Goal: Task Accomplishment & Management: Use online tool/utility

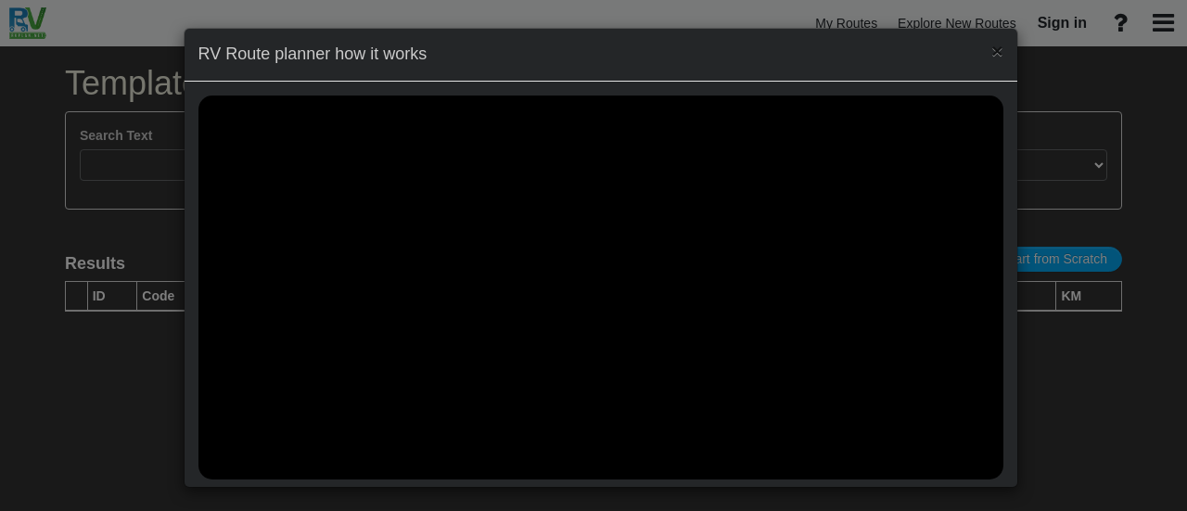
click at [991, 47] on span "×" at bounding box center [996, 50] width 11 height 21
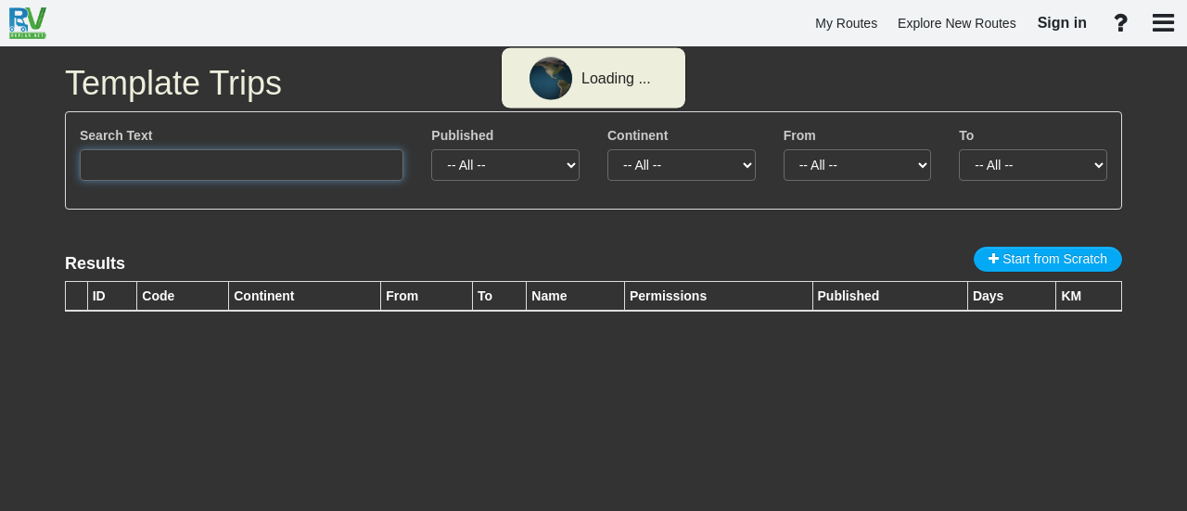
click at [358, 172] on input "text" at bounding box center [242, 165] width 324 height 32
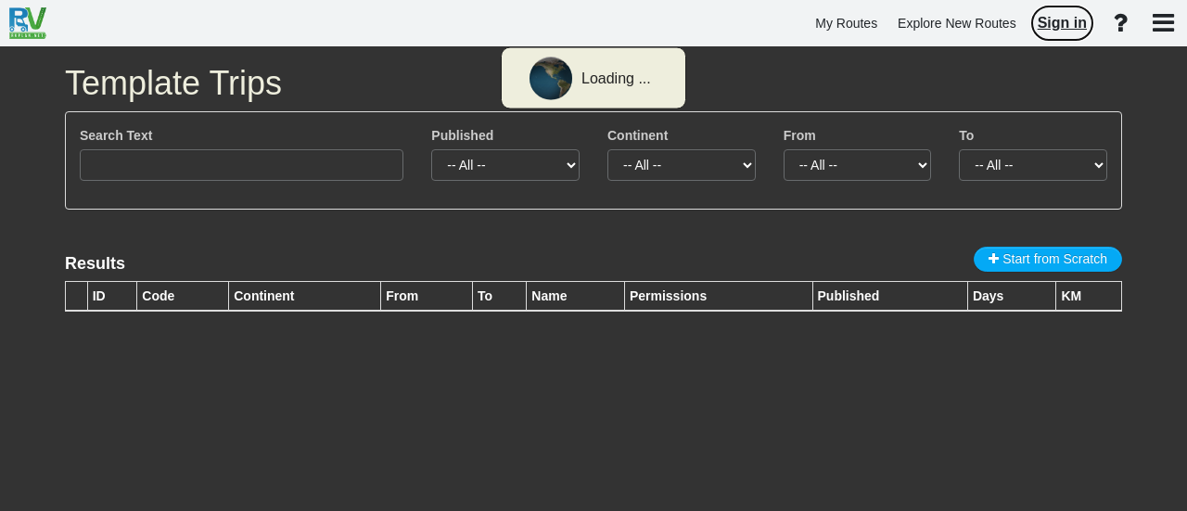
click at [1062, 20] on span "Sign in" at bounding box center [1061, 23] width 49 height 16
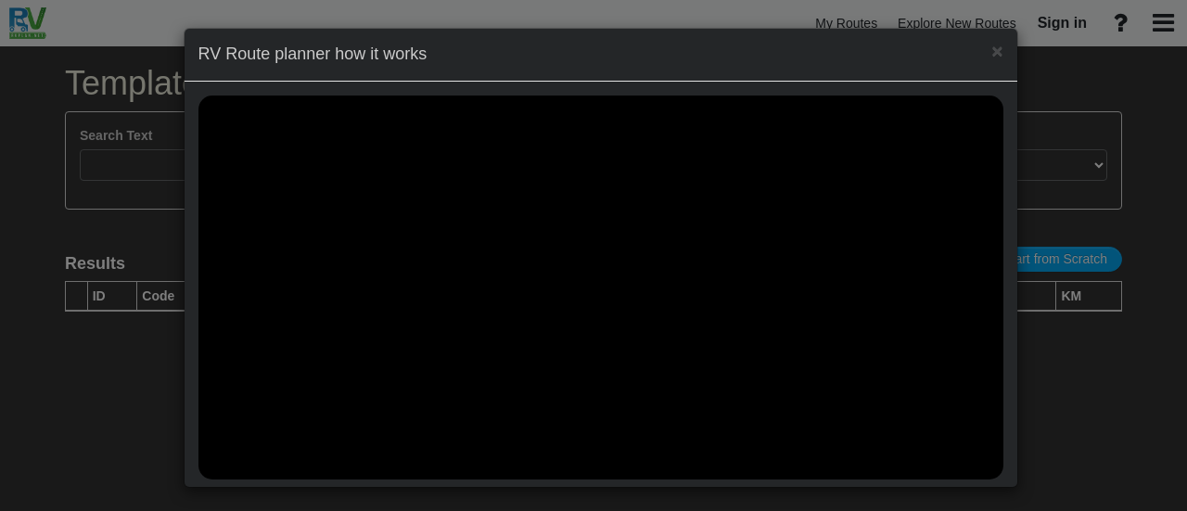
click at [1070, 410] on div "× RV Route planner how it works" at bounding box center [593, 255] width 1187 height 511
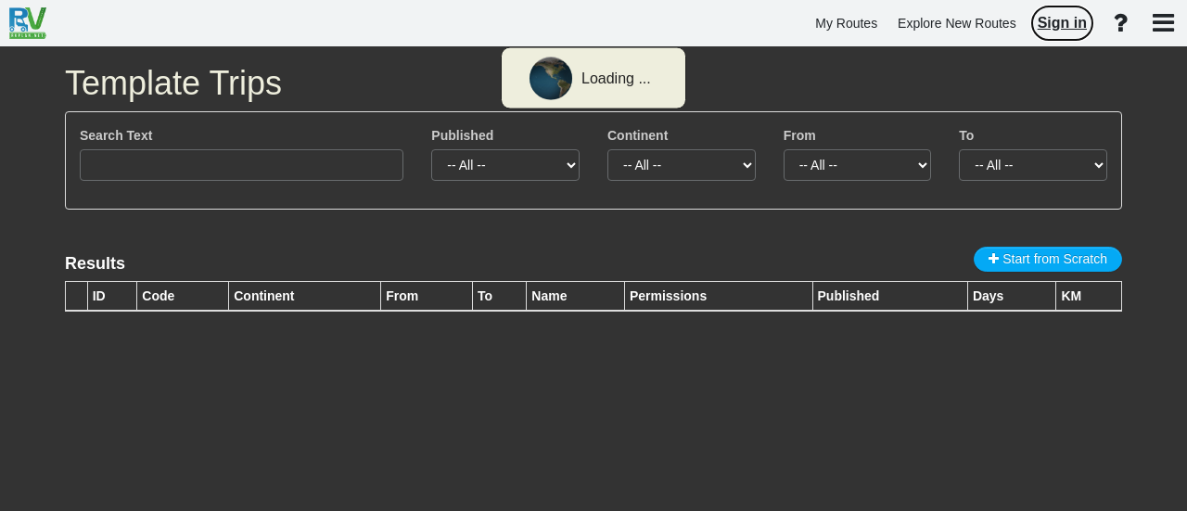
click at [1051, 12] on link "Sign in" at bounding box center [1062, 23] width 66 height 39
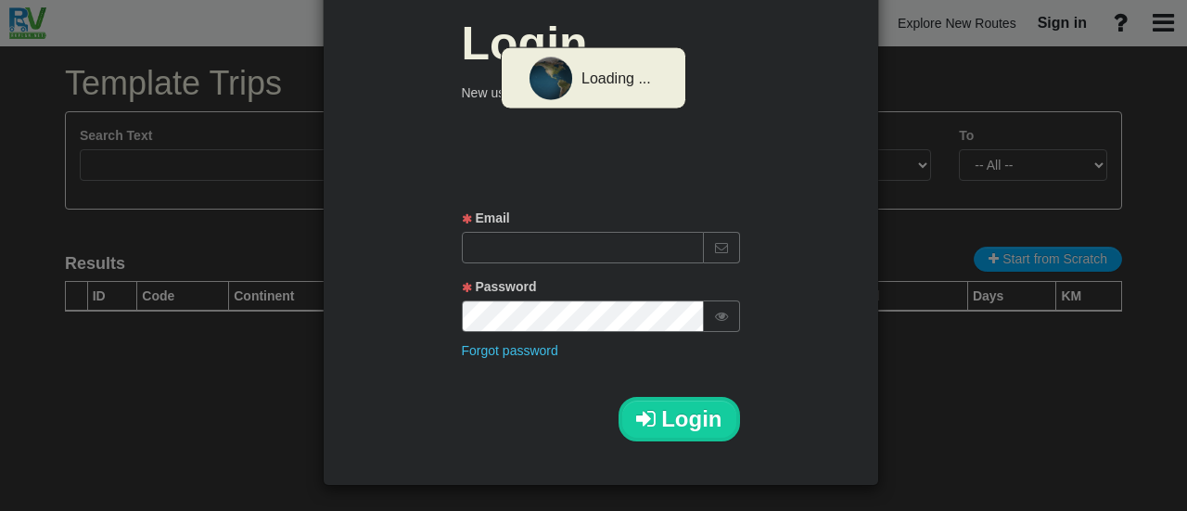
scroll to position [96, 0]
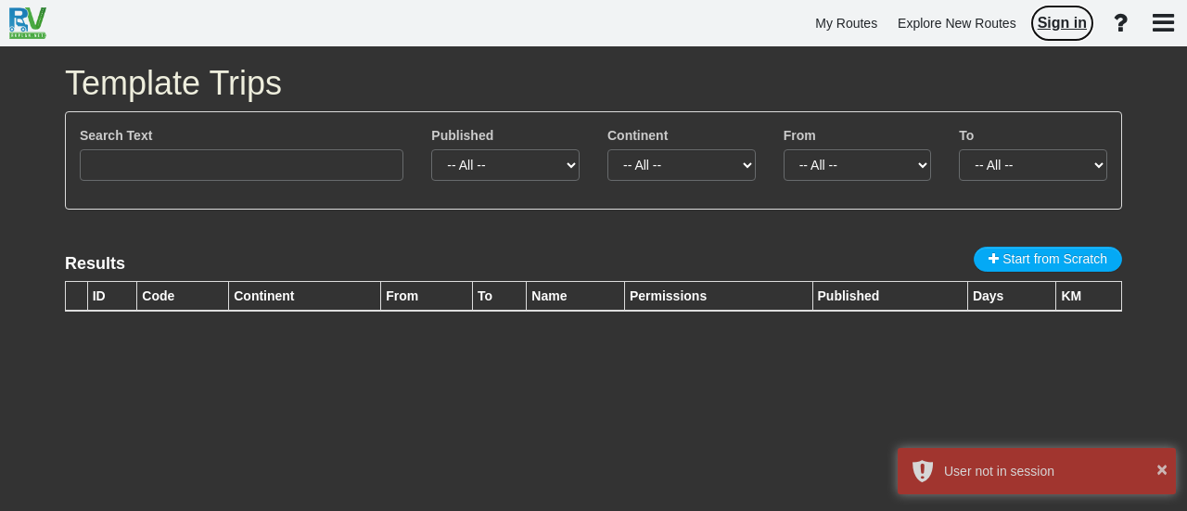
click at [1061, 19] on span "Sign in" at bounding box center [1061, 23] width 49 height 16
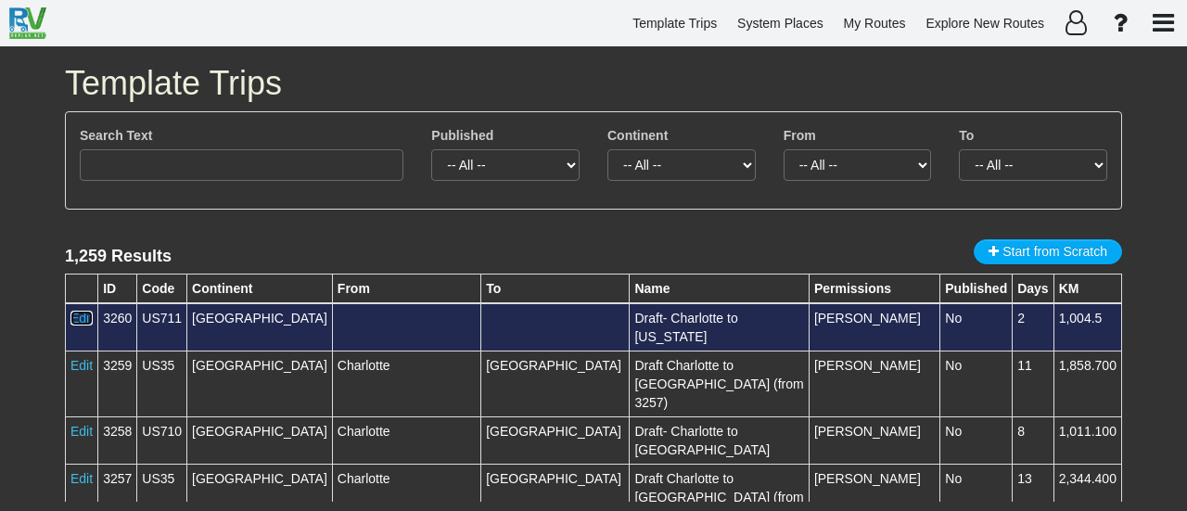
click at [80, 313] on link "Edit" at bounding box center [81, 318] width 22 height 15
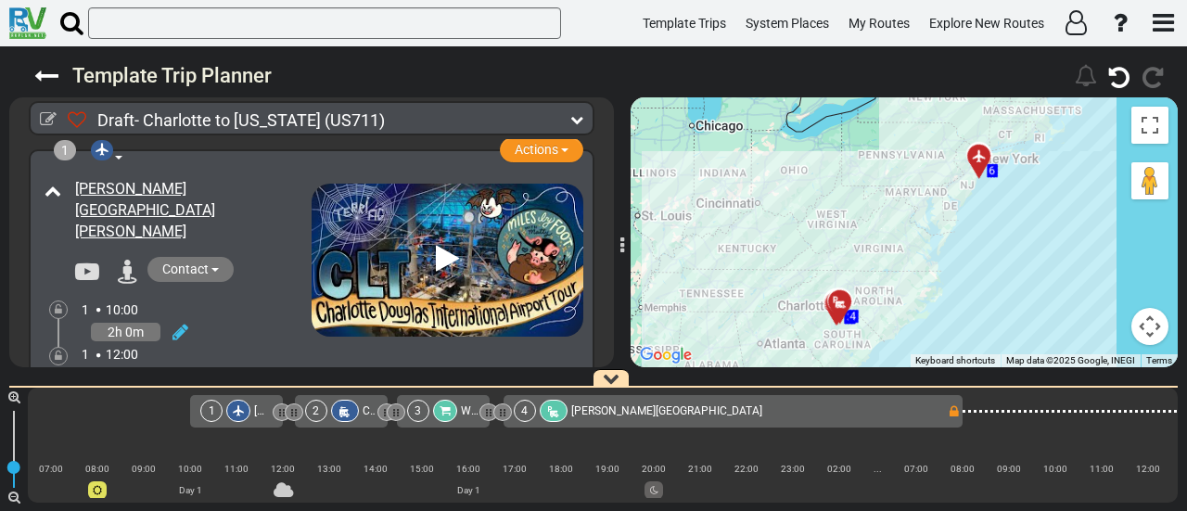
click at [658, 401] on div "4 Elmore RV Park" at bounding box center [731, 411] width 434 height 22
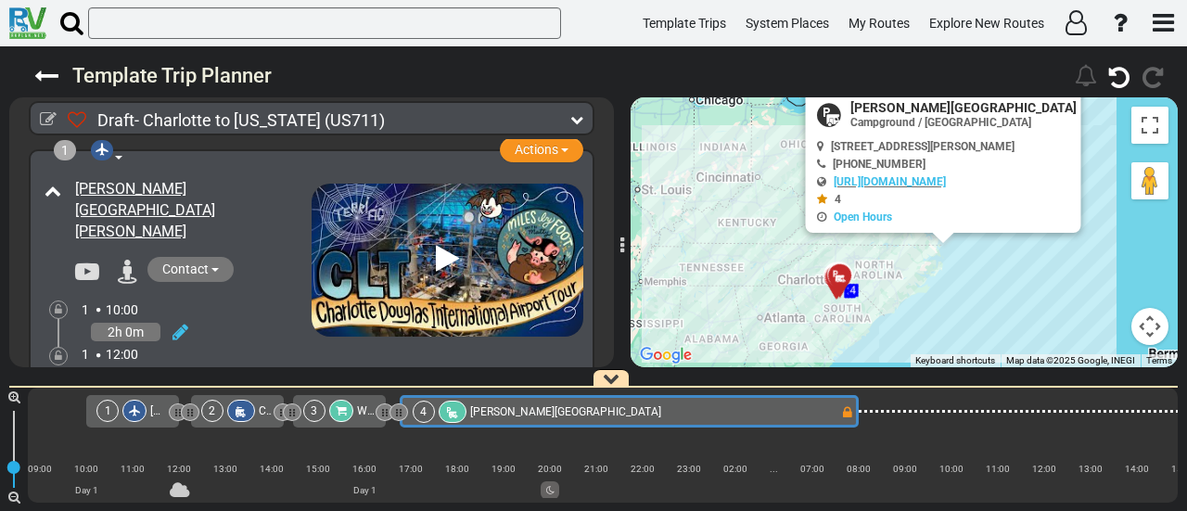
click at [629, 416] on div "4 Elmore RV Park" at bounding box center [627, 412] width 428 height 22
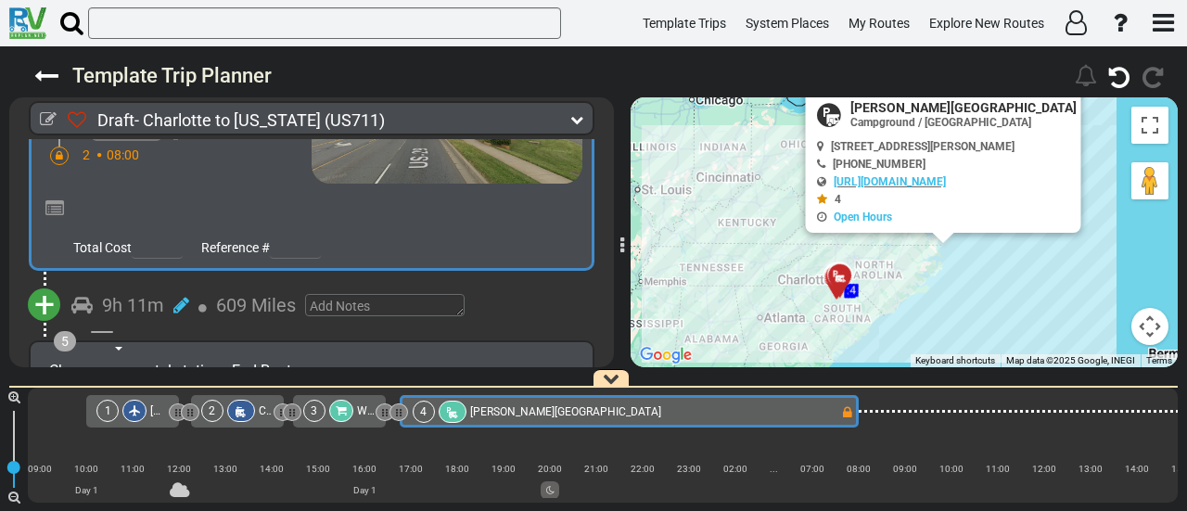
scroll to position [1208, 0]
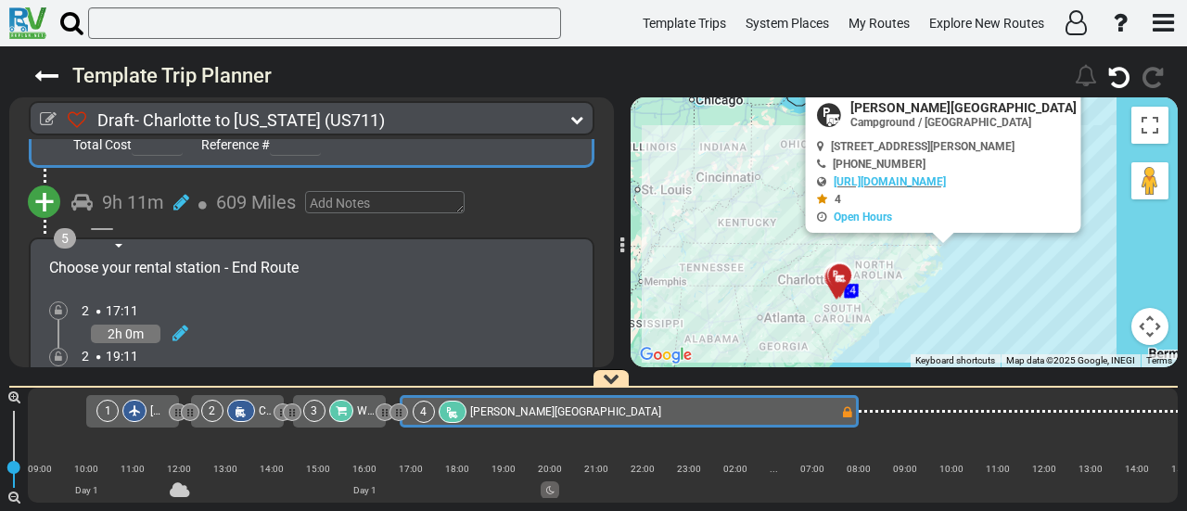
click at [47, 181] on span "+" at bounding box center [44, 202] width 20 height 43
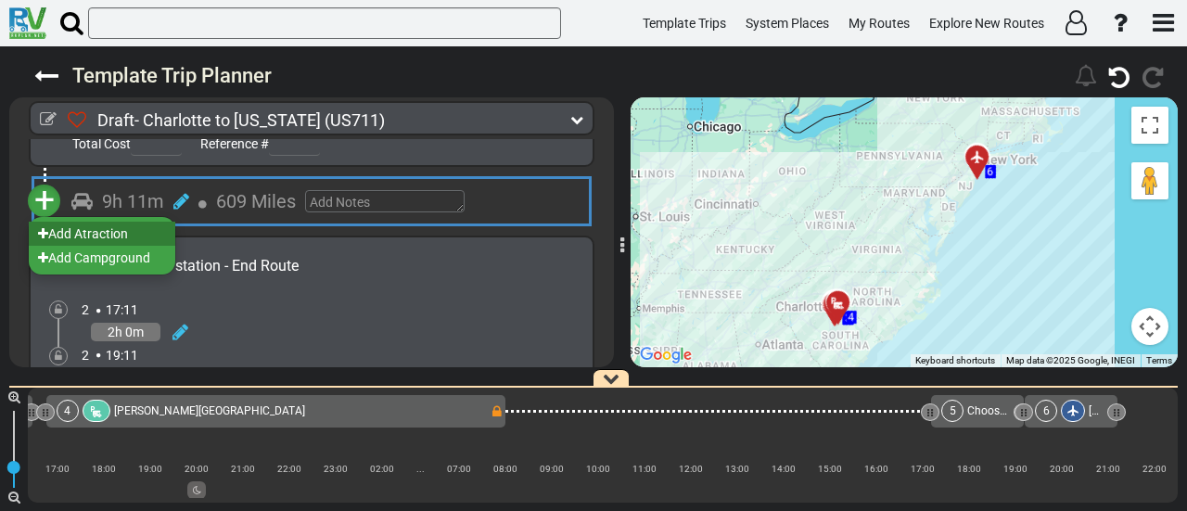
click at [100, 222] on li "Add Atraction" at bounding box center [102, 234] width 146 height 24
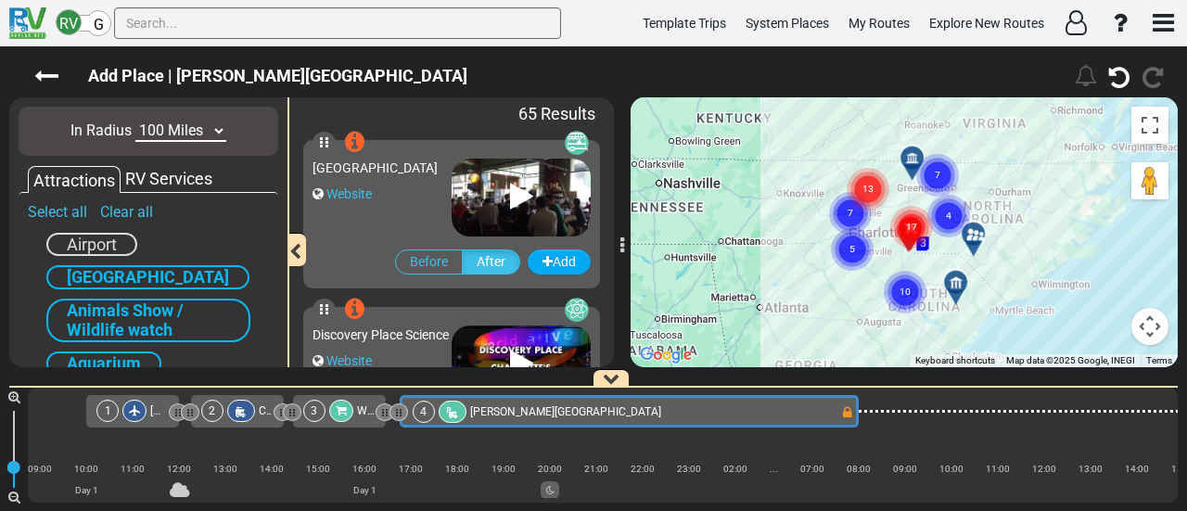
scroll to position [93, 0]
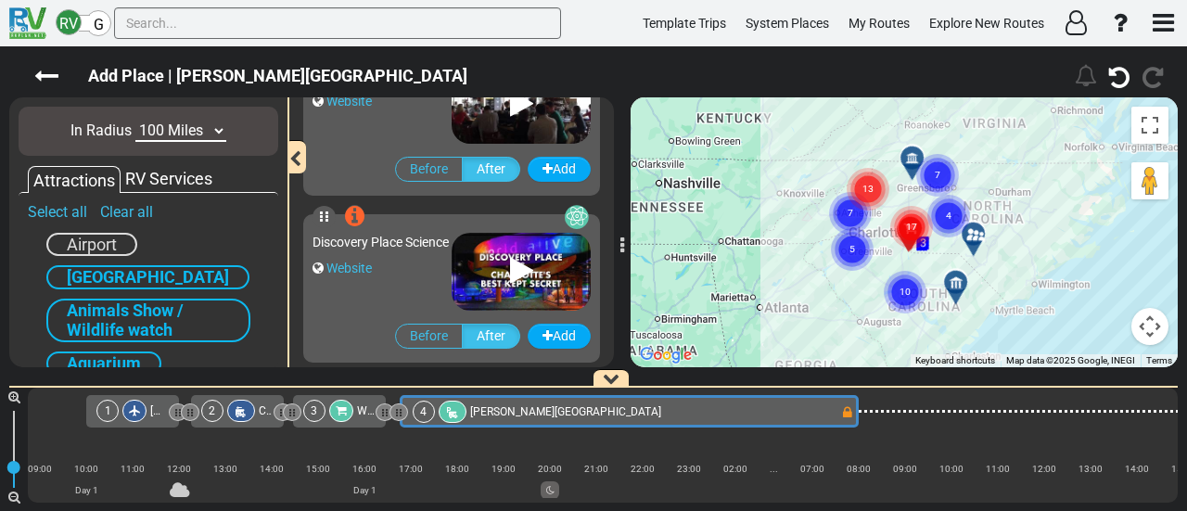
click at [716, 413] on div "4 Elmore RV Park" at bounding box center [627, 412] width 428 height 22
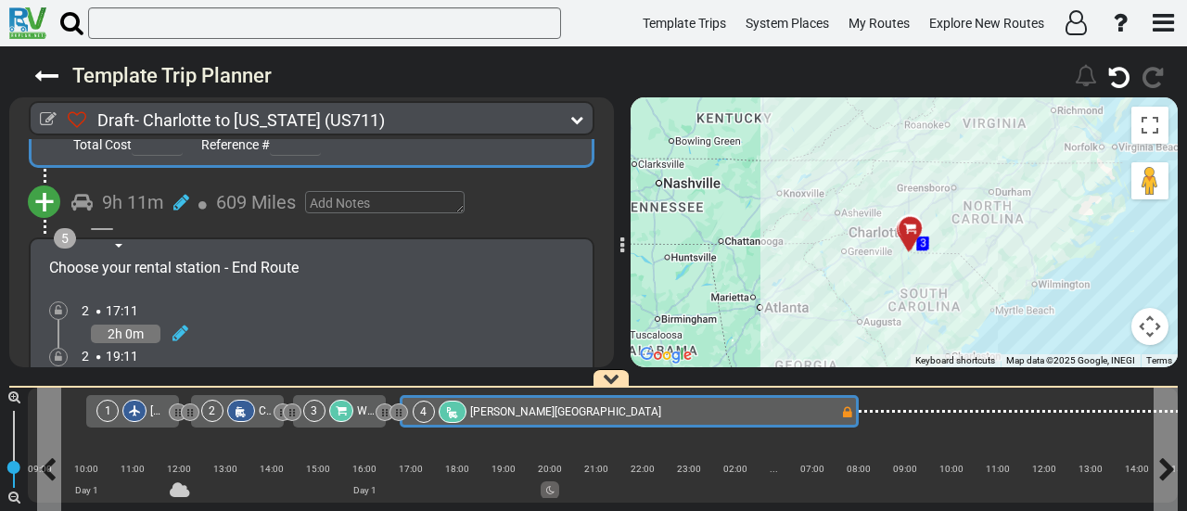
click at [575, 417] on div "4 Elmore RV Park" at bounding box center [627, 412] width 428 height 22
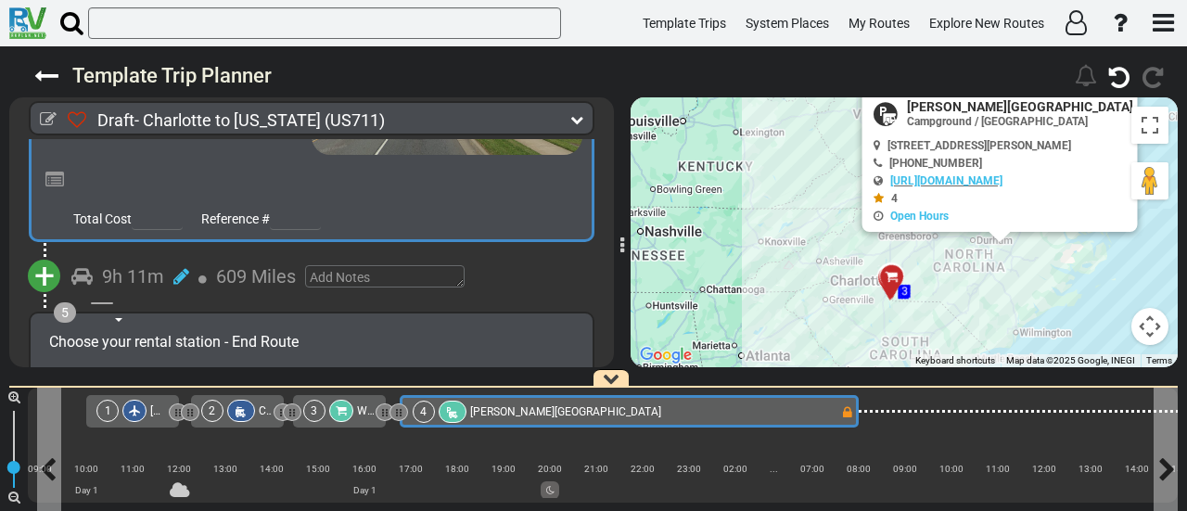
click at [608, 409] on div "4 Elmore RV Park" at bounding box center [627, 412] width 428 height 22
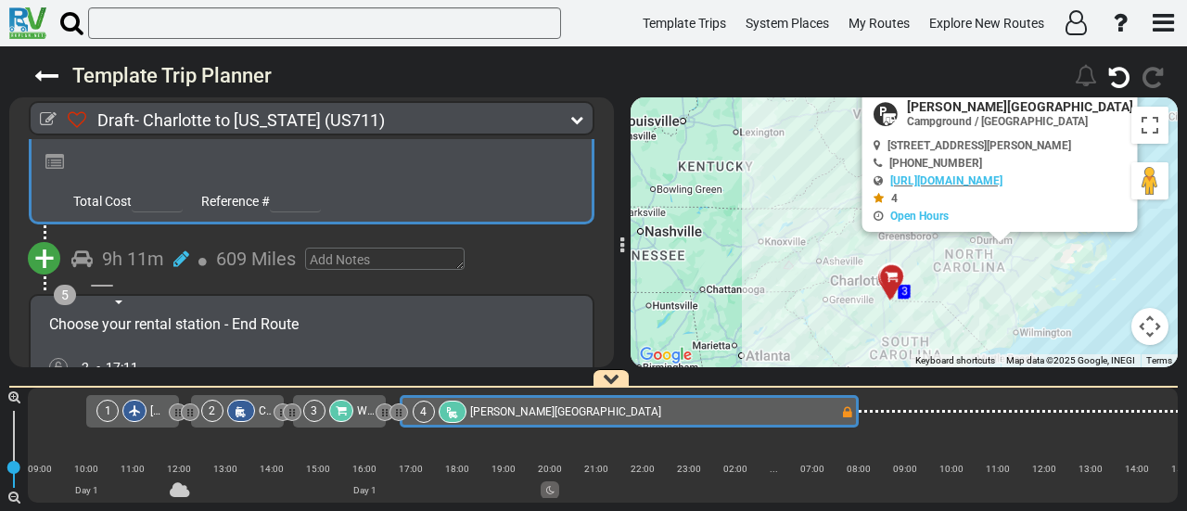
scroll to position [1171, 0]
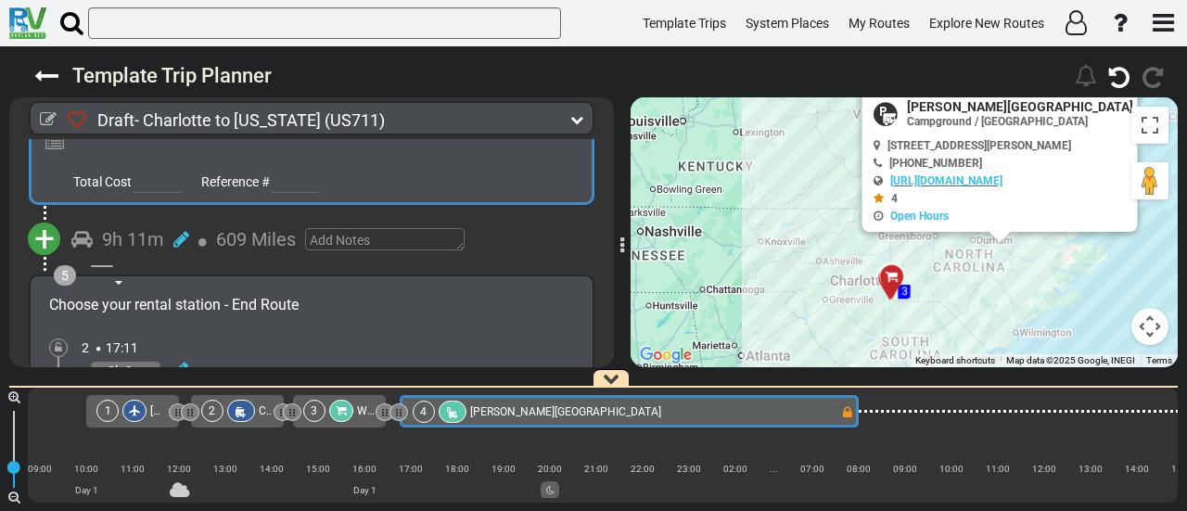
click at [54, 218] on span "+" at bounding box center [44, 239] width 20 height 43
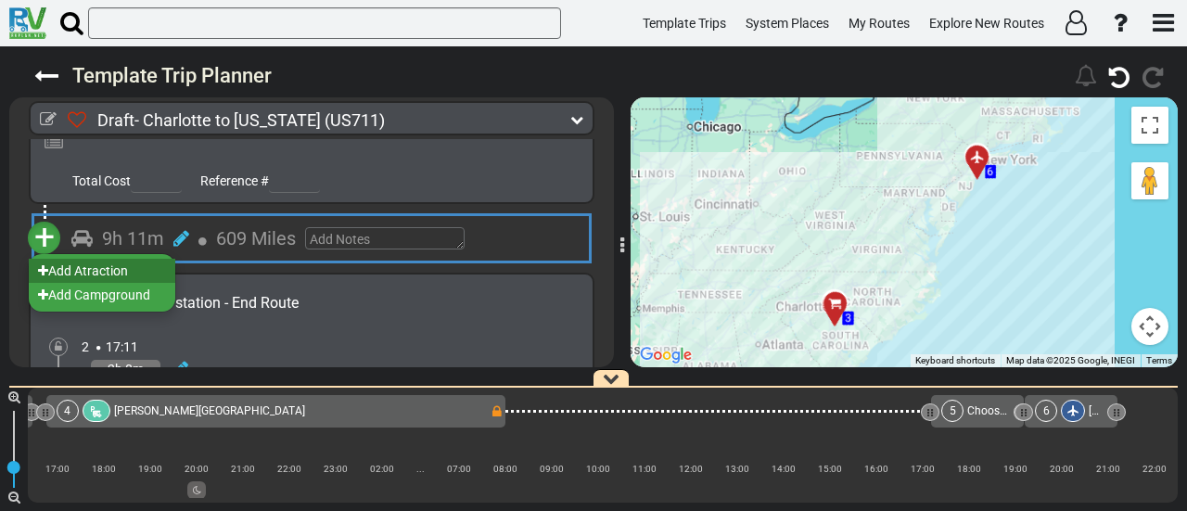
click at [128, 259] on li "Add Atraction" at bounding box center [102, 271] width 146 height 24
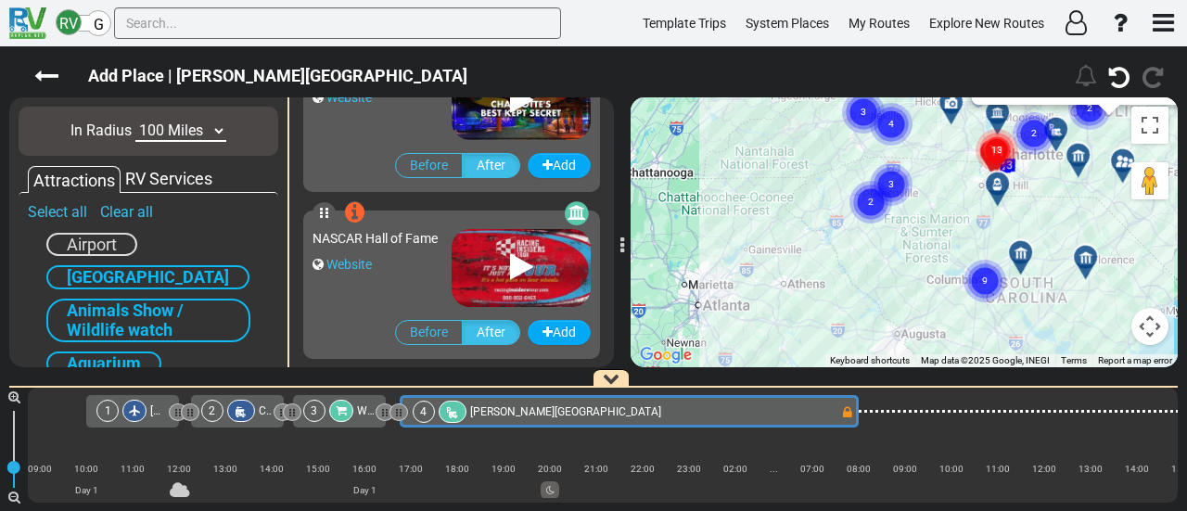
scroll to position [371, 0]
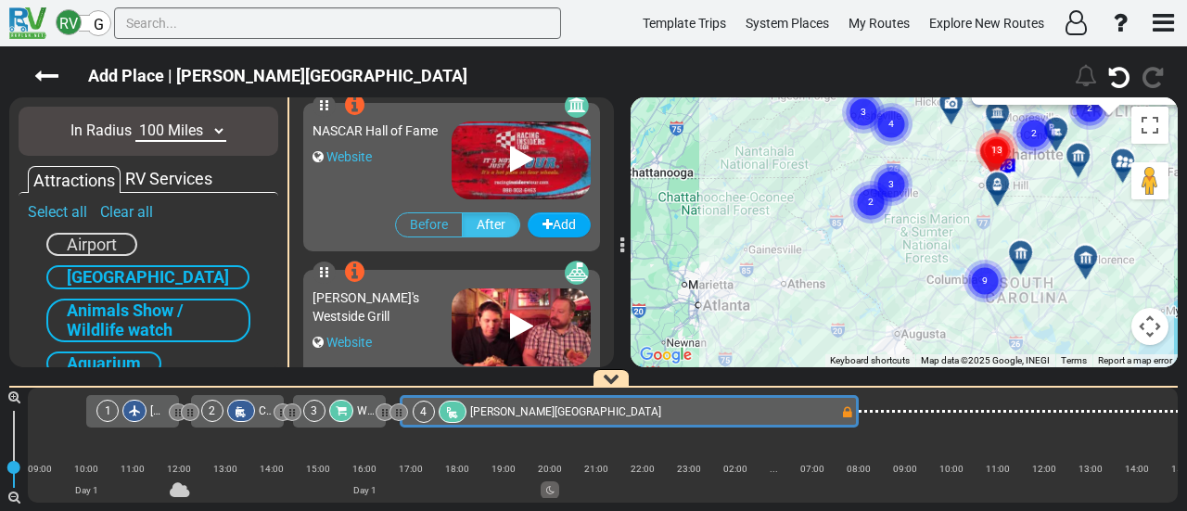
drag, startPoint x: 1003, startPoint y: 210, endPoint x: 958, endPoint y: 263, distance: 69.7
click at [1003, 222] on div "To activate drag with keyboard, press Alt + Enter. Once in keyboard drag state,…" at bounding box center [903, 232] width 547 height 270
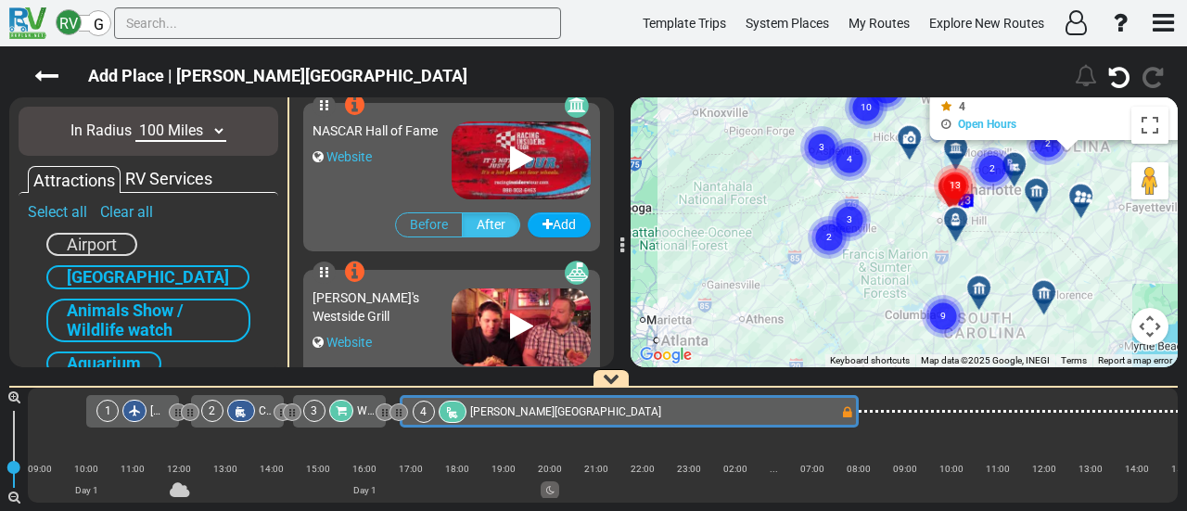
drag, startPoint x: 958, startPoint y: 263, endPoint x: 597, endPoint y: 239, distance: 361.4
click at [936, 277] on div "To activate drag with keyboard, press Alt + Enter. Once in keyboard drag state,…" at bounding box center [903, 232] width 547 height 270
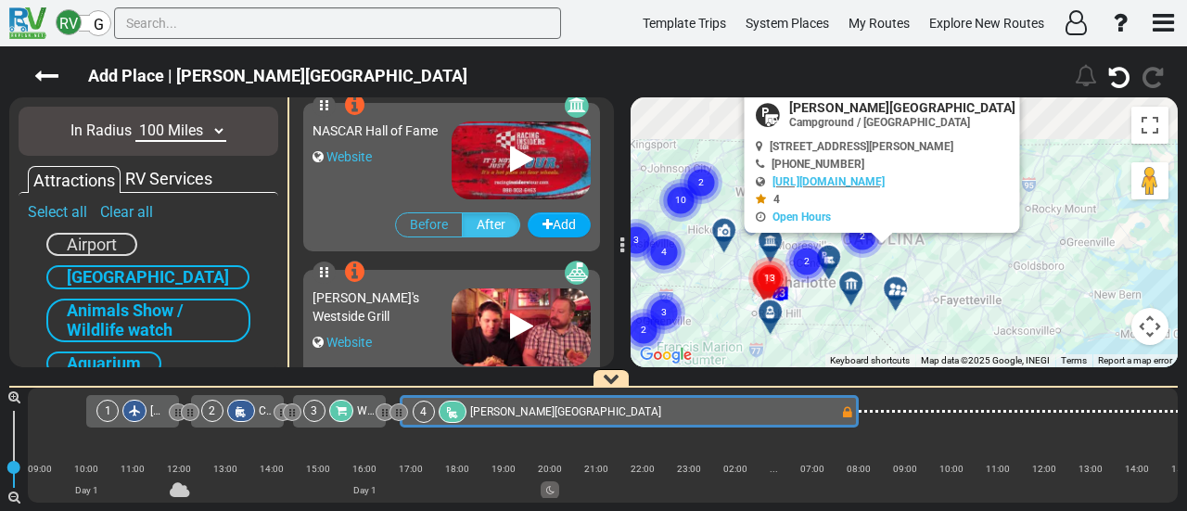
drag, startPoint x: 1054, startPoint y: 285, endPoint x: 871, endPoint y: 372, distance: 202.4
click at [871, 372] on div "Draft- Charlotte to New York (US711) 2 Days 624 Miles 312" at bounding box center [593, 278] width 1187 height 464
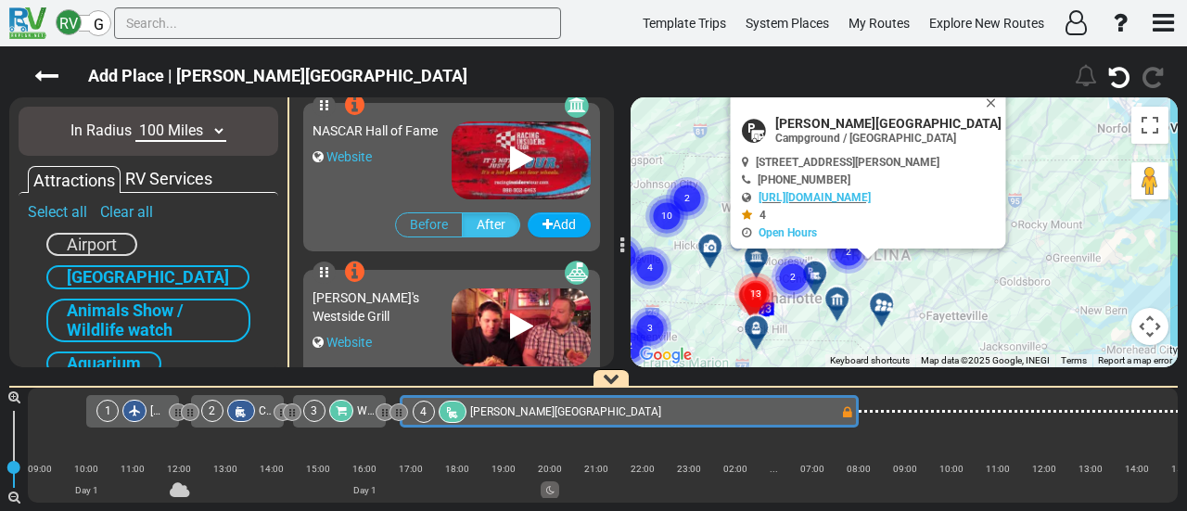
click at [831, 301] on icon at bounding box center [837, 299] width 19 height 15
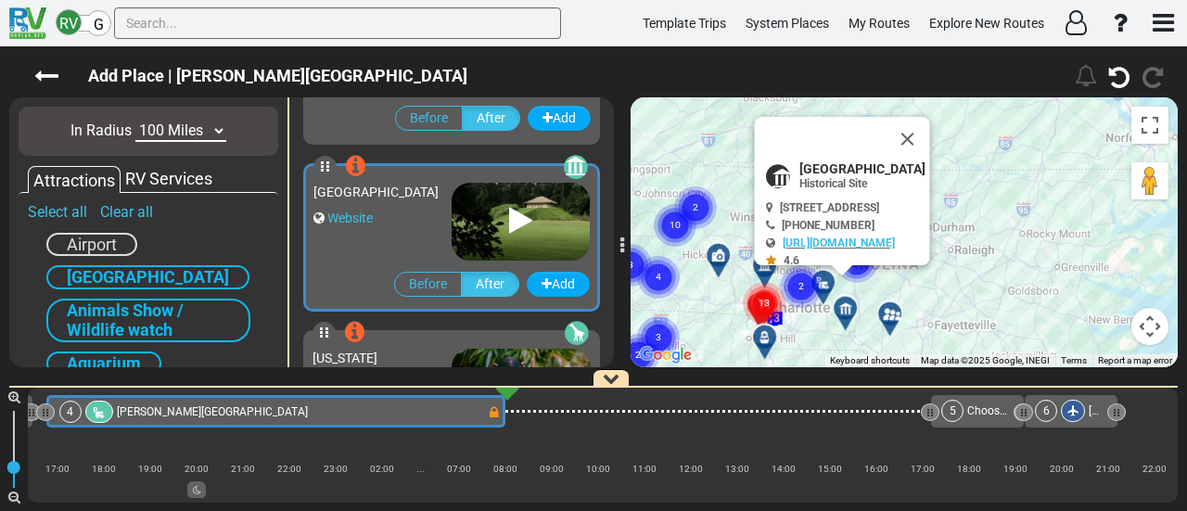
scroll to position [3000, 0]
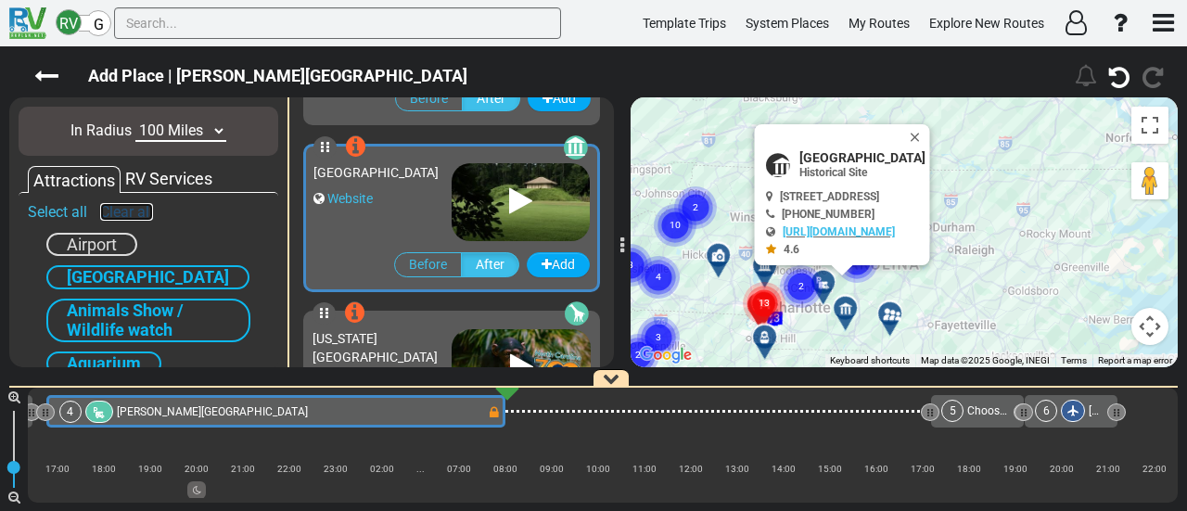
drag, startPoint x: 109, startPoint y: 218, endPoint x: 241, endPoint y: 210, distance: 131.9
click at [110, 217] on link "Clear all" at bounding box center [126, 212] width 53 height 18
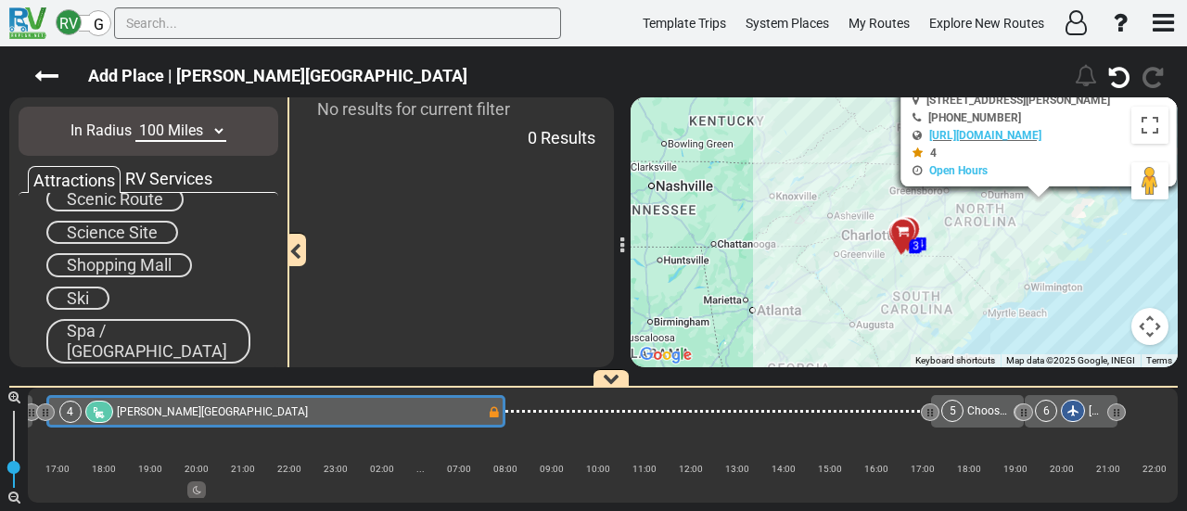
scroll to position [1017, 0]
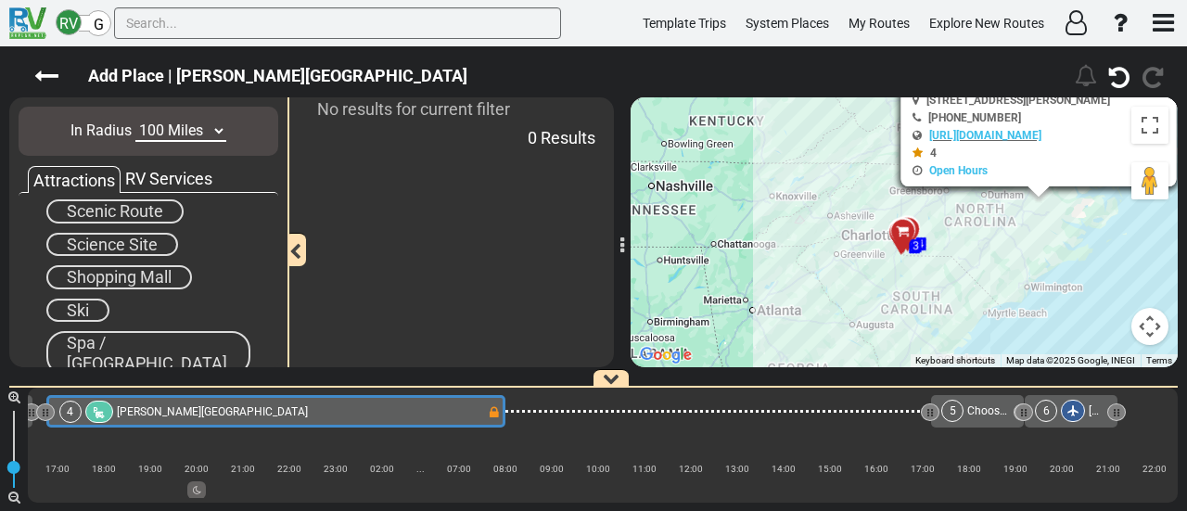
click at [111, 242] on span "Science Site" at bounding box center [112, 244] width 91 height 19
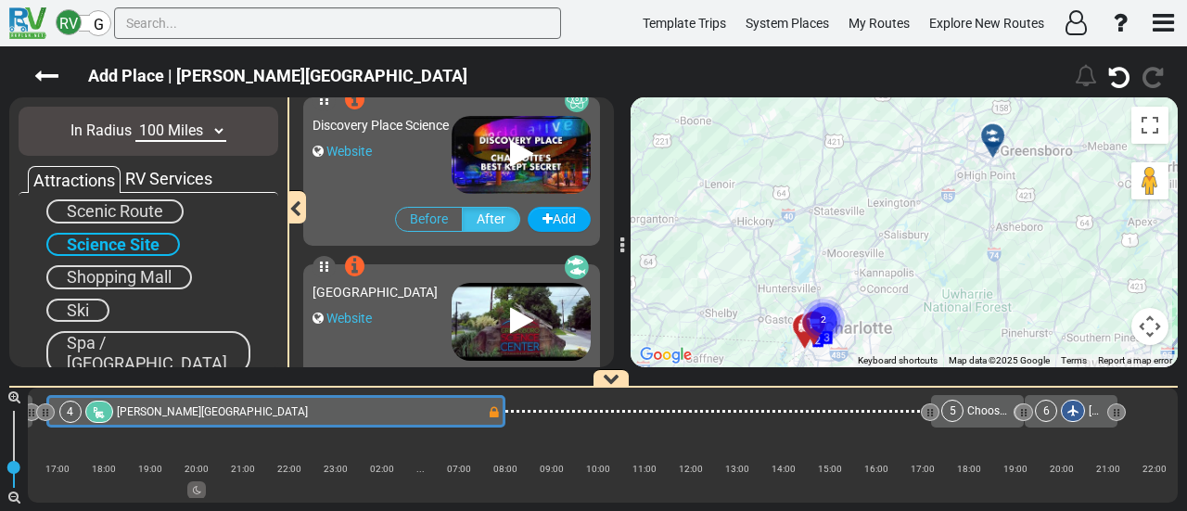
scroll to position [0, 0]
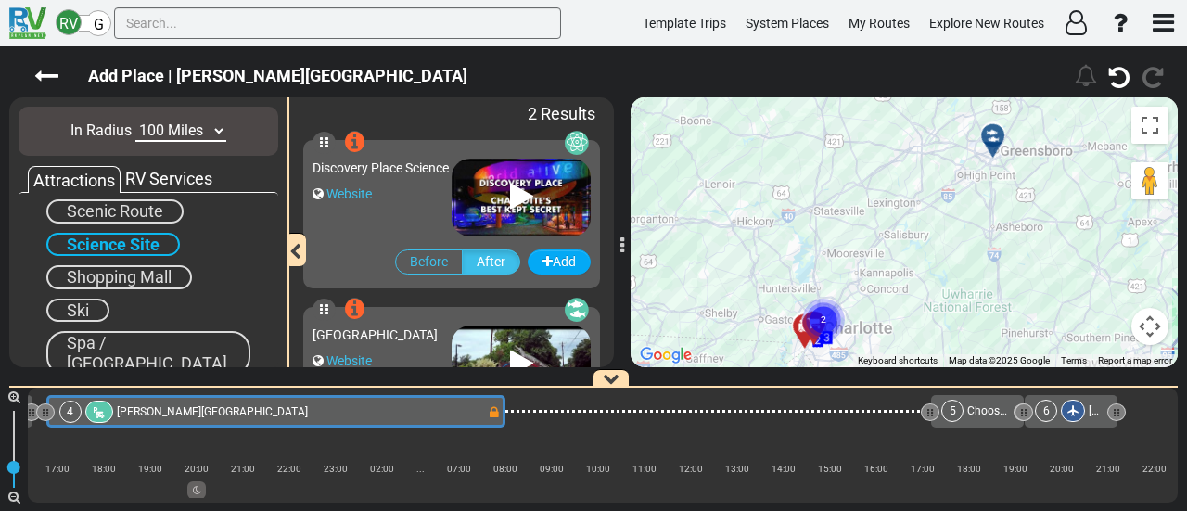
click at [193, 132] on select "10 Miles 50 Miles 100 Miles 250 Miles 500 Miles 1000 Miles" at bounding box center [180, 131] width 91 height 21
select select "number:250"
click at [135, 121] on select "10 Miles 50 Miles 100 Miles 250 Miles 500 Miles 1000 Miles" at bounding box center [180, 131] width 91 height 21
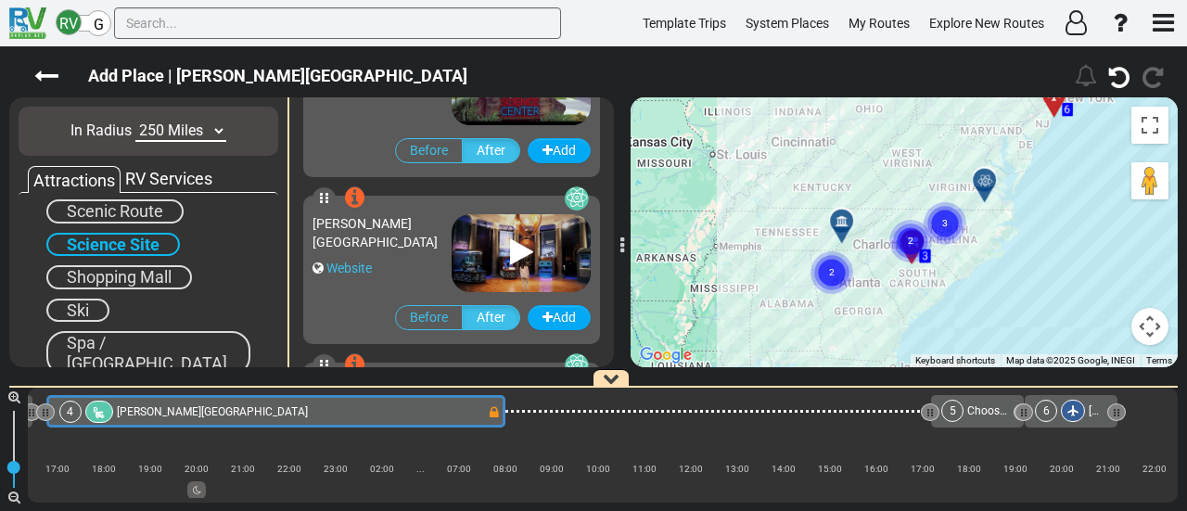
scroll to position [464, 0]
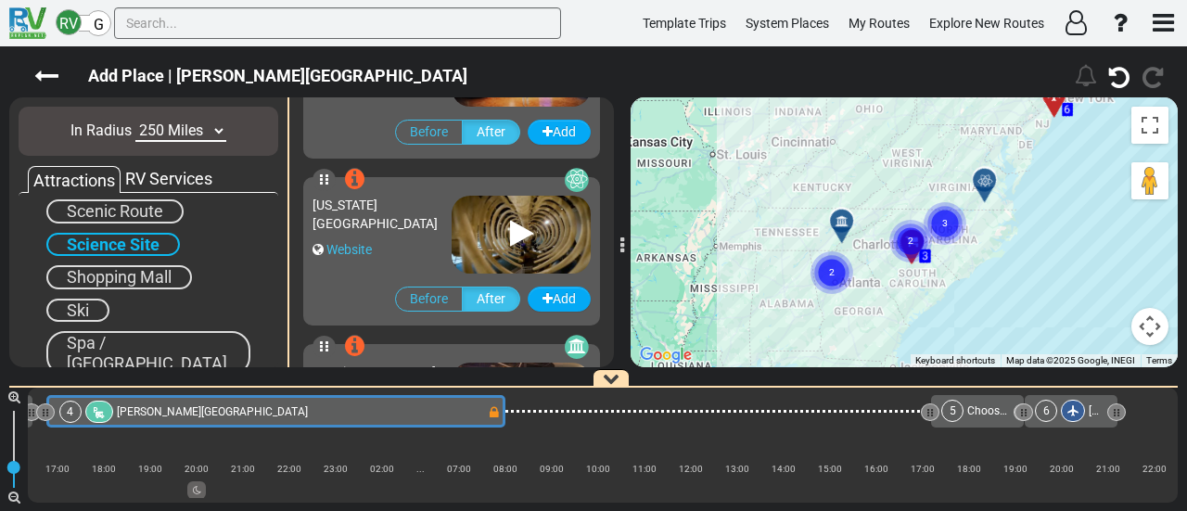
click at [405, 217] on span "[US_STATE][GEOGRAPHIC_DATA]" at bounding box center [374, 213] width 125 height 33
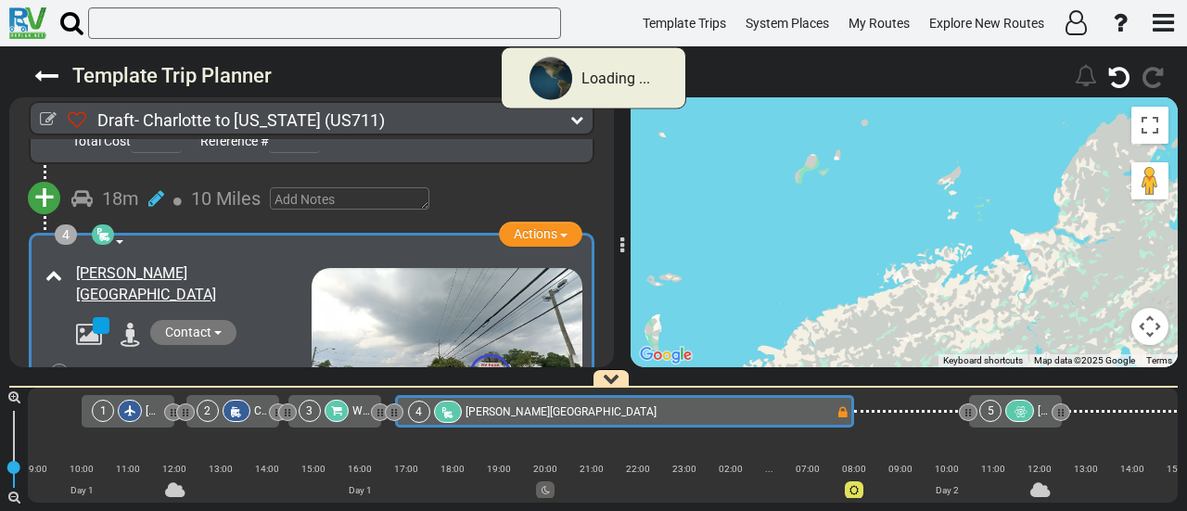
scroll to position [0, 104]
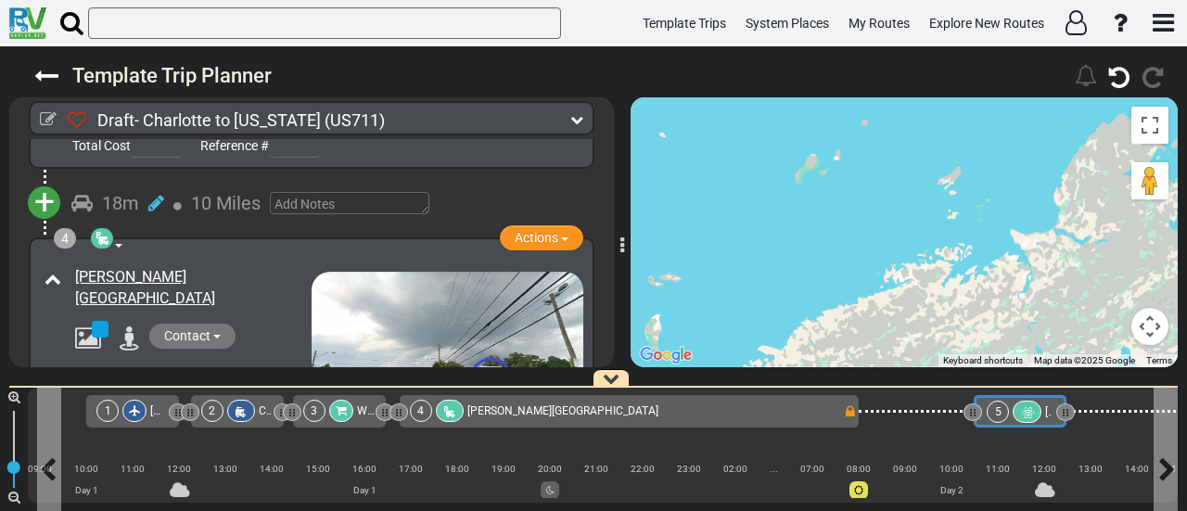
click at [1029, 408] on icon at bounding box center [1027, 412] width 16 height 13
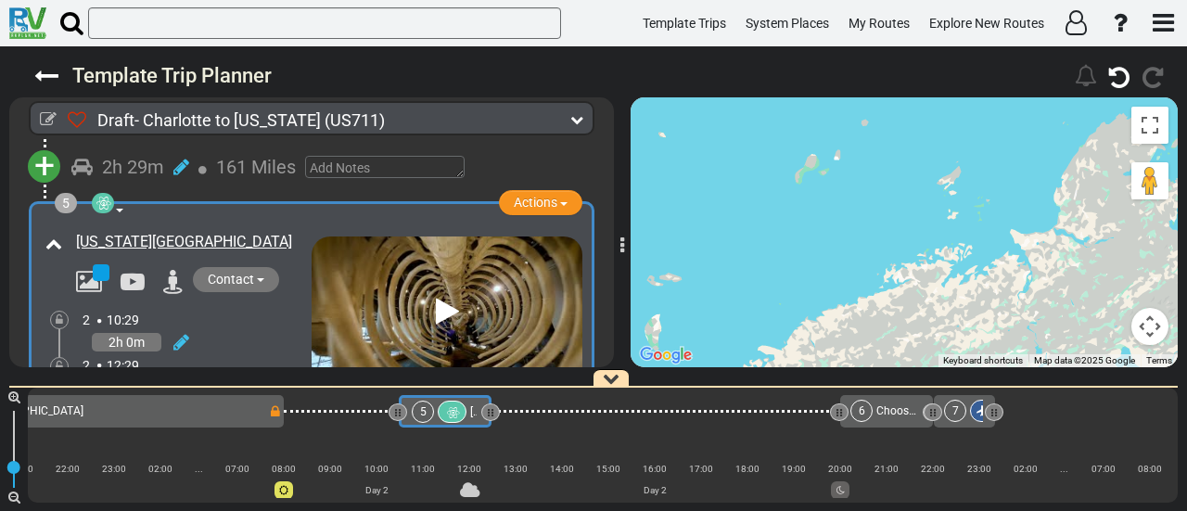
scroll to position [0, 0]
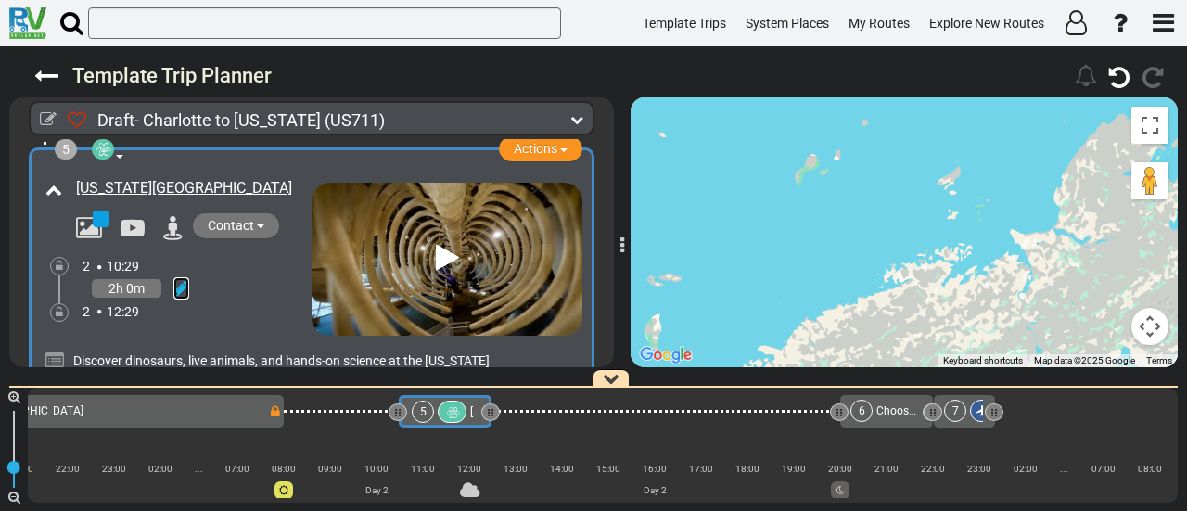
click at [174, 279] on icon at bounding box center [181, 288] width 16 height 19
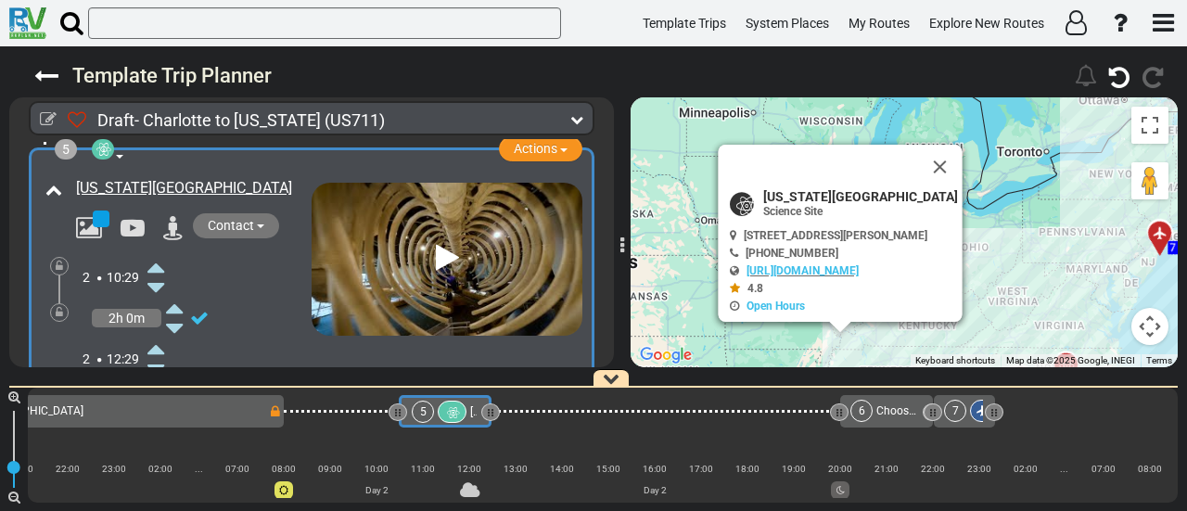
drag, startPoint x: 169, startPoint y: 267, endPoint x: 158, endPoint y: 255, distance: 16.4
click at [158, 255] on icon at bounding box center [155, 267] width 17 height 30
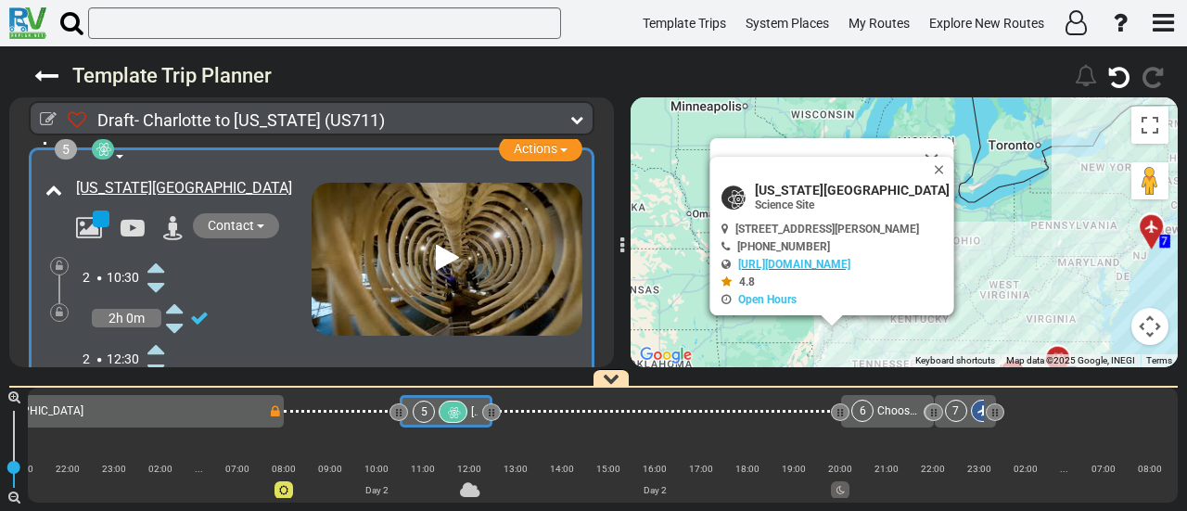
scroll to position [0, 680]
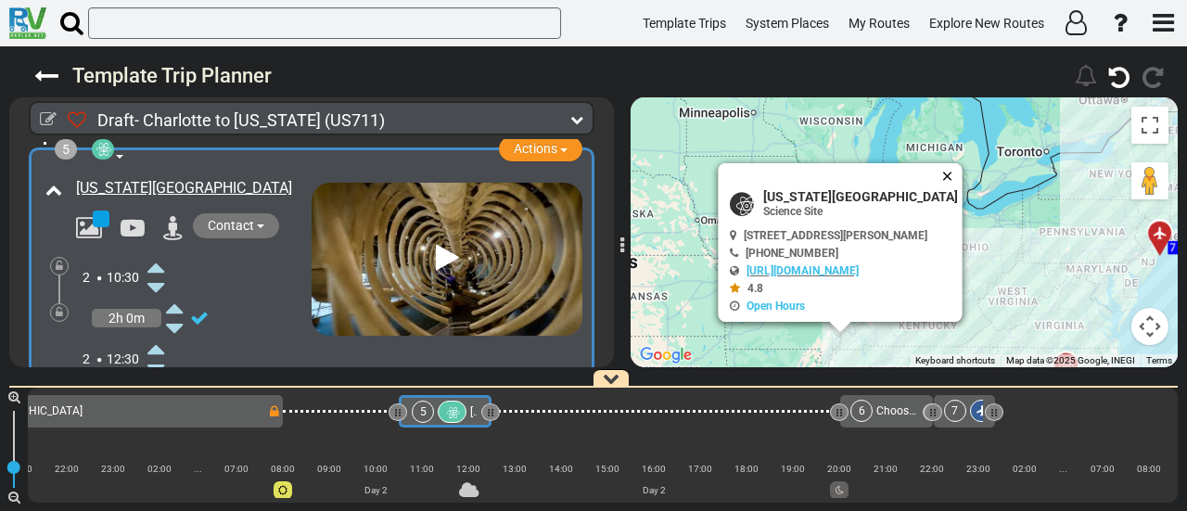
click at [962, 163] on button "Close" at bounding box center [951, 176] width 22 height 26
drag, startPoint x: 979, startPoint y: 220, endPoint x: 968, endPoint y: 194, distance: 28.2
click at [958, 201] on div "North Carolina Museum of Natural Sciences Science Site" at bounding box center [844, 250] width 228 height 123
click at [962, 163] on button "Close" at bounding box center [951, 176] width 22 height 26
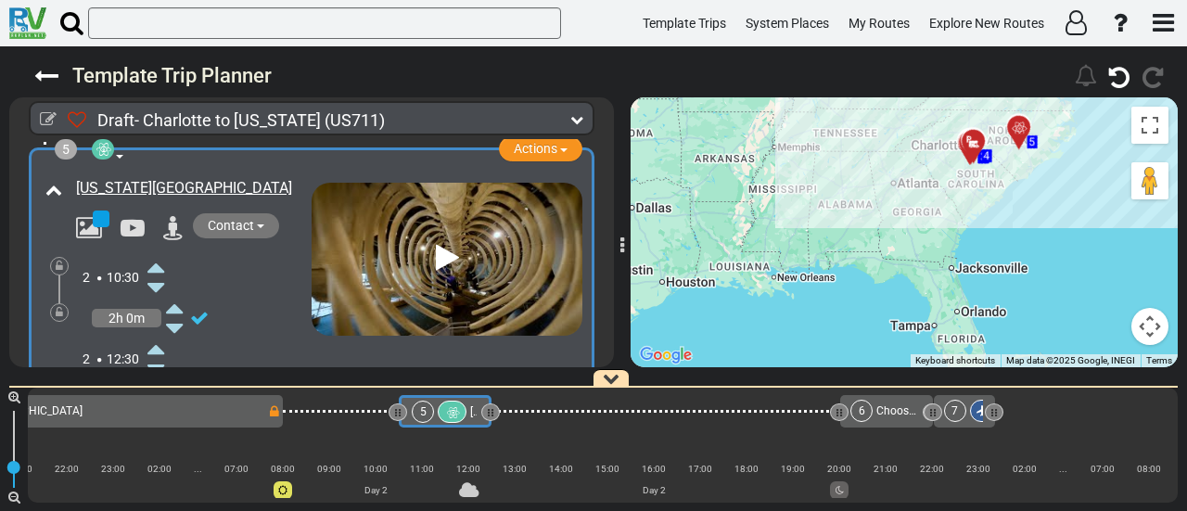
drag, startPoint x: 974, startPoint y: 243, endPoint x: 923, endPoint y: -4, distance: 251.8
click at [923, 0] on html "Template Trips System Places My Routes Explore New Routes ×" at bounding box center [593, 255] width 1187 height 511
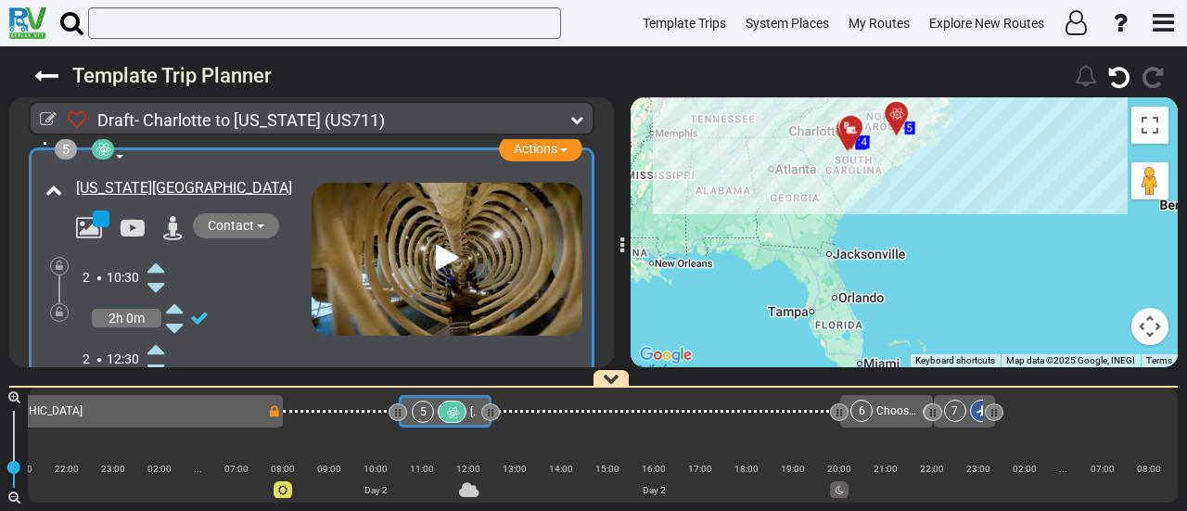
drag, startPoint x: 956, startPoint y: 225, endPoint x: 910, endPoint y: 299, distance: 86.2
click at [902, 346] on div "To activate drag with keyboard, press Alt + Enter. Once in keyboard drag state,…" at bounding box center [903, 232] width 547 height 270
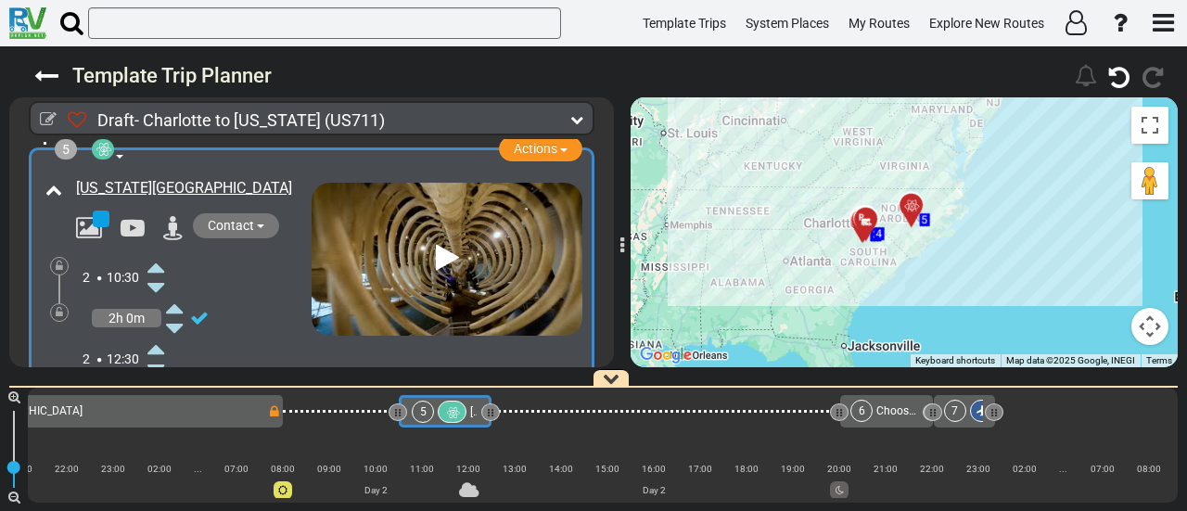
drag, startPoint x: 962, startPoint y: 229, endPoint x: 964, endPoint y: 242, distance: 13.1
click at [964, 242] on div "To activate drag with keyboard, press Alt + Enter. Once in keyboard drag state,…" at bounding box center [903, 232] width 547 height 270
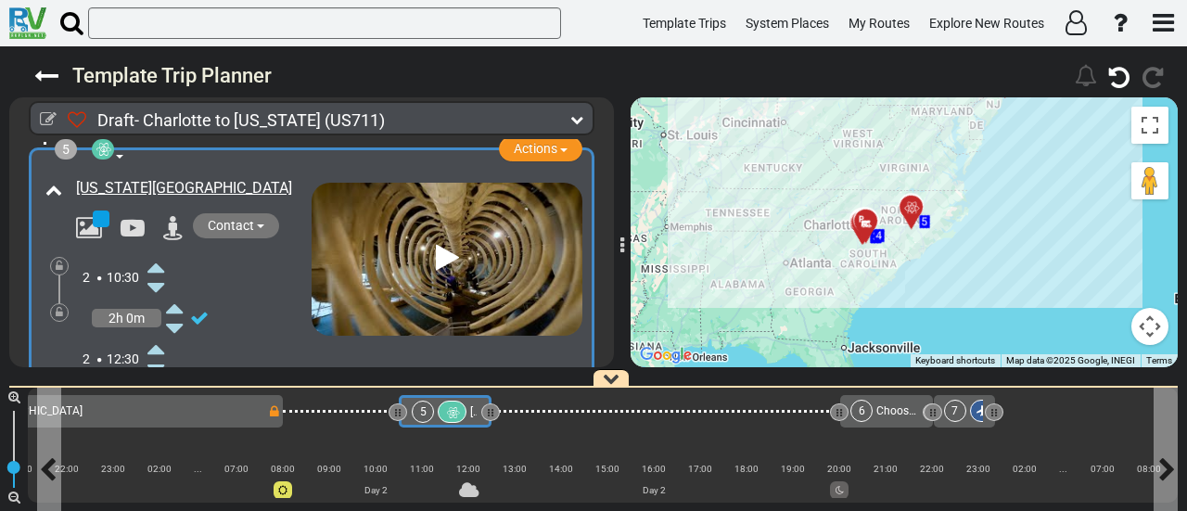
click at [420, 415] on div "5" at bounding box center [423, 412] width 22 height 22
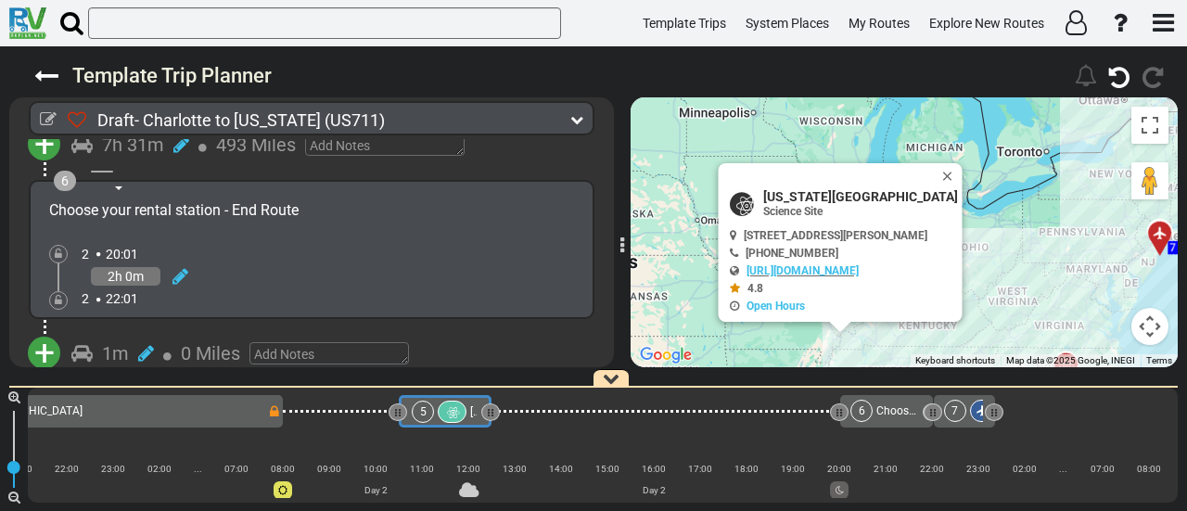
scroll to position [1574, 0]
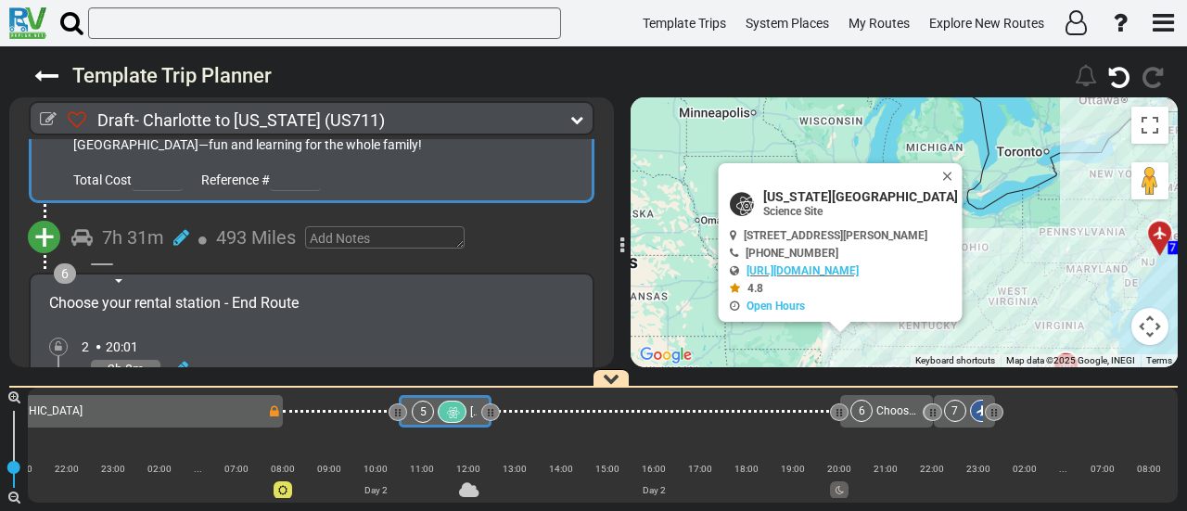
click at [50, 217] on span "+" at bounding box center [44, 237] width 20 height 43
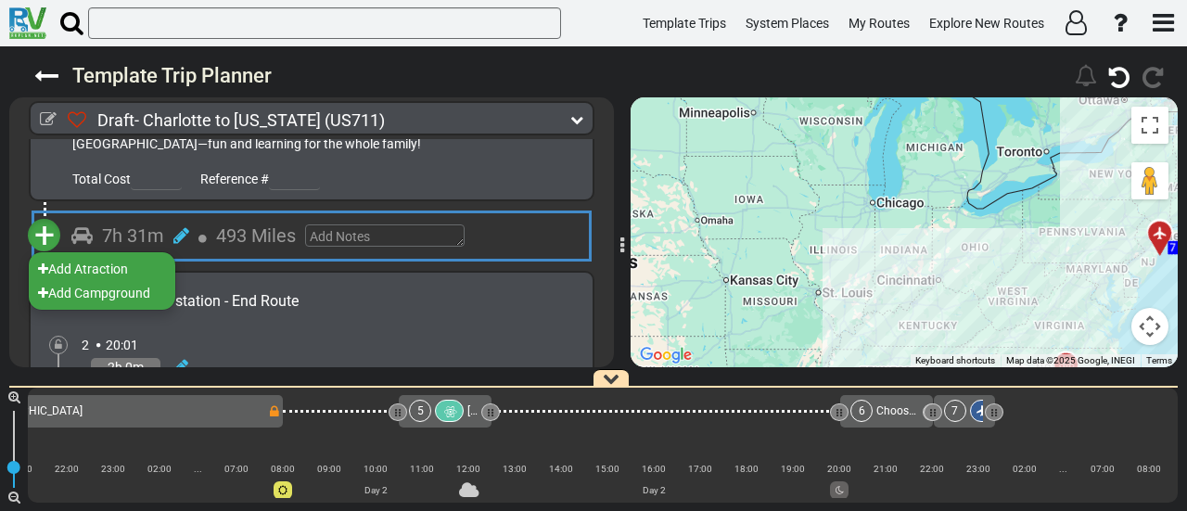
scroll to position [1573, 0]
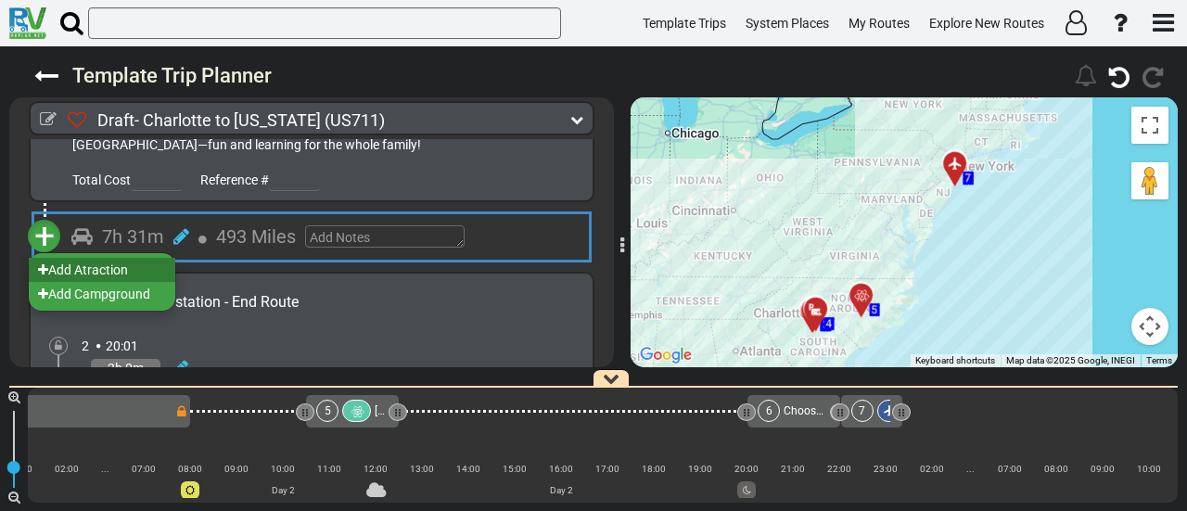
click at [159, 258] on li "Add Atraction" at bounding box center [102, 270] width 146 height 24
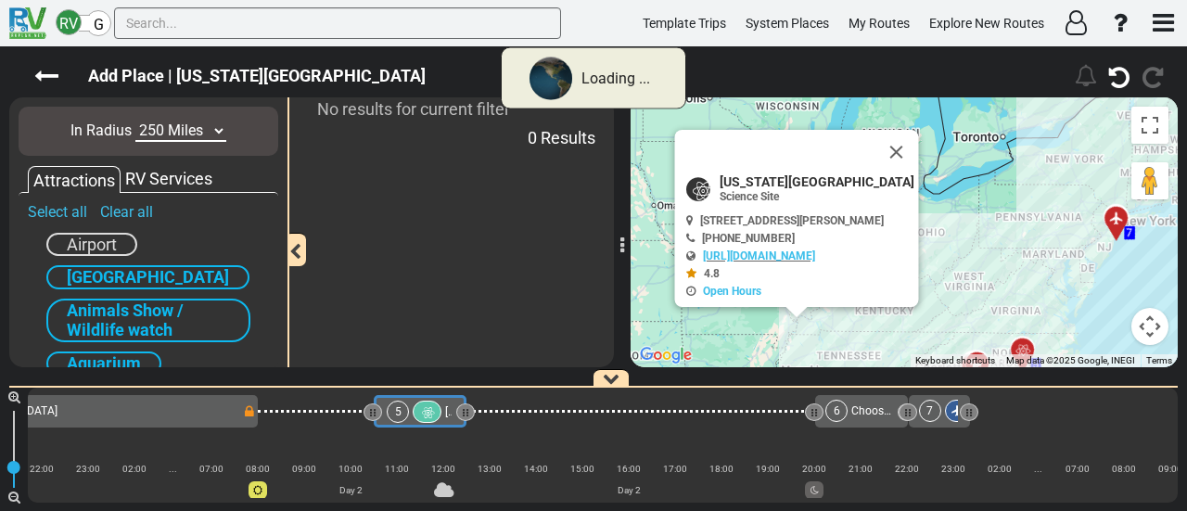
scroll to position [0, 682]
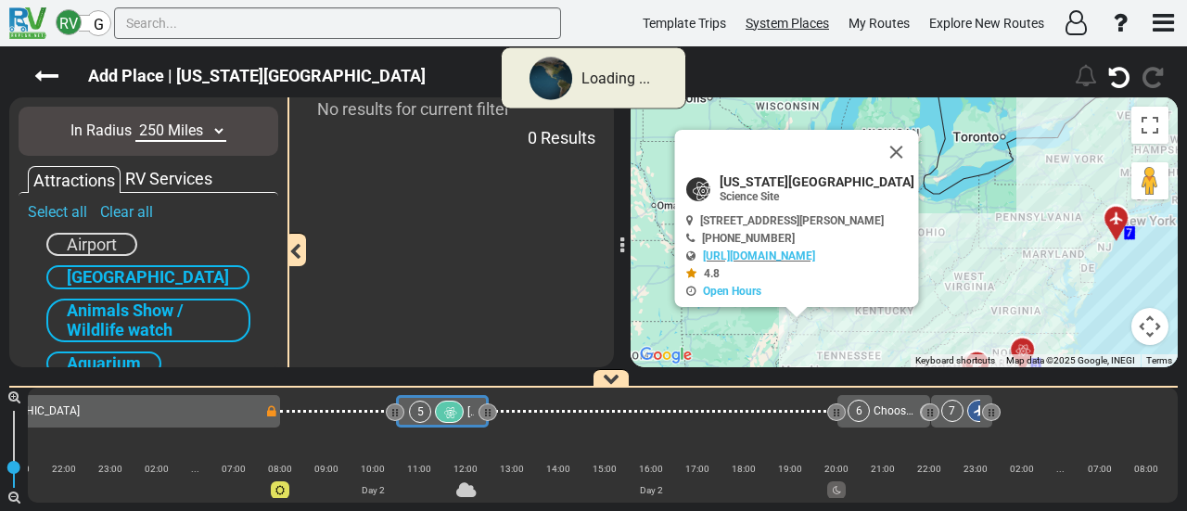
click at [968, 151] on div "To activate drag with keyboard, press Alt + Enter. Once in keyboard drag state,…" at bounding box center [903, 232] width 547 height 270
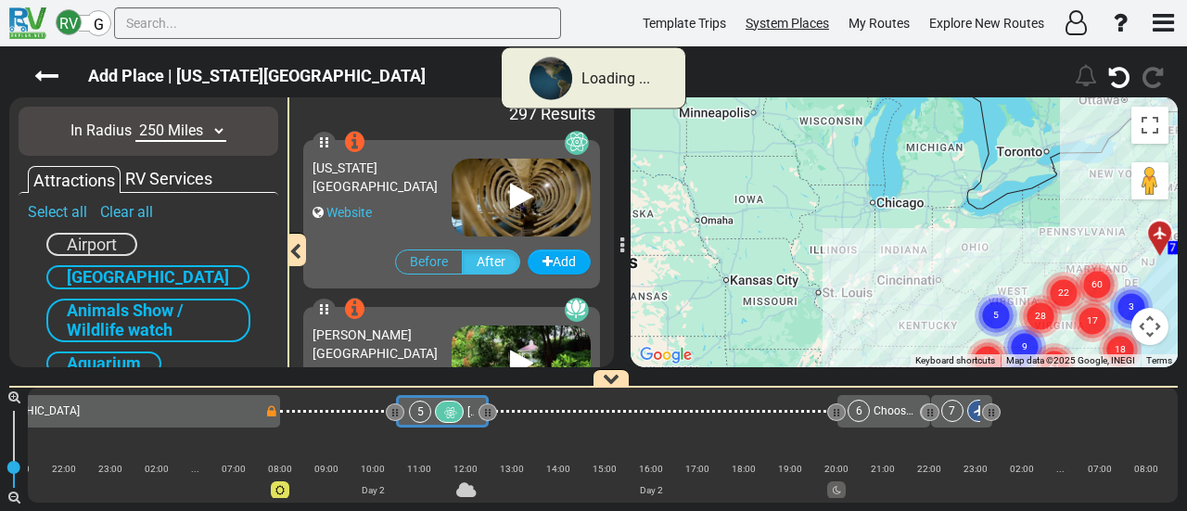
scroll to position [0, 680]
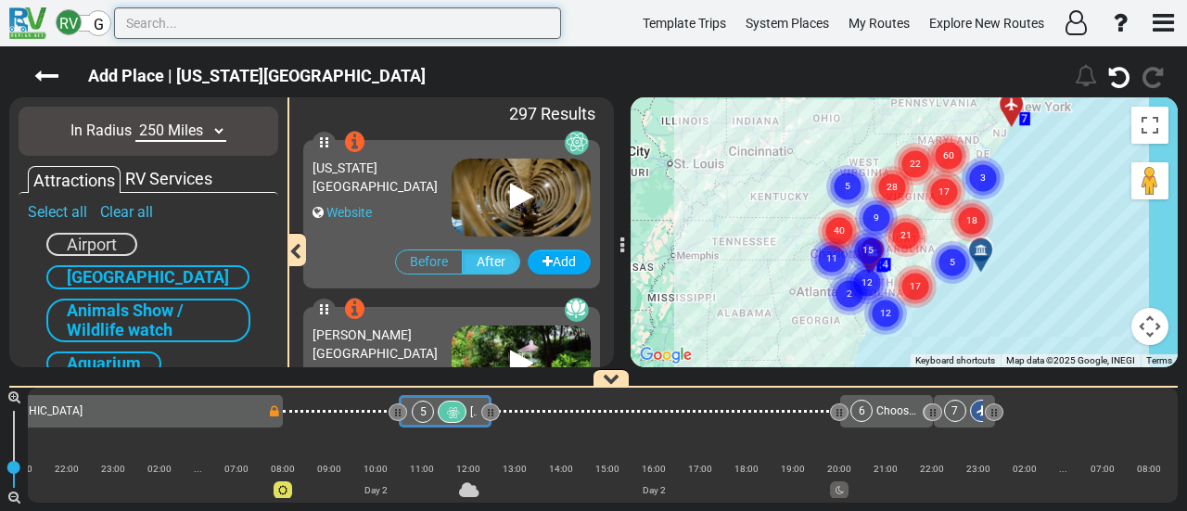
click at [387, 27] on input "text" at bounding box center [337, 23] width 447 height 32
paste input "[PERSON_NAME][GEOGRAPHIC_DATA]"
type input "[PERSON_NAME][GEOGRAPHIC_DATA]"
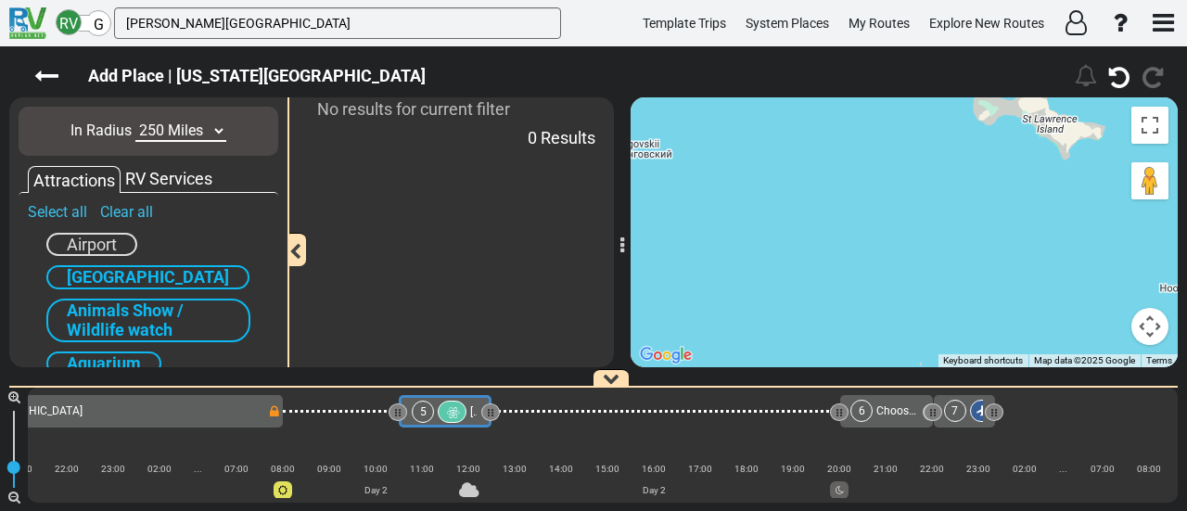
click at [180, 136] on select "10 Miles 50 Miles 100 Miles 250 Miles 500 Miles 1000 Miles" at bounding box center [180, 131] width 91 height 21
select select "number:50"
click at [135, 121] on select "10 Miles 50 Miles 100 Miles 250 Miles 500 Miles 1000 Miles" at bounding box center [180, 131] width 91 height 21
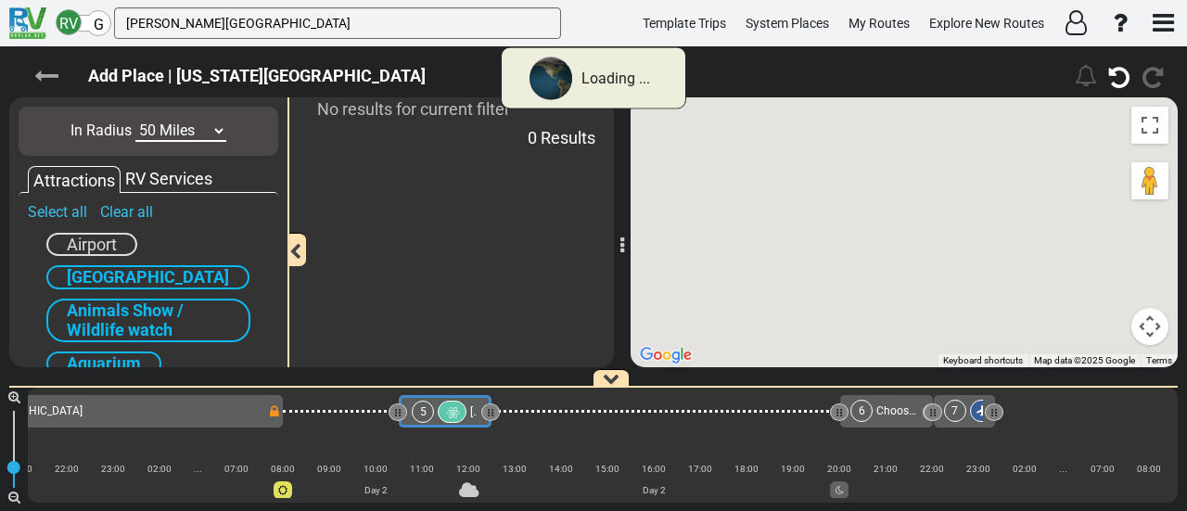
click at [50, 73] on icon at bounding box center [46, 76] width 24 height 24
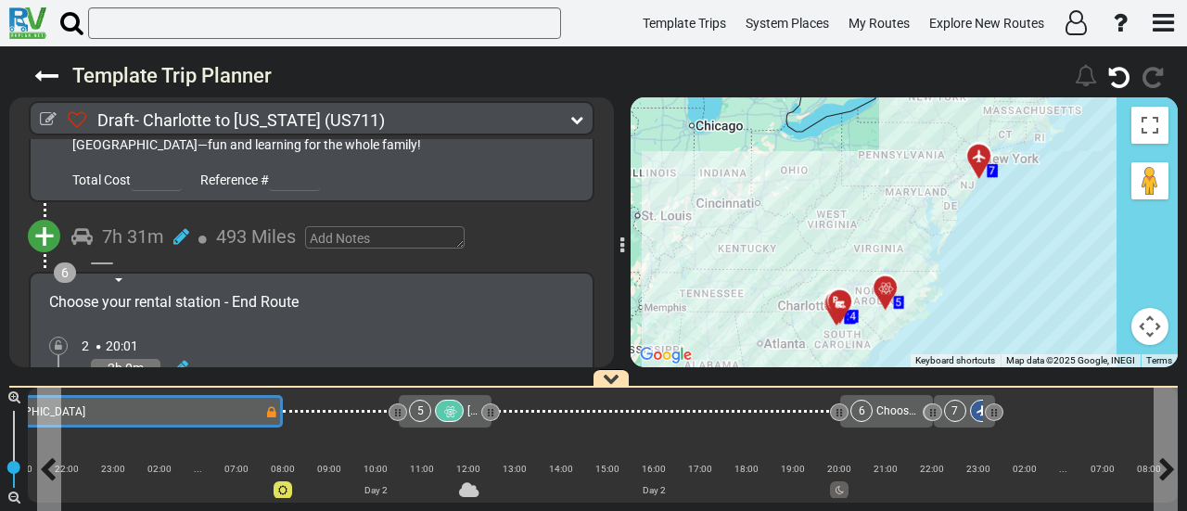
click at [201, 411] on div "4 Elmore RV Park" at bounding box center [51, 412] width 428 height 22
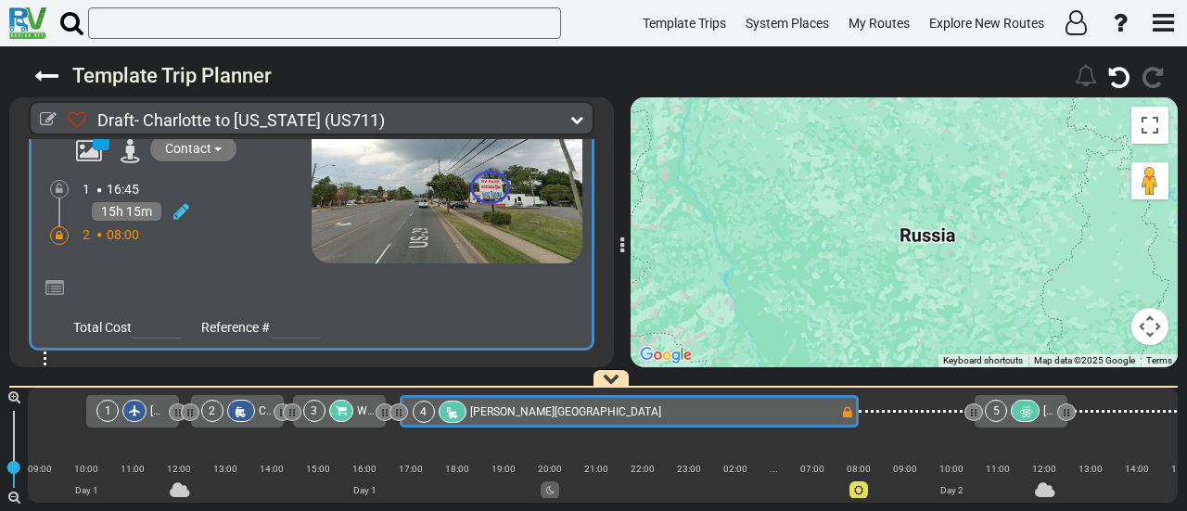
scroll to position [1115, 0]
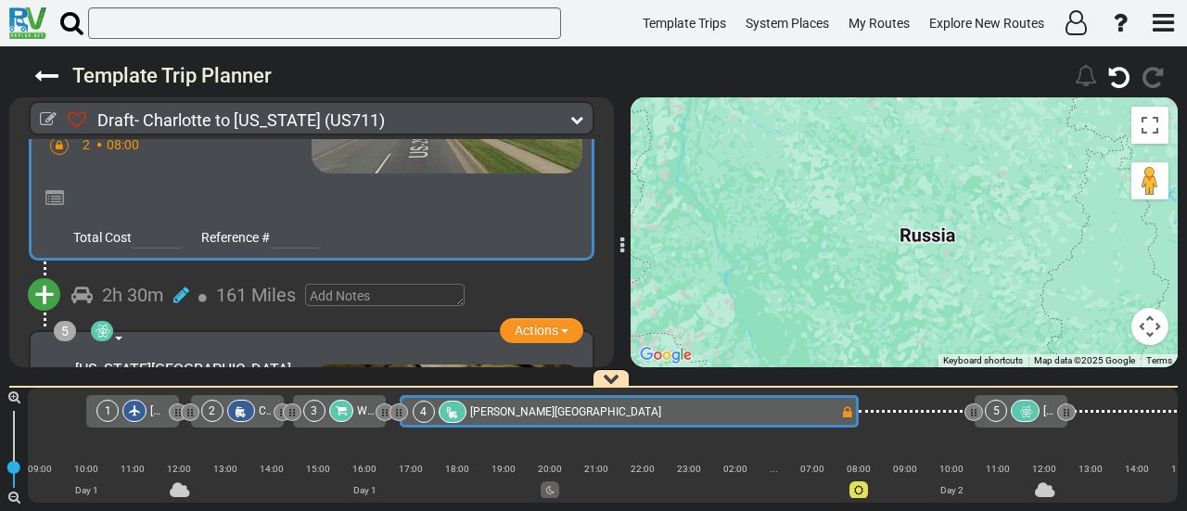
click at [504, 403] on div "[PERSON_NAME][GEOGRAPHIC_DATA]" at bounding box center [565, 412] width 191 height 22
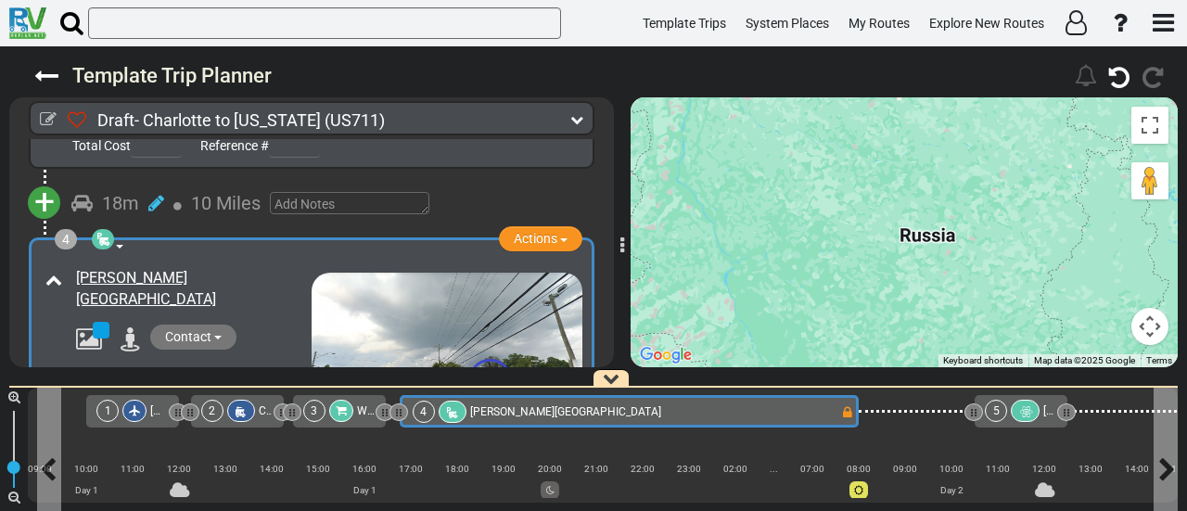
click at [510, 409] on span "[PERSON_NAME][GEOGRAPHIC_DATA]" at bounding box center [565, 411] width 191 height 13
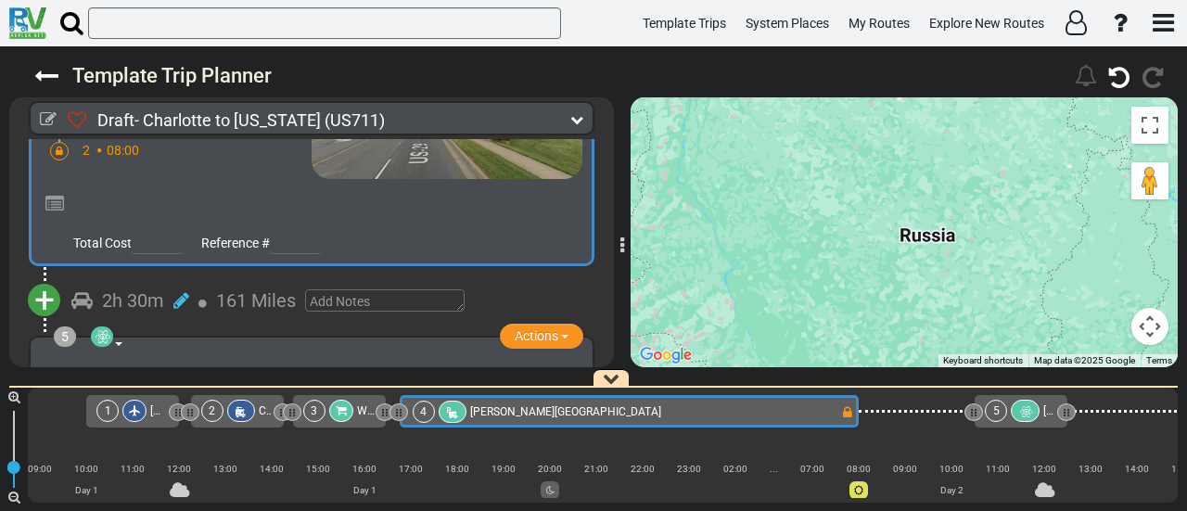
click at [47, 279] on span "+" at bounding box center [44, 300] width 20 height 43
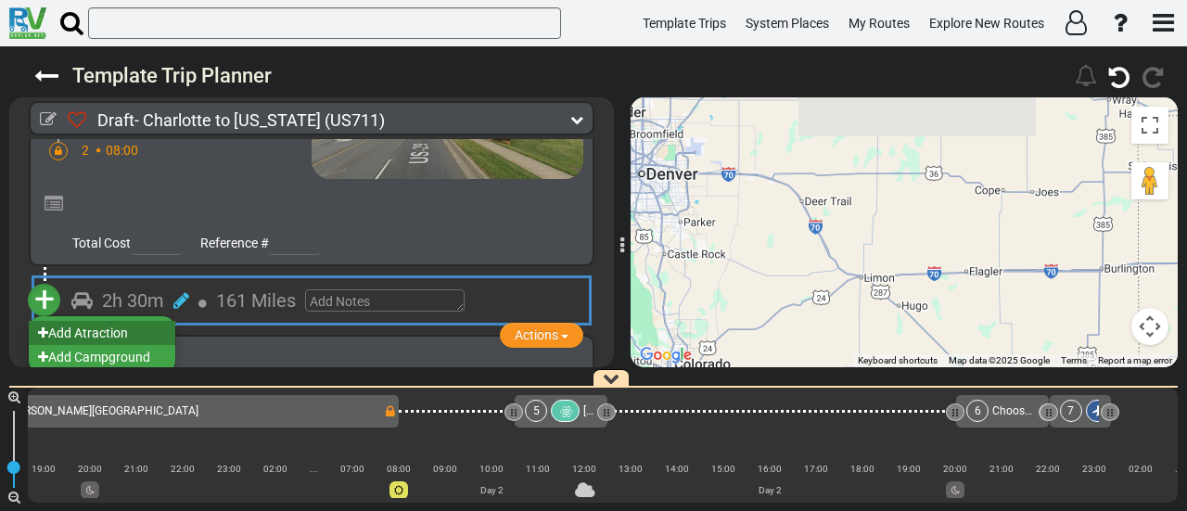
click at [159, 321] on li "Add Atraction" at bounding box center [102, 333] width 146 height 24
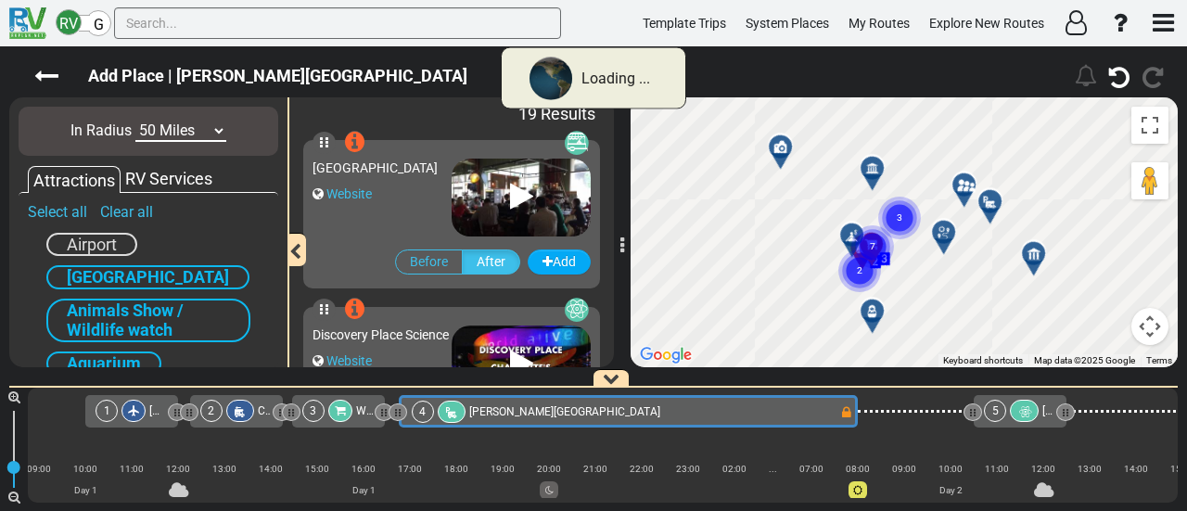
scroll to position [0, 104]
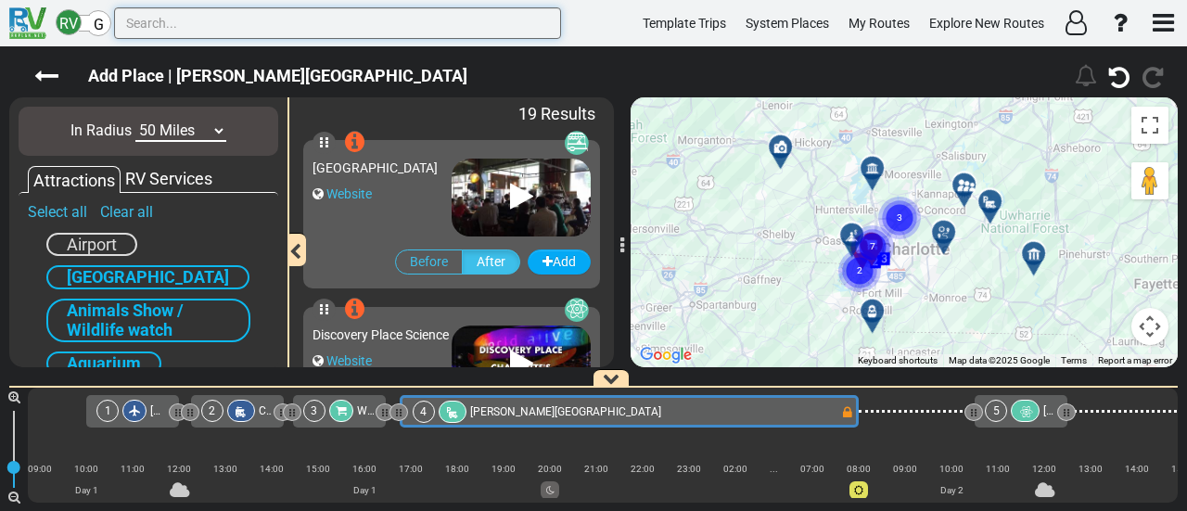
click at [330, 23] on input "text" at bounding box center [337, 23] width 447 height 32
paste input "[PERSON_NAME][GEOGRAPHIC_DATA]"
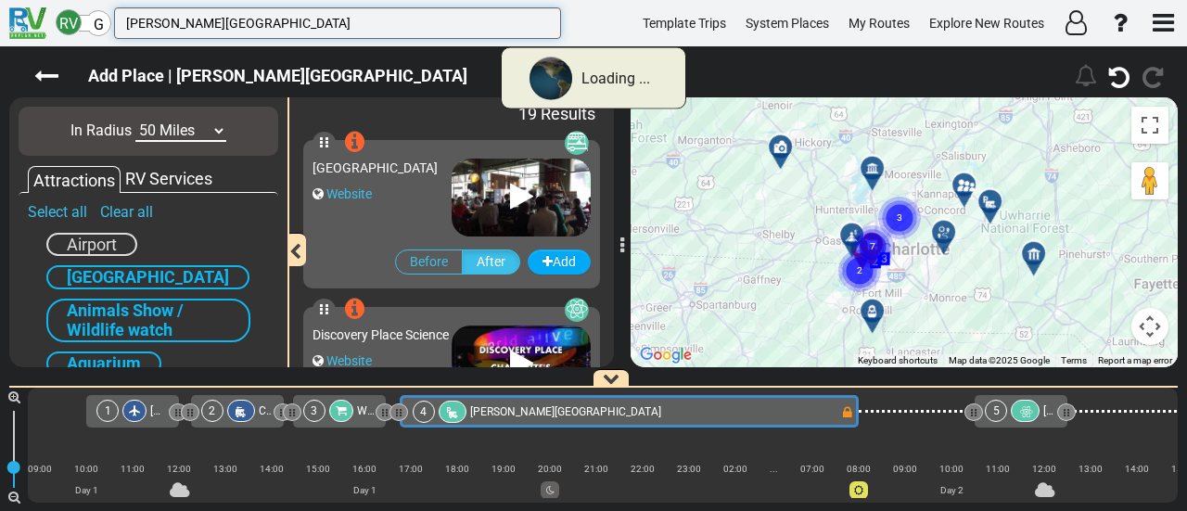
type input "[PERSON_NAME][GEOGRAPHIC_DATA]"
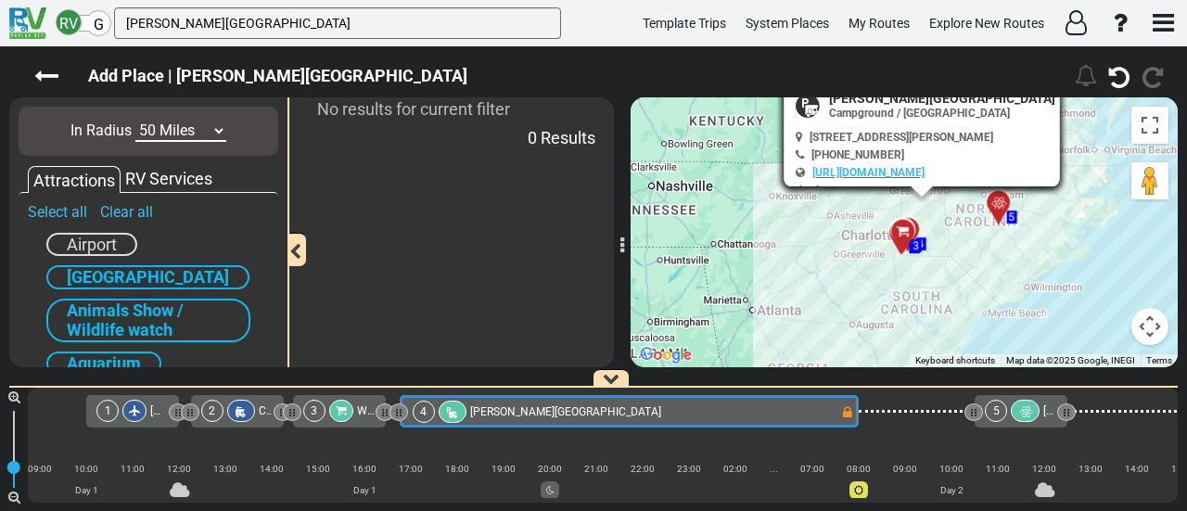
click at [1027, 409] on icon at bounding box center [1025, 411] width 16 height 13
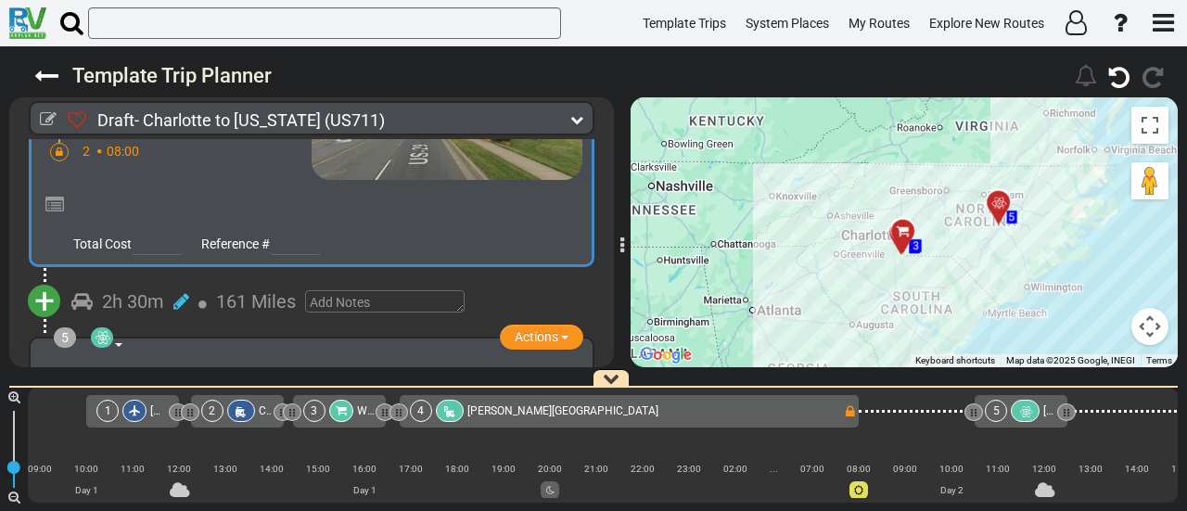
scroll to position [1109, 0]
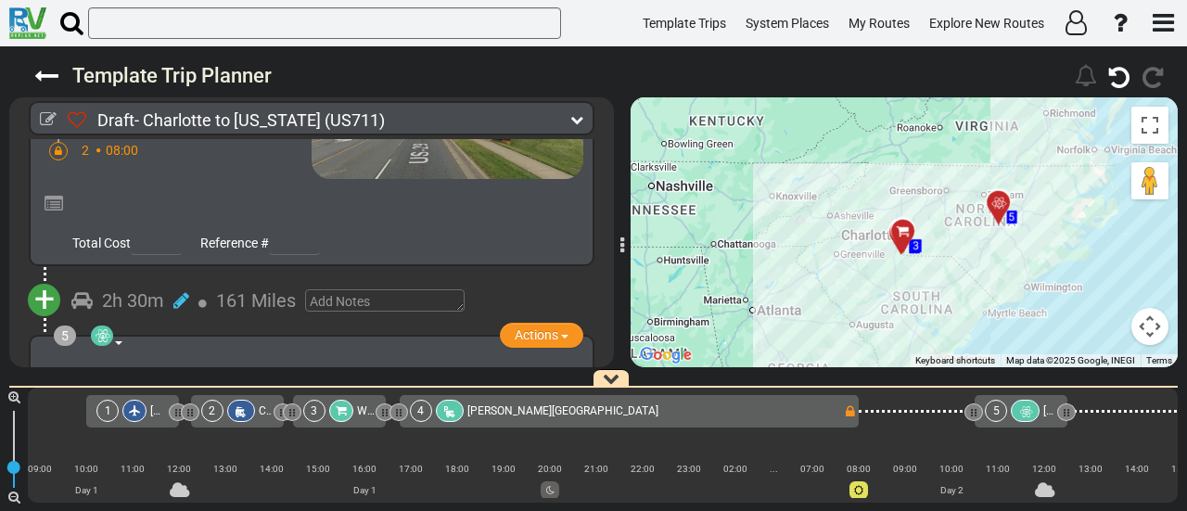
click at [1011, 412] on div "5" at bounding box center [1014, 411] width 58 height 22
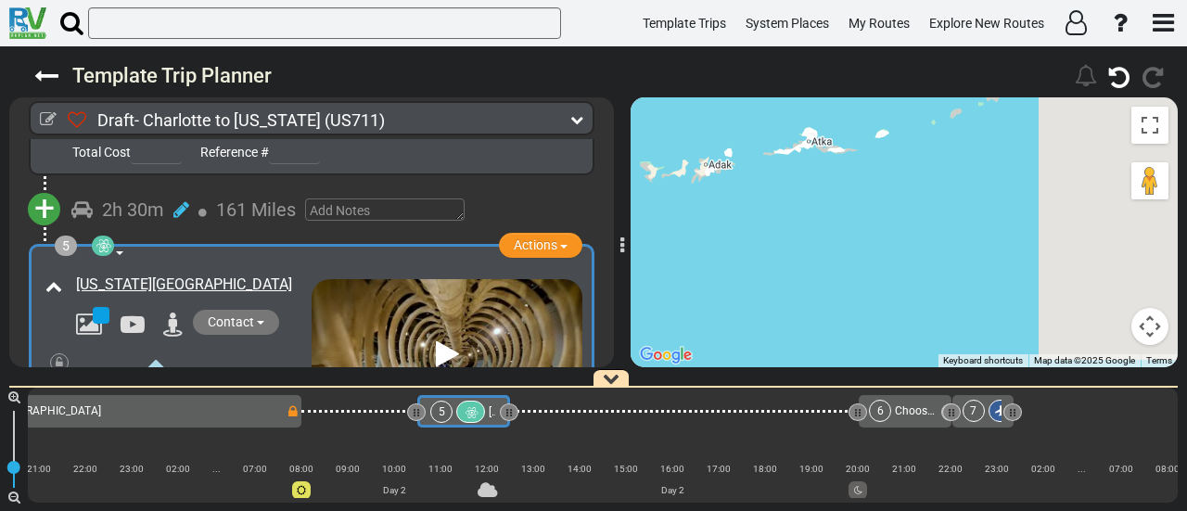
scroll to position [0, 680]
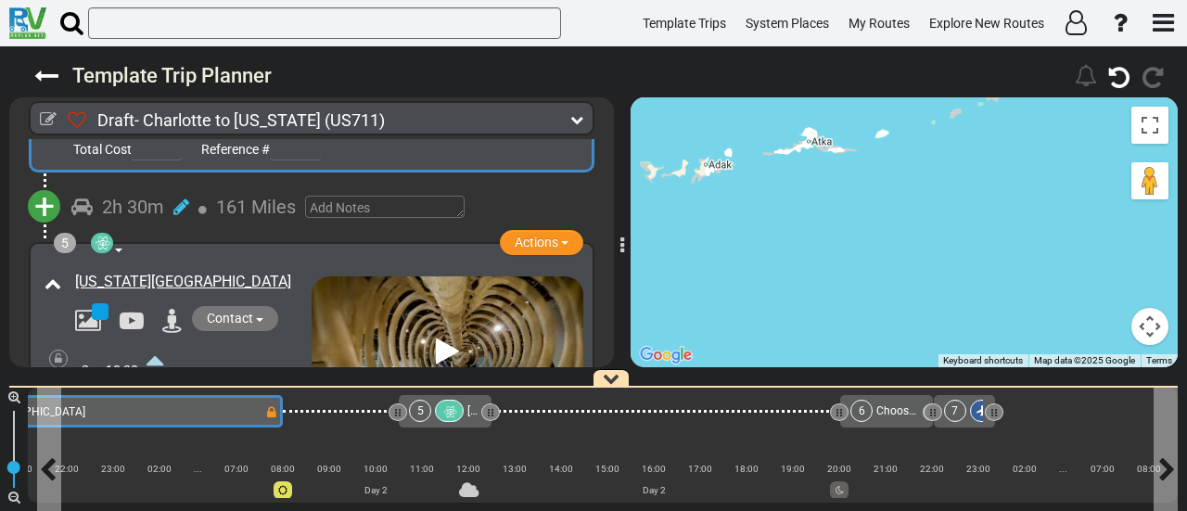
click at [226, 403] on div "4 Elmore RV Park" at bounding box center [51, 412] width 428 height 22
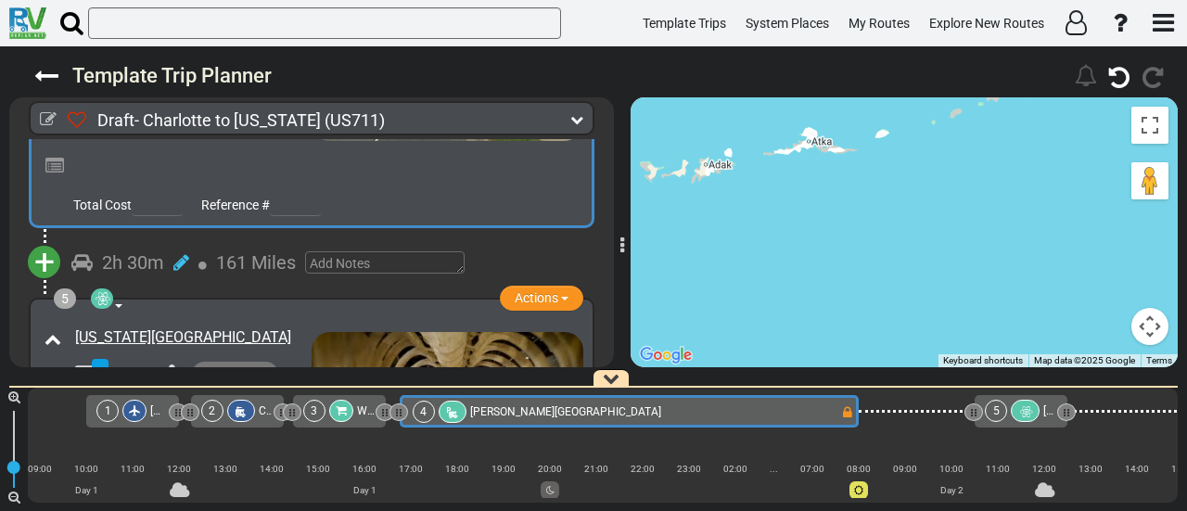
scroll to position [1287, 0]
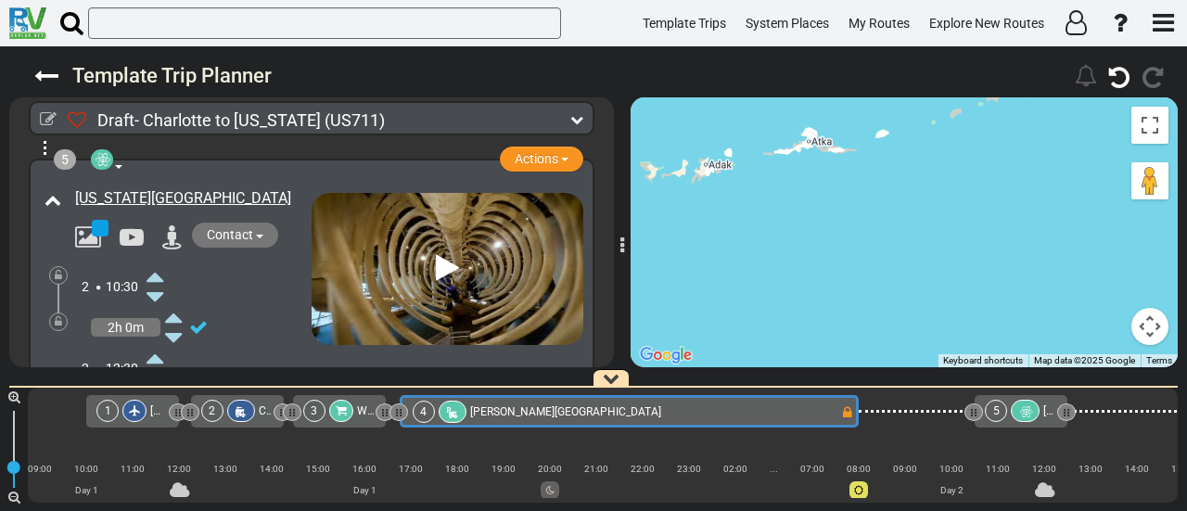
click at [519, 420] on div "[PERSON_NAME][GEOGRAPHIC_DATA]" at bounding box center [565, 412] width 191 height 22
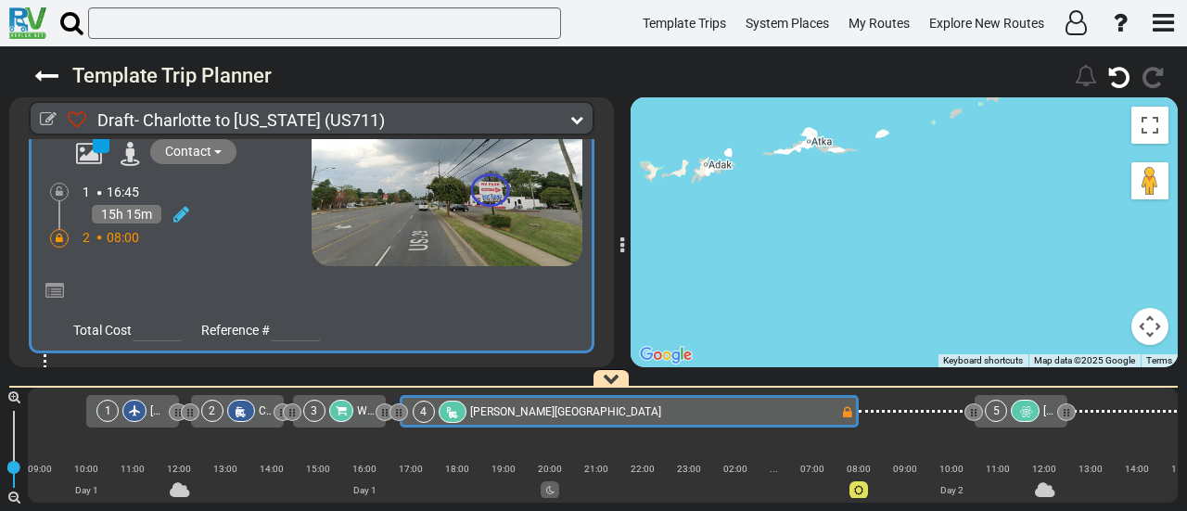
scroll to position [1115, 0]
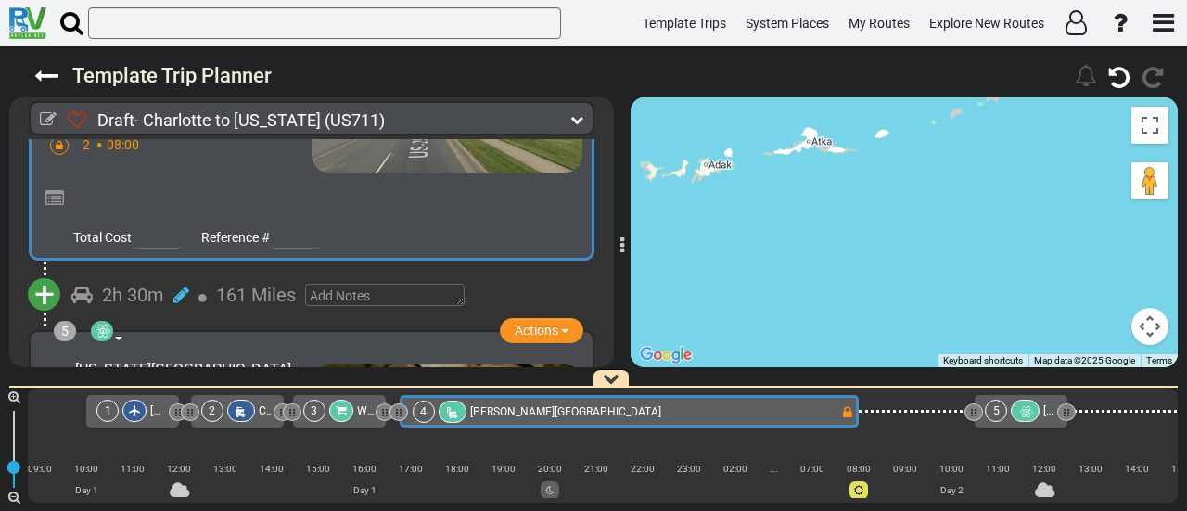
click at [45, 273] on span "+" at bounding box center [44, 294] width 20 height 43
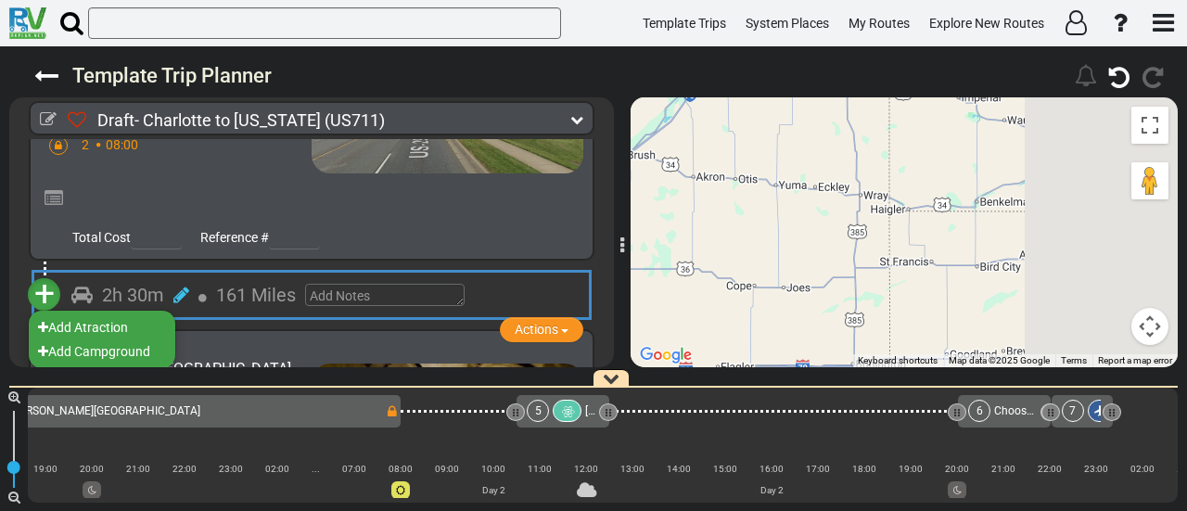
scroll to position [0, 564]
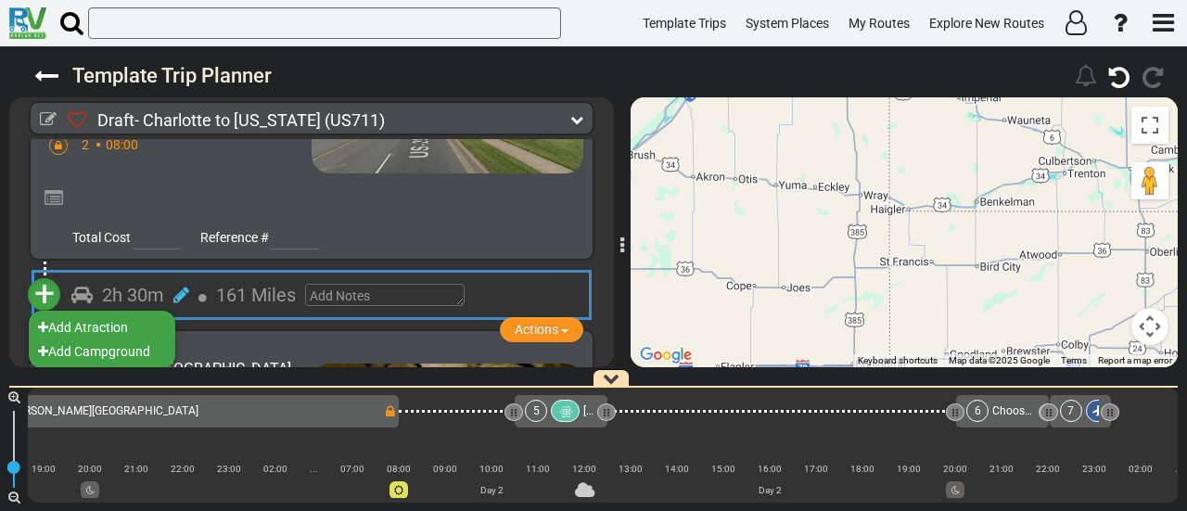
click at [569, 400] on div "5 North Carolina Museum of Natural Sciences" at bounding box center [560, 411] width 70 height 22
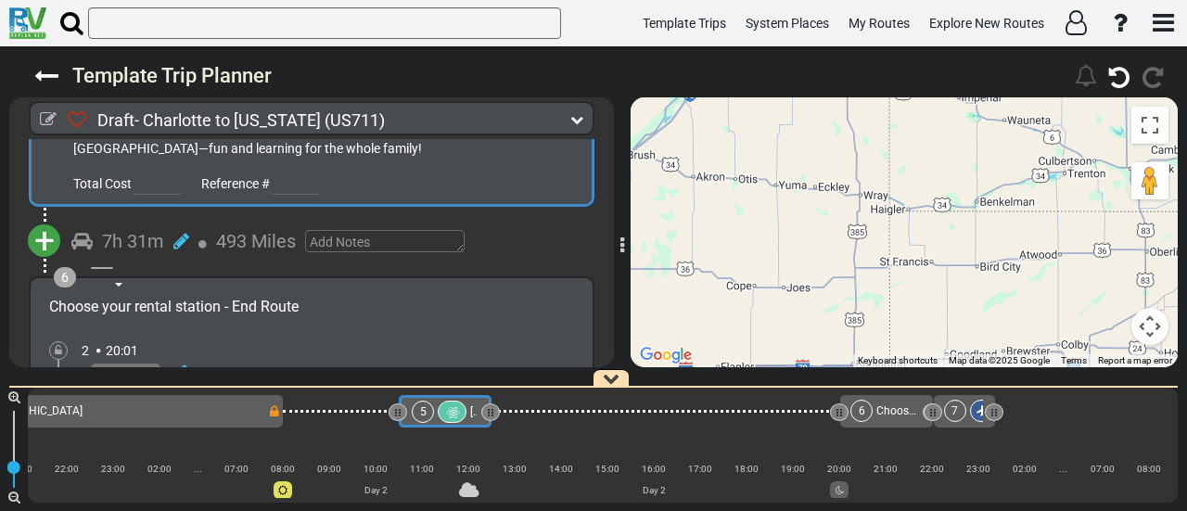
scroll to position [1574, 0]
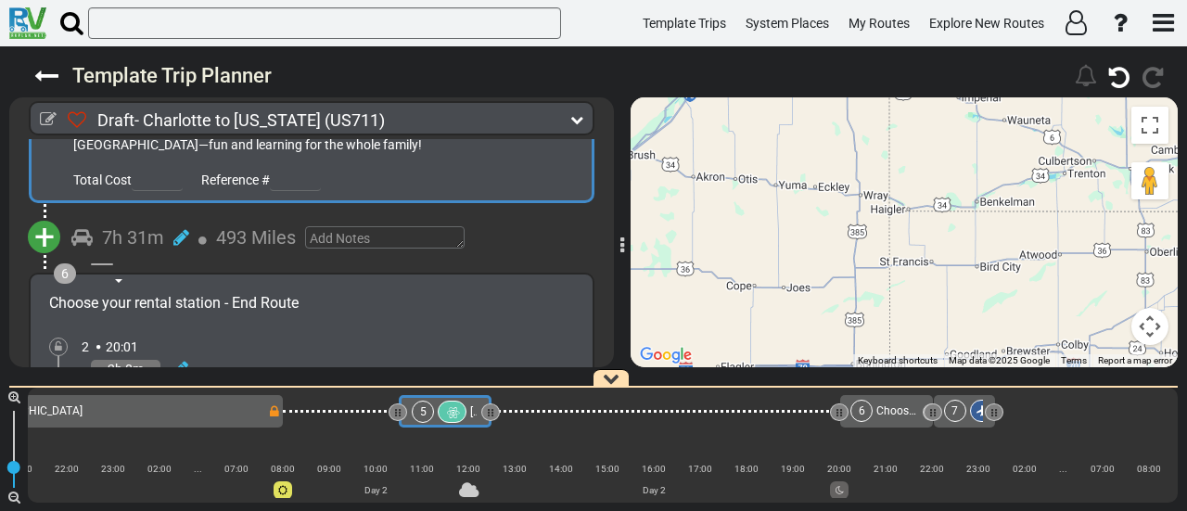
click at [182, 414] on div "4 Elmore RV Park" at bounding box center [51, 411] width 434 height 22
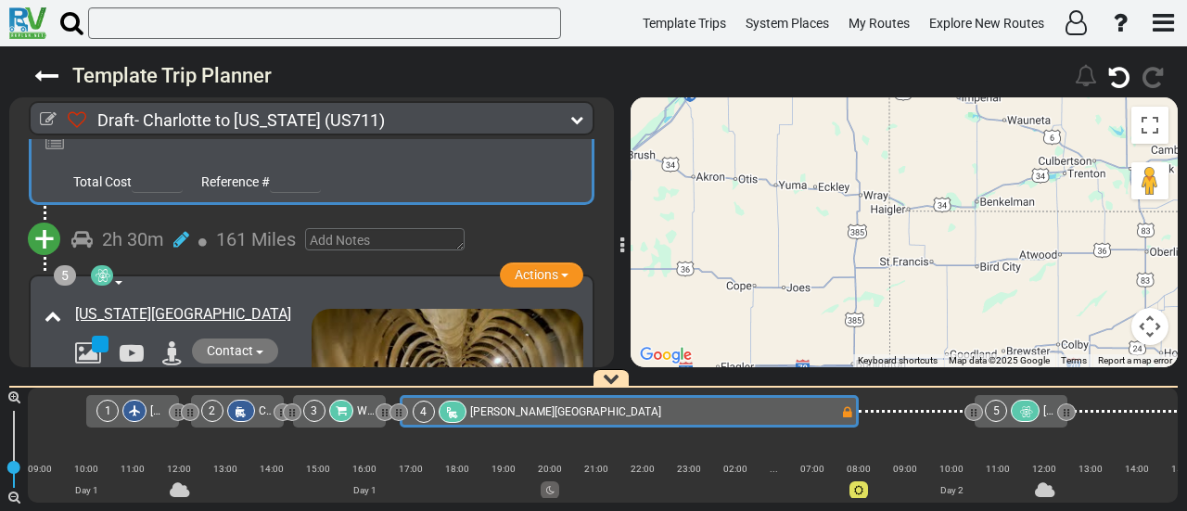
scroll to position [1115, 0]
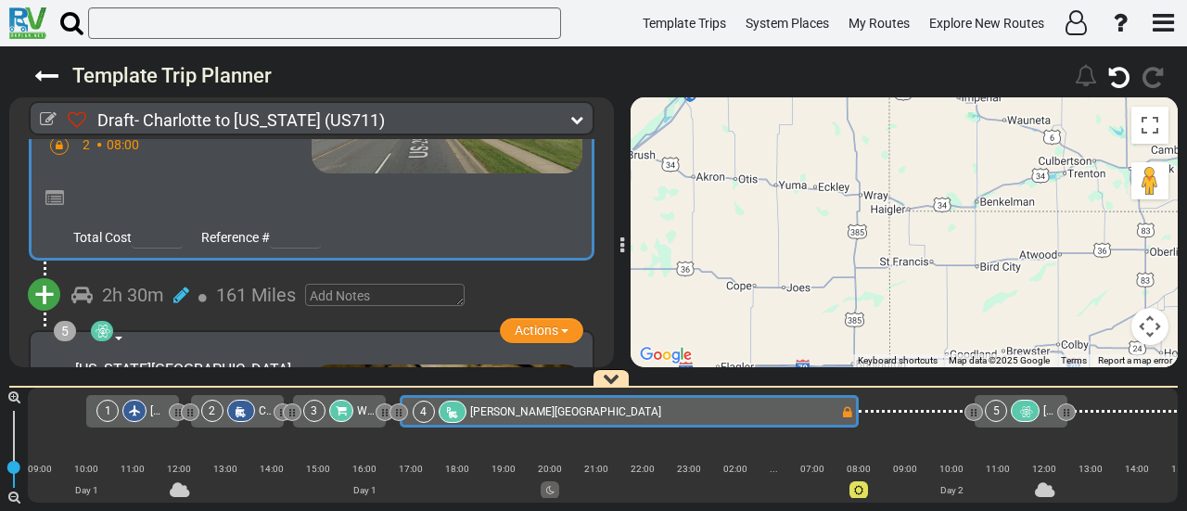
click at [54, 273] on span "+" at bounding box center [44, 294] width 20 height 43
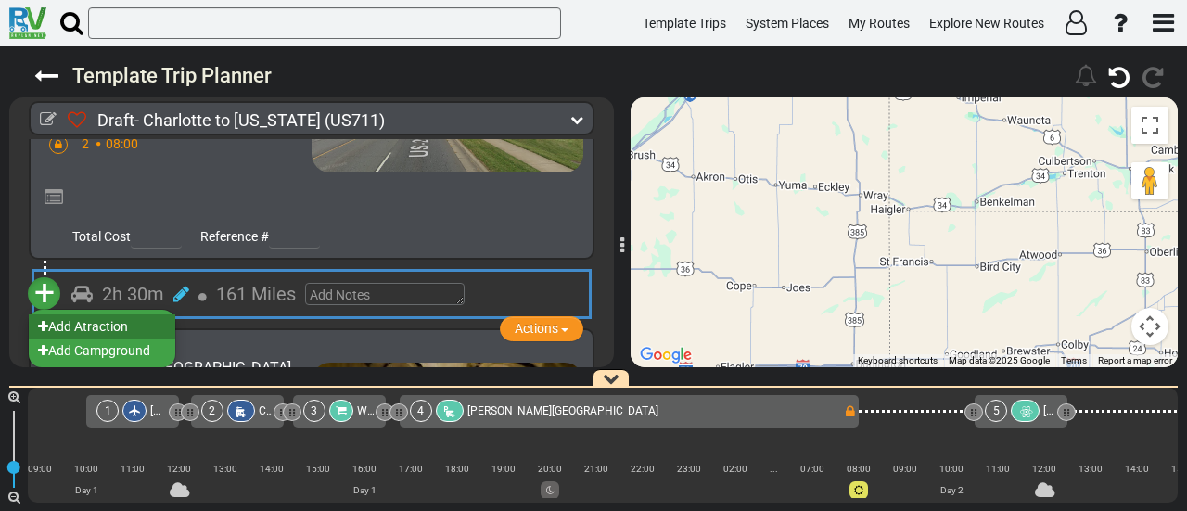
scroll to position [1114, 0]
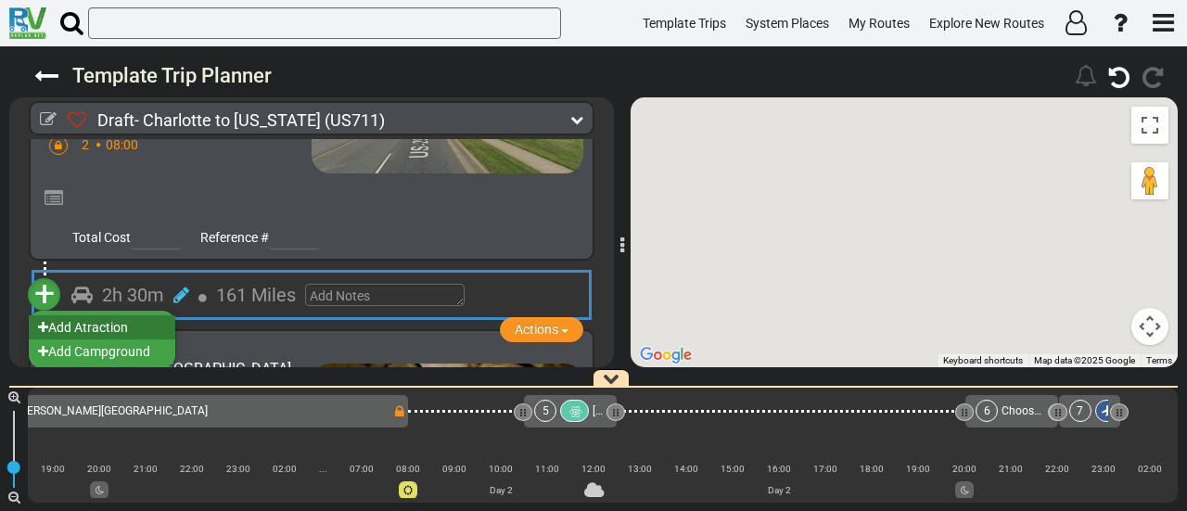
click at [98, 315] on li "Add Atraction" at bounding box center [102, 327] width 146 height 24
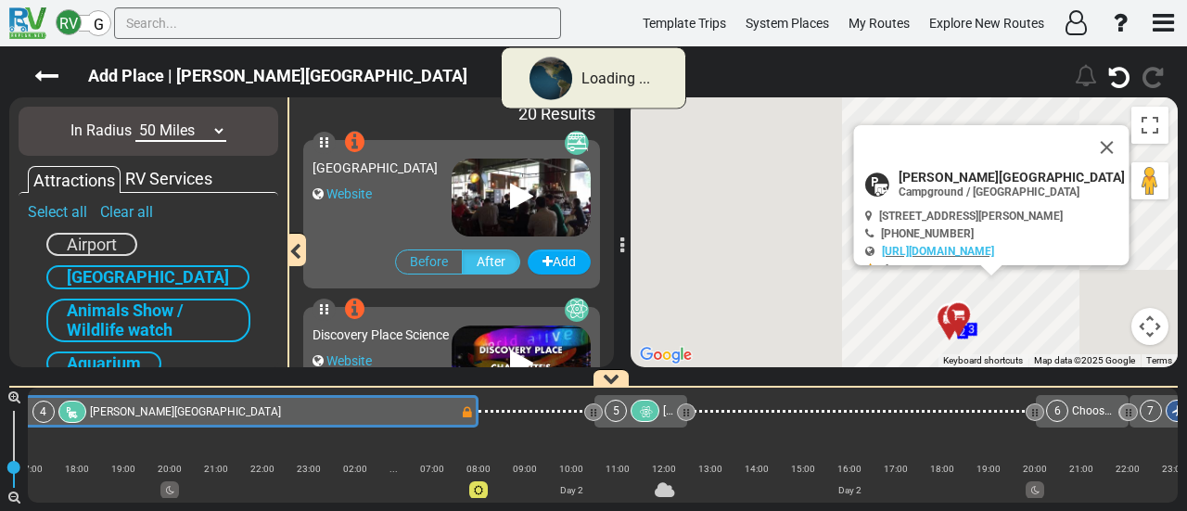
scroll to position [0, 104]
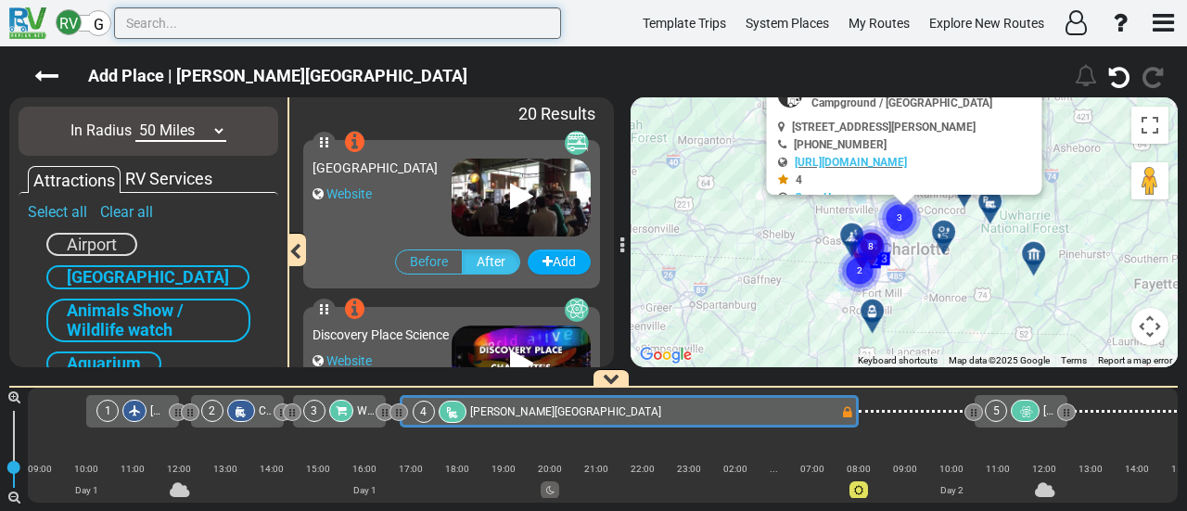
click at [237, 23] on input "text" at bounding box center [337, 23] width 447 height 32
paste input "[PERSON_NAME][GEOGRAPHIC_DATA]"
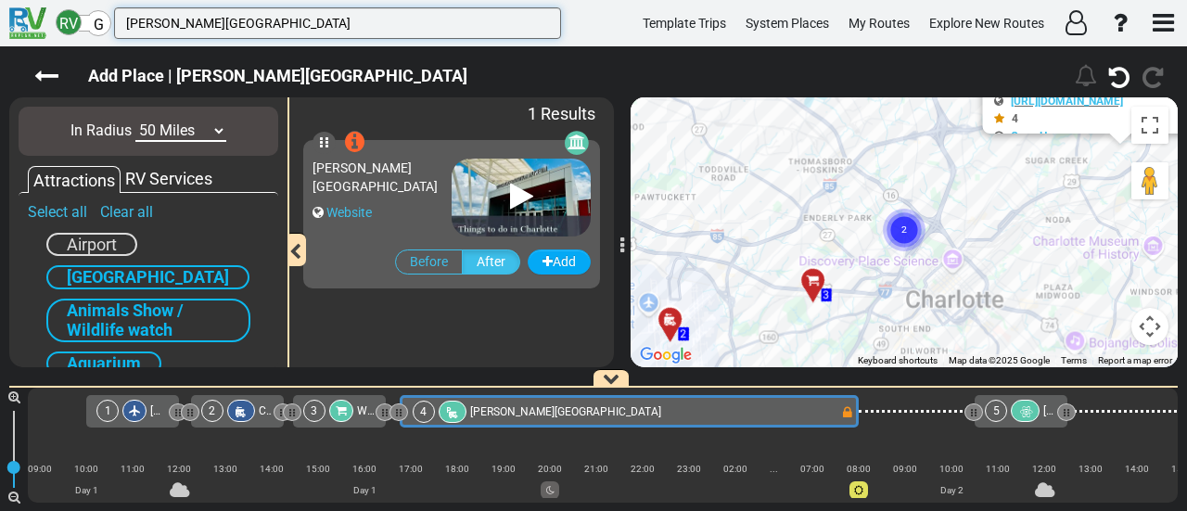
type input "[PERSON_NAME][GEOGRAPHIC_DATA]"
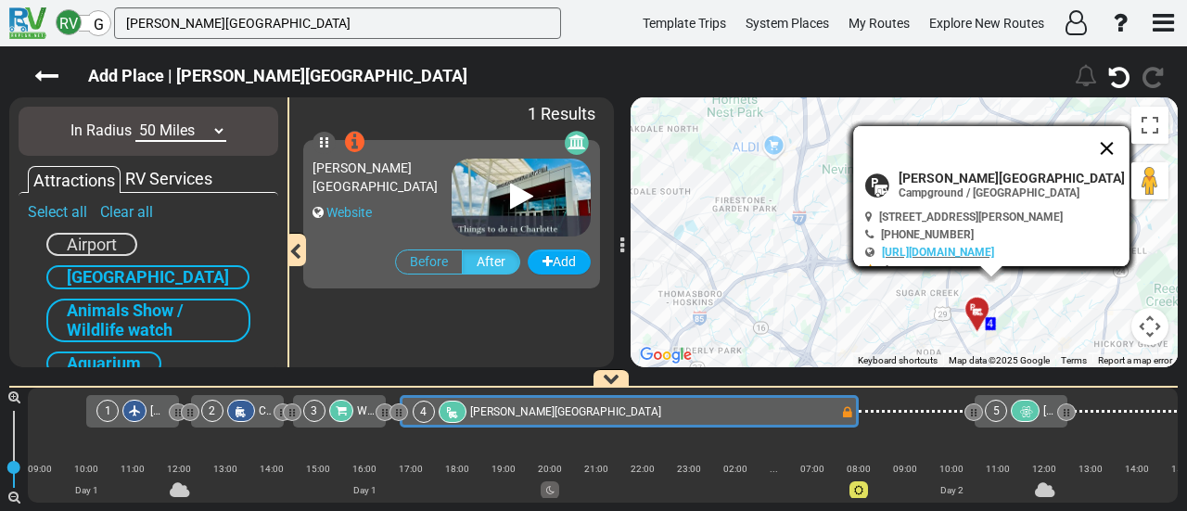
click at [1105, 146] on button "Close" at bounding box center [1107, 148] width 45 height 45
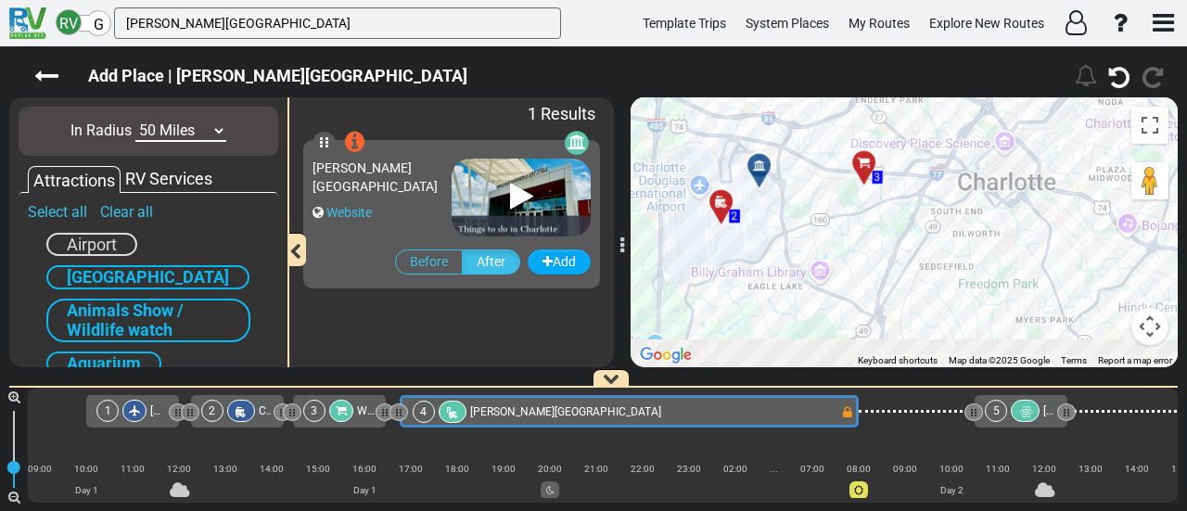
drag, startPoint x: 821, startPoint y: 331, endPoint x: 1005, endPoint y: 81, distance: 310.4
click at [1005, 81] on div "Add Place | Elmore RV Park" at bounding box center [593, 278] width 1187 height 464
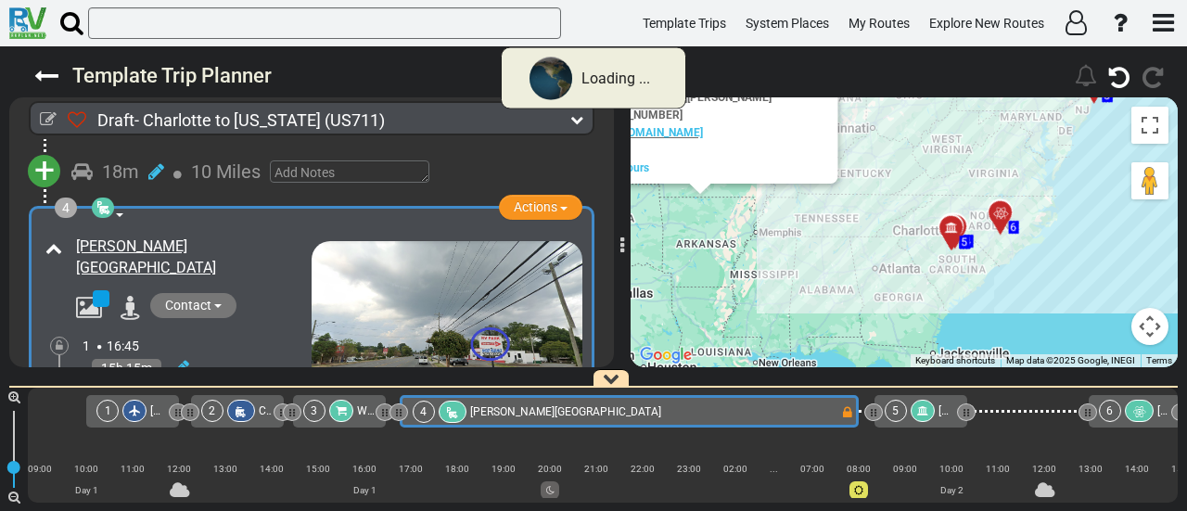
scroll to position [837, 0]
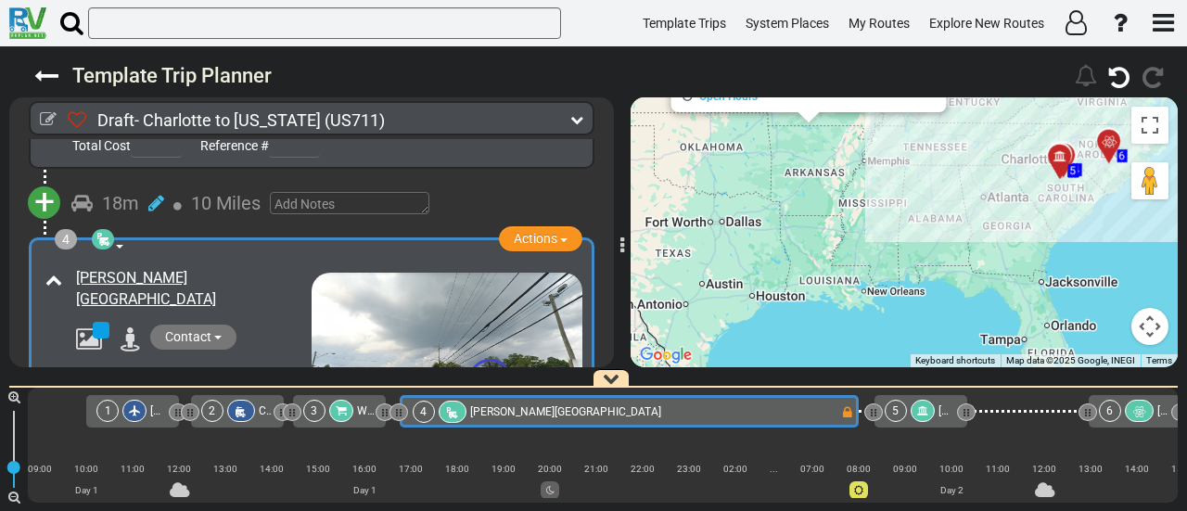
click at [902, 409] on div "5" at bounding box center [895, 411] width 22 height 22
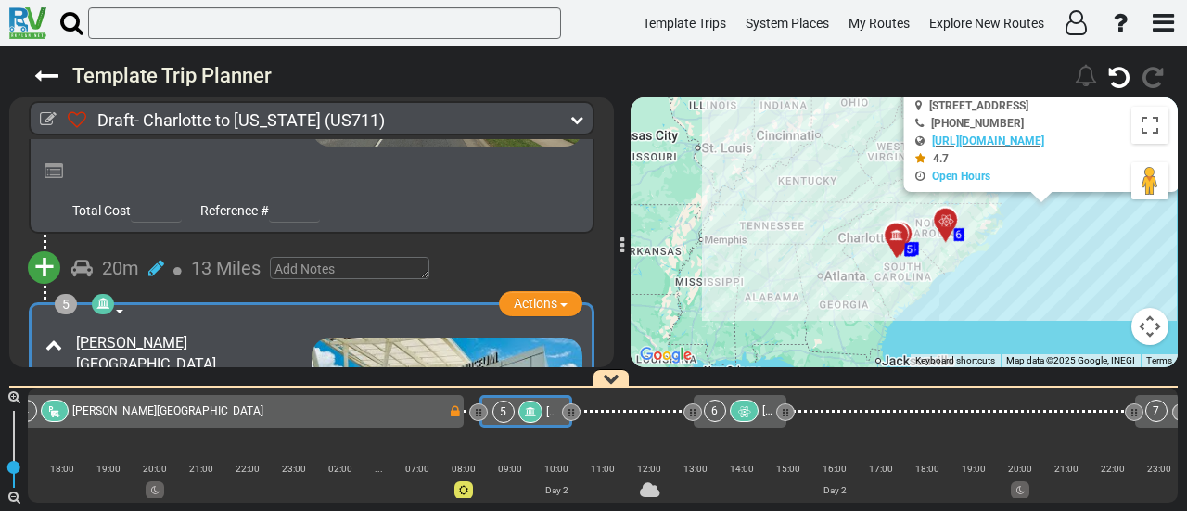
scroll to position [1203, 0]
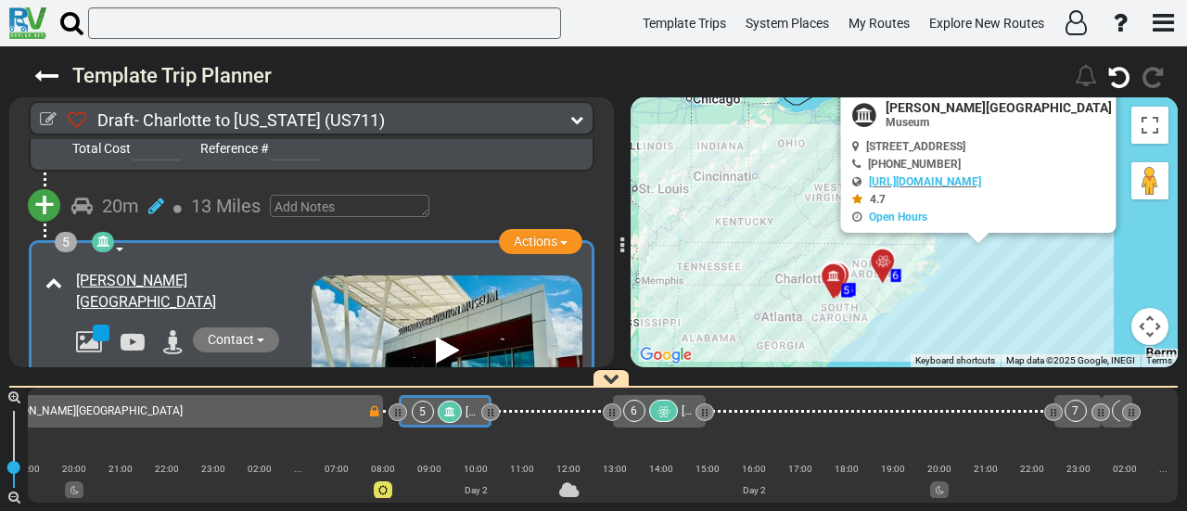
drag, startPoint x: 1022, startPoint y: 290, endPoint x: 942, endPoint y: 333, distance: 90.4
click at [925, 377] on div "Template Trip Planner 230" at bounding box center [593, 278] width 1187 height 464
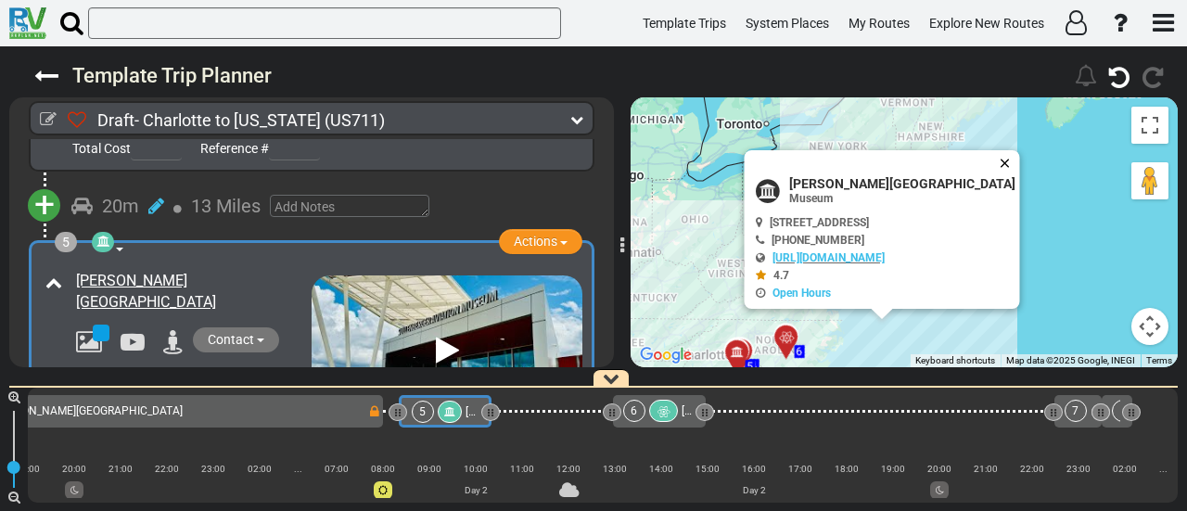
click at [1001, 160] on button "Close" at bounding box center [1009, 163] width 22 height 26
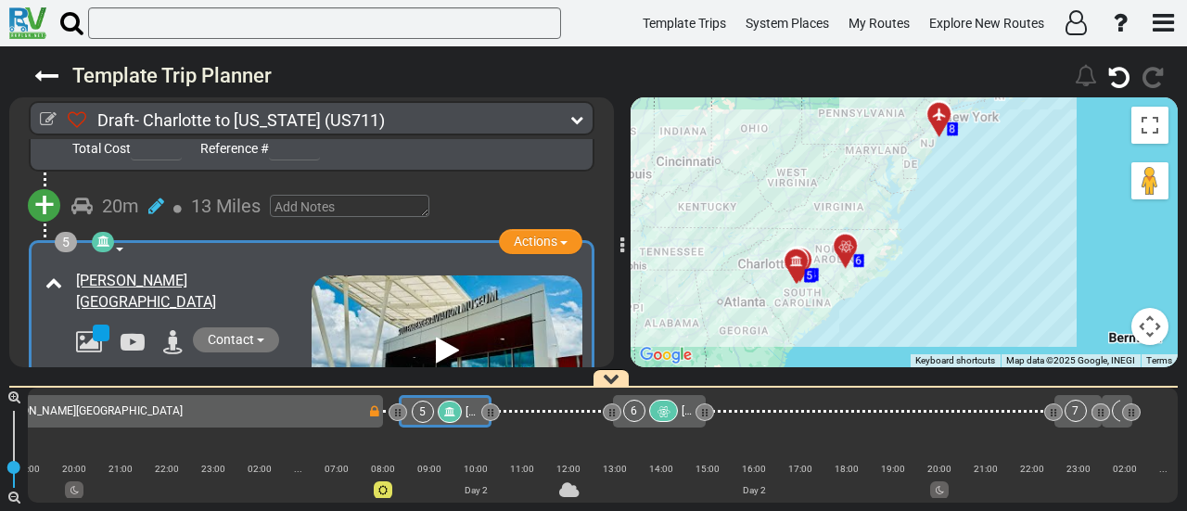
drag, startPoint x: 941, startPoint y: 261, endPoint x: 1049, endPoint y: 166, distance: 143.9
click at [1049, 159] on div "To activate drag with keyboard, press Alt + Enter. Once in keyboard drag state,…" at bounding box center [903, 232] width 547 height 270
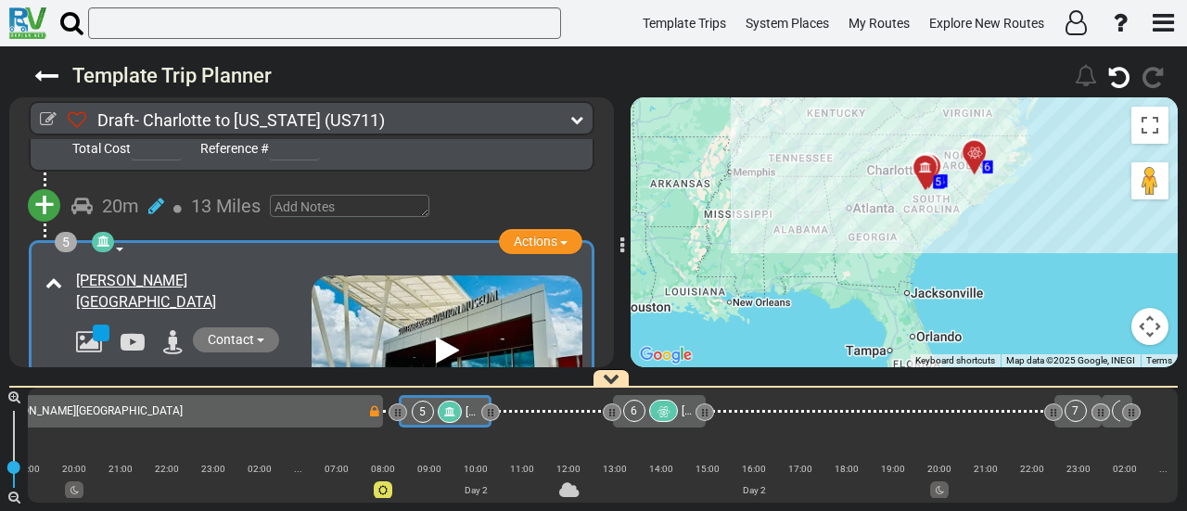
drag, startPoint x: 943, startPoint y: 259, endPoint x: 784, endPoint y: 336, distance: 176.2
click at [786, 336] on div "To activate drag with keyboard, press Alt + Enter. Once in keyboard drag state,…" at bounding box center [903, 232] width 547 height 270
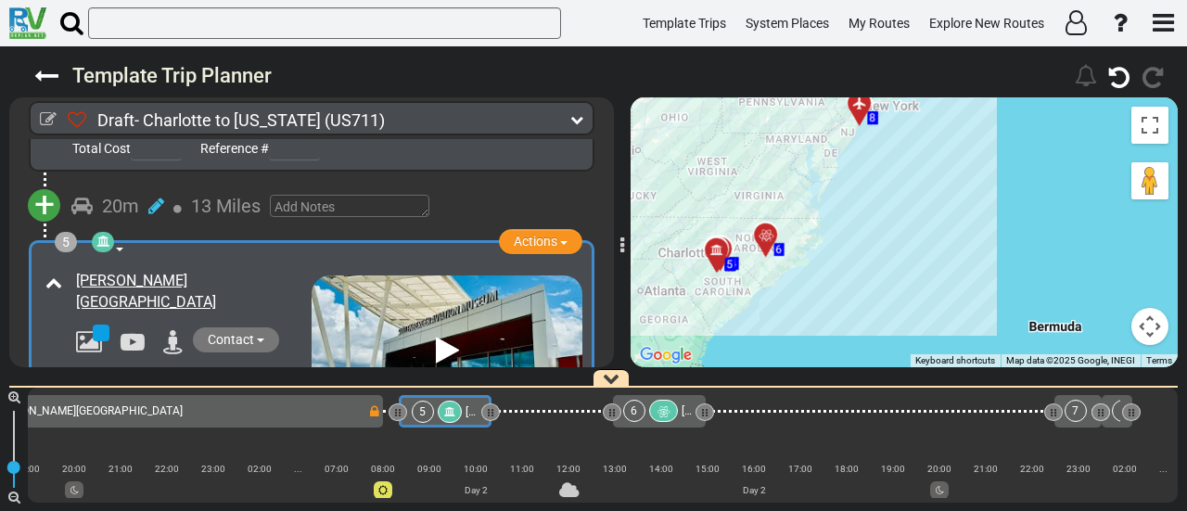
click at [437, 398] on div "5 Sullenberger Aviation Museum" at bounding box center [445, 411] width 93 height 32
click at [432, 406] on div "5" at bounding box center [423, 412] width 22 height 22
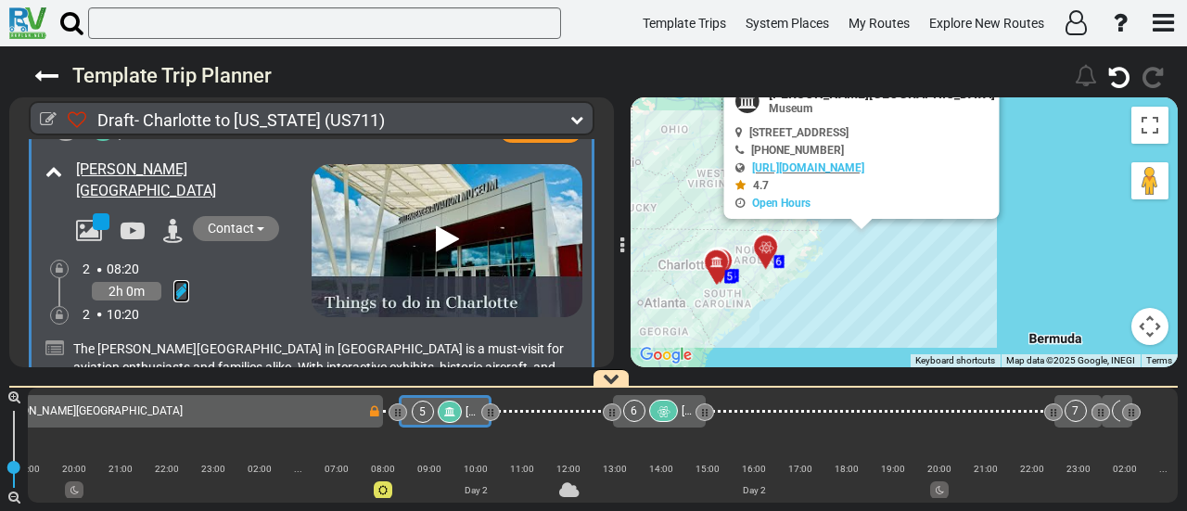
click at [178, 282] on icon at bounding box center [181, 291] width 16 height 19
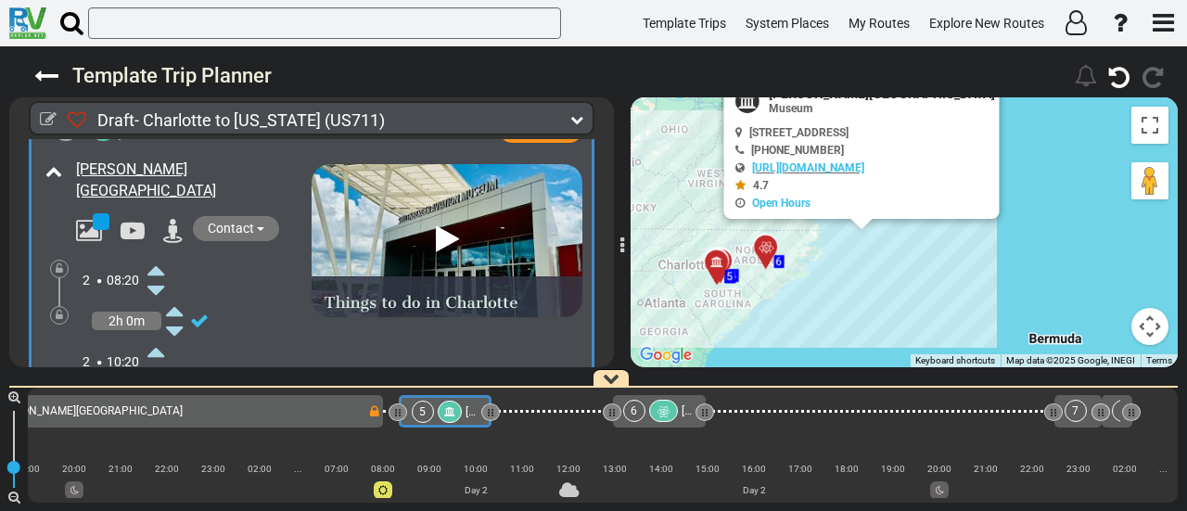
click at [157, 255] on icon at bounding box center [155, 270] width 17 height 30
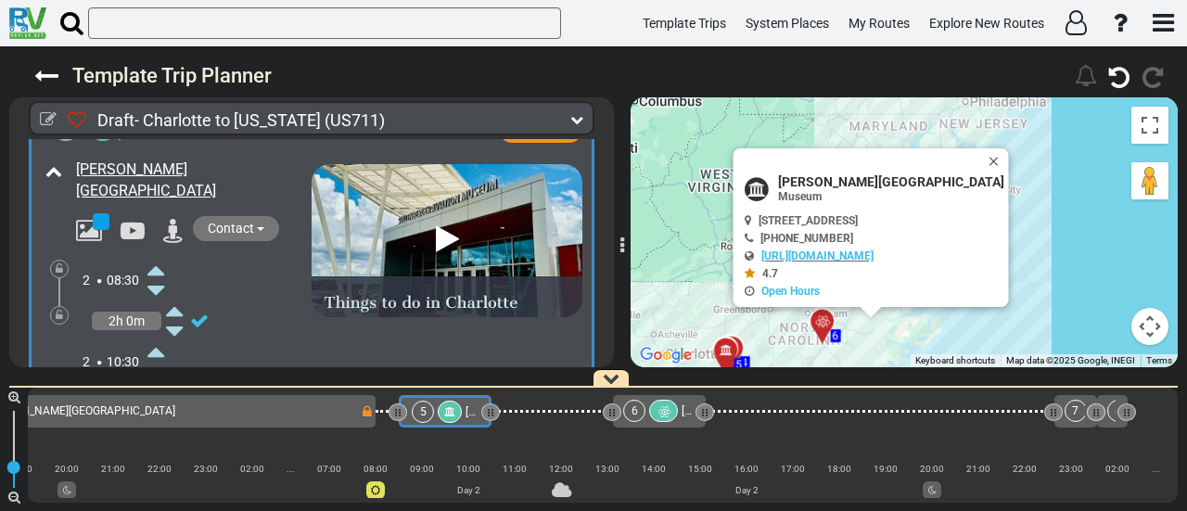
click at [852, 174] on span "[PERSON_NAME][GEOGRAPHIC_DATA]" at bounding box center [891, 181] width 226 height 15
copy div "[PERSON_NAME][GEOGRAPHIC_DATA]"
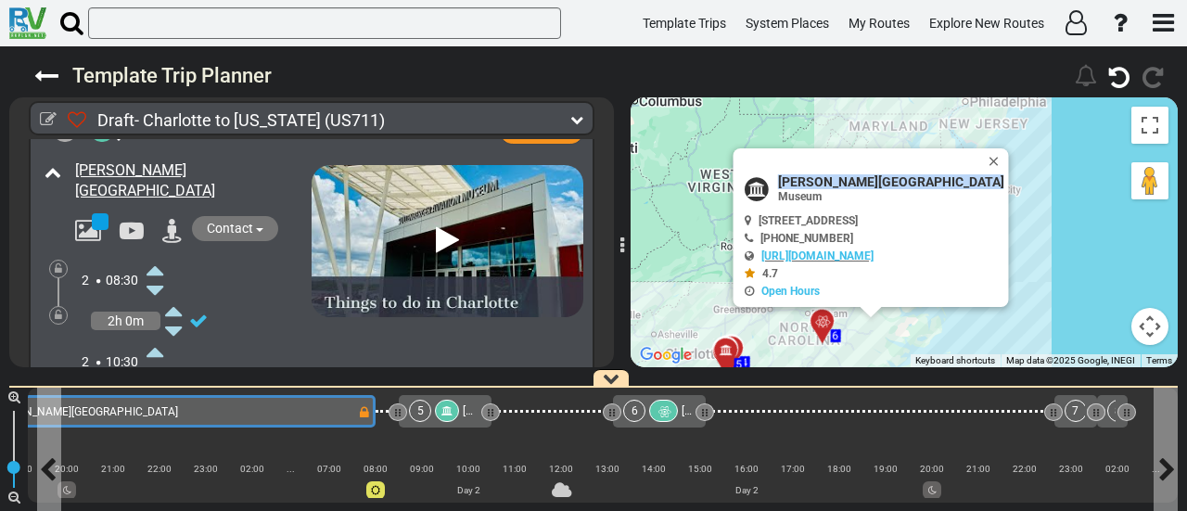
click at [252, 412] on div "4 Elmore RV Park" at bounding box center [144, 412] width 428 height 22
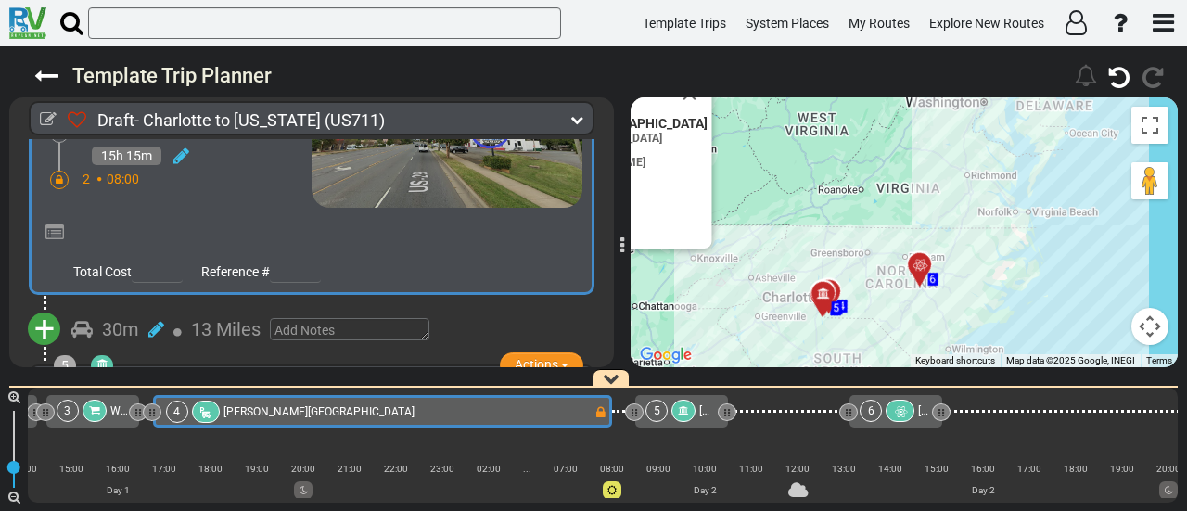
scroll to position [0, 187]
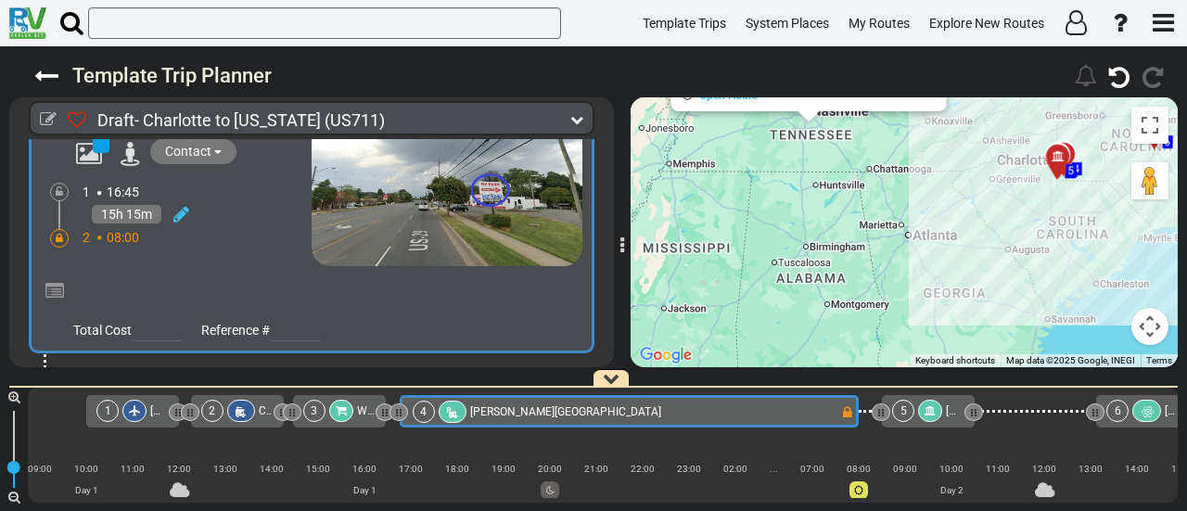
click at [57, 233] on icon at bounding box center [59, 238] width 7 height 11
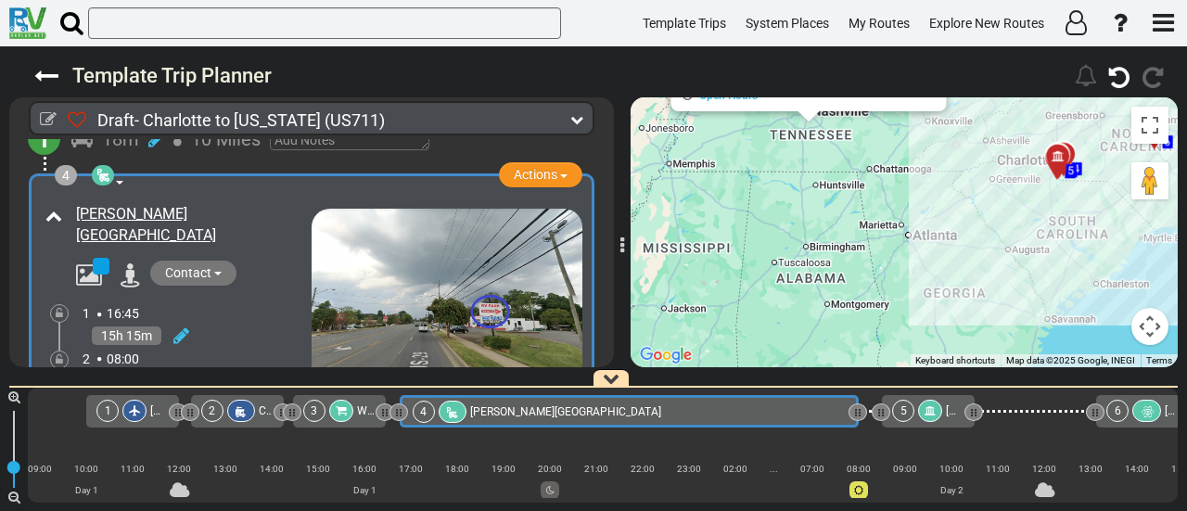
scroll to position [930, 0]
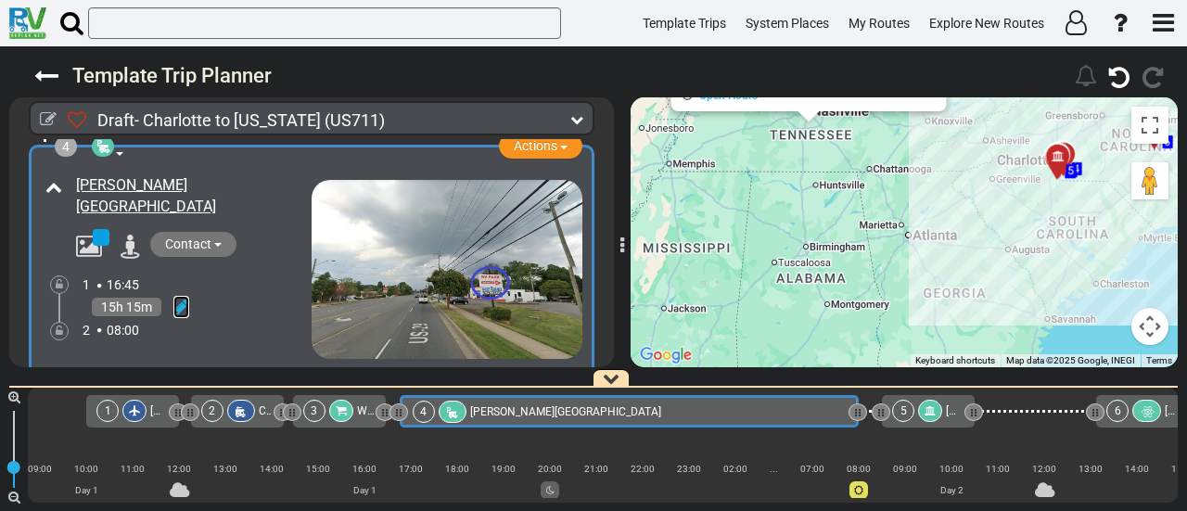
click at [181, 298] on icon at bounding box center [181, 307] width 16 height 19
click at [159, 352] on icon at bounding box center [155, 367] width 17 height 30
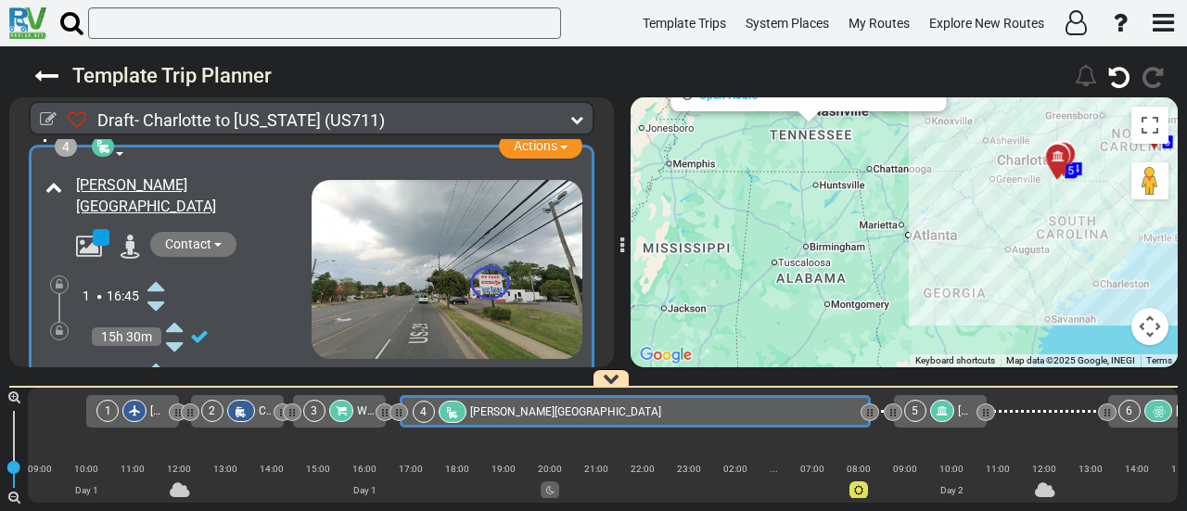
click at [159, 352] on icon at bounding box center [155, 367] width 17 height 30
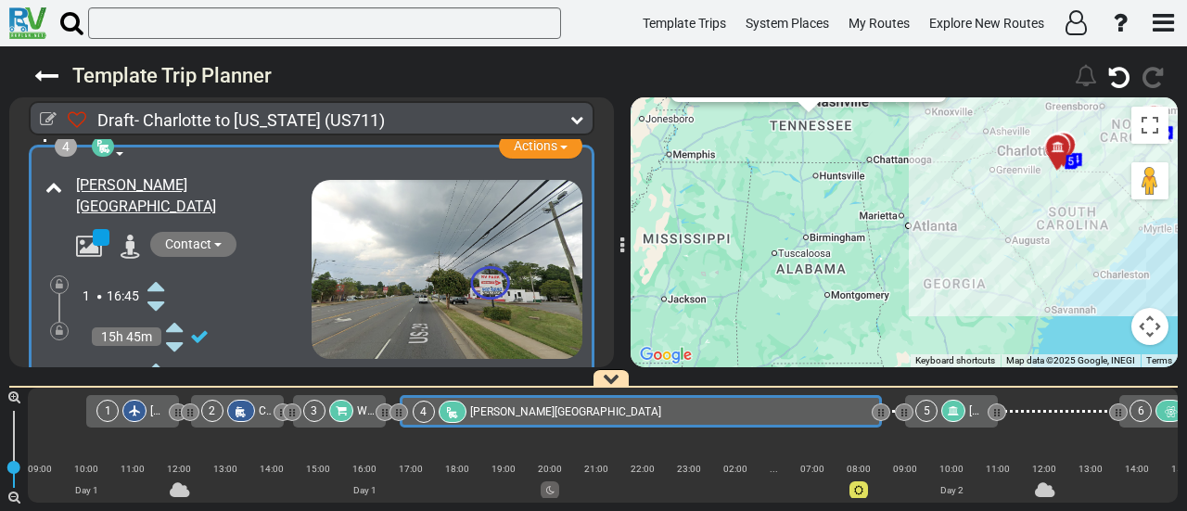
click at [159, 352] on icon at bounding box center [155, 367] width 17 height 30
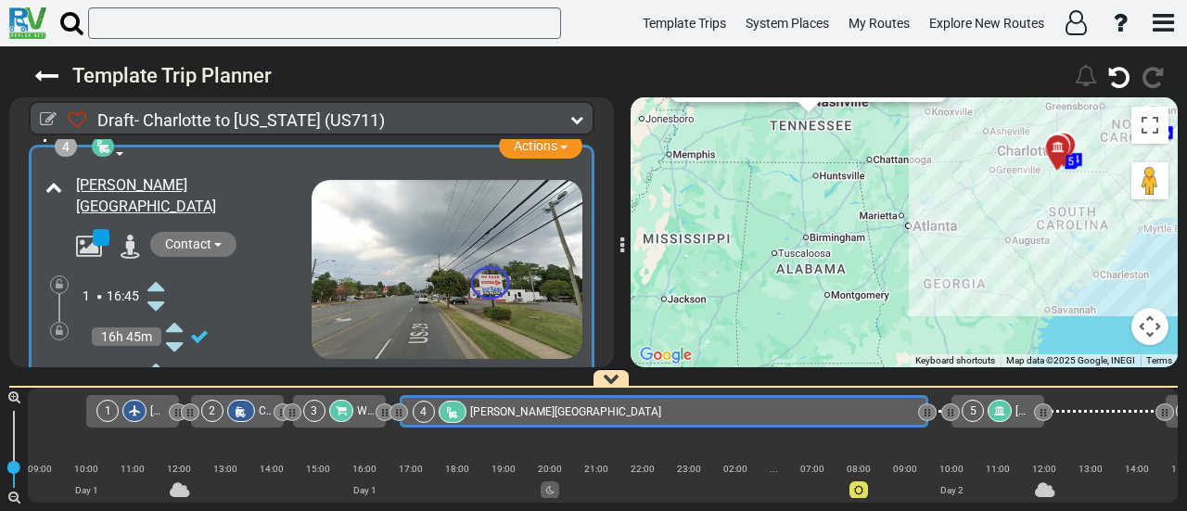
click at [57, 325] on icon at bounding box center [59, 330] width 7 height 11
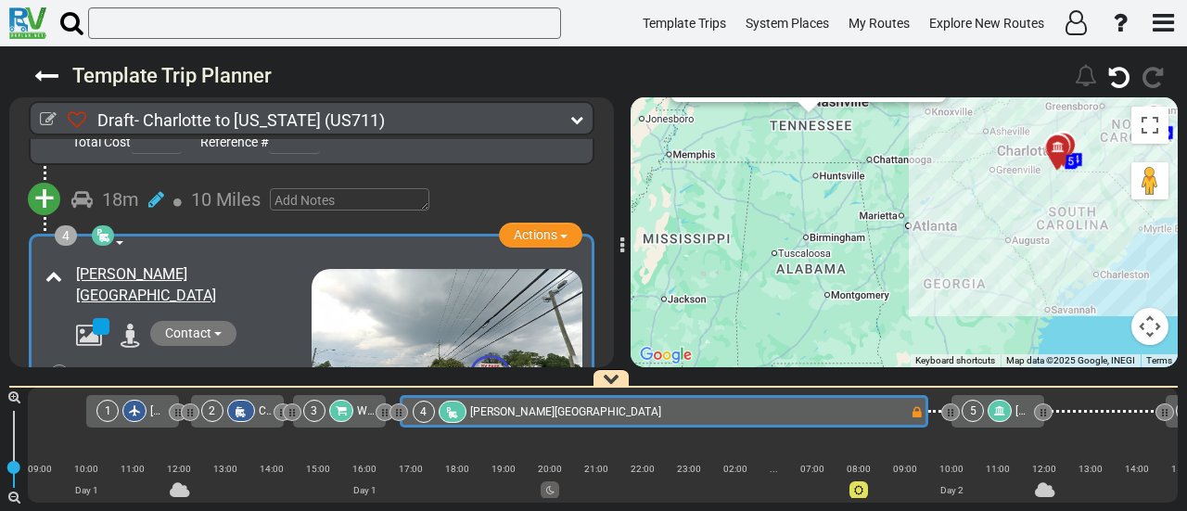
scroll to position [837, 0]
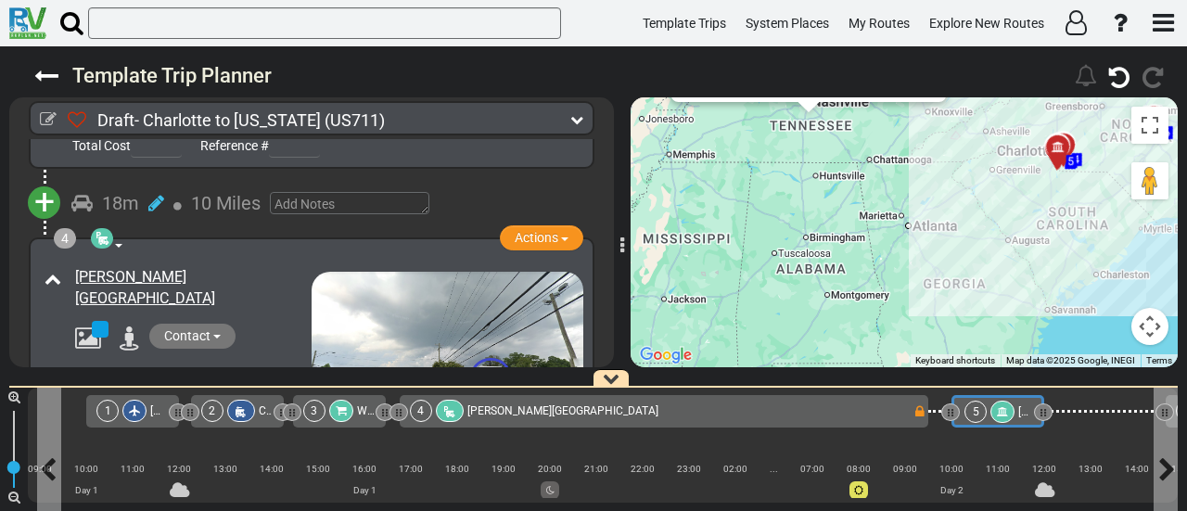
click at [998, 413] on icon at bounding box center [1002, 411] width 11 height 11
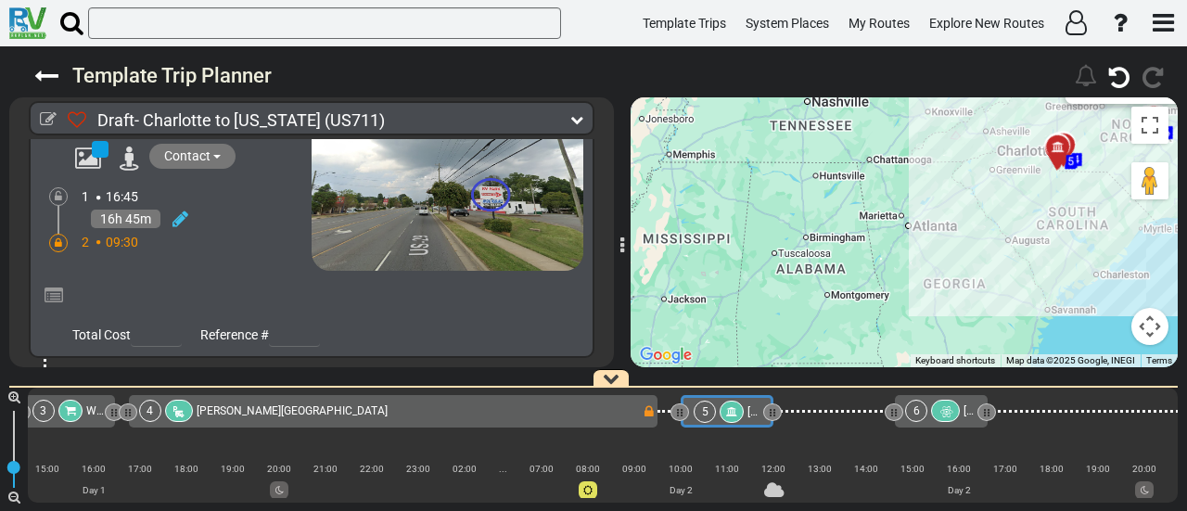
scroll to position [0, 563]
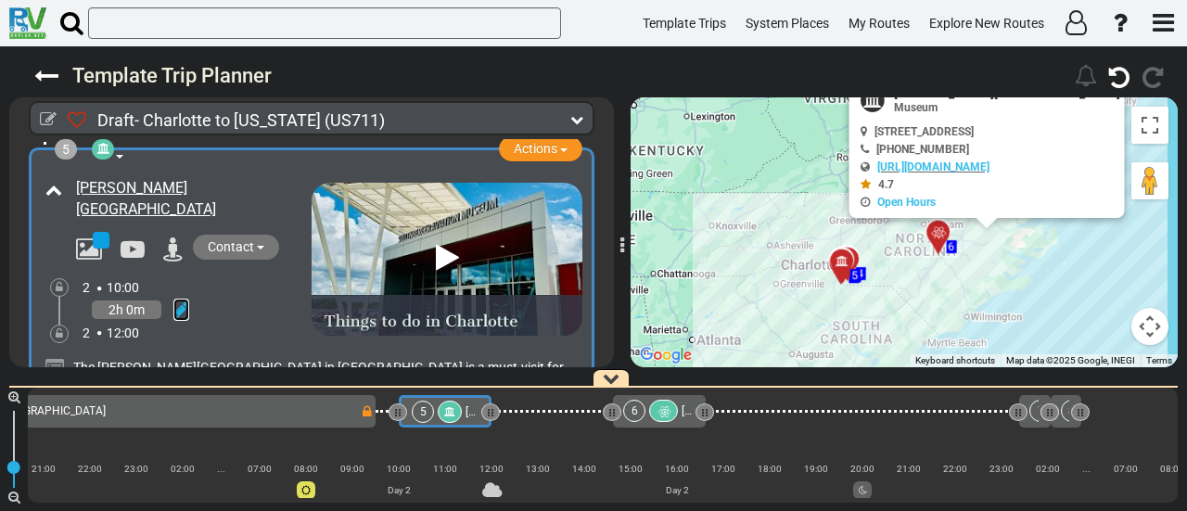
click at [180, 300] on icon at bounding box center [181, 309] width 16 height 19
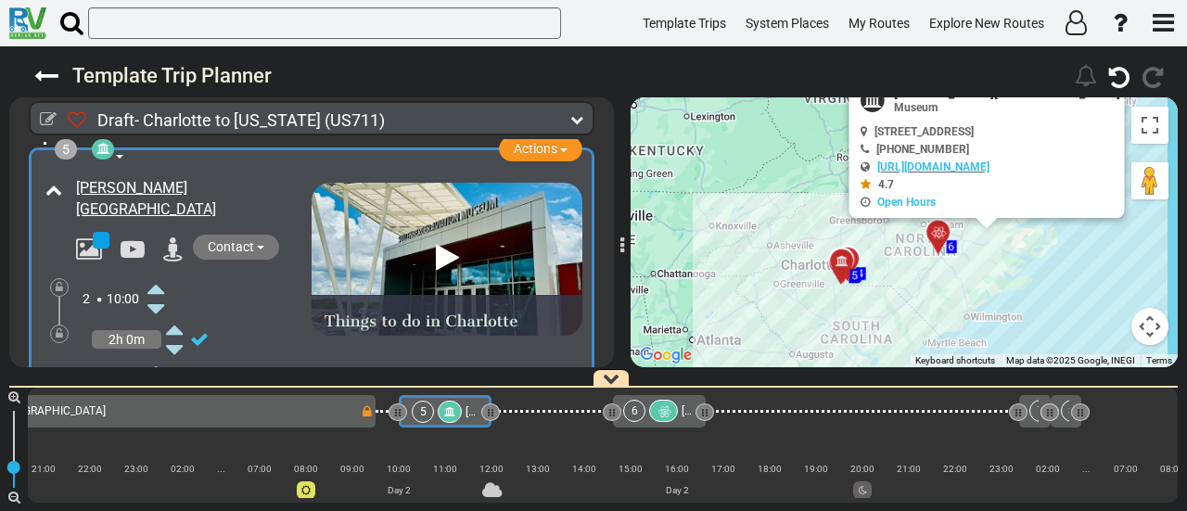
click at [159, 355] on icon at bounding box center [155, 370] width 17 height 30
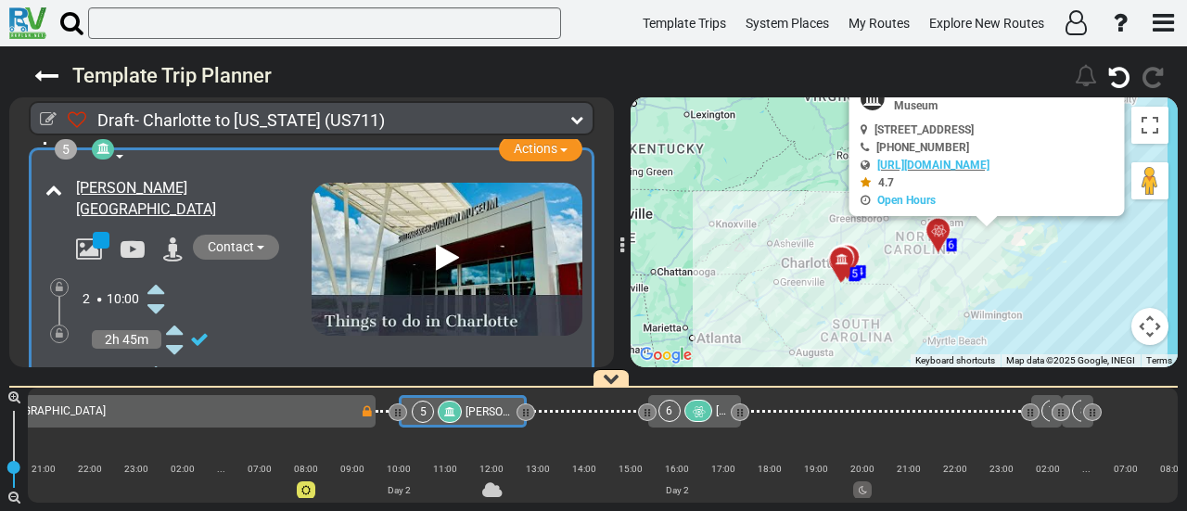
click at [159, 355] on icon at bounding box center [155, 370] width 17 height 30
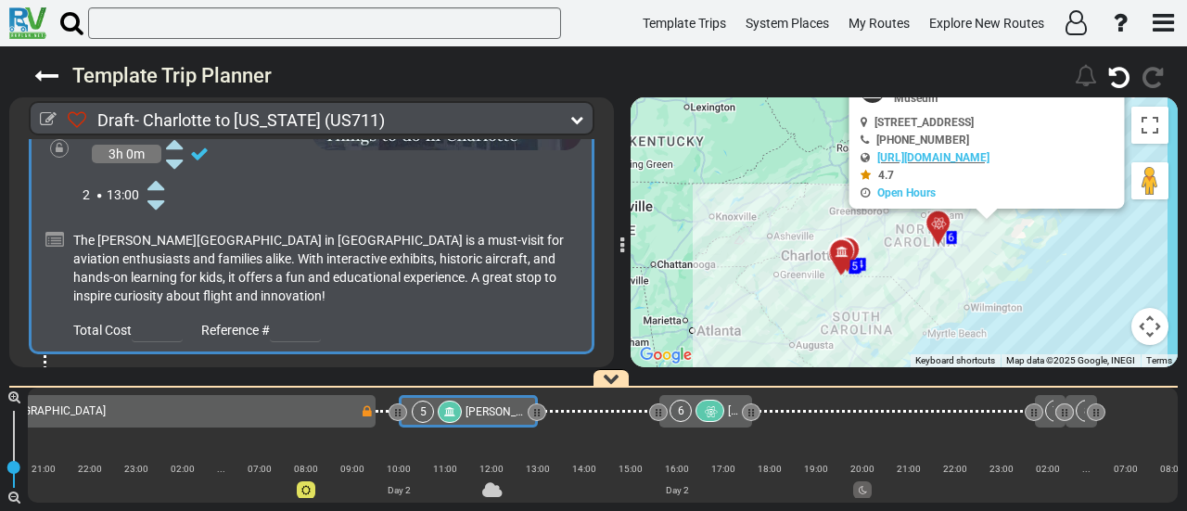
click at [42, 366] on span "+" at bounding box center [44, 387] width 20 height 43
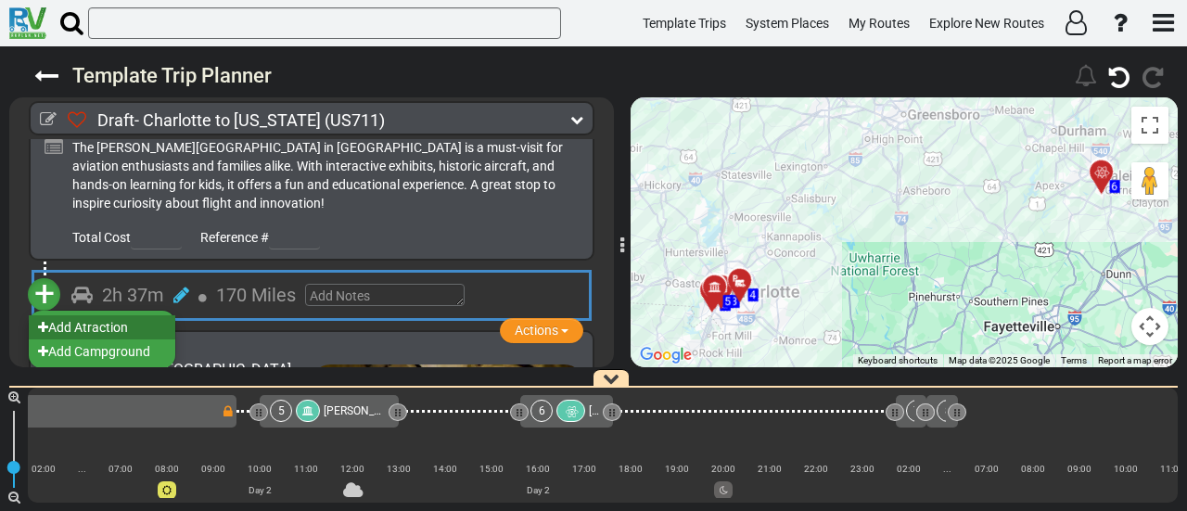
click at [120, 315] on li "Add Atraction" at bounding box center [102, 327] width 146 height 24
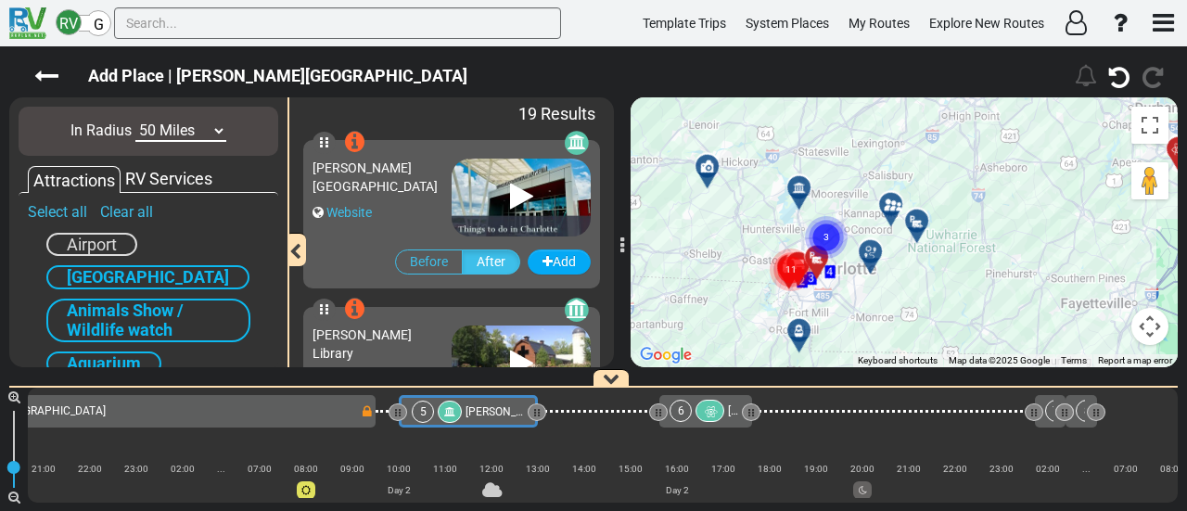
drag, startPoint x: 931, startPoint y: 284, endPoint x: 828, endPoint y: 305, distance: 105.1
click at [828, 305] on div "To activate drag with keyboard, press Alt + Enter. Once in keyboard drag state,…" at bounding box center [903, 232] width 547 height 270
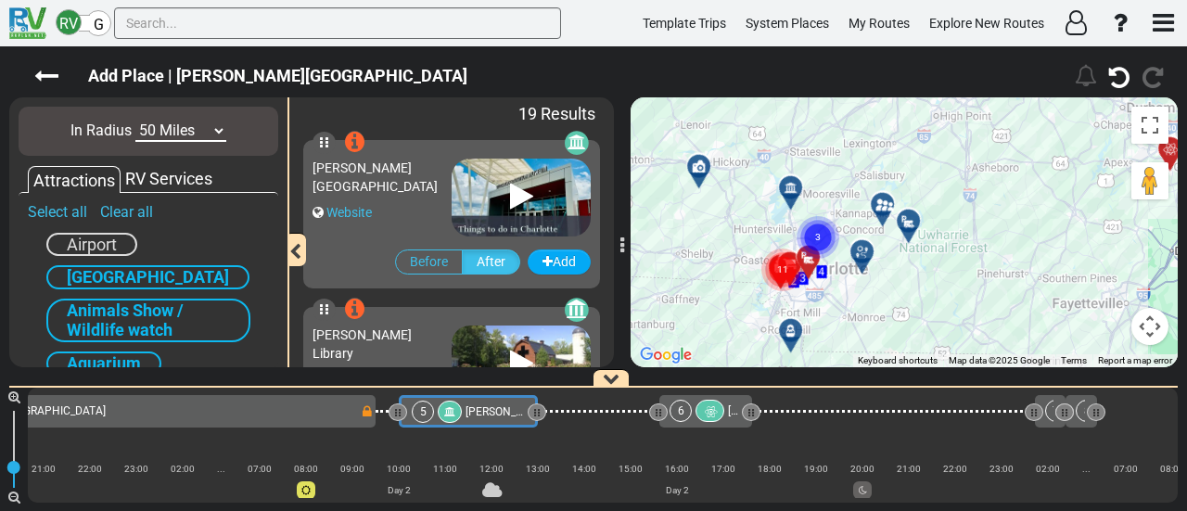
click at [857, 256] on div at bounding box center [868, 259] width 31 height 29
click at [864, 254] on div at bounding box center [868, 259] width 31 height 29
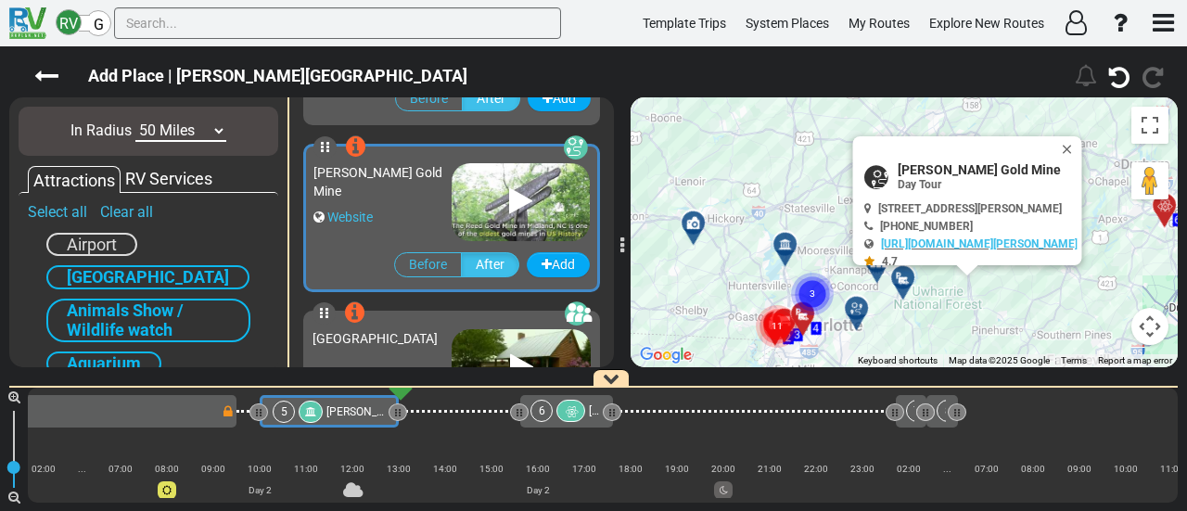
click at [940, 170] on span "[PERSON_NAME] Gold Mine" at bounding box center [987, 169] width 180 height 15
click at [940, 169] on span "[PERSON_NAME] Gold Mine" at bounding box center [987, 169] width 180 height 15
click at [941, 168] on span "[PERSON_NAME] Gold Mine" at bounding box center [987, 169] width 180 height 15
copy div "[PERSON_NAME] Gold Mine"
click at [1082, 148] on button "Close" at bounding box center [1071, 149] width 22 height 26
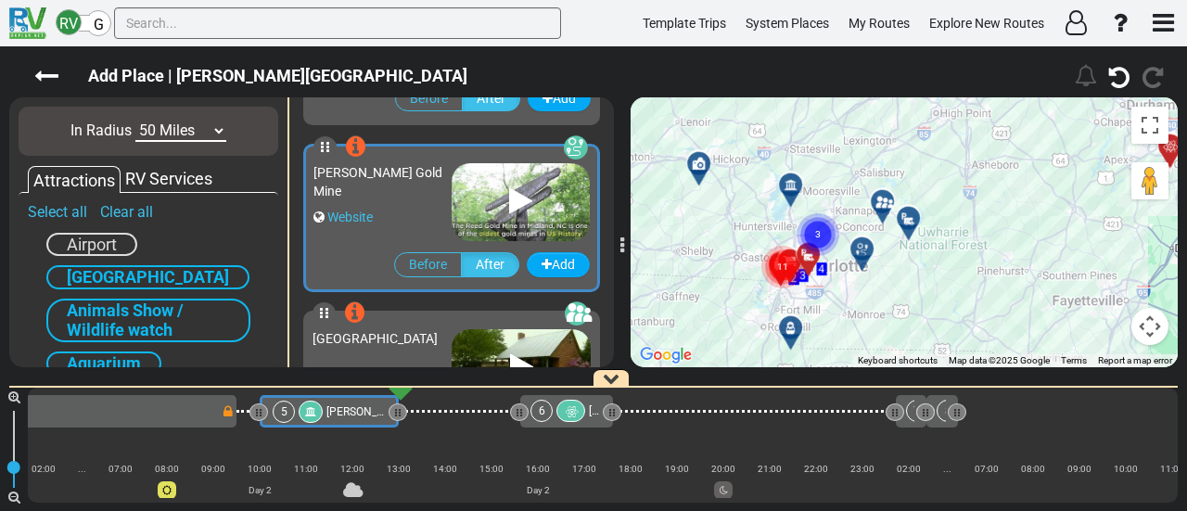
drag, startPoint x: 982, startPoint y: 273, endPoint x: 986, endPoint y: 211, distance: 62.3
click at [986, 211] on div "To activate drag with keyboard, press Alt + Enter. Once in keyboard drag state,…" at bounding box center [903, 232] width 547 height 270
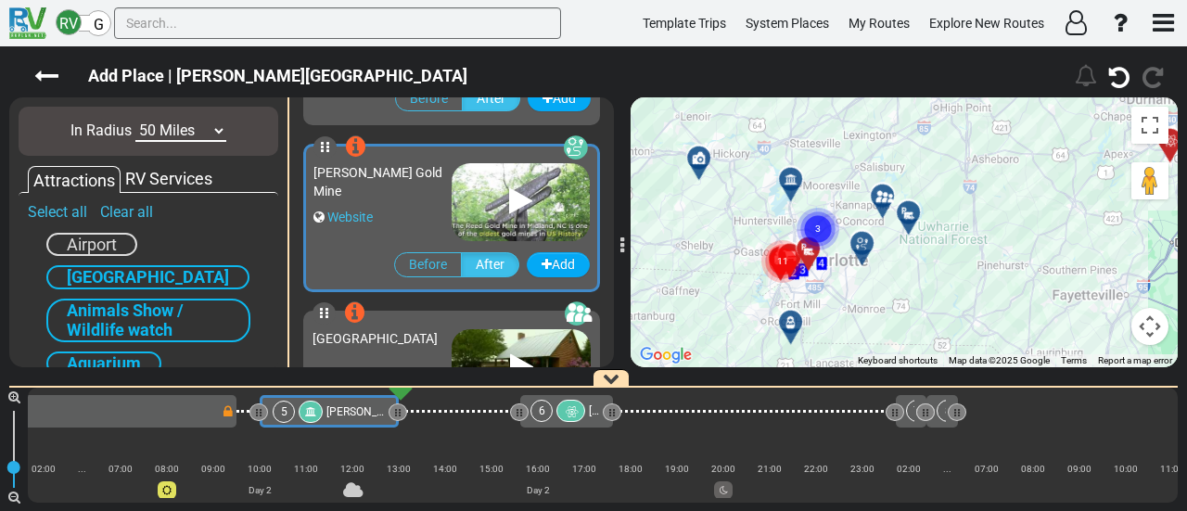
click at [883, 192] on icon at bounding box center [882, 196] width 19 height 15
click at [882, 206] on div at bounding box center [888, 203] width 31 height 29
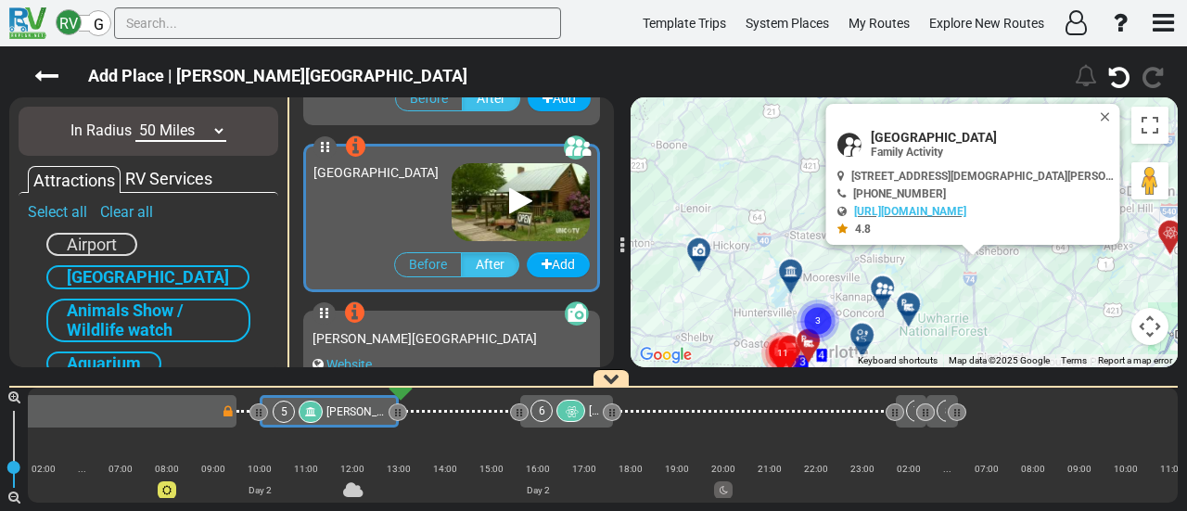
click at [934, 130] on span "Gold Hill Mines Historic Park" at bounding box center [991, 137] width 241 height 15
copy div "Gold Hill Mines Historic Park"
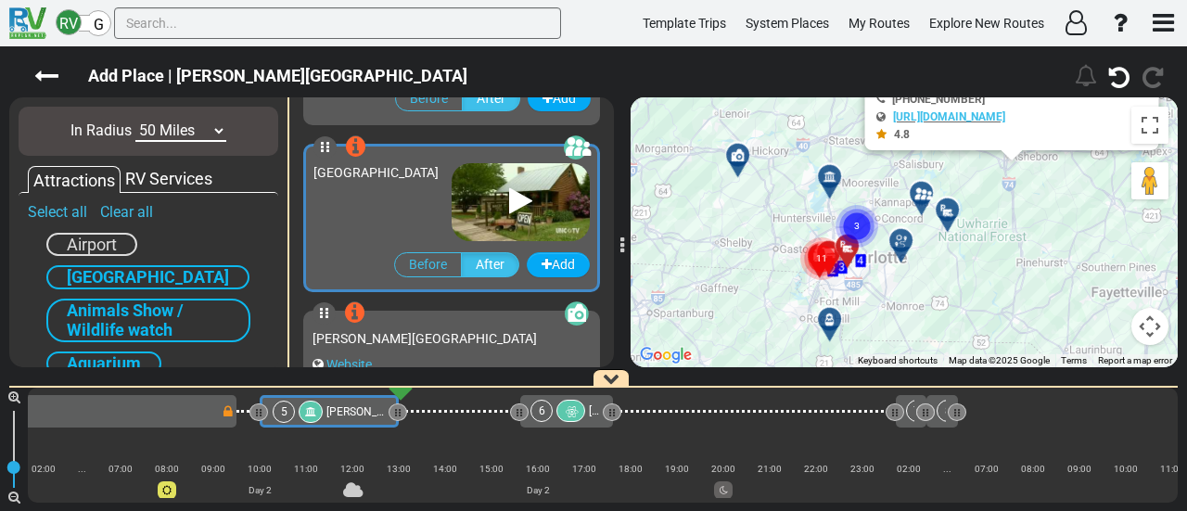
drag, startPoint x: 973, startPoint y: 324, endPoint x: 1022, endPoint y: 203, distance: 129.8
click at [1022, 203] on div "To activate drag with keyboard, press Alt + Enter. Once in keyboard drag state,…" at bounding box center [903, 232] width 547 height 270
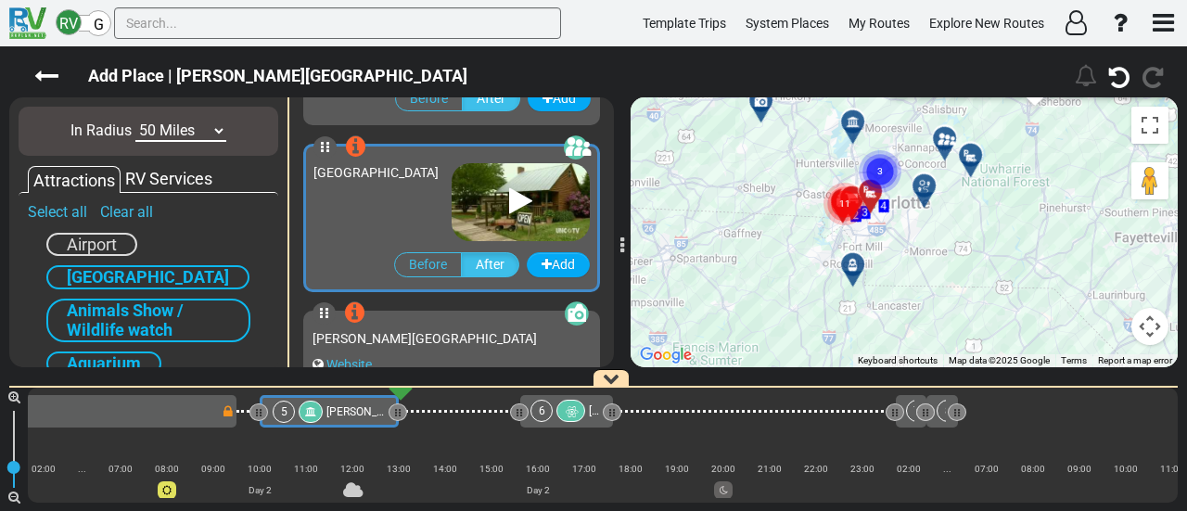
click at [925, 180] on icon at bounding box center [924, 186] width 19 height 15
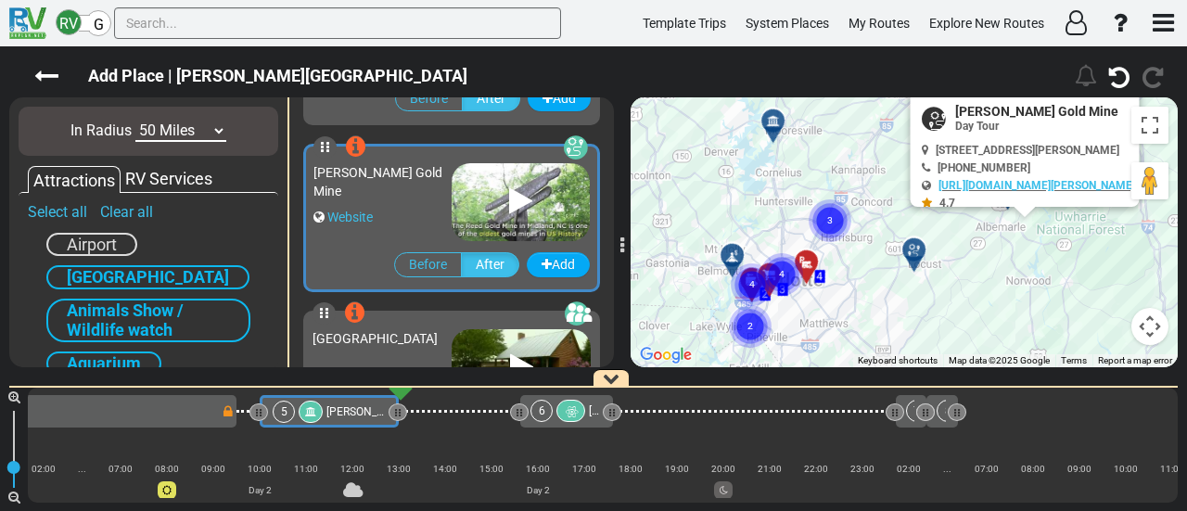
drag, startPoint x: 835, startPoint y: 318, endPoint x: 960, endPoint y: 255, distance: 139.3
click at [960, 255] on div "To activate drag with keyboard, press Alt + Enter. Once in keyboard drag state,…" at bounding box center [903, 232] width 547 height 270
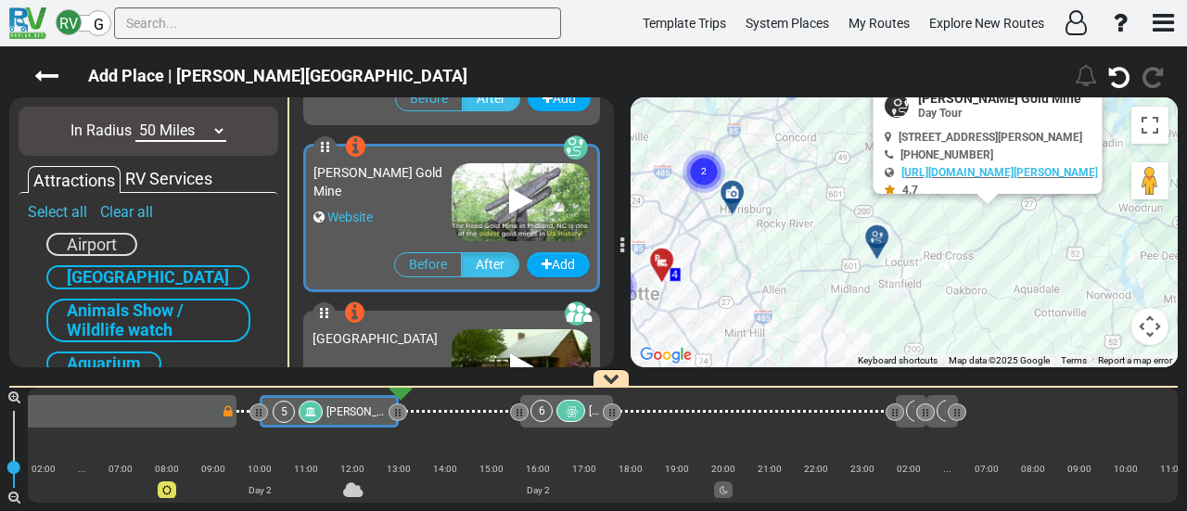
click at [723, 177] on circle "Cluster of 2 markers" at bounding box center [703, 171] width 43 height 43
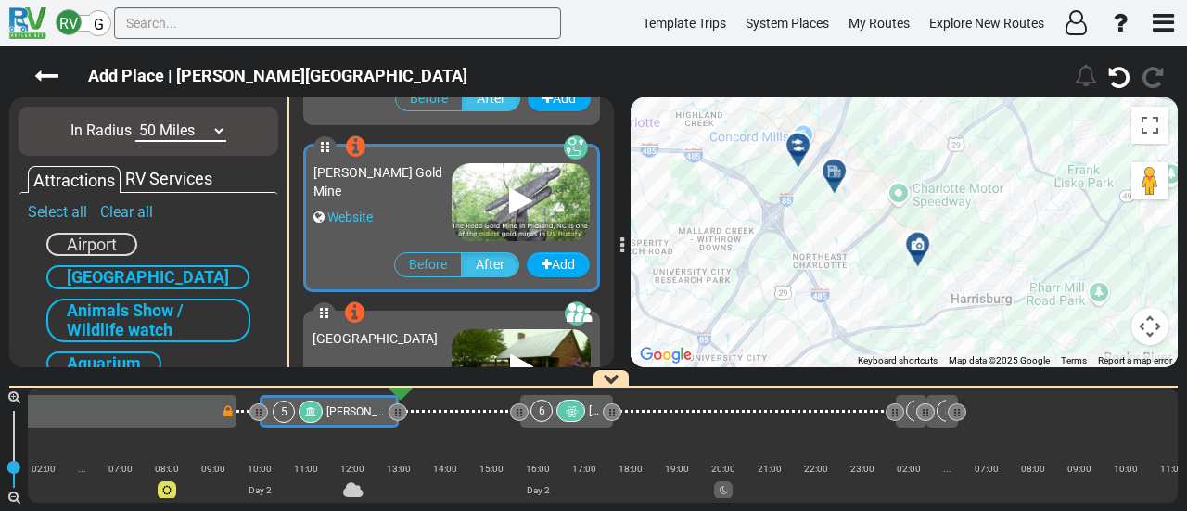
drag, startPoint x: 732, startPoint y: 201, endPoint x: 930, endPoint y: 233, distance: 200.0
click at [930, 233] on div "To activate drag with keyboard, press Alt + Enter. Once in keyboard drag state,…" at bounding box center [903, 232] width 547 height 270
click at [788, 138] on div at bounding box center [797, 145] width 23 height 15
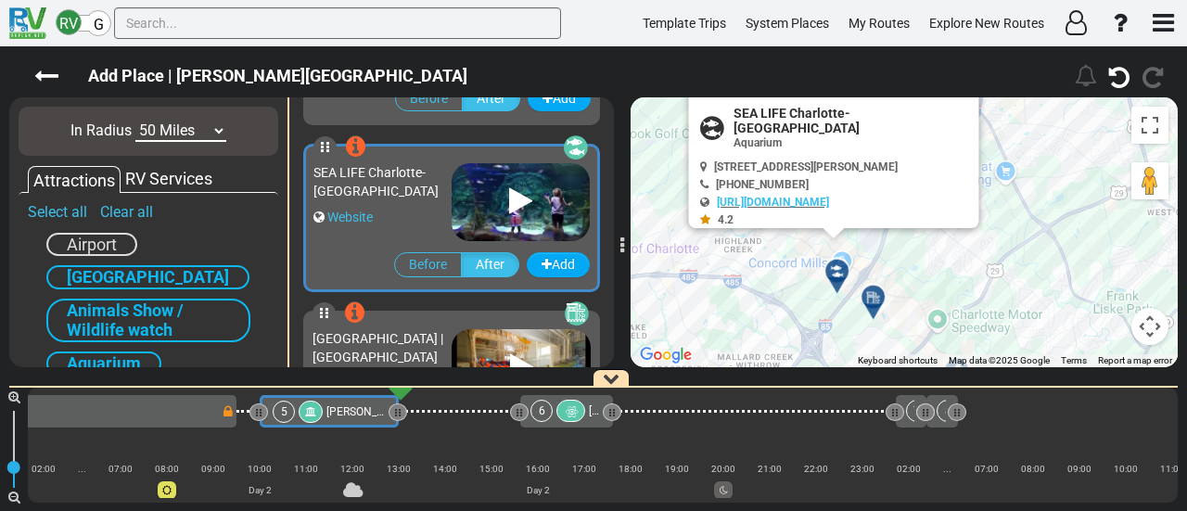
drag, startPoint x: 957, startPoint y: 319, endPoint x: 908, endPoint y: 211, distance: 118.2
click at [925, 236] on div "To activate drag with keyboard, press Alt + Enter. Once in keyboard drag state,…" at bounding box center [903, 232] width 547 height 270
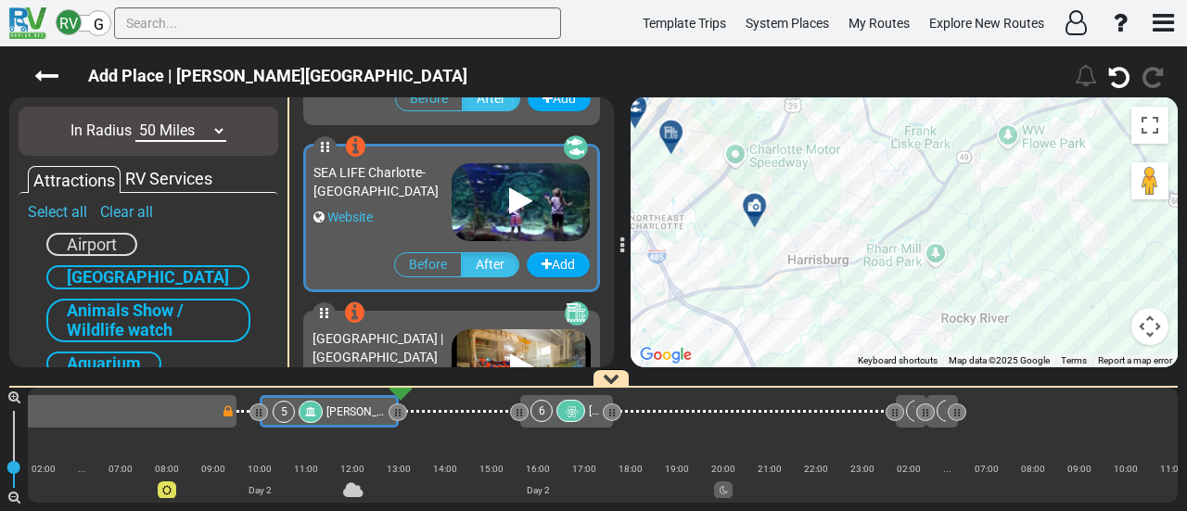
drag, startPoint x: 866, startPoint y: 157, endPoint x: 636, endPoint y: 97, distance: 237.5
click at [636, 97] on div "To activate drag with keyboard, press Alt + Enter. Once in keyboard drag state,…" at bounding box center [903, 232] width 547 height 270
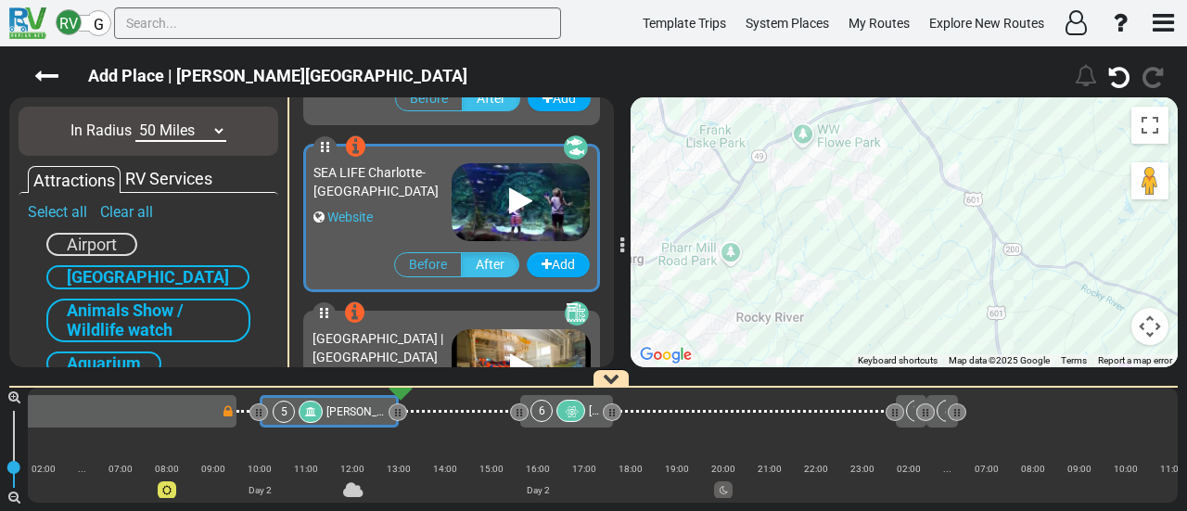
click at [871, 232] on div "To activate drag with keyboard, press Alt + Enter. Once in keyboard drag state,…" at bounding box center [903, 232] width 547 height 270
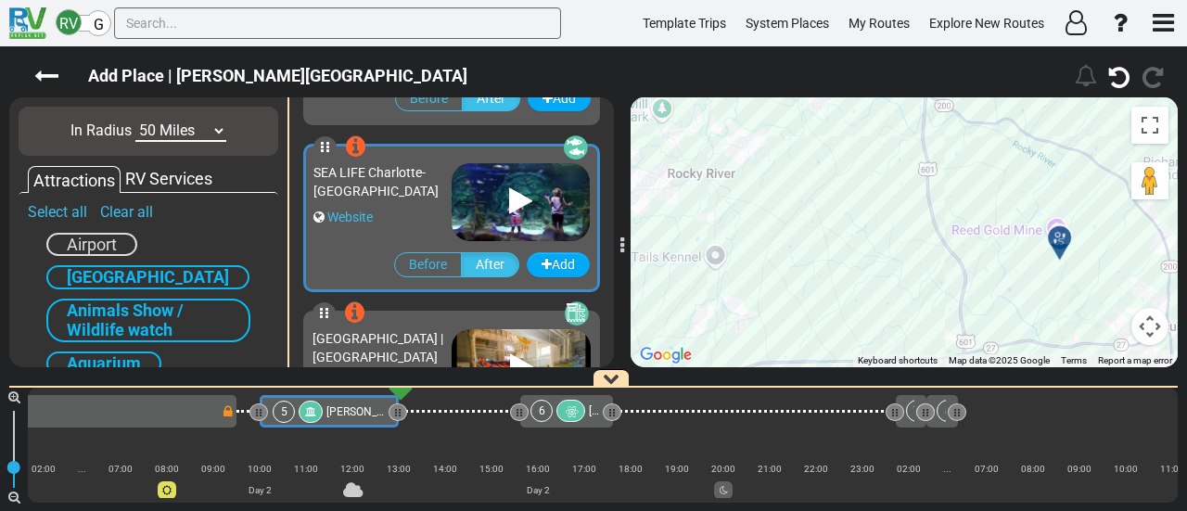
drag, startPoint x: 829, startPoint y: 155, endPoint x: 825, endPoint y: 125, distance: 29.9
click at [818, 109] on div "To activate drag with keyboard, press Alt + Enter. Once in keyboard drag state,…" at bounding box center [903, 232] width 547 height 270
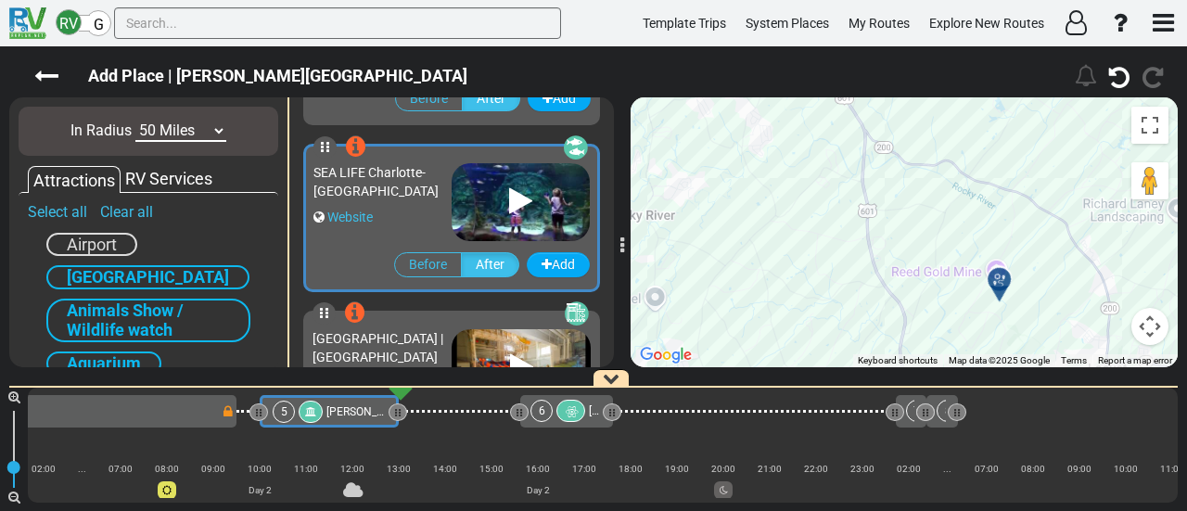
drag, startPoint x: 951, startPoint y: 181, endPoint x: 897, endPoint y: 248, distance: 85.7
click at [897, 248] on div "To activate drag with keyboard, press Alt + Enter. Once in keyboard drag state,…" at bounding box center [903, 232] width 547 height 270
click at [425, 197] on div "SEA LIFE Charlotte-Concord" at bounding box center [382, 181] width 138 height 37
click at [418, 197] on div "SEA LIFE Charlotte-Concord" at bounding box center [382, 181] width 138 height 37
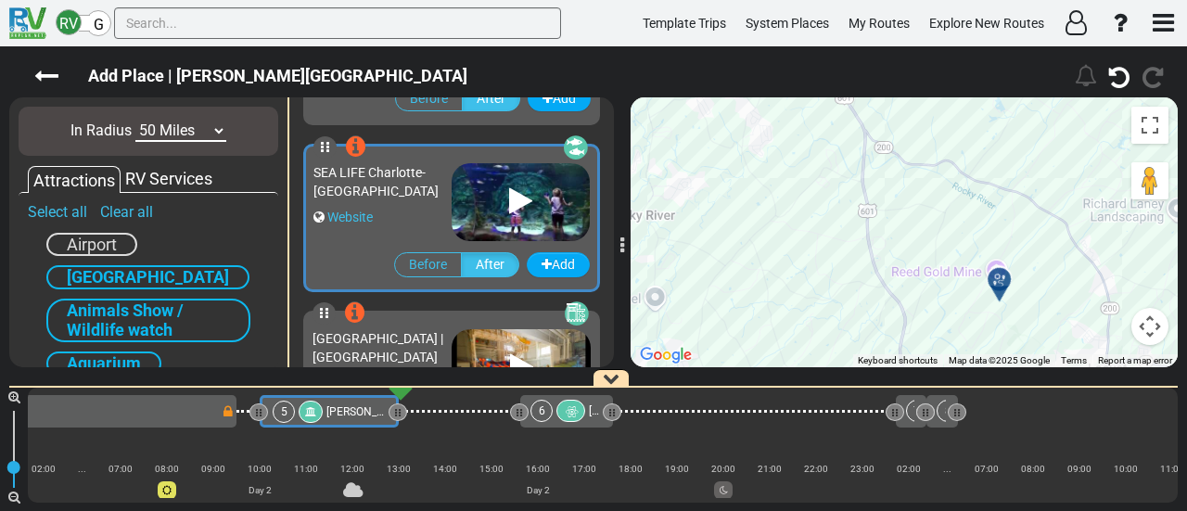
click at [418, 197] on div "SEA LIFE Charlotte-Concord" at bounding box center [382, 181] width 138 height 37
click at [345, 176] on span "SEA LIFE Charlotte-Concord" at bounding box center [375, 181] width 125 height 33
click at [355, 172] on span "SEA LIFE Charlotte-Concord" at bounding box center [375, 181] width 125 height 33
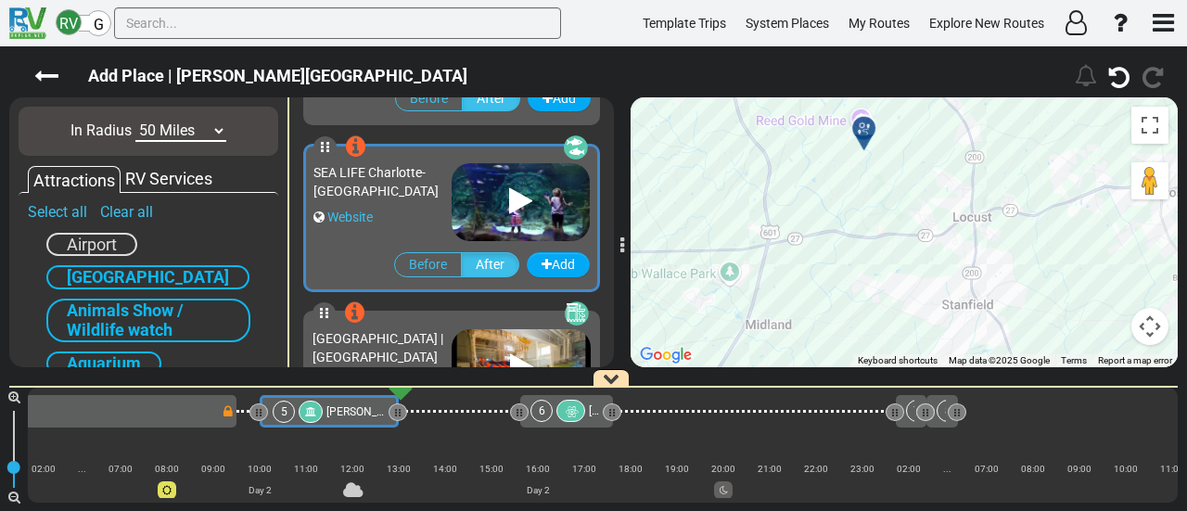
drag, startPoint x: 972, startPoint y: 312, endPoint x: 838, endPoint y: 161, distance: 201.6
click at [838, 161] on div "To activate drag with keyboard, press Alt + Enter. Once in keyboard drag state,…" at bounding box center [903, 232] width 547 height 270
click at [1155, 319] on button "Map camera controls" at bounding box center [1149, 326] width 37 height 37
click at [871, 137] on div at bounding box center [870, 135] width 31 height 29
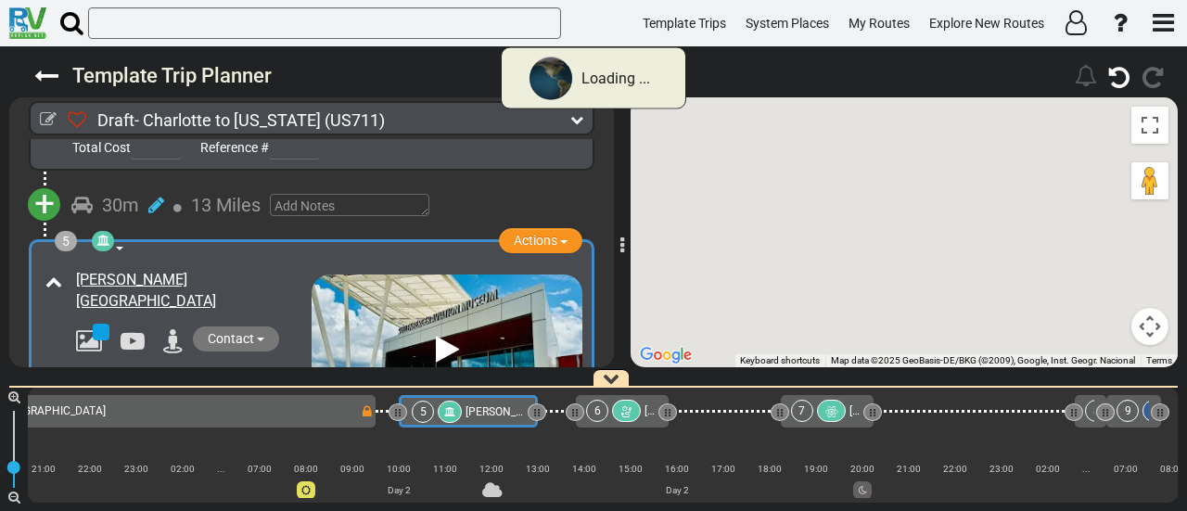
scroll to position [1203, 0]
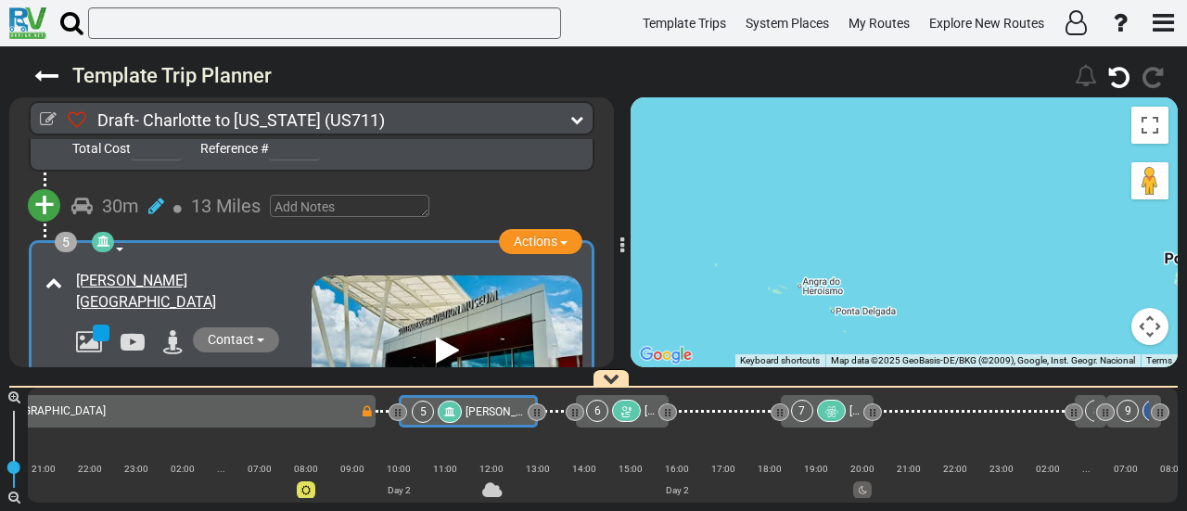
click at [629, 417] on icon at bounding box center [626, 411] width 16 height 13
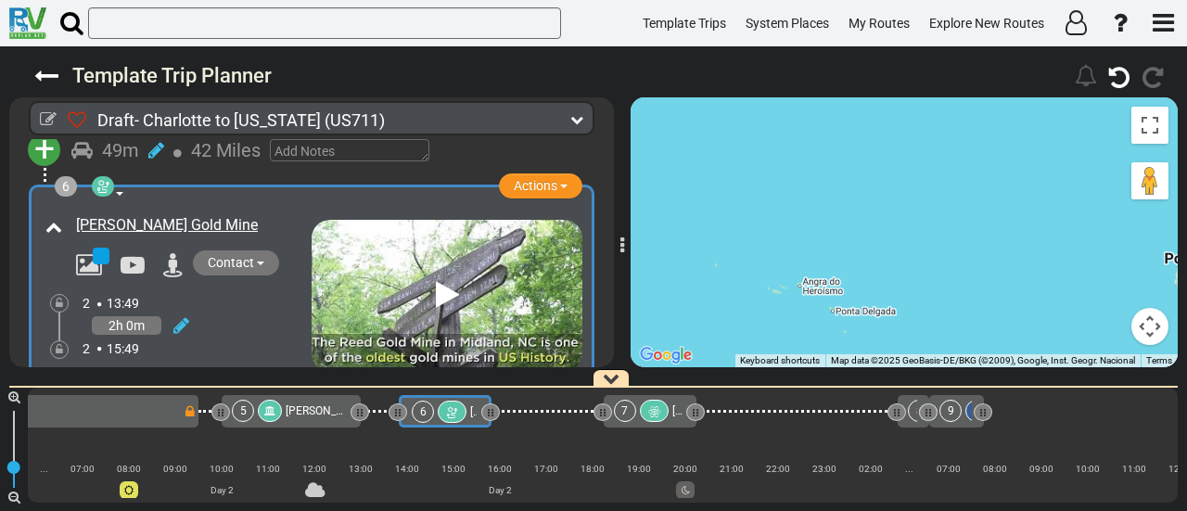
scroll to position [1687, 0]
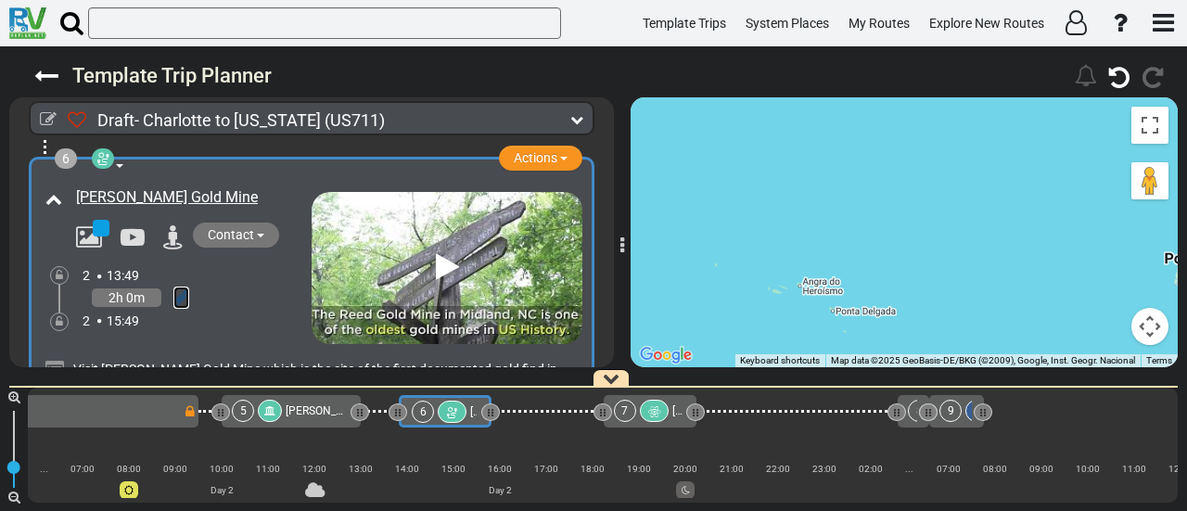
click at [182, 288] on icon at bounding box center [181, 297] width 16 height 19
click at [158, 261] on icon at bounding box center [155, 276] width 17 height 30
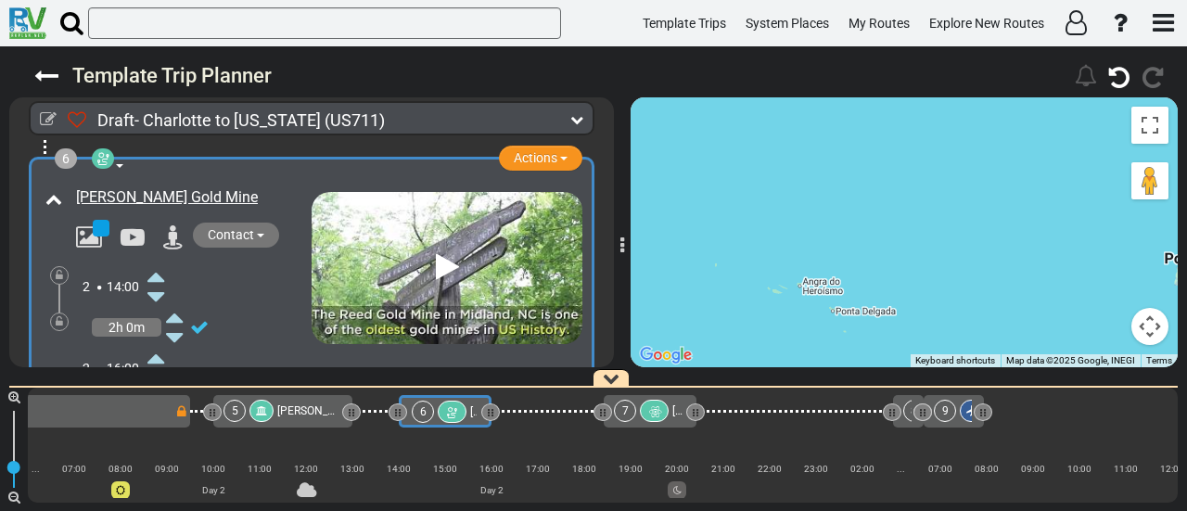
scroll to position [0, 842]
click at [159, 343] on icon at bounding box center [155, 358] width 17 height 30
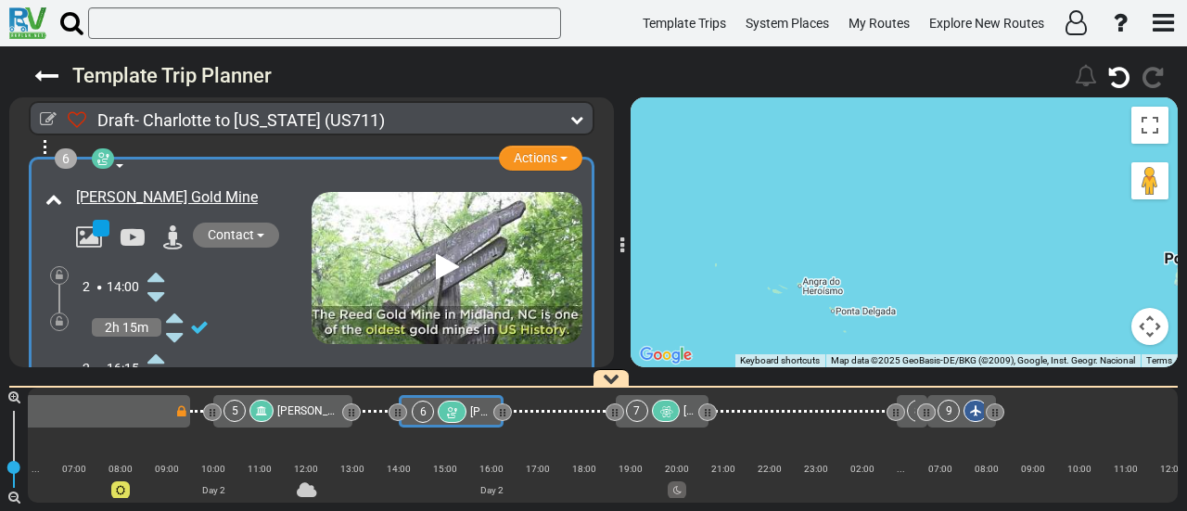
click at [159, 343] on icon at bounding box center [155, 358] width 17 height 30
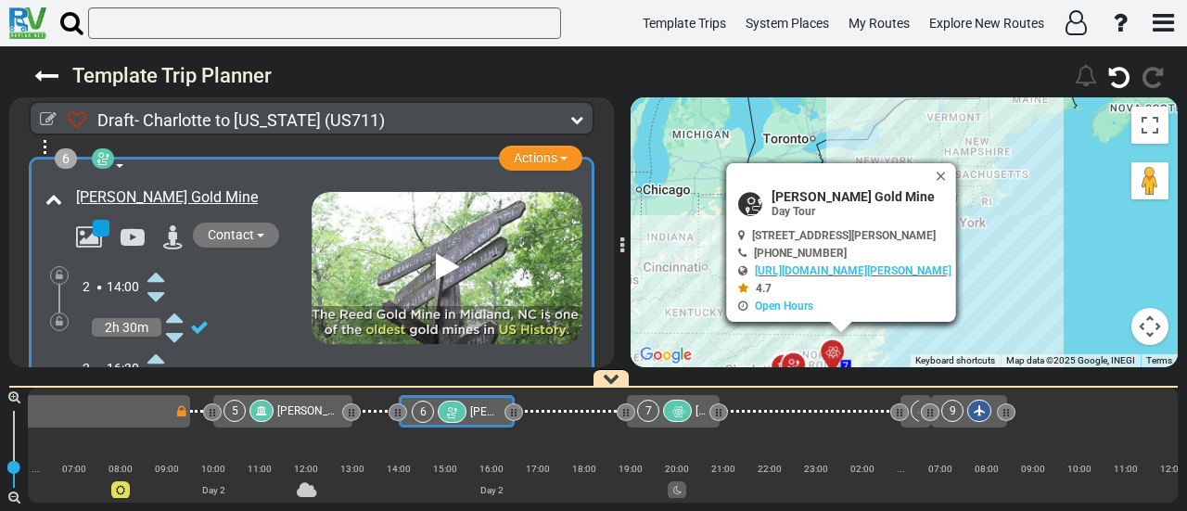
scroll to position [1780, 0]
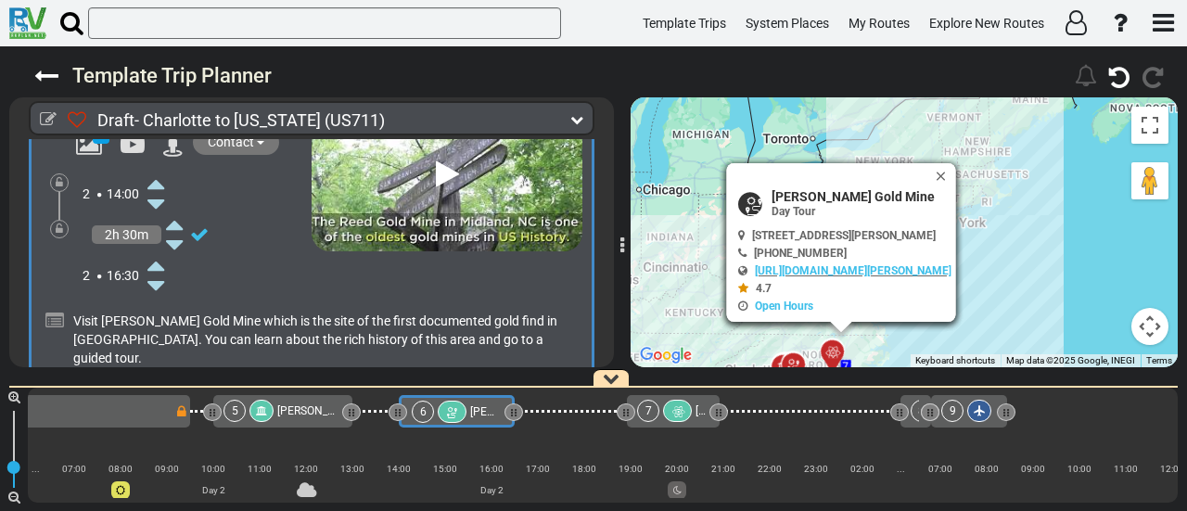
click at [798, 193] on span "[PERSON_NAME] Gold Mine" at bounding box center [861, 196] width 180 height 15
copy div "[PERSON_NAME] Gold Mine"
click at [313, 418] on div "[PERSON_NAME][GEOGRAPHIC_DATA]" at bounding box center [308, 411] width 63 height 22
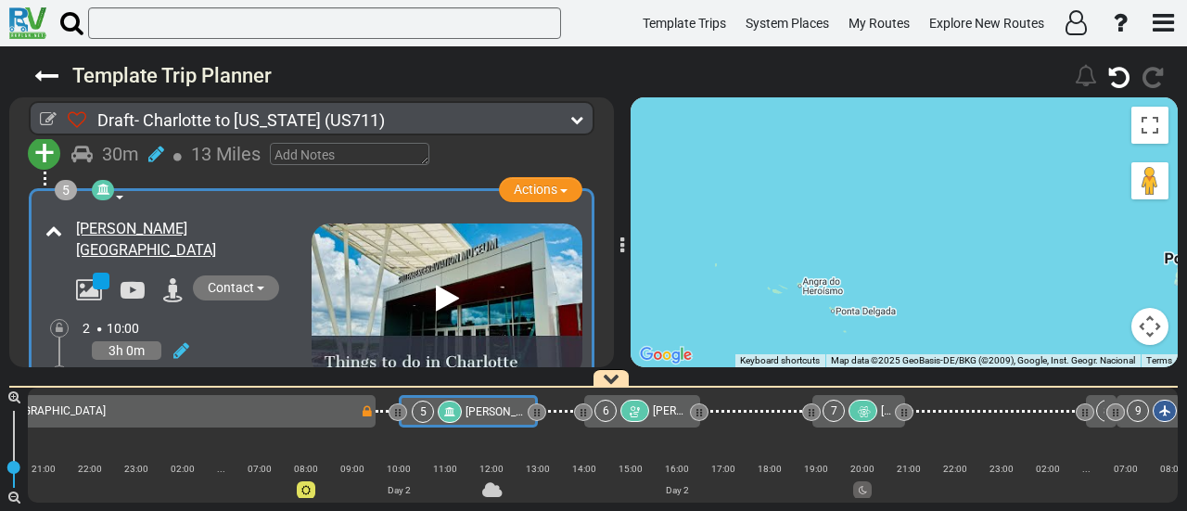
scroll to position [1296, 0]
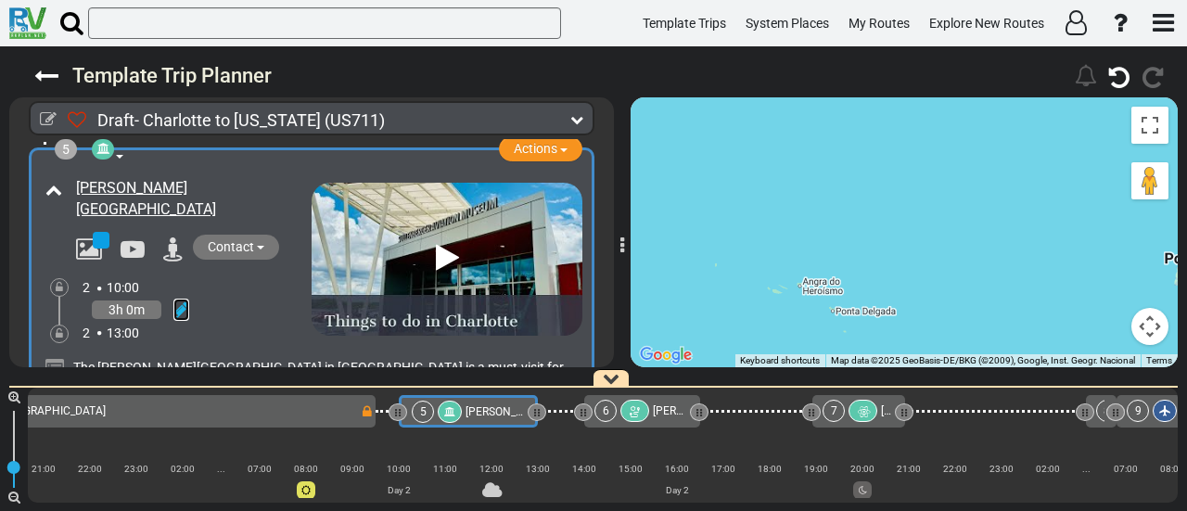
click at [176, 300] on icon at bounding box center [181, 309] width 16 height 19
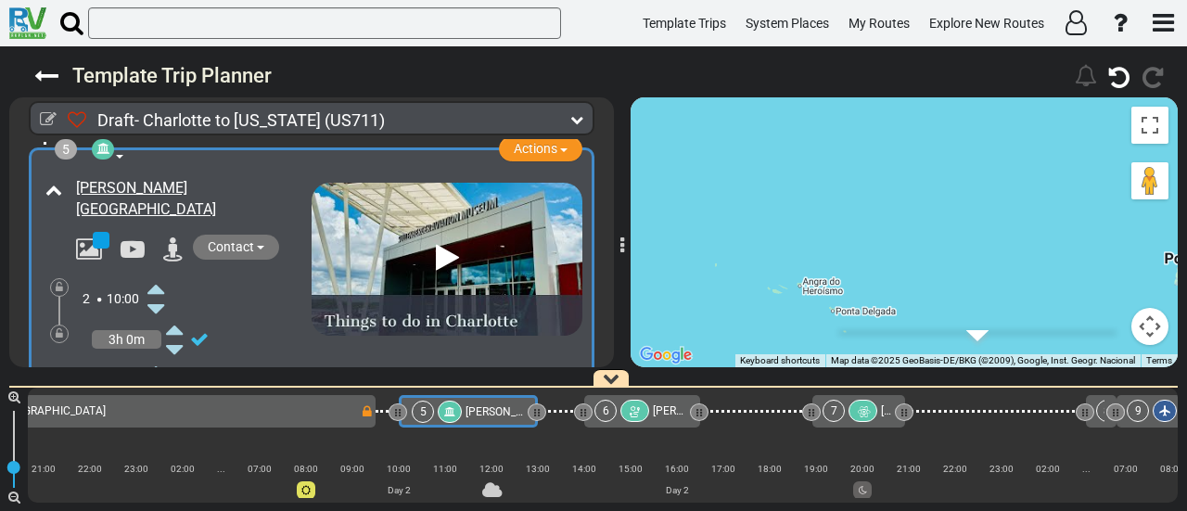
click at [158, 375] on icon at bounding box center [155, 390] width 17 height 30
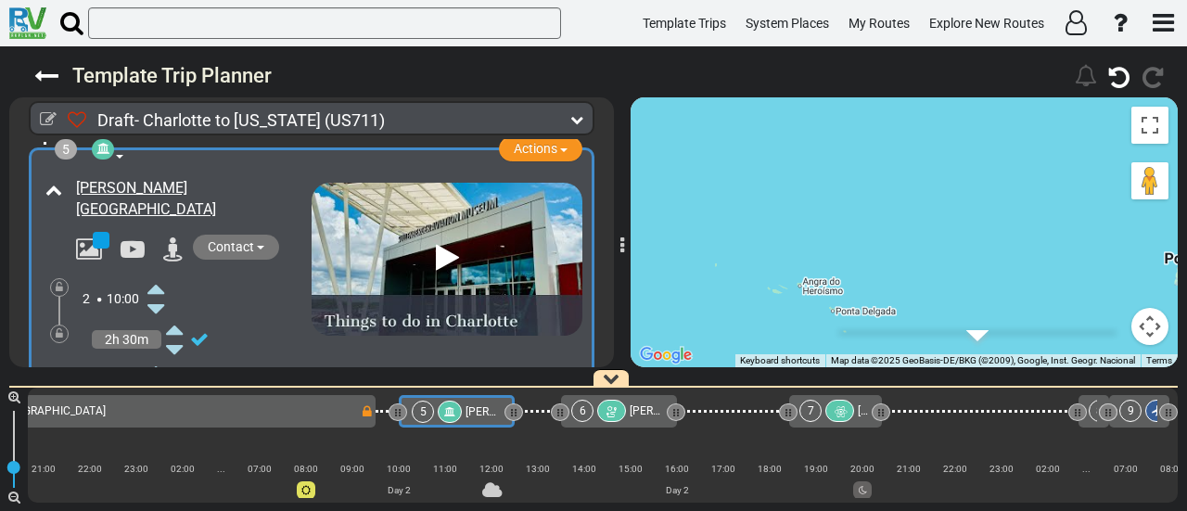
click at [642, 411] on span "[PERSON_NAME] Gold Mine" at bounding box center [697, 410] width 137 height 13
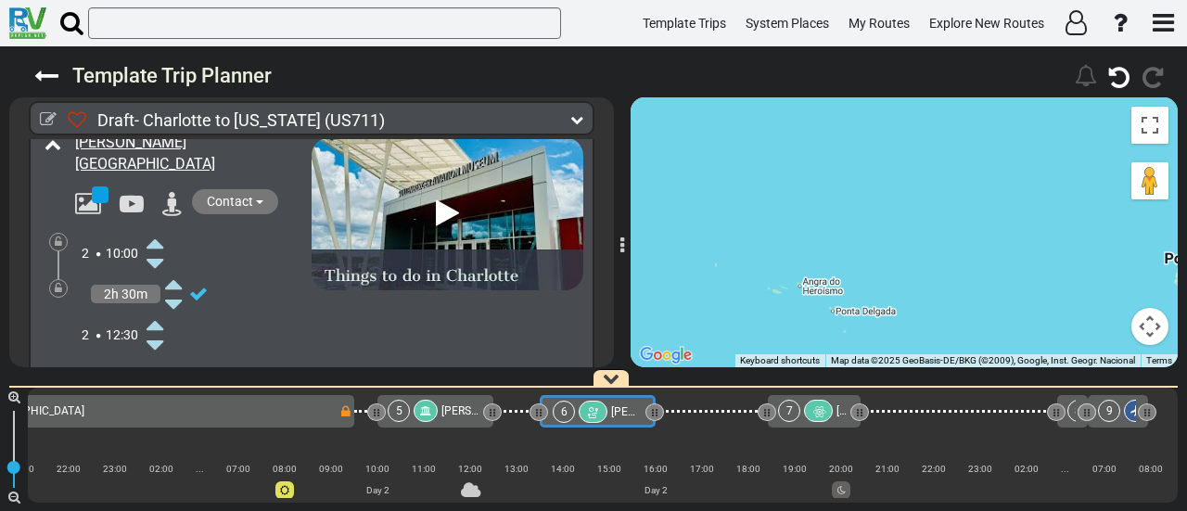
scroll to position [0, 759]
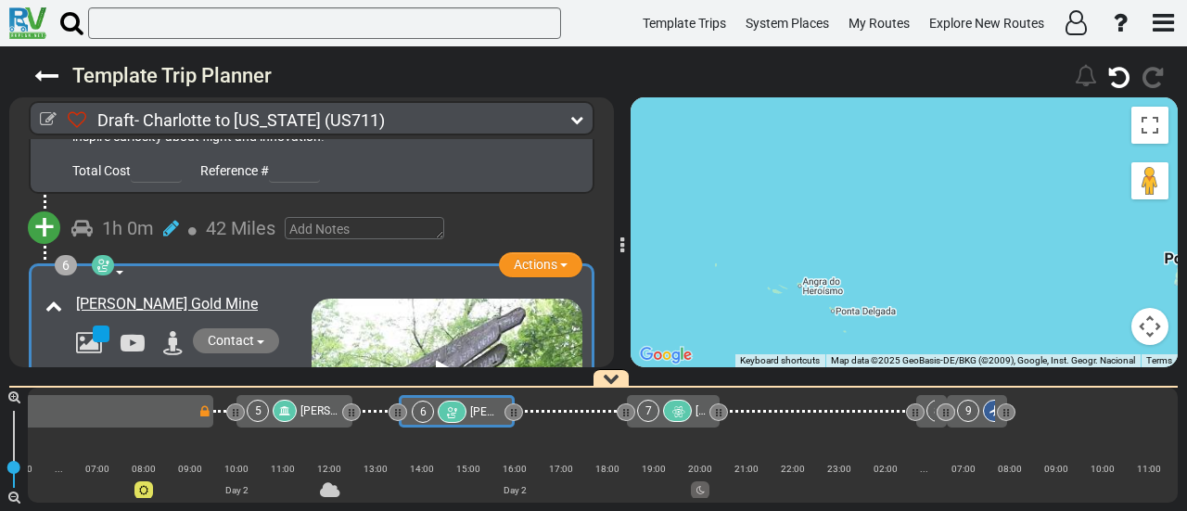
click at [115, 275] on div "6 Day Tour Family Activity Historical Site Actions Add Activity Replace" at bounding box center [311, 439] width 541 height 328
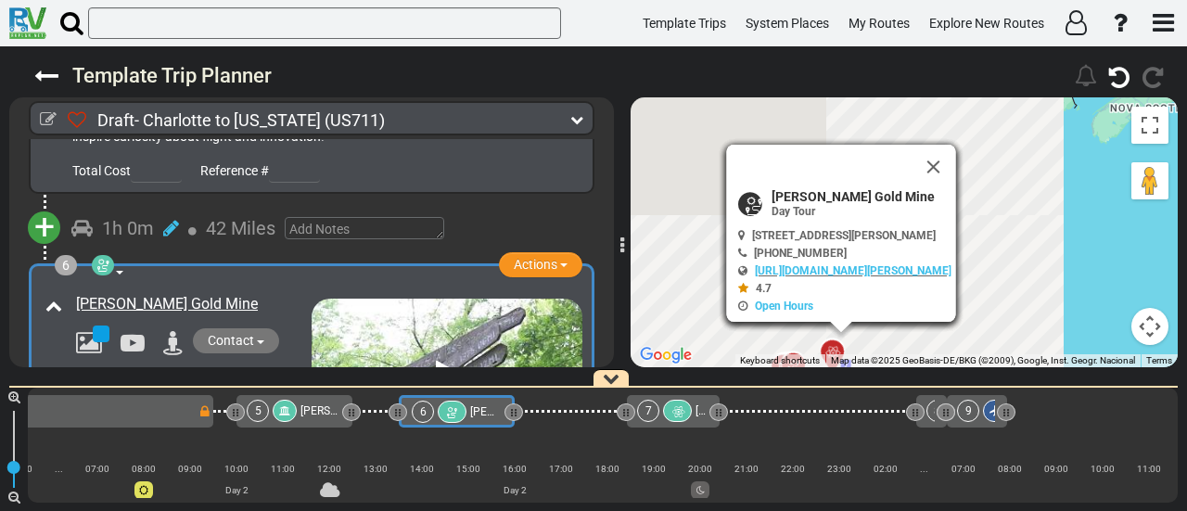
click at [108, 258] on icon at bounding box center [103, 265] width 19 height 15
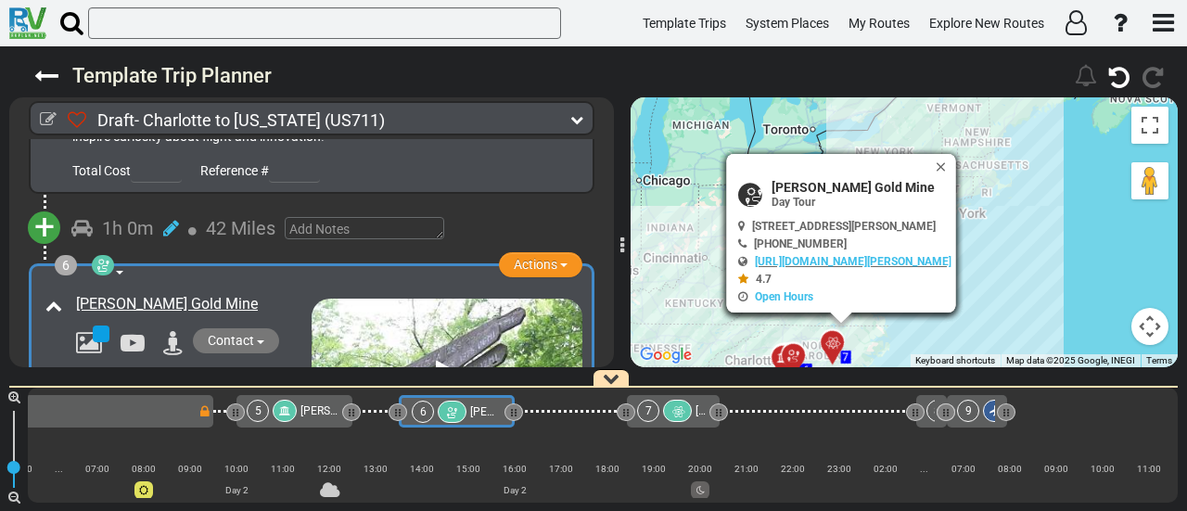
click at [108, 258] on icon at bounding box center [103, 265] width 19 height 15
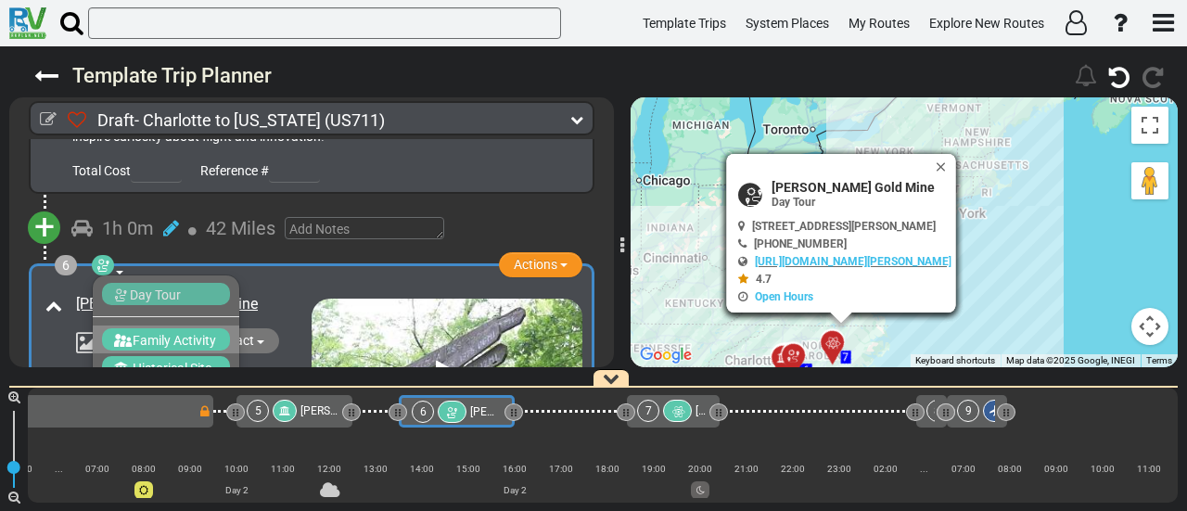
click at [146, 333] on span "Family Activity" at bounding box center [174, 340] width 83 height 15
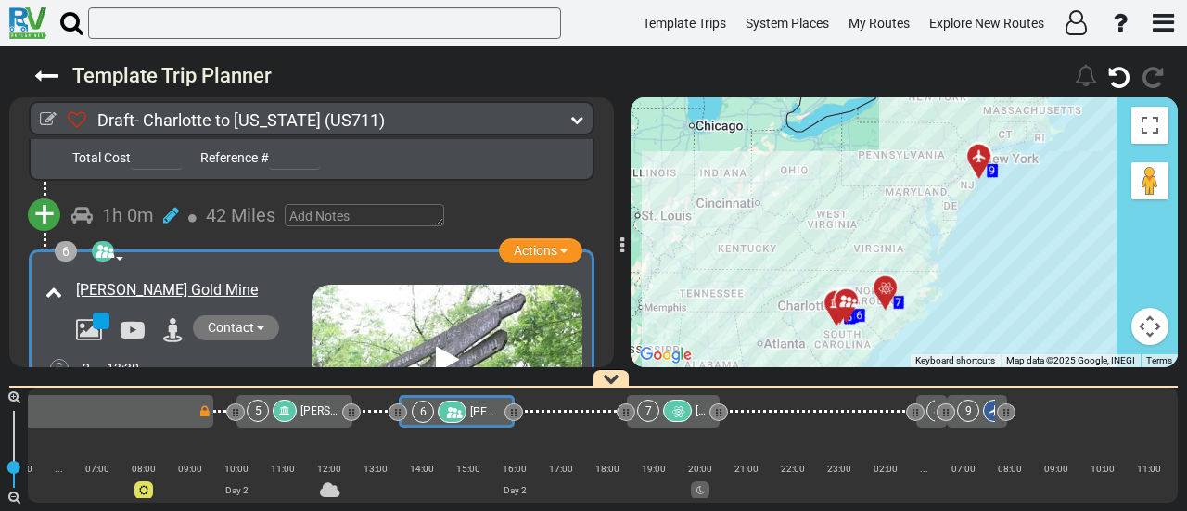
click at [96, 244] on icon at bounding box center [103, 251] width 19 height 15
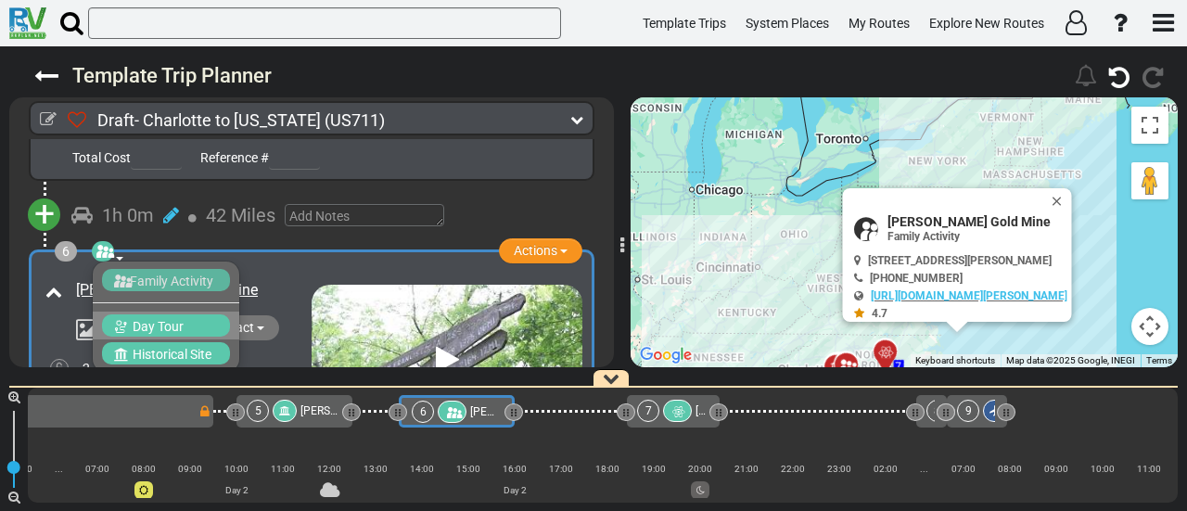
click at [150, 319] on span "Day Tour" at bounding box center [158, 326] width 51 height 15
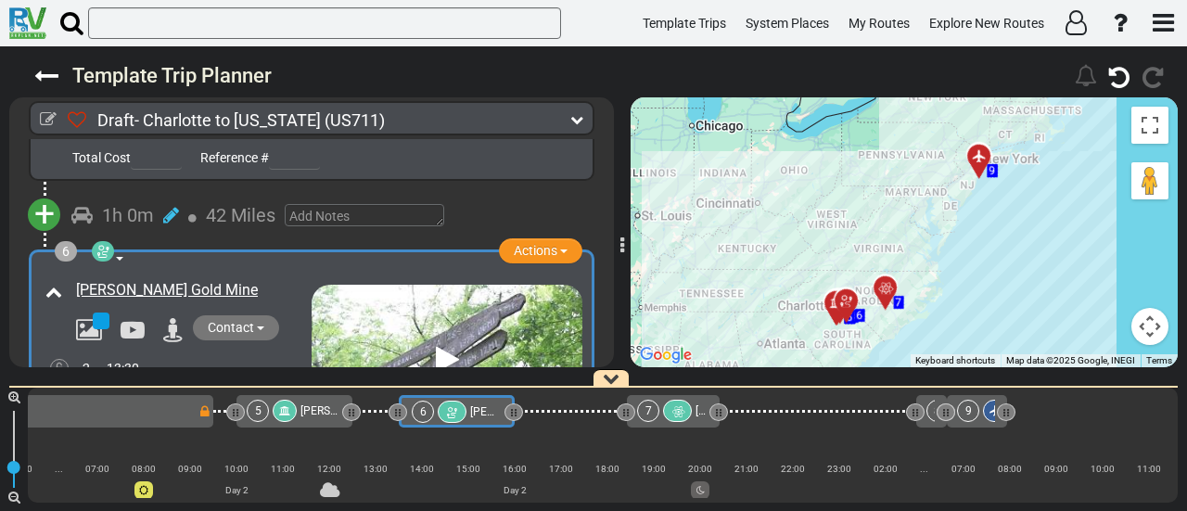
click at [460, 411] on div at bounding box center [452, 412] width 29 height 22
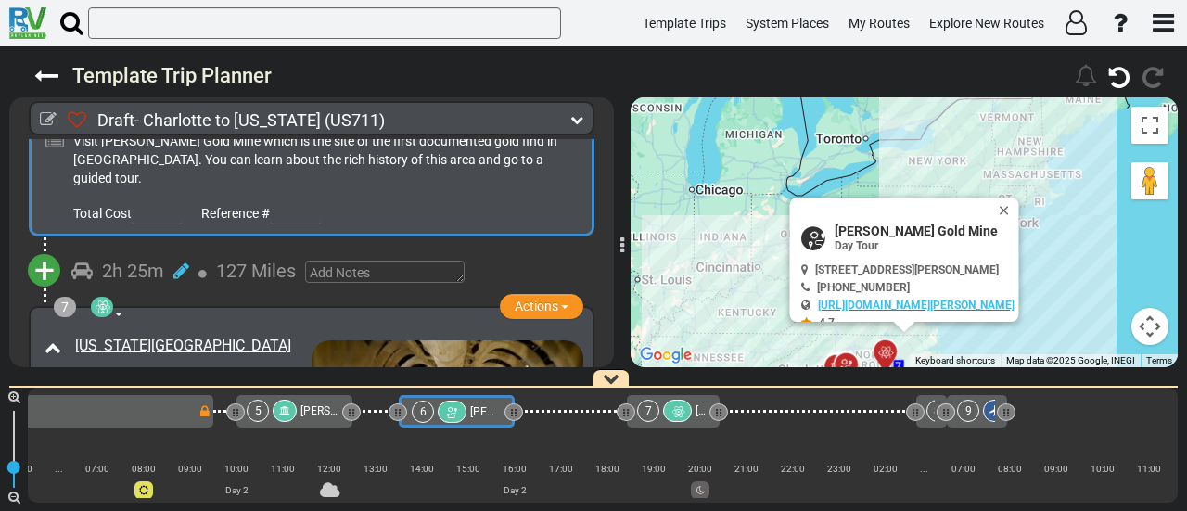
click at [280, 423] on div "5 Sullenberger Aviation Museum" at bounding box center [294, 411] width 116 height 32
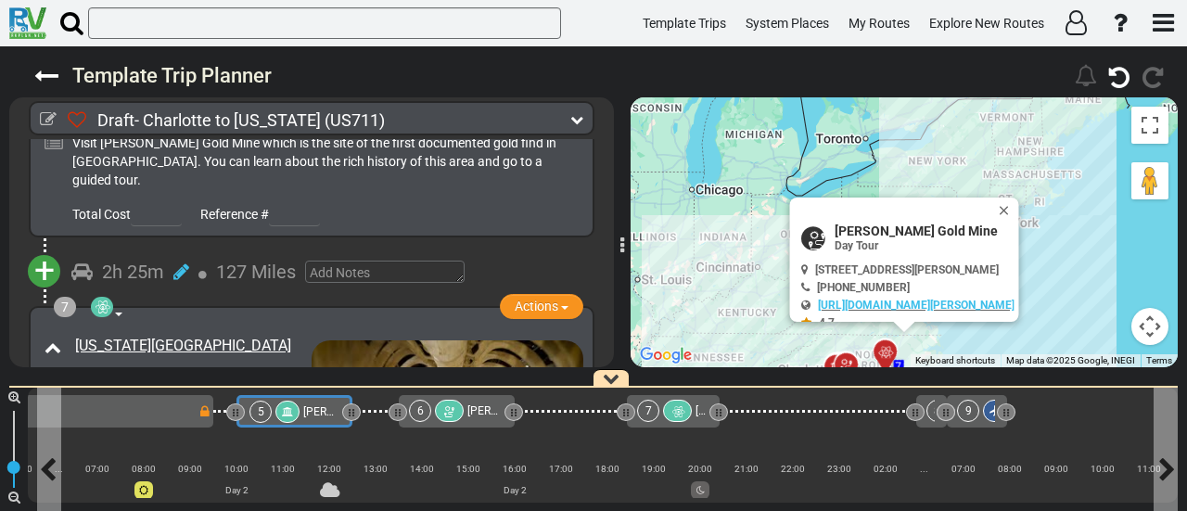
click at [286, 413] on icon at bounding box center [287, 411] width 11 height 11
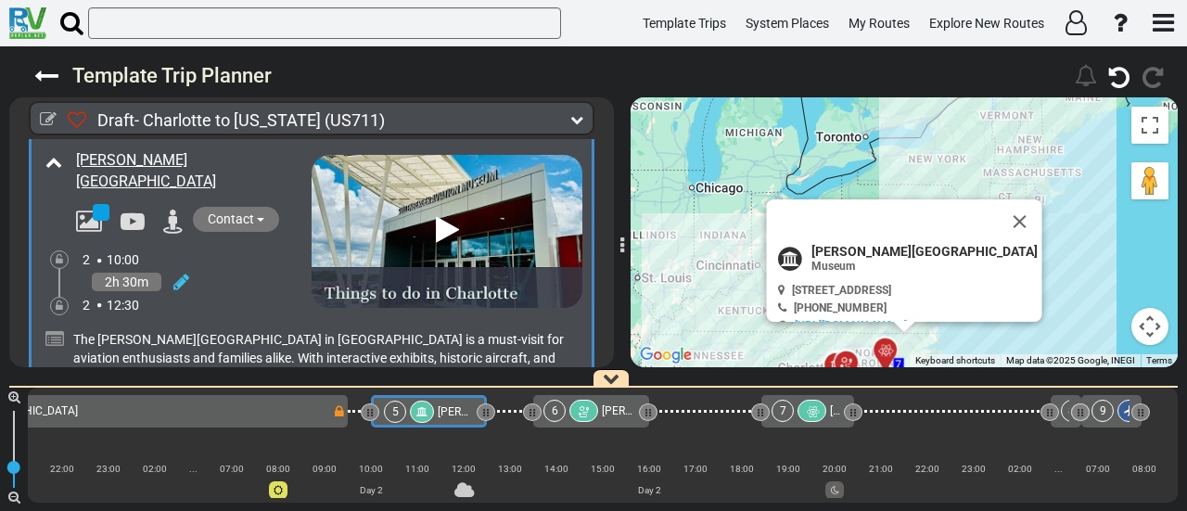
scroll to position [0, 658]
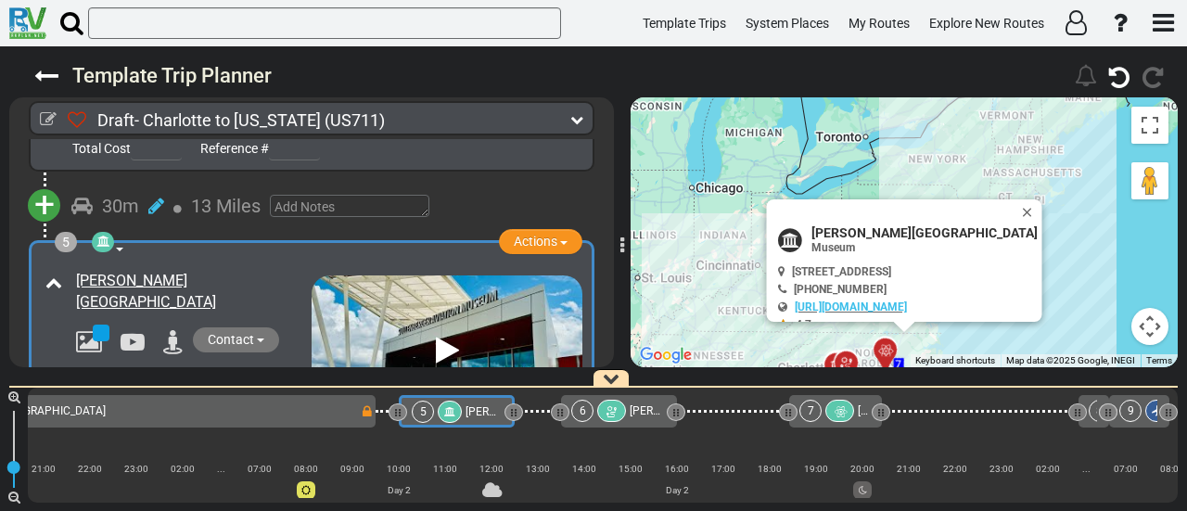
click at [601, 402] on div "6" at bounding box center [600, 411] width 58 height 22
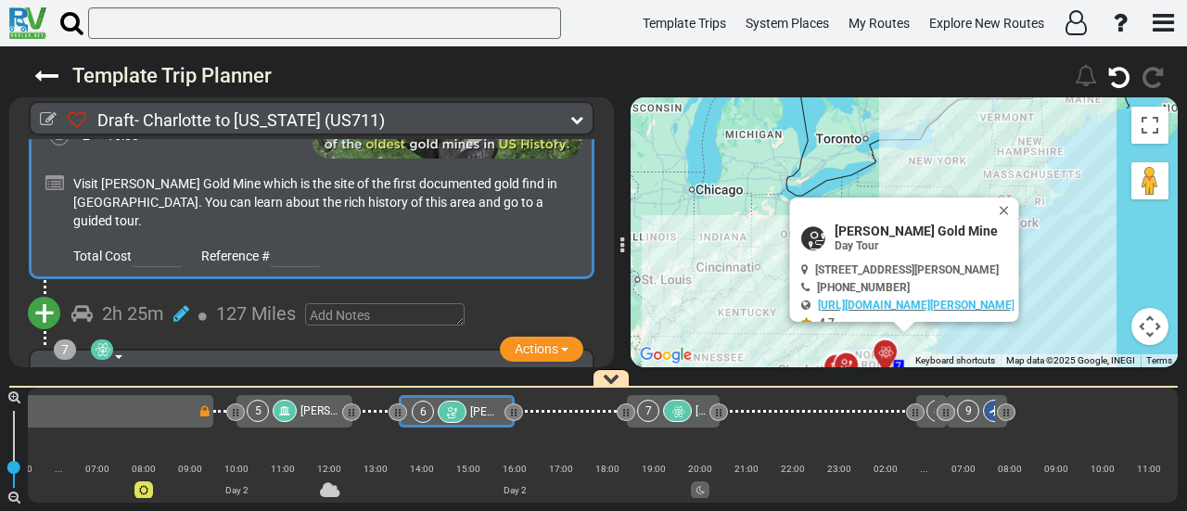
click at [39, 292] on span "+" at bounding box center [44, 313] width 20 height 43
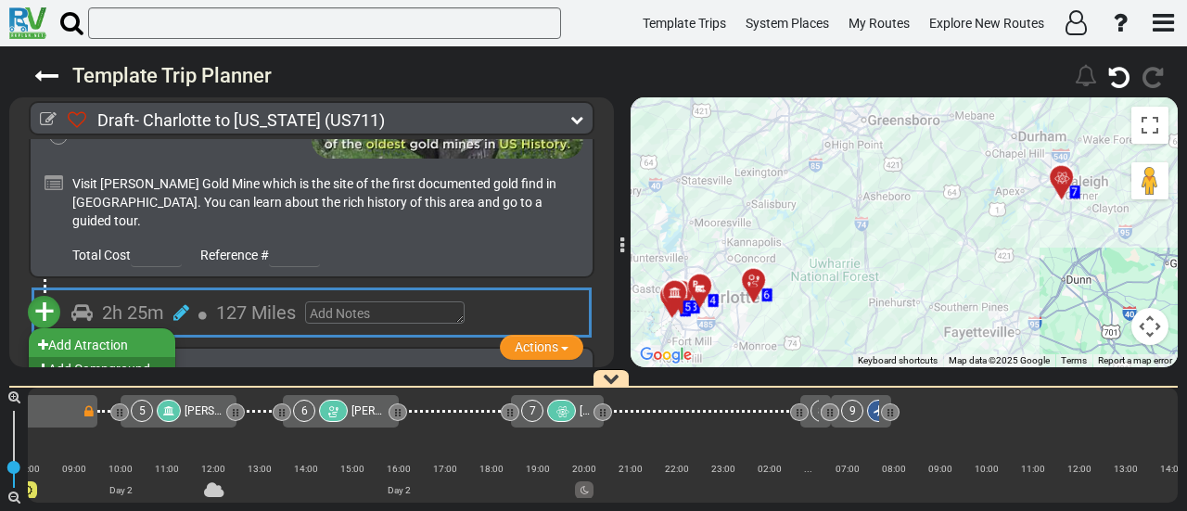
click at [108, 357] on li "Add Campground" at bounding box center [102, 369] width 146 height 24
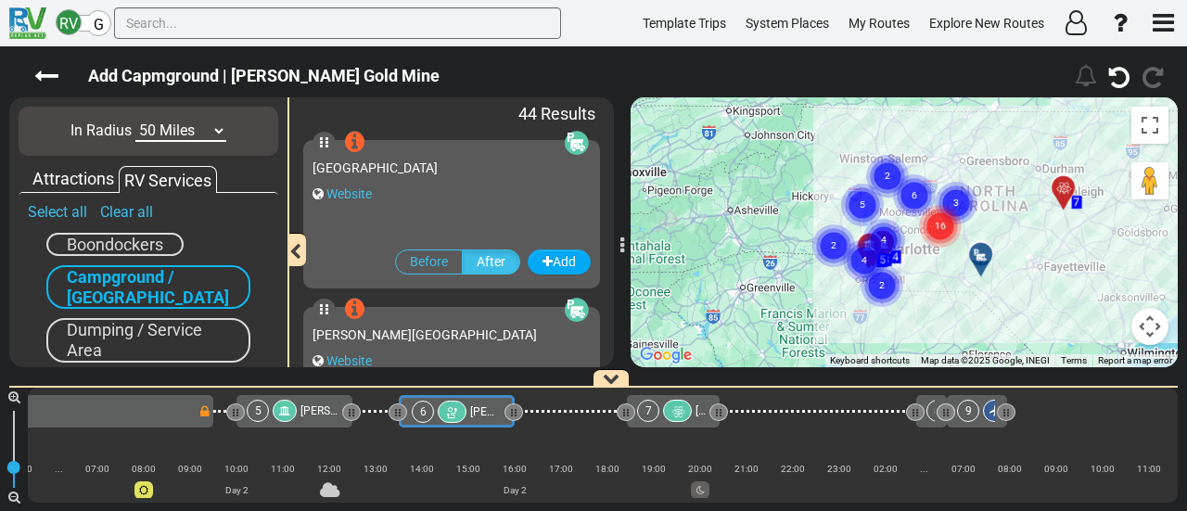
click at [182, 133] on select "10 Miles 50 Miles 100 Miles 250 Miles 500 Miles 1000 Miles" at bounding box center [180, 131] width 91 height 21
select select "number:100"
click at [135, 121] on select "10 Miles 50 Miles 100 Miles 250 Miles 500 Miles 1000 Miles" at bounding box center [180, 131] width 91 height 21
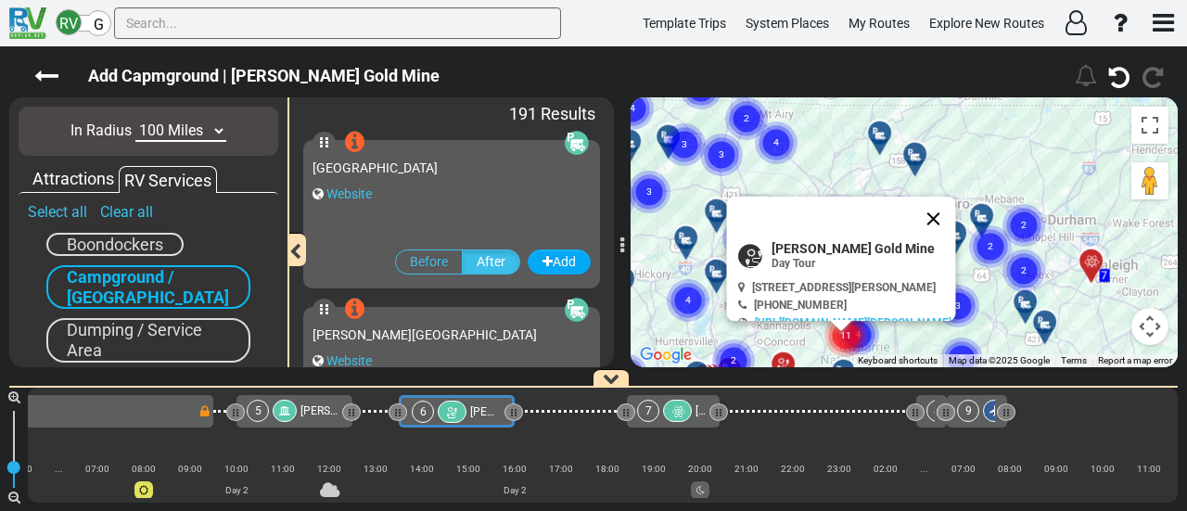
click at [956, 216] on button "Close" at bounding box center [933, 219] width 45 height 45
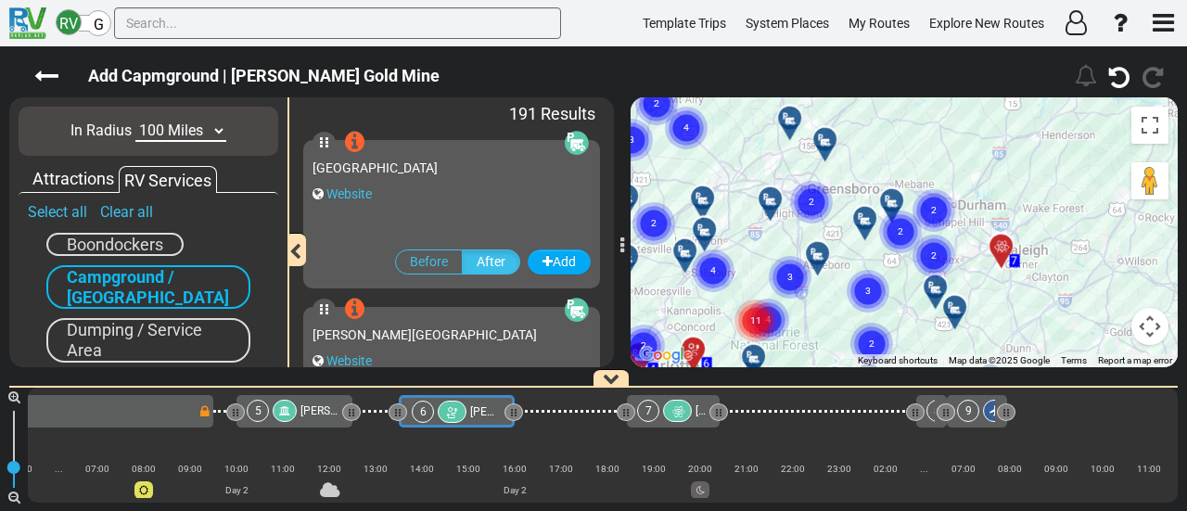
drag, startPoint x: 1038, startPoint y: 303, endPoint x: 880, endPoint y: 277, distance: 160.6
click at [926, 280] on div at bounding box center [941, 294] width 31 height 29
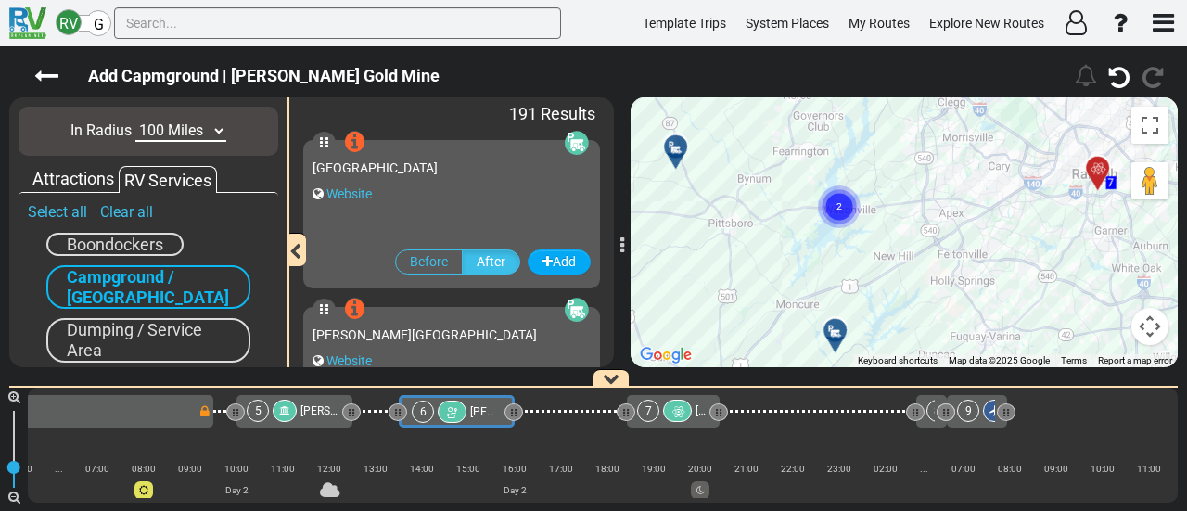
drag, startPoint x: 879, startPoint y: 240, endPoint x: 868, endPoint y: 276, distance: 37.8
click at [868, 276] on div "To activate drag with keyboard, press Alt + Enter. Once in keyboard drag state,…" at bounding box center [903, 232] width 547 height 270
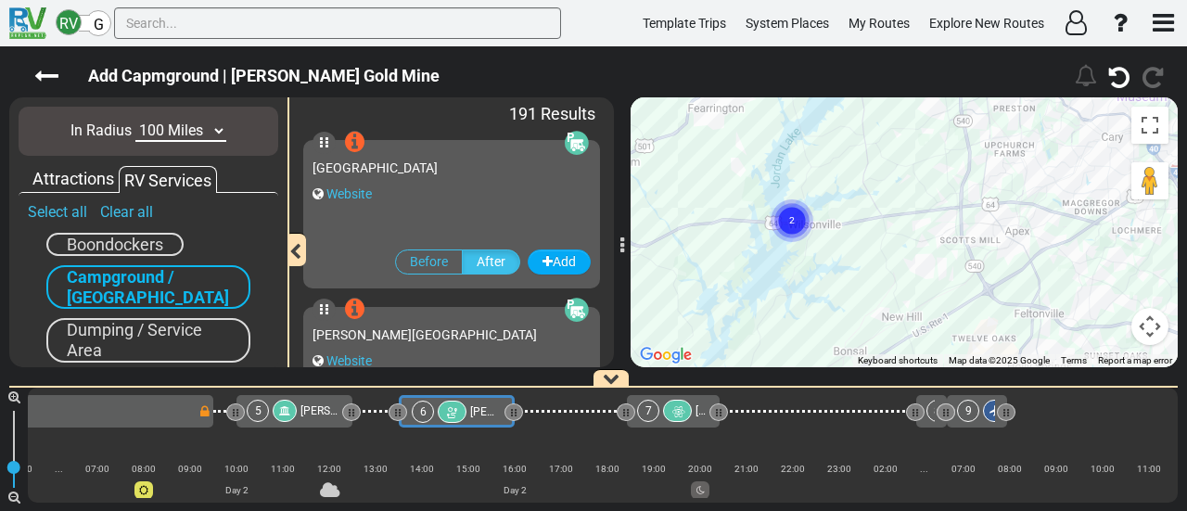
drag, startPoint x: 844, startPoint y: 279, endPoint x: 837, endPoint y: 301, distance: 23.2
click at [838, 299] on div "To activate drag with keyboard, press Alt + Enter. Once in keyboard drag state,…" at bounding box center [903, 232] width 547 height 270
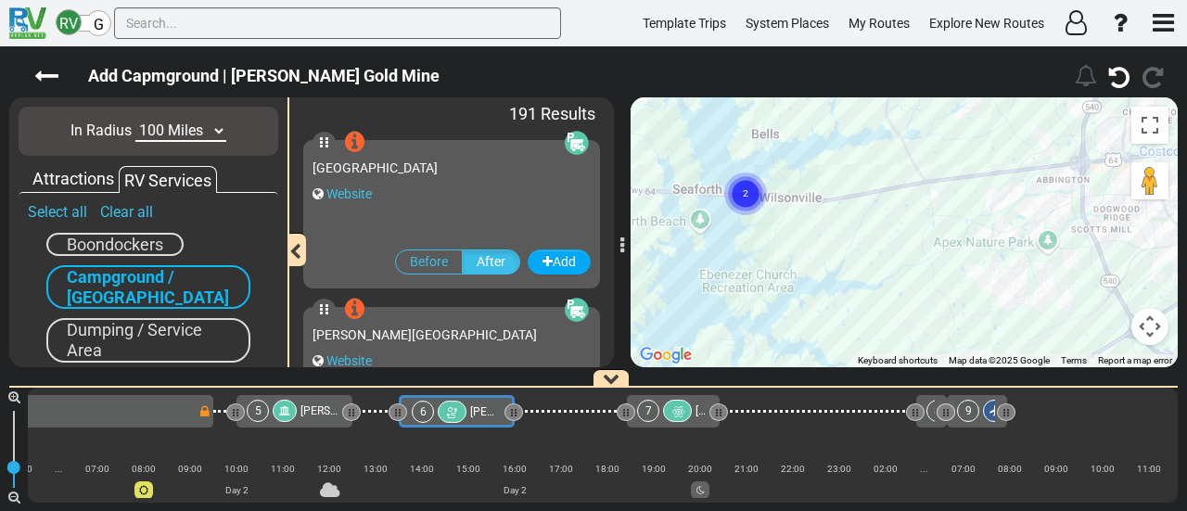
drag, startPoint x: 784, startPoint y: 231, endPoint x: 784, endPoint y: 281, distance: 50.1
click at [784, 281] on div "To activate drag with keyboard, press Alt + Enter. Once in keyboard drag state,…" at bounding box center [903, 232] width 547 height 270
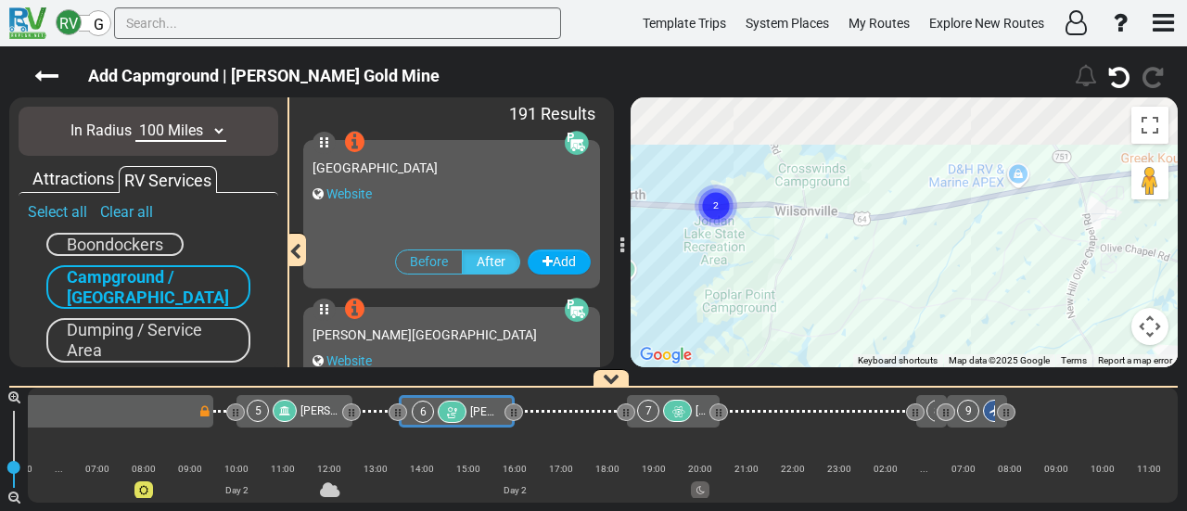
click at [725, 290] on div "To activate drag with keyboard, press Alt + Enter. Once in keyboard drag state,…" at bounding box center [903, 232] width 547 height 270
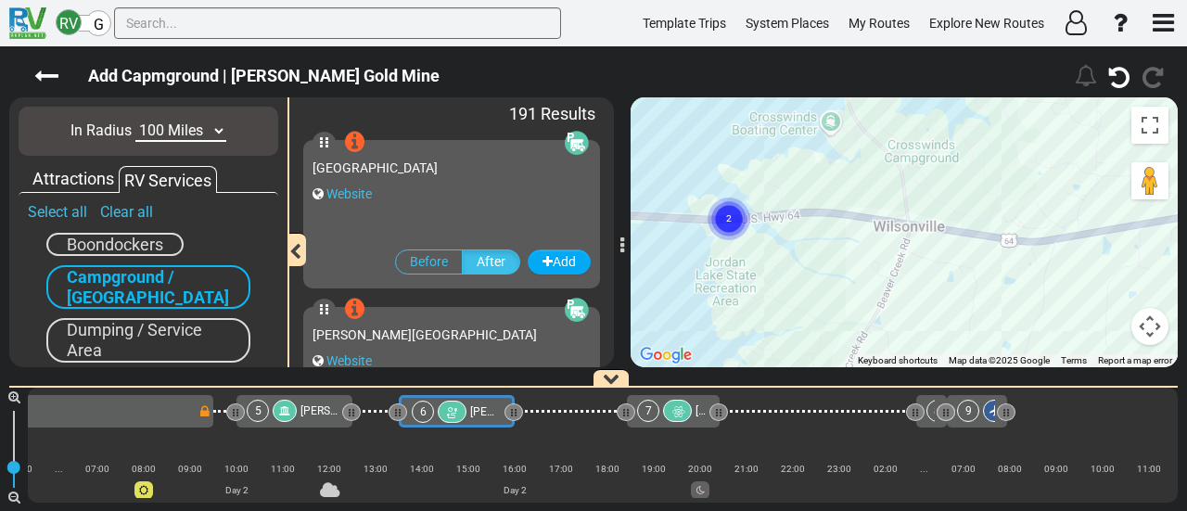
drag, startPoint x: 731, startPoint y: 298, endPoint x: 733, endPoint y: 309, distance: 11.5
click at [733, 309] on div "To activate drag with keyboard, press Alt + Enter. Once in keyboard drag state,…" at bounding box center [903, 232] width 547 height 270
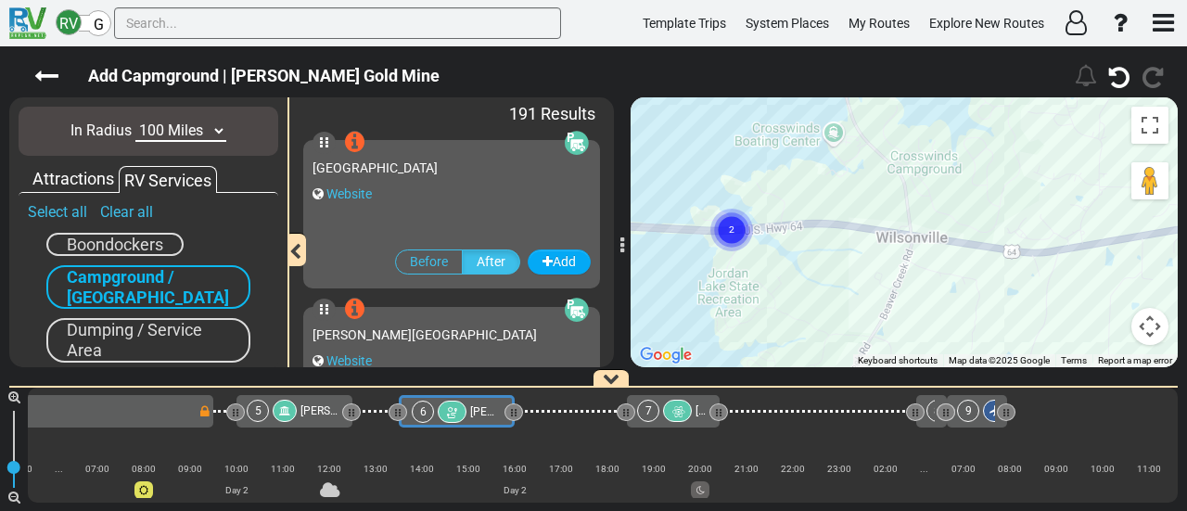
click at [732, 215] on circle "Cluster of 2 markers" at bounding box center [731, 230] width 43 height 43
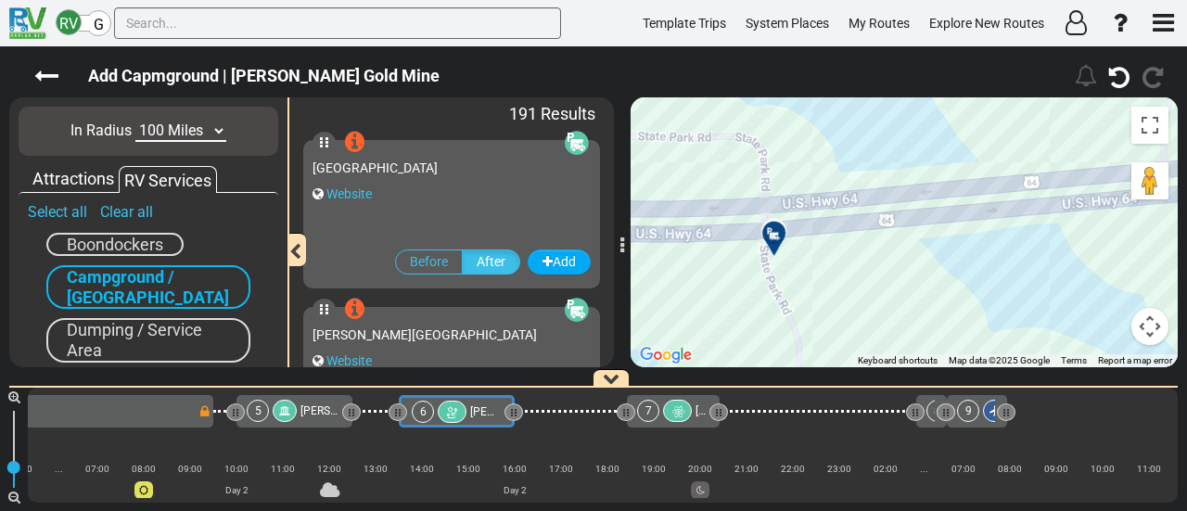
drag, startPoint x: 737, startPoint y: 269, endPoint x: 788, endPoint y: 164, distance: 116.5
click at [788, 164] on div "To navigate, press the arrow keys. To activate drag with keyboard, press Alt + …" at bounding box center [903, 232] width 547 height 270
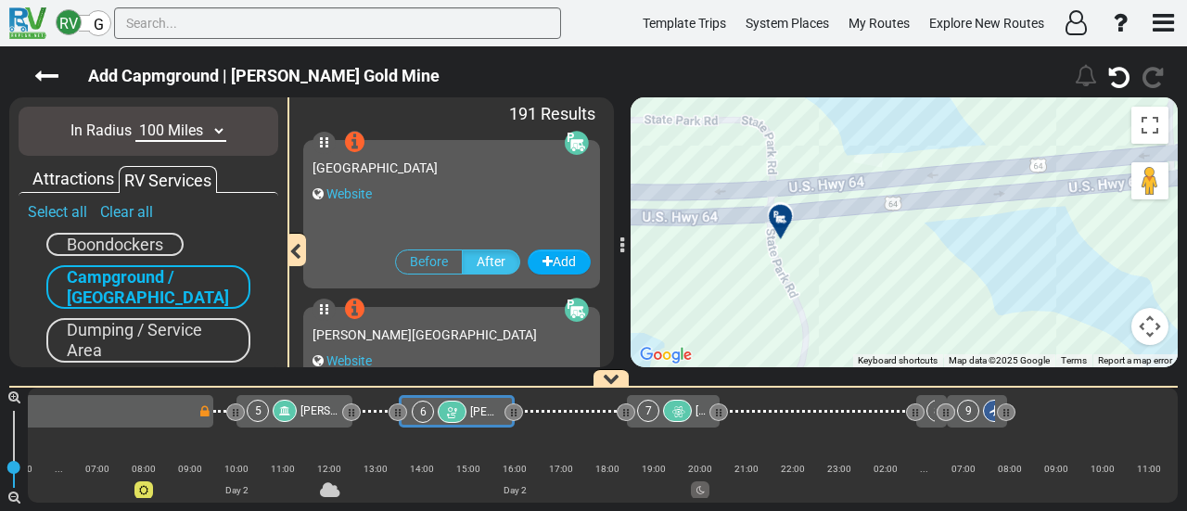
click at [783, 230] on div at bounding box center [786, 224] width 31 height 29
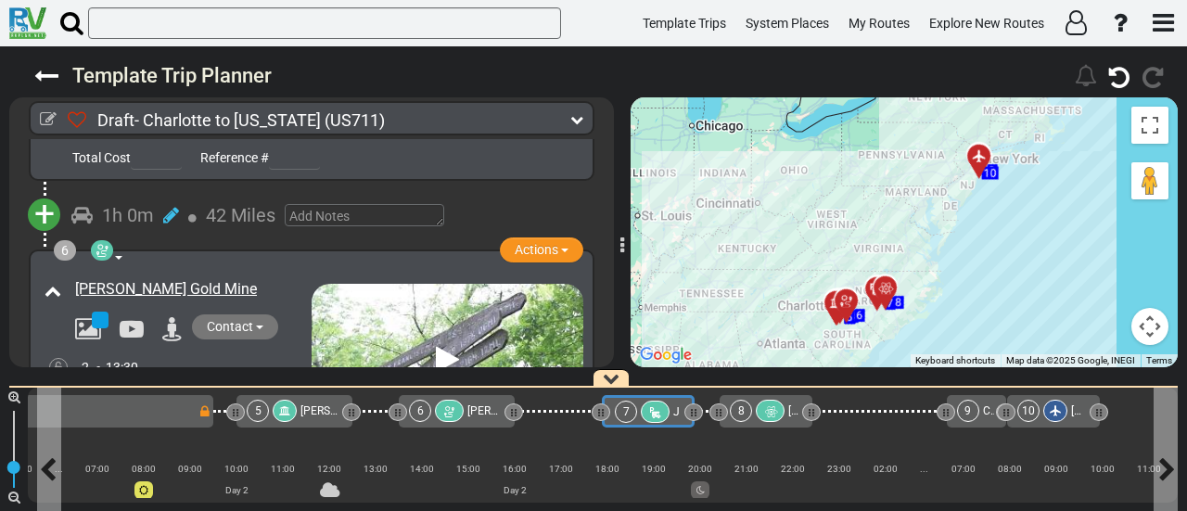
click at [638, 408] on div "7" at bounding box center [644, 412] width 58 height 22
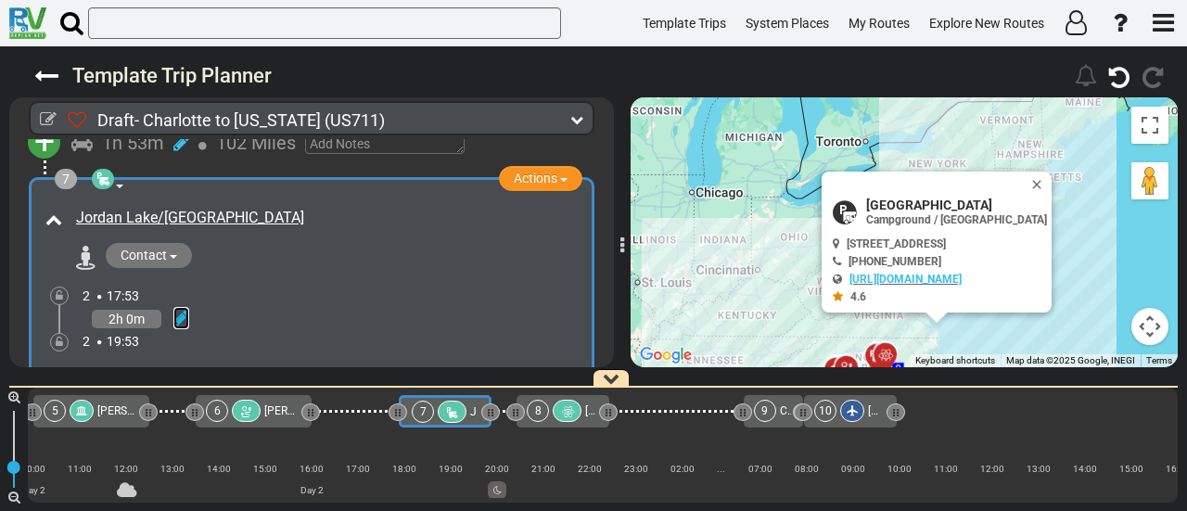
click at [186, 309] on icon at bounding box center [181, 318] width 16 height 19
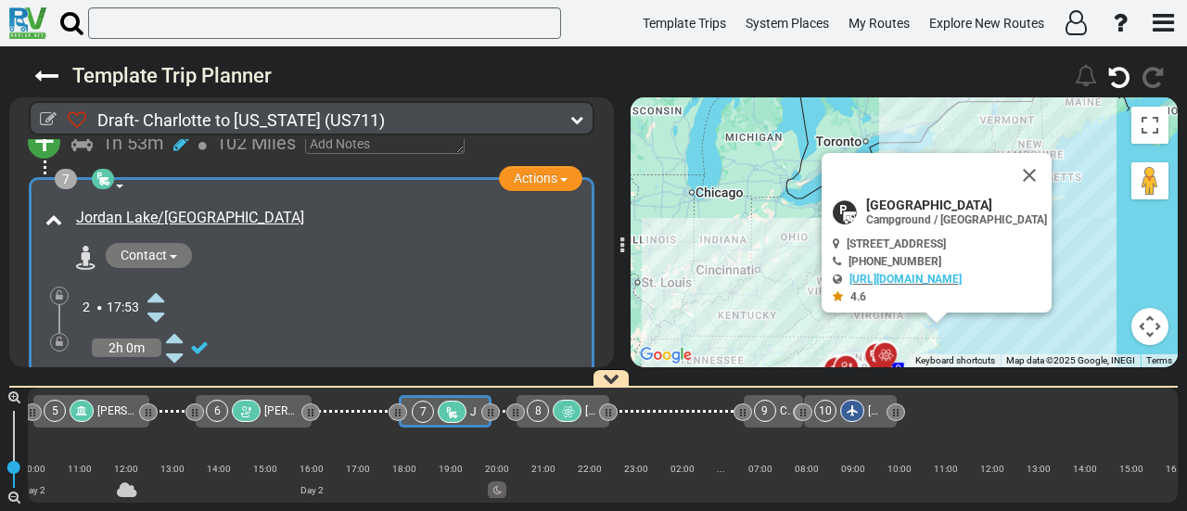
click at [164, 282] on icon at bounding box center [155, 297] width 17 height 30
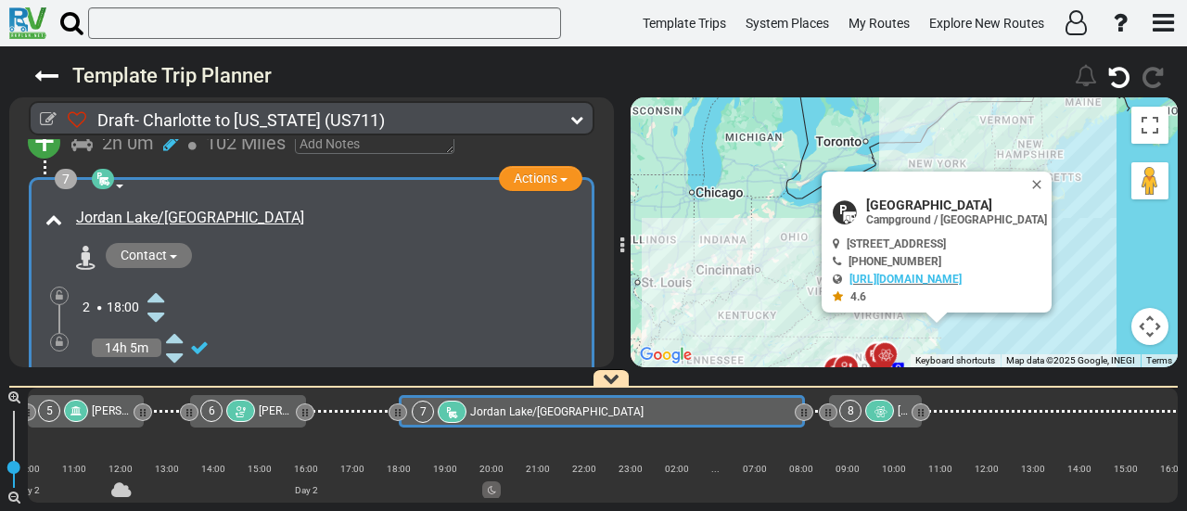
drag, startPoint x: 491, startPoint y: 409, endPoint x: 805, endPoint y: 411, distance: 313.4
click at [805, 411] on icon at bounding box center [806, 412] width 2 height 9
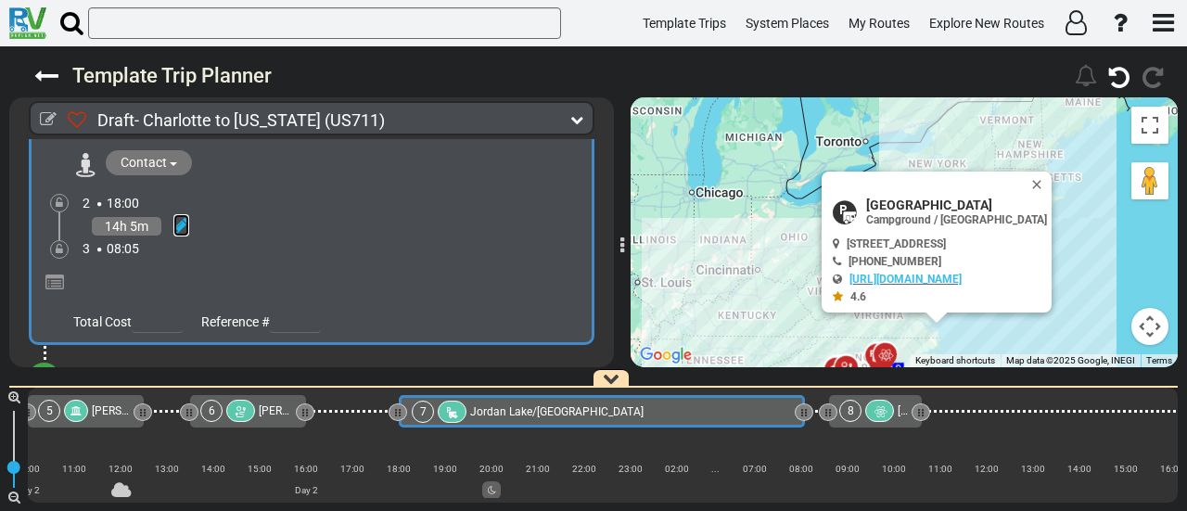
click at [184, 216] on icon at bounding box center [181, 225] width 16 height 19
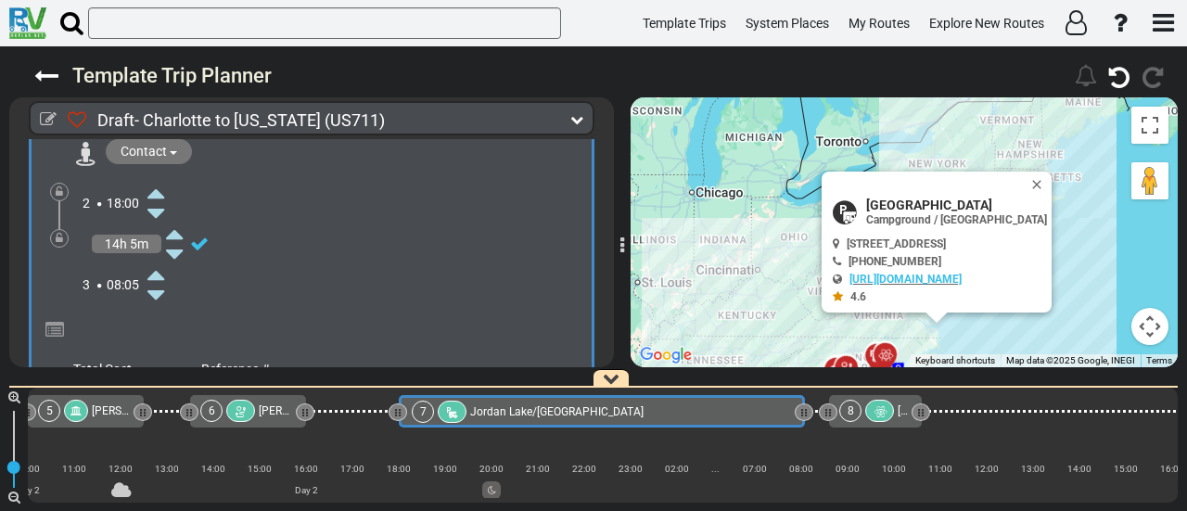
click at [159, 280] on icon at bounding box center [155, 295] width 17 height 30
click at [60, 233] on icon at bounding box center [59, 238] width 7 height 11
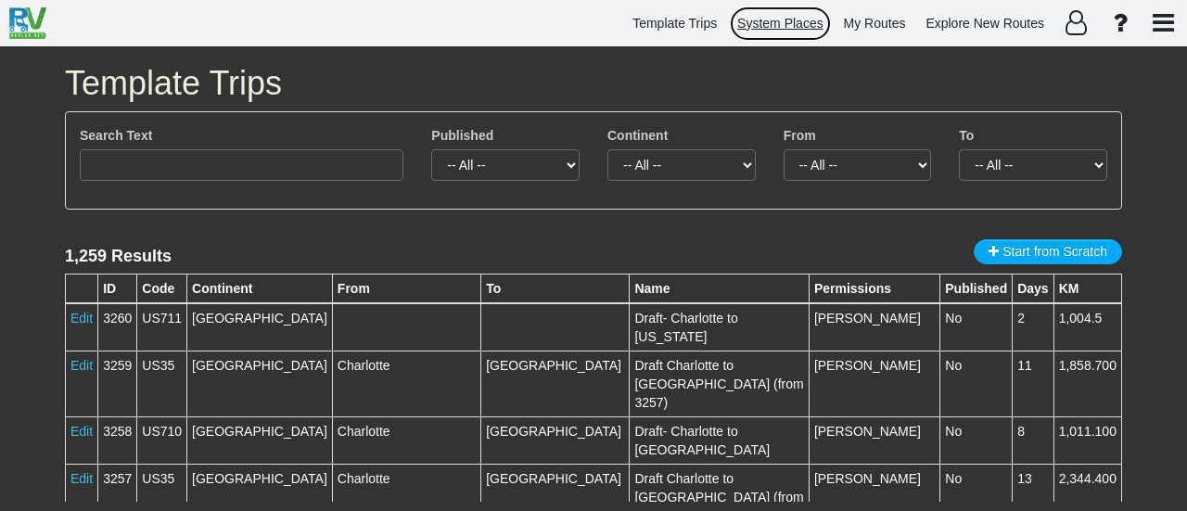
click at [790, 24] on span "System Places" at bounding box center [780, 23] width 86 height 15
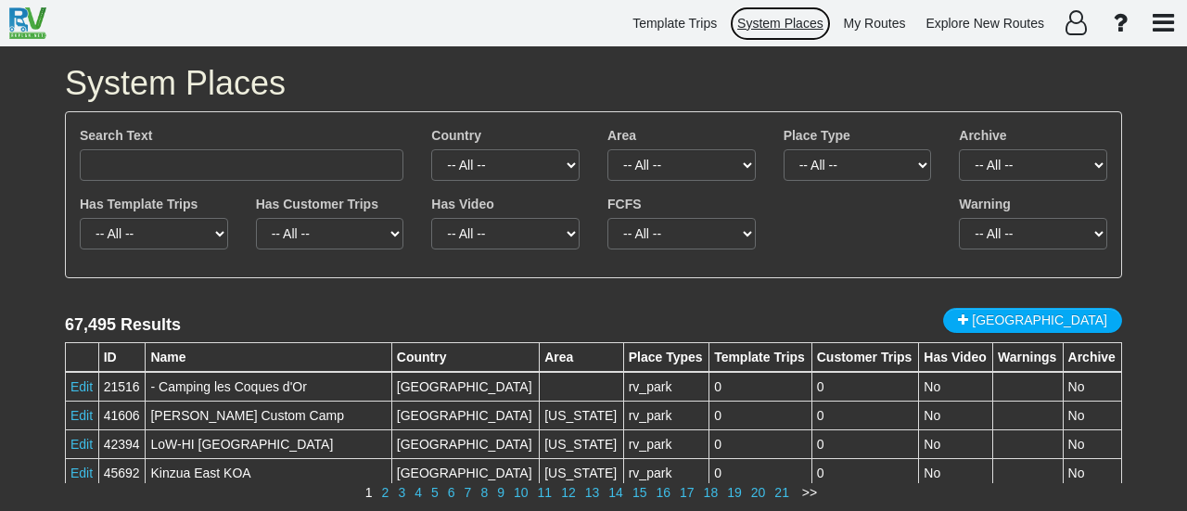
click at [772, 28] on span "System Places" at bounding box center [780, 23] width 86 height 15
click at [757, 17] on span "System Places" at bounding box center [780, 23] width 86 height 15
click at [767, 29] on span "System Places" at bounding box center [780, 23] width 86 height 15
click at [779, 19] on span "System Places" at bounding box center [780, 23] width 86 height 15
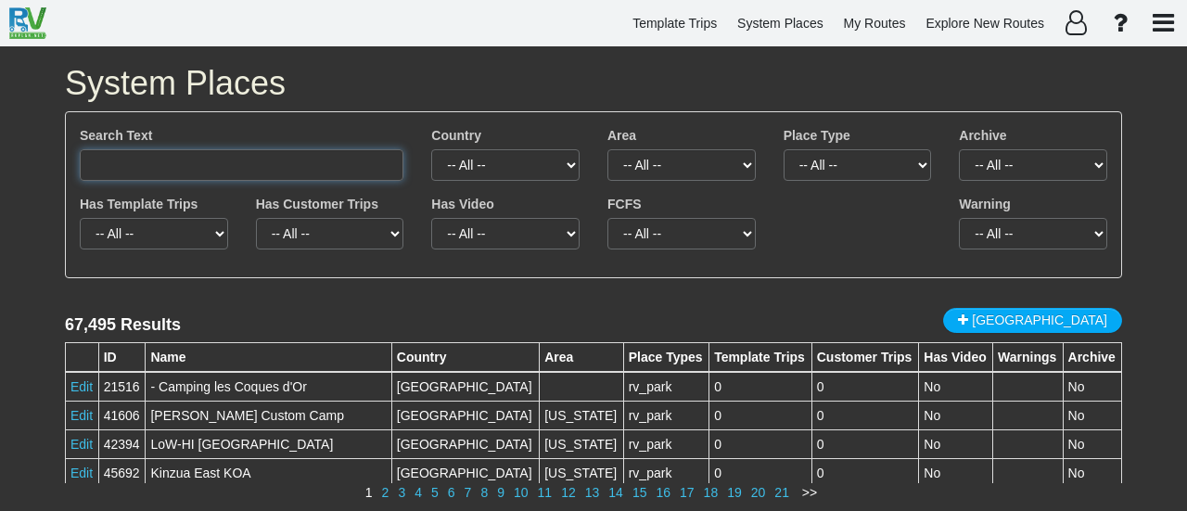
click at [327, 173] on input "text" at bounding box center [242, 165] width 324 height 32
paste input "[PERSON_NAME][GEOGRAPHIC_DATA]"
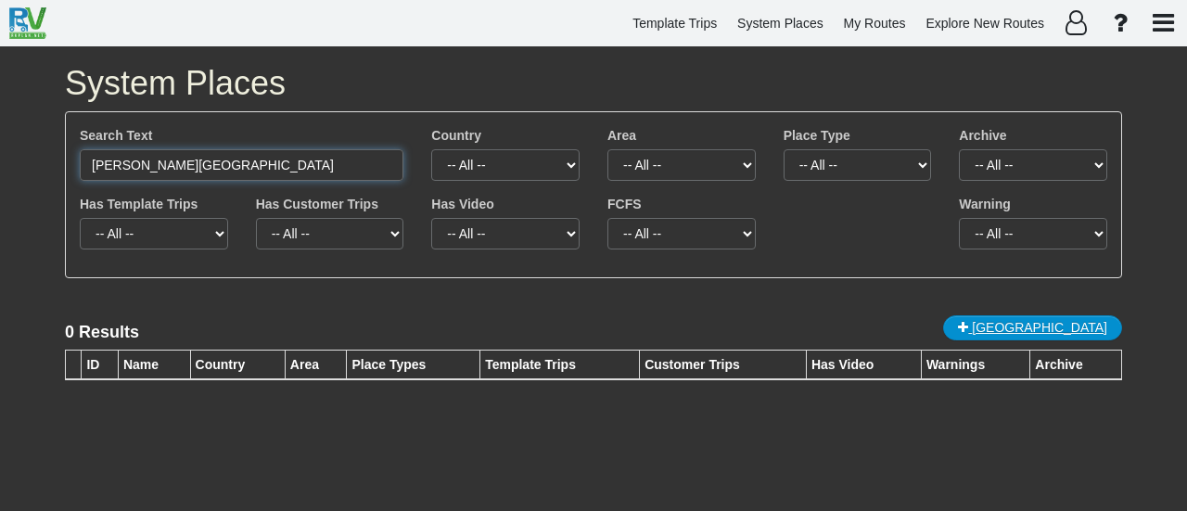
type input "[PERSON_NAME][GEOGRAPHIC_DATA]"
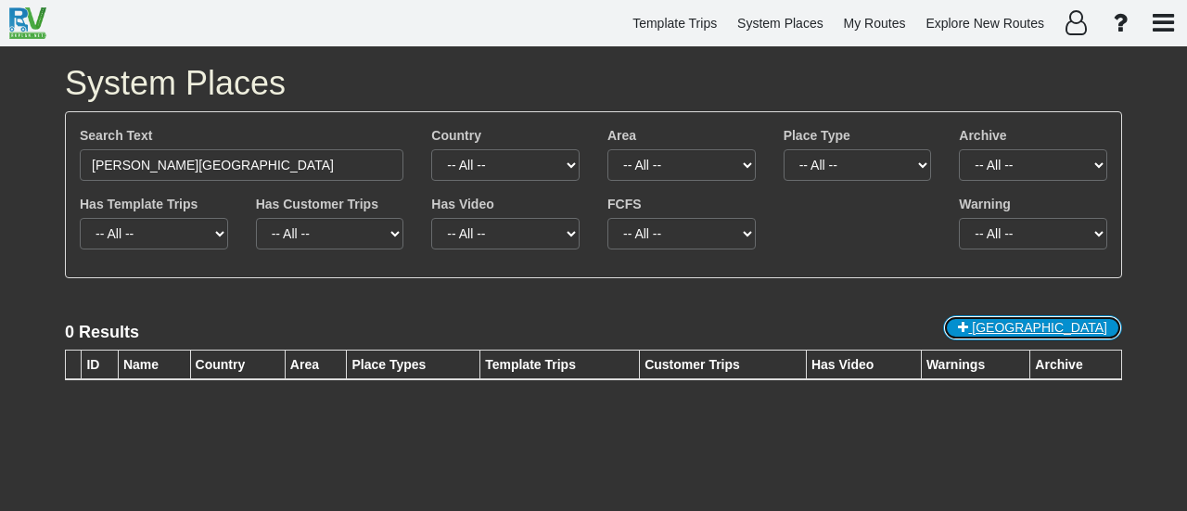
click at [1049, 332] on span "New Place" at bounding box center [1039, 327] width 135 height 15
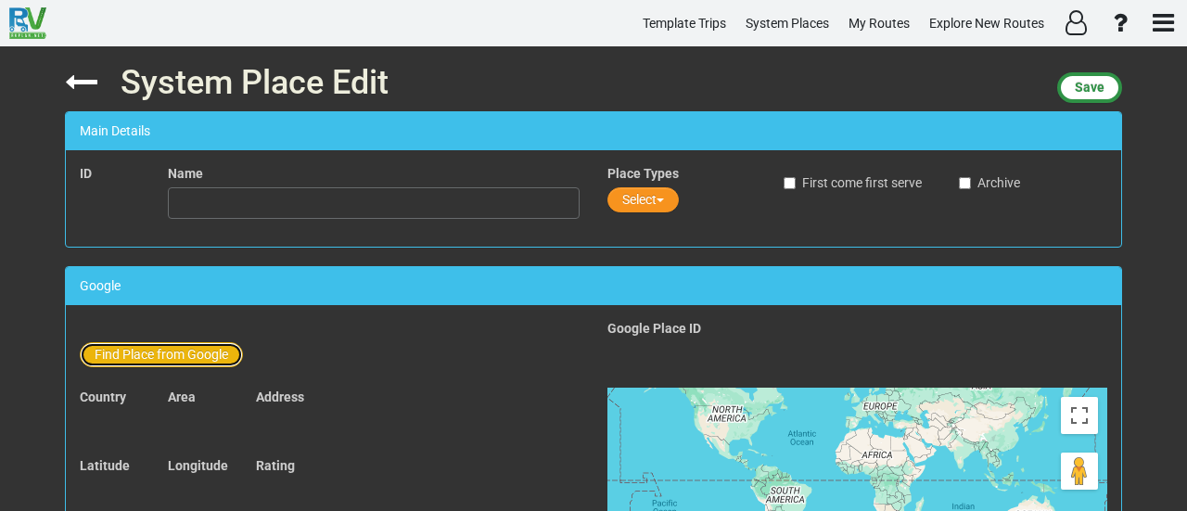
click at [197, 351] on button "Find Place from Google" at bounding box center [161, 354] width 163 height 25
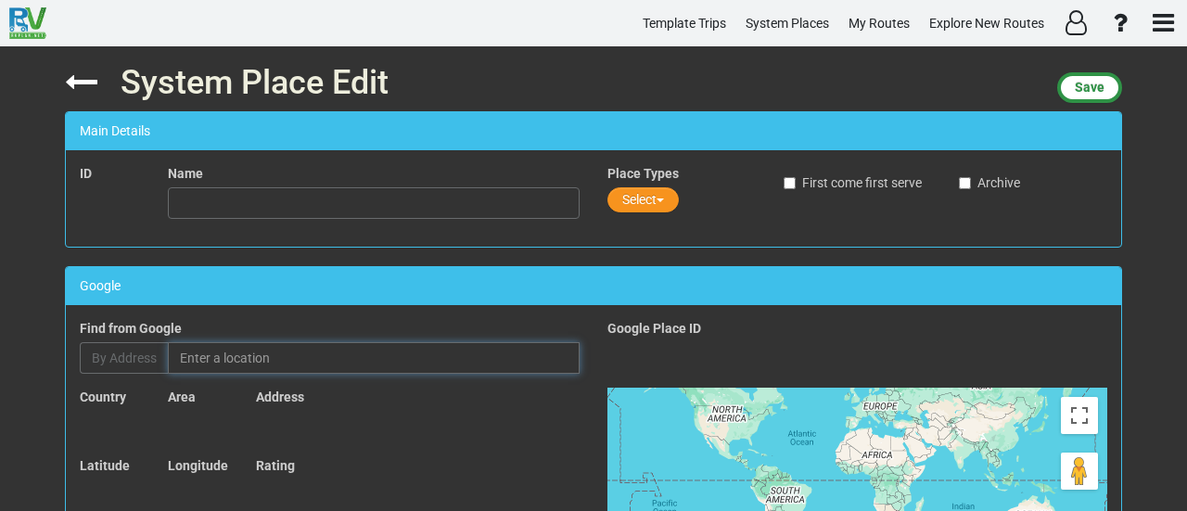
click at [234, 358] on input "text" at bounding box center [374, 358] width 412 height 32
paste input "[PERSON_NAME][GEOGRAPHIC_DATA]"
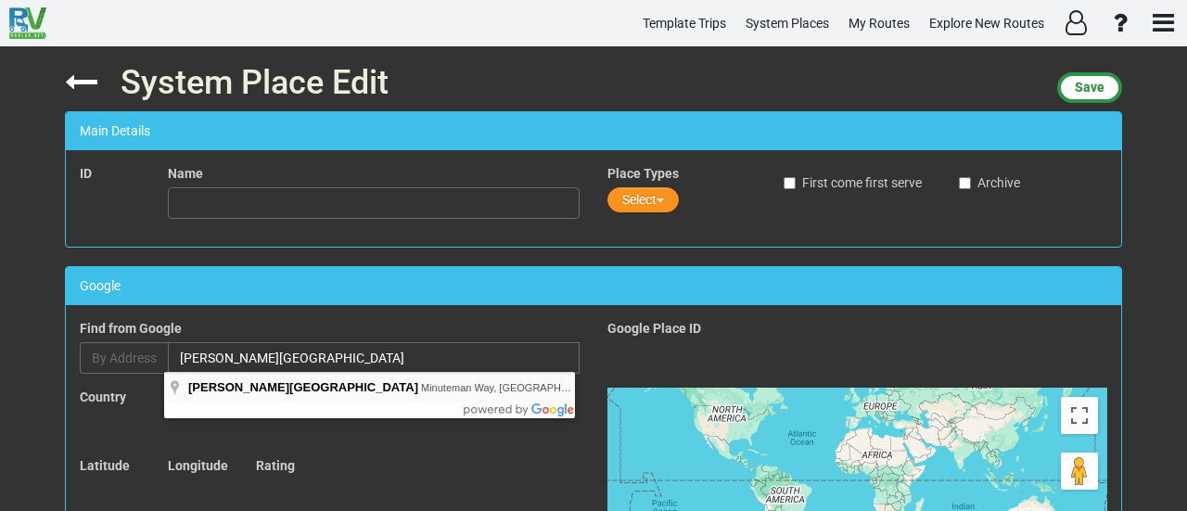
type input "Sullenberger Aviation Museum, Minuteman Way, Charlotte, NC, USA"
type input "[PERSON_NAME][GEOGRAPHIC_DATA]"
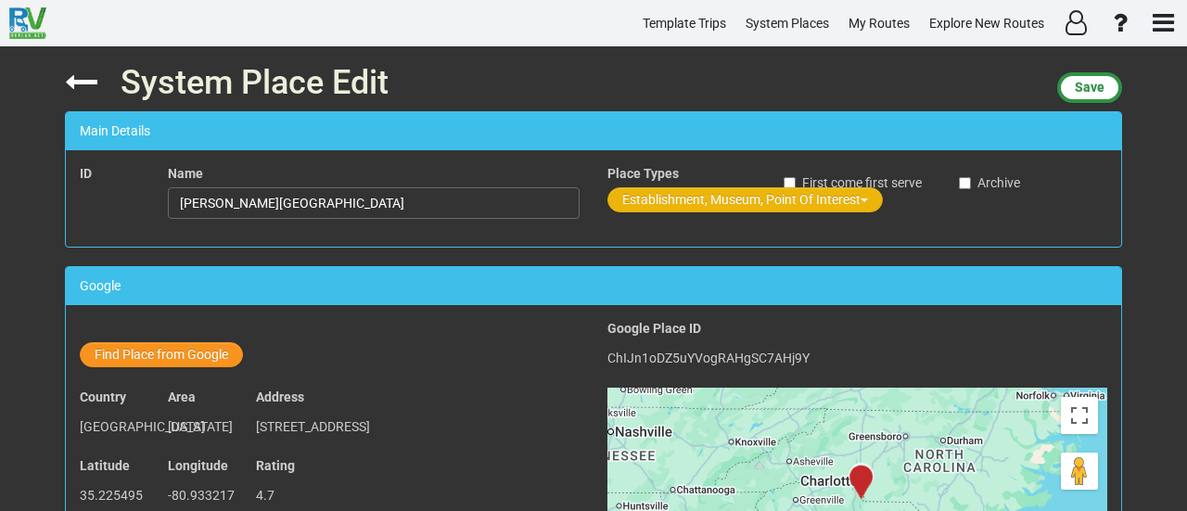
click at [709, 210] on button "Establishment, Museum, Point Of Interest" at bounding box center [744, 199] width 275 height 25
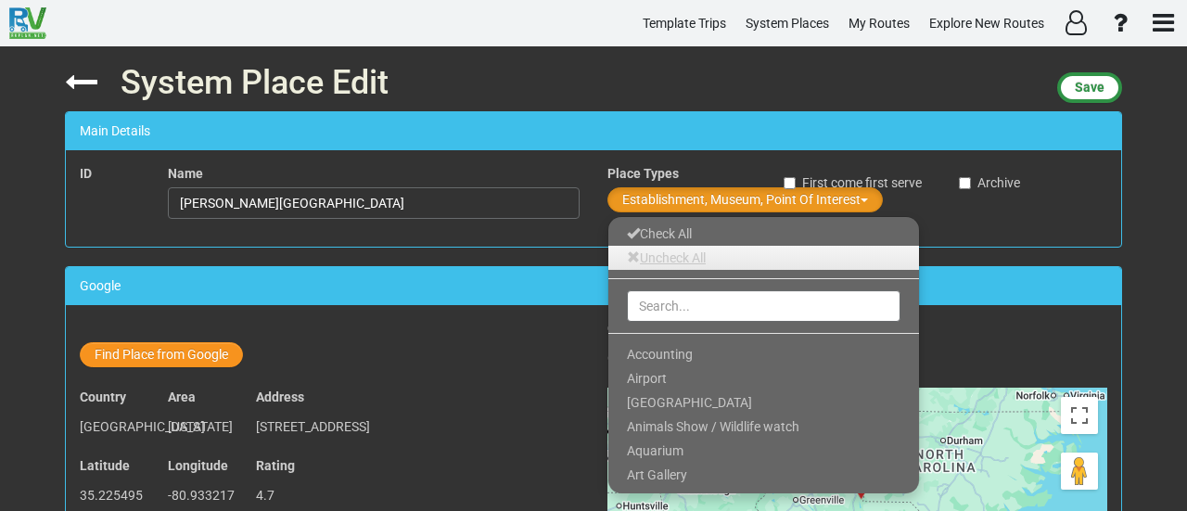
click at [680, 259] on link "Uncheck All" at bounding box center [763, 258] width 311 height 24
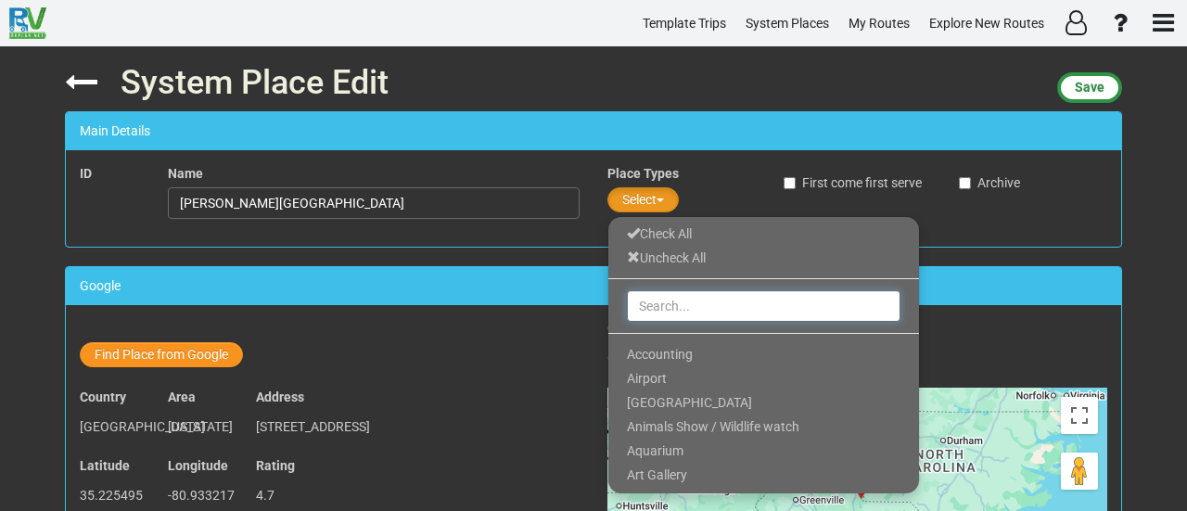
click at [660, 306] on input "text" at bounding box center [763, 306] width 273 height 32
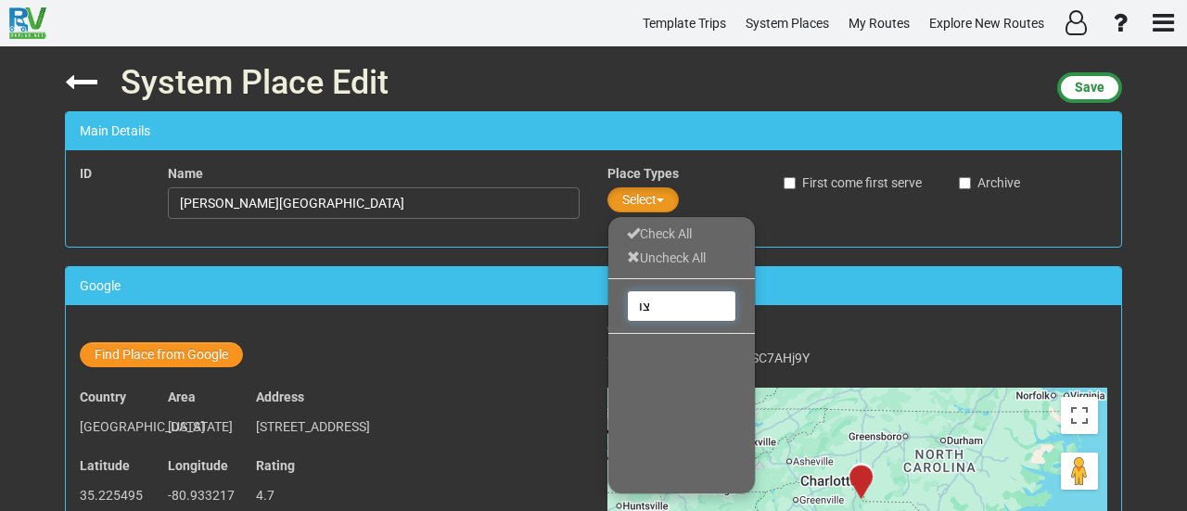
type input "צ"
type input "museu"
click at [665, 359] on span "Museum" at bounding box center [652, 354] width 50 height 15
click at [909, 262] on div "System Place Edit Save Main Details ID Name Sullenberger Aviation Museum Place …" at bounding box center [593, 278] width 1085 height 464
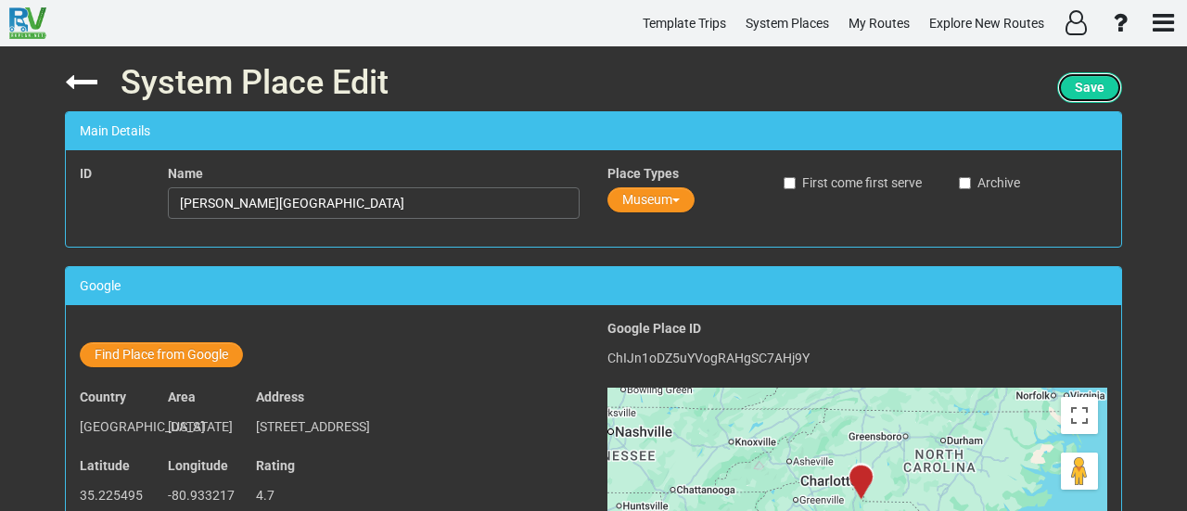
click at [1083, 81] on span "Save" at bounding box center [1090, 87] width 30 height 15
click at [1078, 97] on button "Save" at bounding box center [1089, 87] width 65 height 31
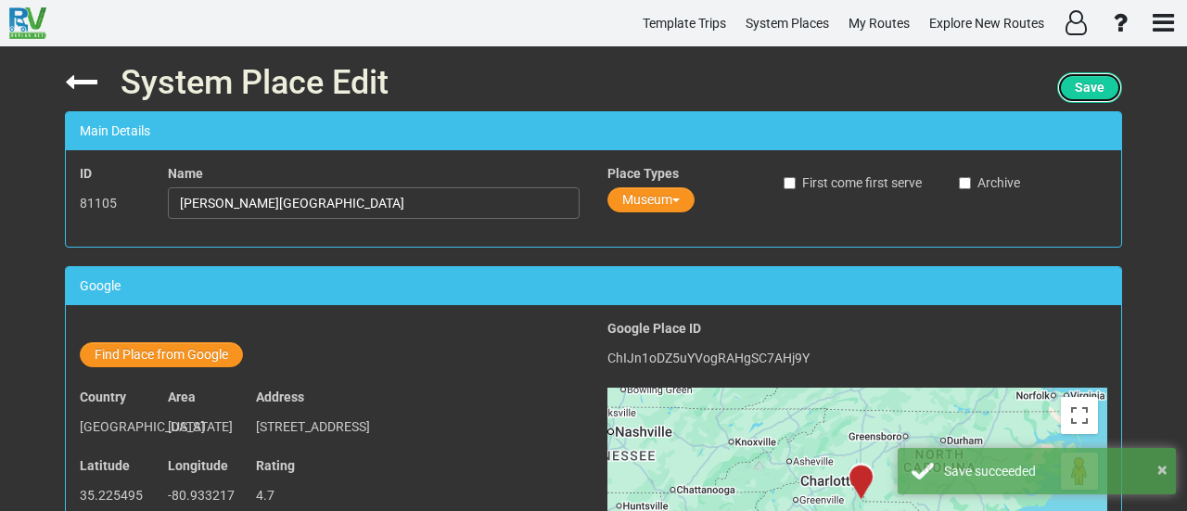
click at [1105, 89] on button "Save" at bounding box center [1089, 87] width 65 height 31
click at [345, 204] on input "[PERSON_NAME][GEOGRAPHIC_DATA]" at bounding box center [374, 203] width 412 height 32
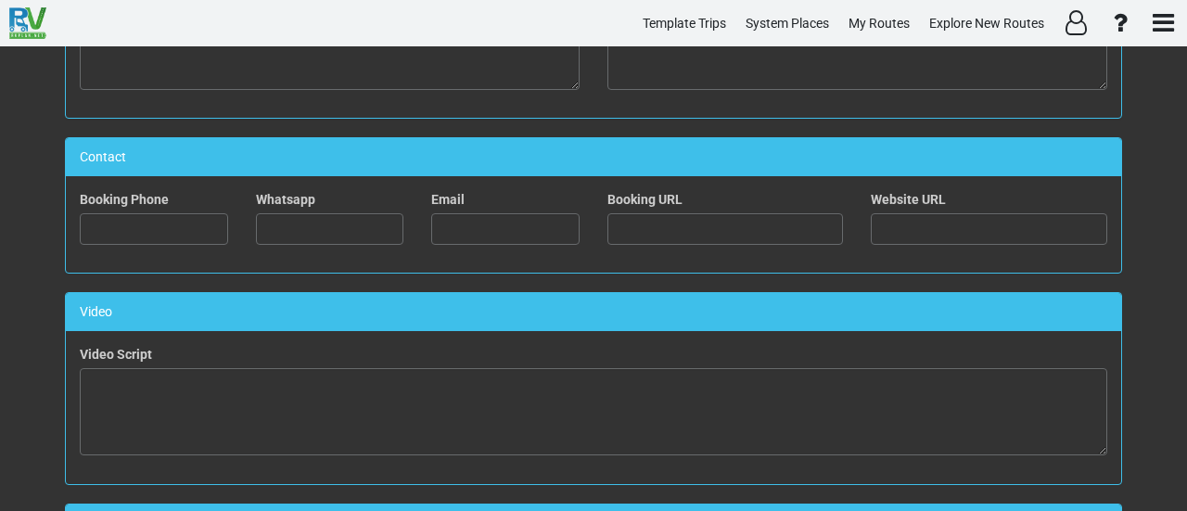
scroll to position [1113, 0]
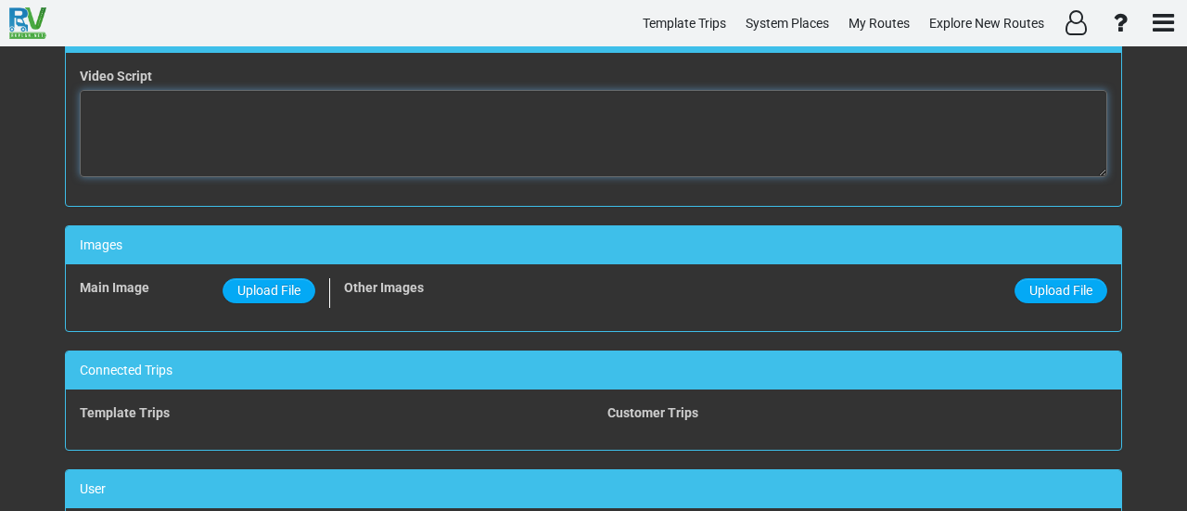
click at [511, 133] on textarea at bounding box center [593, 133] width 1027 height 87
paste textarea "<iframe width="560" height="315" src="https://www.youtube.com/embed/Gc2AG3Dzfz4…"
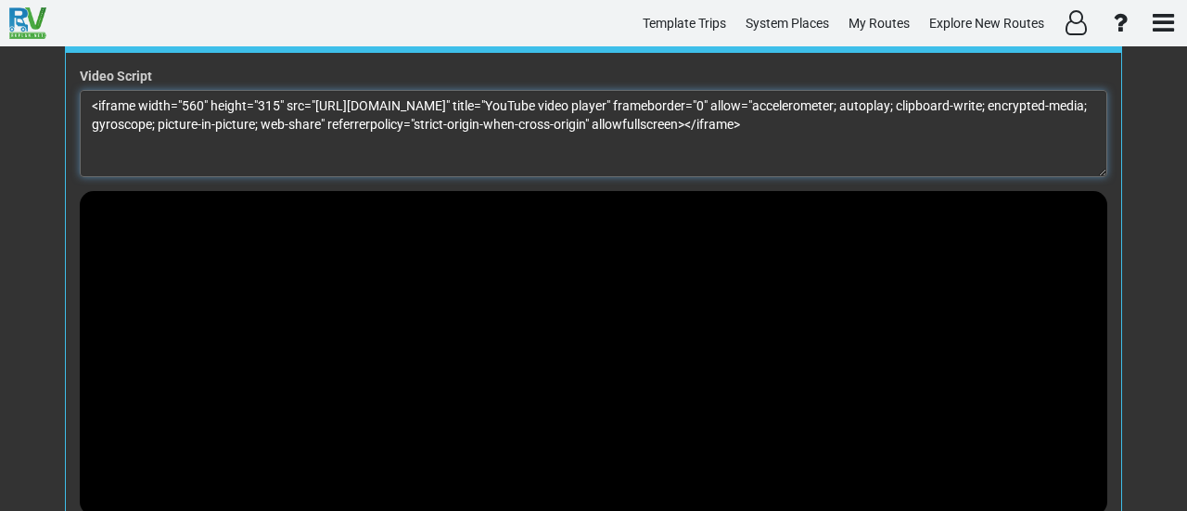
click at [179, 98] on textarea "<iframe width="560" height="315" src="https://www.youtube.com/embed/Gc2AG3Dzfz4…" at bounding box center [593, 133] width 1027 height 87
drag, startPoint x: 179, startPoint y: 98, endPoint x: 198, endPoint y: 95, distance: 19.7
click at [198, 95] on textarea "<iframe width="560" height="315" src="https://www.youtube.com/embed/Gc2AG3Dzfz4…" at bounding box center [593, 133] width 1027 height 87
drag, startPoint x: 265, startPoint y: 93, endPoint x: 284, endPoint y: 93, distance: 18.5
click at [284, 93] on textarea "<iframe width="100%" height="315" src="https://www.youtube.com/embed/Gc2AG3Dzfz…" at bounding box center [593, 133] width 1027 height 87
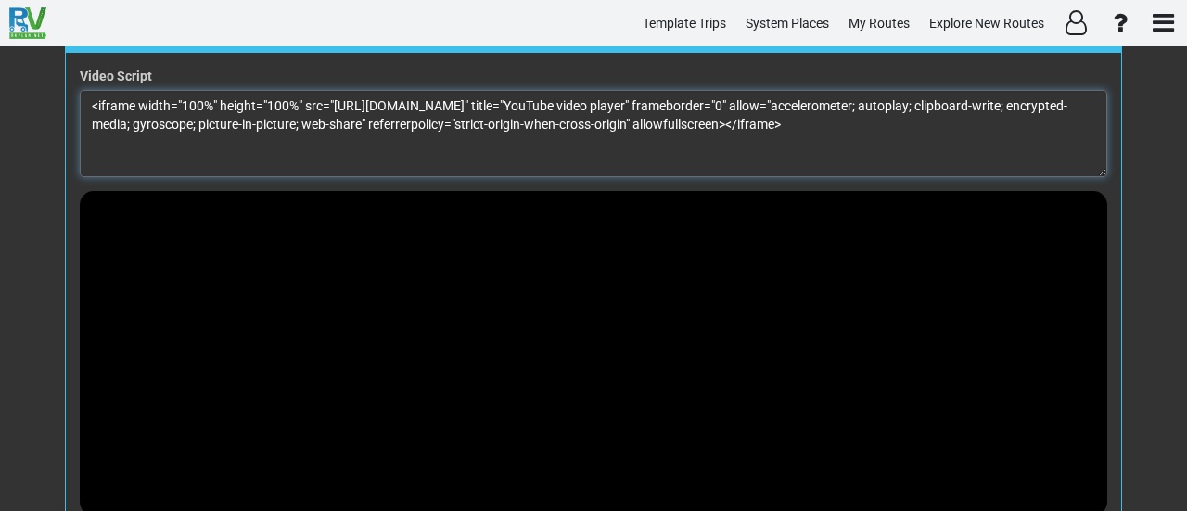
type textarea "<iframe width="100%" height="100%" src="https://www.youtube.com/embed/Gc2AG3Dzf…"
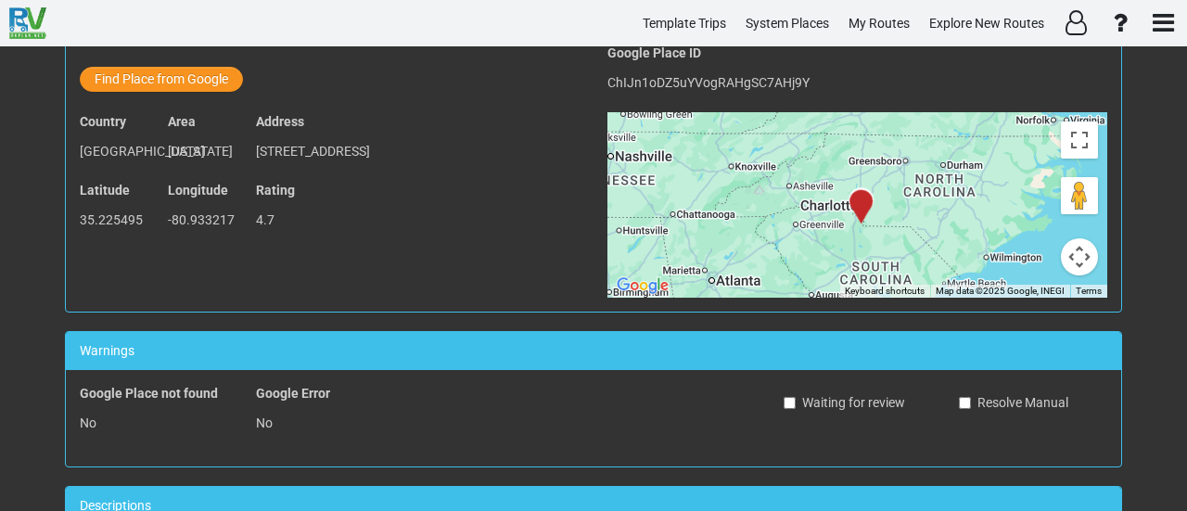
scroll to position [0, 0]
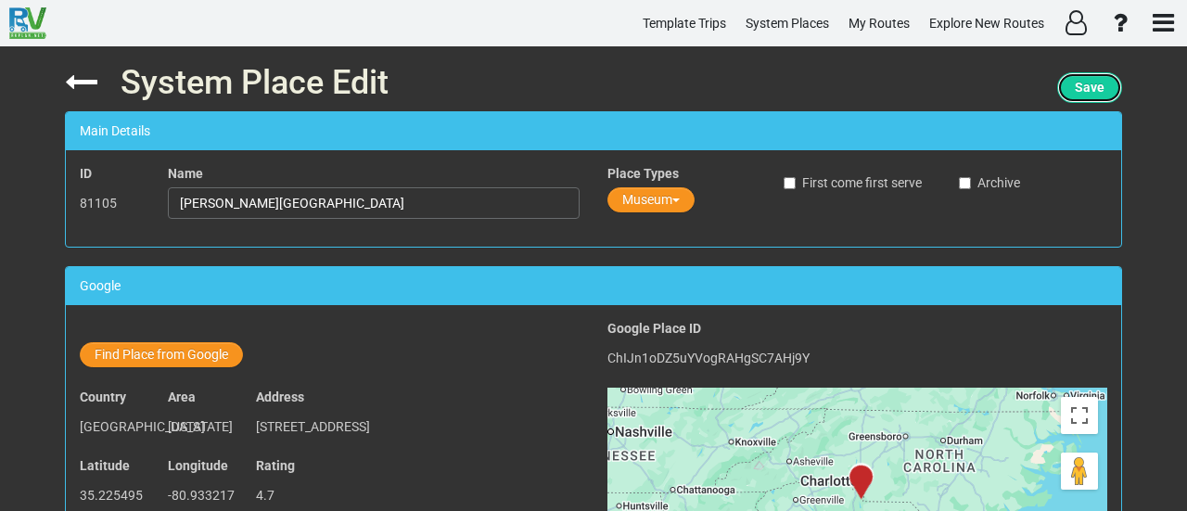
click at [1088, 86] on span "Save" at bounding box center [1090, 87] width 30 height 15
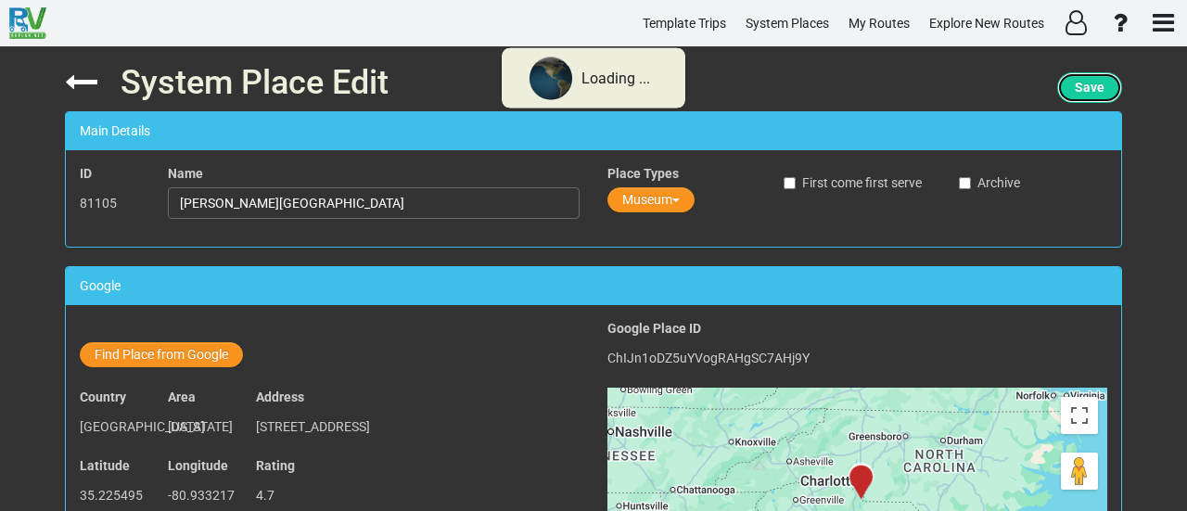
click at [1088, 86] on span "Save" at bounding box center [1090, 87] width 30 height 15
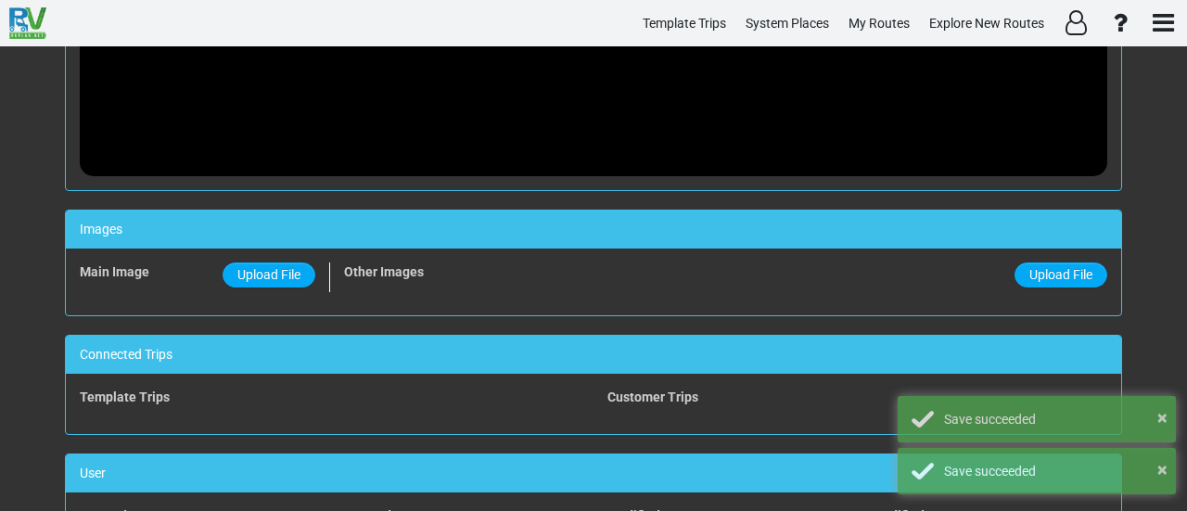
scroll to position [1557, 0]
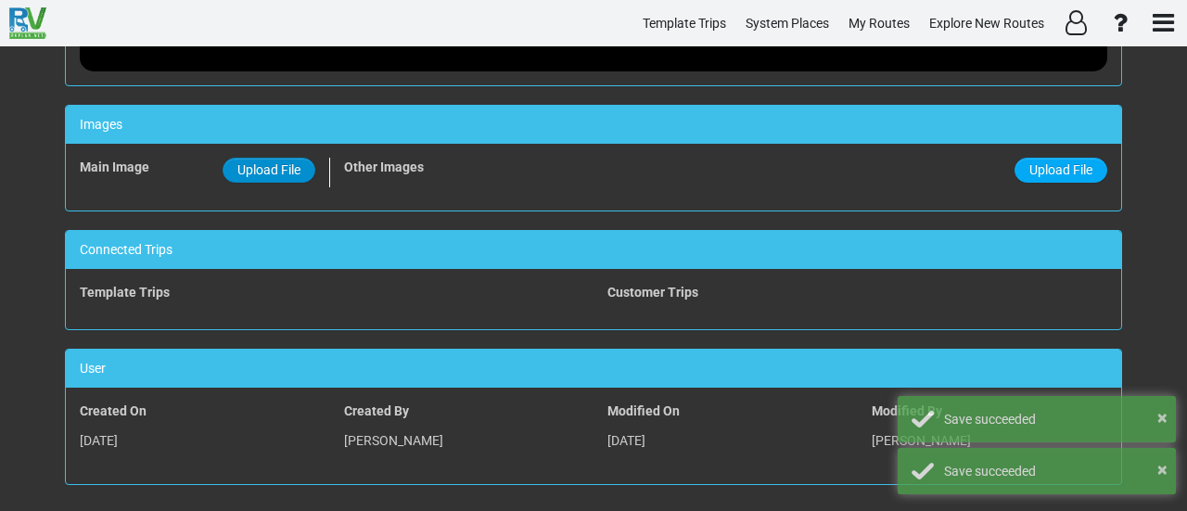
click at [245, 162] on span "Upload File" at bounding box center [268, 169] width 63 height 15
click at [0, 0] on input "Upload File" at bounding box center [0, 0] width 0 height 0
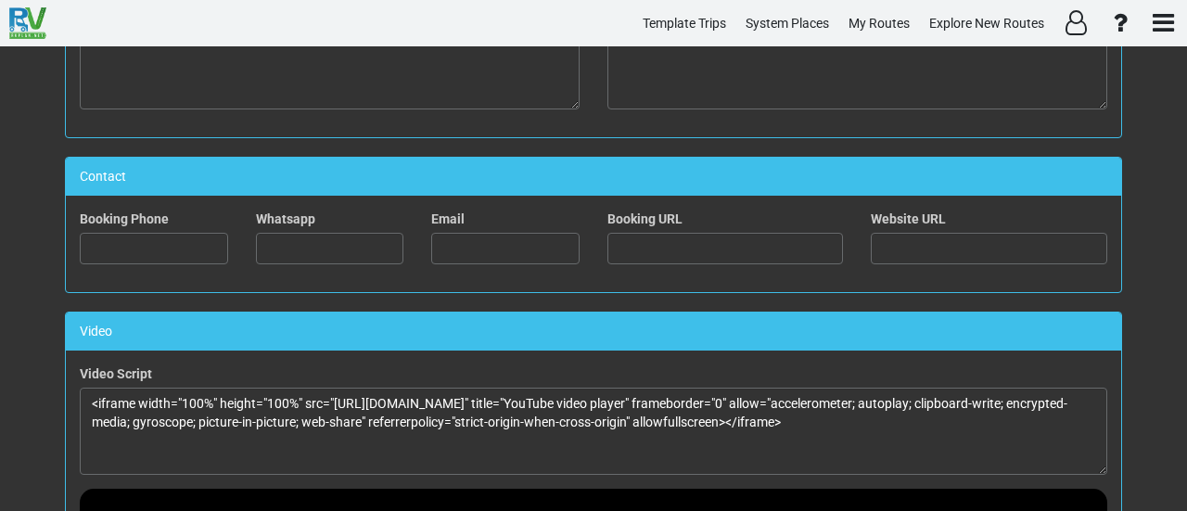
scroll to position [629, 0]
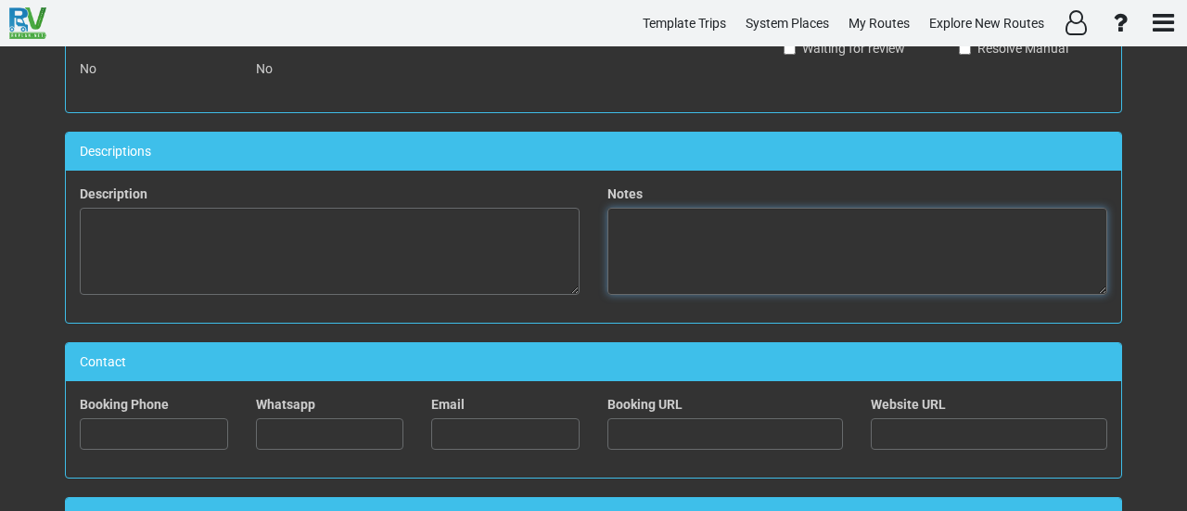
click at [805, 252] on textarea at bounding box center [857, 251] width 500 height 87
paste textarea "The [PERSON_NAME][GEOGRAPHIC_DATA] in [GEOGRAPHIC_DATA] is a must-visit for avi…"
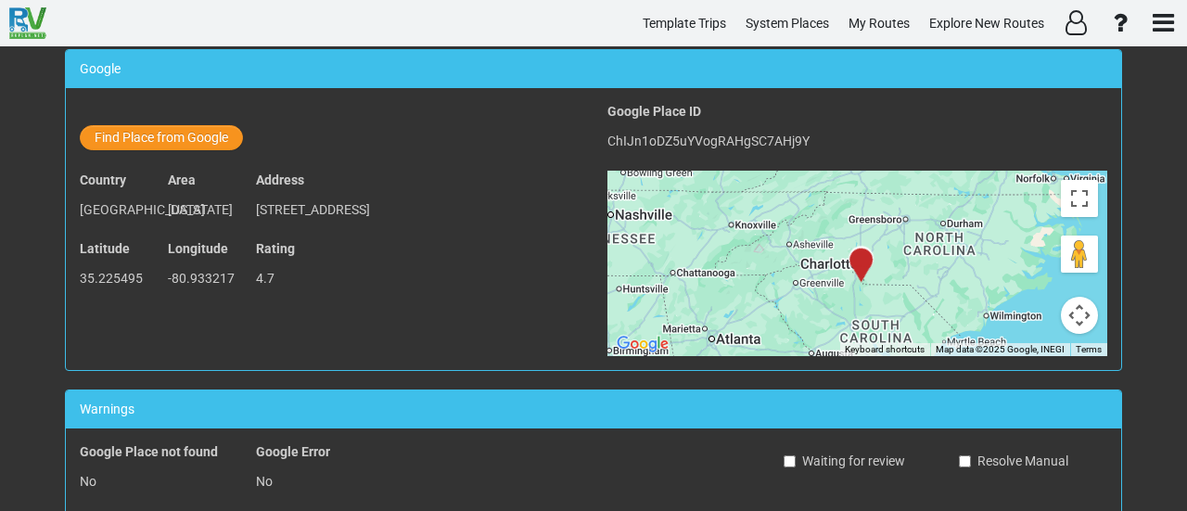
scroll to position [0, 0]
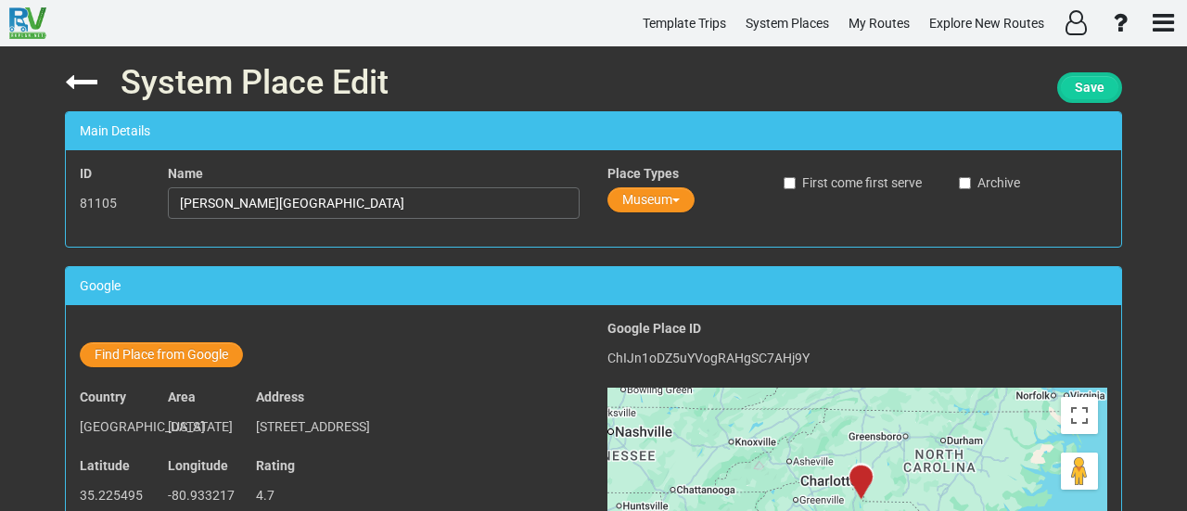
type textarea "The [PERSON_NAME][GEOGRAPHIC_DATA] in [GEOGRAPHIC_DATA] is a must-visit for avi…"
click at [1104, 80] on button "Save" at bounding box center [1089, 87] width 65 height 31
click at [297, 197] on input "[PERSON_NAME][GEOGRAPHIC_DATA]" at bounding box center [374, 203] width 412 height 32
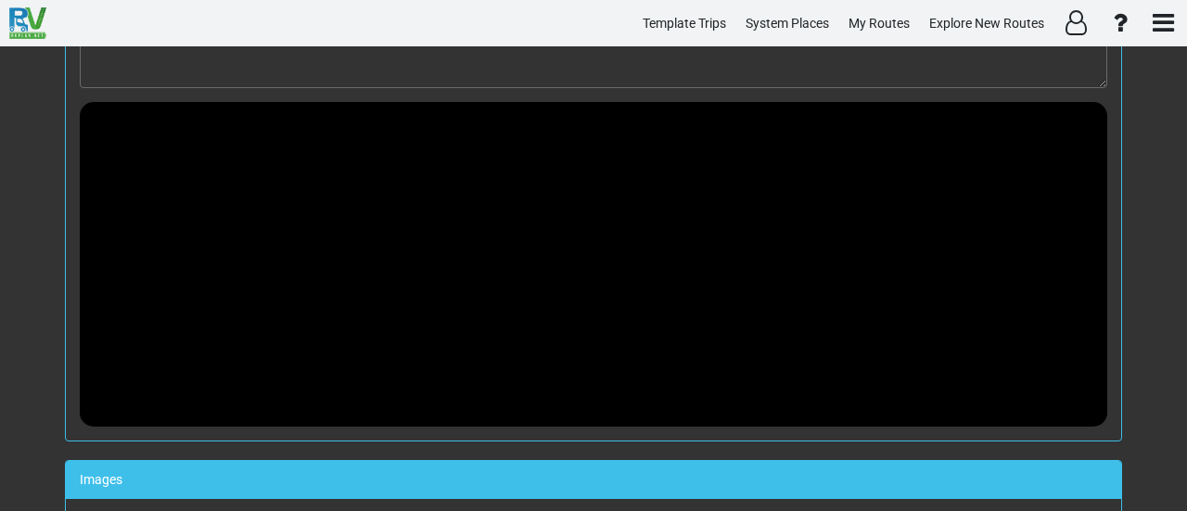
scroll to position [1557, 0]
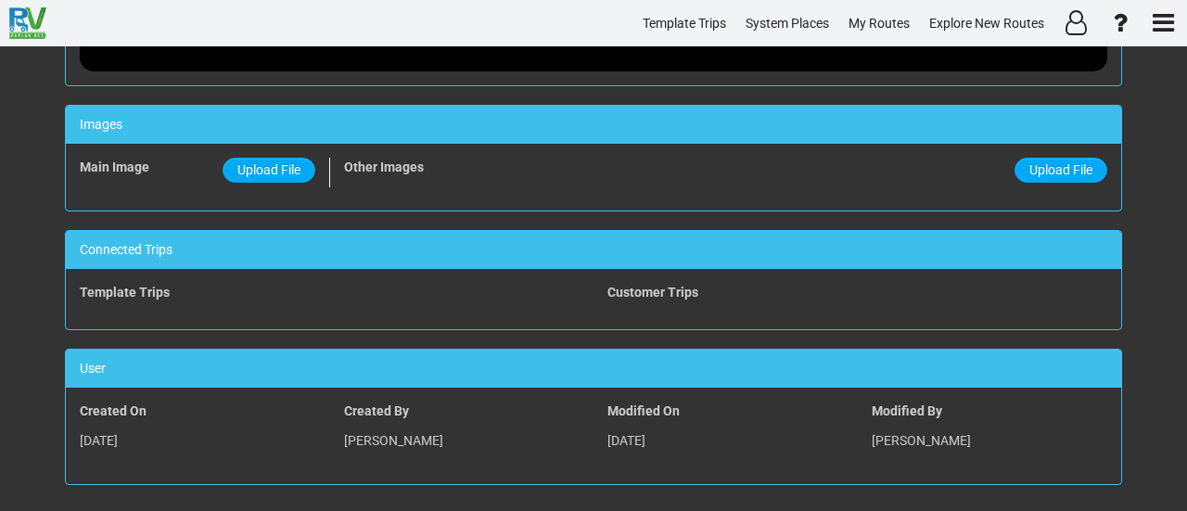
click at [1164, 500] on div "System Place Edit Save Main Details ID 81105 Name Sullenberger Aviation Museum …" at bounding box center [593, 278] width 1187 height 464
click at [255, 162] on span "Upload File" at bounding box center [268, 169] width 63 height 15
click at [0, 0] on input "Upload File" at bounding box center [0, 0] width 0 height 0
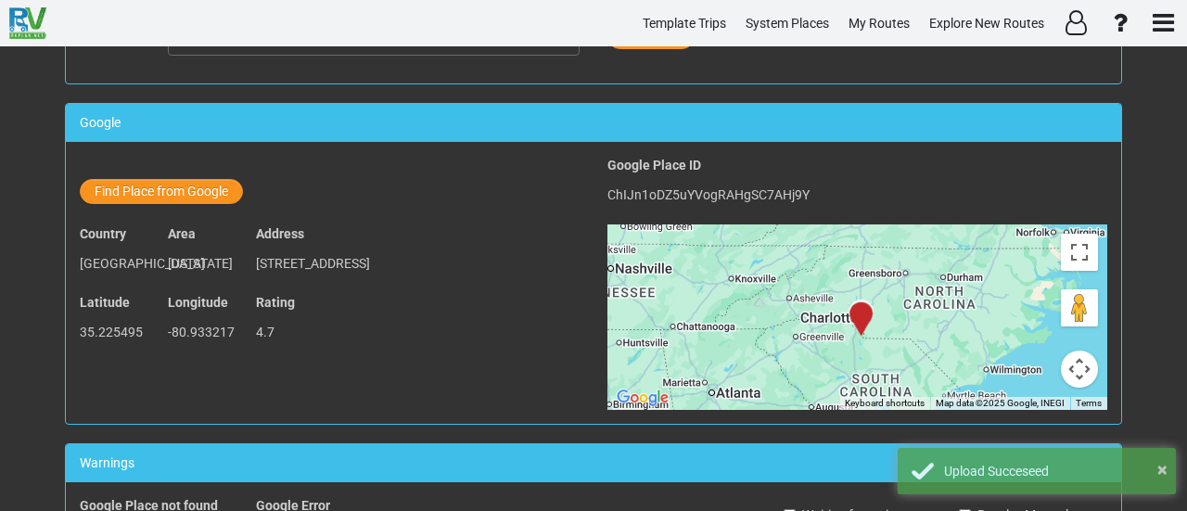
scroll to position [0, 0]
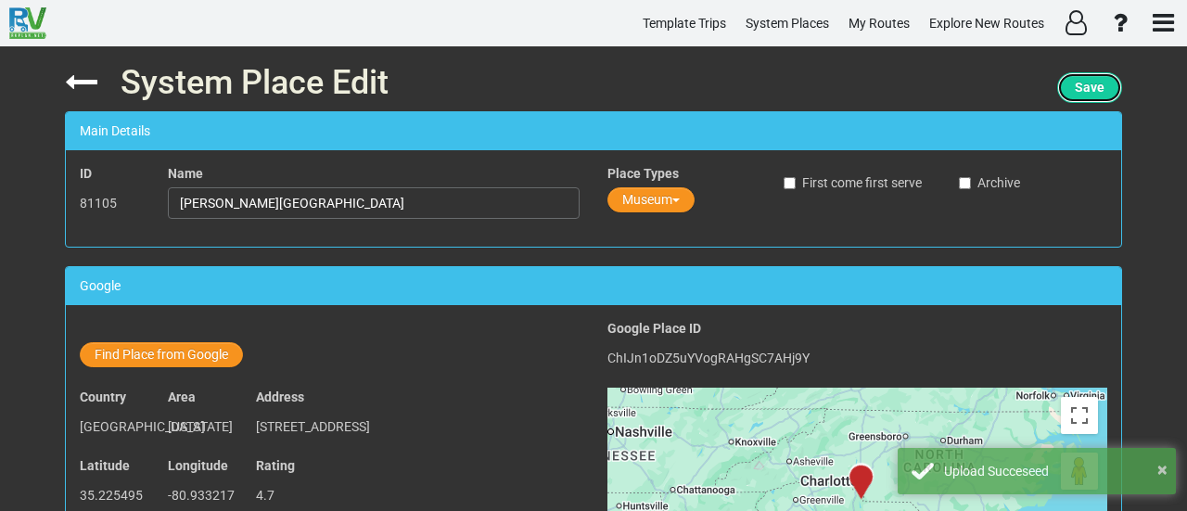
click at [1100, 83] on span "Save" at bounding box center [1090, 87] width 30 height 15
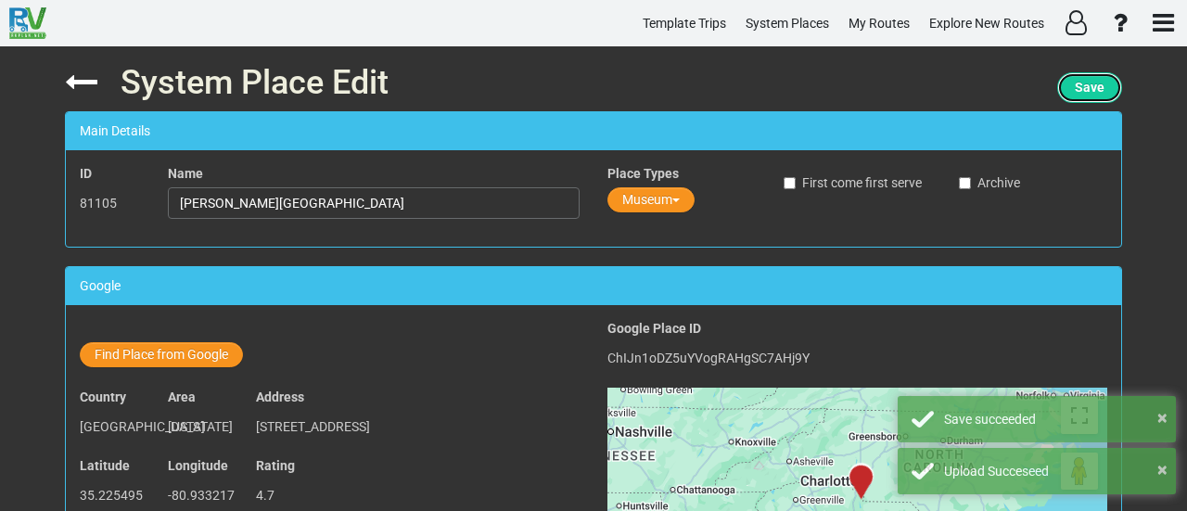
click at [1100, 83] on span "Save" at bounding box center [1090, 87] width 30 height 15
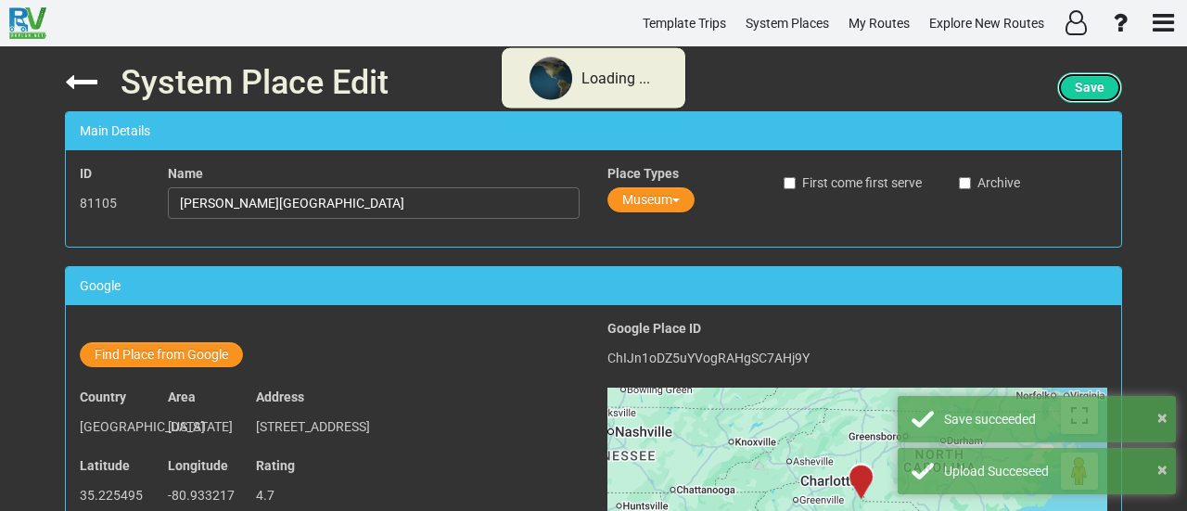
click at [1100, 83] on span "Save" at bounding box center [1090, 87] width 30 height 15
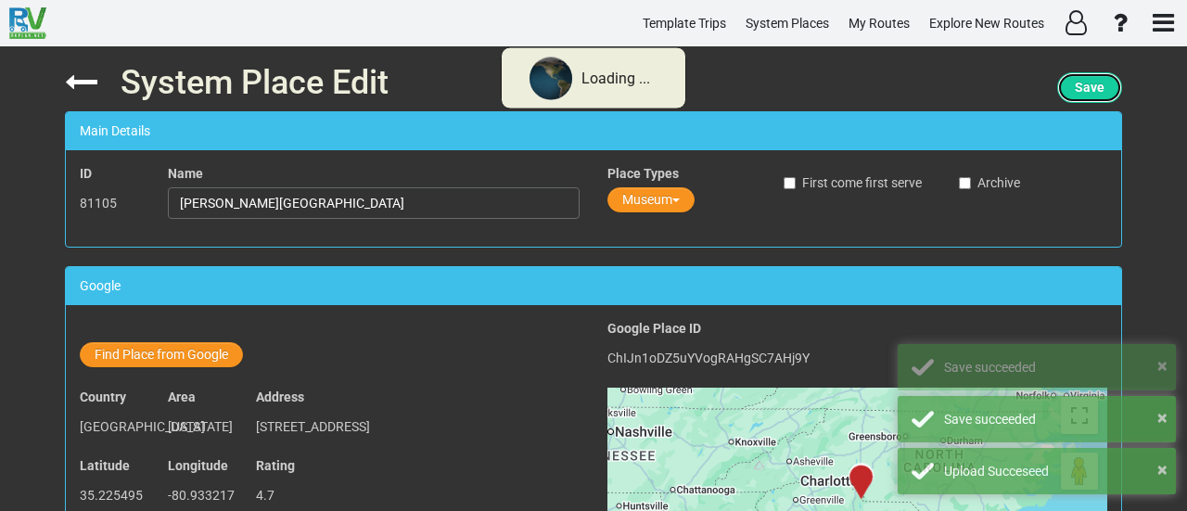
click at [1100, 83] on span "Save" at bounding box center [1090, 87] width 30 height 15
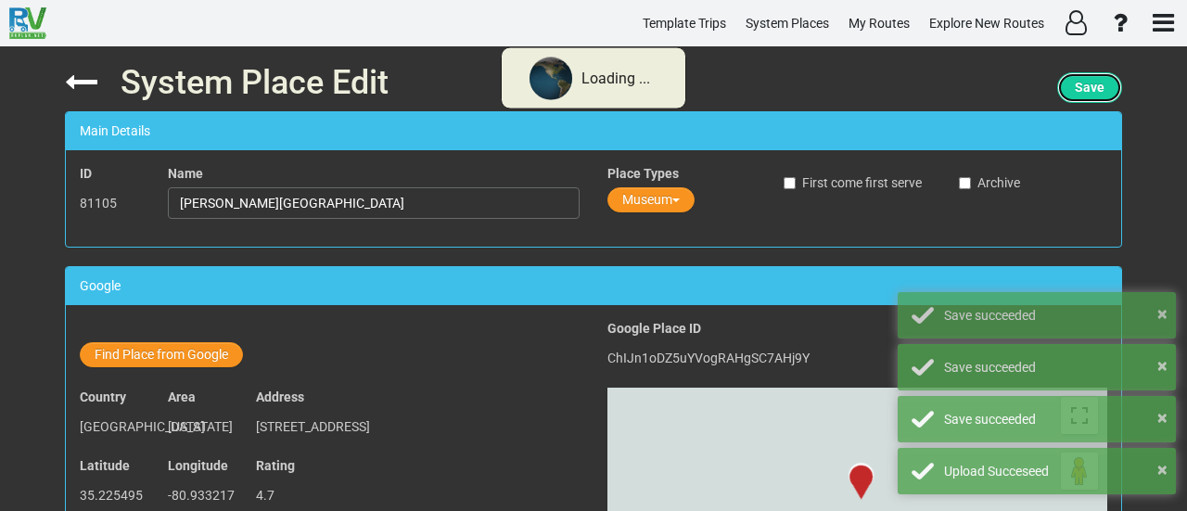
click at [1100, 83] on span "Save" at bounding box center [1090, 87] width 30 height 15
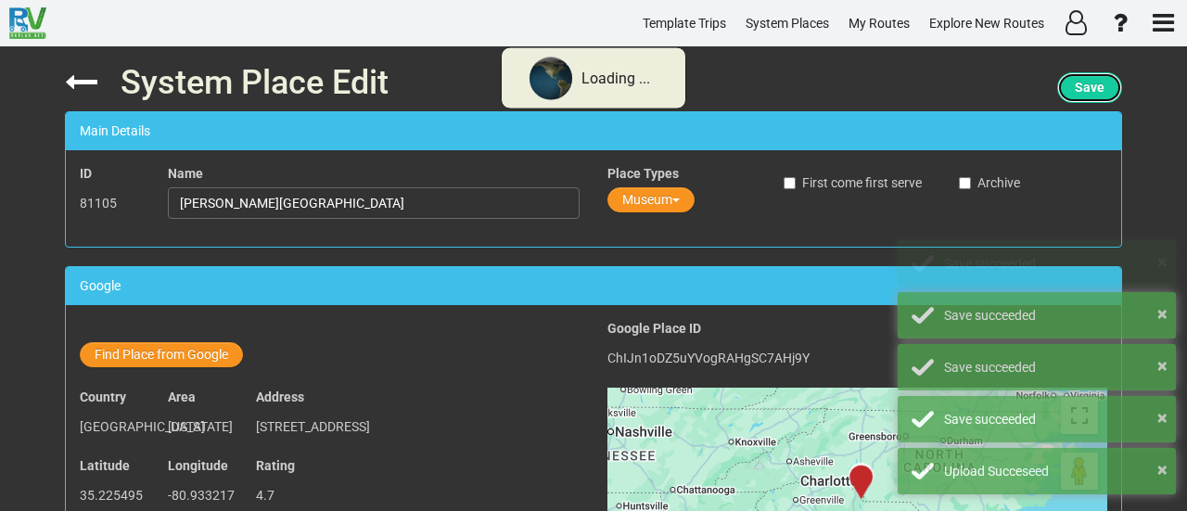
click at [1100, 83] on span "Save" at bounding box center [1090, 87] width 30 height 15
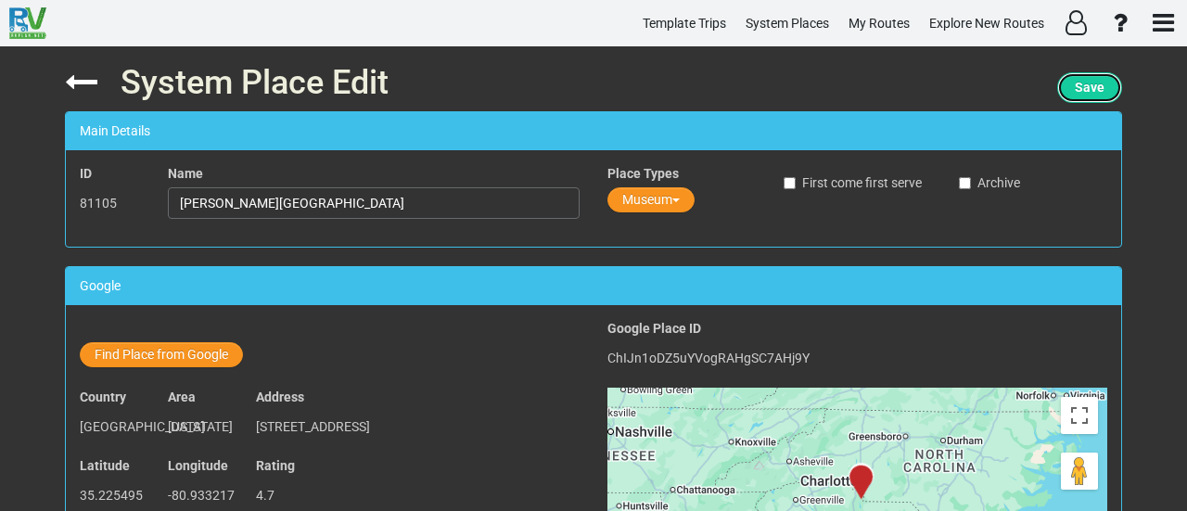
click at [1092, 85] on span "Save" at bounding box center [1090, 87] width 30 height 15
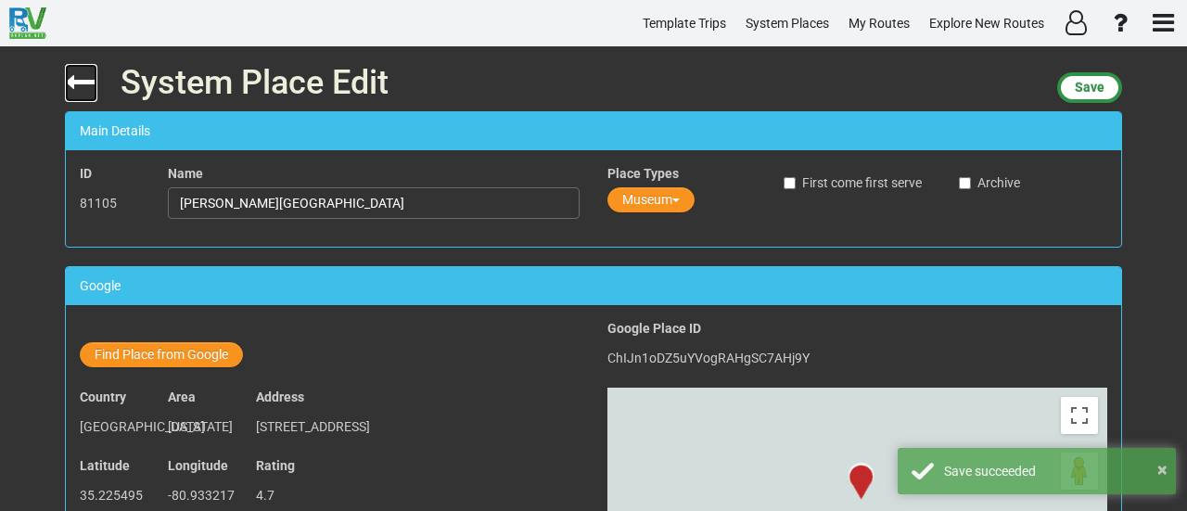
click at [78, 81] on icon at bounding box center [81, 82] width 32 height 32
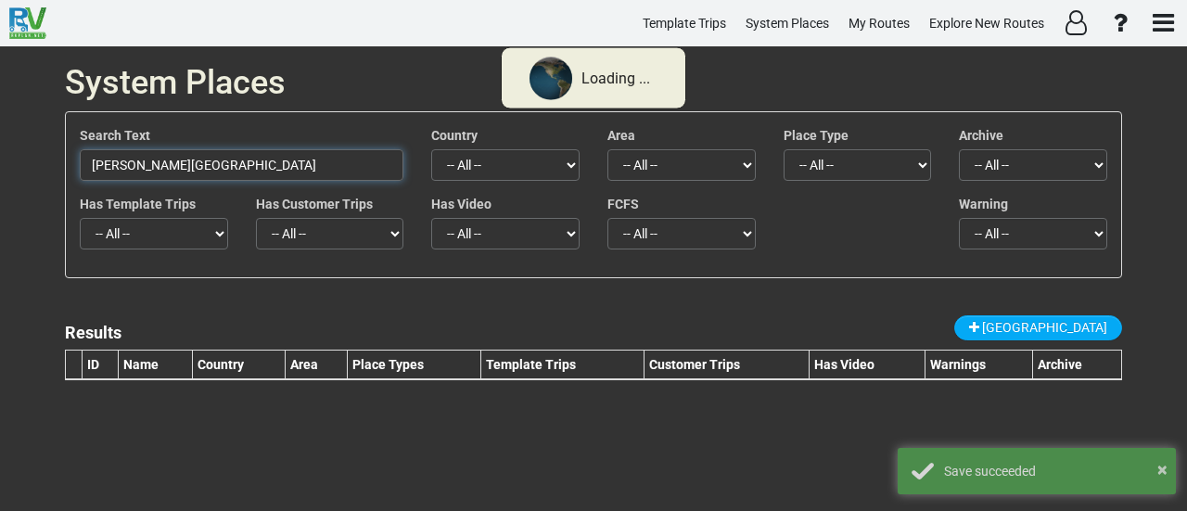
click at [260, 177] on input "[PERSON_NAME][GEOGRAPHIC_DATA]" at bounding box center [242, 165] width 324 height 32
paste input "Jordan Lake/[GEOGRAPHIC_DATA]"
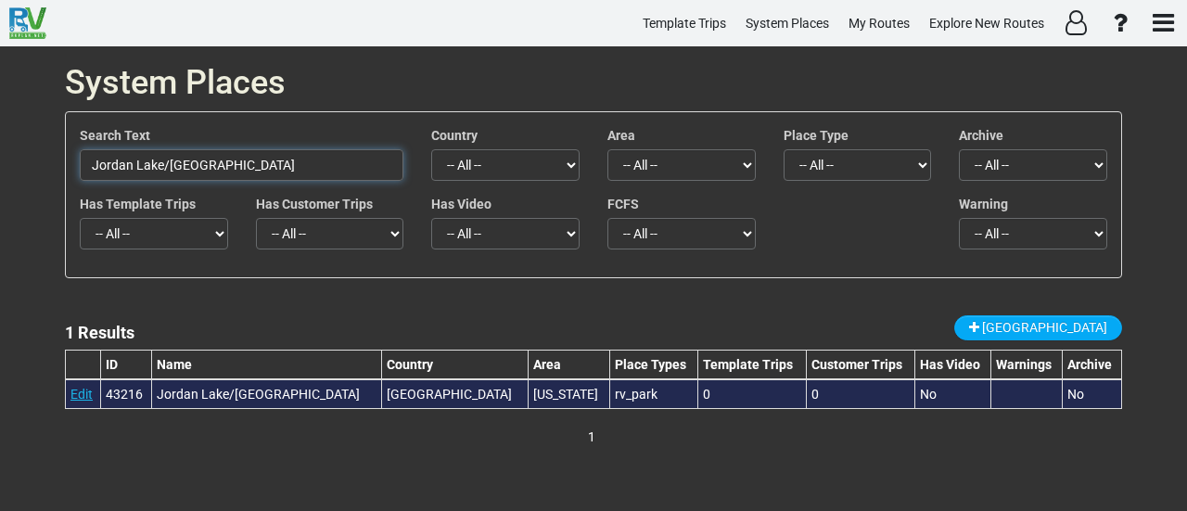
type input "Jordan Lake/[GEOGRAPHIC_DATA]"
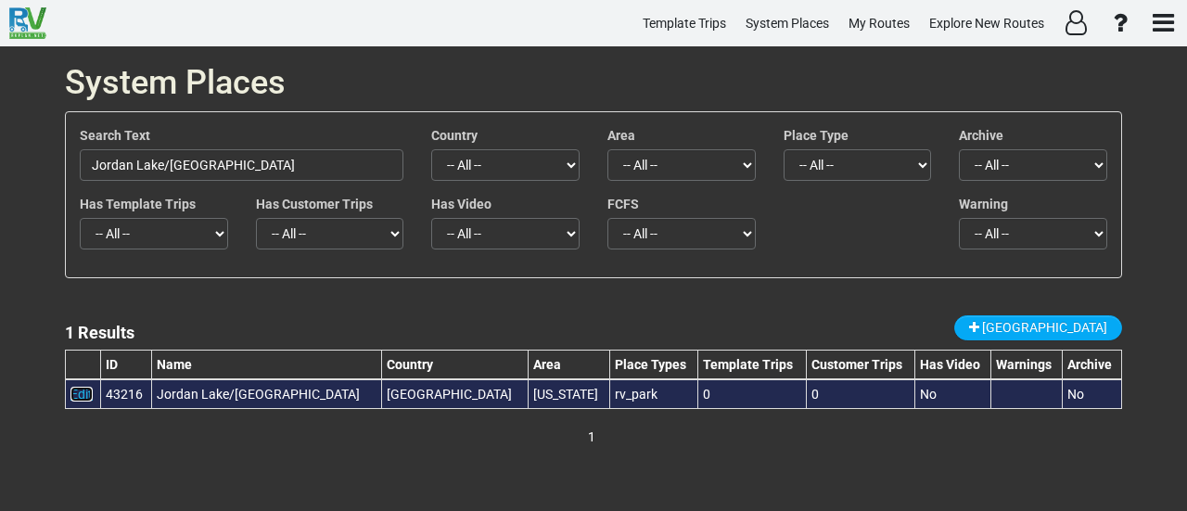
click at [85, 394] on link "Edit" at bounding box center [81, 394] width 22 height 15
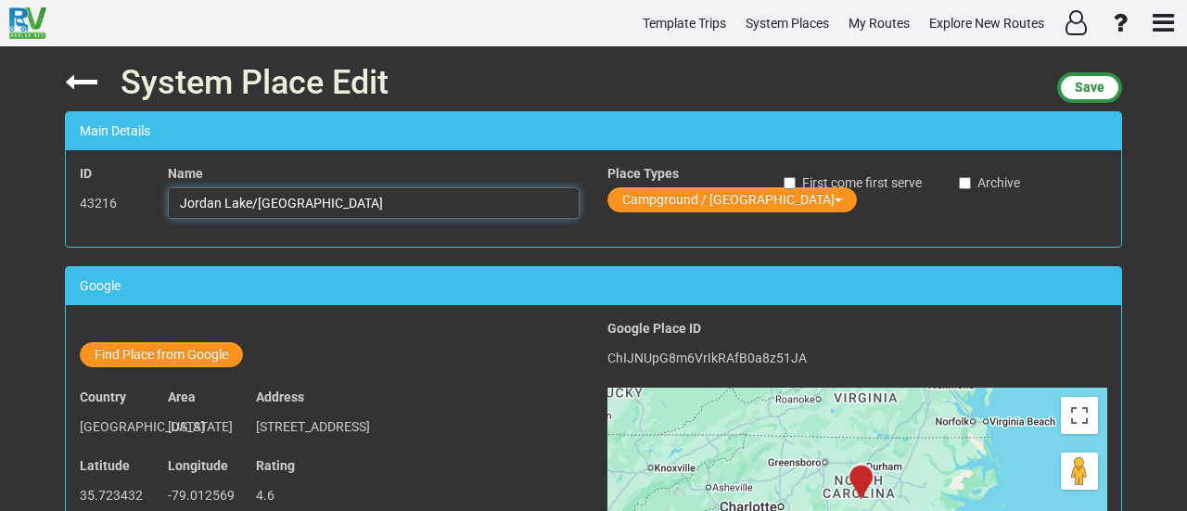
click at [331, 210] on input "Jordan Lake/[GEOGRAPHIC_DATA]" at bounding box center [374, 203] width 412 height 32
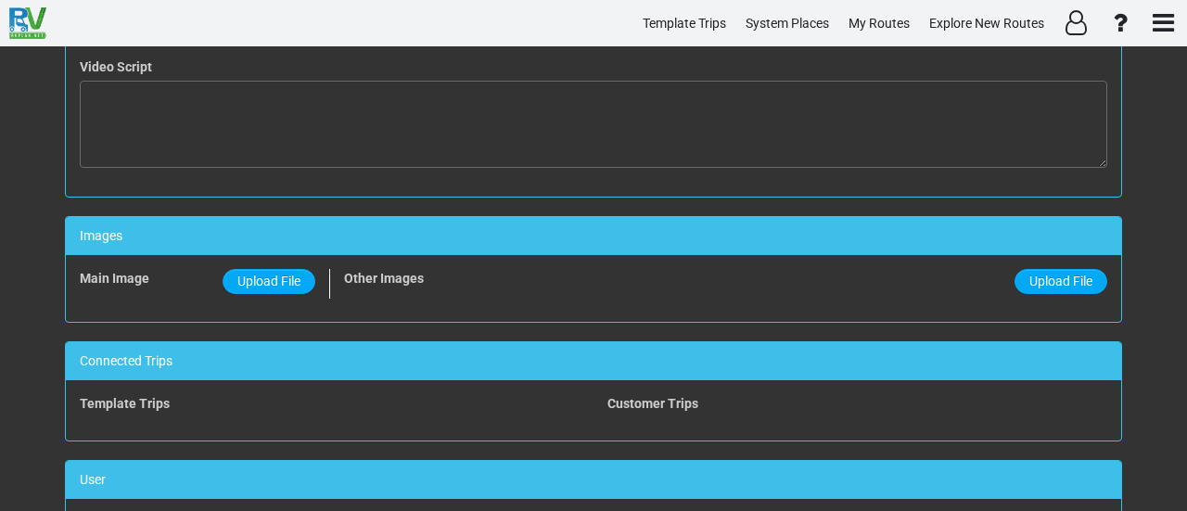
scroll to position [1233, 0]
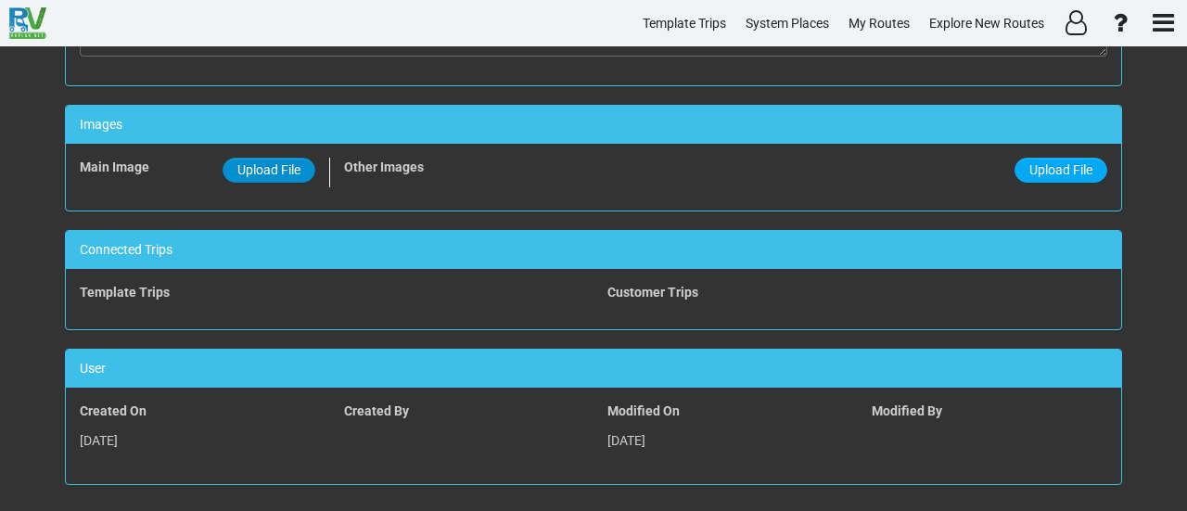
click at [254, 162] on span "Upload File" at bounding box center [268, 169] width 63 height 15
click at [0, 0] on input "Upload File" at bounding box center [0, 0] width 0 height 0
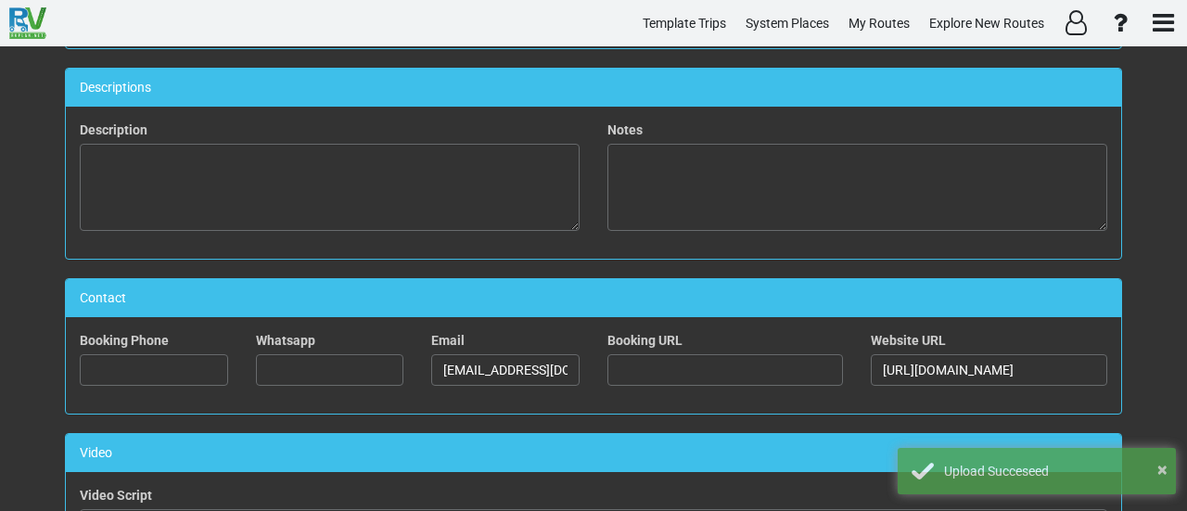
scroll to position [0, 0]
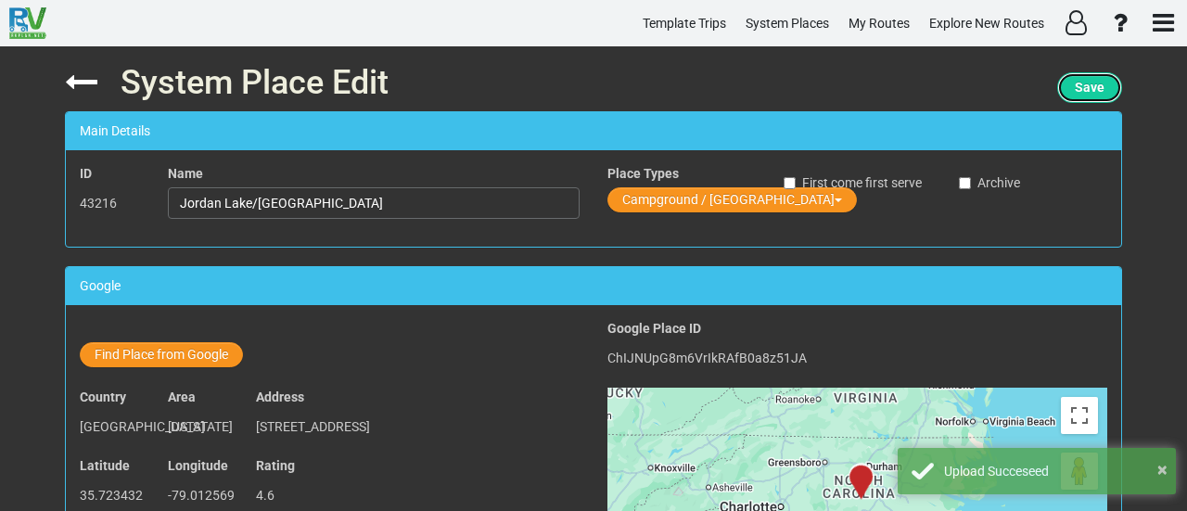
click at [1075, 89] on span "Save" at bounding box center [1090, 87] width 30 height 15
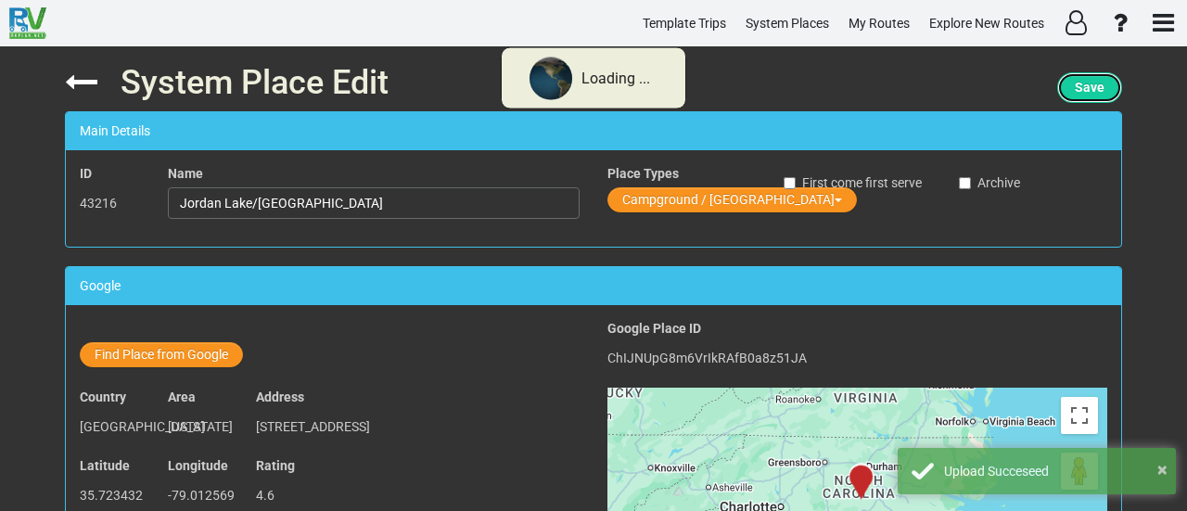
click at [1075, 89] on span "Save" at bounding box center [1090, 87] width 30 height 15
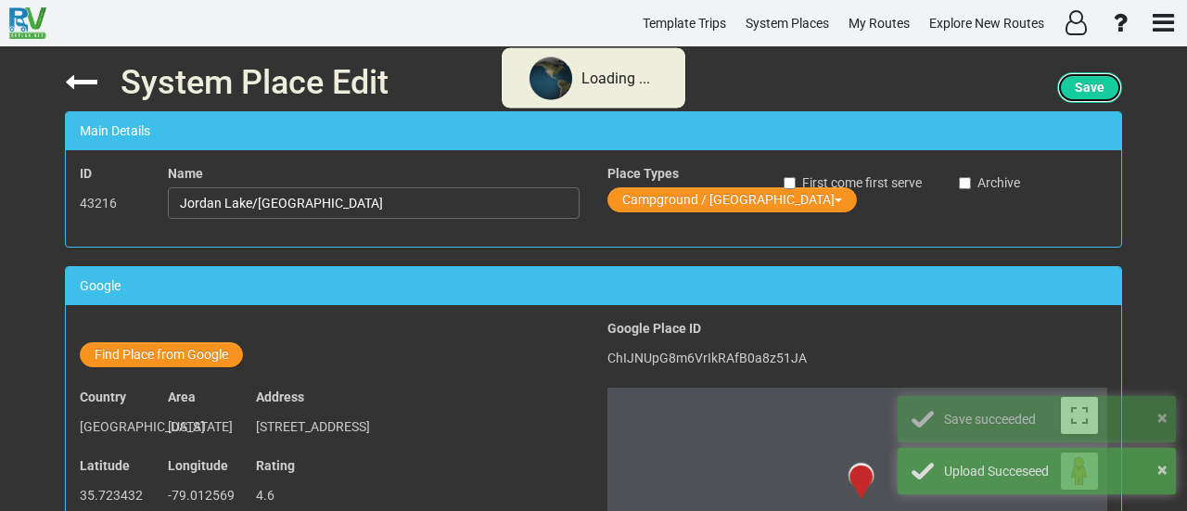
click at [1075, 89] on span "Save" at bounding box center [1090, 87] width 30 height 15
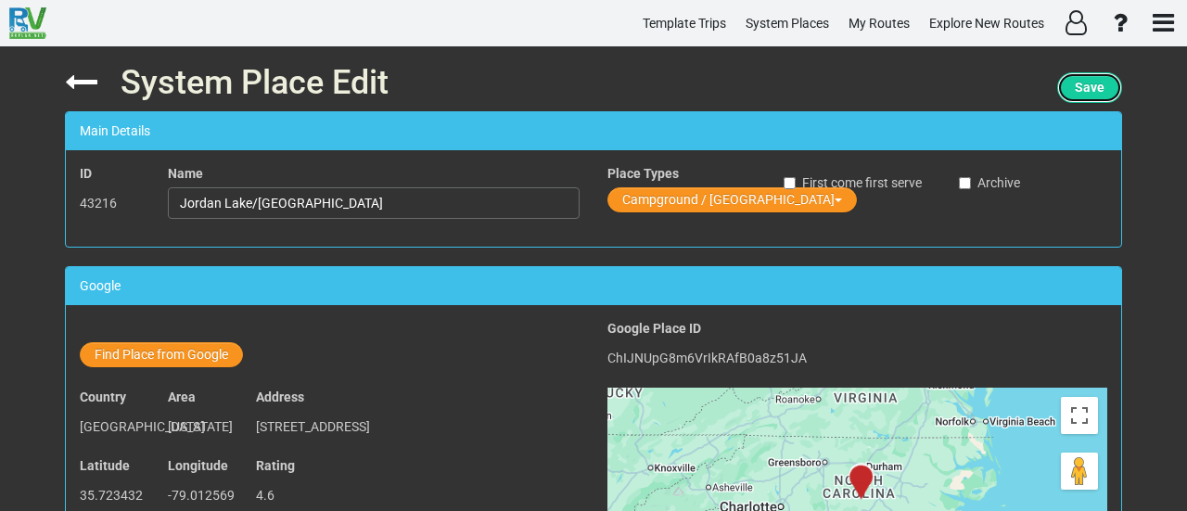
click at [1059, 95] on button "Save" at bounding box center [1089, 87] width 65 height 31
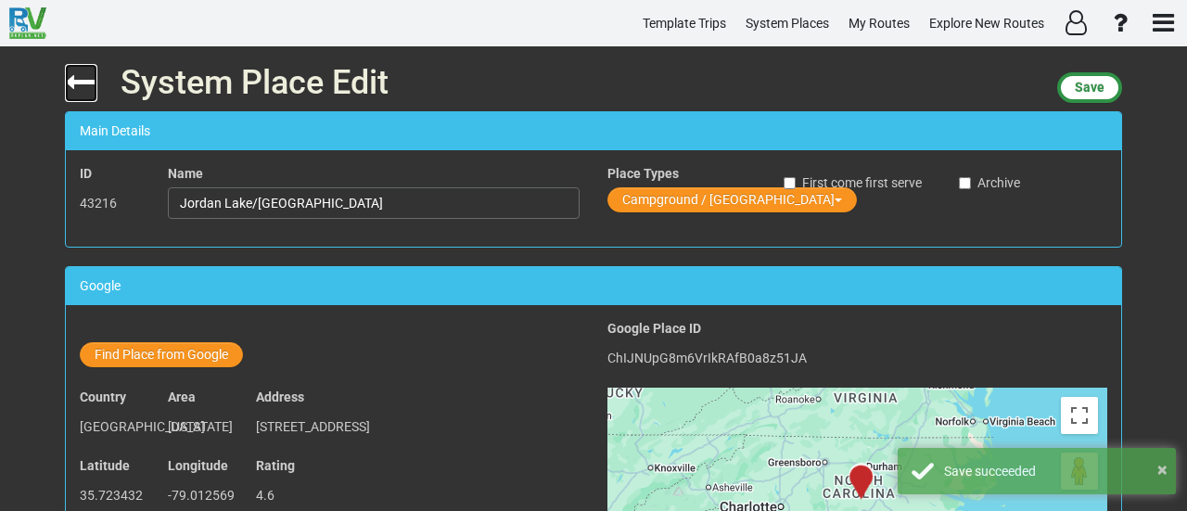
click at [83, 83] on icon at bounding box center [81, 82] width 32 height 32
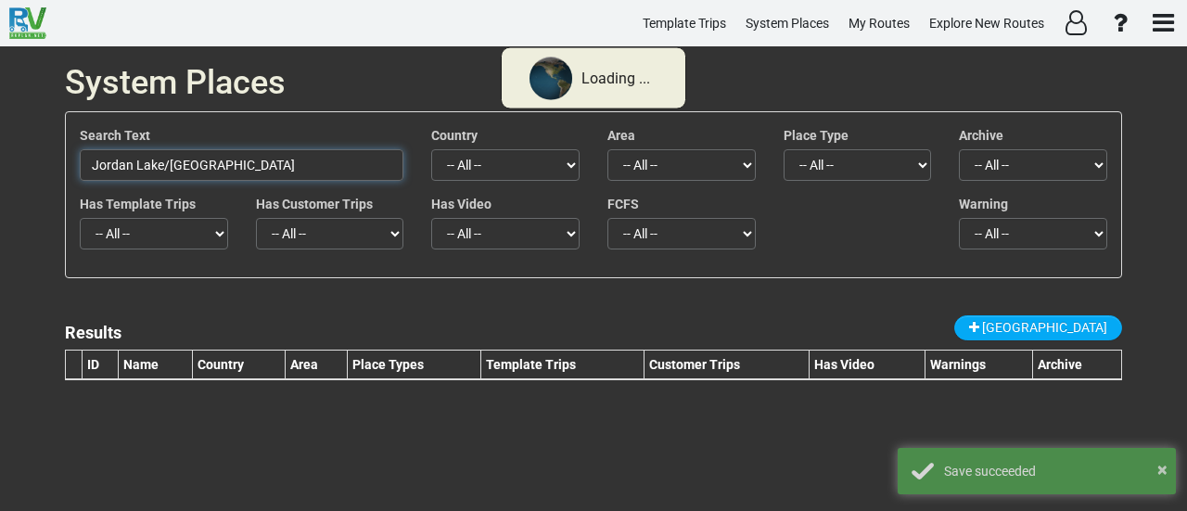
click at [235, 170] on input "Jordan Lake/[GEOGRAPHIC_DATA]" at bounding box center [242, 165] width 324 height 32
click at [235, 169] on input "Jordan Lake/[GEOGRAPHIC_DATA]" at bounding box center [242, 165] width 324 height 32
paste input "Dark Hollow Falls Trailhead"
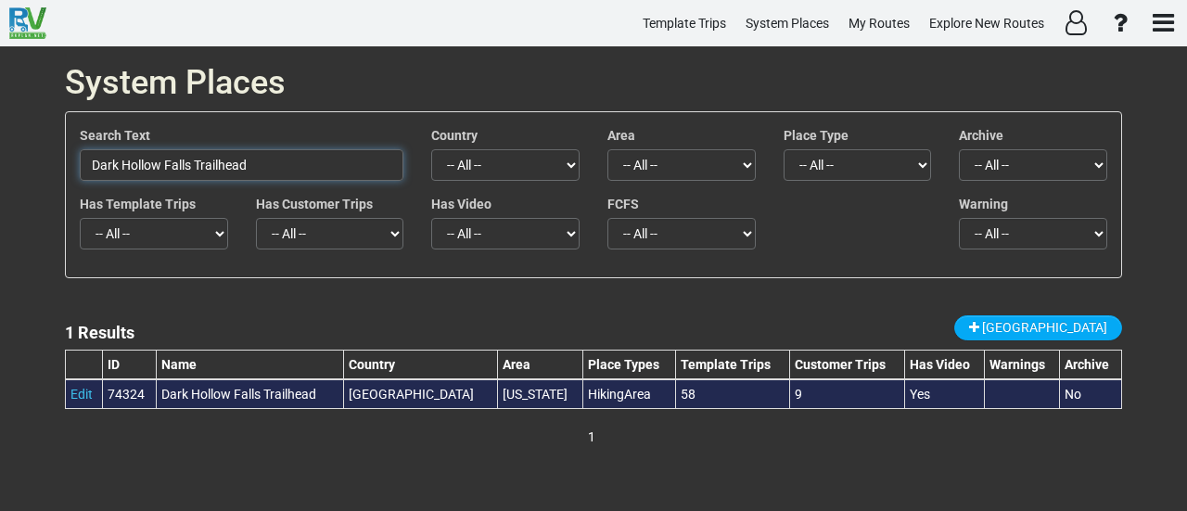
type input "Dark Hollow Falls Trailhead"
click at [280, 388] on div "Dark Hollow Falls Trailhead" at bounding box center [249, 394] width 177 height 19
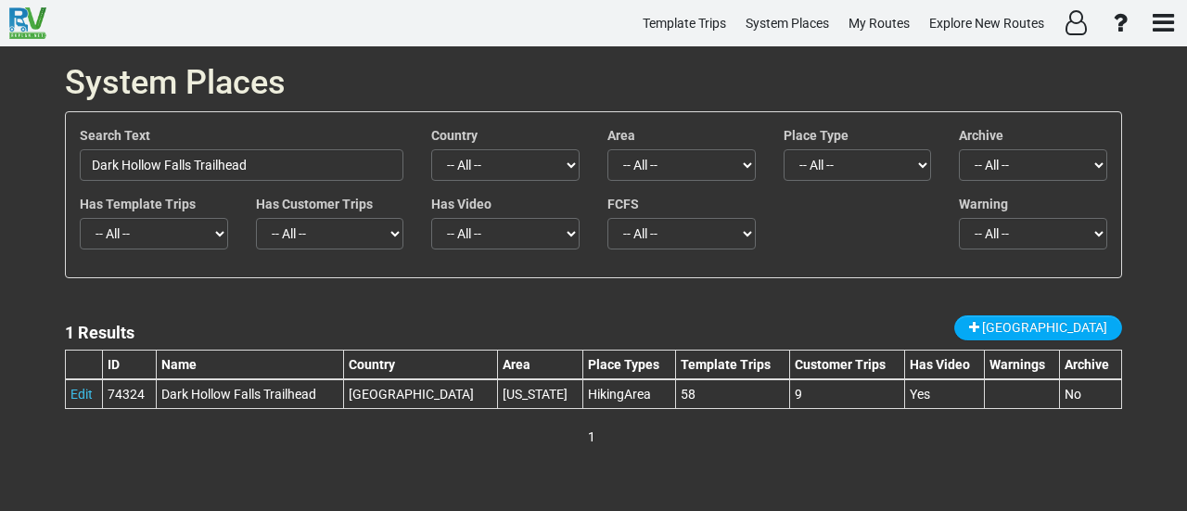
copy tr "Dark Hollow Falls Trailhead"
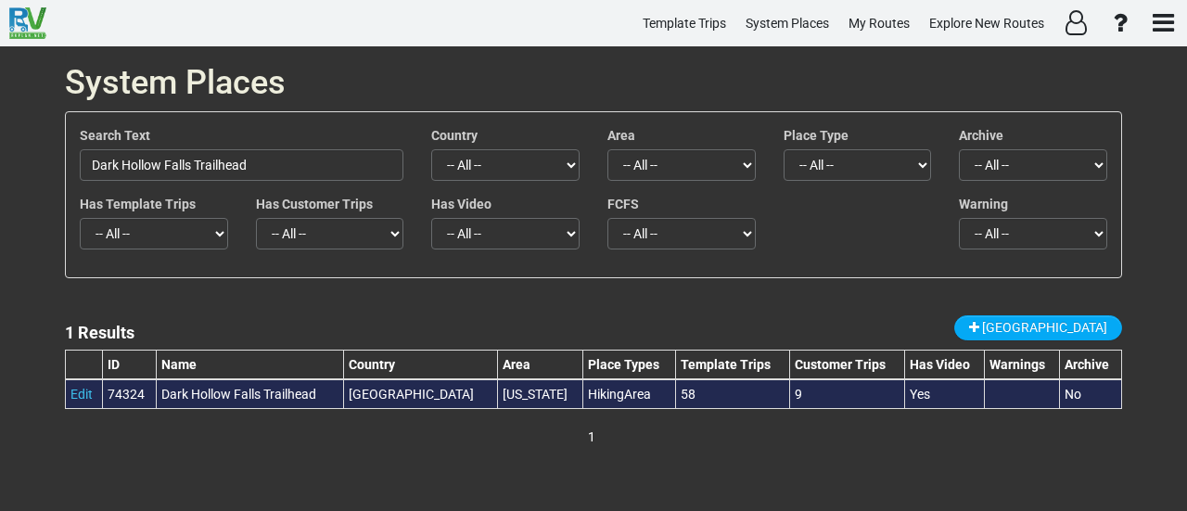
click at [246, 392] on div "Dark Hollow Falls Trailhead" at bounding box center [249, 394] width 177 height 19
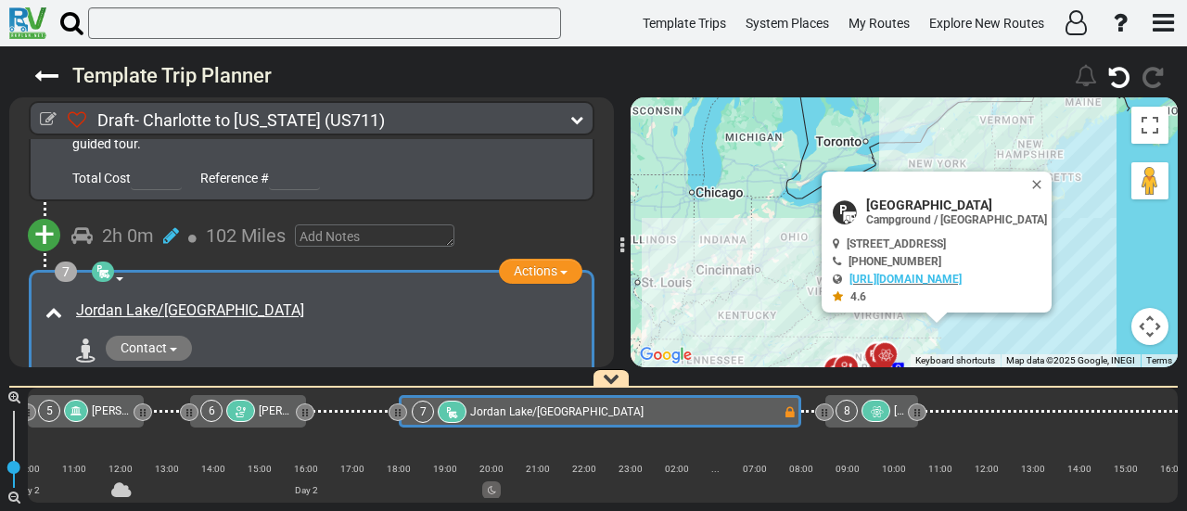
click at [385, 336] on div "Contact [EMAIL_ADDRESS][DOMAIN_NAME] [PHONE_NUMBER] [URL][DOMAIN_NAME]" at bounding box center [324, 351] width 515 height 30
click at [929, 198] on span "[GEOGRAPHIC_DATA]" at bounding box center [956, 204] width 181 height 15
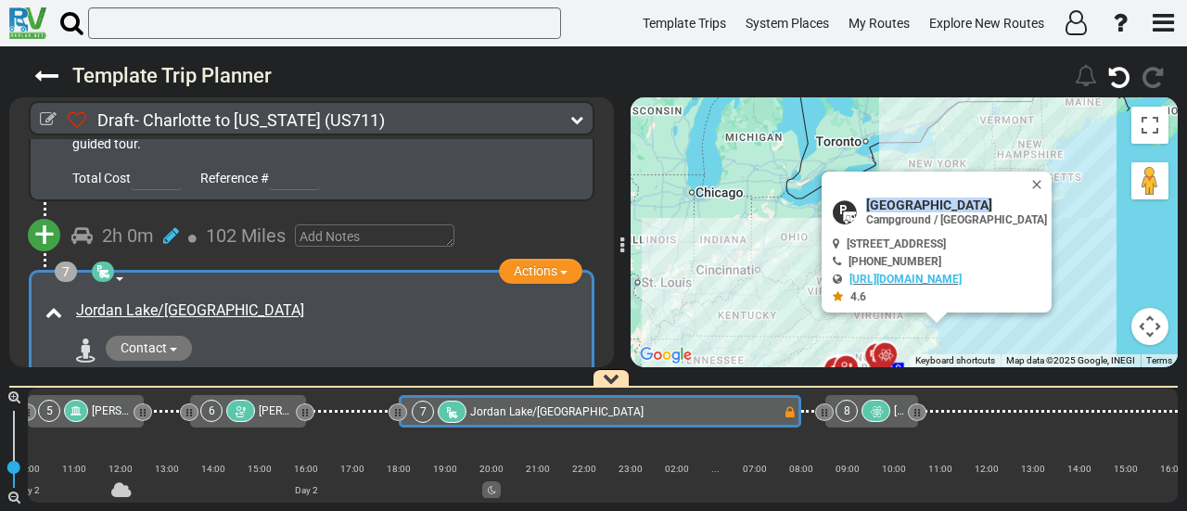
click at [929, 198] on span "[GEOGRAPHIC_DATA]" at bounding box center [956, 204] width 181 height 15
copy div "[GEOGRAPHIC_DATA]"
click at [325, 296] on div "Jordan Lake/[GEOGRAPHIC_DATA]" at bounding box center [324, 311] width 515 height 31
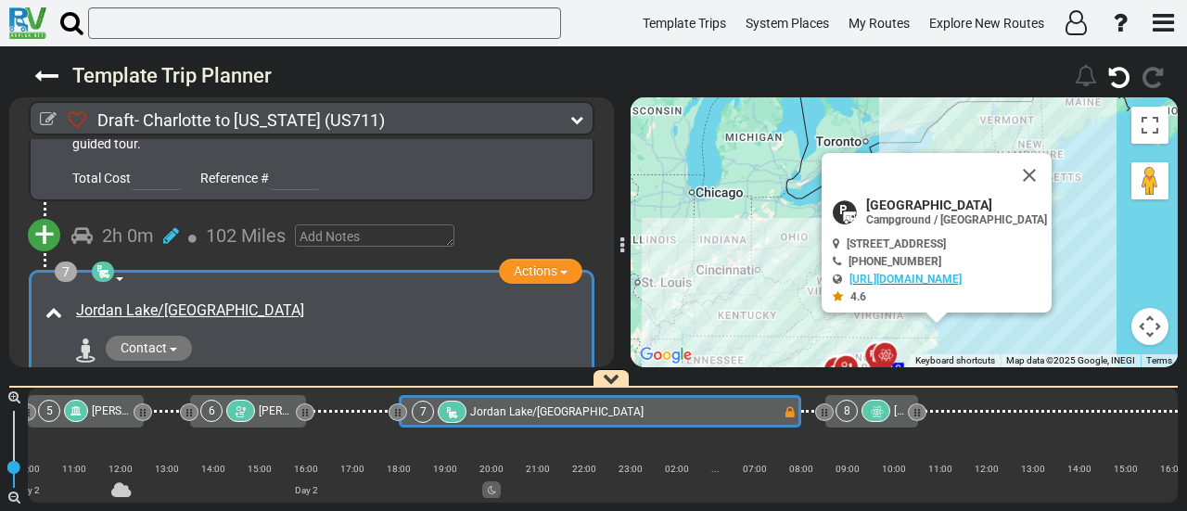
click at [325, 296] on div "Jordan Lake/[GEOGRAPHIC_DATA]" at bounding box center [324, 311] width 515 height 31
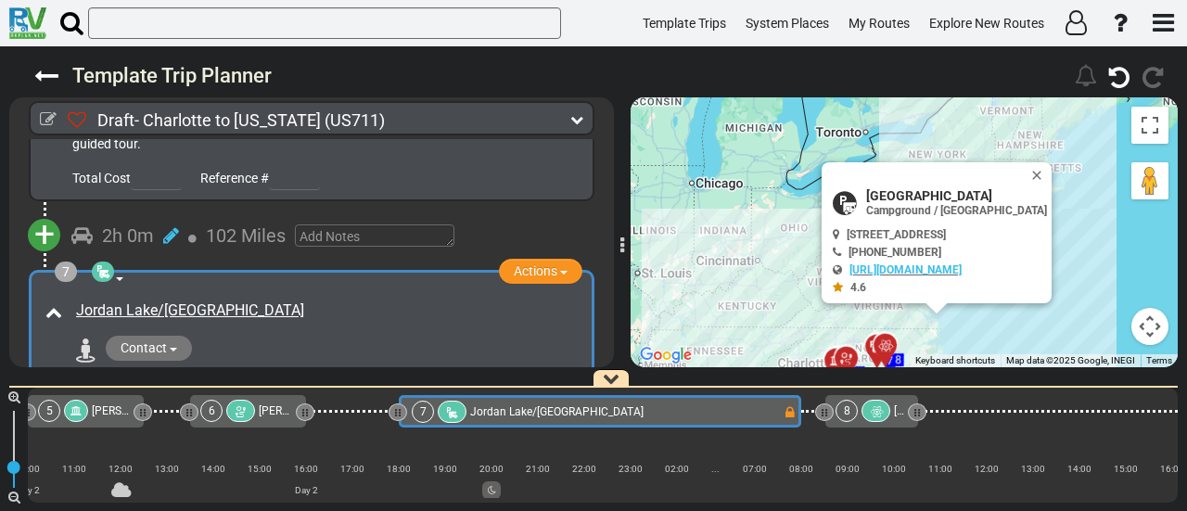
click at [315, 300] on div "Jordan Lake/[GEOGRAPHIC_DATA]" at bounding box center [327, 310] width 502 height 21
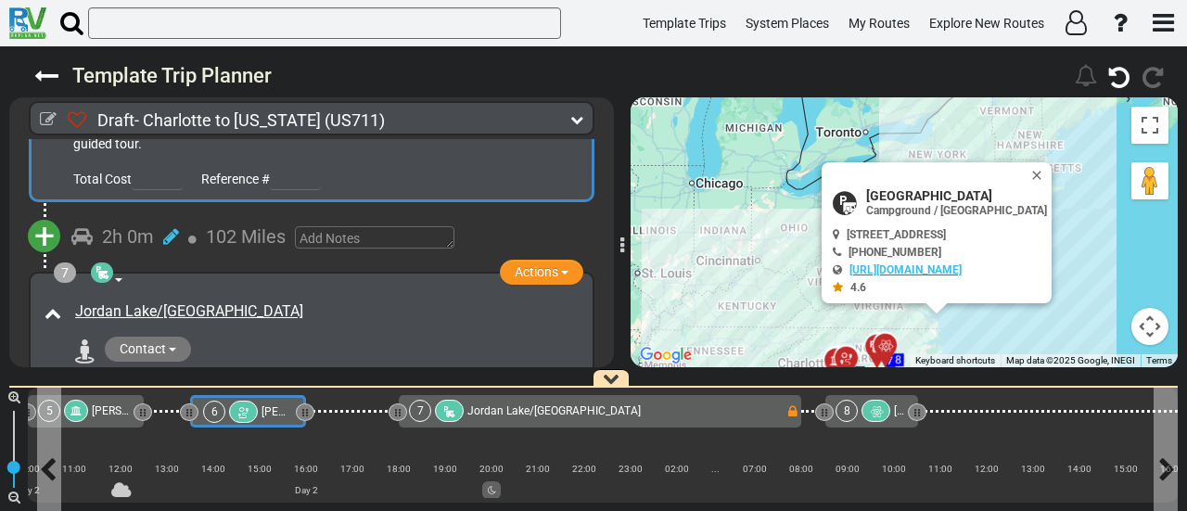
click at [271, 406] on span "[PERSON_NAME] Gold Mine" at bounding box center [329, 411] width 137 height 13
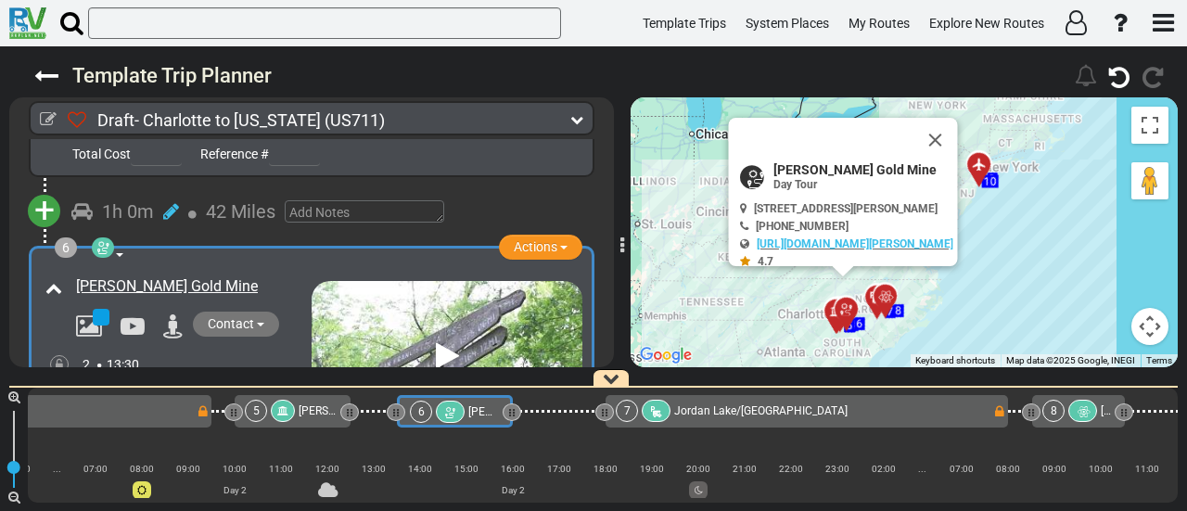
scroll to position [0, 819]
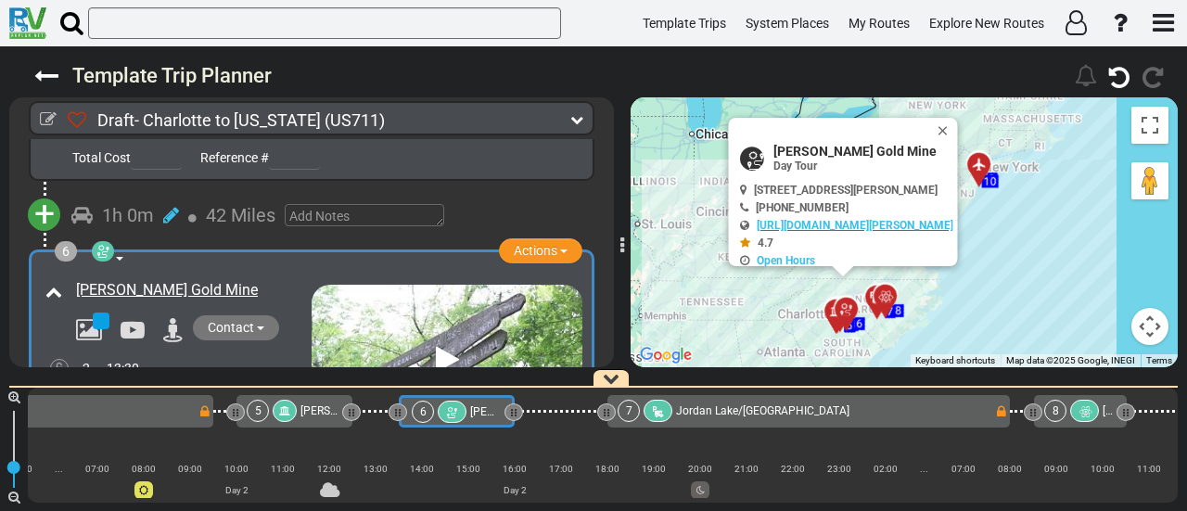
click at [796, 148] on span "[PERSON_NAME] Gold Mine" at bounding box center [863, 151] width 180 height 15
click at [796, 147] on span "[PERSON_NAME] Gold Mine" at bounding box center [863, 151] width 180 height 15
copy div "[PERSON_NAME] Gold Mine"
click at [749, 408] on span "Jordan Lake/[GEOGRAPHIC_DATA]" at bounding box center [762, 410] width 173 height 13
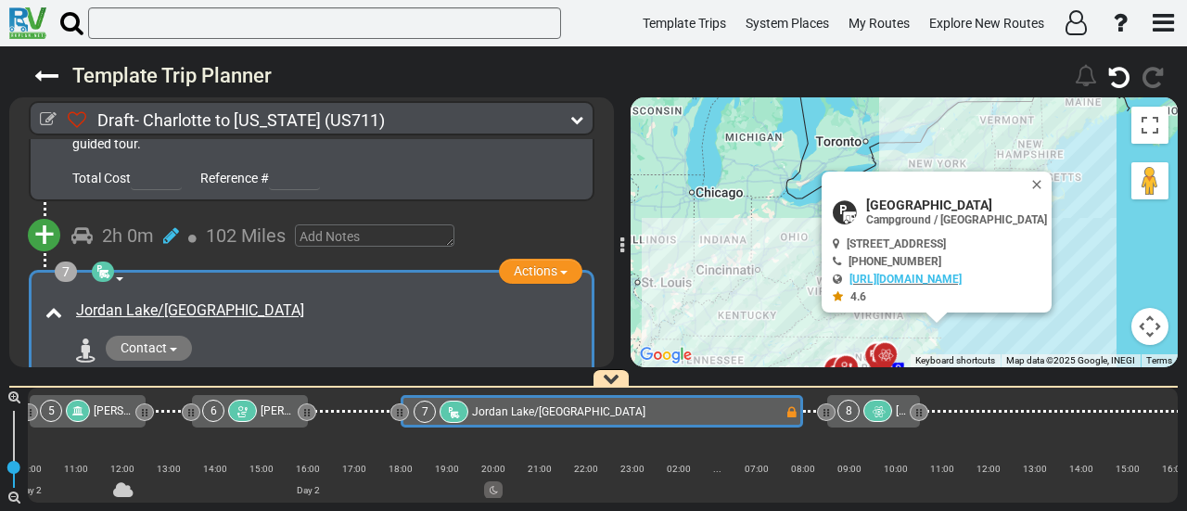
scroll to position [0, 1027]
click at [874, 407] on icon at bounding box center [876, 411] width 16 height 13
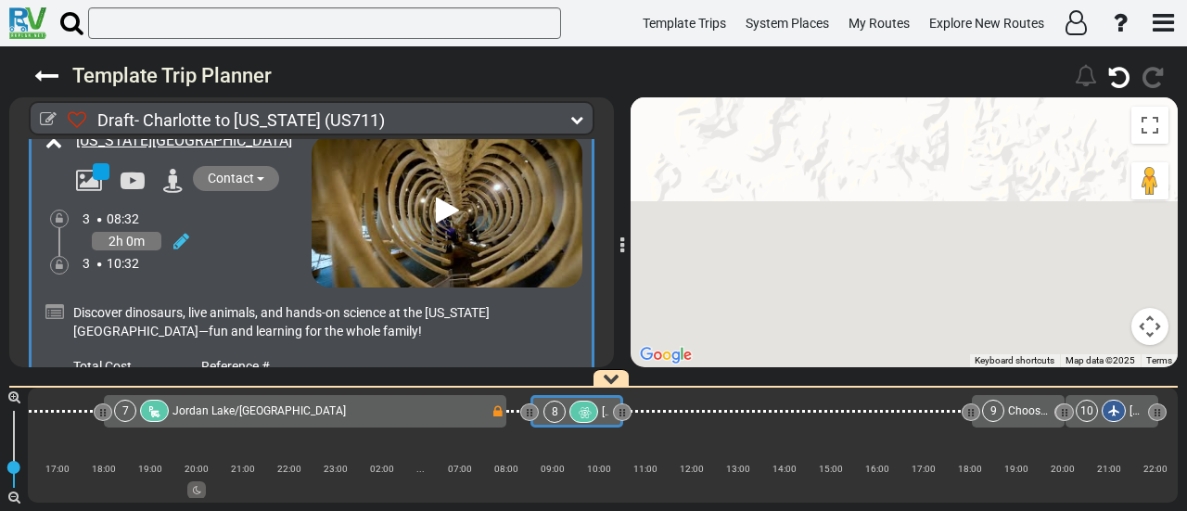
scroll to position [2554, 0]
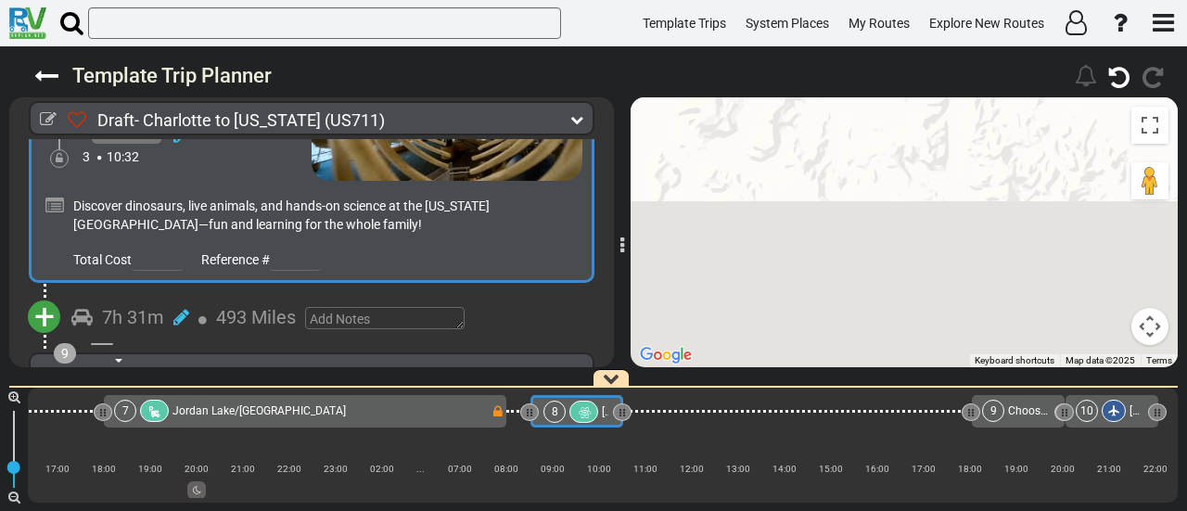
click at [50, 296] on span "+" at bounding box center [44, 317] width 20 height 43
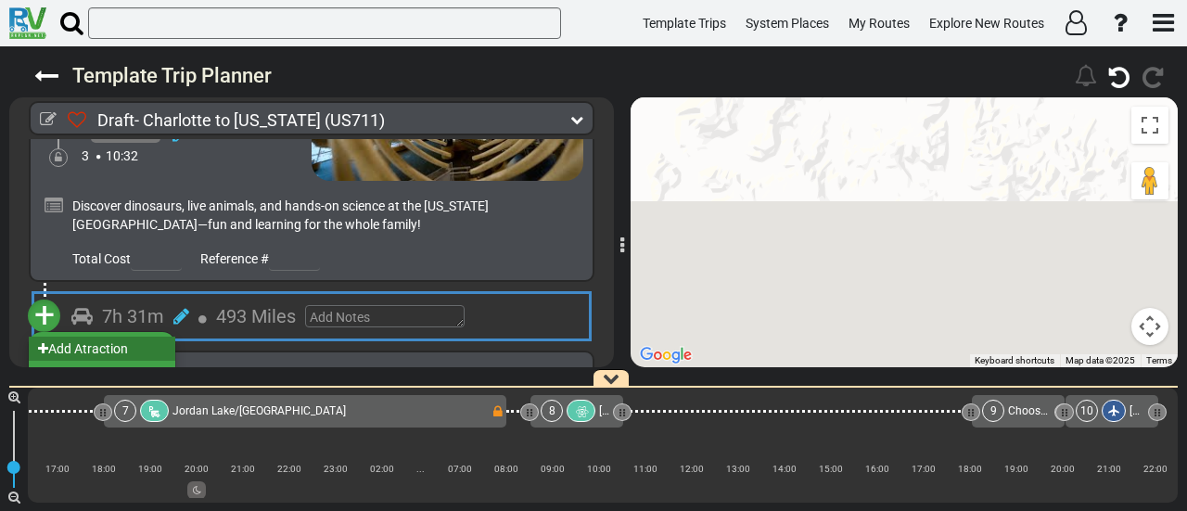
scroll to position [2553, 0]
click at [109, 337] on li "Add Atraction" at bounding box center [102, 349] width 146 height 24
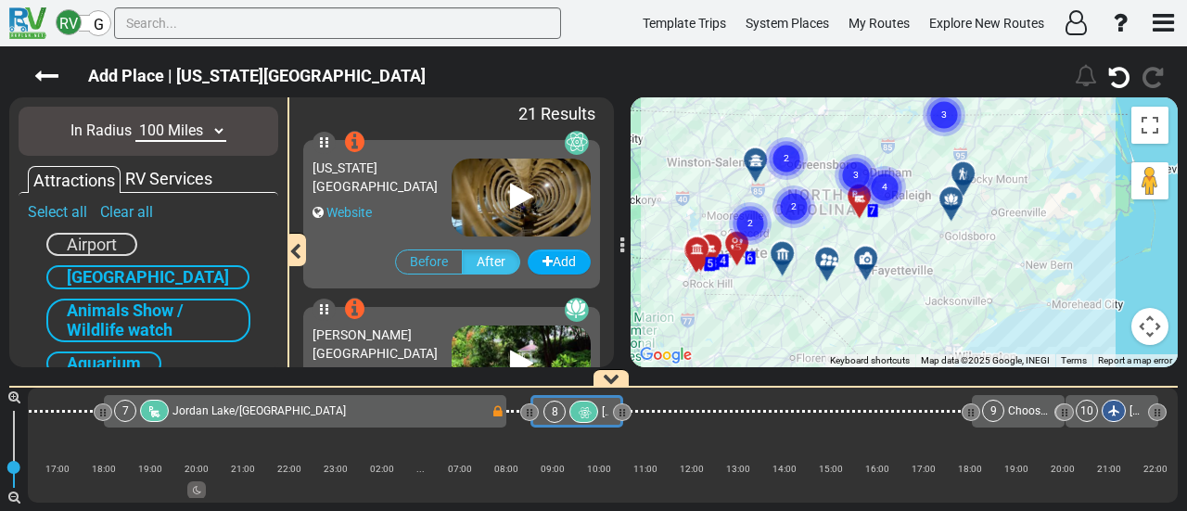
drag, startPoint x: 1001, startPoint y: 252, endPoint x: 965, endPoint y: 238, distance: 38.7
click at [965, 238] on div "To activate drag with keyboard, press Alt + Enter. Once in keyboard drag state,…" at bounding box center [903, 232] width 547 height 270
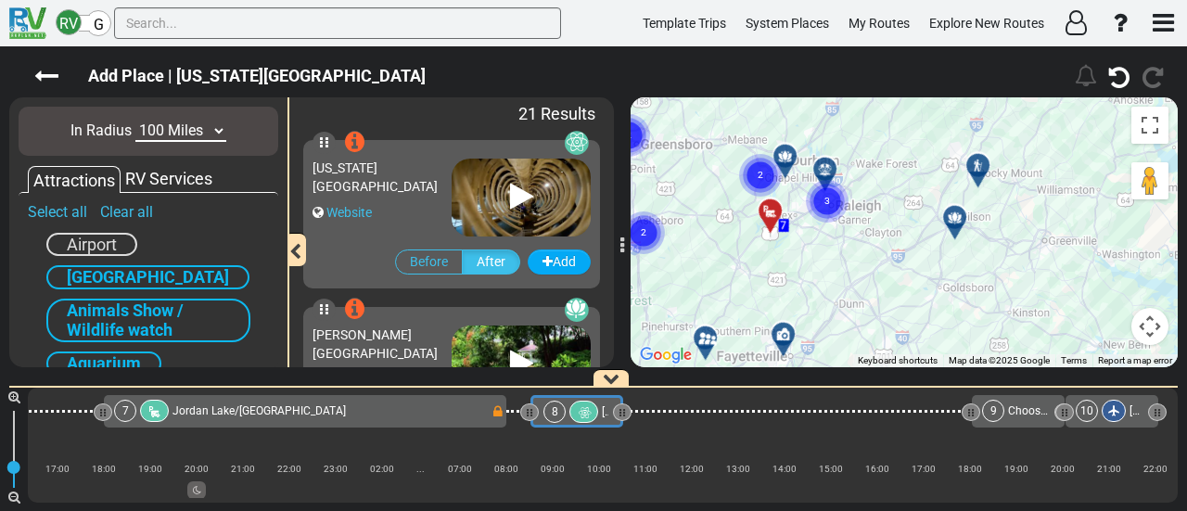
drag, startPoint x: 902, startPoint y: 291, endPoint x: 903, endPoint y: 315, distance: 24.1
click at [903, 315] on div "To activate drag with keyboard, press Alt + Enter. Once in keyboard drag state,…" at bounding box center [903, 232] width 547 height 270
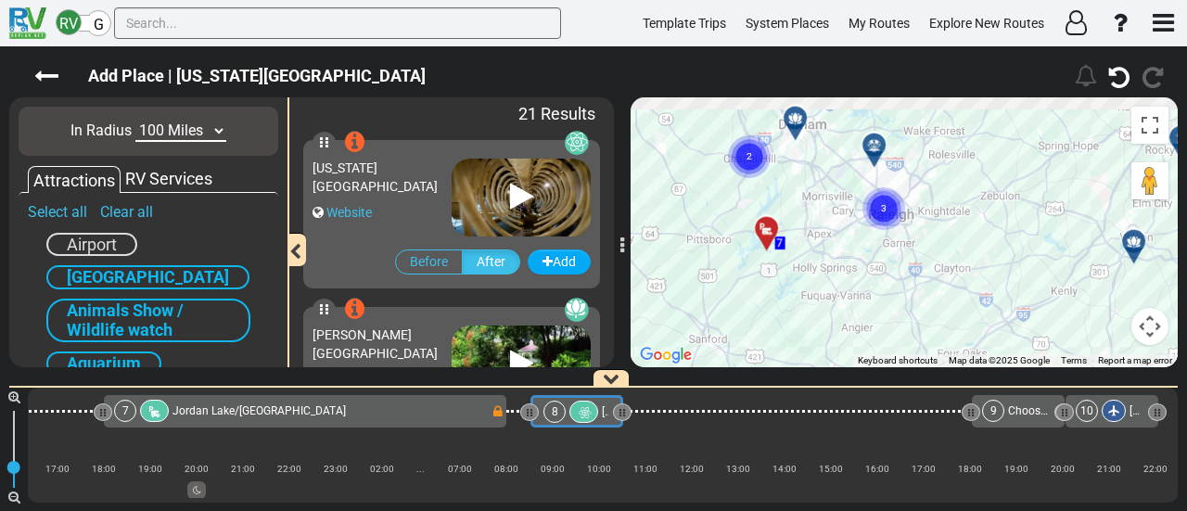
drag, startPoint x: 820, startPoint y: 261, endPoint x: 960, endPoint y: 350, distance: 166.7
click at [960, 350] on div "To activate drag with keyboard, press Alt + Enter. Once in keyboard drag state,…" at bounding box center [903, 232] width 547 height 270
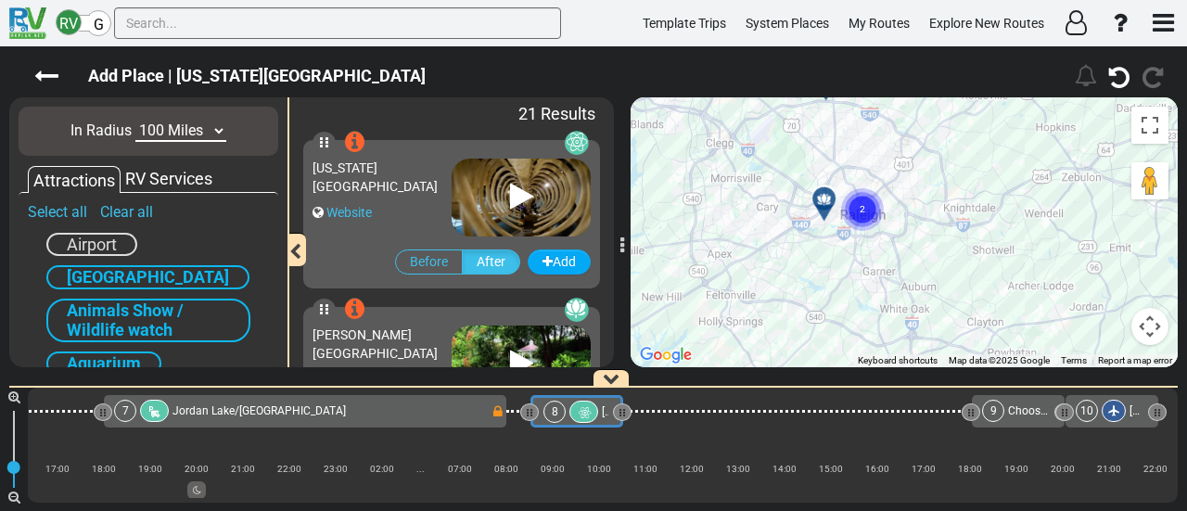
drag, startPoint x: 836, startPoint y: 255, endPoint x: 850, endPoint y: 355, distance: 101.1
click at [850, 355] on div "To activate drag with keyboard, press Alt + Enter. Once in keyboard drag state,…" at bounding box center [903, 232] width 547 height 270
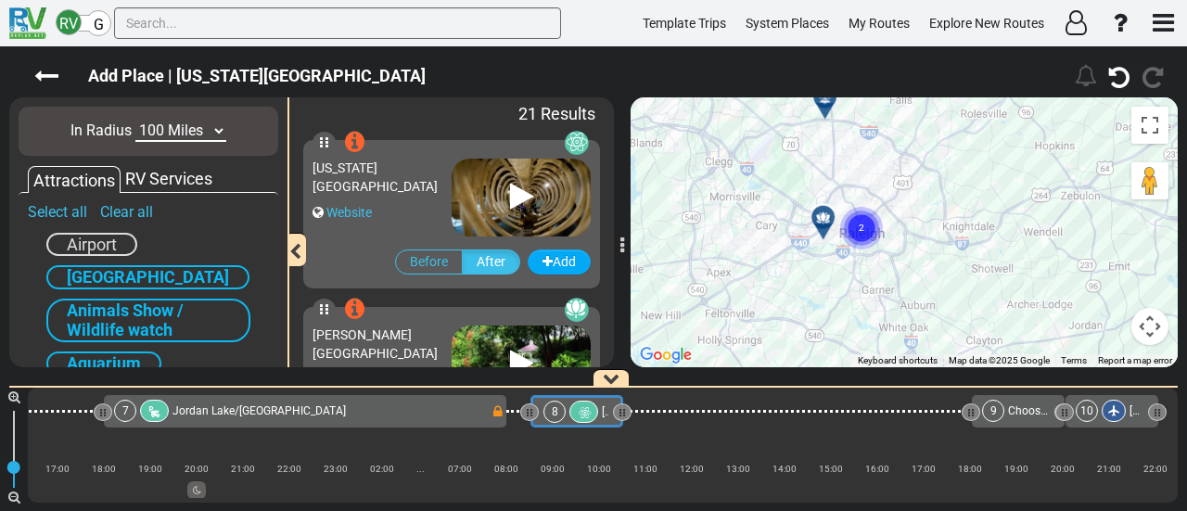
click at [821, 208] on div at bounding box center [823, 216] width 32 height 32
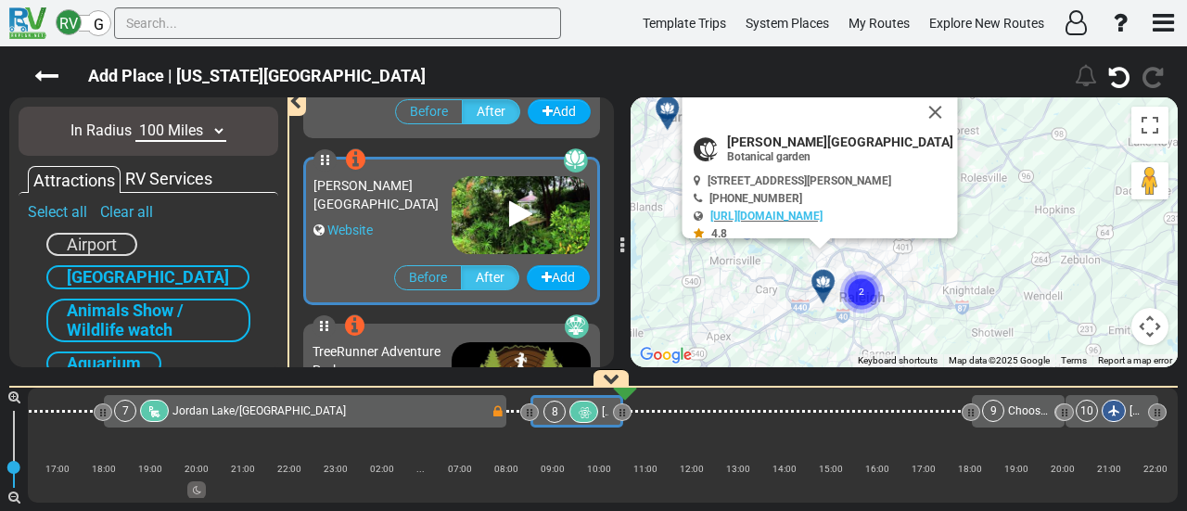
scroll to position [163, 0]
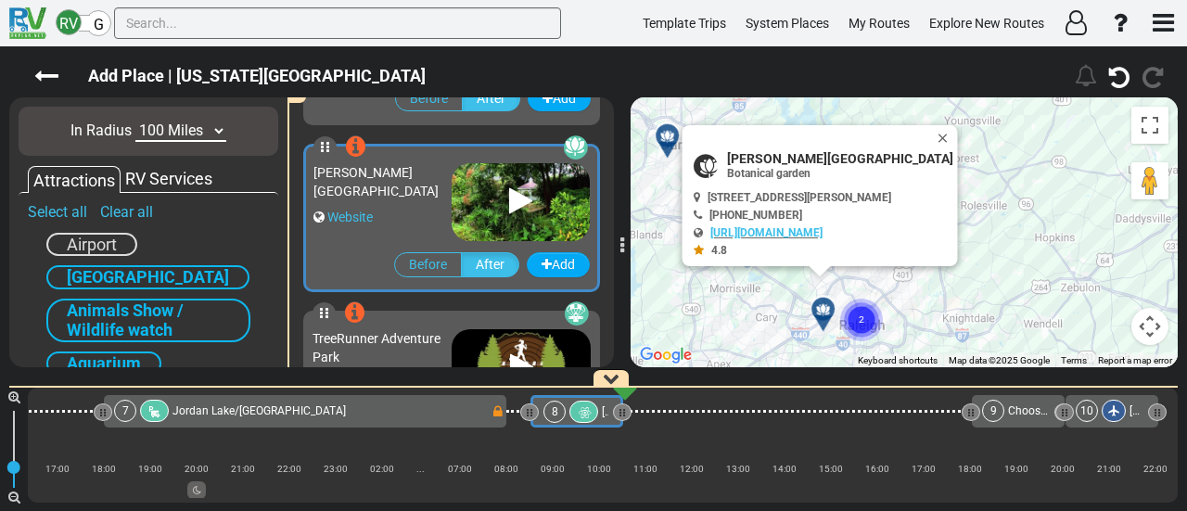
drag, startPoint x: 922, startPoint y: 126, endPoint x: 910, endPoint y: 126, distance: 12.1
click at [935, 125] on button "Close" at bounding box center [946, 138] width 22 height 26
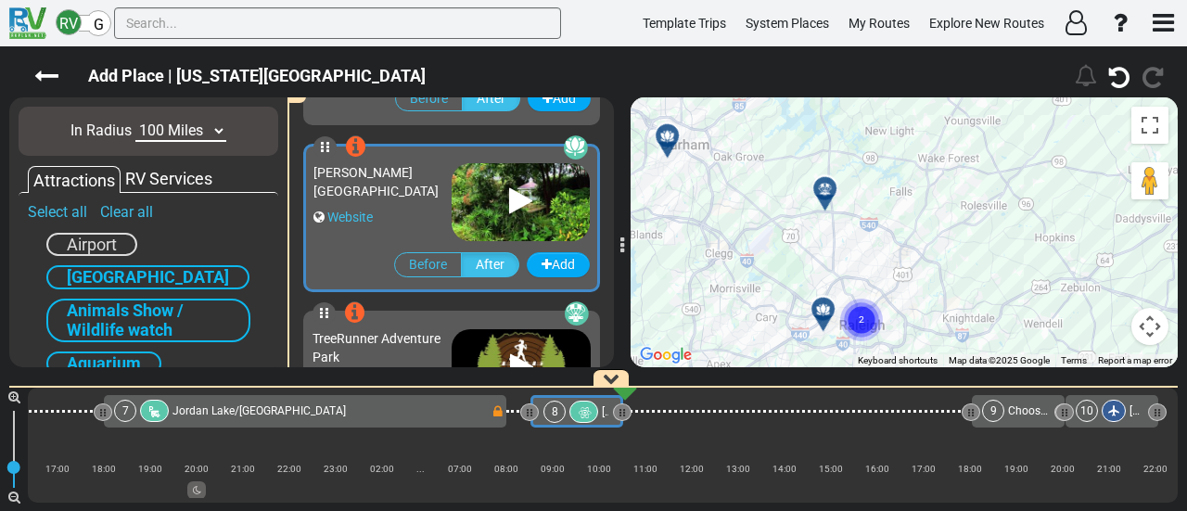
click at [829, 184] on icon at bounding box center [825, 189] width 19 height 15
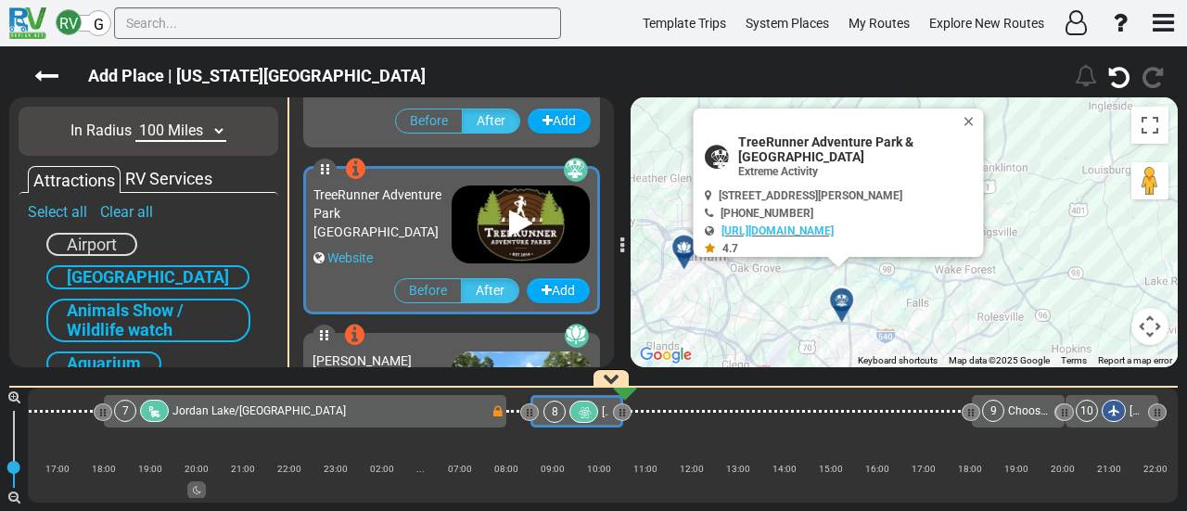
scroll to position [330, 0]
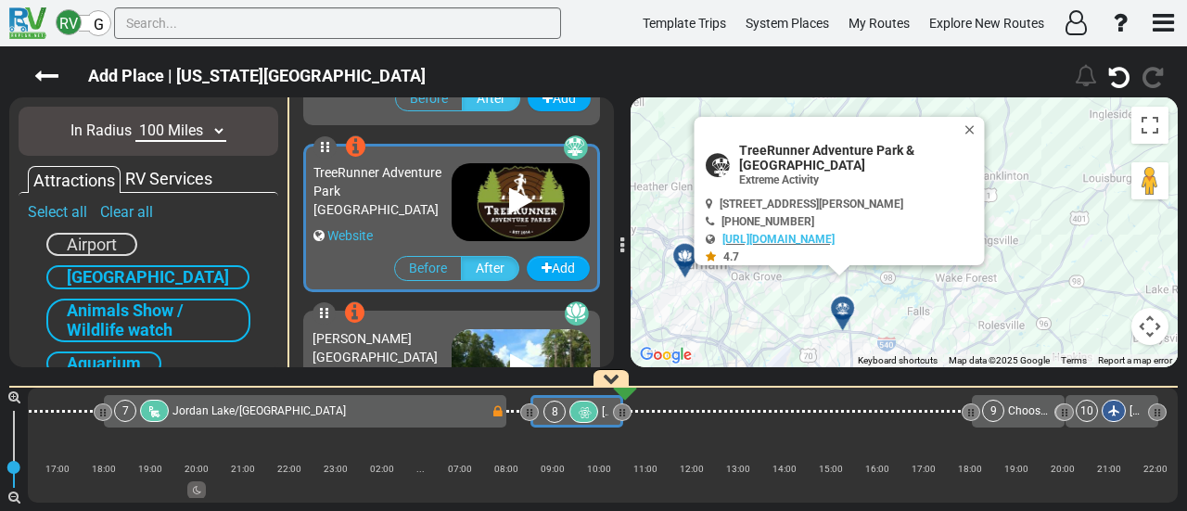
click at [884, 264] on div "To activate drag with keyboard, press Alt + Enter. Once in keyboard drag state,…" at bounding box center [903, 232] width 547 height 270
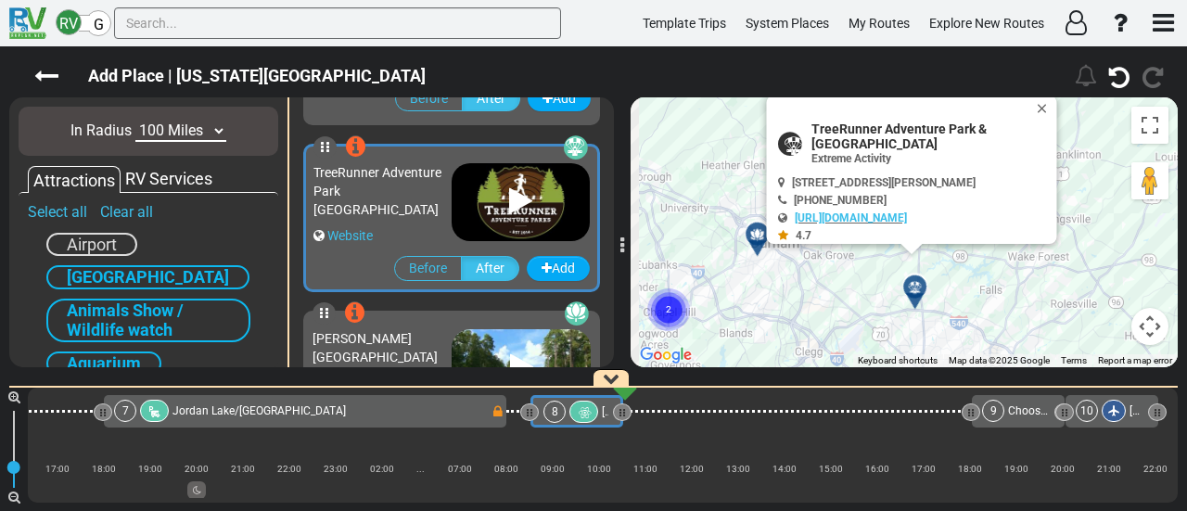
drag, startPoint x: 888, startPoint y: 261, endPoint x: 944, endPoint y: 252, distance: 56.4
click at [944, 252] on div "To activate drag with keyboard, press Alt + Enter. Once in keyboard drag state,…" at bounding box center [903, 232] width 547 height 270
click at [914, 127] on span "TreeRunner Adventure Park & Putt Forest" at bounding box center [931, 136] width 241 height 30
click at [916, 123] on span "TreeRunner Adventure Park & Putt Forest" at bounding box center [931, 136] width 241 height 30
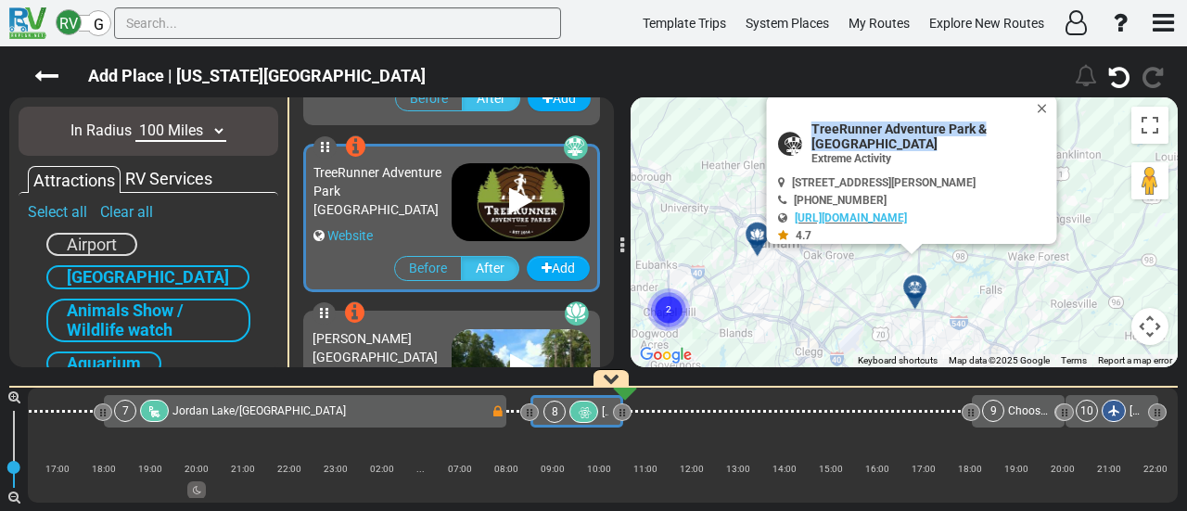
click at [916, 123] on span "TreeRunner Adventure Park & Putt Forest" at bounding box center [931, 136] width 241 height 30
copy div "TreeRunner Adventure Park & Putt Forest"
click at [1053, 105] on button "Close" at bounding box center [1046, 108] width 22 height 26
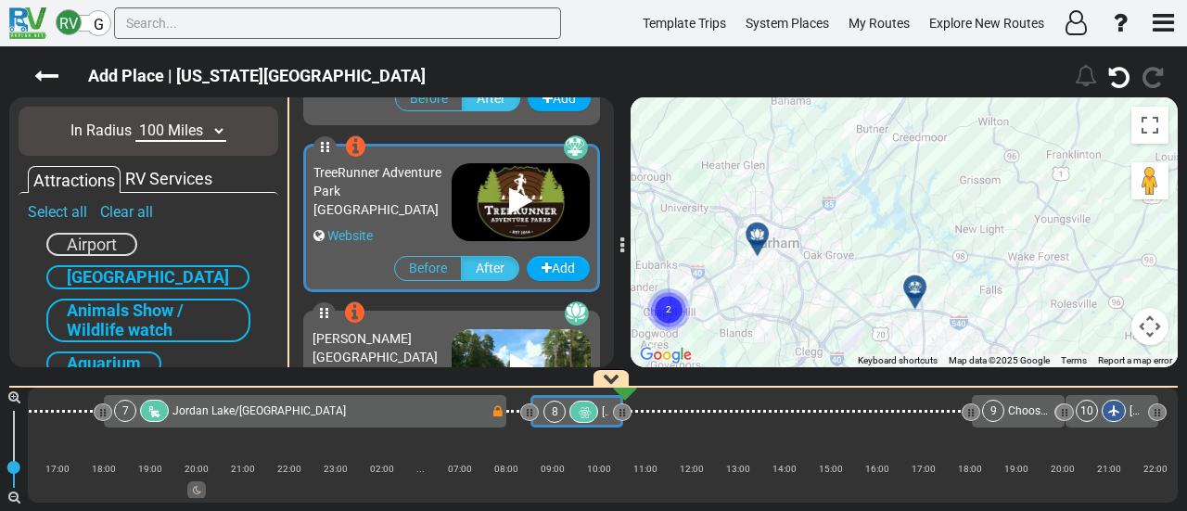
click at [685, 301] on circle "Cluster of 2 markers" at bounding box center [668, 309] width 43 height 43
click at [669, 315] on circle "Cluster of 2 markers" at bounding box center [668, 309] width 43 height 43
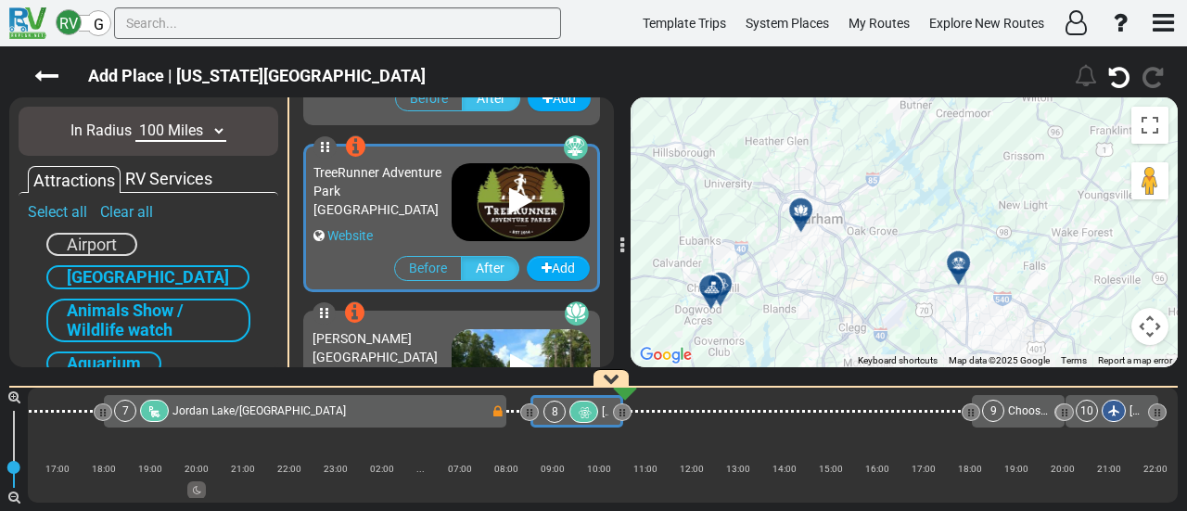
drag, startPoint x: 756, startPoint y: 288, endPoint x: 841, endPoint y: 233, distance: 101.8
click at [842, 233] on div "To navigate, press the arrow keys. To activate drag with keyboard, press Alt + …" at bounding box center [903, 232] width 547 height 270
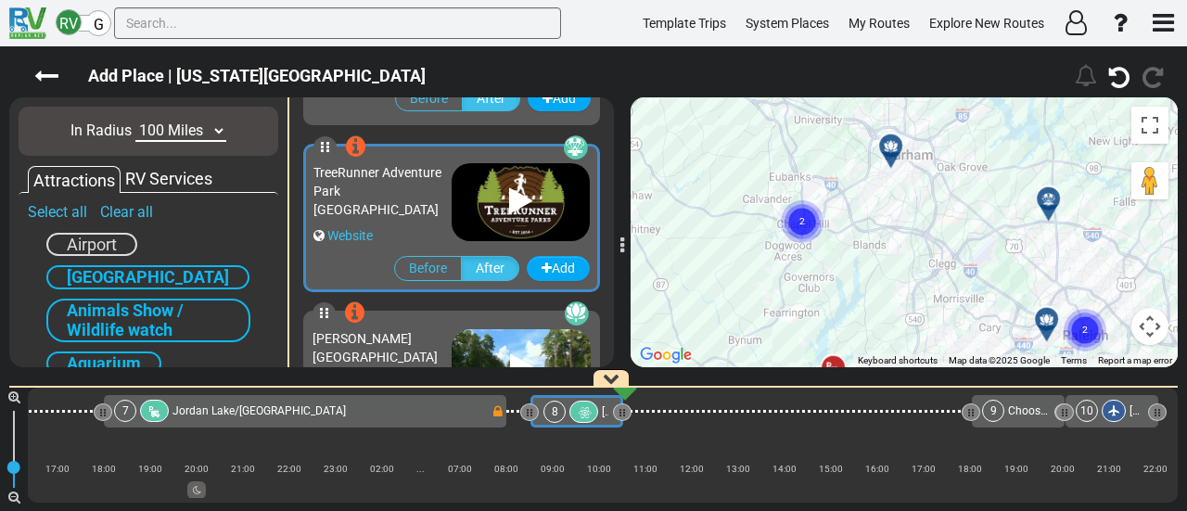
click at [798, 233] on circle "Cluster of 2 markers" at bounding box center [802, 221] width 43 height 43
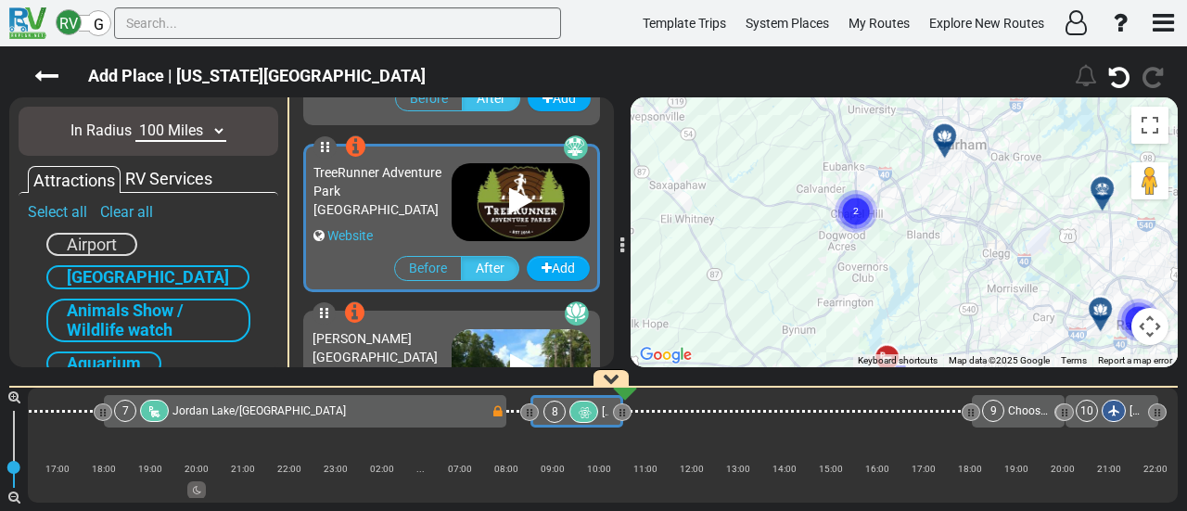
drag, startPoint x: 918, startPoint y: 222, endPoint x: 965, endPoint y: 209, distance: 49.0
click at [965, 209] on div "To activate drag with keyboard, press Alt + Enter. Once in keyboard drag state,…" at bounding box center [903, 232] width 547 height 270
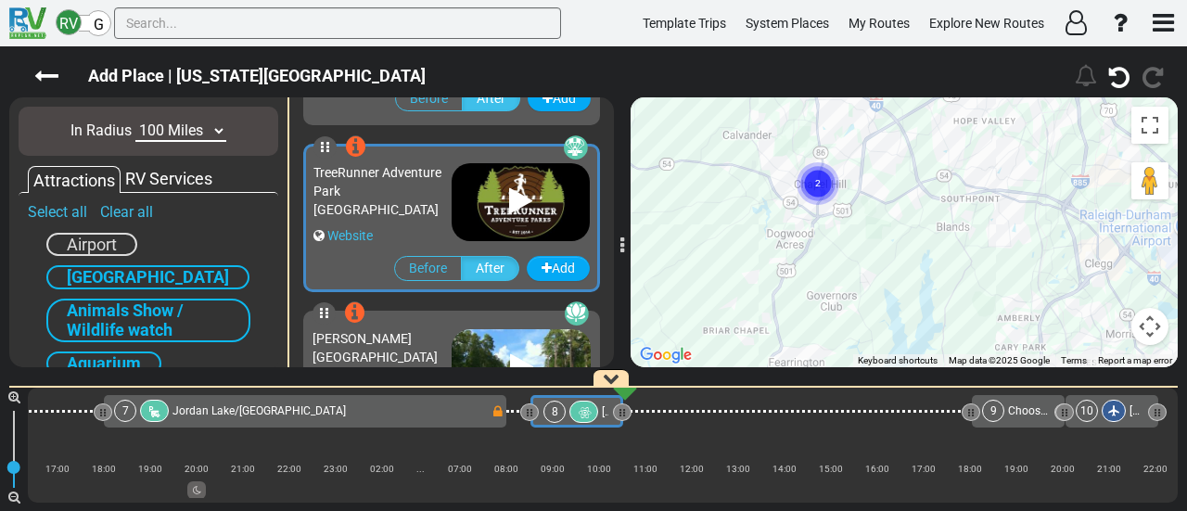
click at [815, 179] on text "2" at bounding box center [818, 182] width 6 height 12
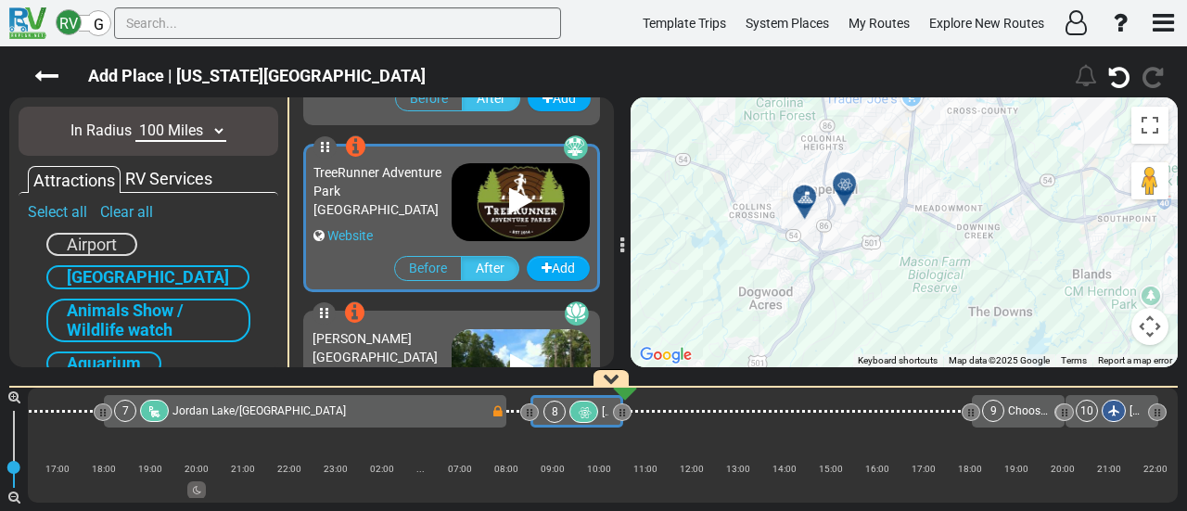
click at [806, 197] on div at bounding box center [810, 204] width 31 height 29
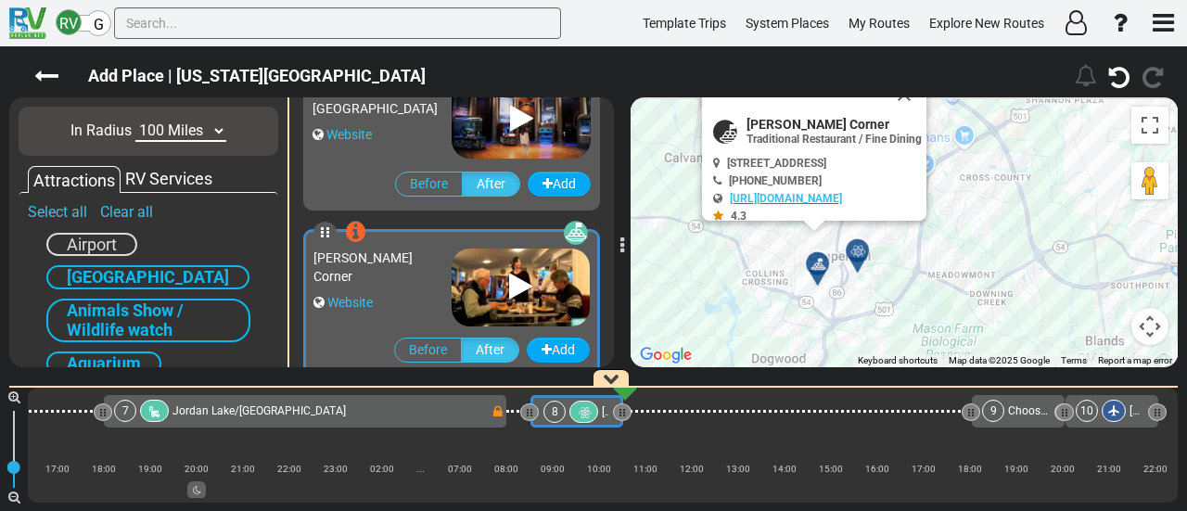
scroll to position [831, 0]
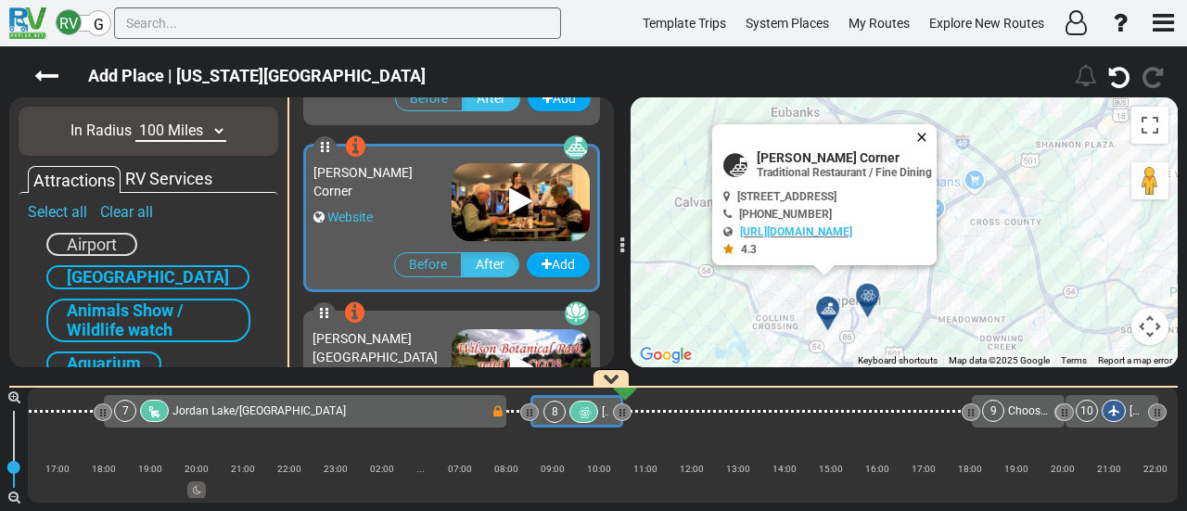
click at [936, 134] on button "Close" at bounding box center [925, 137] width 22 height 26
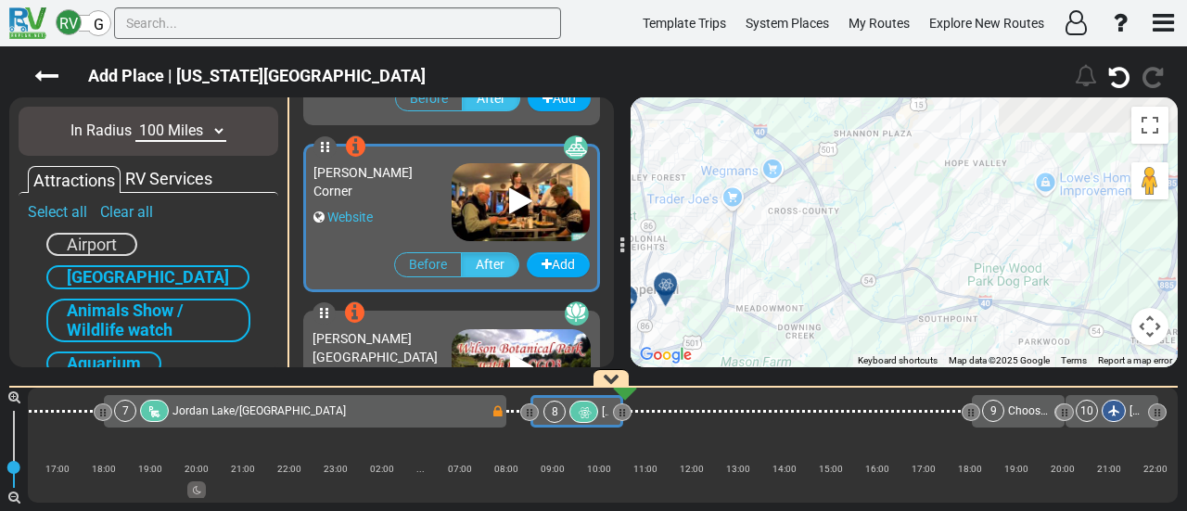
drag, startPoint x: 997, startPoint y: 209, endPoint x: 747, endPoint y: 205, distance: 249.4
click at [747, 205] on div "To activate drag with keyboard, press Alt + Enter. Once in keyboard drag state,…" at bounding box center [903, 232] width 547 height 270
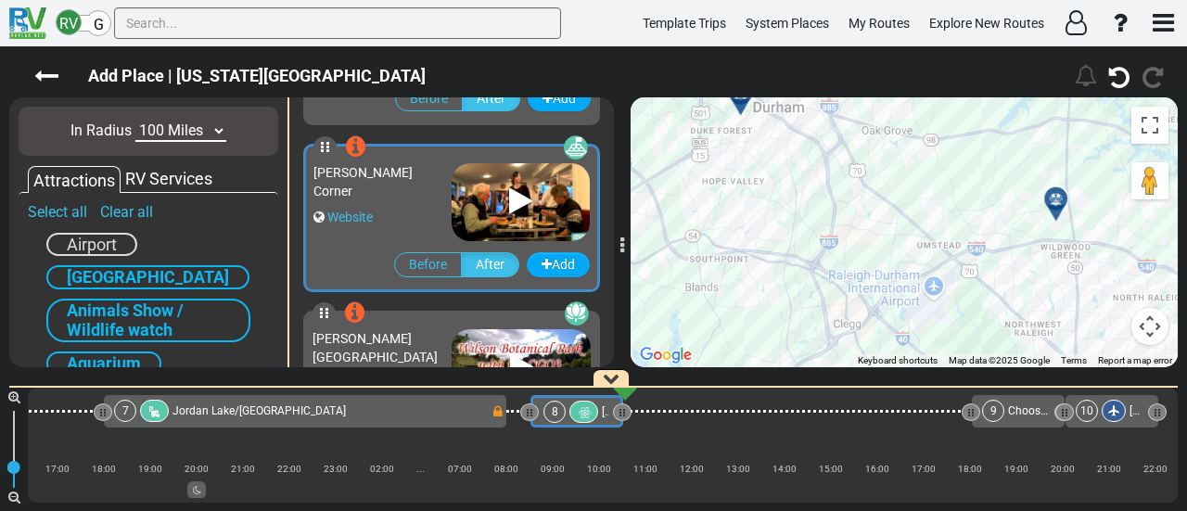
drag, startPoint x: 886, startPoint y: 228, endPoint x: 678, endPoint y: 216, distance: 208.9
click at [732, 220] on div "To activate drag with keyboard, press Alt + Enter. Once in keyboard drag state,…" at bounding box center [903, 232] width 547 height 270
click at [678, 216] on div "To activate drag with keyboard, press Alt + Enter. Once in keyboard drag state,…" at bounding box center [903, 232] width 547 height 270
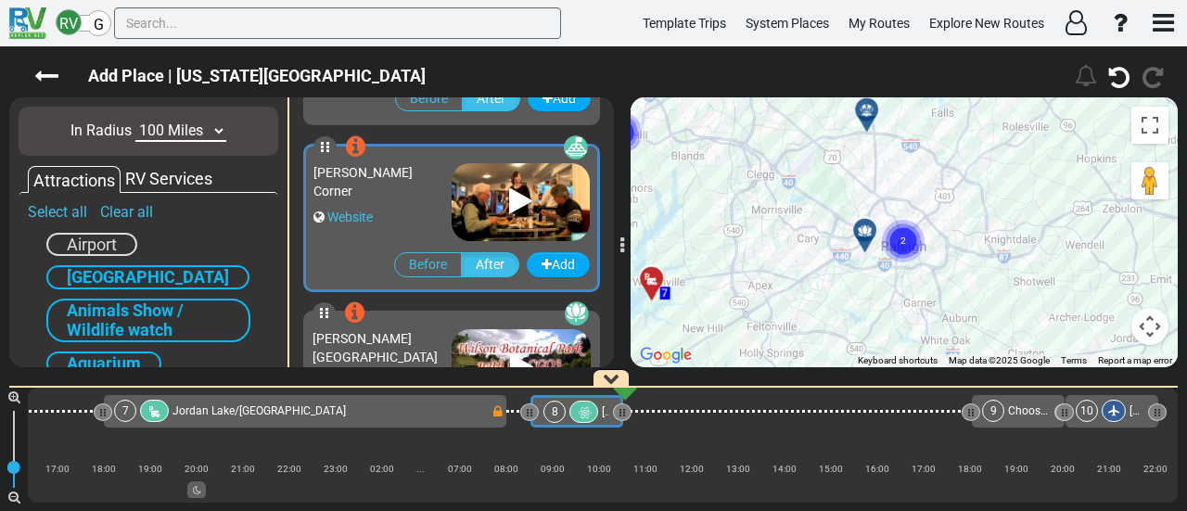
drag, startPoint x: 789, startPoint y: 238, endPoint x: 845, endPoint y: 175, distance: 84.1
click at [844, 175] on div "To activate drag with keyboard, press Alt + Enter. Once in keyboard drag state,…" at bounding box center [903, 232] width 547 height 270
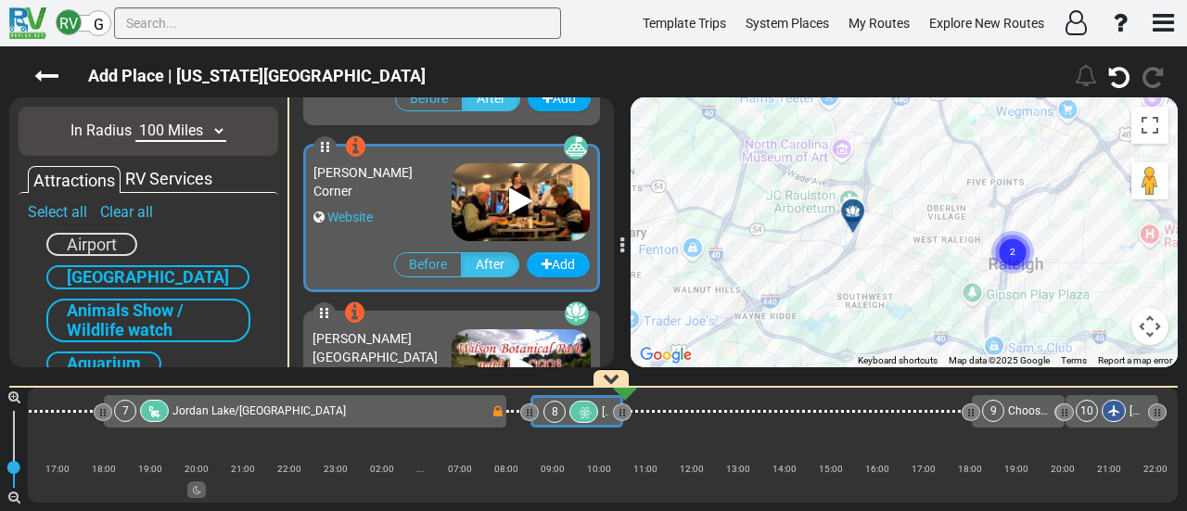
drag, startPoint x: 905, startPoint y: 266, endPoint x: 879, endPoint y: 179, distance: 90.9
click at [879, 179] on div "To activate drag with keyboard, press Alt + Enter. Once in keyboard drag state,…" at bounding box center [903, 232] width 547 height 270
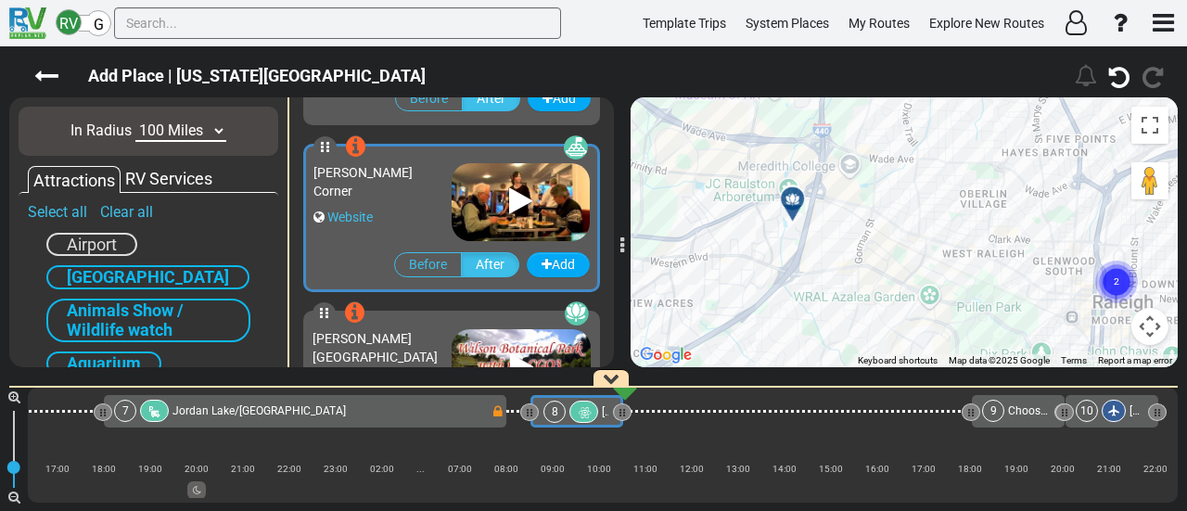
drag, startPoint x: 922, startPoint y: 251, endPoint x: 872, endPoint y: 192, distance: 77.6
click at [872, 192] on div "To activate drag with keyboard, press Alt + Enter. Once in keyboard drag state,…" at bounding box center [903, 232] width 547 height 270
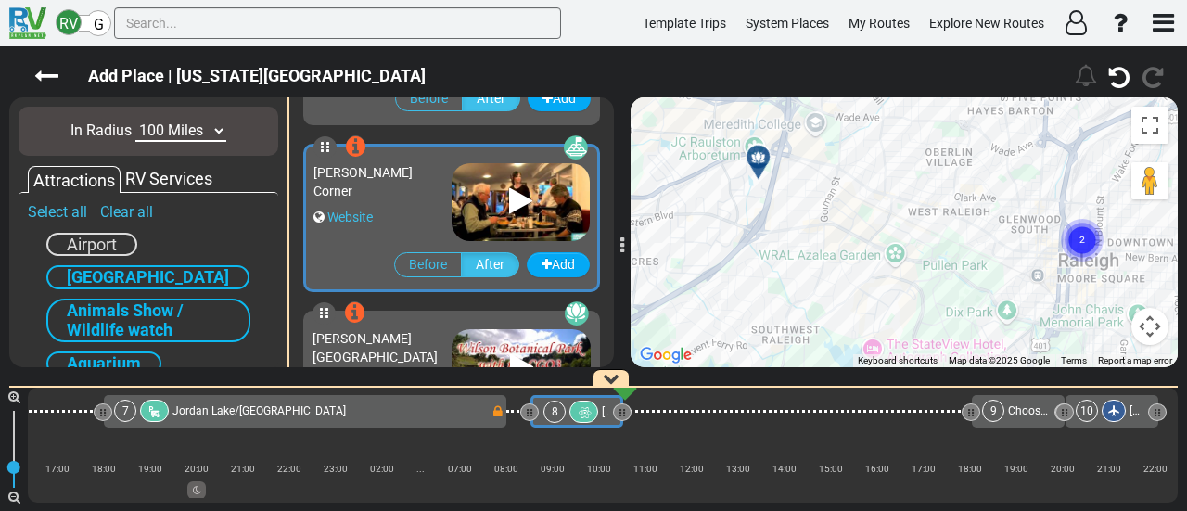
click at [757, 155] on icon at bounding box center [758, 157] width 19 height 15
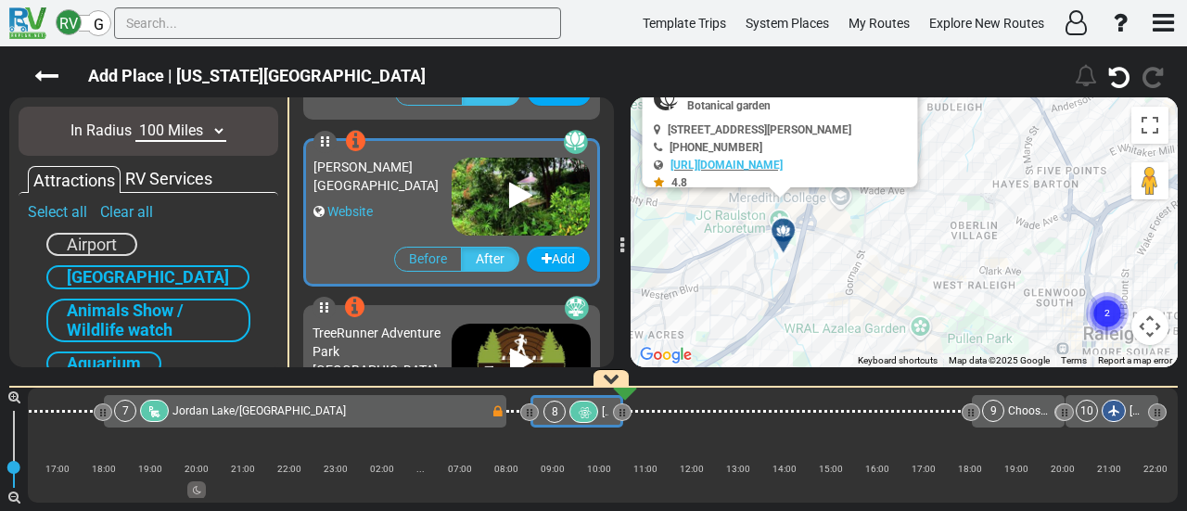
scroll to position [163, 0]
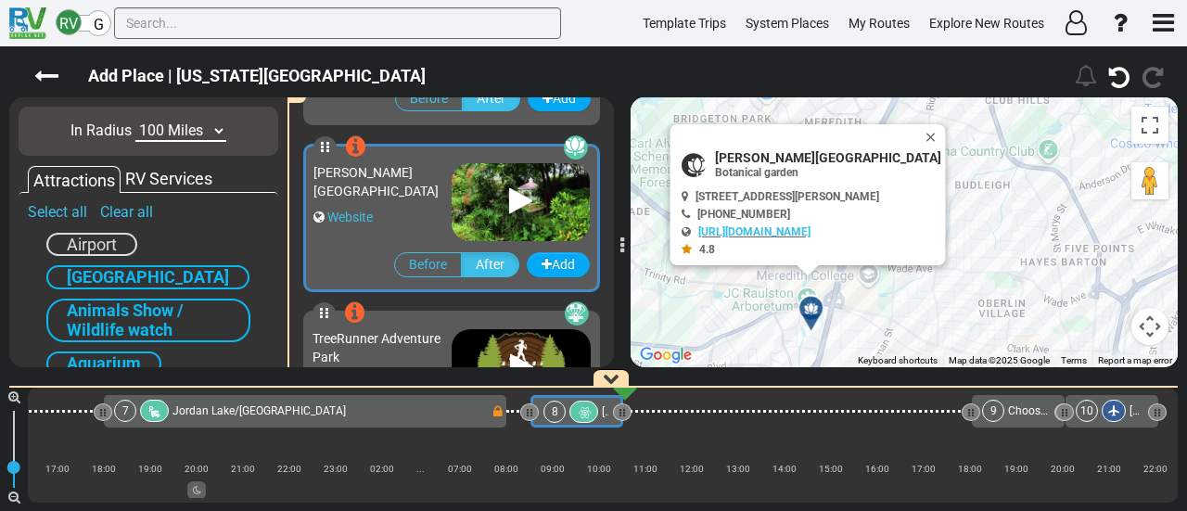
click at [785, 153] on span "JC Raulston Arboretum" at bounding box center [828, 157] width 226 height 15
copy div "JC Raulston Arboretum"
drag, startPoint x: 933, startPoint y: 250, endPoint x: 938, endPoint y: 197, distance: 54.1
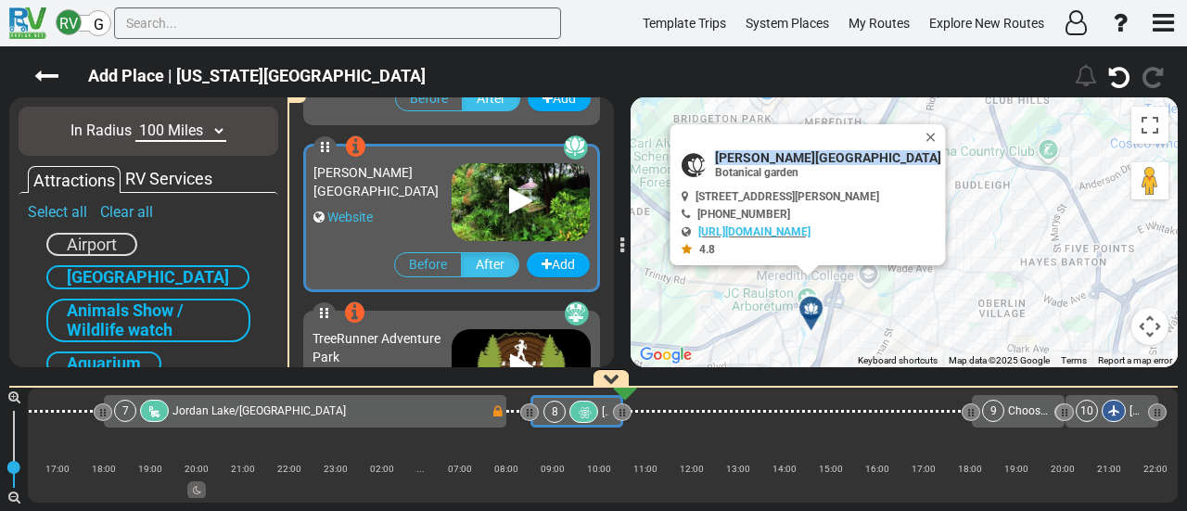
click at [935, 229] on div "To activate drag with keyboard, press Alt + Enter. Once in keyboard drag state,…" at bounding box center [903, 232] width 547 height 270
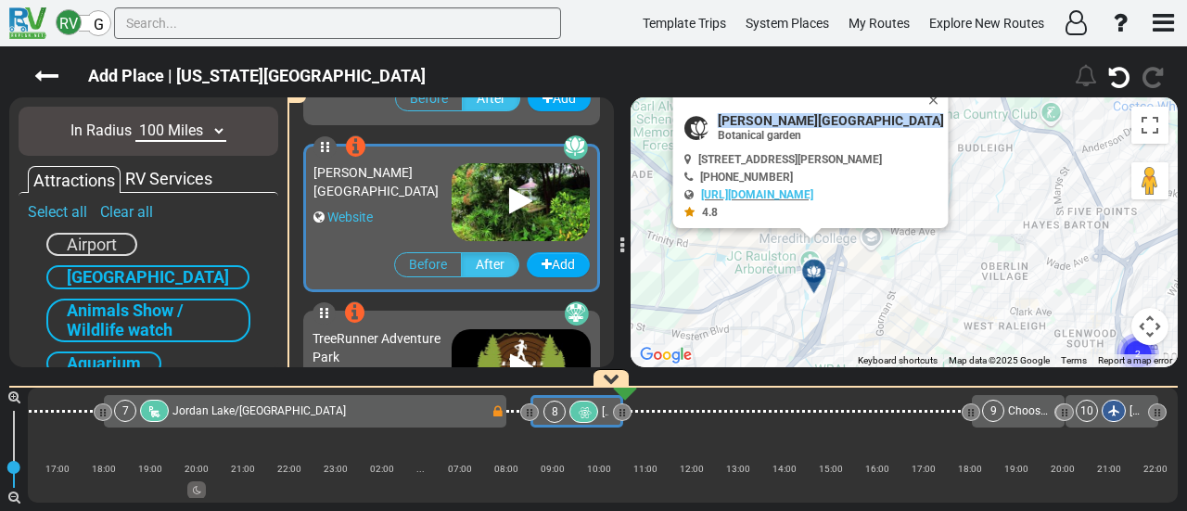
click at [943, 174] on div "To activate drag with keyboard, press Alt + Enter. Once in keyboard drag state,…" at bounding box center [903, 232] width 547 height 270
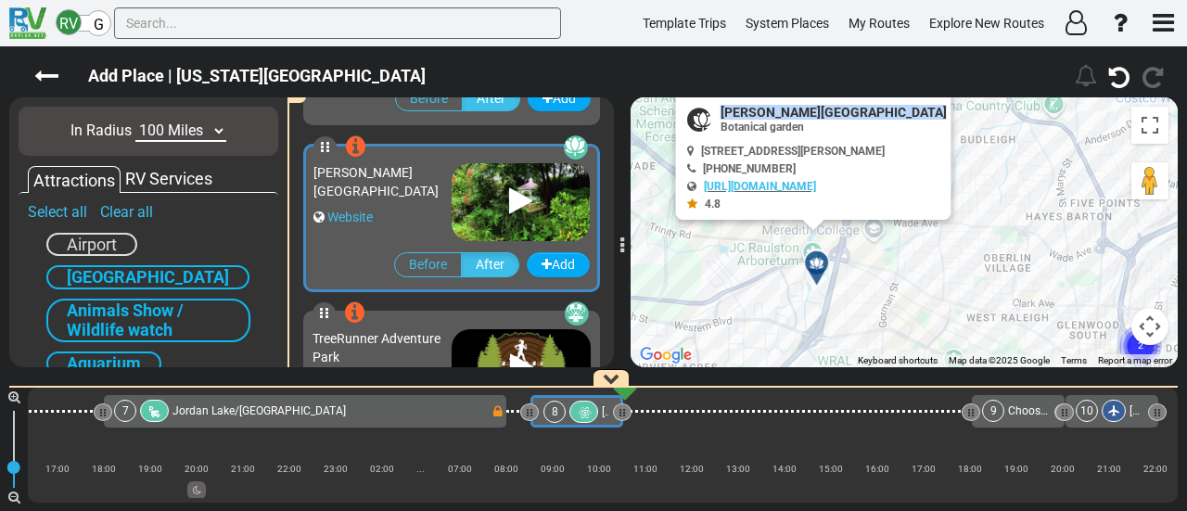
drag, startPoint x: 667, startPoint y: 434, endPoint x: 666, endPoint y: 444, distance: 10.2
click at [666, 444] on div "1 [PERSON_NAME][GEOGRAPHIC_DATA][PERSON_NAME]" at bounding box center [603, 445] width 1150 height 115
drag, startPoint x: 666, startPoint y: 444, endPoint x: 591, endPoint y: 305, distance: 157.6
click at [665, 443] on div "1 [PERSON_NAME][GEOGRAPHIC_DATA][PERSON_NAME]" at bounding box center [603, 445] width 1150 height 115
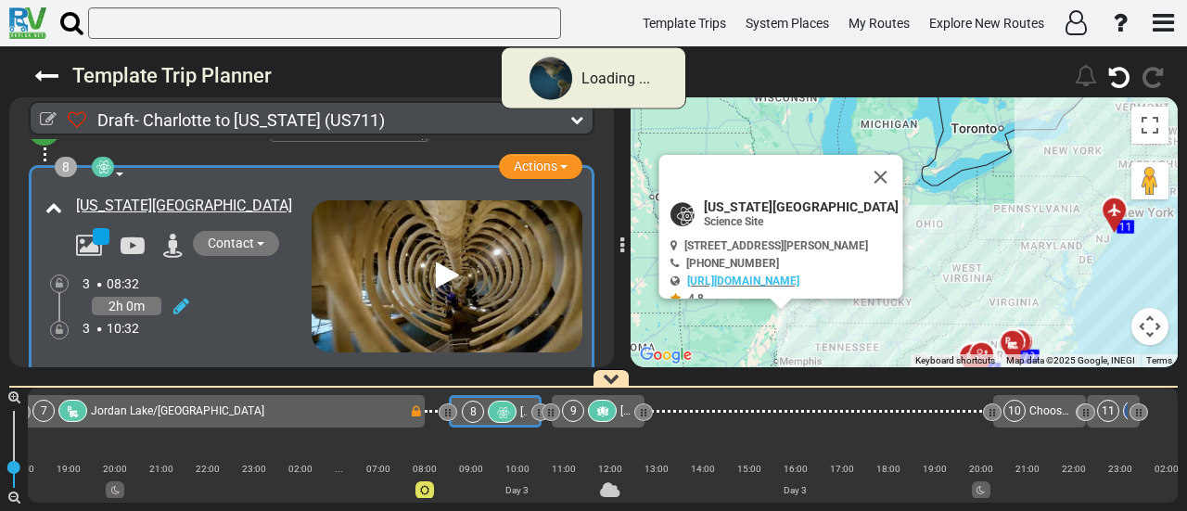
scroll to position [0, 1454]
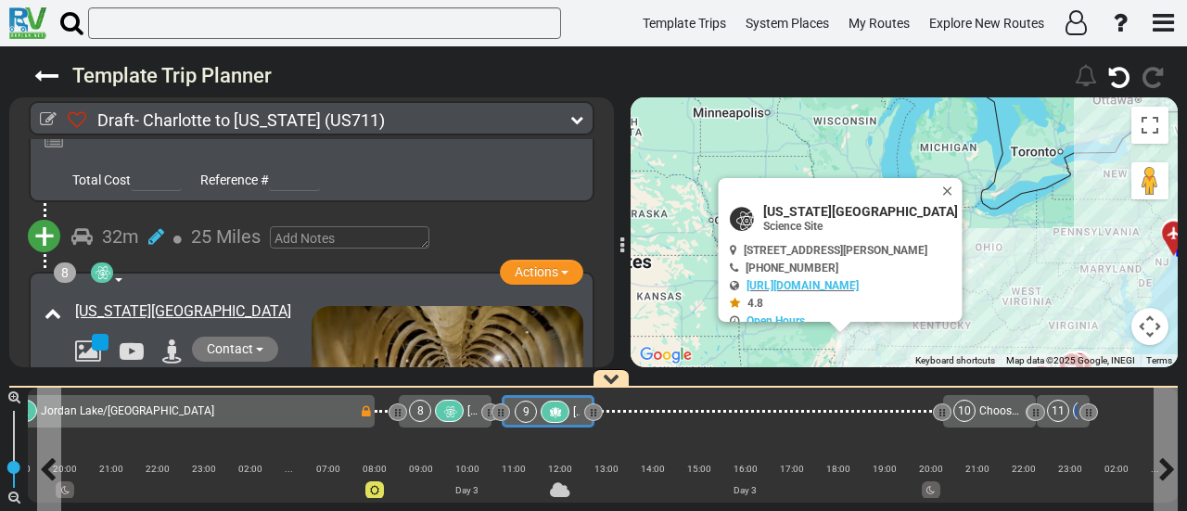
click at [550, 413] on icon at bounding box center [555, 412] width 16 height 13
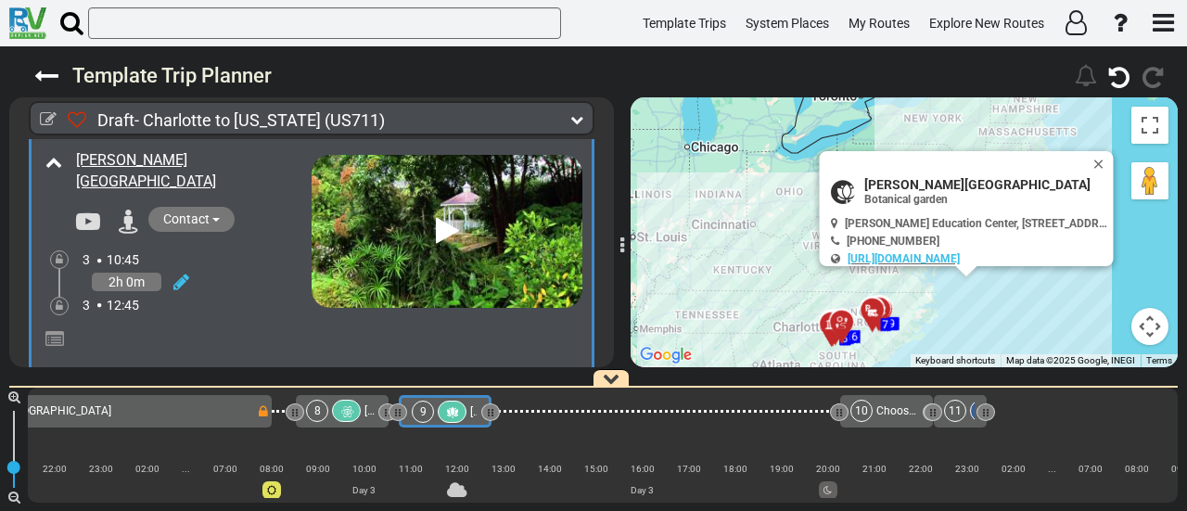
scroll to position [2824, 0]
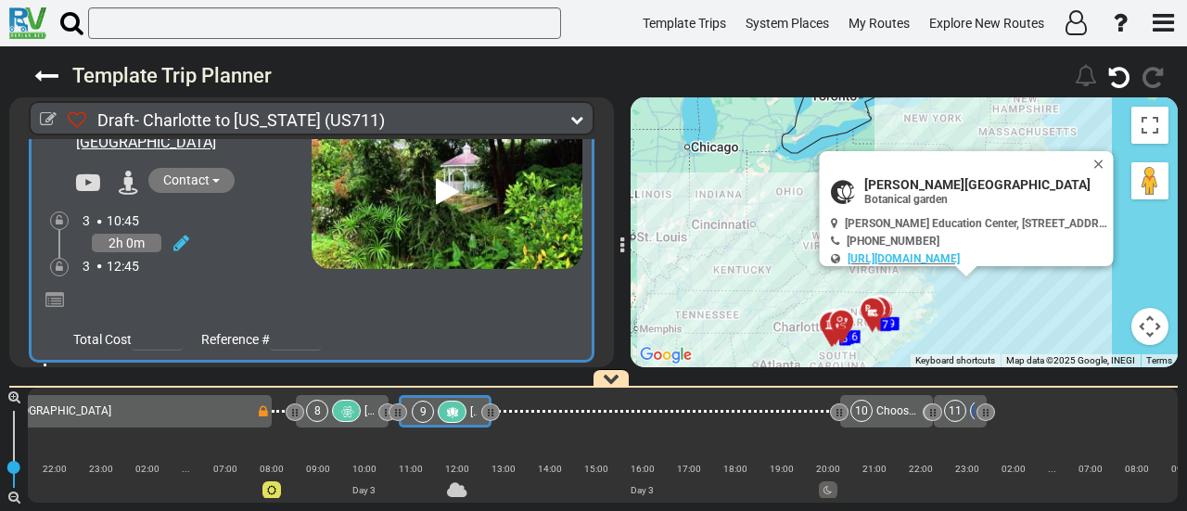
click at [462, 413] on div at bounding box center [452, 412] width 29 height 22
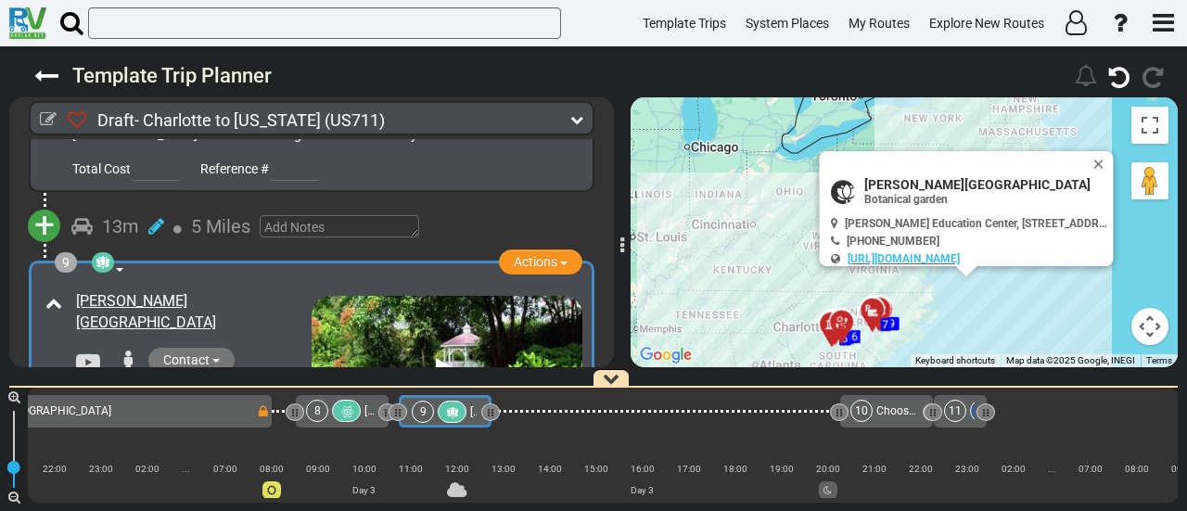
scroll to position [2639, 0]
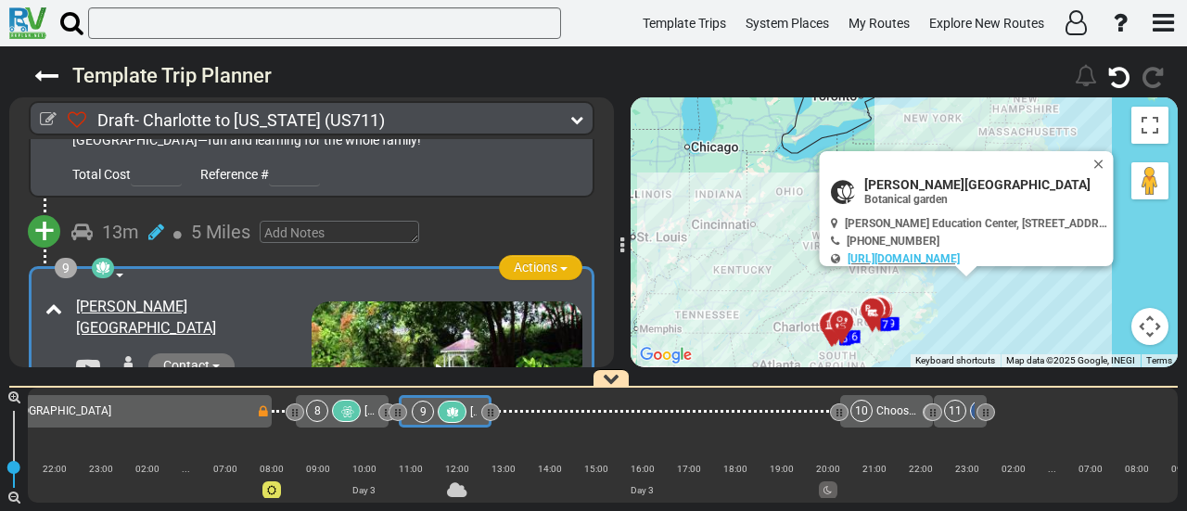
click at [501, 255] on button "Actions" at bounding box center [540, 267] width 83 height 25
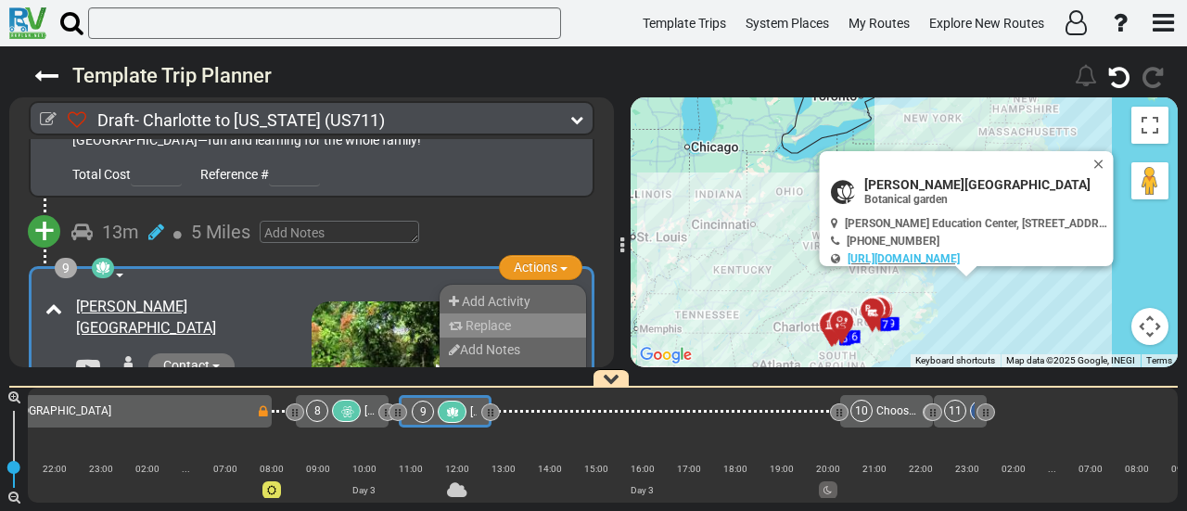
click at [510, 313] on li "Replace" at bounding box center [512, 325] width 146 height 24
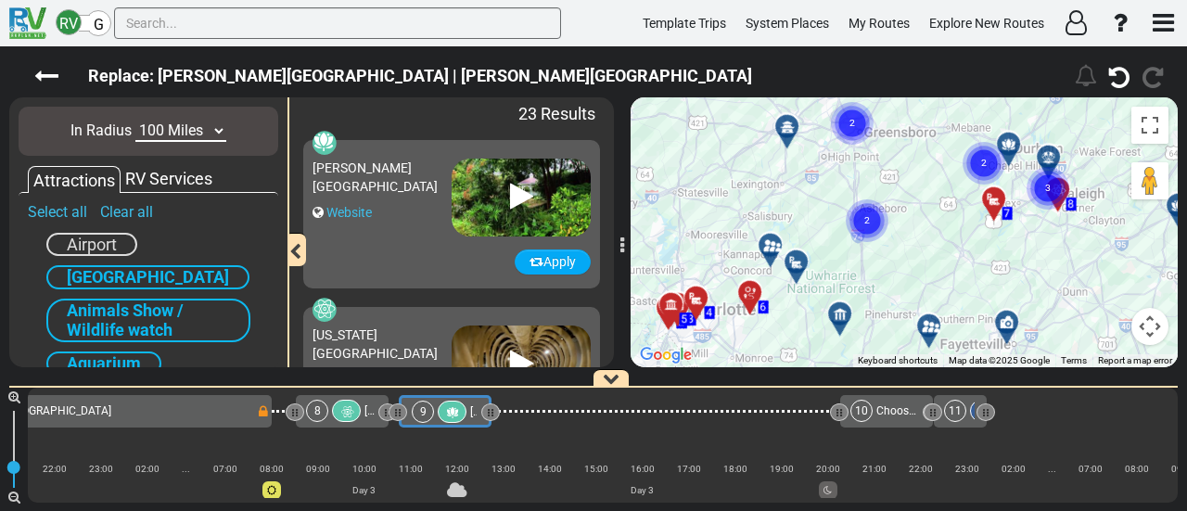
click at [888, 306] on div "To activate drag with keyboard, press Alt + Enter. Once in keyboard drag state,…" at bounding box center [903, 232] width 547 height 270
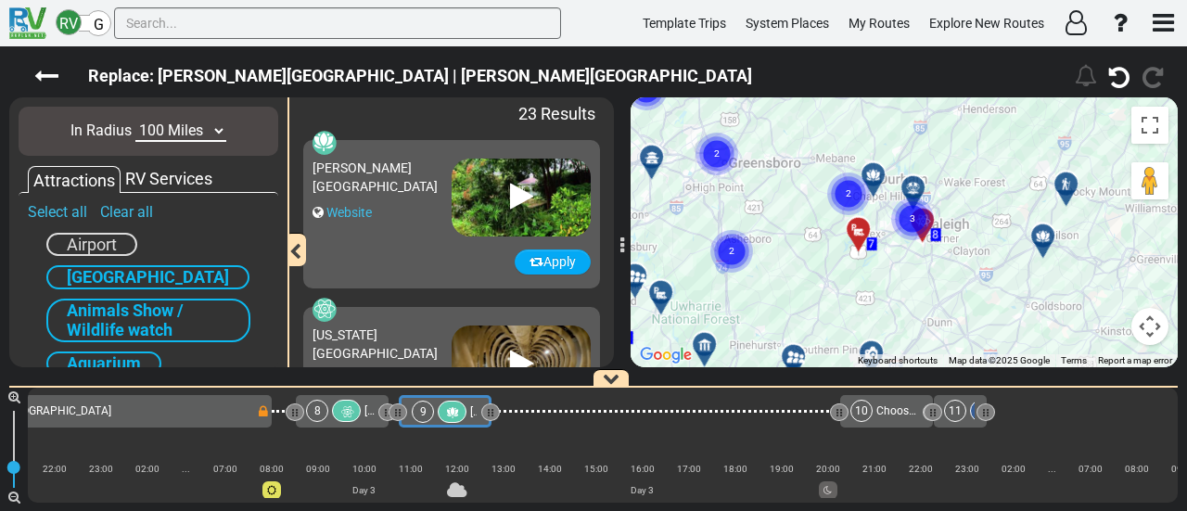
drag, startPoint x: 825, startPoint y: 314, endPoint x: 744, endPoint y: 345, distance: 87.1
click at [744, 345] on div "To activate drag with keyboard, press Alt + Enter. Once in keyboard drag state,…" at bounding box center [903, 232] width 547 height 270
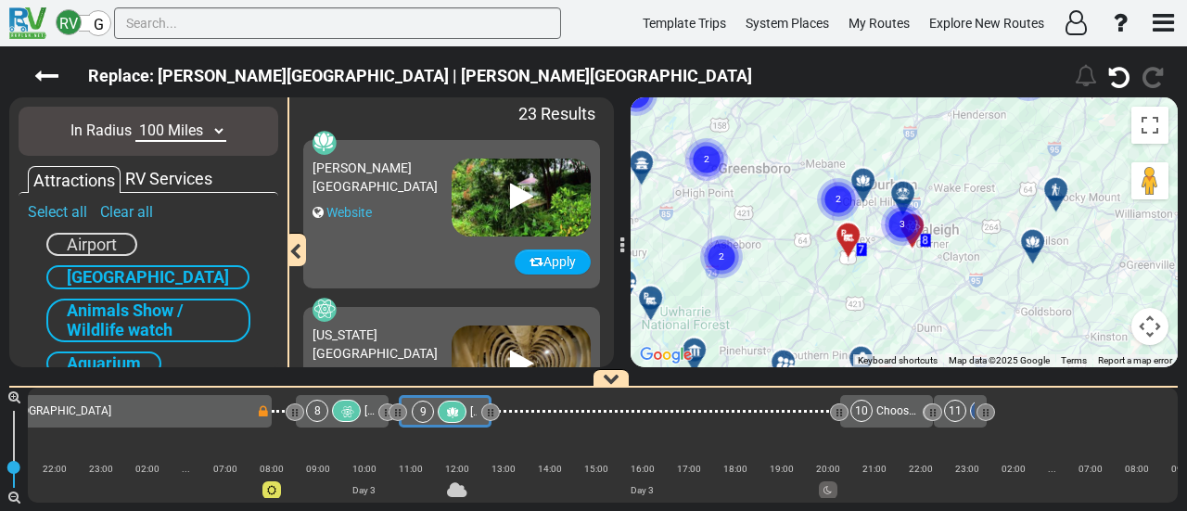
click at [906, 195] on gmp-advanced-marker "3" at bounding box center [902, 202] width 46 height 49
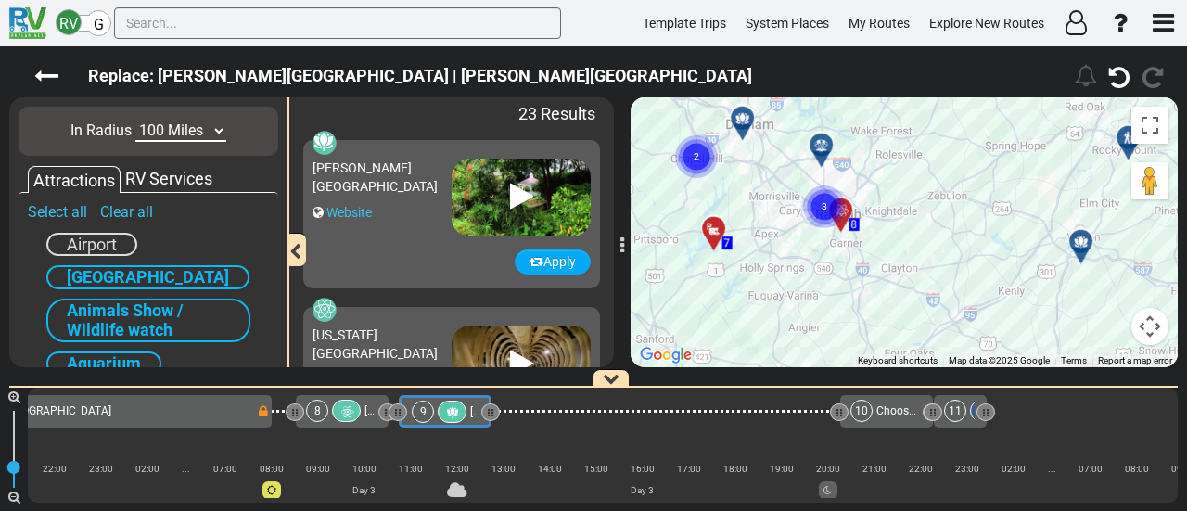
click at [820, 142] on icon at bounding box center [821, 145] width 19 height 15
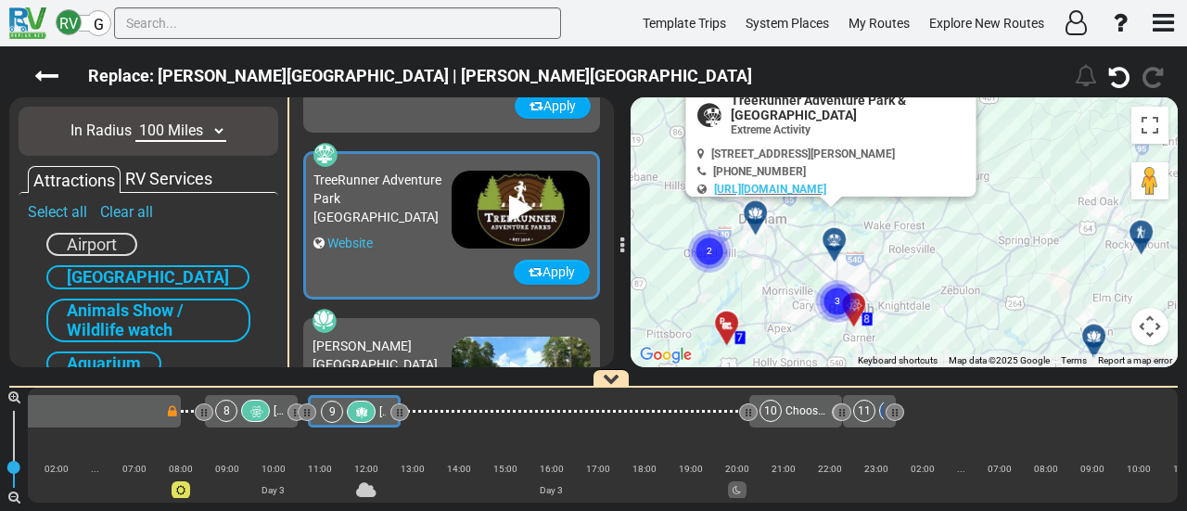
scroll to position [330, 0]
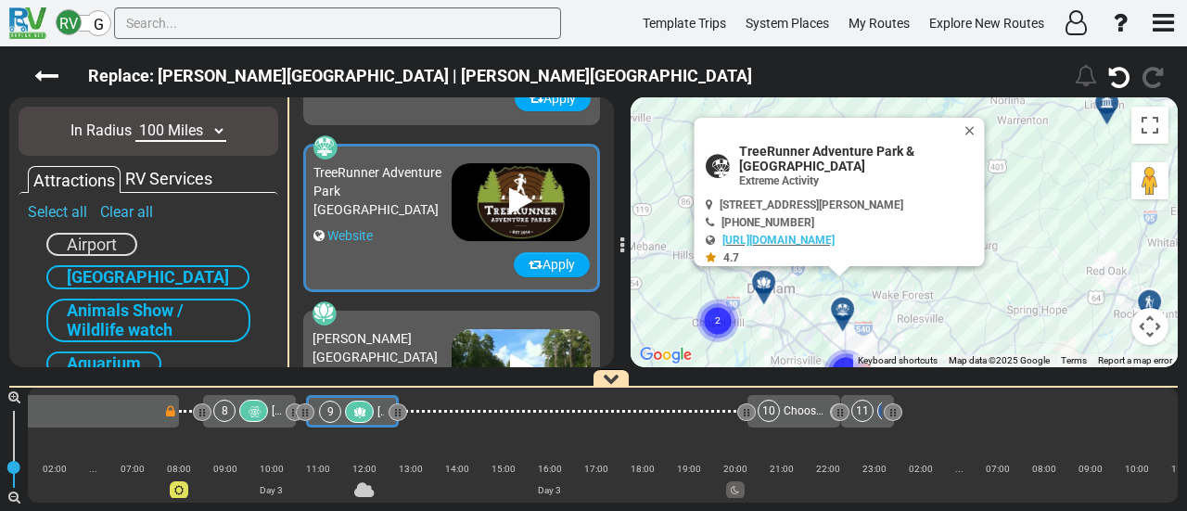
click at [766, 281] on div at bounding box center [763, 281] width 32 height 32
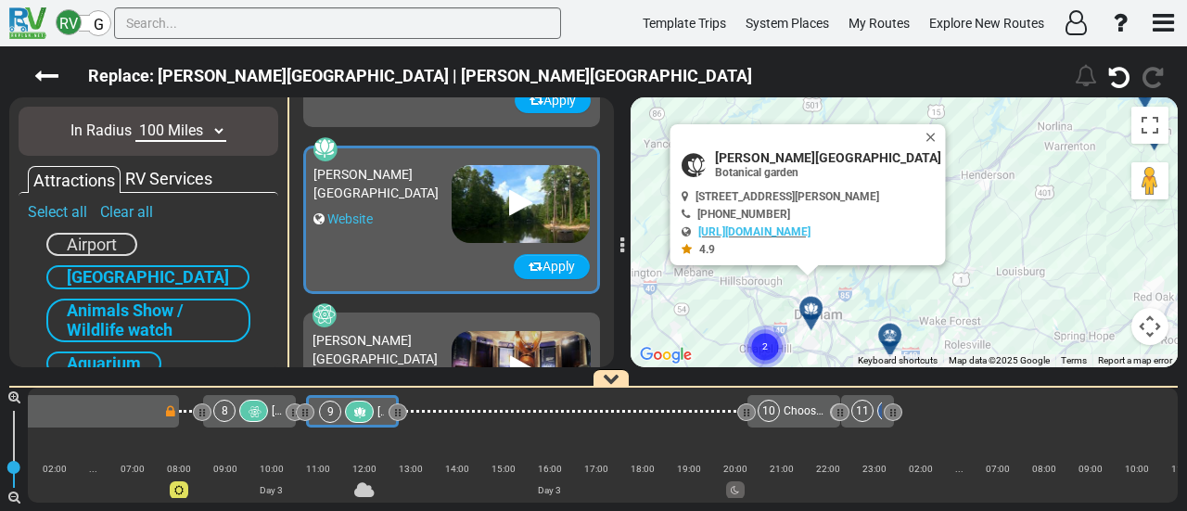
scroll to position [497, 0]
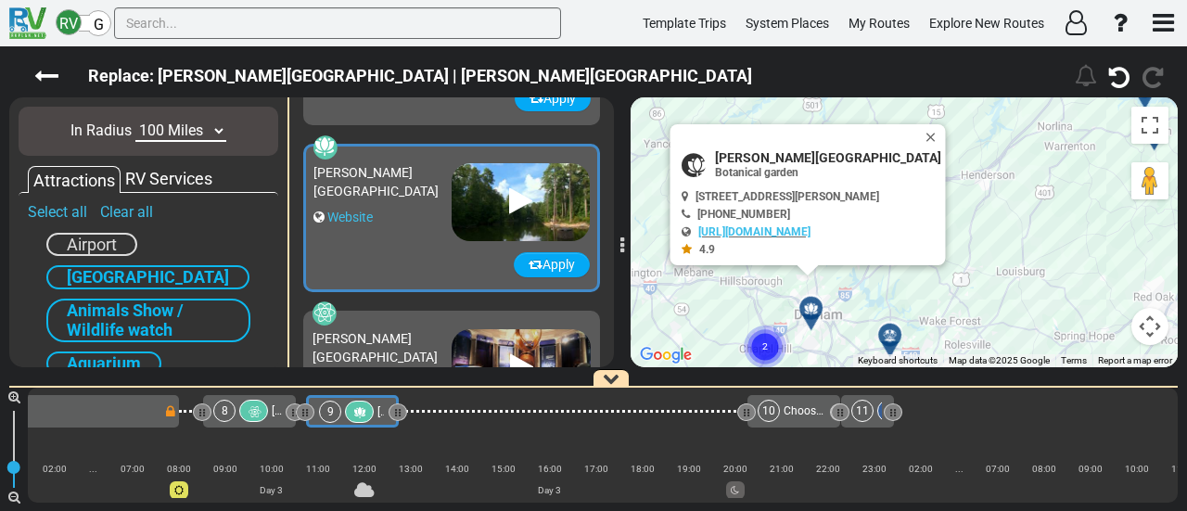
drag, startPoint x: 968, startPoint y: 309, endPoint x: 968, endPoint y: 272, distance: 37.1
click at [970, 286] on div "To activate drag with keyboard, press Alt + Enter. Once in keyboard drag state,…" at bounding box center [903, 232] width 547 height 270
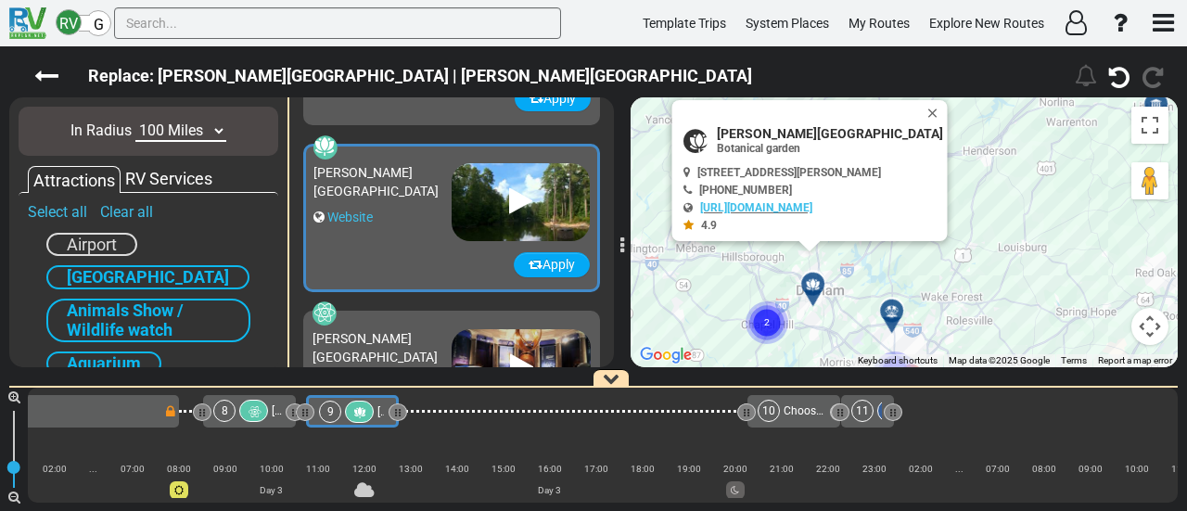
drag, startPoint x: 968, startPoint y: 272, endPoint x: 962, endPoint y: 240, distance: 32.0
click at [962, 240] on div "To activate drag with keyboard, press Alt + Enter. Once in keyboard drag state,…" at bounding box center [903, 232] width 547 height 270
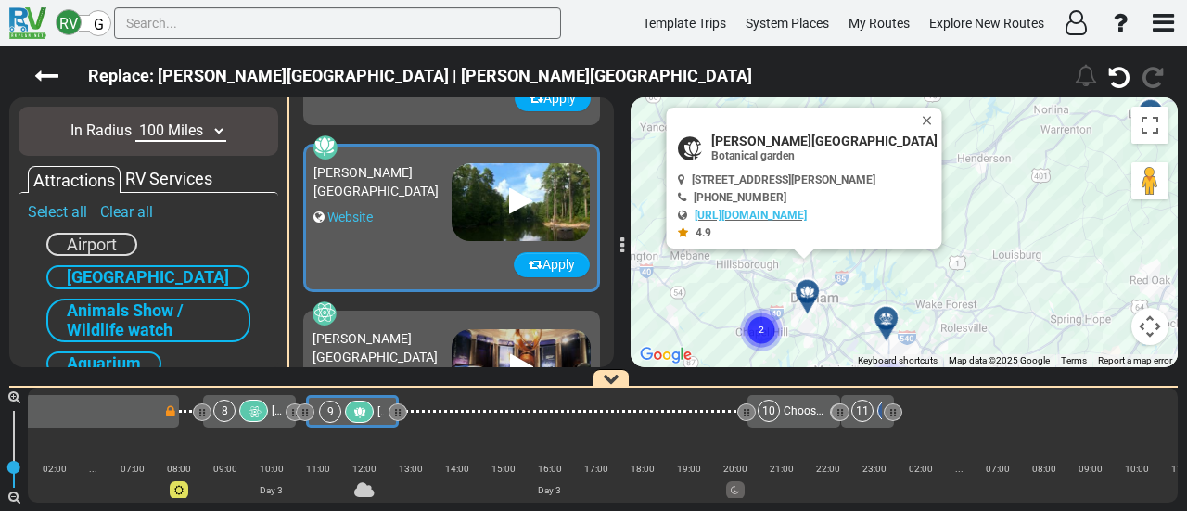
drag, startPoint x: 994, startPoint y: 196, endPoint x: 994, endPoint y: 216, distance: 20.4
click at [994, 216] on div "To activate drag with keyboard, press Alt + Enter. Once in keyboard drag state,…" at bounding box center [903, 232] width 547 height 270
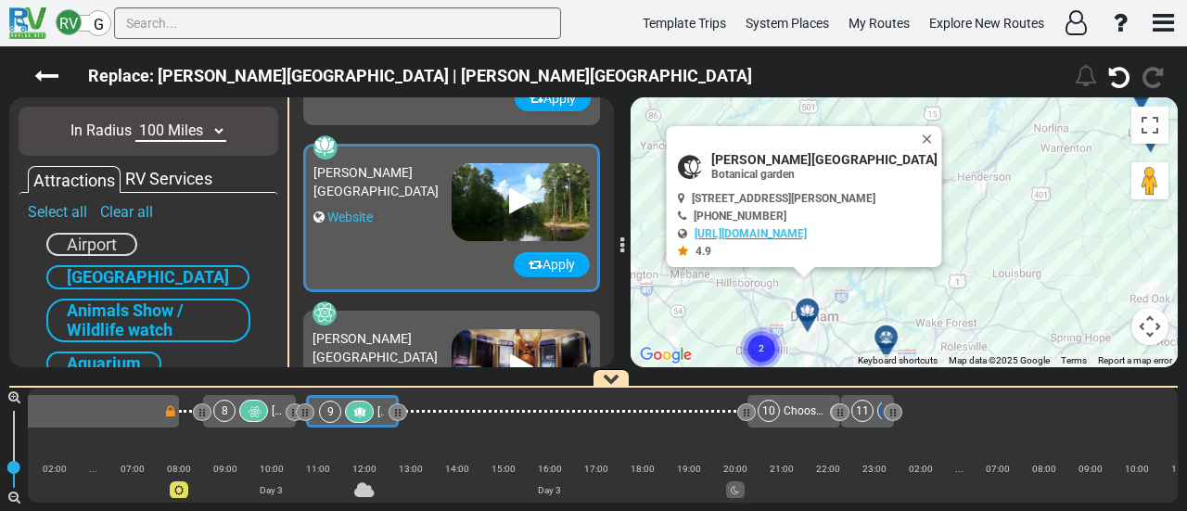
click at [842, 152] on span "[PERSON_NAME][GEOGRAPHIC_DATA]" at bounding box center [824, 159] width 226 height 15
copy div "[PERSON_NAME][GEOGRAPHIC_DATA]"
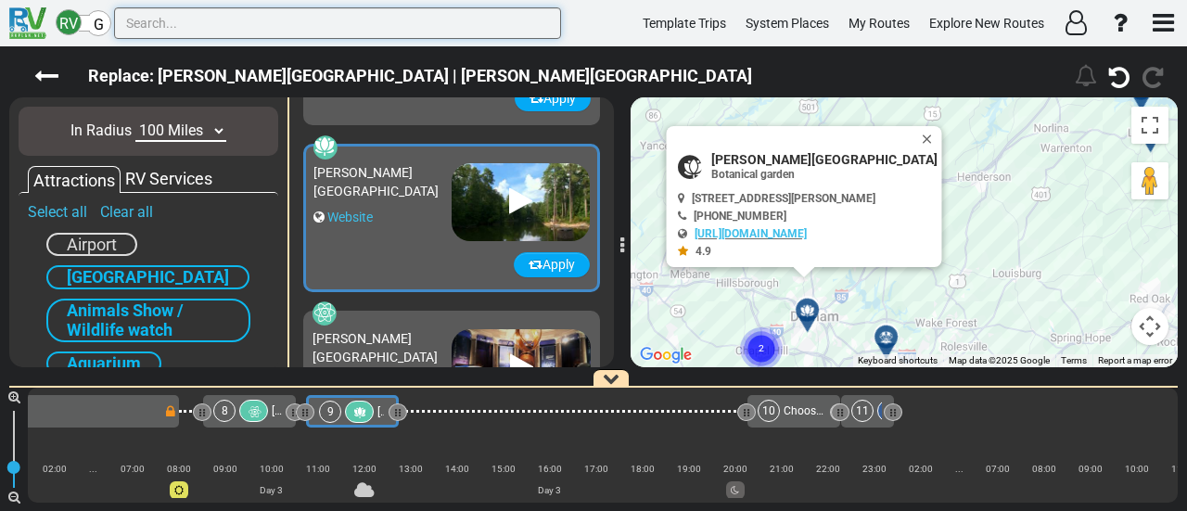
click at [326, 18] on input "text" at bounding box center [337, 23] width 447 height 32
paste input "[PERSON_NAME][GEOGRAPHIC_DATA]"
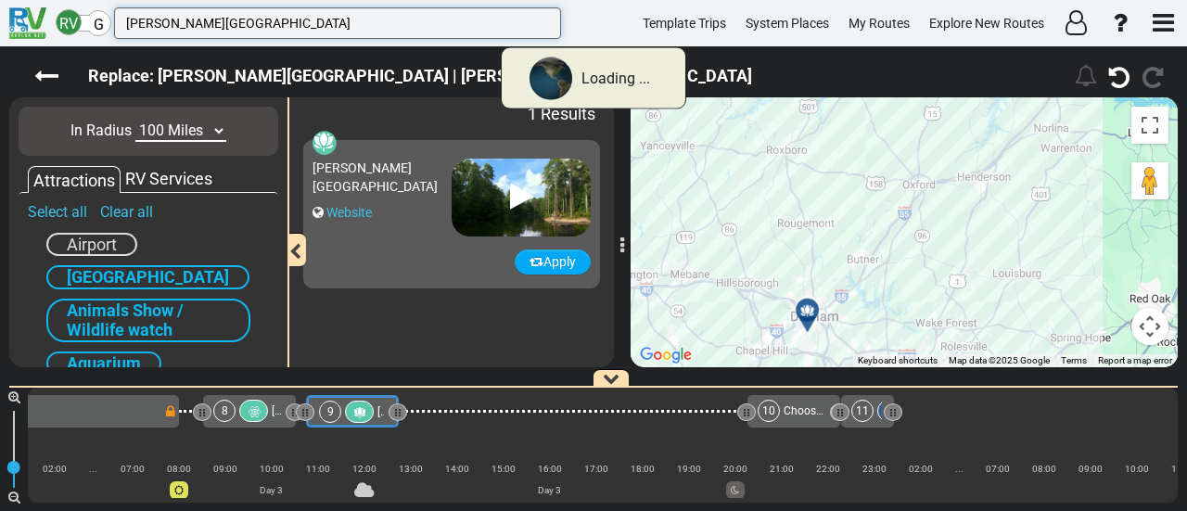
scroll to position [0, 0]
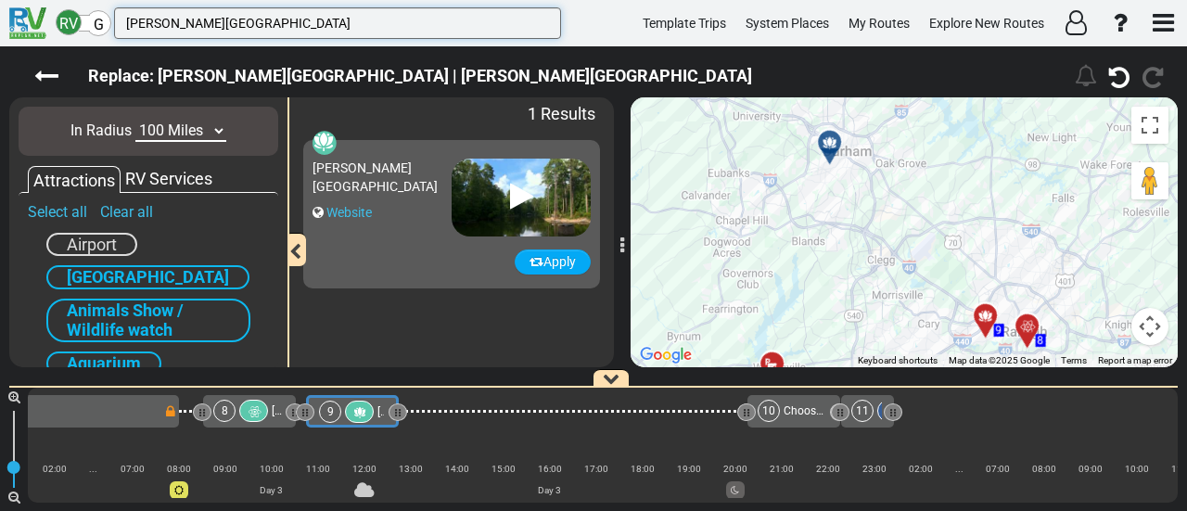
type input "[PERSON_NAME][GEOGRAPHIC_DATA]"
click at [556, 255] on button "Apply" at bounding box center [553, 261] width 76 height 25
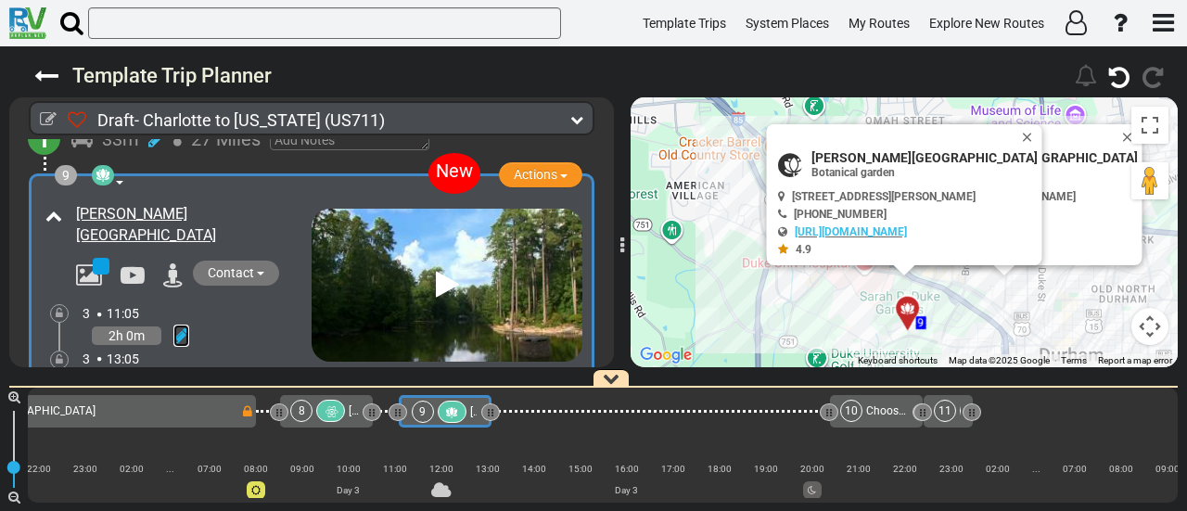
click at [182, 326] on icon at bounding box center [181, 335] width 16 height 19
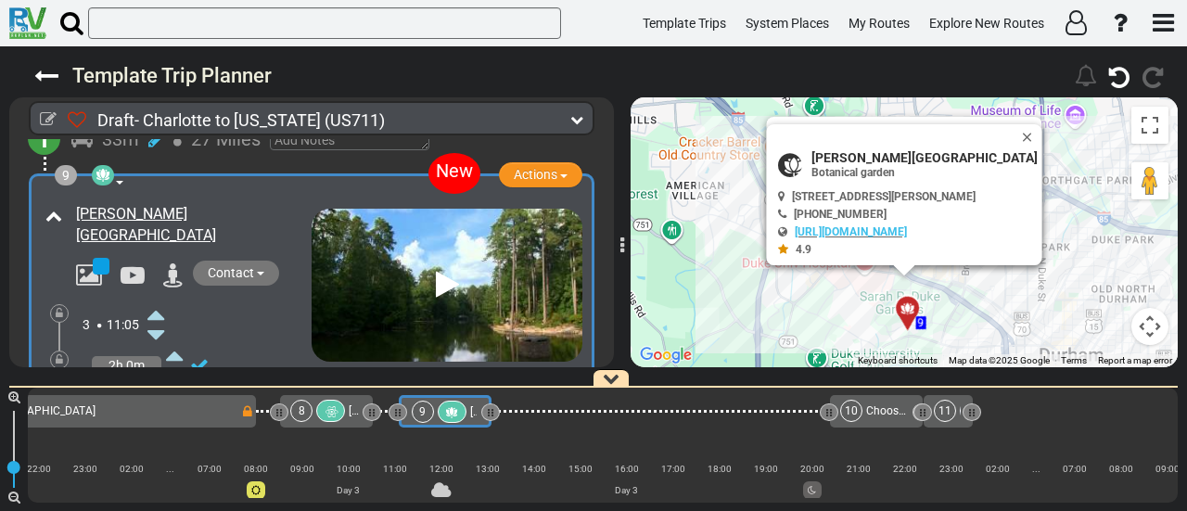
click at [163, 299] on icon at bounding box center [155, 314] width 17 height 30
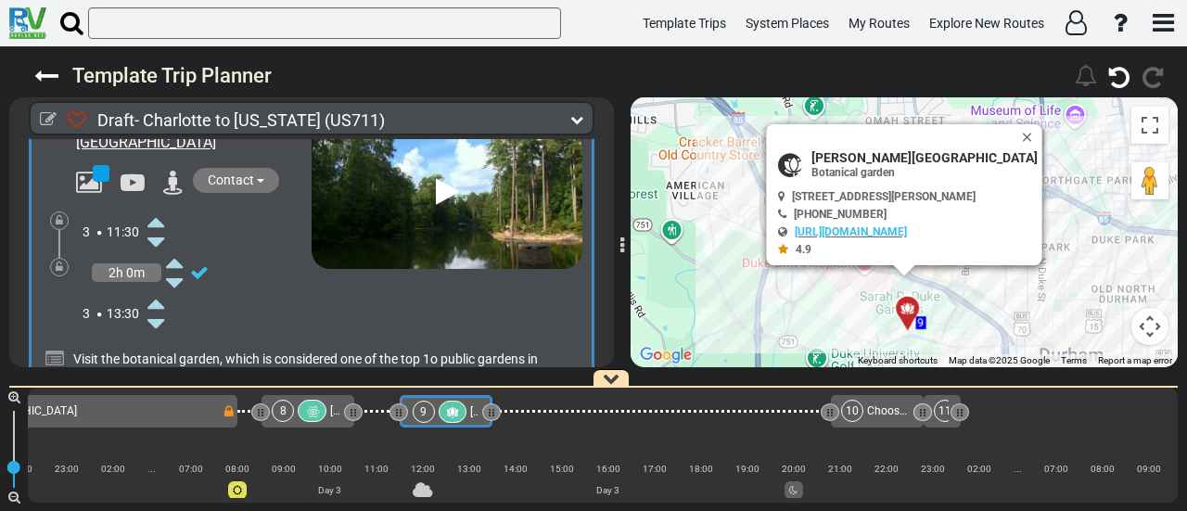
click at [323, 409] on div at bounding box center [312, 411] width 29 height 22
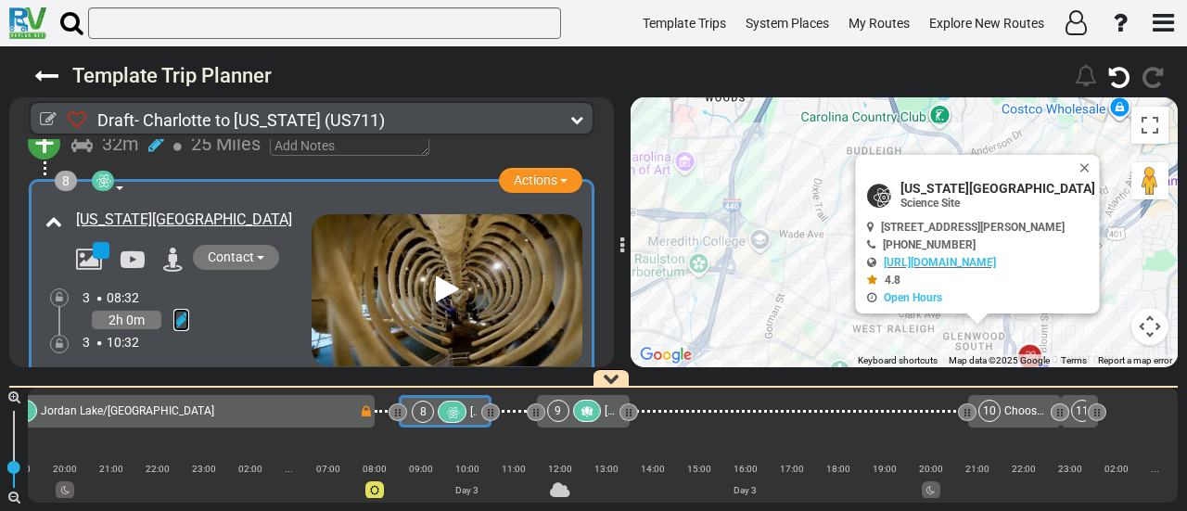
click at [186, 311] on icon at bounding box center [181, 320] width 16 height 19
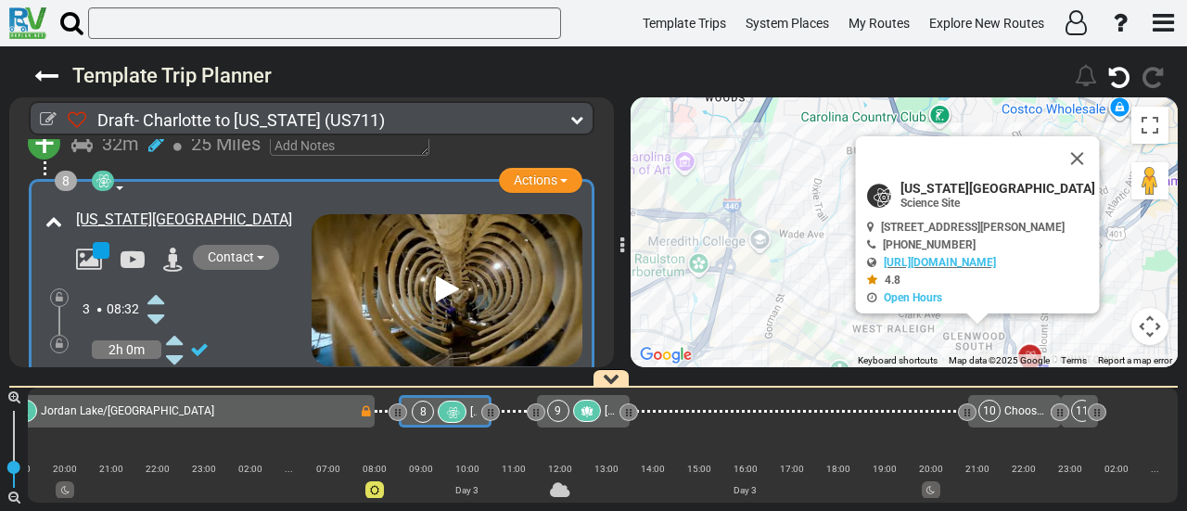
click at [161, 284] on icon at bounding box center [155, 299] width 17 height 30
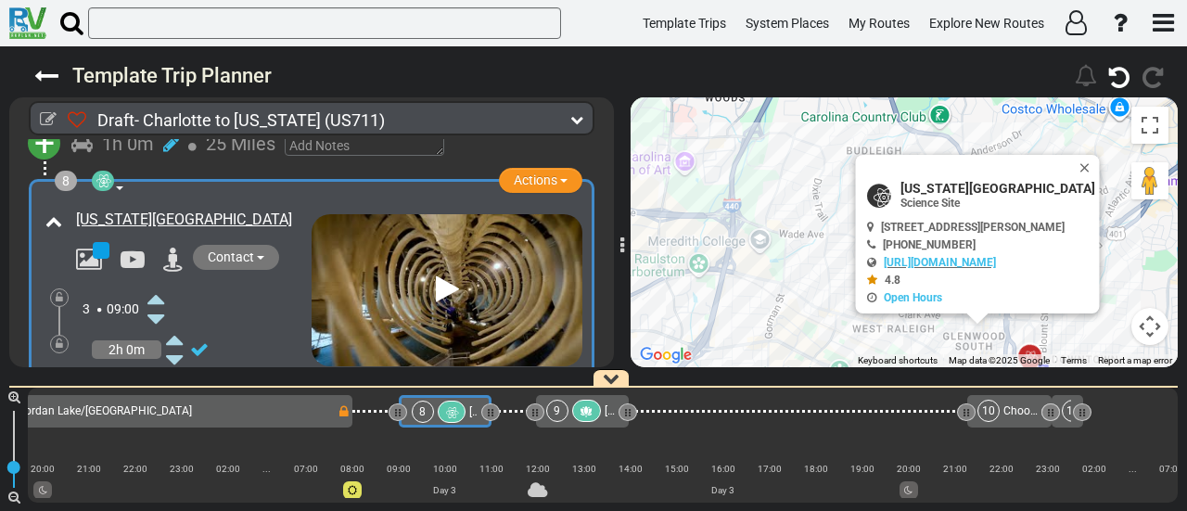
click at [160, 304] on icon at bounding box center [155, 319] width 17 height 30
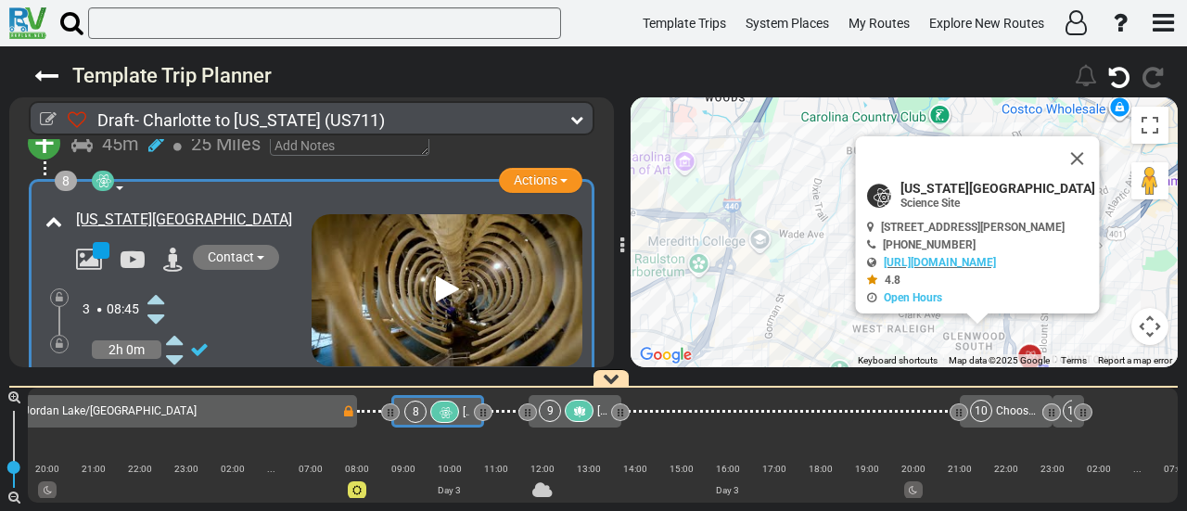
click at [160, 304] on icon at bounding box center [155, 319] width 17 height 30
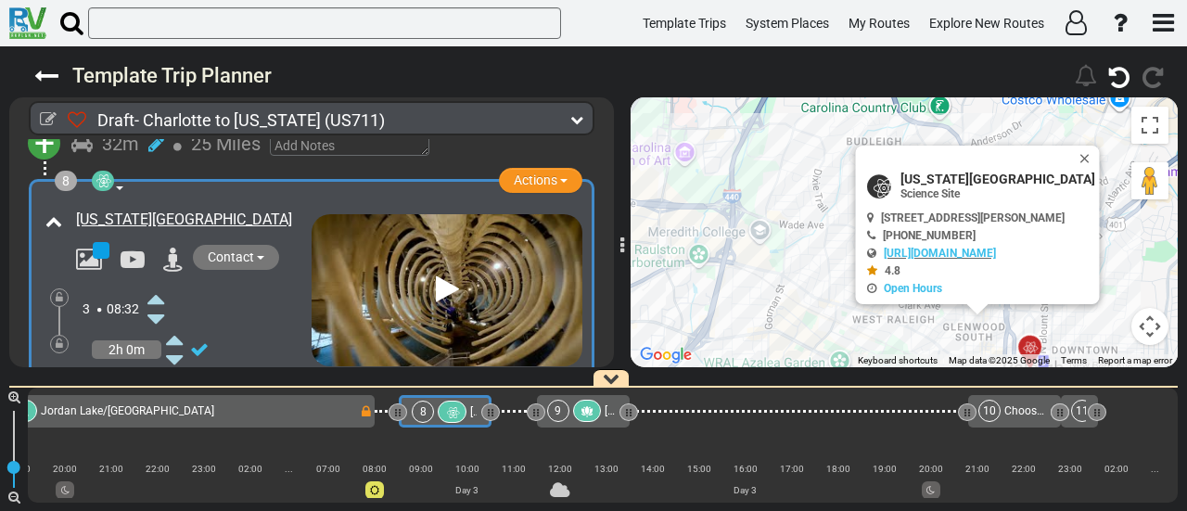
click at [905, 172] on span "[US_STATE][GEOGRAPHIC_DATA]" at bounding box center [997, 179] width 195 height 15
copy div "[US_STATE][GEOGRAPHIC_DATA]"
click at [288, 413] on div "7 Jordan Lake/Poplar Point" at bounding box center [169, 411] width 375 height 22
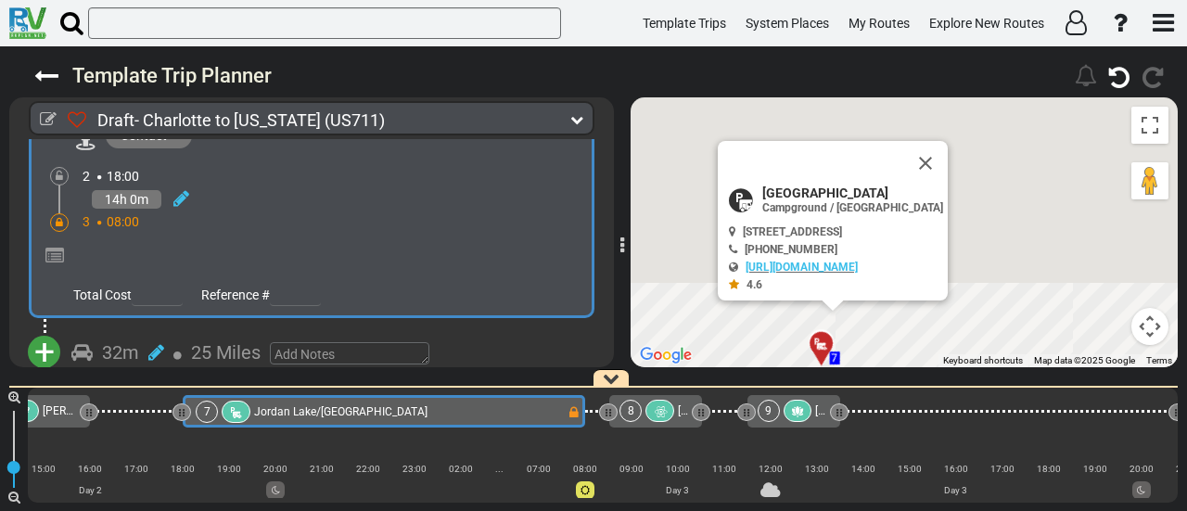
scroll to position [2016, 0]
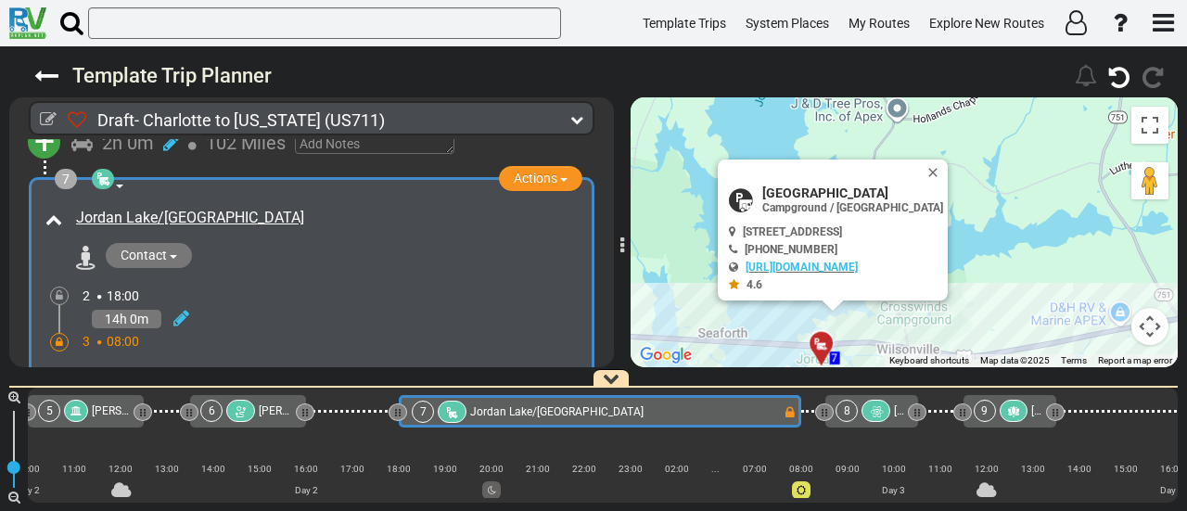
click at [62, 333] on div at bounding box center [59, 342] width 19 height 19
click at [53, 333] on div at bounding box center [59, 342] width 19 height 19
click at [56, 337] on icon at bounding box center [59, 342] width 7 height 11
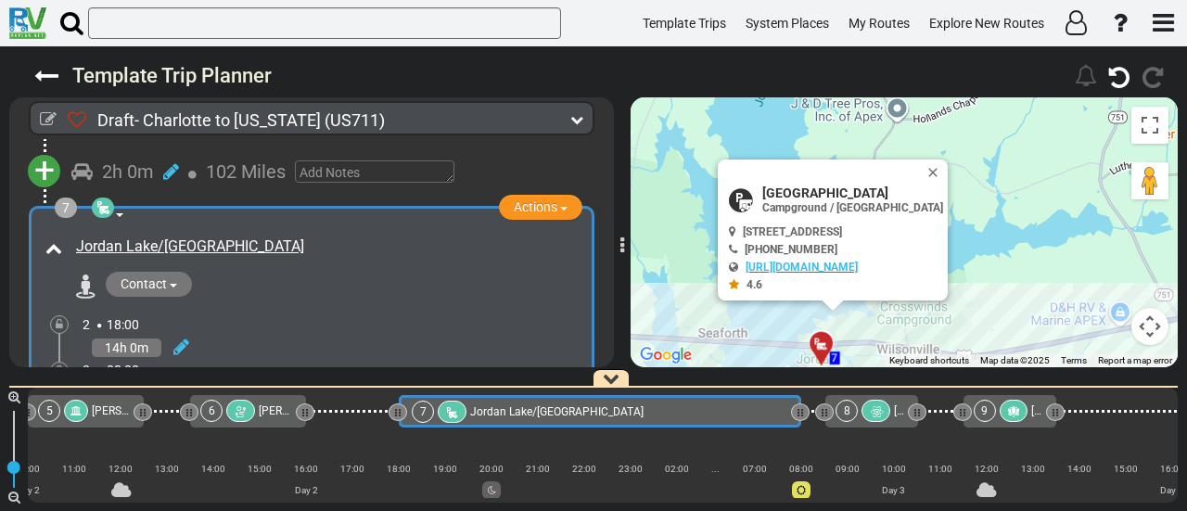
scroll to position [2042, 0]
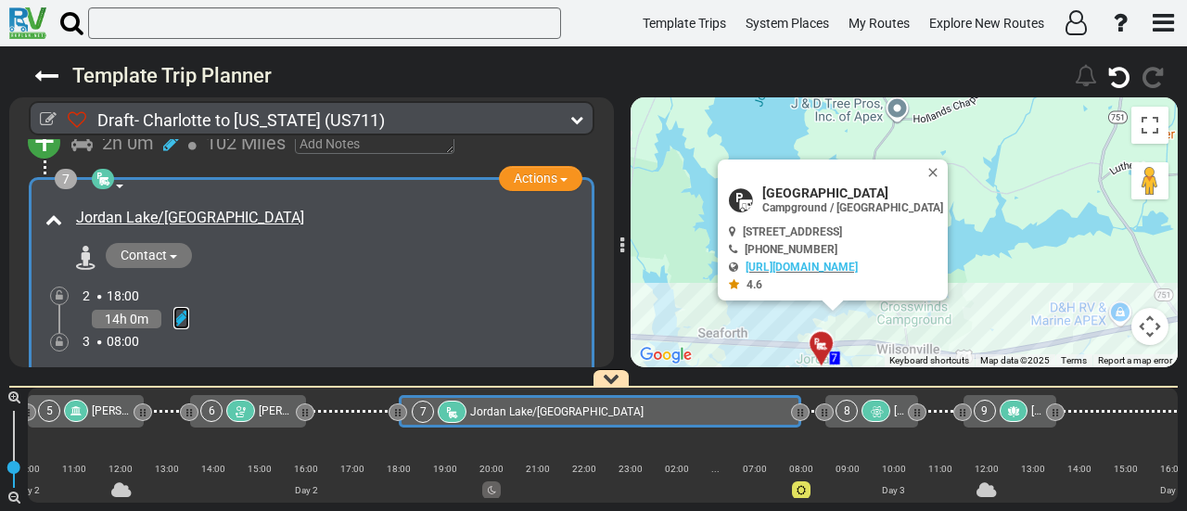
click at [178, 309] on icon at bounding box center [181, 318] width 16 height 19
click at [156, 363] on icon at bounding box center [155, 378] width 17 height 30
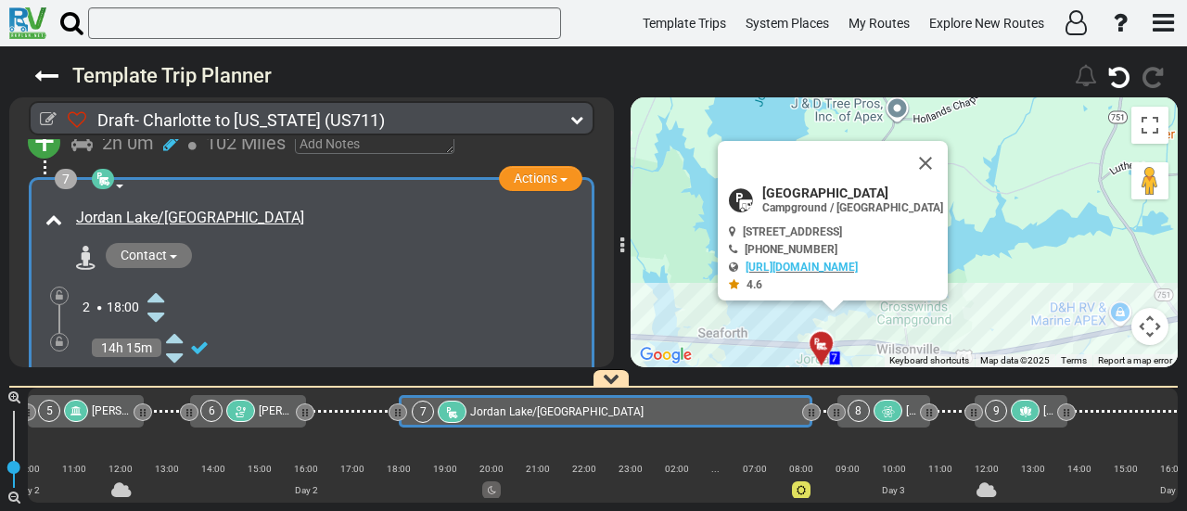
click at [156, 363] on icon at bounding box center [155, 378] width 17 height 30
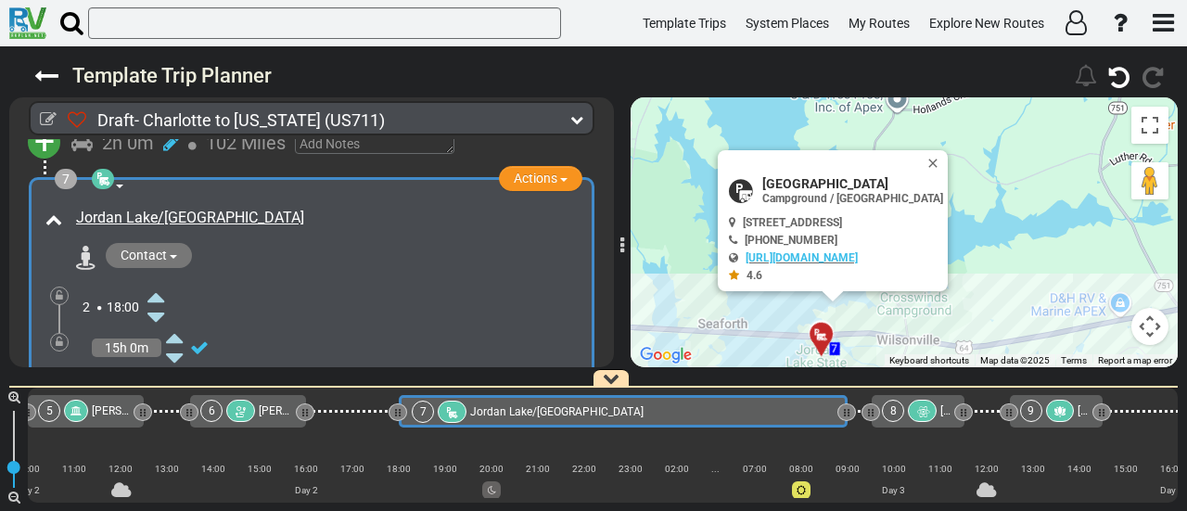
click at [156, 363] on icon at bounding box center [155, 378] width 17 height 30
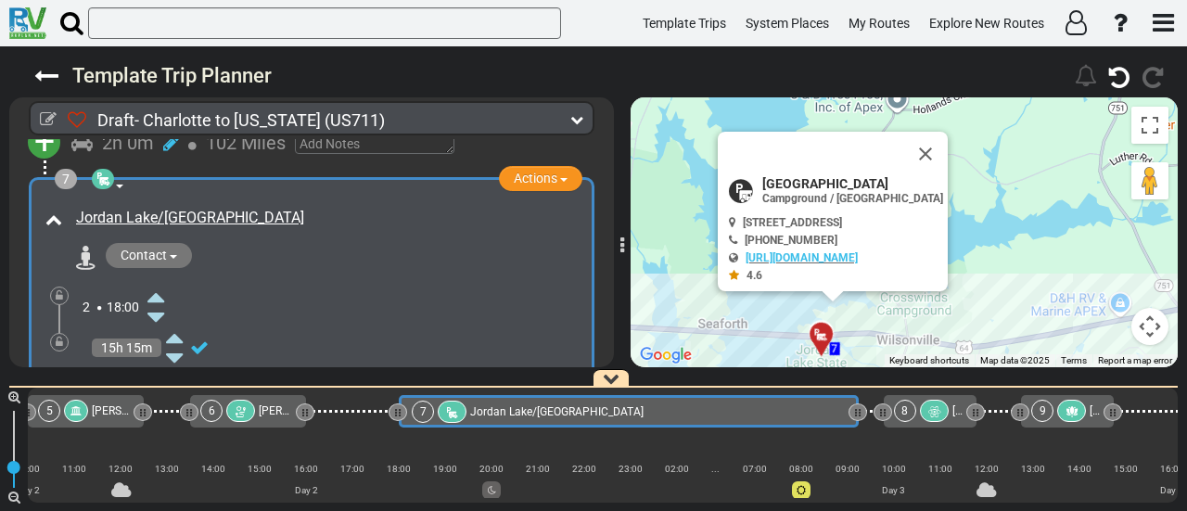
click at [156, 363] on icon at bounding box center [155, 378] width 17 height 30
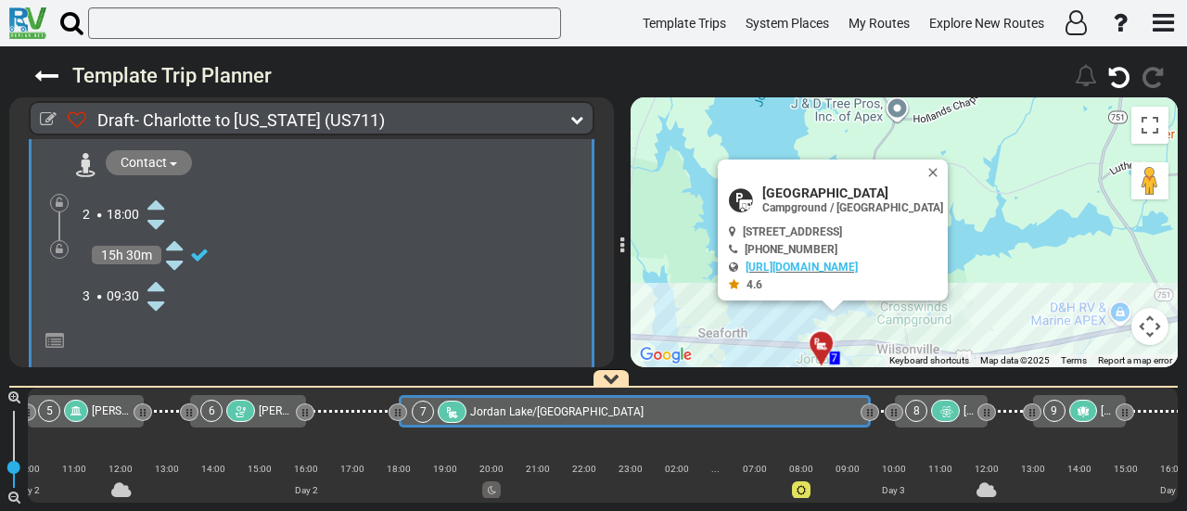
click at [160, 291] on icon at bounding box center [155, 306] width 17 height 30
click at [54, 240] on div at bounding box center [59, 249] width 19 height 19
click at [57, 244] on icon at bounding box center [59, 249] width 7 height 11
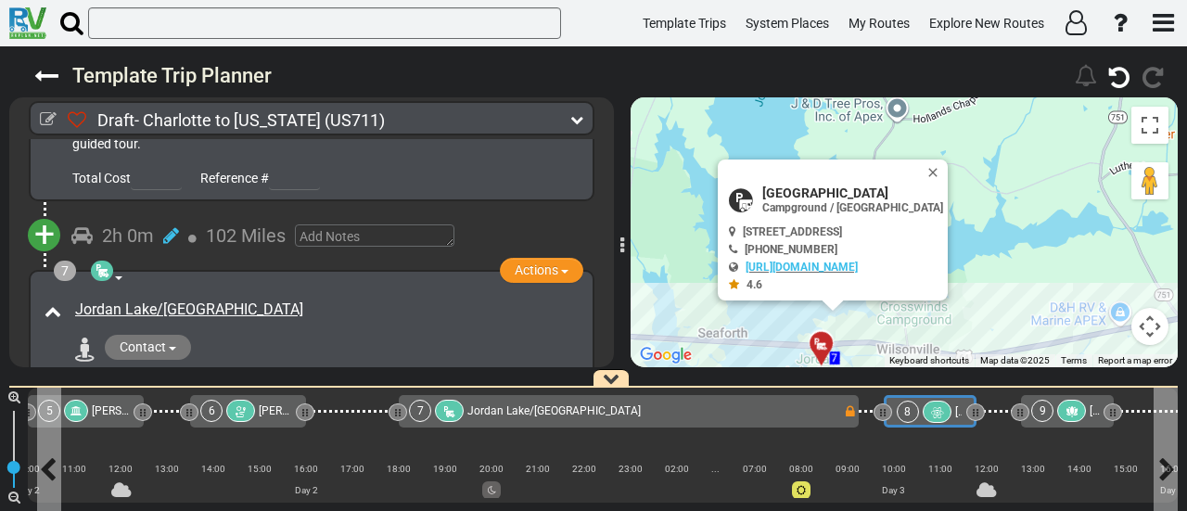
click at [945, 413] on div at bounding box center [936, 412] width 29 height 22
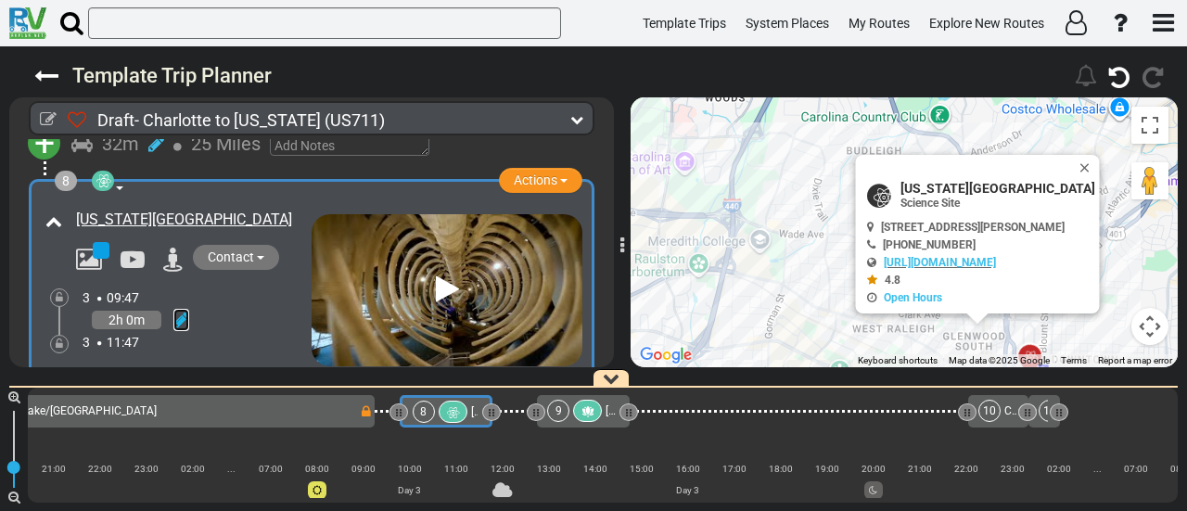
click at [178, 311] on icon at bounding box center [181, 320] width 16 height 19
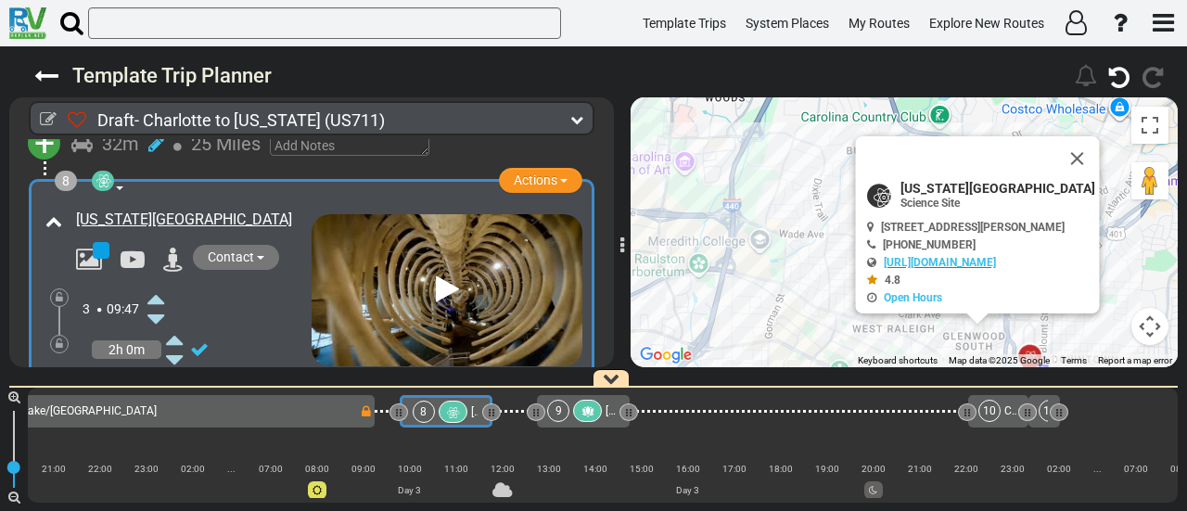
click at [158, 284] on icon at bounding box center [155, 299] width 17 height 30
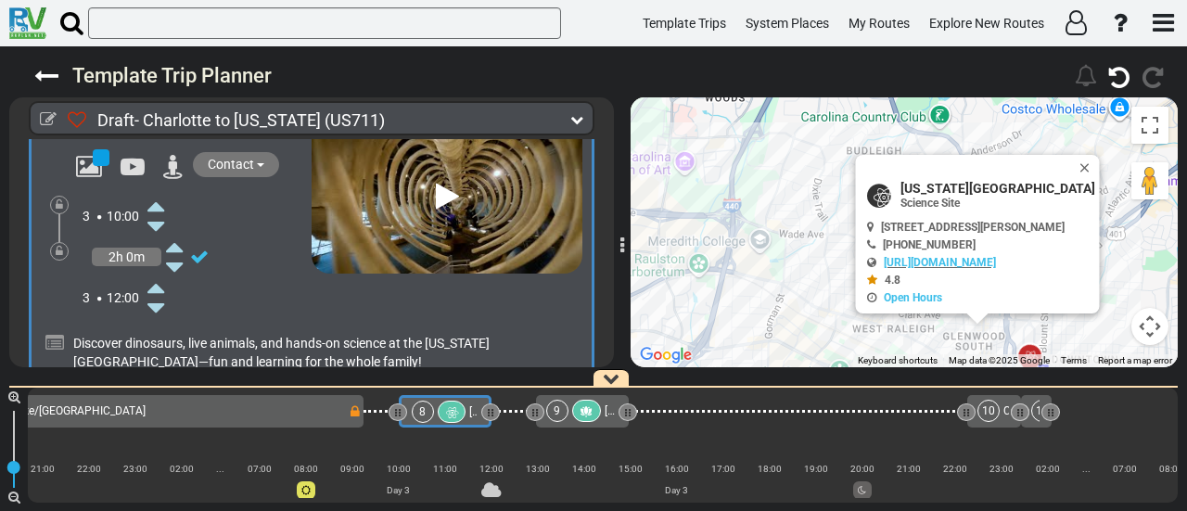
click at [157, 273] on icon at bounding box center [155, 288] width 17 height 30
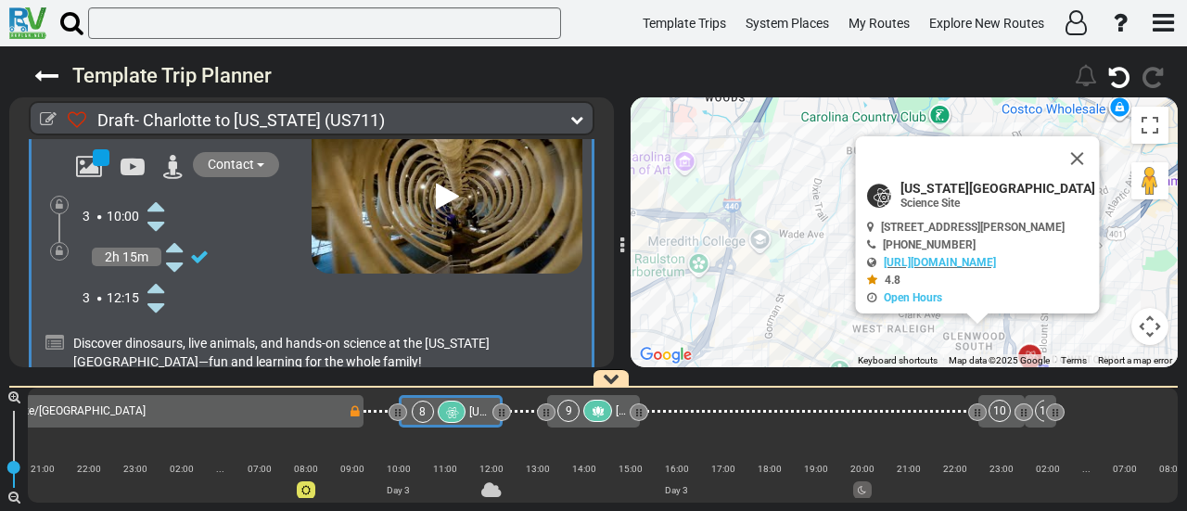
click at [157, 273] on icon at bounding box center [155, 288] width 17 height 30
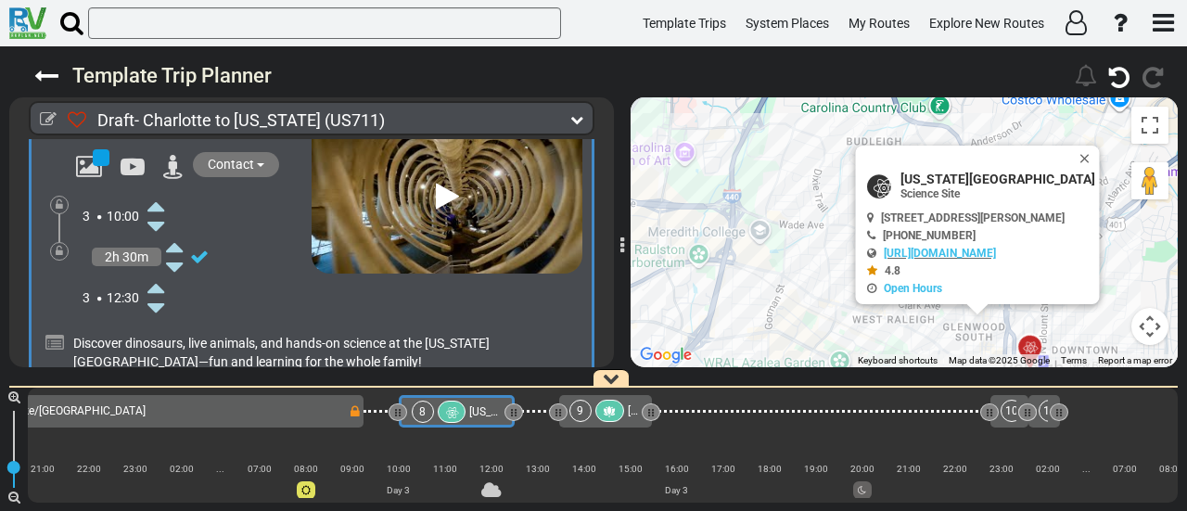
click at [157, 273] on icon at bounding box center [155, 288] width 17 height 30
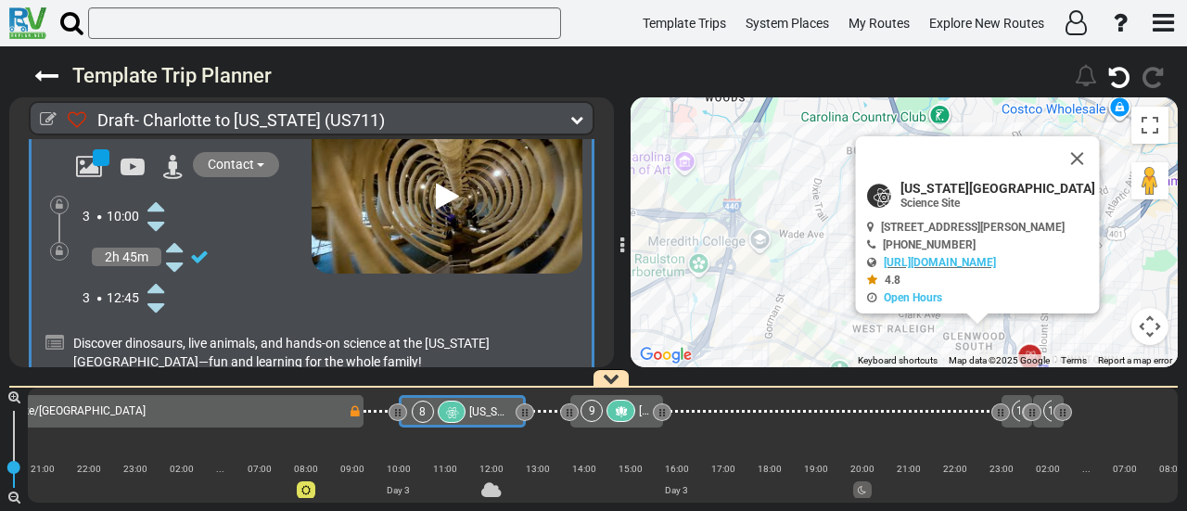
click at [157, 273] on icon at bounding box center [155, 288] width 17 height 30
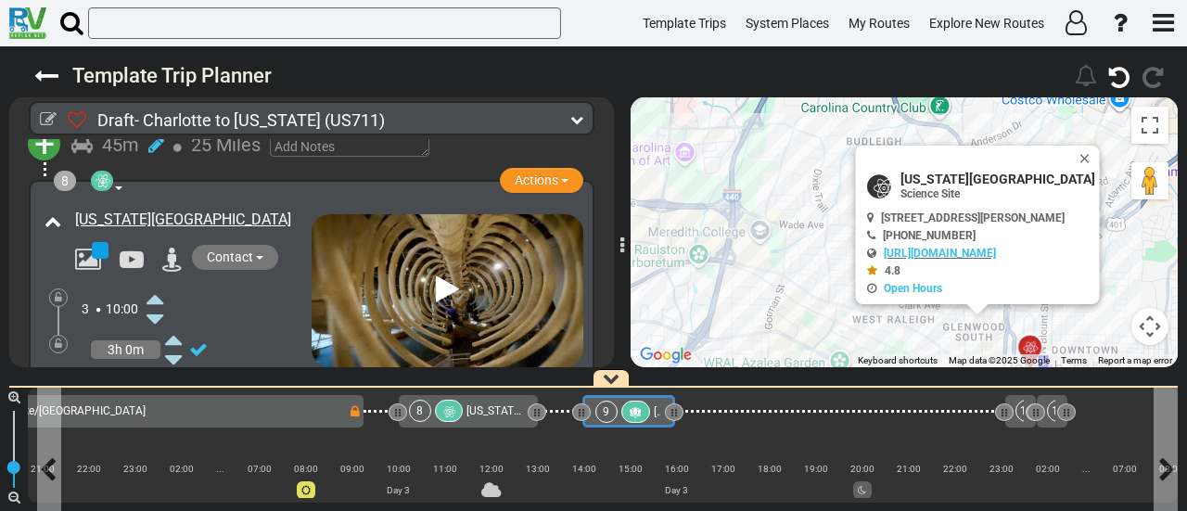
click at [654, 414] on span "[PERSON_NAME][GEOGRAPHIC_DATA]" at bounding box center [749, 411] width 191 height 13
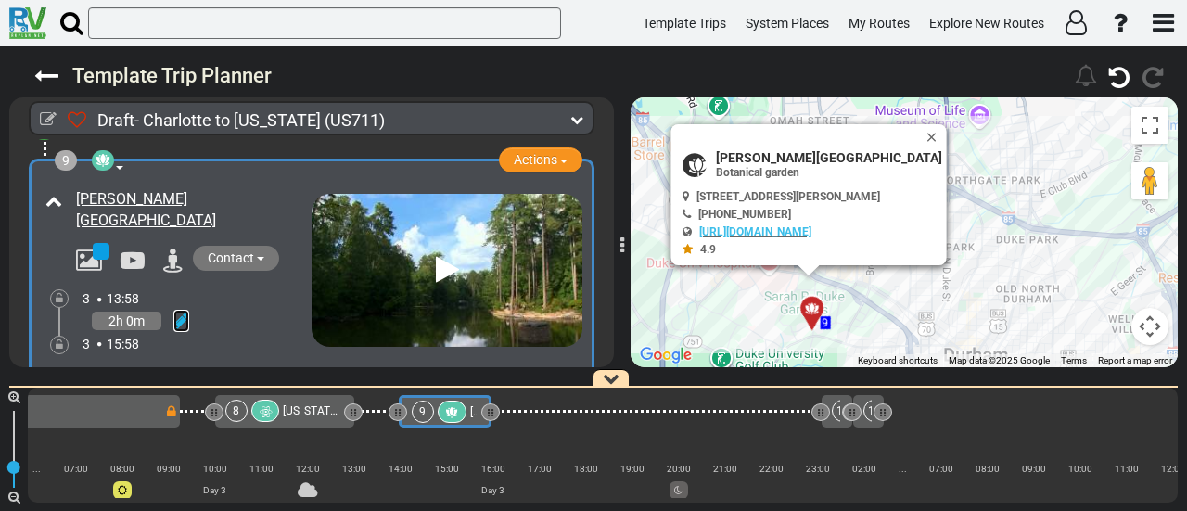
click at [184, 312] on icon at bounding box center [181, 321] width 16 height 19
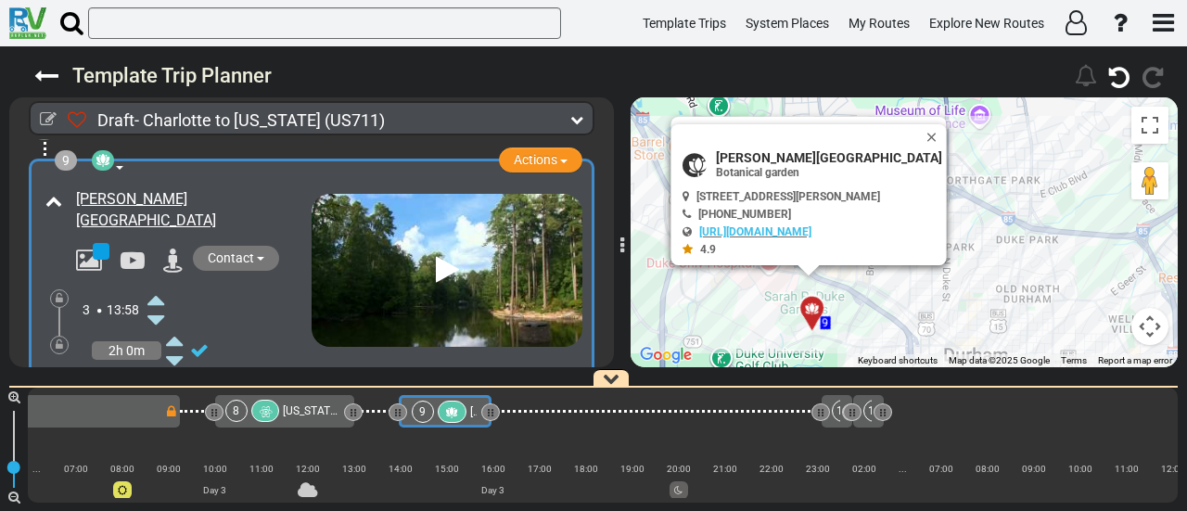
click at [159, 285] on icon at bounding box center [155, 300] width 17 height 30
click at [159, 366] on icon at bounding box center [155, 381] width 17 height 30
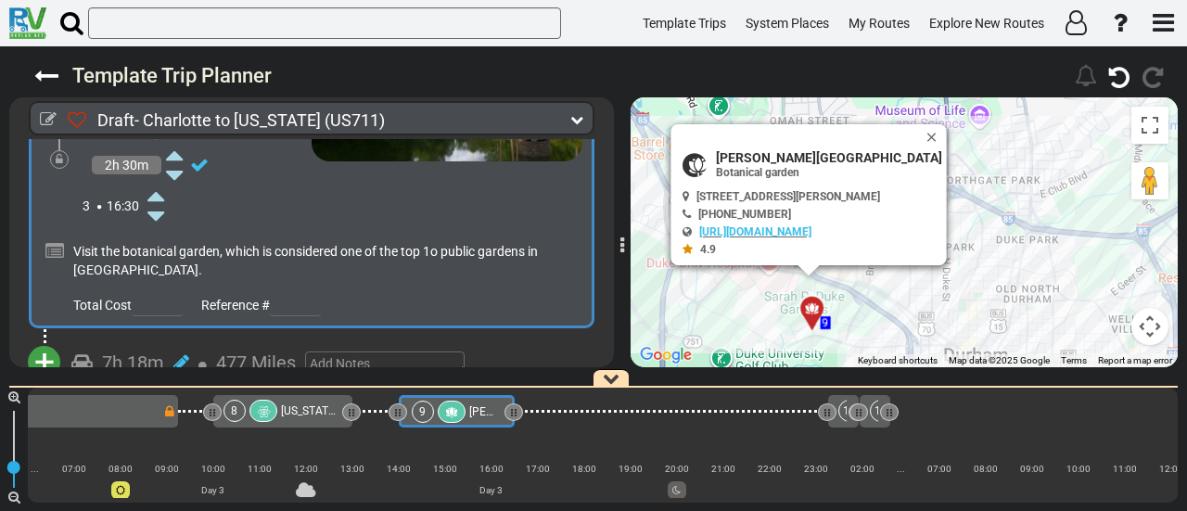
click at [444, 406] on icon at bounding box center [452, 412] width 16 height 13
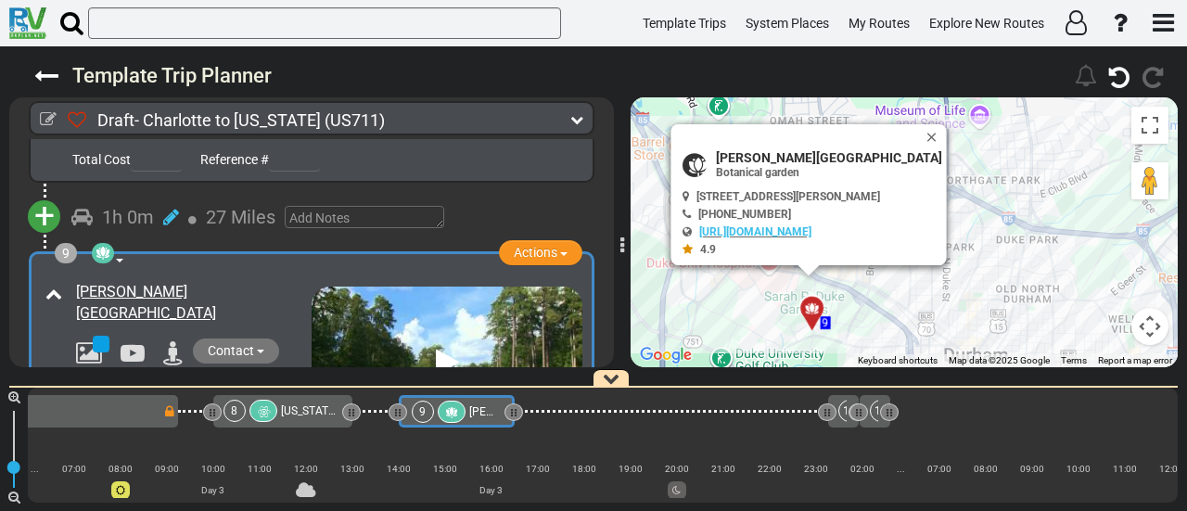
click at [311, 407] on span "[US_STATE][GEOGRAPHIC_DATA]" at bounding box center [362, 410] width 163 height 13
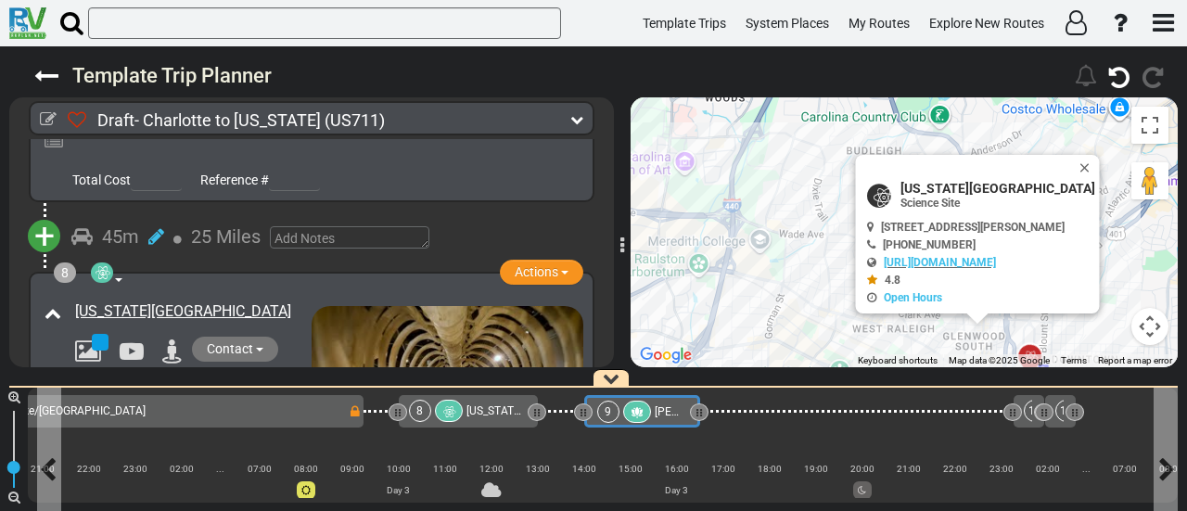
click at [632, 413] on icon at bounding box center [637, 412] width 16 height 13
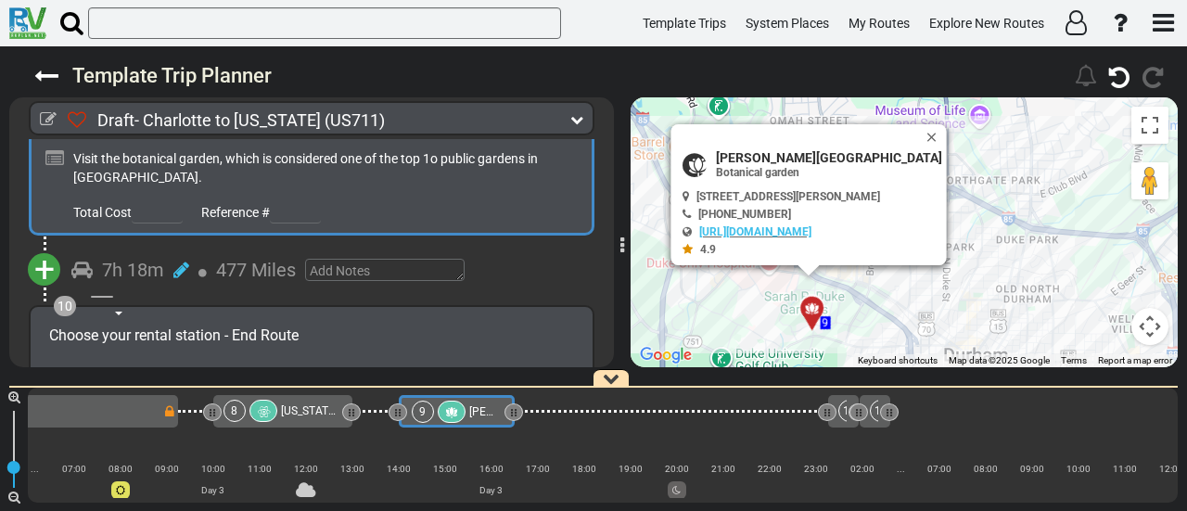
click at [52, 248] on span "+" at bounding box center [44, 269] width 20 height 43
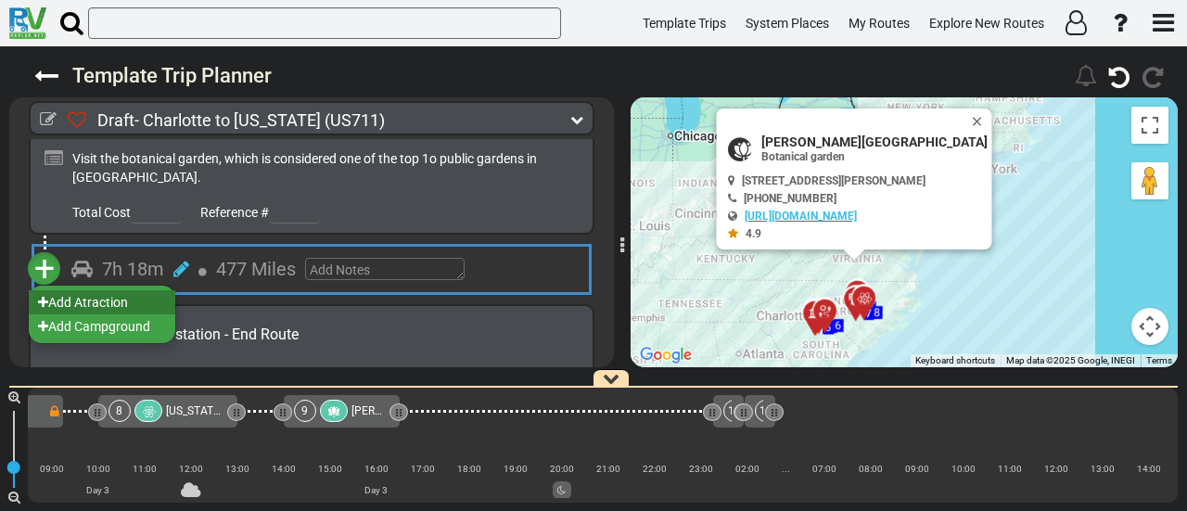
click at [128, 290] on li "Add Atraction" at bounding box center [102, 302] width 146 height 24
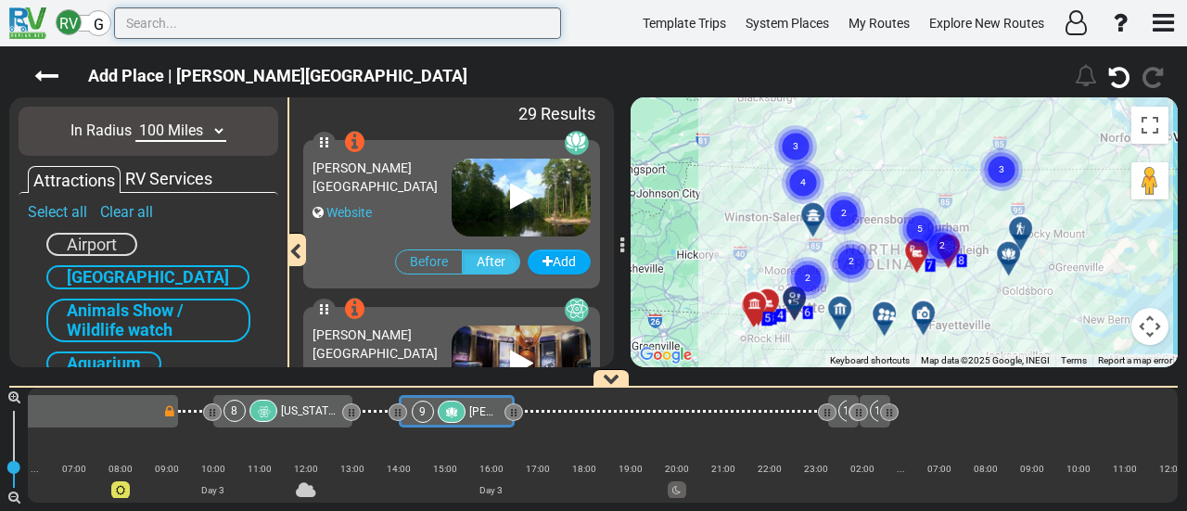
click at [358, 19] on input "text" at bounding box center [337, 23] width 447 height 32
paste input "[US_STATE][GEOGRAPHIC_DATA]"
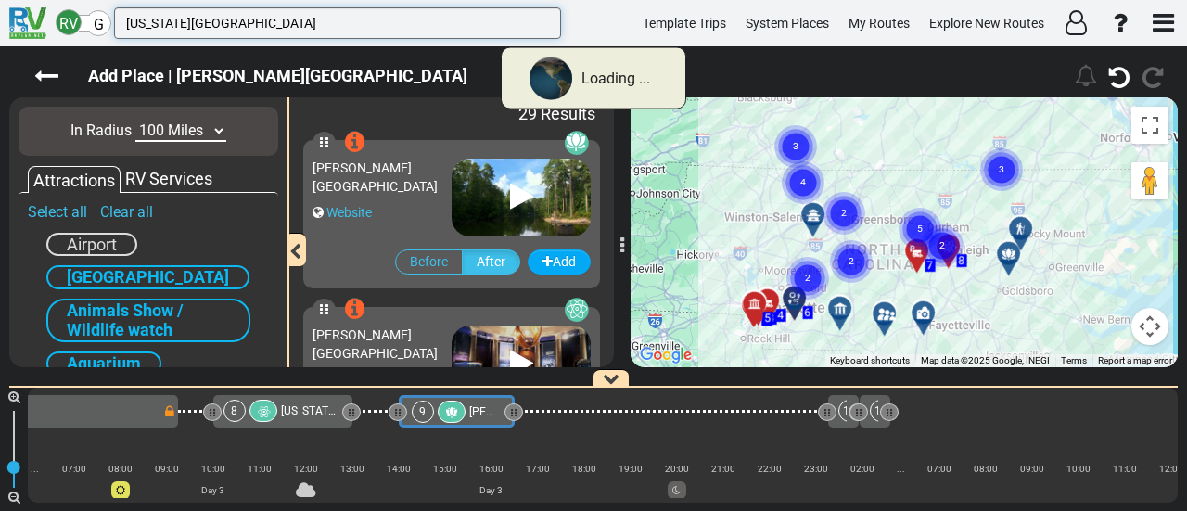
type input "[US_STATE][GEOGRAPHIC_DATA]"
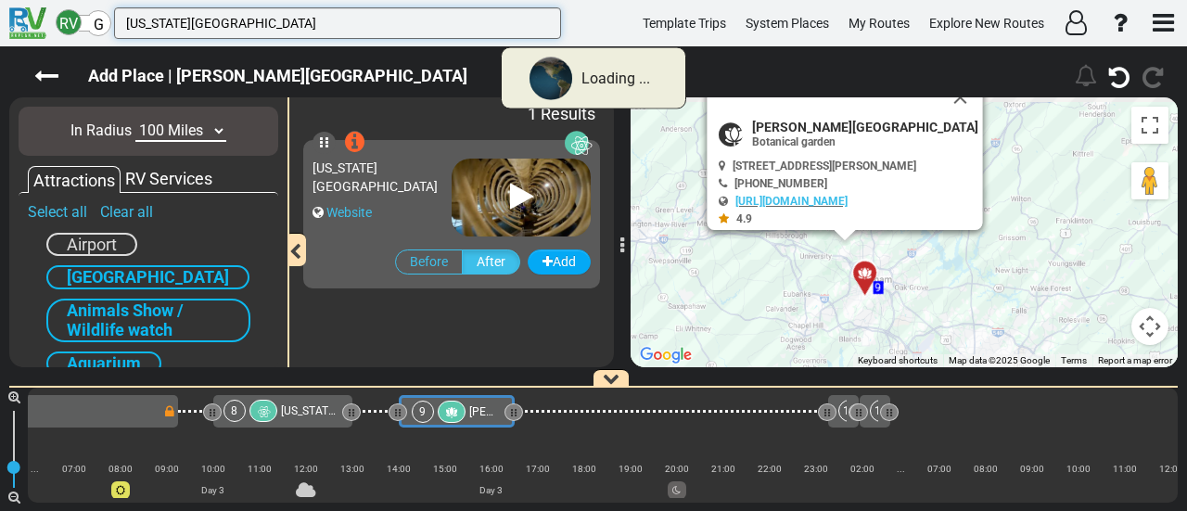
click at [331, 21] on input "[US_STATE][GEOGRAPHIC_DATA]" at bounding box center [337, 23] width 447 height 32
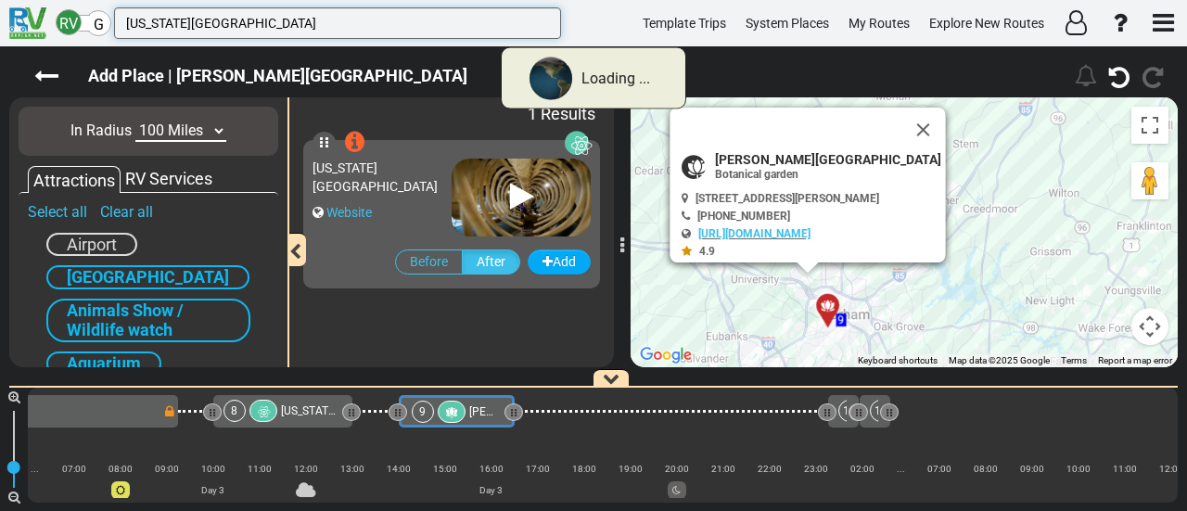
click at [331, 21] on input "[US_STATE][GEOGRAPHIC_DATA]" at bounding box center [337, 23] width 447 height 32
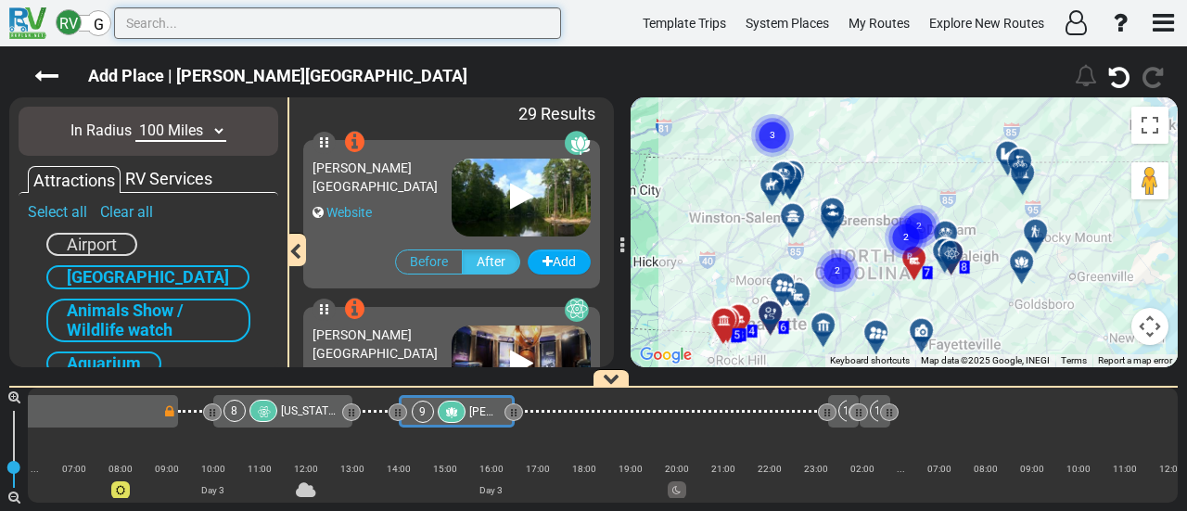
paste input "Skyline Dri"
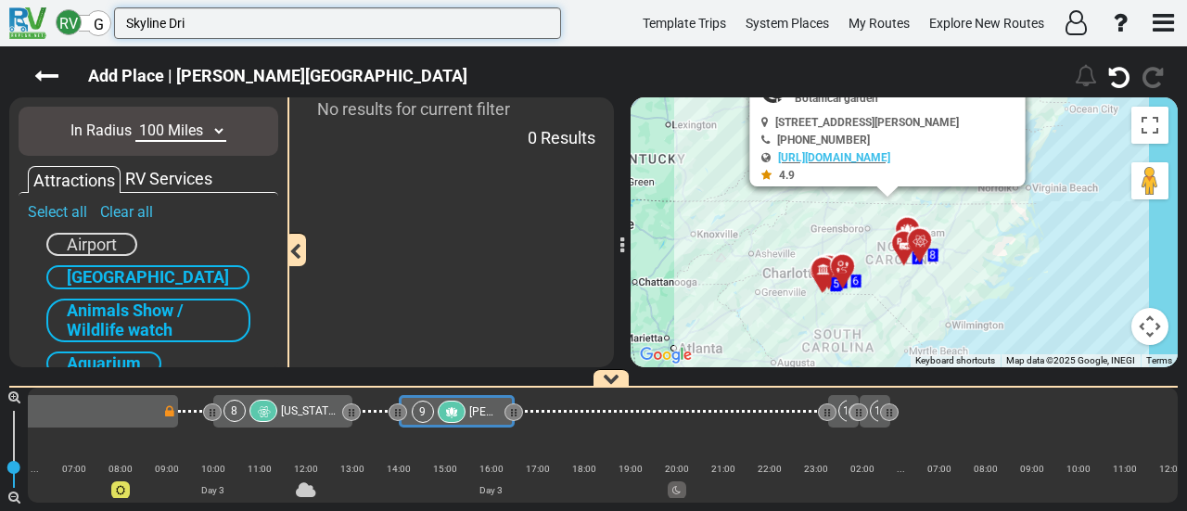
click at [194, 16] on input "Skyline Dri" at bounding box center [337, 23] width 447 height 32
type input "Skyline Drive"
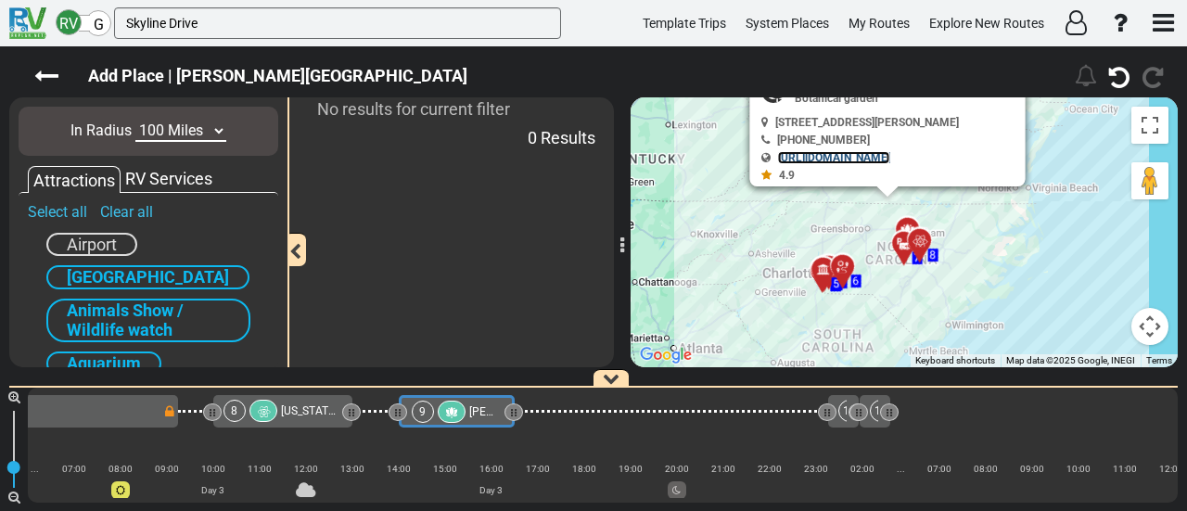
click at [181, 131] on select "10 Miles 50 Miles 100 Miles 250 Miles 500 Miles 1000 Miles" at bounding box center [180, 131] width 91 height 21
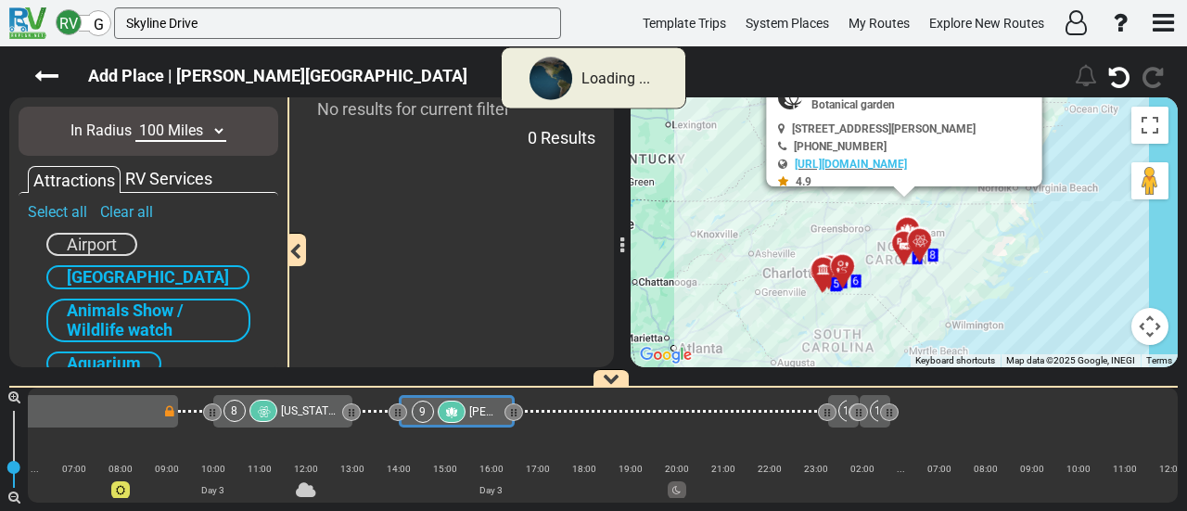
click at [172, 129] on select "10 Miles 50 Miles 100 Miles 250 Miles 500 Miles 1000 Miles" at bounding box center [180, 131] width 91 height 21
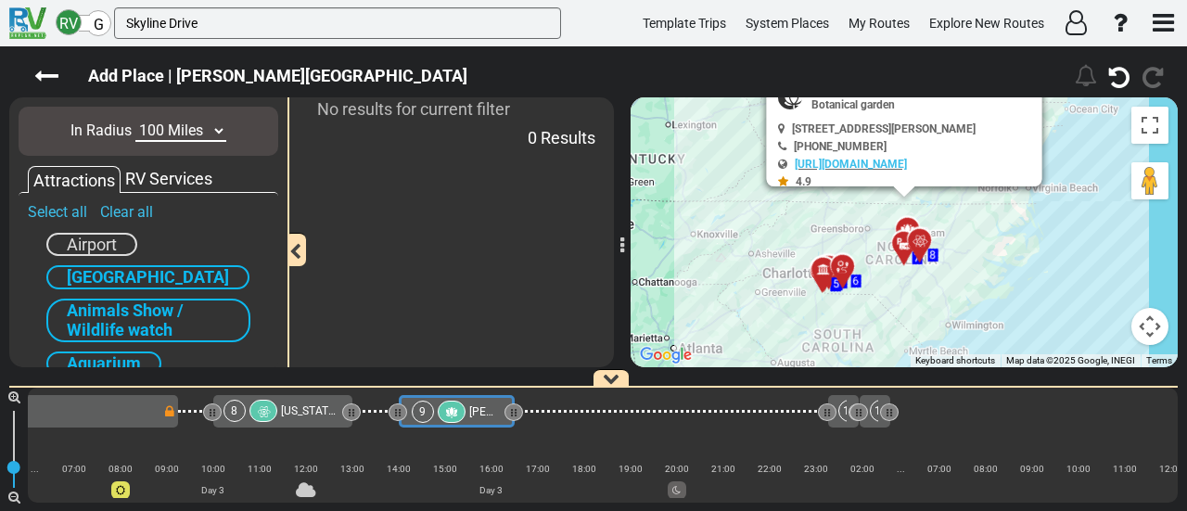
select select "number:250"
click at [135, 121] on select "10 Miles 50 Miles 100 Miles 250 Miles 500 Miles 1000 Miles" at bounding box center [180, 131] width 91 height 21
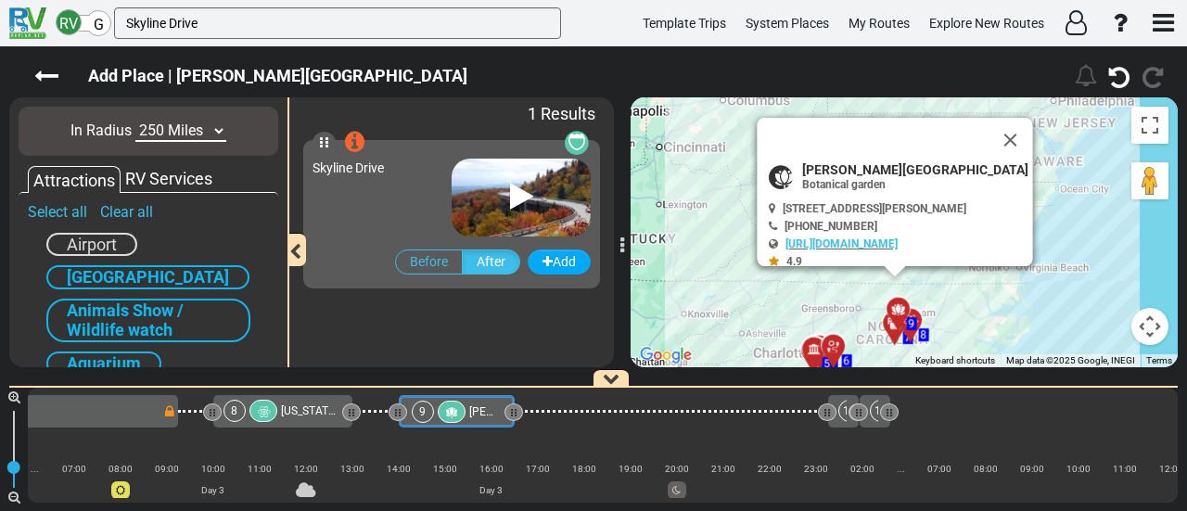
click at [378, 169] on span "Skyline Drive" at bounding box center [347, 167] width 71 height 15
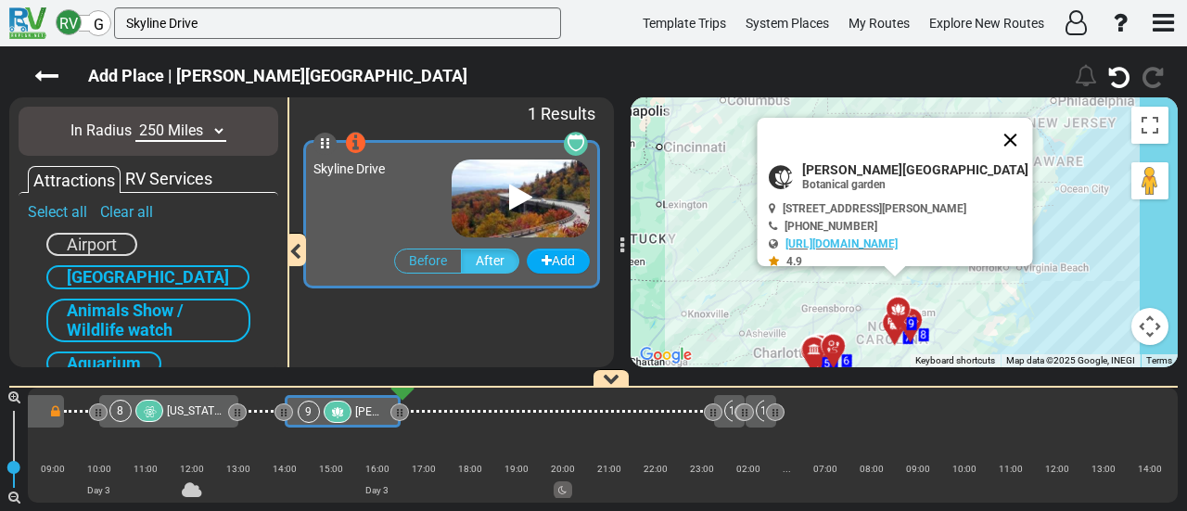
scroll to position [0, 1823]
click at [997, 131] on button "Close" at bounding box center [1010, 140] width 45 height 45
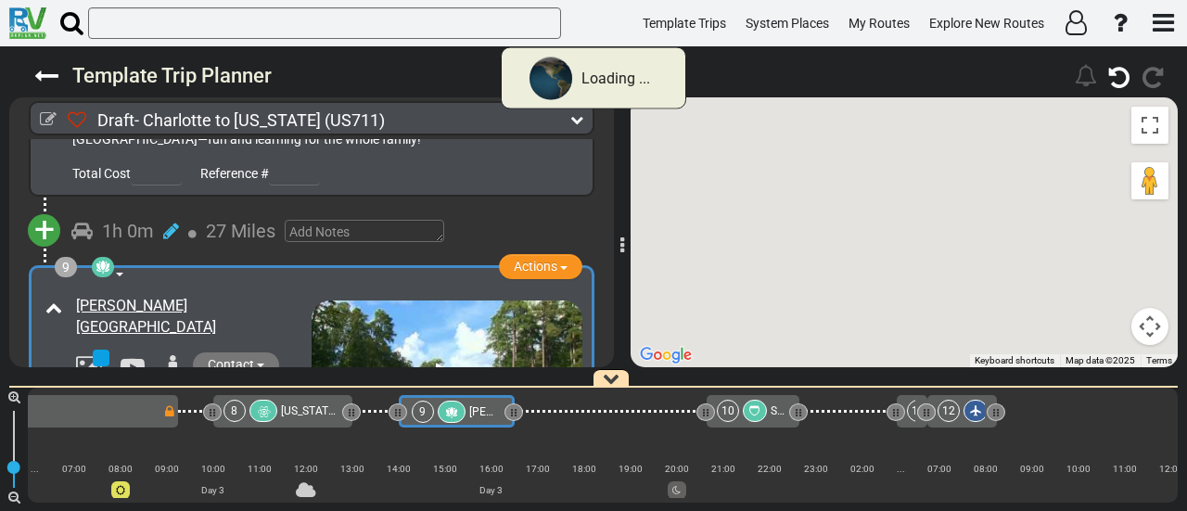
scroll to position [2639, 0]
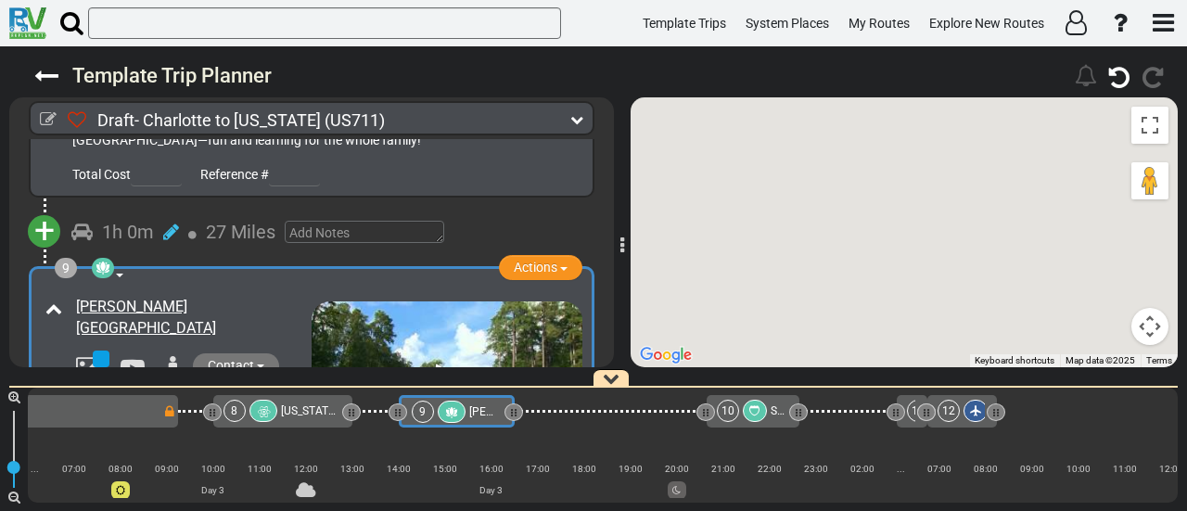
click at [477, 414] on span "[PERSON_NAME][GEOGRAPHIC_DATA]" at bounding box center [564, 411] width 191 height 13
click at [1153, 327] on button "Map camera controls" at bounding box center [1149, 326] width 37 height 37
click at [1106, 324] on button "Zoom out" at bounding box center [1103, 326] width 37 height 37
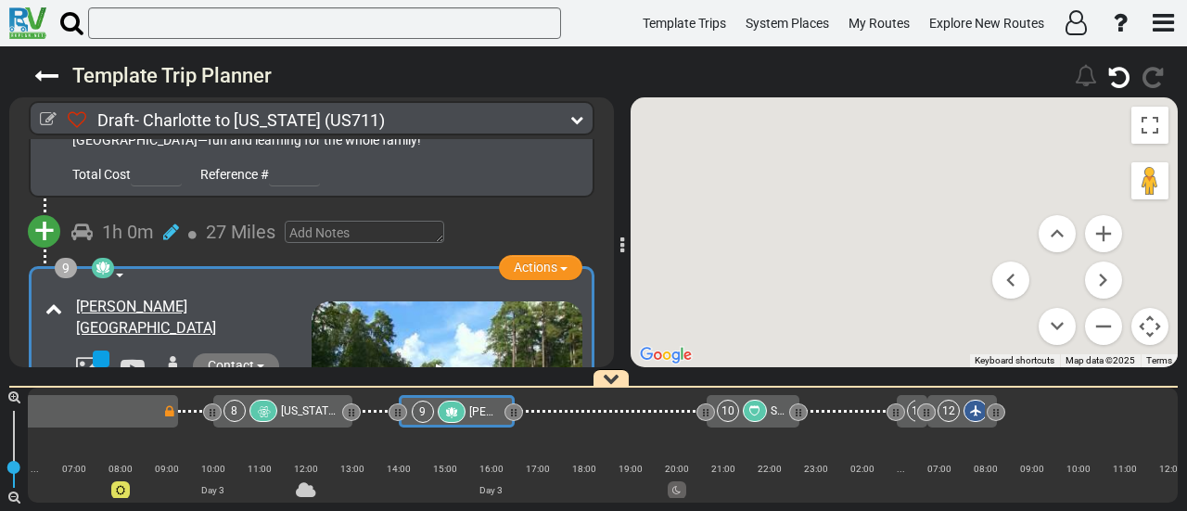
click at [761, 408] on div at bounding box center [755, 411] width 24 height 22
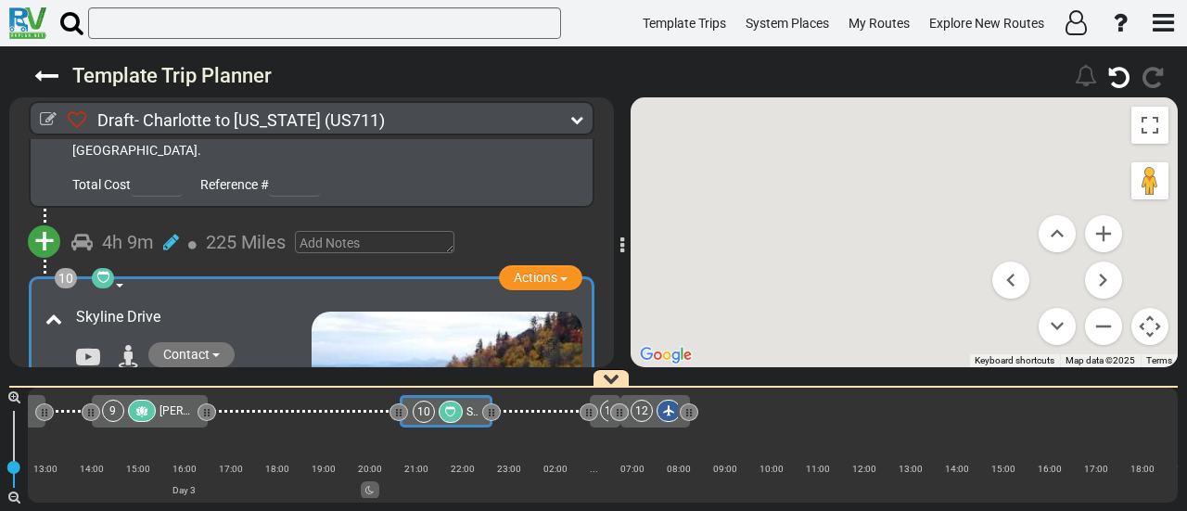
scroll to position [0, 2016]
click at [168, 413] on span "[PERSON_NAME][GEOGRAPHIC_DATA]" at bounding box center [254, 410] width 191 height 13
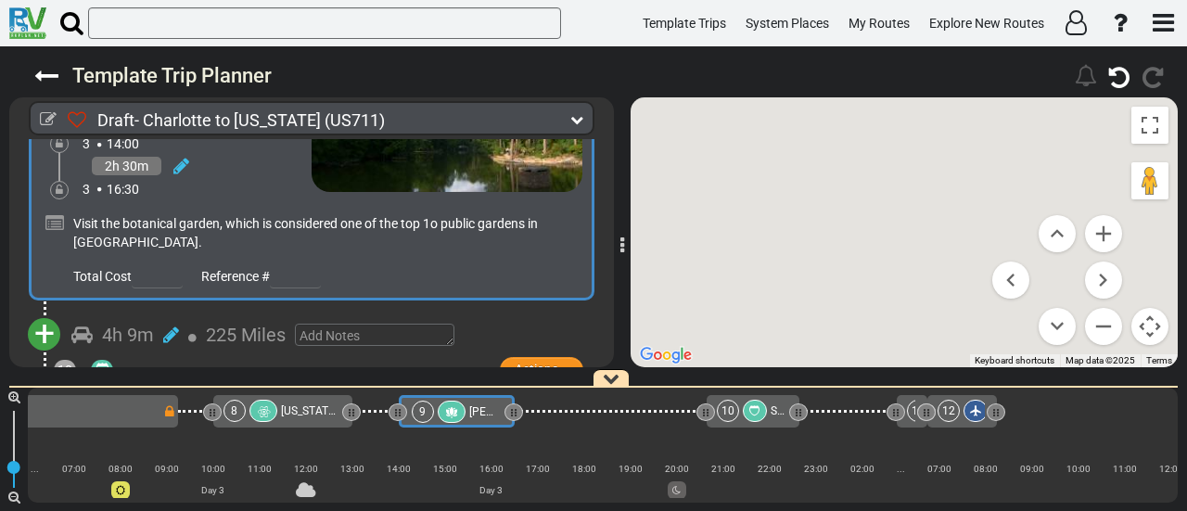
scroll to position [2917, 0]
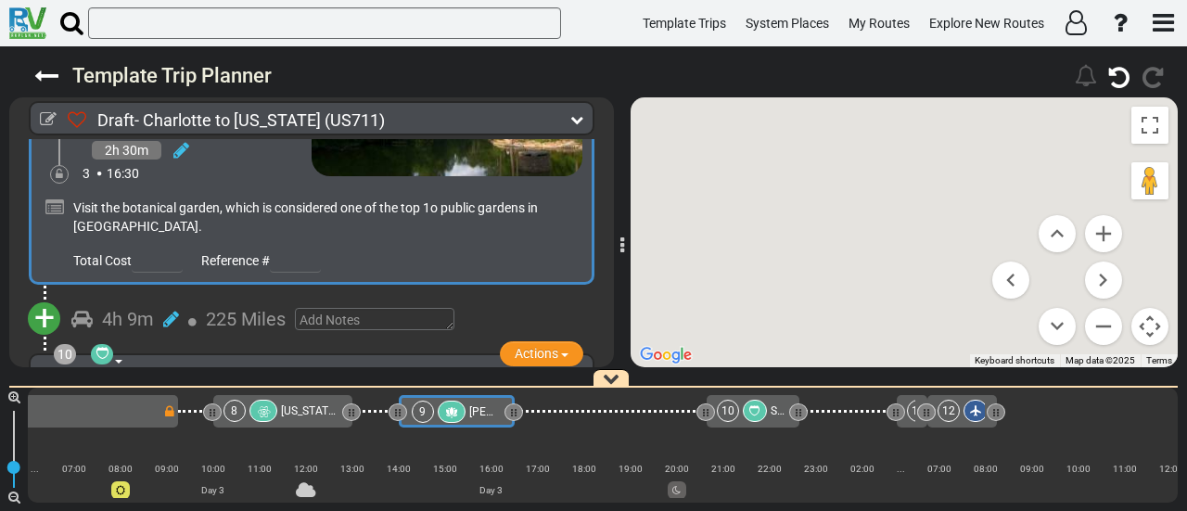
click at [740, 414] on div "10" at bounding box center [744, 411] width 54 height 22
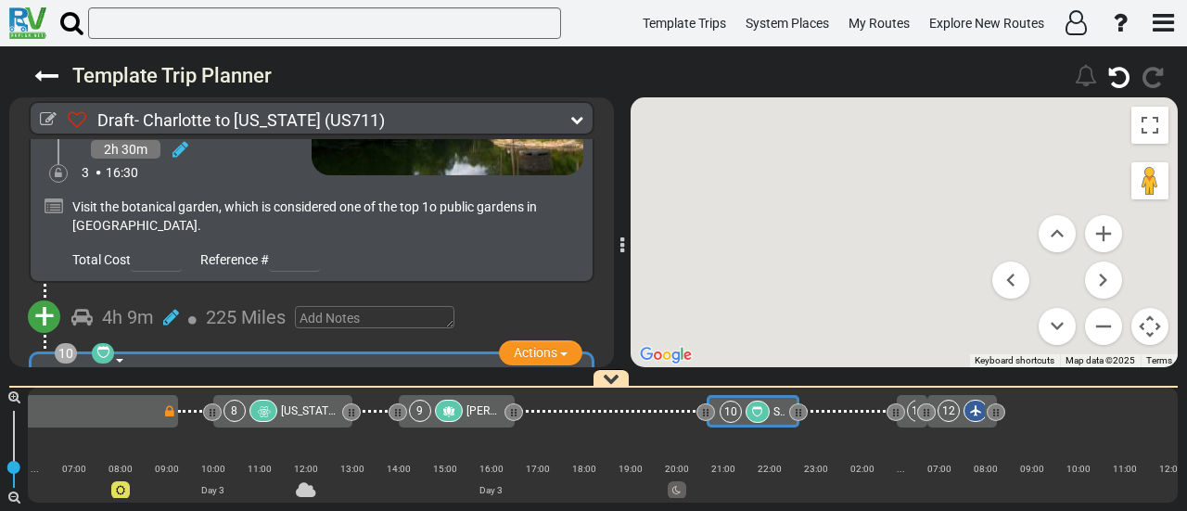
scroll to position [2926, 0]
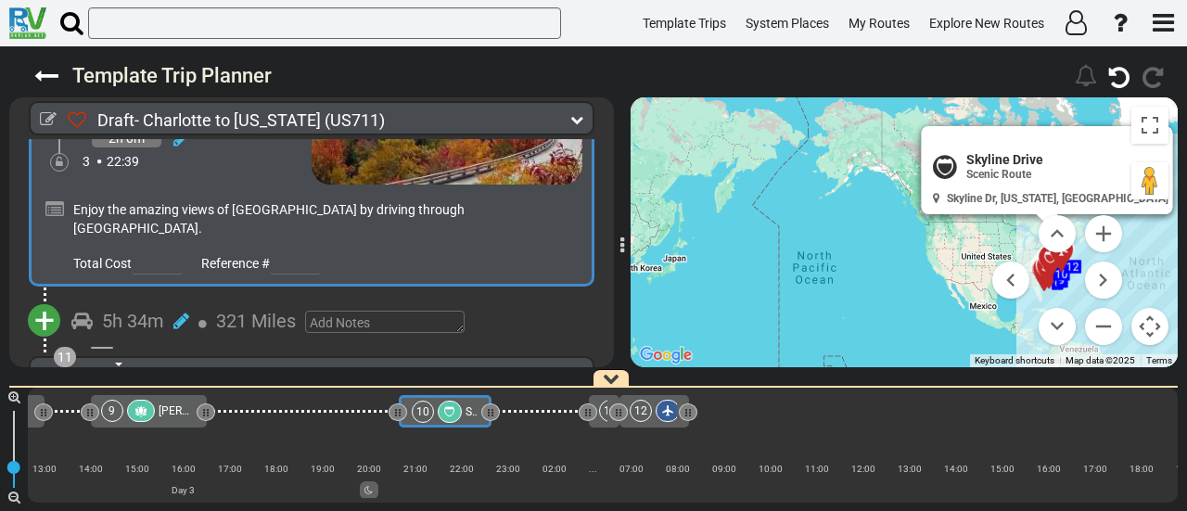
click at [54, 304] on button "+" at bounding box center [44, 320] width 32 height 32
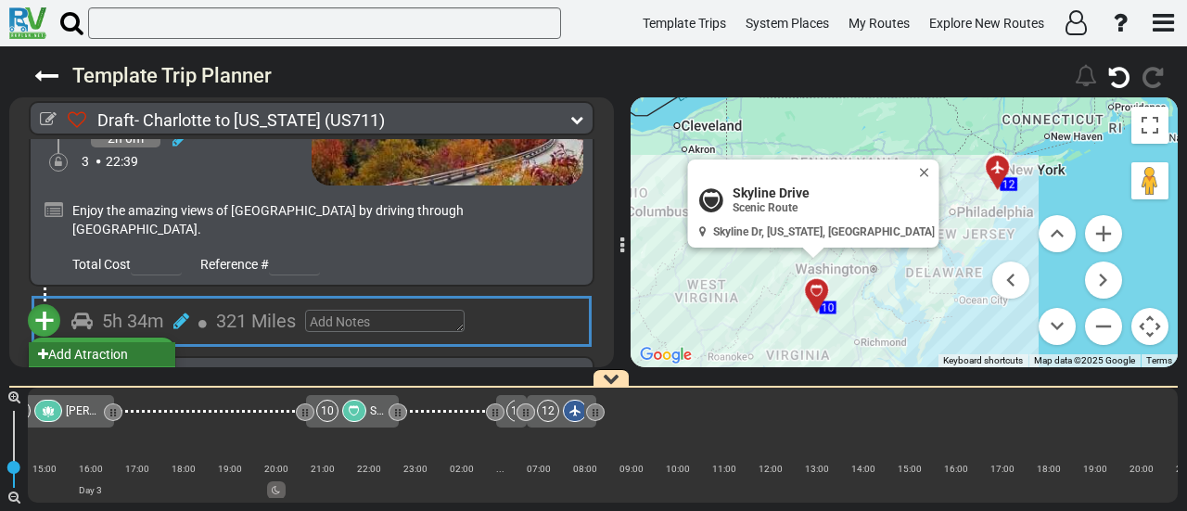
click at [98, 342] on li "Add Atraction" at bounding box center [102, 354] width 146 height 24
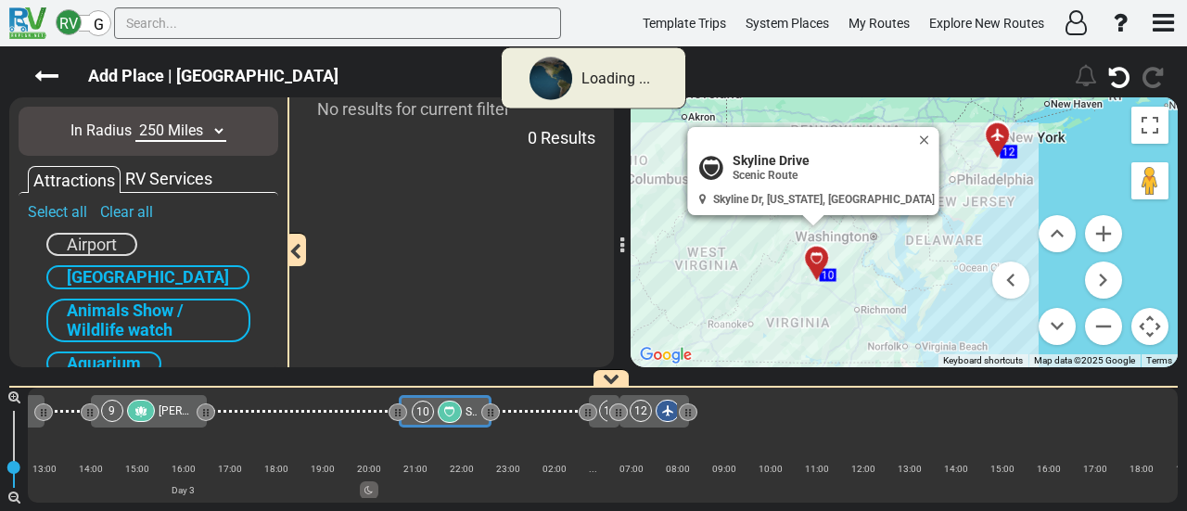
click at [153, 133] on select "10 Miles 50 Miles 100 Miles 250 Miles 500 Miles 1000 Miles" at bounding box center [180, 131] width 91 height 21
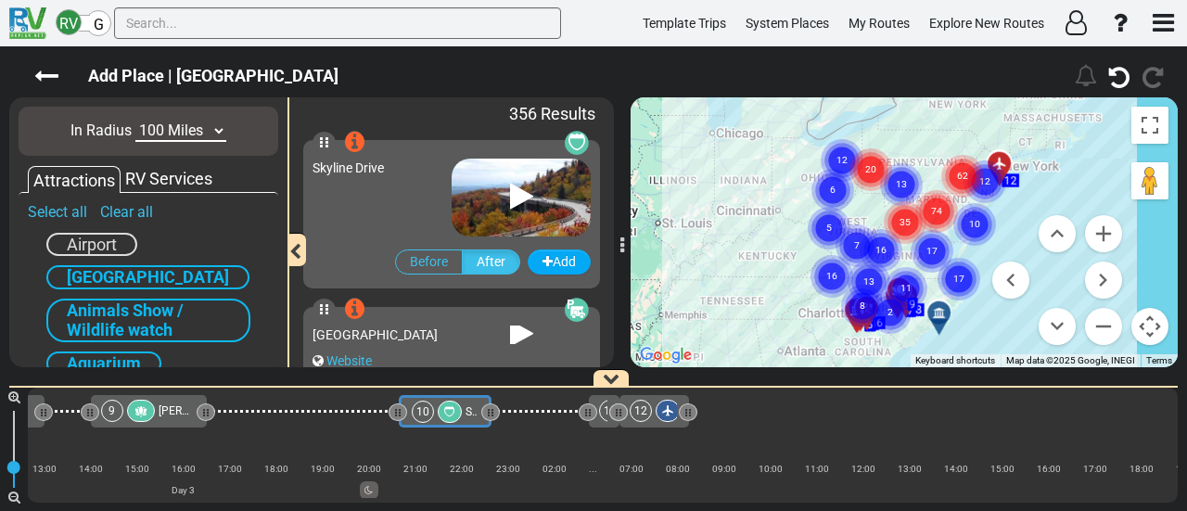
click at [135, 121] on select "10 Miles 50 Miles 100 Miles 250 Miles 500 Miles 1000 Miles" at bounding box center [180, 131] width 91 height 21
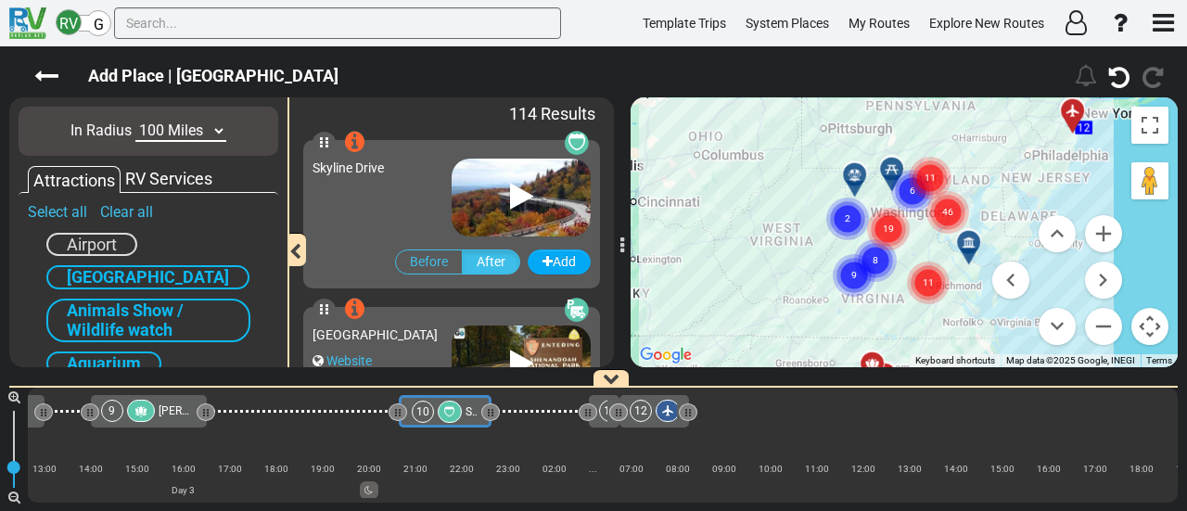
click at [847, 274] on circle "Cluster of 9 markers" at bounding box center [854, 275] width 43 height 43
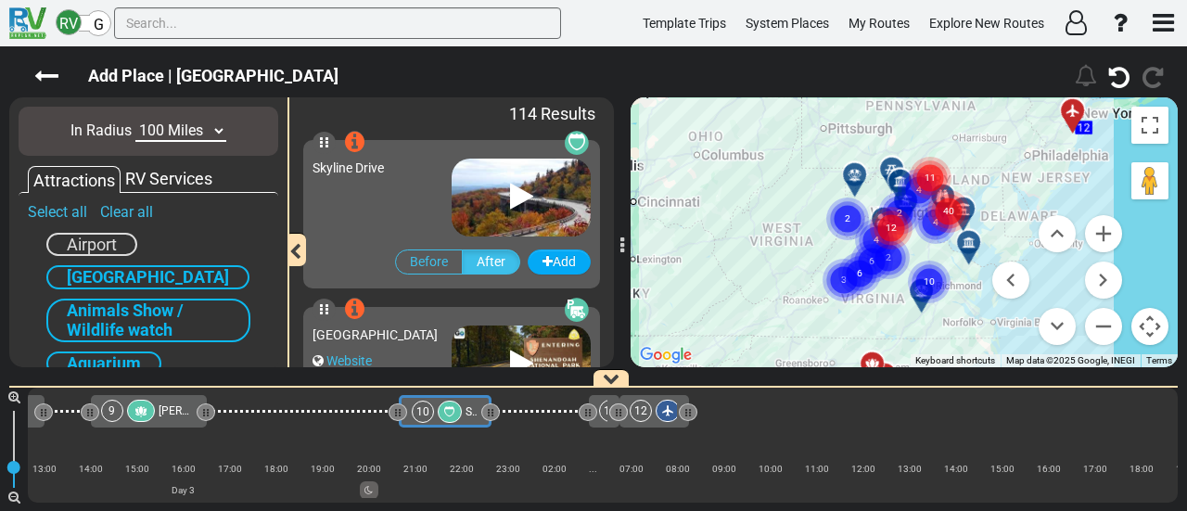
click at [847, 274] on circle "Cluster of 6 markers" at bounding box center [859, 273] width 43 height 43
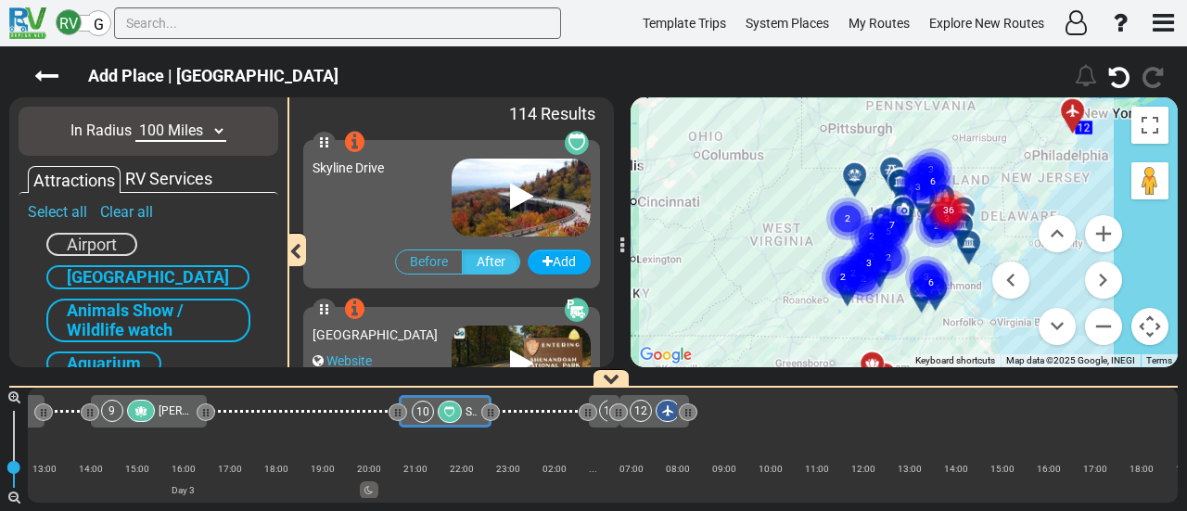
click at [840, 246] on gmp-advanced-marker "2" at bounding box center [843, 255] width 46 height 49
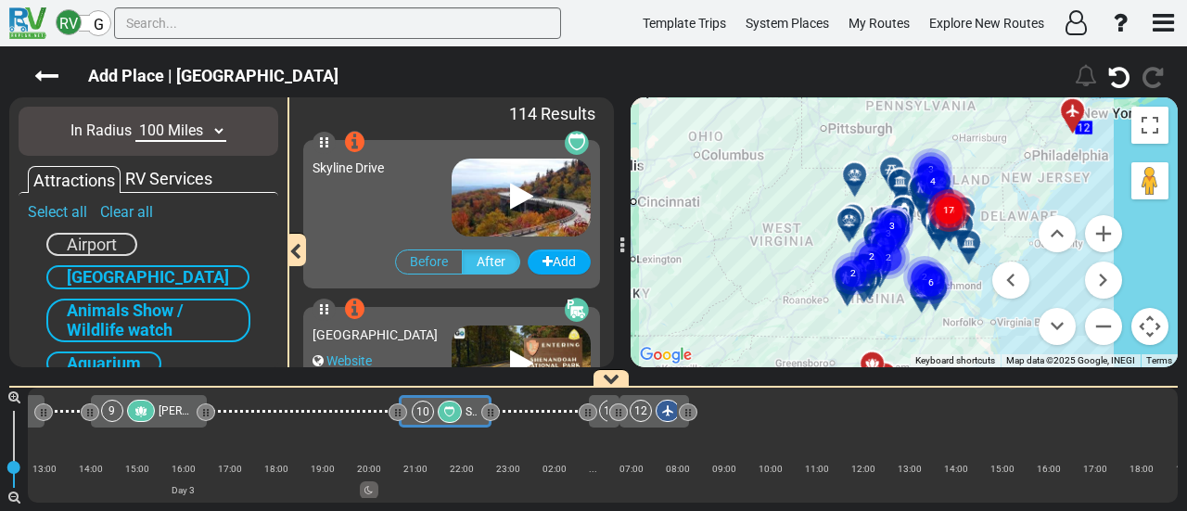
click at [827, 247] on div "To navigate, press the arrow keys. To activate drag with keyboard, press Alt + …" at bounding box center [903, 232] width 547 height 270
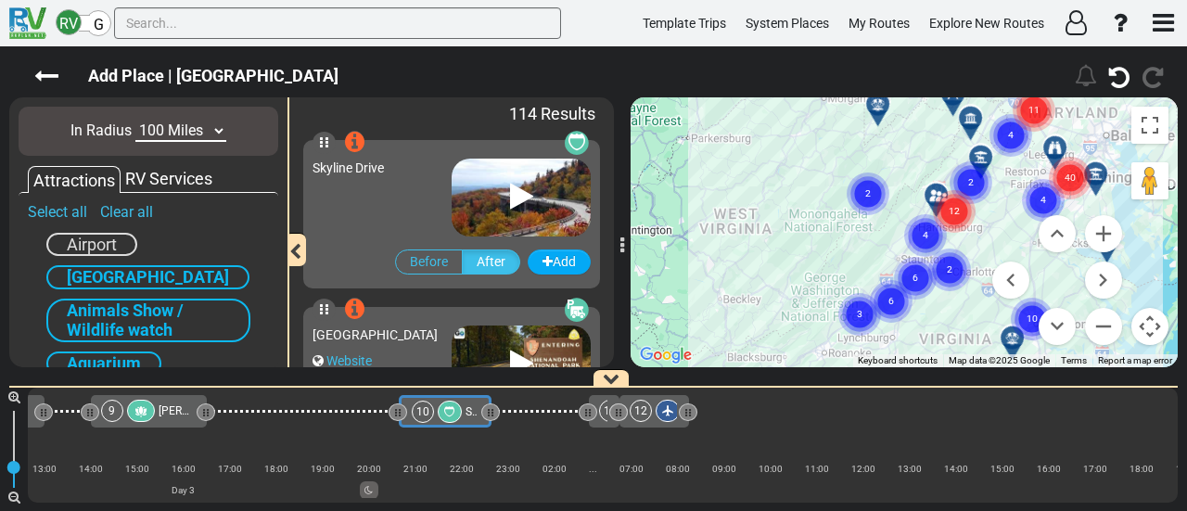
click at [867, 249] on div "To activate drag with keyboard, press Alt + Enter. Once in keyboard drag state,…" at bounding box center [903, 232] width 547 height 270
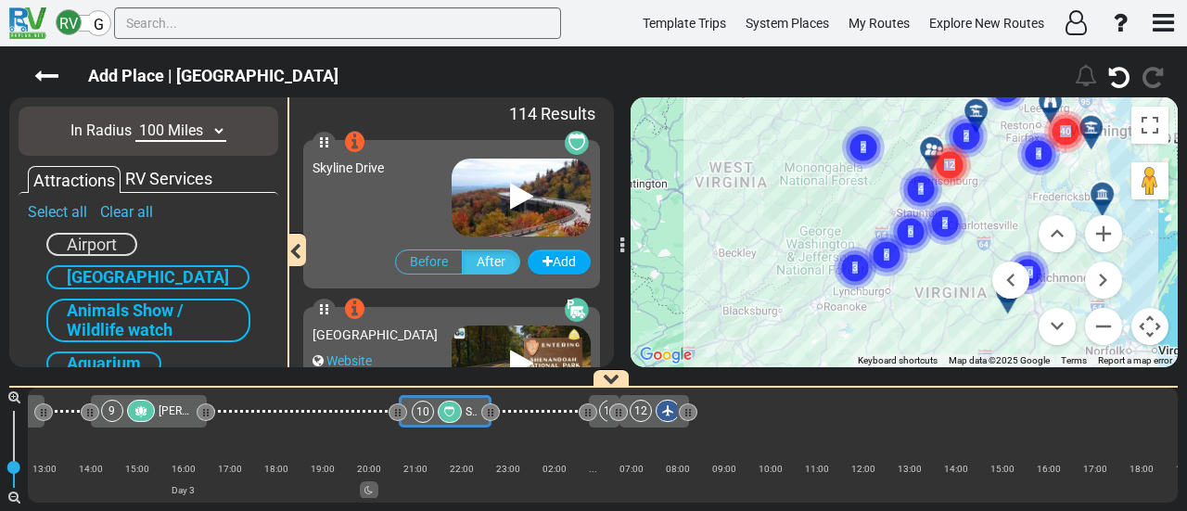
drag, startPoint x: 866, startPoint y: 270, endPoint x: 861, endPoint y: 221, distance: 49.4
click at [861, 221] on div "To activate drag with keyboard, press Alt + Enter. Once in keyboard drag state,…" at bounding box center [903, 232] width 547 height 270
click at [851, 223] on gmp-advanced-marker "3" at bounding box center [855, 246] width 46 height 49
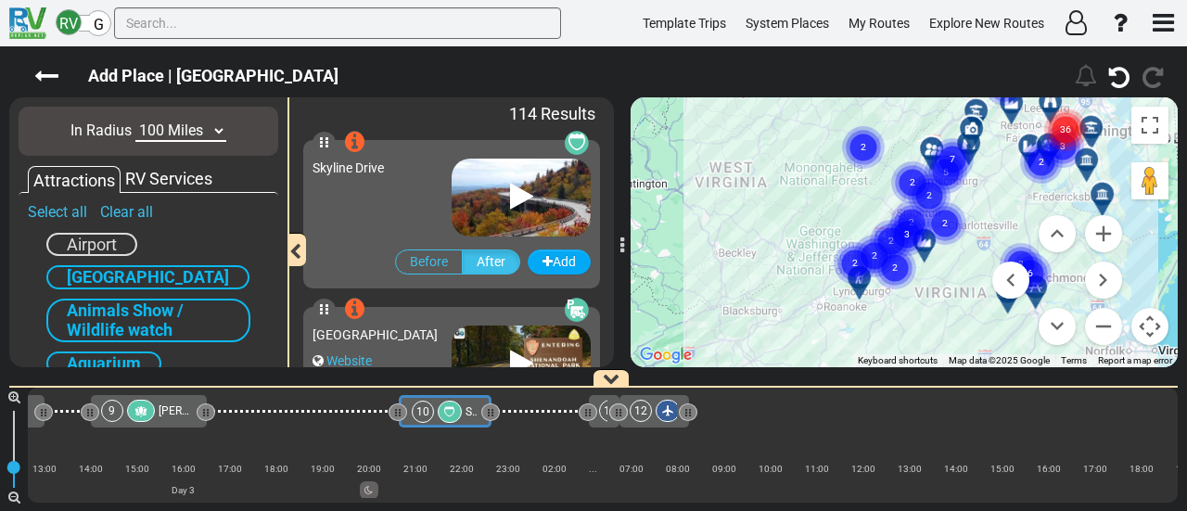
click at [851, 223] on gmp-advanced-marker "2" at bounding box center [855, 241] width 46 height 49
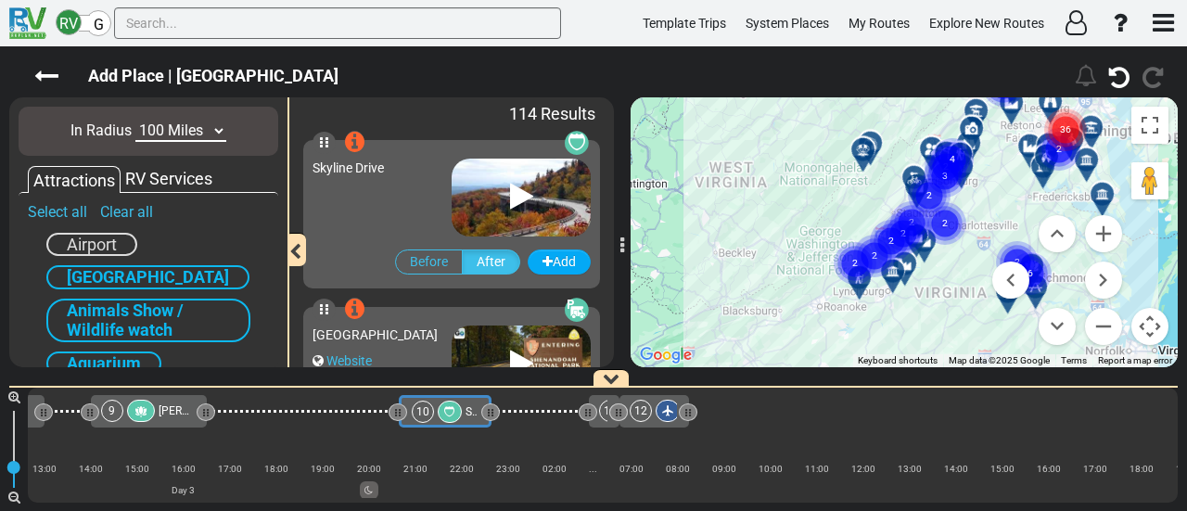
click at [816, 223] on div "To navigate, press the arrow keys. To activate drag with keyboard, press Alt + …" at bounding box center [903, 232] width 547 height 270
click at [816, 223] on div "To activate drag with keyboard, press Alt + Enter. Once in keyboard drag state,…" at bounding box center [903, 232] width 547 height 270
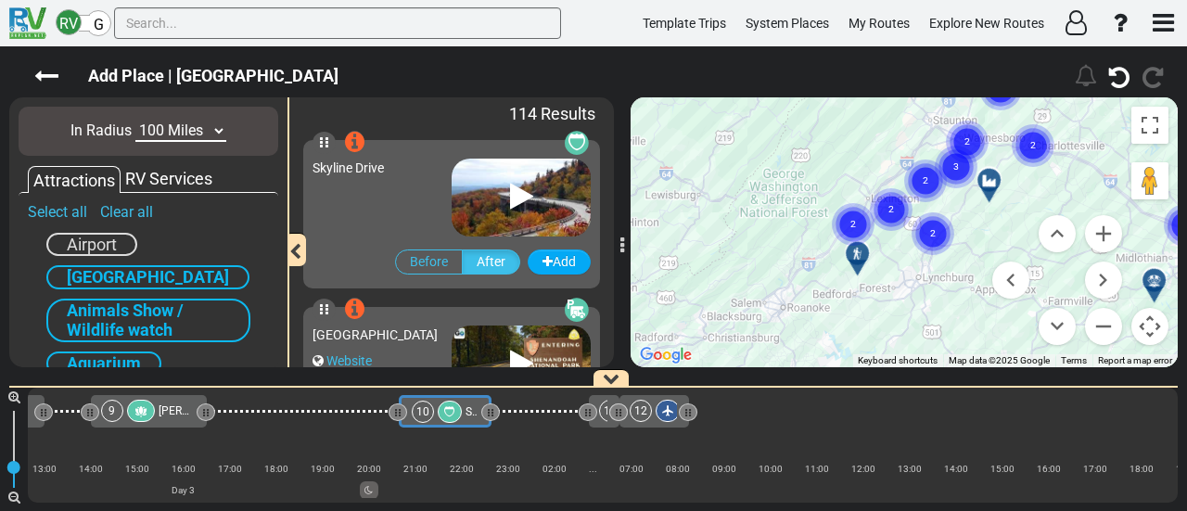
drag, startPoint x: 857, startPoint y: 212, endPoint x: 821, endPoint y: 153, distance: 69.0
click at [821, 153] on div "To activate drag with keyboard, press Alt + Enter. Once in keyboard drag state,…" at bounding box center [903, 232] width 547 height 270
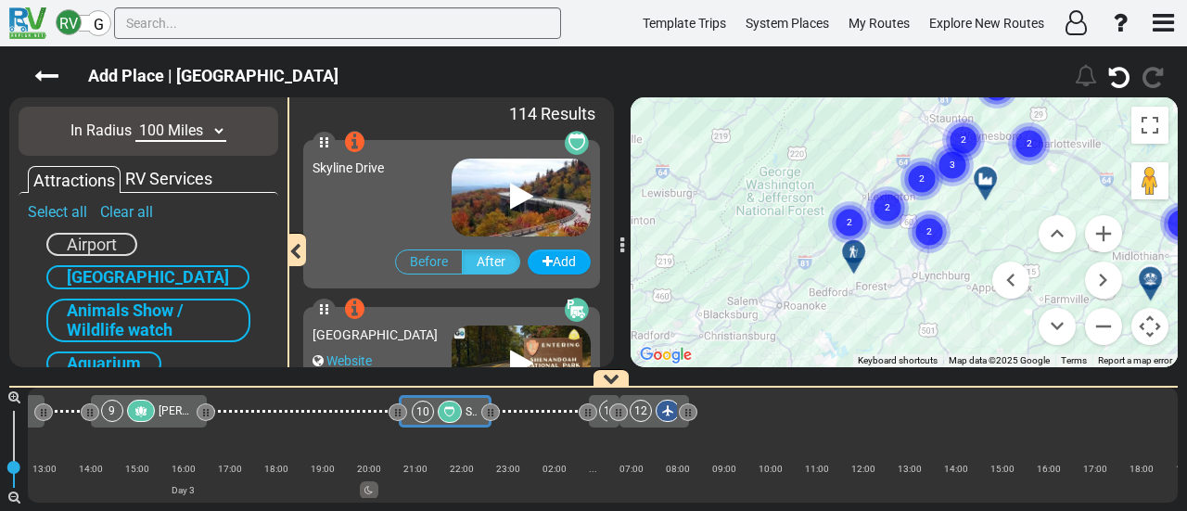
click at [987, 194] on div at bounding box center [991, 186] width 31 height 29
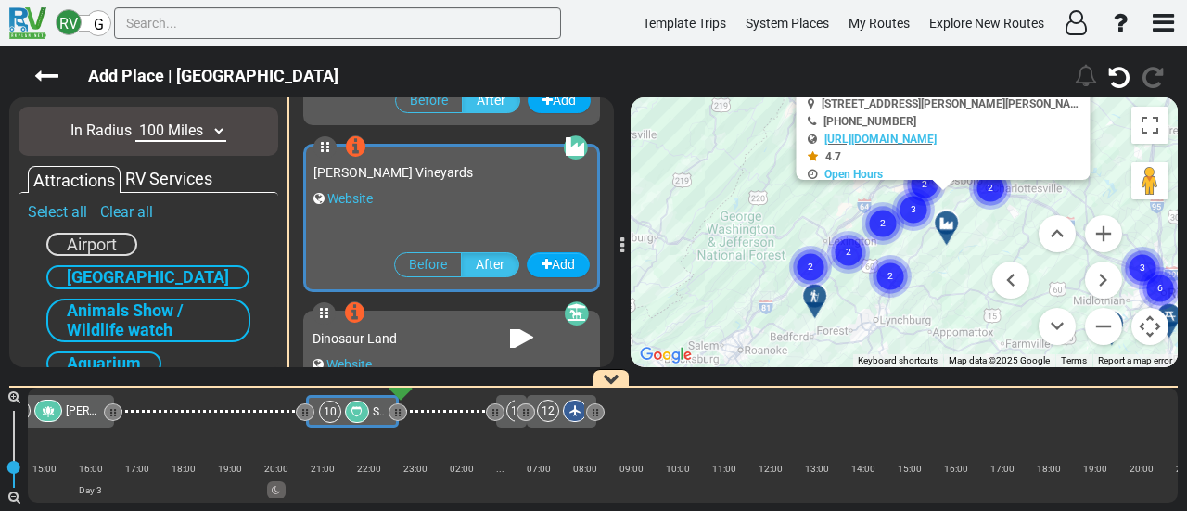
click at [820, 190] on div "To activate drag with keyboard, press Alt + Enter. Once in keyboard drag state,…" at bounding box center [903, 232] width 547 height 270
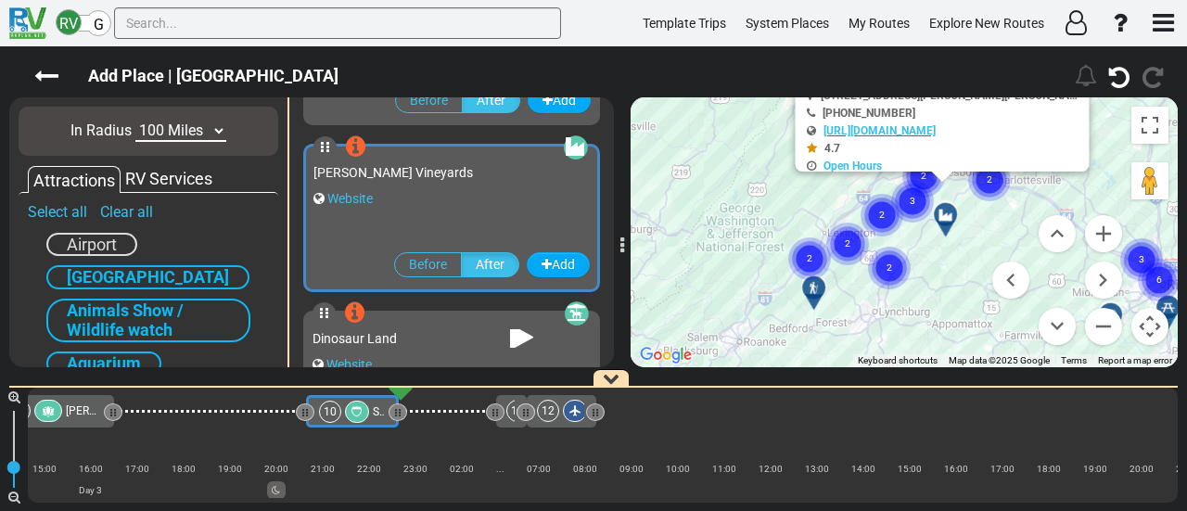
click at [863, 262] on icon "2" at bounding box center [847, 244] width 46 height 46
click at [693, 229] on div "To navigate, press the arrow keys. To activate drag with keyboard, press Alt + …" at bounding box center [903, 232] width 547 height 270
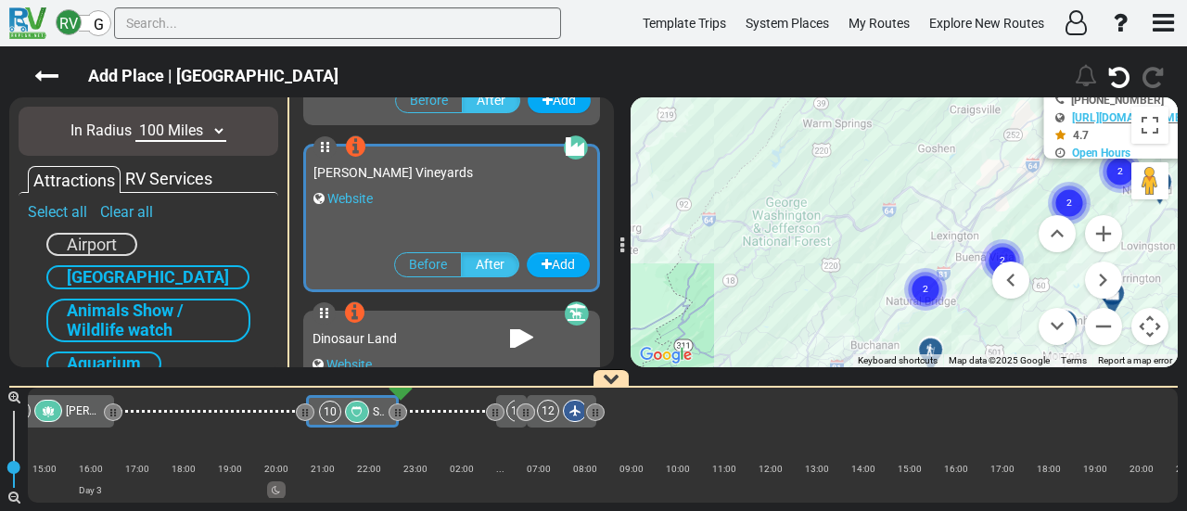
drag, startPoint x: 827, startPoint y: 306, endPoint x: 765, endPoint y: 231, distance: 97.5
click at [797, 259] on div "To activate drag with keyboard, press Alt + Enter. Once in keyboard drag state,…" at bounding box center [903, 232] width 547 height 270
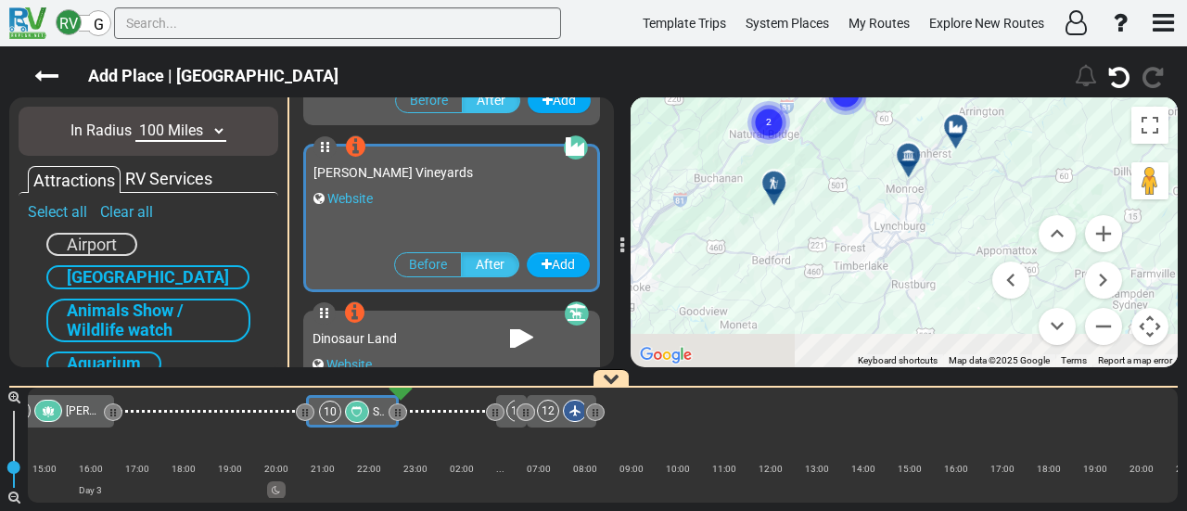
drag, startPoint x: 765, startPoint y: 231, endPoint x: 632, endPoint y: 110, distance: 179.2
click at [632, 109] on div "To activate drag with keyboard, press Alt + Enter. Once in keyboard drag state,…" at bounding box center [903, 232] width 547 height 270
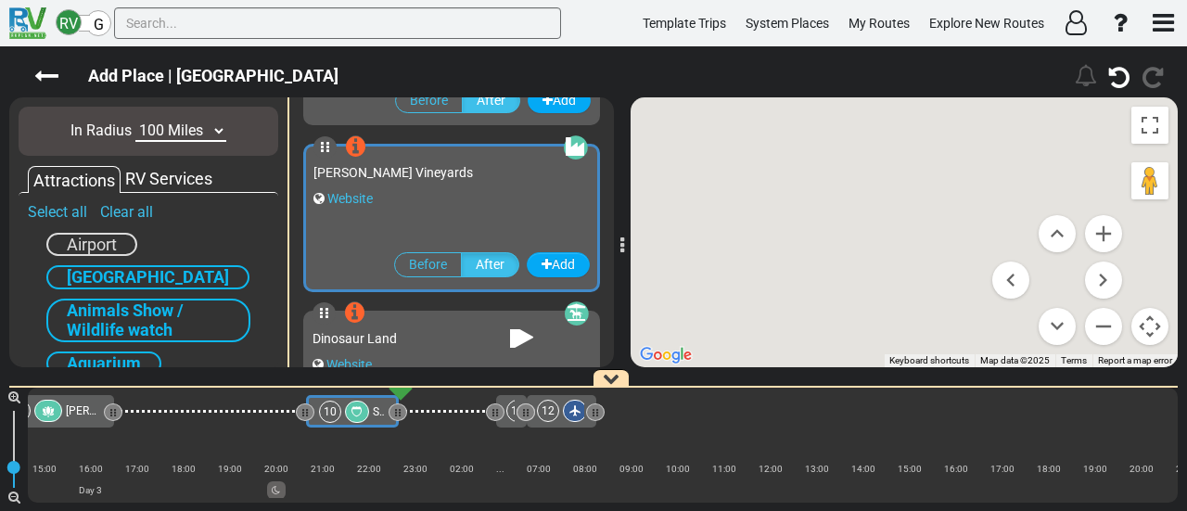
drag, startPoint x: 755, startPoint y: 134, endPoint x: 721, endPoint y: 217, distance: 89.9
click at [721, 217] on div "To activate drag with keyboard, press Alt + Enter. Once in keyboard drag state,…" at bounding box center [903, 232] width 547 height 270
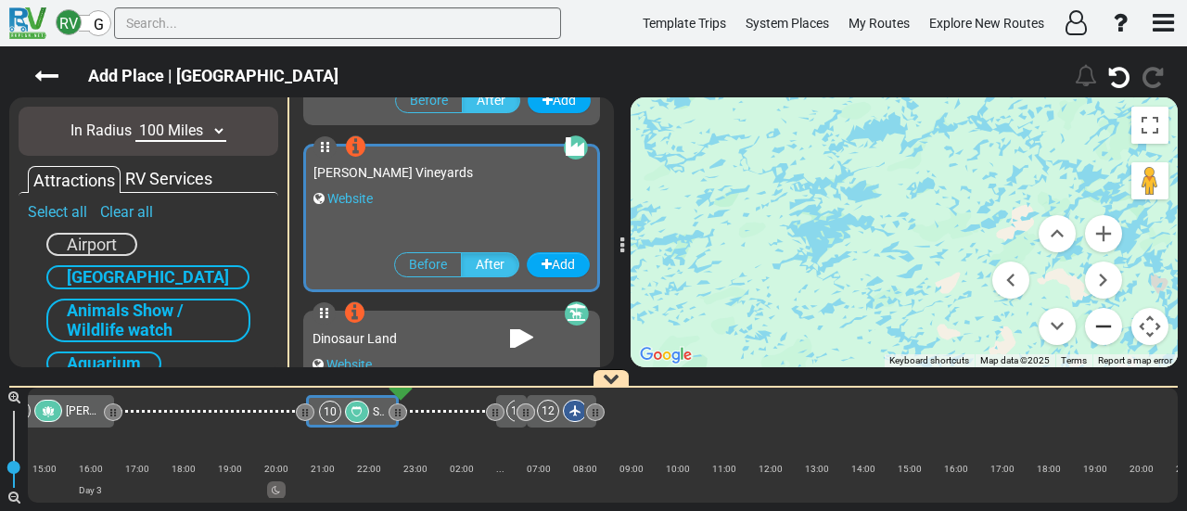
click at [1096, 324] on button "Zoom out" at bounding box center [1103, 326] width 37 height 37
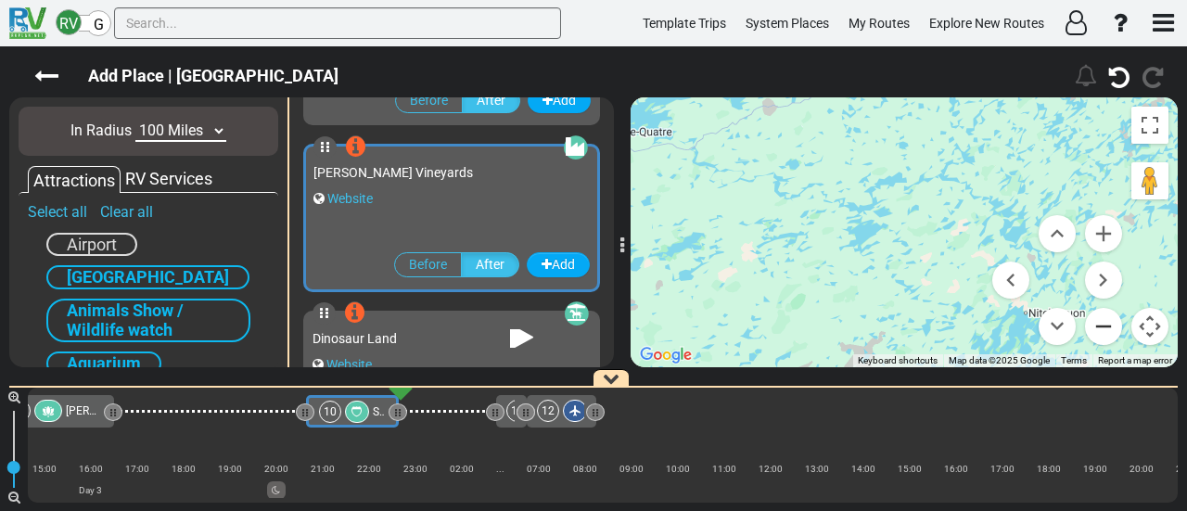
click at [1090, 316] on button "Zoom out" at bounding box center [1103, 326] width 37 height 37
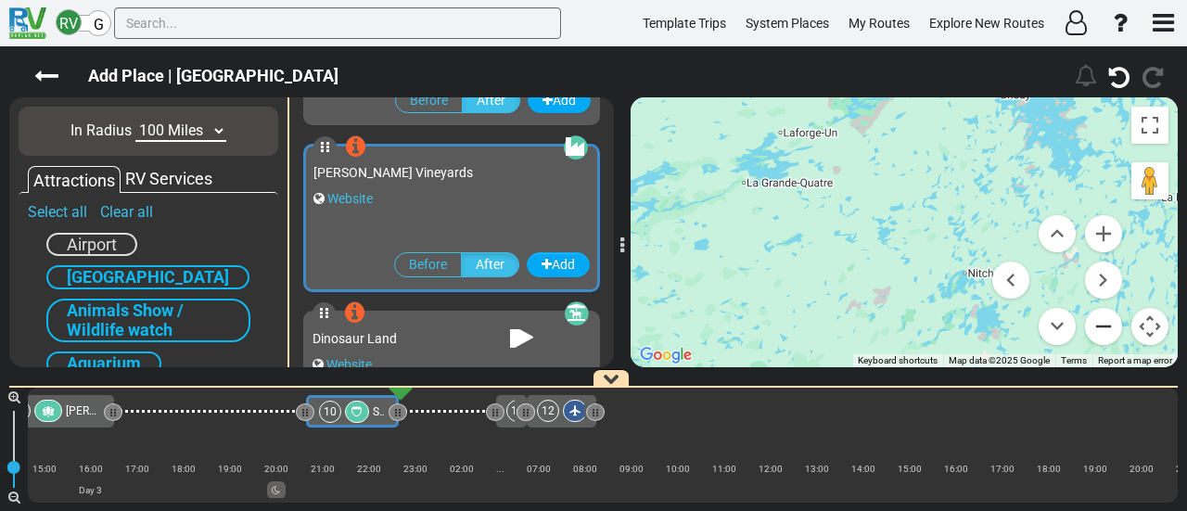
click at [1095, 325] on button "Zoom out" at bounding box center [1103, 326] width 37 height 37
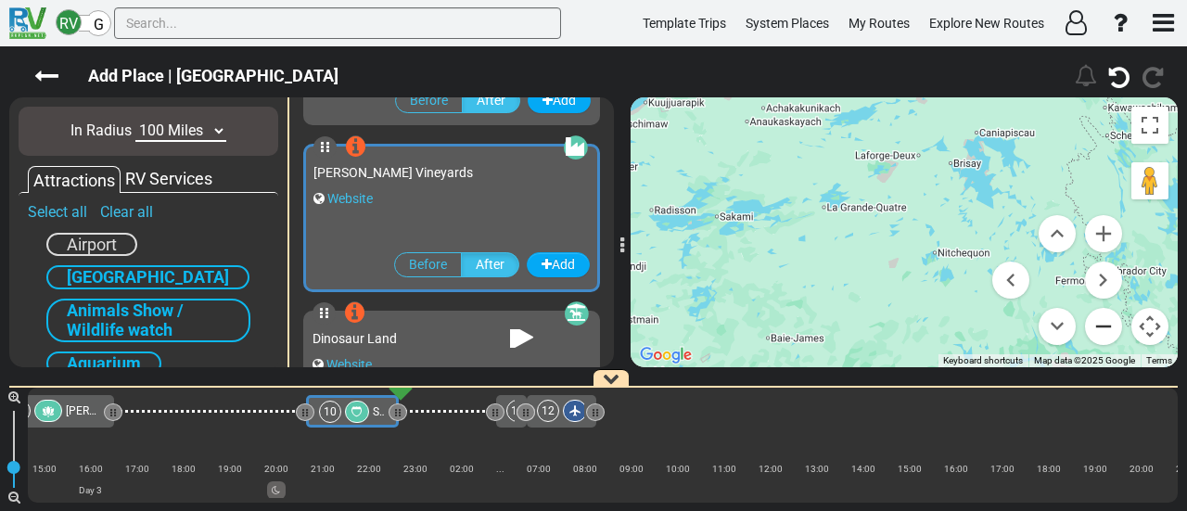
click at [1095, 325] on button "Zoom out" at bounding box center [1103, 326] width 37 height 37
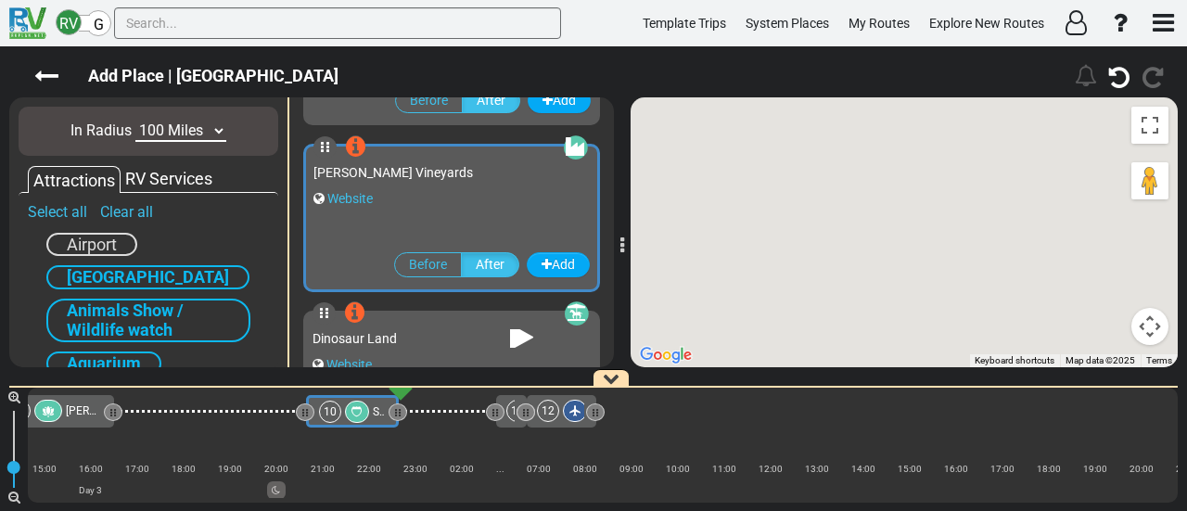
click at [1095, 325] on div "To activate drag with keyboard, press Alt + Enter. Once in keyboard drag state,…" at bounding box center [903, 232] width 547 height 270
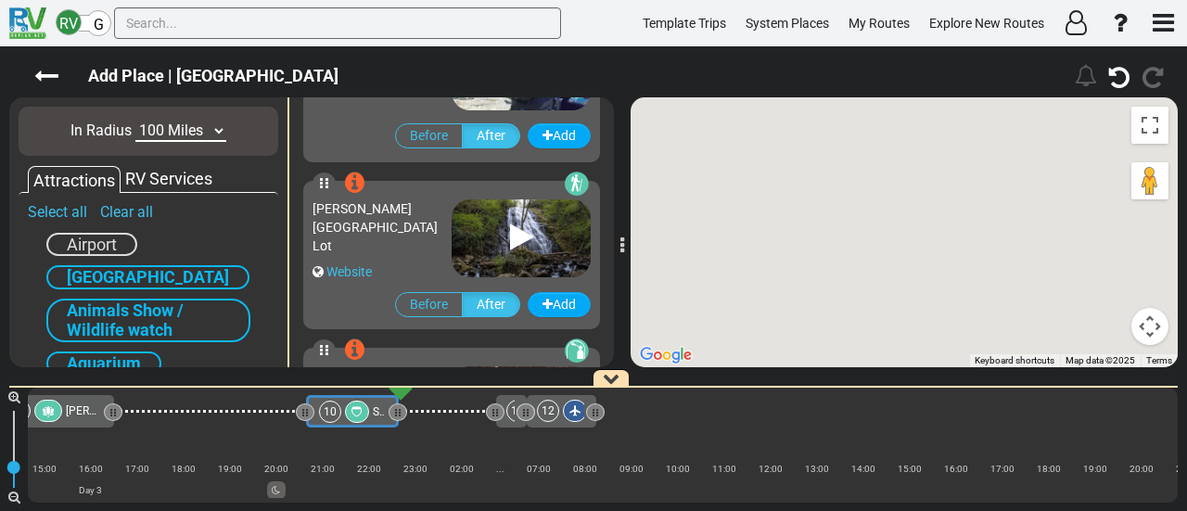
click at [416, 241] on div "Crabtree Falls Parking Lot Website" at bounding box center [381, 235] width 139 height 91
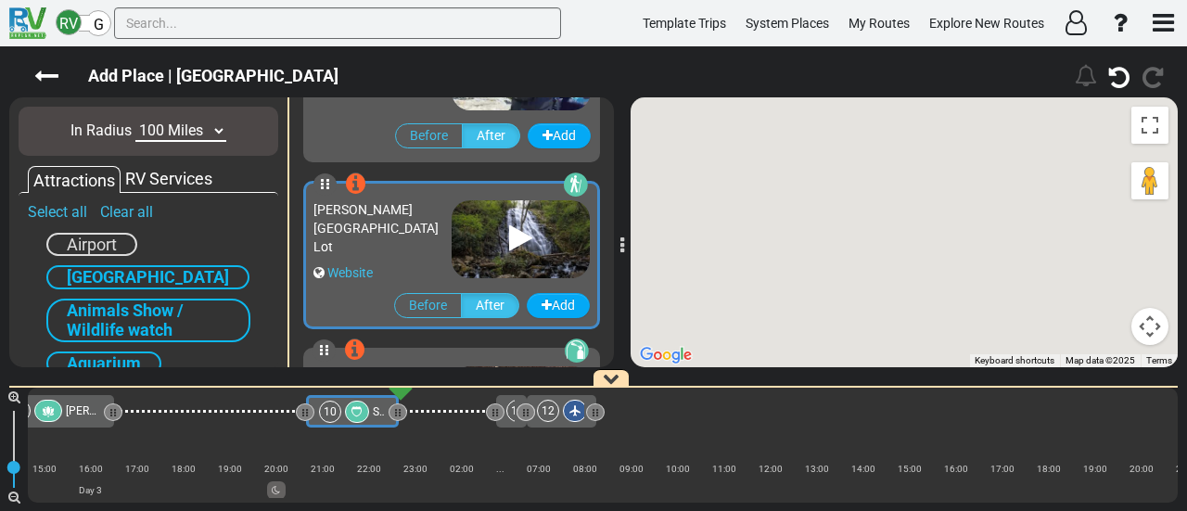
click at [1150, 325] on button "Map camera controls" at bounding box center [1149, 326] width 37 height 37
click at [1101, 333] on button "Zoom out" at bounding box center [1103, 326] width 37 height 37
click at [1101, 333] on div "To activate drag with keyboard, press Alt + Enter. Once in keyboard drag state,…" at bounding box center [903, 232] width 547 height 270
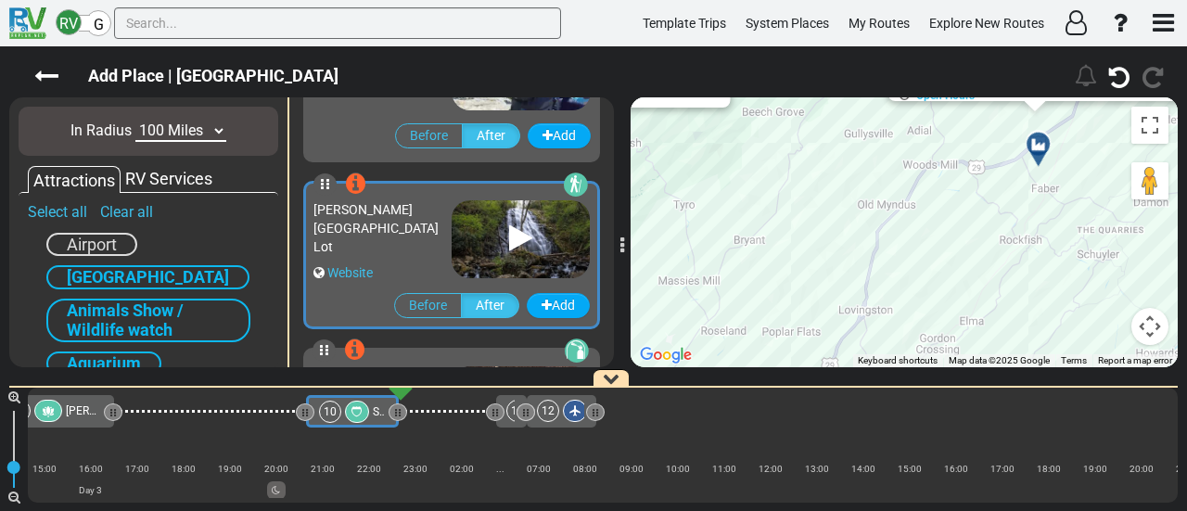
drag, startPoint x: 819, startPoint y: 257, endPoint x: 1001, endPoint y: 118, distance: 229.6
click at [1000, 117] on div "To activate drag with keyboard, press Alt + Enter. Once in keyboard drag state,…" at bounding box center [903, 232] width 547 height 270
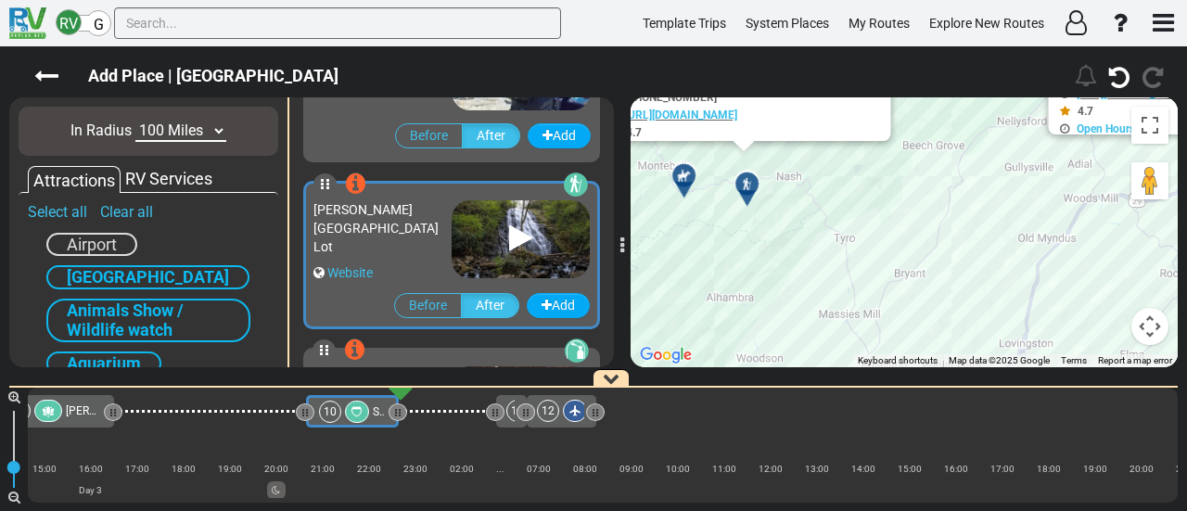
click at [686, 174] on div at bounding box center [690, 183] width 31 height 29
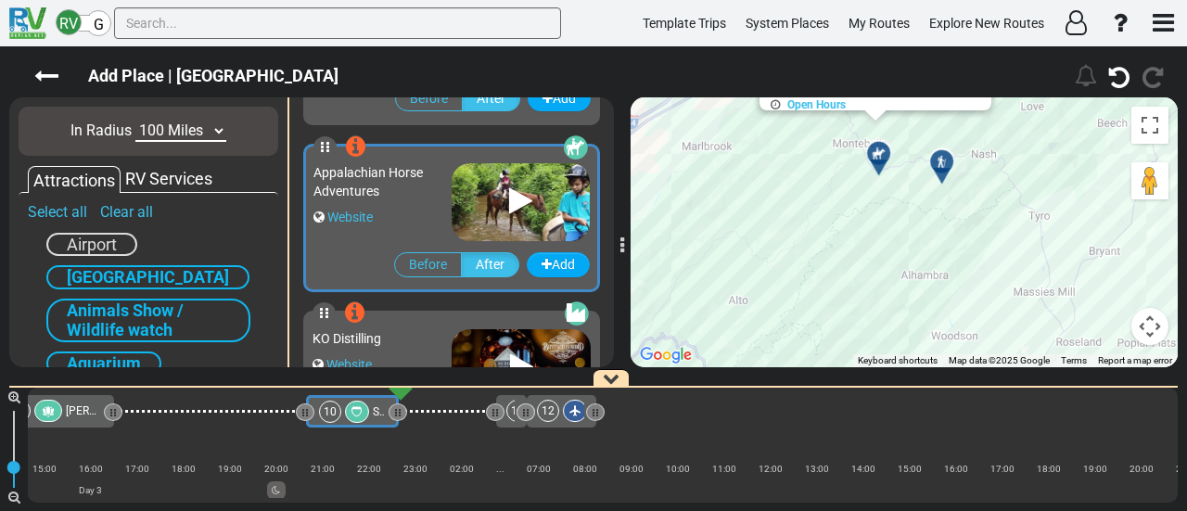
drag, startPoint x: 884, startPoint y: 314, endPoint x: 913, endPoint y: 170, distance: 147.6
click at [913, 170] on div "To activate drag with keyboard, press Alt + Enter. Once in keyboard drag state,…" at bounding box center [903, 232] width 547 height 270
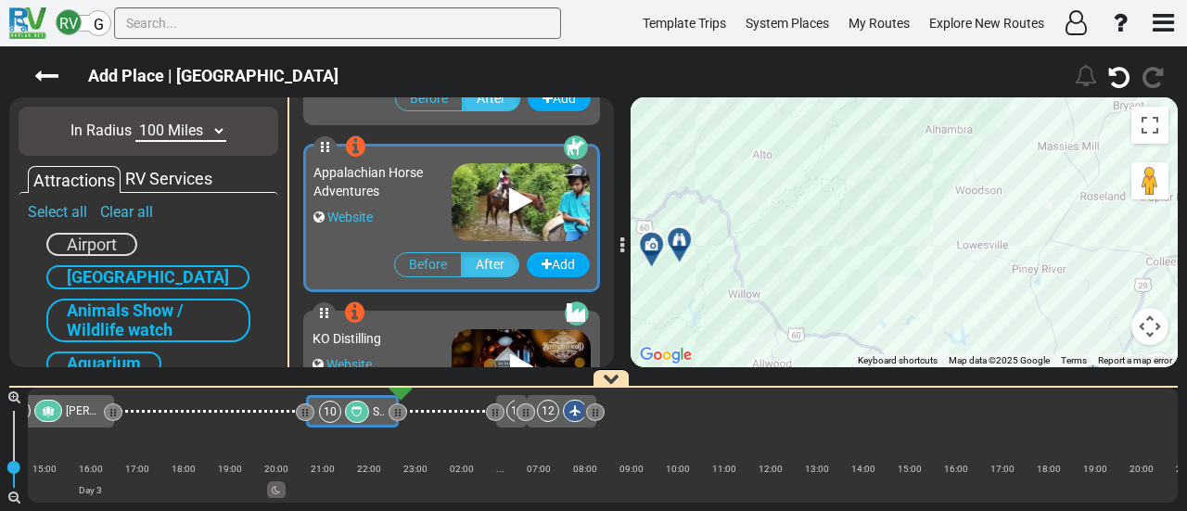
drag, startPoint x: 956, startPoint y: 223, endPoint x: 973, endPoint y: 95, distance: 129.0
click at [973, 95] on div "Add Place | Skyline Drive" at bounding box center [593, 278] width 1187 height 464
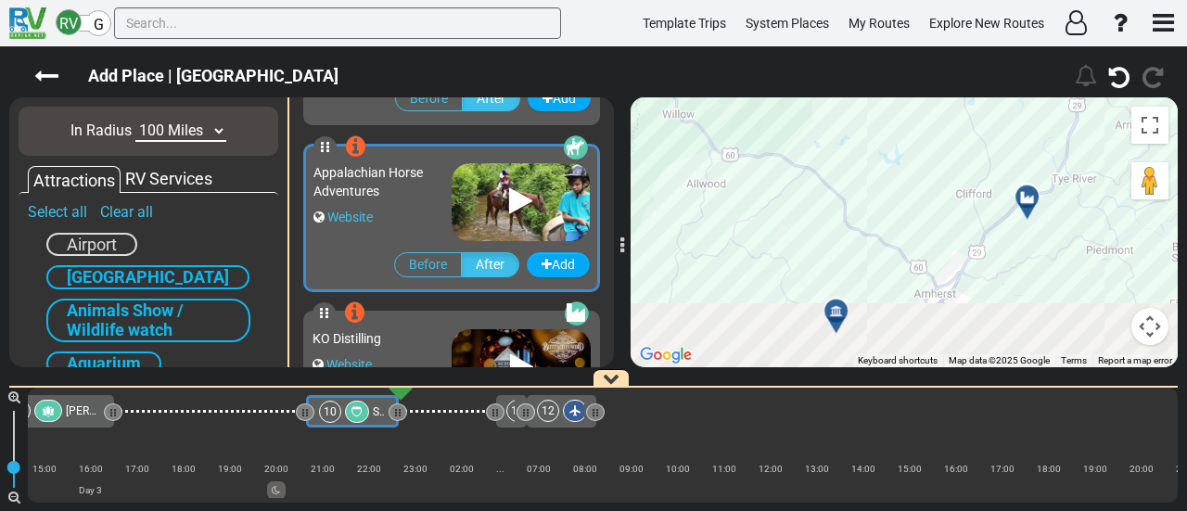
drag, startPoint x: 838, startPoint y: 218, endPoint x: 769, endPoint y: 62, distance: 170.6
click at [769, 62] on div "Add Place | Skyline Drive" at bounding box center [593, 278] width 1187 height 464
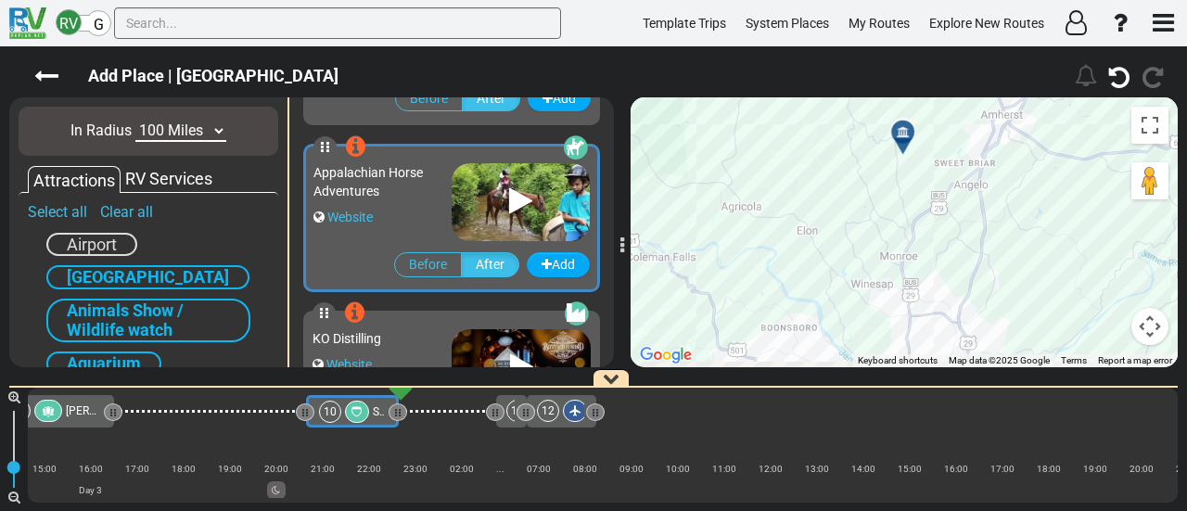
drag, startPoint x: 773, startPoint y: 238, endPoint x: 834, endPoint y: 73, distance: 176.0
click at [836, 75] on div "Add Place | Skyline Drive" at bounding box center [593, 278] width 1187 height 464
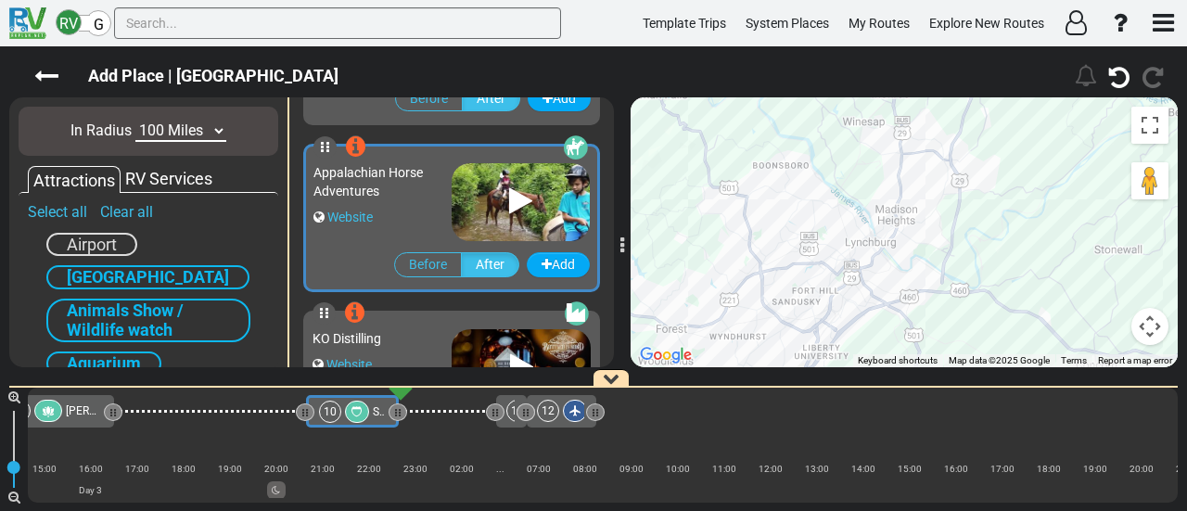
drag, startPoint x: 821, startPoint y: 146, endPoint x: 818, endPoint y: 126, distance: 20.7
click at [818, 126] on div "To activate drag with keyboard, press Alt + Enter. Once in keyboard drag state,…" at bounding box center [903, 232] width 547 height 270
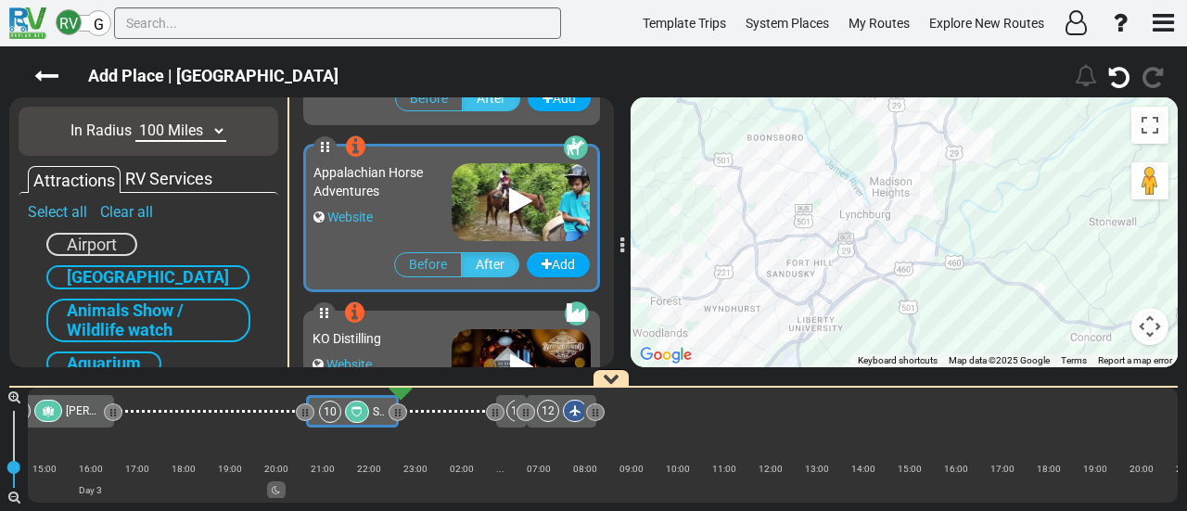
click at [1143, 330] on button "Map camera controls" at bounding box center [1149, 326] width 37 height 37
click at [1100, 325] on button "Zoom out" at bounding box center [1103, 326] width 37 height 37
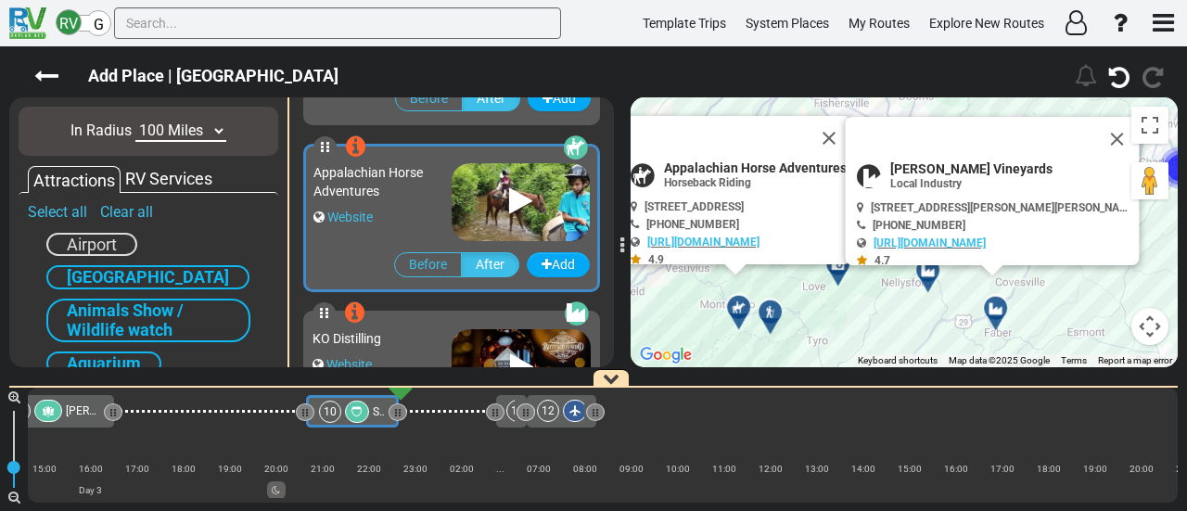
click at [1152, 327] on button "Map camera controls" at bounding box center [1149, 326] width 37 height 37
click at [1098, 328] on button "Zoom out" at bounding box center [1103, 326] width 37 height 37
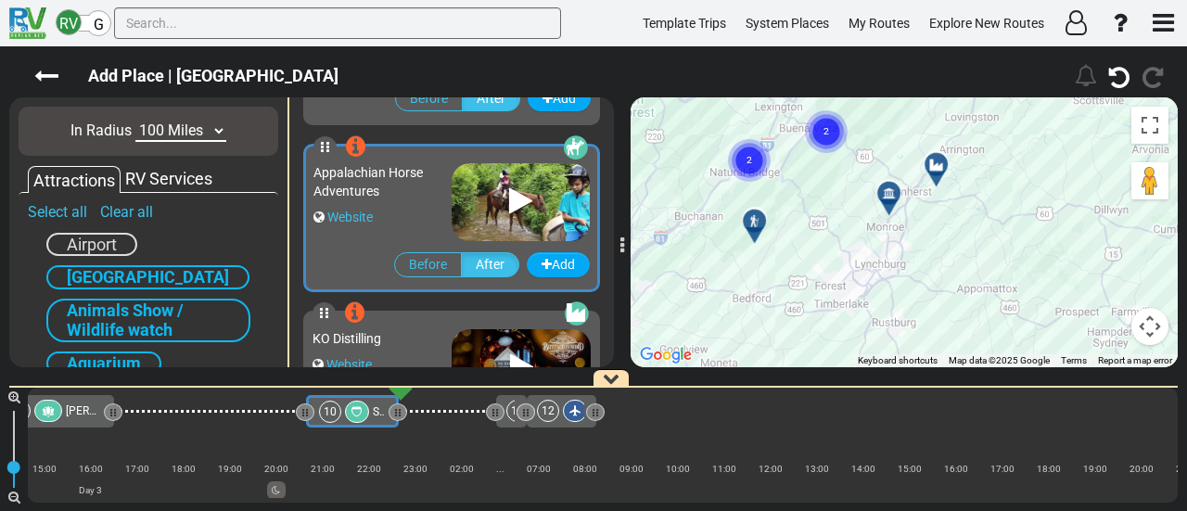
drag, startPoint x: 985, startPoint y: 276, endPoint x: 1035, endPoint y: 120, distance: 164.5
click at [1042, 88] on div "Add Place | Skyline Drive" at bounding box center [593, 278] width 1187 height 464
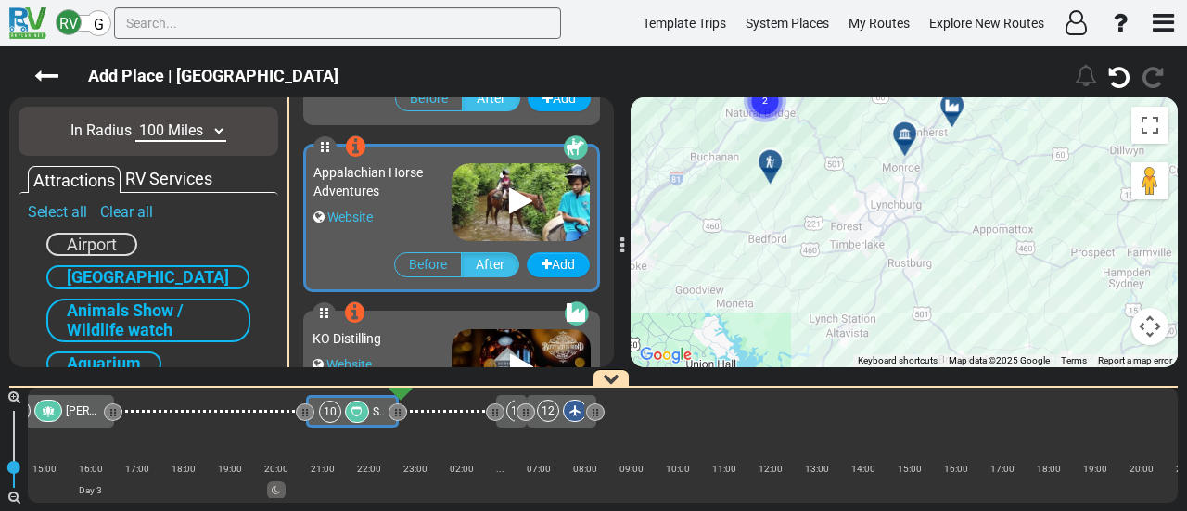
drag, startPoint x: 976, startPoint y: 223, endPoint x: 1014, endPoint y: 75, distance: 153.1
click at [1014, 75] on div "Add Place | Skyline Drive" at bounding box center [593, 278] width 1187 height 464
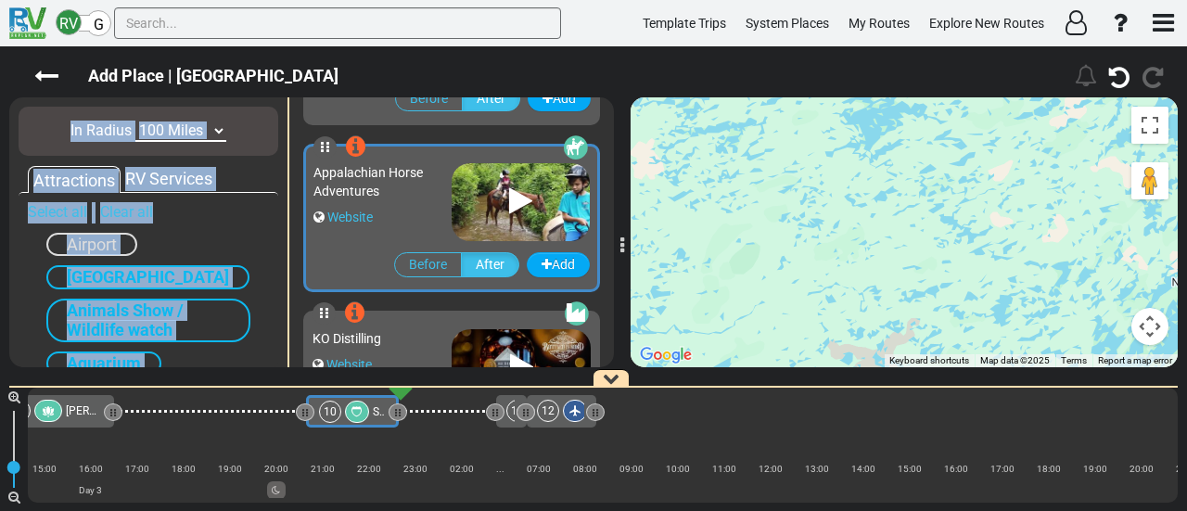
click at [1155, 337] on button "Map camera controls" at bounding box center [1149, 326] width 37 height 37
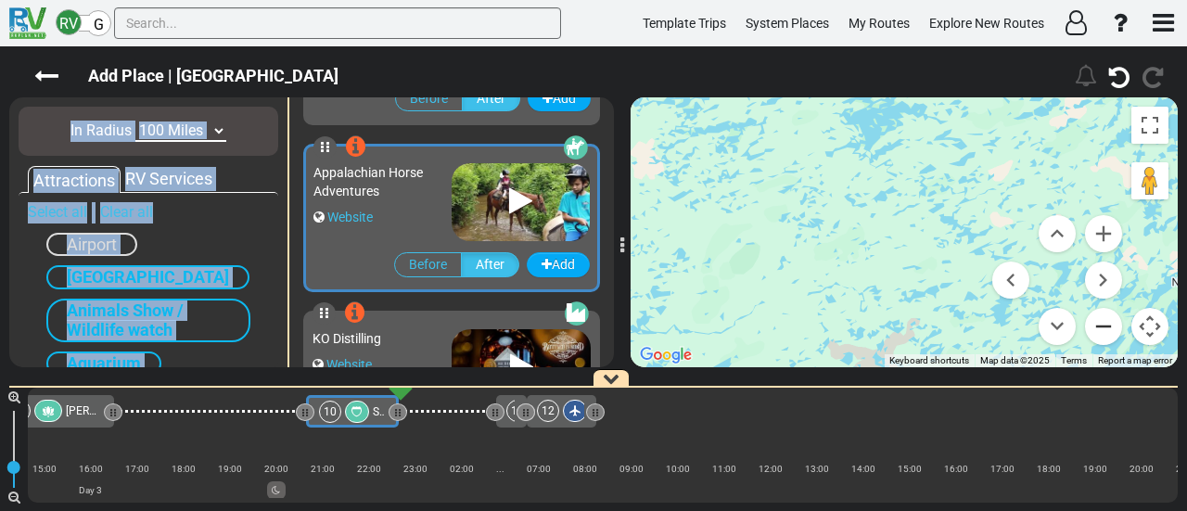
click at [1107, 324] on button "Zoom out" at bounding box center [1103, 326] width 37 height 37
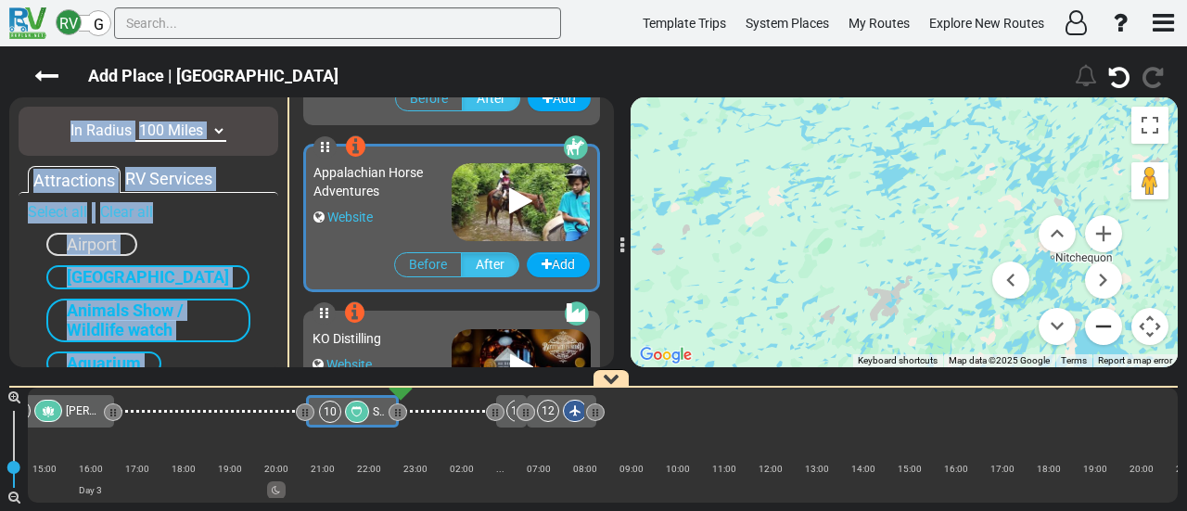
click at [1107, 324] on button "Zoom out" at bounding box center [1103, 326] width 37 height 37
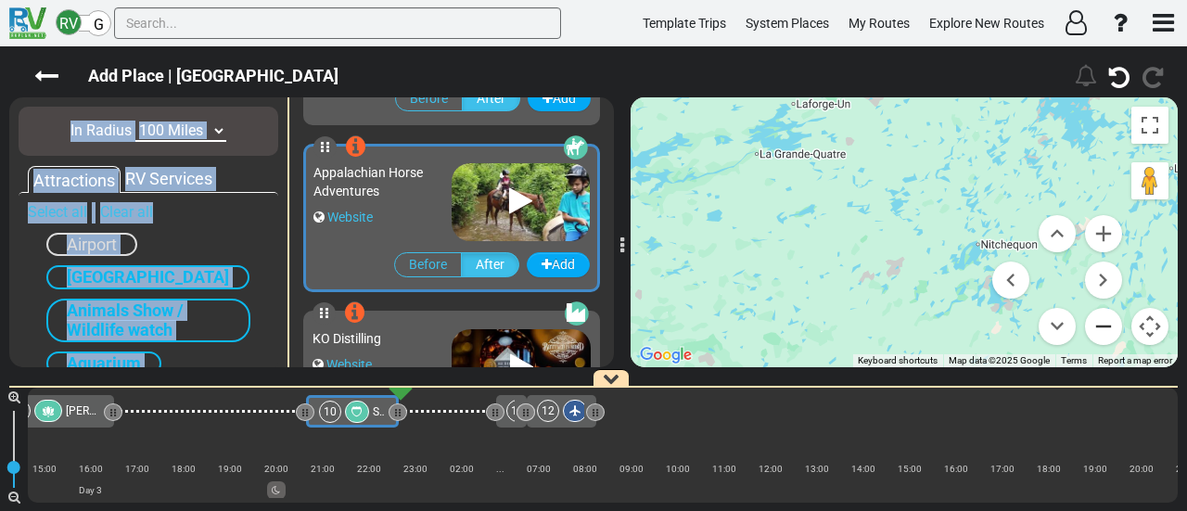
click at [1107, 324] on button "Zoom out" at bounding box center [1103, 326] width 37 height 37
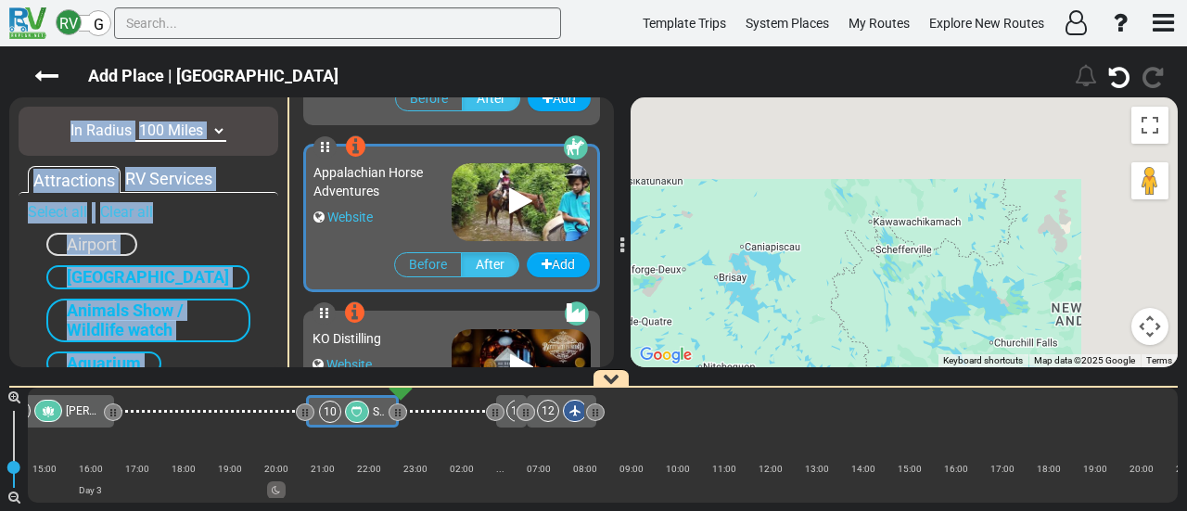
click at [692, 292] on div "To activate drag with keyboard, press Alt + Enter. Once in keyboard drag state,…" at bounding box center [903, 232] width 547 height 270
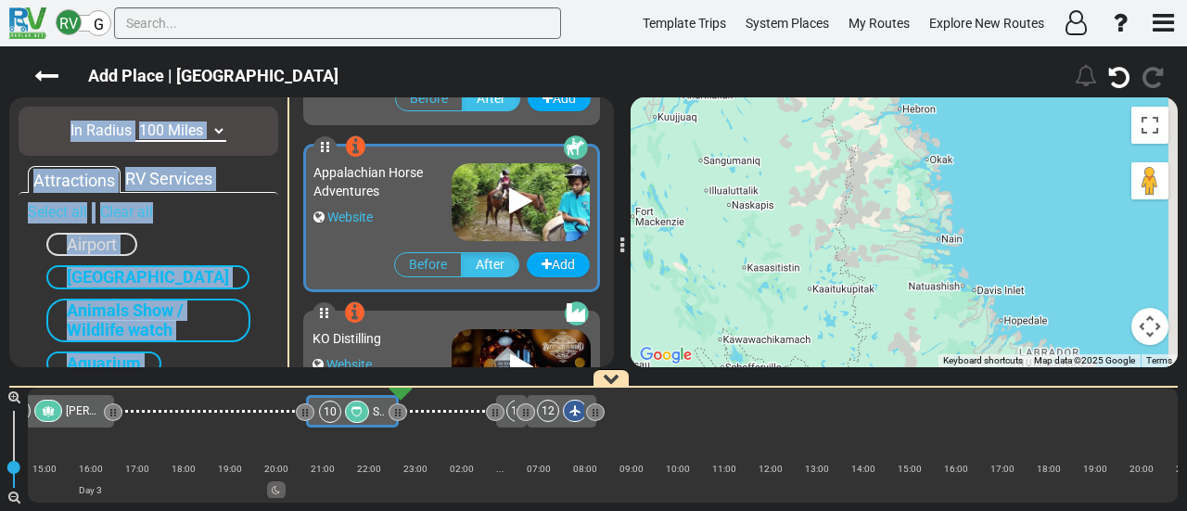
drag, startPoint x: 940, startPoint y: 225, endPoint x: 855, endPoint y: 313, distance: 122.6
click at [788, 346] on div "To activate drag with keyboard, press Alt + Enter. Once in keyboard drag state,…" at bounding box center [903, 232] width 547 height 270
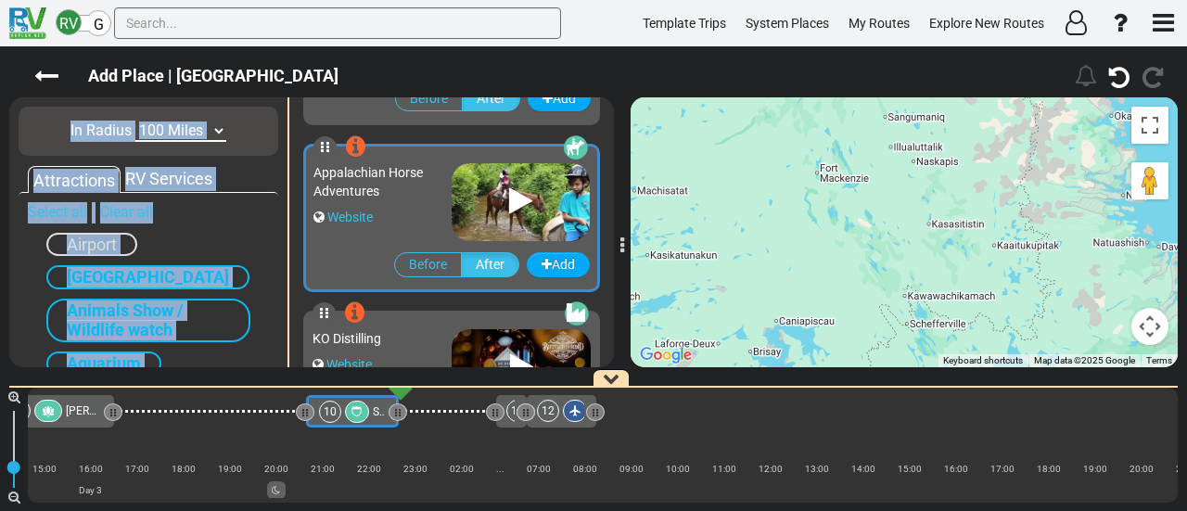
drag, startPoint x: 960, startPoint y: 239, endPoint x: 1129, endPoint y: 256, distance: 170.5
click at [1164, 253] on div "To activate drag with keyboard, press Alt + Enter. Once in keyboard drag state,…" at bounding box center [903, 232] width 547 height 270
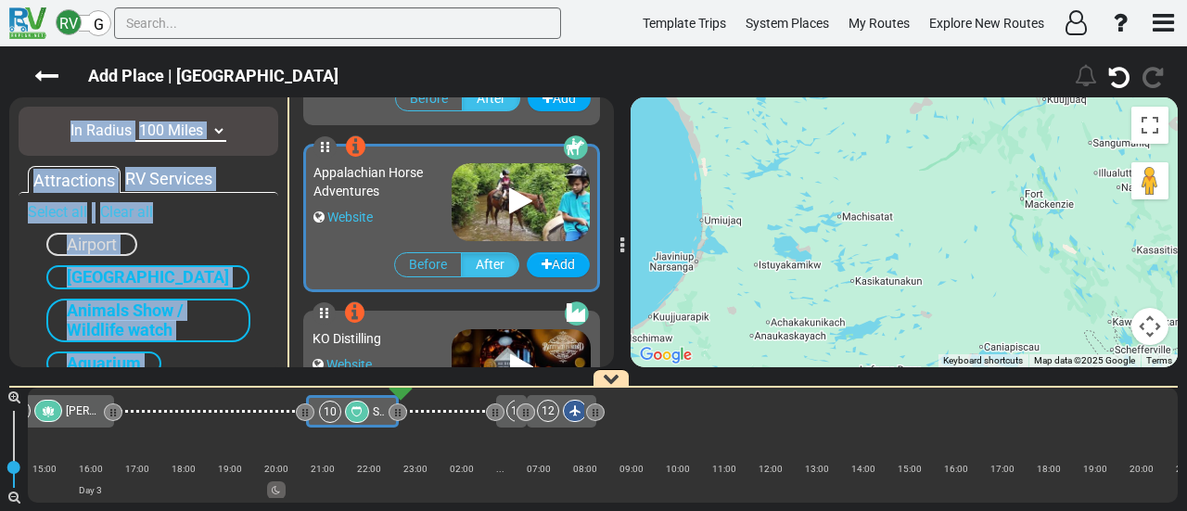
drag, startPoint x: 875, startPoint y: 246, endPoint x: 1063, endPoint y: 260, distance: 188.7
click at [1056, 251] on div "To activate drag with keyboard, press Alt + Enter. Once in keyboard drag state,…" at bounding box center [903, 232] width 547 height 270
drag, startPoint x: 1160, startPoint y: 333, endPoint x: 1094, endPoint y: 329, distance: 65.9
click at [1160, 332] on button "Map camera controls" at bounding box center [1149, 326] width 37 height 37
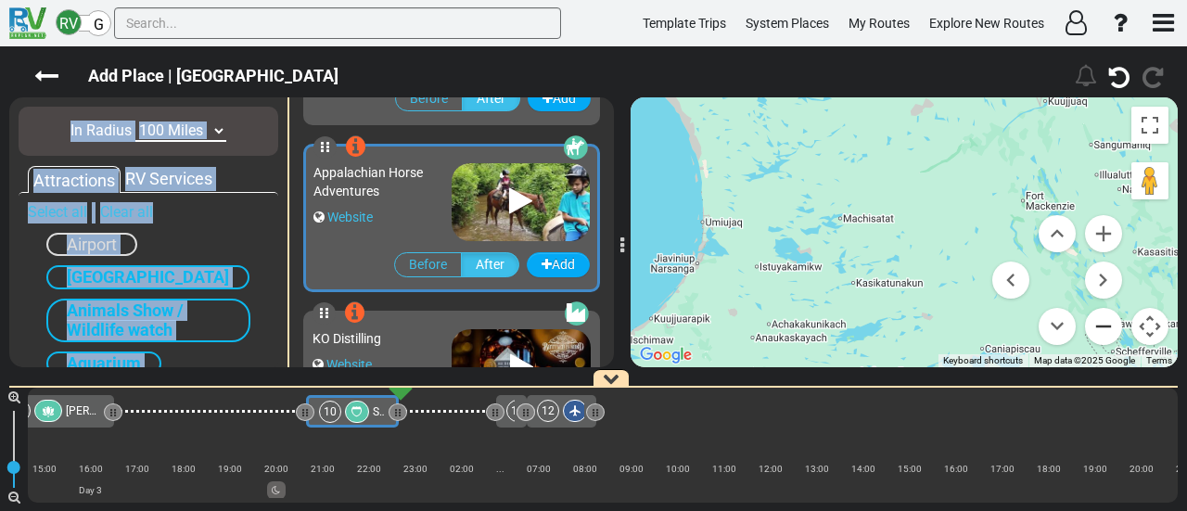
click at [1098, 322] on button "Zoom out" at bounding box center [1103, 326] width 37 height 37
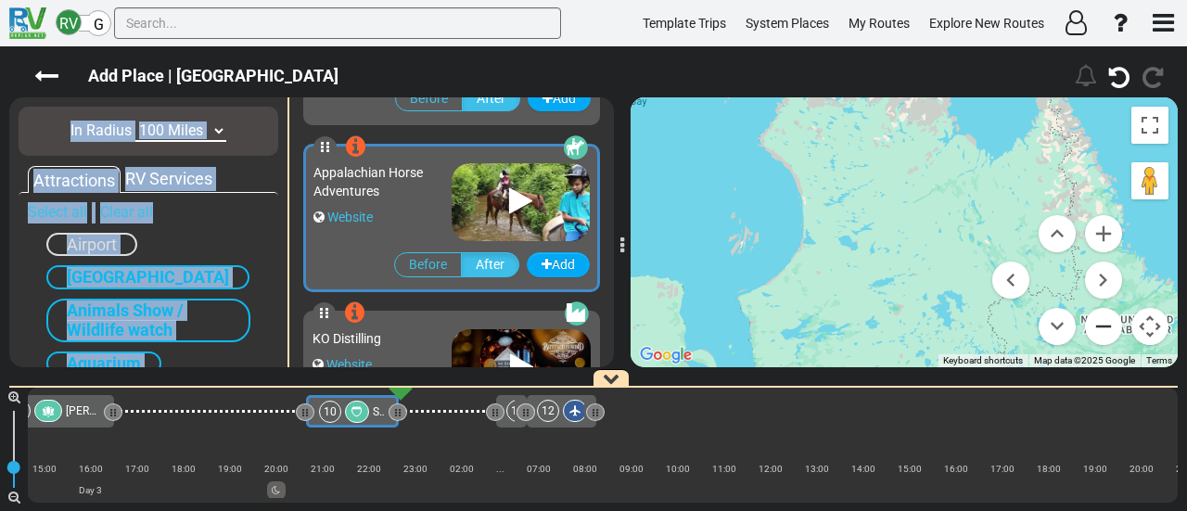
click at [1098, 322] on button "Zoom out" at bounding box center [1103, 326] width 37 height 37
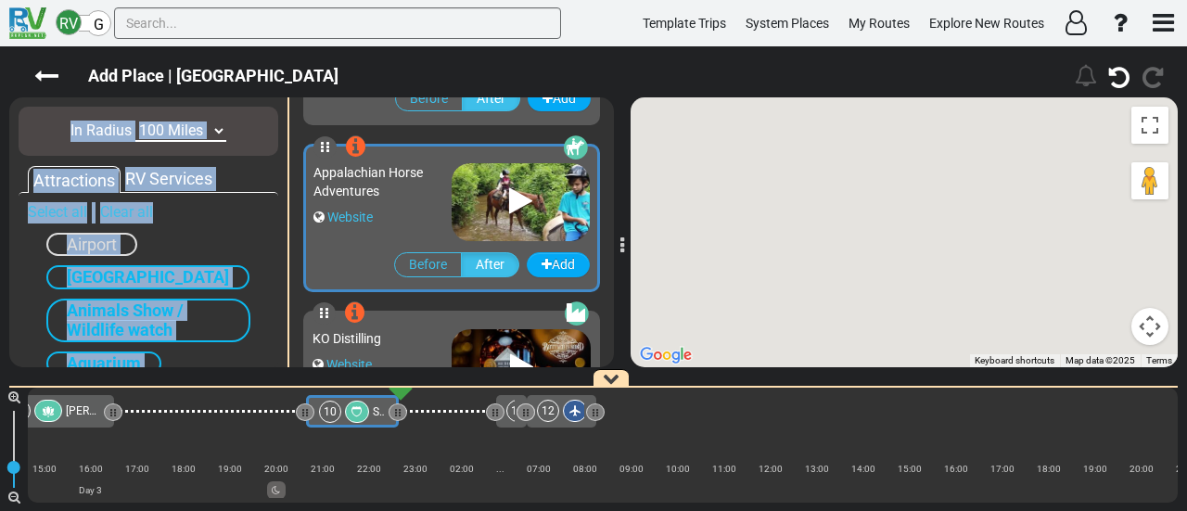
drag, startPoint x: 964, startPoint y: 189, endPoint x: 955, endPoint y: 151, distance: 39.1
click at [955, 153] on div "To activate drag with keyboard, press Alt + Enter. Once in keyboard drag state,…" at bounding box center [903, 232] width 547 height 270
click at [1145, 320] on button "Map camera controls" at bounding box center [1149, 326] width 37 height 37
click at [1097, 329] on button "Zoom out" at bounding box center [1103, 326] width 37 height 37
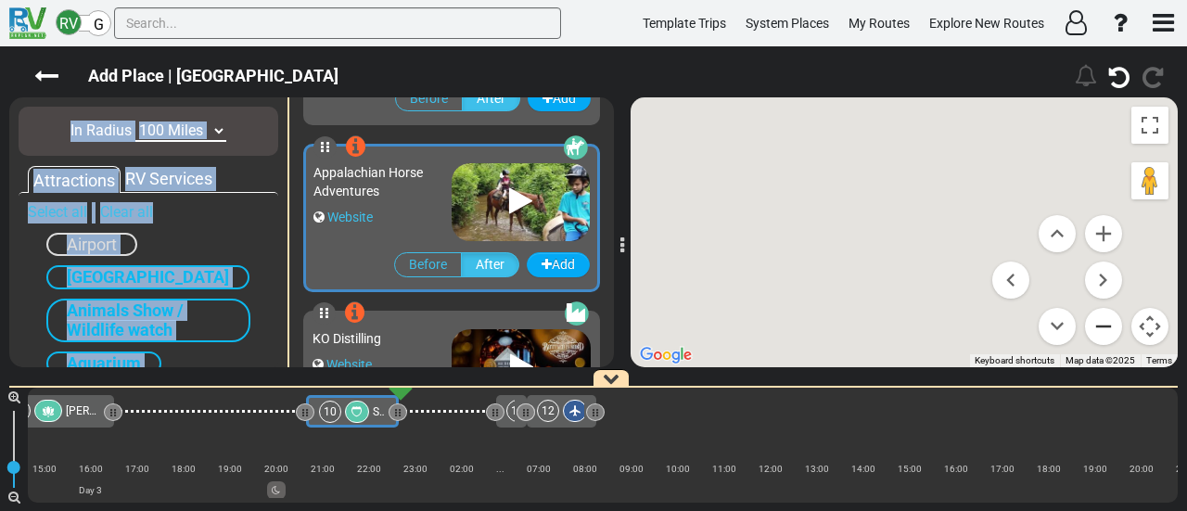
click at [1097, 329] on button "Zoom out" at bounding box center [1103, 326] width 37 height 37
drag, startPoint x: 1097, startPoint y: 329, endPoint x: 1072, endPoint y: 328, distance: 25.0
click at [1097, 328] on button "Zoom out" at bounding box center [1103, 326] width 37 height 37
click at [192, 132] on select "10 Miles 50 Miles 100 Miles 250 Miles 500 Miles 1000 Miles" at bounding box center [180, 131] width 91 height 21
click at [135, 121] on select "10 Miles 50 Miles 100 Miles 250 Miles 500 Miles 1000 Miles" at bounding box center [180, 131] width 91 height 21
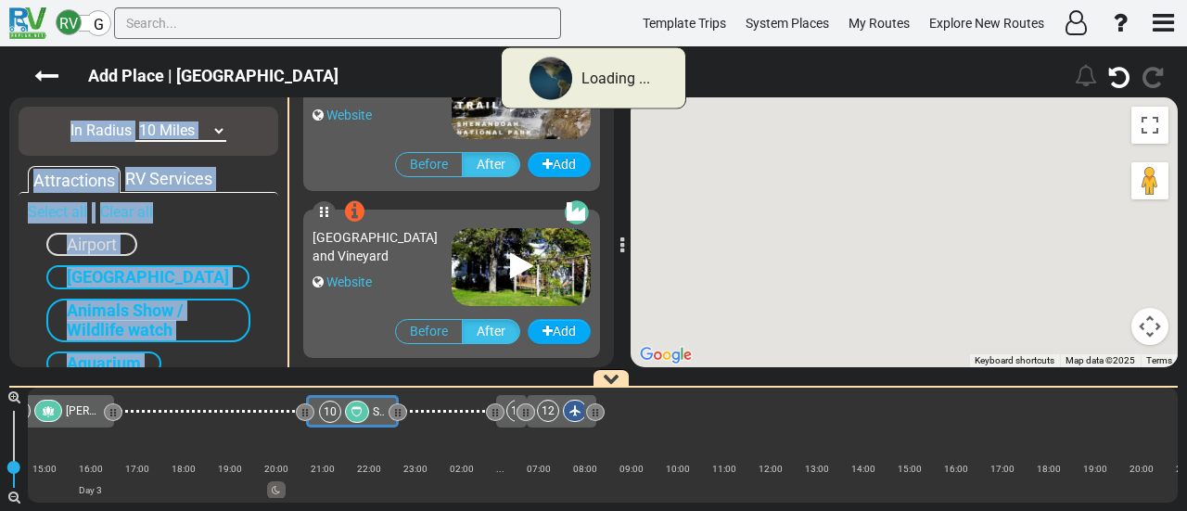
scroll to position [430, 0]
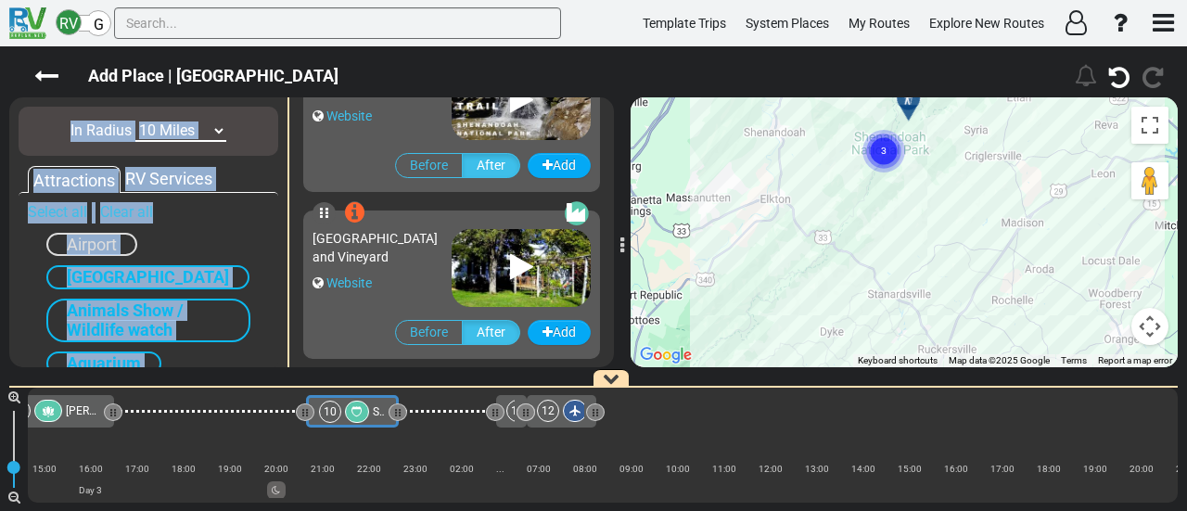
drag, startPoint x: 962, startPoint y: 292, endPoint x: 949, endPoint y: 164, distance: 128.6
click at [949, 164] on div "To activate drag with keyboard, press Alt + Enter. Once in keyboard drag state,…" at bounding box center [903, 232] width 547 height 270
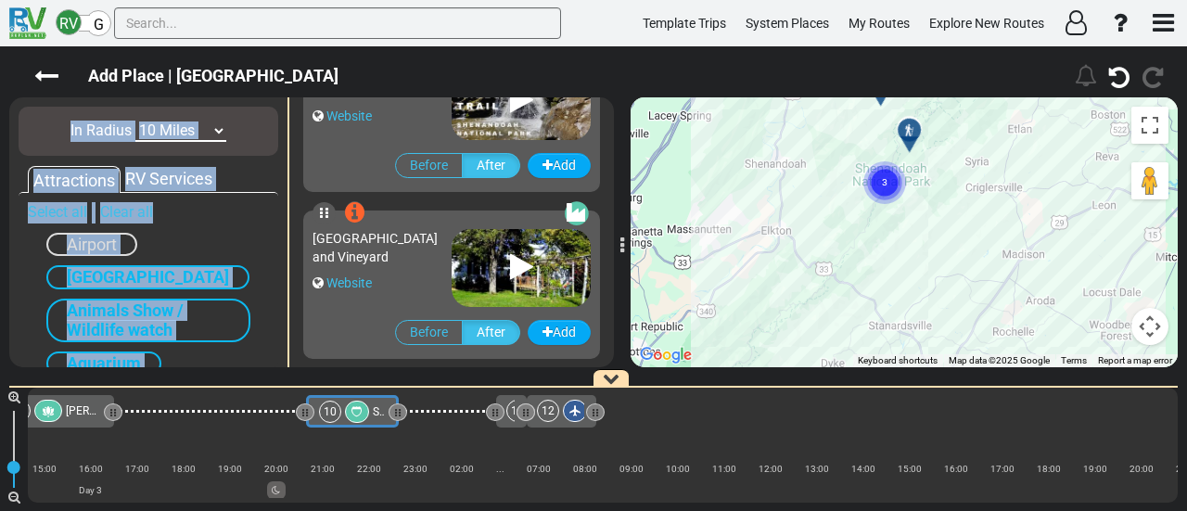
drag, startPoint x: 921, startPoint y: 146, endPoint x: 923, endPoint y: 194, distance: 48.3
click at [923, 194] on div "To activate drag with keyboard, press Alt + Enter. Once in keyboard drag state,…" at bounding box center [903, 232] width 547 height 270
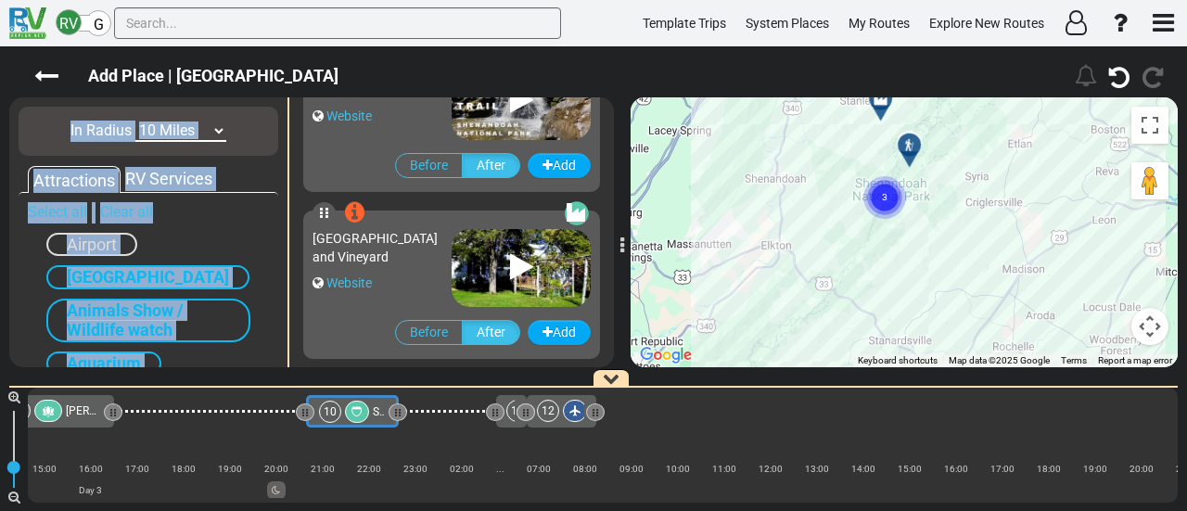
click at [912, 154] on div at bounding box center [915, 152] width 31 height 29
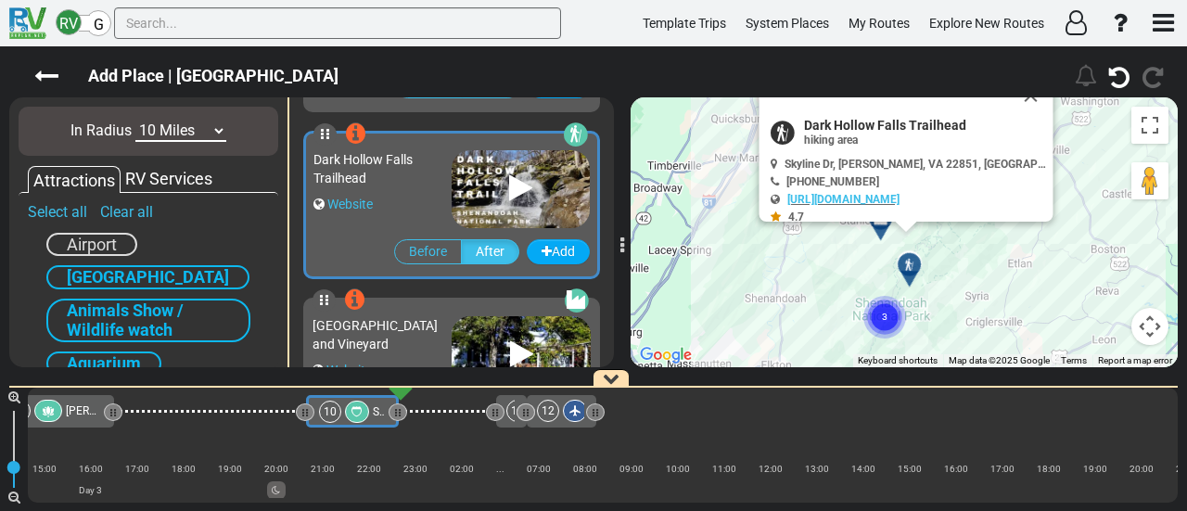
scroll to position [330, 0]
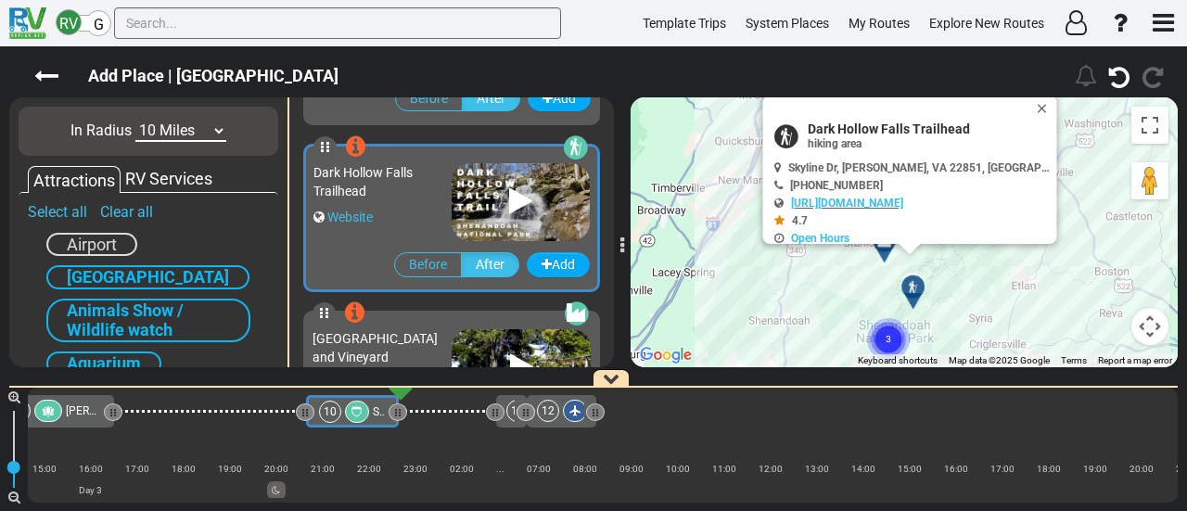
drag, startPoint x: 833, startPoint y: 297, endPoint x: 837, endPoint y: 273, distance: 24.5
click at [837, 273] on div "To activate drag with keyboard, press Alt + Enter. Once in keyboard drag state,…" at bounding box center [903, 232] width 547 height 270
drag, startPoint x: 1056, startPoint y: 111, endPoint x: 997, endPoint y: 145, distance: 68.1
click at [1050, 121] on div "Dark Hollow Falls Trailhead hiking area +1 540-999-3500" at bounding box center [910, 169] width 294 height 148
click at [886, 251] on div at bounding box center [890, 248] width 31 height 29
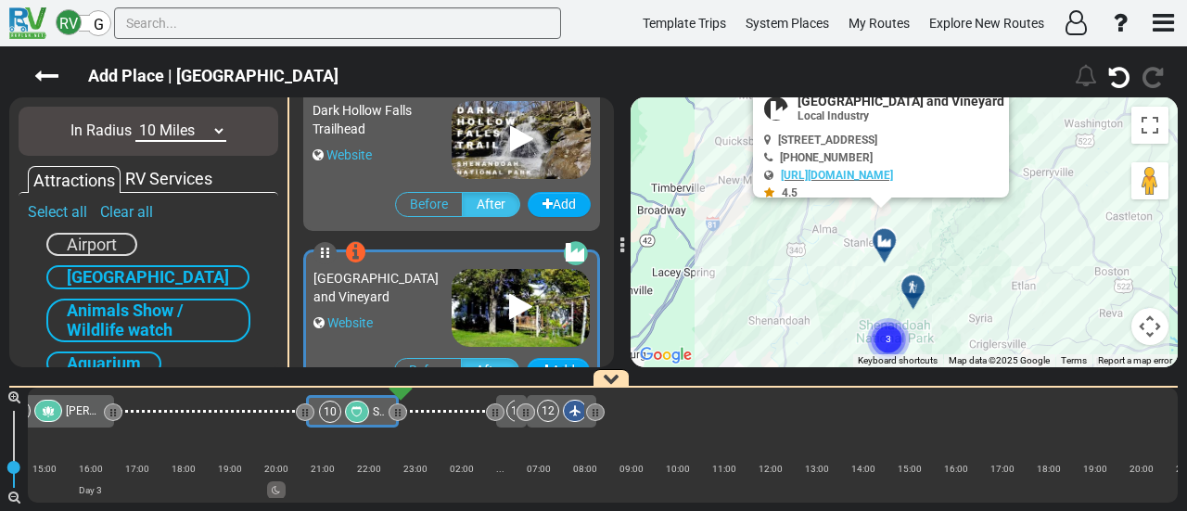
scroll to position [430, 0]
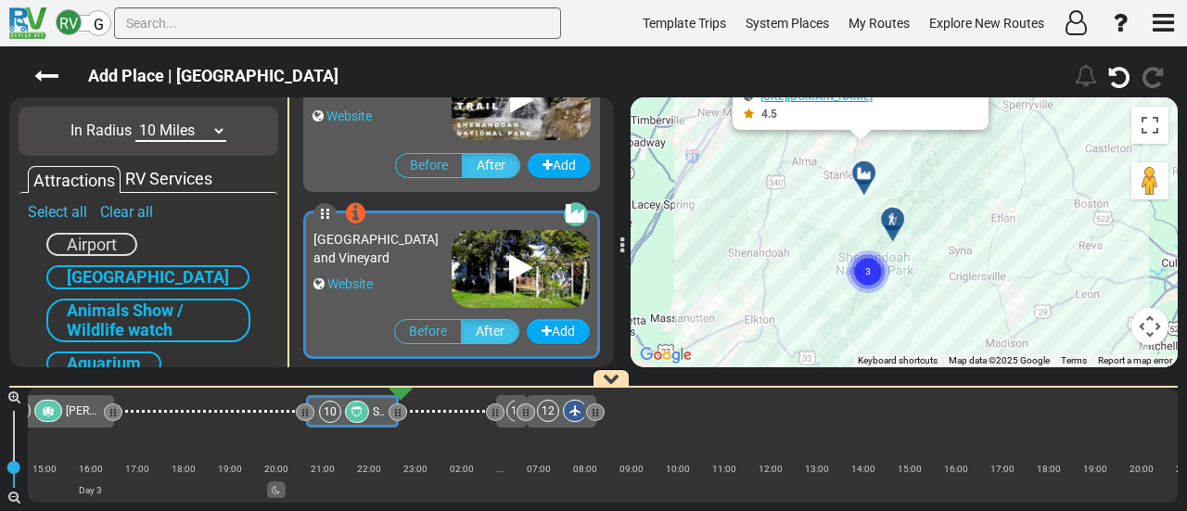
drag, startPoint x: 856, startPoint y: 328, endPoint x: 840, endPoint y: 184, distance: 145.5
click at [834, 177] on div "To activate drag with keyboard, press Alt + Enter. Once in keyboard drag state,…" at bounding box center [903, 232] width 547 height 270
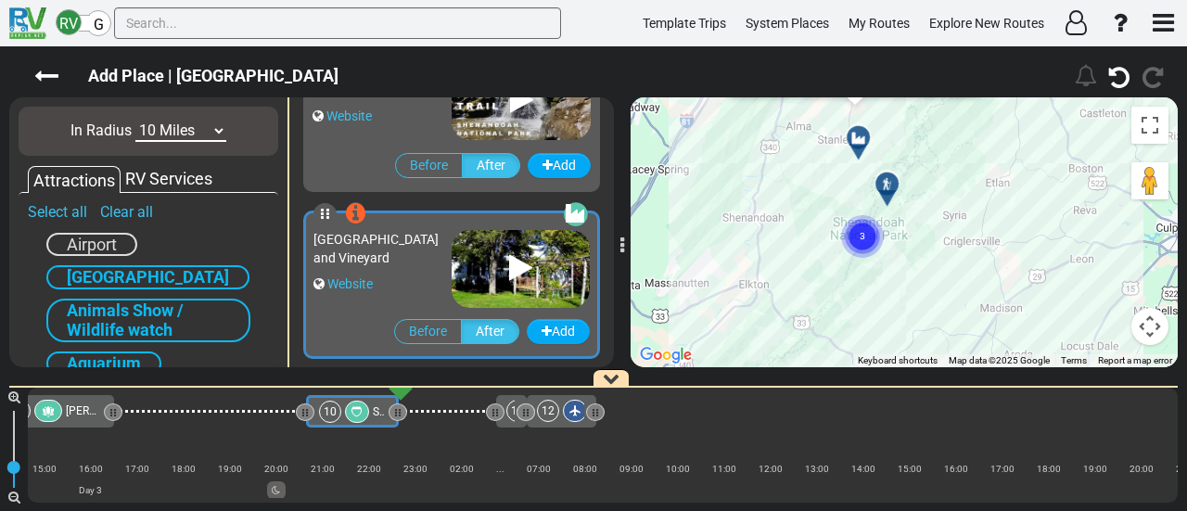
click at [871, 242] on circle "Cluster of 3 markers" at bounding box center [862, 236] width 43 height 43
click at [849, 236] on circle "Cluster of 2 markers" at bounding box center [859, 243] width 43 height 43
drag, startPoint x: 1138, startPoint y: 332, endPoint x: 1116, endPoint y: 312, distance: 29.6
click at [1138, 332] on button "Map camera controls" at bounding box center [1149, 326] width 37 height 37
click at [924, 291] on div "To activate drag with keyboard, press Alt + Enter. Once in keyboard drag state,…" at bounding box center [903, 232] width 547 height 270
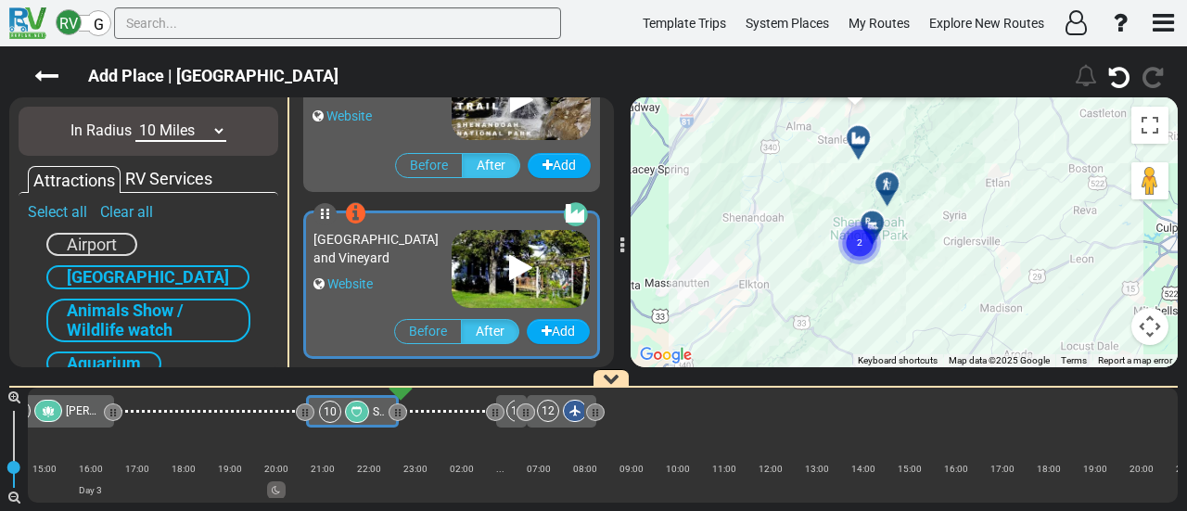
click at [924, 291] on div "To activate drag with keyboard, press Alt + Enter. Once in keyboard drag state,…" at bounding box center [903, 232] width 547 height 270
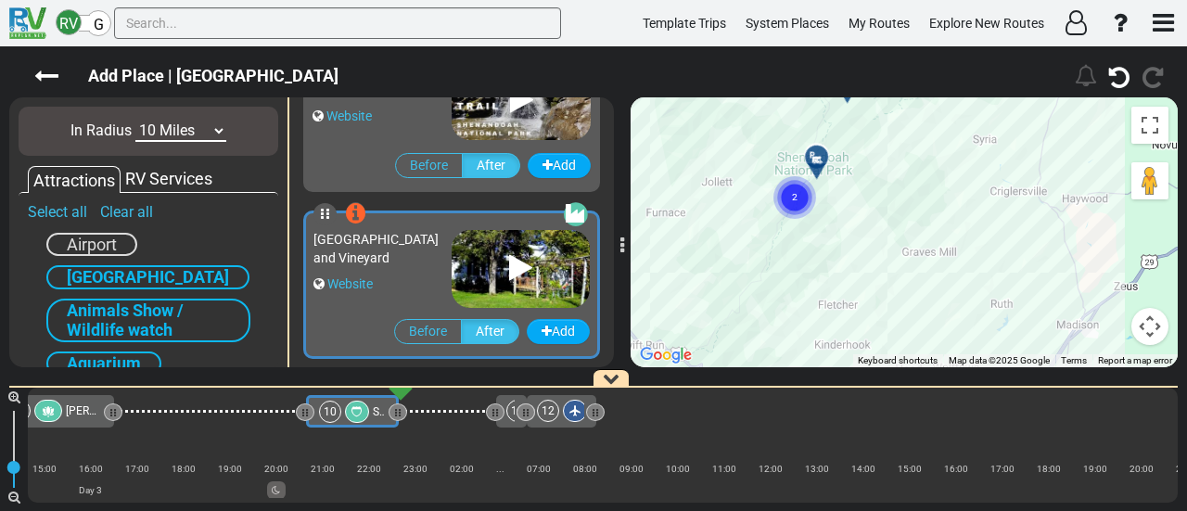
click at [863, 294] on div "To activate drag with keyboard, press Alt + Enter. Once in keyboard drag state,…" at bounding box center [903, 232] width 547 height 270
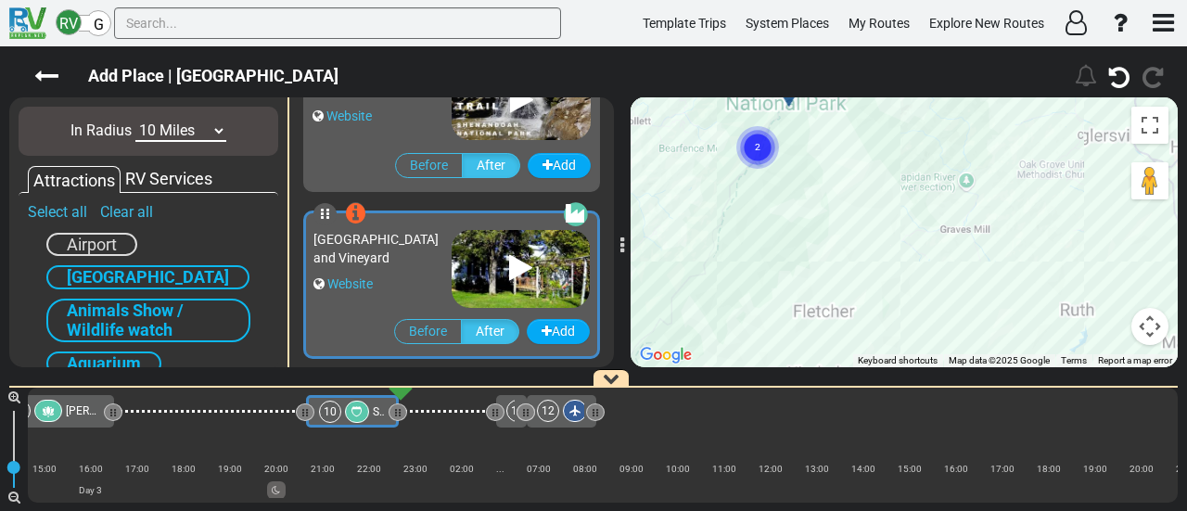
click at [863, 294] on div "To activate drag with keyboard, press Alt + Enter. Once in keyboard drag state,…" at bounding box center [903, 232] width 547 height 270
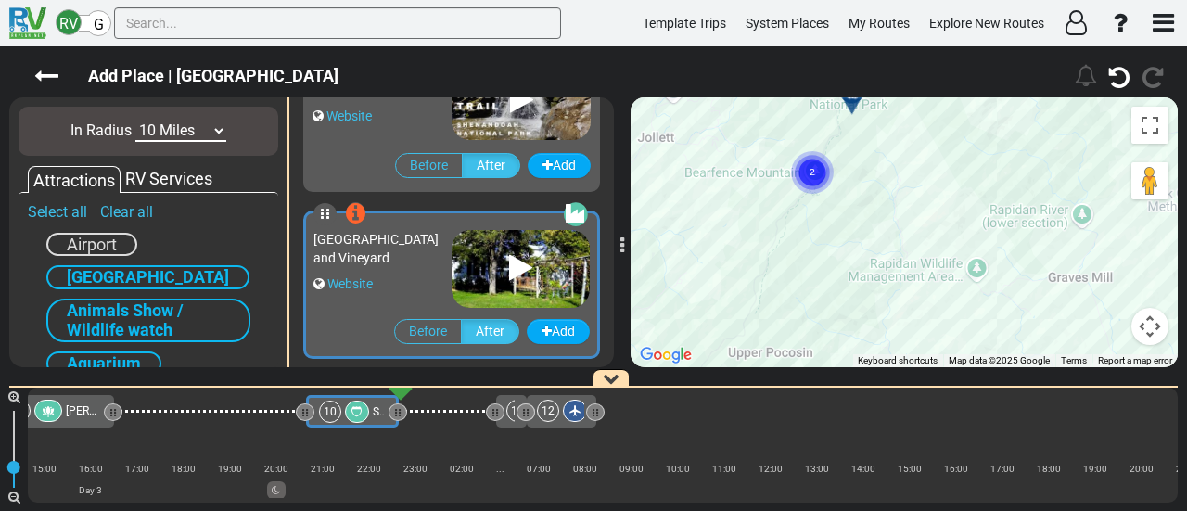
drag, startPoint x: 840, startPoint y: 193, endPoint x: 914, endPoint y: 261, distance: 100.4
click at [914, 261] on div "To activate drag with keyboard, press Alt + Enter. Once in keyboard drag state,…" at bounding box center [903, 232] width 547 height 270
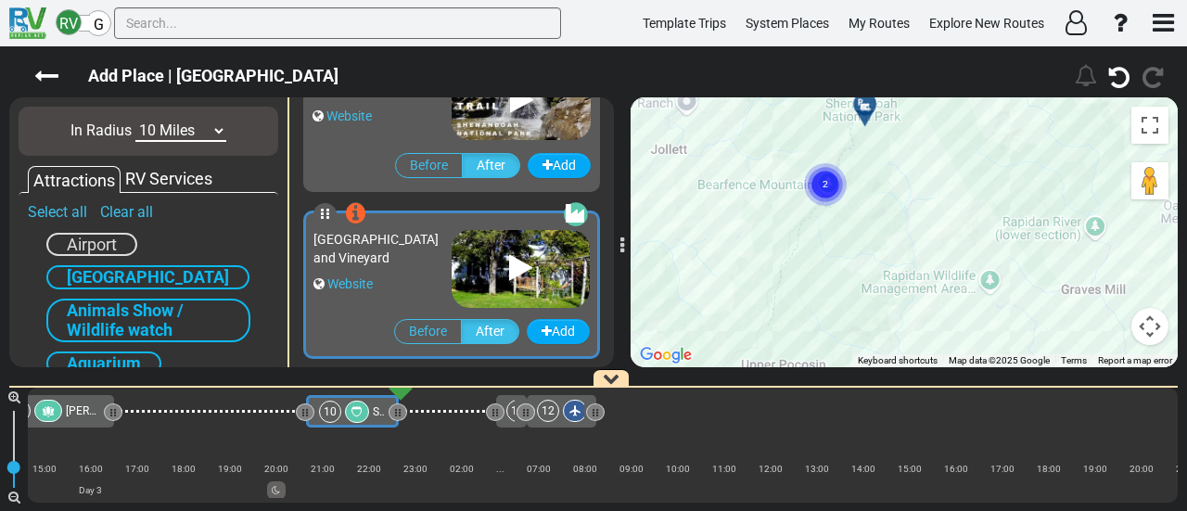
click at [895, 244] on div "To activate drag with keyboard, press Alt + Enter. Once in keyboard drag state,…" at bounding box center [903, 232] width 547 height 270
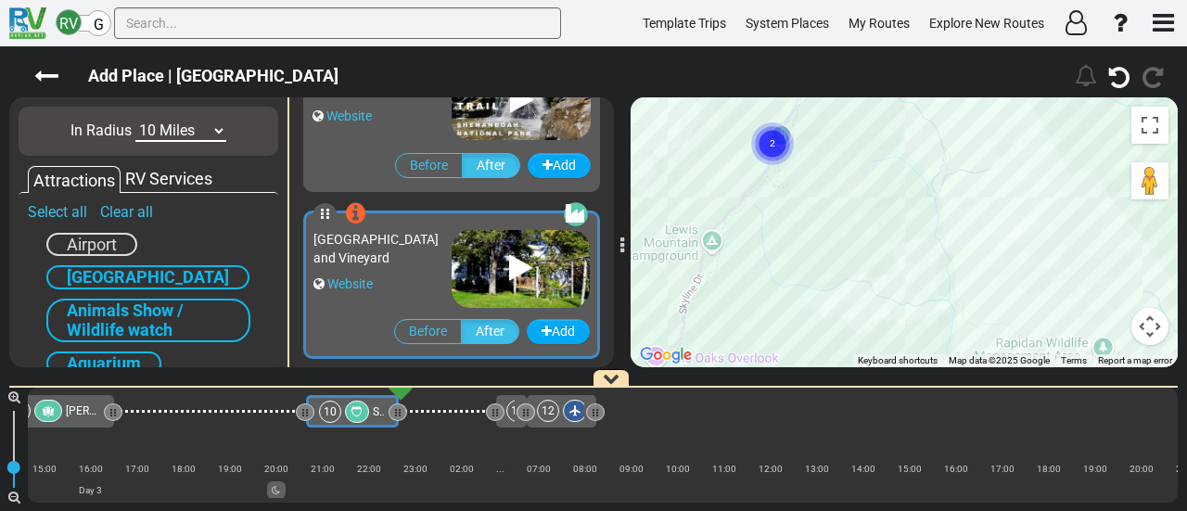
drag, startPoint x: 839, startPoint y: 201, endPoint x: 919, endPoint y: 261, distance: 99.9
click at [919, 261] on div "To activate drag with keyboard, press Alt + Enter. Once in keyboard drag state,…" at bounding box center [903, 232] width 547 height 270
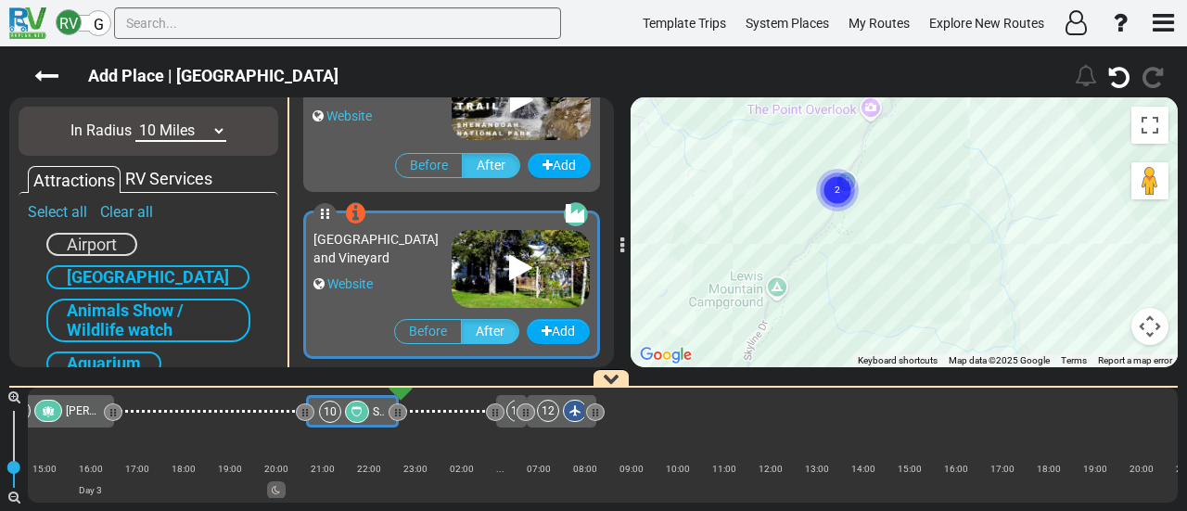
click at [895, 233] on div "To activate drag with keyboard, press Alt + Enter. Once in keyboard drag state,…" at bounding box center [903, 232] width 547 height 270
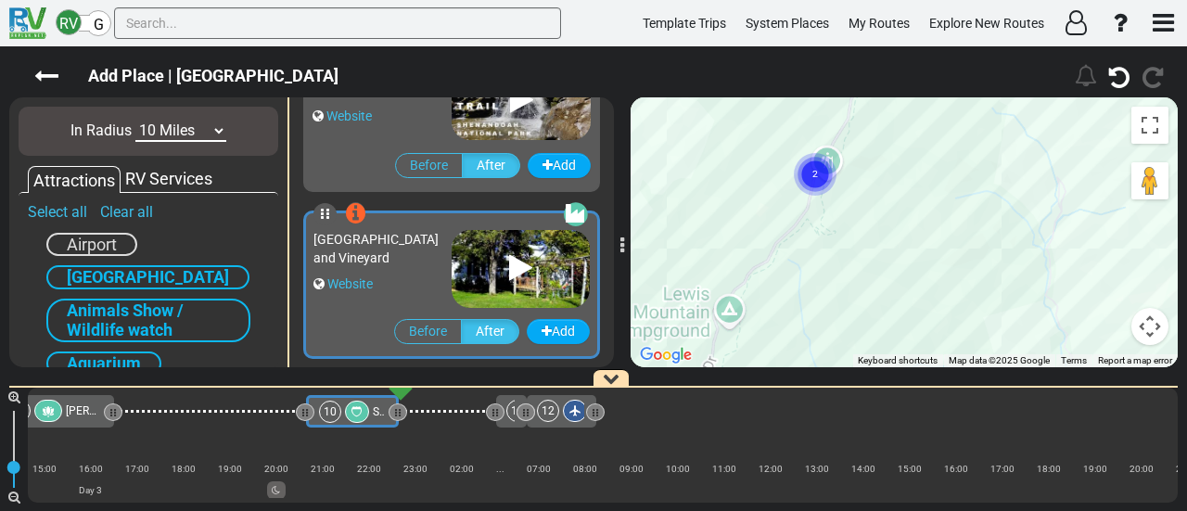
click at [895, 233] on div "To activate drag with keyboard, press Alt + Enter. Once in keyboard drag state,…" at bounding box center [903, 232] width 547 height 270
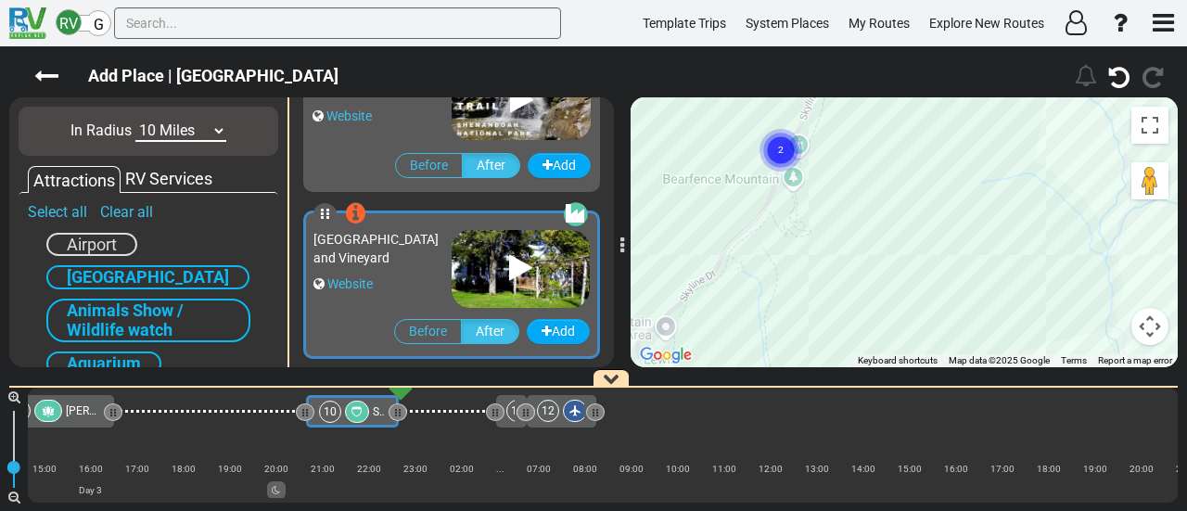
click at [864, 212] on div "To activate drag with keyboard, press Alt + Enter. Once in keyboard drag state,…" at bounding box center [903, 232] width 547 height 270
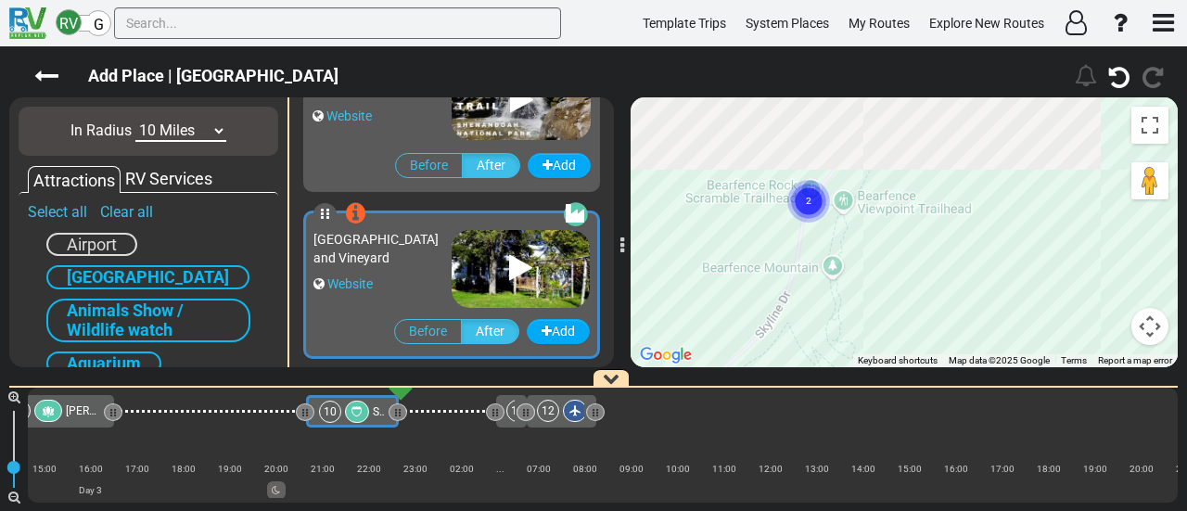
drag, startPoint x: 826, startPoint y: 177, endPoint x: 937, endPoint y: 288, distance: 157.3
click at [947, 292] on div "To activate drag with keyboard, press Alt + Enter. Once in keyboard drag state,…" at bounding box center [903, 232] width 547 height 270
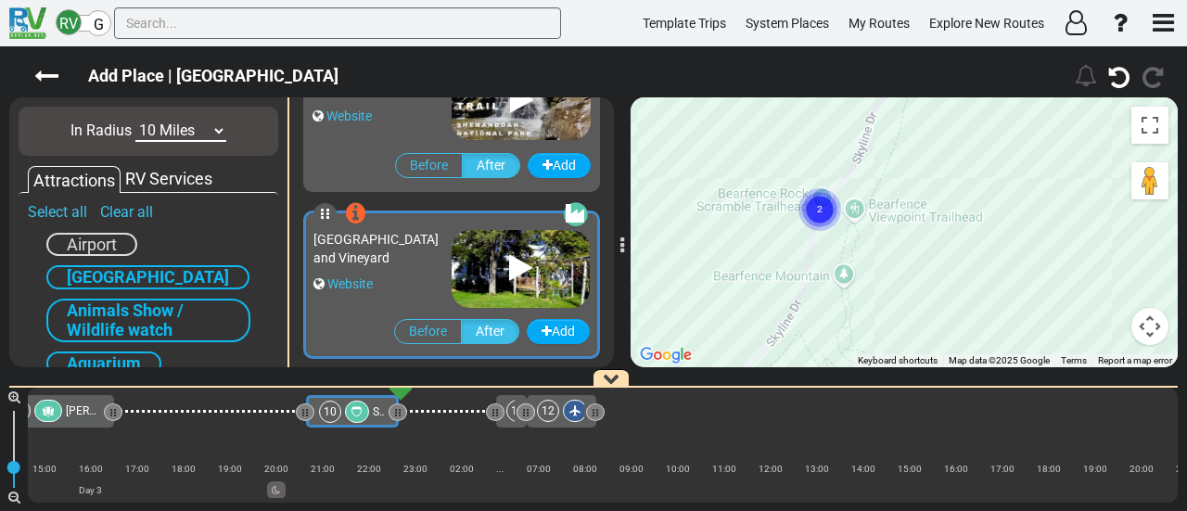
click at [827, 215] on circle "Cluster of 2 markers" at bounding box center [819, 209] width 43 height 43
drag, startPoint x: 944, startPoint y: 168, endPoint x: 867, endPoint y: 343, distance: 191.4
click at [870, 354] on div "To navigate, press the arrow keys. To activate drag with keyboard, press Alt + …" at bounding box center [903, 232] width 547 height 270
click at [200, 136] on select "10 Miles 50 Miles 100 Miles 250 Miles 500 Miles 1000 Miles" at bounding box center [180, 131] width 91 height 21
select select "number:50"
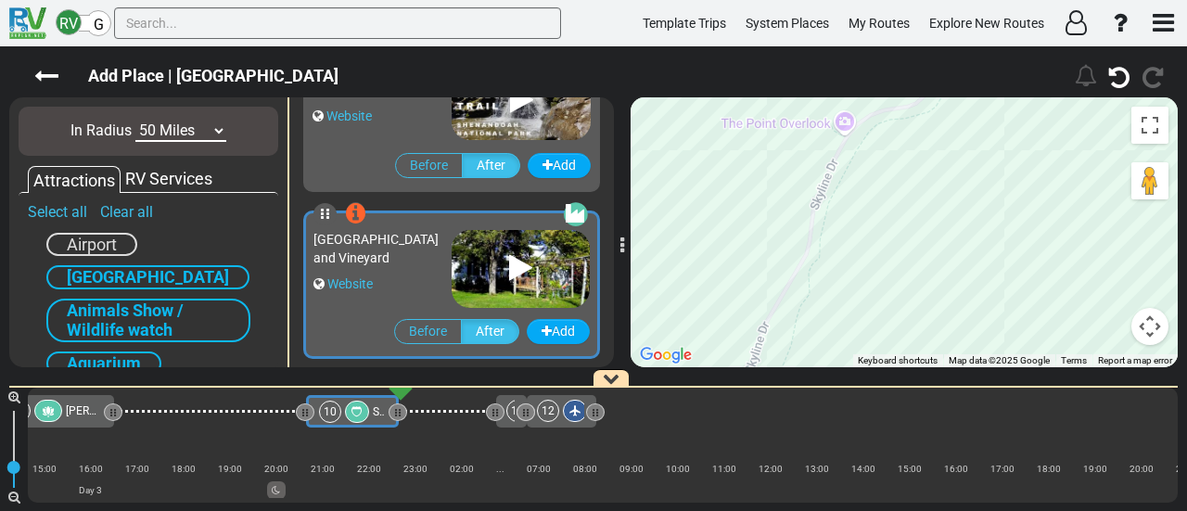
click at [135, 121] on select "10 Miles 50 Miles 100 Miles 250 Miles 500 Miles 1000 Miles" at bounding box center [180, 131] width 91 height 21
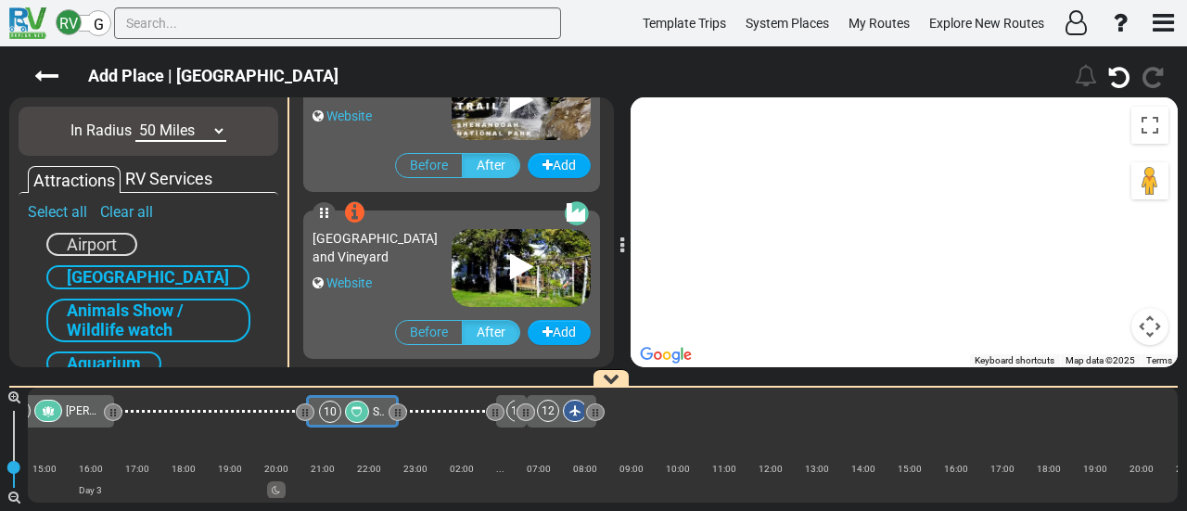
click at [1142, 325] on button "Map camera controls" at bounding box center [1149, 326] width 37 height 37
click at [1095, 322] on button "Zoom out" at bounding box center [1103, 326] width 37 height 37
click at [1098, 324] on button "Zoom out" at bounding box center [1103, 326] width 37 height 37
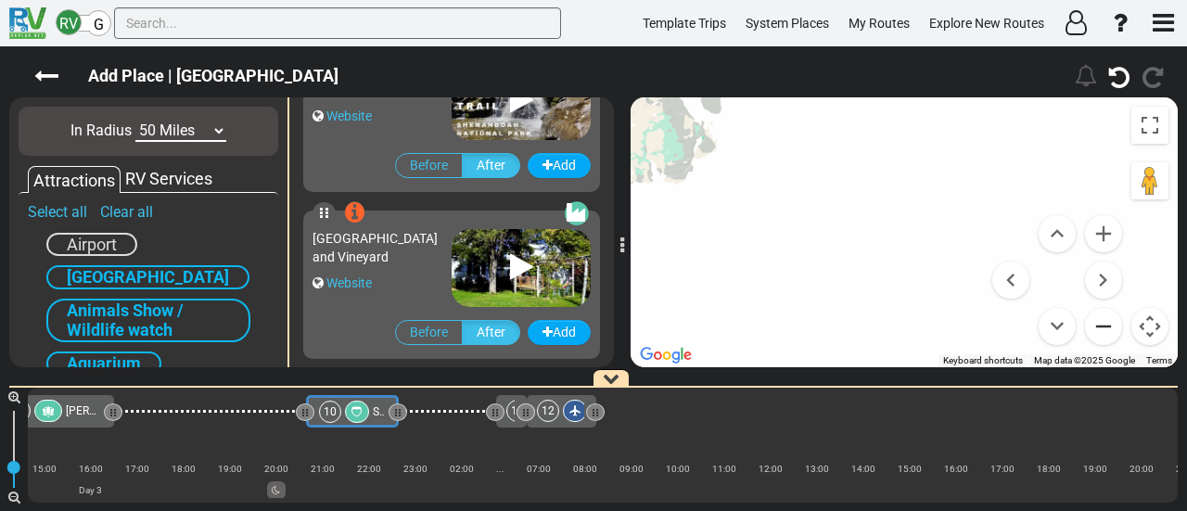
click at [1098, 324] on button "Zoom out" at bounding box center [1103, 326] width 37 height 37
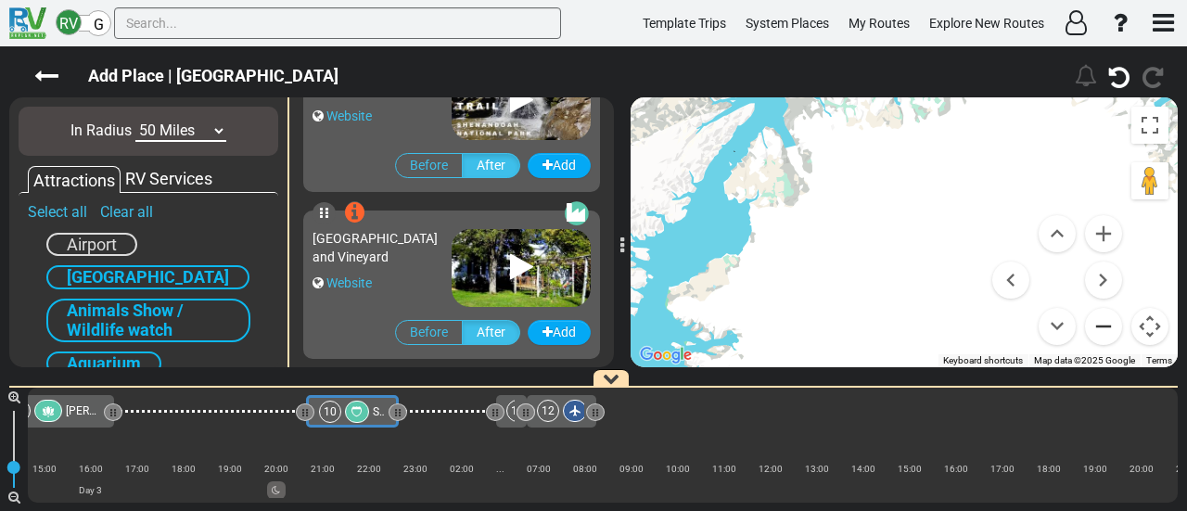
click at [1098, 324] on button "Zoom out" at bounding box center [1103, 326] width 37 height 37
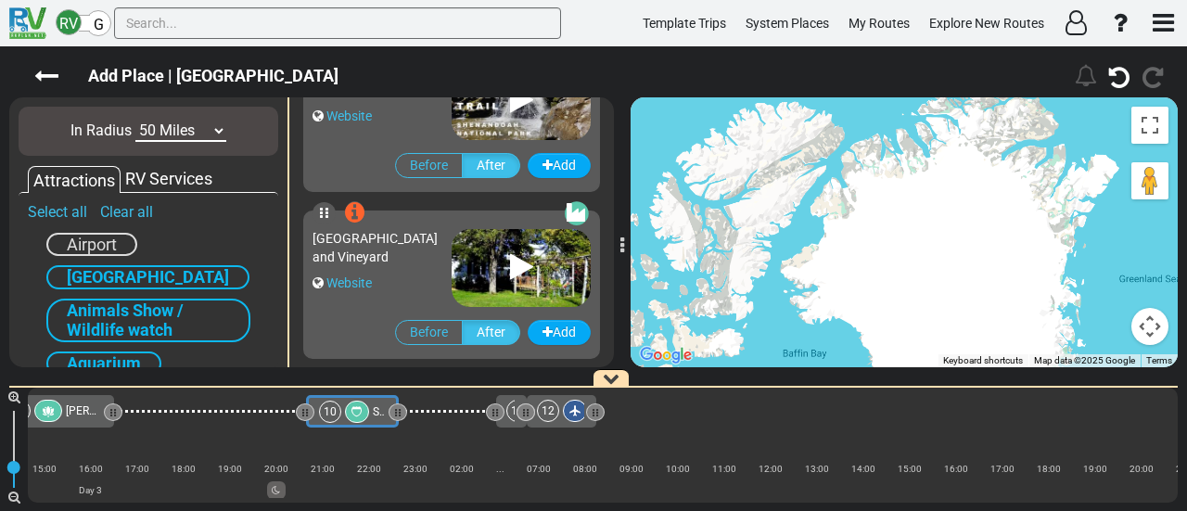
click at [1098, 324] on div "To navigate, press the arrow keys. To activate drag with keyboard, press Alt + …" at bounding box center [903, 232] width 547 height 270
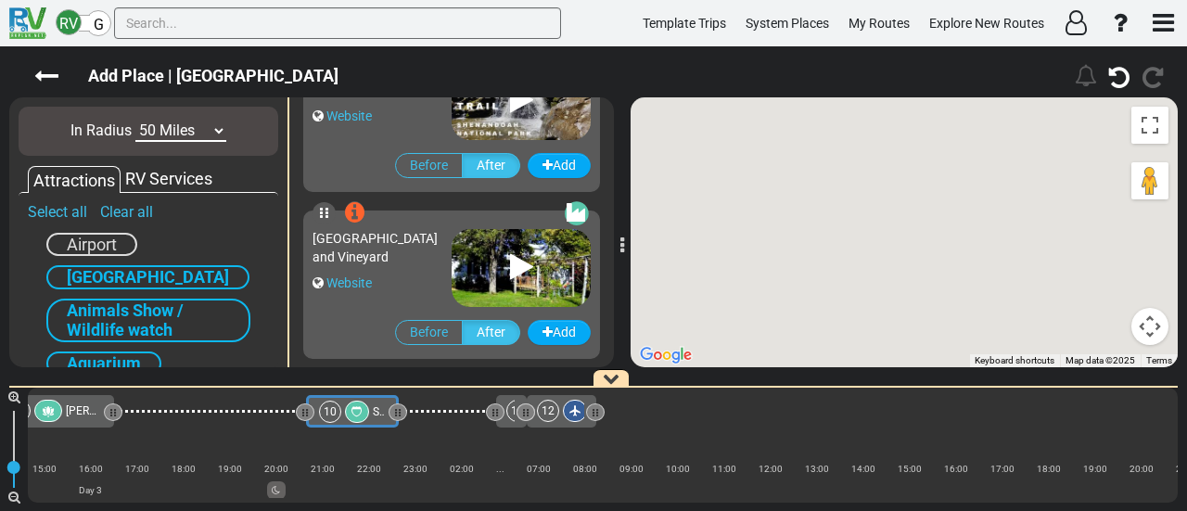
click at [1098, 324] on div "To navigate, press the arrow keys. To activate drag with keyboard, press Alt + …" at bounding box center [903, 232] width 547 height 270
click at [50, 69] on icon at bounding box center [46, 76] width 24 height 24
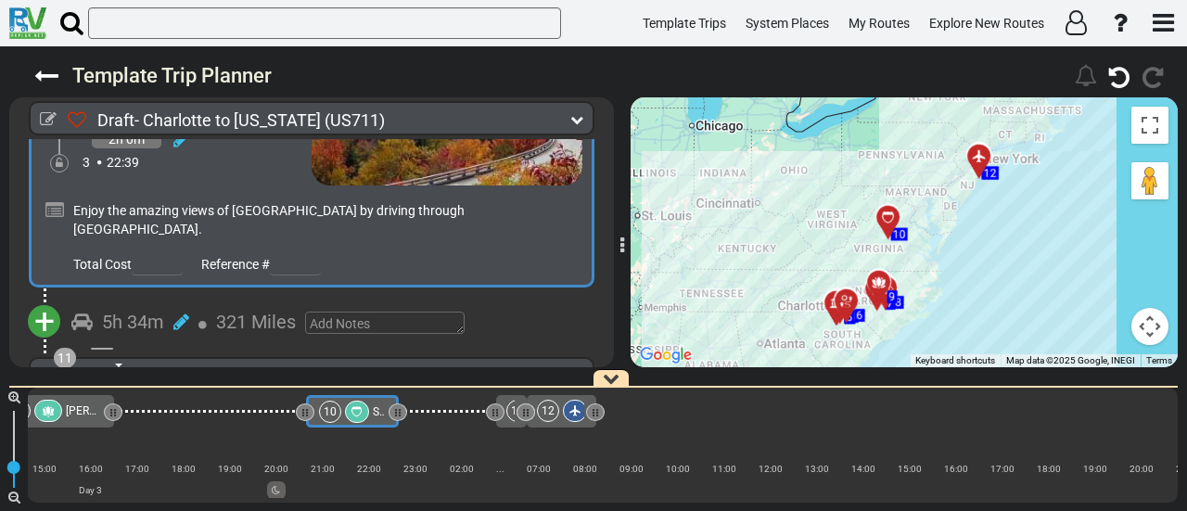
click at [78, 406] on span "[PERSON_NAME][GEOGRAPHIC_DATA]" at bounding box center [161, 410] width 191 height 13
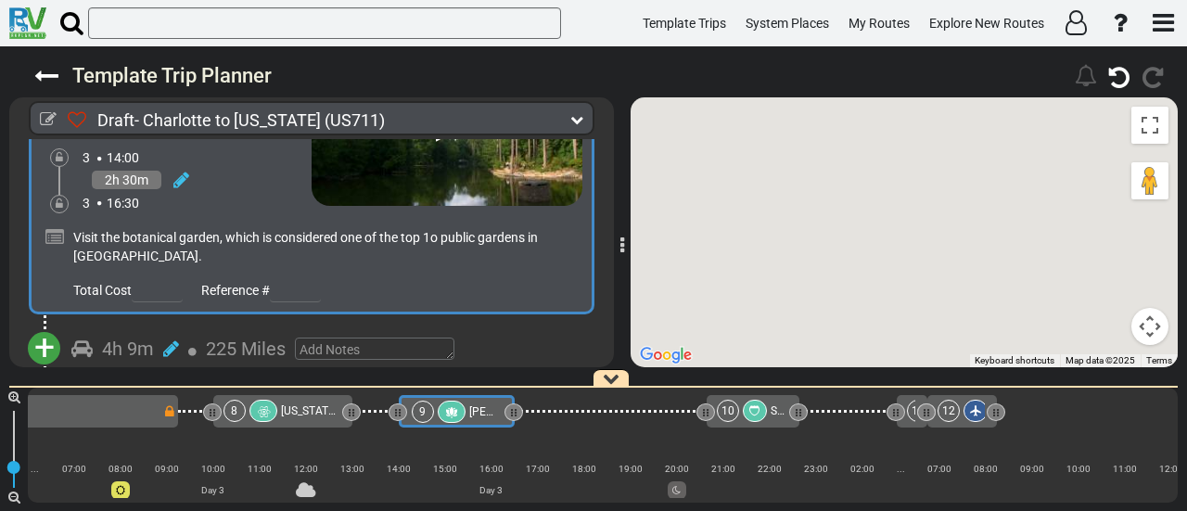
scroll to position [2917, 0]
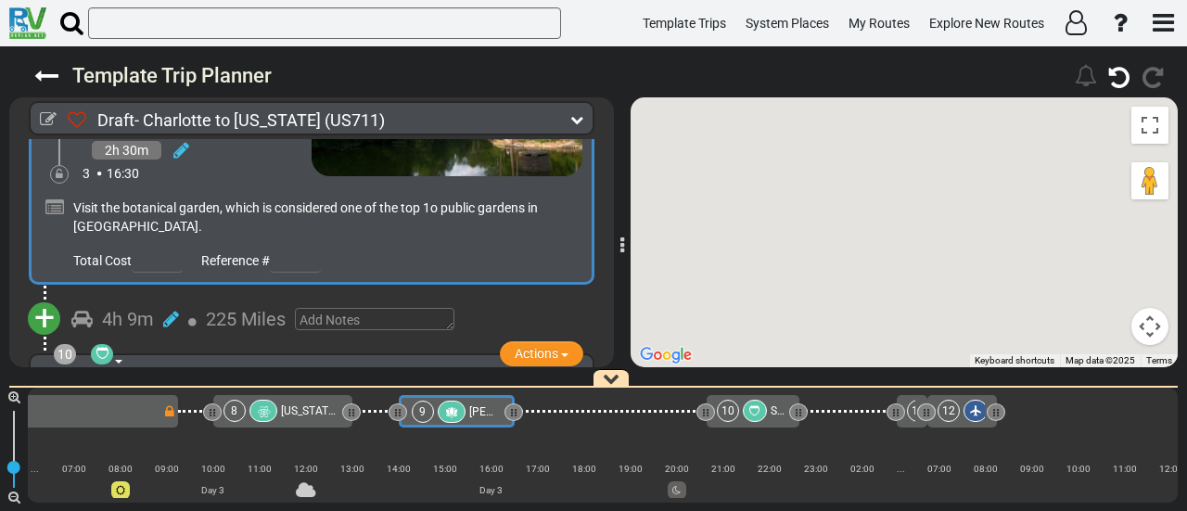
click at [436, 406] on div "9" at bounding box center [441, 412] width 58 height 22
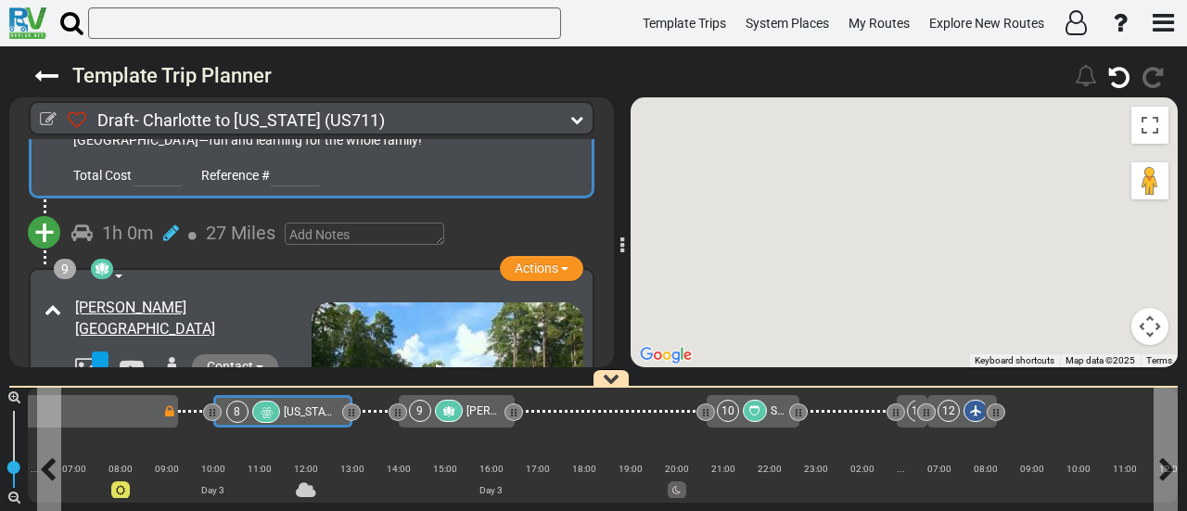
click at [295, 407] on span "[US_STATE][GEOGRAPHIC_DATA]" at bounding box center [365, 411] width 163 height 13
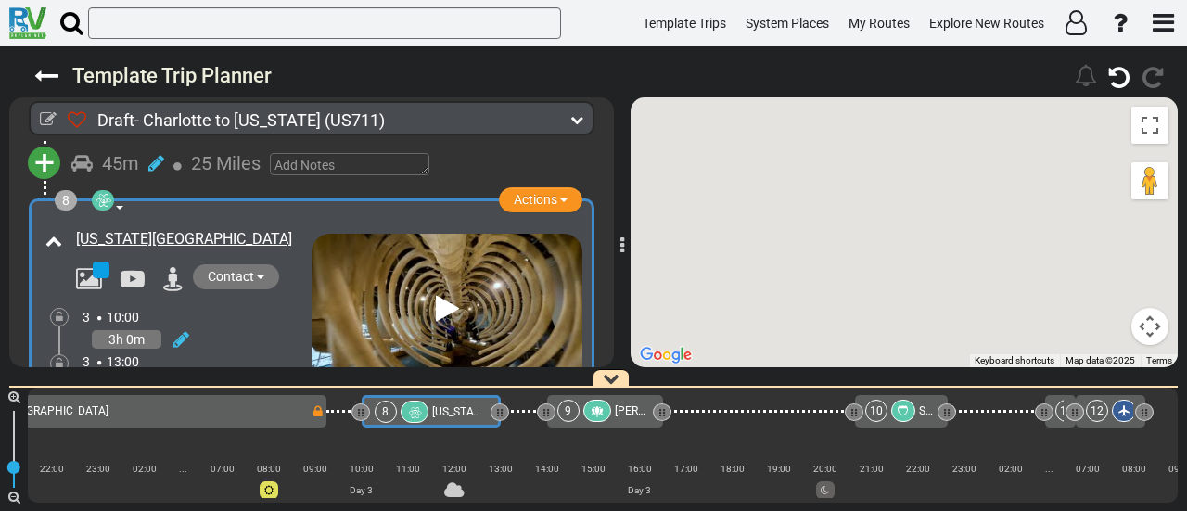
scroll to position [0, 1522]
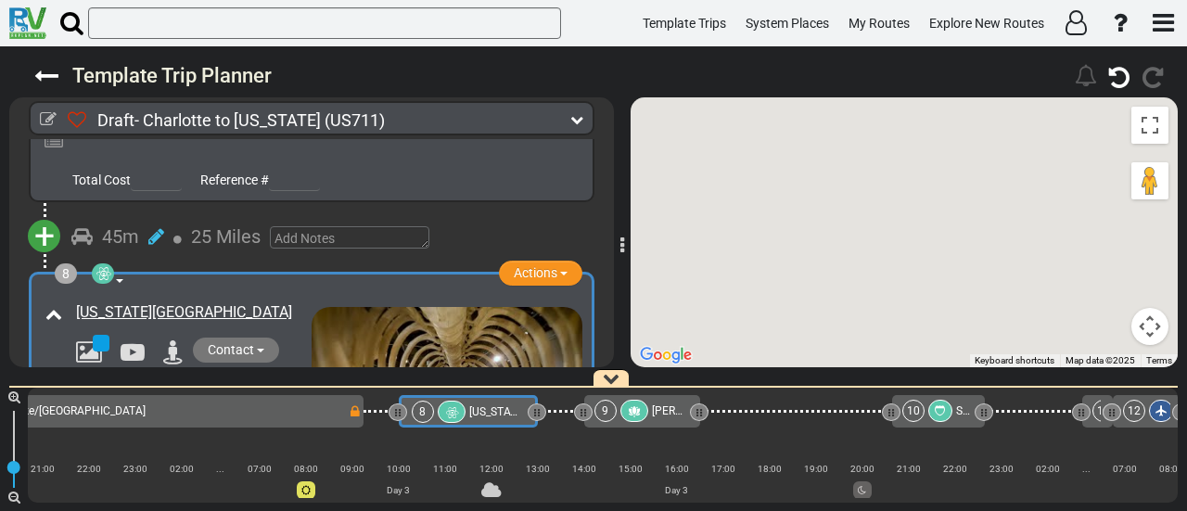
click at [635, 413] on icon at bounding box center [635, 411] width 16 height 13
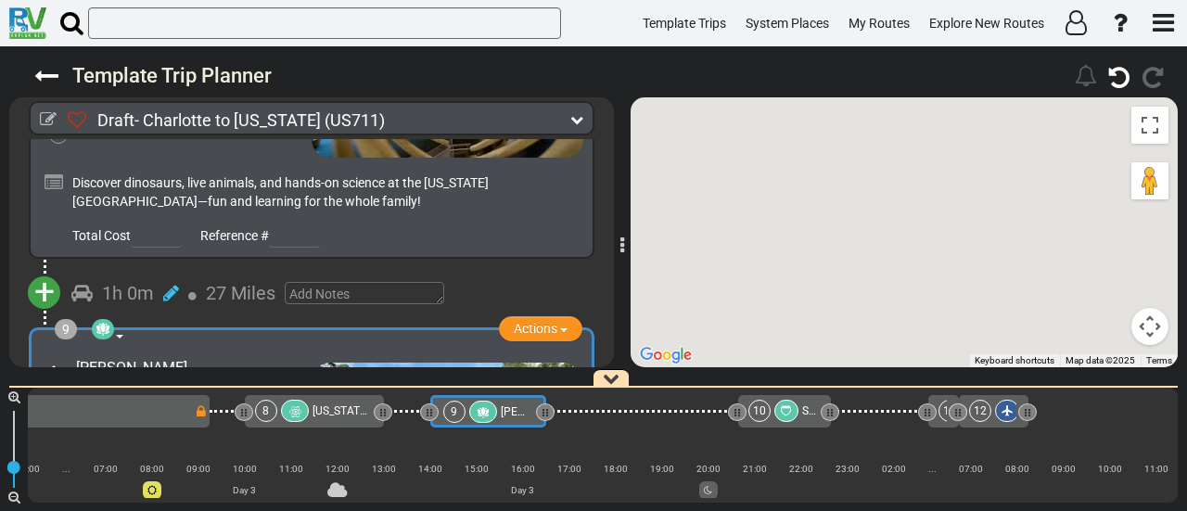
scroll to position [0, 1706]
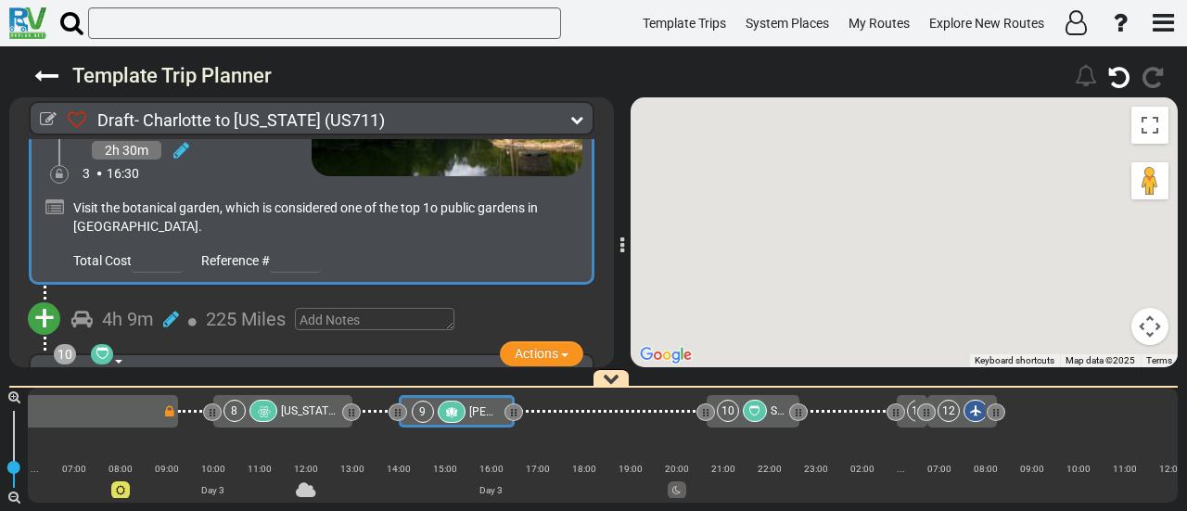
click at [36, 297] on span "+" at bounding box center [44, 318] width 20 height 43
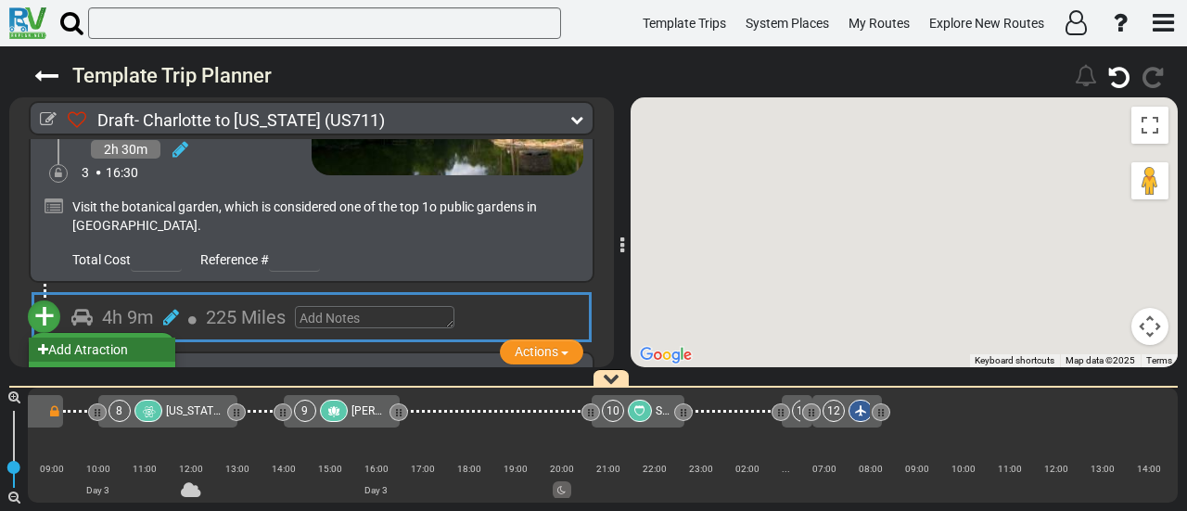
click at [120, 337] on li "Add Atraction" at bounding box center [102, 349] width 146 height 24
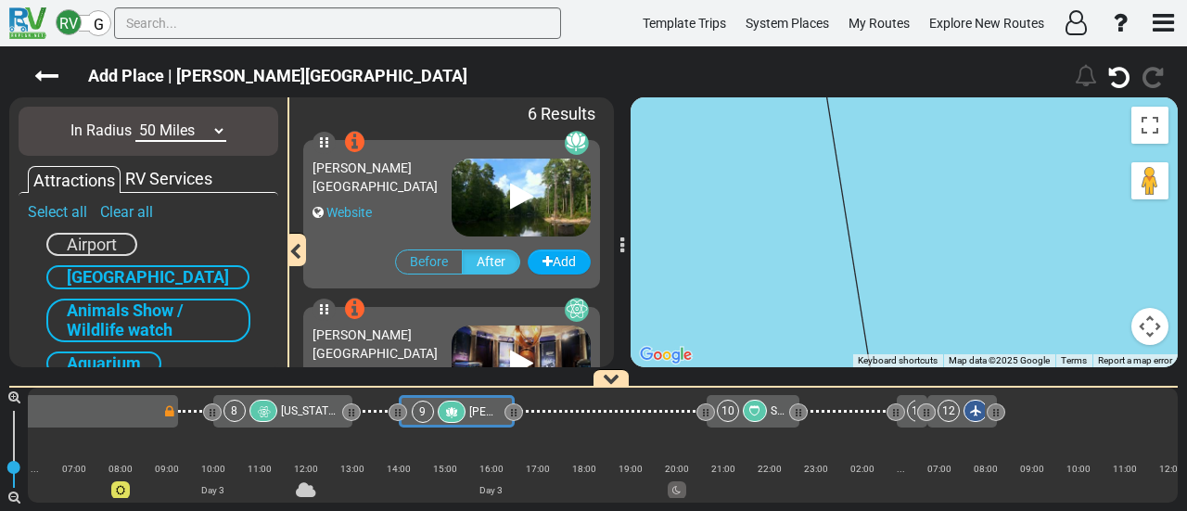
click at [198, 137] on select "10 Miles 50 Miles 100 Miles 250 Miles 500 Miles 1000 Miles" at bounding box center [180, 131] width 91 height 21
select select "number:100"
click at [135, 121] on select "10 Miles 50 Miles 100 Miles 250 Miles 500 Miles 1000 Miles" at bounding box center [180, 131] width 91 height 21
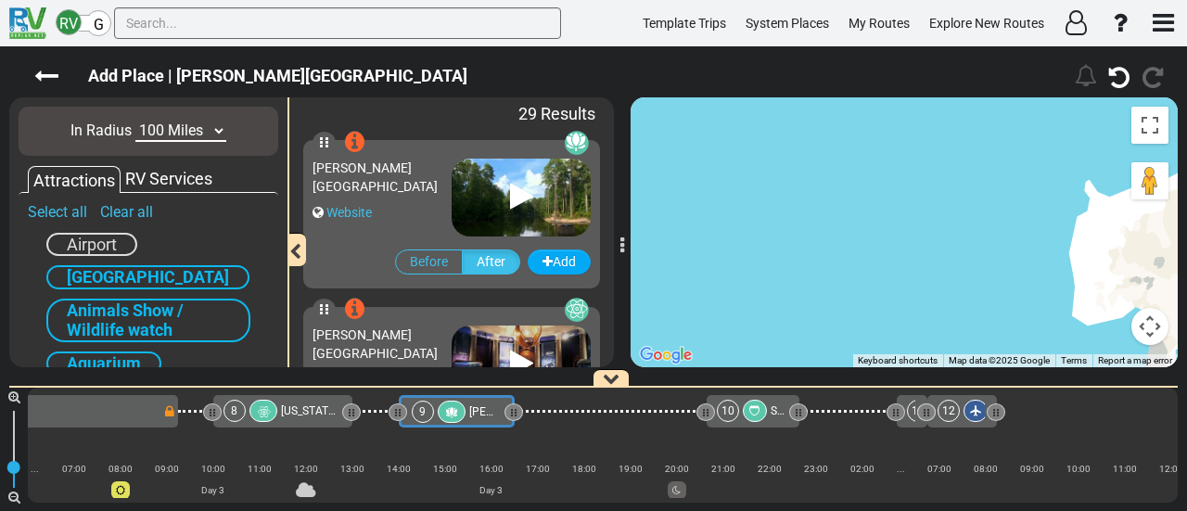
drag, startPoint x: 978, startPoint y: 201, endPoint x: 799, endPoint y: 56, distance: 230.7
click at [799, 56] on div "Add Place | Sarah P. Duke Gardens" at bounding box center [593, 278] width 1187 height 464
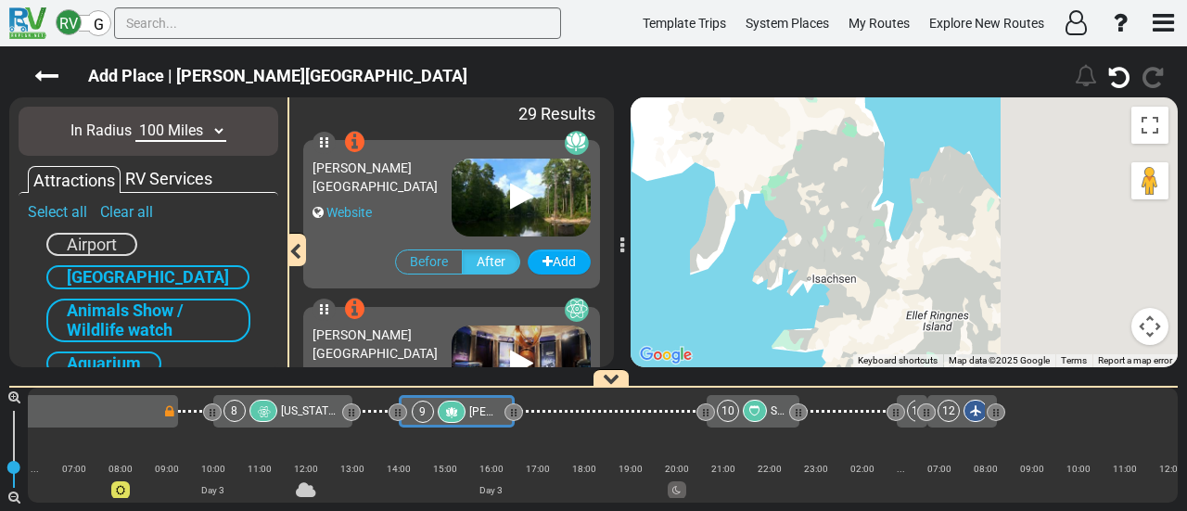
drag, startPoint x: 1004, startPoint y: 201, endPoint x: 673, endPoint y: 251, distance: 334.7
click at [679, 256] on div "To navigate, press the arrow keys. To activate drag with keyboard, press Alt + …" at bounding box center [903, 232] width 547 height 270
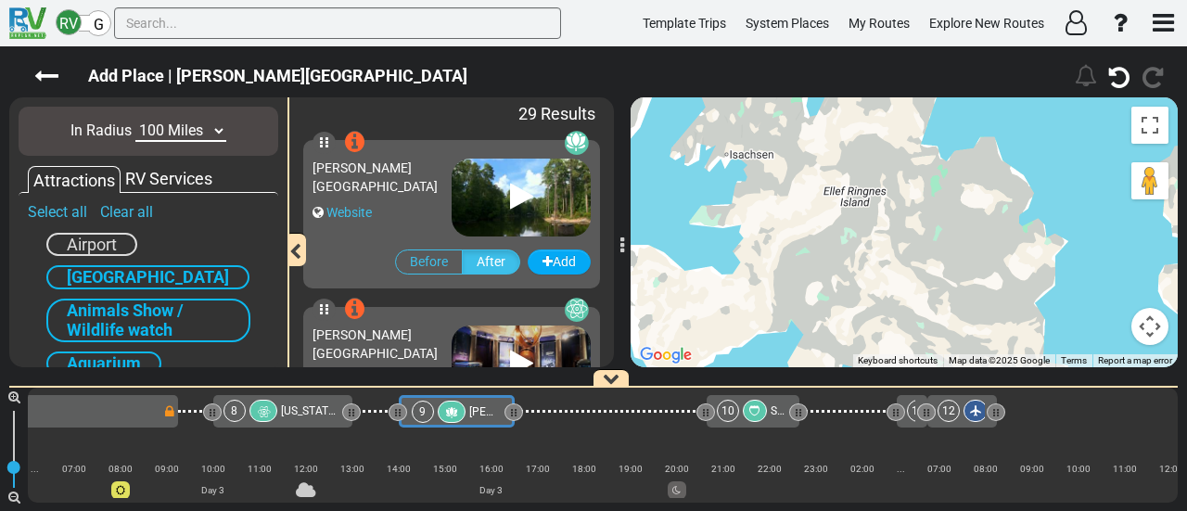
drag, startPoint x: 892, startPoint y: 157, endPoint x: 929, endPoint y: 99, distance: 68.4
click at [927, 99] on div "To navigate, press the arrow keys. To activate drag with keyboard, press Alt + …" at bounding box center [903, 232] width 547 height 270
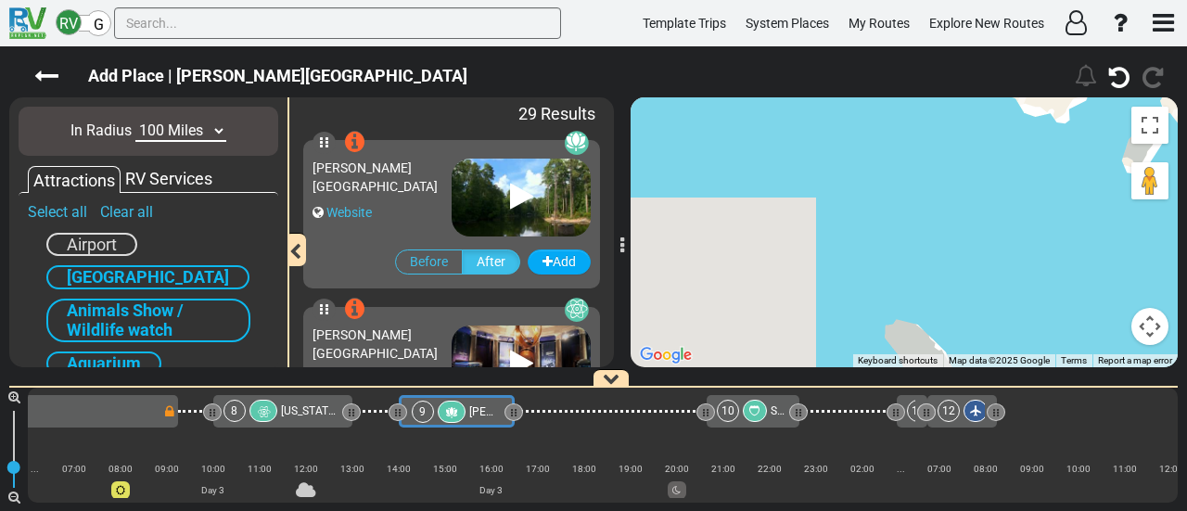
drag, startPoint x: 1084, startPoint y: 141, endPoint x: 1011, endPoint y: 189, distance: 87.7
click at [1105, 139] on div "To navigate, press the arrow keys. To activate drag with keyboard, press Alt + …" at bounding box center [903, 232] width 547 height 270
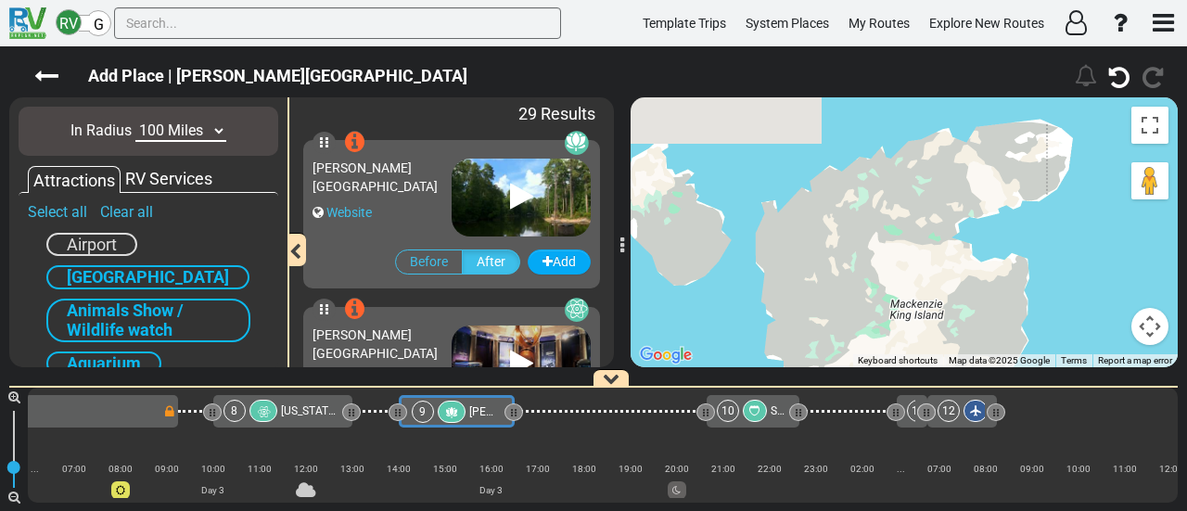
drag, startPoint x: 1144, startPoint y: 114, endPoint x: 1153, endPoint y: 278, distance: 164.4
click at [1186, 247] on div "Draft- Charlotte to New York (US711) 3 Days 769 Miles 192" at bounding box center [593, 278] width 1187 height 464
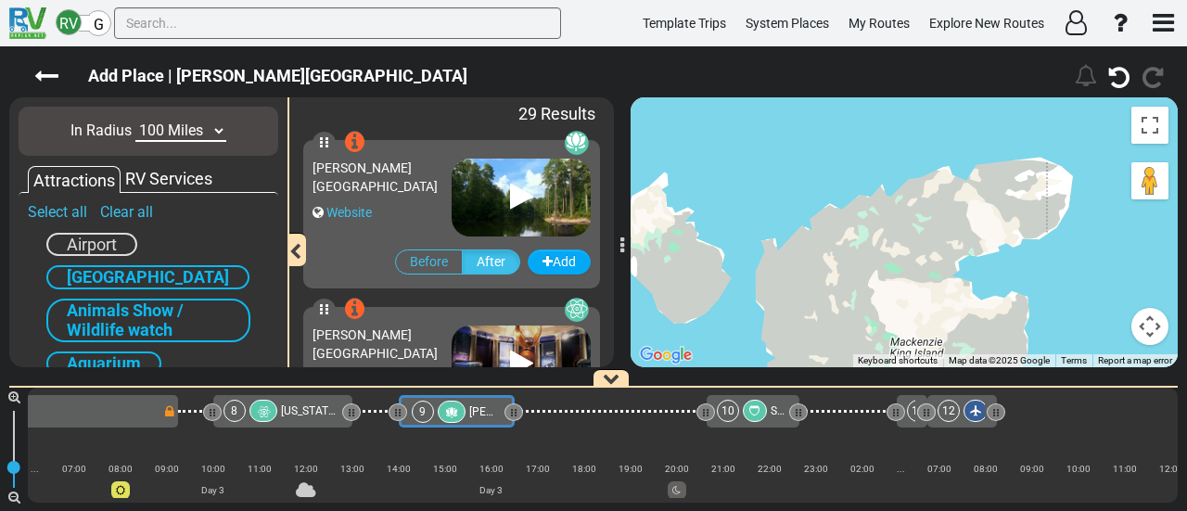
click at [394, 176] on div "[PERSON_NAME][GEOGRAPHIC_DATA]" at bounding box center [381, 177] width 139 height 37
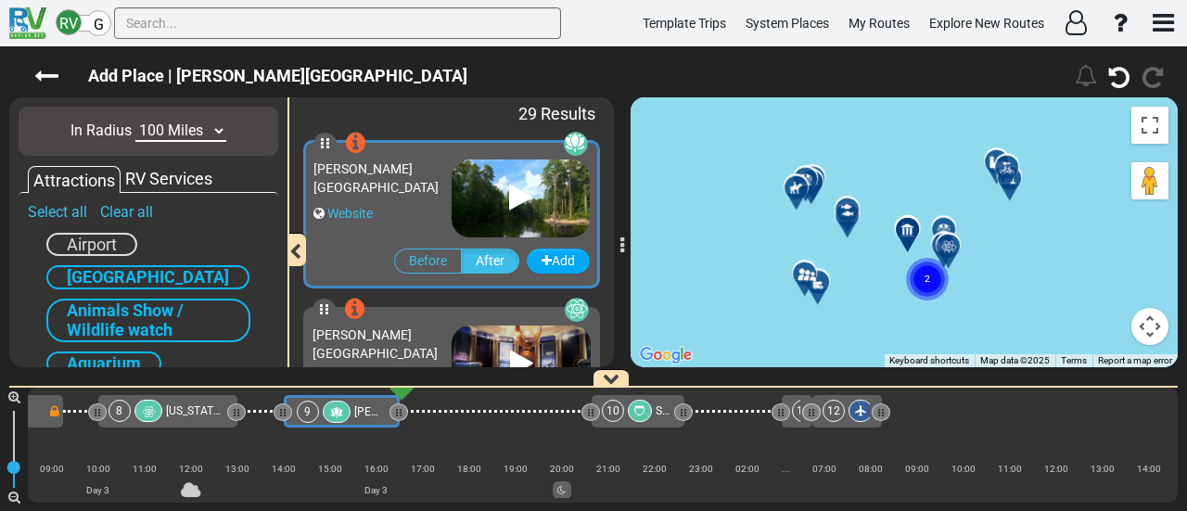
click at [398, 176] on div "[PERSON_NAME][GEOGRAPHIC_DATA]" at bounding box center [382, 177] width 138 height 37
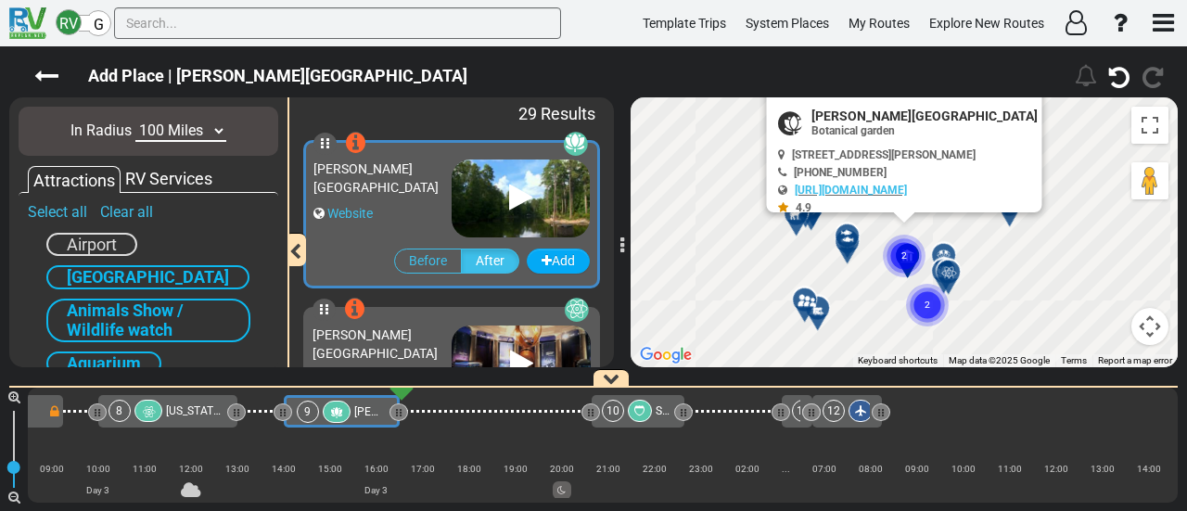
click at [398, 176] on div "[PERSON_NAME][GEOGRAPHIC_DATA]" at bounding box center [382, 177] width 138 height 37
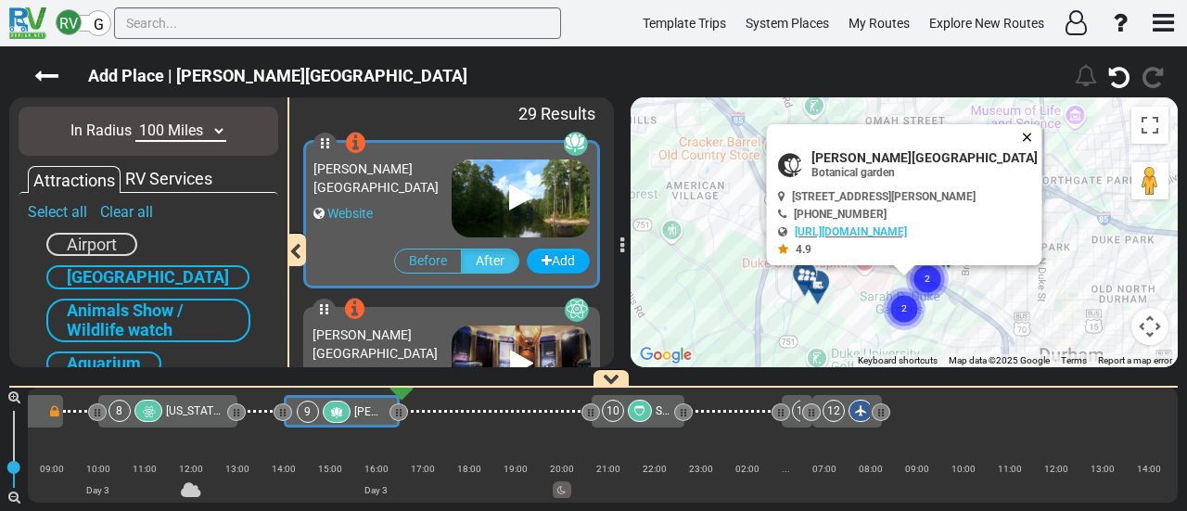
click at [1020, 130] on button "Close" at bounding box center [1031, 137] width 22 height 26
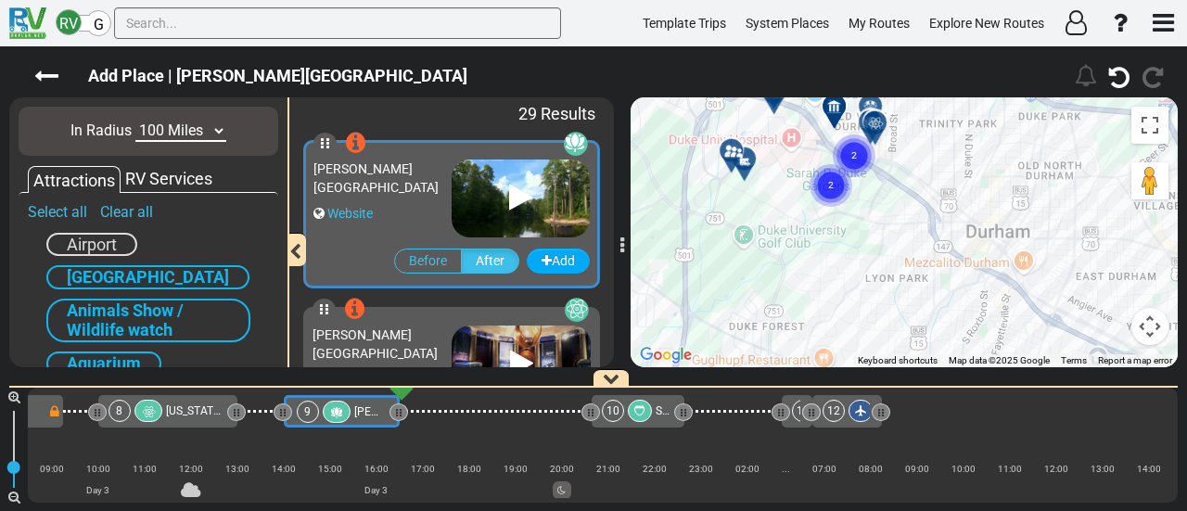
drag, startPoint x: 959, startPoint y: 104, endPoint x: 918, endPoint y: 30, distance: 84.6
click at [920, 32] on div "RV G Template Trips System Places My Routes Explore New Routes" at bounding box center [593, 255] width 1187 height 511
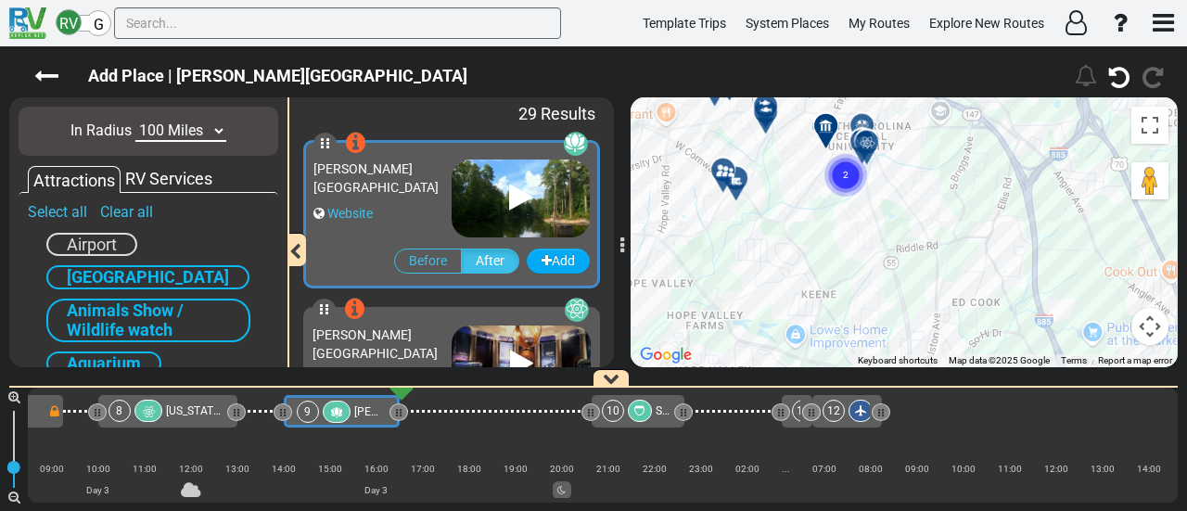
drag, startPoint x: 885, startPoint y: 146, endPoint x: 821, endPoint y: 51, distance: 114.2
click at [821, 51] on div "Add Place | Sarah P. Duke Gardens" at bounding box center [593, 278] width 1187 height 464
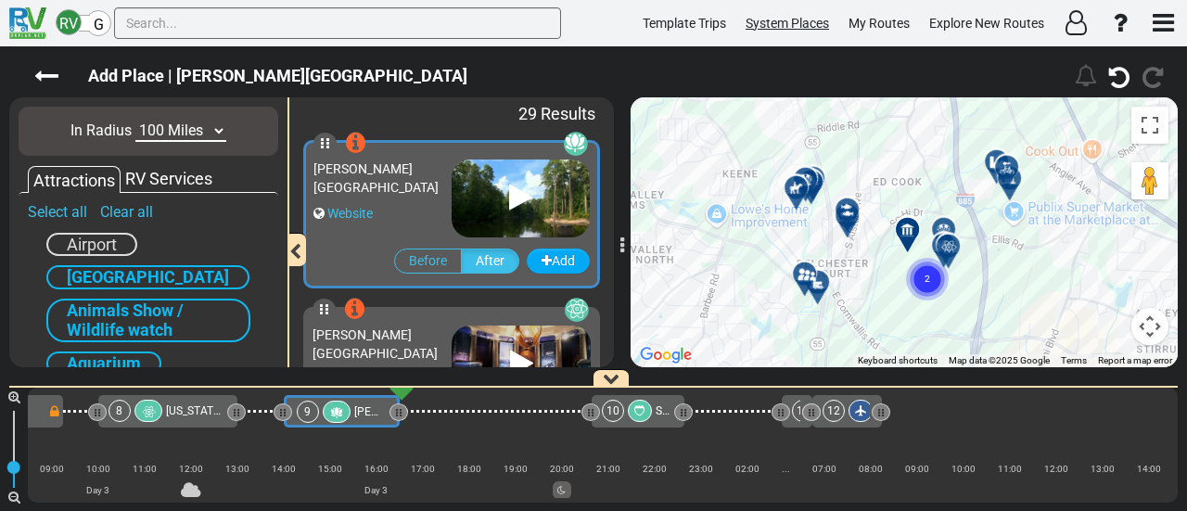
drag, startPoint x: 845, startPoint y: 261, endPoint x: 817, endPoint y: 18, distance: 245.4
click at [817, 18] on div "RV G Template Trips System Places My Routes Explore New Routes" at bounding box center [593, 255] width 1187 height 511
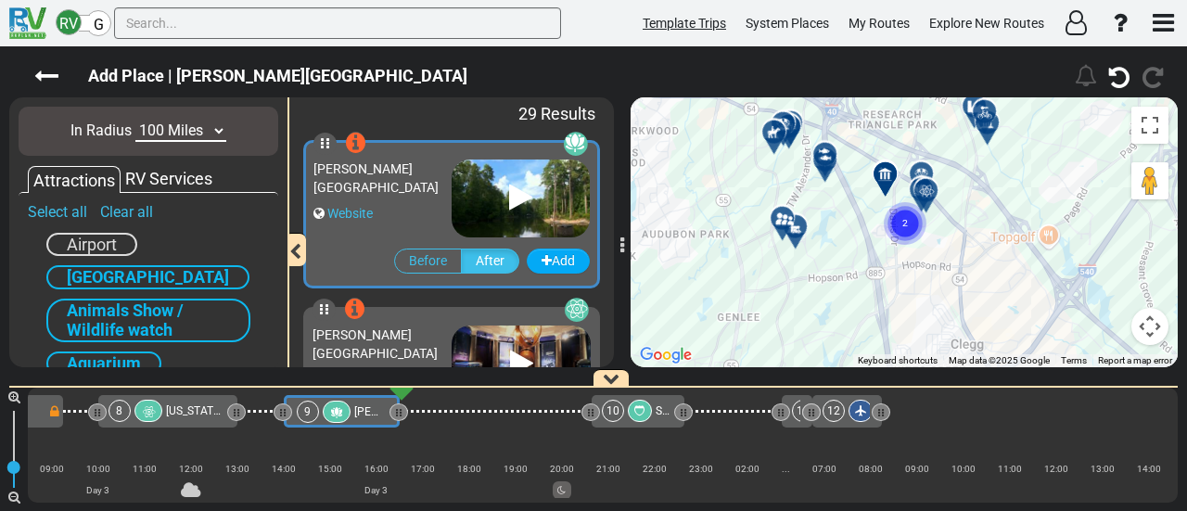
drag, startPoint x: 766, startPoint y: 151, endPoint x: 638, endPoint y: 20, distance: 182.9
click at [638, 21] on div "RV G Template Trips System Places My Routes Explore New Routes" at bounding box center [593, 255] width 1187 height 511
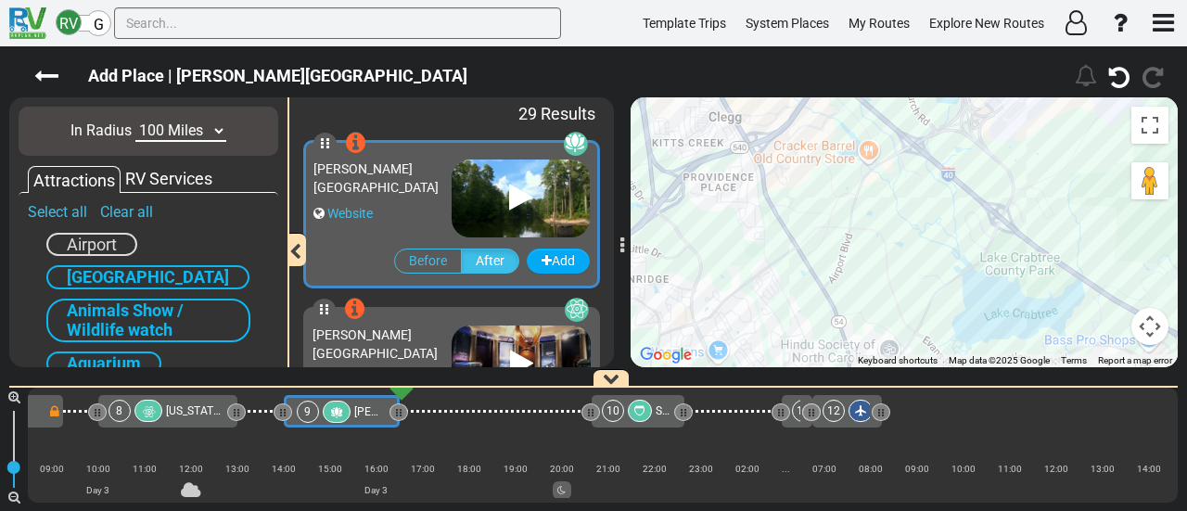
click at [703, 196] on div "To navigate, press the arrow keys. To activate drag with keyboard, press Alt + …" at bounding box center [903, 232] width 547 height 270
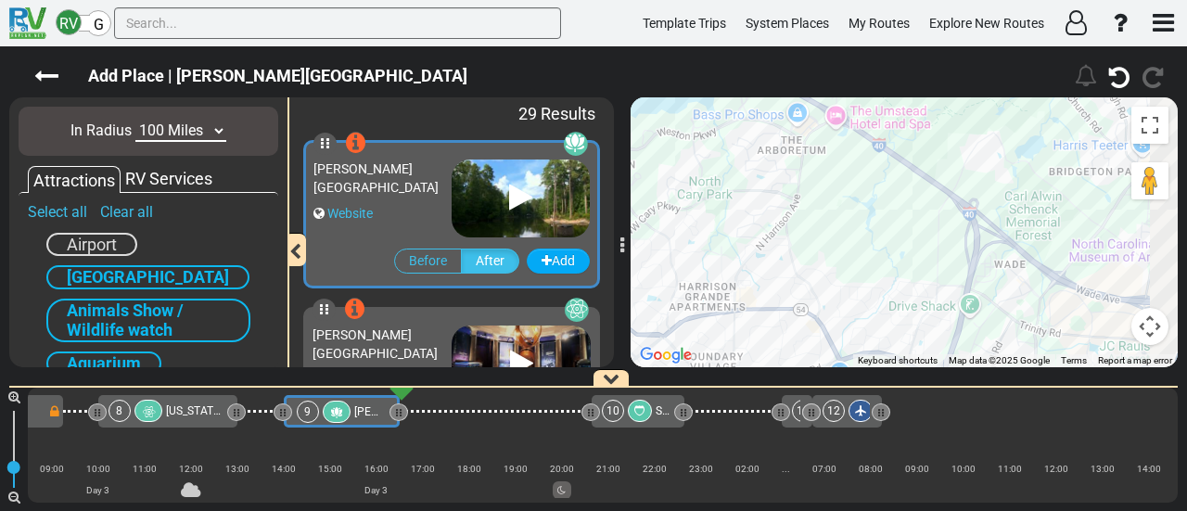
drag, startPoint x: 892, startPoint y: 161, endPoint x: 891, endPoint y: 107, distance: 54.7
click at [891, 107] on div "To navigate, press the arrow keys. To activate drag with keyboard, press Alt + …" at bounding box center [903, 232] width 547 height 270
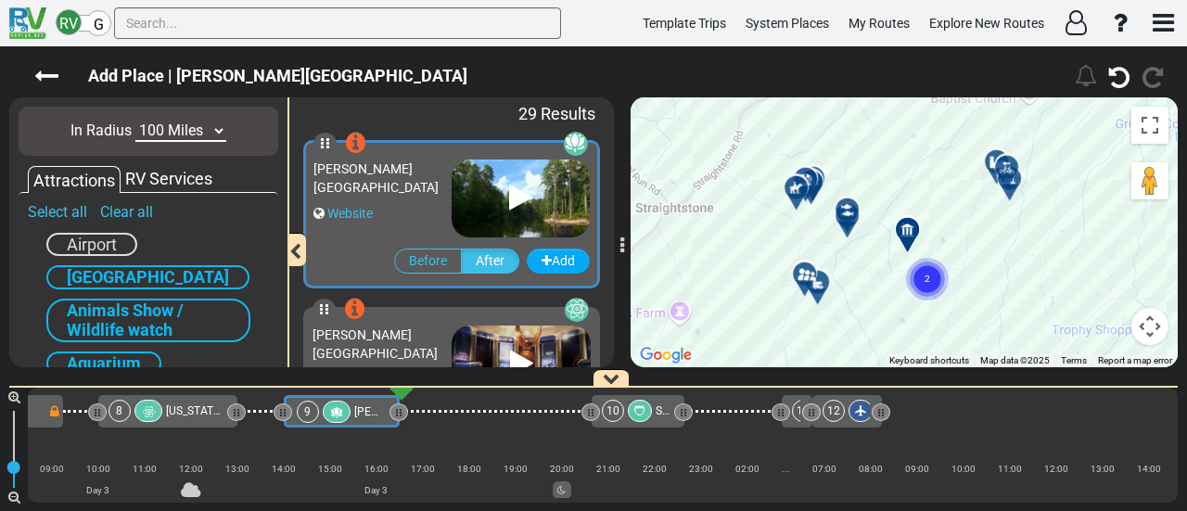
click at [1141, 329] on button "Map camera controls" at bounding box center [1149, 326] width 37 height 37
click at [1104, 324] on button "Zoom out" at bounding box center [1103, 326] width 37 height 37
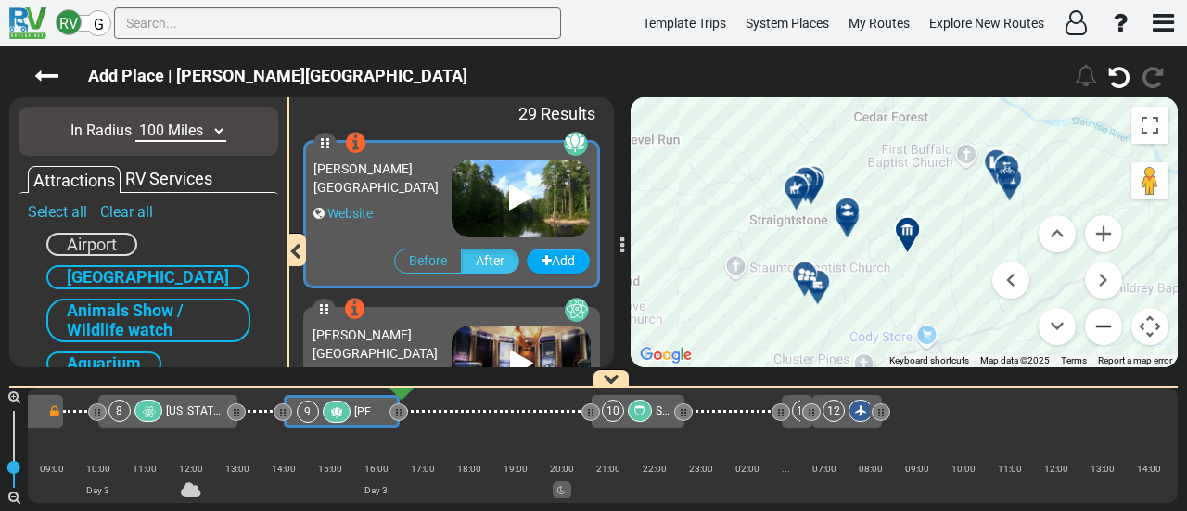
click at [1104, 324] on button "Zoom out" at bounding box center [1103, 326] width 37 height 37
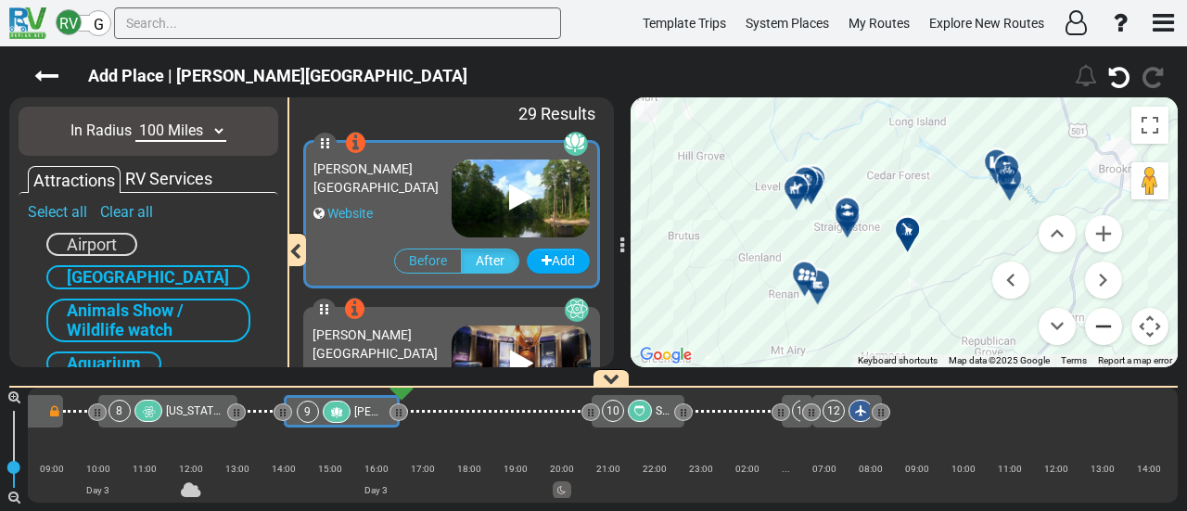
click at [1104, 324] on button "Zoom out" at bounding box center [1103, 326] width 37 height 37
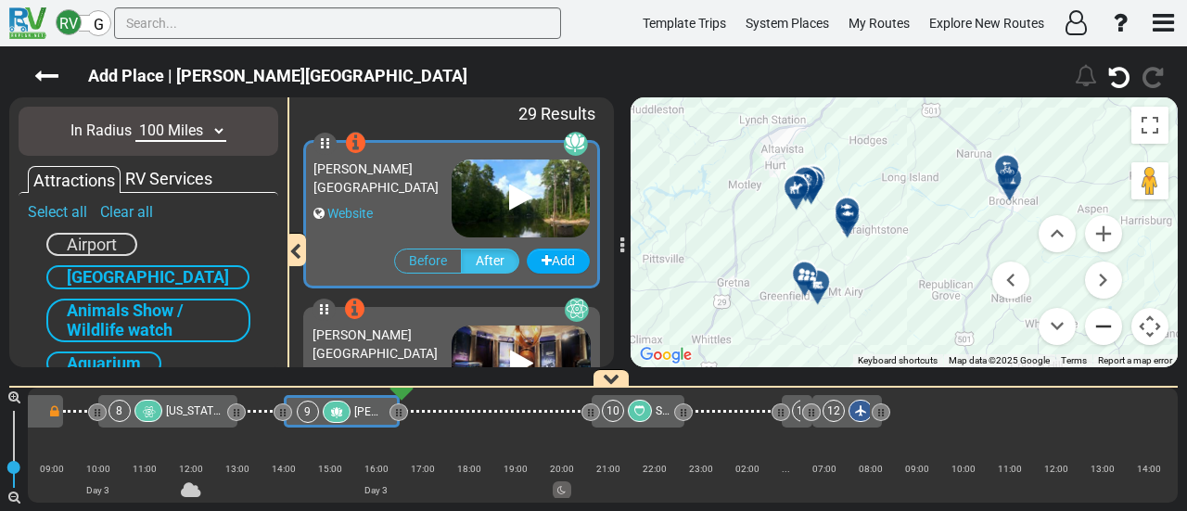
click at [1104, 324] on button "Zoom out" at bounding box center [1103, 326] width 37 height 37
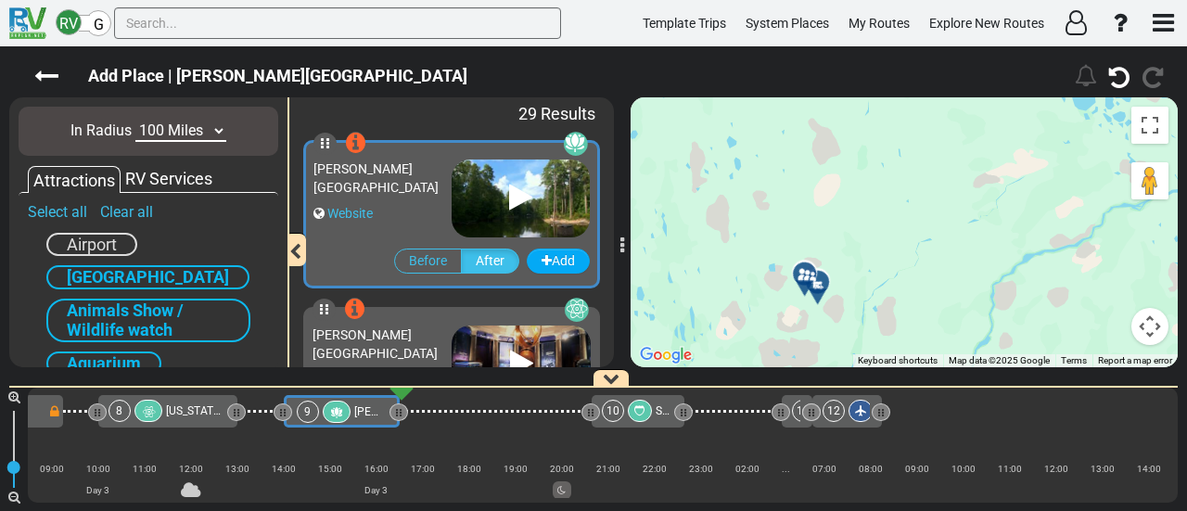
click at [1149, 326] on button "Map camera controls" at bounding box center [1149, 326] width 37 height 37
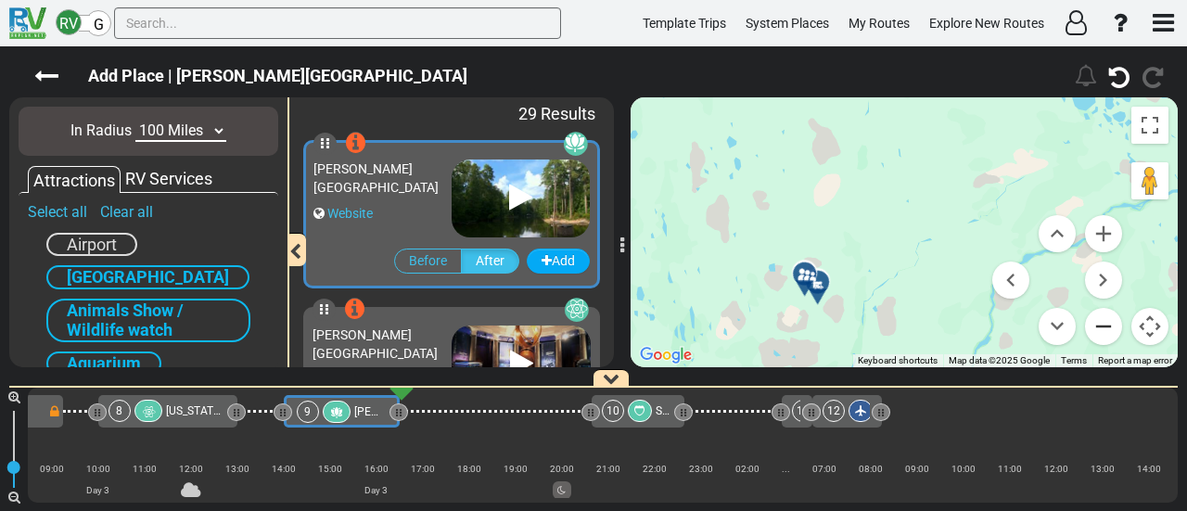
click at [1115, 329] on button "Zoom out" at bounding box center [1103, 326] width 37 height 37
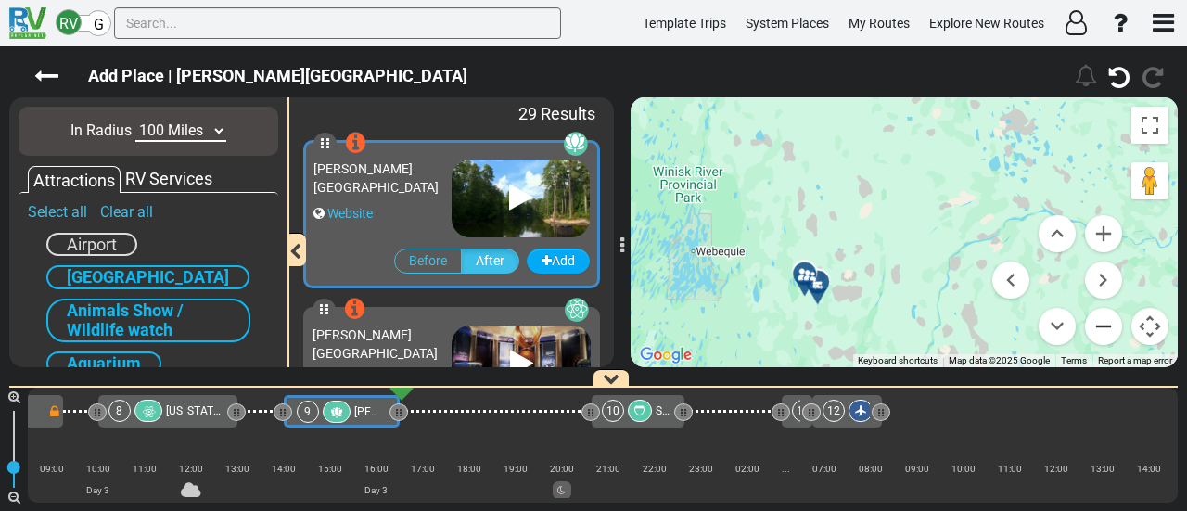
click at [1115, 329] on button "Zoom out" at bounding box center [1103, 326] width 37 height 37
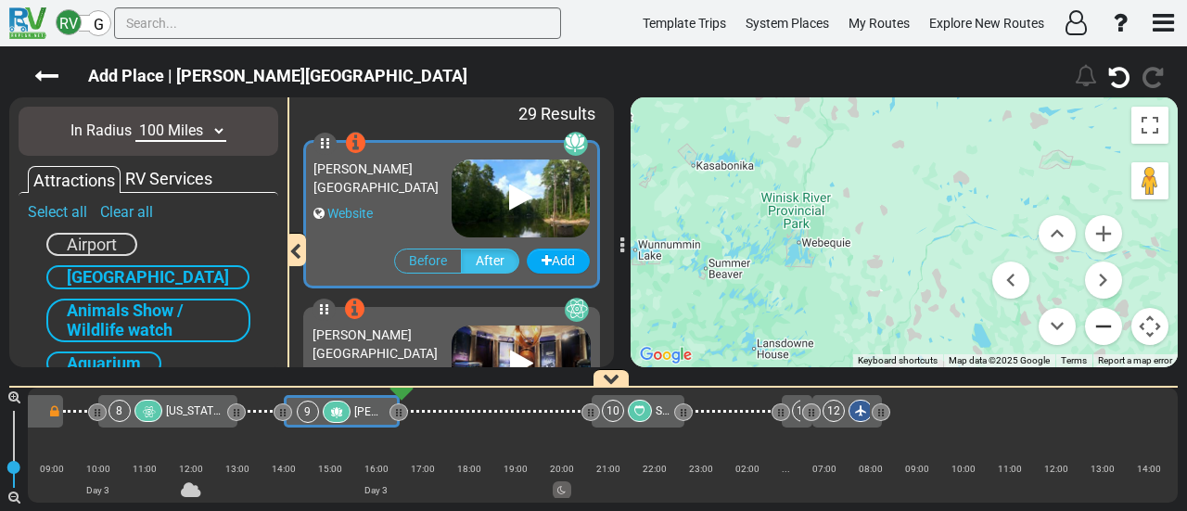
click at [1115, 329] on button "Zoom out" at bounding box center [1103, 326] width 37 height 37
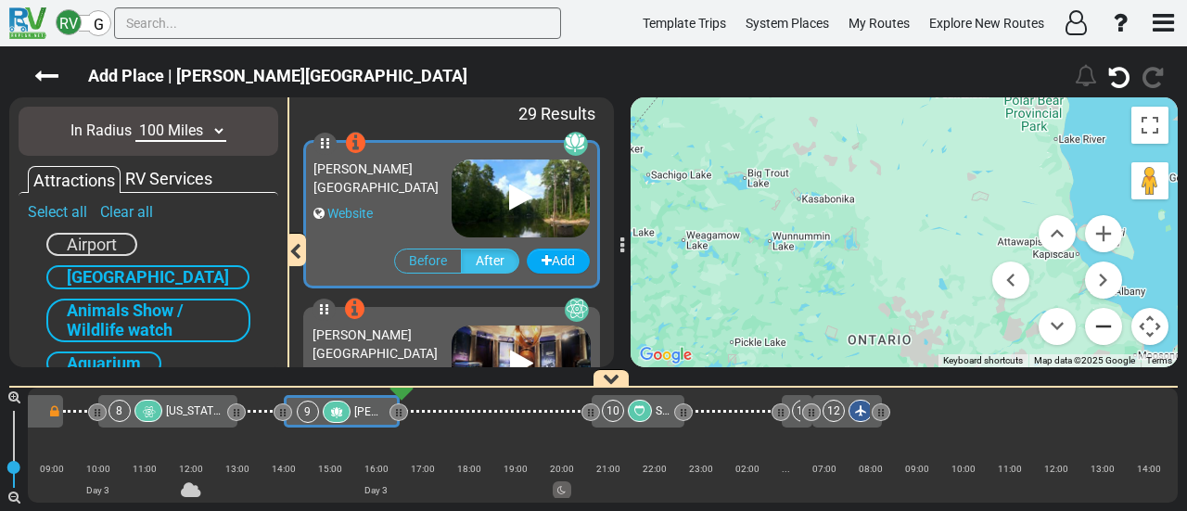
click at [1115, 329] on button "Zoom out" at bounding box center [1103, 326] width 37 height 37
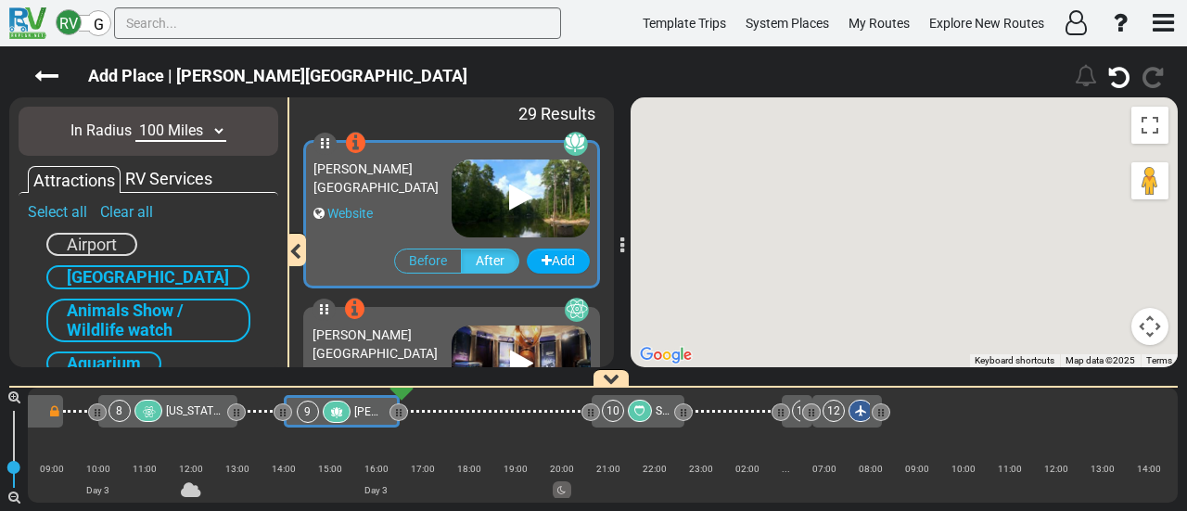
click at [1146, 329] on button "Map camera controls" at bounding box center [1149, 326] width 37 height 37
click at [1124, 331] on div "To navigate, press the arrow keys. To activate drag with keyboard, press Alt + …" at bounding box center [903, 232] width 547 height 270
click at [1107, 335] on div "To navigate, press the arrow keys. To activate drag with keyboard, press Alt + …" at bounding box center [903, 232] width 547 height 270
click at [1170, 324] on div "To navigate, press the arrow keys. To activate drag with keyboard, press Alt + …" at bounding box center [903, 232] width 547 height 270
click at [1152, 327] on button "Map camera controls" at bounding box center [1149, 326] width 37 height 37
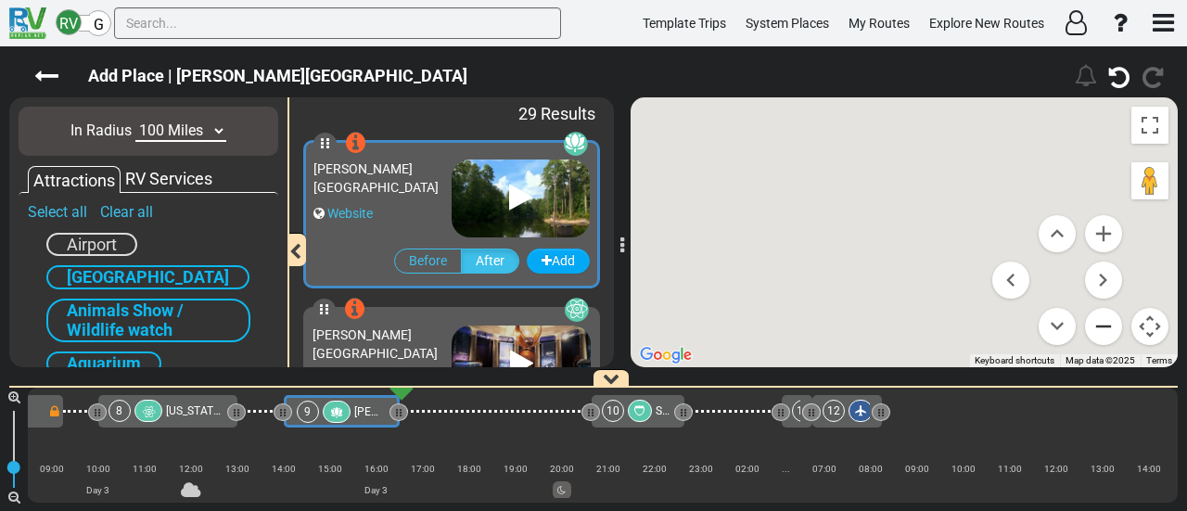
click at [1109, 325] on button "Zoom out" at bounding box center [1103, 326] width 37 height 37
click at [182, 183] on div "RV Services" at bounding box center [169, 179] width 96 height 24
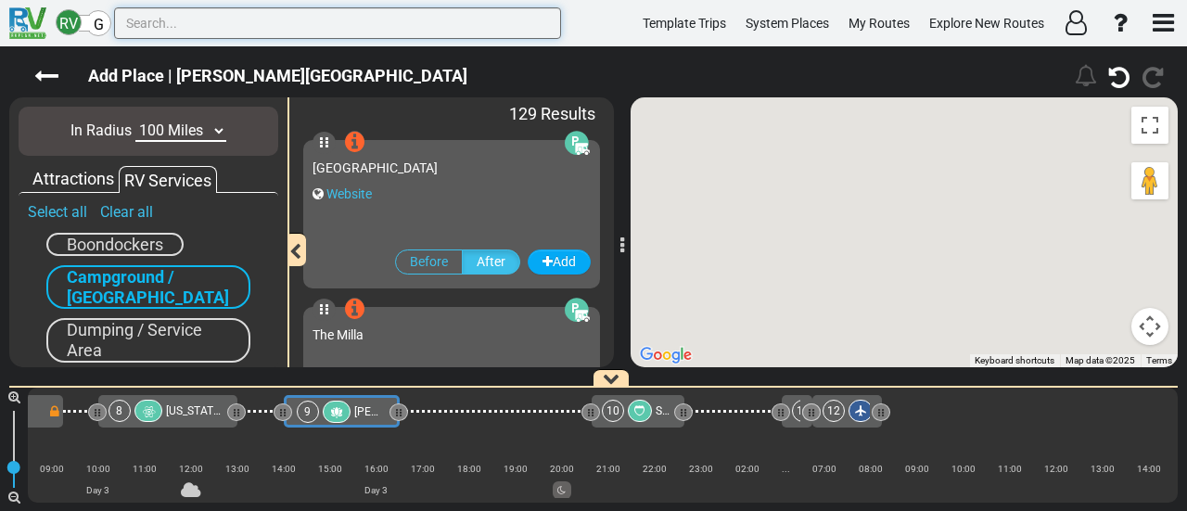
click at [255, 22] on input "text" at bounding box center [337, 23] width 447 height 32
paste input "Dark Hollow Falls Trailhead"
type input "Dark Hollow Falls Trailhead"
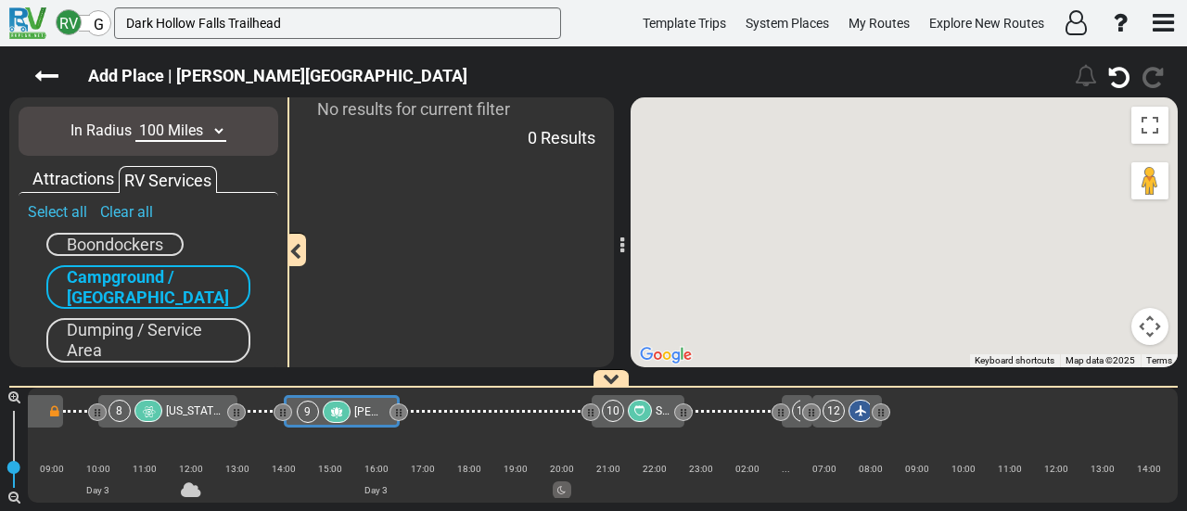
drag, startPoint x: 191, startPoint y: 129, endPoint x: 185, endPoint y: 137, distance: 10.0
click at [189, 129] on select "10 Miles 50 Miles 100 Miles 250 Miles 500 Miles 1000 Miles" at bounding box center [180, 131] width 91 height 21
click at [135, 121] on select "10 Miles 50 Miles 100 Miles 250 Miles 500 Miles 1000 Miles" at bounding box center [180, 131] width 91 height 21
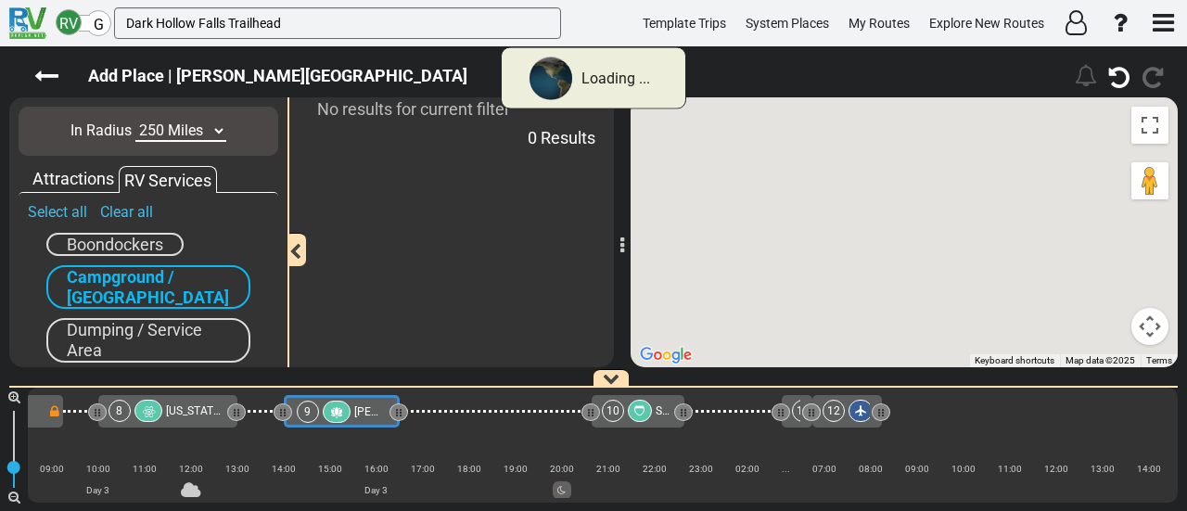
click at [180, 124] on select "10 Miles 50 Miles 100 Miles 250 Miles 500 Miles 1000 Miles" at bounding box center [180, 131] width 91 height 21
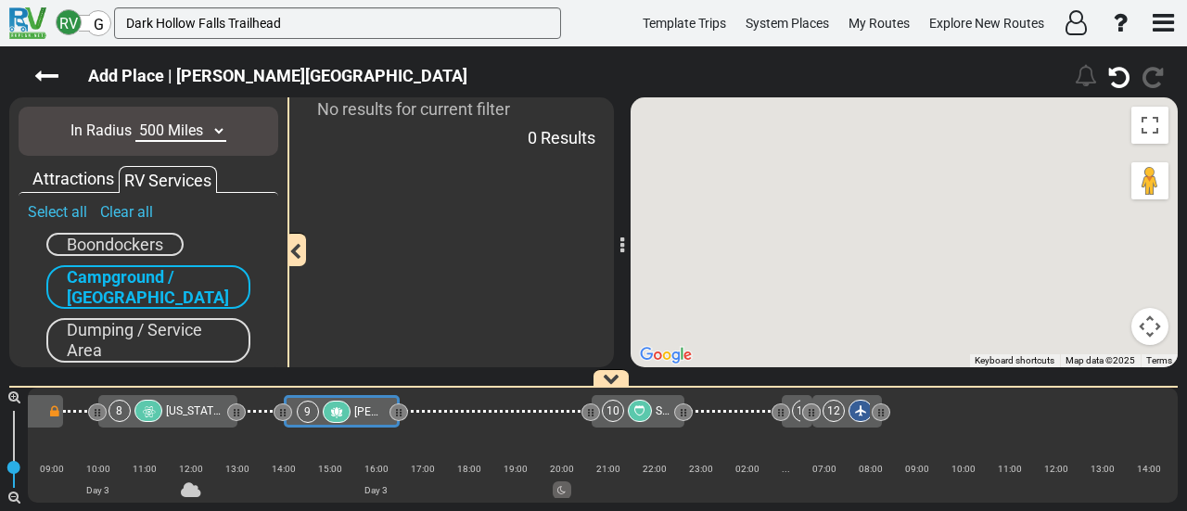
click at [135, 121] on select "10 Miles 50 Miles 100 Miles 250 Miles 500 Miles 1000 Miles" at bounding box center [180, 131] width 91 height 21
click at [202, 134] on select "10 Miles 50 Miles 100 Miles 250 Miles 500 Miles 1000 Miles" at bounding box center [180, 131] width 91 height 21
click at [135, 121] on select "10 Miles 50 Miles 100 Miles 250 Miles 500 Miles 1000 Miles" at bounding box center [180, 131] width 91 height 21
click at [187, 127] on select "10 Miles 50 Miles 100 Miles 250 Miles 500 Miles 1000 Miles" at bounding box center [180, 131] width 91 height 21
click at [135, 121] on select "10 Miles 50 Miles 100 Miles 250 Miles 500 Miles 1000 Miles" at bounding box center [180, 131] width 91 height 21
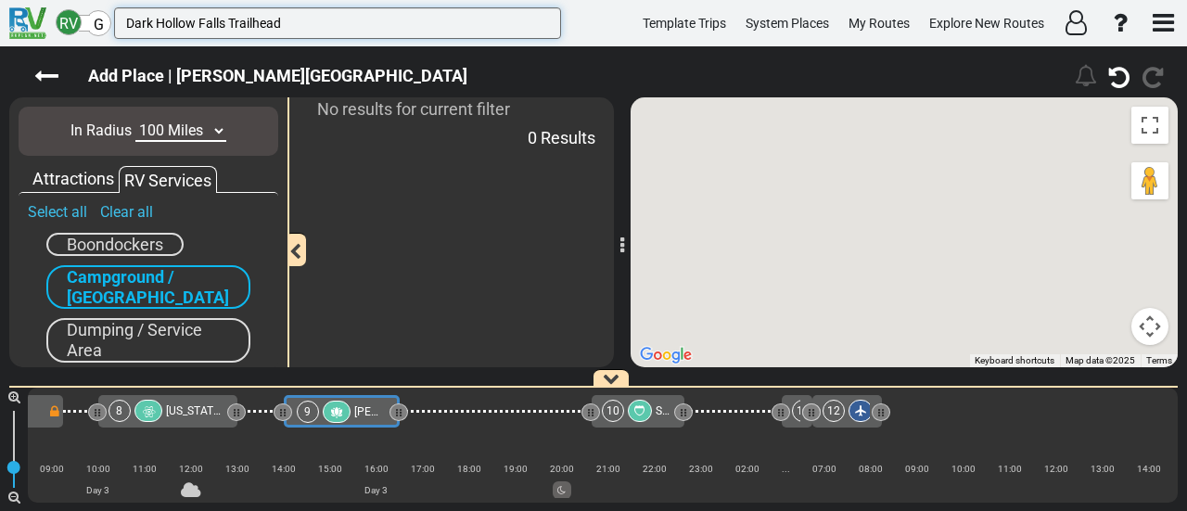
click at [311, 26] on input "Dark Hollow Falls Trailhead" at bounding box center [337, 23] width 447 height 32
click at [87, 178] on div "Attractions" at bounding box center [73, 179] width 91 height 24
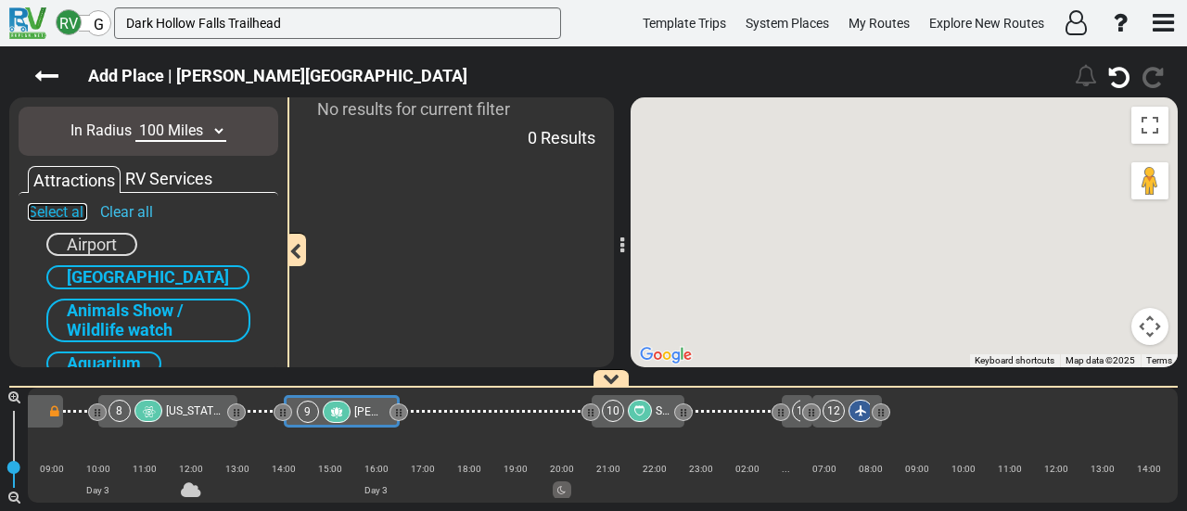
click at [76, 205] on link "Select all" at bounding box center [57, 212] width 59 height 18
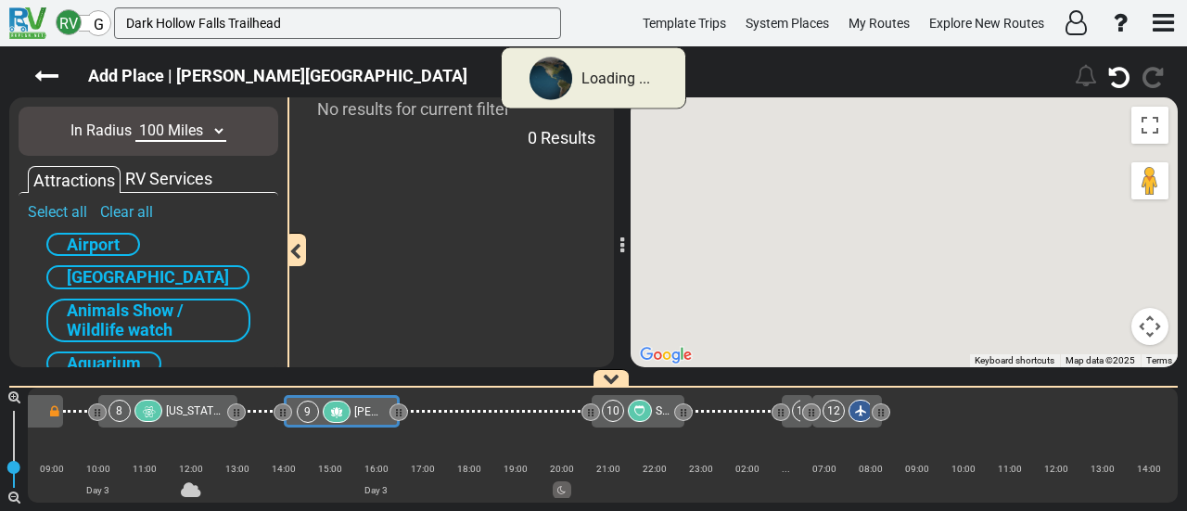
click at [184, 134] on select "10 Miles 50 Miles 100 Miles 250 Miles 500 Miles 1000 Miles" at bounding box center [180, 131] width 91 height 21
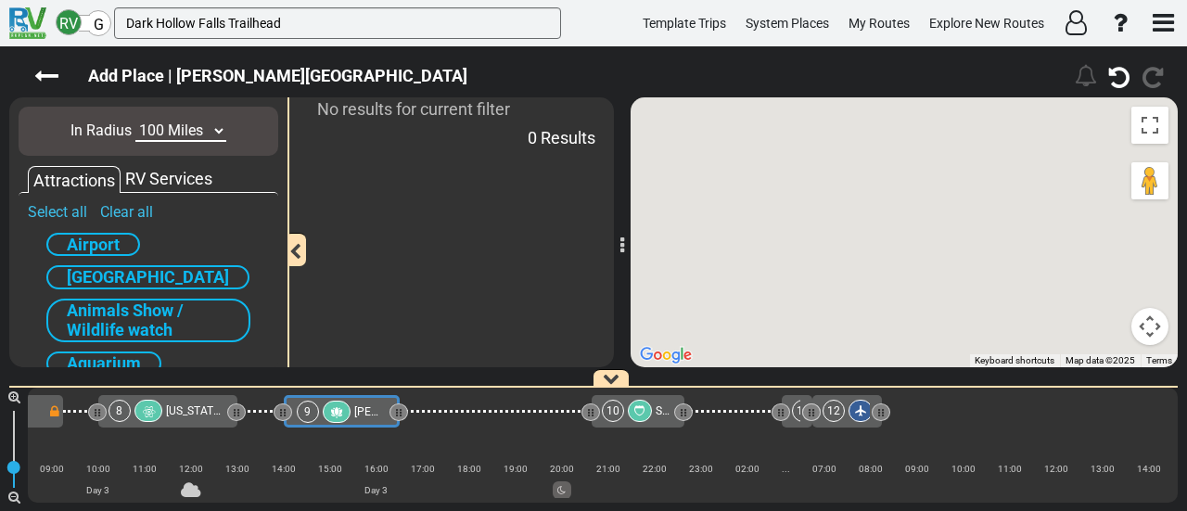
select select "number:250"
click at [135, 121] on select "10 Miles 50 Miles 100 Miles 250 Miles 500 Miles 1000 Miles" at bounding box center [180, 131] width 91 height 21
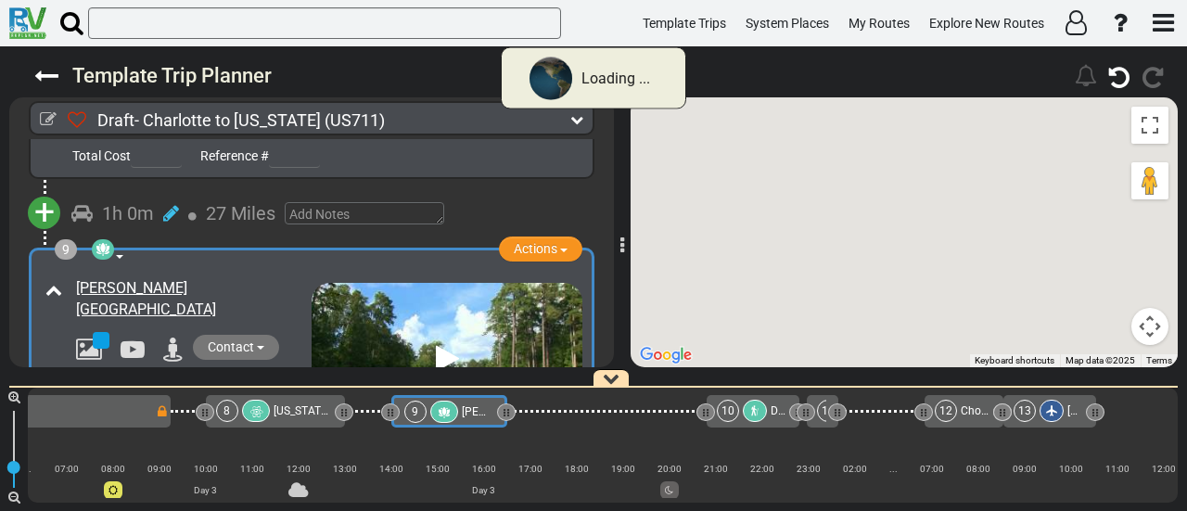
scroll to position [0, 1708]
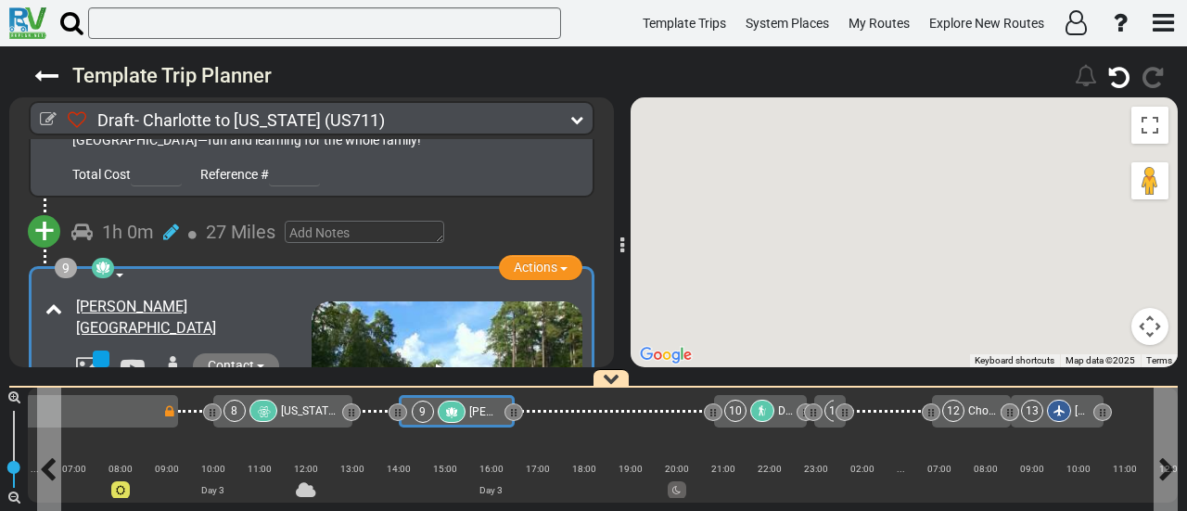
click at [464, 413] on div at bounding box center [452, 412] width 29 height 22
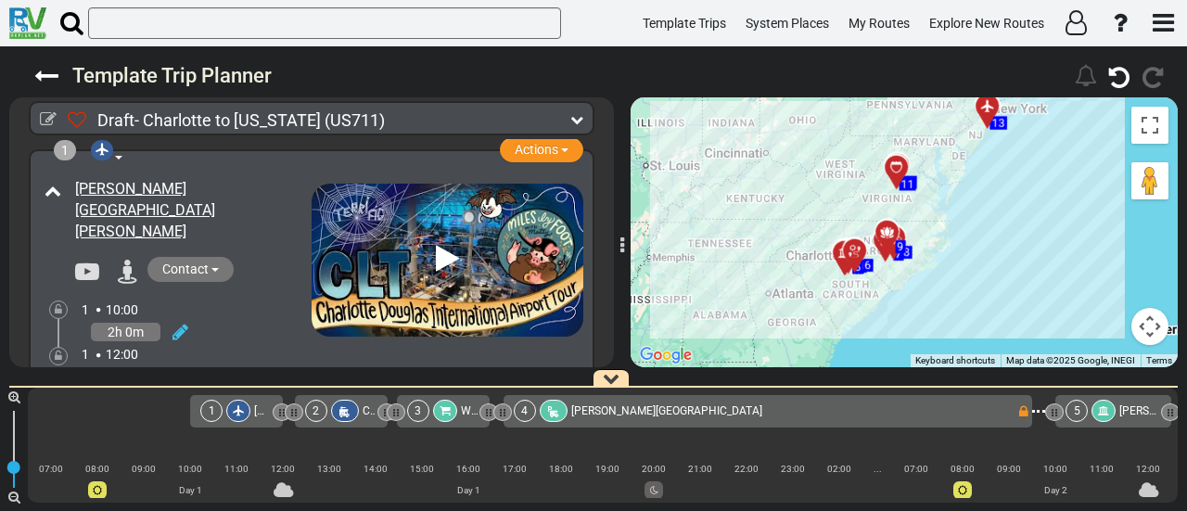
drag, startPoint x: 973, startPoint y: 277, endPoint x: 982, endPoint y: 229, distance: 48.9
click at [982, 229] on div "To activate drag with keyboard, press Alt + Enter. Once in keyboard drag state,…" at bounding box center [903, 232] width 547 height 270
click at [1137, 325] on button "Map camera controls" at bounding box center [1149, 326] width 37 height 37
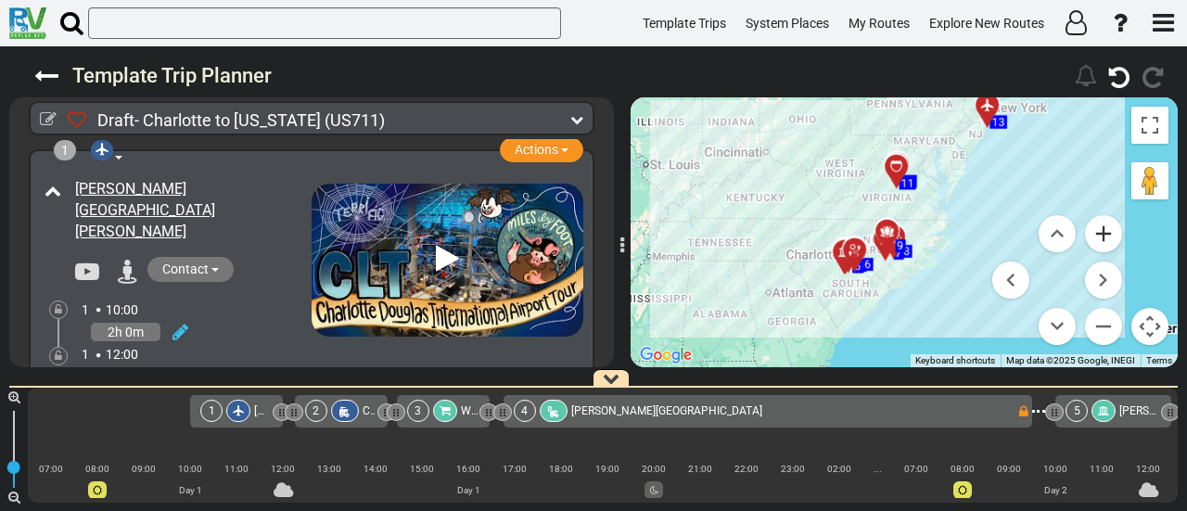
click at [1097, 223] on button "Zoom in" at bounding box center [1103, 233] width 37 height 37
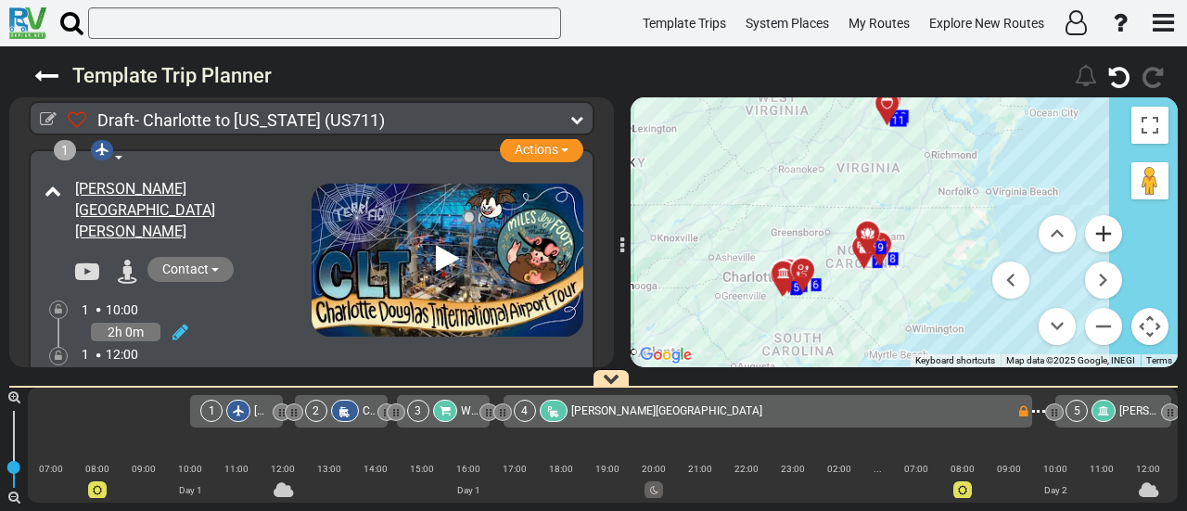
click at [1097, 223] on button "Zoom in" at bounding box center [1103, 233] width 37 height 37
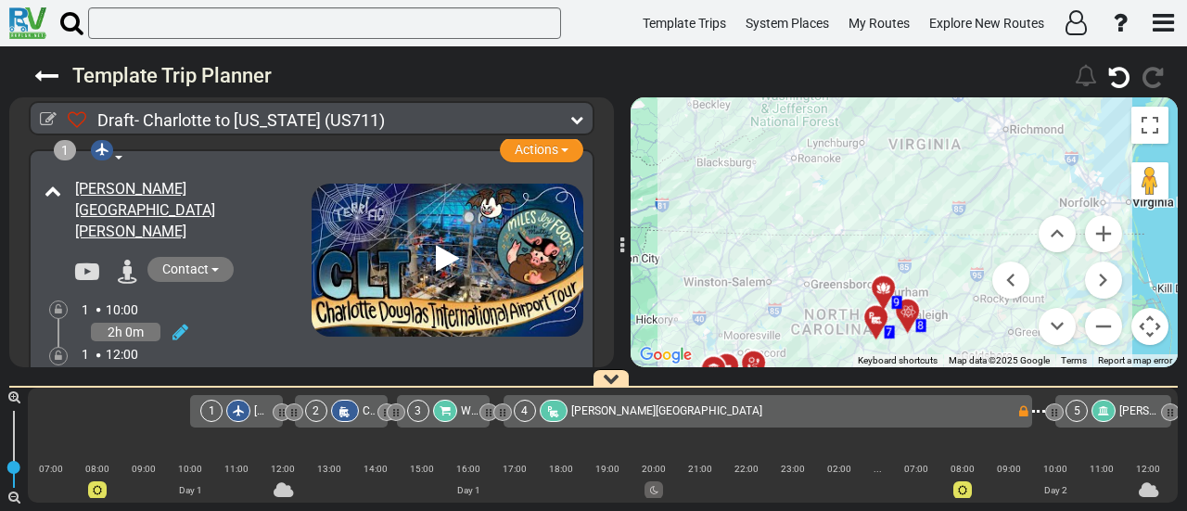
drag, startPoint x: 925, startPoint y: 188, endPoint x: 980, endPoint y: 225, distance: 66.1
click at [980, 231] on div "To activate drag with keyboard, press Alt + Enter. Once in keyboard drag state,…" at bounding box center [903, 232] width 547 height 270
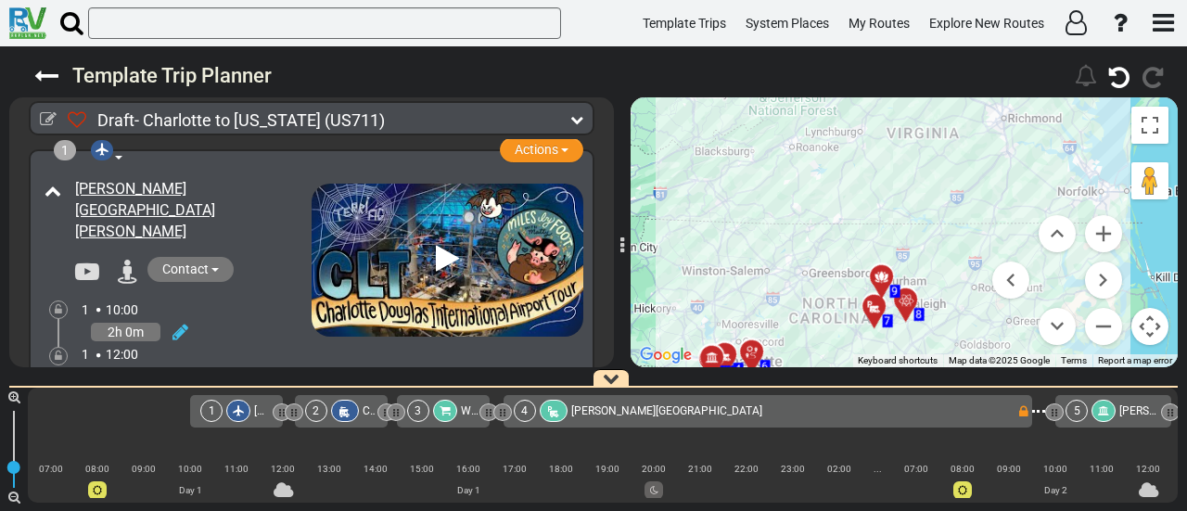
click at [883, 271] on icon at bounding box center [881, 277] width 19 height 15
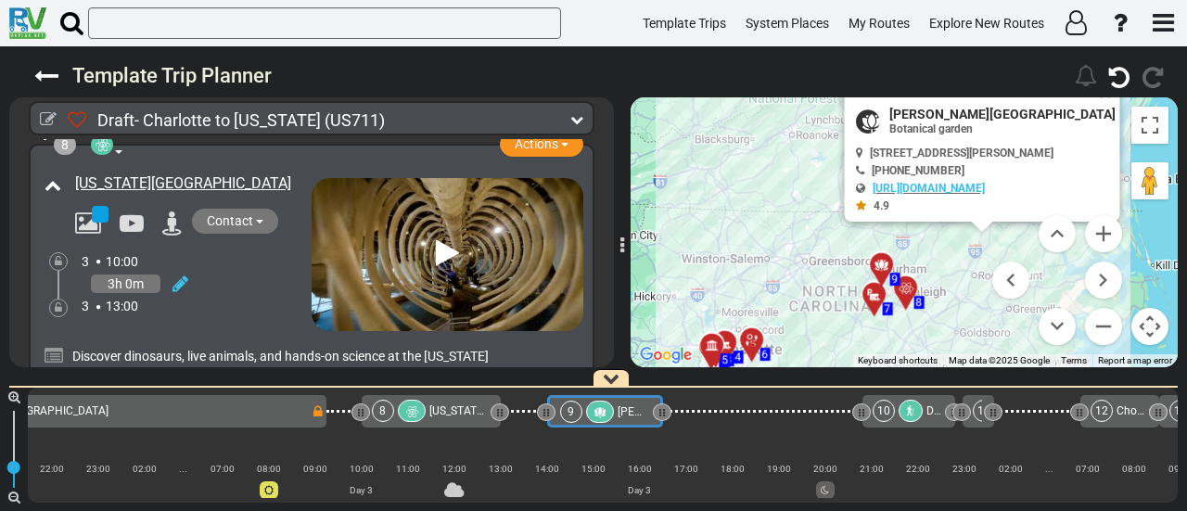
scroll to position [0, 1708]
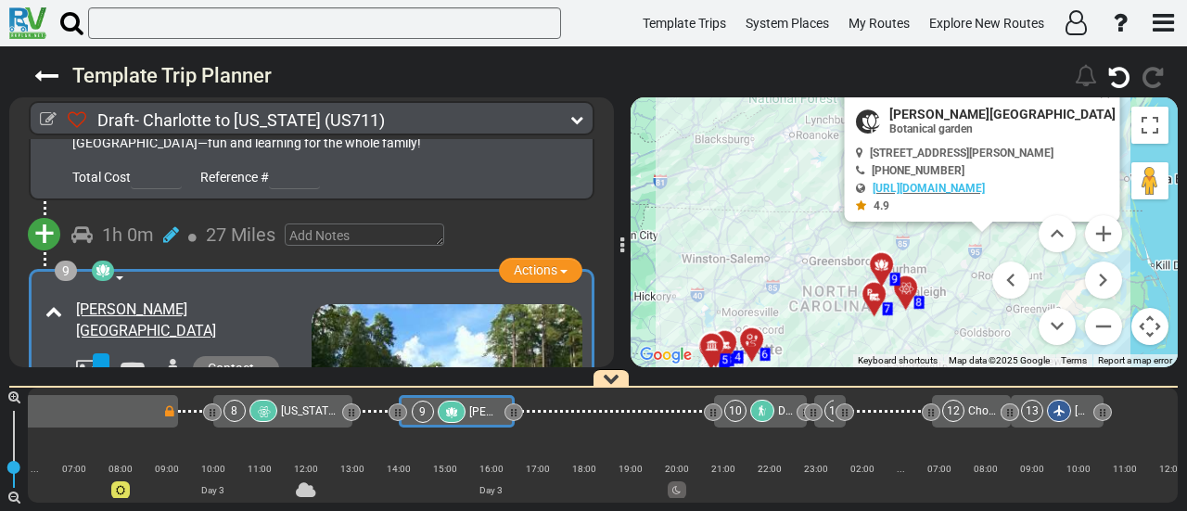
click at [318, 405] on span "[US_STATE][GEOGRAPHIC_DATA]" at bounding box center [362, 410] width 163 height 13
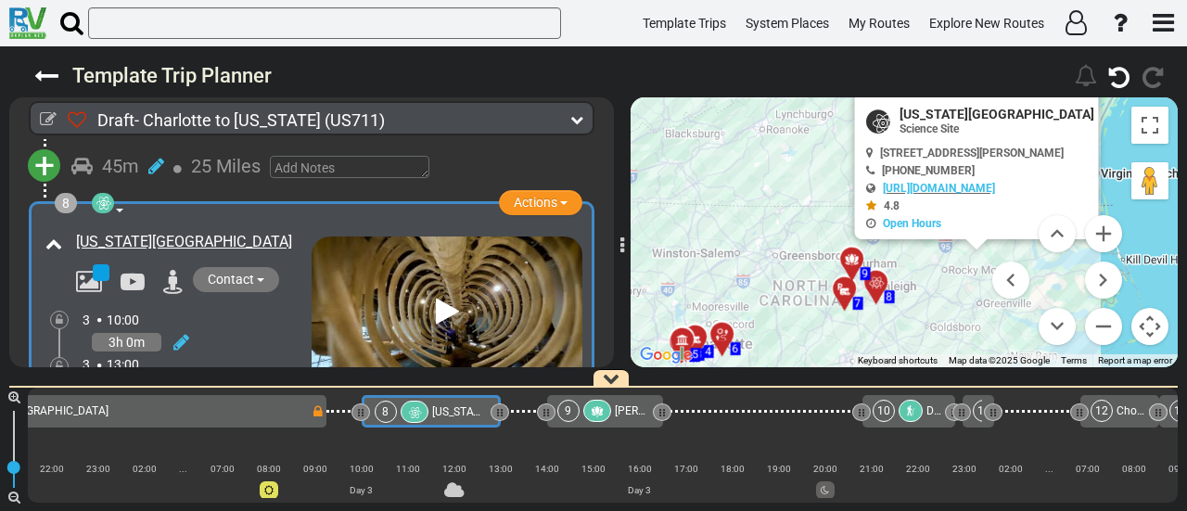
scroll to position [0, 1522]
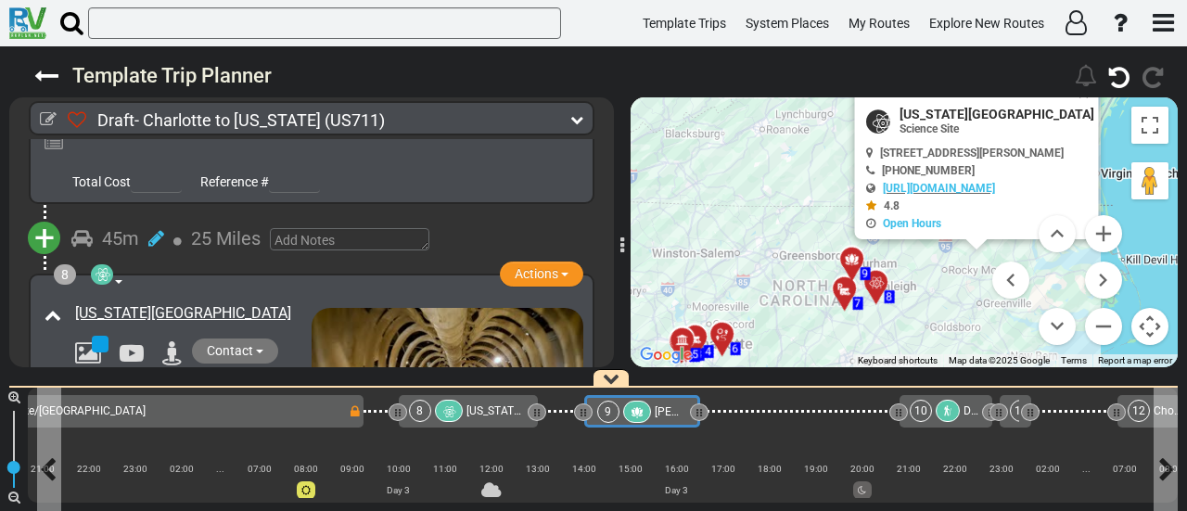
click at [649, 402] on div "9" at bounding box center [626, 412] width 58 height 22
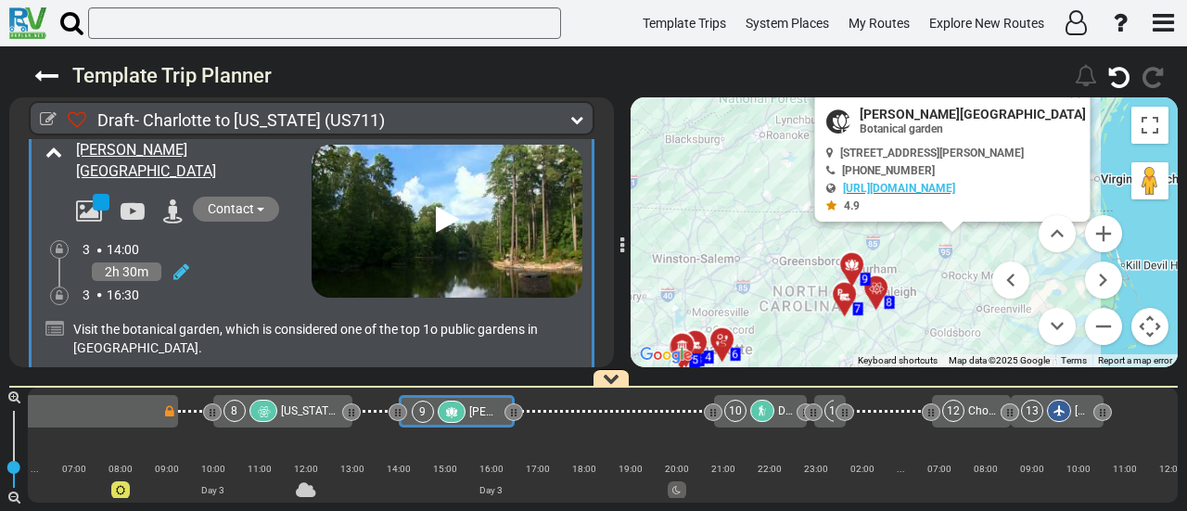
scroll to position [2863, 0]
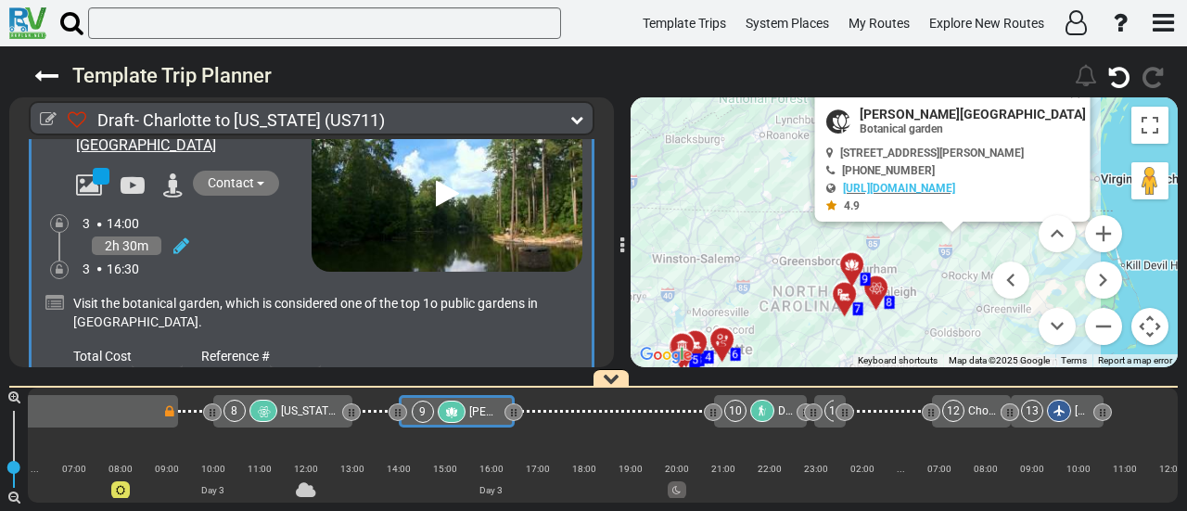
click at [35, 392] on span "+" at bounding box center [44, 413] width 20 height 43
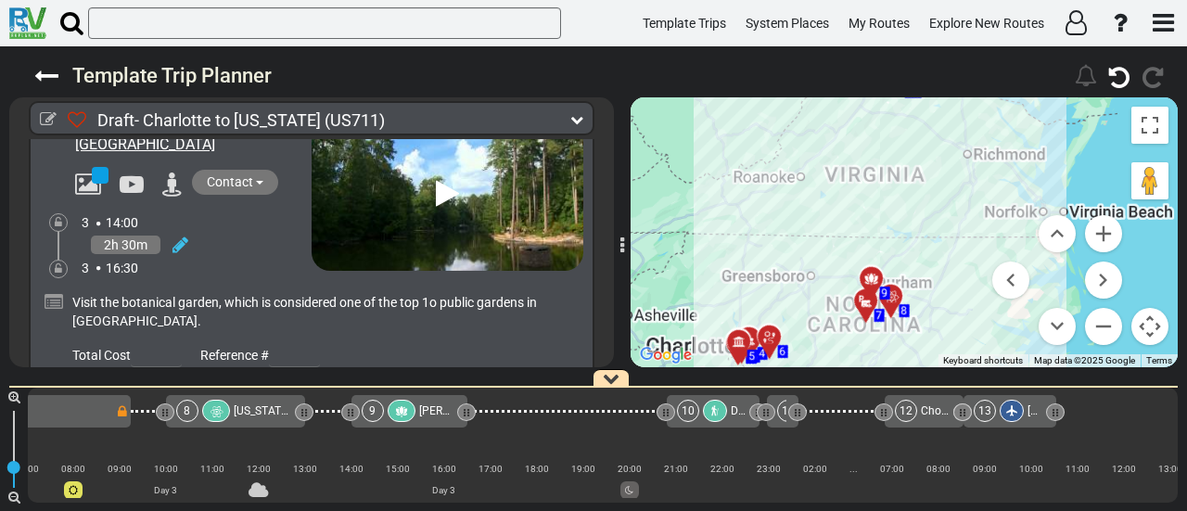
scroll to position [0, 0]
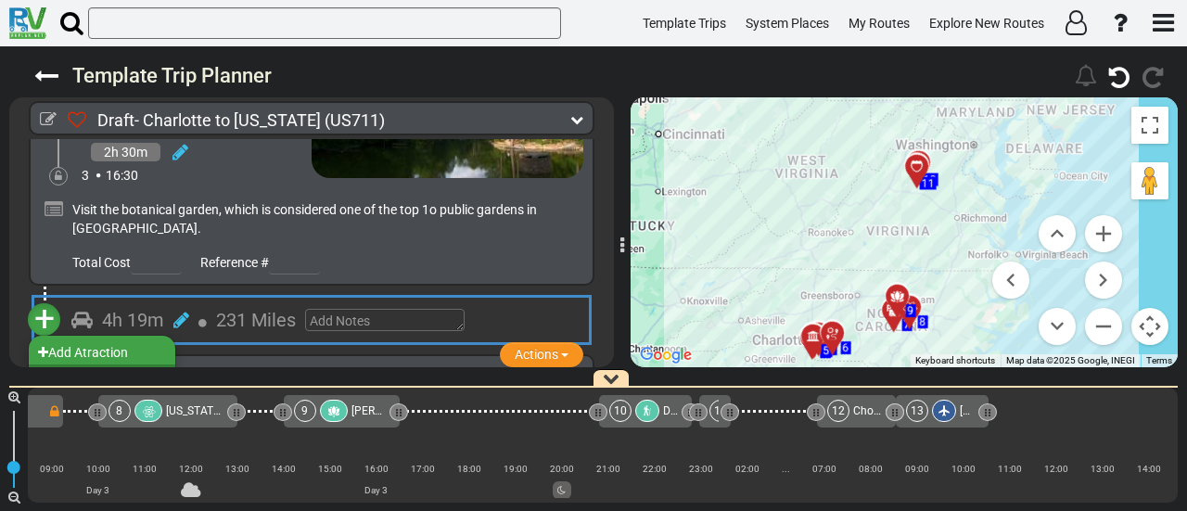
click at [106, 364] on li "Add Campground" at bounding box center [102, 376] width 146 height 24
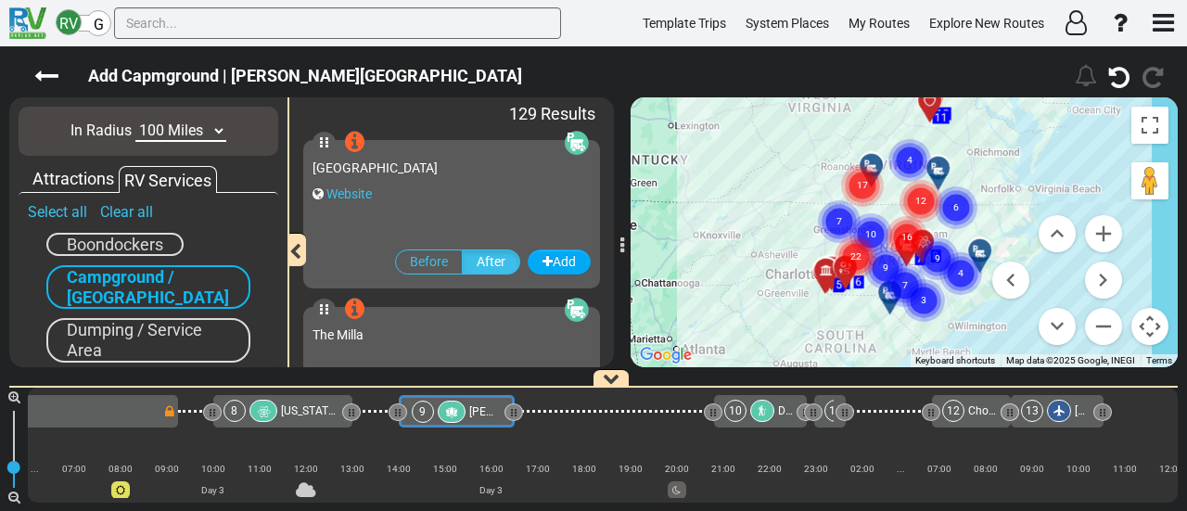
click at [914, 170] on gmp-advanced-marker "12" at bounding box center [920, 179] width 46 height 49
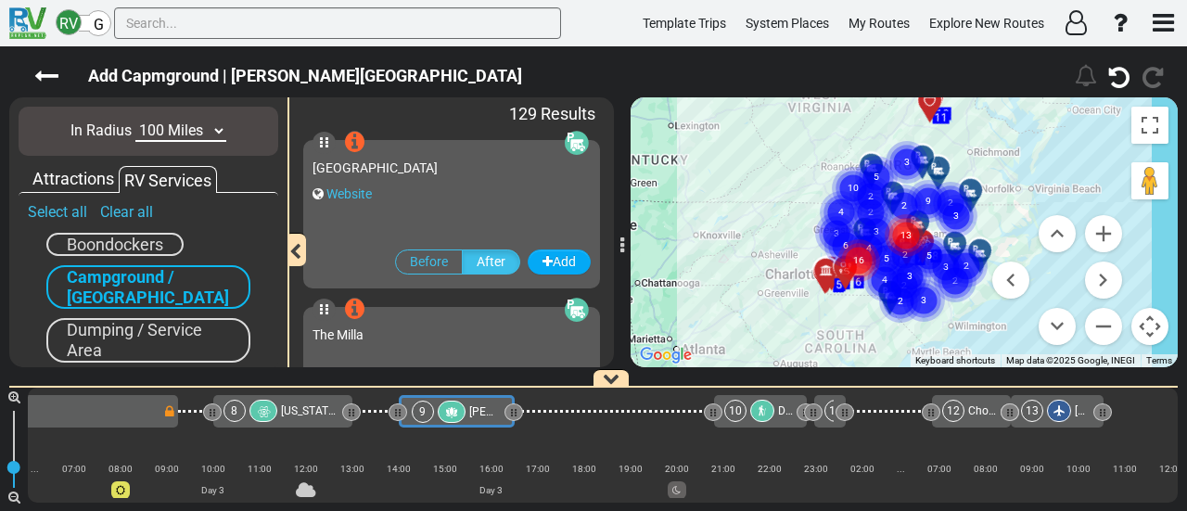
click at [75, 176] on div "Attractions" at bounding box center [73, 179] width 91 height 24
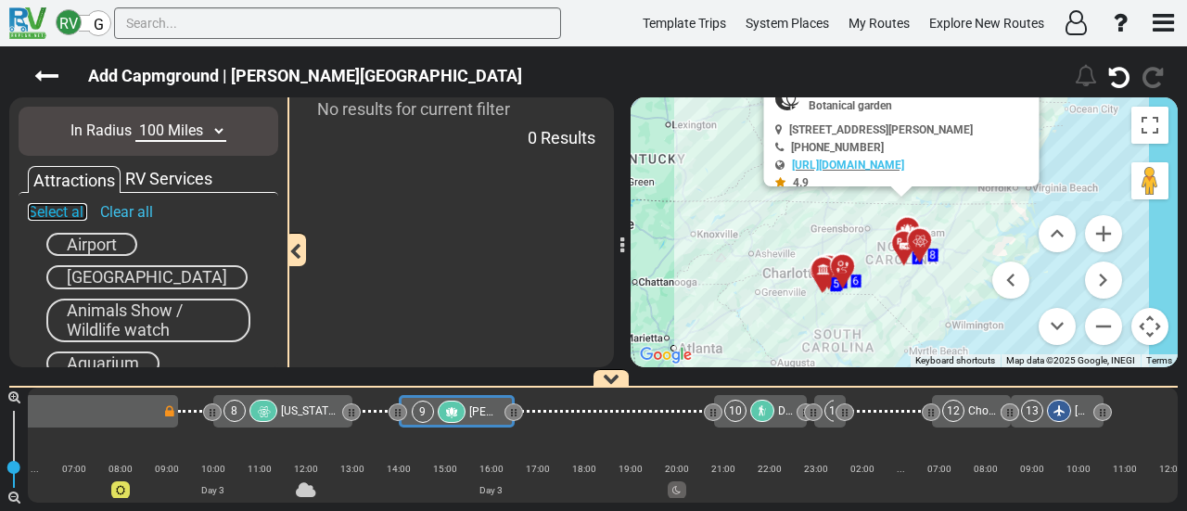
click at [72, 211] on link "Select all" at bounding box center [57, 212] width 59 height 18
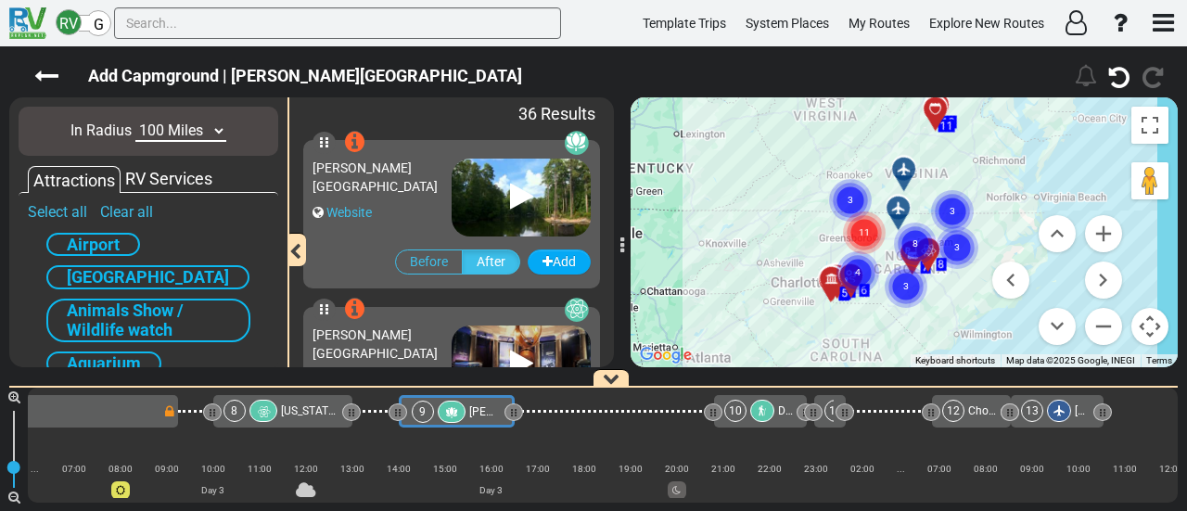
drag, startPoint x: 100, startPoint y: 239, endPoint x: 109, endPoint y: 235, distance: 10.4
click at [101, 239] on span "Airport" at bounding box center [93, 244] width 53 height 19
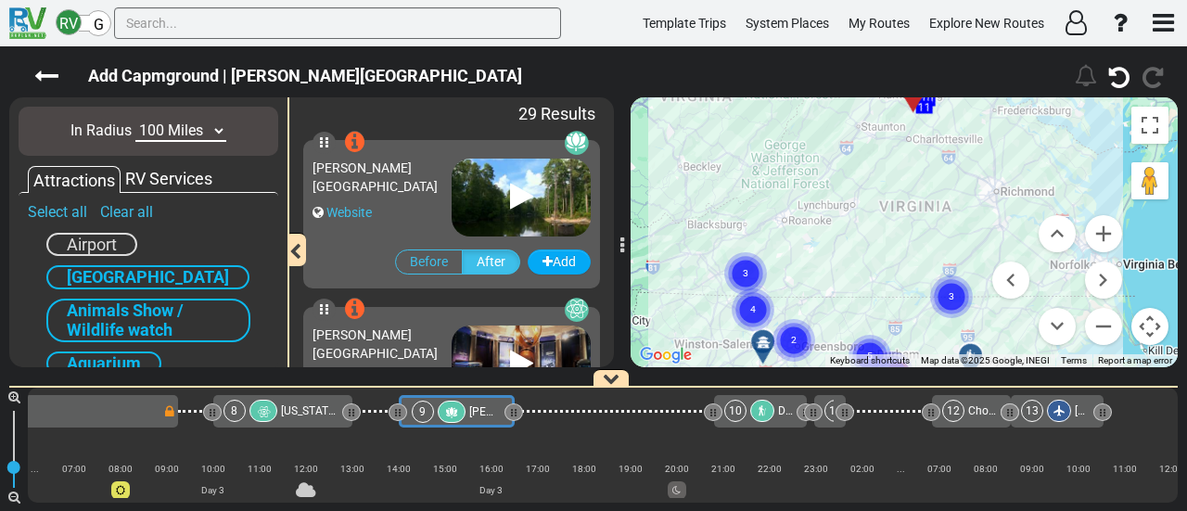
drag, startPoint x: 949, startPoint y: 159, endPoint x: 897, endPoint y: 291, distance: 142.4
click at [897, 291] on div "To activate drag with keyboard, press Alt + Enter. Once in keyboard drag state,…" at bounding box center [903, 232] width 547 height 270
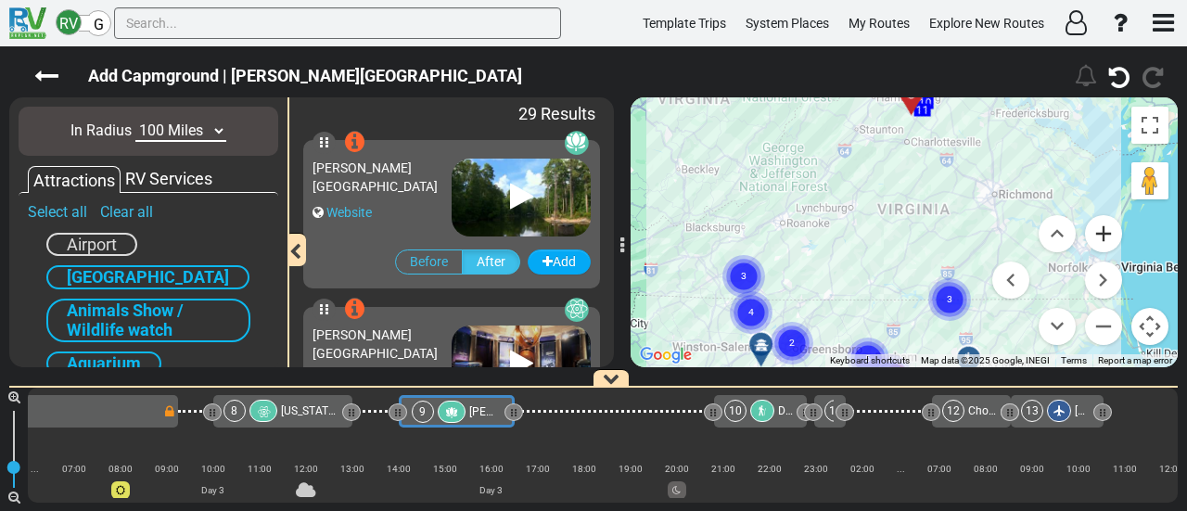
click at [1094, 229] on button "Zoom in" at bounding box center [1103, 233] width 37 height 37
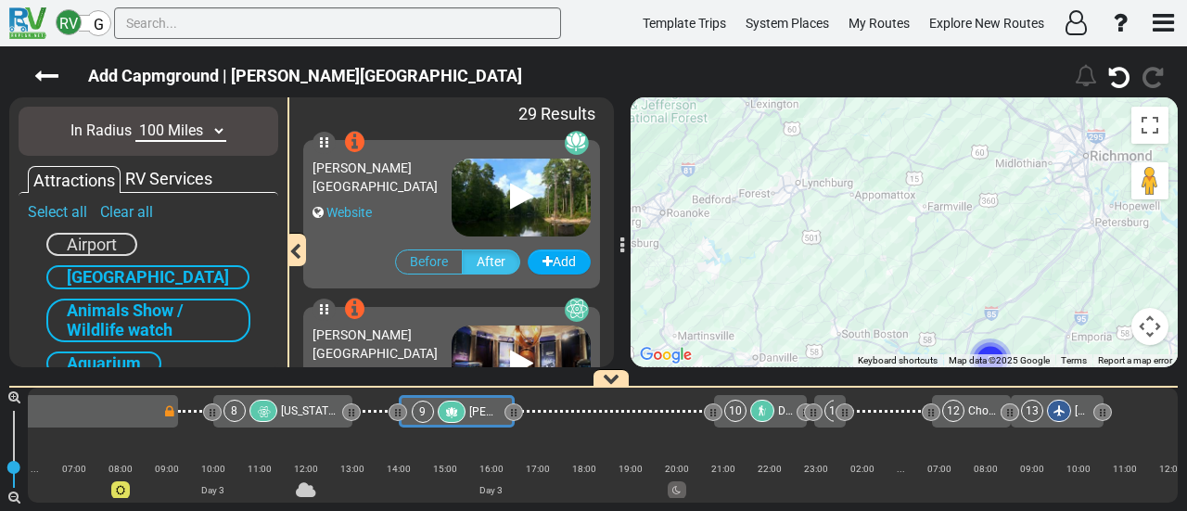
click at [857, 261] on div "To activate drag with keyboard, press Alt + Enter. Once in keyboard drag state,…" at bounding box center [903, 232] width 547 height 270
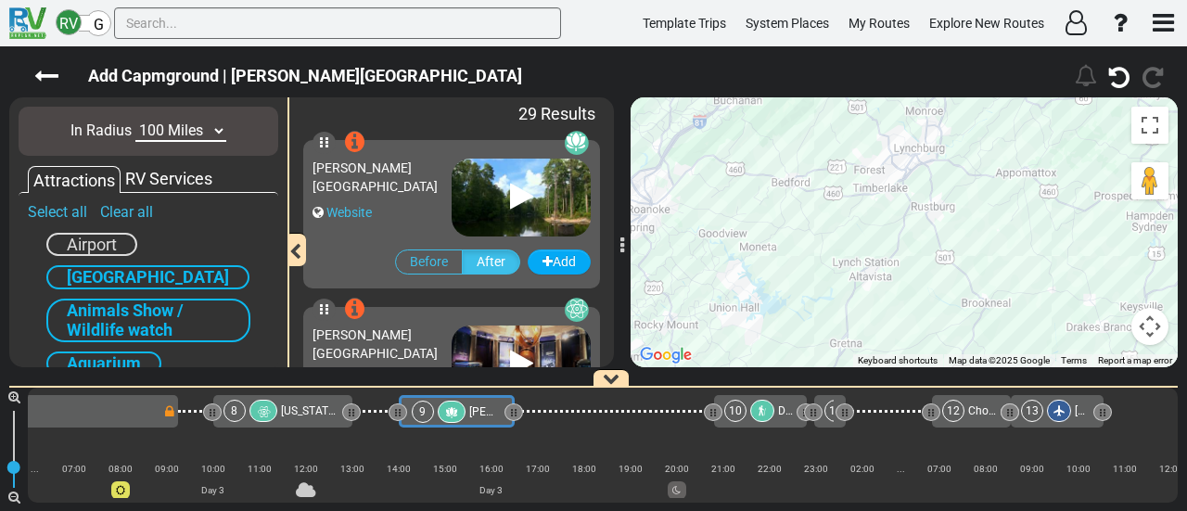
drag, startPoint x: 784, startPoint y: 261, endPoint x: 751, endPoint y: 285, distance: 41.2
click at [967, 299] on div "To activate drag with keyboard, press Alt + Enter. Once in keyboard drag state,…" at bounding box center [903, 232] width 547 height 270
click at [159, 178] on div "RV Services" at bounding box center [169, 179] width 96 height 24
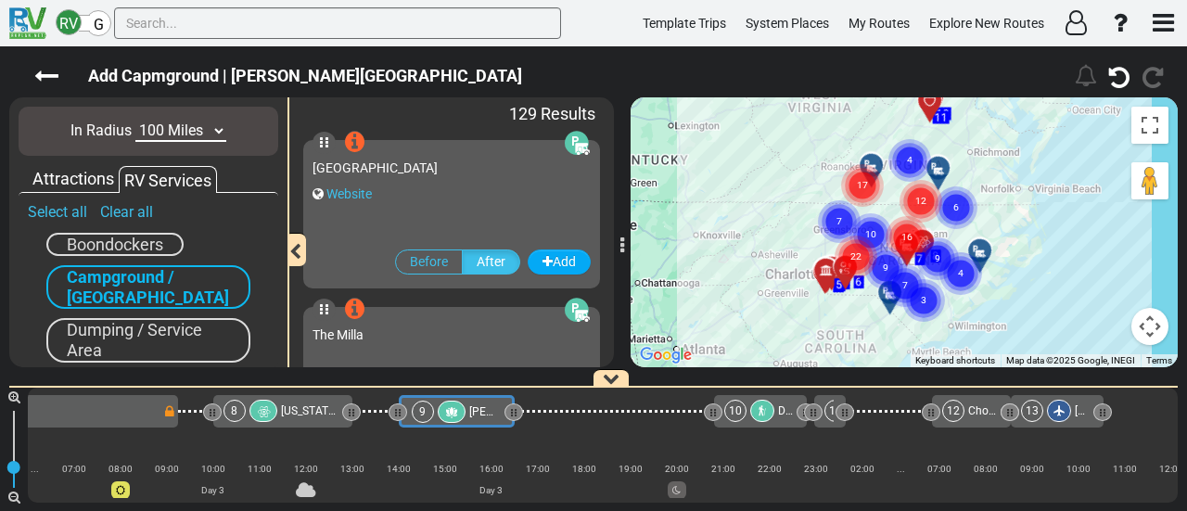
click at [923, 188] on circle "Cluster of 12 markers" at bounding box center [920, 201] width 43 height 43
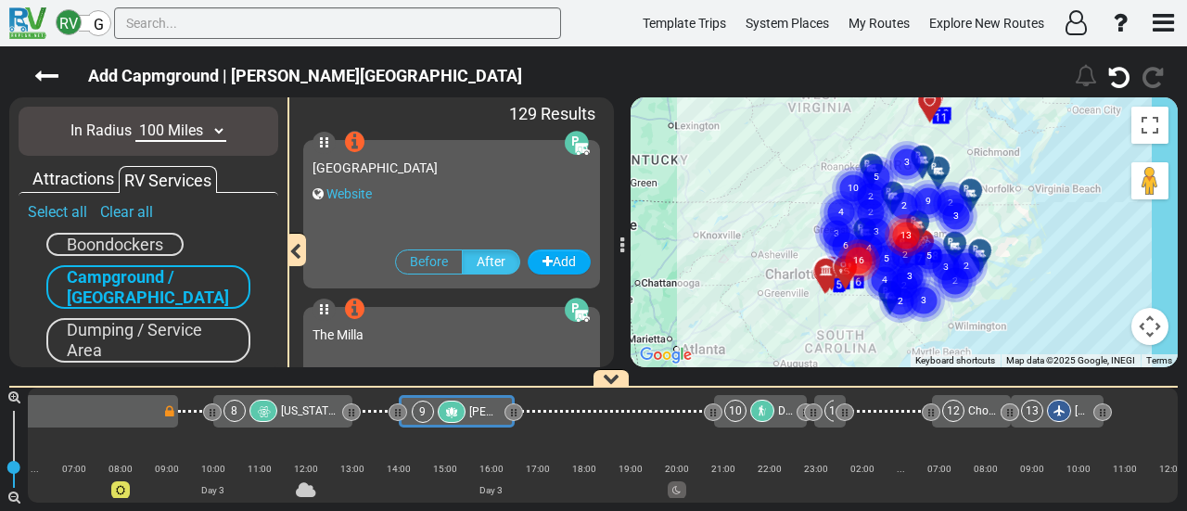
click at [923, 188] on div "To activate drag with keyboard, press Alt + Enter. Once in keyboard drag state,…" at bounding box center [903, 232] width 547 height 270
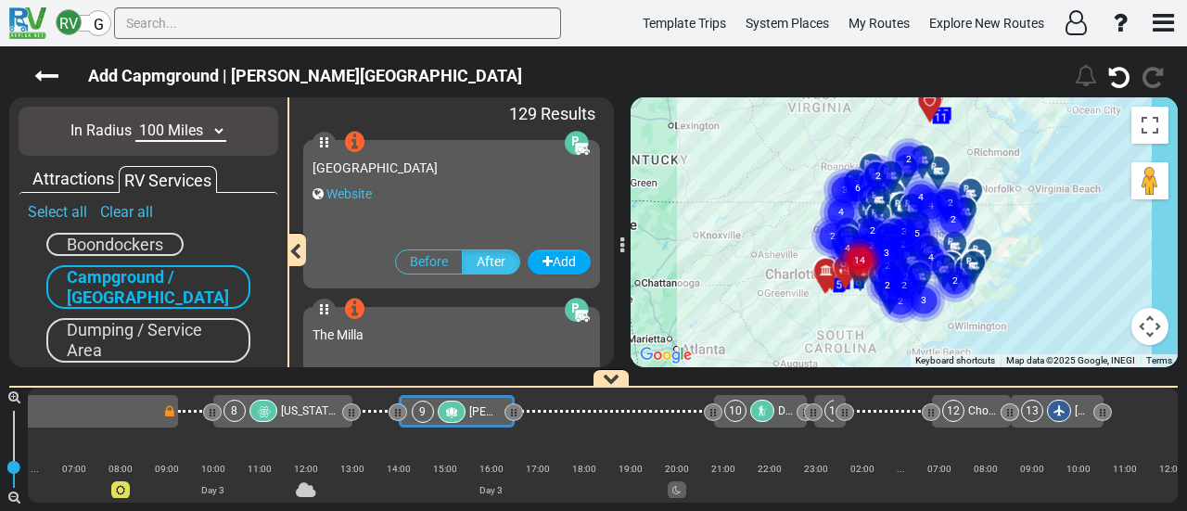
click at [911, 178] on icon "4" at bounding box center [920, 197] width 46 height 46
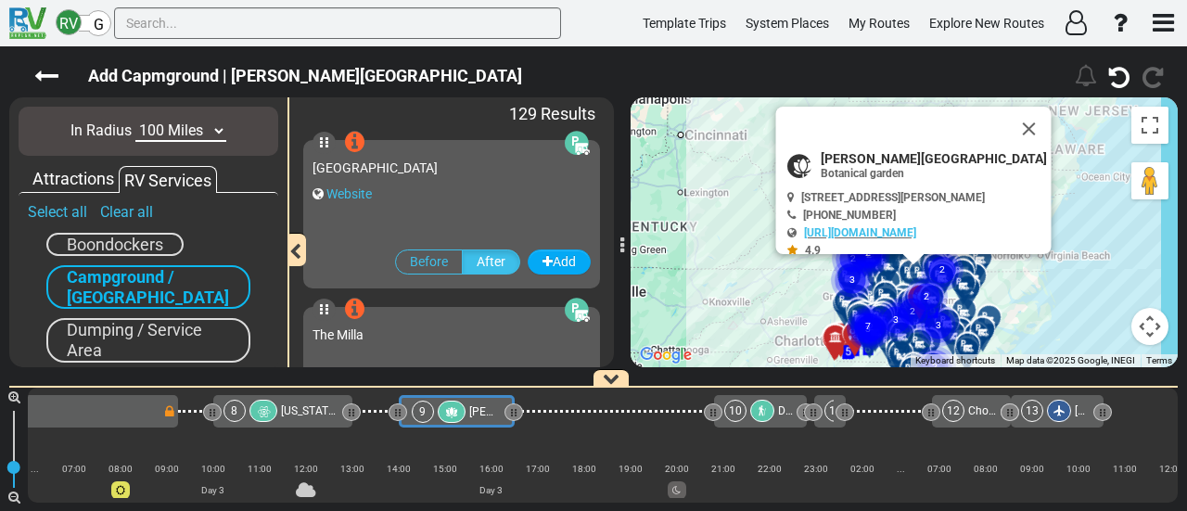
drag, startPoint x: 1042, startPoint y: 249, endPoint x: 1049, endPoint y: 306, distance: 57.0
click at [1049, 309] on div "To activate drag with keyboard, press Alt + Enter. Once in keyboard drag state,…" at bounding box center [903, 232] width 547 height 270
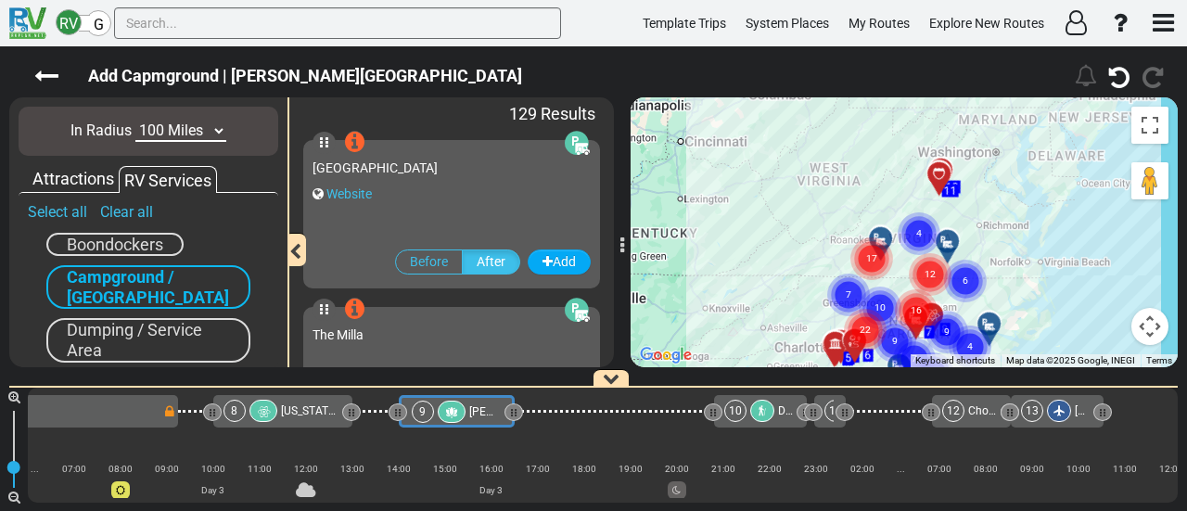
click at [1001, 219] on div "To activate drag with keyboard, press Alt + Enter. Once in keyboard drag state,…" at bounding box center [903, 232] width 547 height 270
click at [996, 240] on div "To activate drag with keyboard, press Alt + Enter. Once in keyboard drag state,…" at bounding box center [903, 232] width 547 height 270
click at [923, 264] on gmp-advanced-marker "16" at bounding box center [916, 288] width 46 height 49
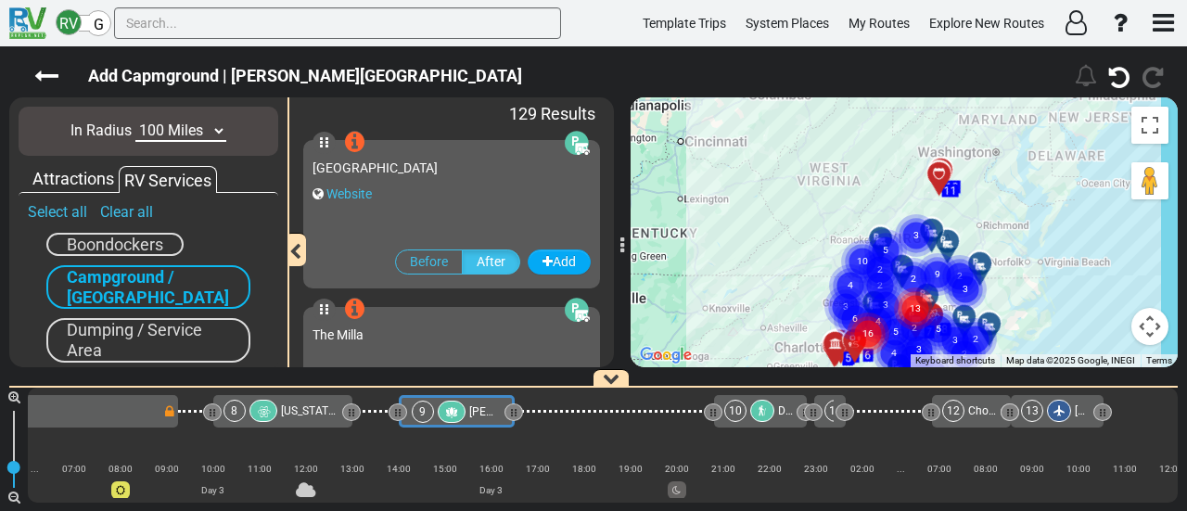
click at [1155, 329] on button "Map camera controls" at bounding box center [1149, 326] width 37 height 37
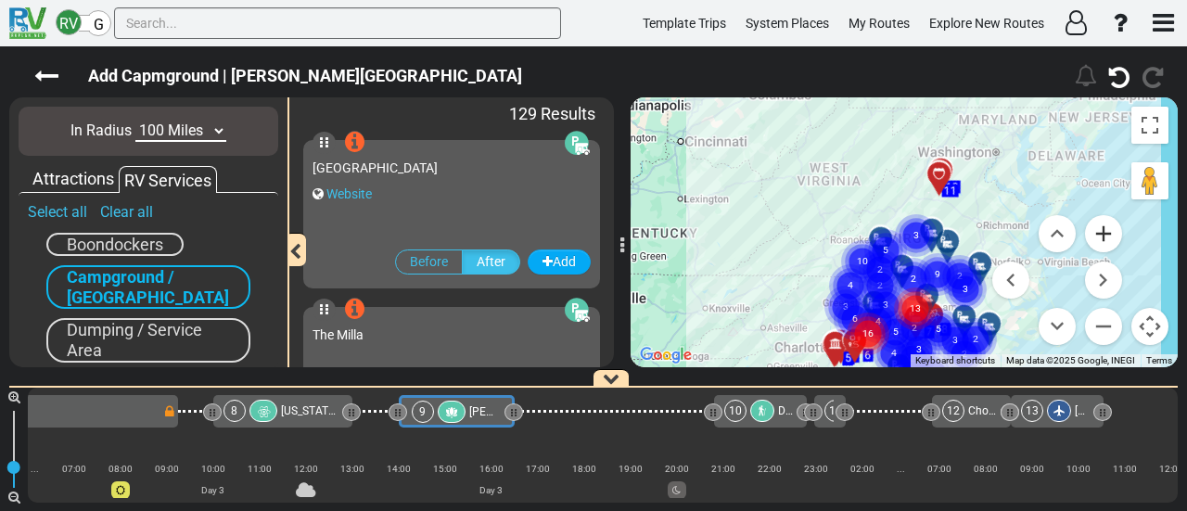
click at [1103, 244] on button "Zoom in" at bounding box center [1103, 233] width 37 height 37
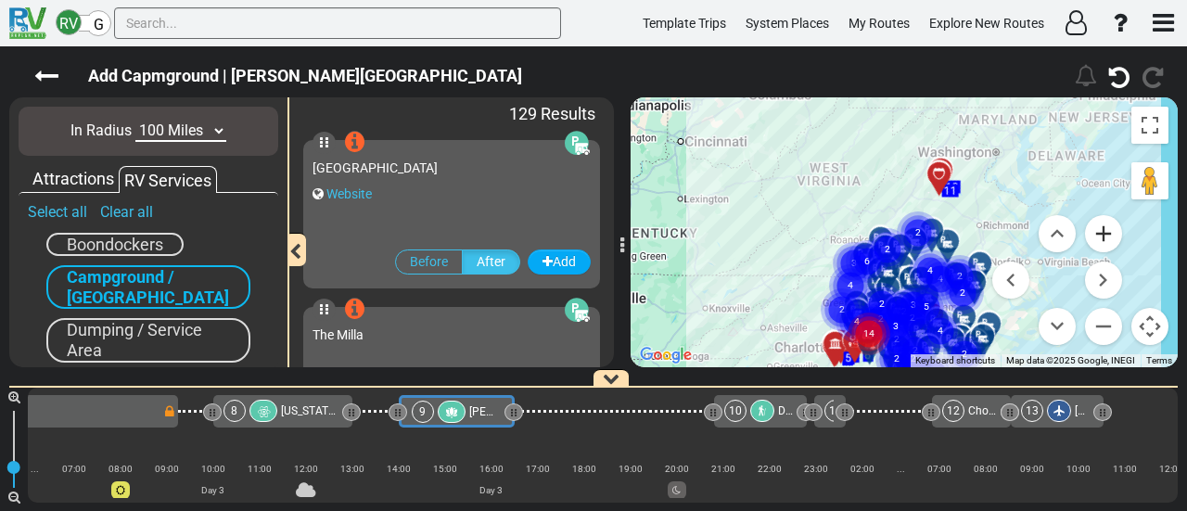
click at [1103, 243] on button "Zoom in" at bounding box center [1103, 233] width 37 height 37
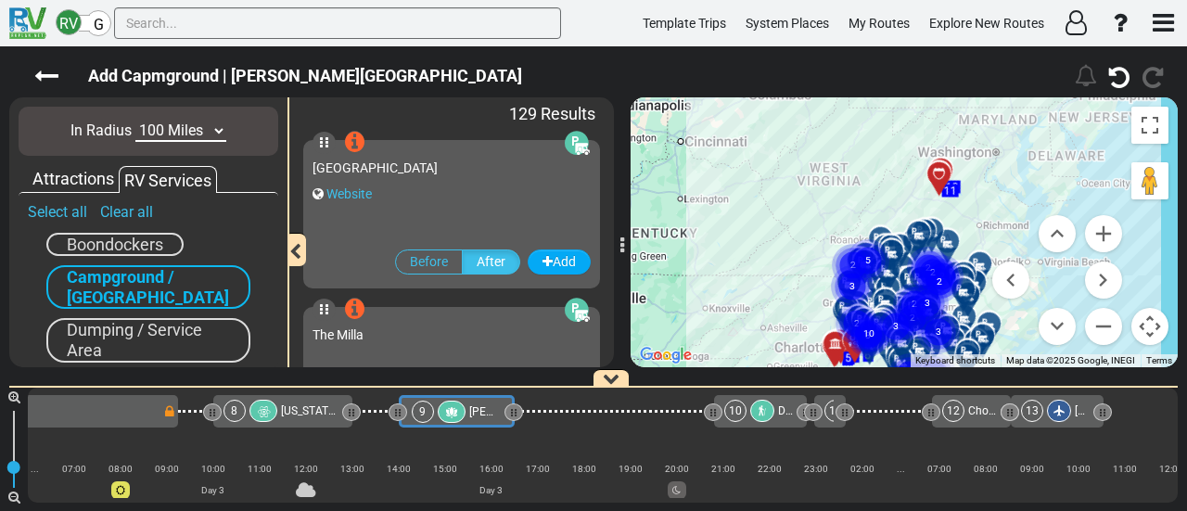
click at [919, 247] on gmp-advanced-marker "2" at bounding box center [939, 259] width 46 height 49
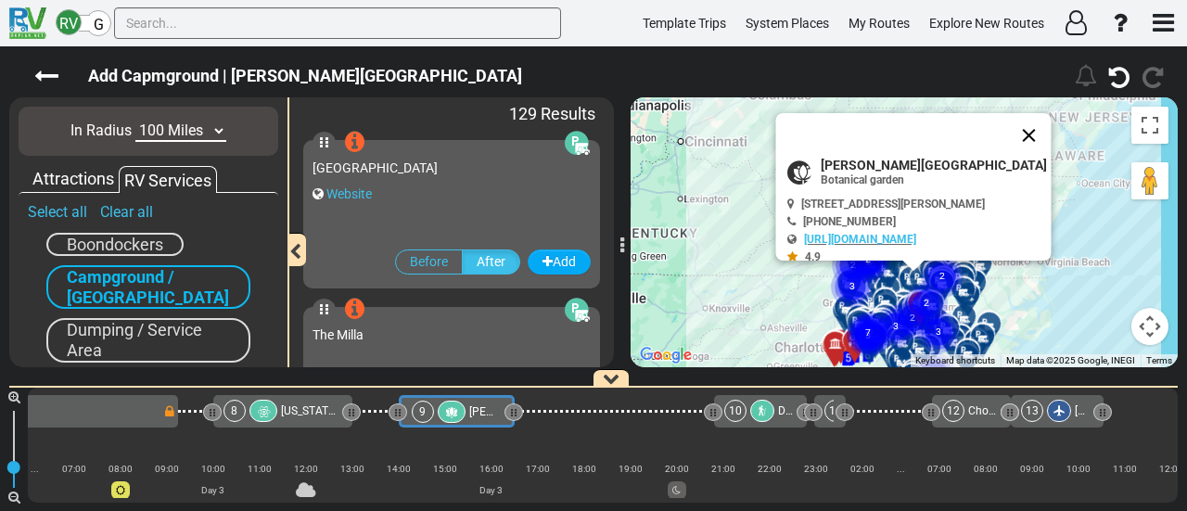
click at [1014, 117] on button "Close" at bounding box center [1029, 135] width 45 height 45
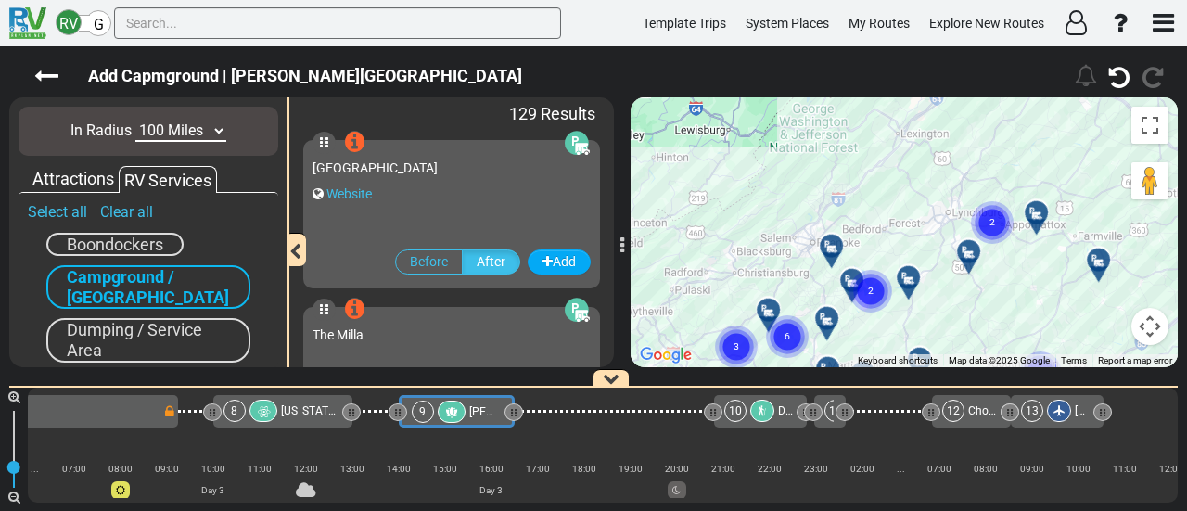
drag, startPoint x: 911, startPoint y: 218, endPoint x: 1001, endPoint y: 288, distance: 114.2
click at [1001, 286] on div "To activate drag with keyboard, press Alt + Enter. Once in keyboard drag state,…" at bounding box center [903, 232] width 547 height 270
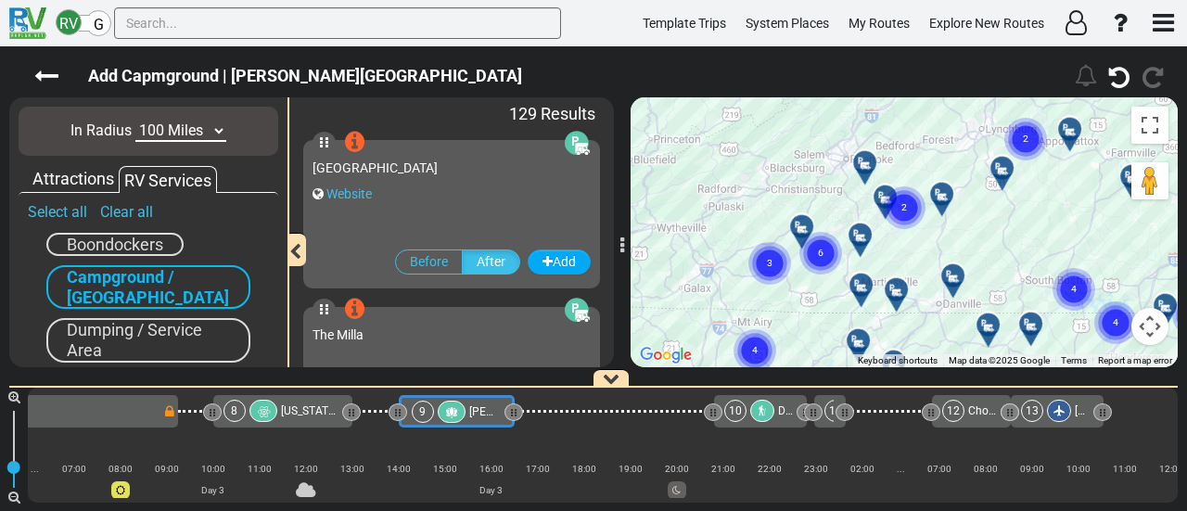
drag, startPoint x: 965, startPoint y: 261, endPoint x: 992, endPoint y: 201, distance: 65.1
click at [992, 201] on div "To activate drag with keyboard, press Alt + Enter. Once in keyboard drag state,…" at bounding box center [903, 232] width 547 height 270
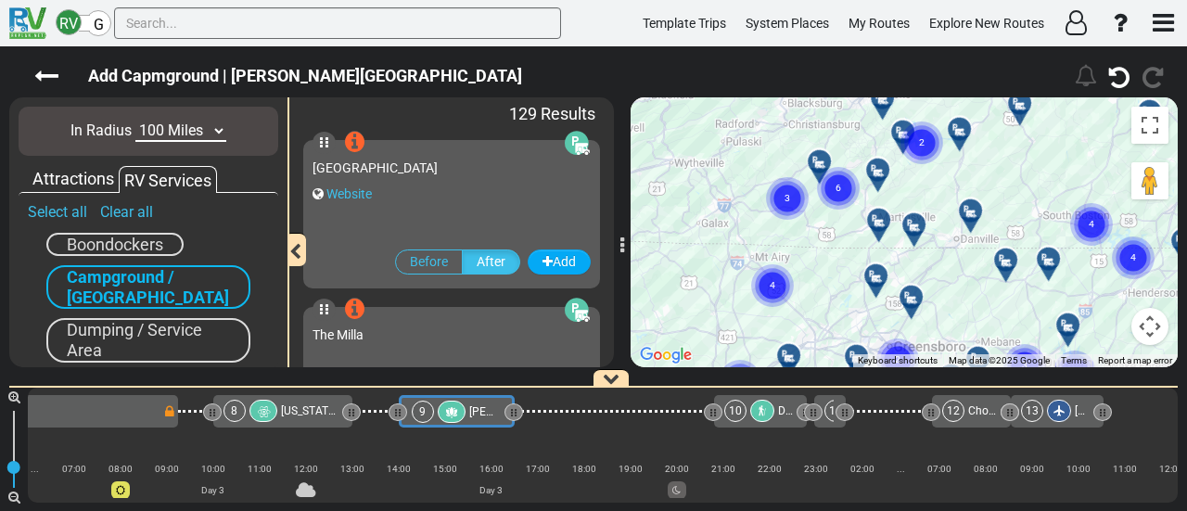
drag, startPoint x: 1009, startPoint y: 142, endPoint x: 1017, endPoint y: 108, distance: 34.4
click at [1017, 108] on div at bounding box center [1026, 110] width 31 height 29
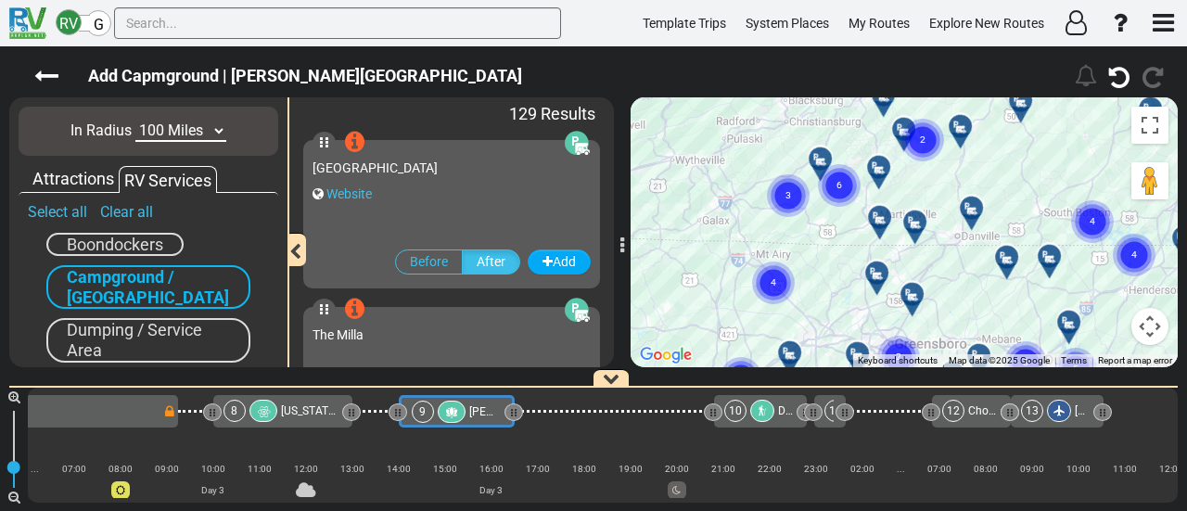
click at [973, 203] on icon at bounding box center [971, 208] width 19 height 15
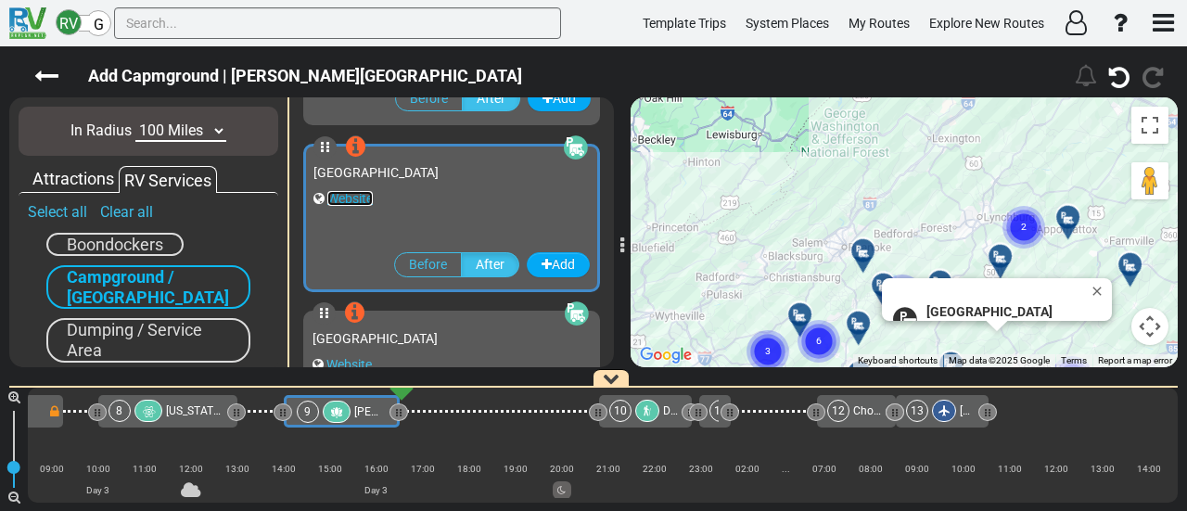
click at [361, 197] on link "Website" at bounding box center [349, 198] width 45 height 15
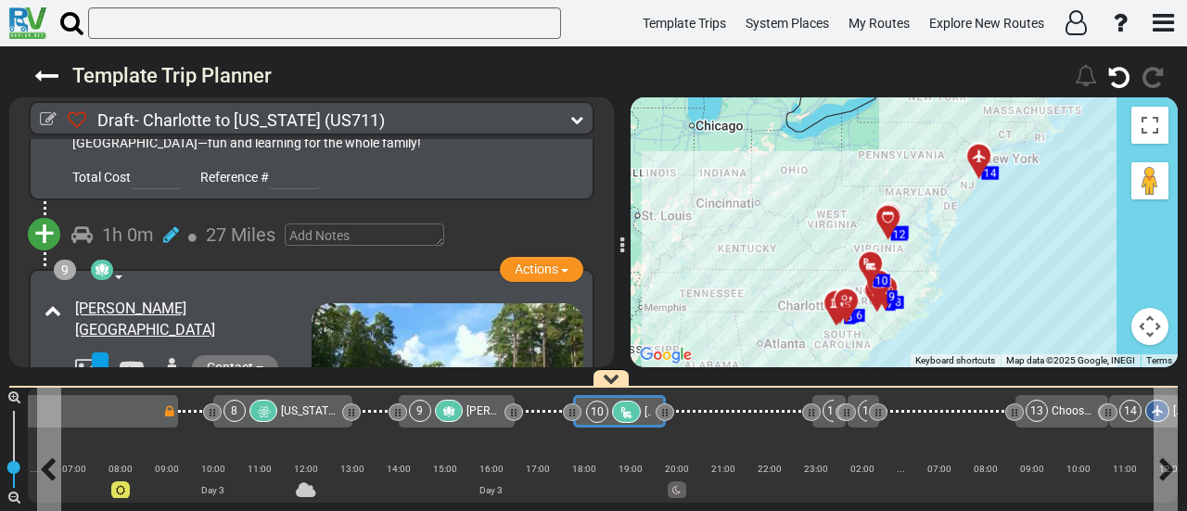
click at [631, 412] on div at bounding box center [626, 412] width 29 height 22
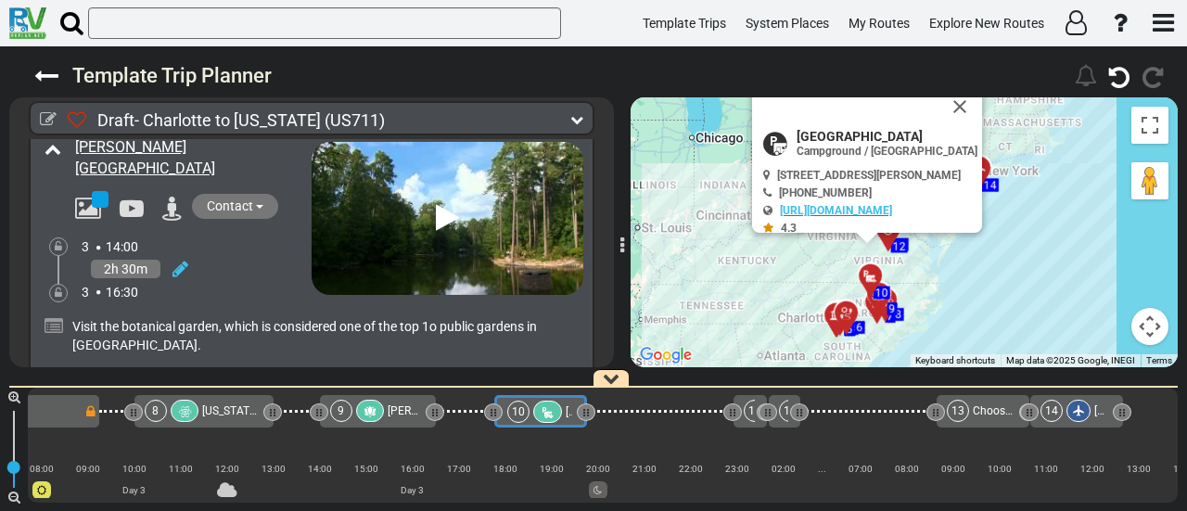
scroll to position [2961, 0]
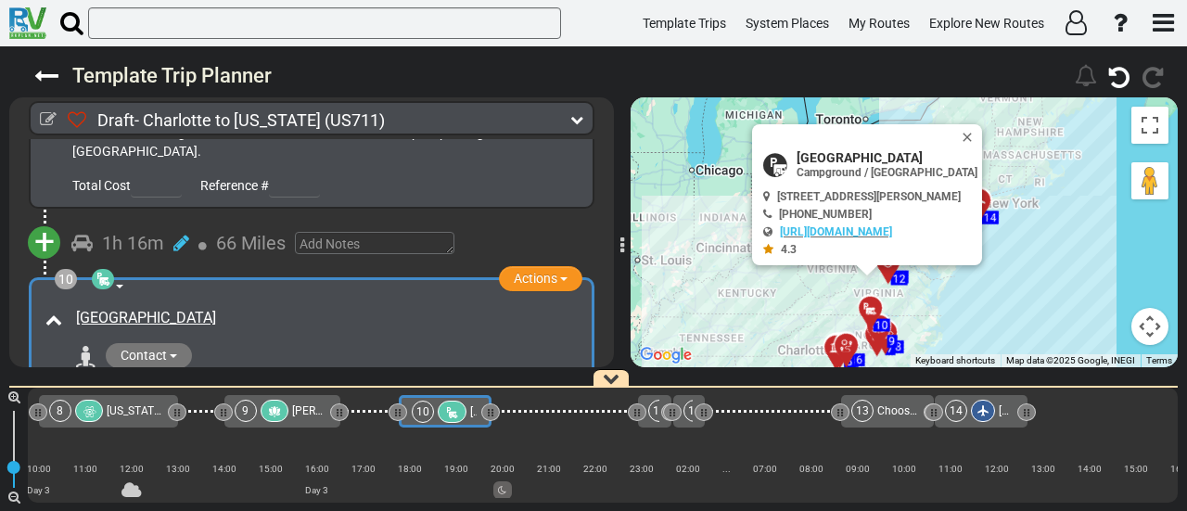
click at [288, 417] on div "9" at bounding box center [264, 411] width 58 height 22
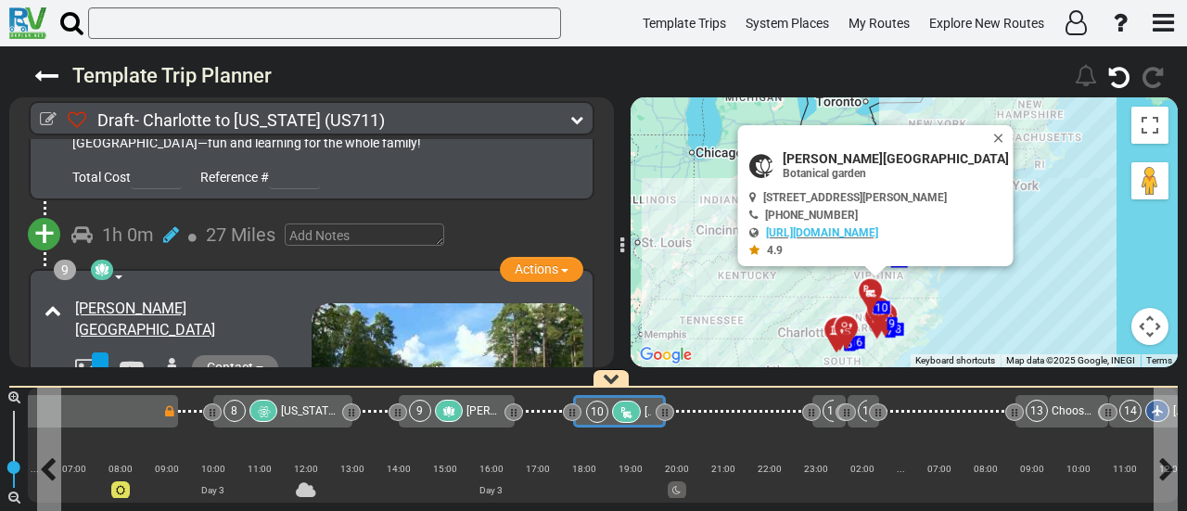
click at [628, 413] on icon at bounding box center [626, 412] width 16 height 13
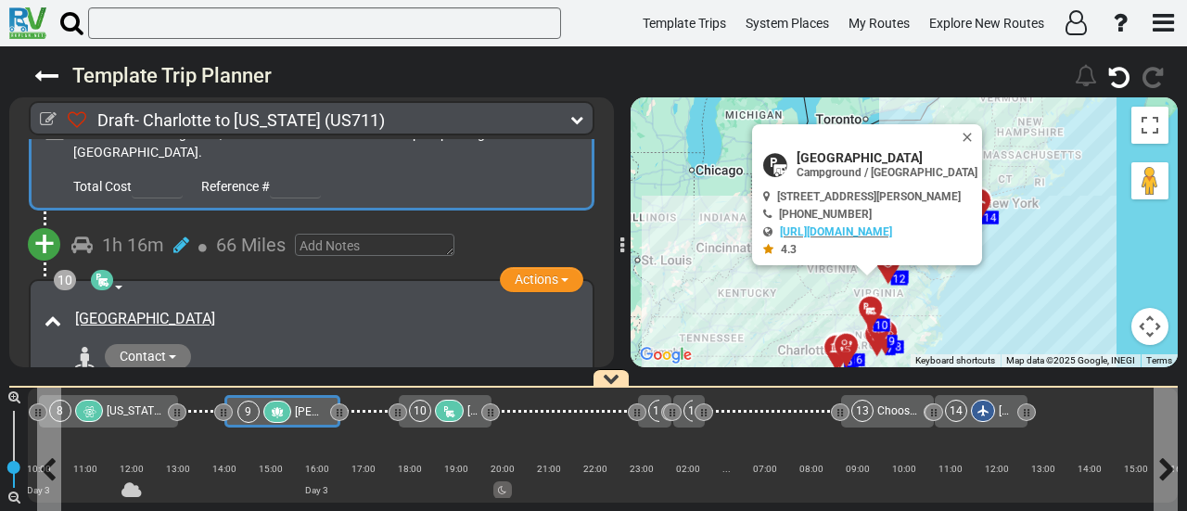
click at [303, 411] on span "[PERSON_NAME][GEOGRAPHIC_DATA]" at bounding box center [390, 411] width 191 height 13
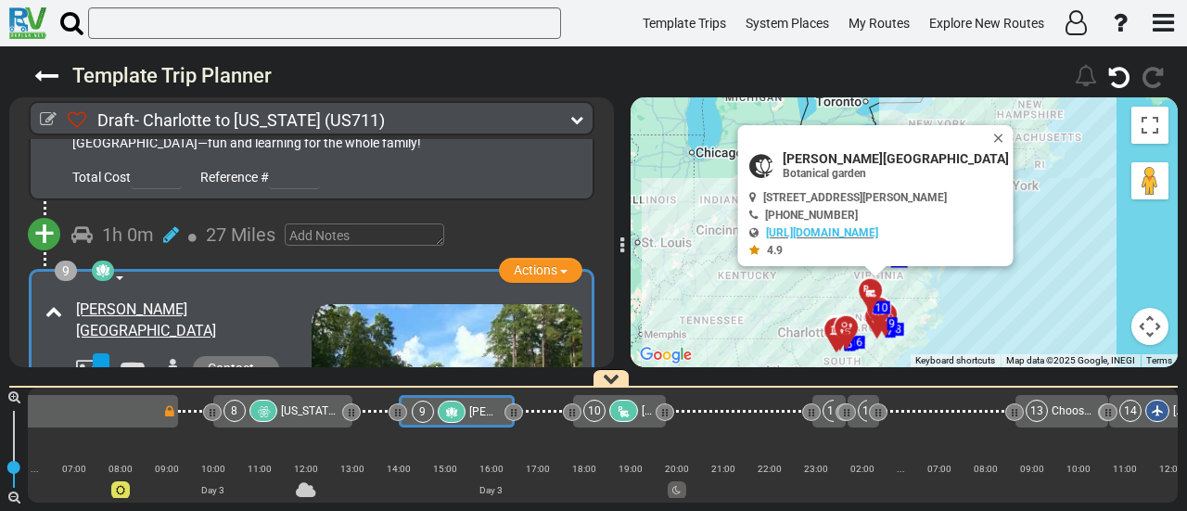
click at [291, 403] on div "[US_STATE][GEOGRAPHIC_DATA]" at bounding box center [310, 411] width 58 height 22
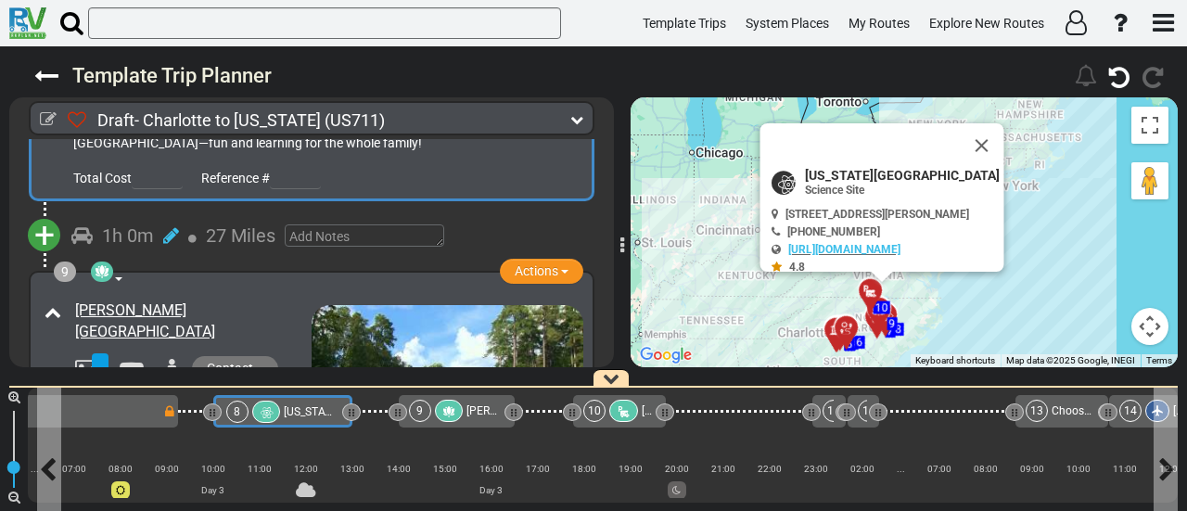
click at [291, 403] on div "[US_STATE][GEOGRAPHIC_DATA]" at bounding box center [310, 412] width 53 height 22
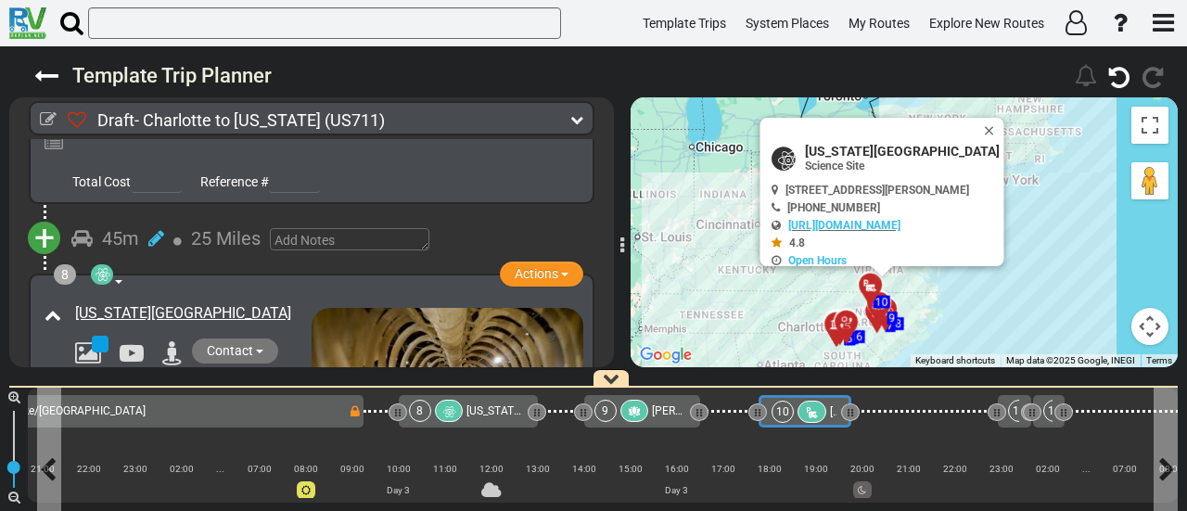
click at [805, 405] on div at bounding box center [811, 412] width 29 height 22
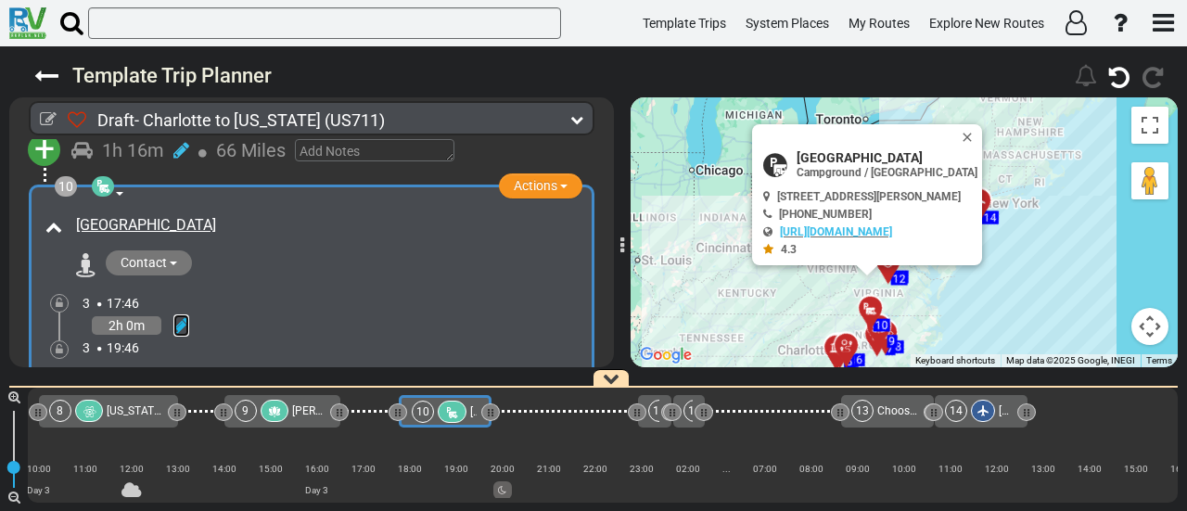
click at [181, 316] on icon at bounding box center [181, 325] width 16 height 19
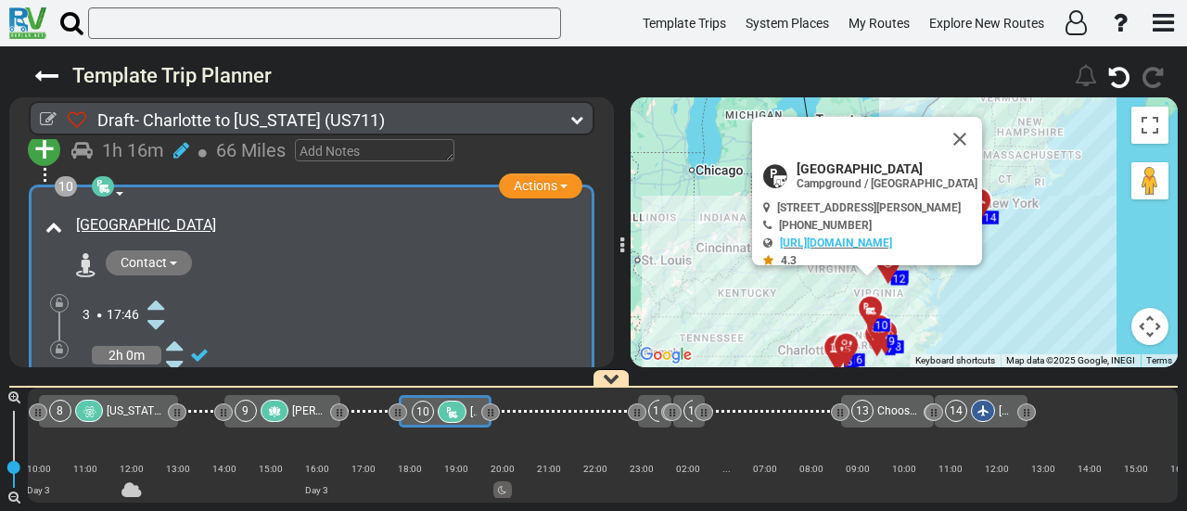
click at [159, 289] on icon at bounding box center [155, 304] width 17 height 30
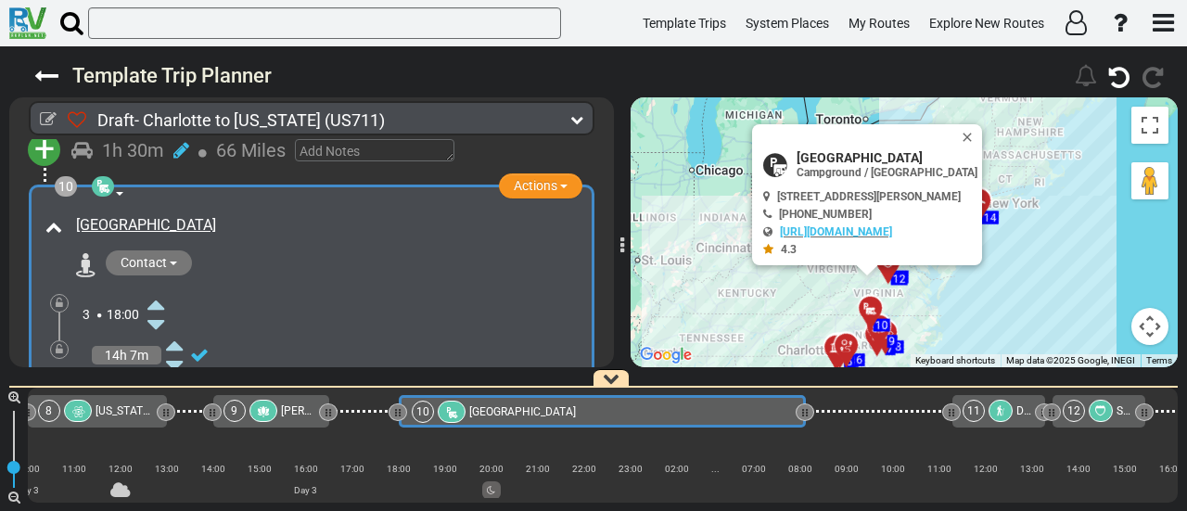
drag, startPoint x: 490, startPoint y: 413, endPoint x: 805, endPoint y: 406, distance: 315.3
click at [805, 406] on div at bounding box center [805, 413] width 6 height 18
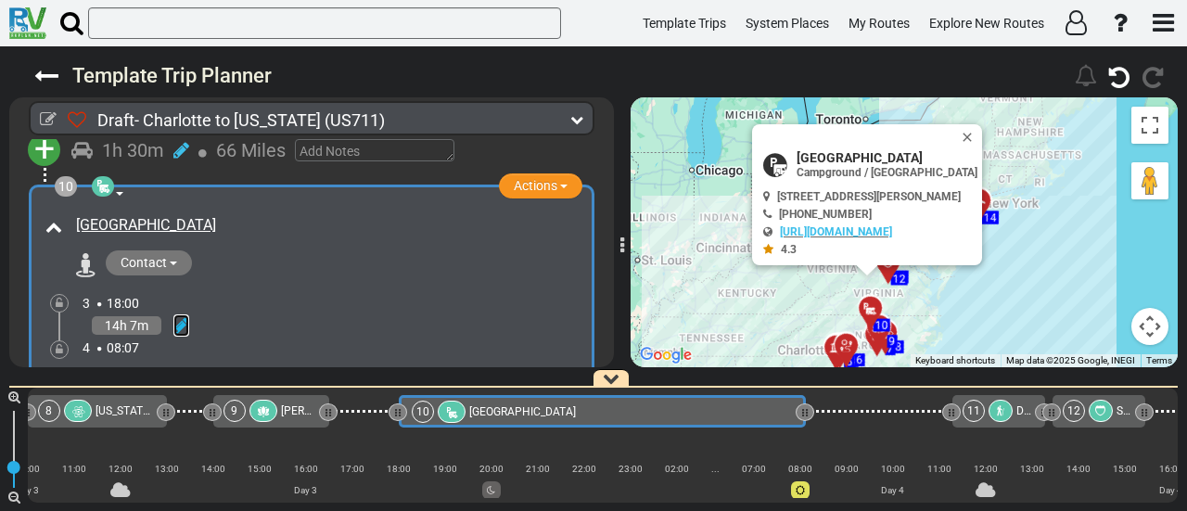
click at [184, 316] on icon at bounding box center [181, 325] width 16 height 19
click at [156, 391] on icon at bounding box center [155, 406] width 17 height 30
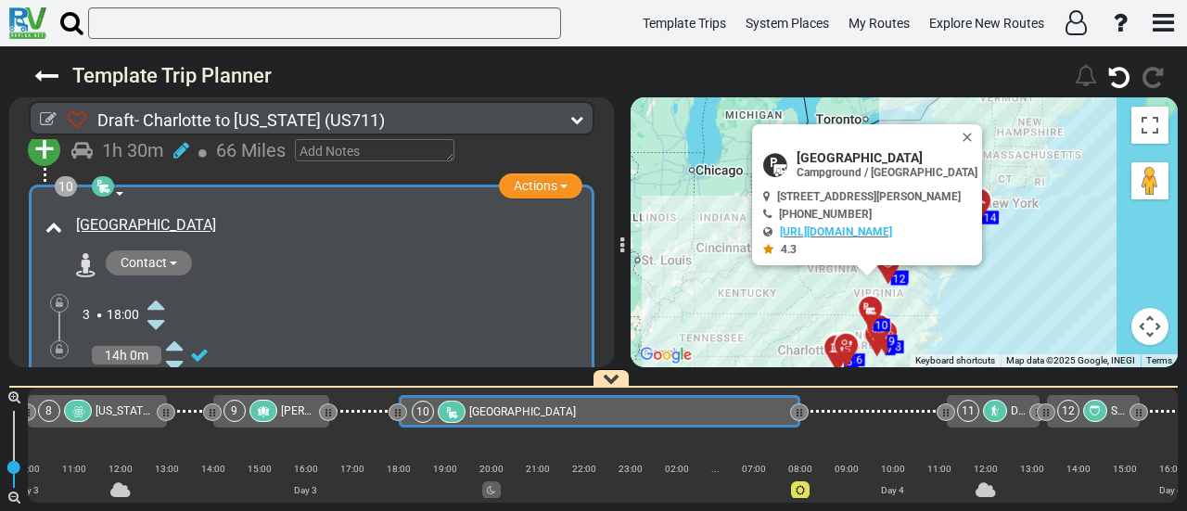
click at [52, 340] on div at bounding box center [59, 349] width 19 height 19
click at [58, 344] on icon at bounding box center [59, 349] width 7 height 11
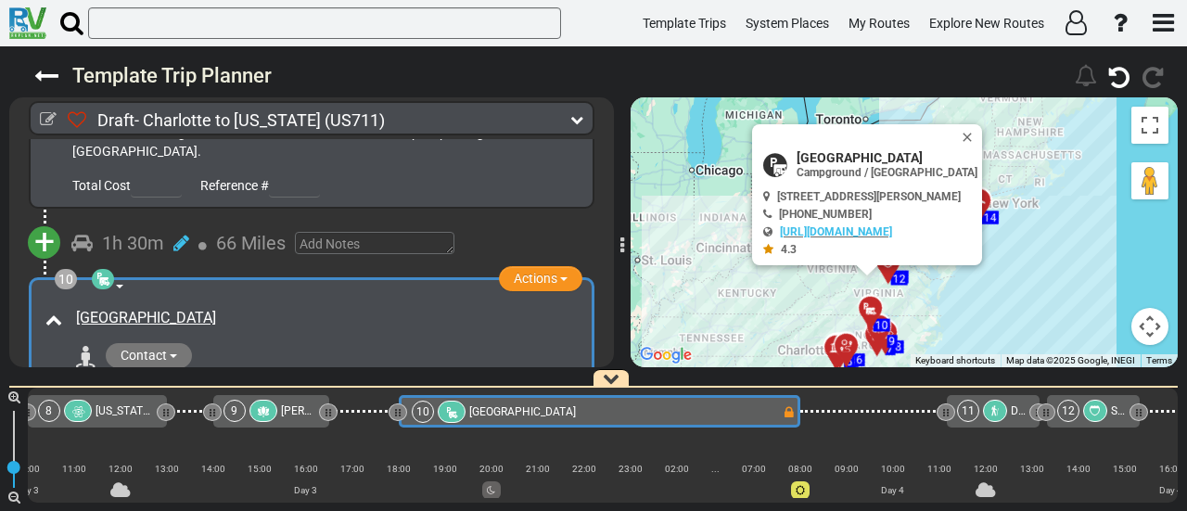
click at [974, 135] on button "Close" at bounding box center [971, 137] width 22 height 26
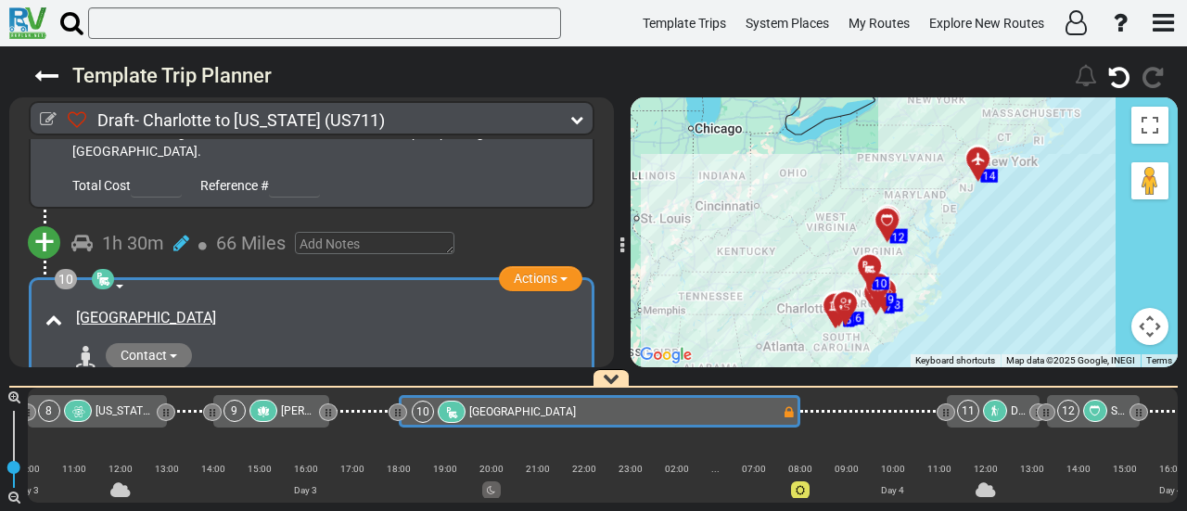
drag, startPoint x: 979, startPoint y: 251, endPoint x: 978, endPoint y: 208, distance: 43.6
click at [978, 208] on div "To activate drag with keyboard, press Alt + Enter. Once in keyboard drag state,…" at bounding box center [903, 232] width 547 height 270
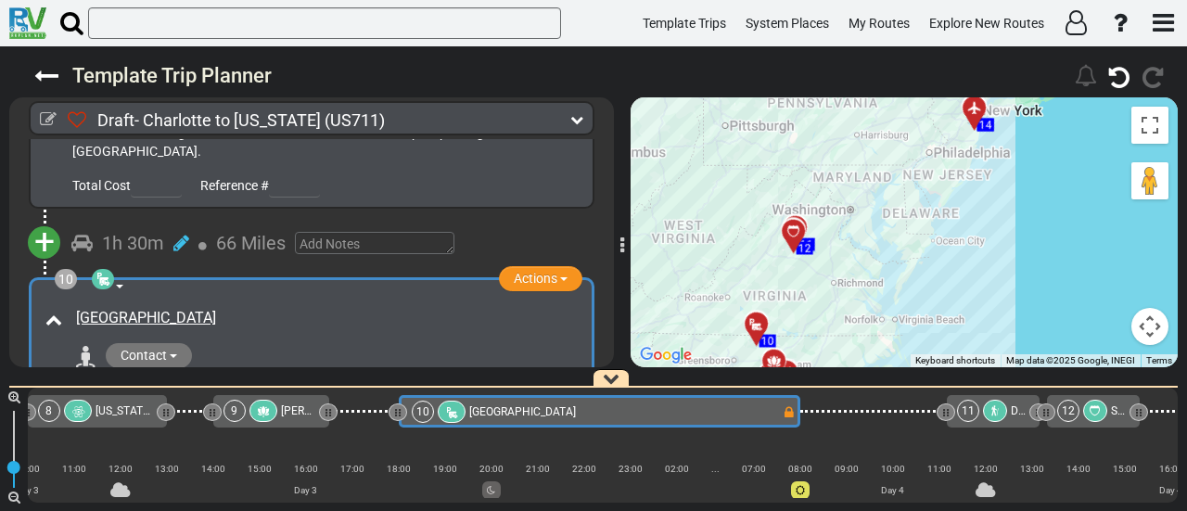
drag, startPoint x: 883, startPoint y: 305, endPoint x: 900, endPoint y: 273, distance: 36.1
click at [886, 298] on div "To activate drag with keyboard, press Alt + Enter. Once in keyboard drag state,…" at bounding box center [903, 232] width 547 height 270
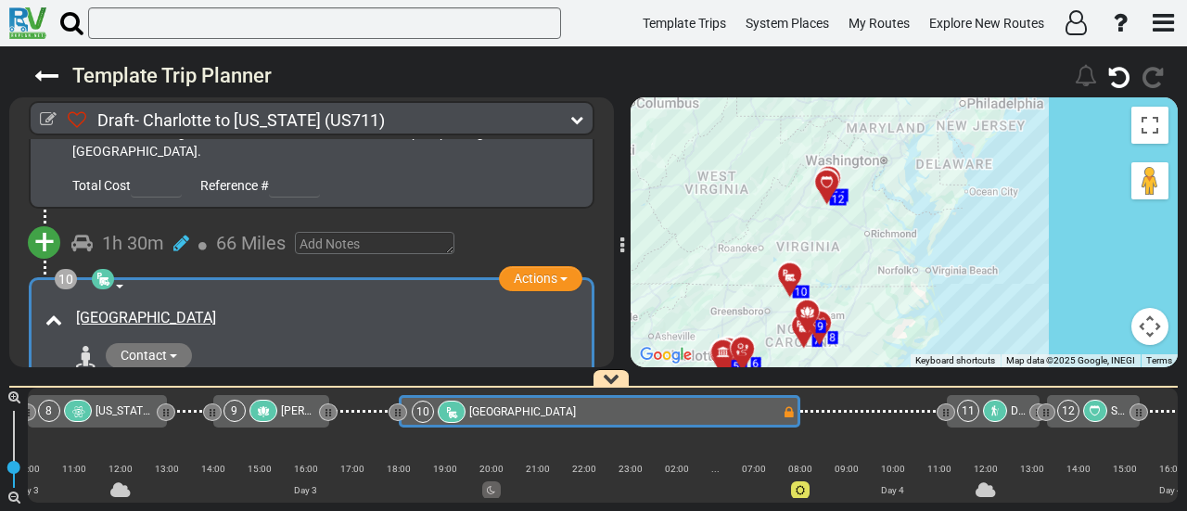
drag, startPoint x: 900, startPoint y: 273, endPoint x: 926, endPoint y: 238, distance: 43.8
click at [926, 238] on div "To activate drag with keyboard, press Alt + Enter. Once in keyboard drag state,…" at bounding box center [903, 232] width 547 height 270
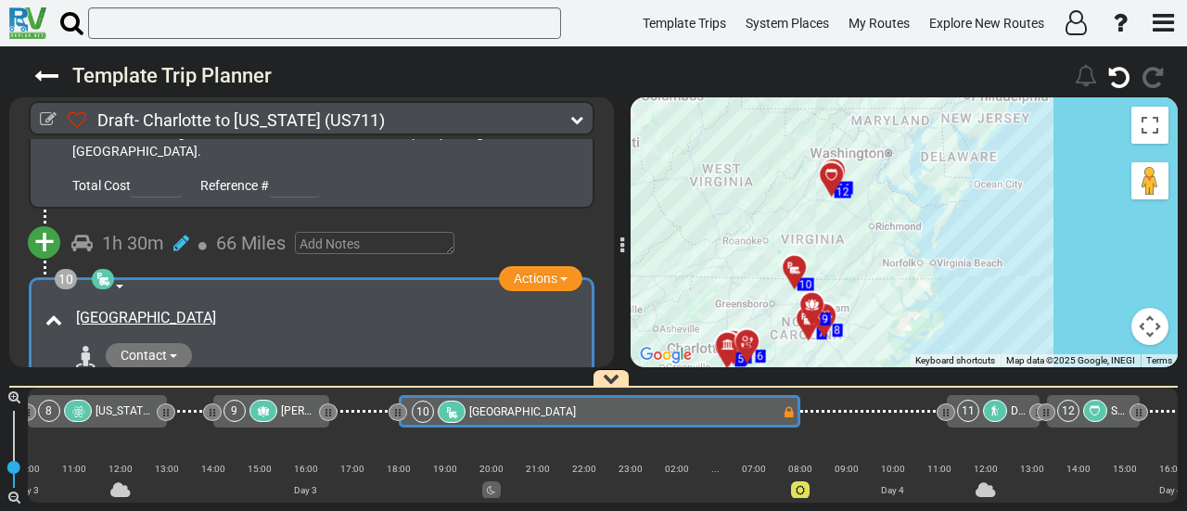
drag, startPoint x: 938, startPoint y: 221, endPoint x: 964, endPoint y: 278, distance: 63.1
click at [964, 277] on div "To activate drag with keyboard, press Alt + Enter. Once in keyboard drag state,…" at bounding box center [903, 232] width 547 height 270
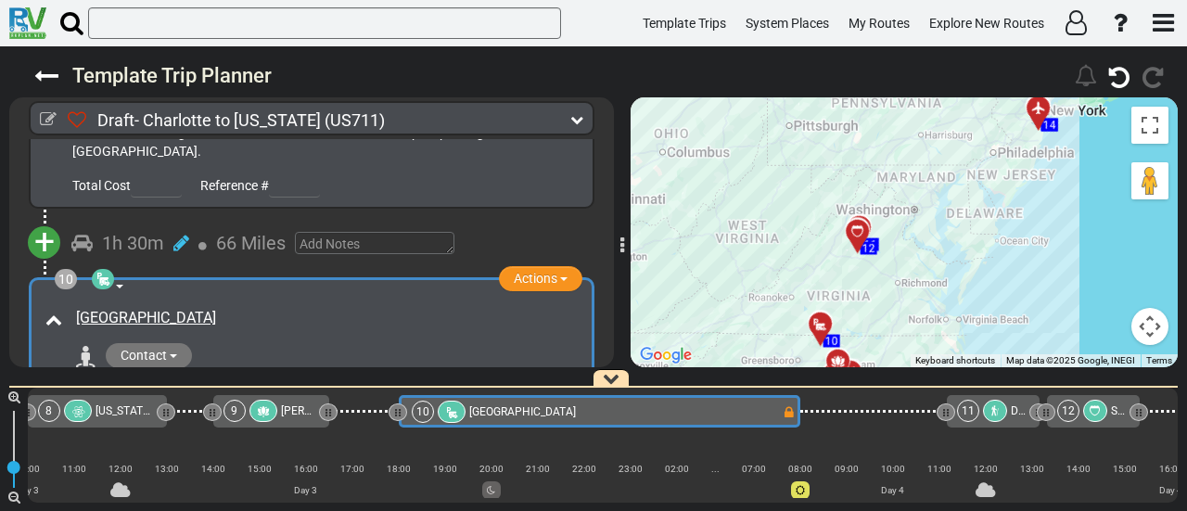
click at [962, 279] on div "To activate drag with keyboard, press Alt + Enter. Once in keyboard drag state,…" at bounding box center [903, 232] width 547 height 270
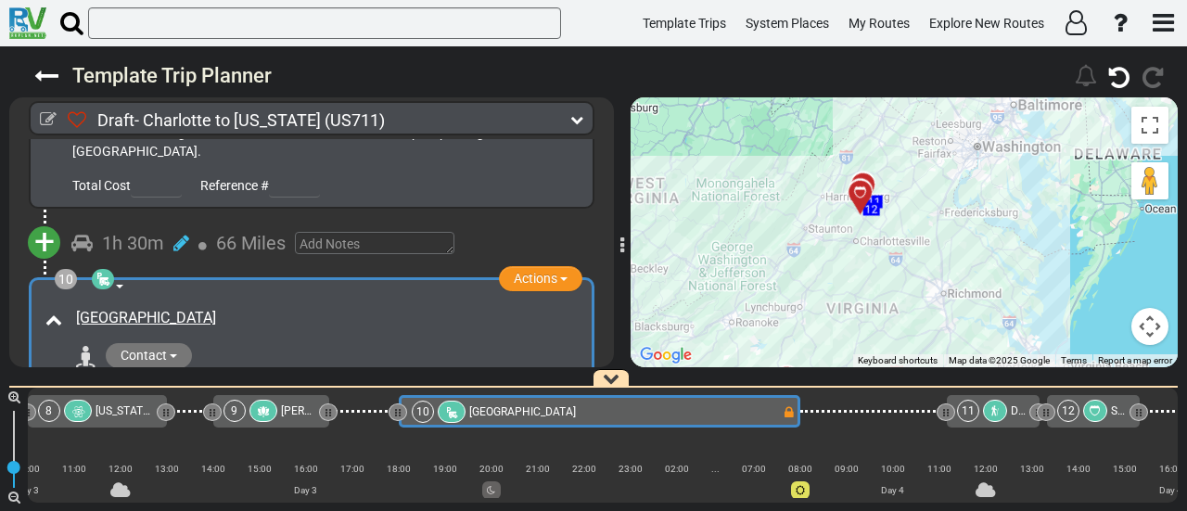
drag, startPoint x: 829, startPoint y: 277, endPoint x: 943, endPoint y: 281, distance: 114.1
click at [943, 281] on div "To activate drag with keyboard, press Alt + Enter. Once in keyboard drag state,…" at bounding box center [903, 232] width 547 height 270
click at [689, 421] on div "10 Paradise Lake and Campground" at bounding box center [597, 412] width 370 height 22
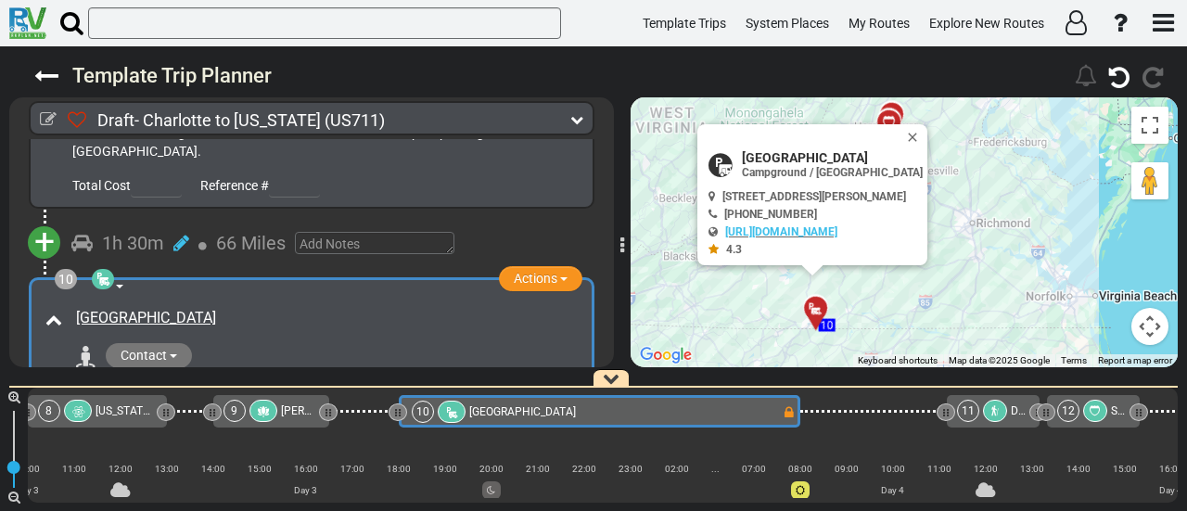
click at [990, 408] on div at bounding box center [995, 411] width 24 height 22
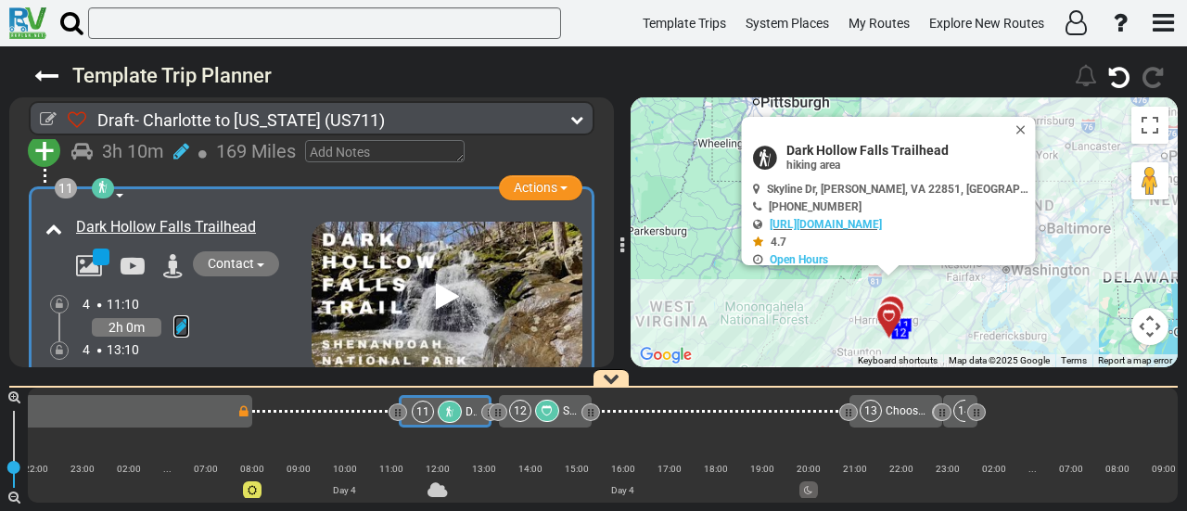
click at [181, 317] on icon at bounding box center [181, 326] width 16 height 19
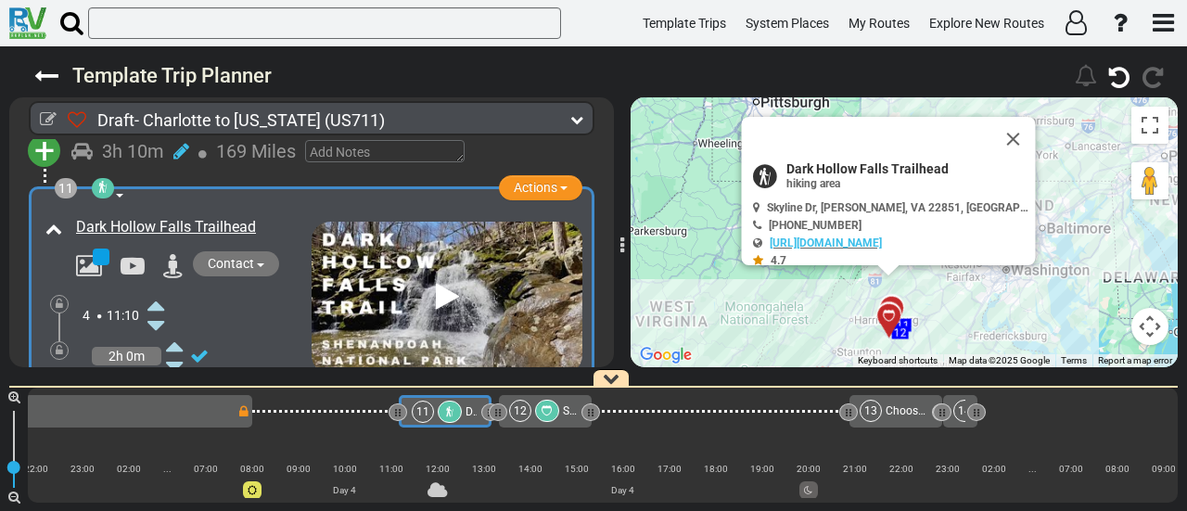
click at [159, 290] on icon at bounding box center [155, 305] width 17 height 30
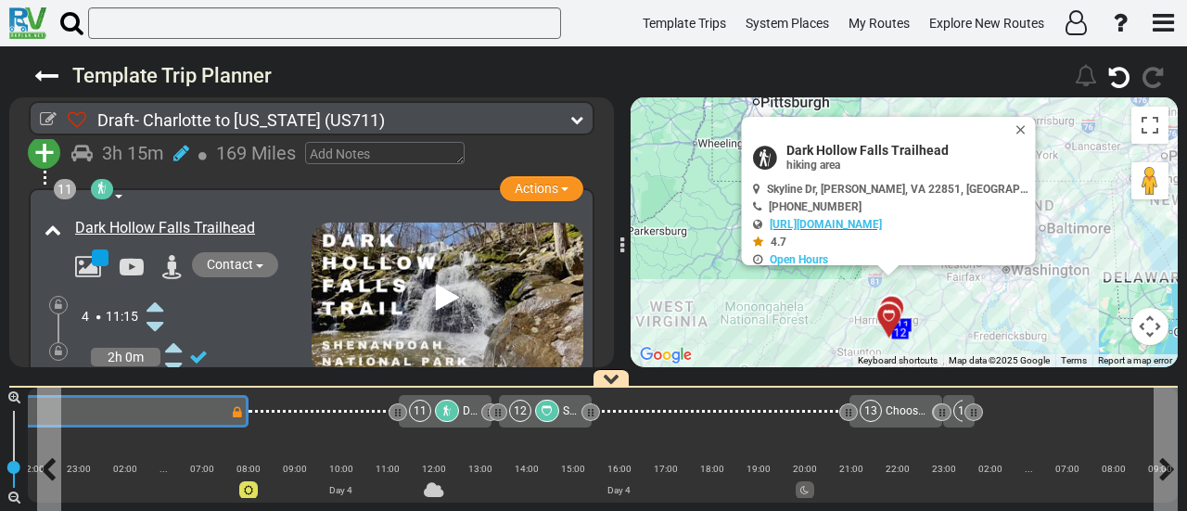
click at [218, 418] on div "10 Paradise Lake and Campground" at bounding box center [45, 412] width 370 height 22
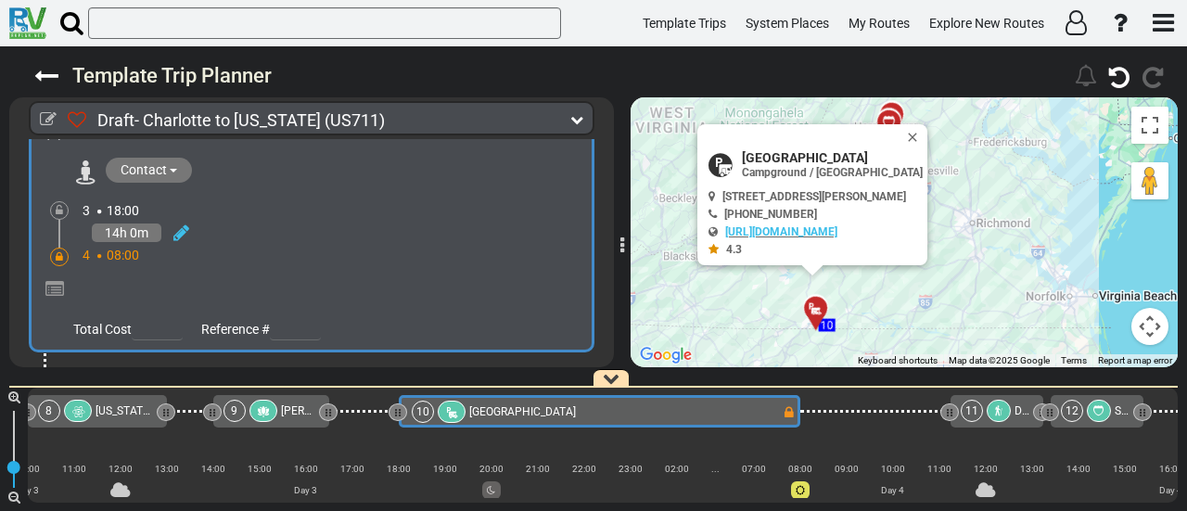
click at [57, 251] on icon at bounding box center [59, 256] width 7 height 11
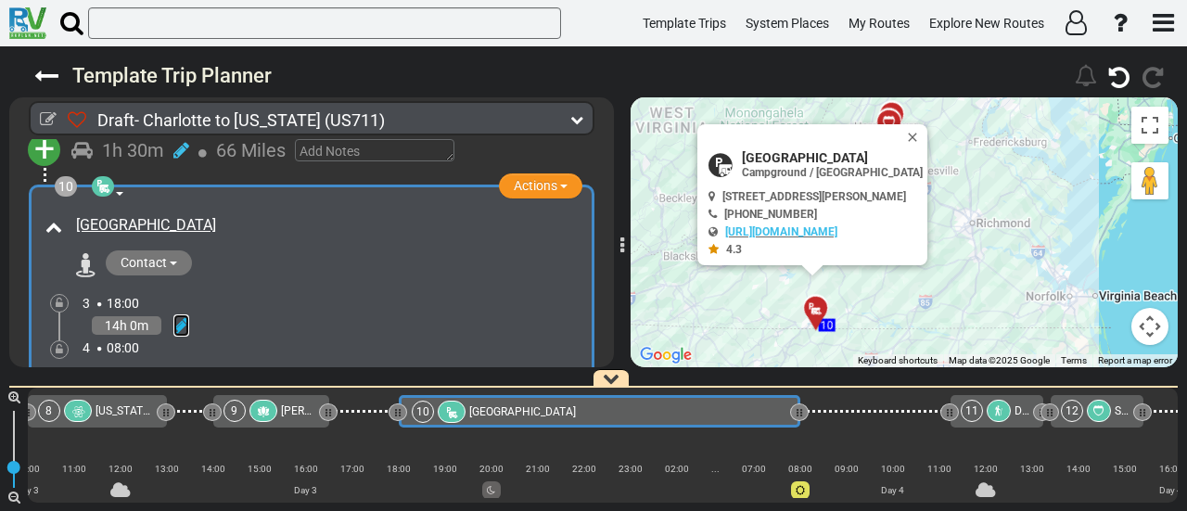
click at [183, 316] on icon at bounding box center [181, 325] width 16 height 19
click at [151, 391] on icon at bounding box center [155, 406] width 17 height 30
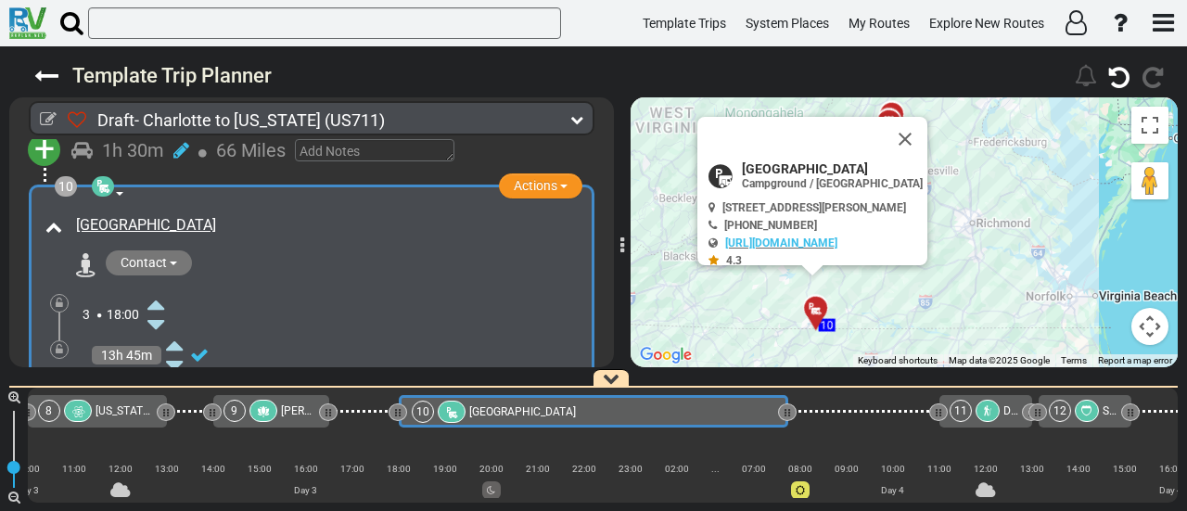
click at [158, 391] on icon at bounding box center [155, 406] width 17 height 30
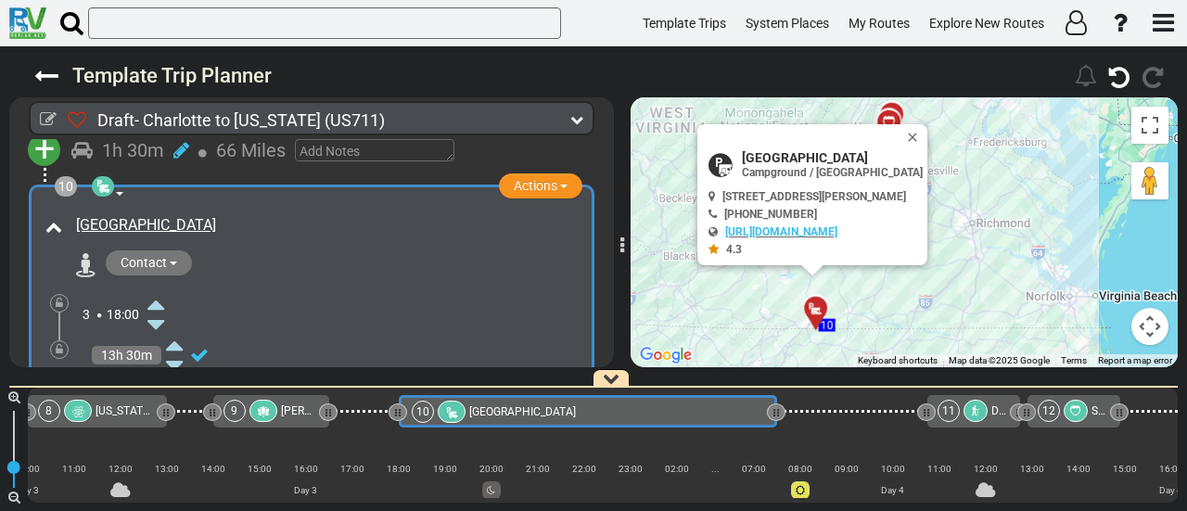
click at [65, 340] on div at bounding box center [59, 349] width 19 height 19
click at [56, 344] on icon at bounding box center [59, 349] width 7 height 11
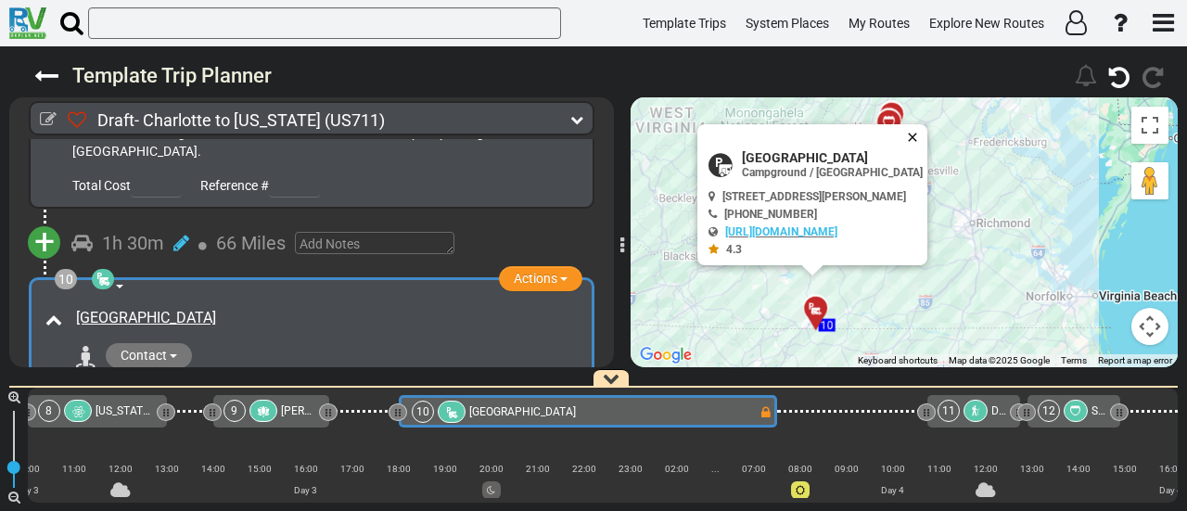
click at [914, 134] on button "Close" at bounding box center [916, 137] width 22 height 26
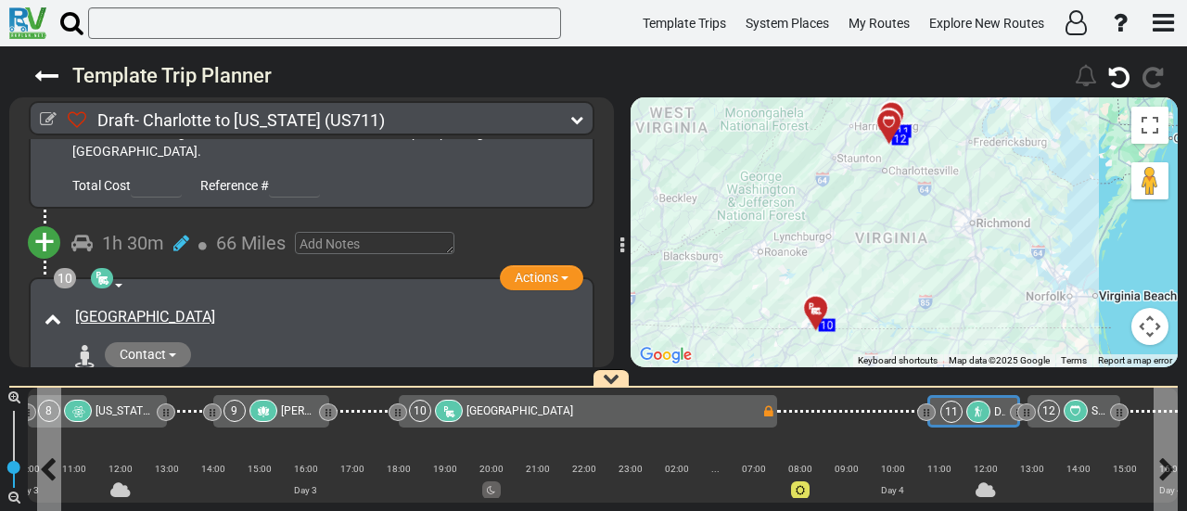
click at [977, 401] on div at bounding box center [978, 412] width 24 height 22
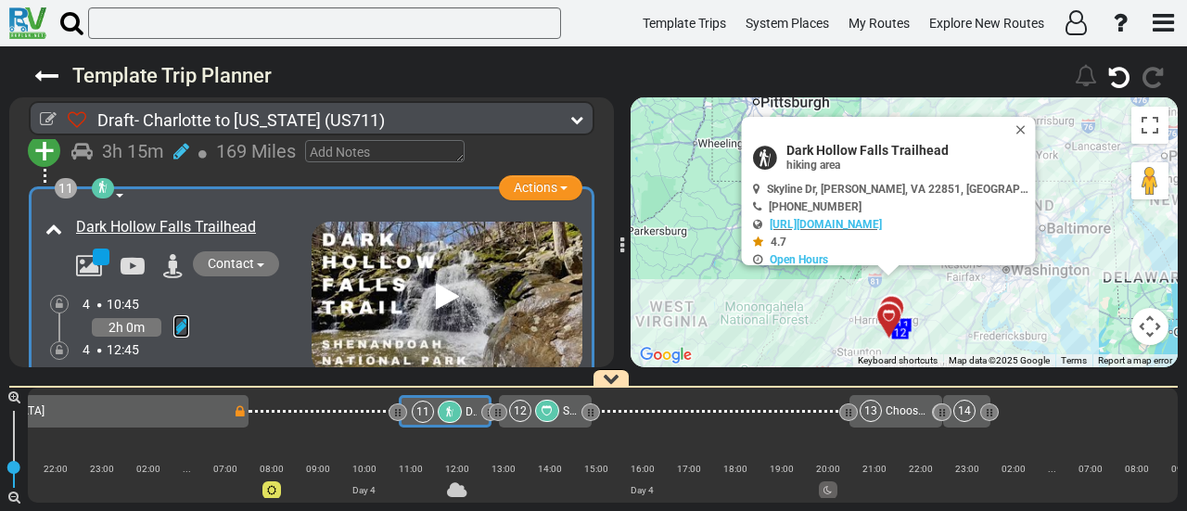
click at [182, 317] on icon at bounding box center [181, 326] width 16 height 19
click at [163, 372] on icon at bounding box center [155, 387] width 17 height 30
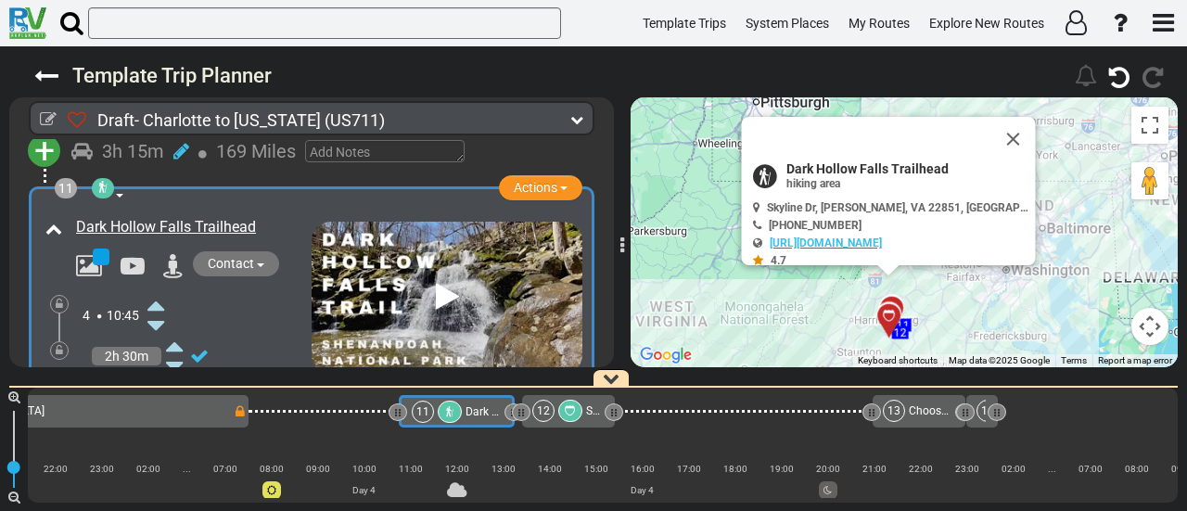
click at [163, 372] on icon at bounding box center [155, 387] width 17 height 30
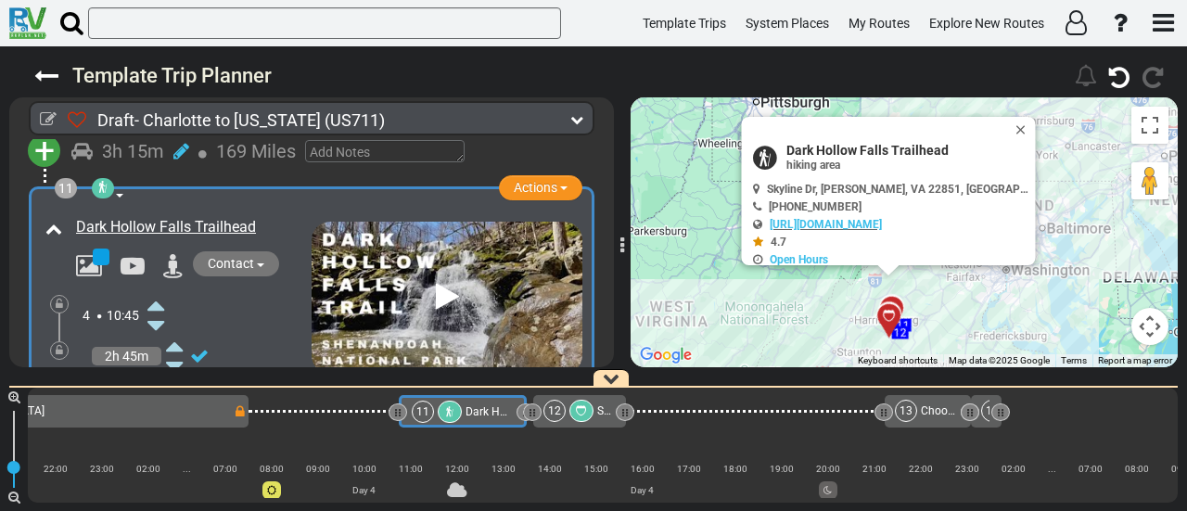
click at [162, 372] on icon at bounding box center [155, 387] width 17 height 30
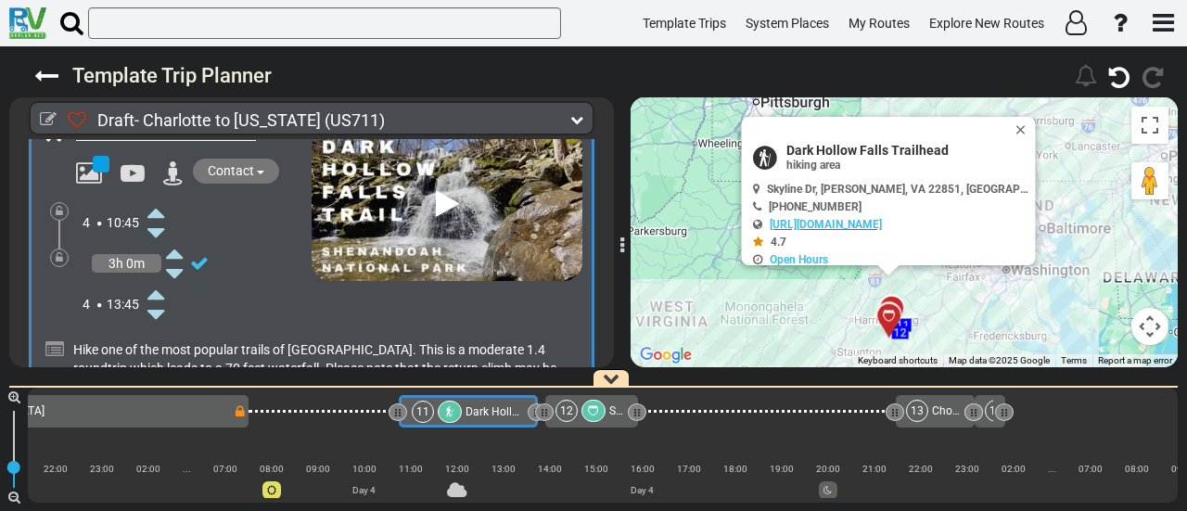
click at [159, 299] on icon at bounding box center [155, 314] width 17 height 30
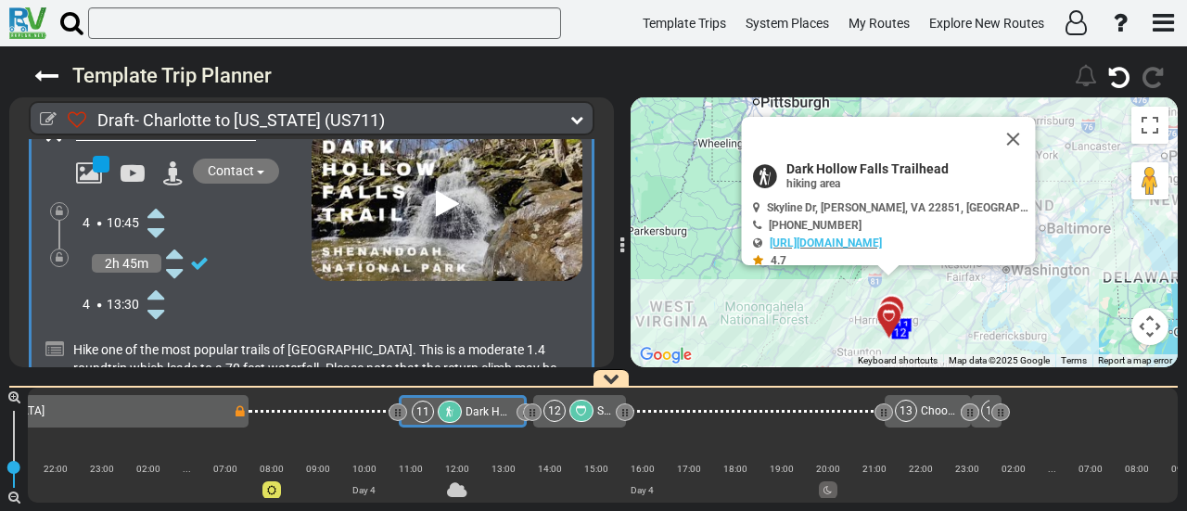
click at [159, 299] on icon at bounding box center [155, 314] width 17 height 30
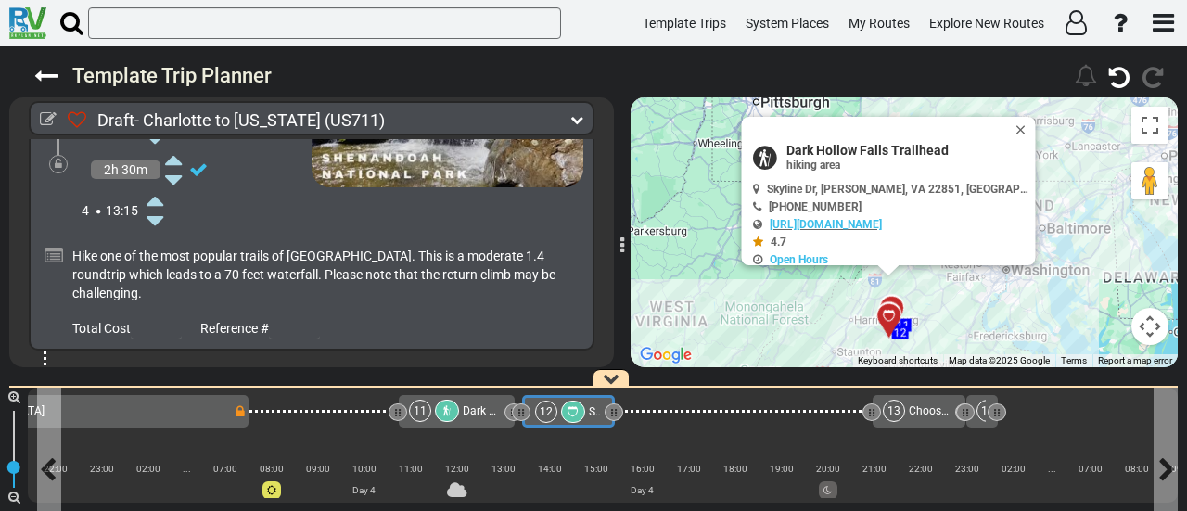
click at [583, 410] on div "12" at bounding box center [562, 412] width 54 height 22
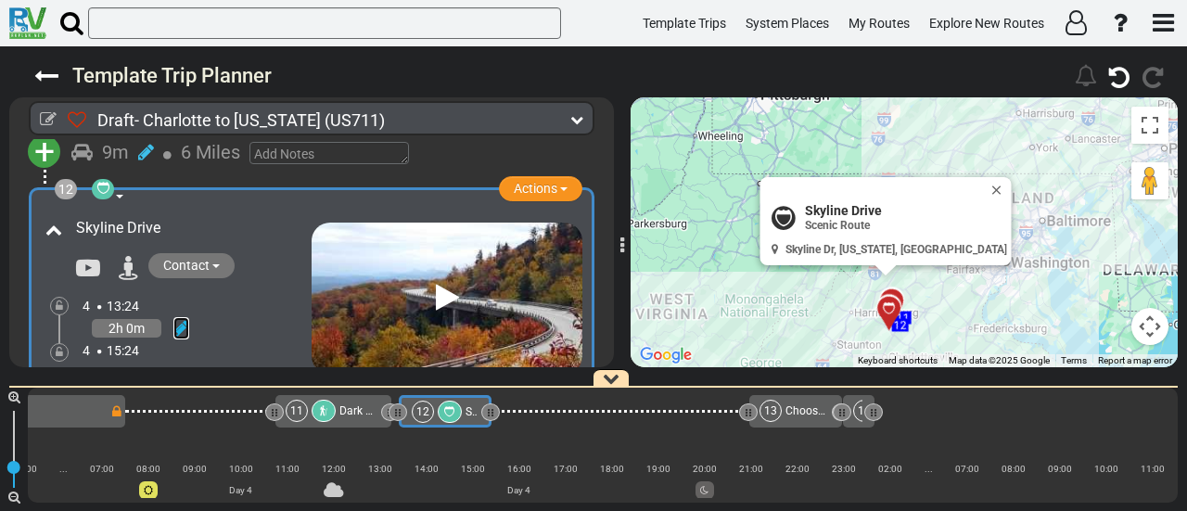
click at [185, 319] on icon at bounding box center [181, 328] width 16 height 19
click at [159, 292] on icon at bounding box center [155, 307] width 17 height 30
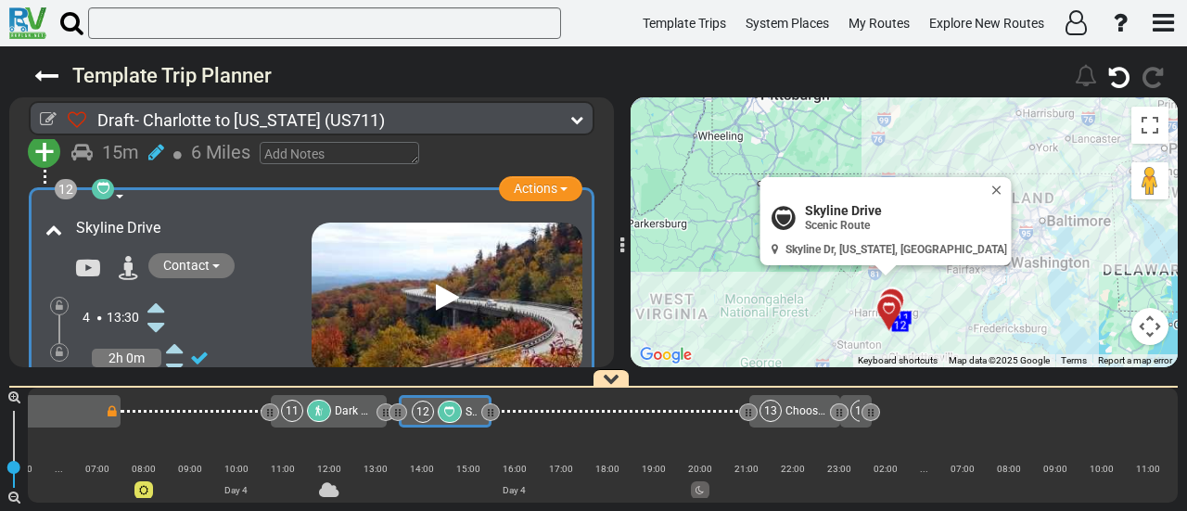
click at [159, 394] on icon at bounding box center [155, 409] width 17 height 30
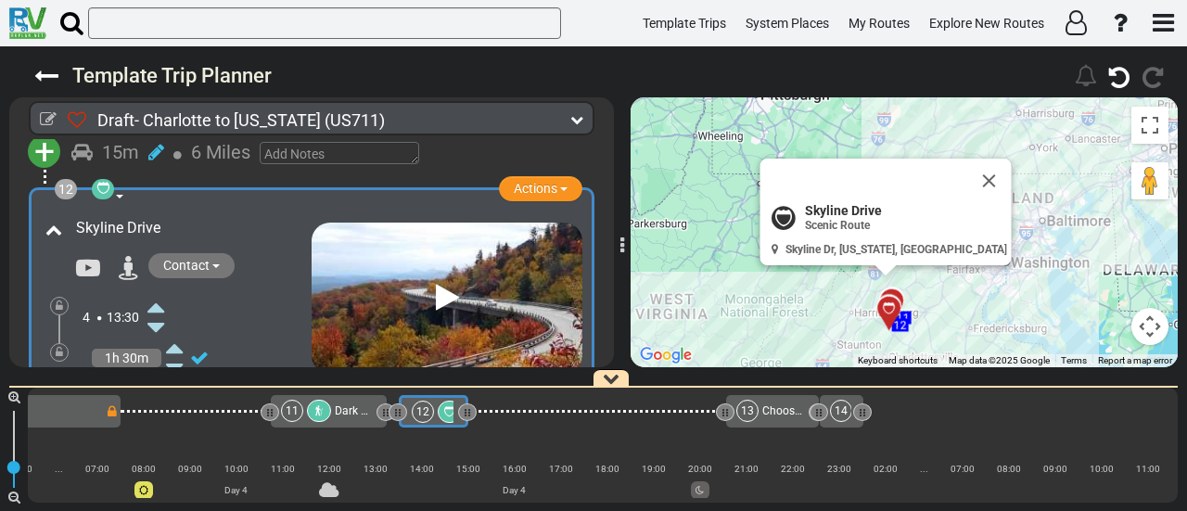
click at [159, 394] on icon at bounding box center [155, 409] width 17 height 30
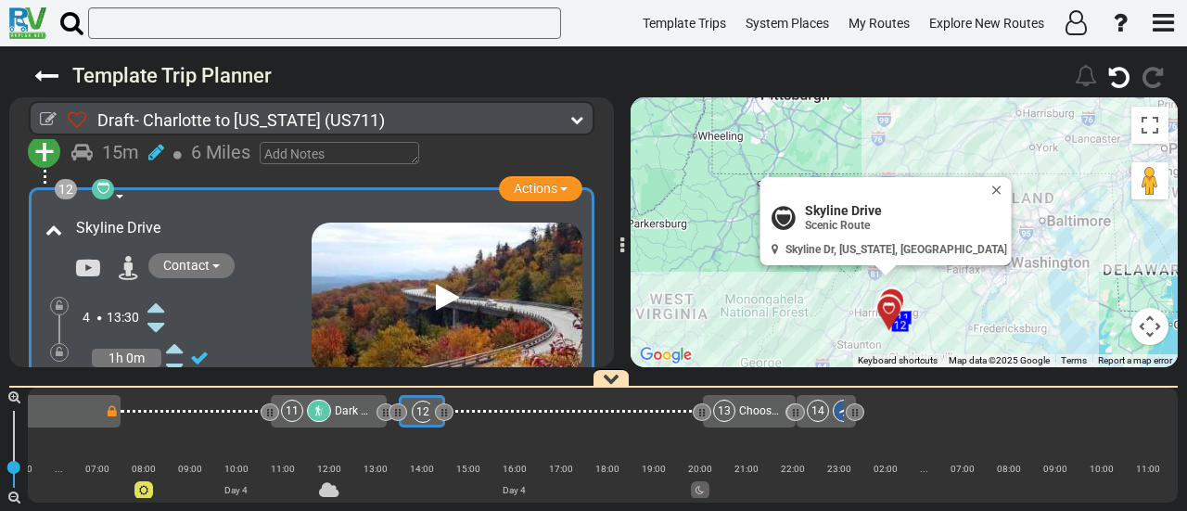
click at [159, 394] on icon at bounding box center [155, 409] width 17 height 30
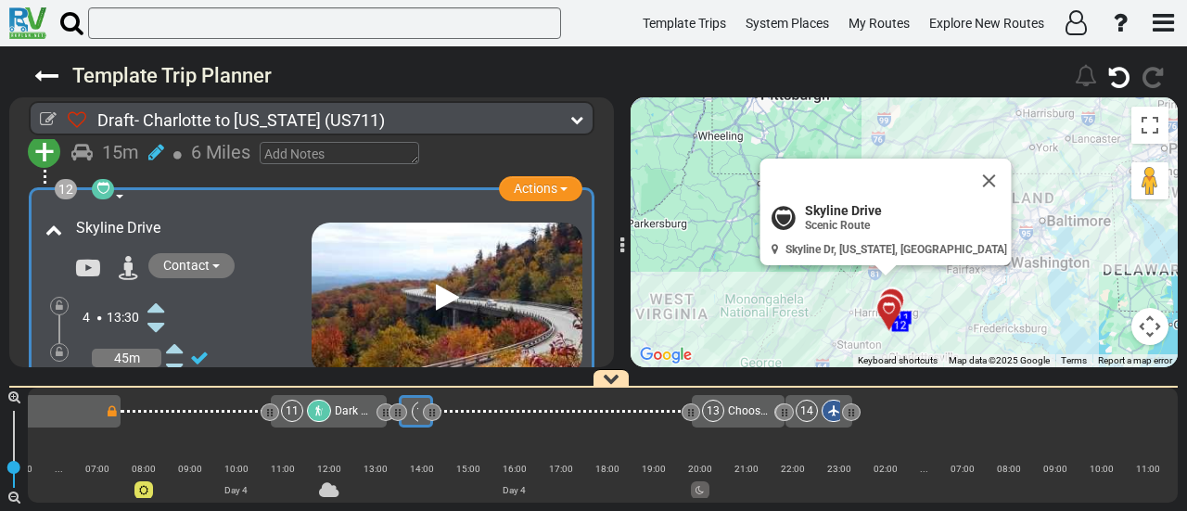
click at [159, 394] on icon at bounding box center [155, 409] width 17 height 30
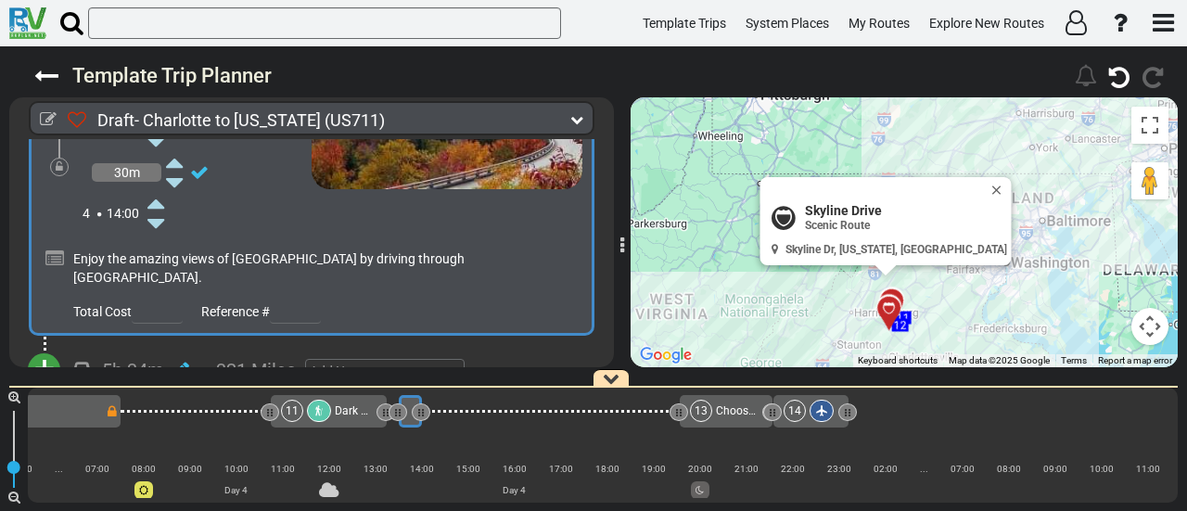
click at [35, 348] on span "+" at bounding box center [44, 369] width 20 height 43
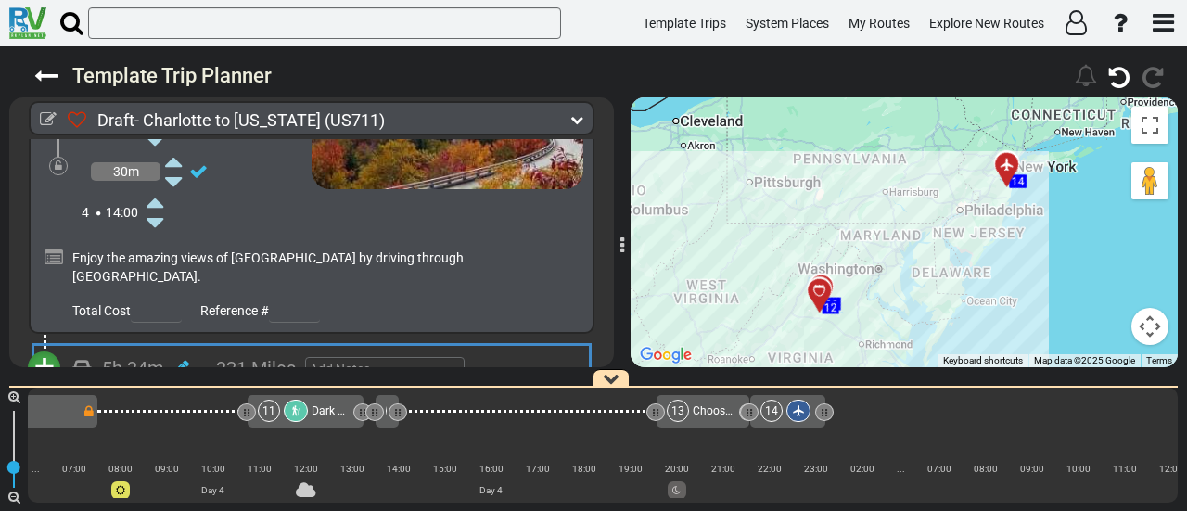
click at [87, 388] on li "Add Atraction" at bounding box center [102, 400] width 146 height 24
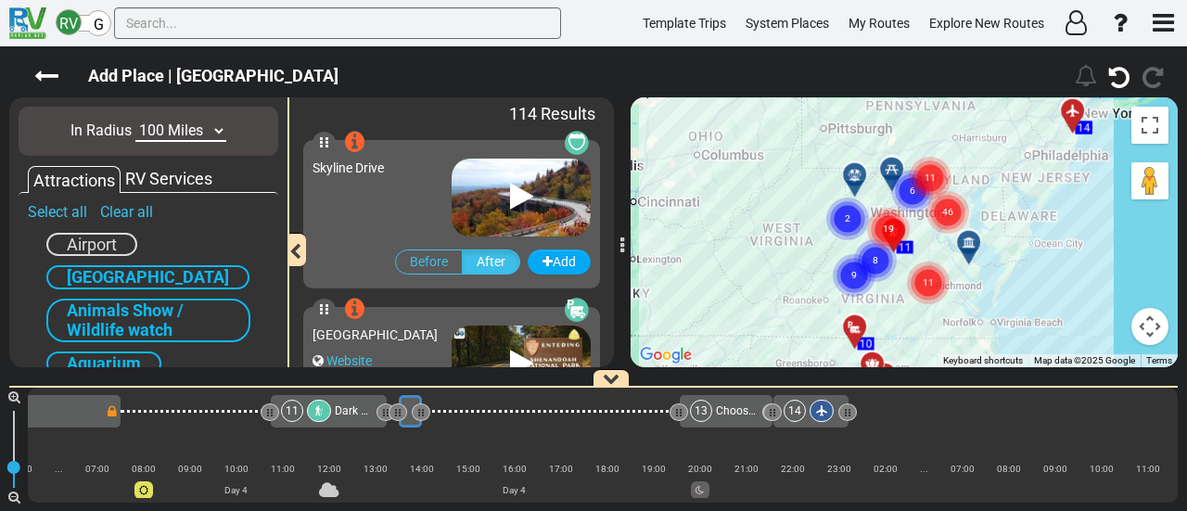
click at [1157, 324] on button "Map camera controls" at bounding box center [1149, 326] width 37 height 37
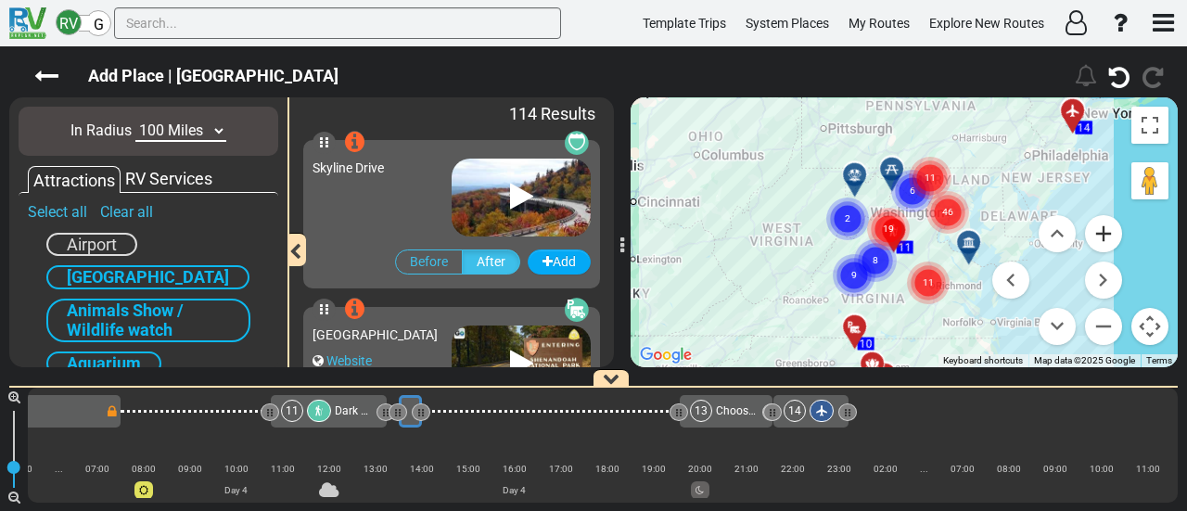
click at [1105, 231] on button "Zoom in" at bounding box center [1103, 233] width 37 height 37
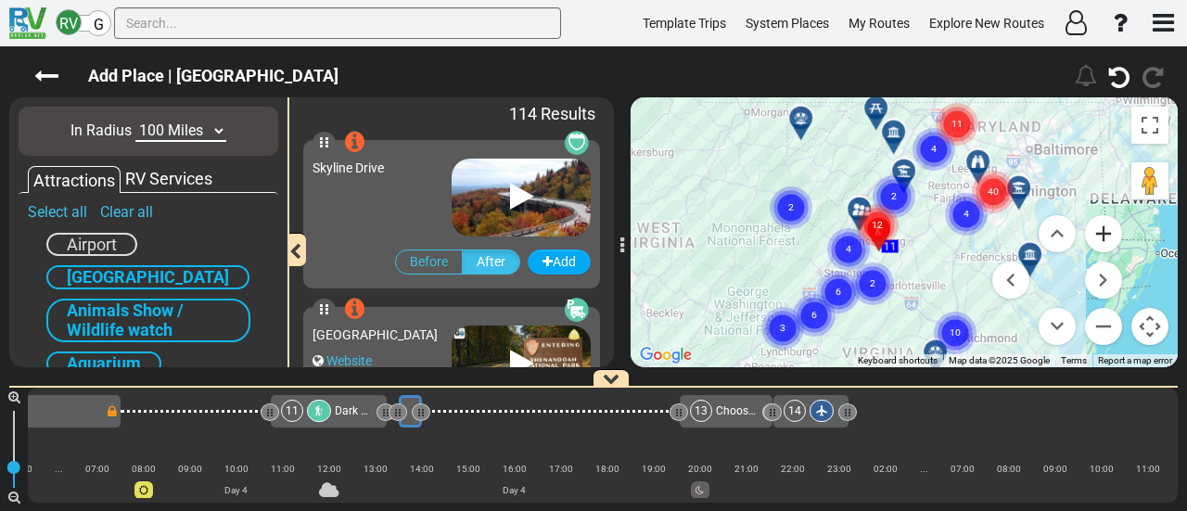
click at [1102, 235] on button "Zoom in" at bounding box center [1103, 233] width 37 height 37
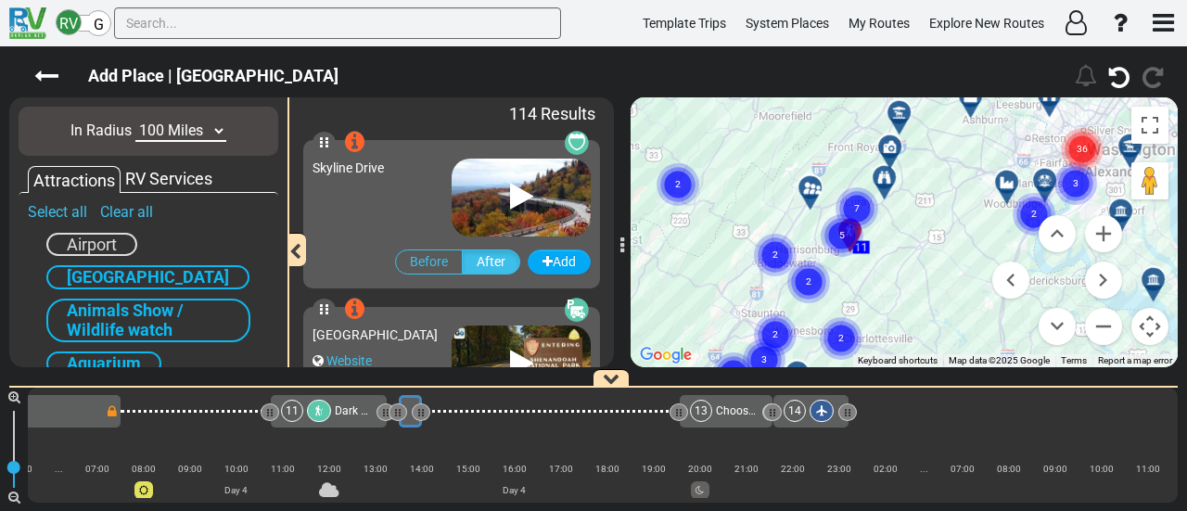
drag, startPoint x: 1001, startPoint y: 236, endPoint x: 891, endPoint y: 272, distance: 115.8
click at [891, 268] on div "To activate drag with keyboard, press Alt + Enter. Once in keyboard drag state,…" at bounding box center [903, 232] width 547 height 270
drag, startPoint x: 919, startPoint y: 288, endPoint x: 886, endPoint y: 261, distance: 42.7
click at [894, 263] on div "To activate drag with keyboard, press Alt + Enter. Once in keyboard drag state,…" at bounding box center [903, 232] width 547 height 270
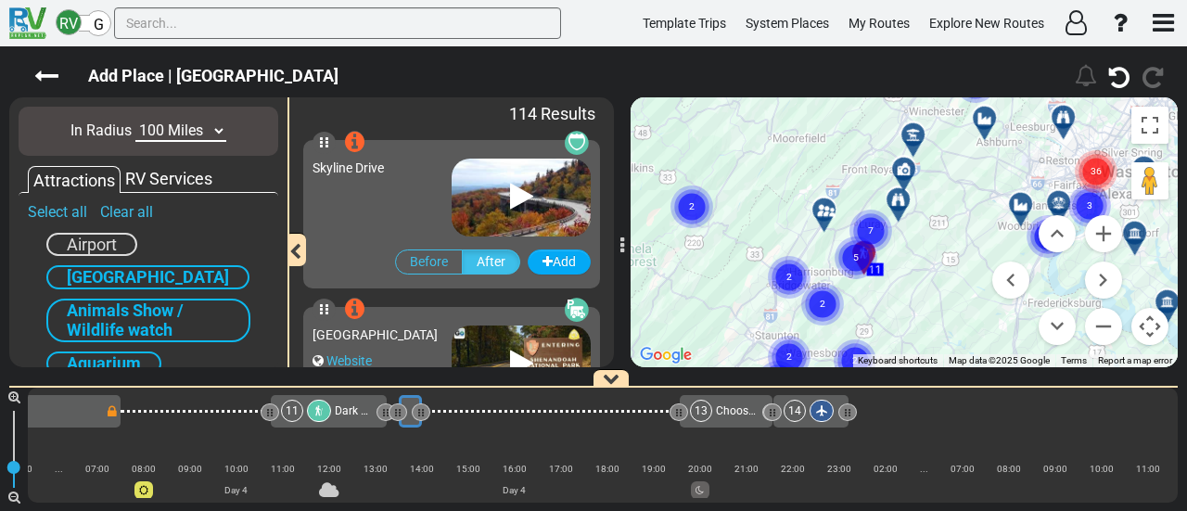
drag, startPoint x: 886, startPoint y: 261, endPoint x: 934, endPoint y: 307, distance: 66.2
click at [934, 307] on div "To activate drag with keyboard, press Alt + Enter. Once in keyboard drag state,…" at bounding box center [903, 232] width 547 height 270
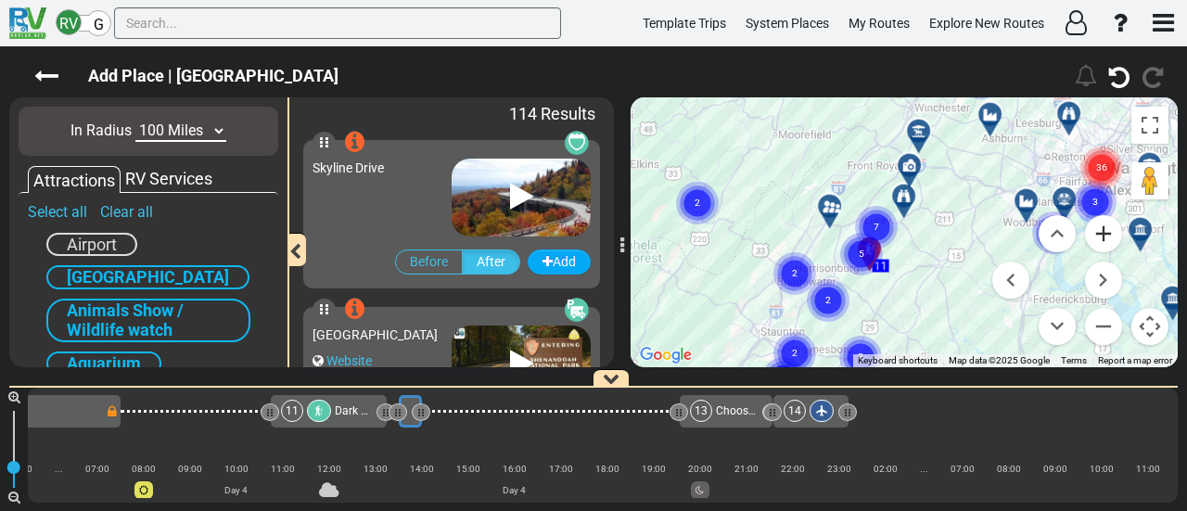
click at [1116, 239] on button "Zoom in" at bounding box center [1103, 233] width 37 height 37
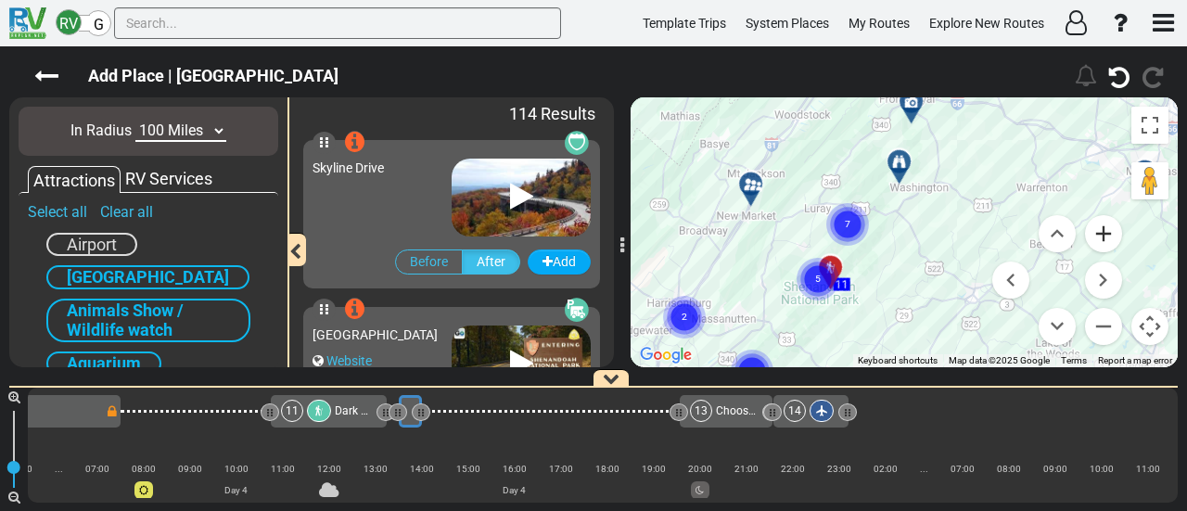
click at [1116, 239] on button "Zoom in" at bounding box center [1103, 233] width 37 height 37
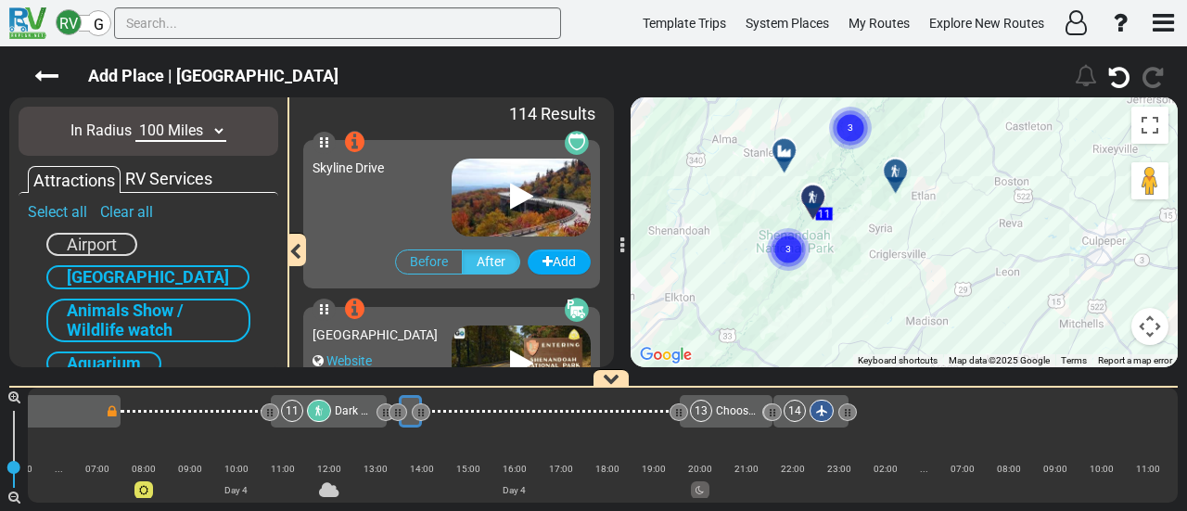
drag, startPoint x: 904, startPoint y: 285, endPoint x: 970, endPoint y: 170, distance: 132.5
click at [970, 170] on div "To activate drag with keyboard, press Alt + Enter. Once in keyboard drag state,…" at bounding box center [903, 232] width 547 height 270
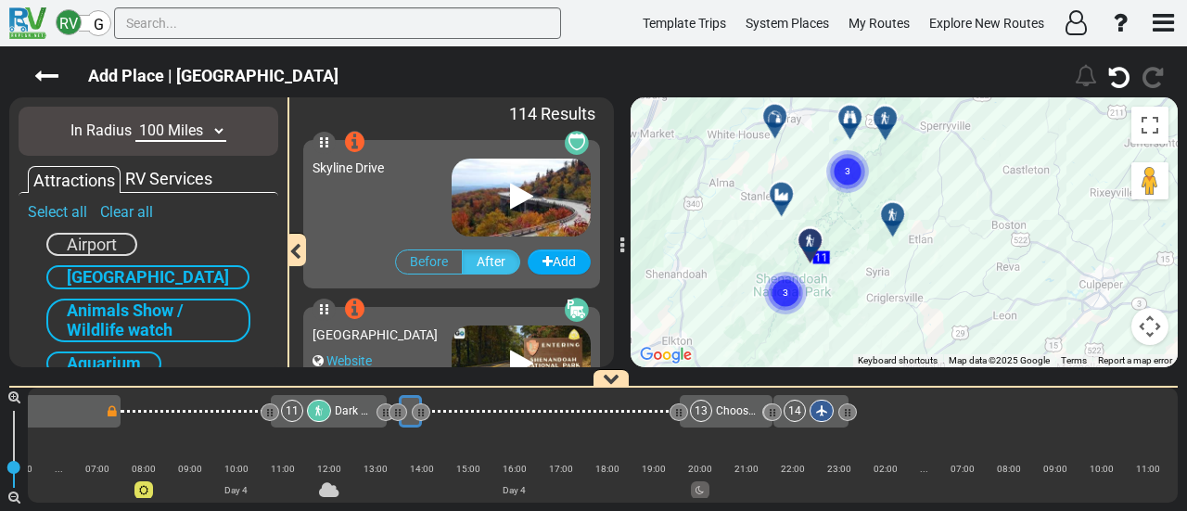
drag, startPoint x: 927, startPoint y: 173, endPoint x: 902, endPoint y: 285, distance: 114.0
click at [907, 271] on div "To activate drag with keyboard, press Alt + Enter. Once in keyboard drag state,…" at bounding box center [903, 232] width 547 height 270
click at [901, 287] on div "To activate drag with keyboard, press Alt + Enter. Once in keyboard drag state,…" at bounding box center [903, 232] width 547 height 270
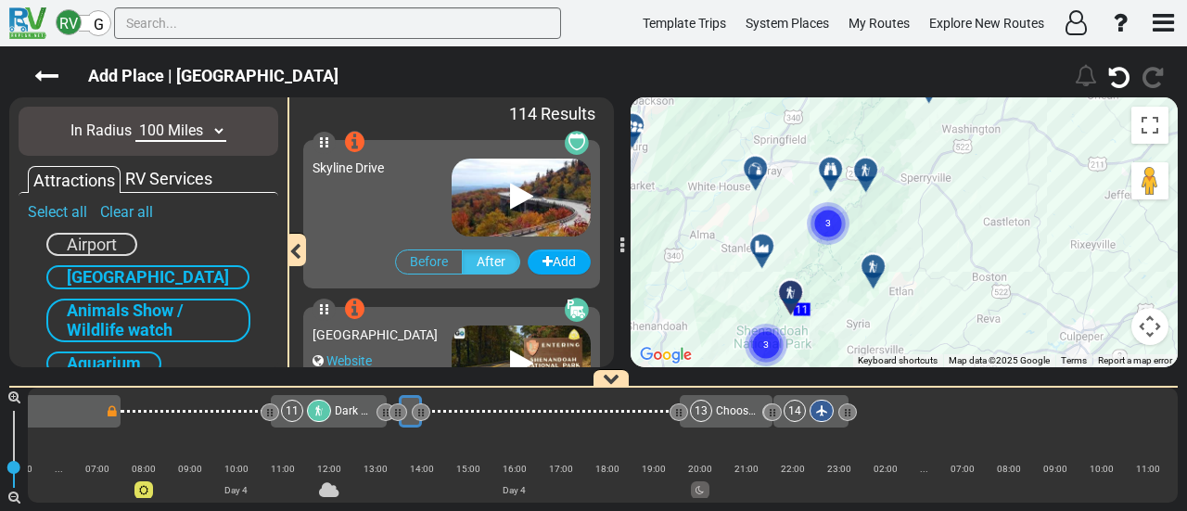
drag, startPoint x: 899, startPoint y: 292, endPoint x: 882, endPoint y: 288, distance: 18.0
click at [897, 296] on div "To activate drag with keyboard, press Alt + Enter. Once in keyboard drag state,…" at bounding box center [903, 232] width 547 height 270
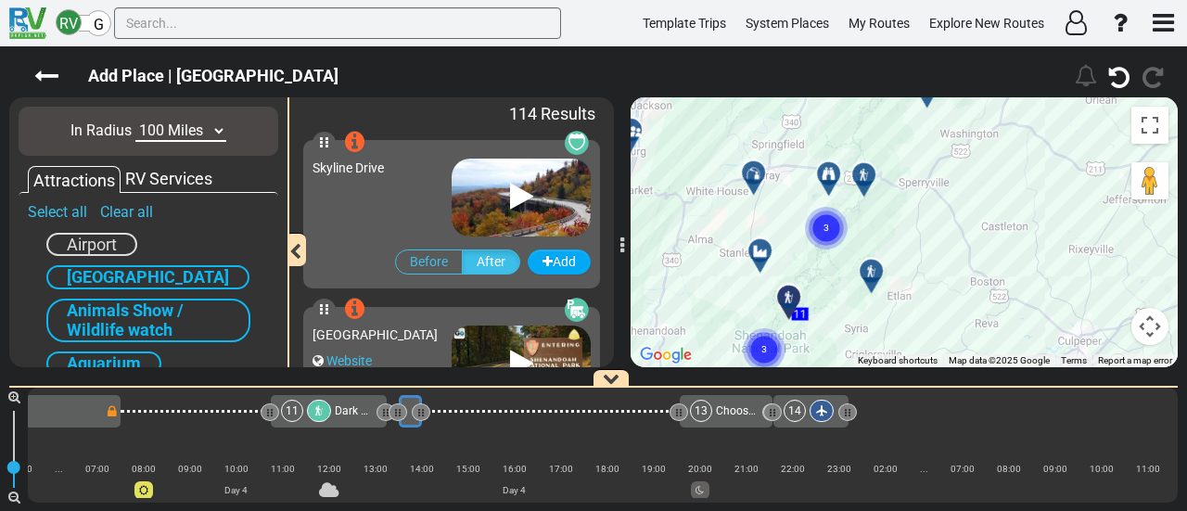
click at [749, 171] on icon at bounding box center [753, 173] width 19 height 15
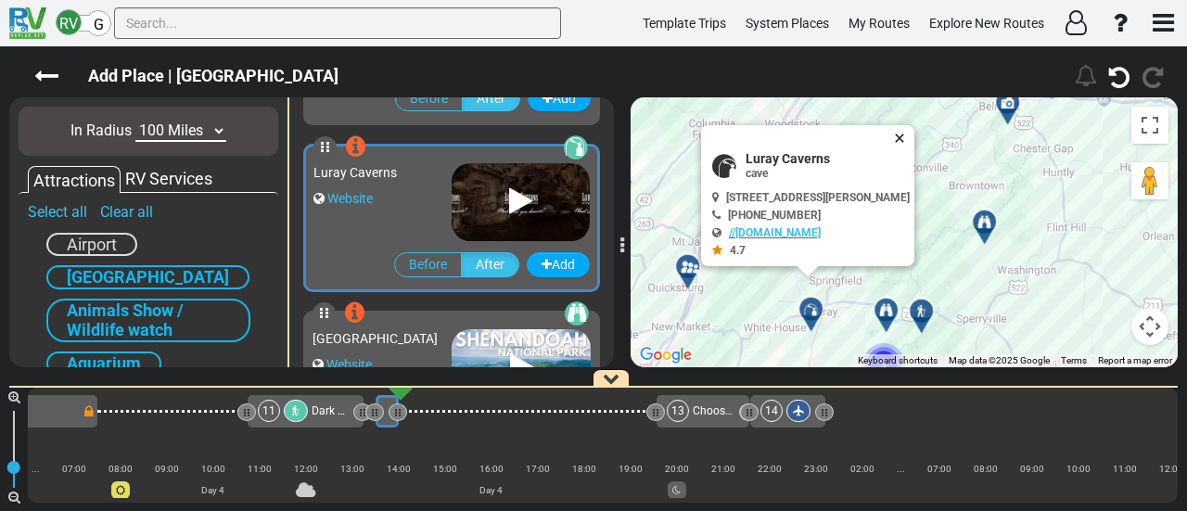
click at [910, 134] on button "Close" at bounding box center [903, 138] width 22 height 26
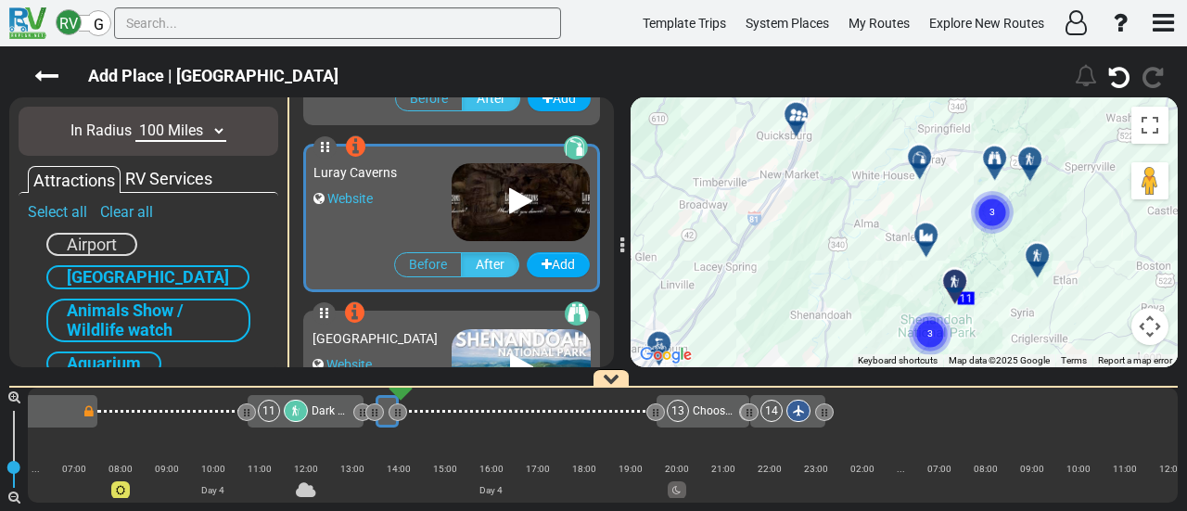
drag, startPoint x: 810, startPoint y: 234, endPoint x: 921, endPoint y: 81, distance: 188.6
click at [921, 81] on div "Add Place | Skyline Drive" at bounding box center [593, 278] width 1187 height 464
drag, startPoint x: 921, startPoint y: 185, endPoint x: 903, endPoint y: 175, distance: 20.4
click at [920, 180] on div "To activate drag with keyboard, press Alt + Enter. Once in keyboard drag state,…" at bounding box center [903, 232] width 547 height 270
click at [916, 178] on div "To activate drag with keyboard, press Alt + Enter. Once in keyboard drag state,…" at bounding box center [903, 232] width 547 height 270
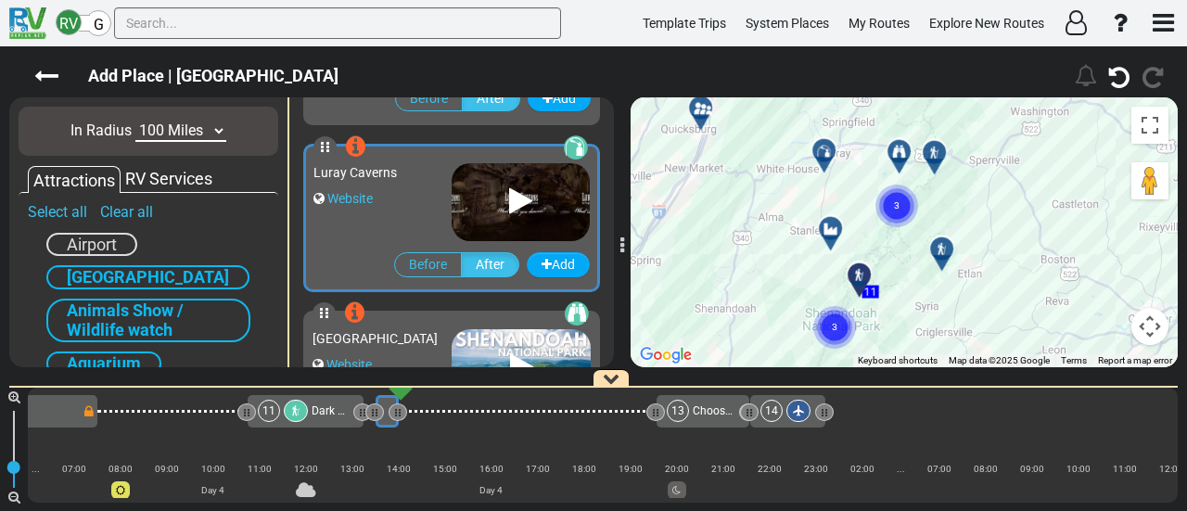
drag, startPoint x: 903, startPoint y: 175, endPoint x: 810, endPoint y: 174, distance: 92.7
click at [810, 174] on div "To activate drag with keyboard, press Alt + Enter. Once in keyboard drag state,…" at bounding box center [903, 232] width 547 height 270
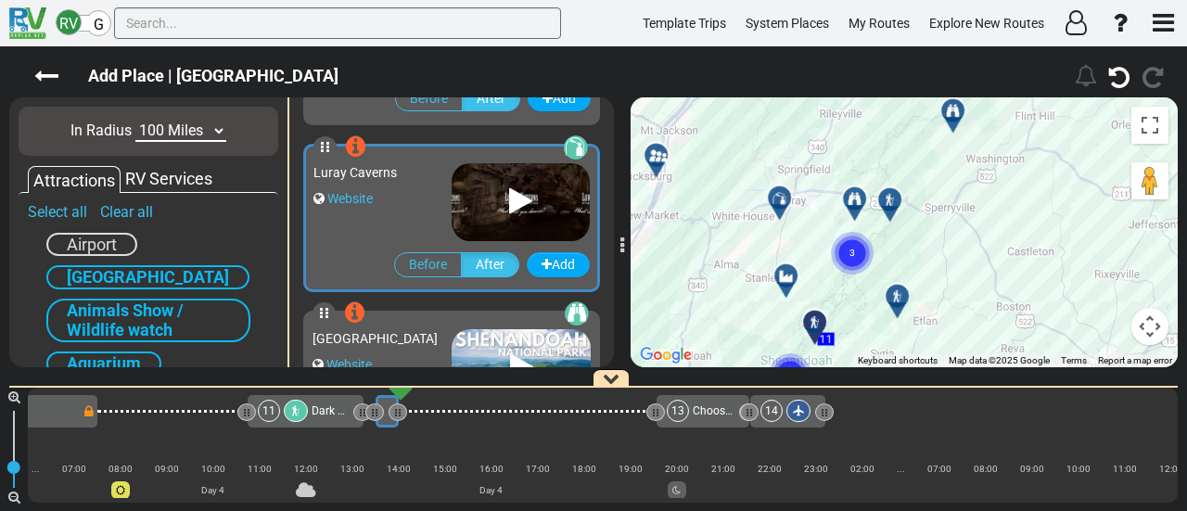
drag, startPoint x: 808, startPoint y: 182, endPoint x: 768, endPoint y: 222, distance: 57.0
click at [768, 222] on div "To activate drag with keyboard, press Alt + Enter. Once in keyboard drag state,…" at bounding box center [903, 232] width 547 height 270
click at [1153, 325] on button "Map camera controls" at bounding box center [1149, 326] width 37 height 37
click at [1094, 320] on button "Zoom out" at bounding box center [1103, 326] width 37 height 37
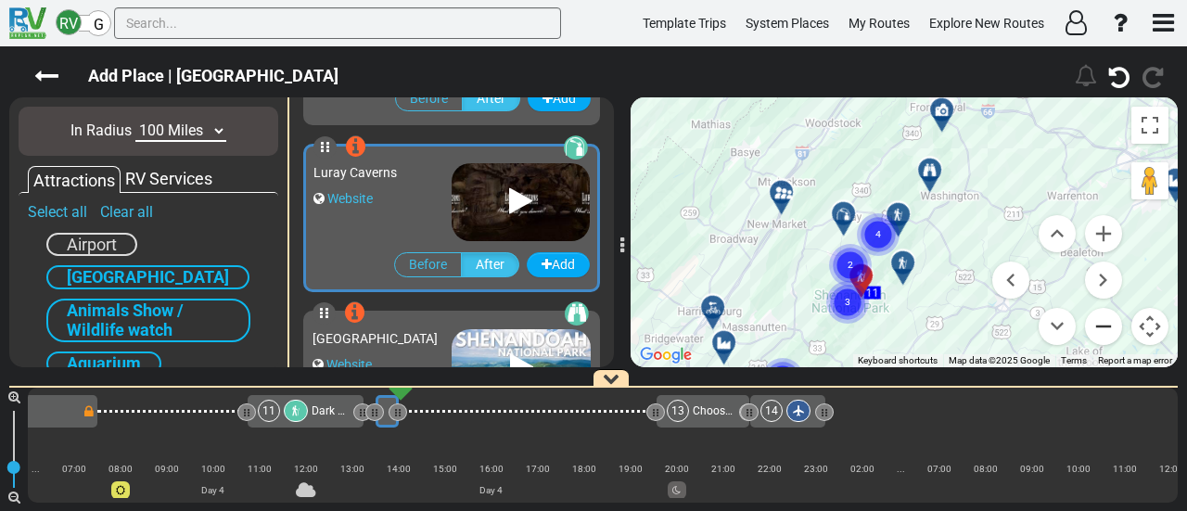
click at [1098, 324] on button "Zoom out" at bounding box center [1103, 326] width 37 height 37
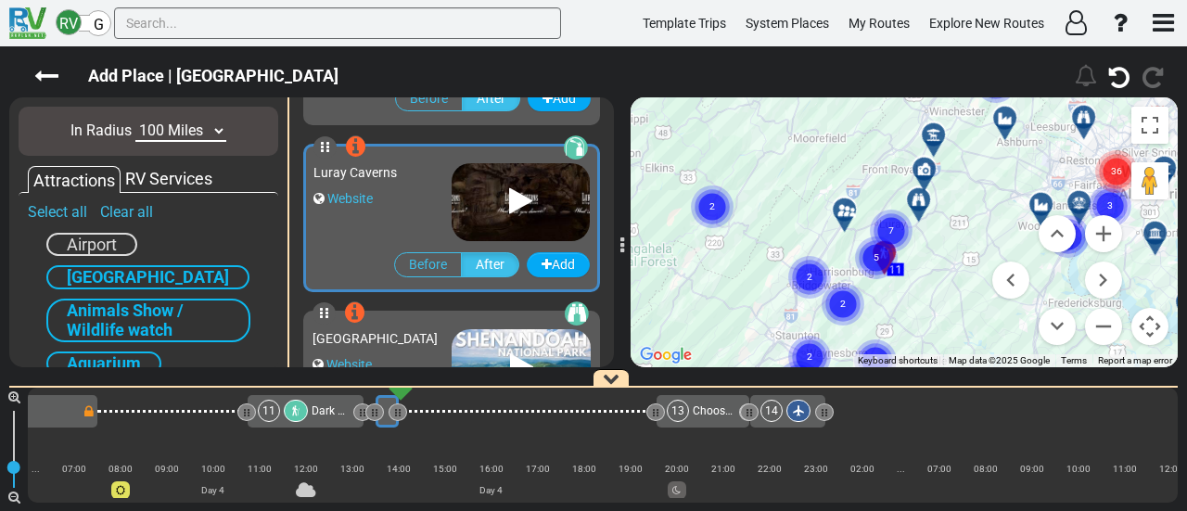
drag, startPoint x: 993, startPoint y: 264, endPoint x: 881, endPoint y: 212, distance: 123.6
click at [878, 192] on div "To activate drag with keyboard, press Alt + Enter. Once in keyboard drag state,…" at bounding box center [903, 232] width 547 height 270
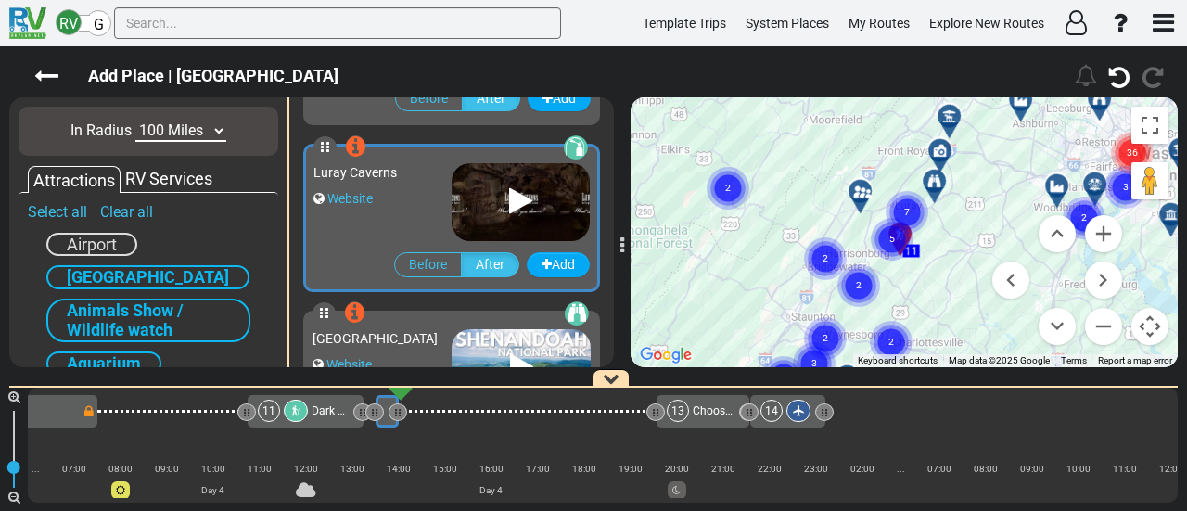
drag, startPoint x: 973, startPoint y: 259, endPoint x: 1001, endPoint y: 225, distance: 44.0
click at [997, 229] on div "To activate drag with keyboard, press Alt + Enter. Once in keyboard drag state,…" at bounding box center [903, 232] width 547 height 270
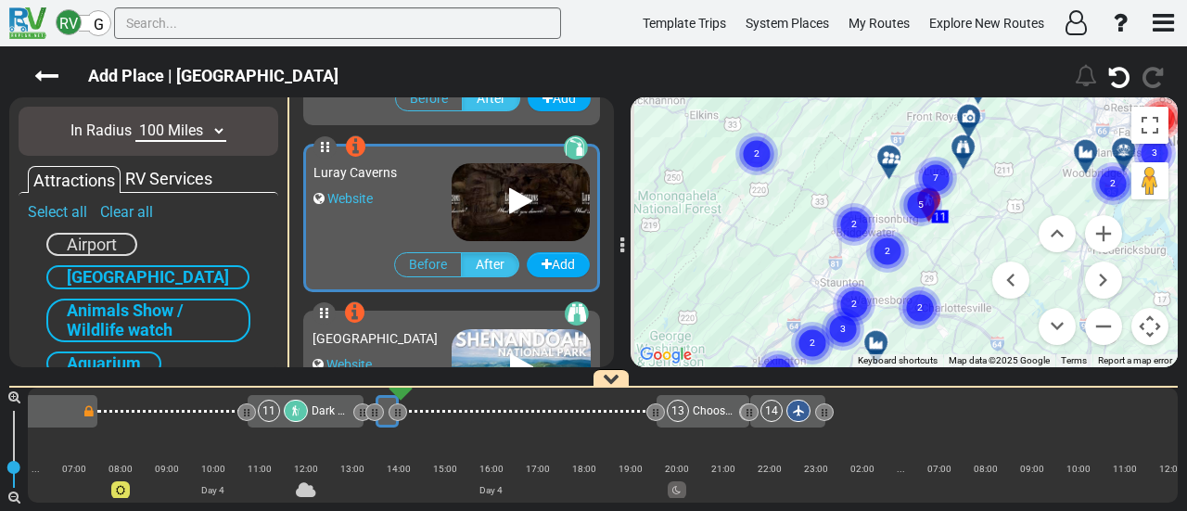
click at [1001, 225] on menu at bounding box center [1057, 280] width 130 height 130
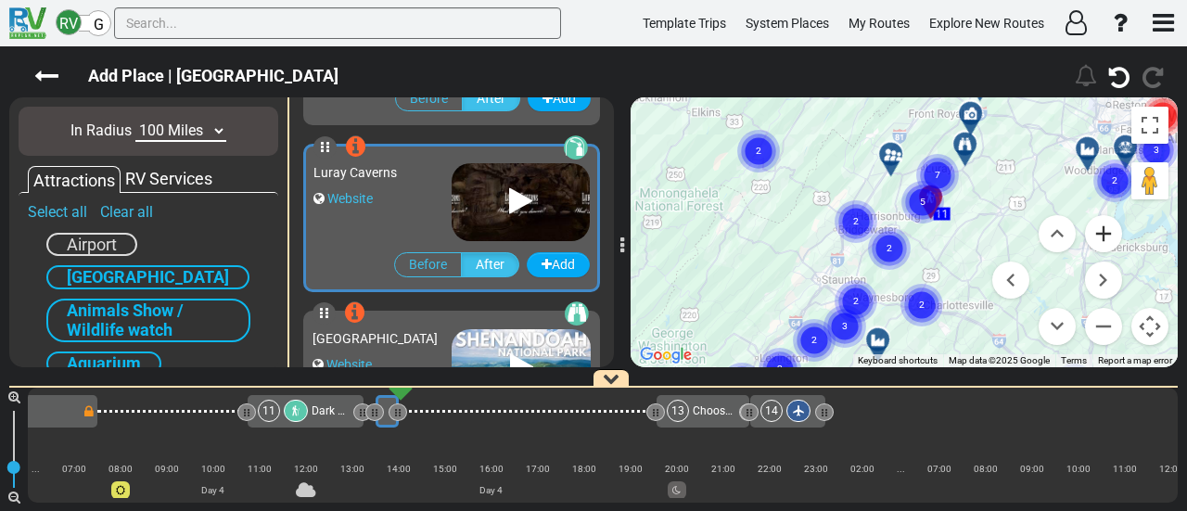
click at [1097, 235] on button "Zoom in" at bounding box center [1103, 233] width 37 height 37
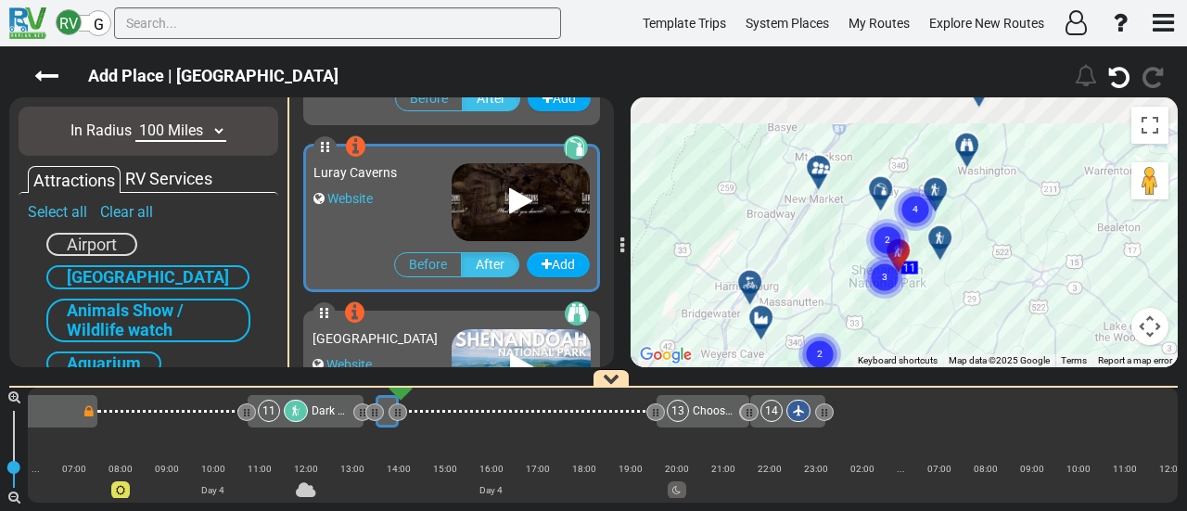
drag, startPoint x: 1002, startPoint y: 192, endPoint x: 934, endPoint y: 296, distance: 124.5
click at [936, 293] on div "To activate drag with keyboard, press Alt + Enter. Once in keyboard drag state,…" at bounding box center [903, 232] width 547 height 270
click at [934, 296] on div "To activate drag with keyboard, press Alt + Enter. Once in keyboard drag state,…" at bounding box center [903, 232] width 547 height 270
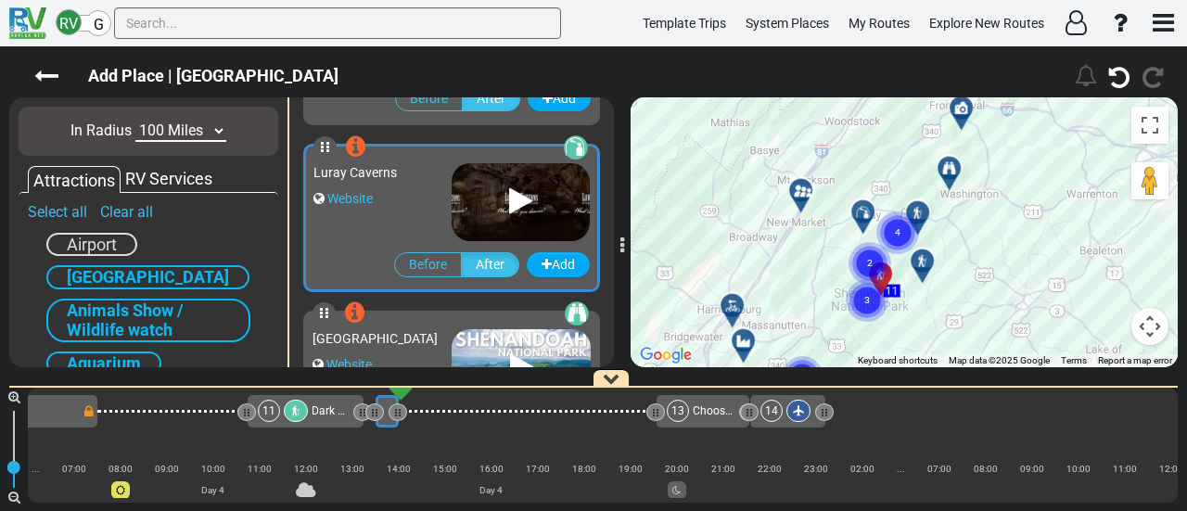
click at [1150, 319] on button "Map camera controls" at bounding box center [1149, 326] width 37 height 37
click at [1100, 235] on button "Zoom in" at bounding box center [1103, 233] width 37 height 37
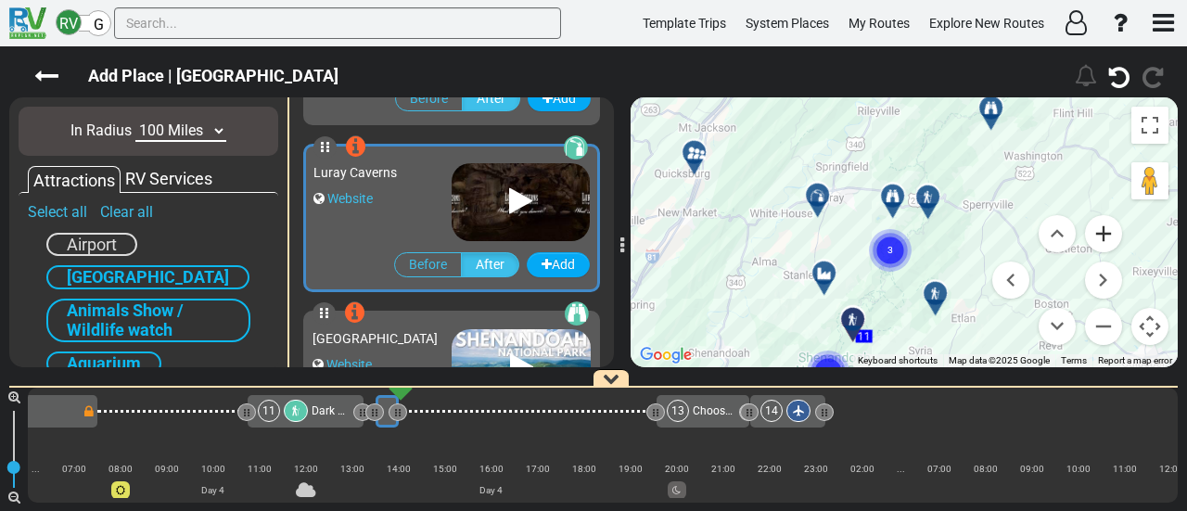
click at [1100, 235] on button "Zoom in" at bounding box center [1103, 233] width 37 height 37
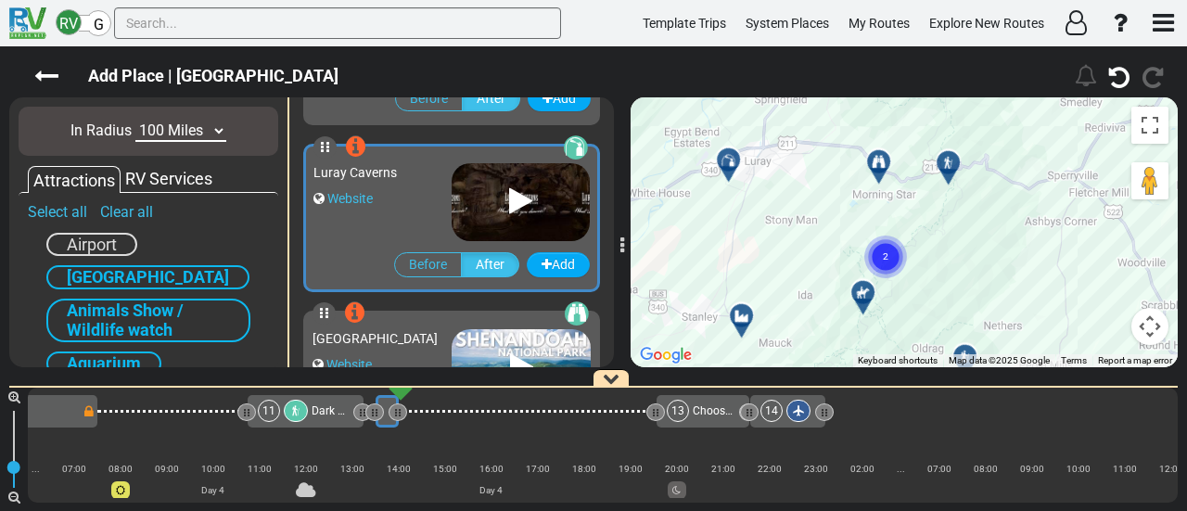
click at [854, 290] on div at bounding box center [862, 293] width 23 height 15
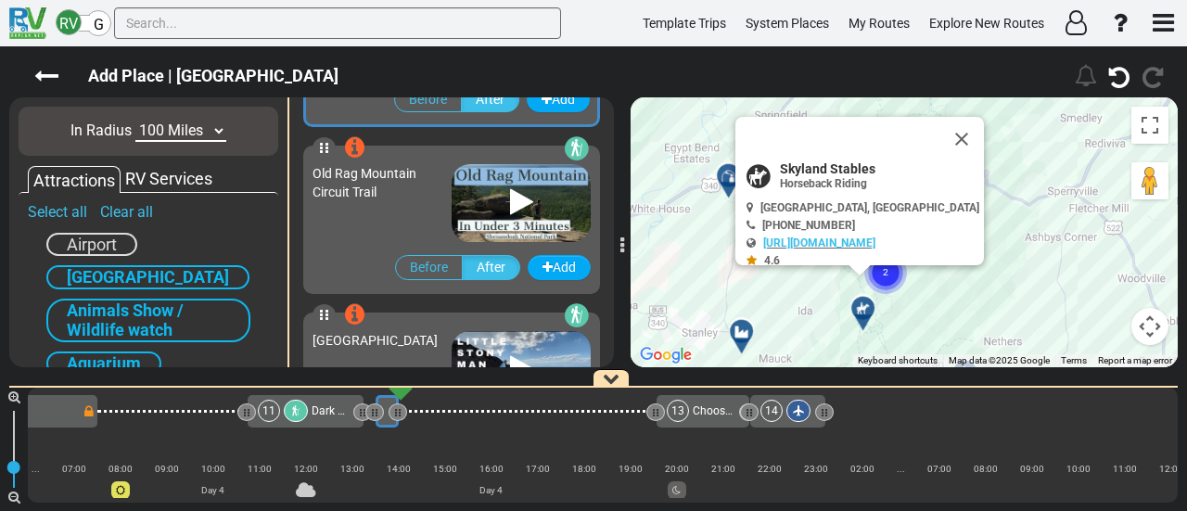
scroll to position [664, 0]
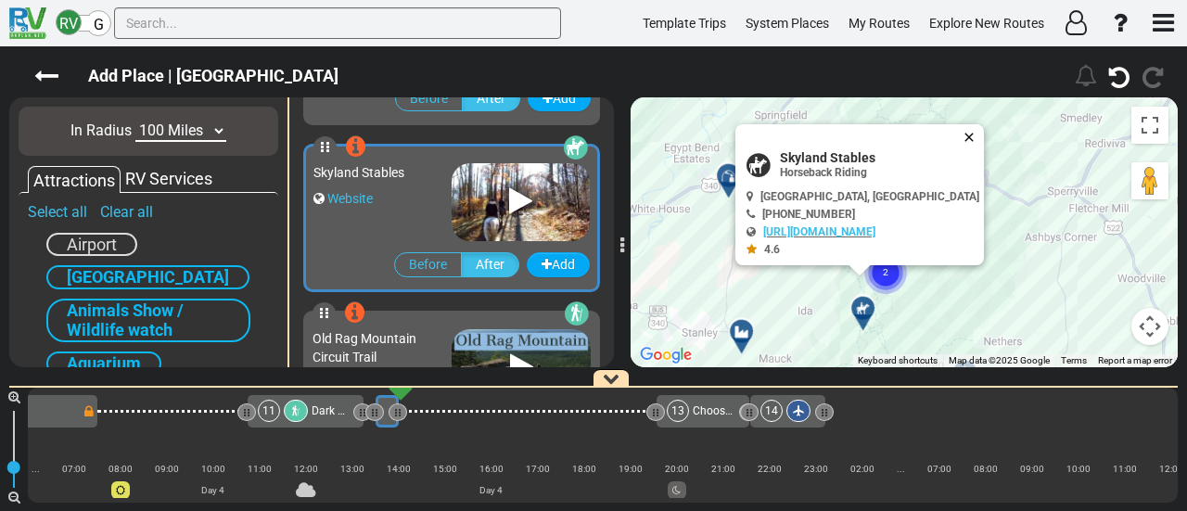
click at [984, 134] on button "Close" at bounding box center [972, 137] width 22 height 26
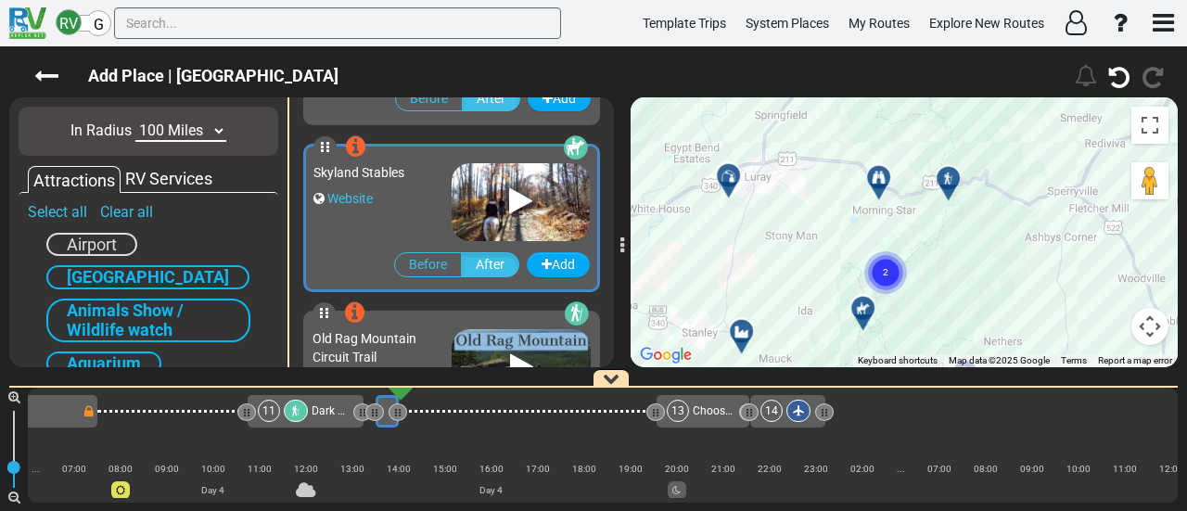
click at [946, 177] on icon at bounding box center [947, 178] width 13 height 13
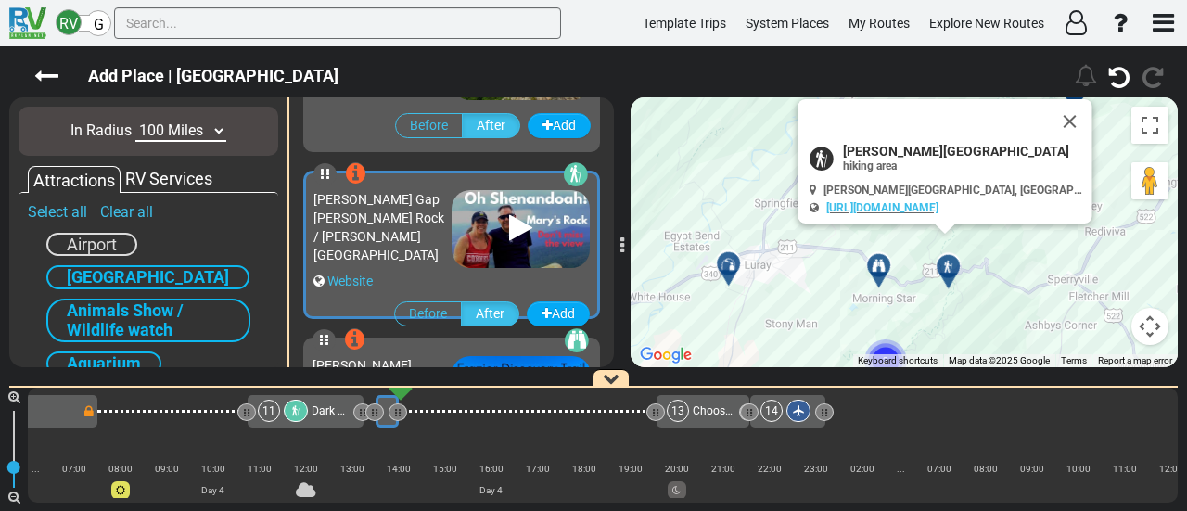
scroll to position [1832, 0]
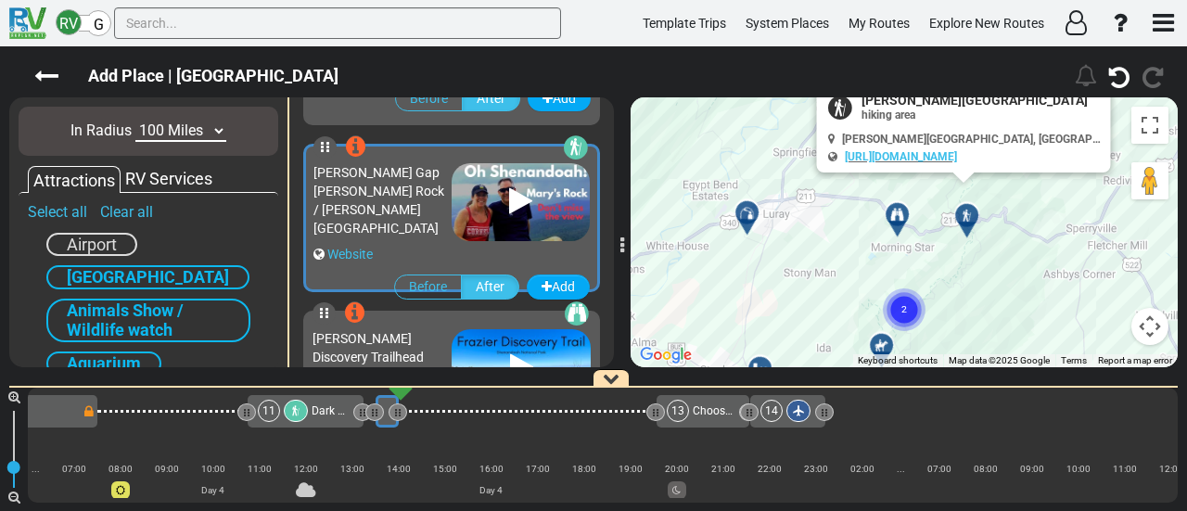
drag, startPoint x: 787, startPoint y: 338, endPoint x: 826, endPoint y: 181, distance: 162.3
click at [826, 181] on div "To activate drag with keyboard, press Alt + Enter. Once in keyboard drag state,…" at bounding box center [903, 232] width 547 height 270
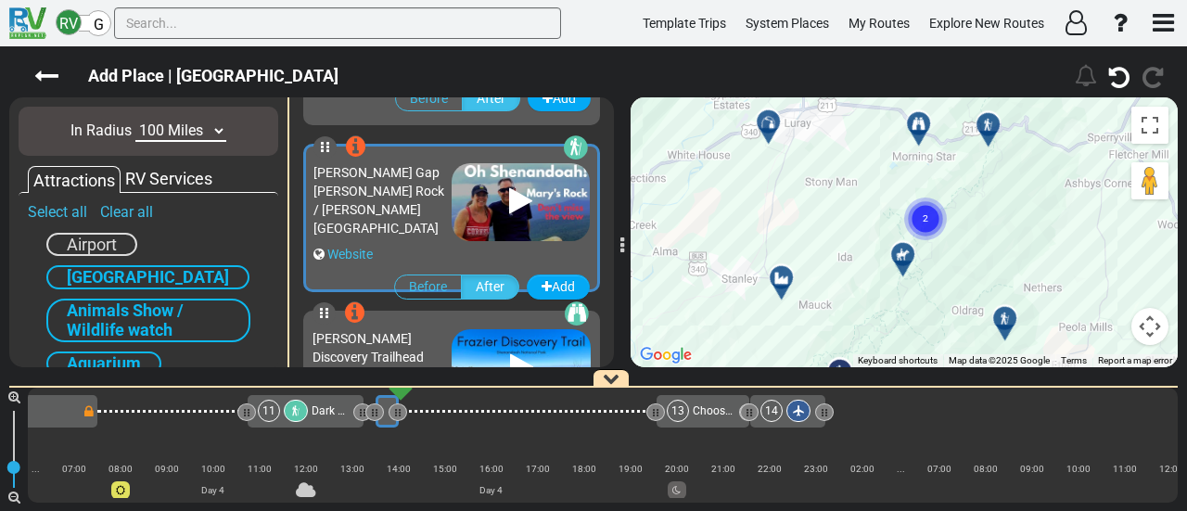
click at [898, 249] on icon at bounding box center [902, 254] width 13 height 13
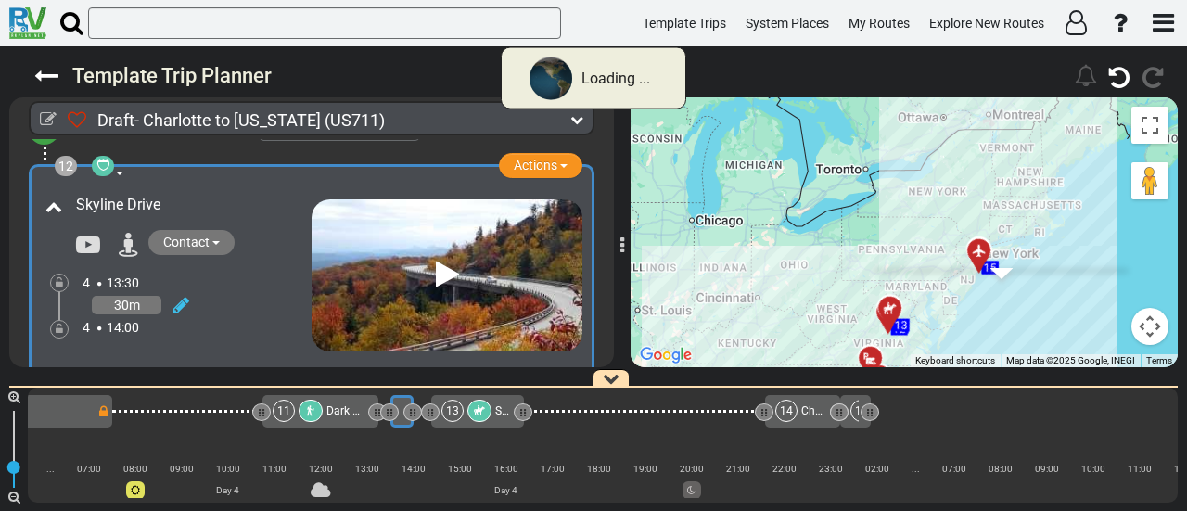
scroll to position [0, 2550]
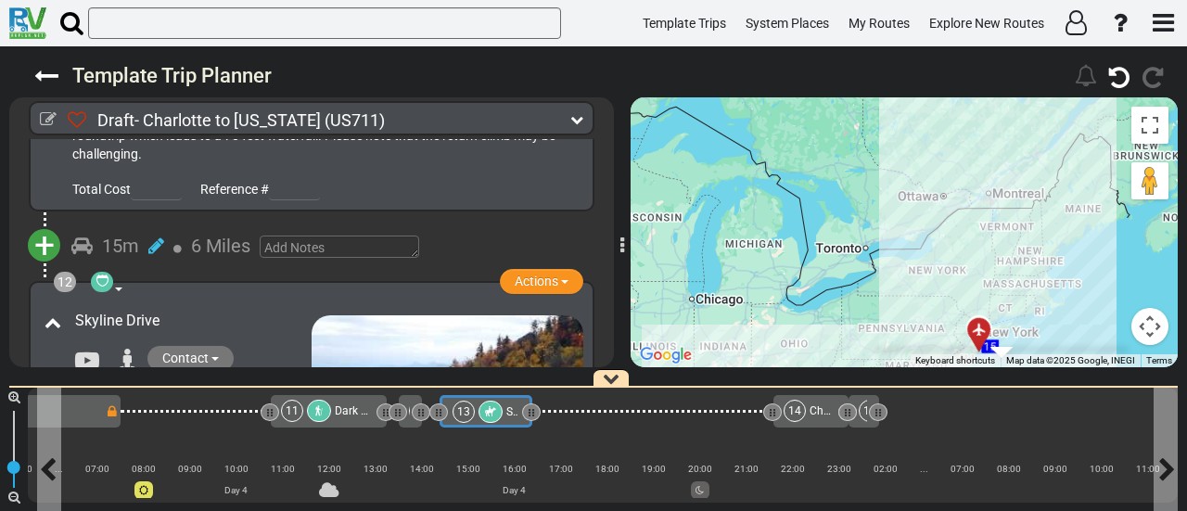
click at [498, 405] on div at bounding box center [490, 412] width 24 height 22
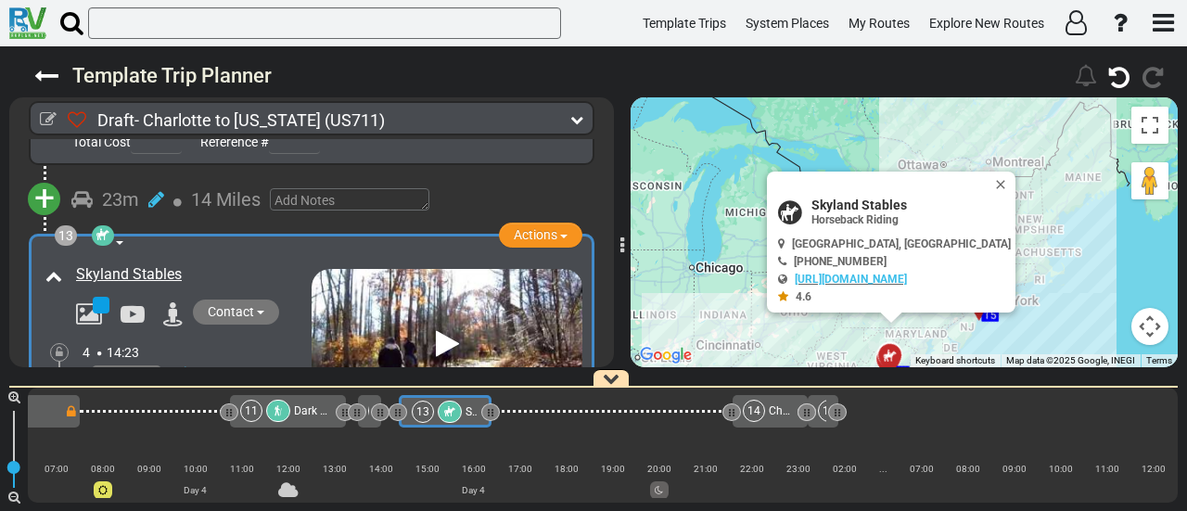
scroll to position [4165, 0]
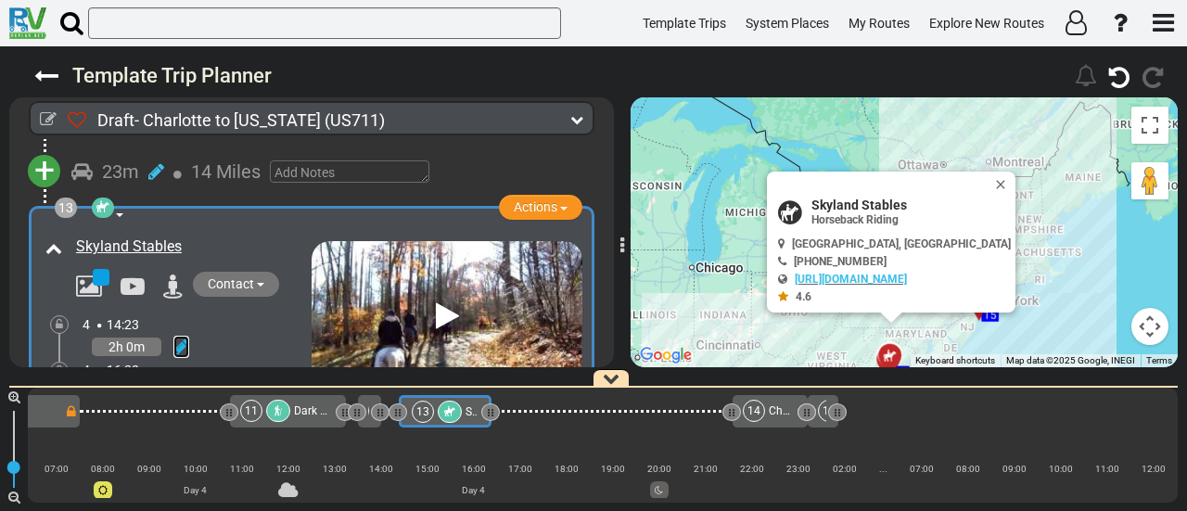
click at [180, 337] on icon at bounding box center [181, 346] width 16 height 19
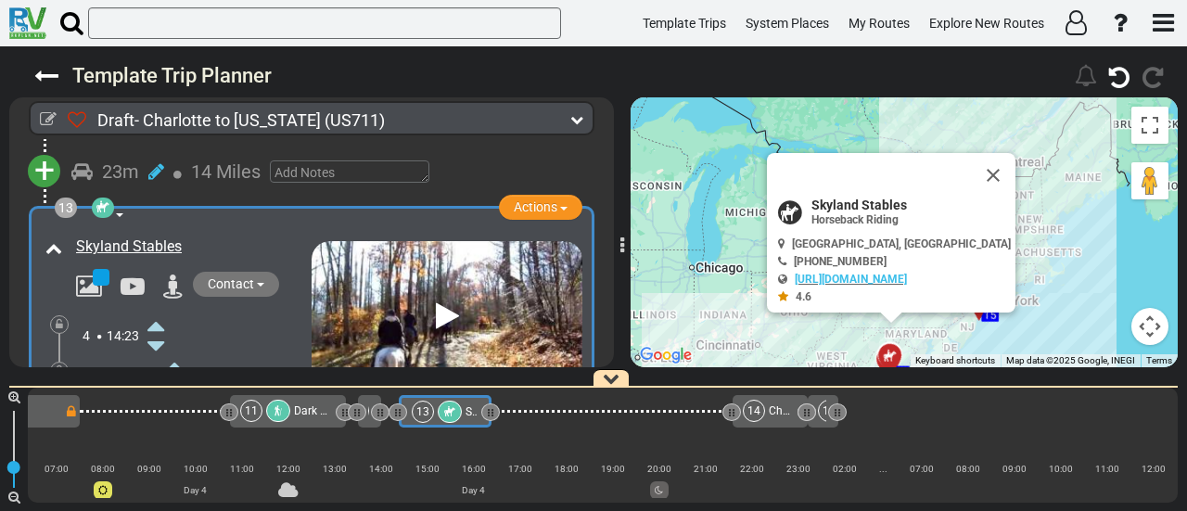
click at [159, 311] on icon at bounding box center [155, 326] width 17 height 30
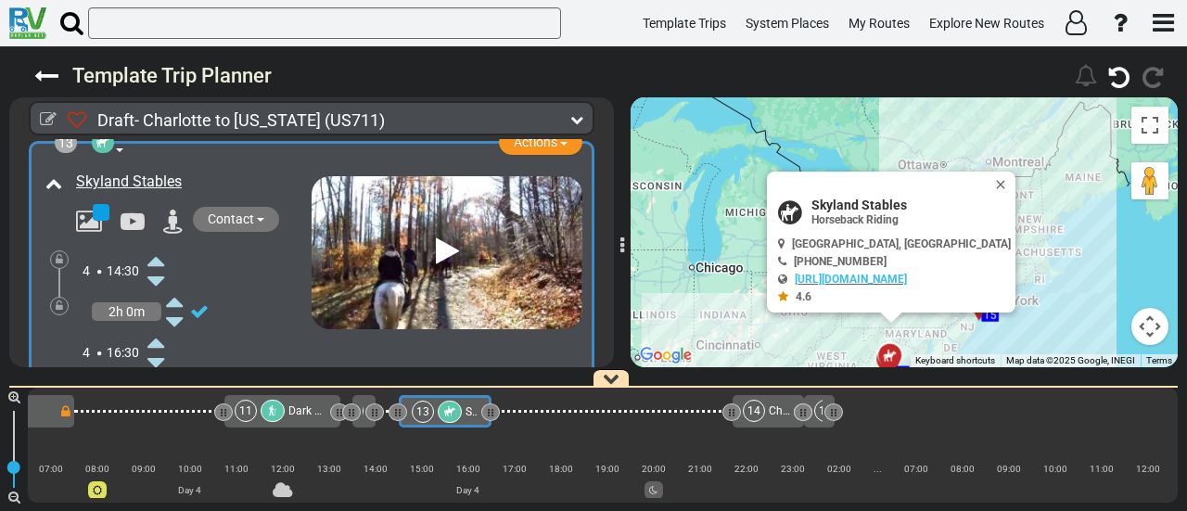
scroll to position [4257, 0]
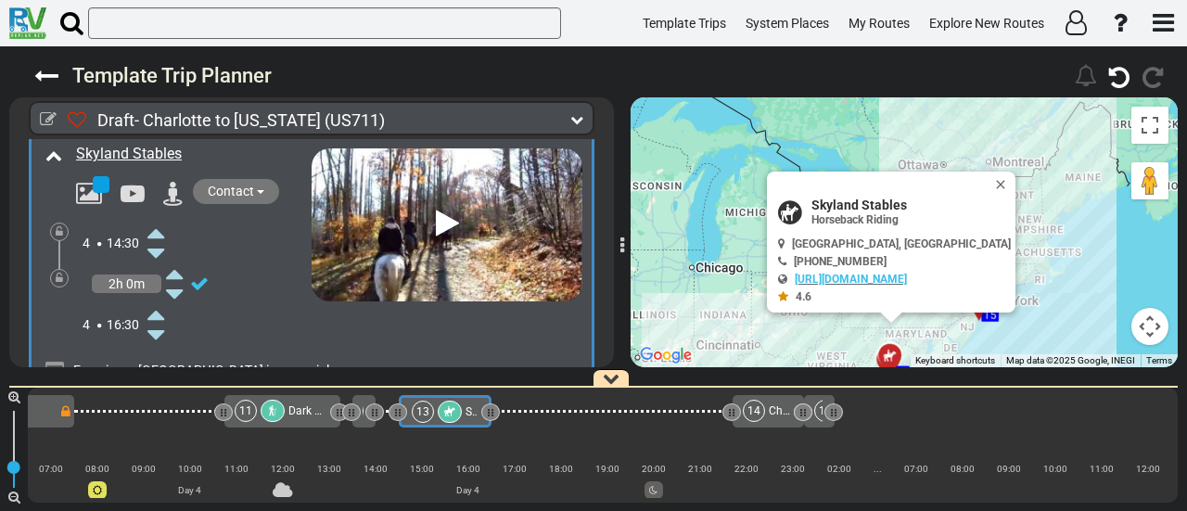
click at [865, 201] on span "Skyland Stables" at bounding box center [910, 204] width 199 height 15
copy div "Skyland Stables"
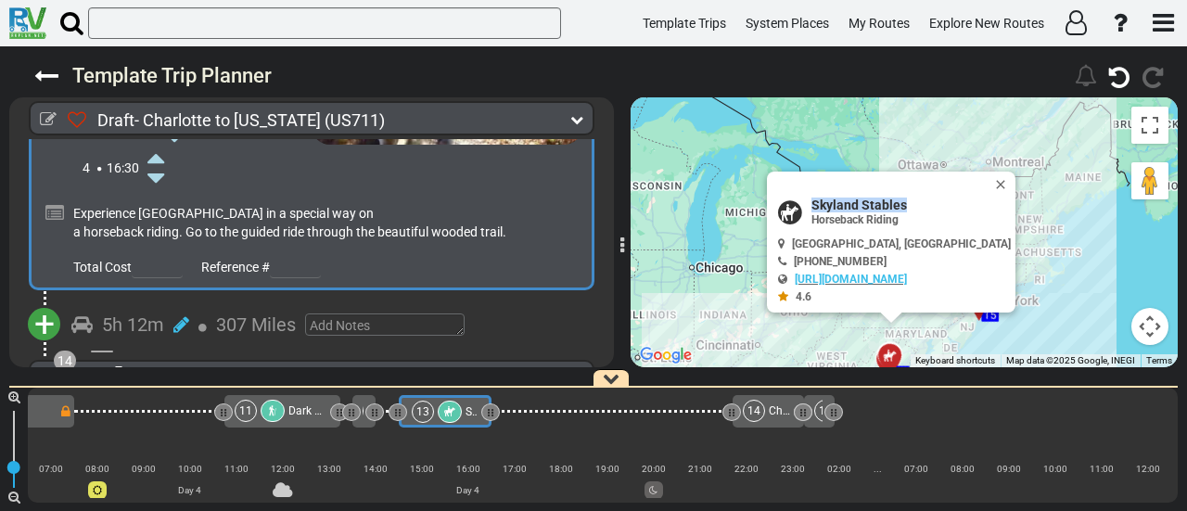
scroll to position [4443, 0]
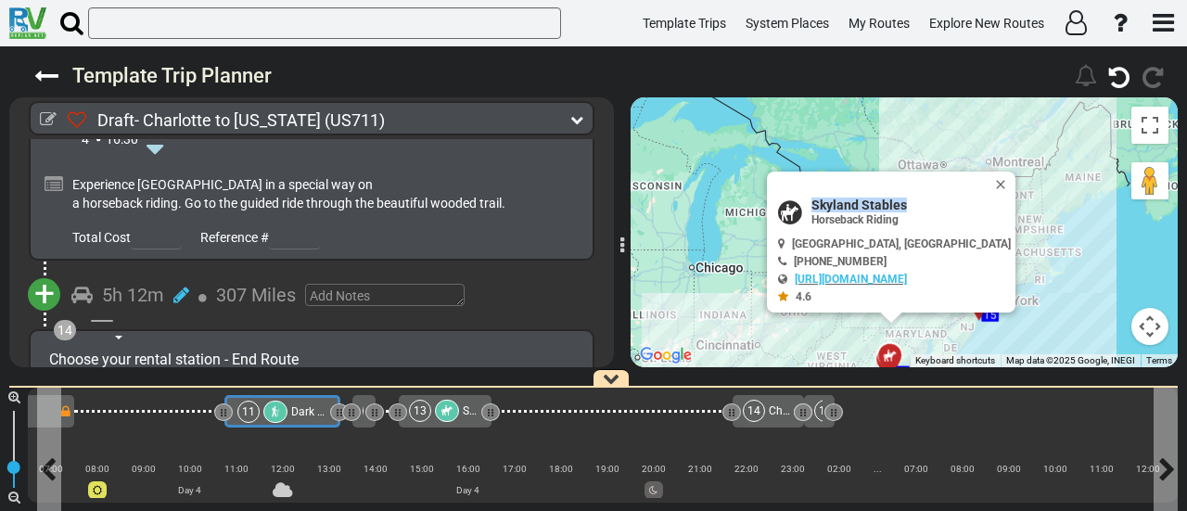
click at [324, 412] on span "Dark Hollow Falls Trailhead" at bounding box center [360, 411] width 138 height 13
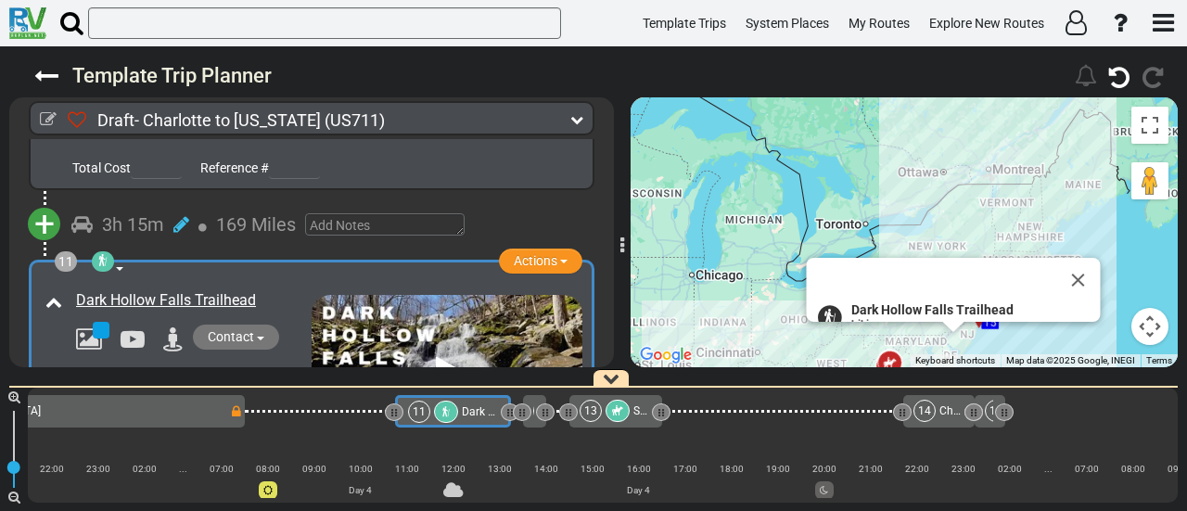
scroll to position [0, 2422]
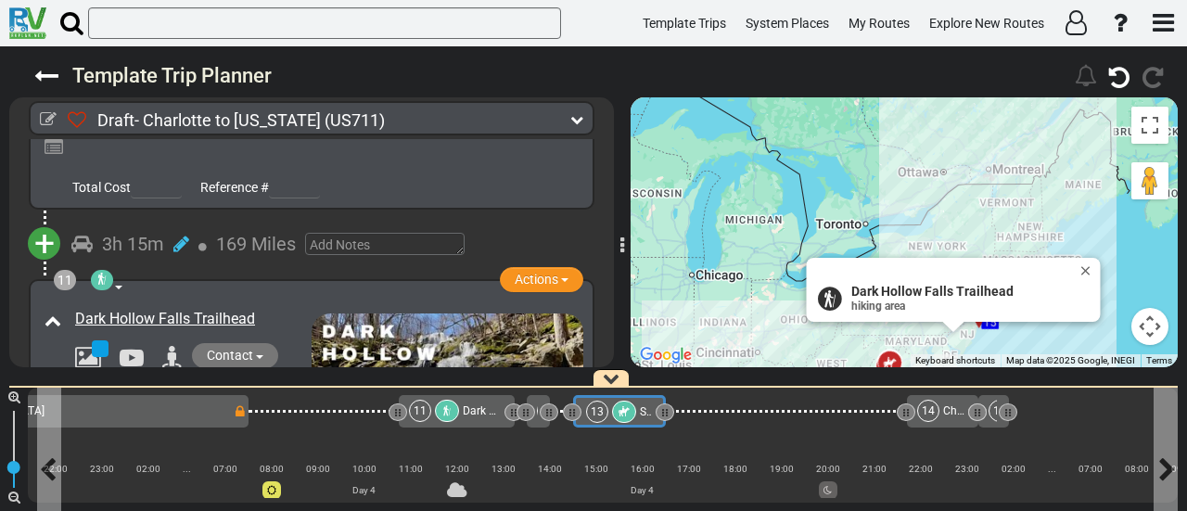
click at [616, 411] on div at bounding box center [624, 412] width 24 height 22
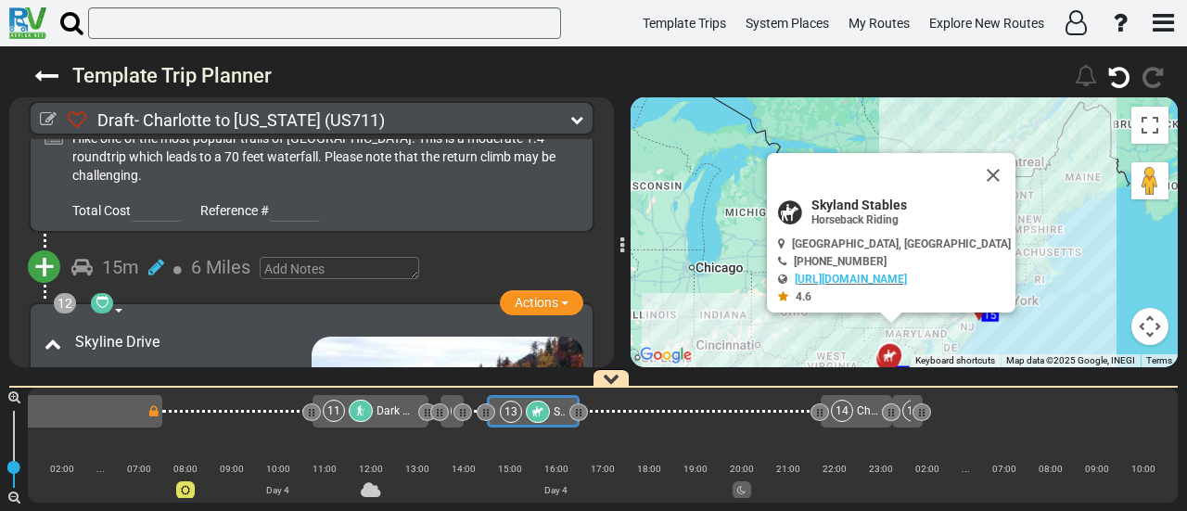
scroll to position [3973, 0]
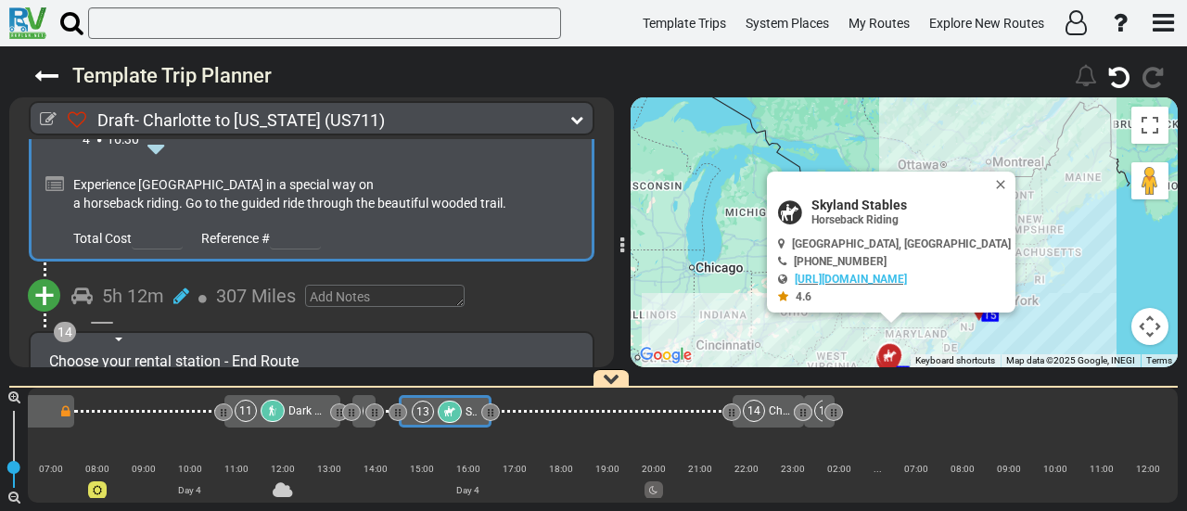
click at [41, 274] on span "+" at bounding box center [44, 295] width 20 height 43
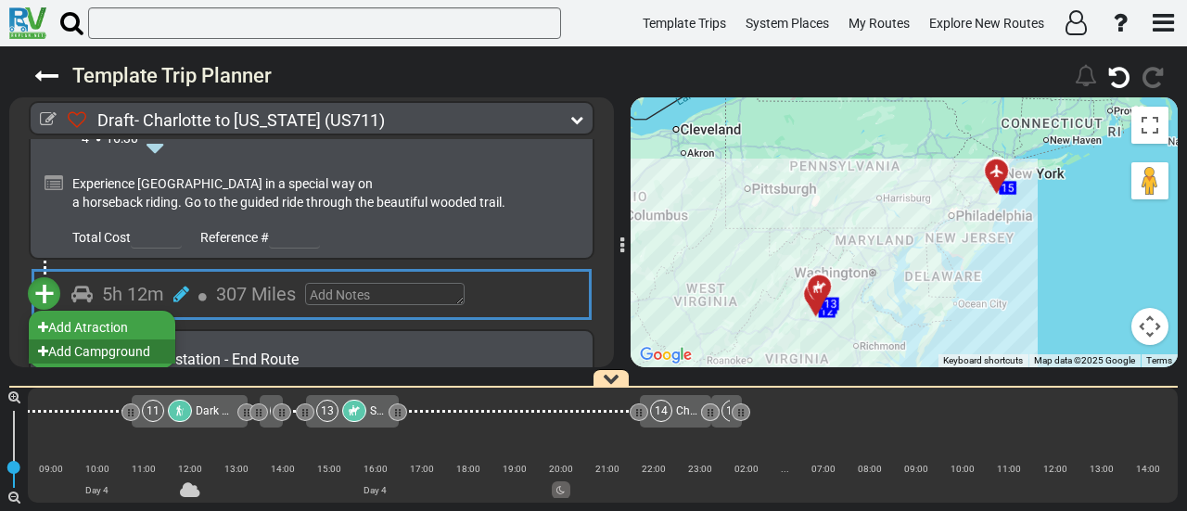
click at [144, 339] on li "Add Campground" at bounding box center [102, 351] width 146 height 24
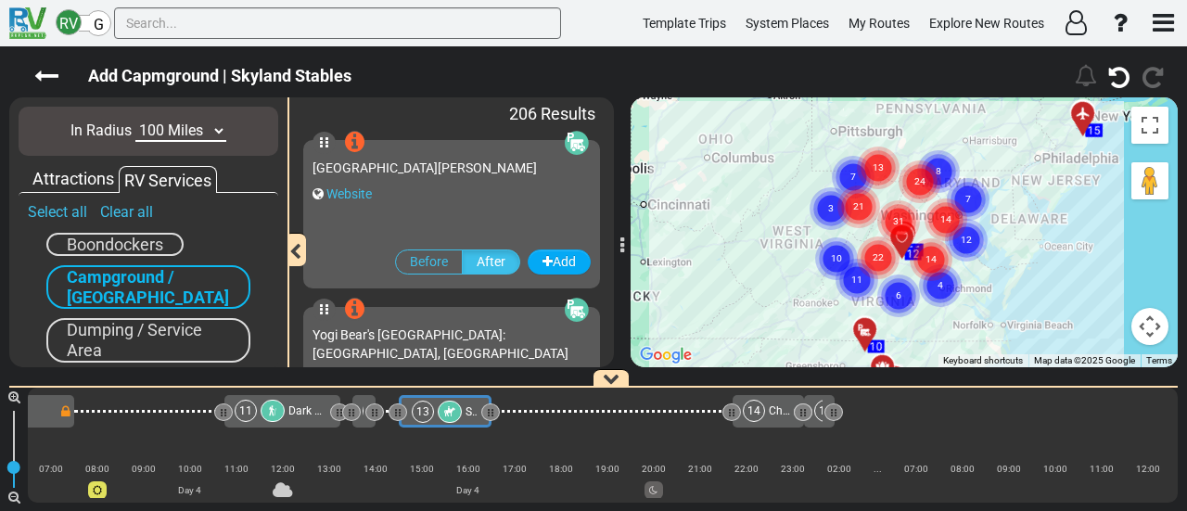
click at [199, 116] on div "In Radius 10 Miles 50 Miles 100 Miles 250 Miles 500 Miles 1000 Miles" at bounding box center [149, 131] width 260 height 49
click at [196, 136] on select "10 Miles 50 Miles 100 Miles 250 Miles 500 Miles 1000 Miles" at bounding box center [180, 131] width 91 height 21
click at [135, 121] on select "10 Miles 50 Miles 100 Miles 250 Miles 500 Miles 1000 Miles" at bounding box center [180, 131] width 91 height 21
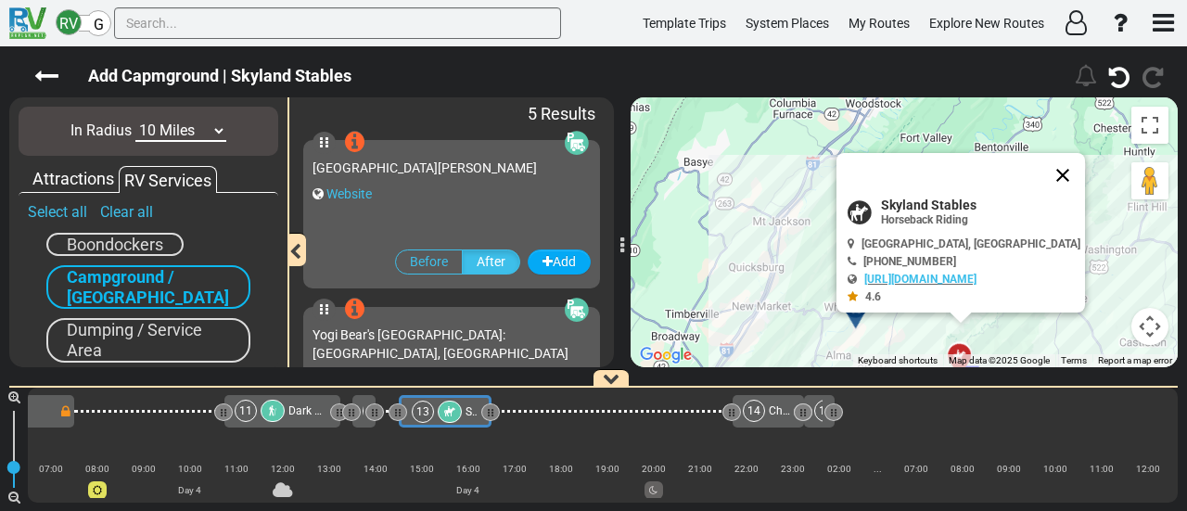
click at [1085, 173] on button "Close" at bounding box center [1062, 175] width 45 height 45
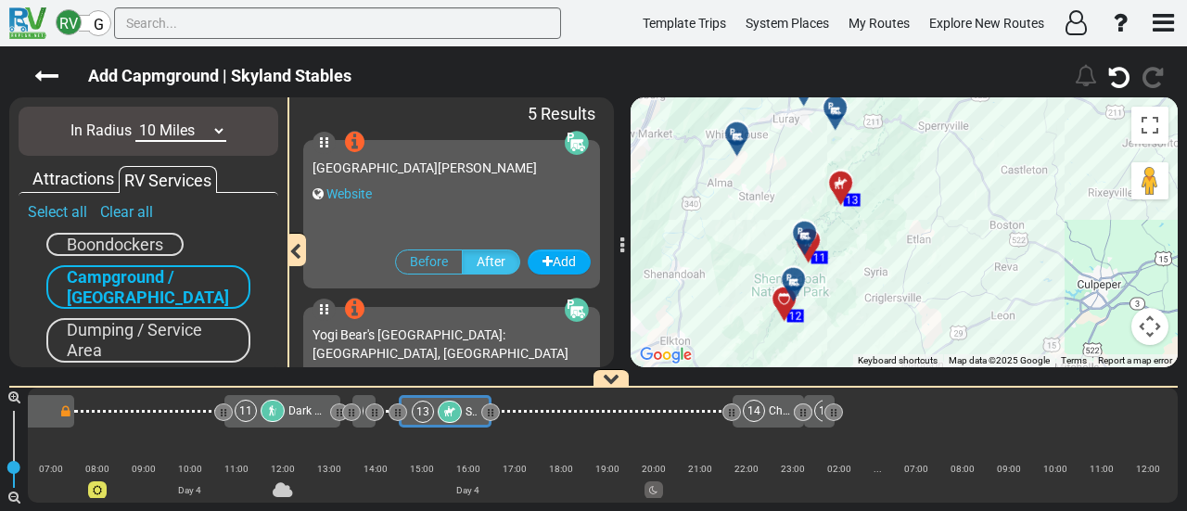
drag, startPoint x: 981, startPoint y: 257, endPoint x: 861, endPoint y: 73, distance: 219.1
click at [861, 73] on div "Add Capmground | Skyland Stables 196" at bounding box center [593, 278] width 1187 height 464
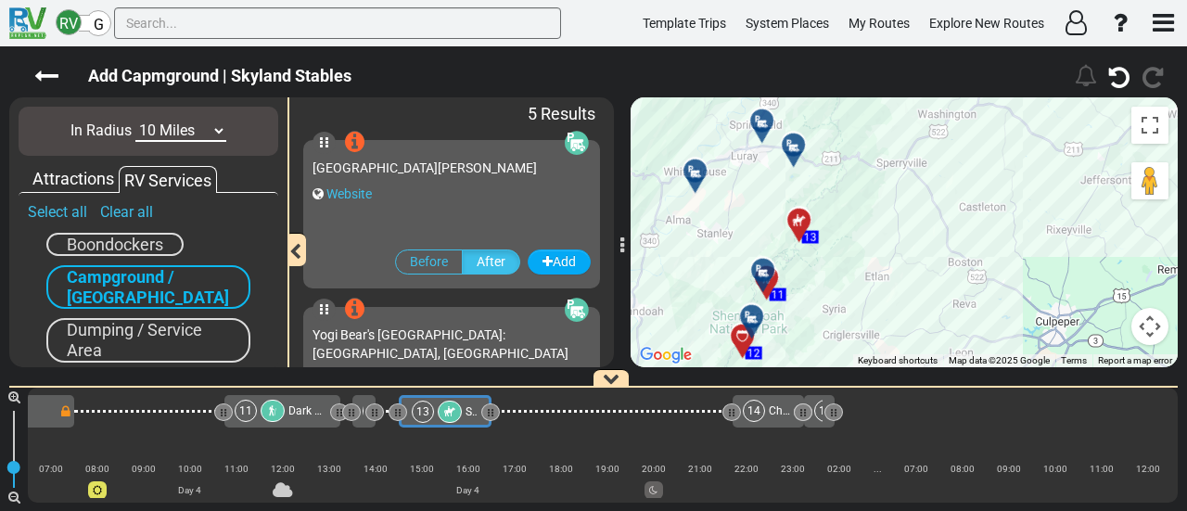
drag, startPoint x: 877, startPoint y: 228, endPoint x: 834, endPoint y: 268, distance: 58.4
click at [834, 268] on div "To activate drag with keyboard, press Alt + Enter. Once in keyboard drag state,…" at bounding box center [903, 232] width 547 height 270
drag, startPoint x: 752, startPoint y: 170, endPoint x: 718, endPoint y: 175, distance: 34.8
click at [718, 175] on div "To activate drag with keyboard, press Alt + Enter. Once in keyboard drag state,…" at bounding box center [903, 232] width 547 height 270
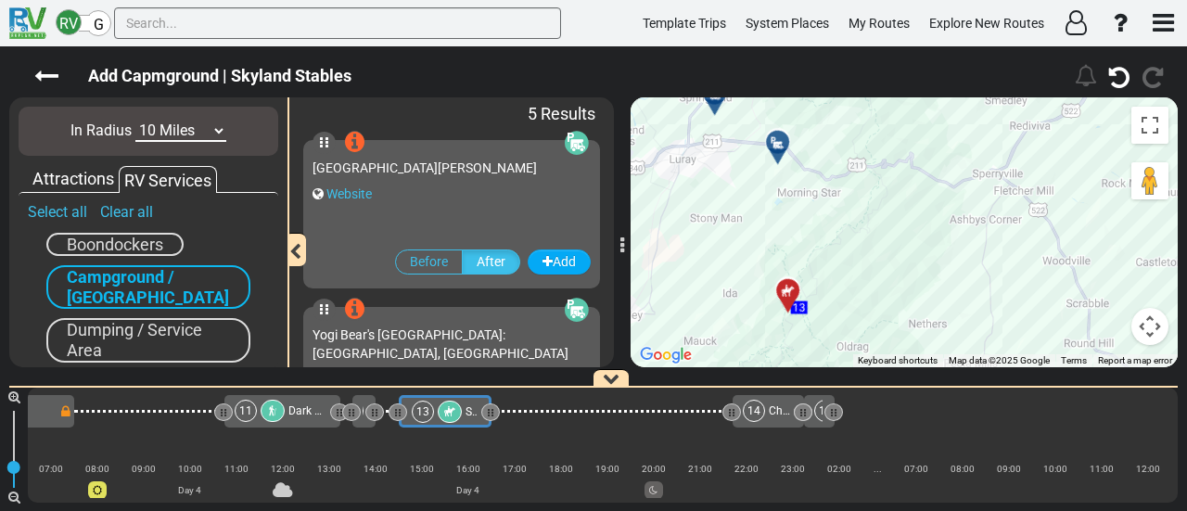
drag, startPoint x: 803, startPoint y: 186, endPoint x: 734, endPoint y: 205, distance: 71.1
click at [749, 203] on div "To activate drag with keyboard, press Alt + Enter. Once in keyboard drag state,…" at bounding box center [903, 232] width 547 height 270
click at [721, 205] on div "To activate drag with keyboard, press Alt + Enter. Once in keyboard drag state,…" at bounding box center [903, 232] width 547 height 270
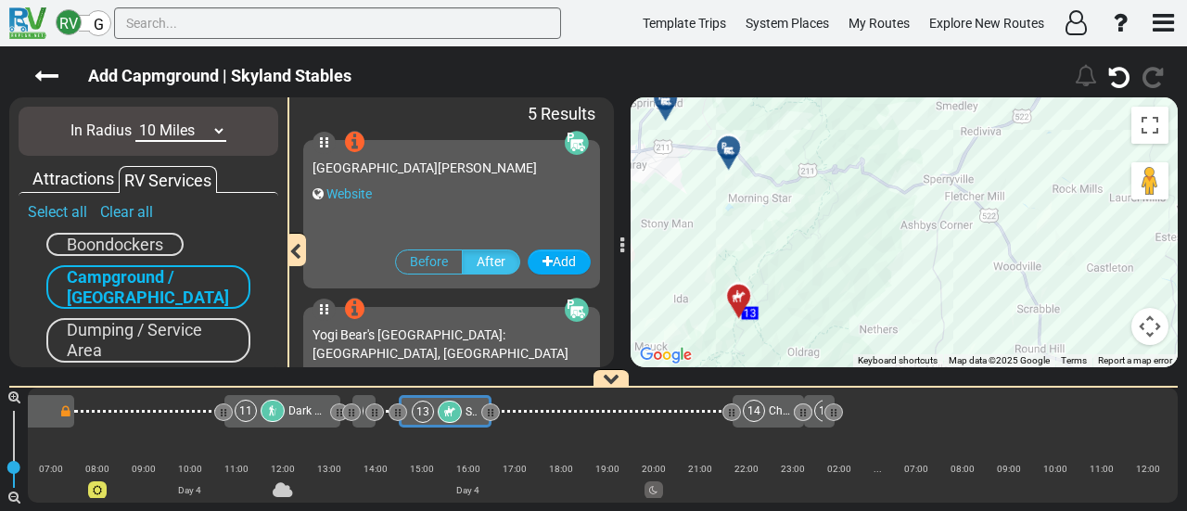
click at [734, 146] on div at bounding box center [734, 155] width 31 height 29
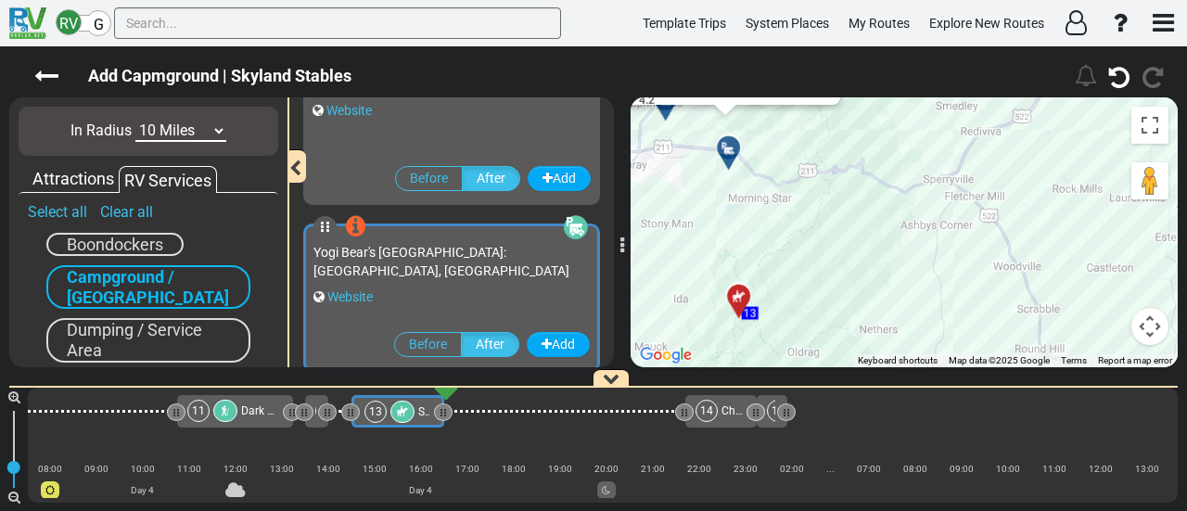
scroll to position [0, 2673]
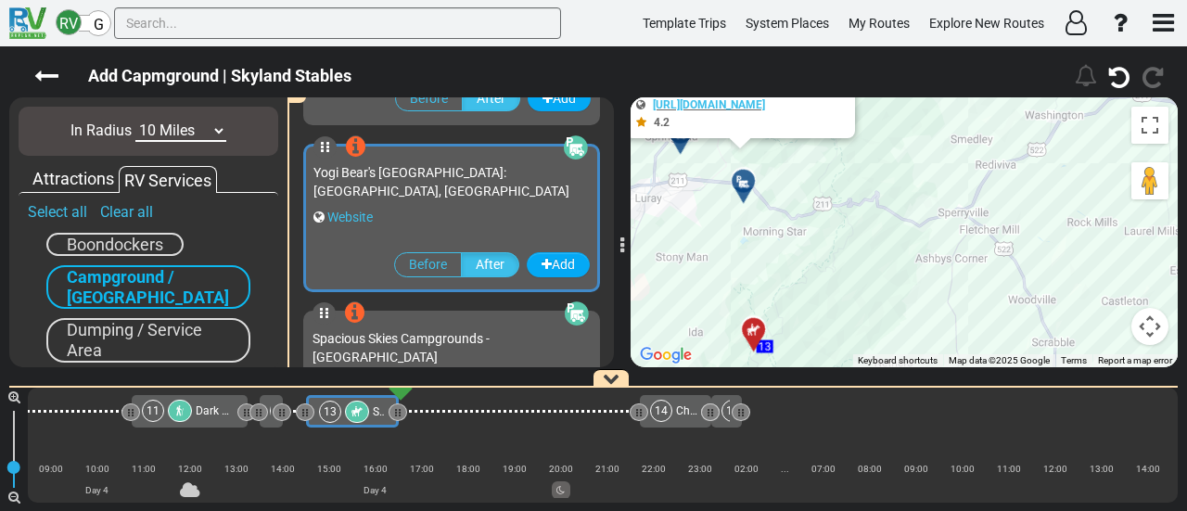
drag, startPoint x: 755, startPoint y: 318, endPoint x: 562, endPoint y: 155, distance: 252.6
click at [675, 157] on div "To activate drag with keyboard, press Alt + Enter. Once in keyboard drag state,…" at bounding box center [903, 232] width 547 height 270
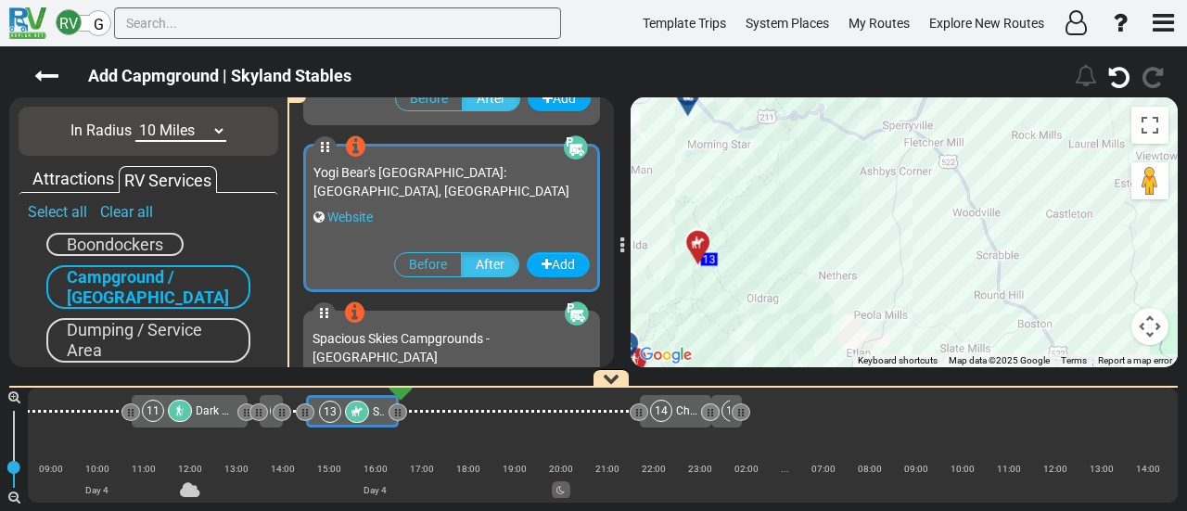
click at [190, 127] on select "10 Miles 50 Miles 100 Miles 250 Miles 500 Miles 1000 Miles" at bounding box center [180, 131] width 91 height 21
select select "number:50"
click at [135, 121] on select "10 Miles 50 Miles 100 Miles 250 Miles 500 Miles 1000 Miles" at bounding box center [180, 131] width 91 height 21
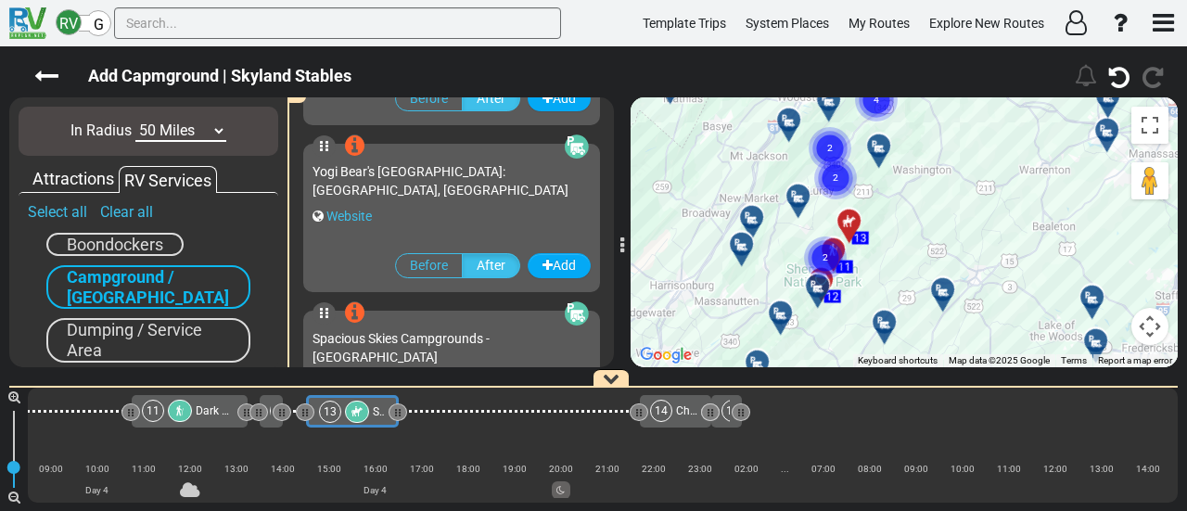
drag, startPoint x: 814, startPoint y: 197, endPoint x: 913, endPoint y: 299, distance: 142.3
click at [913, 299] on div "To activate drag with keyboard, press Alt + Enter. Once in keyboard drag state,…" at bounding box center [903, 232] width 547 height 270
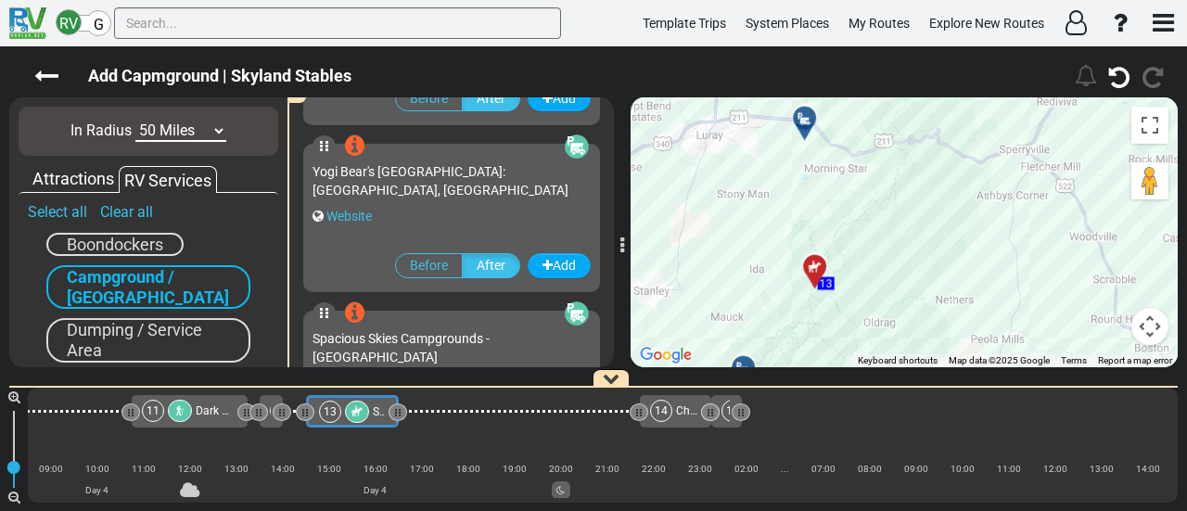
drag, startPoint x: 919, startPoint y: 224, endPoint x: 886, endPoint y: 346, distance: 125.7
click at [887, 348] on div "To activate drag with keyboard, press Alt + Enter. Once in keyboard drag state,…" at bounding box center [903, 232] width 547 height 270
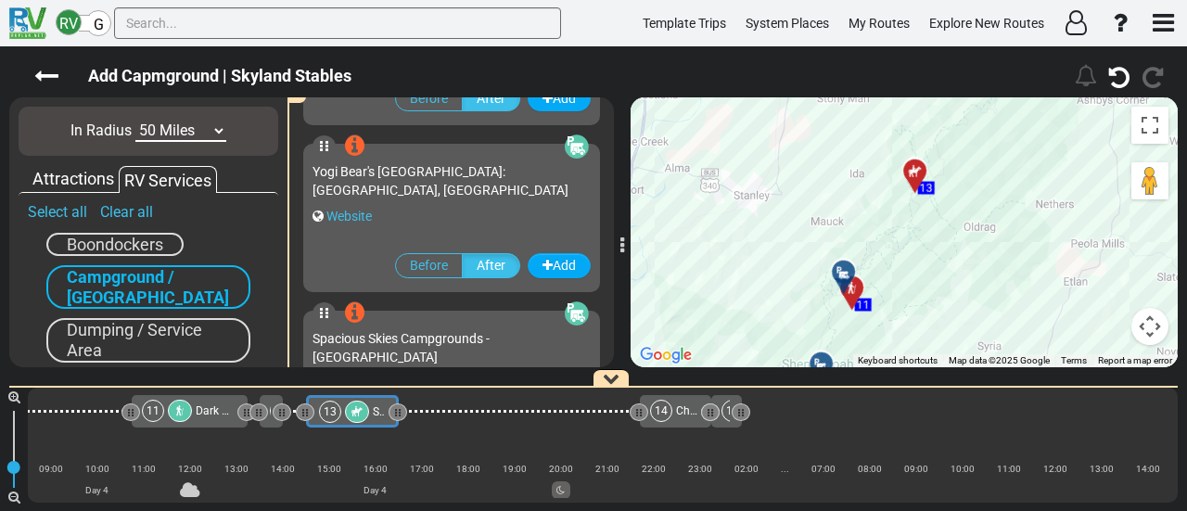
drag, startPoint x: 916, startPoint y: 301, endPoint x: 1029, endPoint y: 165, distance: 177.1
click at [1029, 165] on div "To activate drag with keyboard, press Alt + Enter. Once in keyboard drag state,…" at bounding box center [903, 232] width 547 height 270
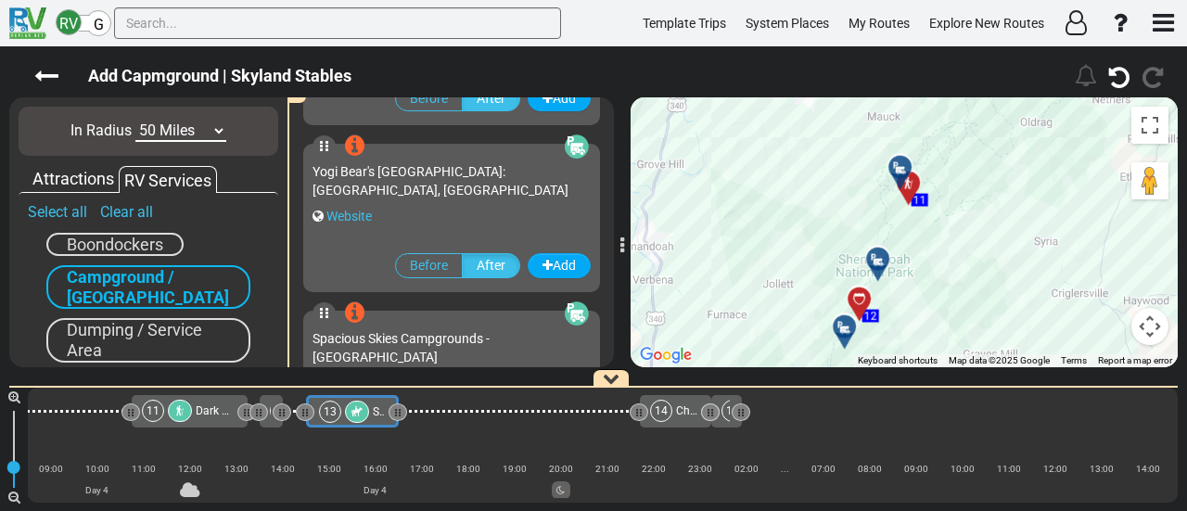
drag, startPoint x: 970, startPoint y: 198, endPoint x: 1003, endPoint y: 101, distance: 102.9
click at [1003, 105] on div "To activate drag with keyboard, press Alt + Enter. Once in keyboard drag state,…" at bounding box center [903, 232] width 547 height 270
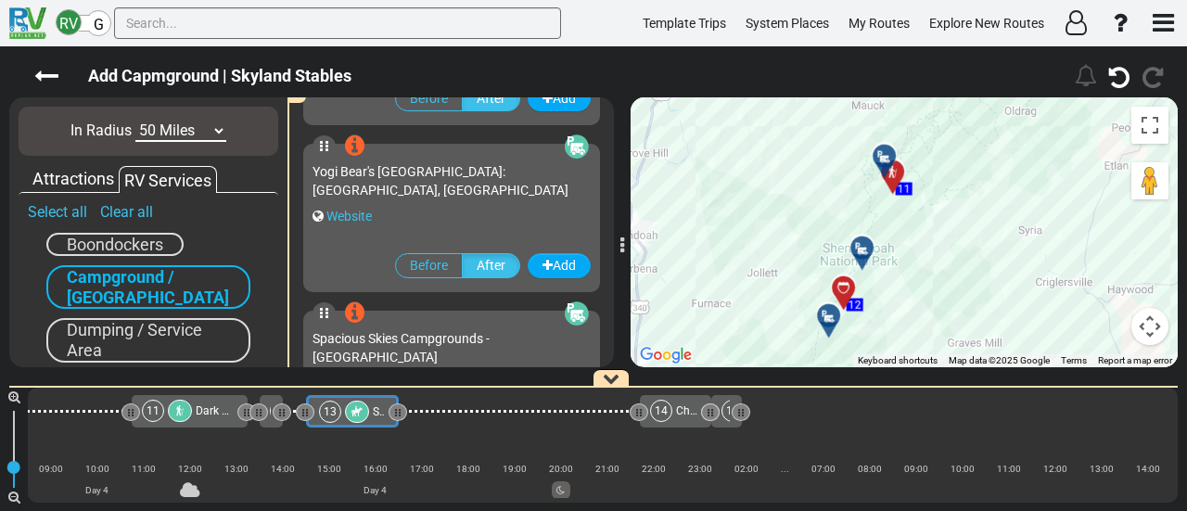
drag, startPoint x: 1005, startPoint y: 175, endPoint x: 920, endPoint y: 299, distance: 149.9
click at [933, 311] on div "To activate drag with keyboard, press Alt + Enter. Once in keyboard drag state,…" at bounding box center [903, 232] width 547 height 270
click at [882, 155] on icon at bounding box center [882, 156] width 19 height 15
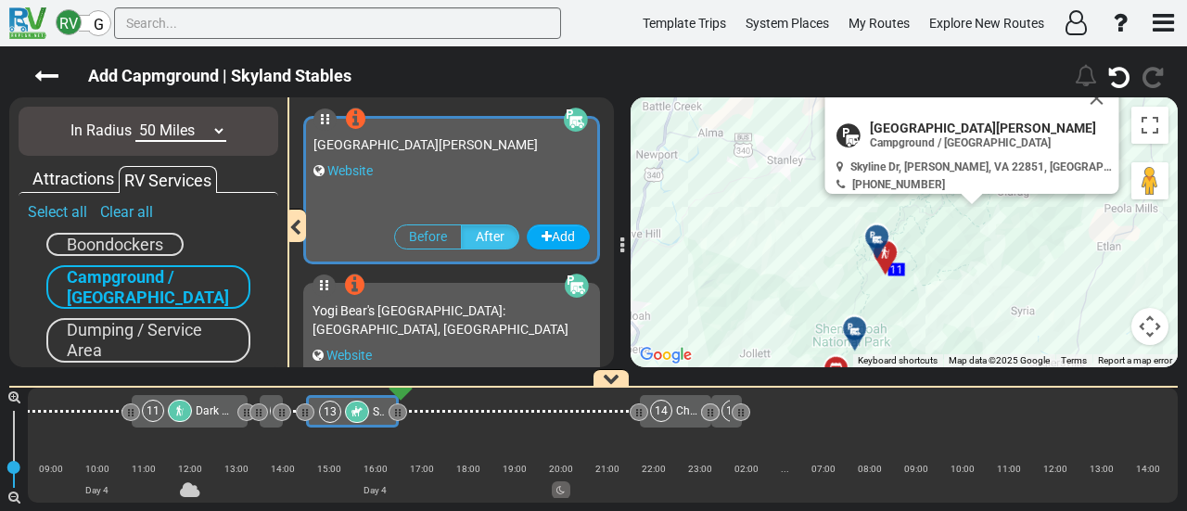
scroll to position [0, 0]
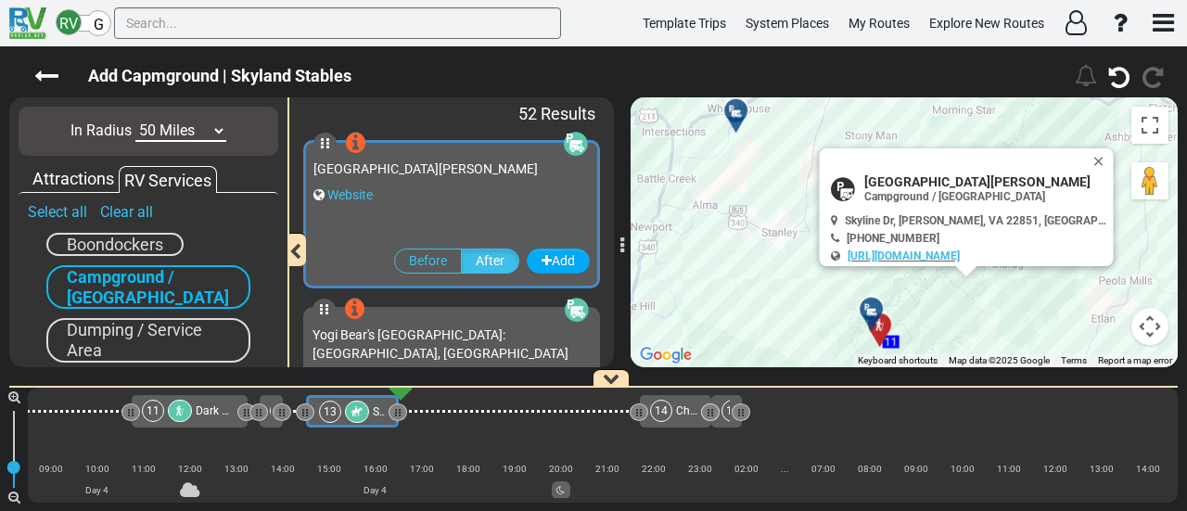
click at [871, 302] on icon at bounding box center [871, 309] width 19 height 15
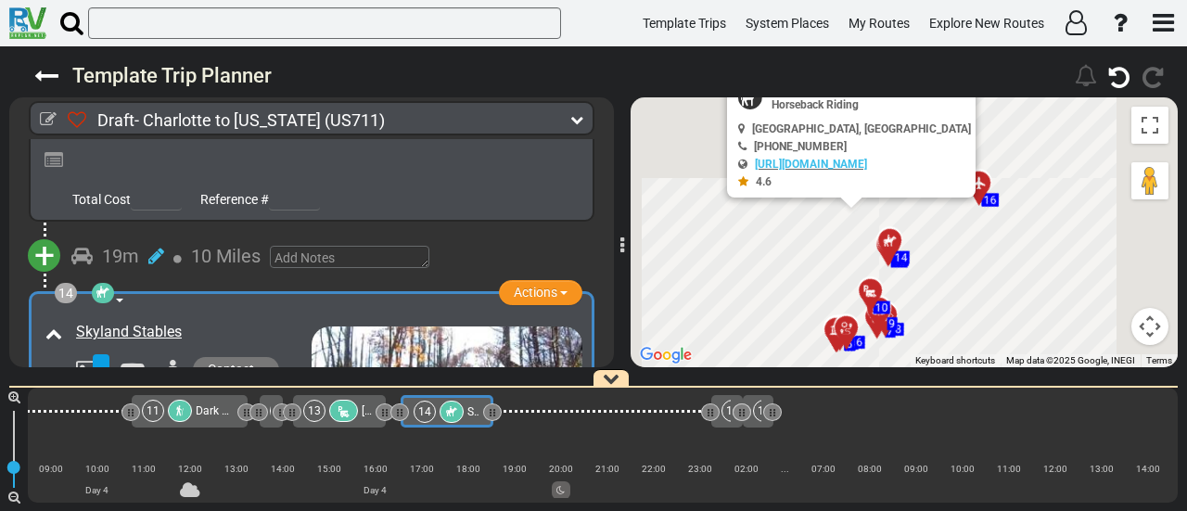
scroll to position [0, 2689]
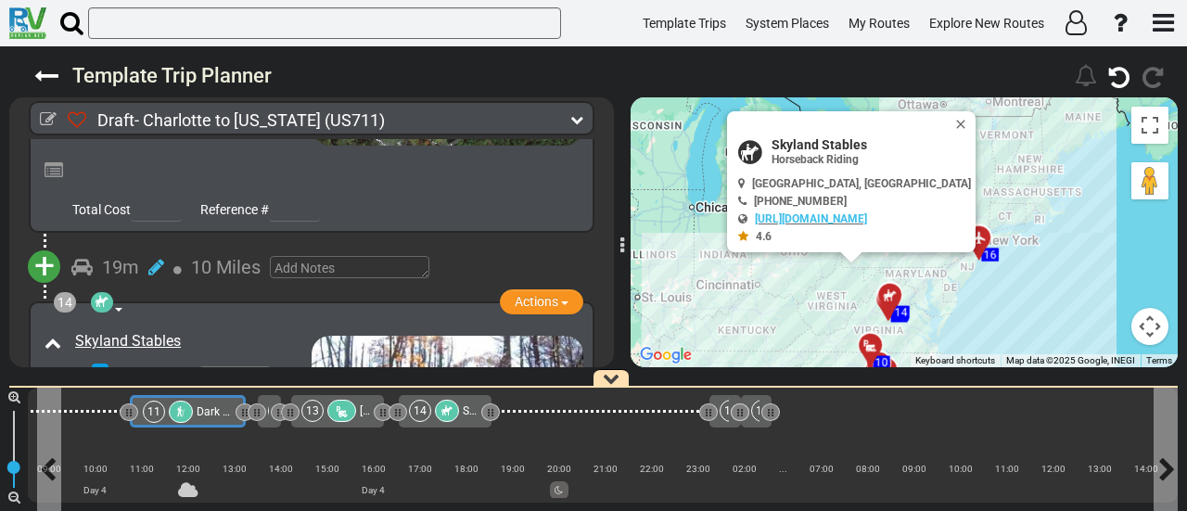
click at [208, 416] on span "Dark Hollow Falls Trailhead" at bounding box center [266, 411] width 138 height 13
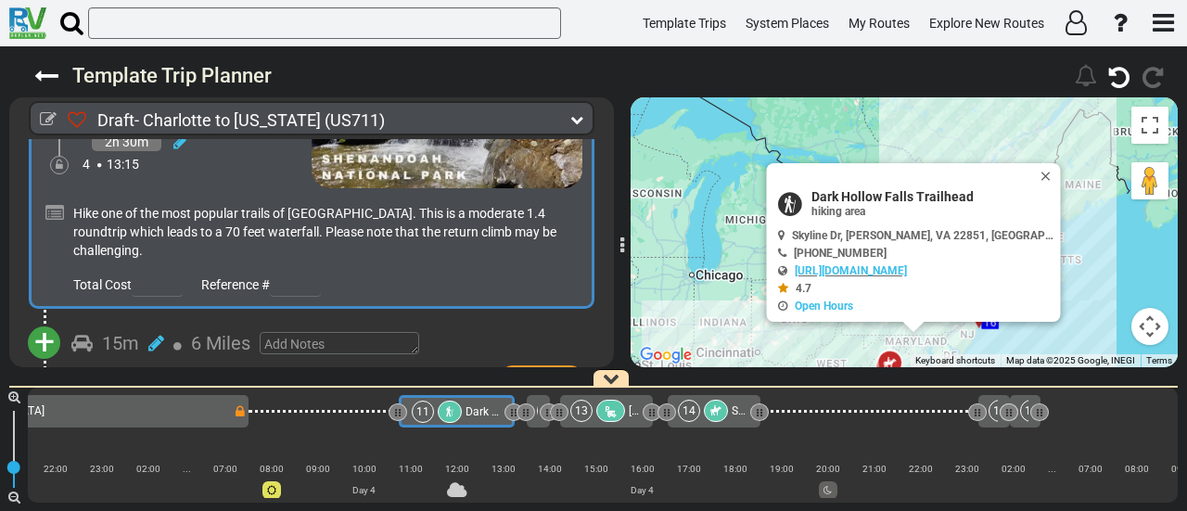
click at [54, 321] on span "+" at bounding box center [44, 342] width 20 height 43
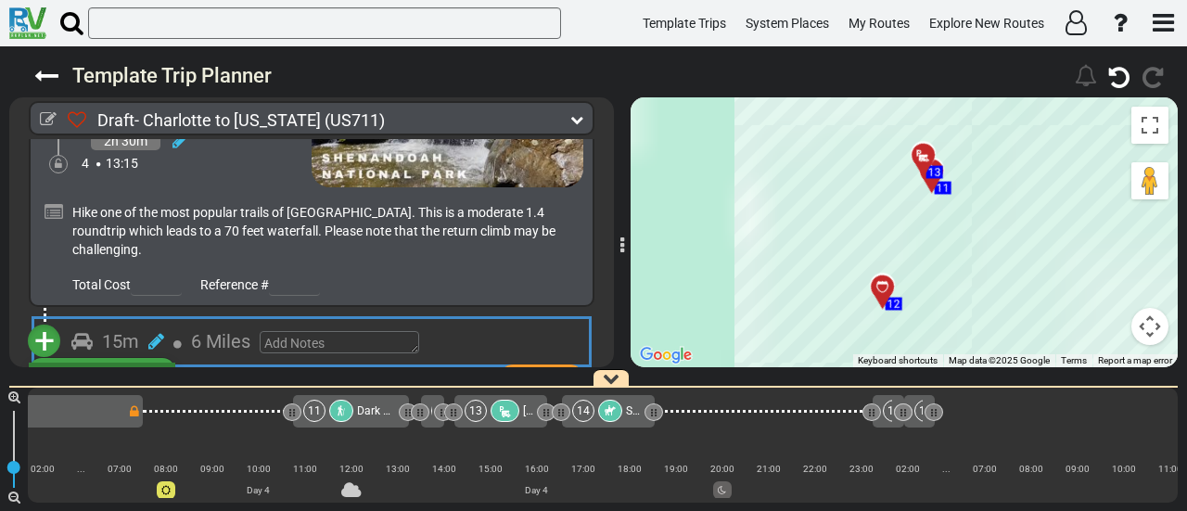
click at [117, 362] on li "Add Atraction" at bounding box center [102, 374] width 146 height 24
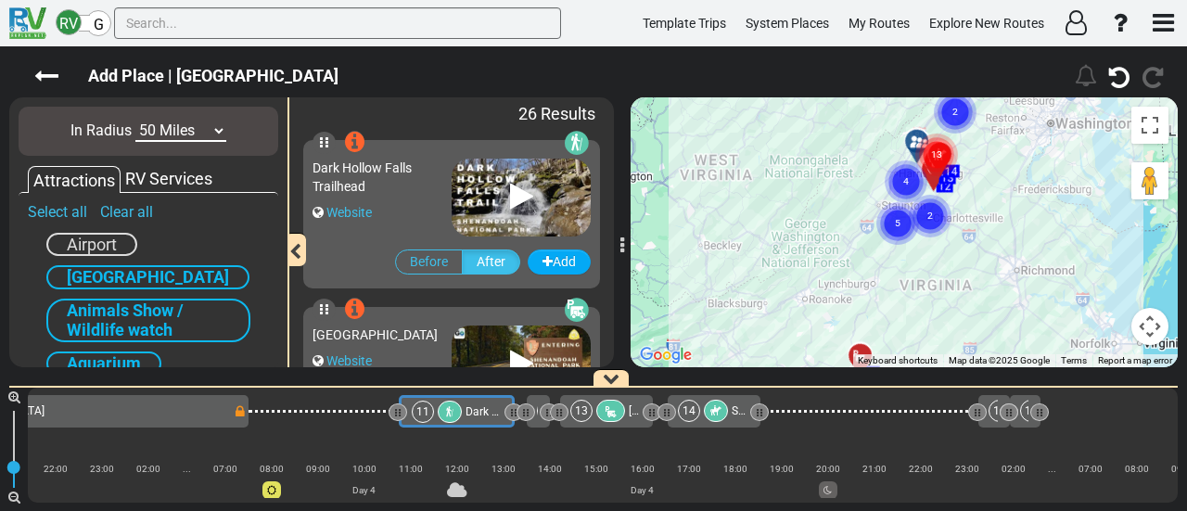
drag, startPoint x: 991, startPoint y: 285, endPoint x: 1011, endPoint y: 222, distance: 66.3
click at [1011, 222] on div "To activate drag with keyboard, press Alt + Enter. Once in keyboard drag state,…" at bounding box center [903, 232] width 547 height 270
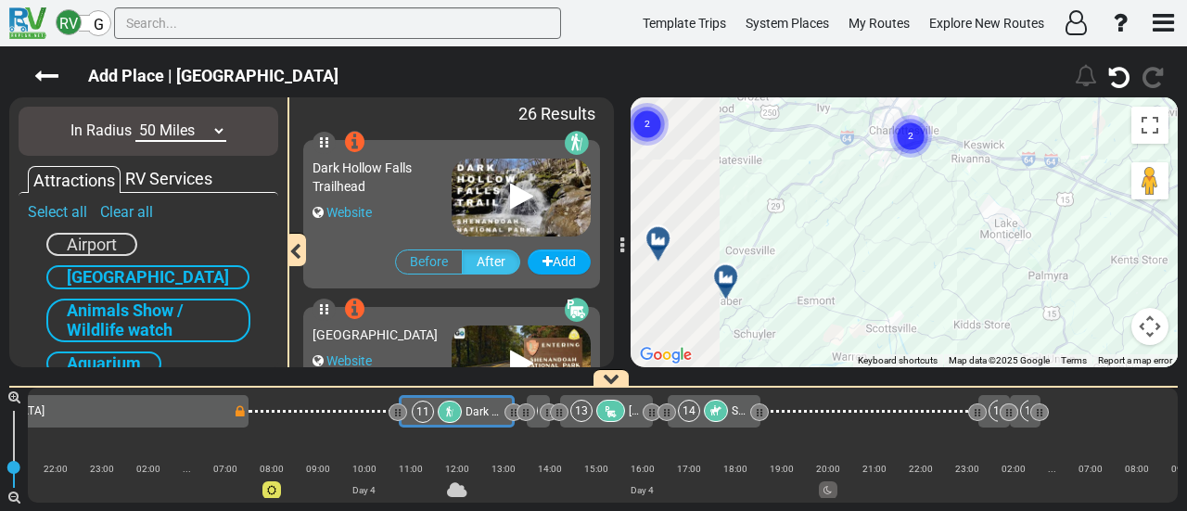
drag, startPoint x: 830, startPoint y: 262, endPoint x: 989, endPoint y: 210, distance: 168.0
click at [988, 210] on div "To activate drag with keyboard, press Alt + Enter. Once in keyboard drag state,…" at bounding box center [903, 232] width 547 height 270
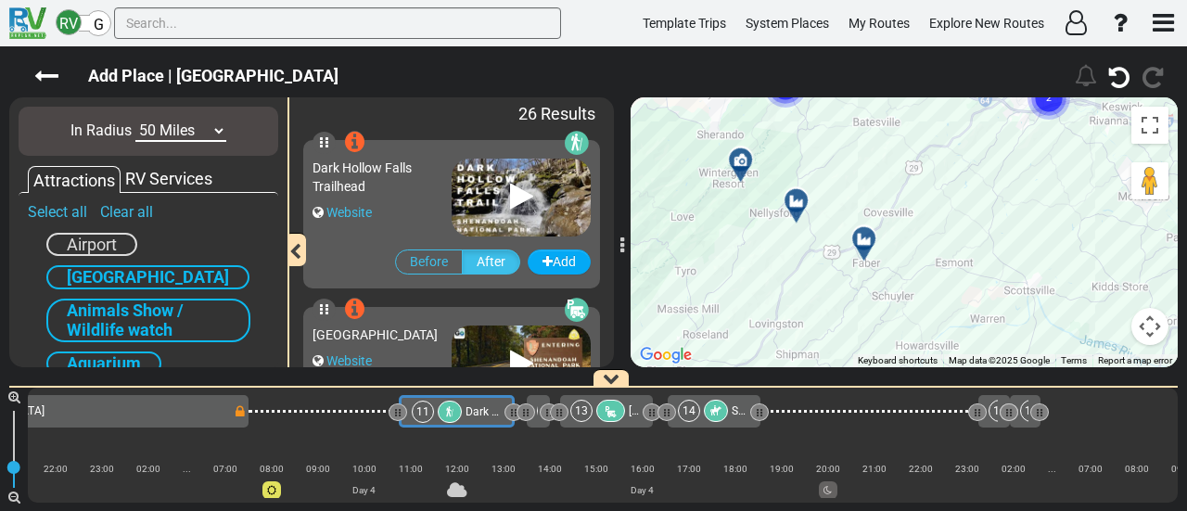
click at [866, 255] on div at bounding box center [870, 246] width 31 height 29
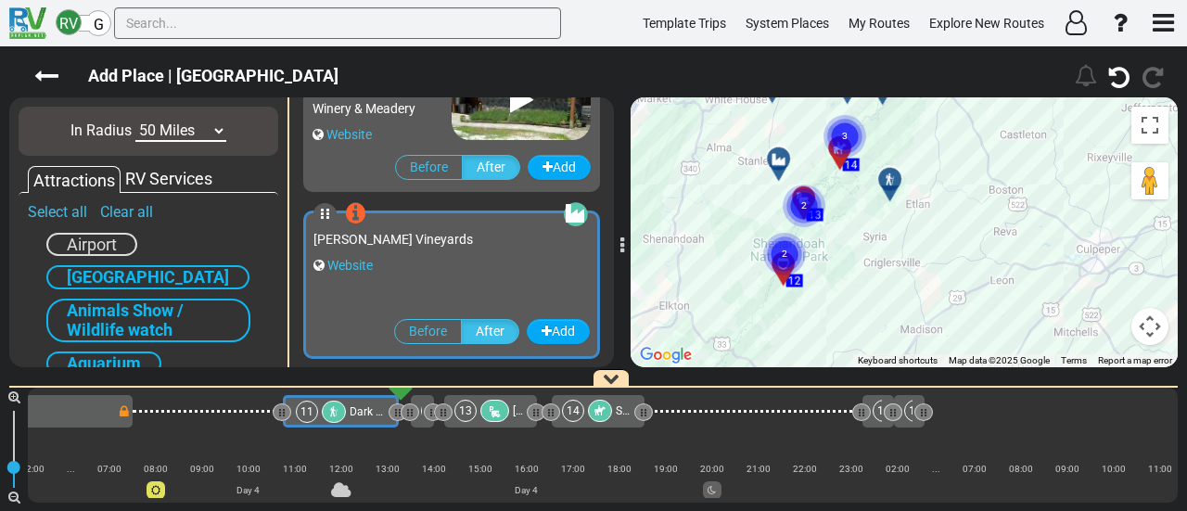
drag, startPoint x: 951, startPoint y: 288, endPoint x: 1031, endPoint y: 310, distance: 82.5
click at [996, 306] on div "To activate drag with keyboard, press Alt + Enter. Once in keyboard drag state,…" at bounding box center [903, 232] width 547 height 270
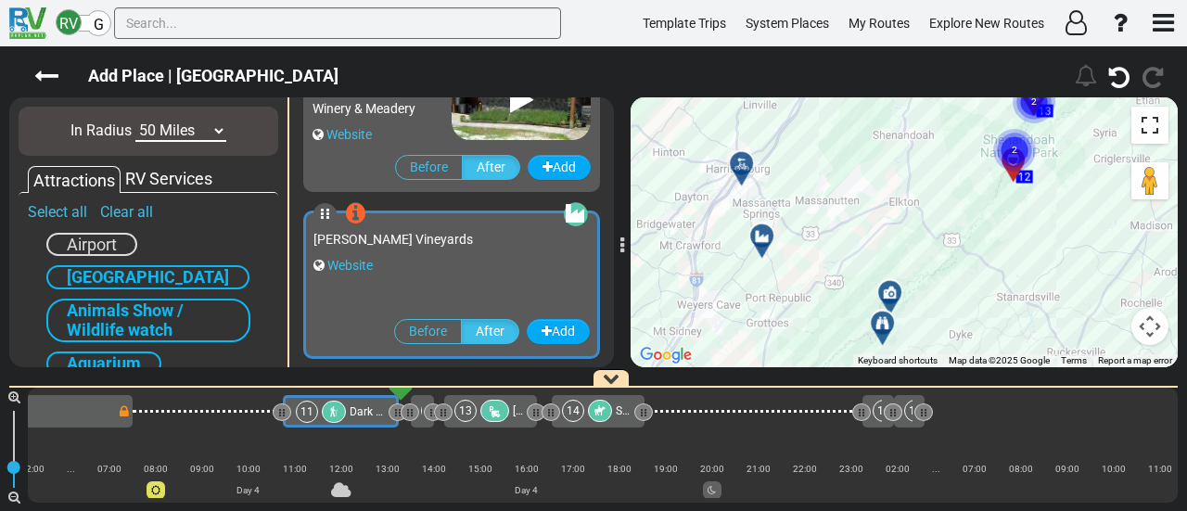
drag, startPoint x: 1031, startPoint y: 310, endPoint x: 1164, endPoint y: 107, distance: 242.5
click at [1164, 107] on div "To activate drag with keyboard, press Alt + Enter. Once in keyboard drag state,…" at bounding box center [903, 232] width 547 height 270
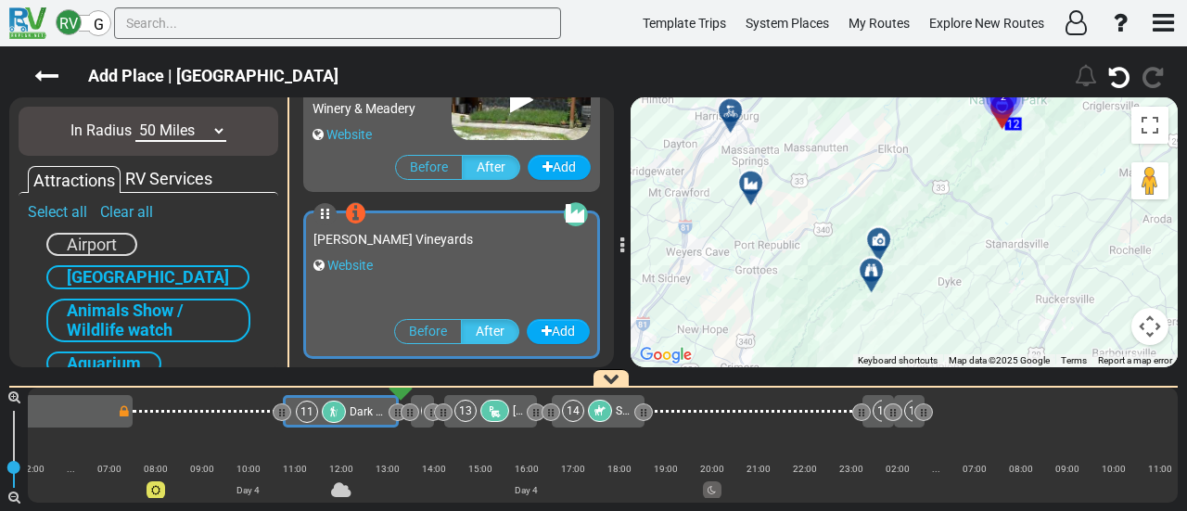
drag, startPoint x: 892, startPoint y: 196, endPoint x: 874, endPoint y: 272, distance: 78.0
click at [875, 268] on div "To activate drag with keyboard, press Alt + Enter. Once in keyboard drag state,…" at bounding box center [903, 232] width 547 height 270
click at [874, 272] on div "To activate drag with keyboard, press Alt + Enter. Once in keyboard drag state,…" at bounding box center [903, 232] width 547 height 270
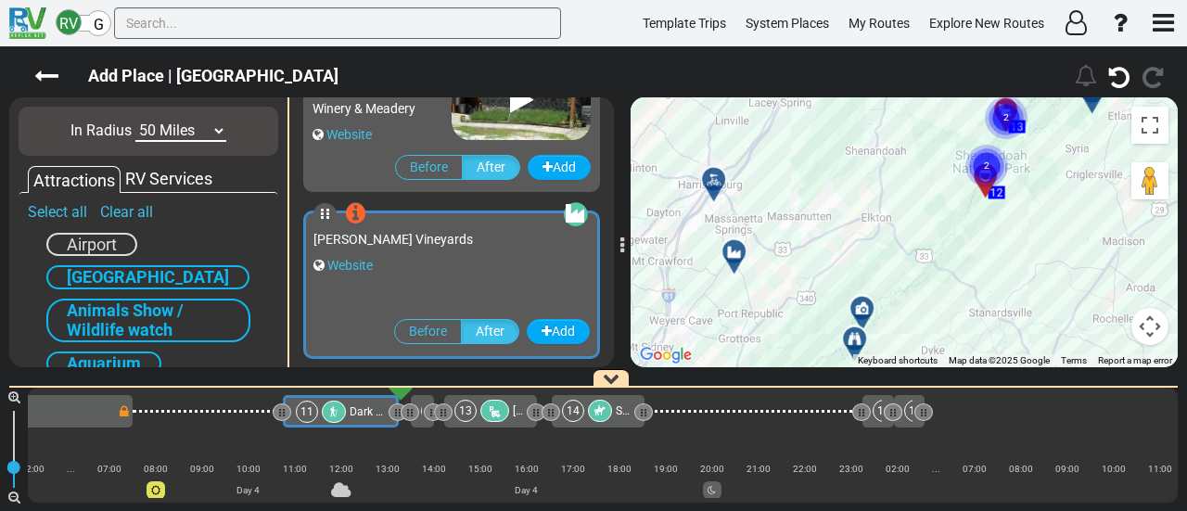
click at [721, 186] on div at bounding box center [720, 186] width 31 height 29
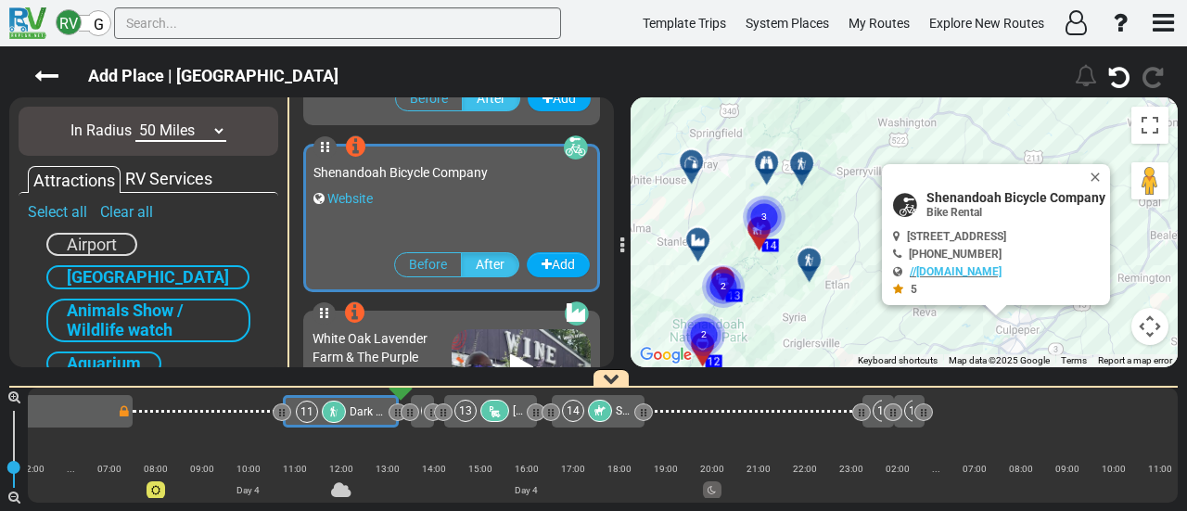
drag, startPoint x: 799, startPoint y: 302, endPoint x: 972, endPoint y: 158, distance: 225.1
click at [872, 254] on div "To activate drag with keyboard, press Alt + Enter. Once in keyboard drag state,…" at bounding box center [903, 232] width 547 height 270
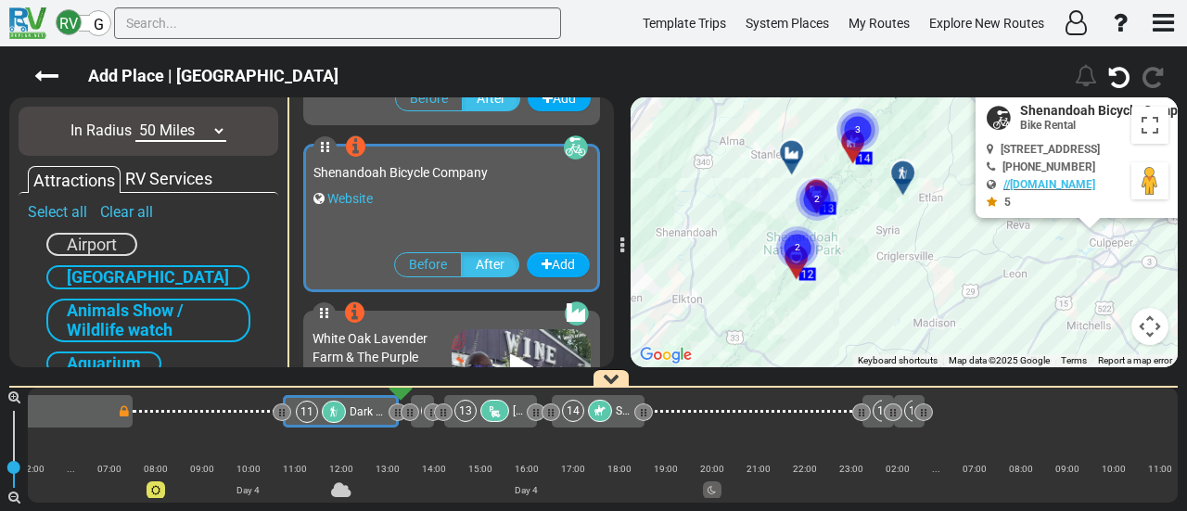
drag, startPoint x: 972, startPoint y: 158, endPoint x: 834, endPoint y: 199, distance: 143.4
click at [979, 145] on div "To activate drag with keyboard, press Alt + Enter. Once in keyboard drag state,…" at bounding box center [903, 232] width 547 height 270
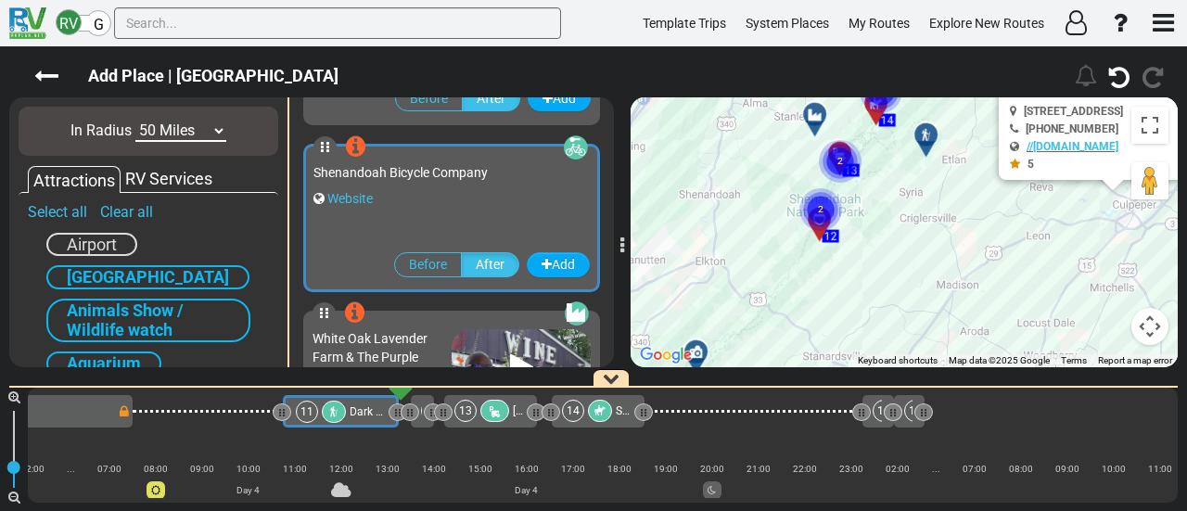
click at [771, 227] on div "To activate drag with keyboard, press Alt + Enter. Once in keyboard drag state,…" at bounding box center [903, 232] width 547 height 270
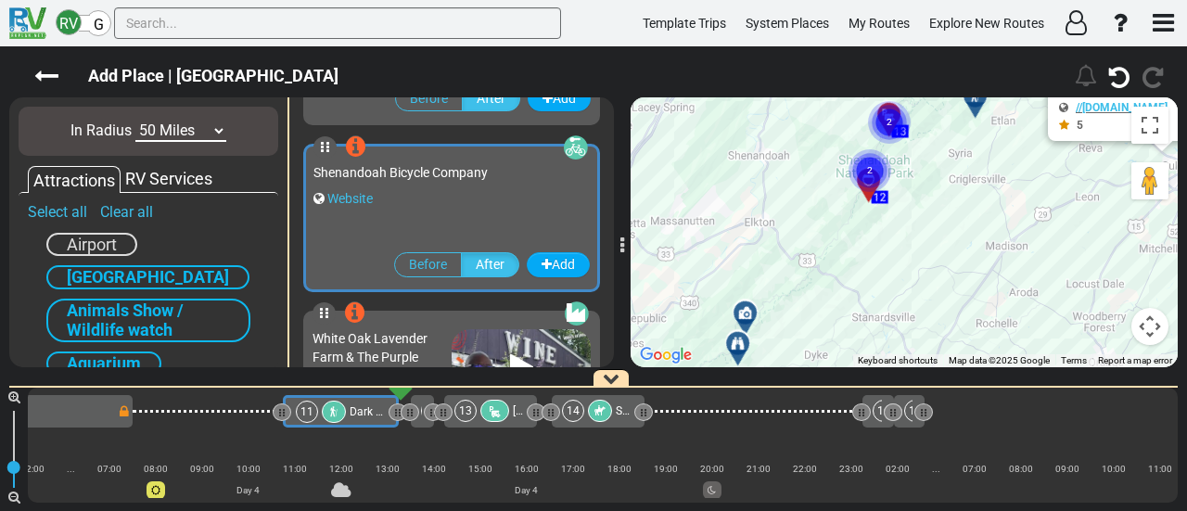
drag, startPoint x: 874, startPoint y: 155, endPoint x: 910, endPoint y: 123, distance: 48.0
click at [910, 123] on div "To activate drag with keyboard, press Alt + Enter. Once in keyboard drag state,…" at bounding box center [903, 232] width 547 height 270
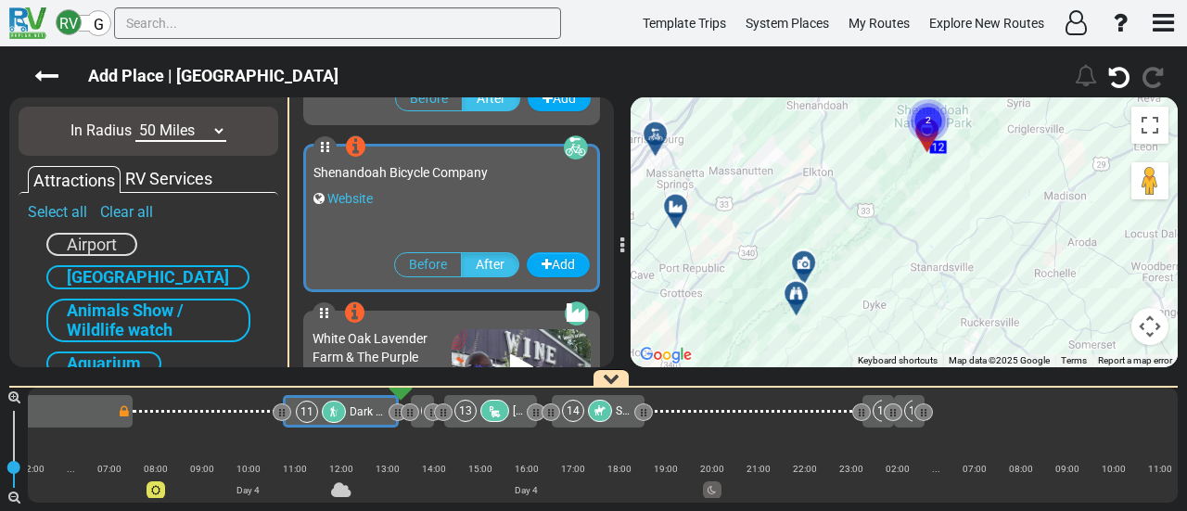
click at [801, 257] on icon at bounding box center [802, 262] width 13 height 13
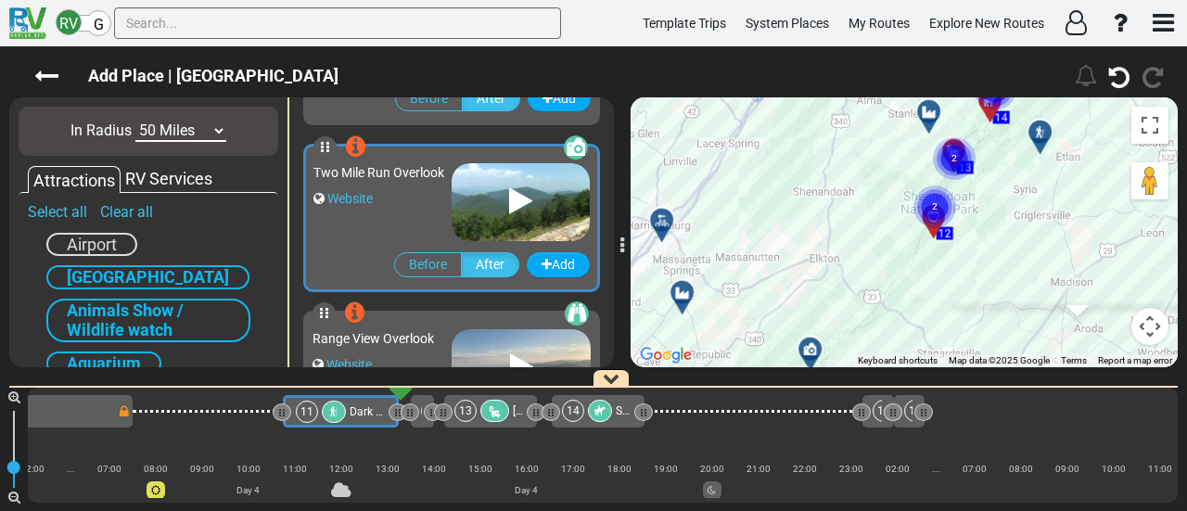
drag, startPoint x: 761, startPoint y: 233, endPoint x: 812, endPoint y: 198, distance: 61.5
click at [819, 194] on div "To activate drag with keyboard, press Alt + Enter. Once in keyboard drag state,…" at bounding box center [903, 232] width 547 height 270
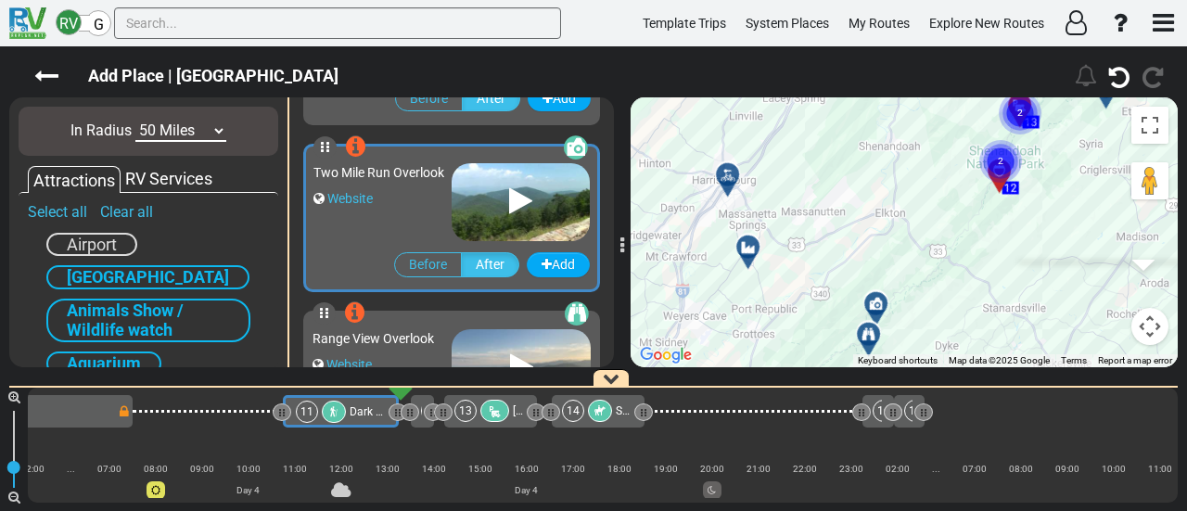
click at [751, 248] on div at bounding box center [754, 254] width 31 height 29
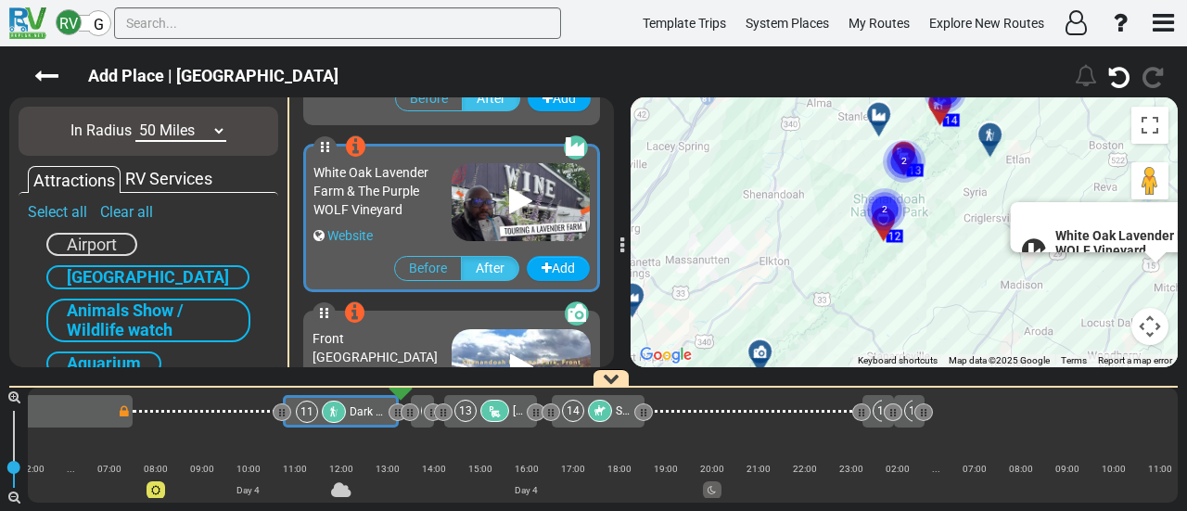
drag, startPoint x: 788, startPoint y: 248, endPoint x: 1000, endPoint y: 188, distance: 220.4
click at [1004, 186] on div "To navigate, press the arrow keys. To activate drag with keyboard, press Alt + …" at bounding box center [903, 232] width 547 height 270
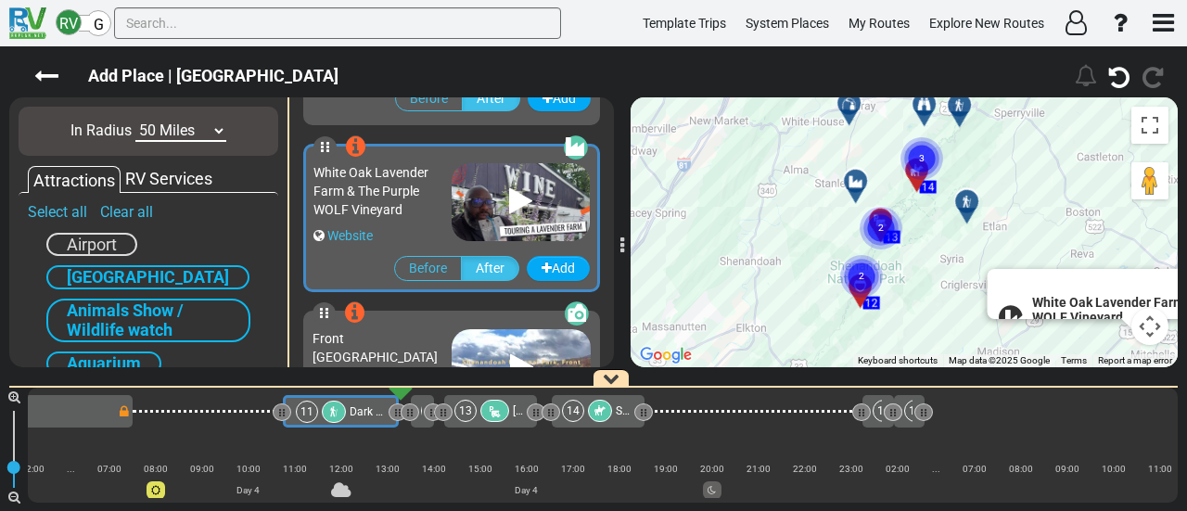
drag, startPoint x: 875, startPoint y: 164, endPoint x: 901, endPoint y: 217, distance: 58.9
click at [759, 253] on div "To activate drag with keyboard, press Alt + Enter. Once in keyboard drag state,…" at bounding box center [903, 232] width 547 height 270
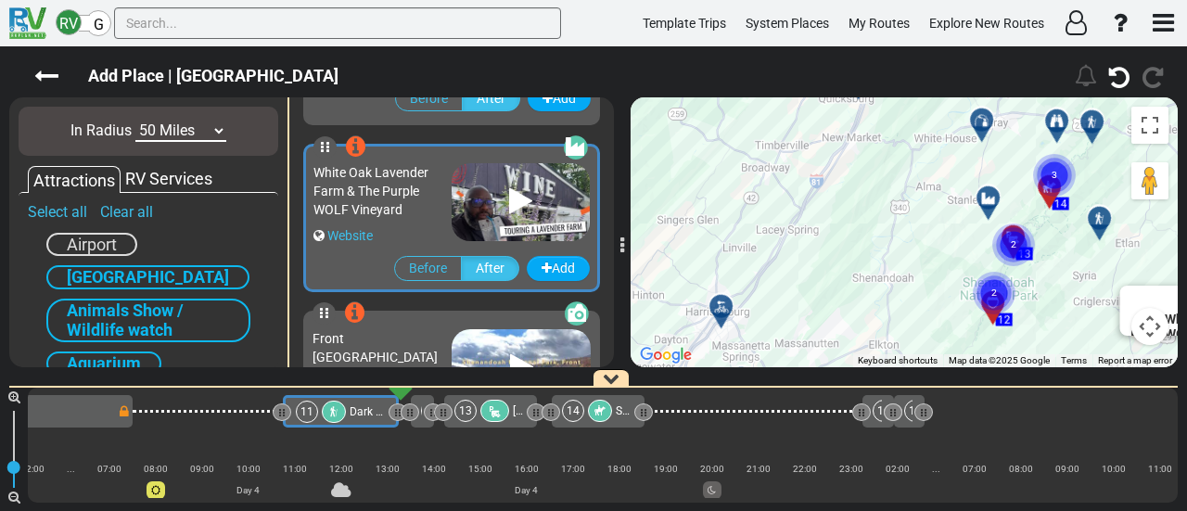
drag, startPoint x: 901, startPoint y: 217, endPoint x: 920, endPoint y: 262, distance: 49.1
click at [920, 262] on div "To activate drag with keyboard, press Alt + Enter. Once in keyboard drag state,…" at bounding box center [903, 232] width 547 height 270
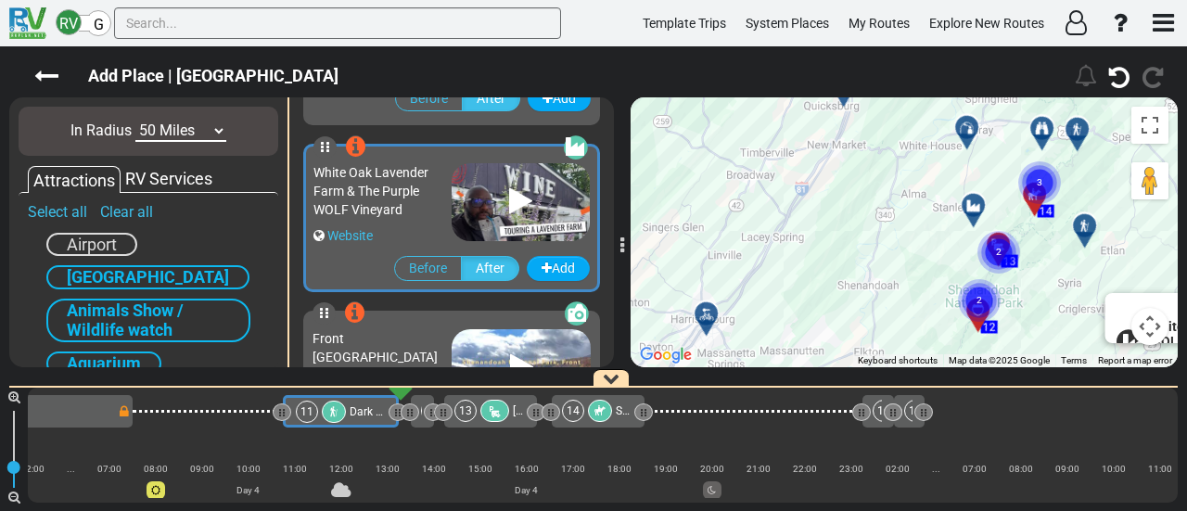
click at [971, 210] on div at bounding box center [979, 212] width 31 height 29
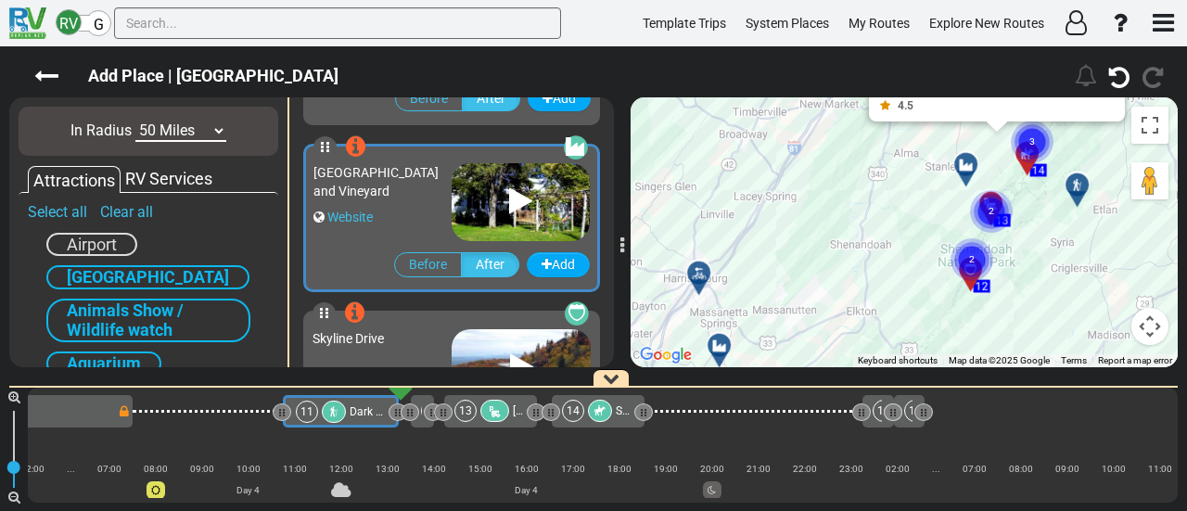
click at [888, 263] on div "To activate drag with keyboard, press Alt + Enter. Once in keyboard drag state,…" at bounding box center [903, 232] width 547 height 270
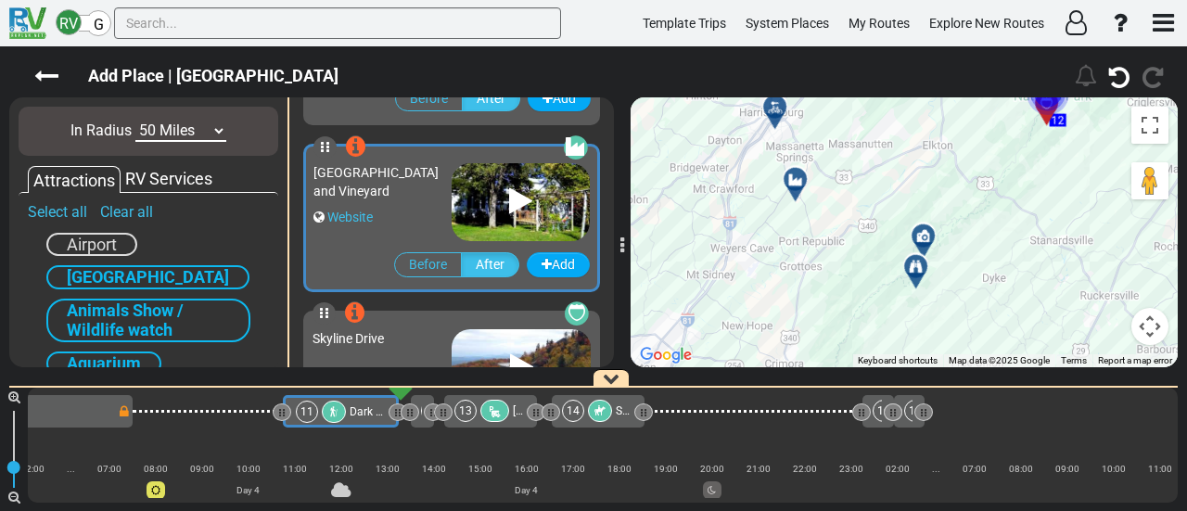
drag, startPoint x: 865, startPoint y: 281, endPoint x: 957, endPoint y: 93, distance: 209.4
click at [957, 93] on div "Add Place | Dark Hollow Falls Trailhead" at bounding box center [593, 278] width 1187 height 464
click at [920, 225] on div at bounding box center [925, 233] width 32 height 32
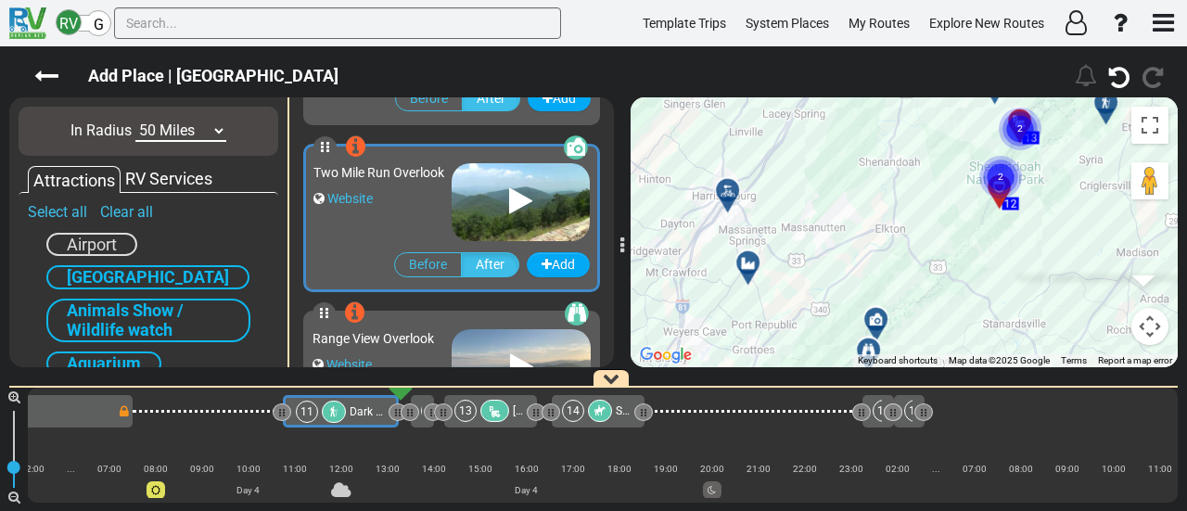
drag, startPoint x: 763, startPoint y: 242, endPoint x: 986, endPoint y: 82, distance: 274.3
click at [986, 82] on div "Add Place | Dark Hollow Falls Trailhead" at bounding box center [593, 278] width 1187 height 464
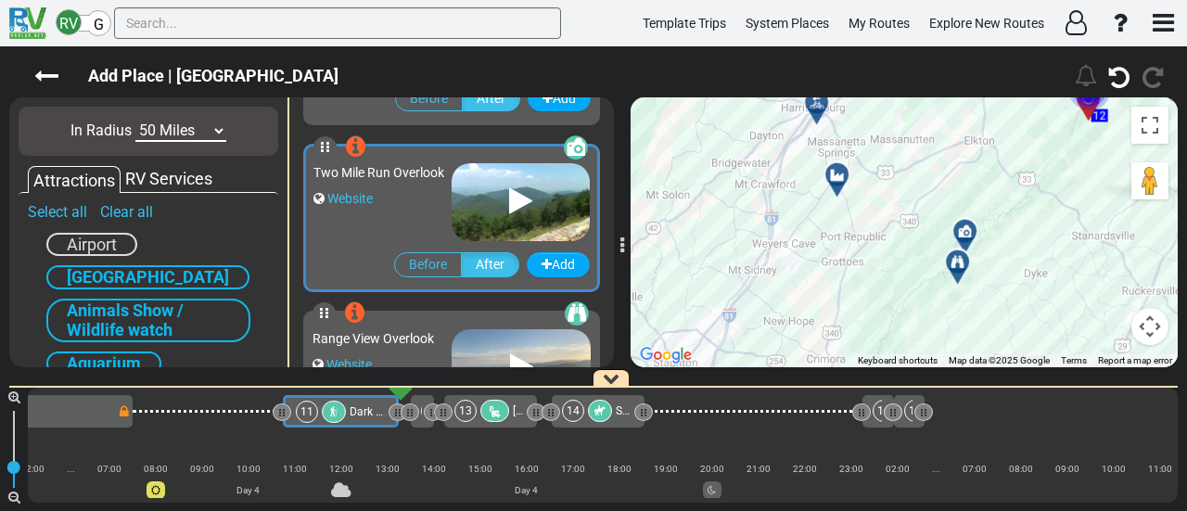
click at [953, 260] on icon at bounding box center [956, 261] width 13 height 13
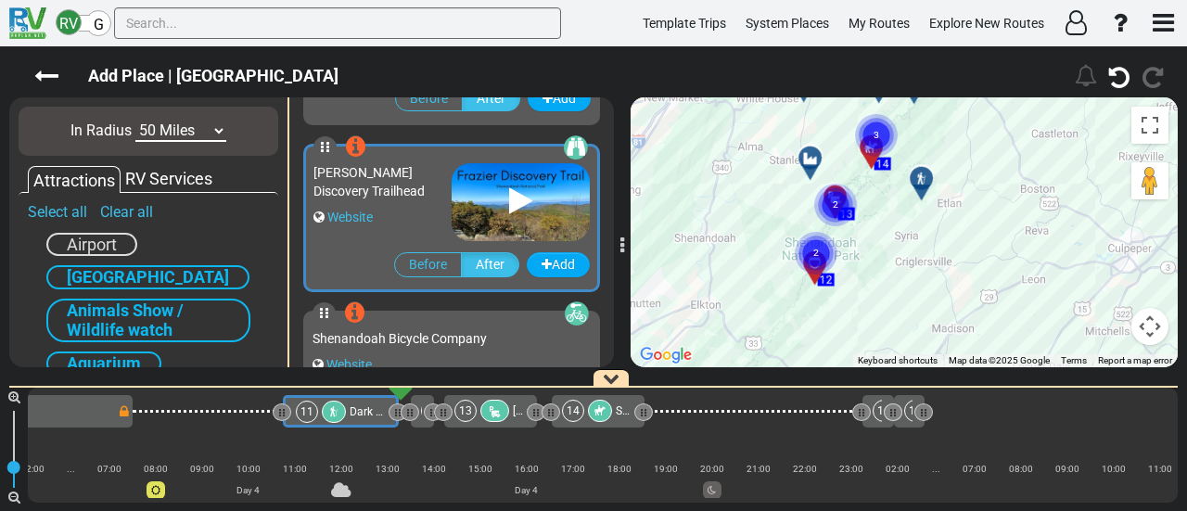
click at [821, 210] on div "To activate drag with keyboard, press Alt + Enter. Once in keyboard drag state,…" at bounding box center [903, 232] width 547 height 270
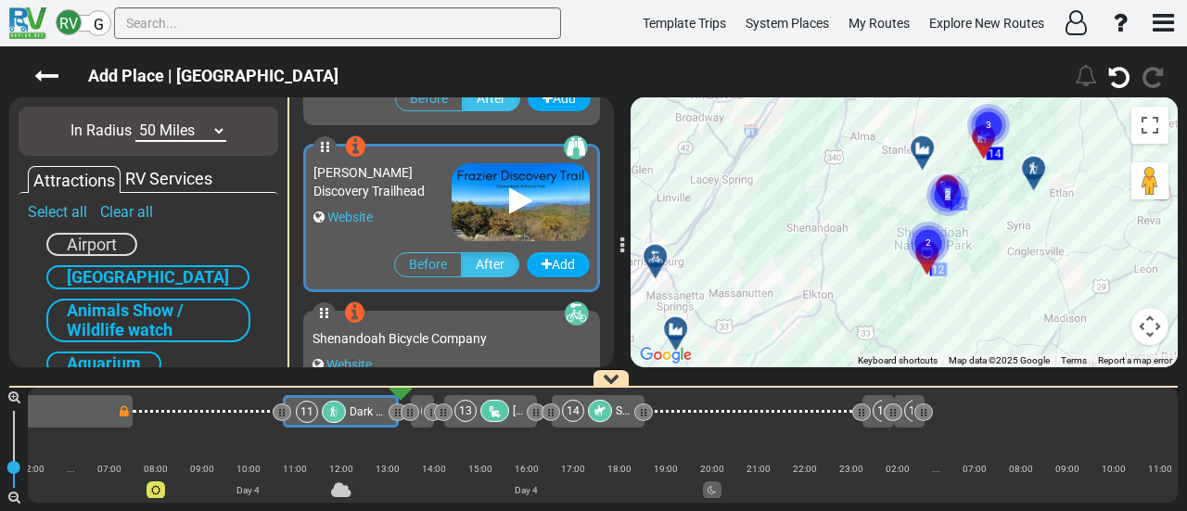
drag, startPoint x: 918, startPoint y: 195, endPoint x: 967, endPoint y: 191, distance: 49.3
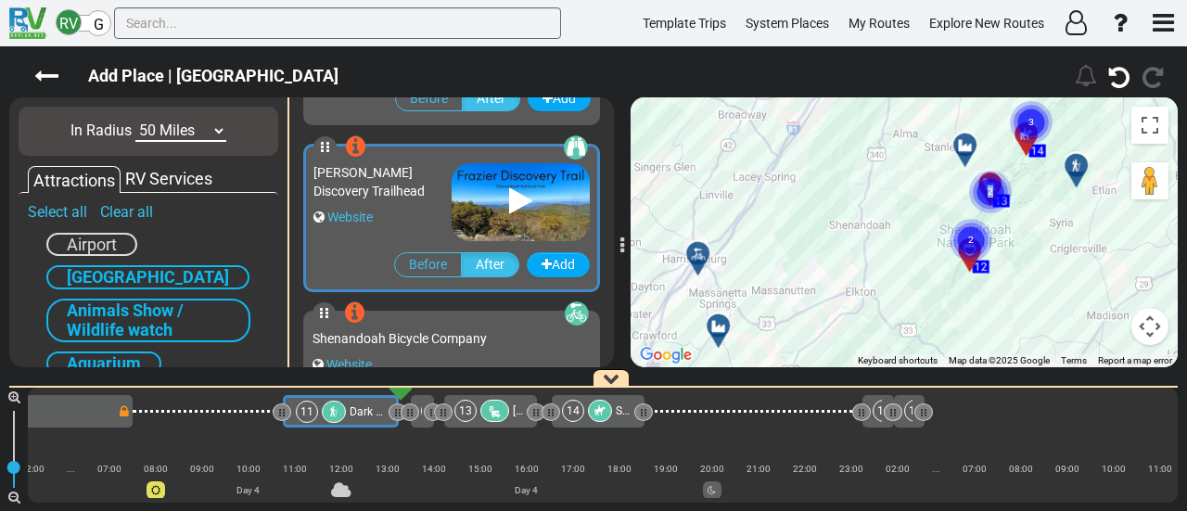
click at [722, 316] on div at bounding box center [718, 325] width 32 height 32
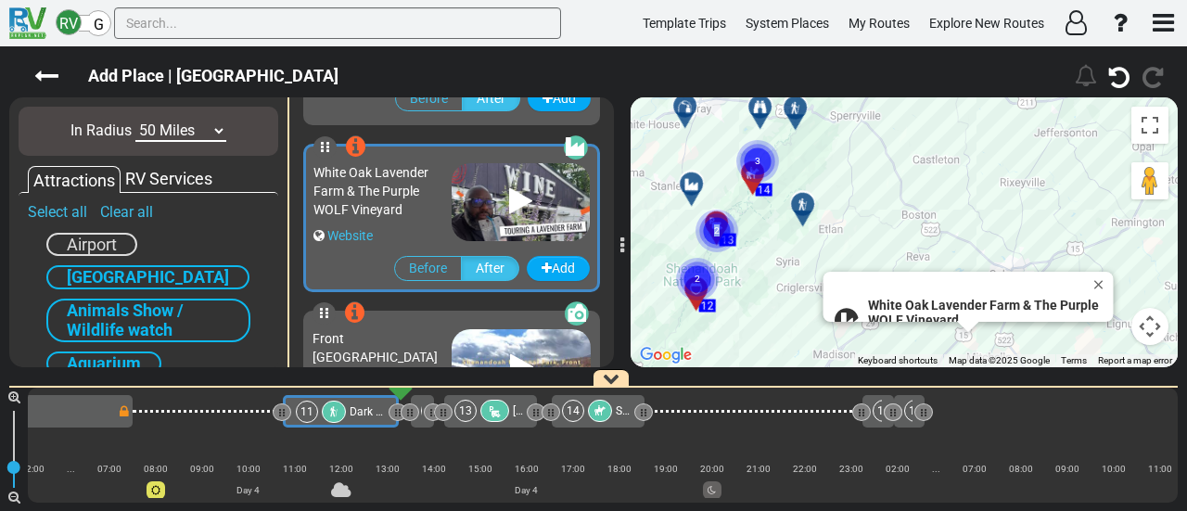
click at [695, 179] on icon at bounding box center [691, 184] width 19 height 15
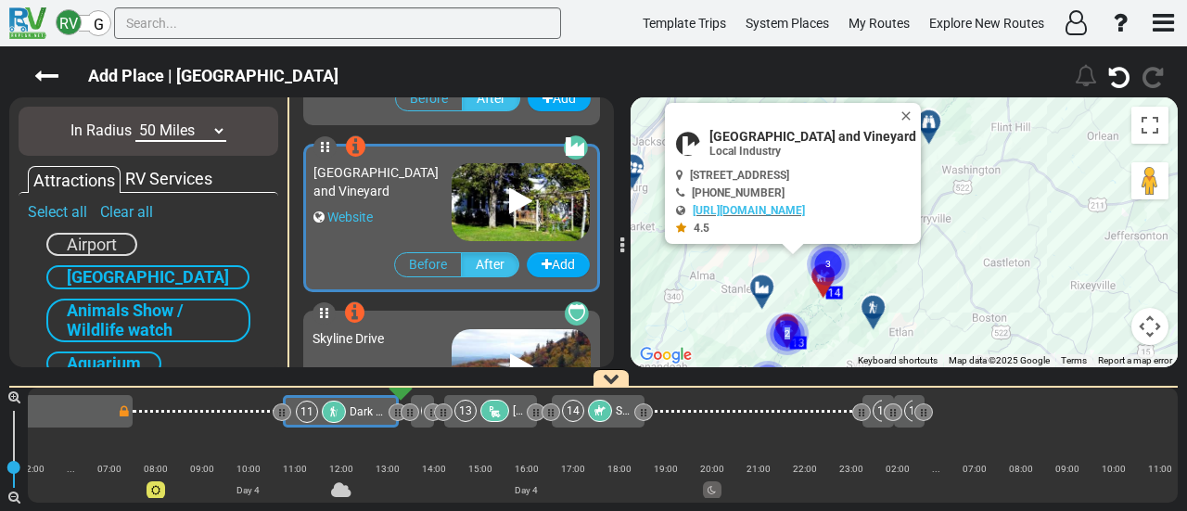
drag, startPoint x: 744, startPoint y: 185, endPoint x: 725, endPoint y: 326, distance: 142.1
click at [727, 318] on div "To activate drag with keyboard, press Alt + Enter. Once in keyboard drag state,…" at bounding box center [903, 232] width 547 height 270
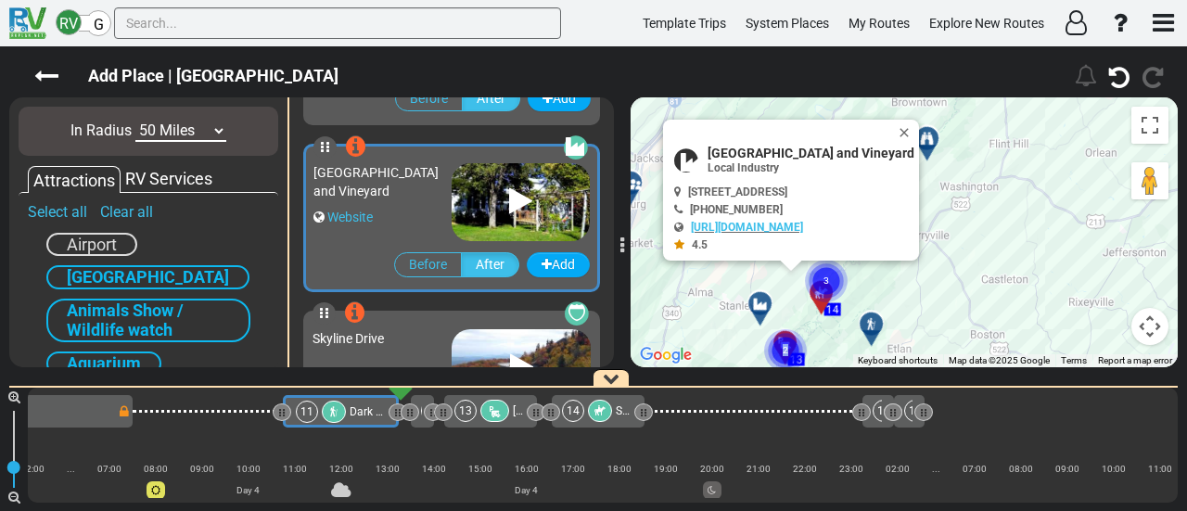
click at [725, 331] on div "To activate drag with keyboard, press Alt + Enter. Once in keyboard drag state,…" at bounding box center [903, 232] width 547 height 270
click at [907, 121] on button "Close" at bounding box center [908, 133] width 22 height 26
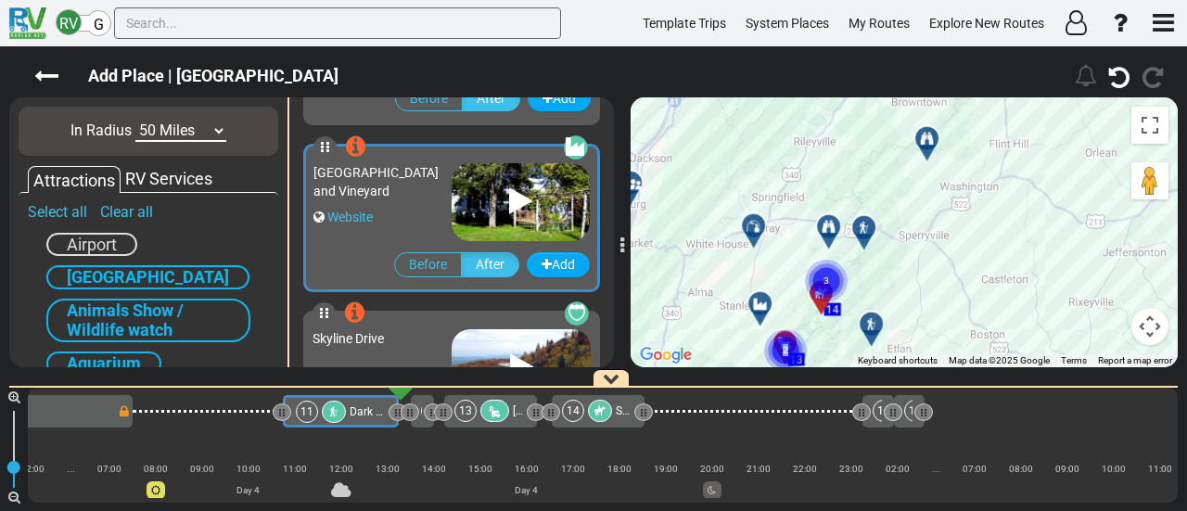
click at [749, 224] on icon at bounding box center [753, 226] width 19 height 15
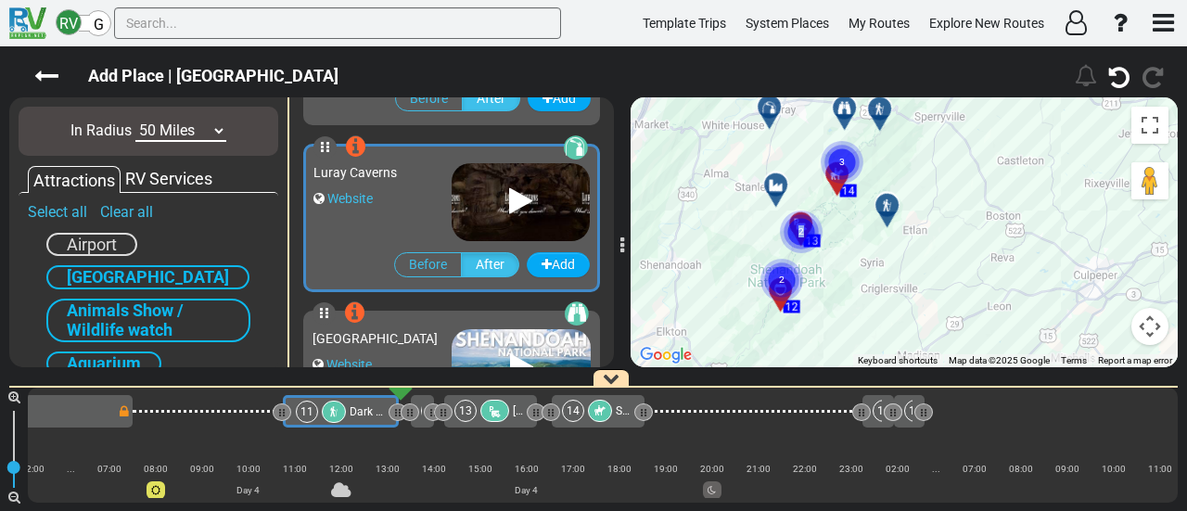
drag, startPoint x: 885, startPoint y: 177, endPoint x: 905, endPoint y: 329, distance: 153.3
click at [905, 325] on div "To activate drag with keyboard, press Alt + Enter. Once in keyboard drag state,…" at bounding box center [903, 232] width 547 height 270
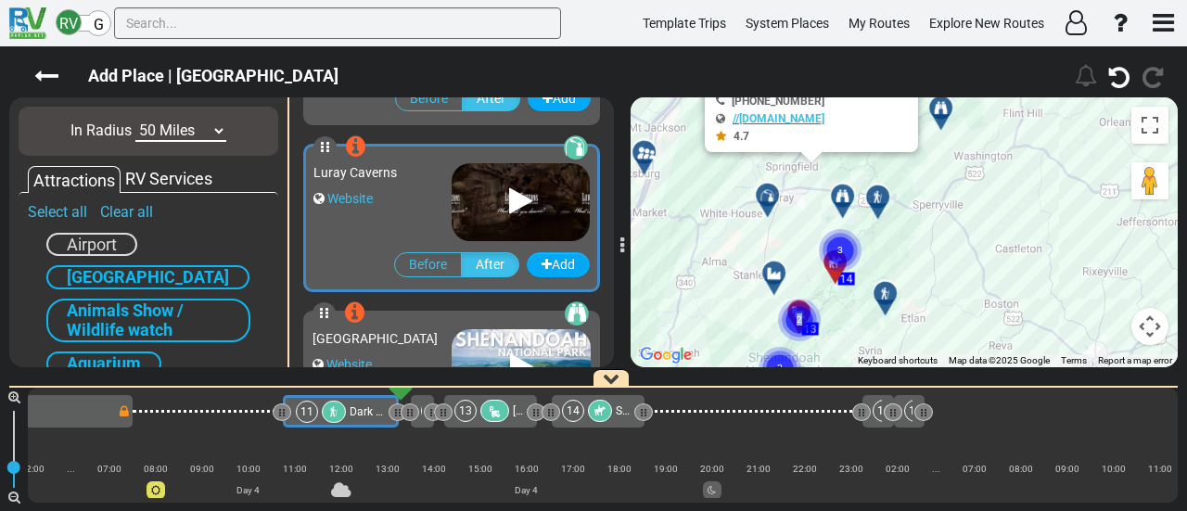
drag, startPoint x: 905, startPoint y: 331, endPoint x: 899, endPoint y: 357, distance: 26.5
click at [899, 357] on div "To activate drag with keyboard, press Alt + Enter. Once in keyboard drag state,…" at bounding box center [903, 232] width 547 height 270
click at [875, 192] on icon at bounding box center [877, 198] width 13 height 13
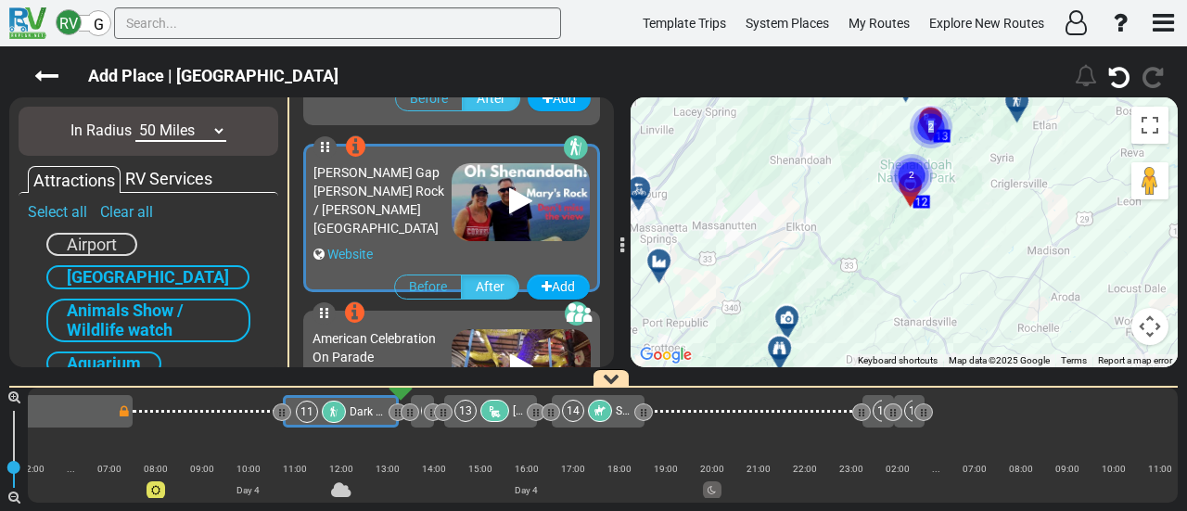
drag, startPoint x: 981, startPoint y: 180, endPoint x: 982, endPoint y: 194, distance: 13.9
click at [982, 184] on div "To activate drag with keyboard, press Alt + Enter. Once in keyboard drag state,…" at bounding box center [903, 232] width 547 height 270
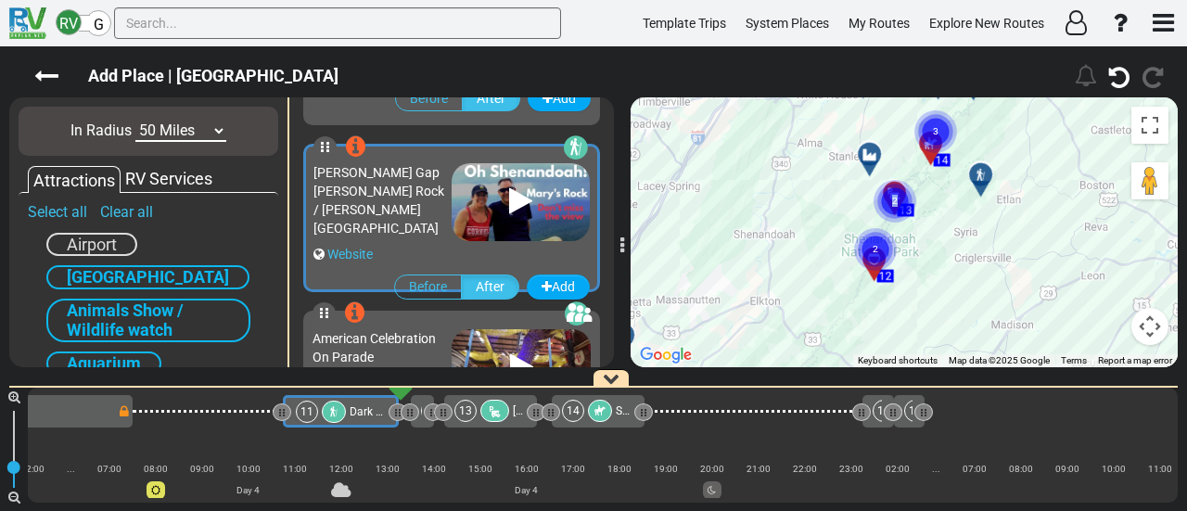
drag, startPoint x: 982, startPoint y: 215, endPoint x: 946, endPoint y: 277, distance: 71.9
click at [946, 277] on div "To activate drag with keyboard, press Alt + Enter. Once in keyboard drag state,…" at bounding box center [903, 232] width 547 height 270
click at [875, 151] on div at bounding box center [875, 160] width 31 height 29
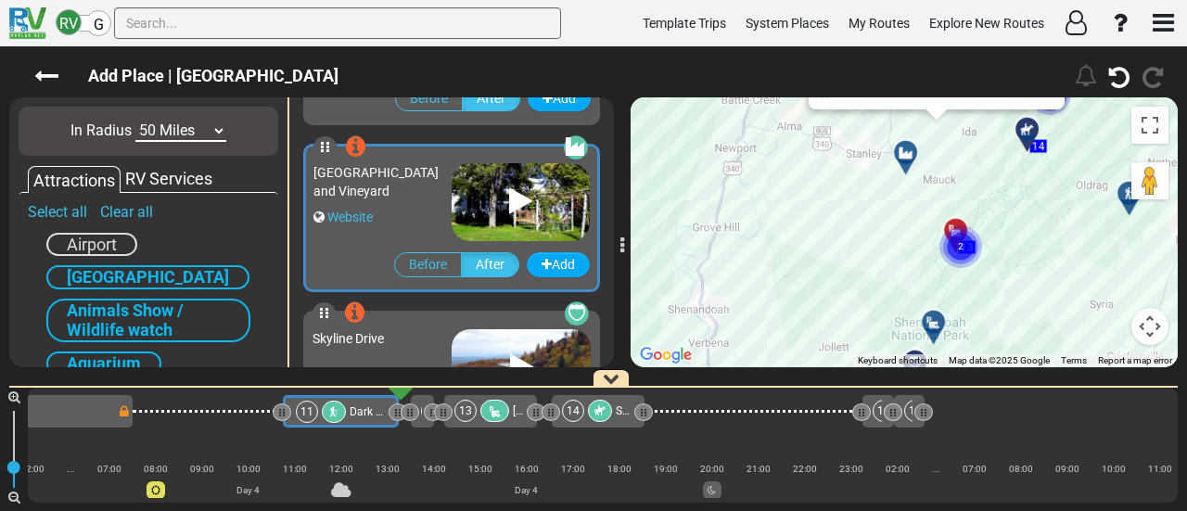
drag, startPoint x: 864, startPoint y: 183, endPoint x: 734, endPoint y: 277, distance: 160.6
click at [799, 223] on div "To activate drag with keyboard, press Alt + Enter. Once in keyboard drag state,…" at bounding box center [903, 232] width 547 height 270
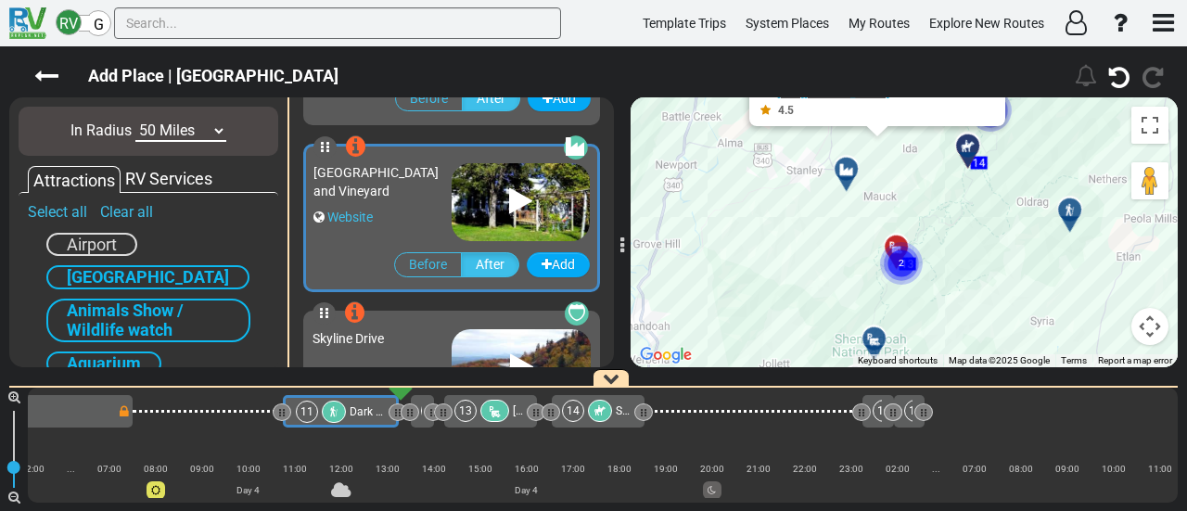
drag, startPoint x: 719, startPoint y: 300, endPoint x: 737, endPoint y: 305, distance: 18.2
click at [731, 314] on div "To activate drag with keyboard, press Alt + Enter. Once in keyboard drag state,…" at bounding box center [903, 232] width 547 height 270
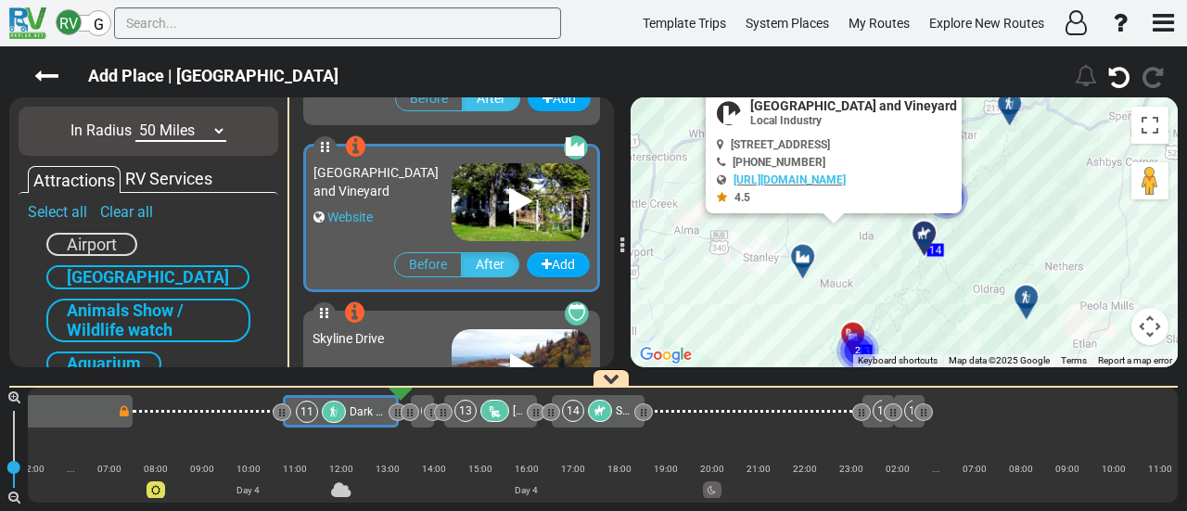
drag, startPoint x: 816, startPoint y: 216, endPoint x: 801, endPoint y: 231, distance: 21.0
click at [801, 239] on div at bounding box center [802, 255] width 32 height 32
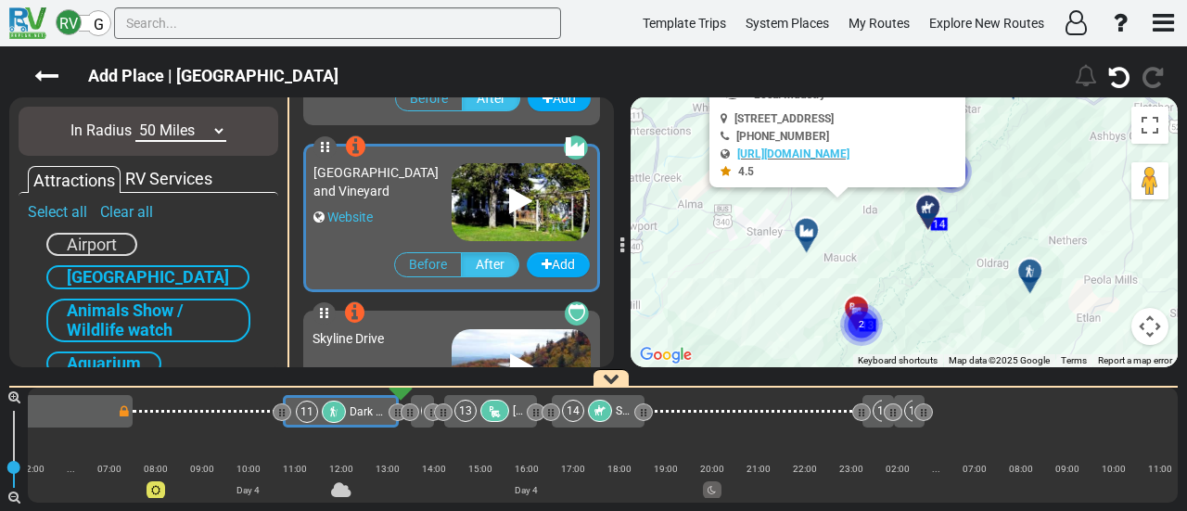
click at [801, 235] on div at bounding box center [812, 237] width 31 height 29
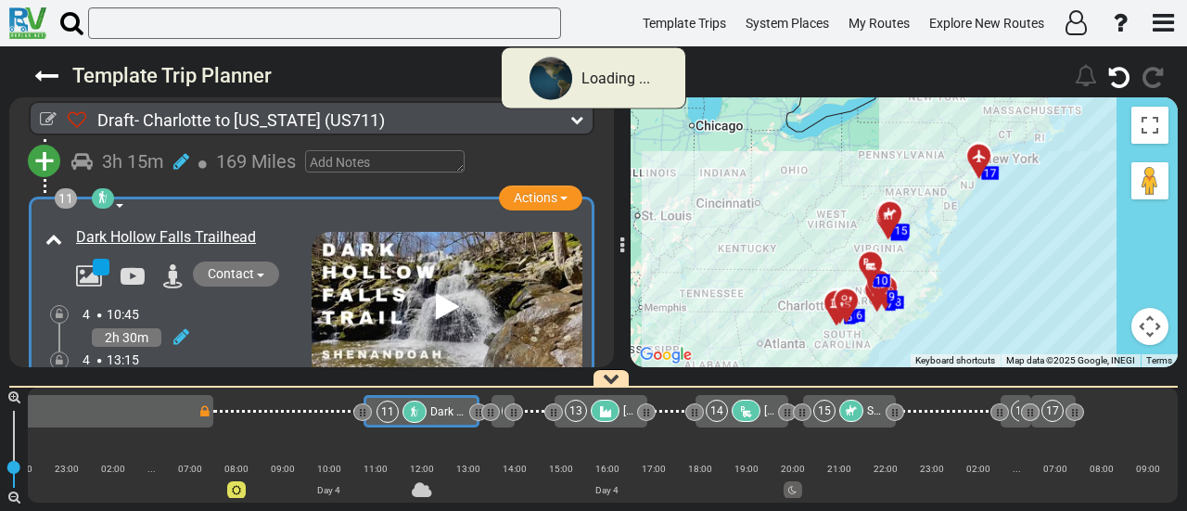
scroll to position [0, 2422]
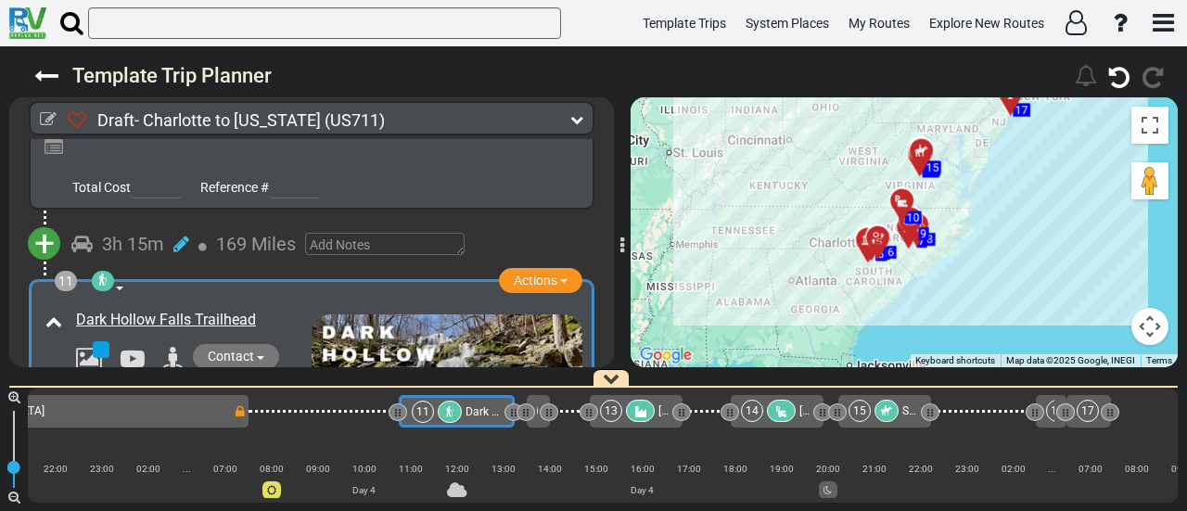
drag, startPoint x: 992, startPoint y: 268, endPoint x: 1019, endPoint y: 212, distance: 61.8
click at [1019, 212] on div "To activate drag with keyboard, press Alt + Enter. Once in keyboard drag state,…" at bounding box center [903, 232] width 547 height 270
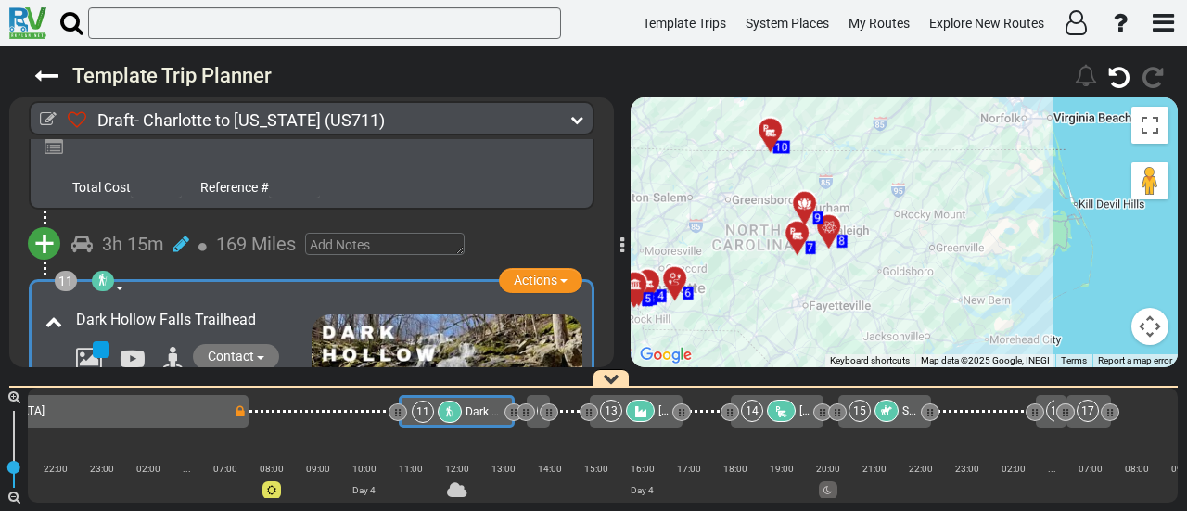
drag, startPoint x: 793, startPoint y: 207, endPoint x: 906, endPoint y: 232, distance: 115.8
click at [906, 232] on div "To activate drag with keyboard, press Alt + Enter. Once in keyboard drag state,…" at bounding box center [903, 232] width 547 height 270
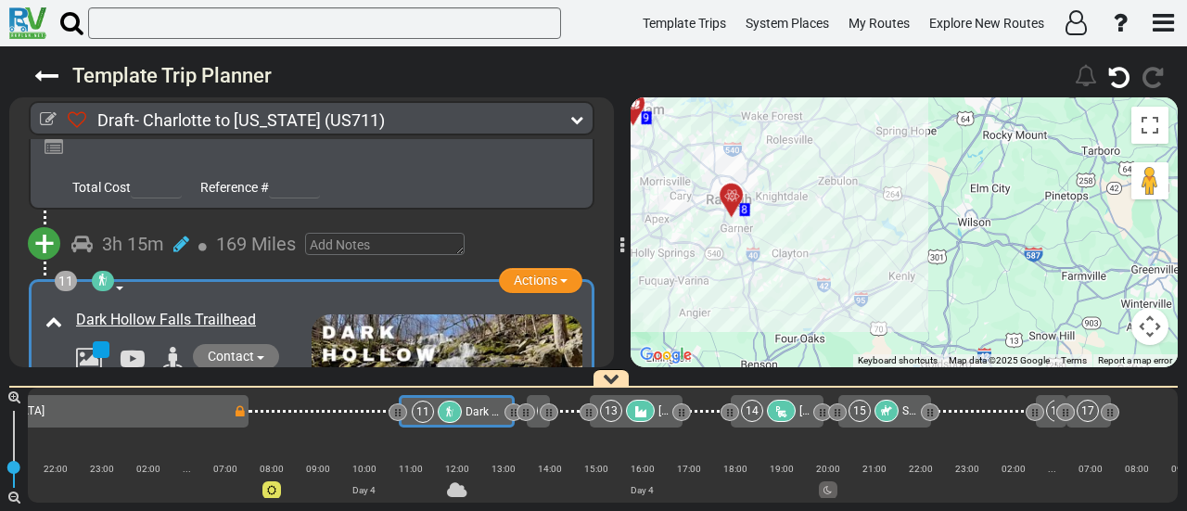
drag, startPoint x: 776, startPoint y: 255, endPoint x: 968, endPoint y: 286, distance: 194.3
click at [968, 286] on div "To activate drag with keyboard, press Alt + Enter. Once in keyboard drag state,…" at bounding box center [903, 232] width 547 height 270
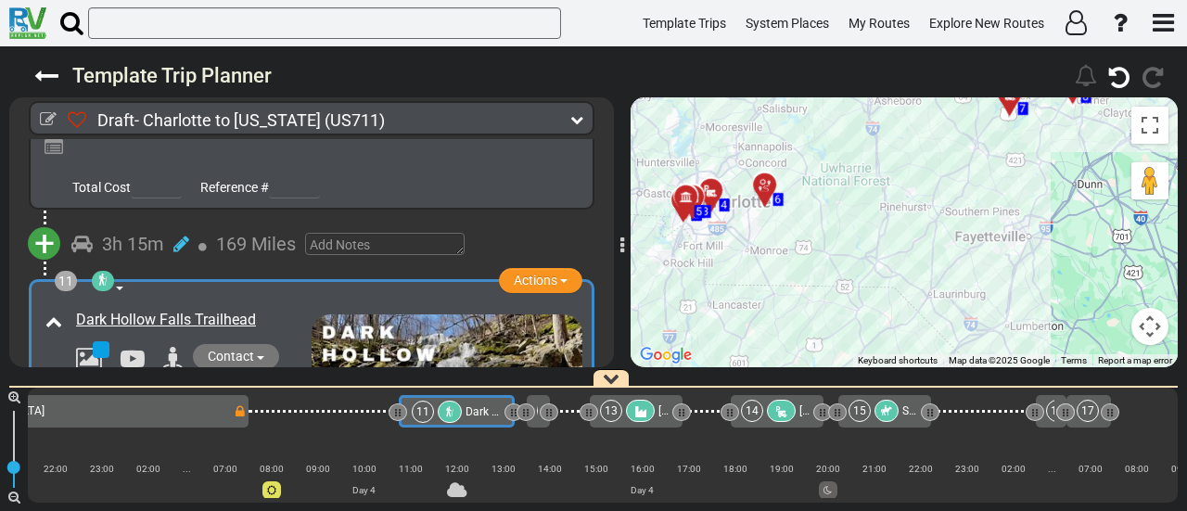
drag, startPoint x: 859, startPoint y: 270, endPoint x: 990, endPoint y: 151, distance: 176.6
click at [988, 150] on div "To activate drag with keyboard, press Alt + Enter. Once in keyboard drag state,…" at bounding box center [903, 232] width 547 height 270
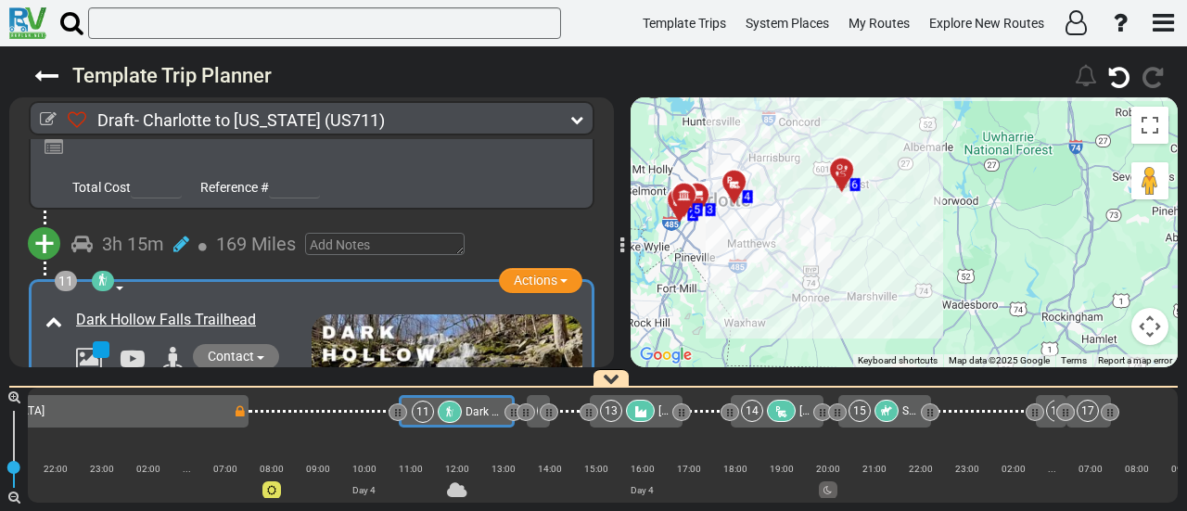
drag, startPoint x: 695, startPoint y: 266, endPoint x: 859, endPoint y: 240, distance: 166.1
click at [859, 240] on div "To activate drag with keyboard, press Alt + Enter. Once in keyboard drag state,…" at bounding box center [903, 232] width 547 height 270
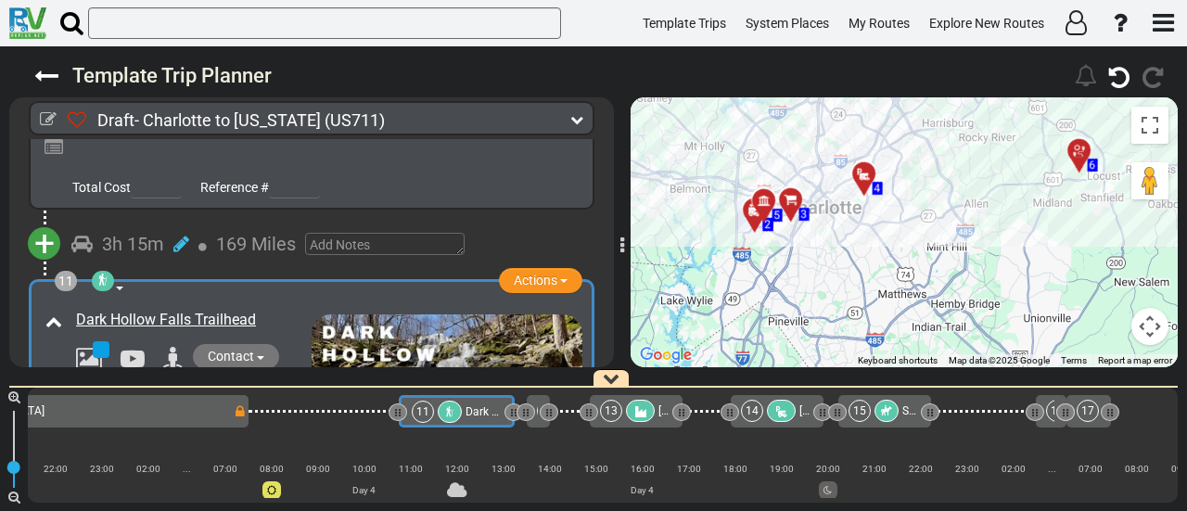
drag, startPoint x: 784, startPoint y: 256, endPoint x: 959, endPoint y: 324, distance: 187.0
click at [958, 323] on div "To activate drag with keyboard, press Alt + Enter. Once in keyboard drag state,…" at bounding box center [903, 232] width 547 height 270
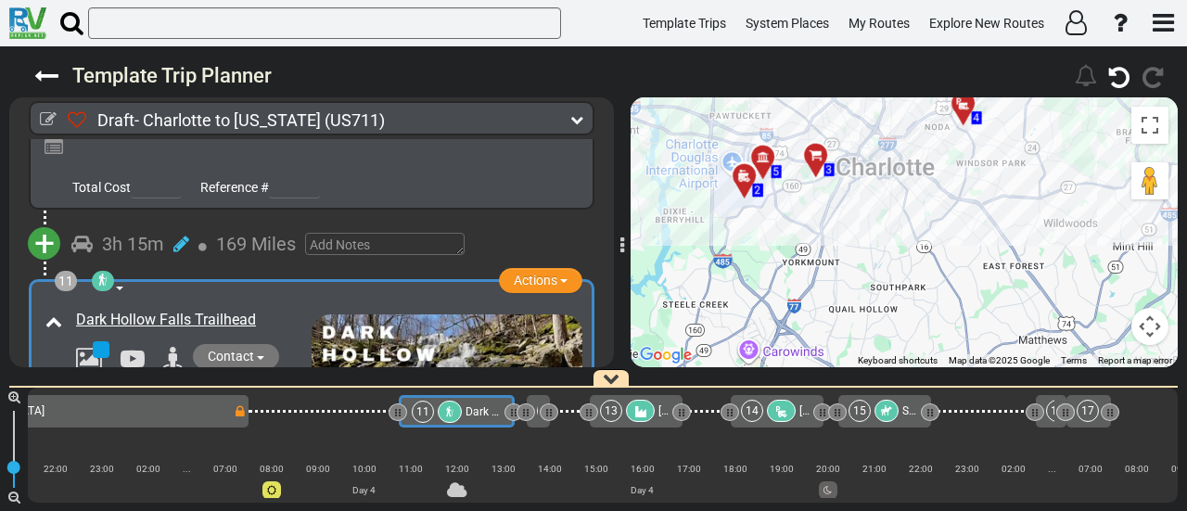
drag, startPoint x: 885, startPoint y: 283, endPoint x: 919, endPoint y: 308, distance: 41.7
click at [919, 308] on div "To activate drag with keyboard, press Alt + Enter. Once in keyboard drag state,…" at bounding box center [903, 232] width 547 height 270
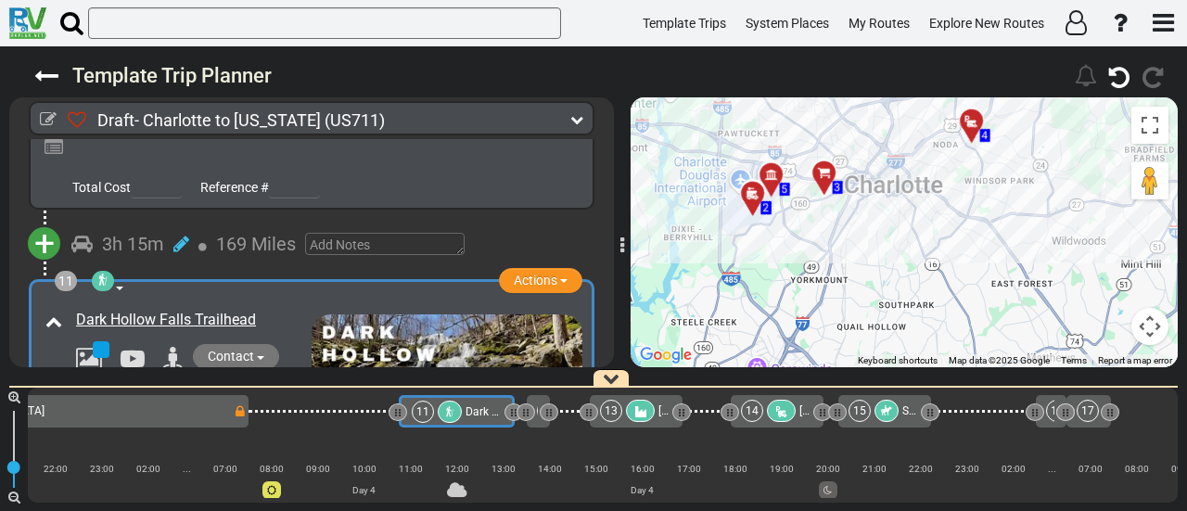
click at [847, 283] on div "To activate drag with keyboard, press Alt + Enter. Once in keyboard drag state,…" at bounding box center [903, 232] width 547 height 270
drag, startPoint x: 812, startPoint y: 298, endPoint x: 803, endPoint y: 303, distance: 10.8
click at [805, 303] on div "To activate drag with keyboard, press Alt + Enter. Once in keyboard drag state,…" at bounding box center [903, 232] width 547 height 270
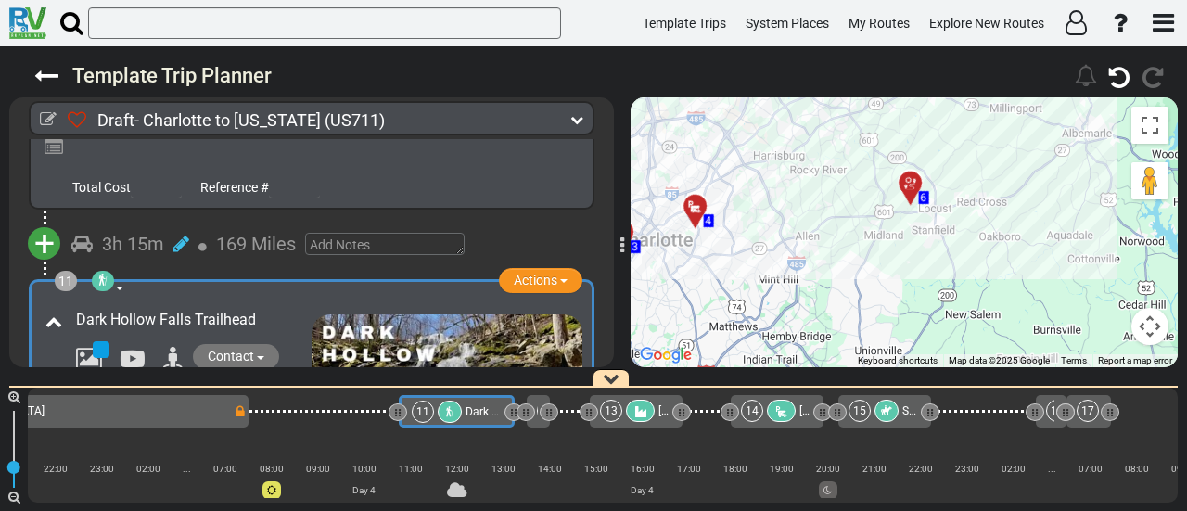
drag, startPoint x: 974, startPoint y: 274, endPoint x: 743, endPoint y: 281, distance: 231.9
click at [707, 277] on div "To activate drag with keyboard, press Alt + Enter. Once in keyboard drag state,…" at bounding box center [903, 232] width 547 height 270
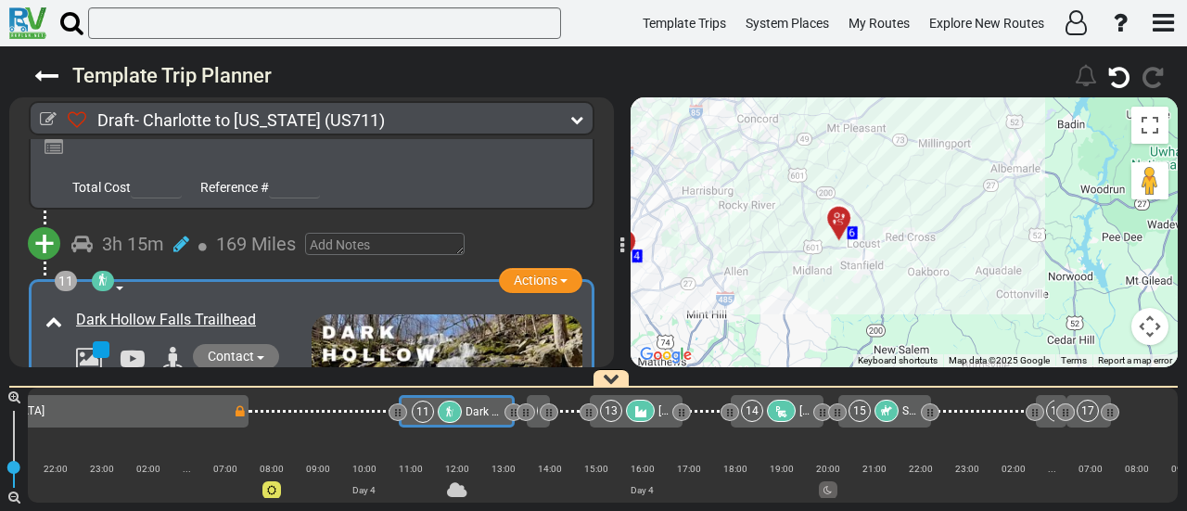
drag, startPoint x: 945, startPoint y: 270, endPoint x: 855, endPoint y: 338, distance: 113.1
click at [855, 338] on div "To activate drag with keyboard, press Alt + Enter. Once in keyboard drag state,…" at bounding box center [903, 232] width 547 height 270
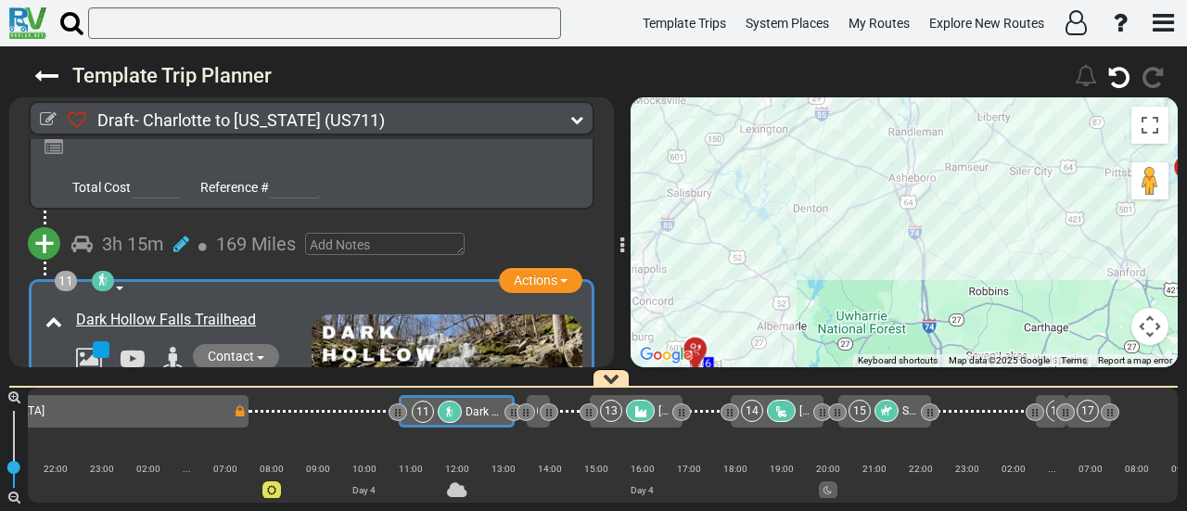
drag, startPoint x: 994, startPoint y: 263, endPoint x: 695, endPoint y: 338, distance: 307.8
click at [695, 338] on div "To activate drag with keyboard, press Alt + Enter. Once in keyboard drag state,…" at bounding box center [903, 232] width 547 height 270
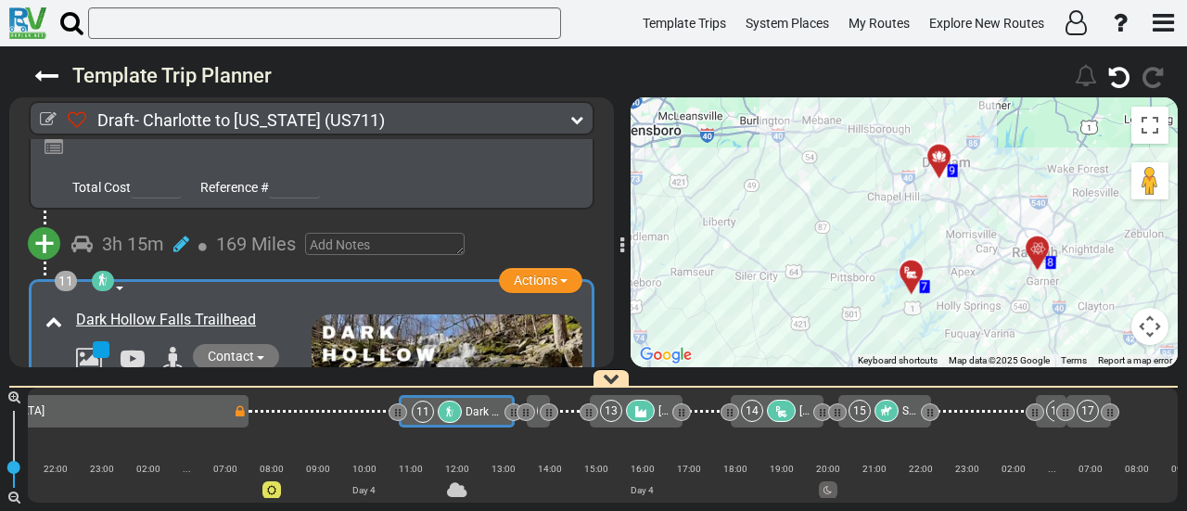
drag, startPoint x: 927, startPoint y: 298, endPoint x: 947, endPoint y: 350, distance: 55.8
click at [947, 350] on div "To activate drag with keyboard, press Alt + Enter. Once in keyboard drag state,…" at bounding box center [903, 232] width 547 height 270
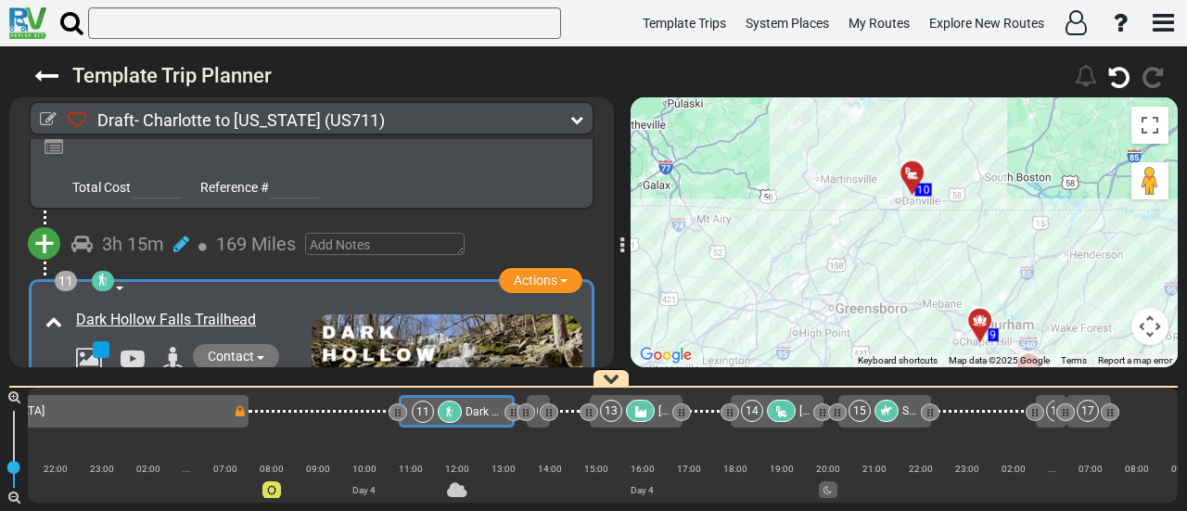
drag, startPoint x: 966, startPoint y: 153, endPoint x: 1051, endPoint y: 320, distance: 187.4
click at [1051, 320] on div "To activate drag with keyboard, press Alt + Enter. Once in keyboard drag state,…" at bounding box center [903, 232] width 547 height 270
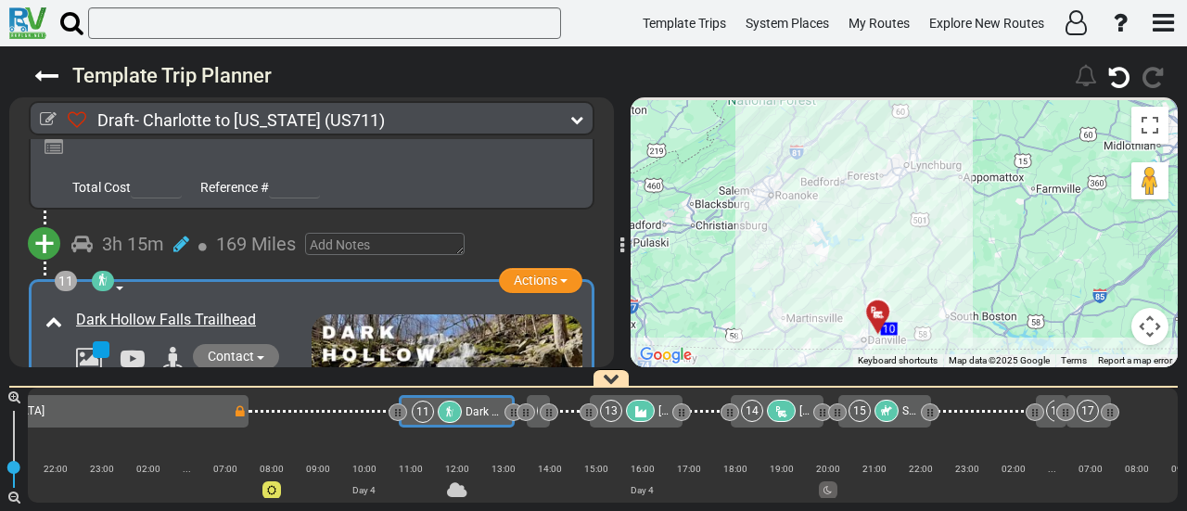
drag, startPoint x: 1041, startPoint y: 220, endPoint x: 955, endPoint y: 331, distance: 140.8
click at [960, 336] on div "To activate drag with keyboard, press Alt + Enter. Once in keyboard drag state,…" at bounding box center [903, 232] width 547 height 270
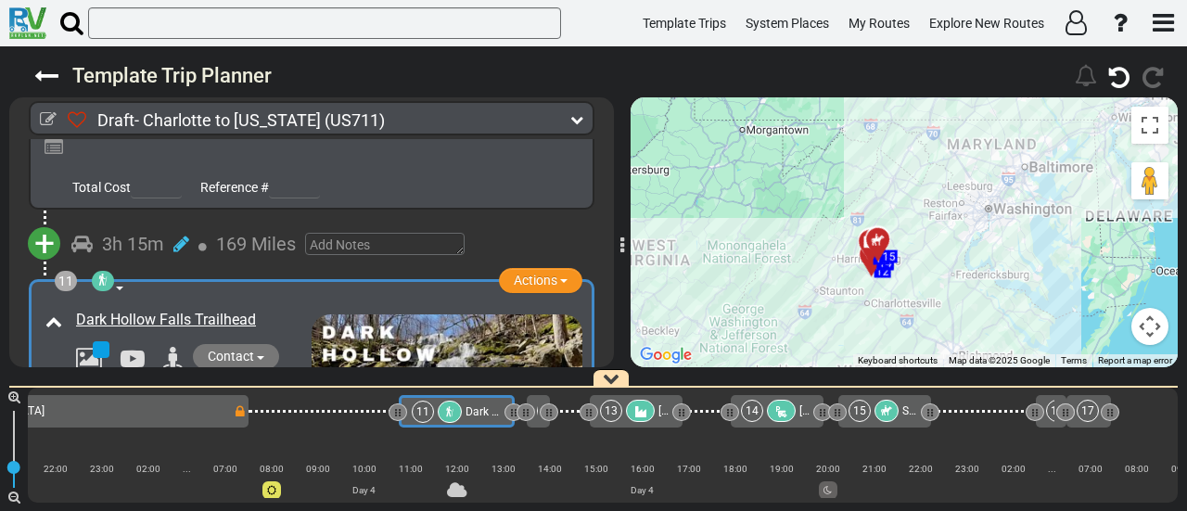
drag, startPoint x: 1030, startPoint y: 236, endPoint x: 935, endPoint y: 327, distance: 131.8
click at [936, 329] on div "To activate drag with keyboard, press Alt + Enter. Once in keyboard drag state,…" at bounding box center [903, 232] width 547 height 270
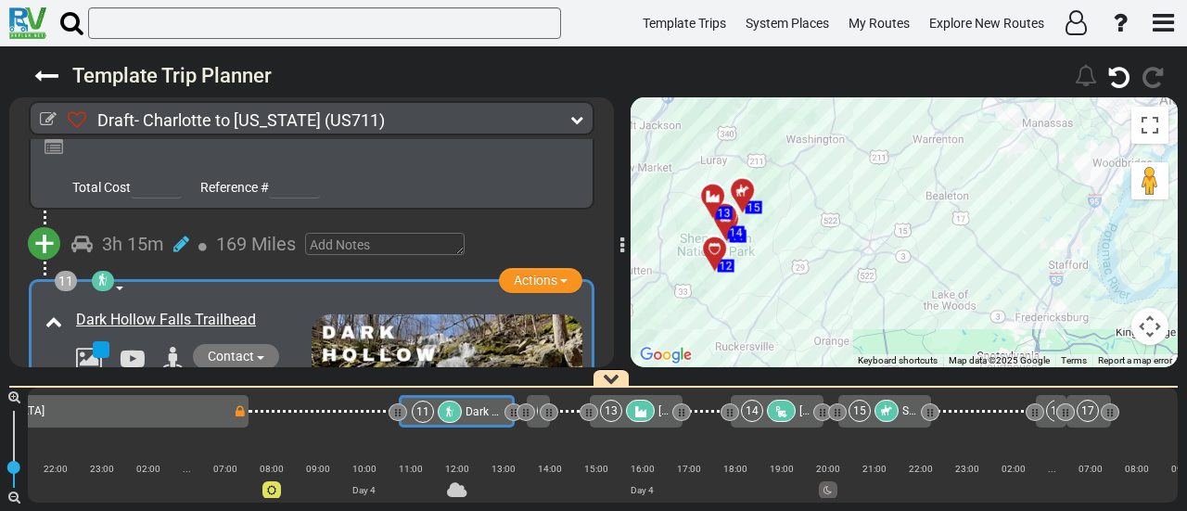
drag, startPoint x: 836, startPoint y: 183, endPoint x: 915, endPoint y: 354, distance: 188.8
click at [915, 354] on div "To activate drag with keyboard, press Alt + Enter. Once in keyboard drag state,…" at bounding box center [903, 232] width 547 height 270
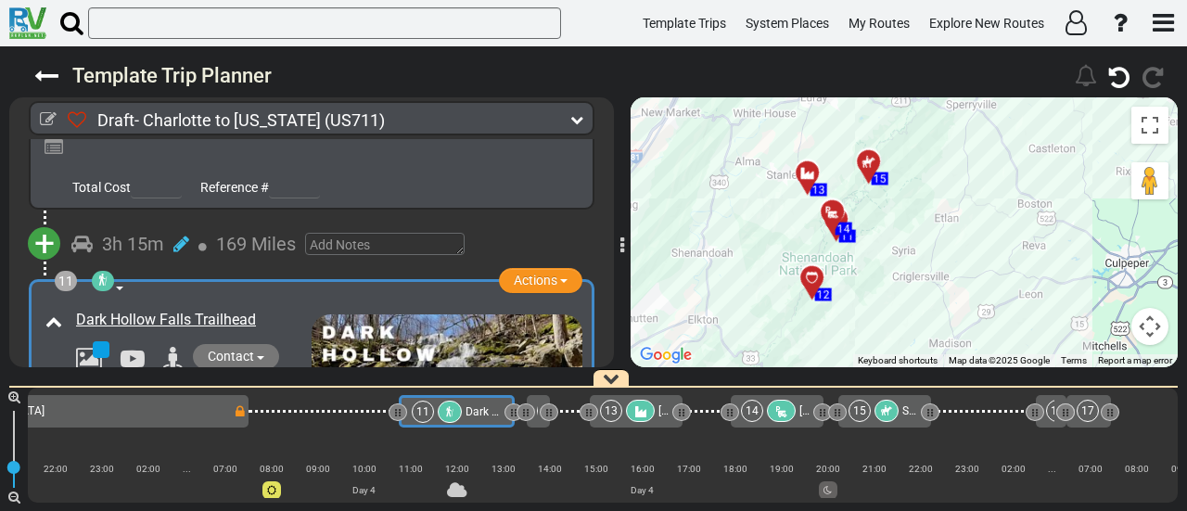
drag, startPoint x: 757, startPoint y: 253, endPoint x: 1016, endPoint y: 327, distance: 270.0
click at [1016, 327] on div "To activate drag with keyboard, press Alt + Enter. Once in keyboard drag state,…" at bounding box center [903, 232] width 547 height 270
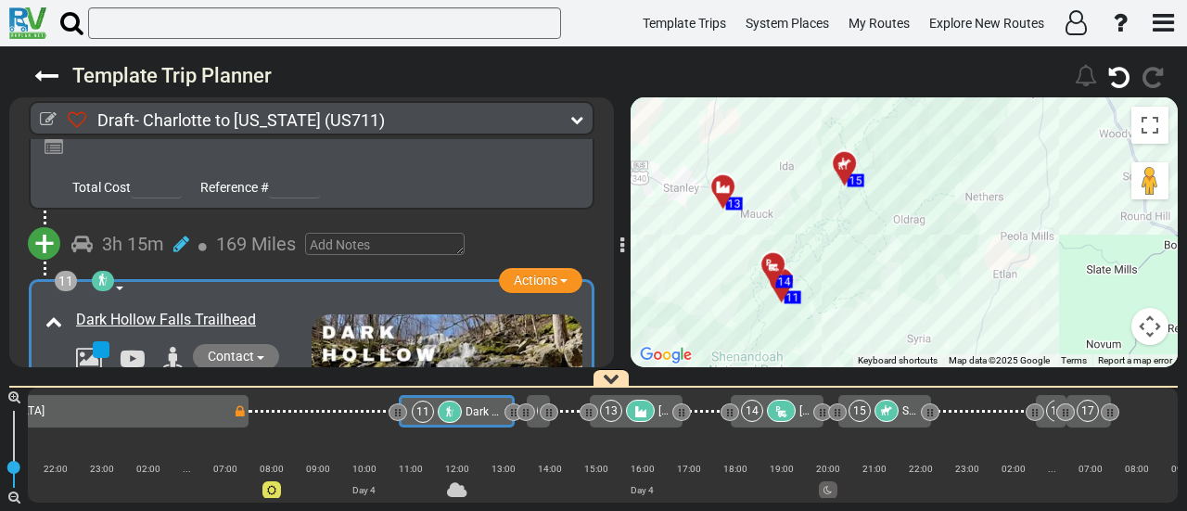
drag, startPoint x: 875, startPoint y: 206, endPoint x: 901, endPoint y: 337, distance: 133.3
click at [901, 337] on div "To activate drag with keyboard, press Alt + Enter. Once in keyboard drag state,…" at bounding box center [903, 232] width 547 height 270
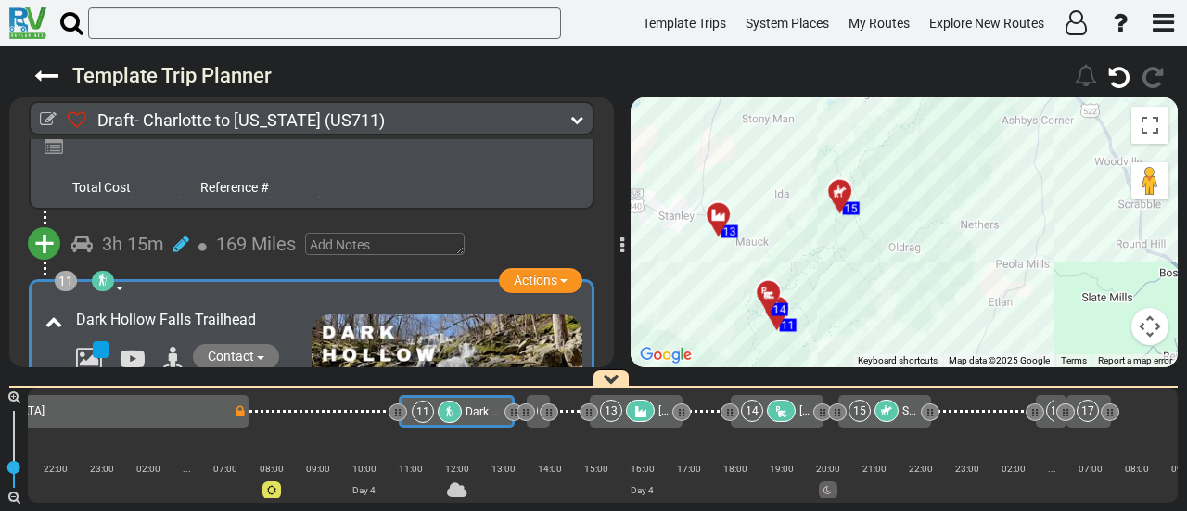
click at [640, 410] on icon at bounding box center [640, 411] width 16 height 13
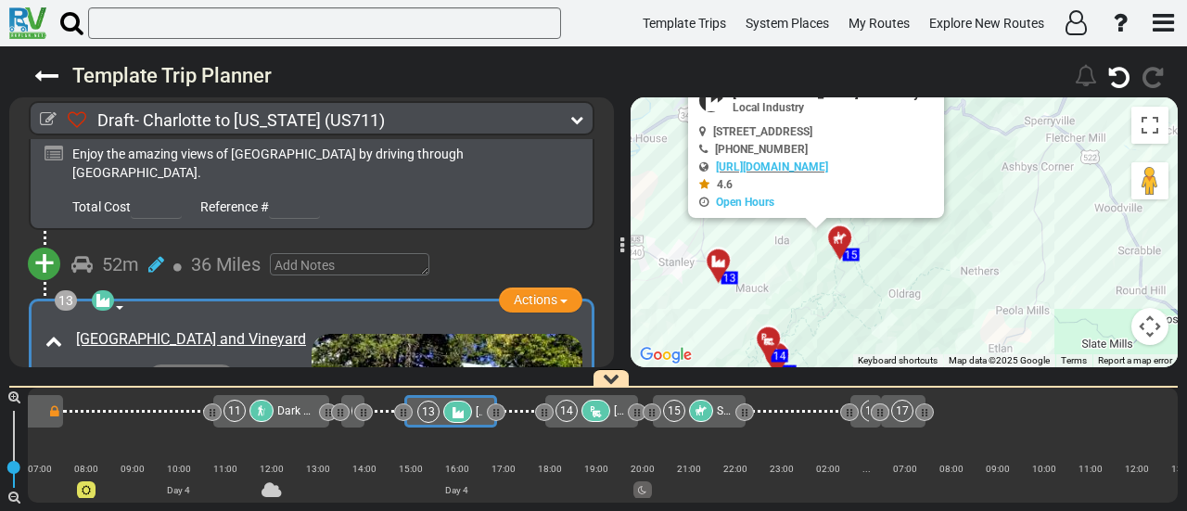
scroll to position [0, 2613]
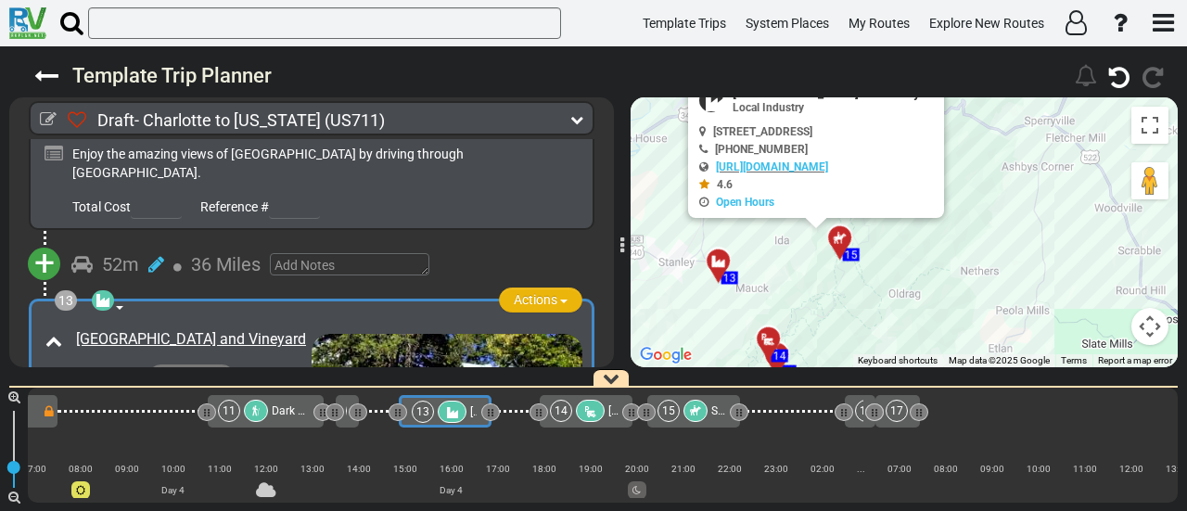
click at [533, 292] on span "Actions" at bounding box center [536, 299] width 44 height 15
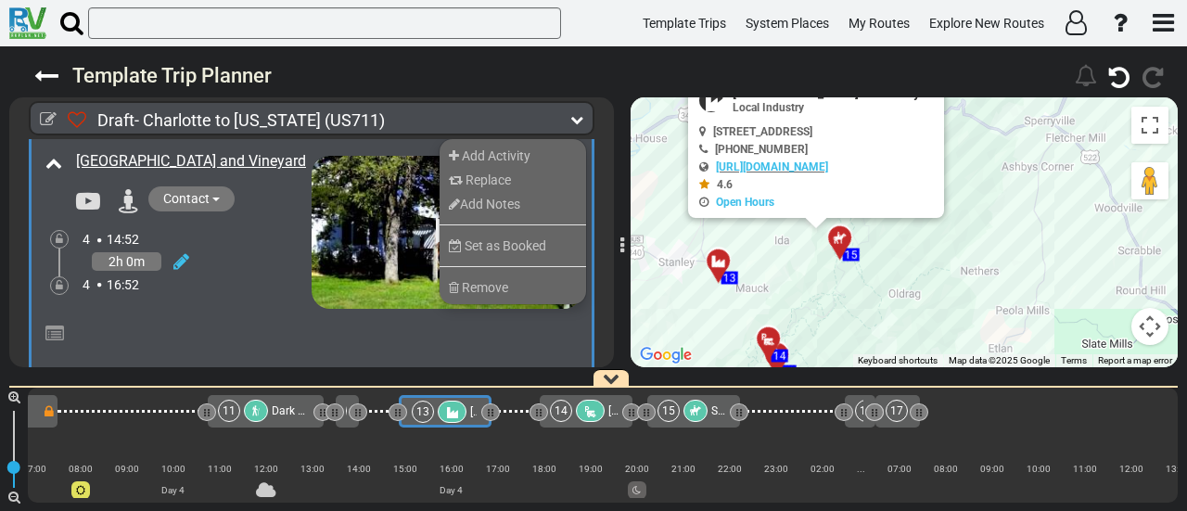
scroll to position [4257, 0]
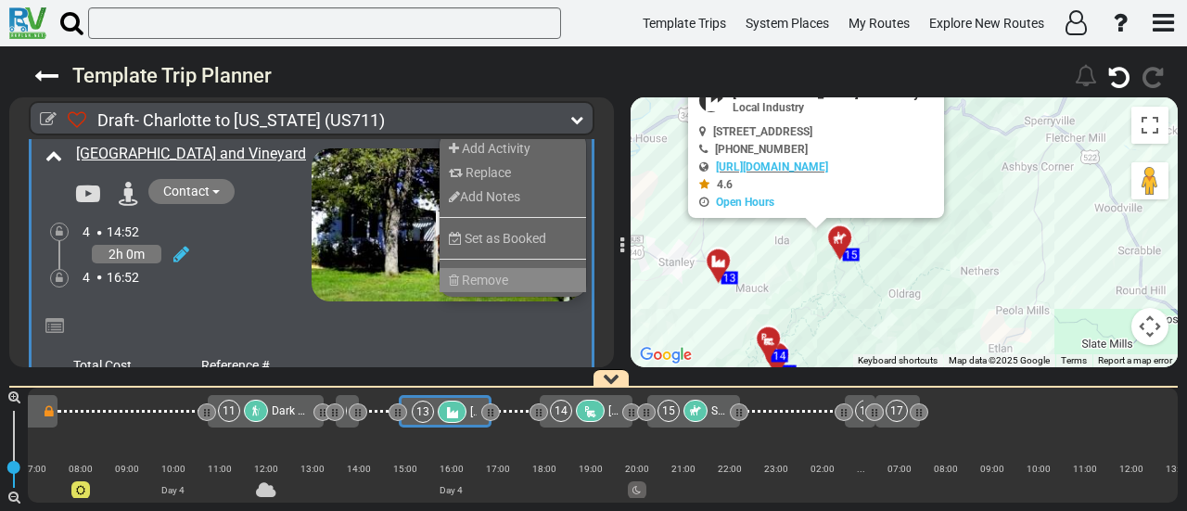
click at [499, 273] on span "Remove" at bounding box center [485, 280] width 46 height 15
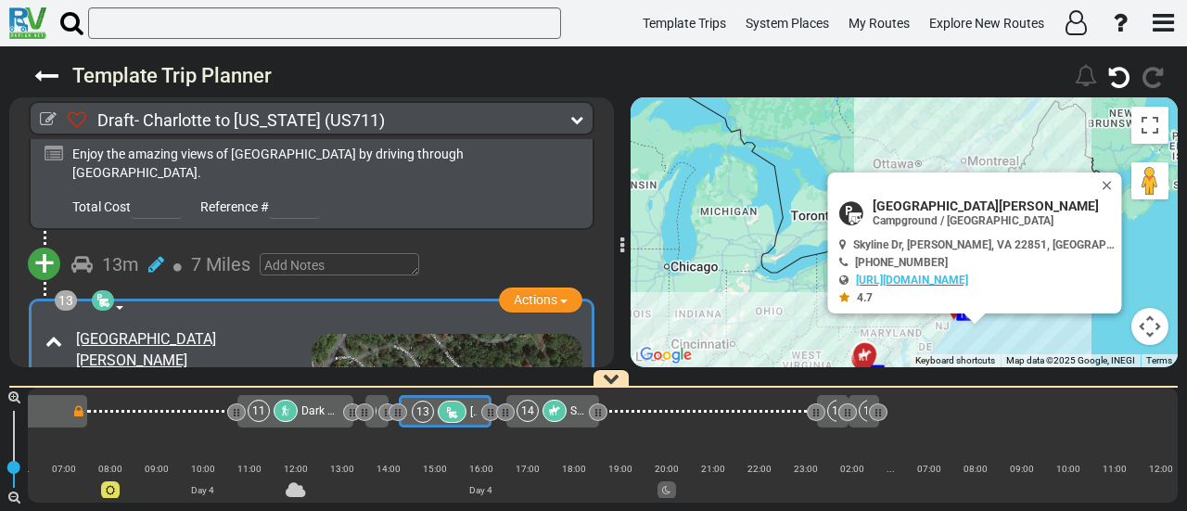
scroll to position [0, 2579]
click at [537, 292] on span "Actions" at bounding box center [536, 299] width 44 height 15
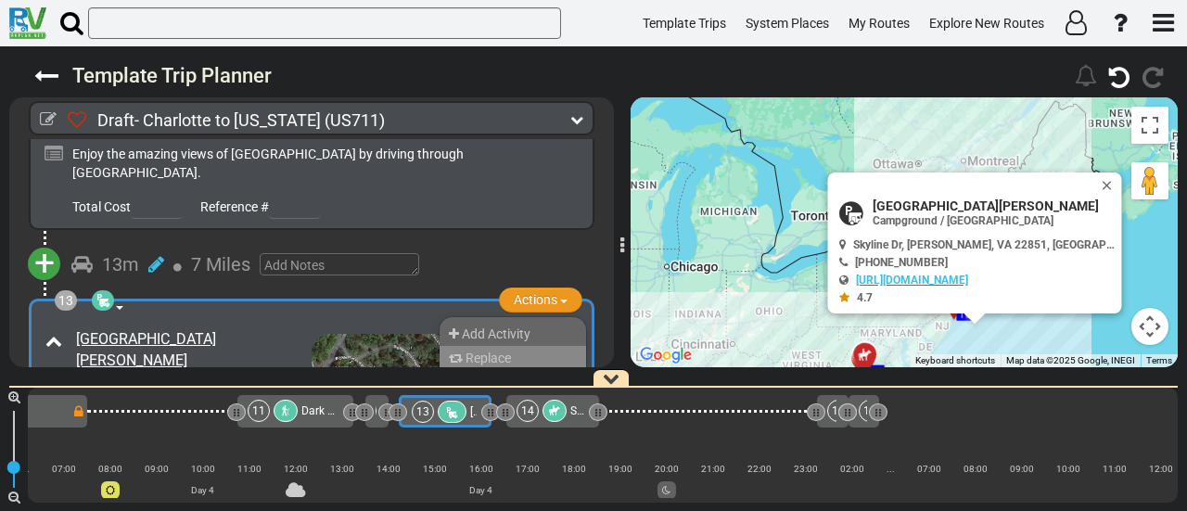
click at [495, 350] on span "Replace" at bounding box center [487, 357] width 45 height 15
click at [495, 334] on img at bounding box center [447, 419] width 271 height 171
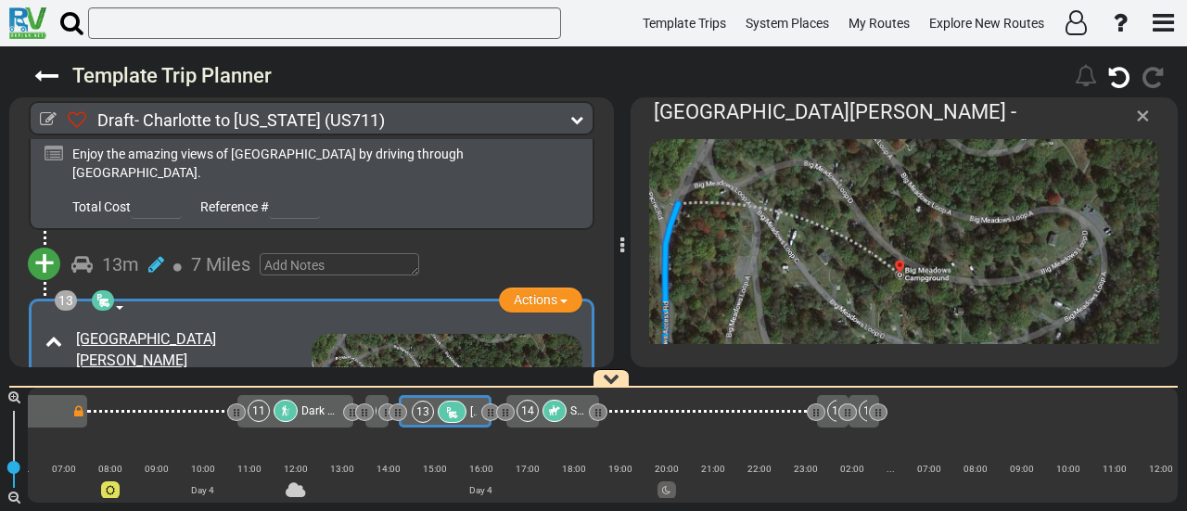
click at [1138, 123] on span "×" at bounding box center [1143, 115] width 14 height 31
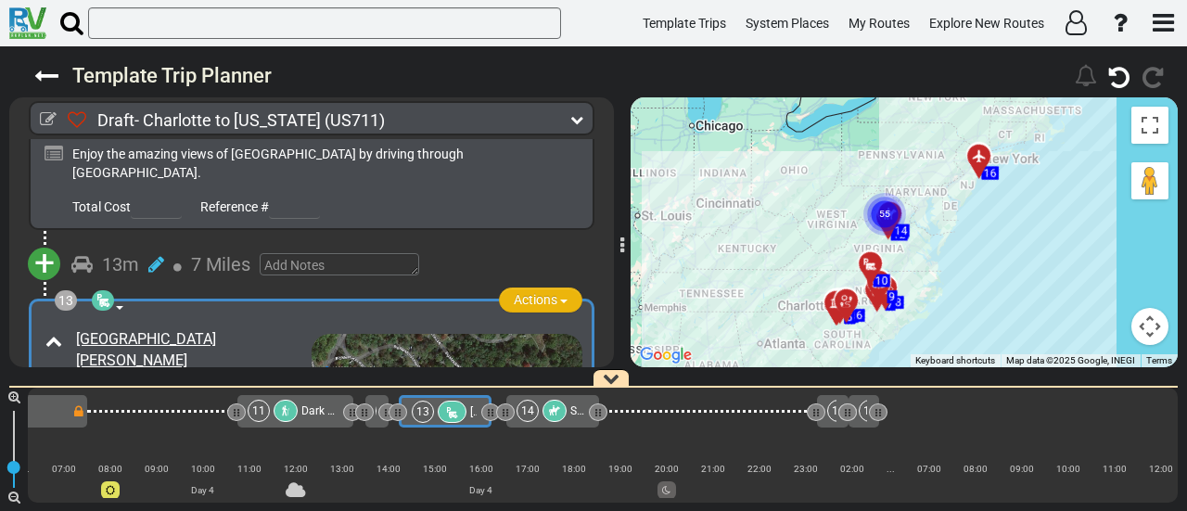
click at [560, 299] on span "button" at bounding box center [563, 301] width 7 height 4
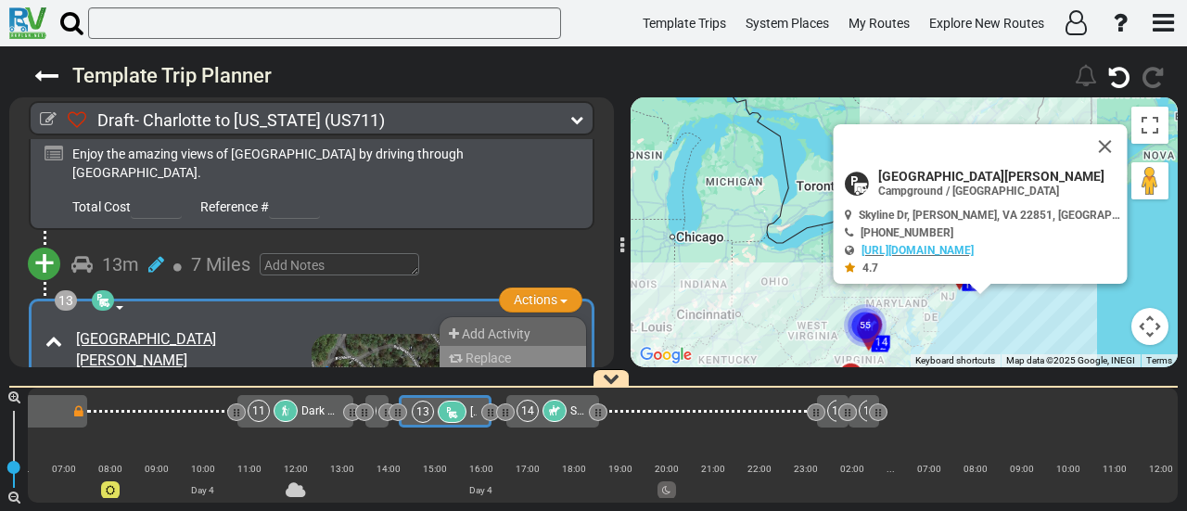
click at [523, 346] on li "Replace" at bounding box center [512, 358] width 146 height 24
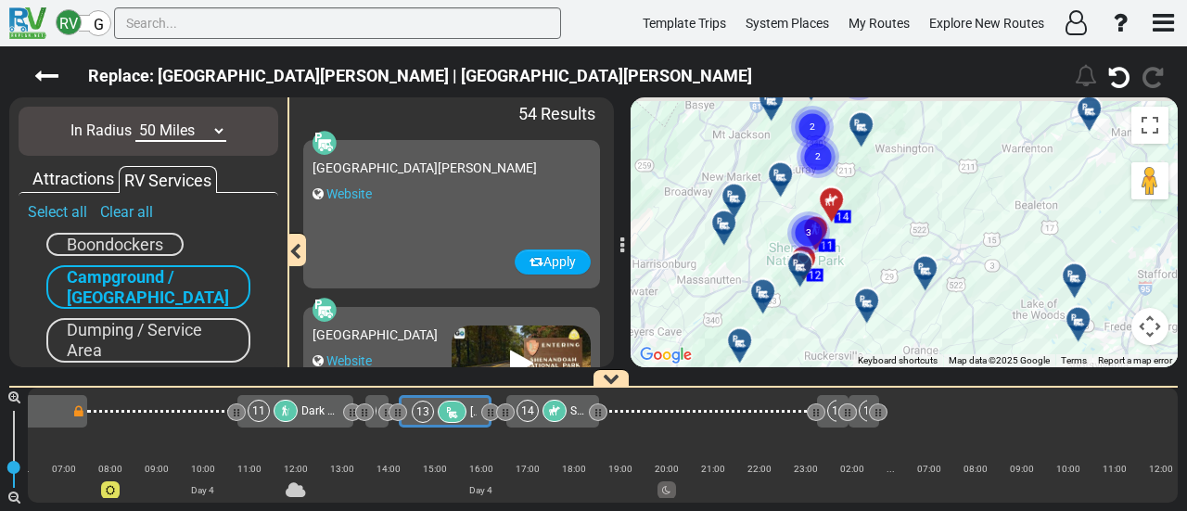
drag, startPoint x: 871, startPoint y: 180, endPoint x: 884, endPoint y: 236, distance: 58.2
click at [884, 236] on div "To activate drag with keyboard, press Alt + Enter. Once in keyboard drag state,…" at bounding box center [903, 232] width 547 height 270
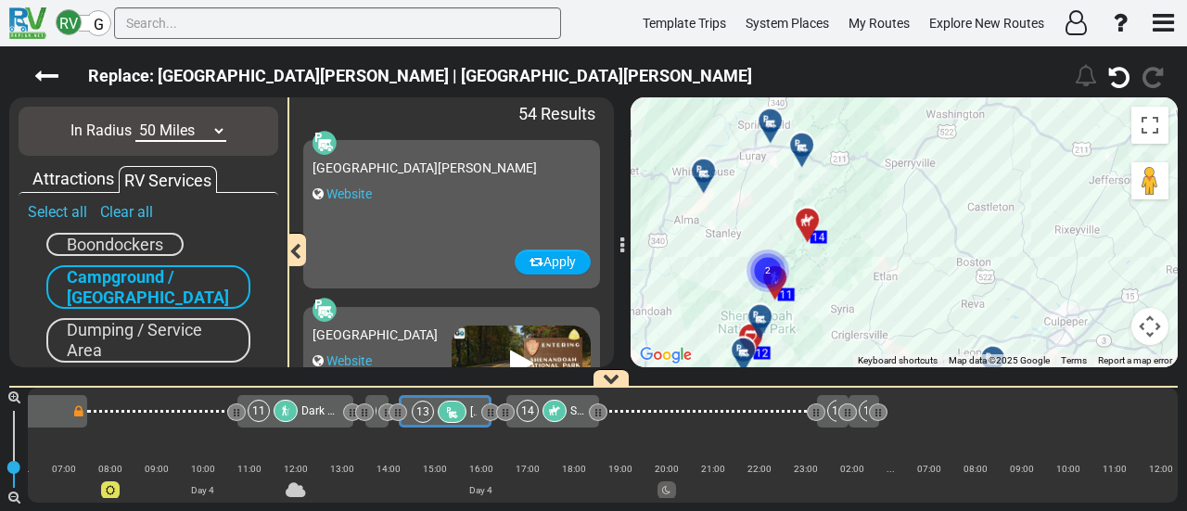
click at [800, 151] on div at bounding box center [808, 152] width 31 height 29
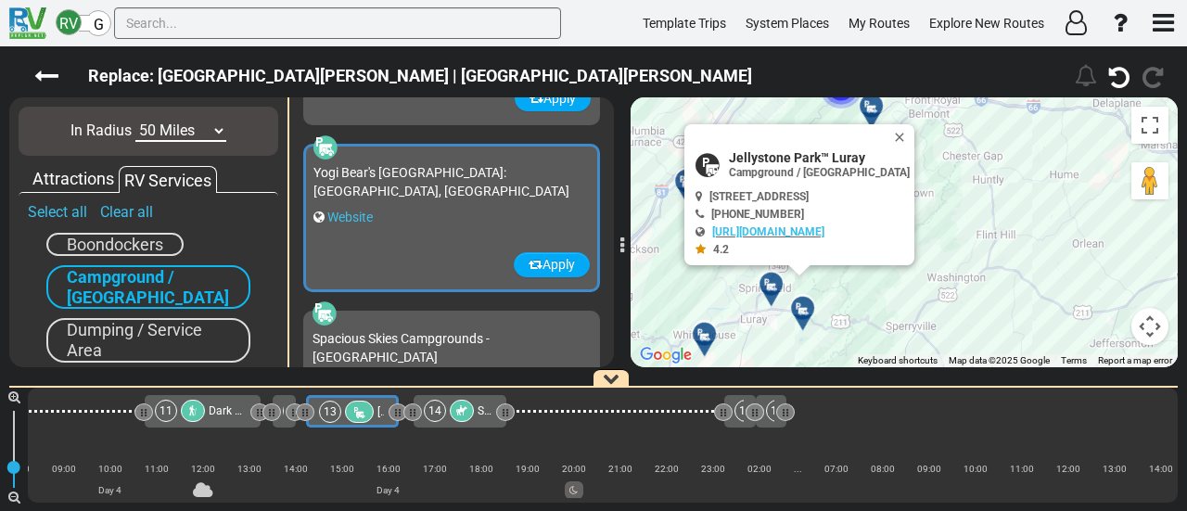
click at [711, 336] on div at bounding box center [710, 341] width 31 height 29
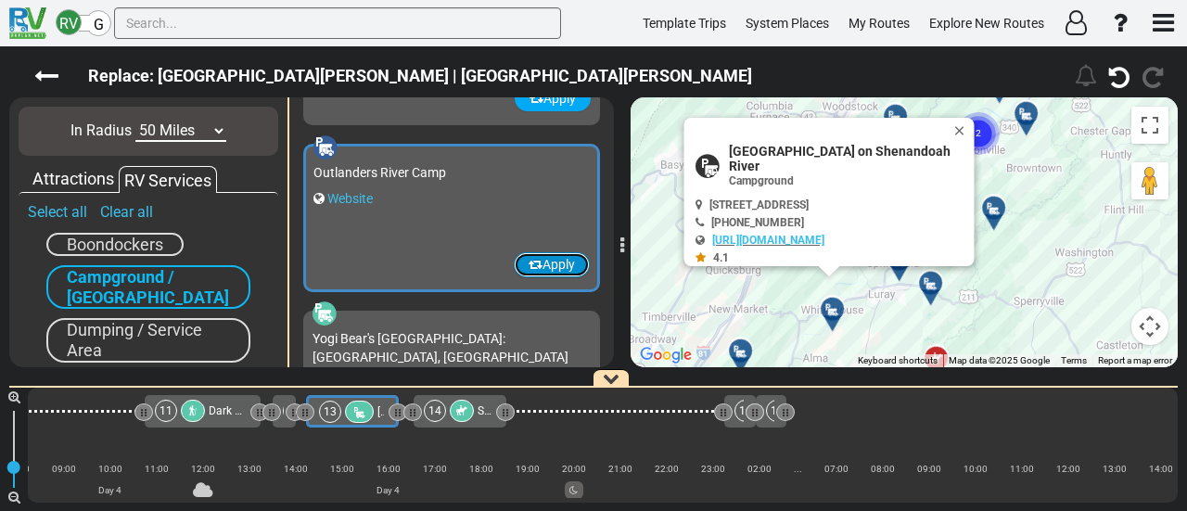
click at [537, 264] on button "Apply" at bounding box center [552, 264] width 76 height 25
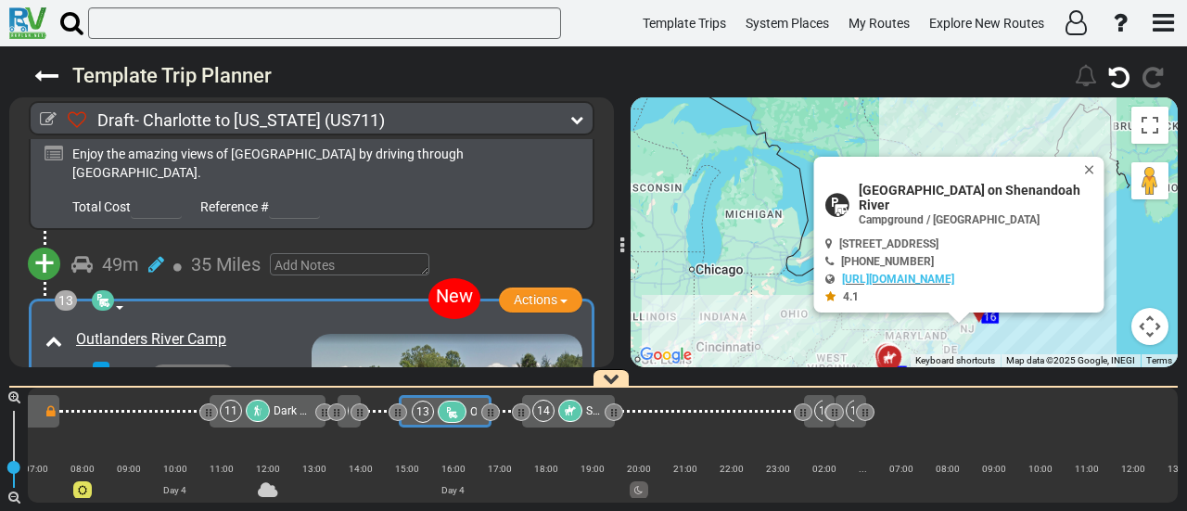
click at [456, 405] on div at bounding box center [452, 412] width 29 height 22
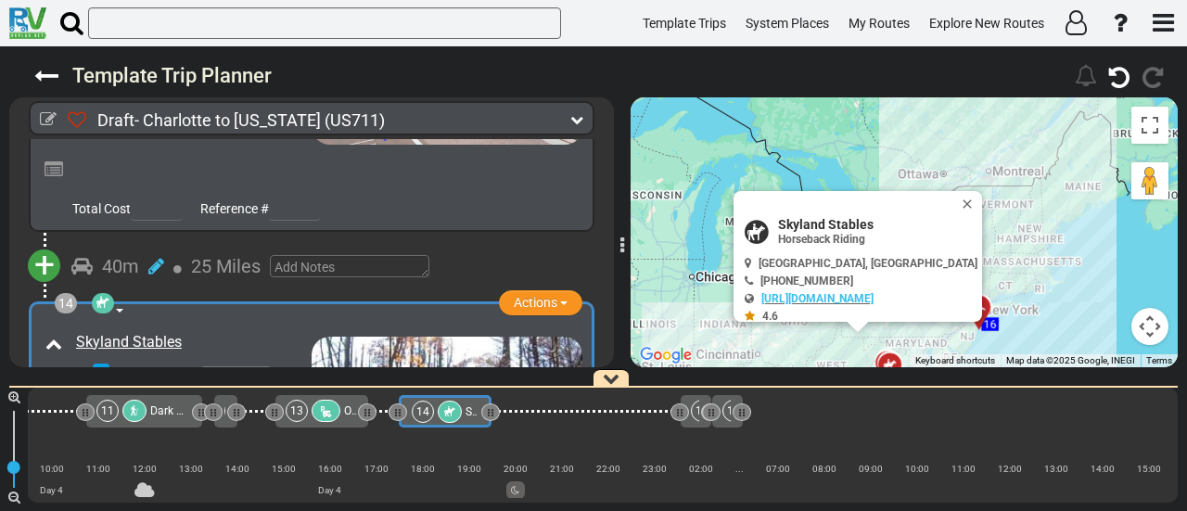
click at [273, 428] on div "2h 0m" at bounding box center [197, 441] width 229 height 27
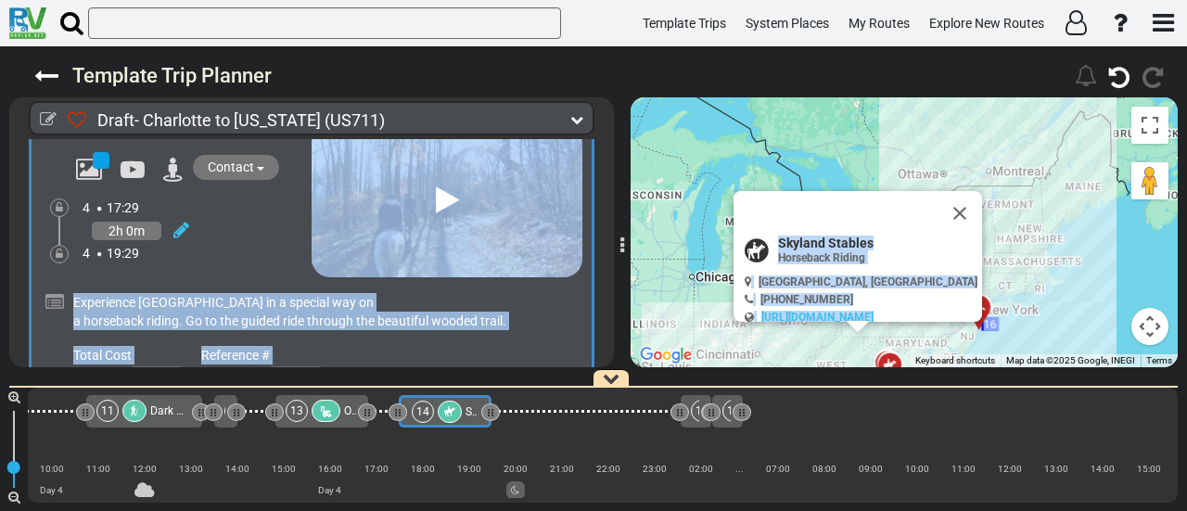
drag, startPoint x: 230, startPoint y: 366, endPoint x: 228, endPoint y: 381, distance: 14.9
click at [228, 381] on div "Template Trip Planner 166" at bounding box center [593, 278] width 1187 height 464
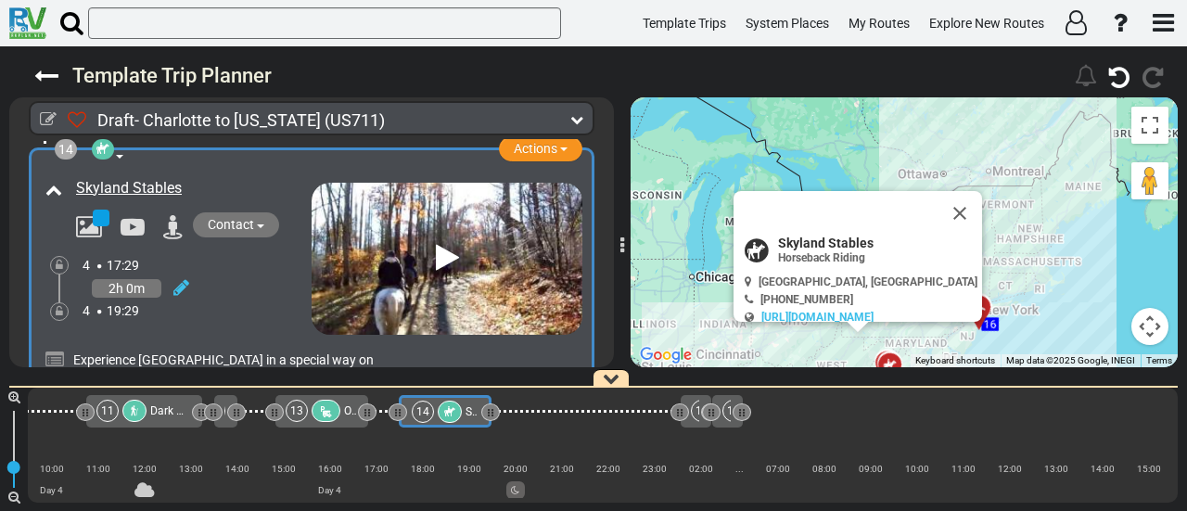
click at [441, 374] on div "Draft- Charlotte to New York (US711) 4 Days 832 Miles 166" at bounding box center [593, 278] width 1187 height 464
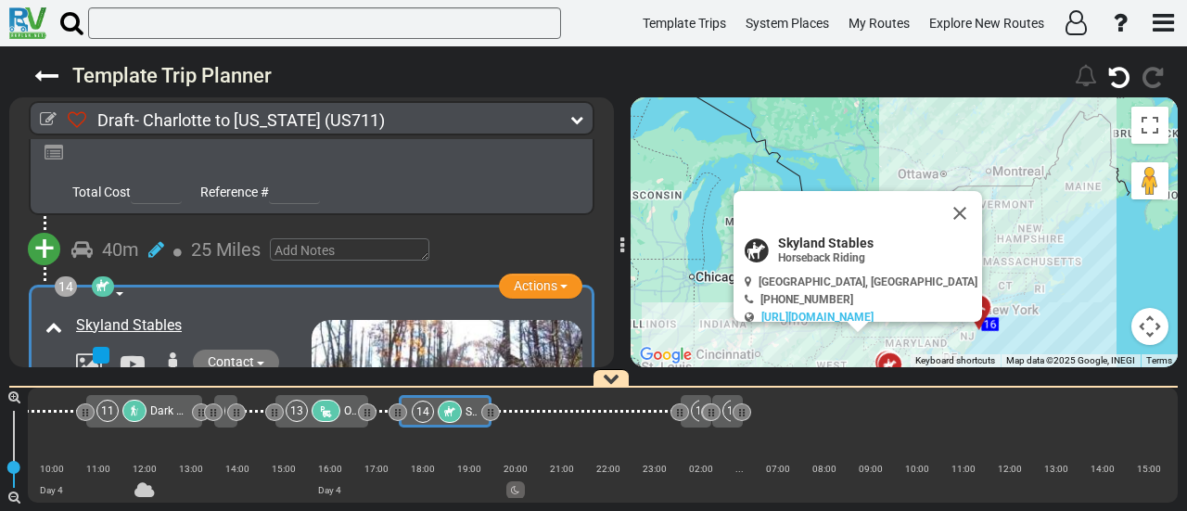
click at [441, 374] on div "Draft- Charlotte to New York (US711) 4 Days 832 Miles 166" at bounding box center [593, 278] width 1187 height 464
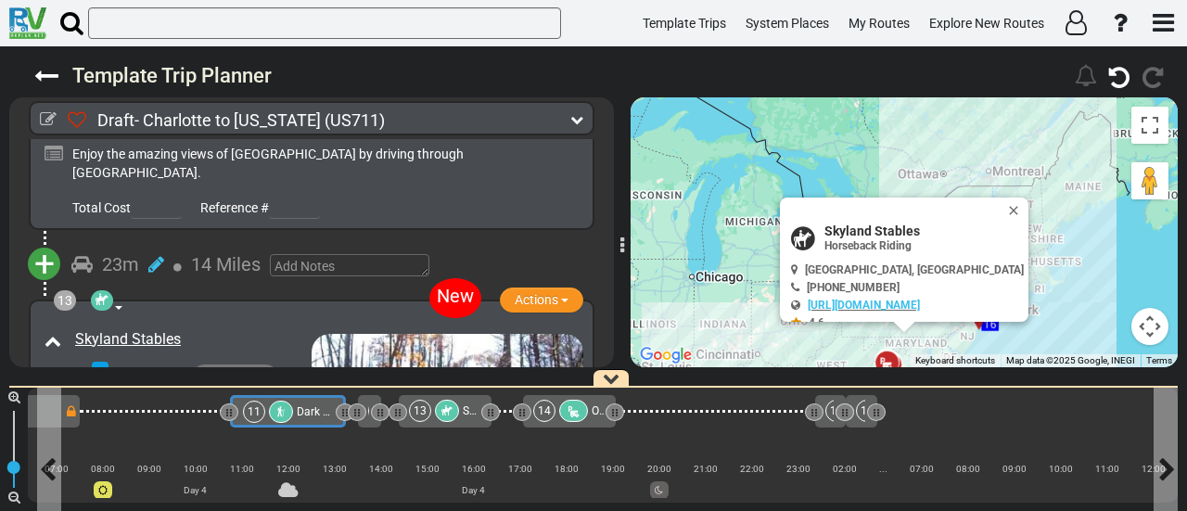
click at [321, 407] on span "Dark Hollow Falls Trailhead" at bounding box center [366, 411] width 138 height 13
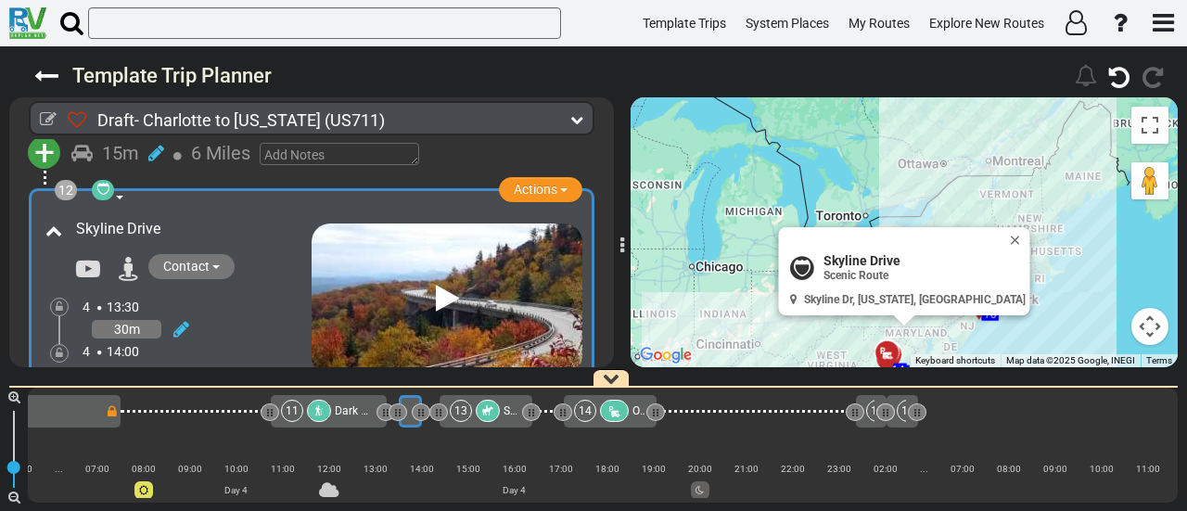
click at [191, 316] on div "30m" at bounding box center [197, 329] width 229 height 27
click at [176, 320] on icon at bounding box center [181, 329] width 16 height 19
click at [158, 395] on icon at bounding box center [155, 410] width 17 height 30
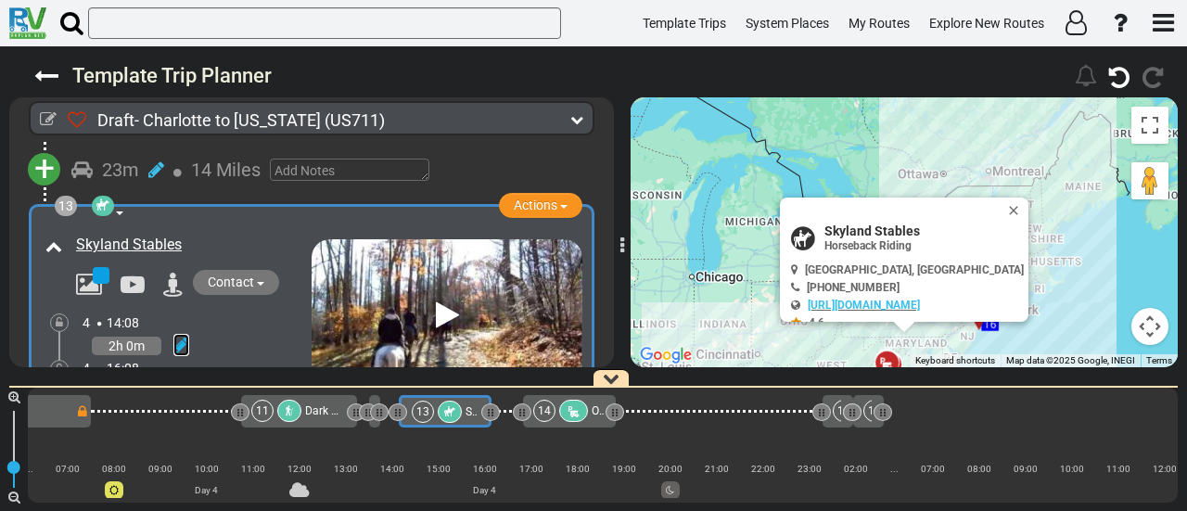
click at [187, 336] on icon at bounding box center [181, 345] width 16 height 19
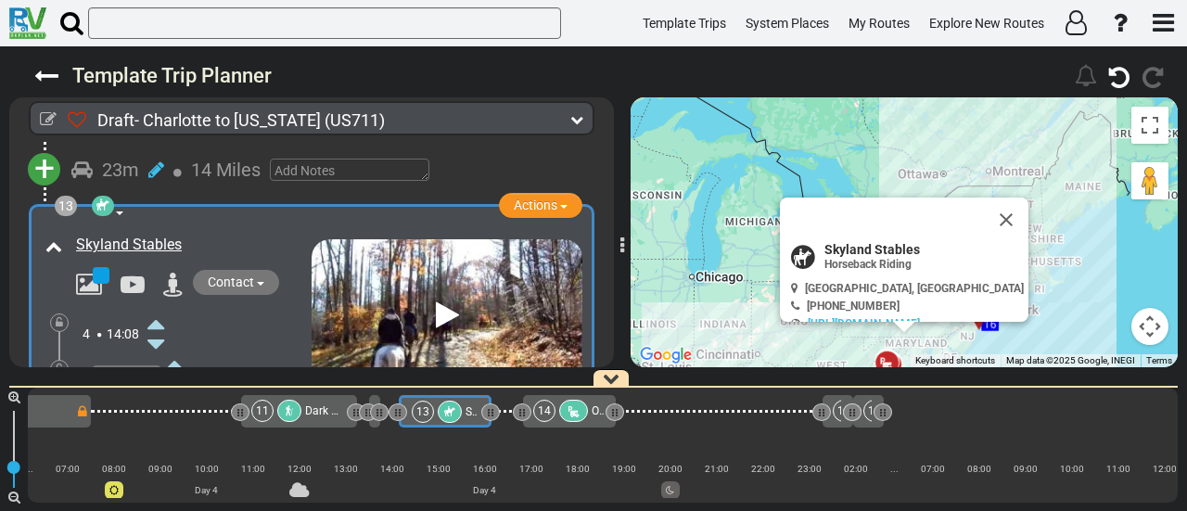
click at [161, 309] on icon at bounding box center [155, 324] width 17 height 30
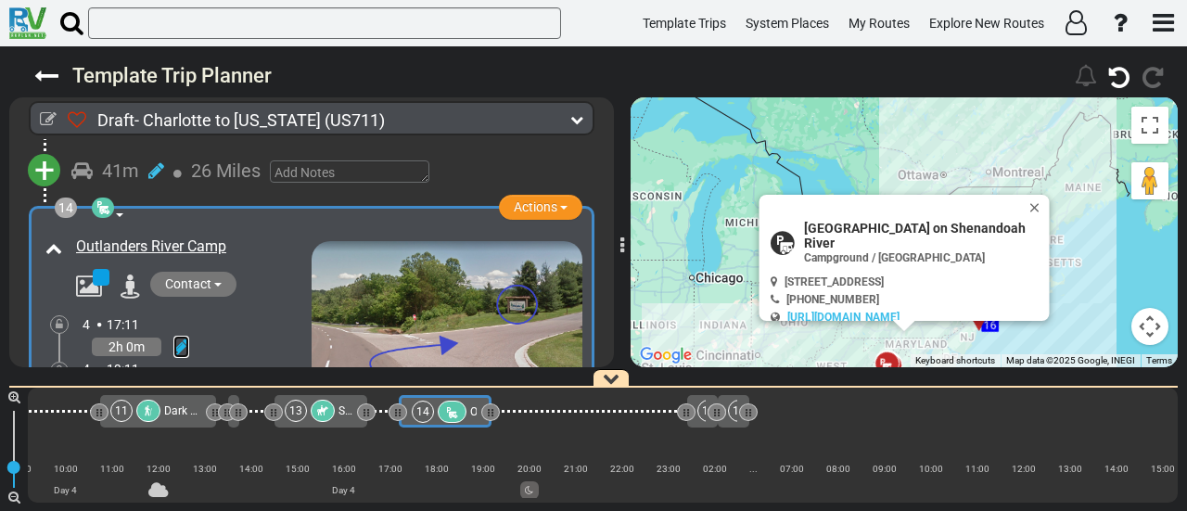
click at [186, 337] on icon at bounding box center [181, 346] width 16 height 19
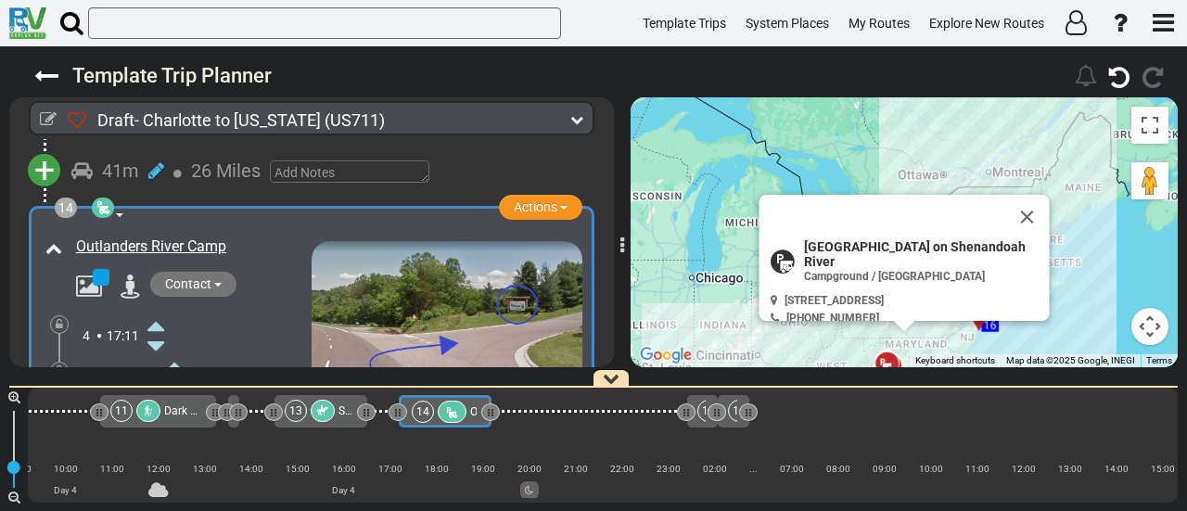
click at [161, 311] on icon at bounding box center [155, 326] width 17 height 30
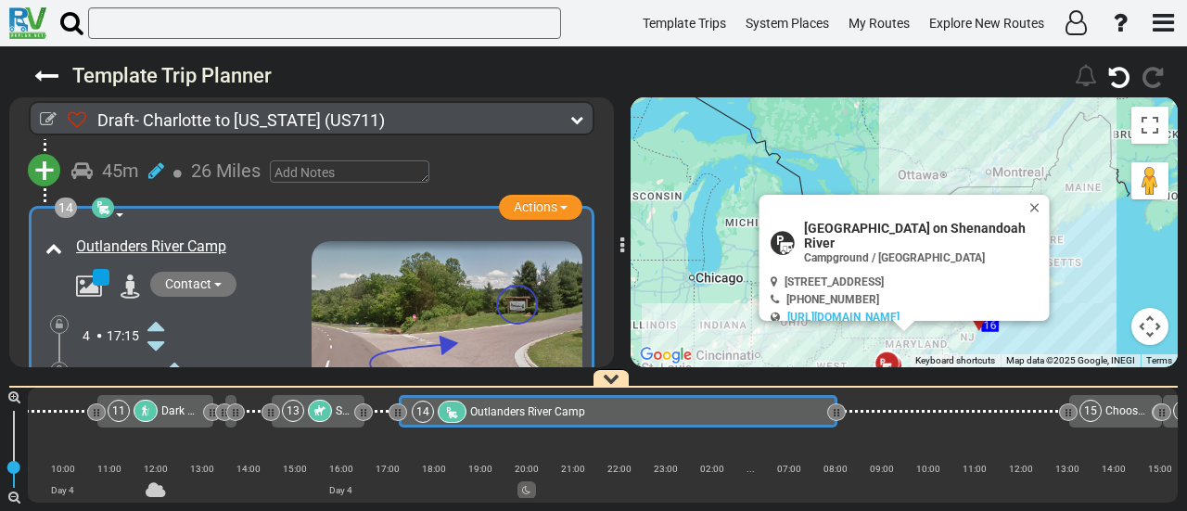
drag, startPoint x: 501, startPoint y: 408, endPoint x: 844, endPoint y: 474, distance: 349.3
click at [844, 474] on div "1 Charlotte Douglas International Airport" at bounding box center [603, 445] width 1150 height 115
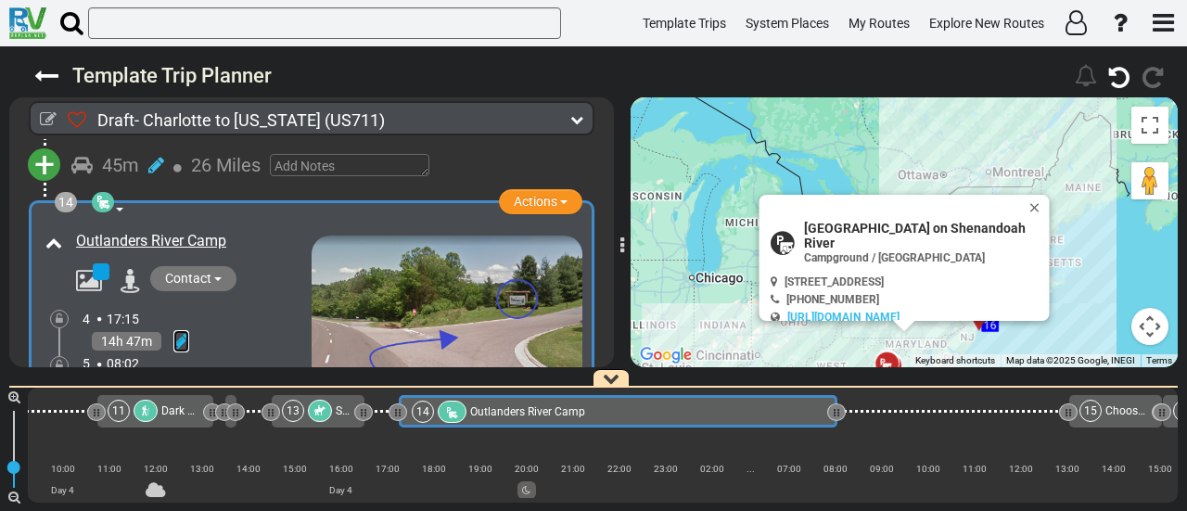
click at [182, 332] on icon at bounding box center [181, 341] width 16 height 19
click at [157, 407] on icon at bounding box center [155, 422] width 17 height 30
click at [57, 360] on icon at bounding box center [59, 365] width 7 height 11
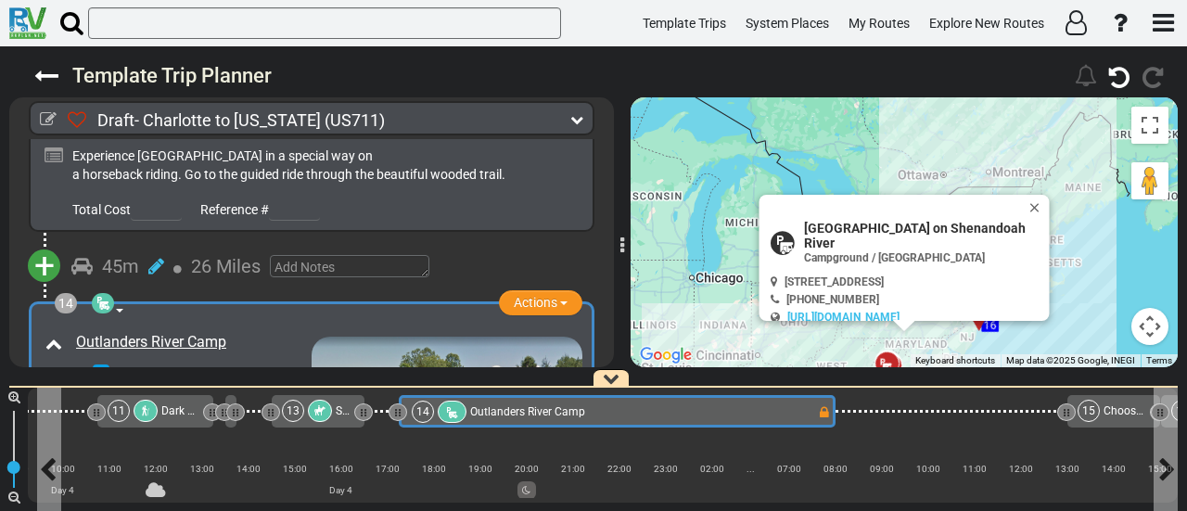
click at [640, 413] on div "14 Outlanders River Camp" at bounding box center [614, 412] width 405 height 22
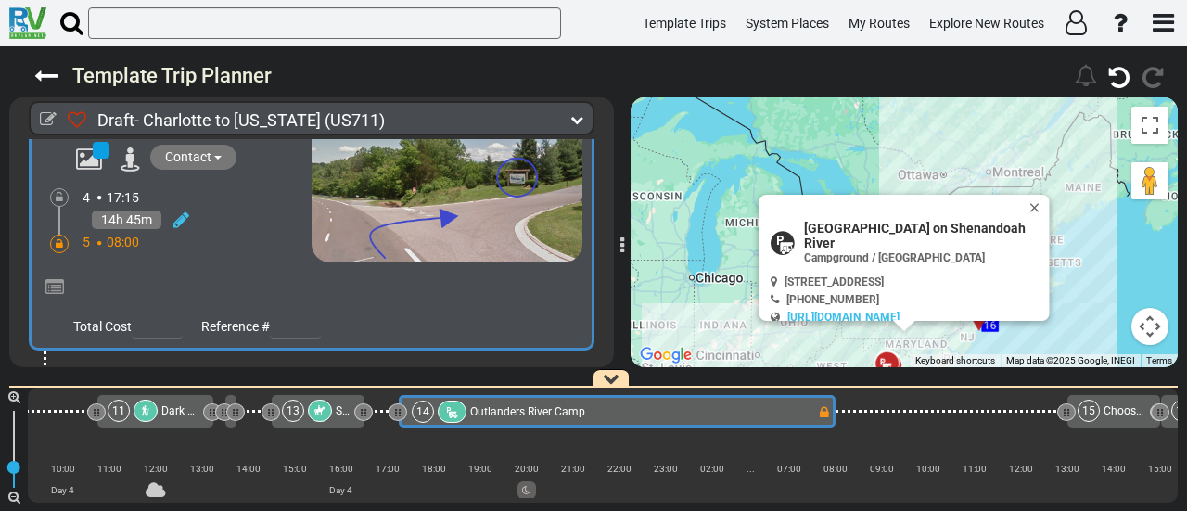
click at [41, 362] on span "+" at bounding box center [44, 383] width 20 height 43
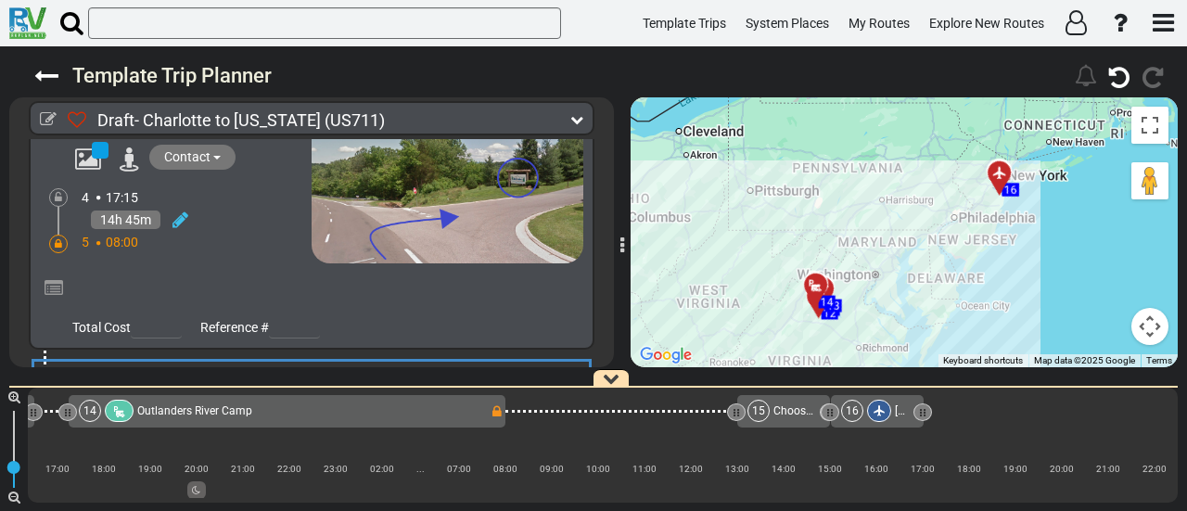
click at [135, 405] on li "Add Atraction" at bounding box center [102, 417] width 146 height 24
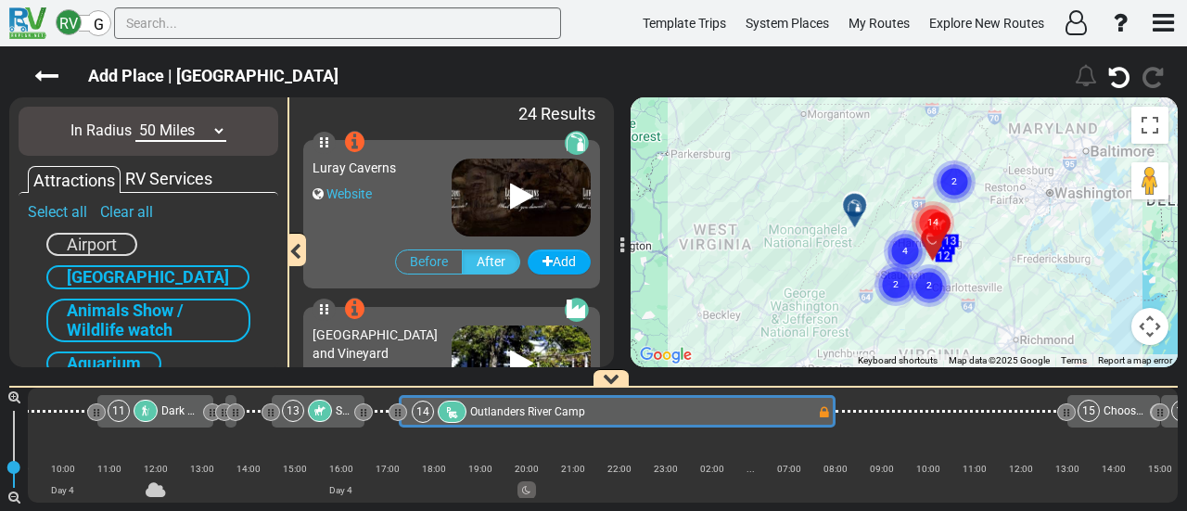
click at [848, 198] on icon at bounding box center [855, 205] width 19 height 15
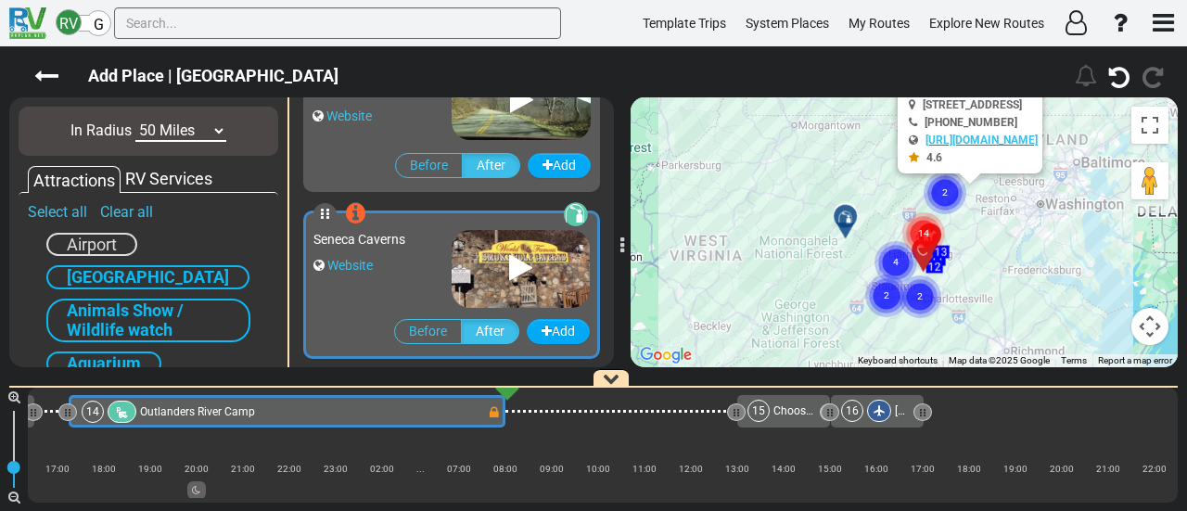
drag, startPoint x: 853, startPoint y: 290, endPoint x: 851, endPoint y: 197, distance: 92.7
click at [851, 210] on div at bounding box center [851, 224] width 31 height 29
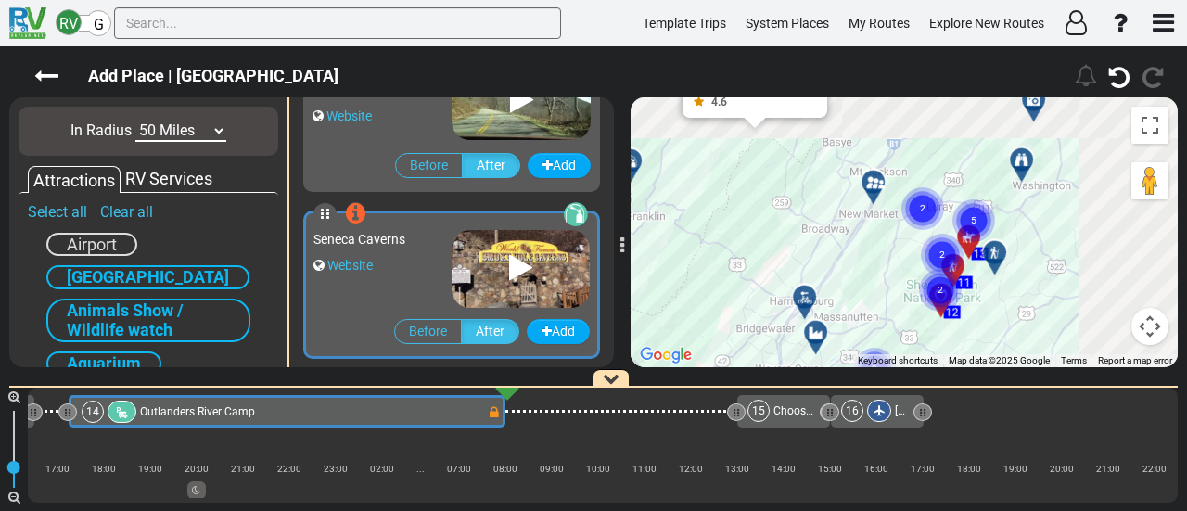
drag, startPoint x: 869, startPoint y: 271, endPoint x: 798, endPoint y: 288, distance: 72.6
click at [799, 288] on div "To activate drag with keyboard, press Alt + Enter. Once in keyboard drag state,…" at bounding box center [903, 232] width 547 height 270
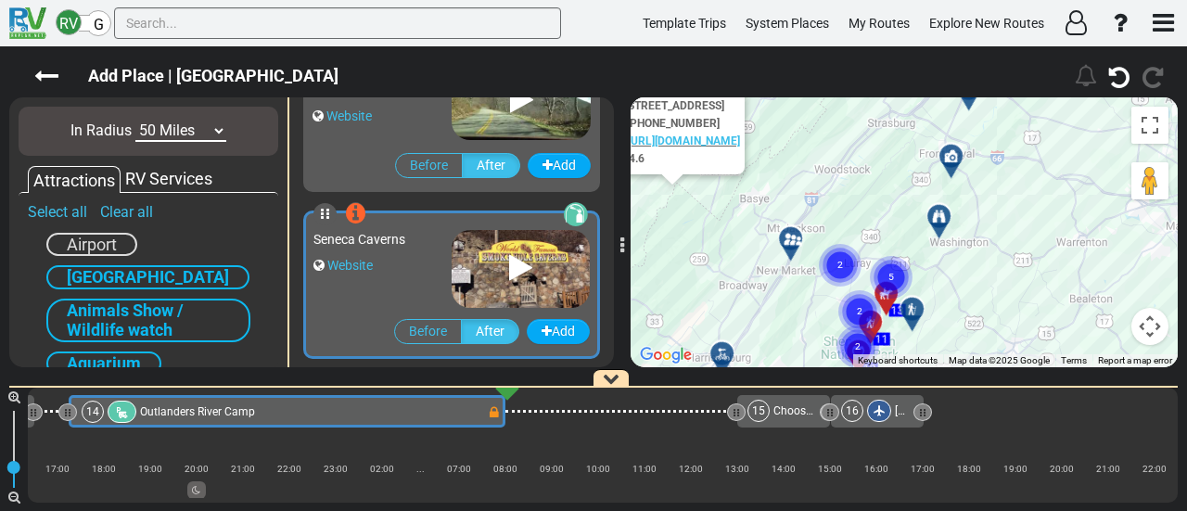
click at [786, 294] on div "To activate drag with keyboard, press Alt + Enter. Once in keyboard drag state,…" at bounding box center [903, 232] width 547 height 270
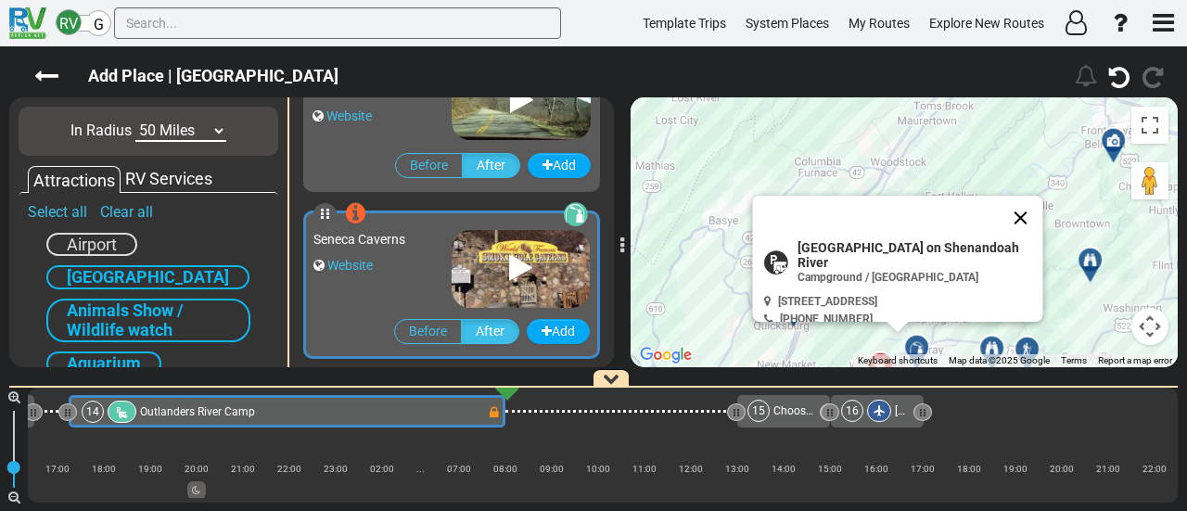
click at [1017, 205] on button "Close" at bounding box center [1020, 218] width 45 height 45
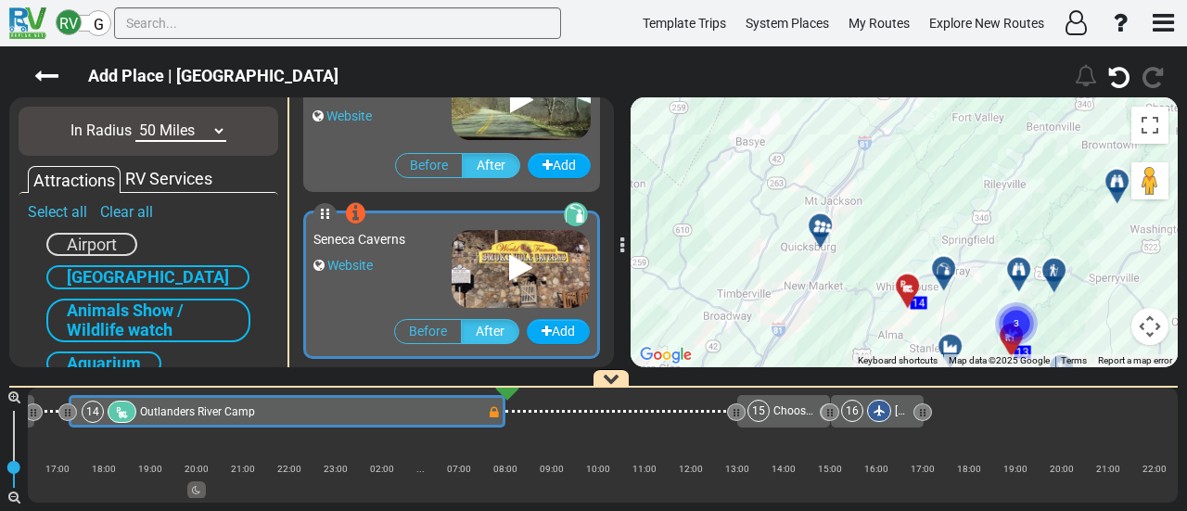
drag, startPoint x: 846, startPoint y: 274, endPoint x: 880, endPoint y: 181, distance: 99.7
click at [880, 181] on div "To activate drag with keyboard, press Alt + Enter. Once in keyboard drag state,…" at bounding box center [903, 232] width 547 height 270
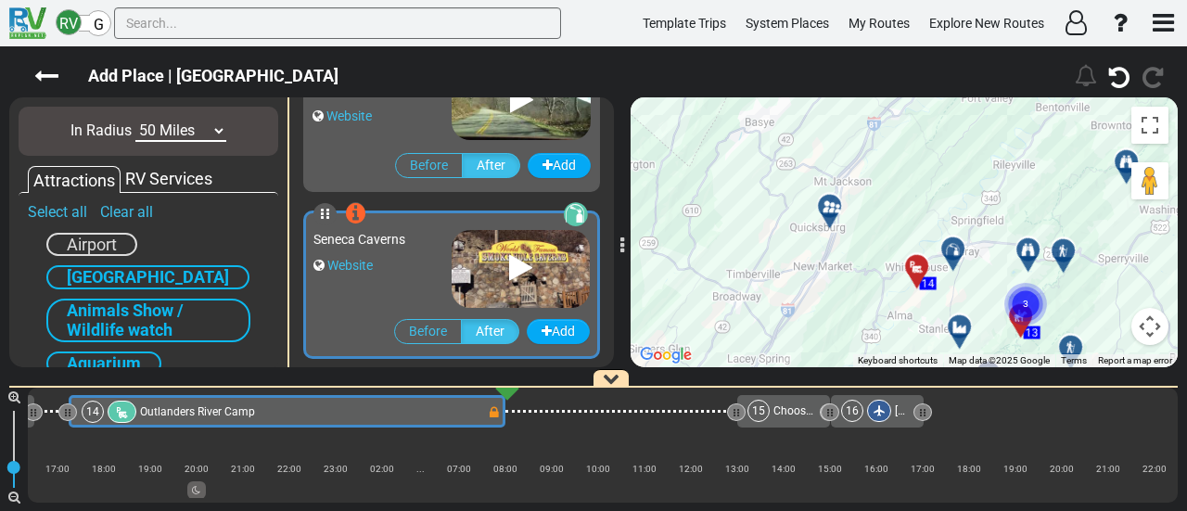
click at [836, 202] on div at bounding box center [835, 213] width 31 height 29
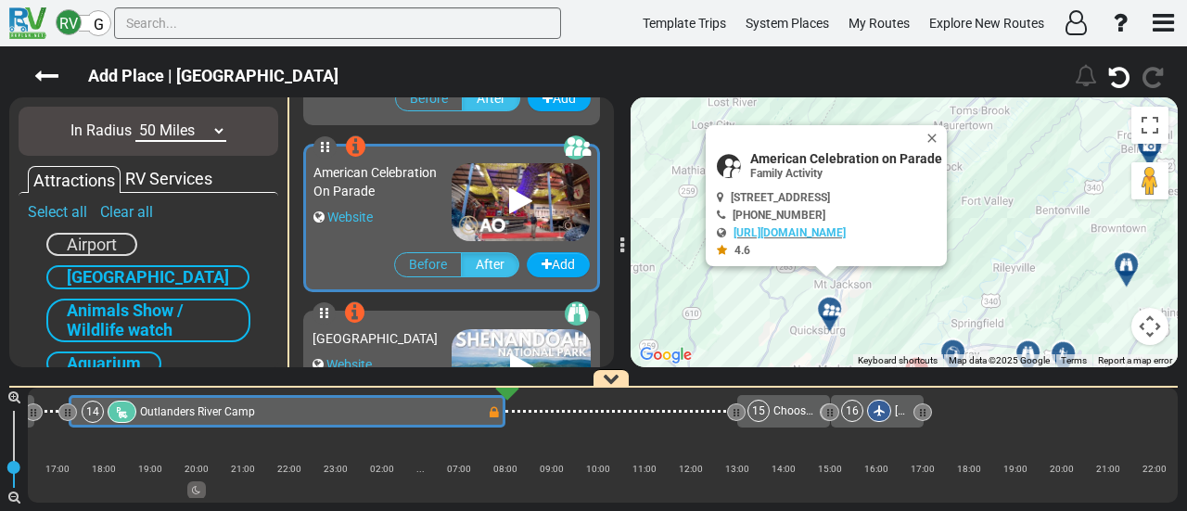
drag, startPoint x: 894, startPoint y: 311, endPoint x: 859, endPoint y: 189, distance: 126.2
click at [876, 244] on div "To activate drag with keyboard, press Alt + Enter. Once in keyboard drag state,…" at bounding box center [903, 232] width 547 height 270
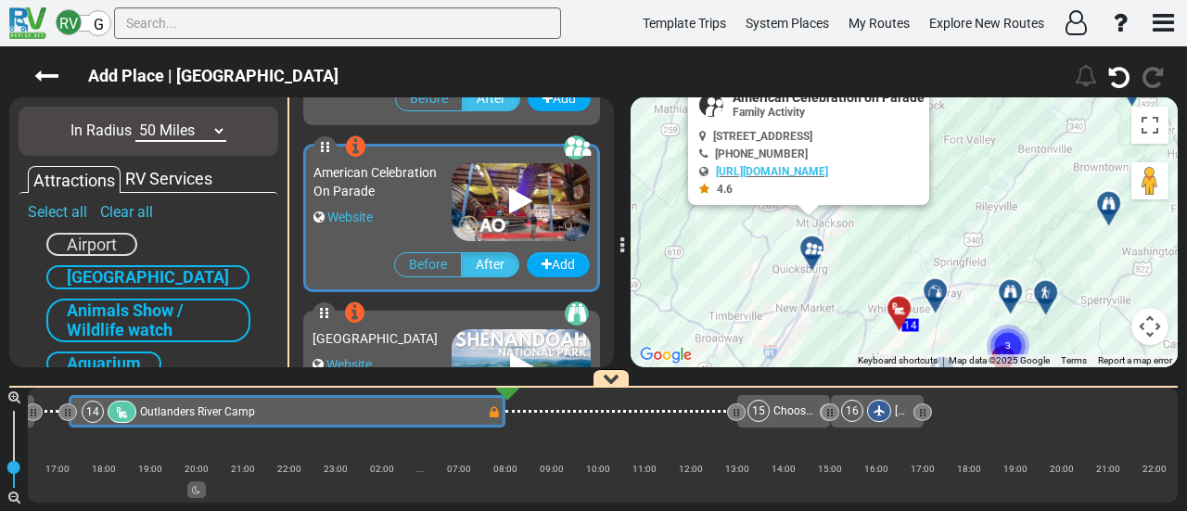
click at [857, 183] on div "To activate drag with keyboard, press Alt + Enter. Once in keyboard drag state,…" at bounding box center [903, 232] width 547 height 270
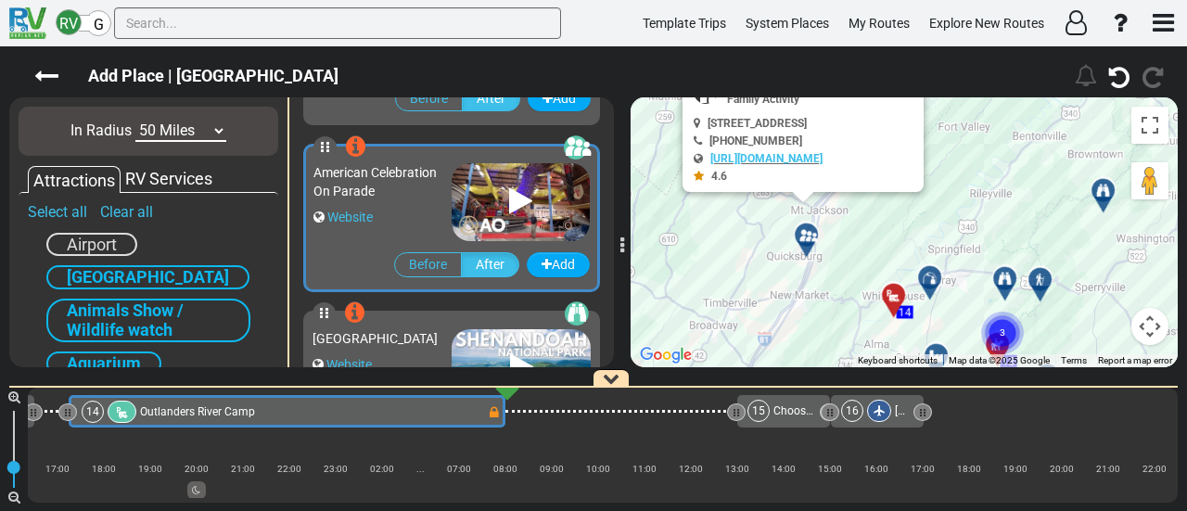
click at [927, 270] on div at bounding box center [929, 277] width 32 height 32
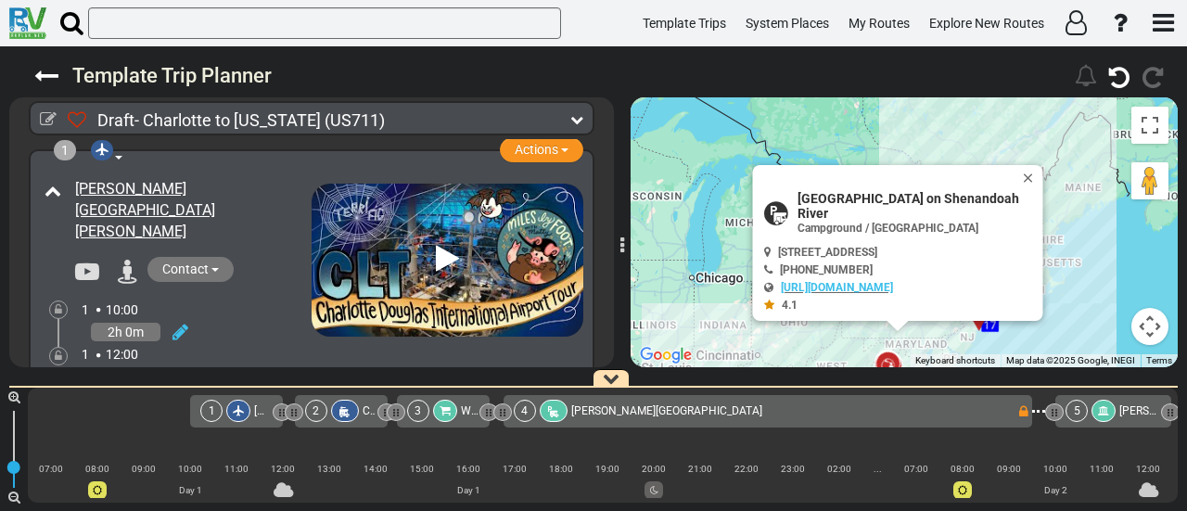
scroll to position [0, 2723]
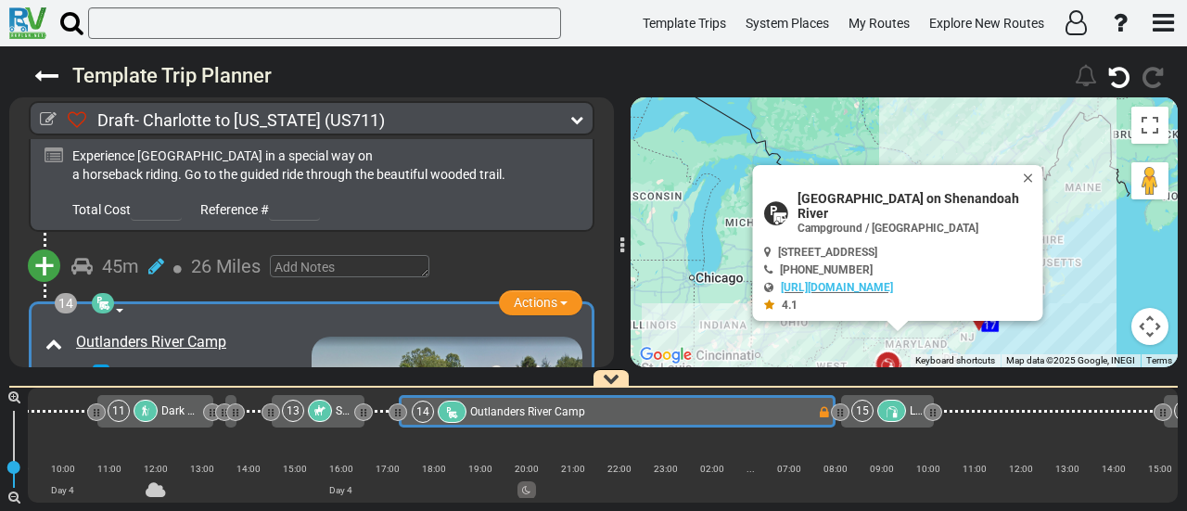
click at [893, 413] on icon at bounding box center [892, 411] width 16 height 13
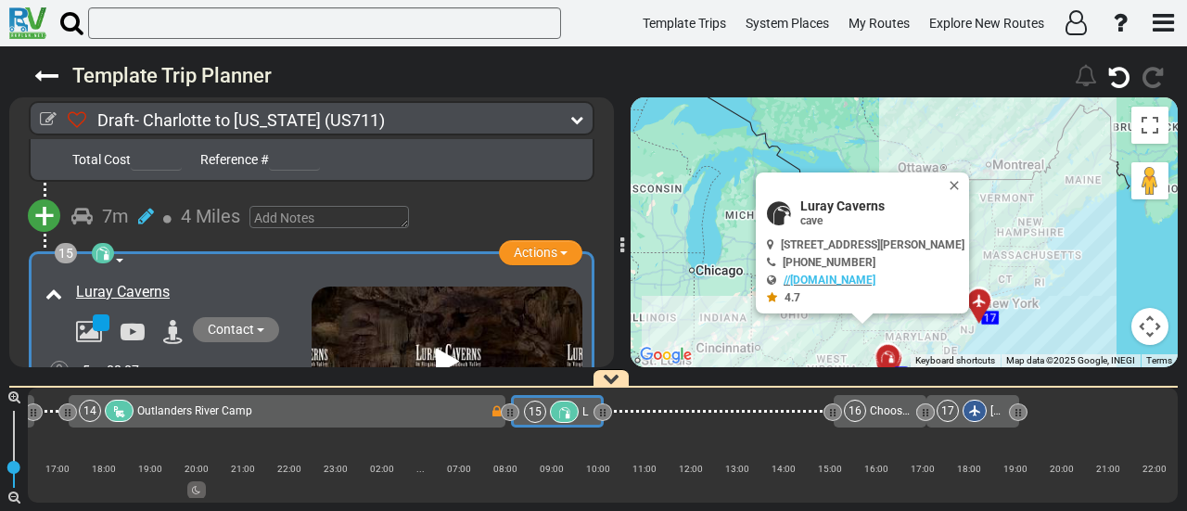
scroll to position [4856, 0]
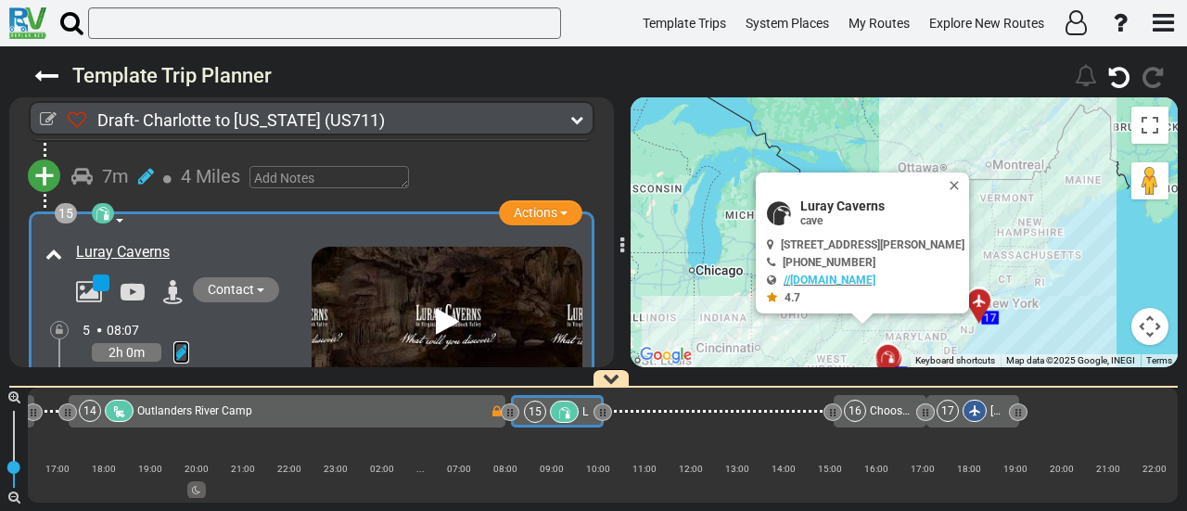
click at [180, 343] on icon at bounding box center [181, 352] width 16 height 19
click at [158, 316] on icon at bounding box center [155, 331] width 17 height 30
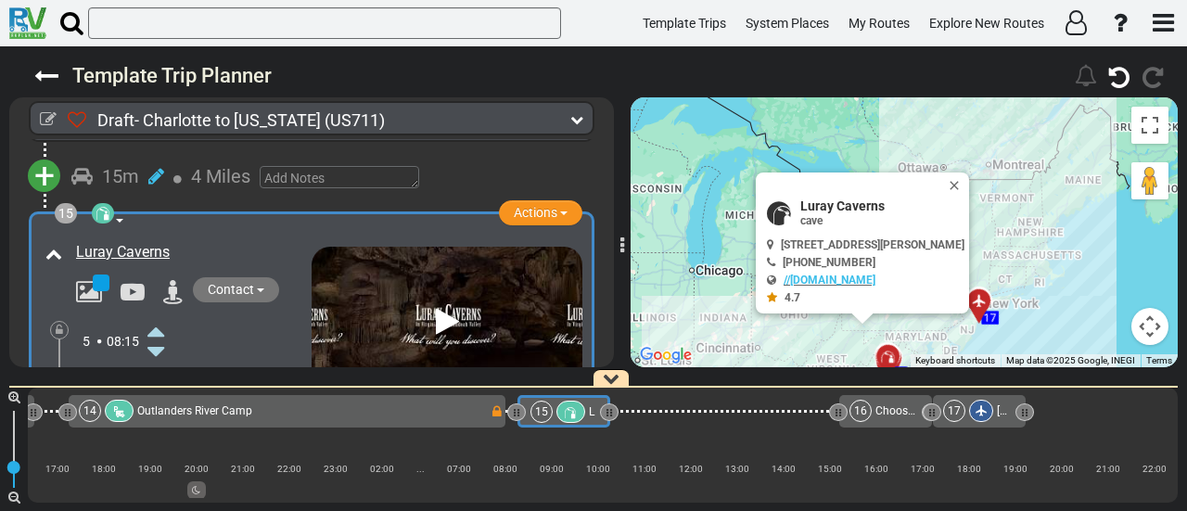
click at [843, 203] on span "Luray Caverns" at bounding box center [882, 205] width 164 height 15
copy div "Luray Caverns"
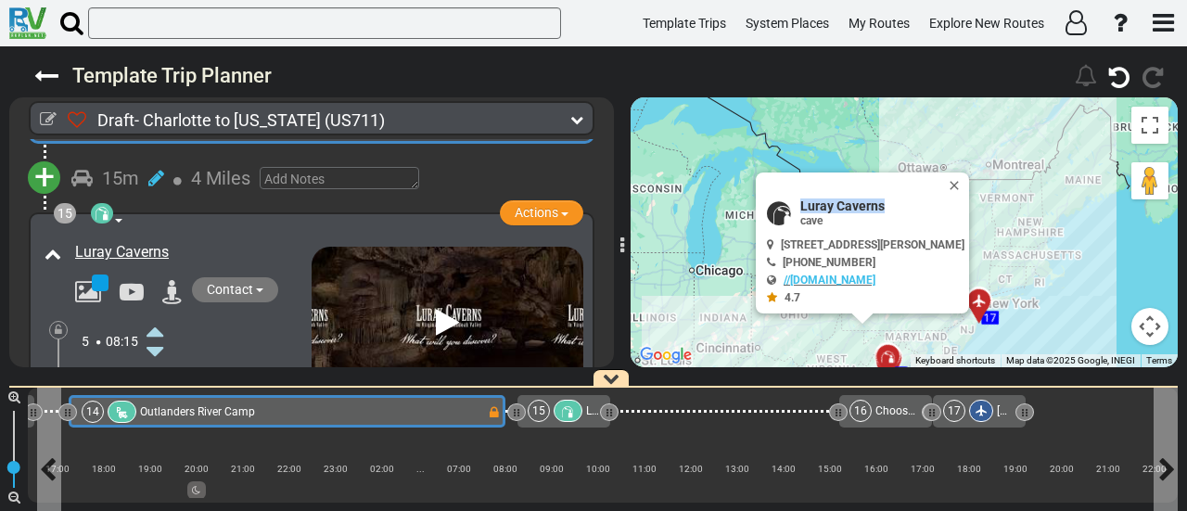
click at [471, 401] on div "14 [GEOGRAPHIC_DATA]" at bounding box center [284, 412] width 405 height 22
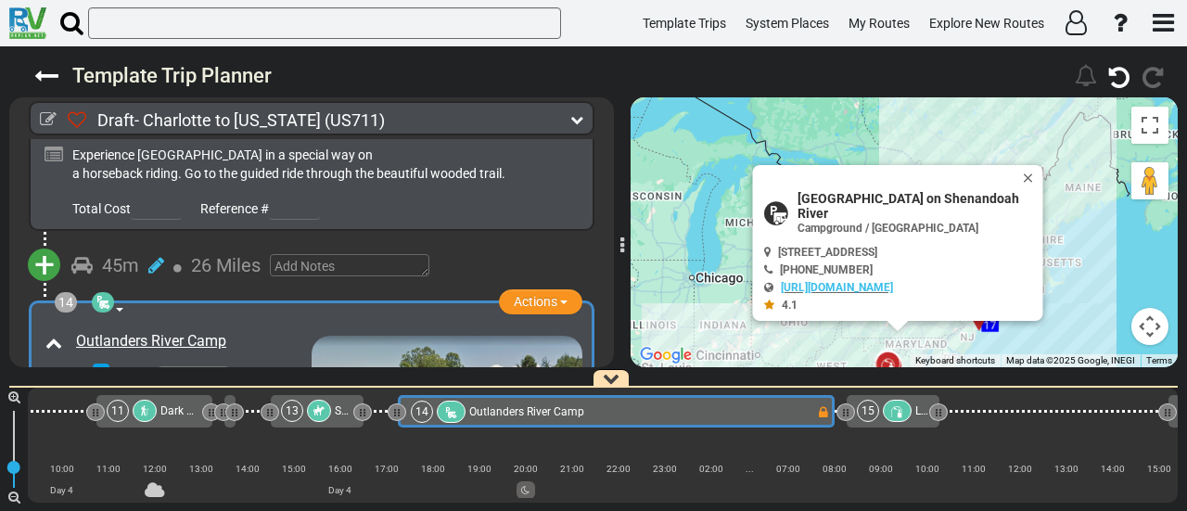
scroll to position [0, 2723]
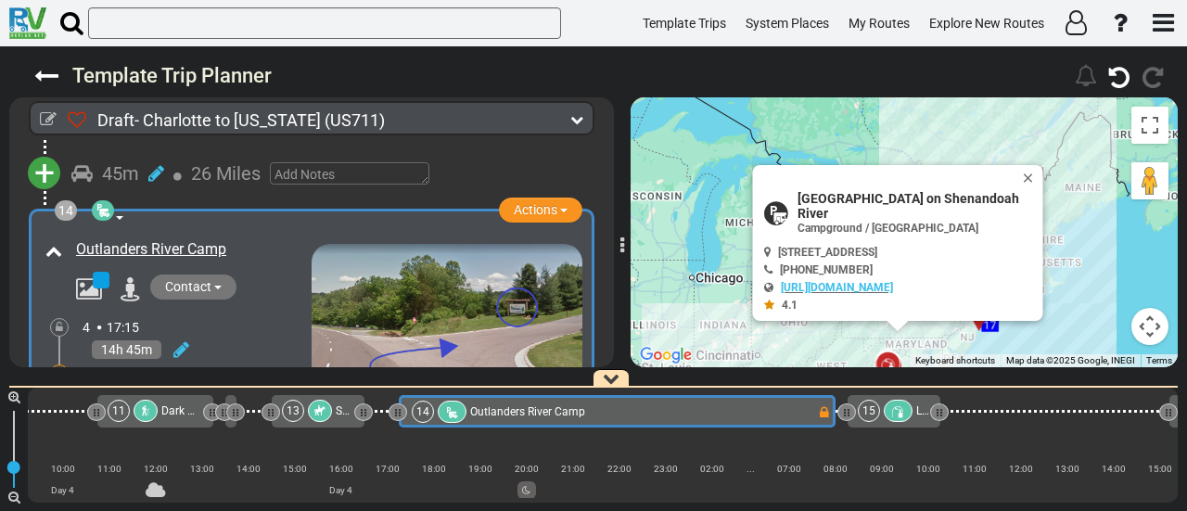
click at [58, 368] on icon at bounding box center [59, 373] width 7 height 11
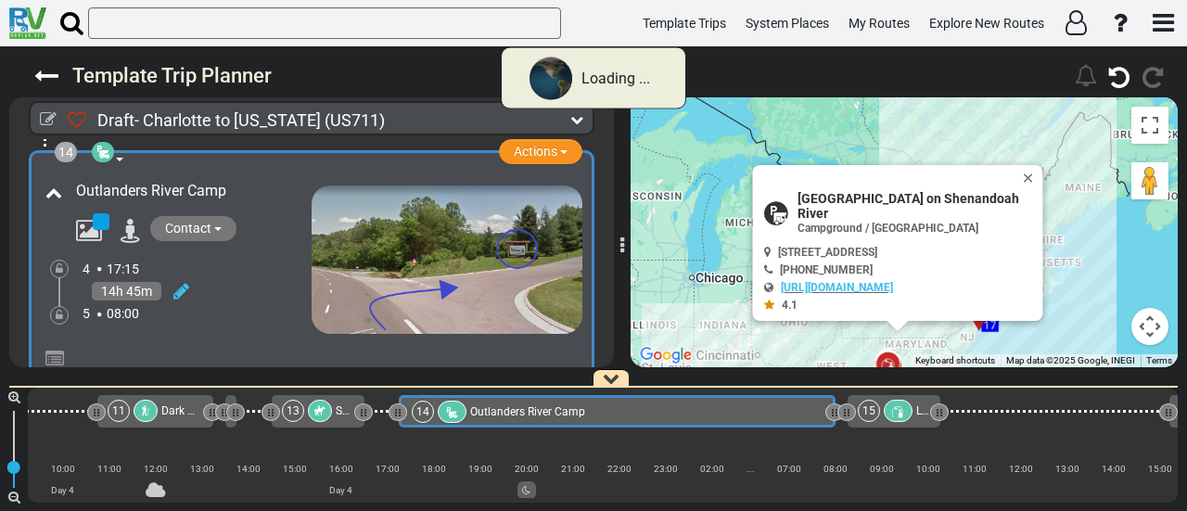
scroll to position [4589, 0]
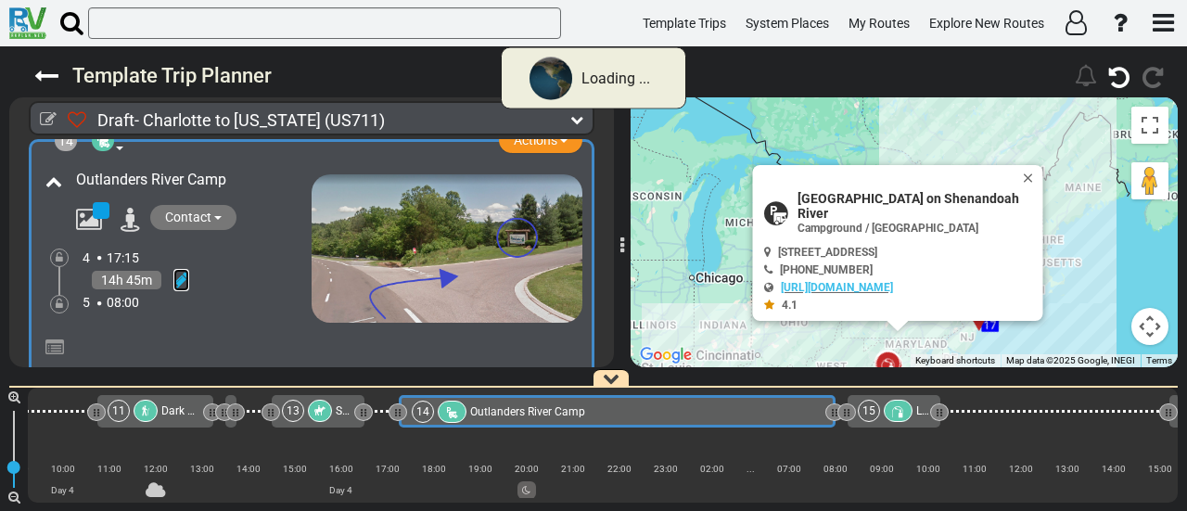
click at [176, 271] on icon at bounding box center [181, 280] width 16 height 19
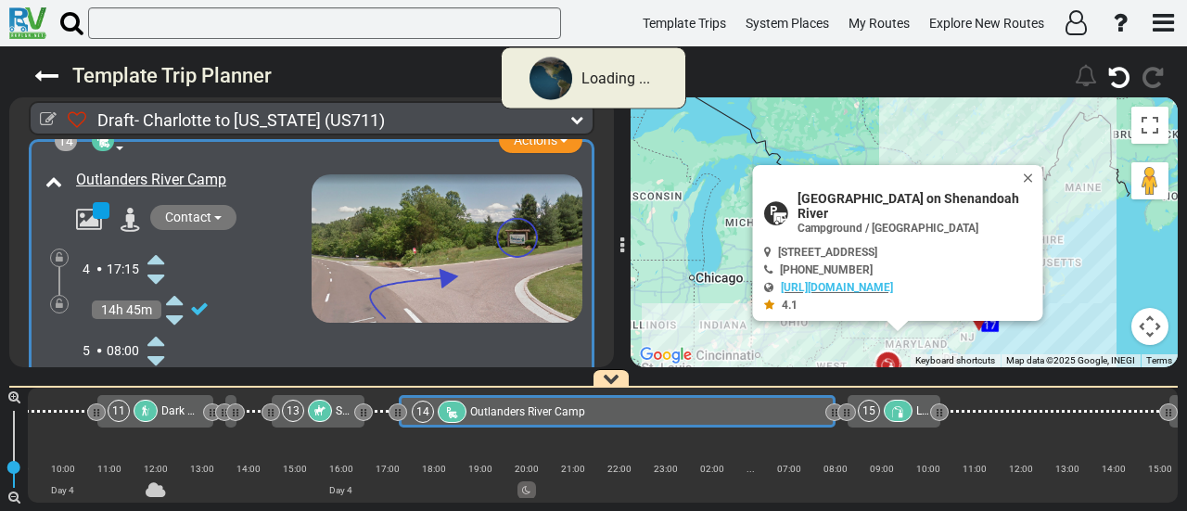
click at [153, 325] on icon at bounding box center [155, 340] width 17 height 30
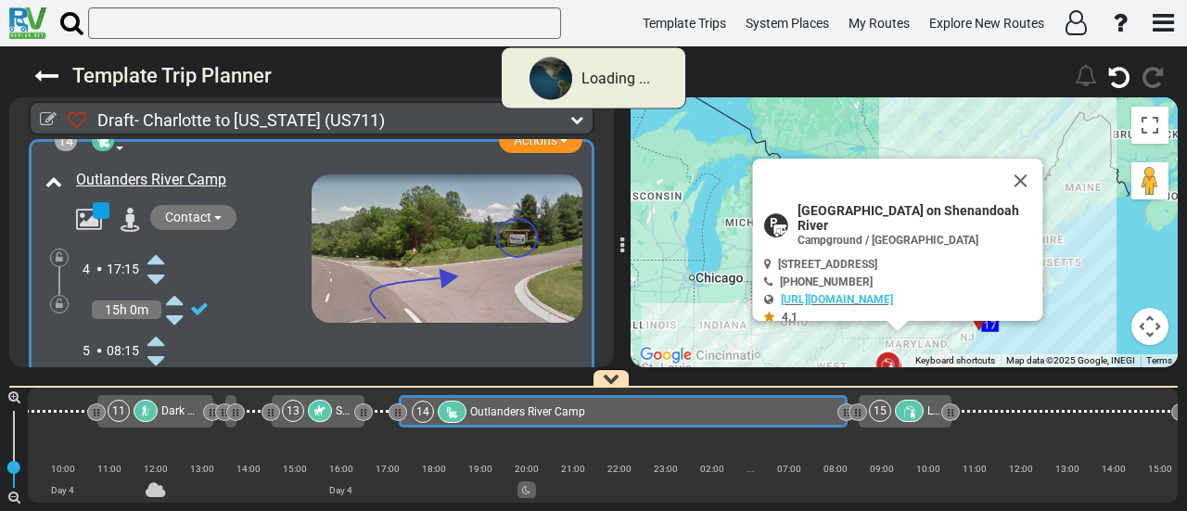
click at [153, 325] on icon at bounding box center [155, 340] width 17 height 30
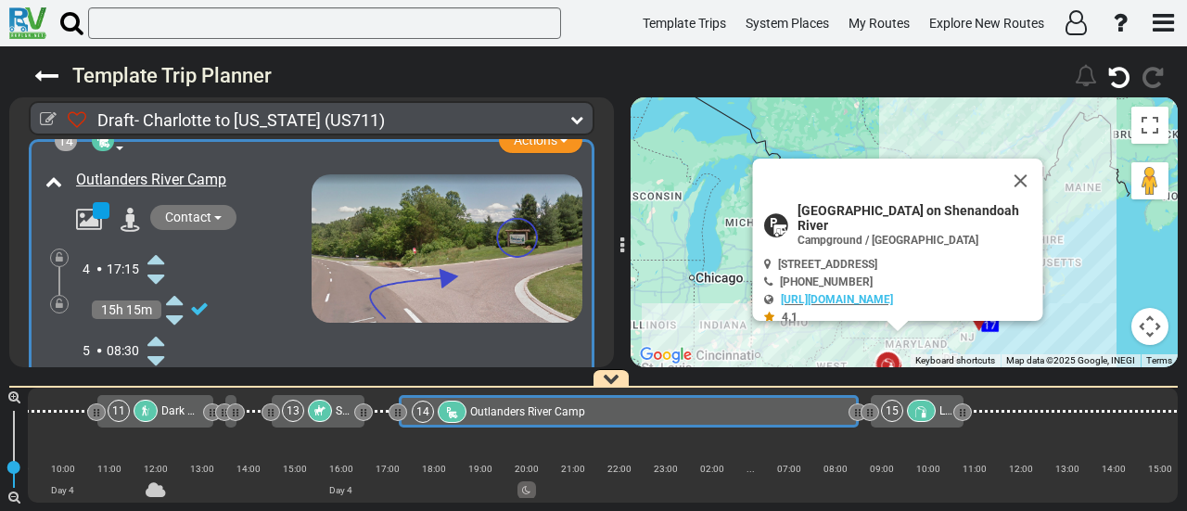
click at [153, 325] on icon at bounding box center [155, 340] width 17 height 30
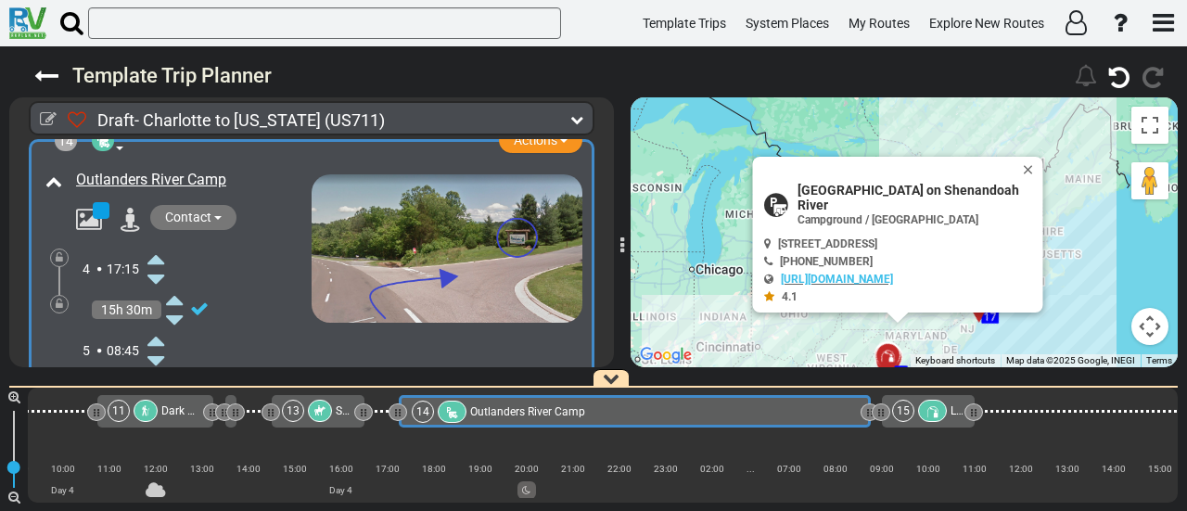
click at [158, 325] on icon at bounding box center [155, 340] width 17 height 30
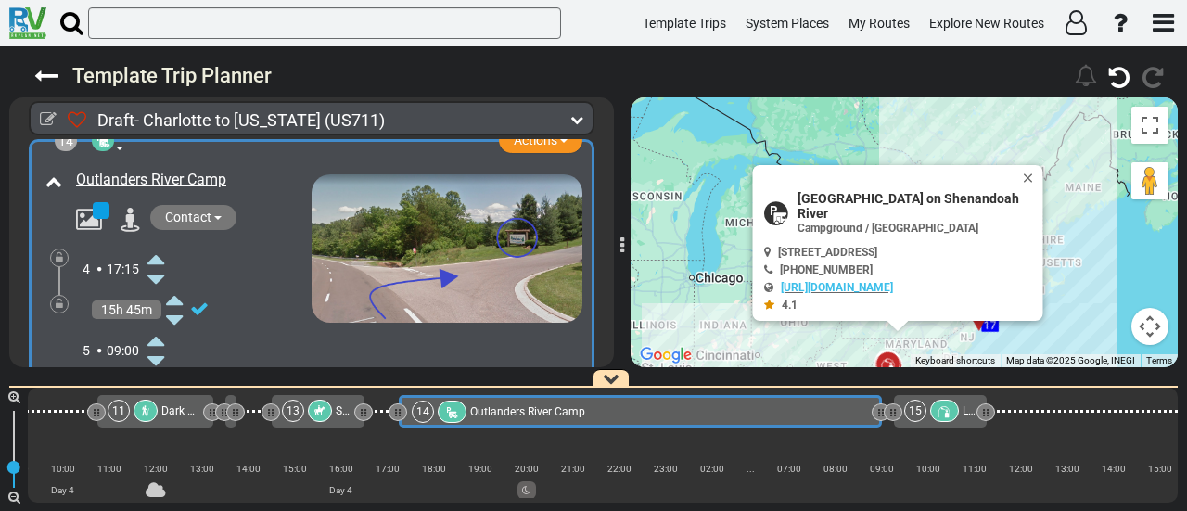
click at [57, 299] on icon at bounding box center [59, 304] width 7 height 11
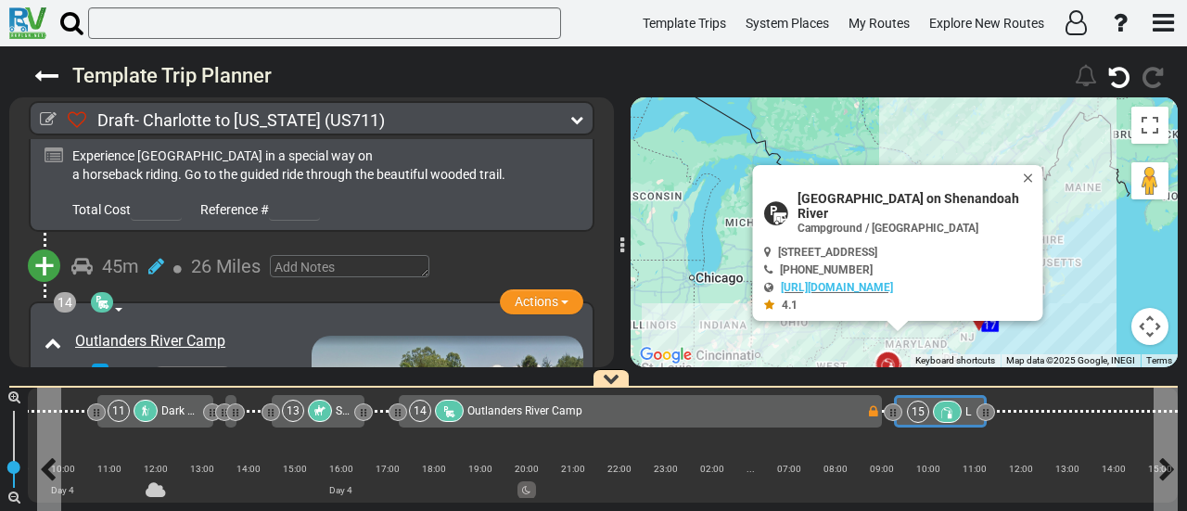
click at [944, 413] on icon at bounding box center [947, 412] width 16 height 13
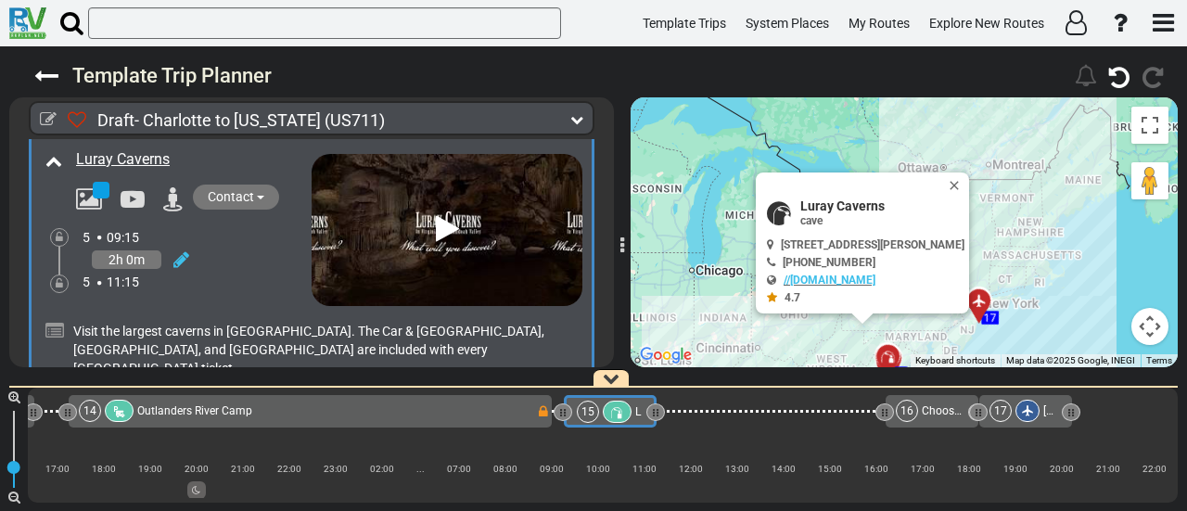
scroll to position [4856, 0]
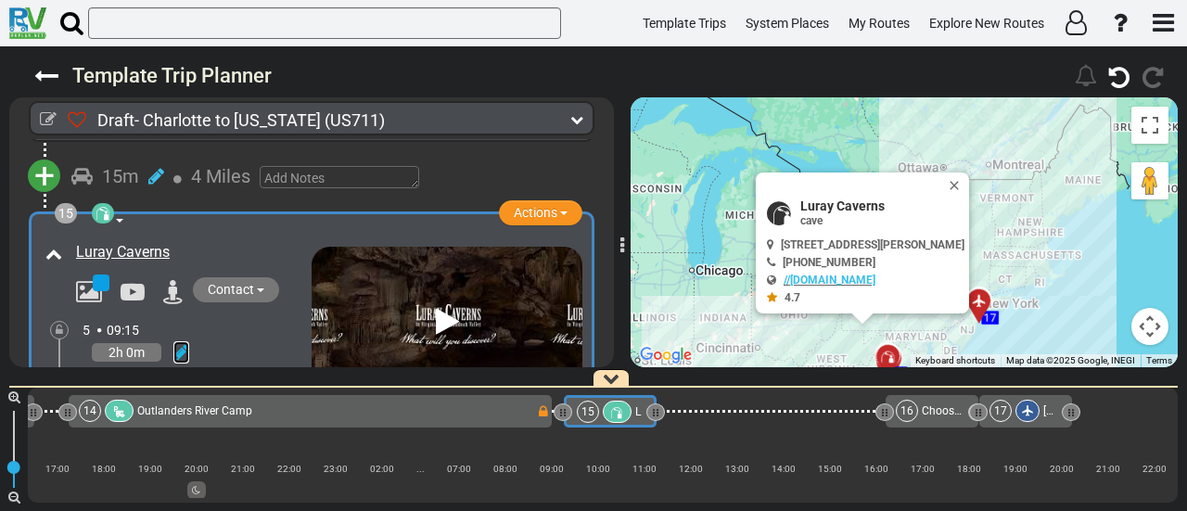
click at [177, 343] on icon at bounding box center [181, 352] width 16 height 19
click at [153, 398] on icon at bounding box center [155, 413] width 17 height 30
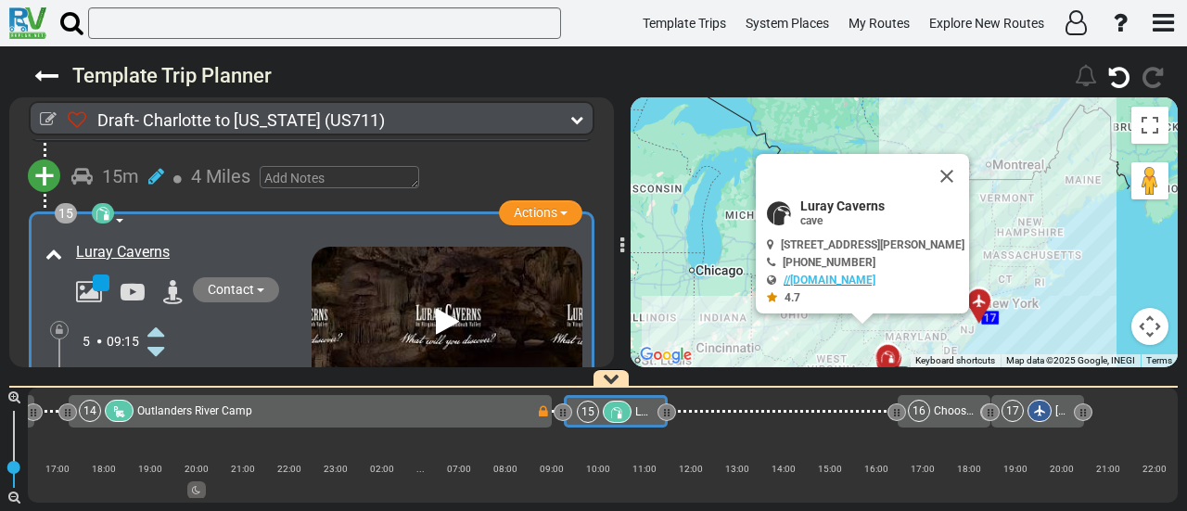
click at [153, 398] on icon at bounding box center [155, 413] width 17 height 30
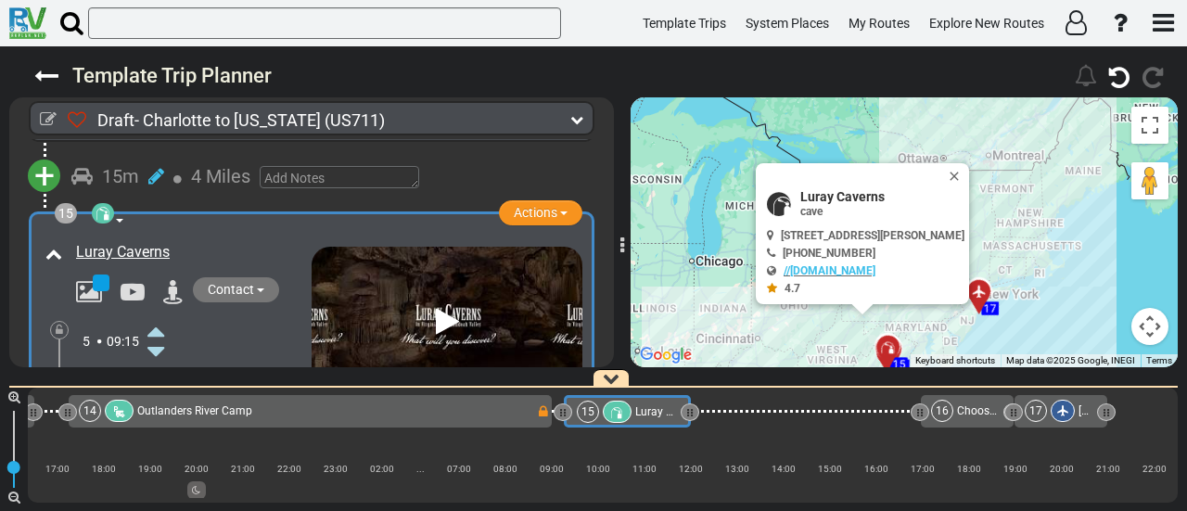
click at [153, 398] on icon at bounding box center [155, 413] width 17 height 30
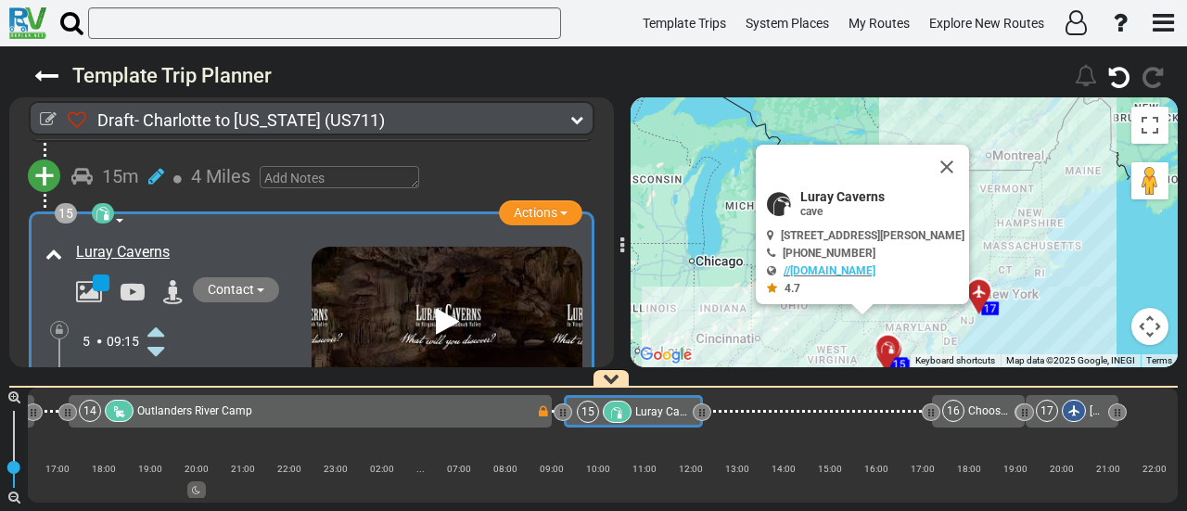
click at [153, 398] on icon at bounding box center [155, 413] width 17 height 30
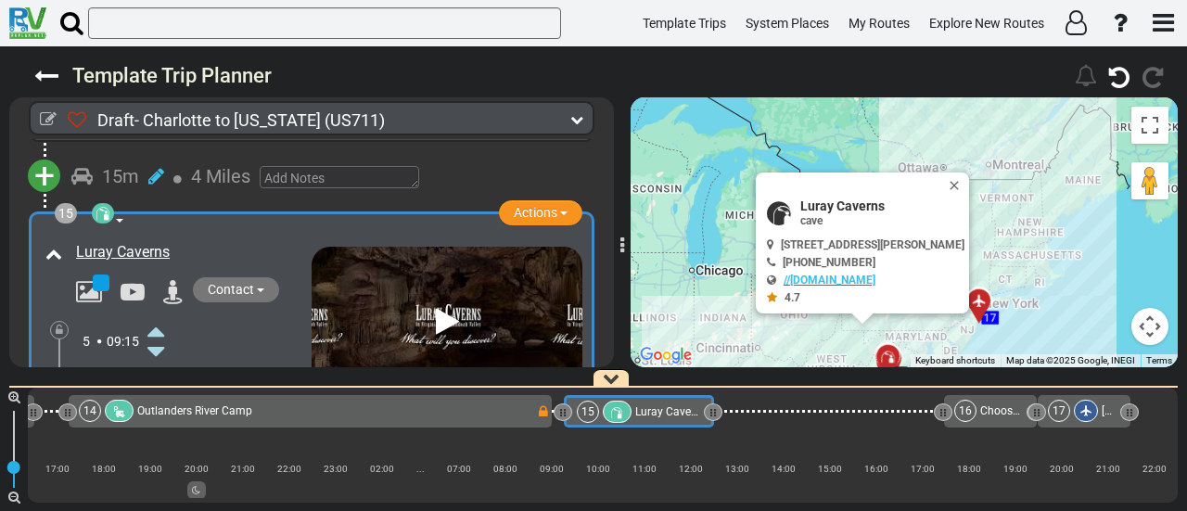
click at [159, 418] on icon at bounding box center [155, 433] width 17 height 30
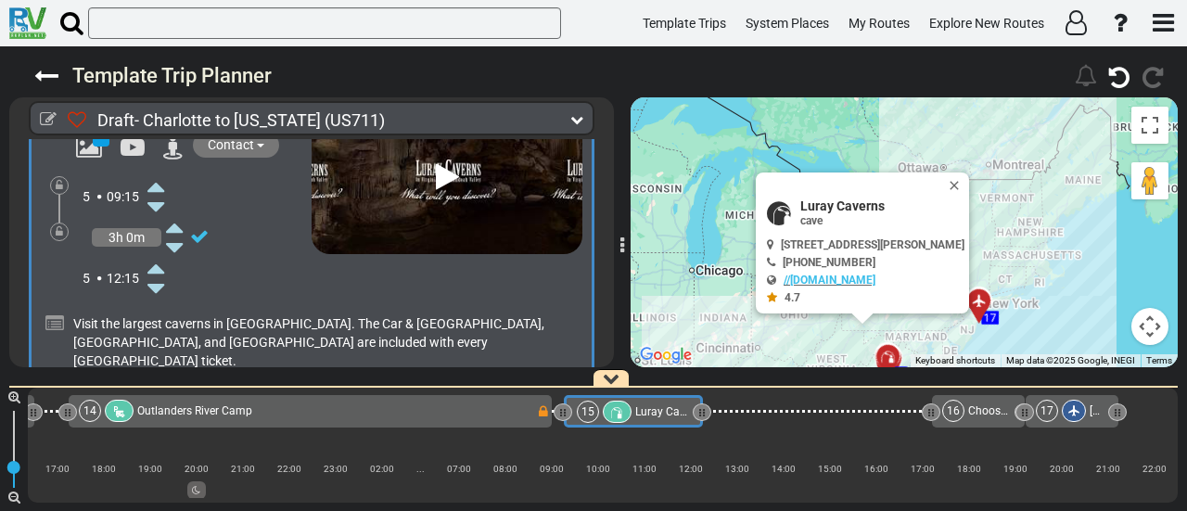
scroll to position [5042, 0]
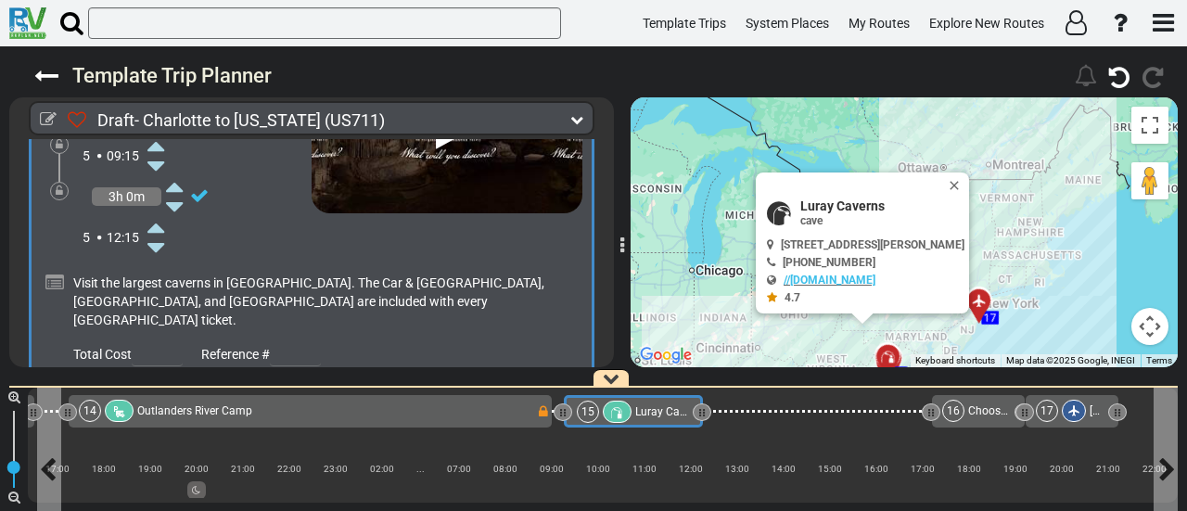
click at [646, 413] on span "Luray Caverns" at bounding box center [670, 411] width 71 height 13
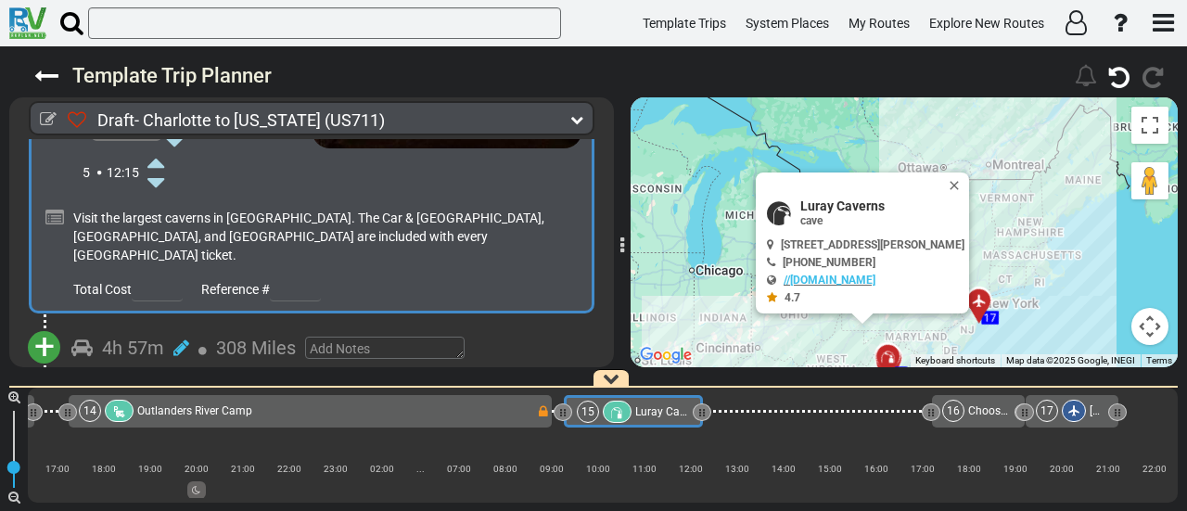
scroll to position [5134, 0]
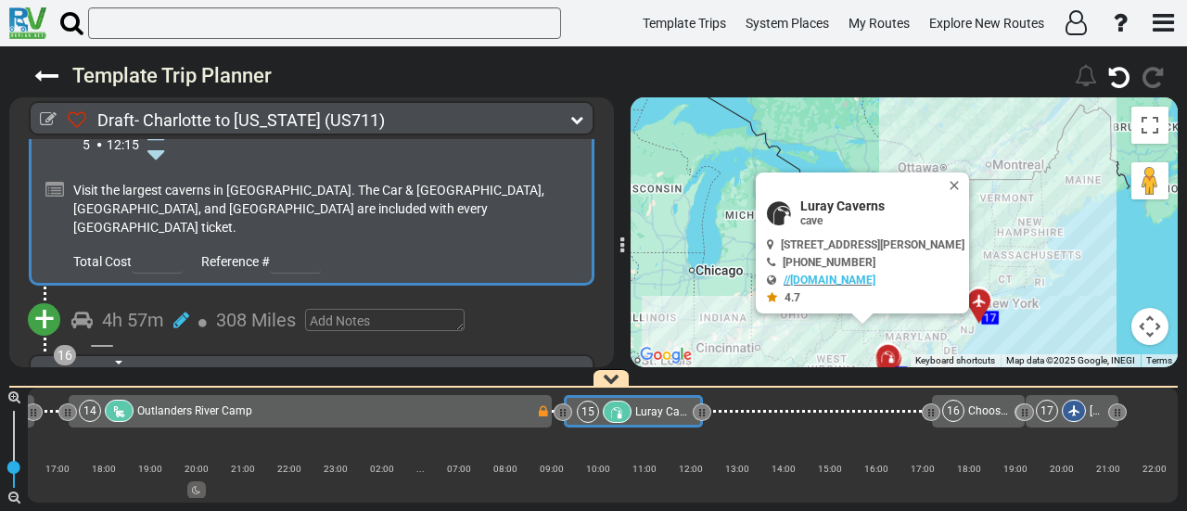
click at [41, 298] on span "+" at bounding box center [44, 319] width 20 height 43
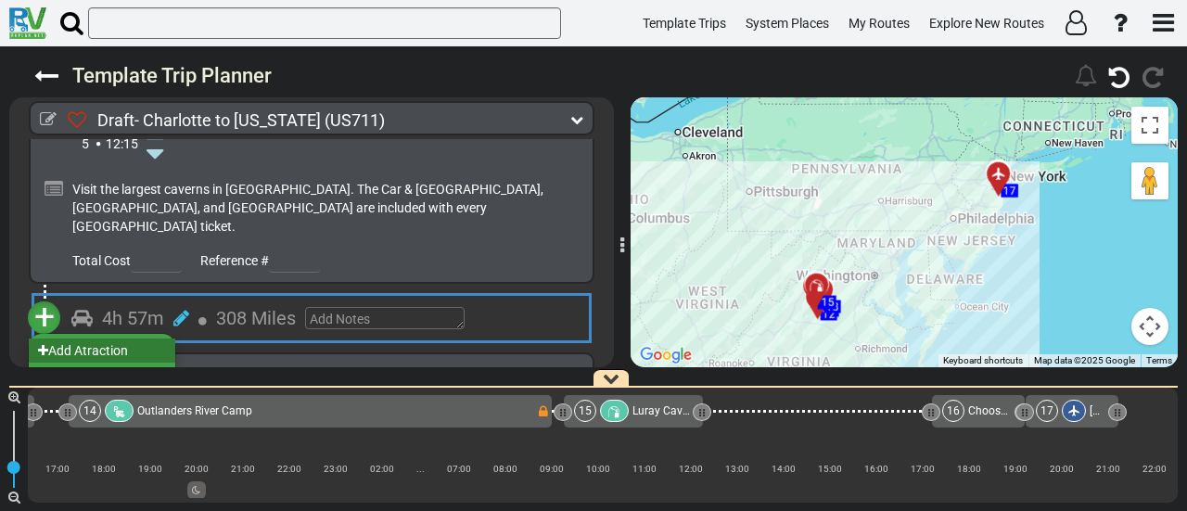
click at [109, 338] on li "Add Atraction" at bounding box center [102, 350] width 146 height 24
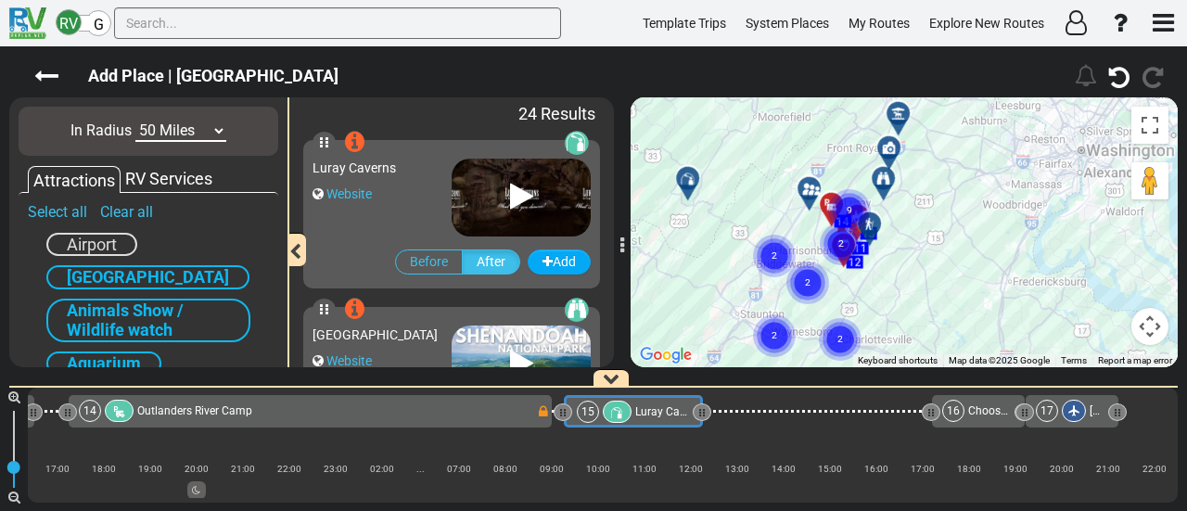
drag, startPoint x: 934, startPoint y: 194, endPoint x: 918, endPoint y: 279, distance: 86.7
click at [918, 279] on div "To activate drag with keyboard, press Alt + Enter. Once in keyboard drag state,…" at bounding box center [903, 232] width 547 height 270
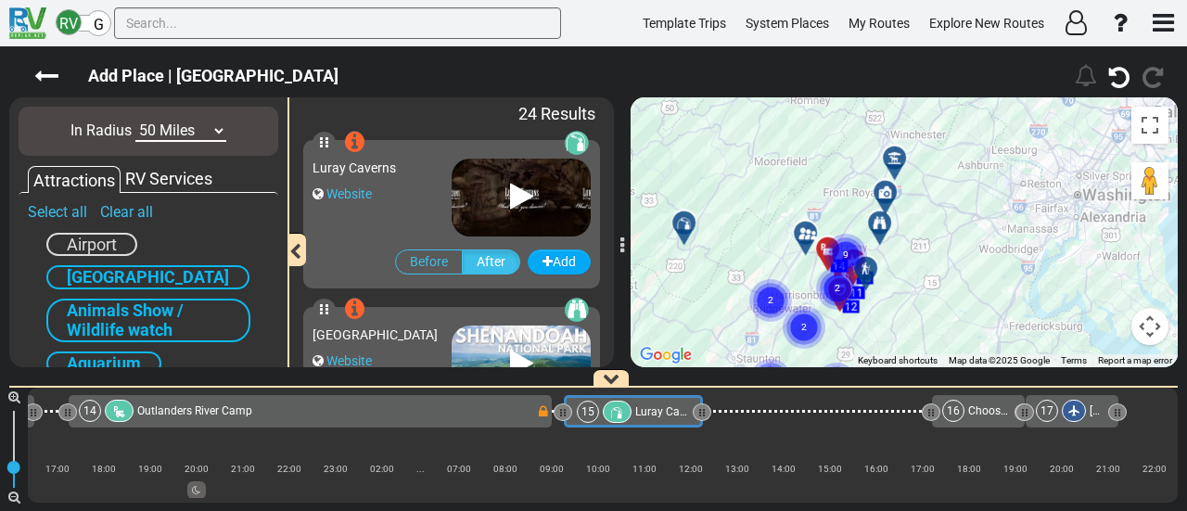
drag, startPoint x: 910, startPoint y: 249, endPoint x: 909, endPoint y: 261, distance: 11.3
click at [909, 261] on div "To activate drag with keyboard, press Alt + Enter. Once in keyboard drag state,…" at bounding box center [903, 232] width 547 height 270
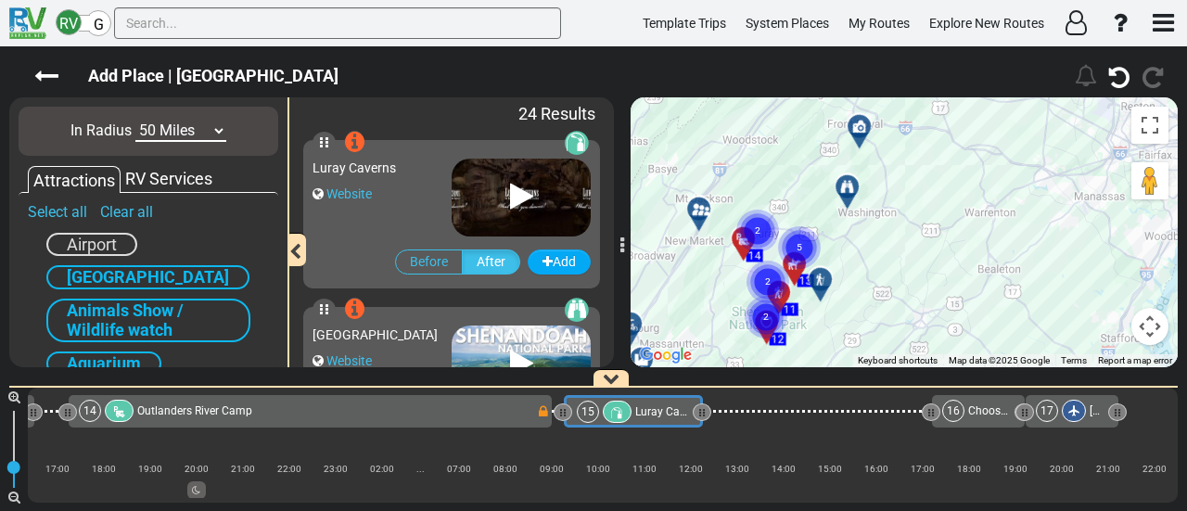
click at [850, 194] on div at bounding box center [853, 194] width 31 height 29
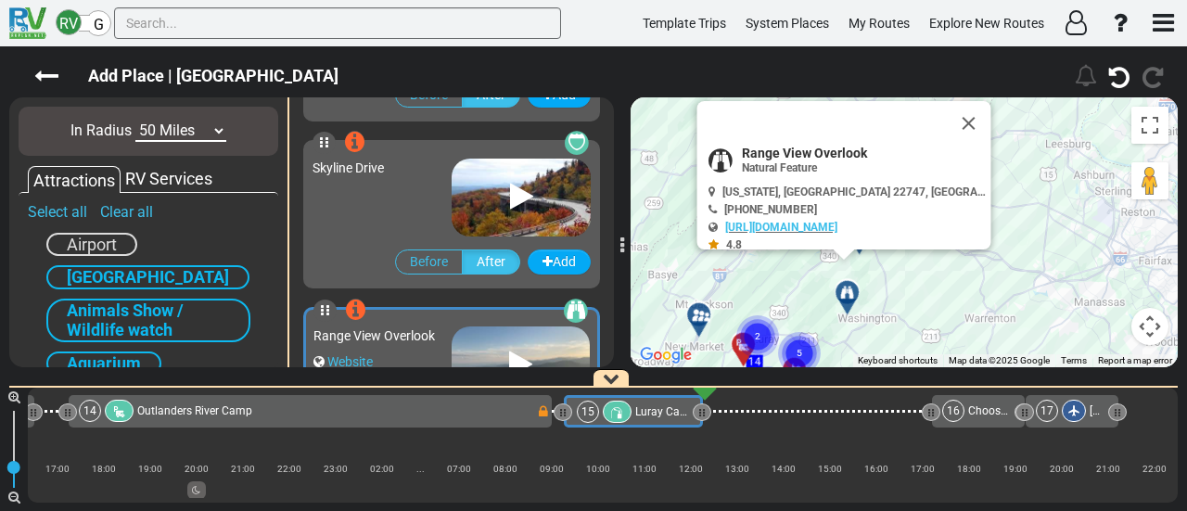
scroll to position [1999, 0]
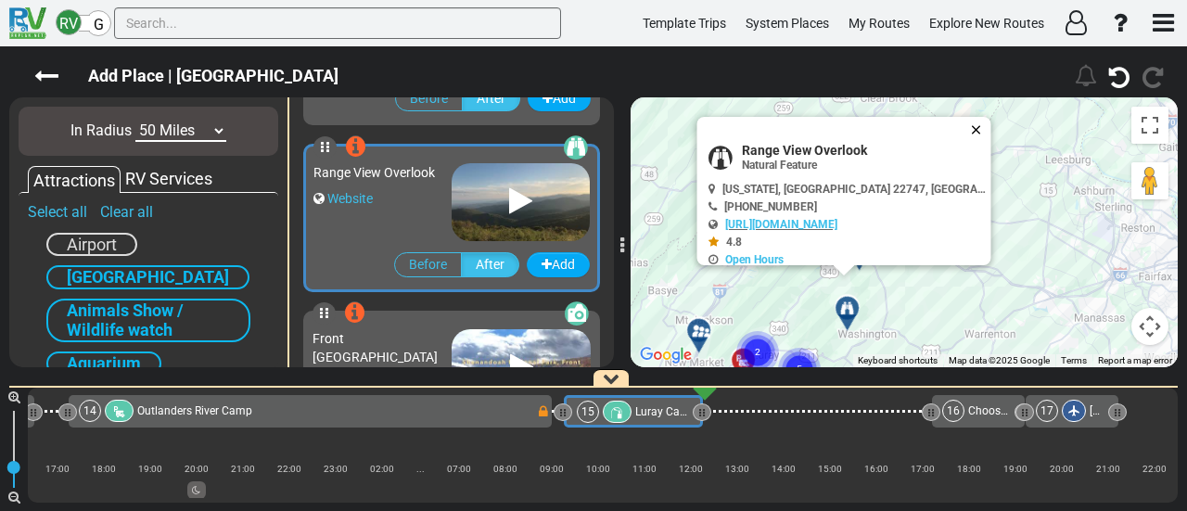
click at [979, 128] on button "Close" at bounding box center [980, 130] width 22 height 26
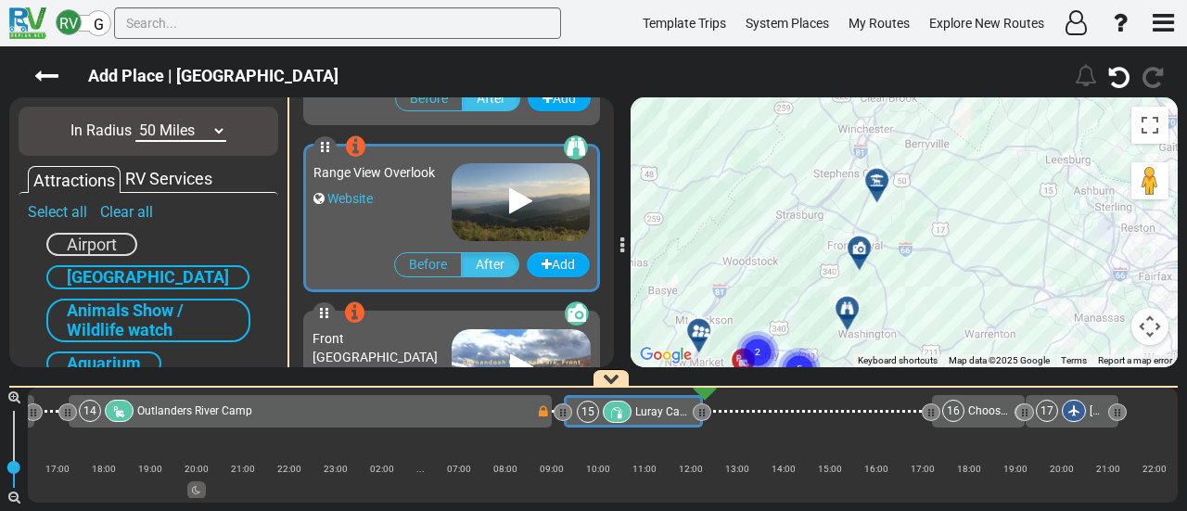
click at [856, 241] on icon at bounding box center [858, 247] width 13 height 13
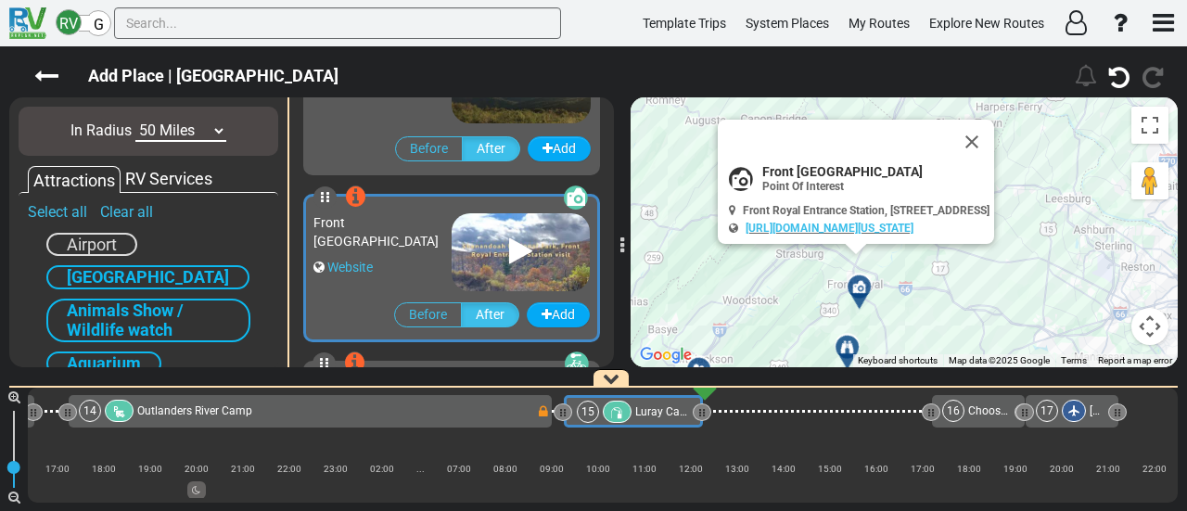
scroll to position [0, 0]
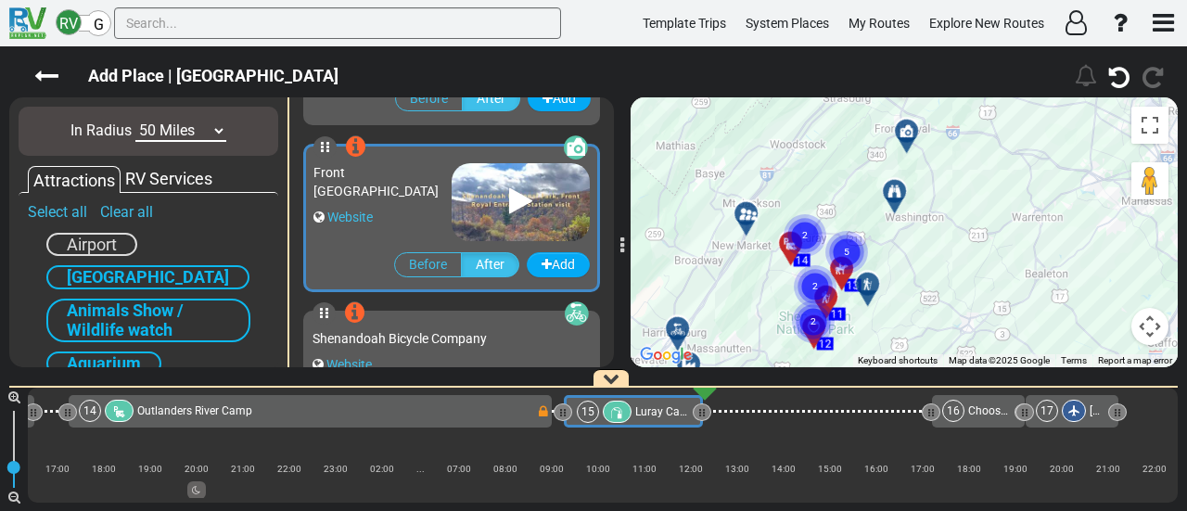
drag, startPoint x: 889, startPoint y: 250, endPoint x: 924, endPoint y: 159, distance: 98.3
click at [924, 159] on div "To activate drag with keyboard, press Alt + Enter. Once in keyboard drag state,…" at bounding box center [903, 232] width 547 height 270
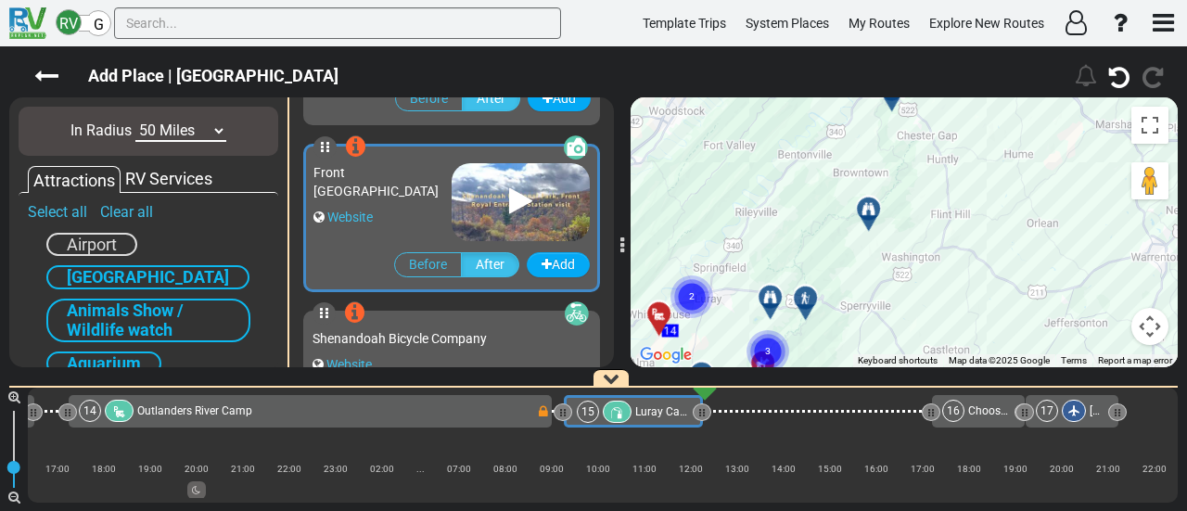
click at [880, 270] on div "To activate drag with keyboard, press Alt + Enter. Once in keyboard drag state,…" at bounding box center [903, 232] width 547 height 270
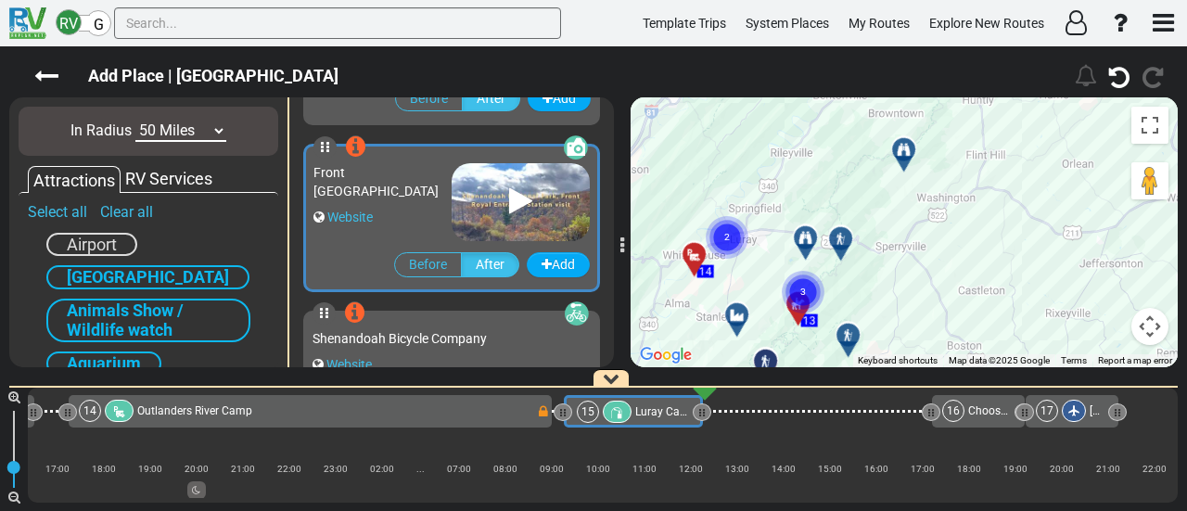
click at [928, 200] on div "To activate drag with keyboard, press Alt + Enter. Once in keyboard drag state,…" at bounding box center [903, 232] width 547 height 270
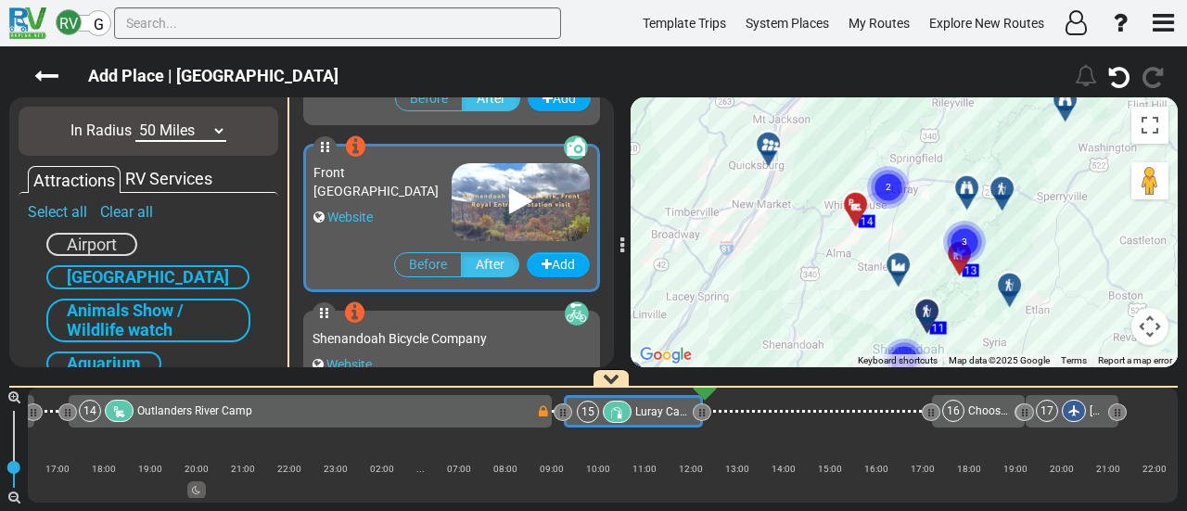
drag, startPoint x: 901, startPoint y: 257, endPoint x: 1062, endPoint y: 209, distance: 167.5
click at [1062, 209] on div "To activate drag with keyboard, press Alt + Enter. Once in keyboard drag state,…" at bounding box center [903, 232] width 547 height 270
click at [896, 198] on circle "Cluster of 2 markers" at bounding box center [888, 187] width 43 height 43
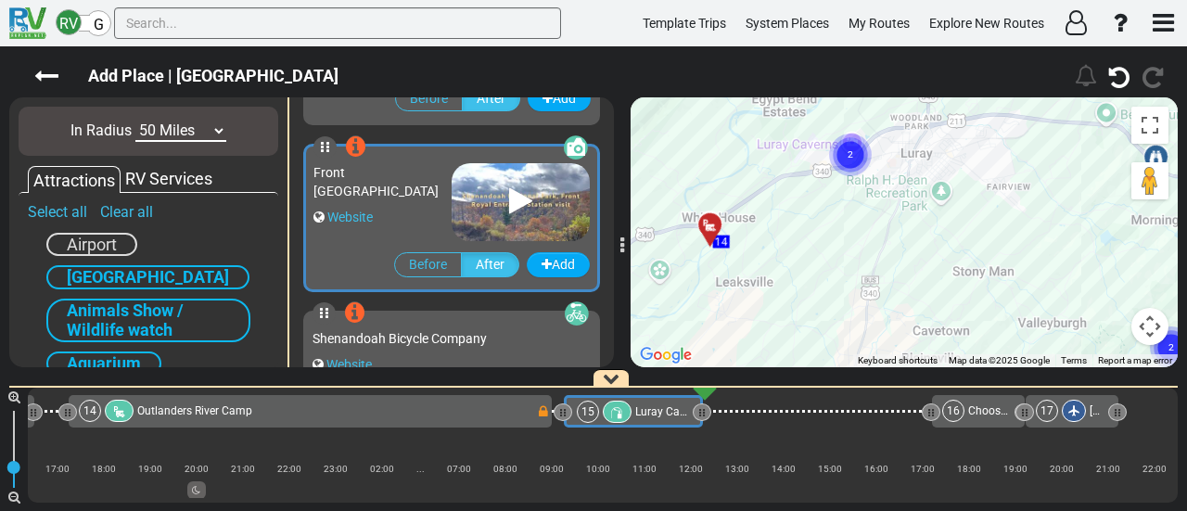
click at [884, 201] on div "To navigate, press the arrow keys. To activate drag with keyboard, press Alt + …" at bounding box center [903, 232] width 547 height 270
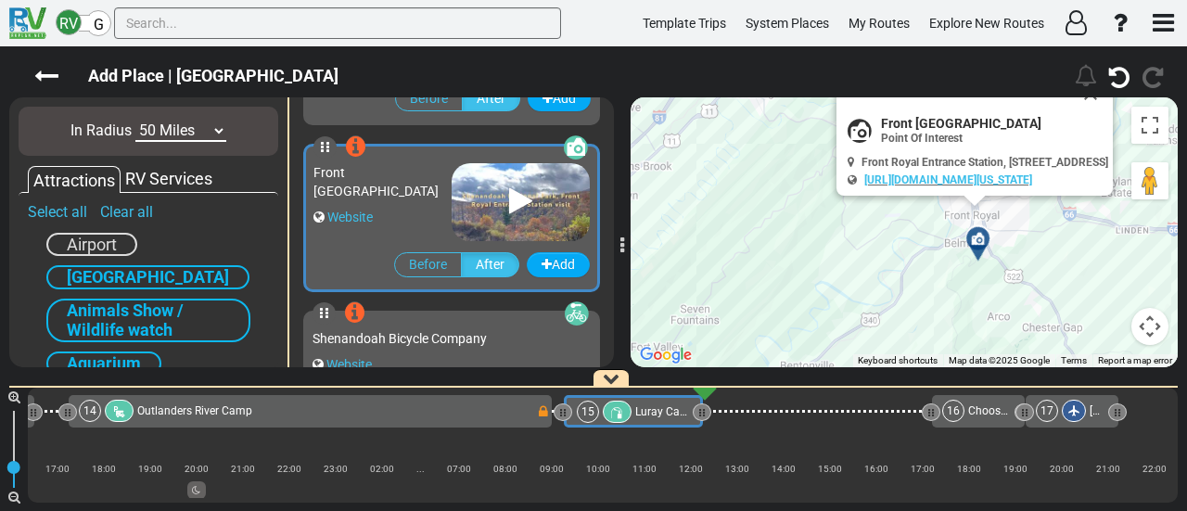
click at [905, 195] on div "To activate drag with keyboard, press Alt + Enter. Once in keyboard drag state,…" at bounding box center [903, 232] width 547 height 270
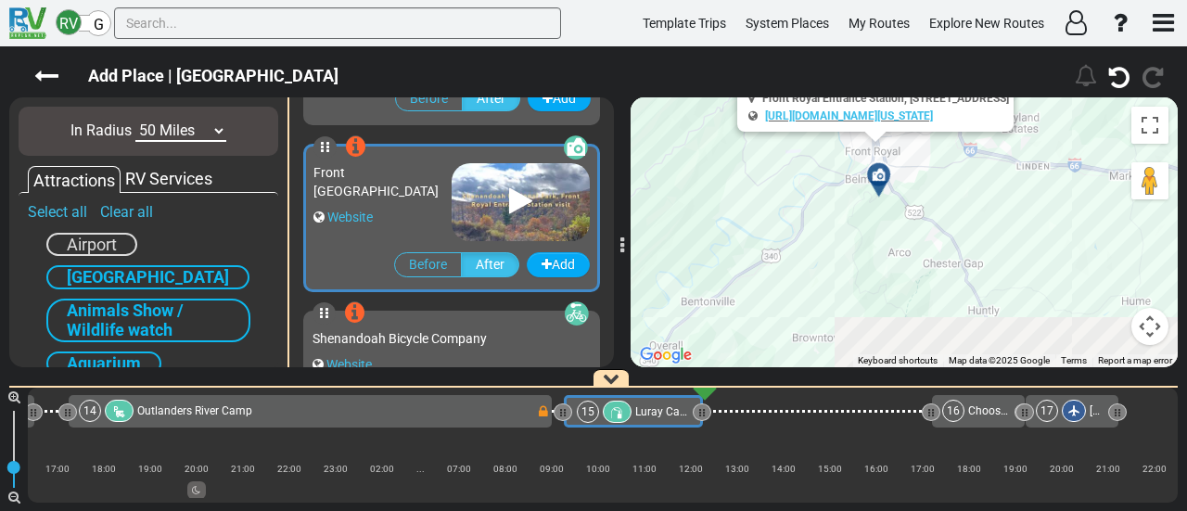
drag, startPoint x: 1025, startPoint y: 285, endPoint x: 971, endPoint y: 263, distance: 58.7
click at [922, 220] on div "To activate drag with keyboard, press Alt + Enter. Once in keyboard drag state,…" at bounding box center [903, 232] width 547 height 270
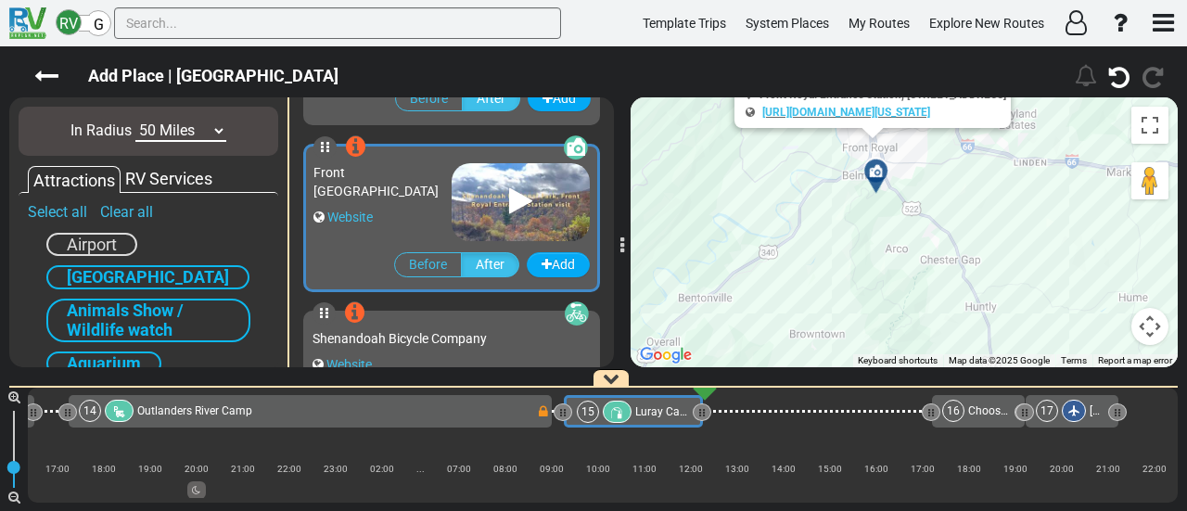
click at [1137, 314] on button "Map camera controls" at bounding box center [1149, 326] width 37 height 37
click at [1104, 326] on button "Zoom out" at bounding box center [1103, 326] width 37 height 37
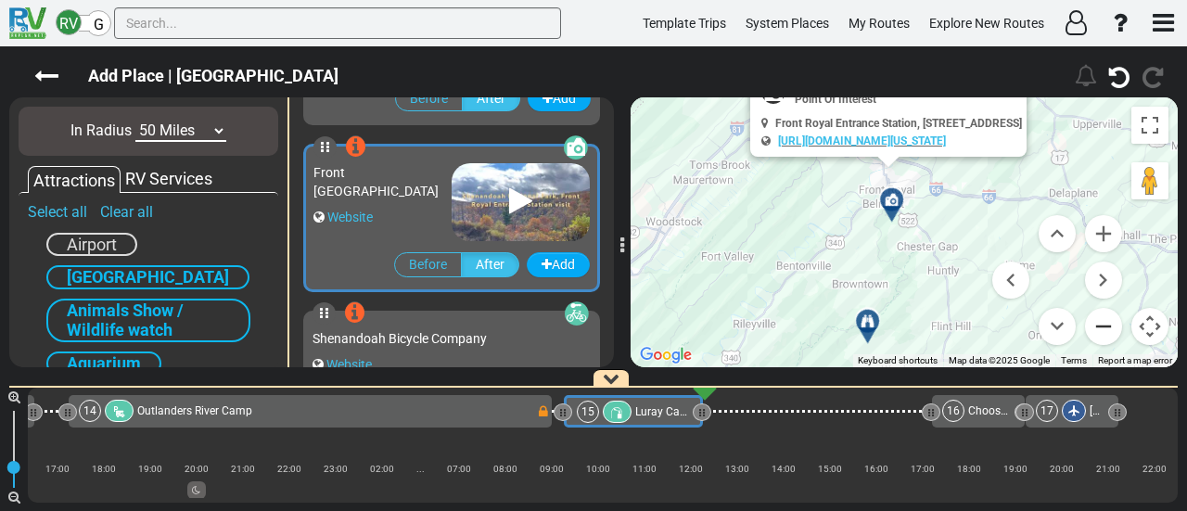
click at [1105, 326] on button "Zoom out" at bounding box center [1103, 326] width 37 height 37
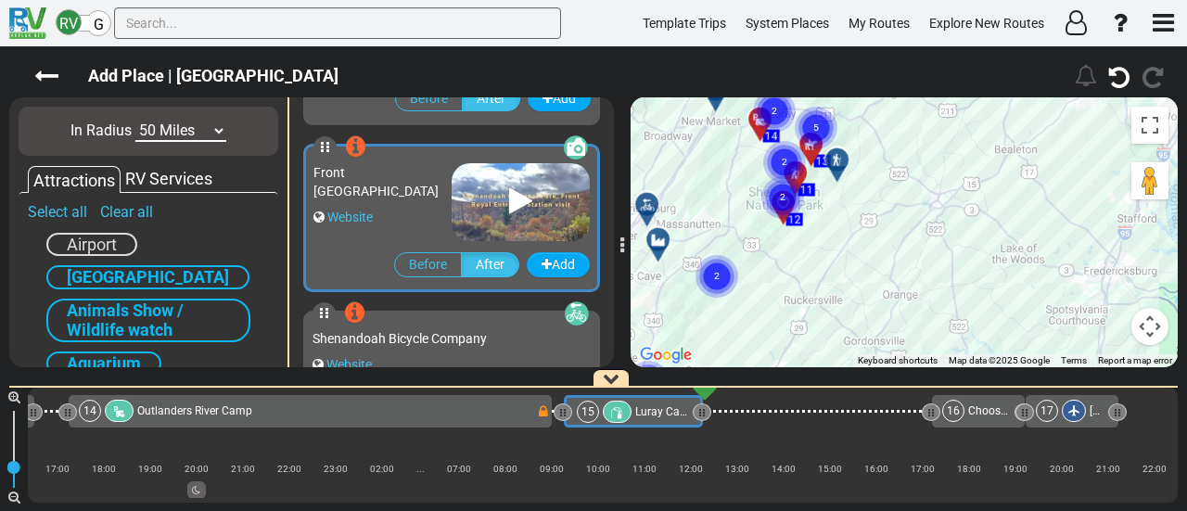
drag, startPoint x: 889, startPoint y: 206, endPoint x: 887, endPoint y: 108, distance: 98.3
click at [887, 108] on div "To activate drag with keyboard, press Alt + Enter. Once in keyboard drag state,…" at bounding box center [903, 232] width 547 height 270
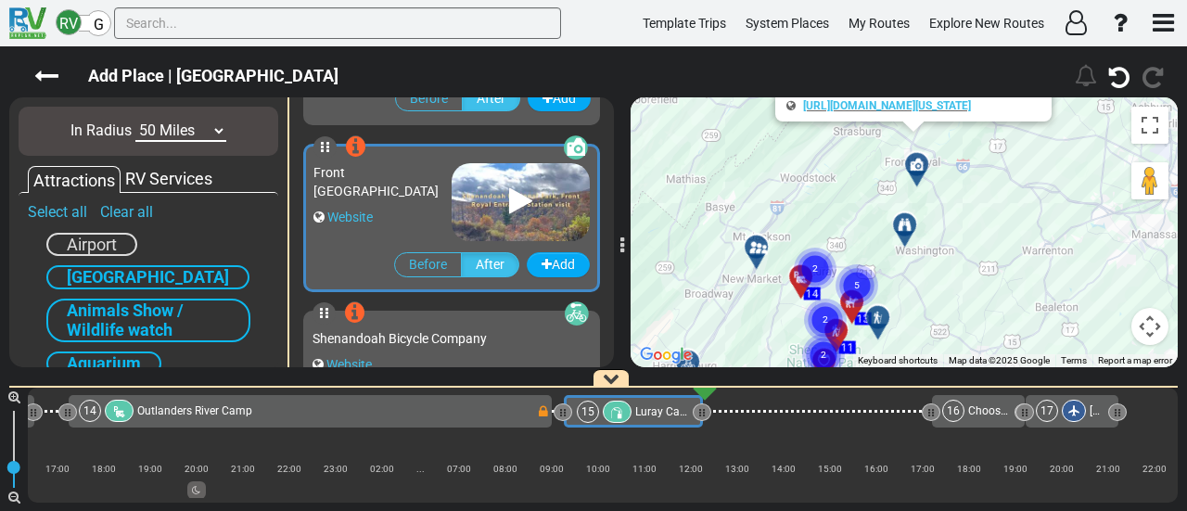
drag, startPoint x: 944, startPoint y: 233, endPoint x: 858, endPoint y: 392, distance: 181.3
click at [858, 400] on div "Add Place | [GEOGRAPHIC_DATA]" at bounding box center [593, 278] width 1187 height 464
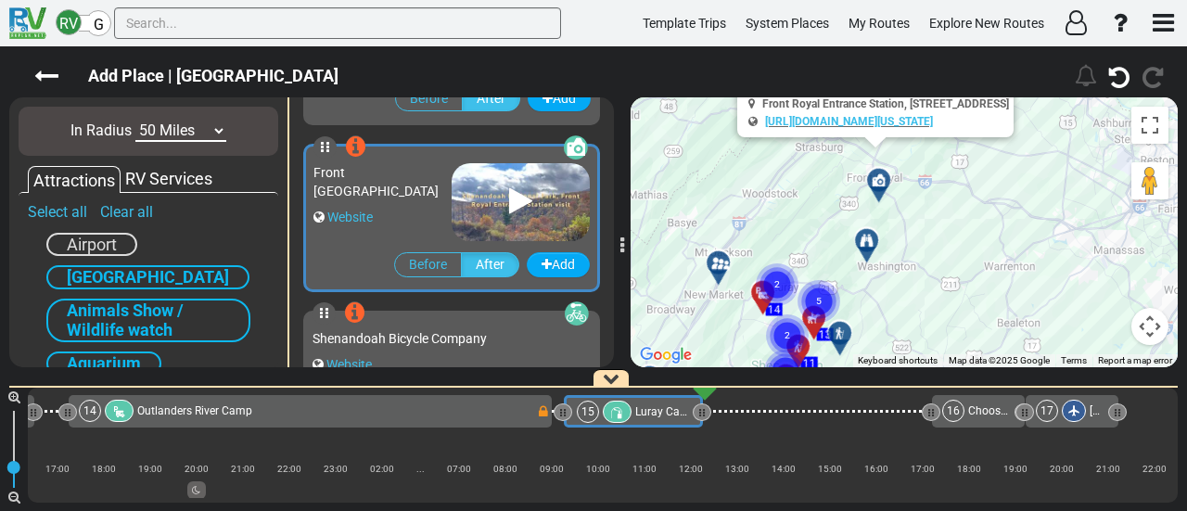
click at [863, 290] on div "To activate drag with keyboard, press Alt + Enter. Once in keyboard drag state,…" at bounding box center [903, 232] width 547 height 270
click at [752, 340] on div "To activate drag with keyboard, press Alt + Enter. Once in keyboard drag state,…" at bounding box center [903, 232] width 547 height 270
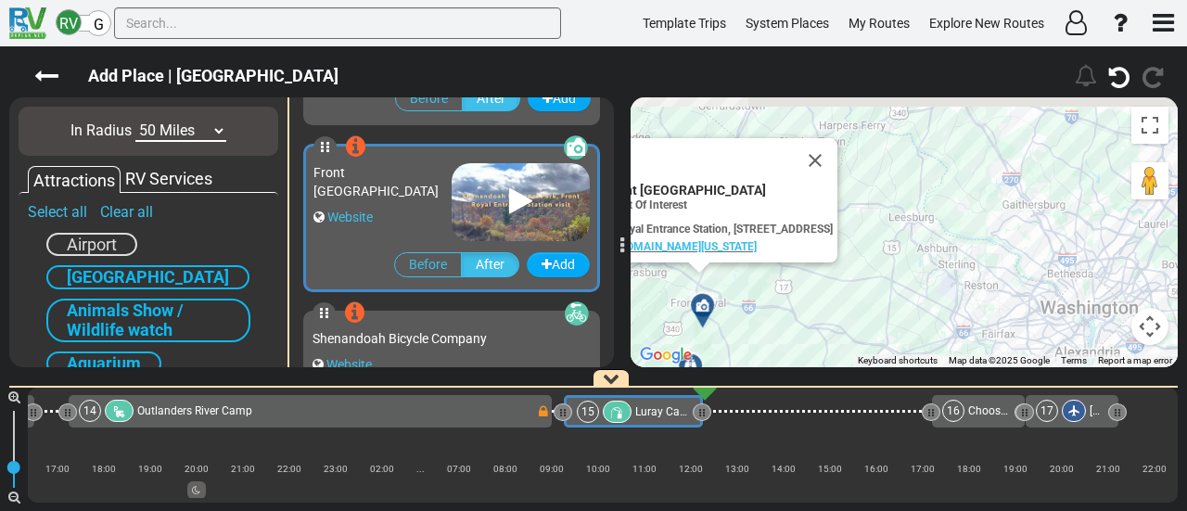
drag, startPoint x: 985, startPoint y: 178, endPoint x: 924, endPoint y: 237, distance: 84.6
click at [924, 237] on div "To activate drag with keyboard, press Alt + Enter. Once in keyboard drag state,…" at bounding box center [903, 232] width 547 height 270
click at [825, 155] on button "Close" at bounding box center [815, 160] width 45 height 45
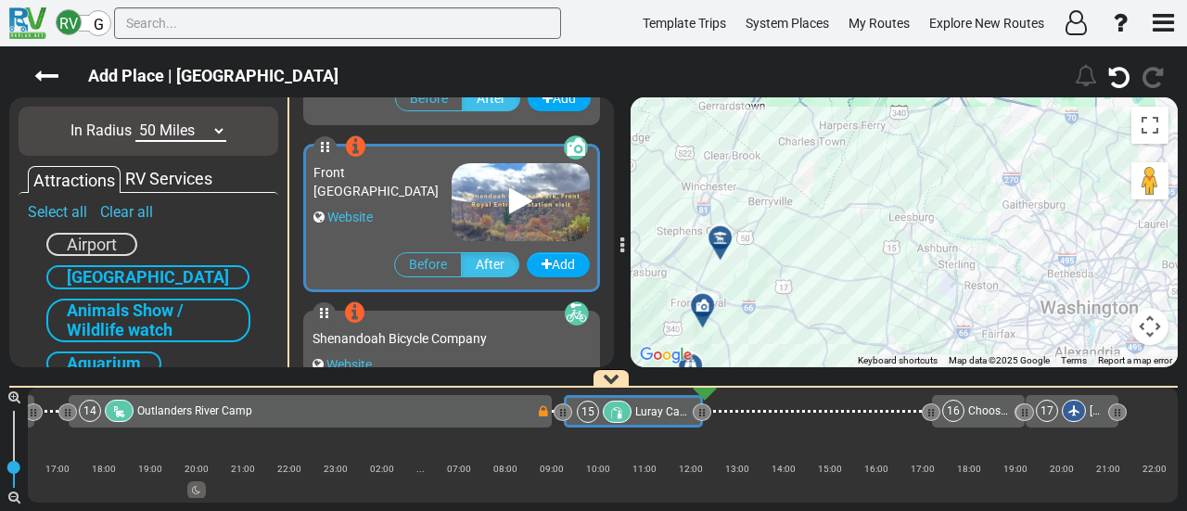
click at [771, 207] on div "To activate drag with keyboard, press Alt + Enter. Once in keyboard drag state,…" at bounding box center [903, 232] width 547 height 270
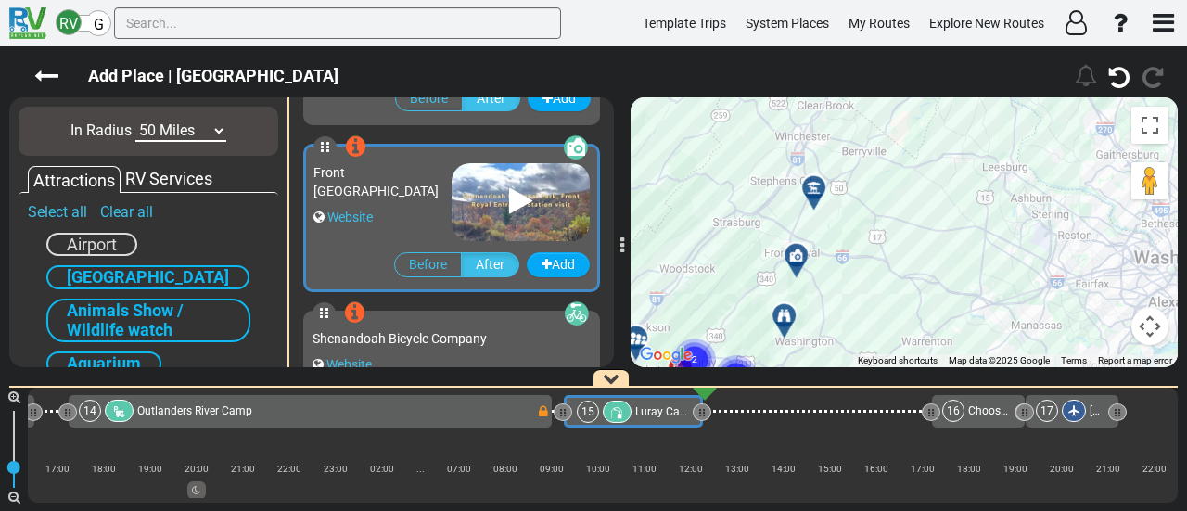
drag, startPoint x: 784, startPoint y: 196, endPoint x: 868, endPoint y: 170, distance: 87.4
click at [868, 170] on div "To activate drag with keyboard, press Alt + Enter. Once in keyboard drag state,…" at bounding box center [903, 232] width 547 height 270
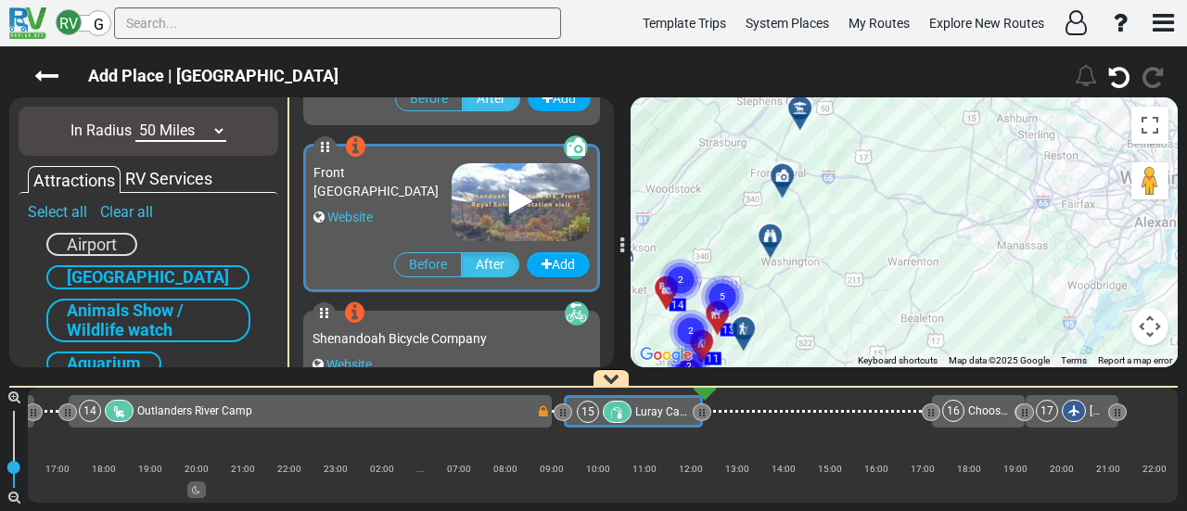
click at [804, 101] on div at bounding box center [806, 115] width 31 height 29
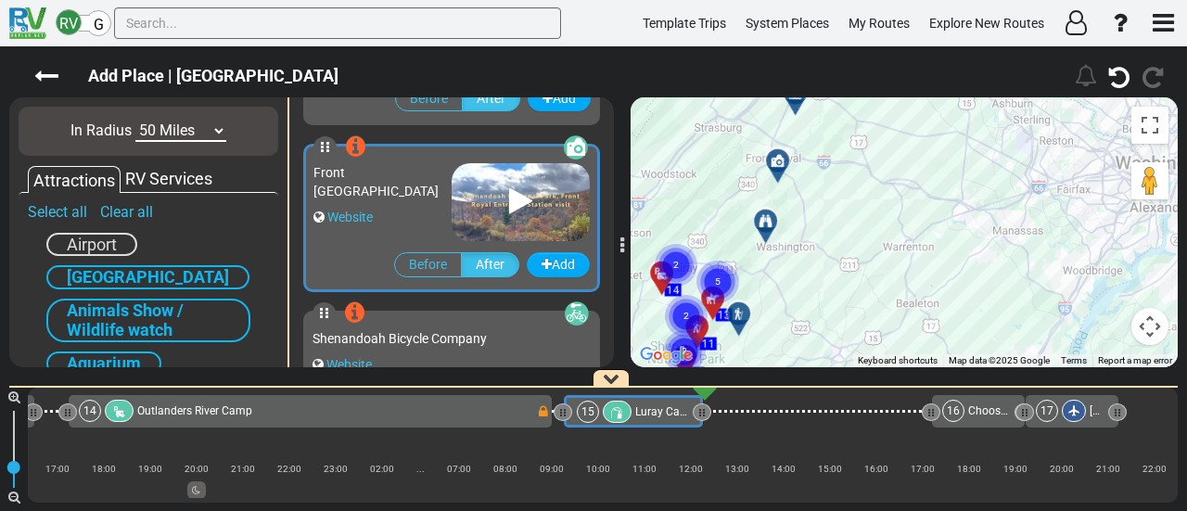
click at [766, 221] on div at bounding box center [772, 228] width 31 height 29
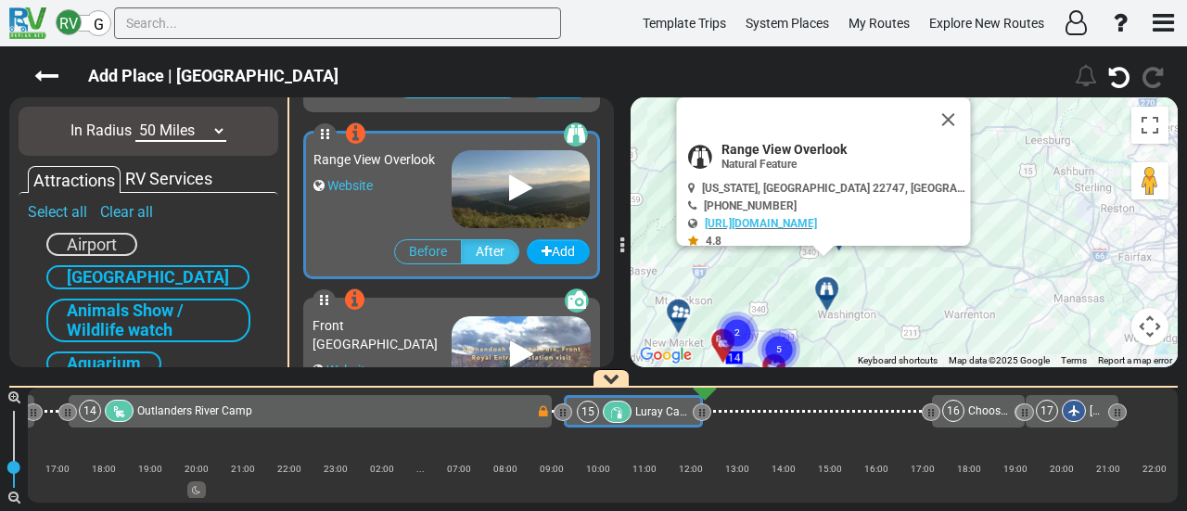
scroll to position [1999, 0]
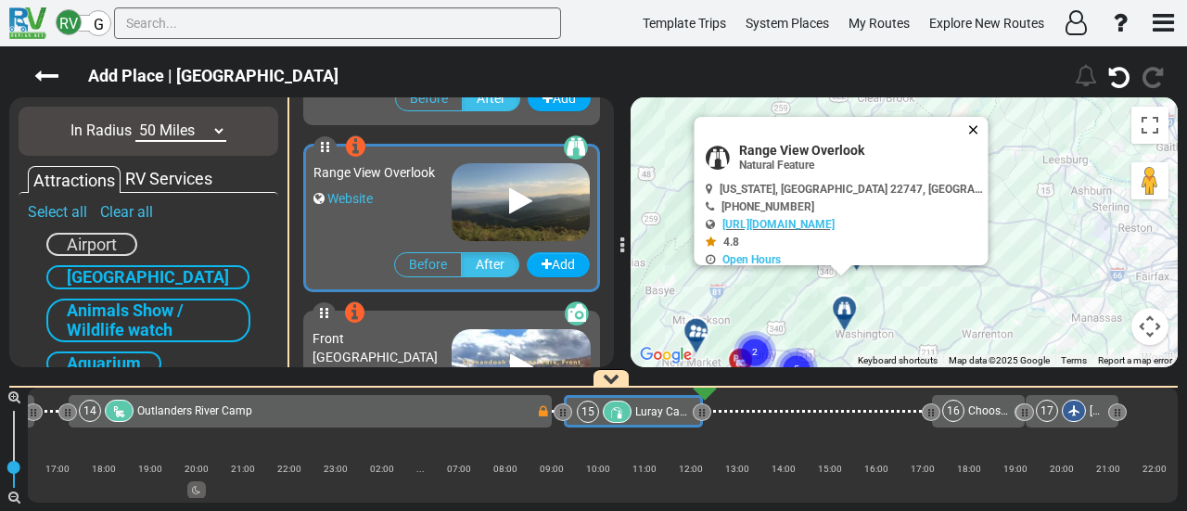
click at [981, 128] on button "Close" at bounding box center [977, 130] width 22 height 26
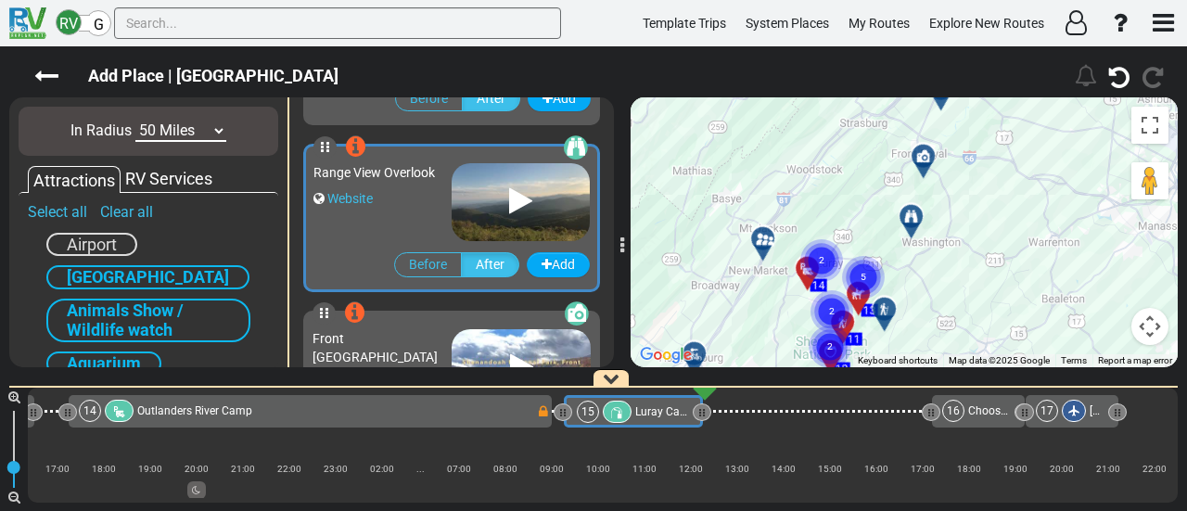
drag, startPoint x: 846, startPoint y: 187, endPoint x: 988, endPoint y: 163, distance: 144.8
click at [988, 163] on div "To activate drag with keyboard, press Alt + Enter. Once in keyboard drag state,…" at bounding box center [903, 232] width 547 height 270
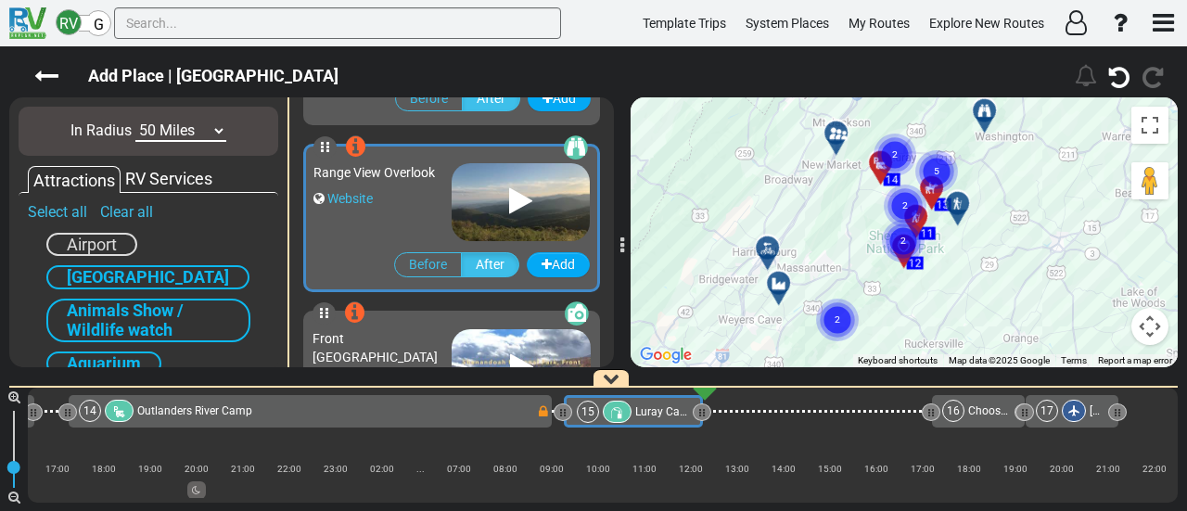
drag, startPoint x: 945, startPoint y: 262, endPoint x: 1029, endPoint y: 119, distance: 166.6
click at [997, 174] on div "To activate drag with keyboard, press Alt + Enter. Once in keyboard drag state,…" at bounding box center [903, 232] width 547 height 270
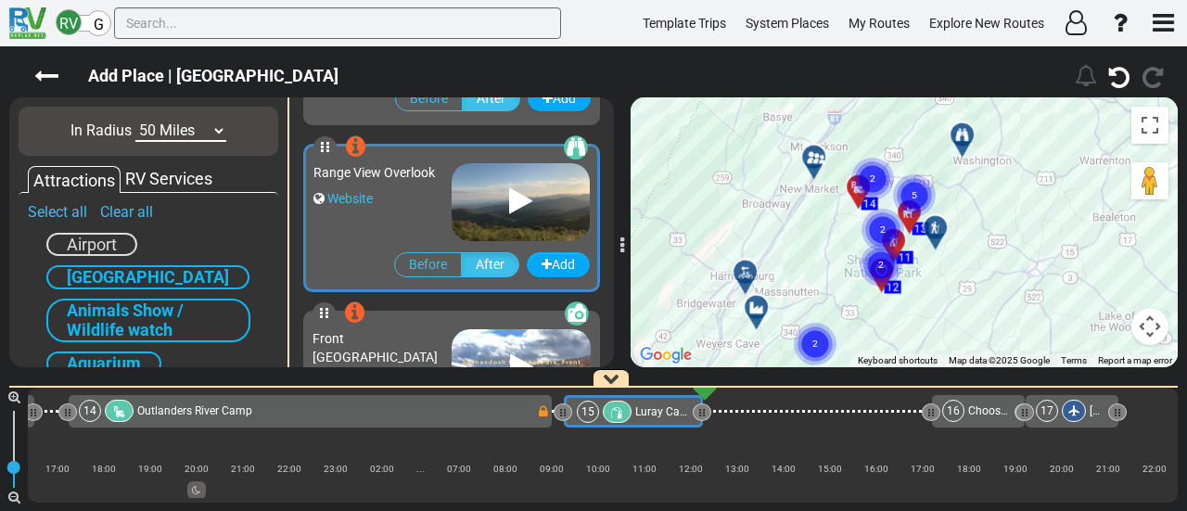
drag, startPoint x: 1029, startPoint y: 119, endPoint x: 973, endPoint y: 192, distance: 92.5
click at [973, 192] on div "To activate drag with keyboard, press Alt + Enter. Once in keyboard drag state,…" at bounding box center [903, 232] width 547 height 270
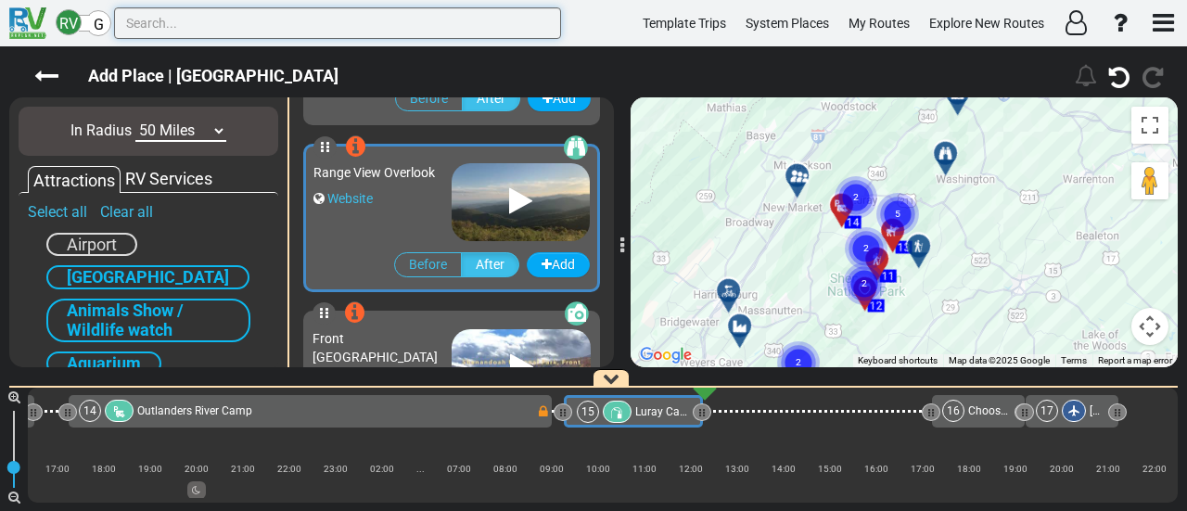
click at [163, 30] on input "text" at bounding box center [337, 23] width 447 height 32
paste input "Shenandoah"
type input "Shenandoah"
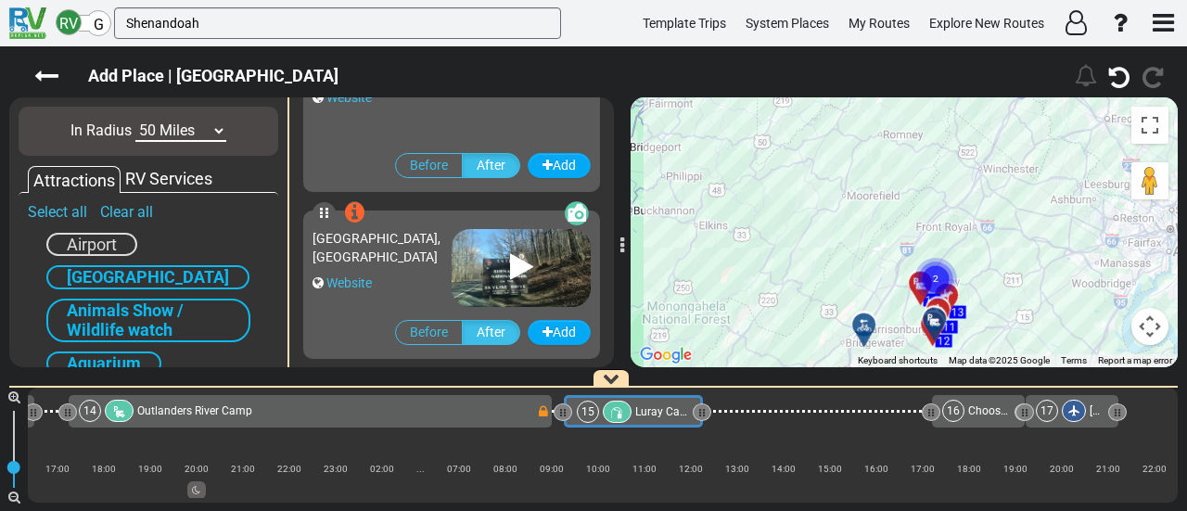
drag, startPoint x: 983, startPoint y: 318, endPoint x: 951, endPoint y: 255, distance: 70.5
click at [967, 283] on div "To activate drag with keyboard, press Alt + Enter. Once in keyboard drag state,…" at bounding box center [903, 232] width 547 height 270
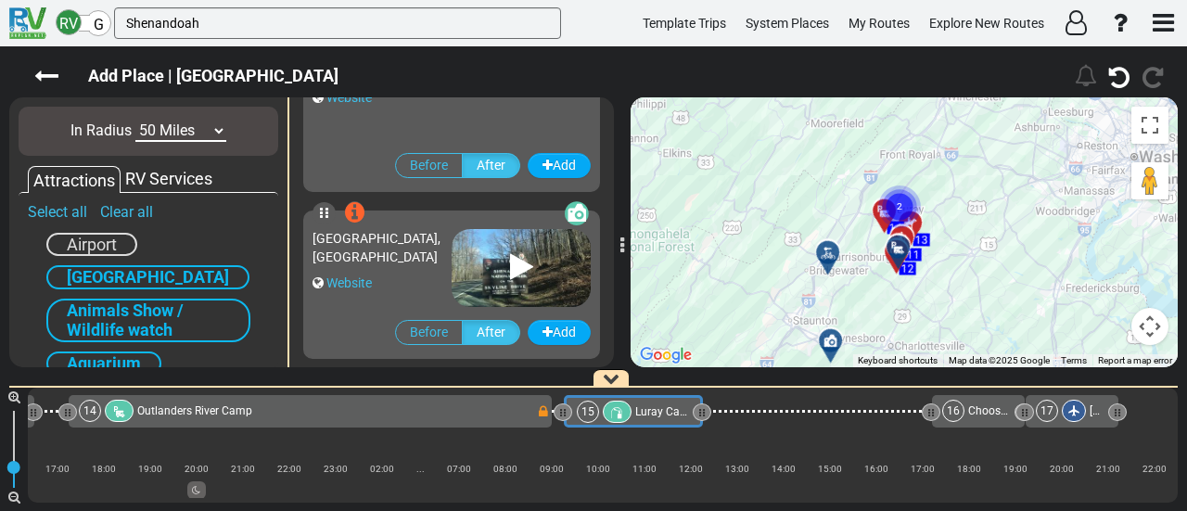
click at [940, 235] on div "To activate drag with keyboard, press Alt + Enter. Once in keyboard drag state,…" at bounding box center [903, 232] width 547 height 270
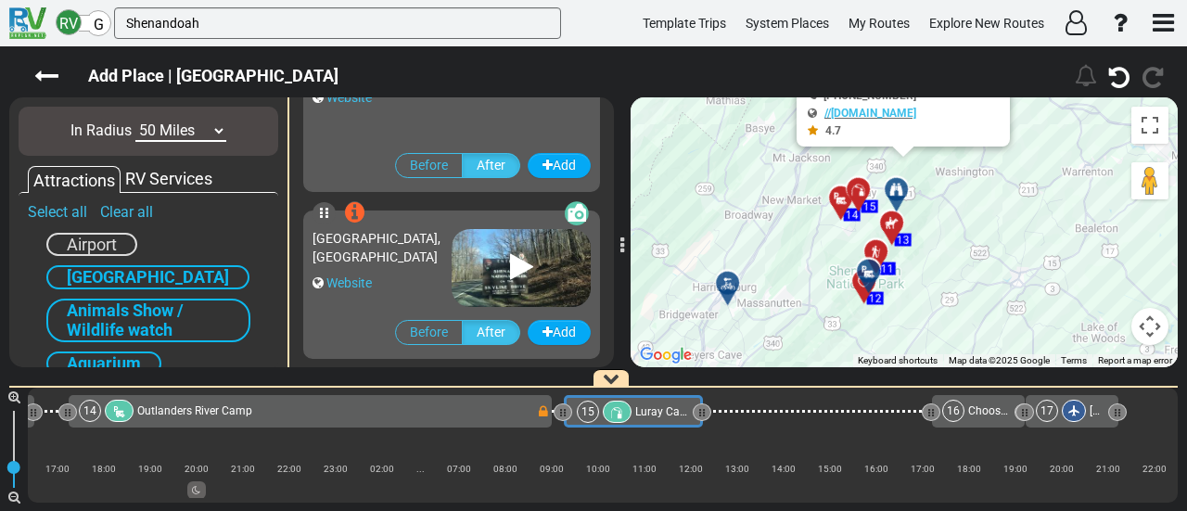
drag, startPoint x: 929, startPoint y: 297, endPoint x: 951, endPoint y: 198, distance: 100.8
click at [951, 198] on div "To activate drag with keyboard, press Alt + Enter. Once in keyboard drag state,…" at bounding box center [903, 232] width 547 height 270
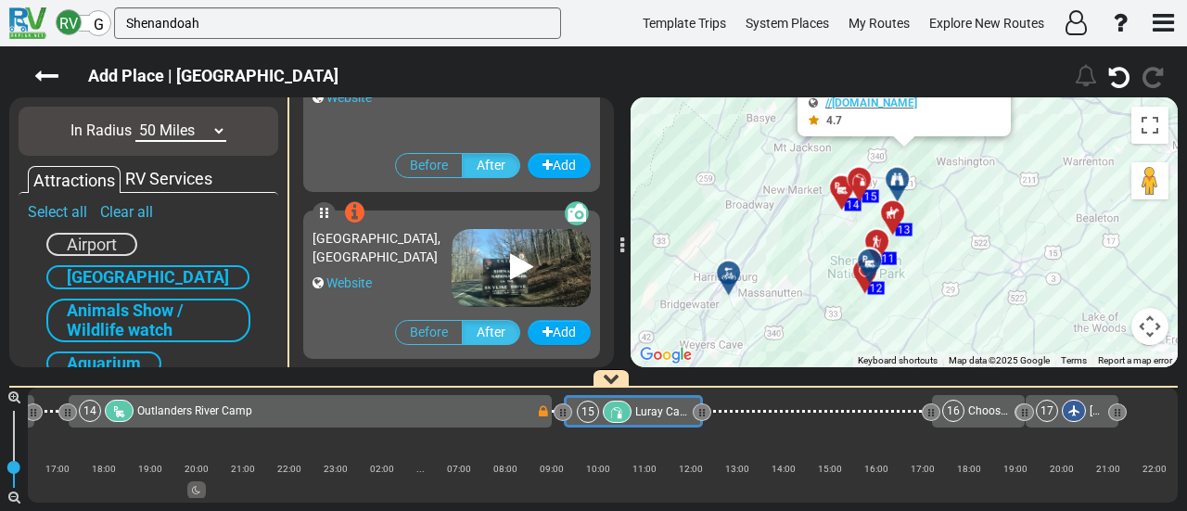
click at [901, 171] on div at bounding box center [897, 178] width 32 height 32
drag, startPoint x: 901, startPoint y: 171, endPoint x: 946, endPoint y: 179, distance: 45.3
click at [901, 171] on div at bounding box center [897, 178] width 32 height 32
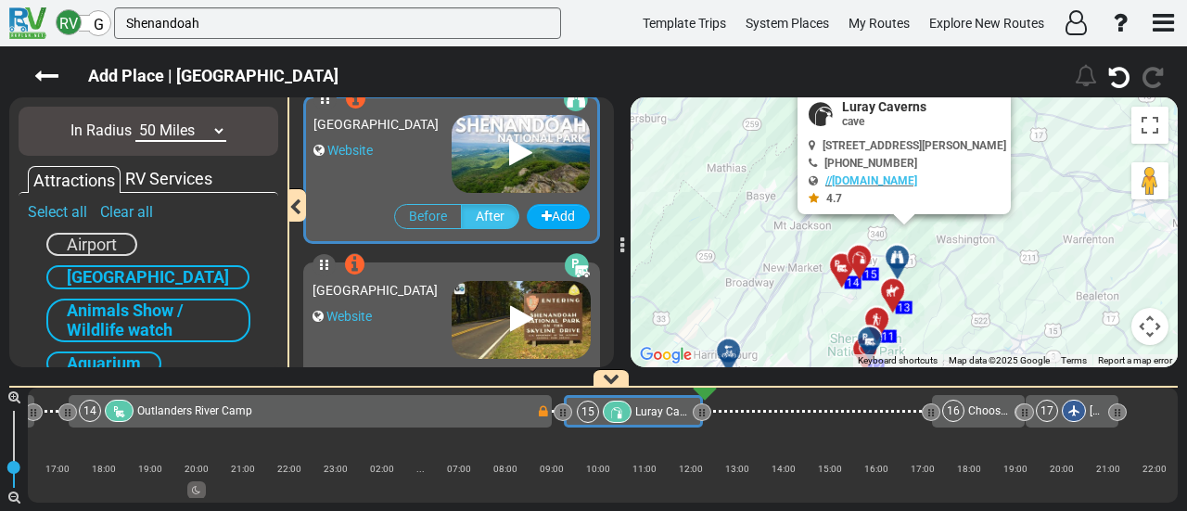
scroll to position [0, 0]
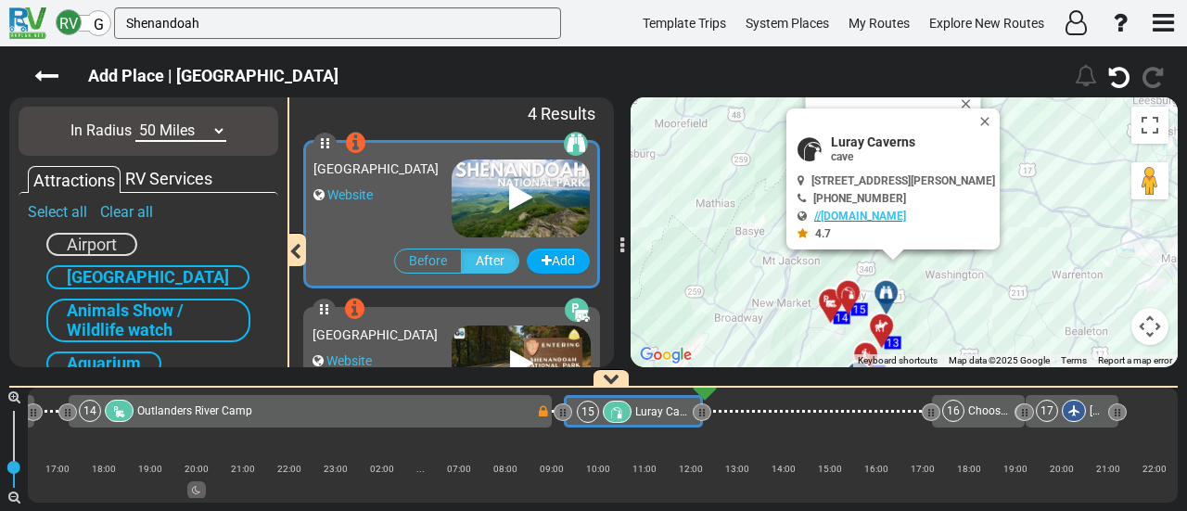
drag, startPoint x: 996, startPoint y: 262, endPoint x: 933, endPoint y: 272, distance: 63.7
click at [934, 270] on div "To activate drag with keyboard, press Alt + Enter. Once in keyboard drag state,…" at bounding box center [903, 232] width 547 height 270
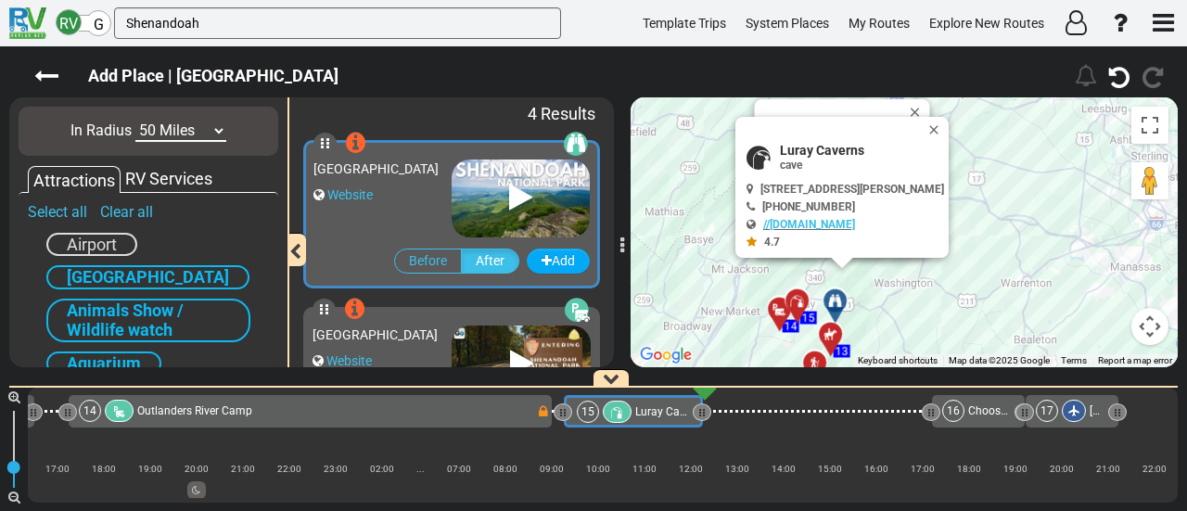
click at [932, 272] on div "To activate drag with keyboard, press Alt + Enter. Once in keyboard drag state,…" at bounding box center [903, 232] width 547 height 270
click at [942, 121] on button "Close" at bounding box center [937, 130] width 22 height 26
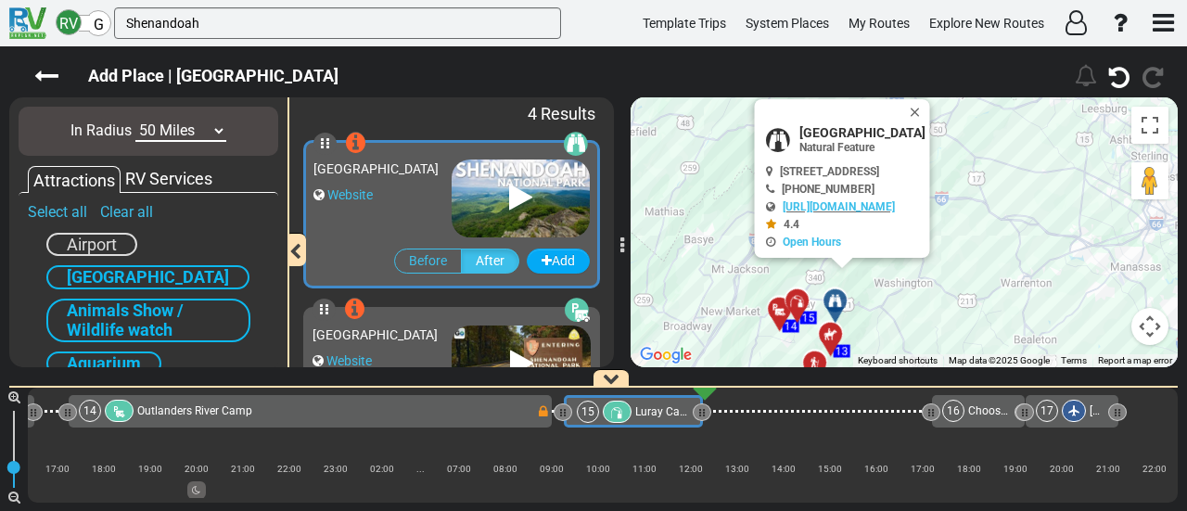
click at [930, 108] on button "Close" at bounding box center [919, 112] width 22 height 26
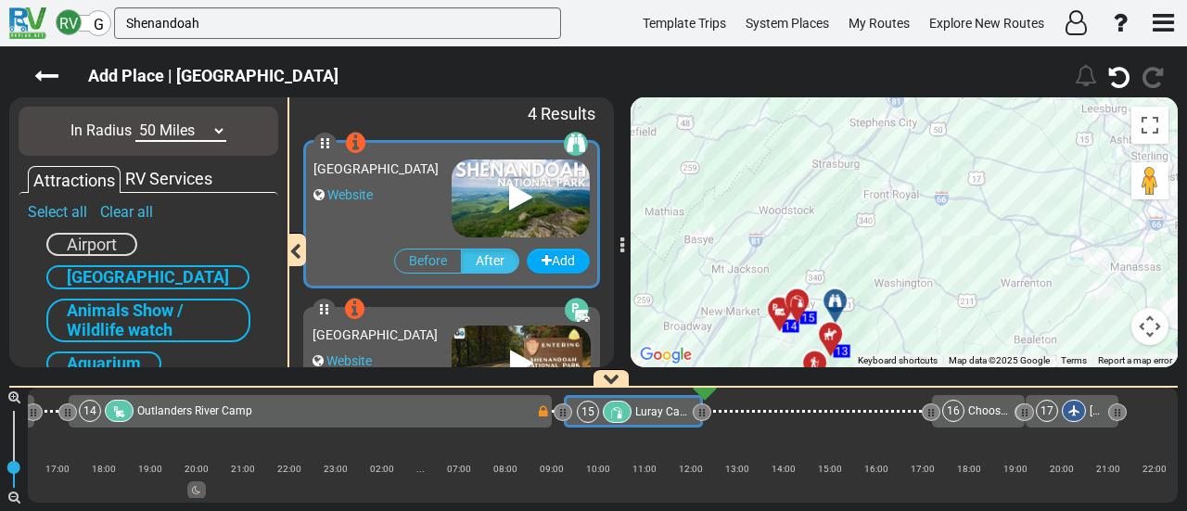
click at [198, 127] on select "10 Miles 50 Miles 100 Miles 250 Miles 500 Miles 1000 Miles" at bounding box center [180, 131] width 91 height 21
select select "number:100"
click at [135, 121] on select "10 Miles 50 Miles 100 Miles 250 Miles 500 Miles 1000 Miles" at bounding box center [180, 131] width 91 height 21
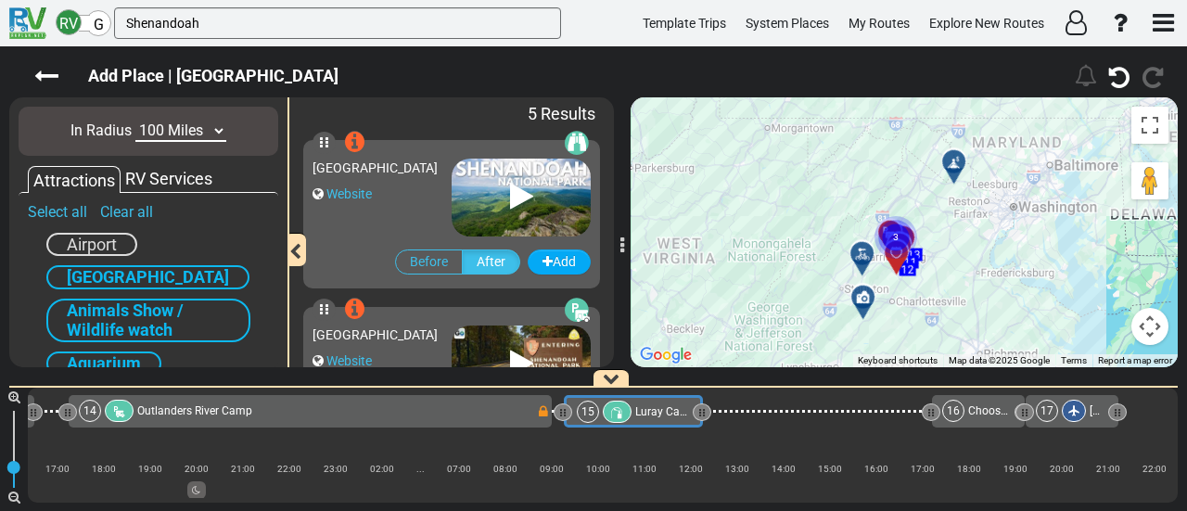
drag, startPoint x: 985, startPoint y: 270, endPoint x: 949, endPoint y: 272, distance: 35.3
click at [964, 272] on div "To activate drag with keyboard, press Alt + Enter. Once in keyboard drag state,…" at bounding box center [903, 232] width 547 height 270
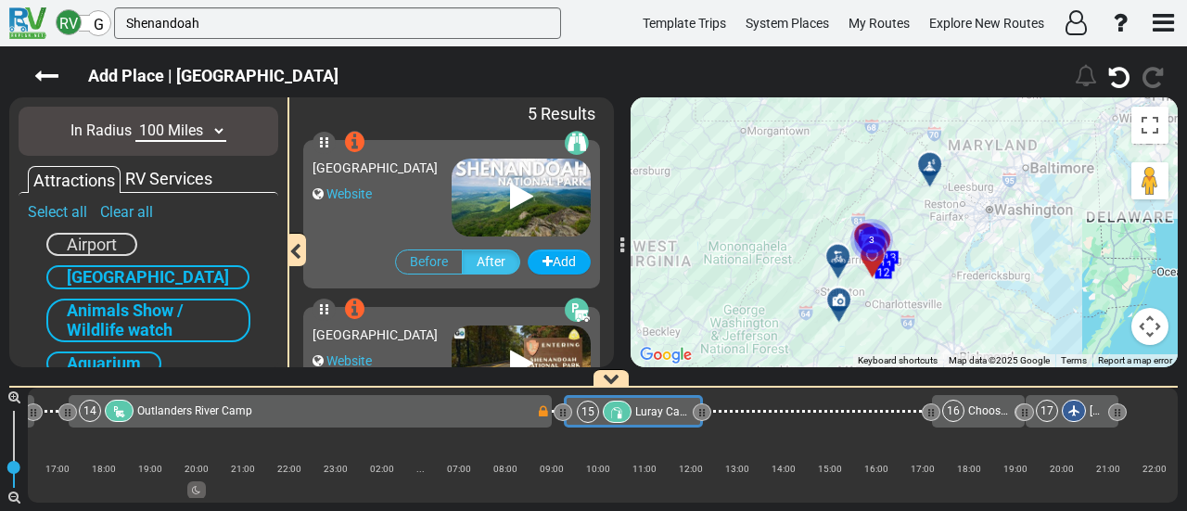
drag, startPoint x: 909, startPoint y: 272, endPoint x: 897, endPoint y: 266, distance: 13.3
click at [897, 266] on div "To activate drag with keyboard, press Alt + Enter. Once in keyboard drag state,…" at bounding box center [903, 232] width 547 height 270
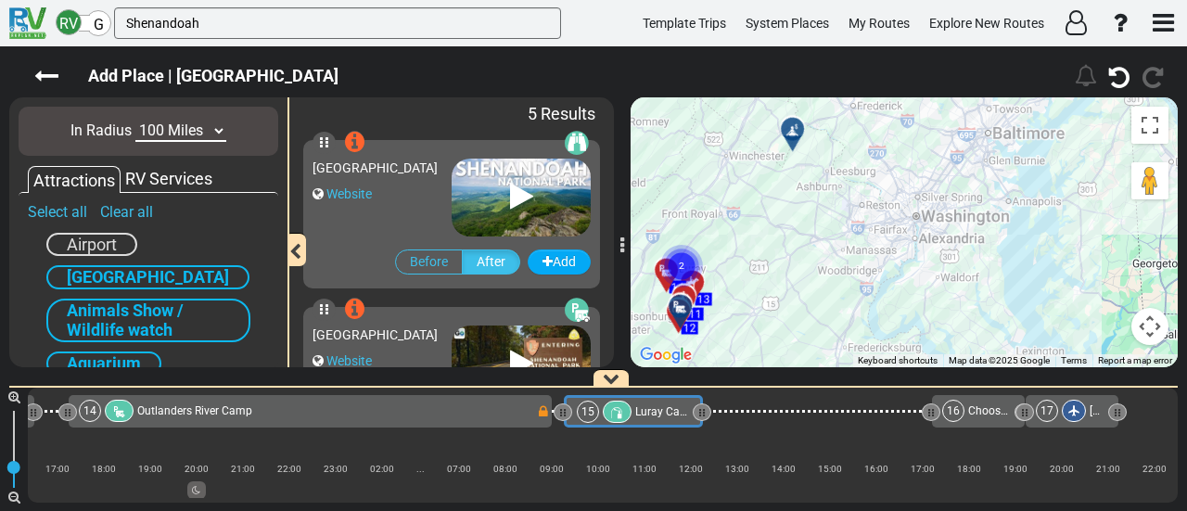
drag, startPoint x: 844, startPoint y: 244, endPoint x: 813, endPoint y: 273, distance: 42.6
click at [814, 273] on div "To activate drag with keyboard, press Alt + Enter. Once in keyboard drag state,…" at bounding box center [903, 232] width 547 height 270
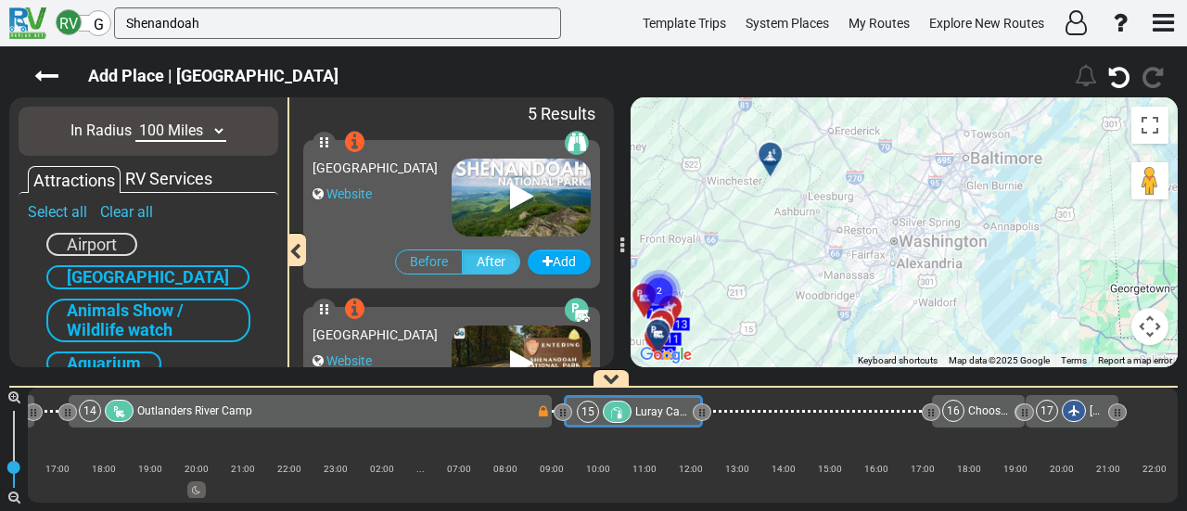
click at [768, 150] on icon at bounding box center [770, 154] width 19 height 15
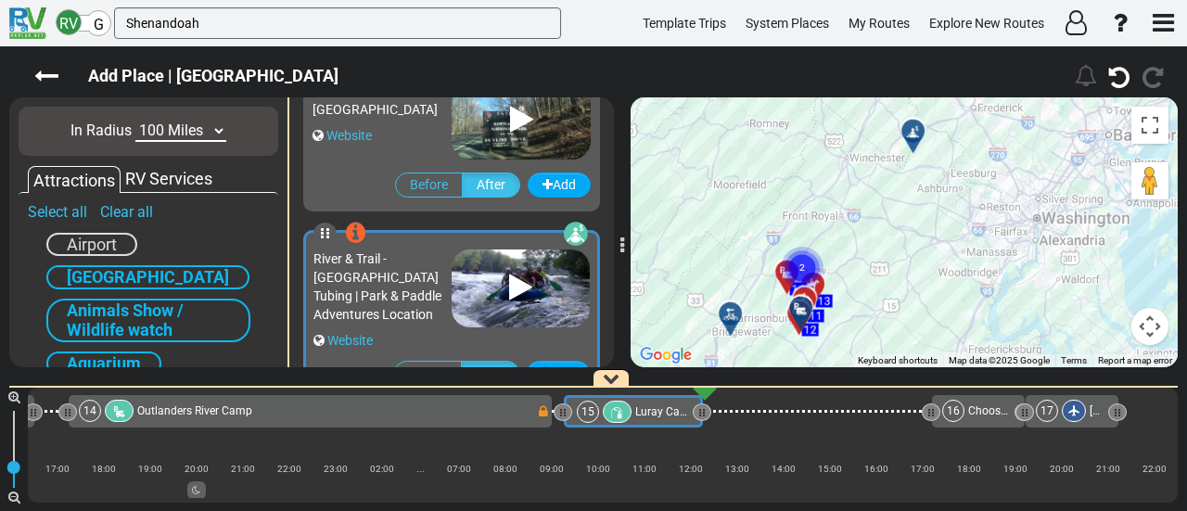
scroll to position [599, 0]
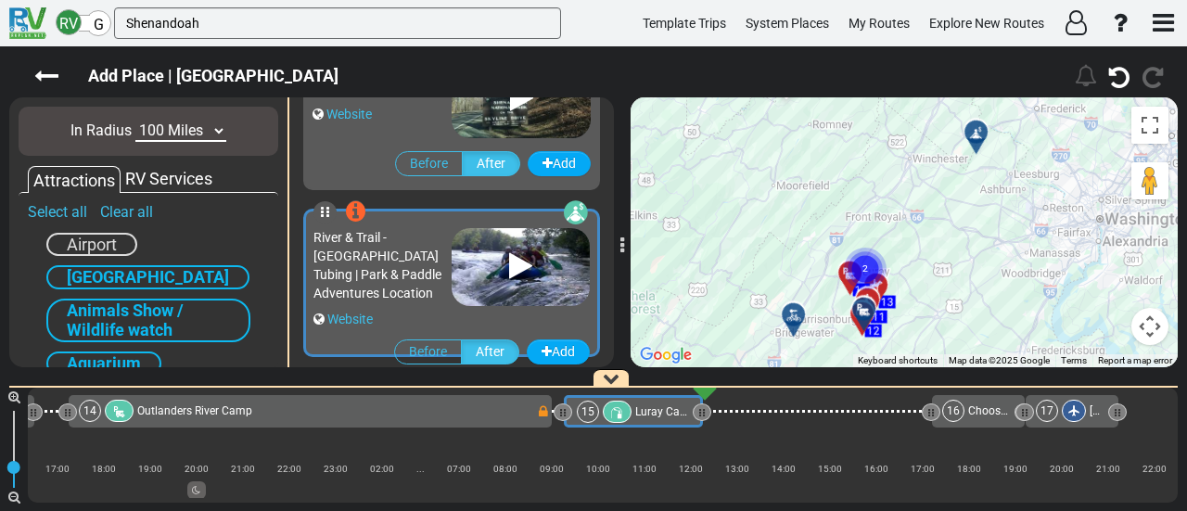
drag, startPoint x: 771, startPoint y: 188, endPoint x: 725, endPoint y: 209, distance: 50.6
click at [725, 209] on div "To activate drag with keyboard, press Alt + Enter. Once in keyboard drag state,…" at bounding box center [903, 232] width 547 height 270
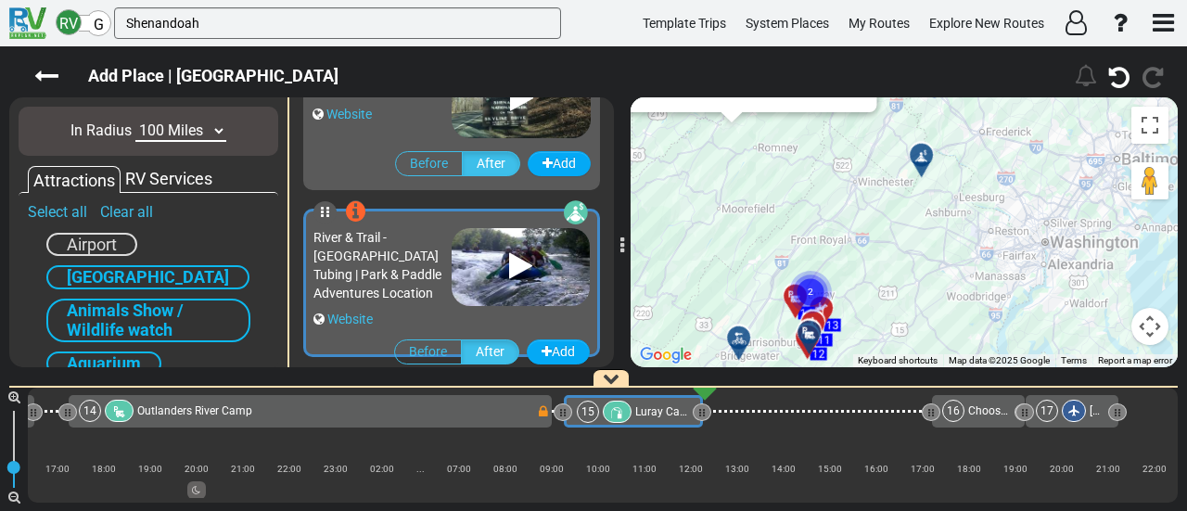
click at [928, 159] on div at bounding box center [927, 162] width 31 height 29
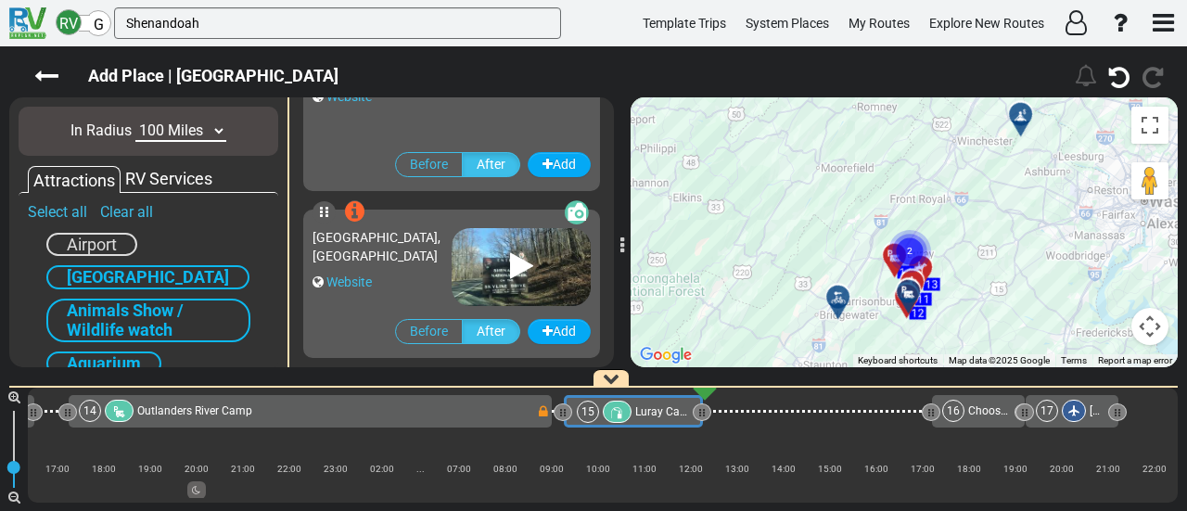
scroll to position [430, 0]
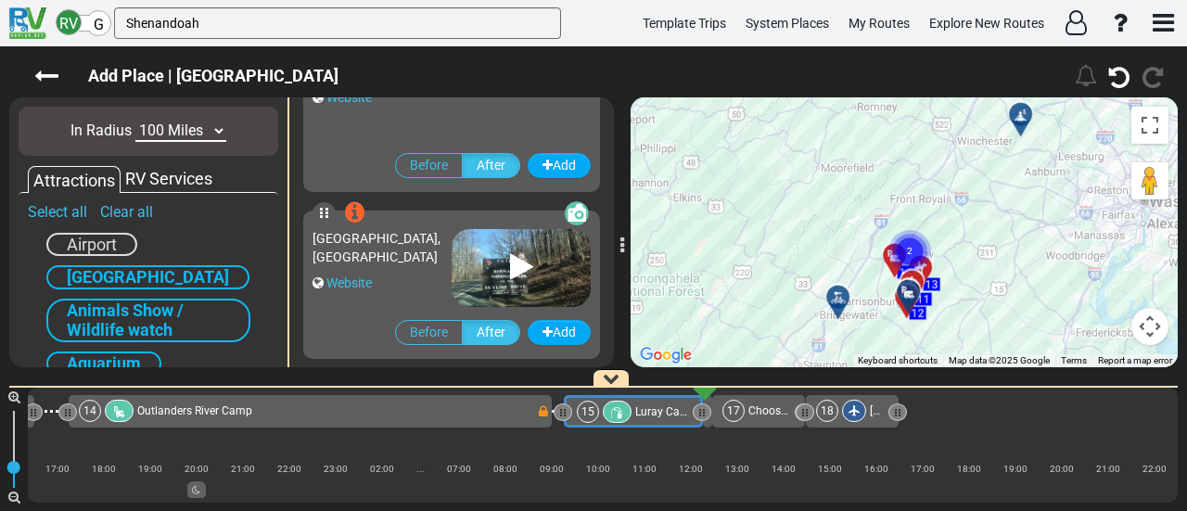
click at [755, 413] on div "Choose your rental station - End Route" at bounding box center [770, 411] width 45 height 22
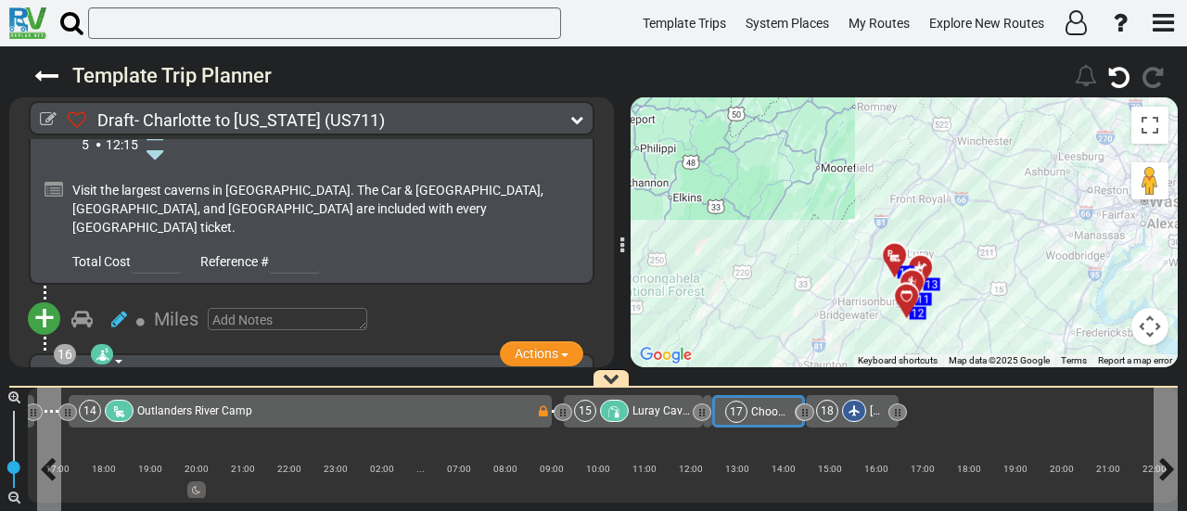
click at [755, 413] on span "Choose your rental station - End Route" at bounding box center [847, 411] width 192 height 13
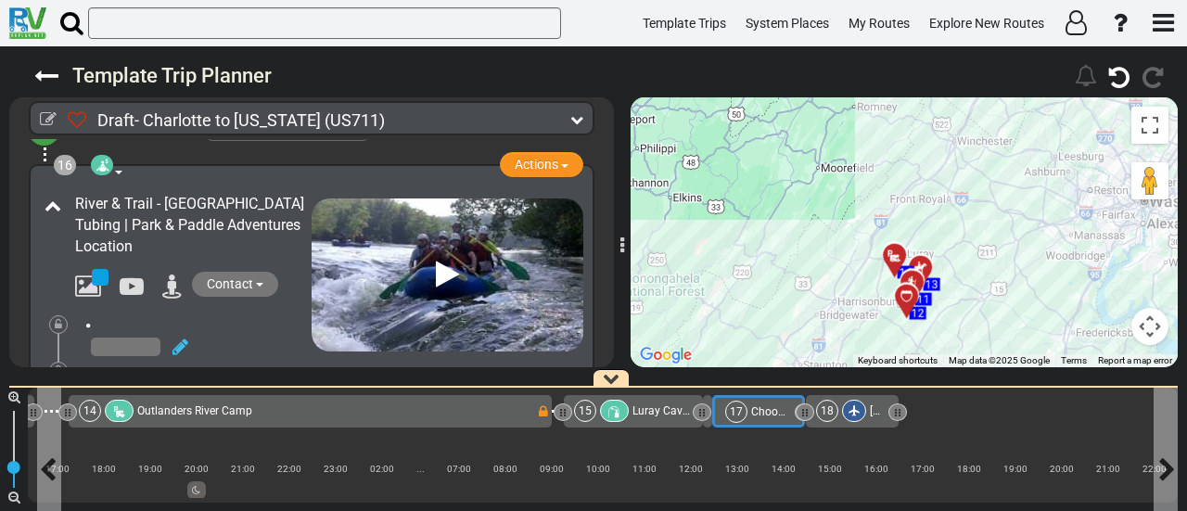
scroll to position [0, 3060]
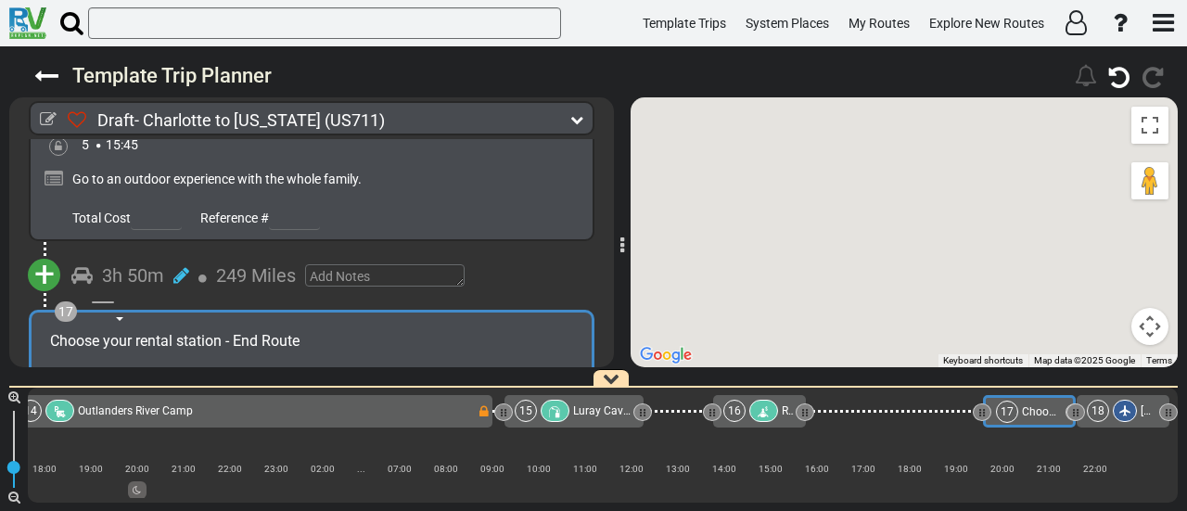
scroll to position [5505, 0]
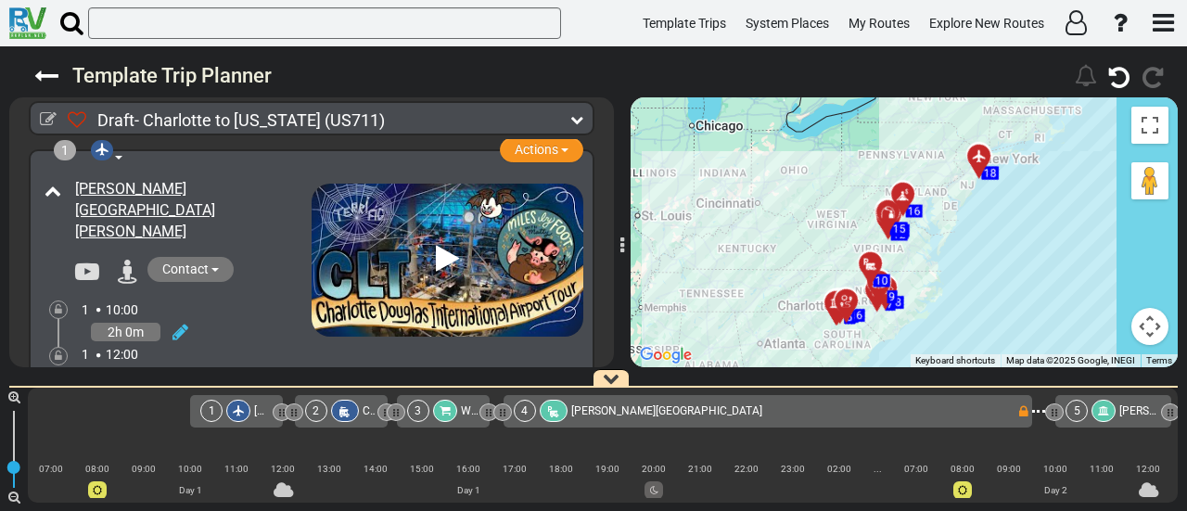
click at [907, 190] on icon at bounding box center [903, 194] width 19 height 15
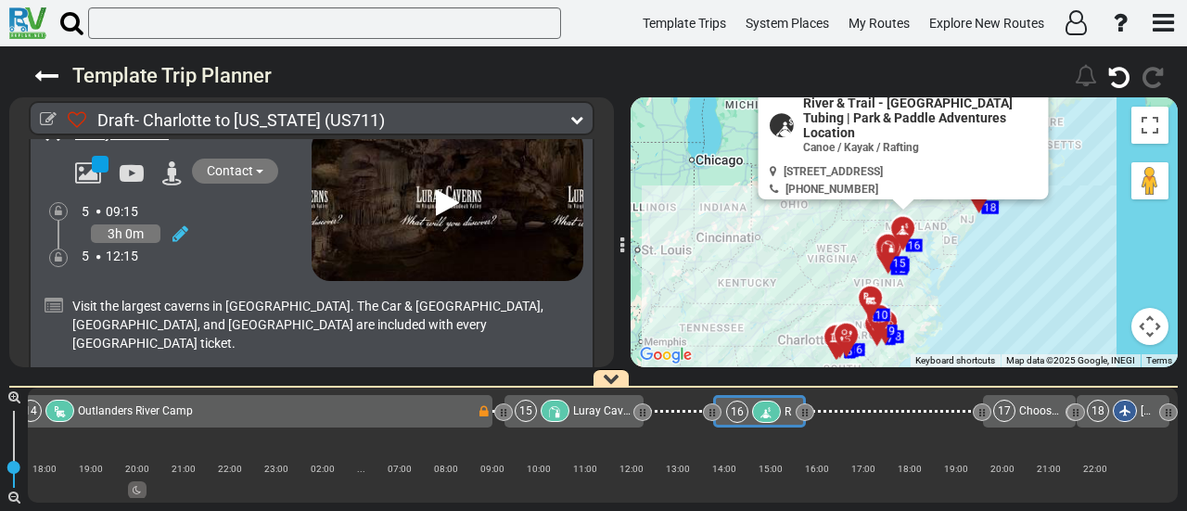
scroll to position [5137, 0]
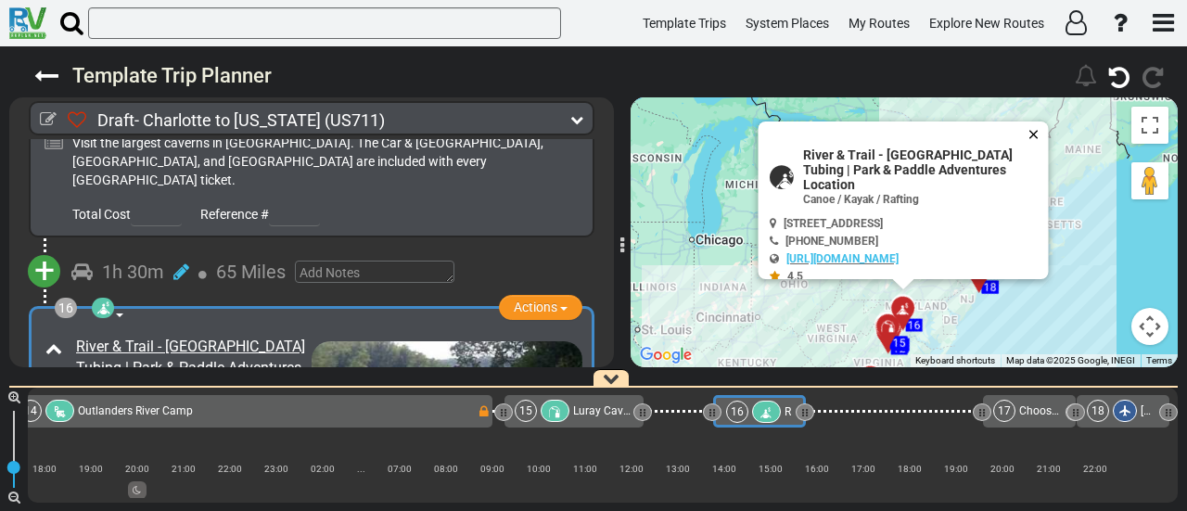
click at [1044, 134] on button "Close" at bounding box center [1037, 134] width 22 height 26
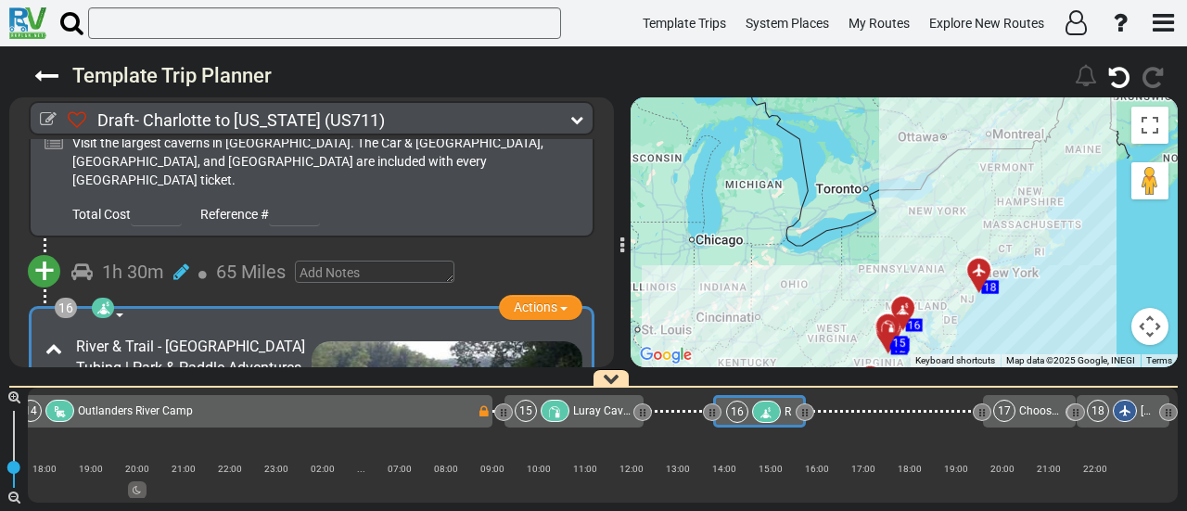
scroll to position [5322, 0]
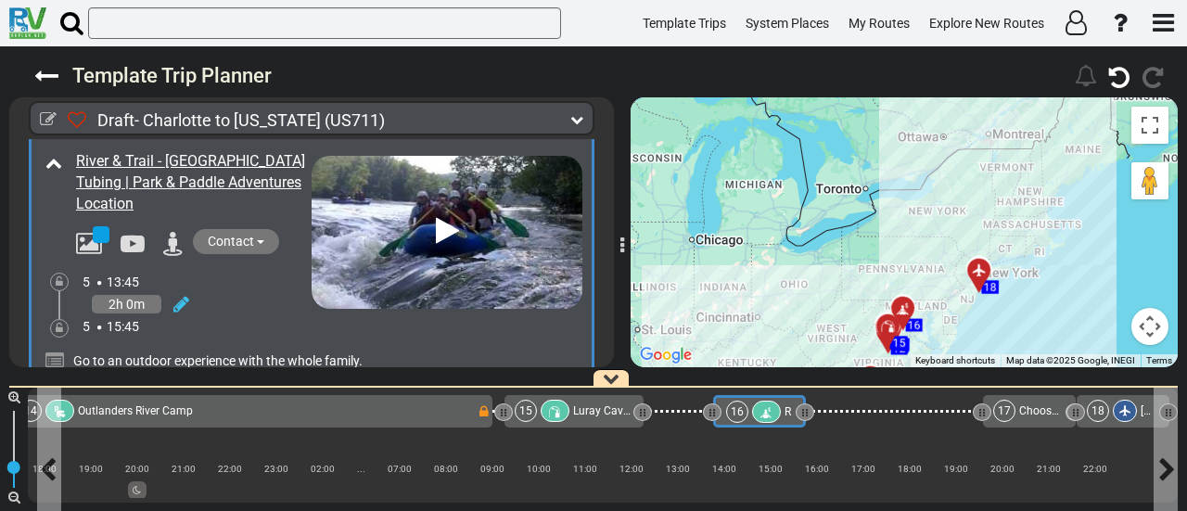
click at [758, 410] on icon at bounding box center [766, 412] width 16 height 13
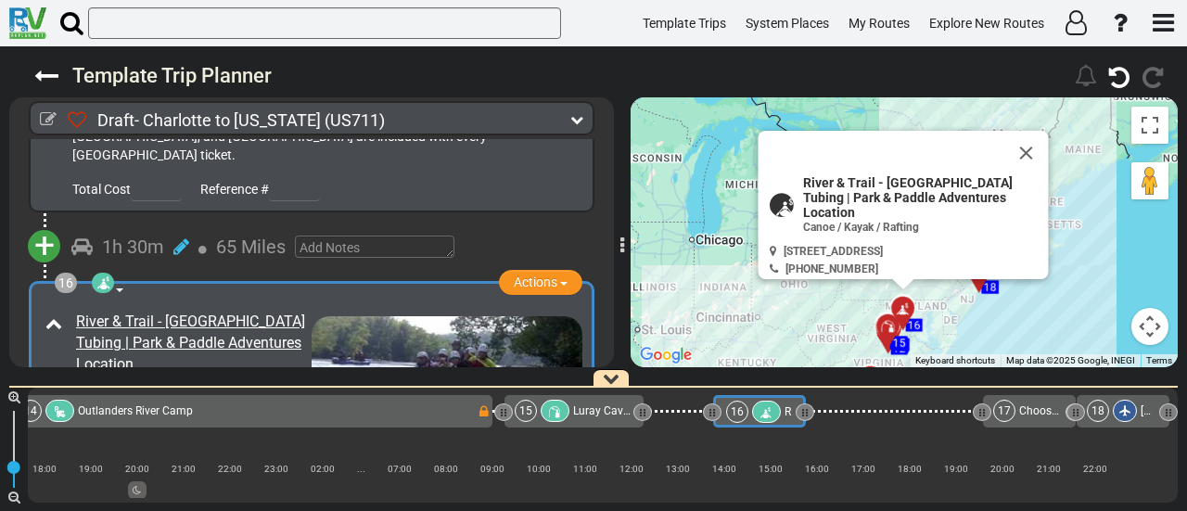
scroll to position [5137, 0]
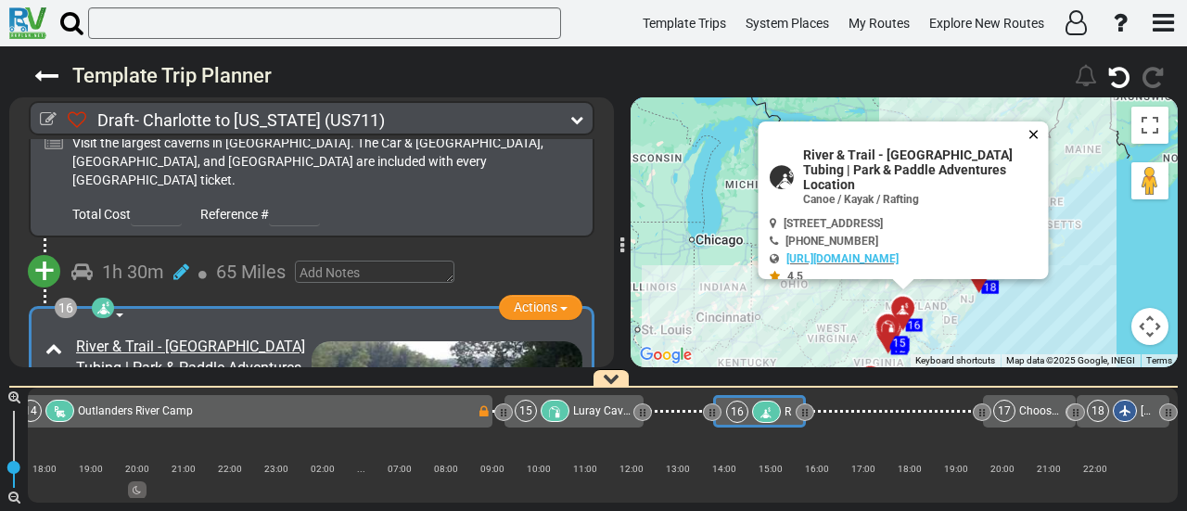
click at [1044, 131] on button "Close" at bounding box center [1037, 134] width 22 height 26
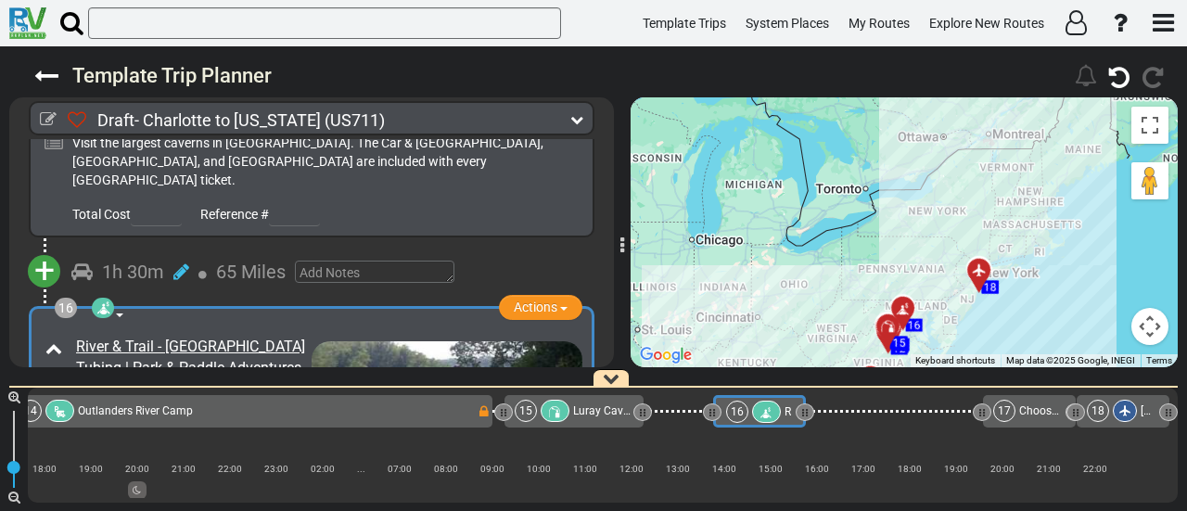
click at [1044, 131] on div "To activate drag with keyboard, press Alt + Enter. Once in keyboard drag state,…" at bounding box center [903, 232] width 547 height 270
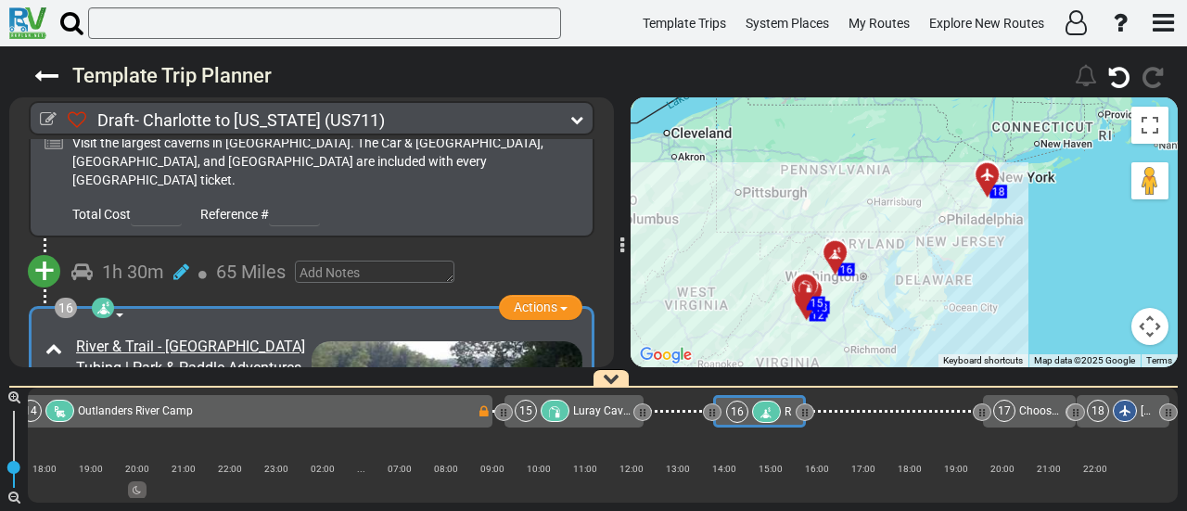
drag, startPoint x: 909, startPoint y: 316, endPoint x: 992, endPoint y: 62, distance: 267.4
click at [992, 57] on div "Template Trip Planner 164" at bounding box center [593, 278] width 1187 height 464
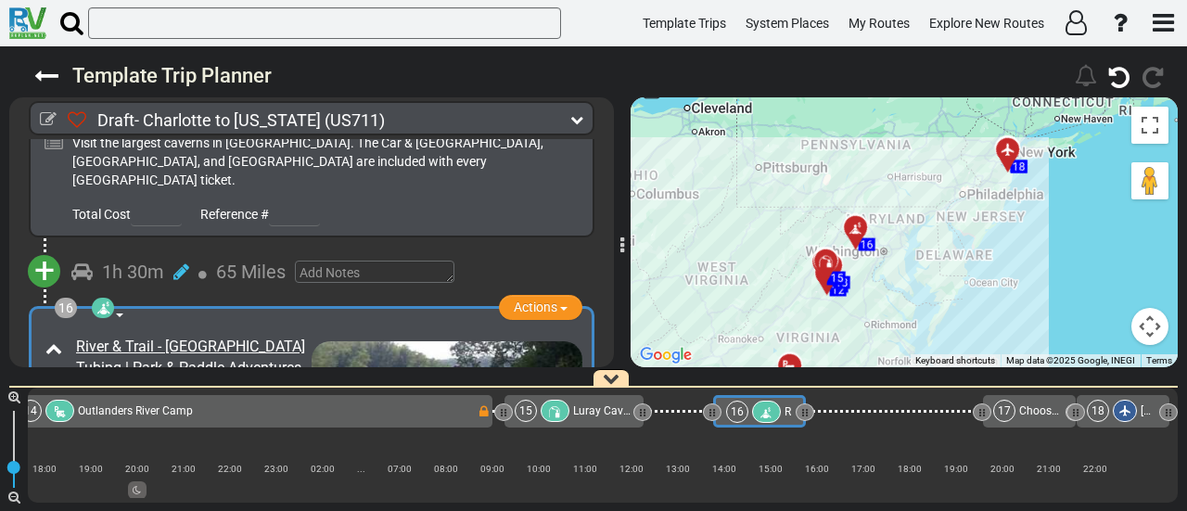
drag, startPoint x: 907, startPoint y: 237, endPoint x: 909, endPoint y: 287, distance: 50.1
click at [909, 286] on div "To activate drag with keyboard, press Alt + Enter. Once in keyboard drag state,…" at bounding box center [903, 232] width 547 height 270
click at [909, 287] on div "To activate drag with keyboard, press Alt + Enter. Once in keyboard drag state,…" at bounding box center [903, 232] width 547 height 270
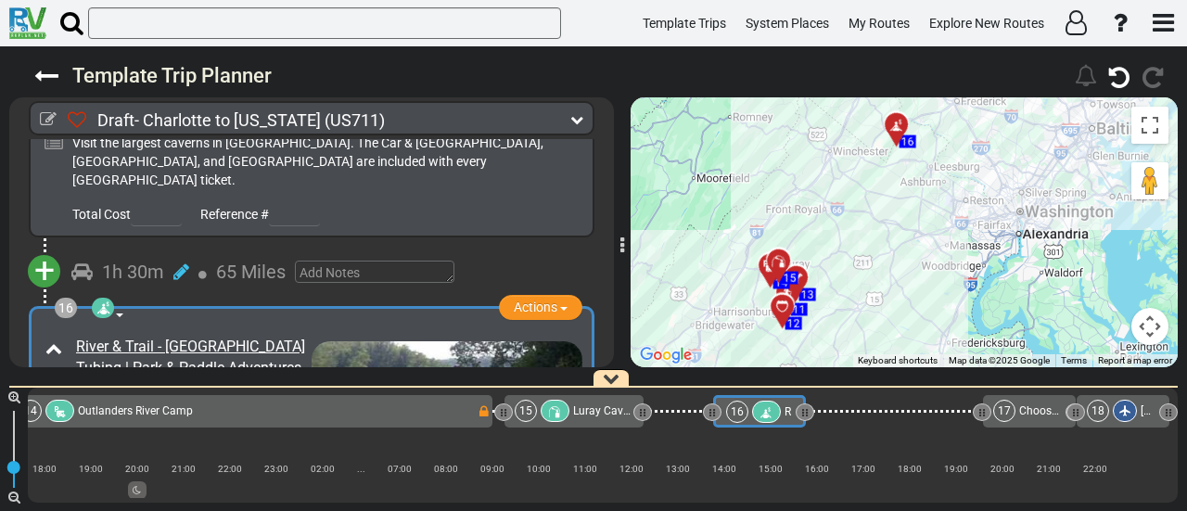
drag, startPoint x: 793, startPoint y: 268, endPoint x: 987, endPoint y: 249, distance: 195.6
click at [987, 249] on div "To activate drag with keyboard, press Alt + Enter. Once in keyboard drag state,…" at bounding box center [903, 232] width 547 height 270
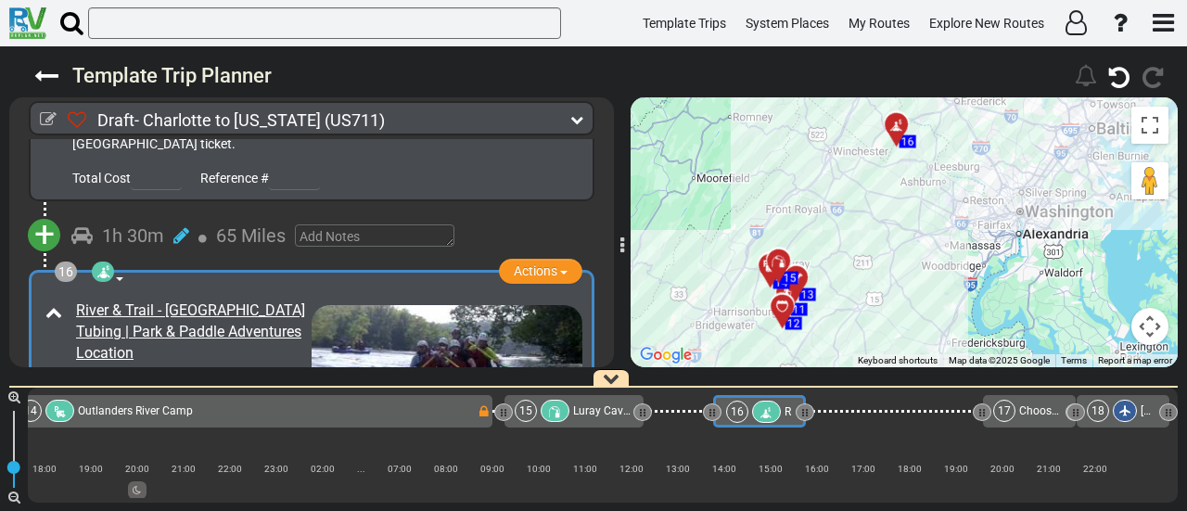
scroll to position [5230, 0]
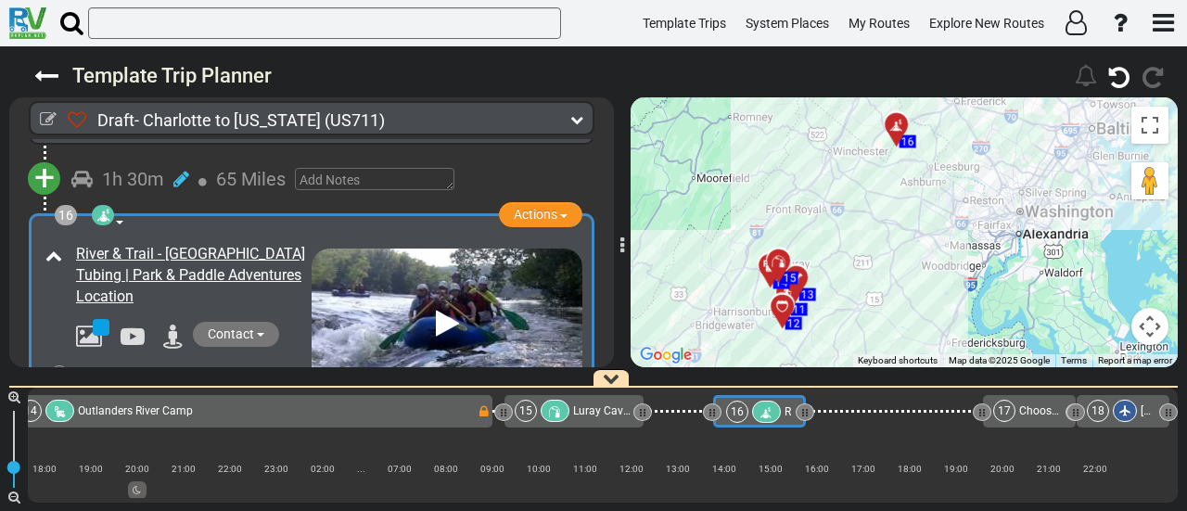
click at [178, 388] on icon at bounding box center [181, 397] width 16 height 19
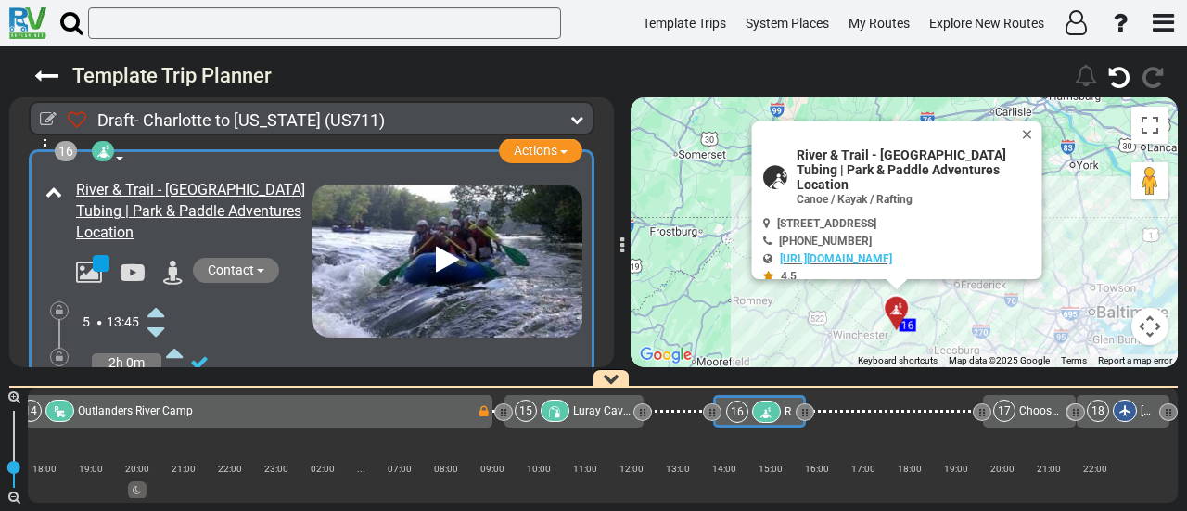
scroll to position [5322, 0]
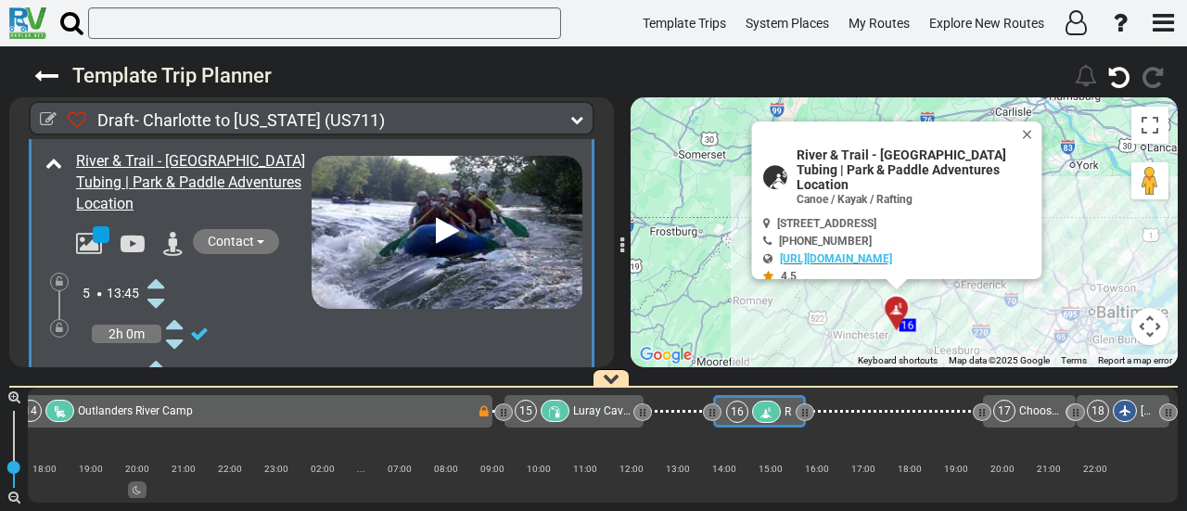
click at [156, 350] on icon at bounding box center [155, 365] width 17 height 30
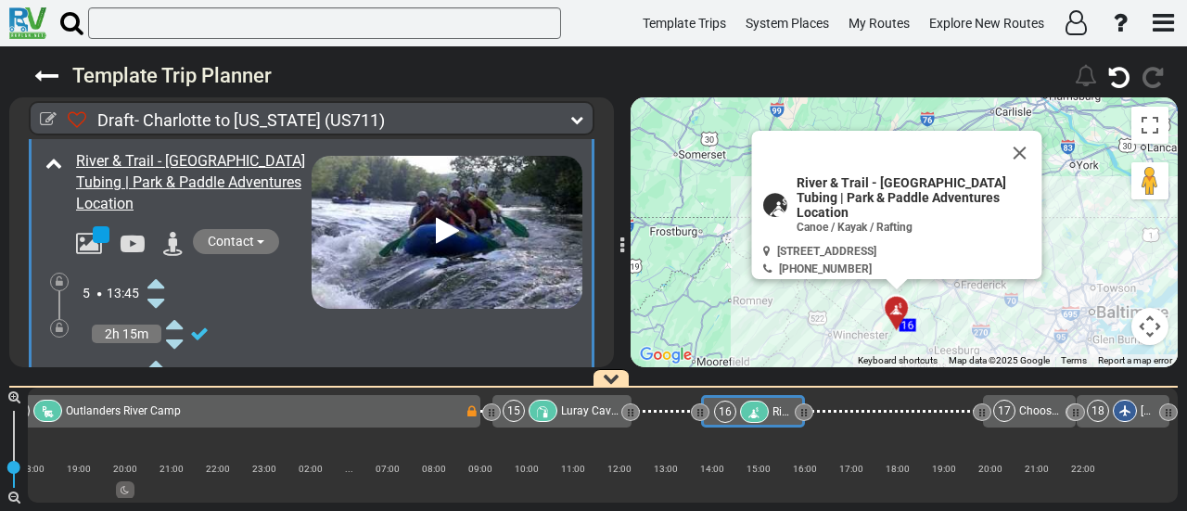
click at [156, 350] on icon at bounding box center [155, 365] width 17 height 30
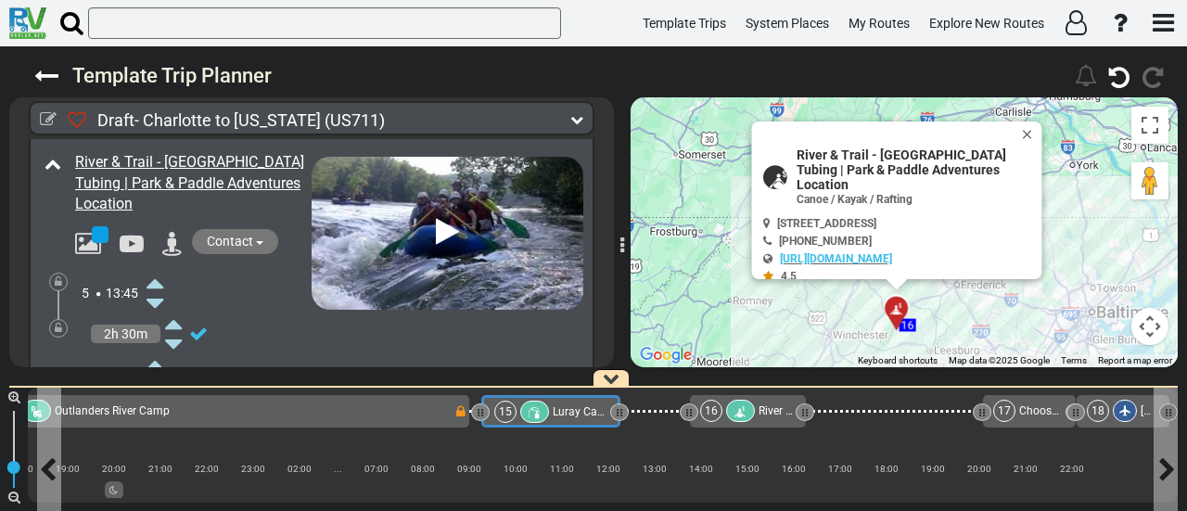
click at [568, 413] on span "Luray Caverns" at bounding box center [588, 411] width 71 height 13
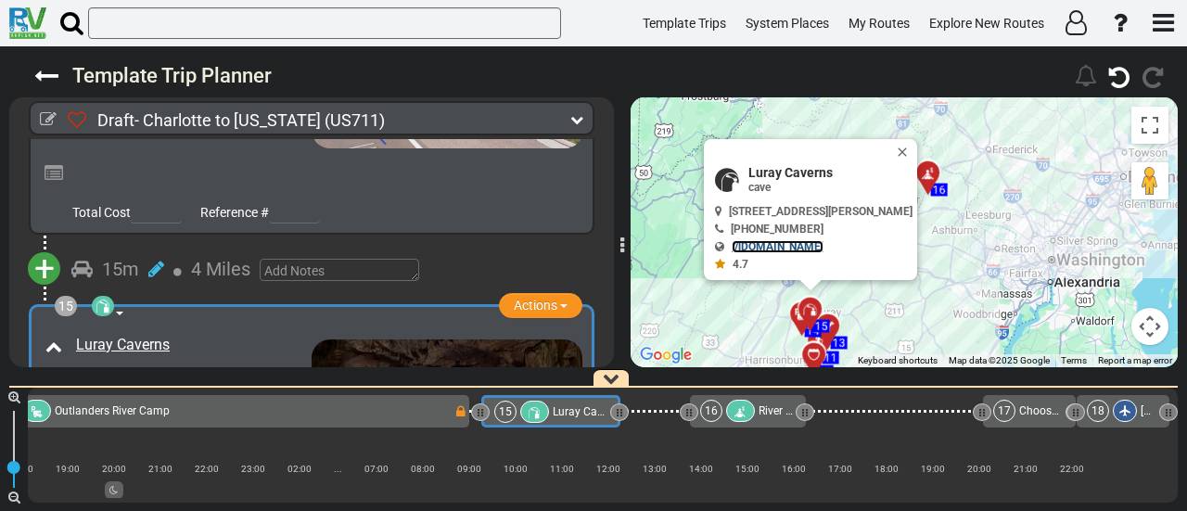
scroll to position [4856, 0]
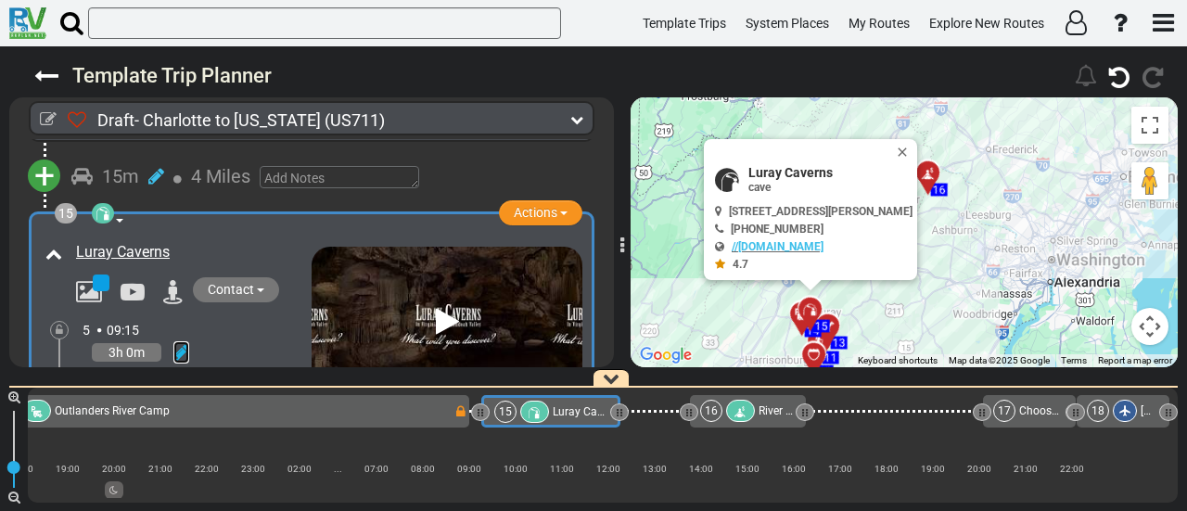
click at [186, 343] on icon at bounding box center [181, 352] width 16 height 19
click at [159, 418] on icon at bounding box center [155, 433] width 17 height 30
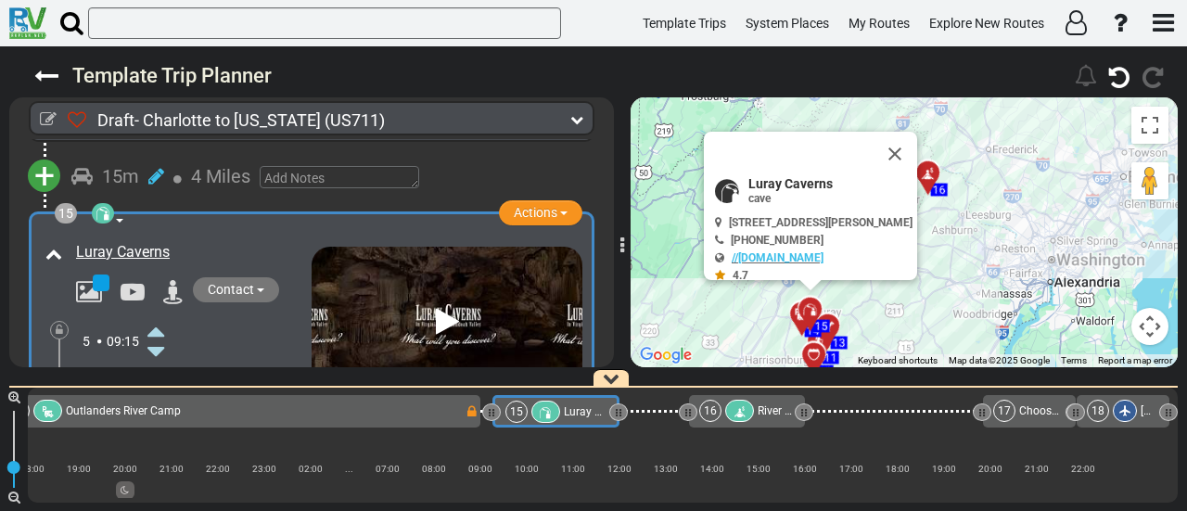
click at [159, 418] on icon at bounding box center [155, 433] width 17 height 30
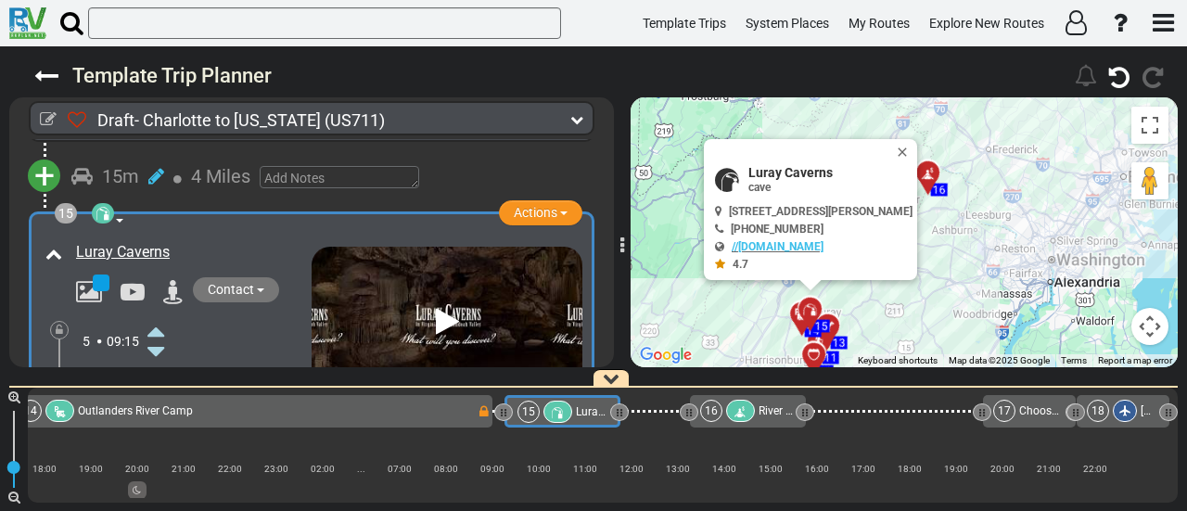
click at [895, 149] on div at bounding box center [805, 152] width 180 height 26
click at [910, 151] on button "Close" at bounding box center [906, 152] width 22 height 26
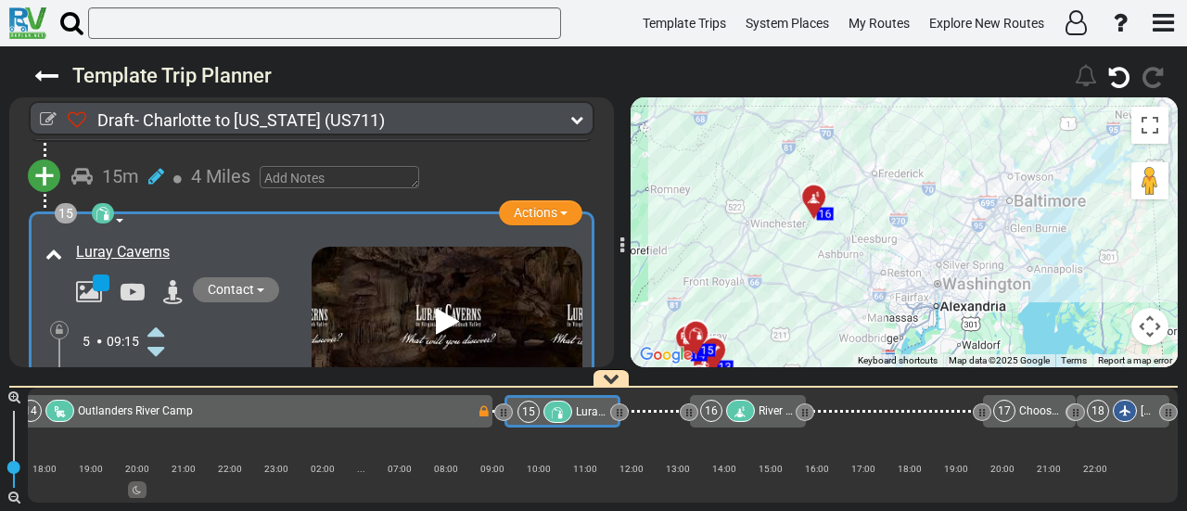
drag, startPoint x: 986, startPoint y: 270, endPoint x: 851, endPoint y: 305, distance: 139.0
click at [851, 305] on div "To activate drag with keyboard, press Alt + Enter. Once in keyboard drag state,…" at bounding box center [903, 232] width 547 height 270
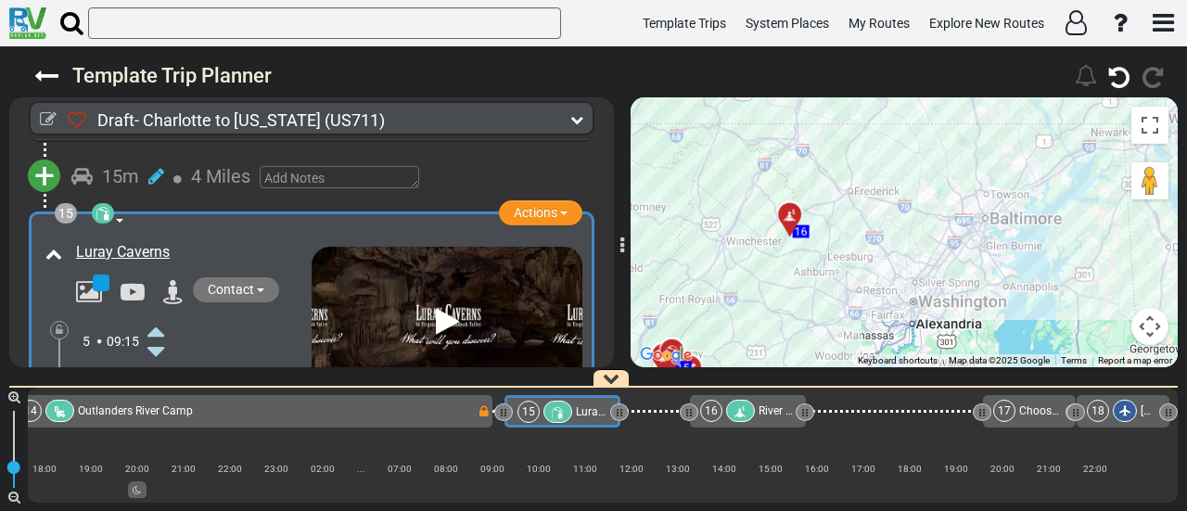
click at [785, 212] on icon at bounding box center [790, 215] width 19 height 15
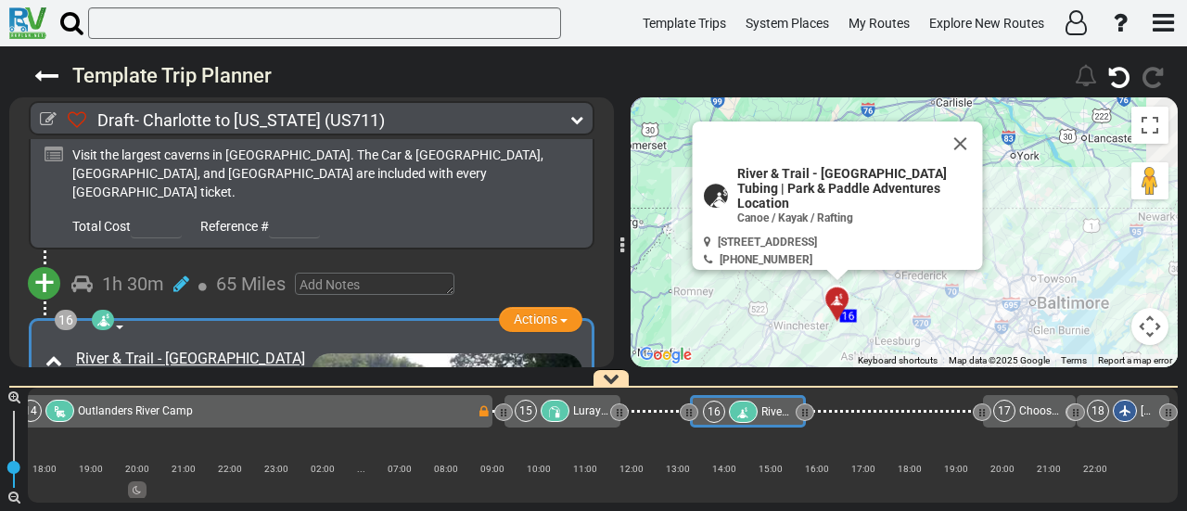
scroll to position [5182, 0]
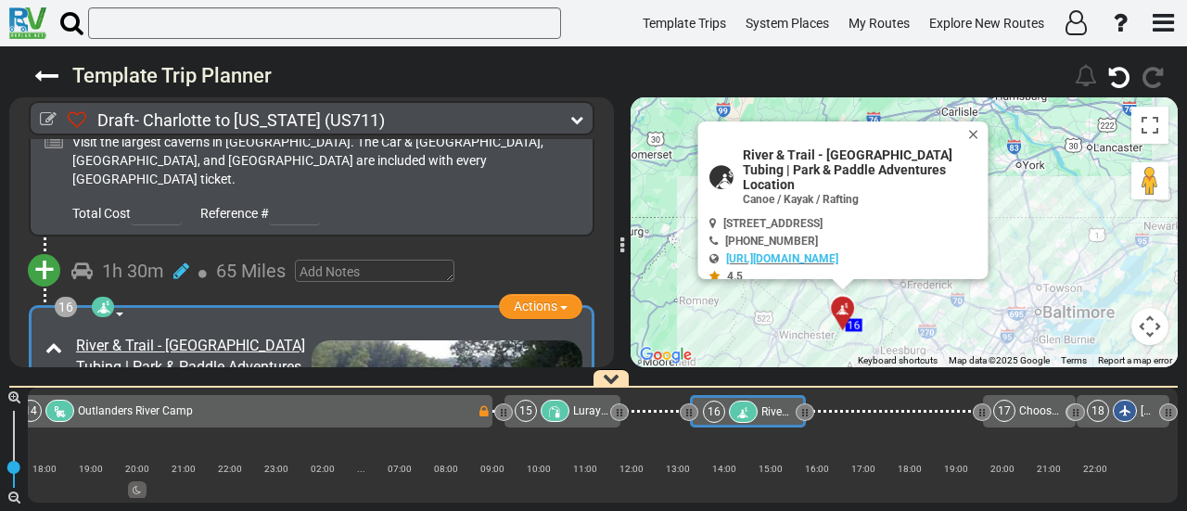
drag, startPoint x: 892, startPoint y: 355, endPoint x: 898, endPoint y: 280, distance: 75.4
click at [898, 280] on div "To activate drag with keyboard, press Alt + Enter. Once in keyboard drag state,…" at bounding box center [903, 232] width 547 height 270
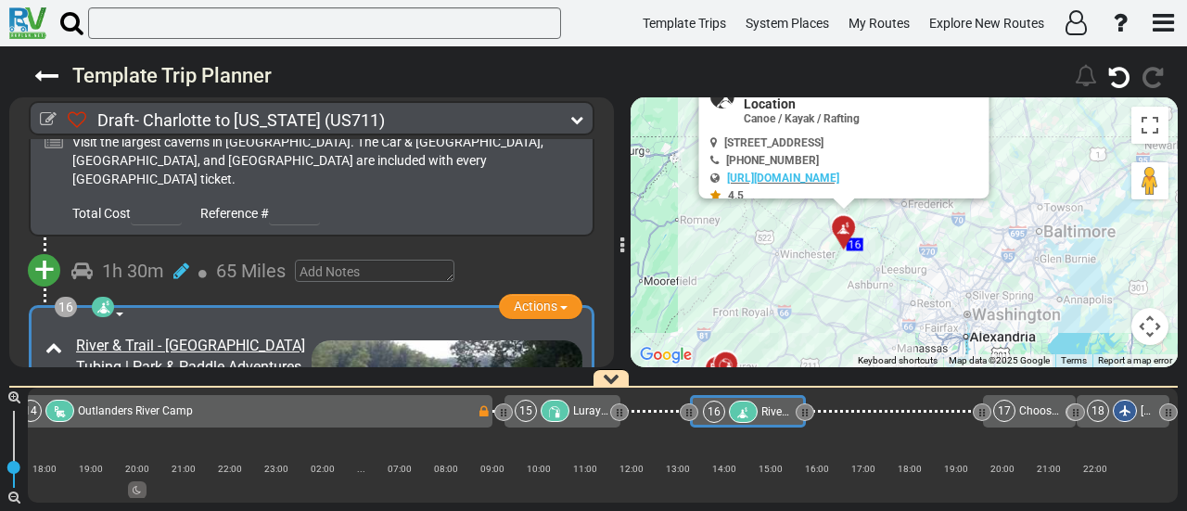
drag, startPoint x: 926, startPoint y: 336, endPoint x: 922, endPoint y: 197, distance: 138.2
click at [922, 197] on div "To activate drag with keyboard, press Alt + Enter. Once in keyboard drag state,…" at bounding box center [903, 232] width 547 height 270
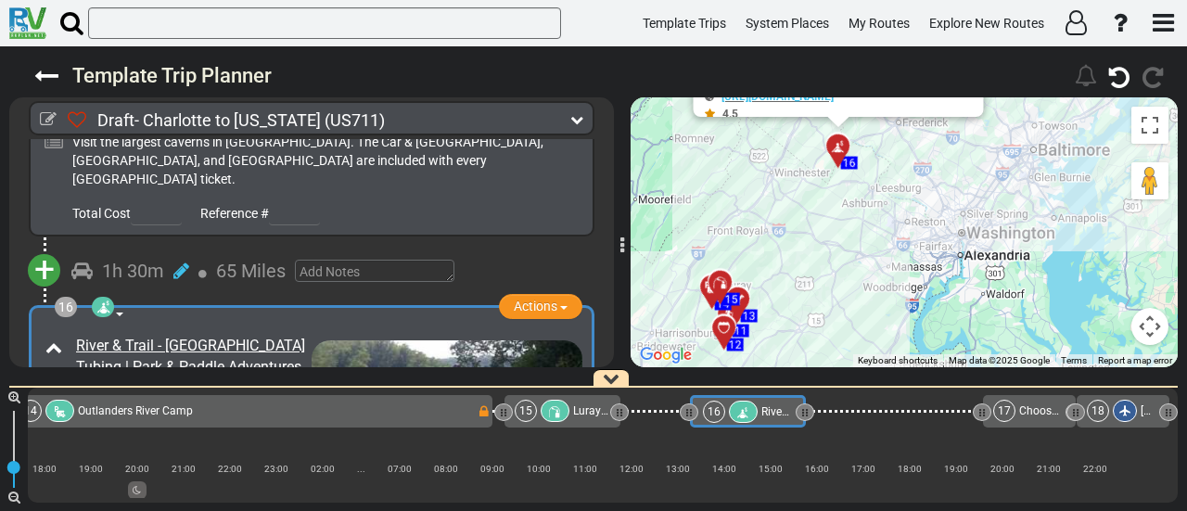
click at [783, 409] on span "River & Trail - [GEOGRAPHIC_DATA] Tubing | Park & Paddle Adventures Location" at bounding box center [958, 411] width 395 height 13
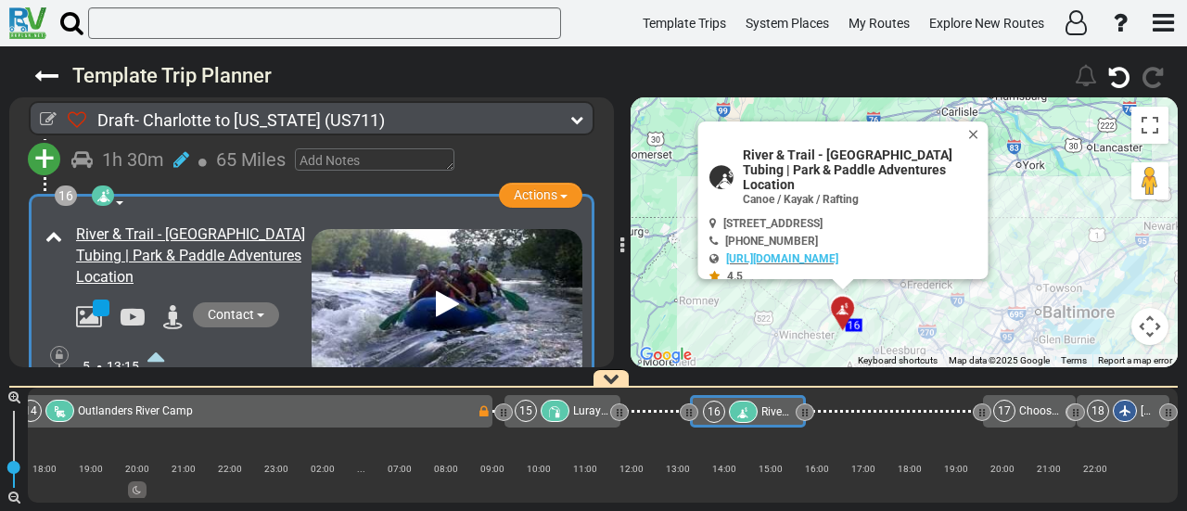
scroll to position [5330, 0]
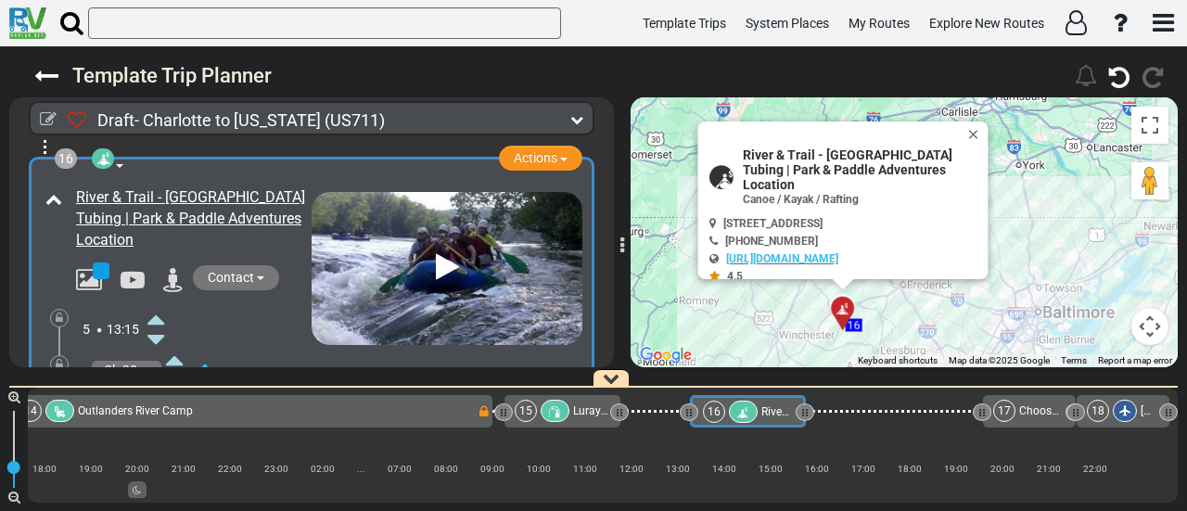
click at [870, 168] on span "River & Trail - [GEOGRAPHIC_DATA] Tubing | Park & Paddle Adventures Location" at bounding box center [863, 169] width 241 height 45
click at [869, 169] on span "River & Trail - [GEOGRAPHIC_DATA] Tubing | Park & Paddle Adventures Location" at bounding box center [863, 169] width 241 height 45
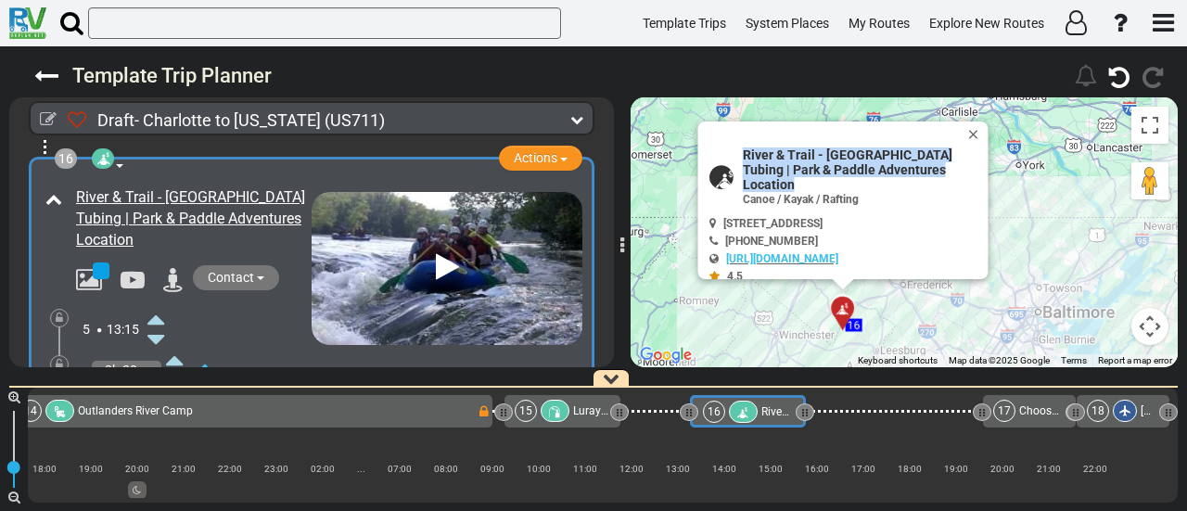
click at [869, 169] on span "River & Trail - [GEOGRAPHIC_DATA] Tubing | Park & Paddle Adventures Location" at bounding box center [863, 169] width 241 height 45
copy div "River & Trail - [GEOGRAPHIC_DATA] Tubing | Park & Paddle Adventures Location"
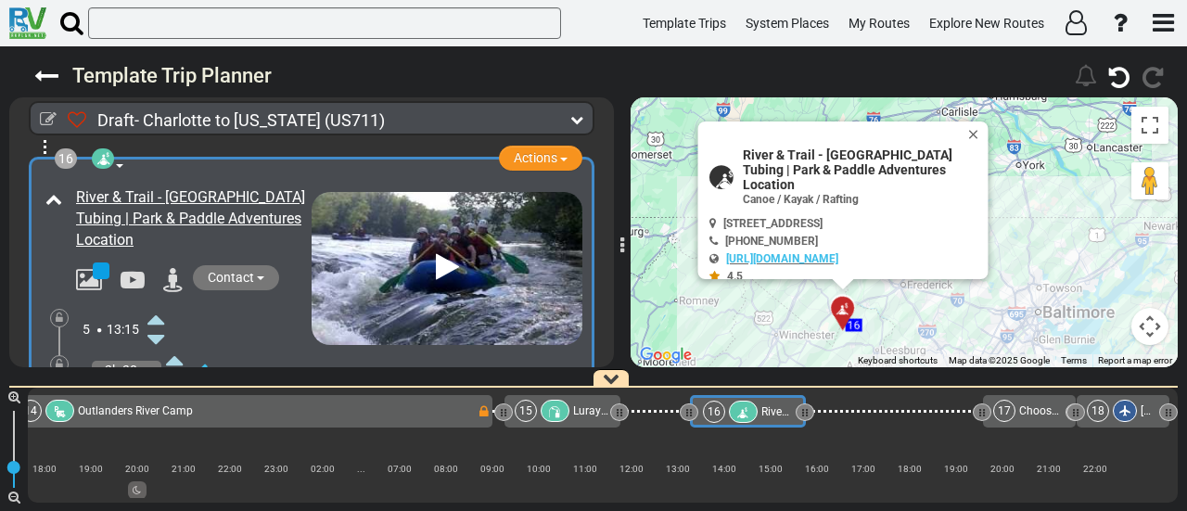
click at [158, 386] on icon at bounding box center [155, 401] width 17 height 30
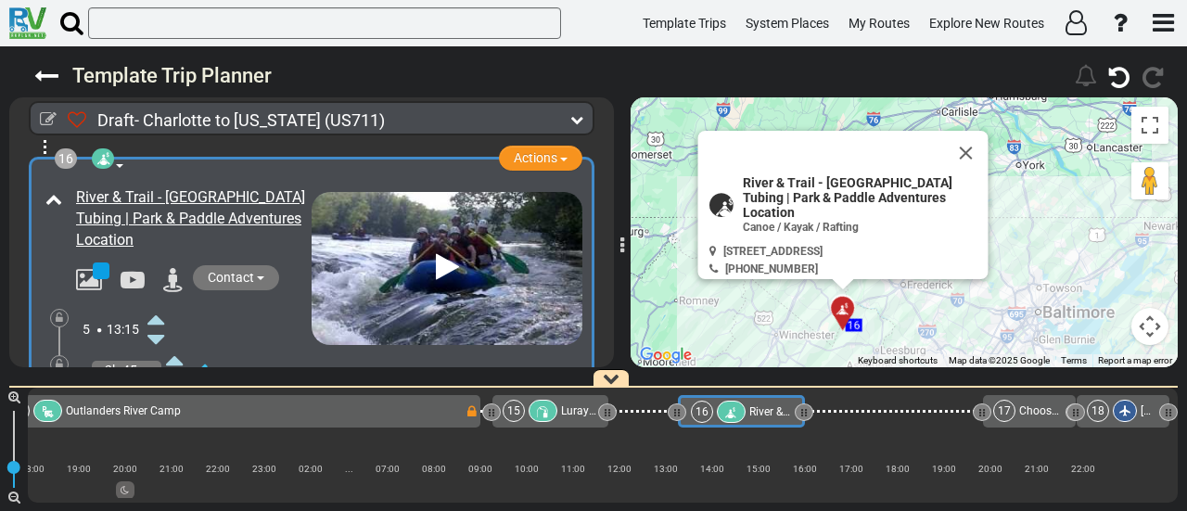
click at [158, 386] on icon at bounding box center [155, 401] width 17 height 30
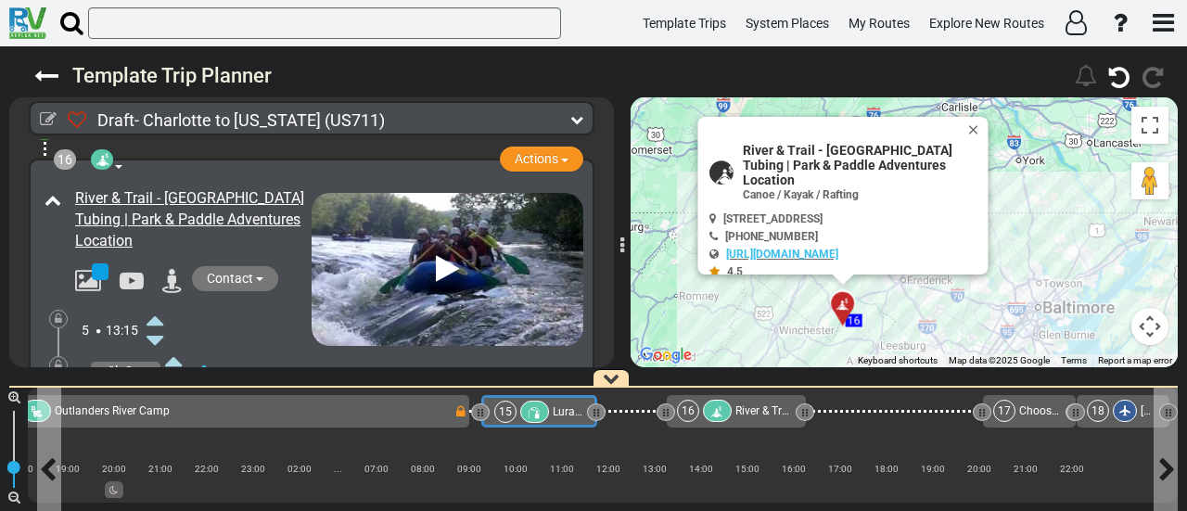
click at [528, 414] on icon at bounding box center [535, 412] width 16 height 13
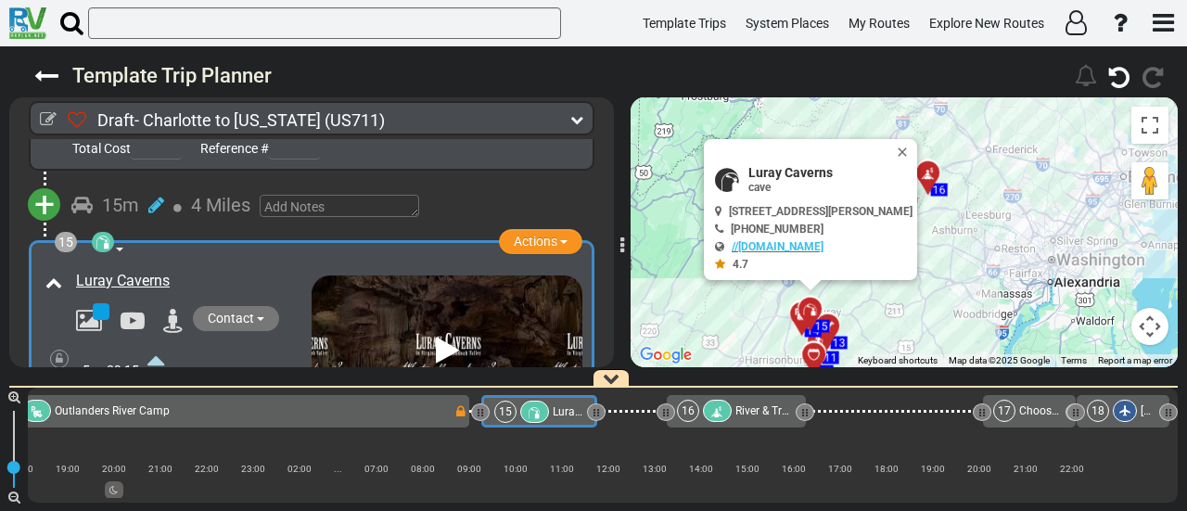
scroll to position [4856, 0]
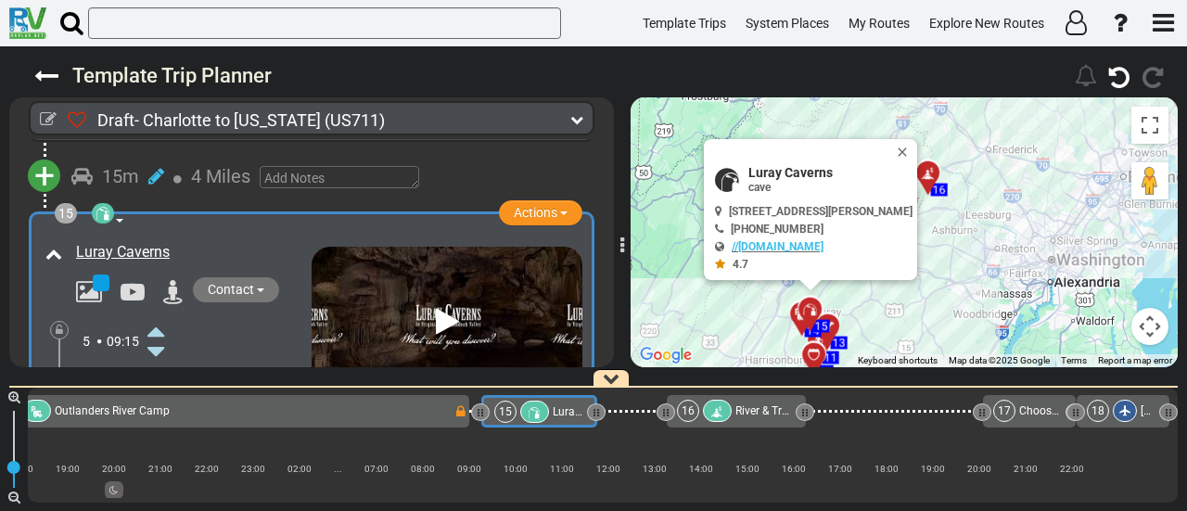
click at [723, 405] on div at bounding box center [717, 411] width 29 height 22
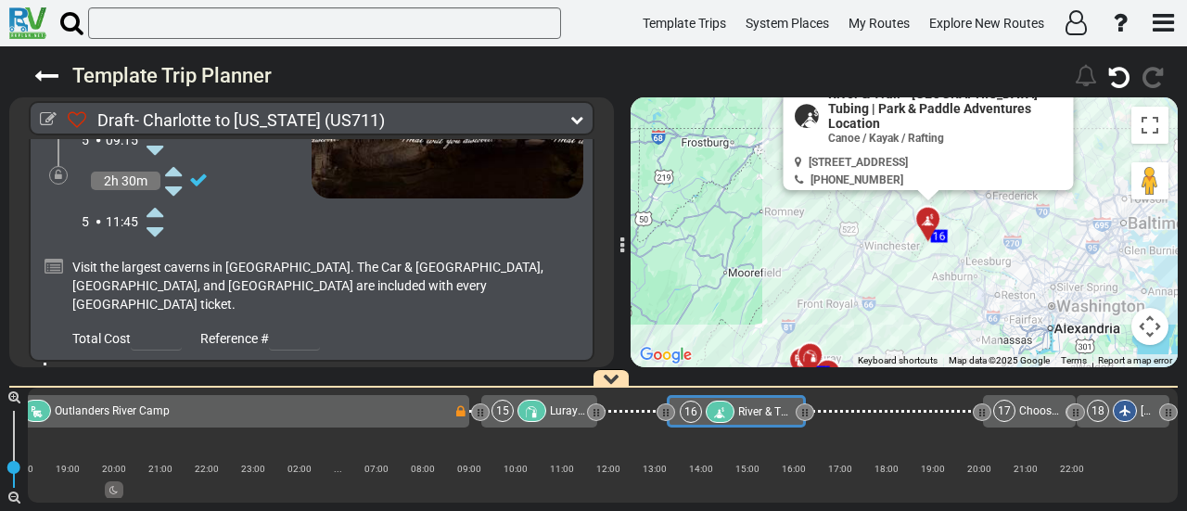
scroll to position [5182, 0]
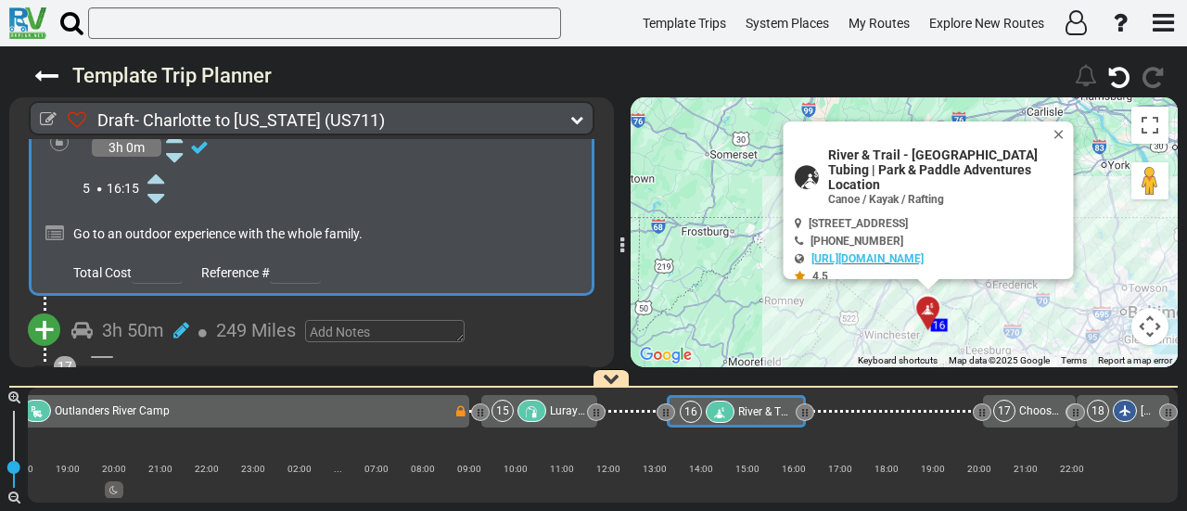
click at [44, 309] on span "+" at bounding box center [44, 330] width 20 height 43
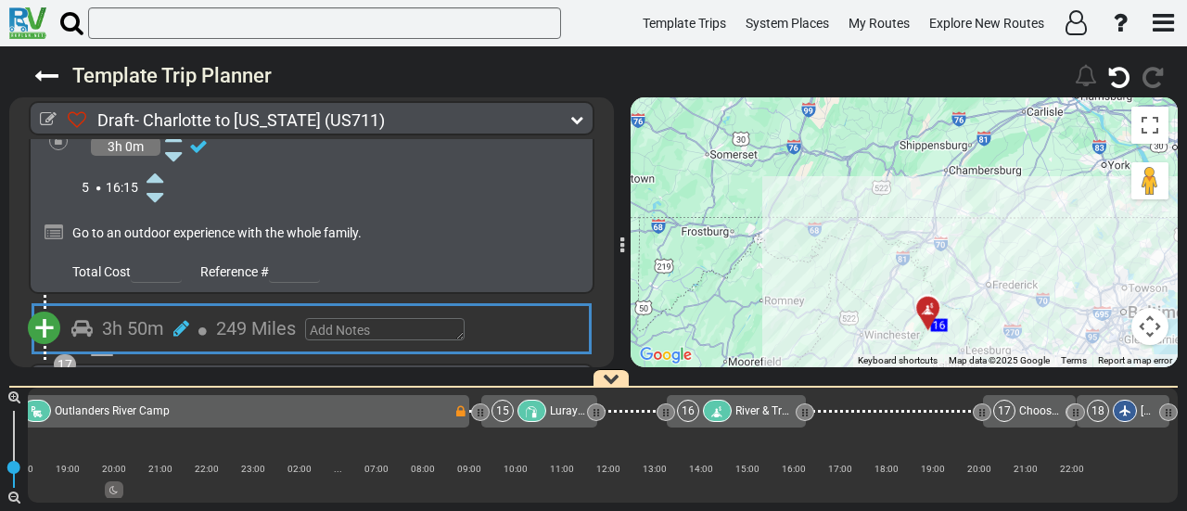
scroll to position [5551, 0]
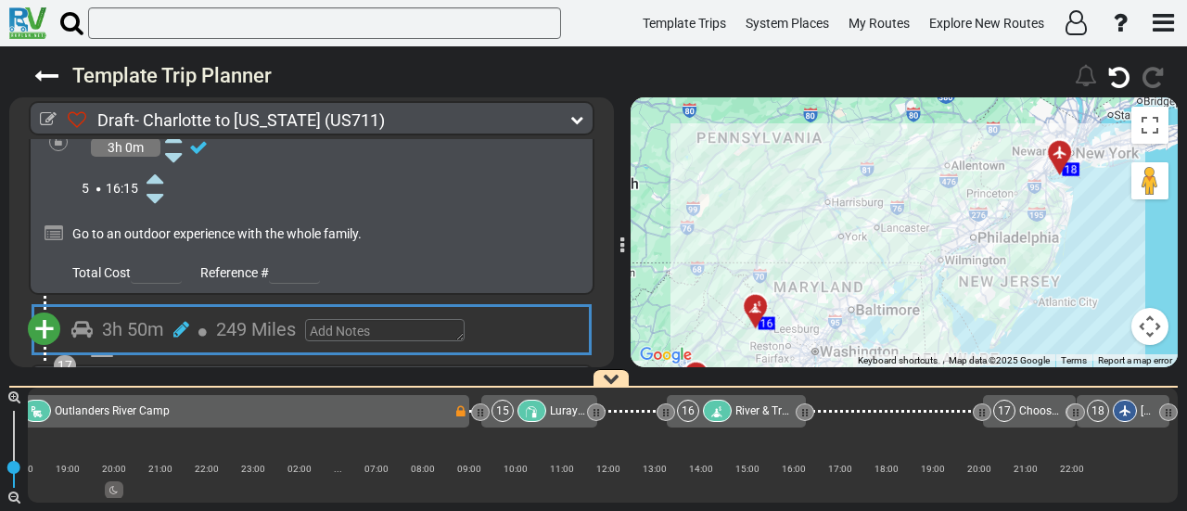
click at [50, 308] on span "+" at bounding box center [44, 329] width 20 height 43
click at [87, 350] on li "Add Atraction" at bounding box center [102, 362] width 146 height 24
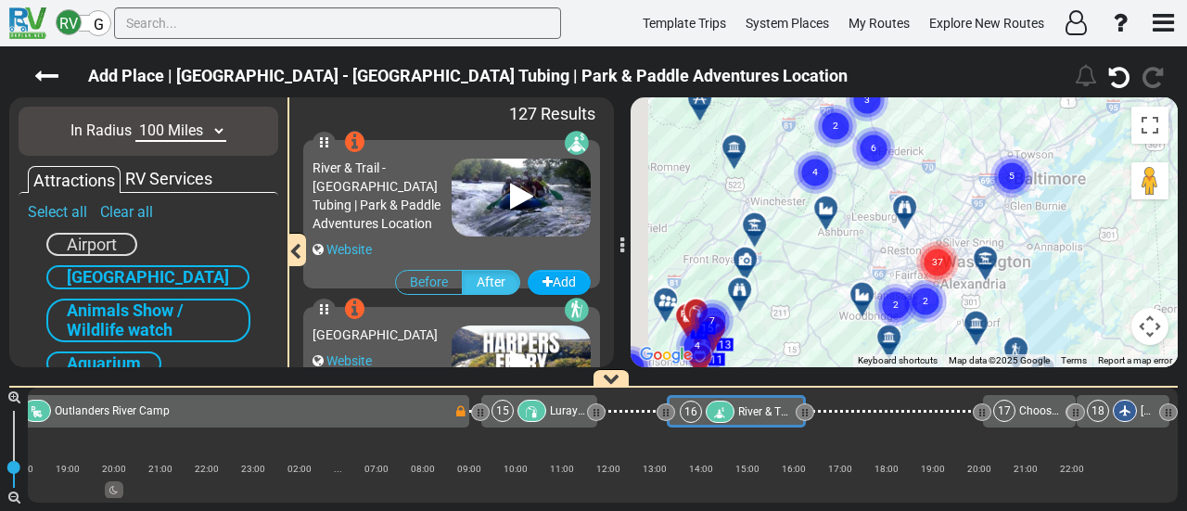
drag, startPoint x: 784, startPoint y: 184, endPoint x: 914, endPoint y: 342, distance: 204.9
click at [914, 342] on div "To activate drag with keyboard, press Alt + Enter. Once in keyboard drag state,…" at bounding box center [903, 232] width 547 height 270
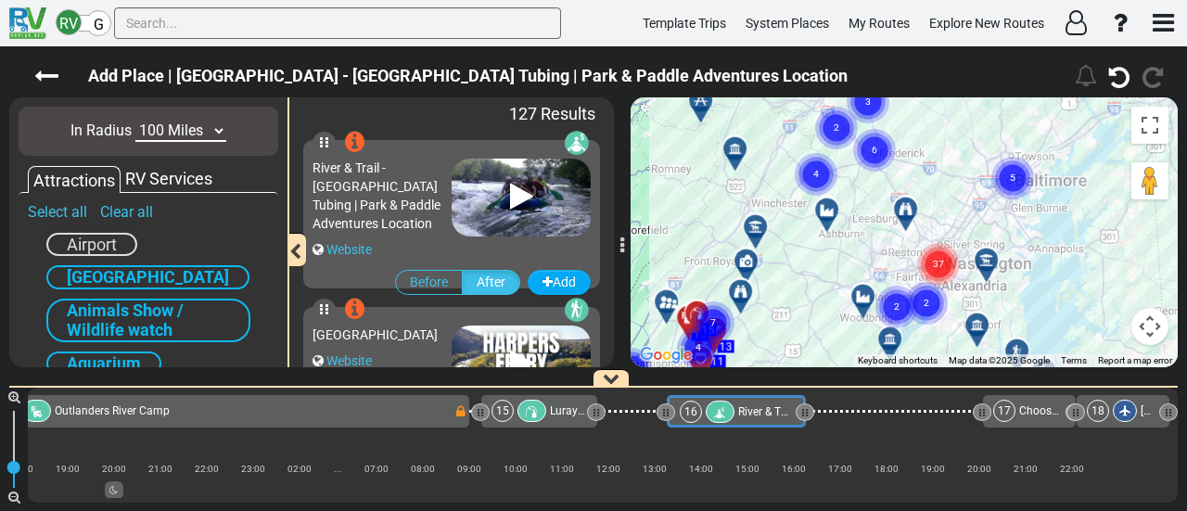
click at [933, 262] on text "37" at bounding box center [938, 263] width 11 height 12
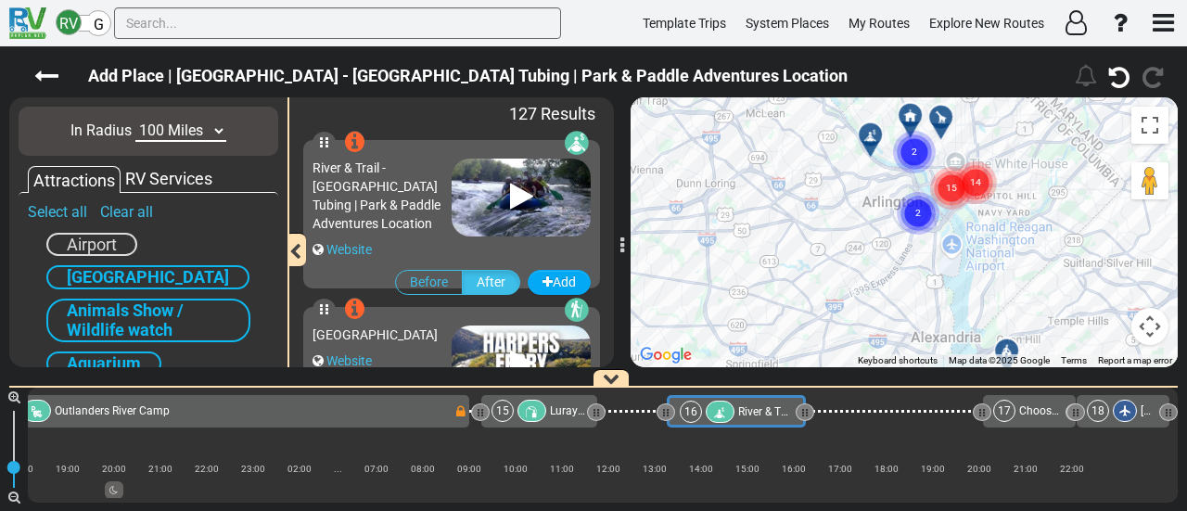
click at [183, 186] on div "RV Services" at bounding box center [169, 179] width 96 height 24
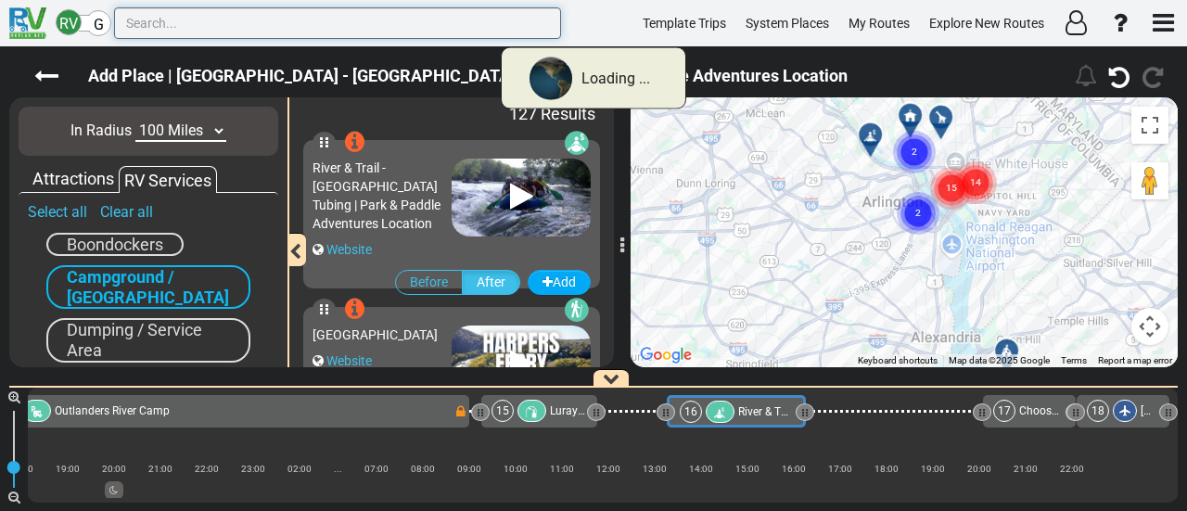
click at [209, 8] on input "text" at bounding box center [337, 23] width 447 height 32
click at [209, 19] on input "text" at bounding box center [337, 23] width 447 height 32
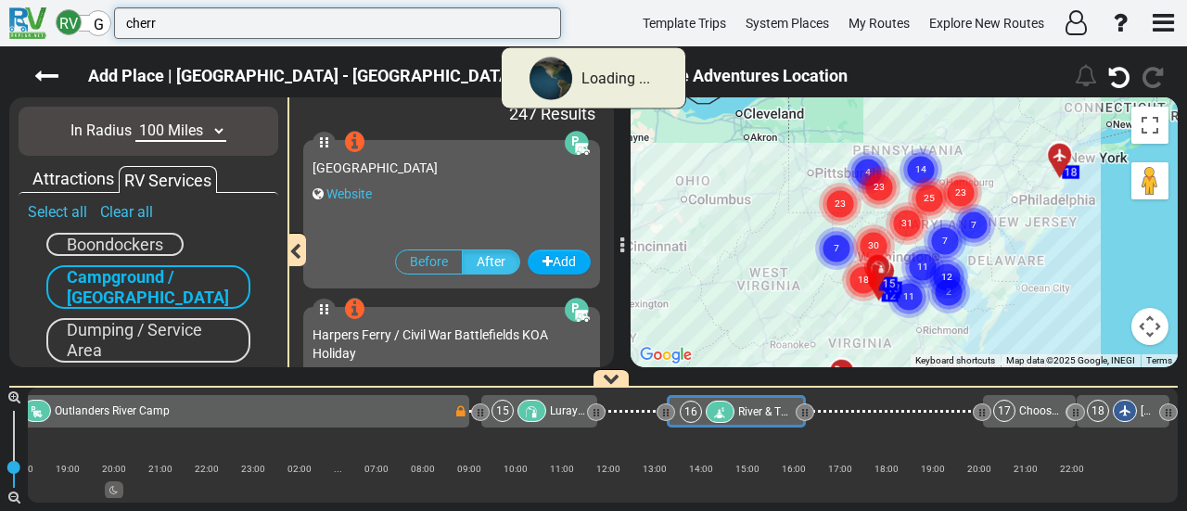
type input "cherr"
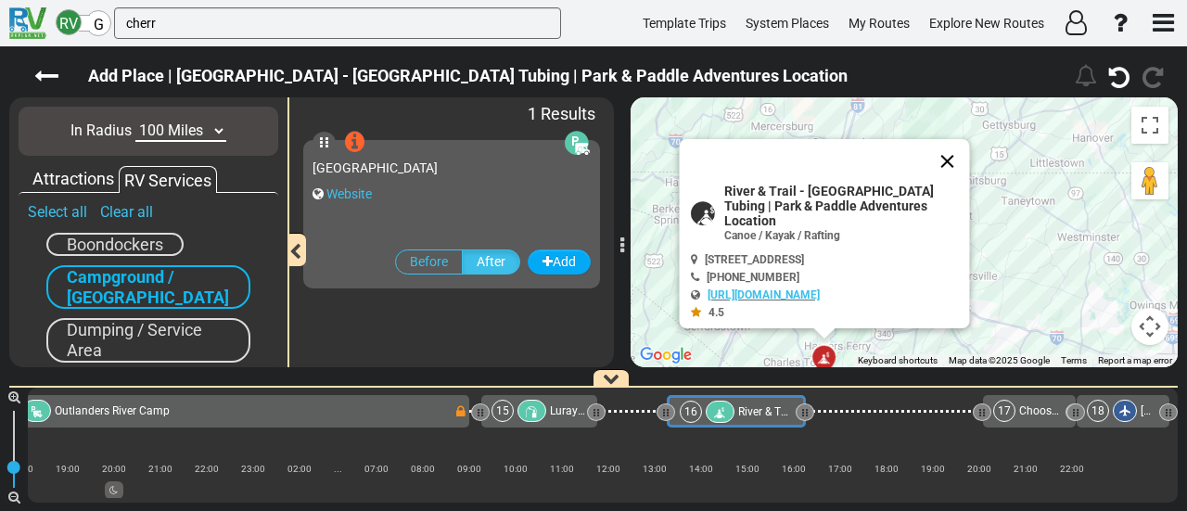
click at [941, 170] on button "Close" at bounding box center [947, 161] width 45 height 45
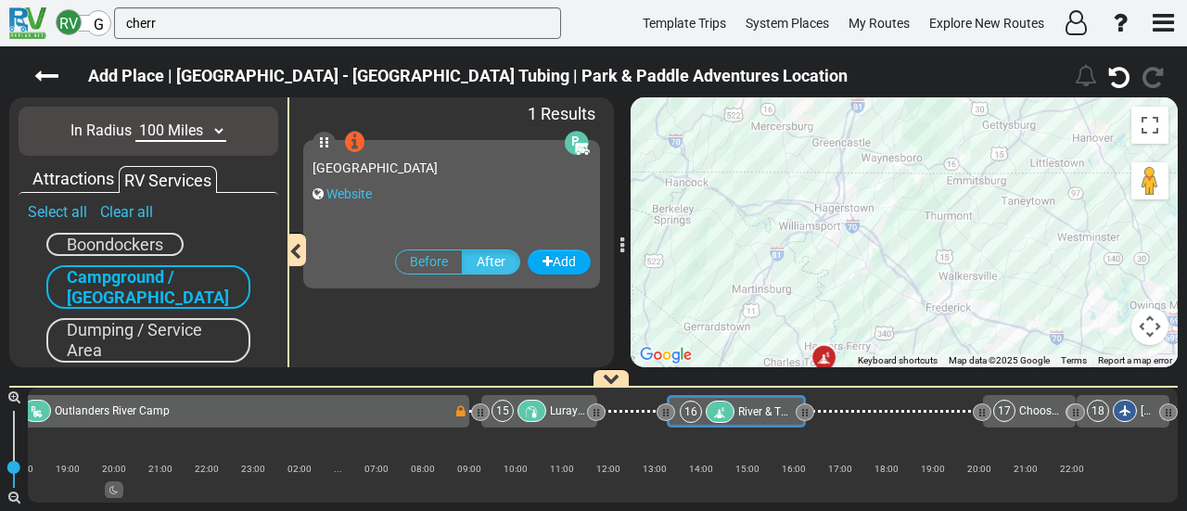
drag, startPoint x: 880, startPoint y: 249, endPoint x: 840, endPoint y: 176, distance: 83.4
click at [849, 191] on div "To activate drag with keyboard, press Alt + Enter. Once in keyboard drag state,…" at bounding box center [903, 232] width 547 height 270
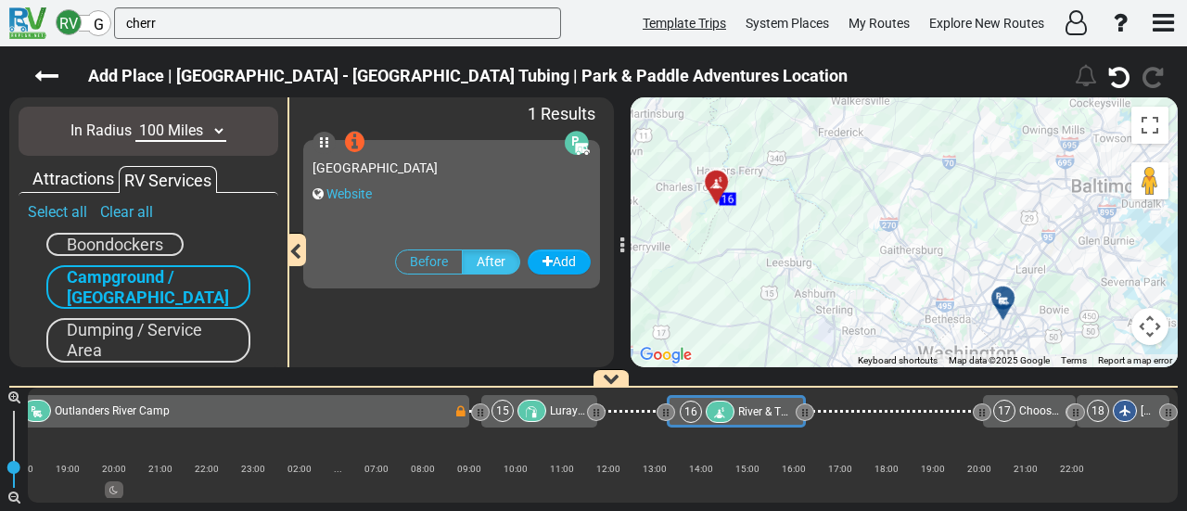
drag, startPoint x: 840, startPoint y: 176, endPoint x: 719, endPoint y: 34, distance: 186.1
click at [719, 31] on div "RV G cherr Template Trips System Places My Routes Explore New Routes" at bounding box center [593, 255] width 1187 height 511
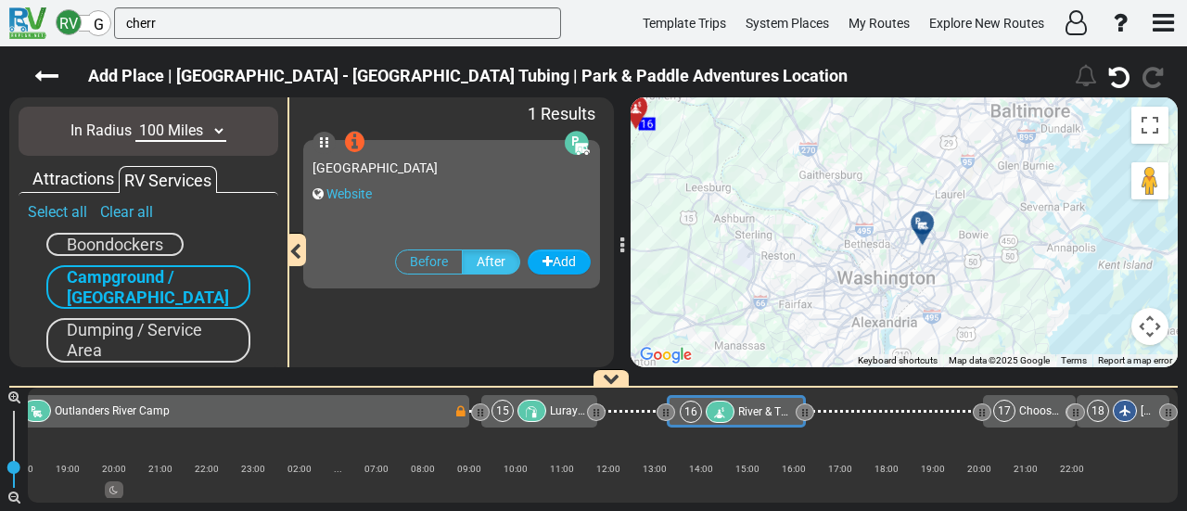
click at [928, 224] on div at bounding box center [928, 230] width 31 height 29
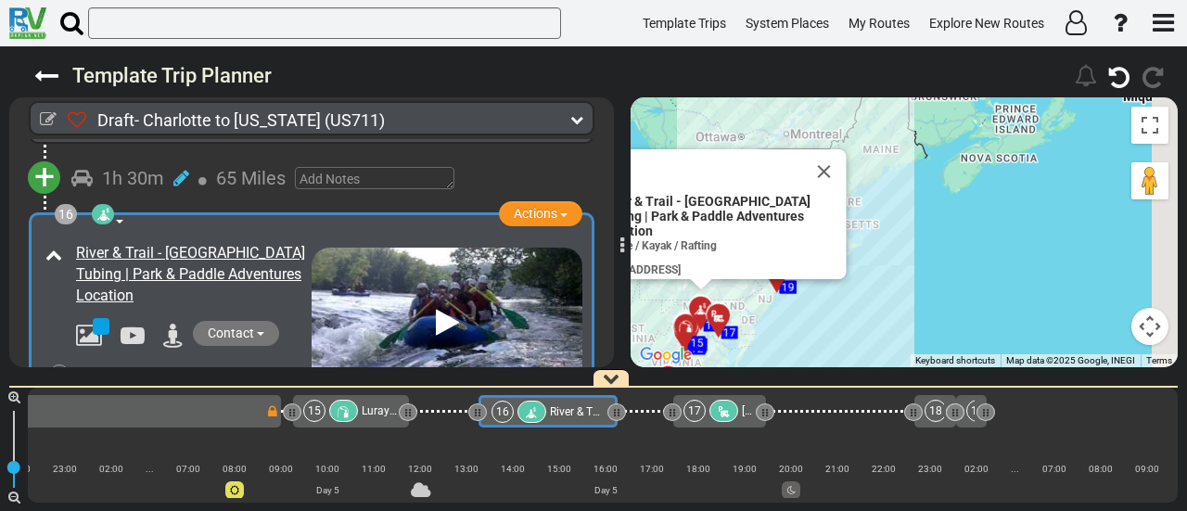
scroll to position [0, 3402]
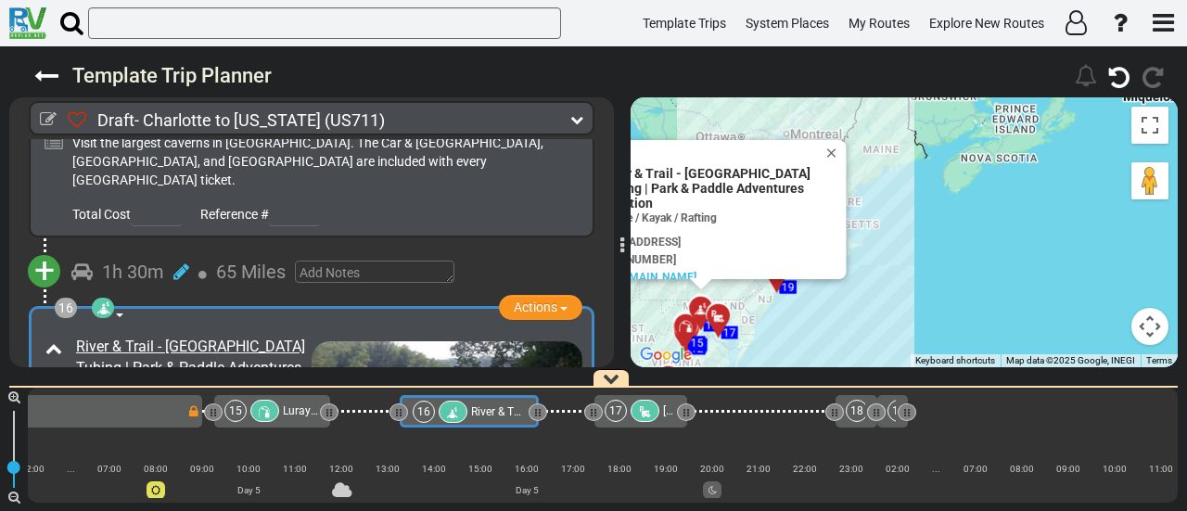
click at [639, 416] on icon at bounding box center [645, 411] width 16 height 13
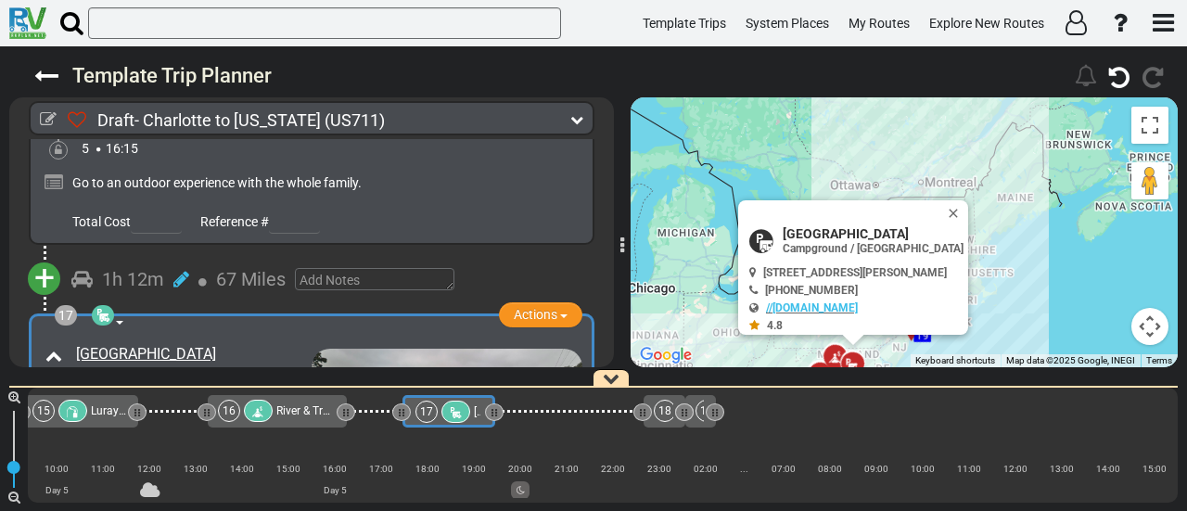
scroll to position [0, 3597]
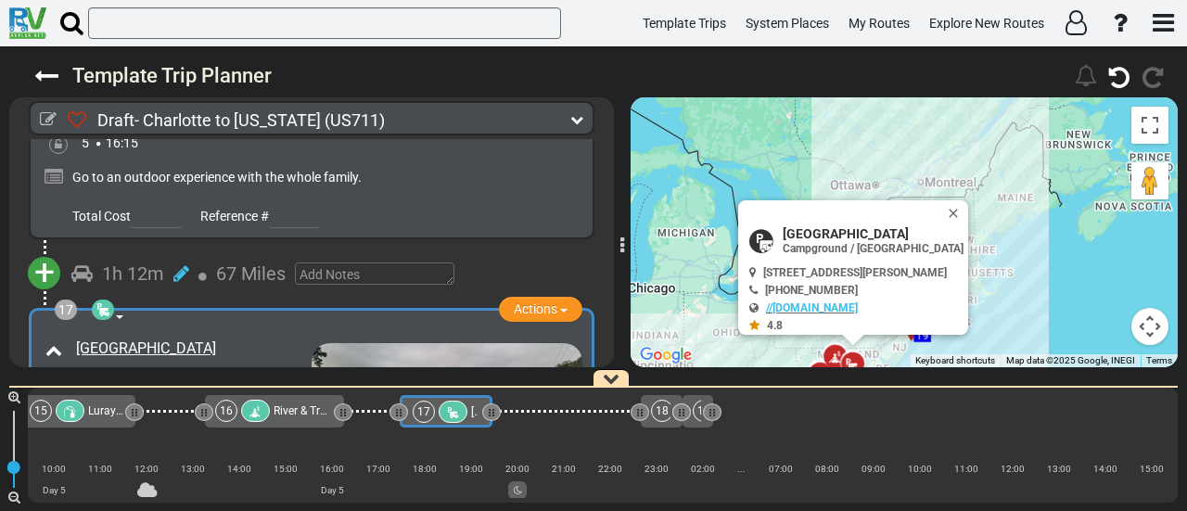
click at [301, 412] on span "River & Trail - [GEOGRAPHIC_DATA] Tubing | Park & Paddle Adventures Location" at bounding box center [470, 410] width 395 height 13
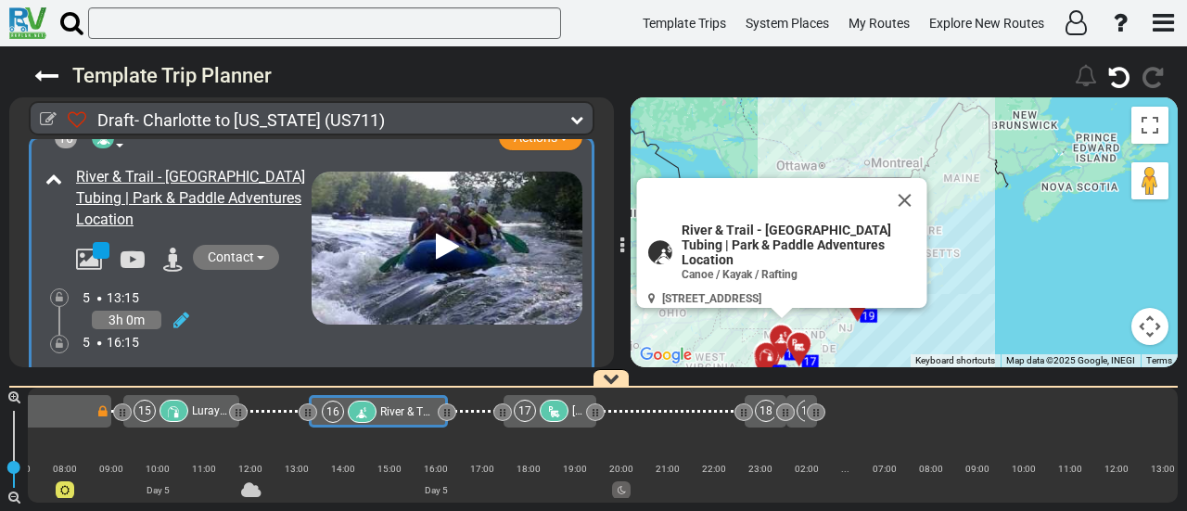
scroll to position [0, 3402]
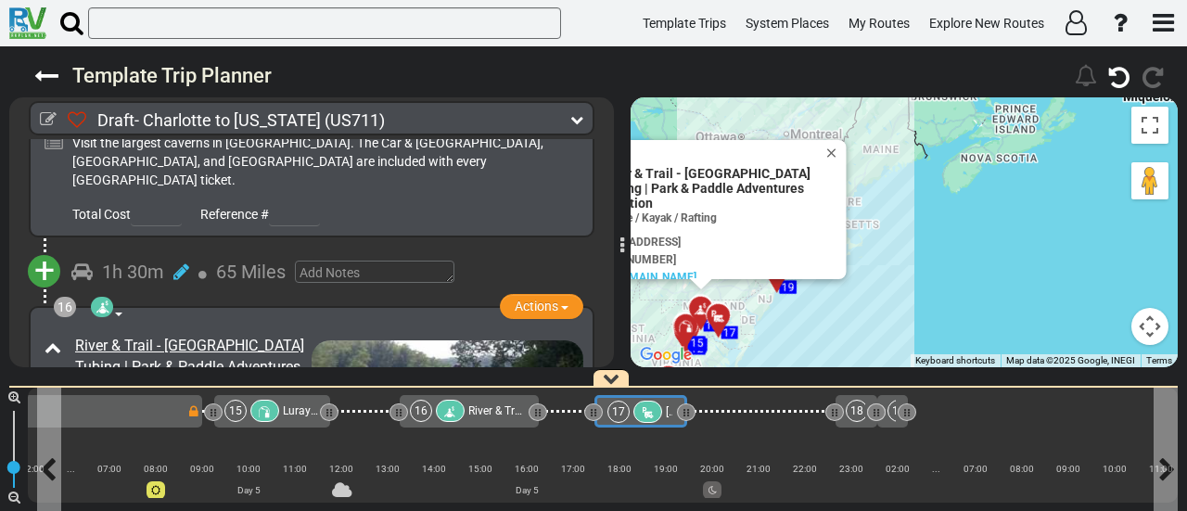
click at [640, 406] on icon at bounding box center [648, 412] width 16 height 13
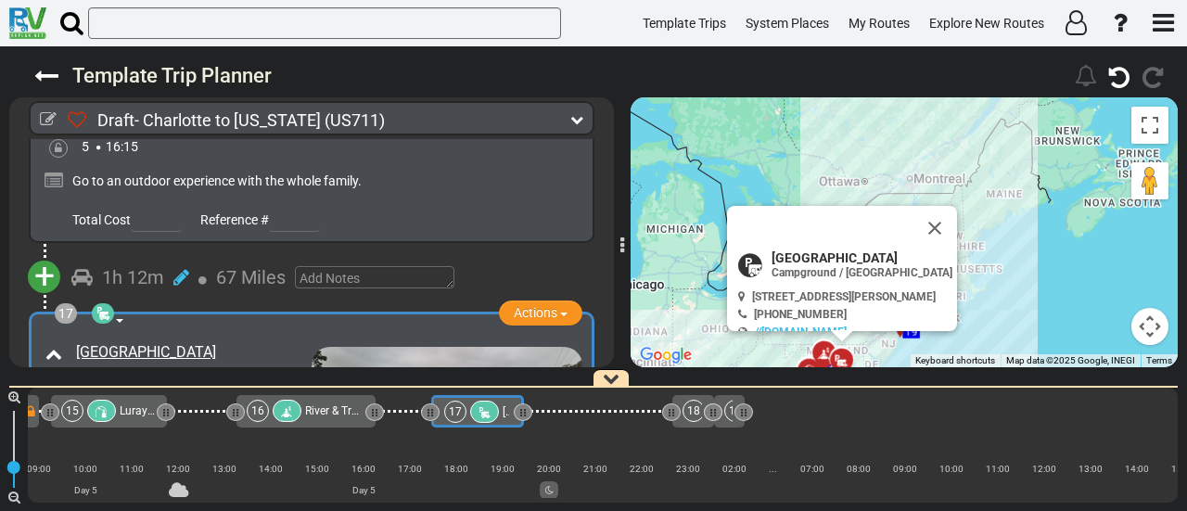
scroll to position [0, 0]
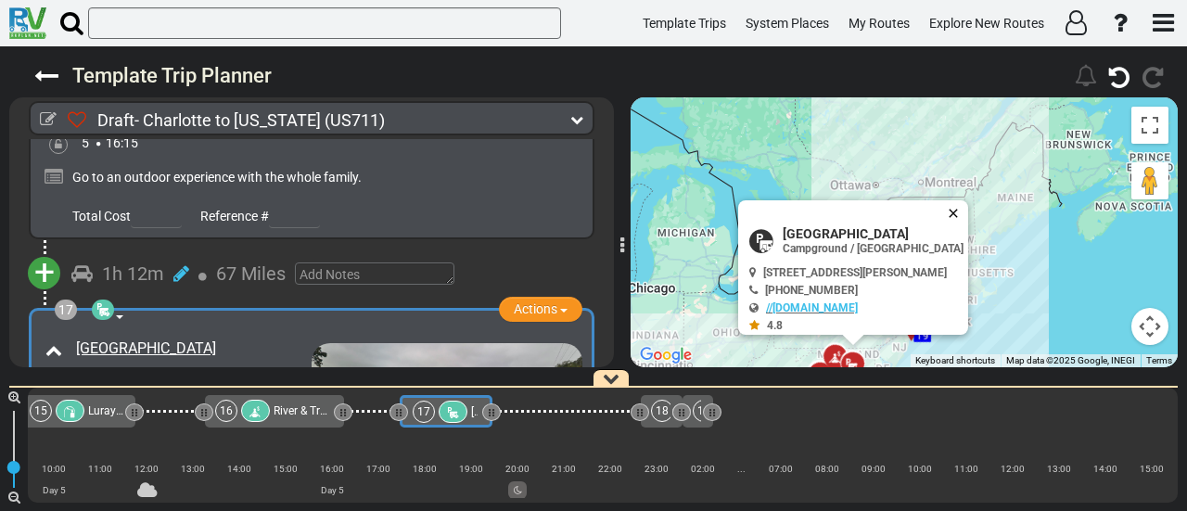
click at [968, 218] on button "Close" at bounding box center [957, 213] width 22 height 26
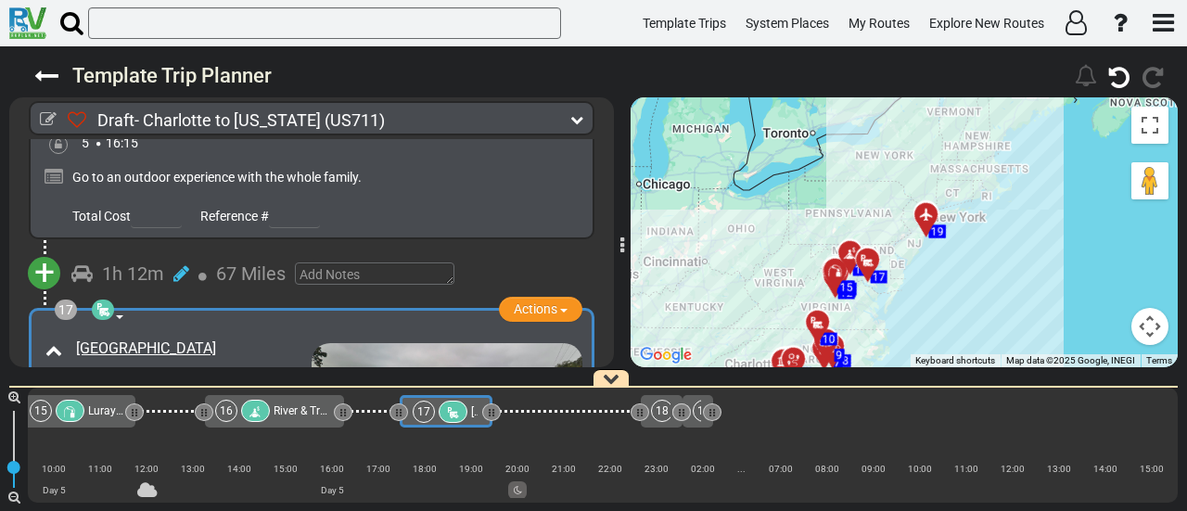
drag, startPoint x: 986, startPoint y: 260, endPoint x: 998, endPoint y: 163, distance: 97.1
click at [998, 163] on div "To activate drag with keyboard, press Alt + Enter. Once in keyboard drag state,…" at bounding box center [903, 232] width 547 height 270
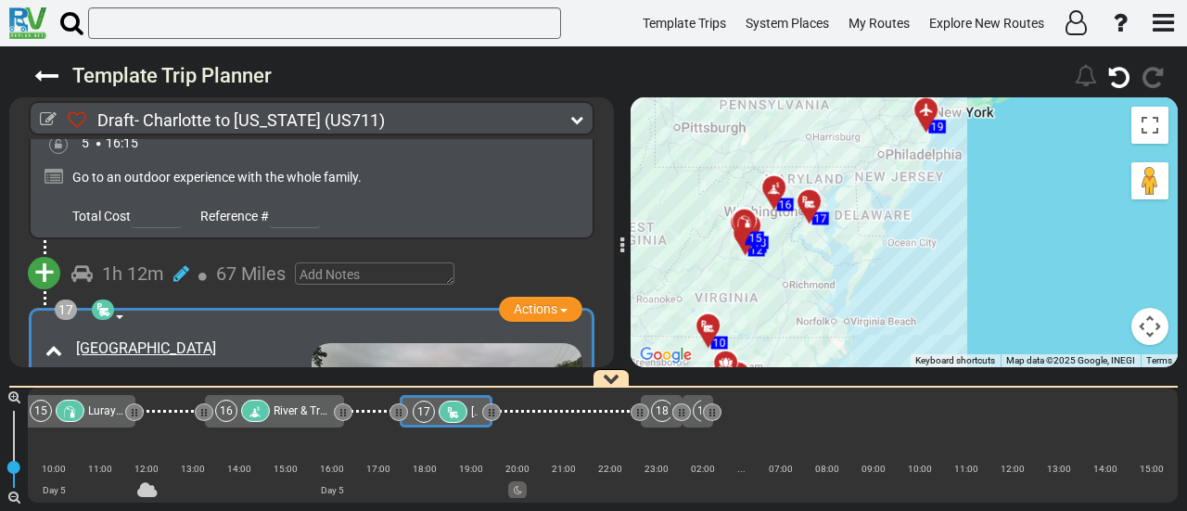
drag, startPoint x: 904, startPoint y: 273, endPoint x: 936, endPoint y: 285, distance: 34.3
click at [936, 285] on div "To activate drag with keyboard, press Alt + Enter. Once in keyboard drag state,…" at bounding box center [903, 232] width 547 height 270
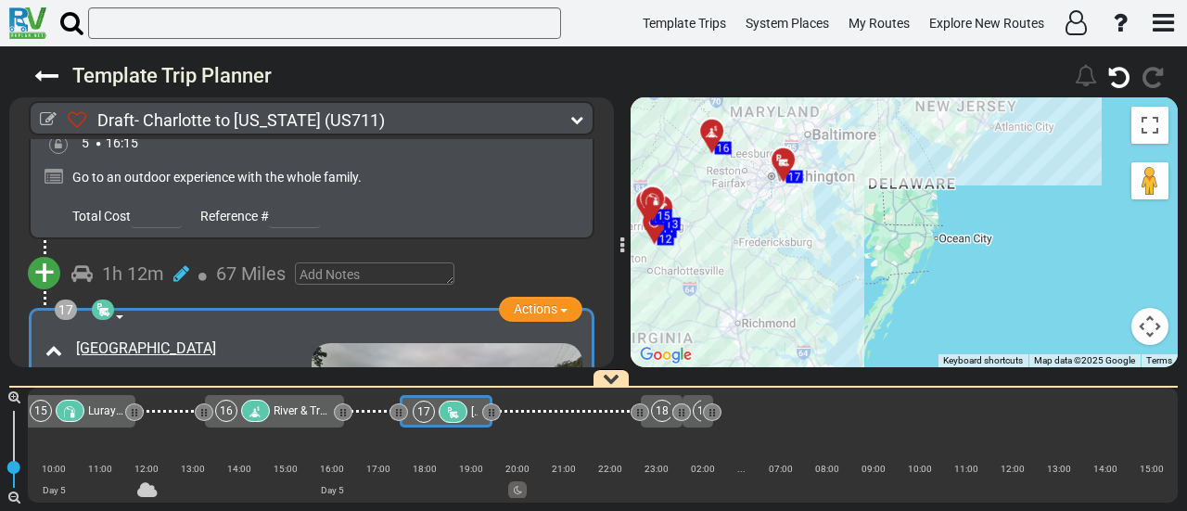
click at [870, 281] on div "To activate drag with keyboard, press Alt + Enter. Once in keyboard drag state,…" at bounding box center [903, 232] width 547 height 270
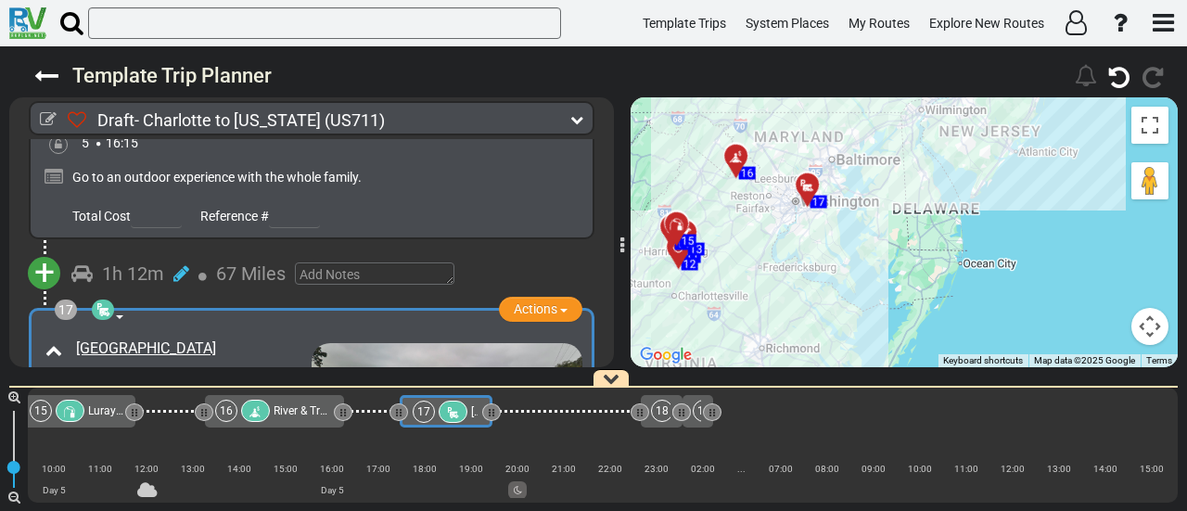
drag, startPoint x: 888, startPoint y: 294, endPoint x: 903, endPoint y: 311, distance: 22.3
click at [903, 311] on div "To activate drag with keyboard, press Alt + Enter. Once in keyboard drag state,…" at bounding box center [903, 232] width 547 height 270
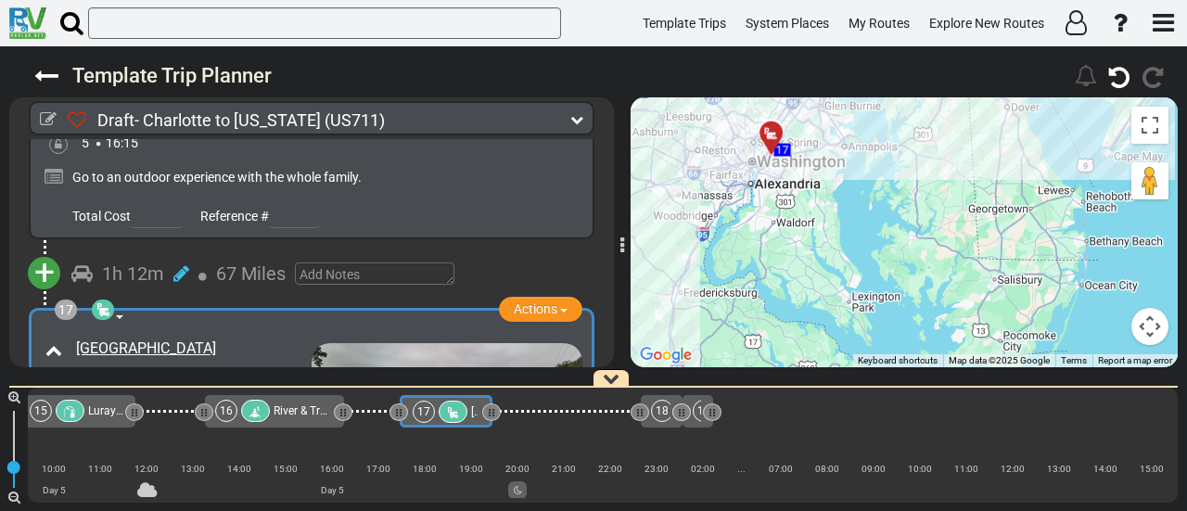
drag, startPoint x: 823, startPoint y: 235, endPoint x: 907, endPoint y: 354, distance: 145.8
click at [918, 351] on div "To activate drag with keyboard, press Alt + Enter. Once in keyboard drag state,…" at bounding box center [903, 232] width 547 height 270
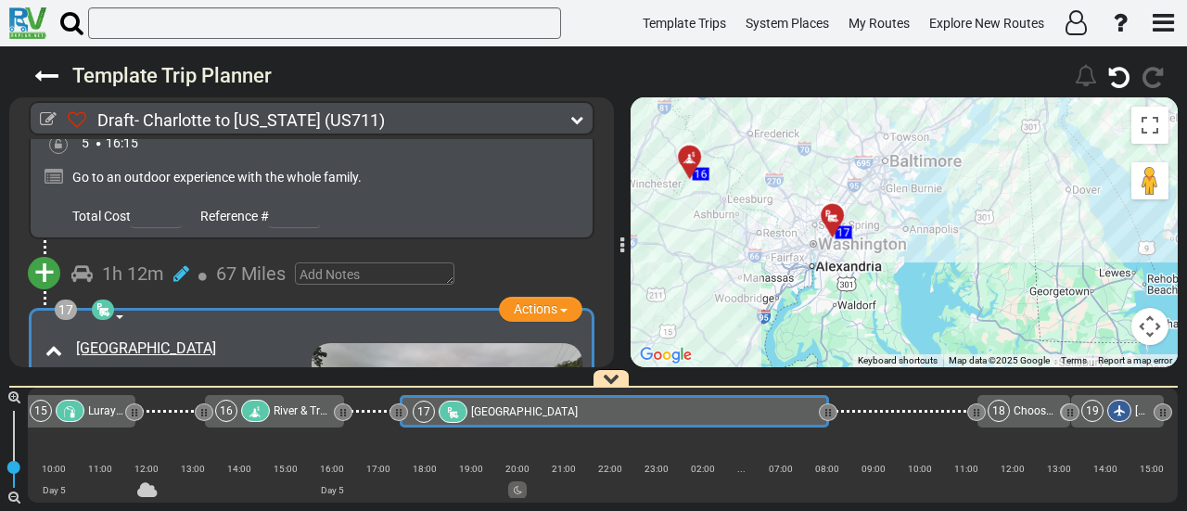
drag, startPoint x: 491, startPoint y: 413, endPoint x: 827, endPoint y: 463, distance: 339.3
click at [827, 463] on div "1 Charlotte Douglas International Airport" at bounding box center [603, 445] width 1150 height 115
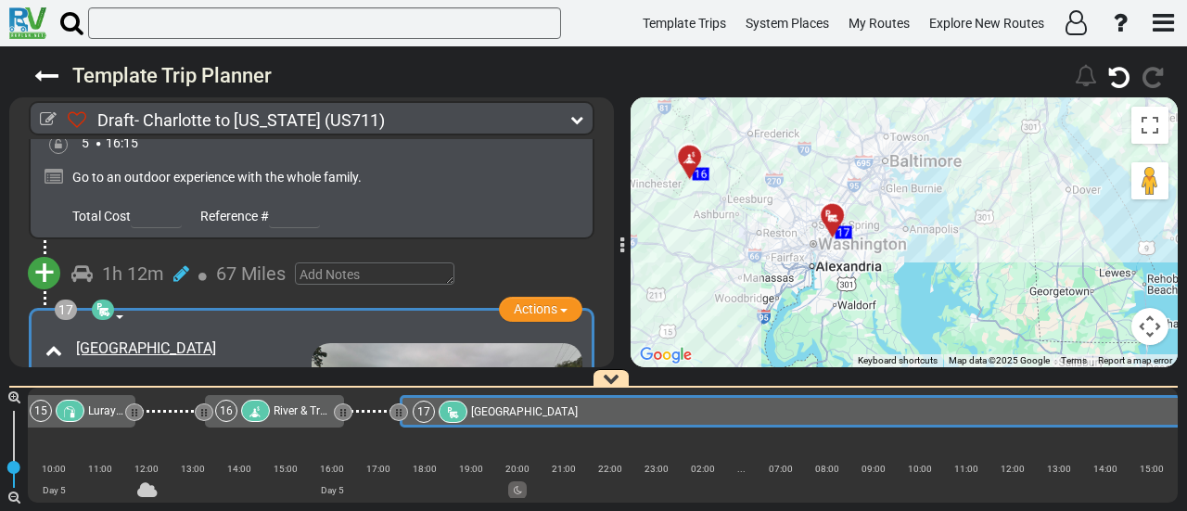
drag, startPoint x: 824, startPoint y: 413, endPoint x: 1186, endPoint y: 431, distance: 362.0
click at [1186, 431] on div "60 1" at bounding box center [593, 443] width 1187 height 134
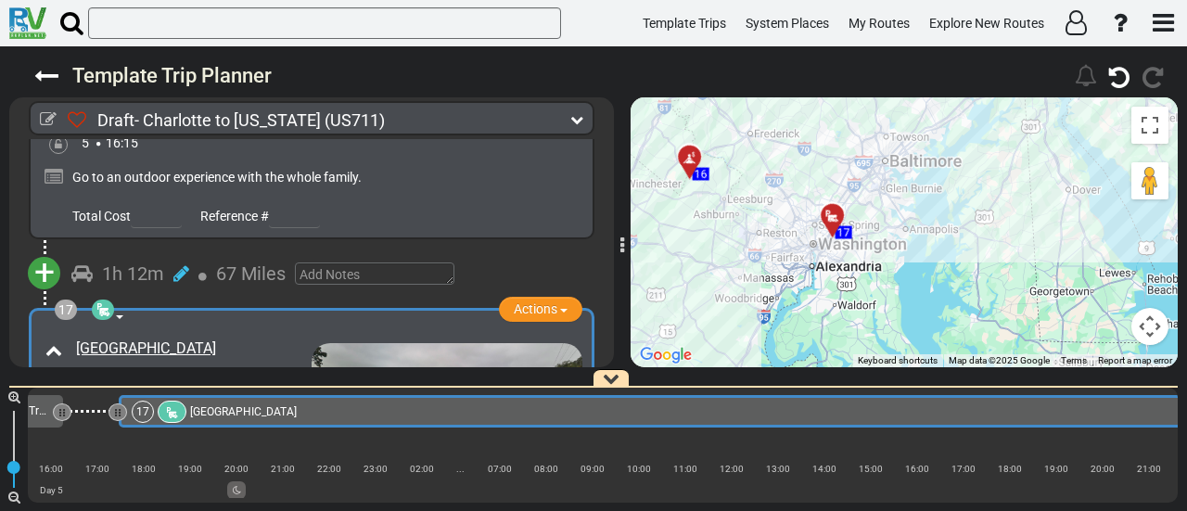
drag, startPoint x: 917, startPoint y: 422, endPoint x: 1186, endPoint y: 439, distance: 269.4
click at [1186, 439] on div "60 1" at bounding box center [593, 443] width 1187 height 134
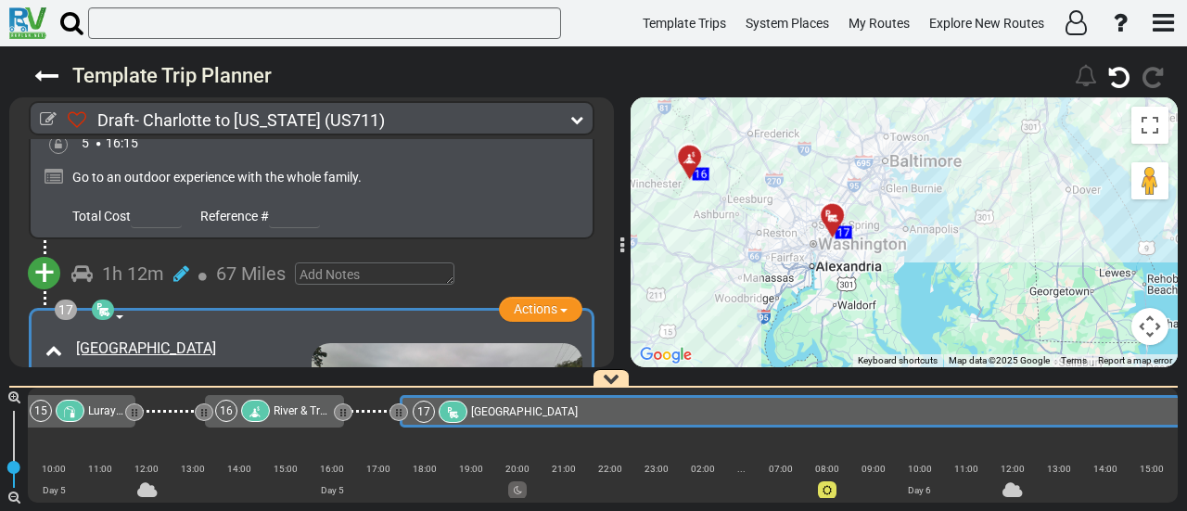
click at [556, 413] on div "17 Cherry Hill Park" at bounding box center [933, 412] width 1041 height 22
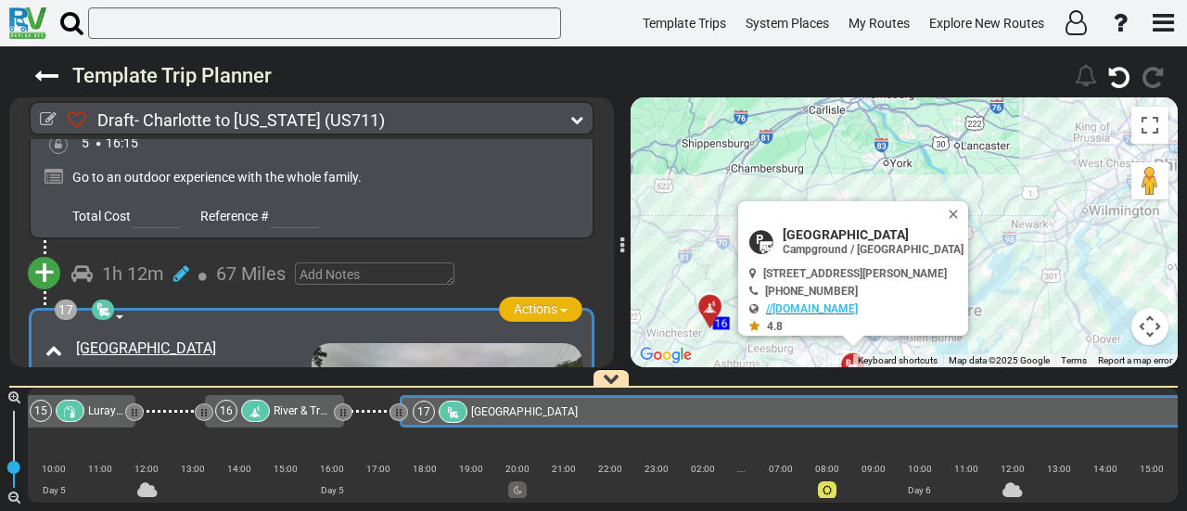
click at [525, 301] on span "Actions" at bounding box center [536, 308] width 44 height 15
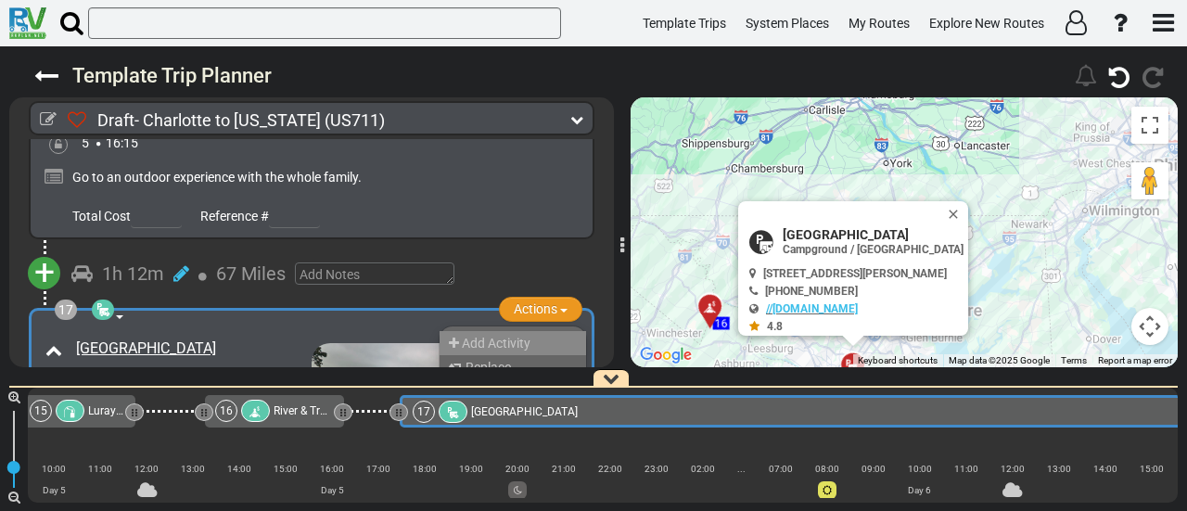
click at [510, 336] on span "Add Activity" at bounding box center [496, 343] width 69 height 15
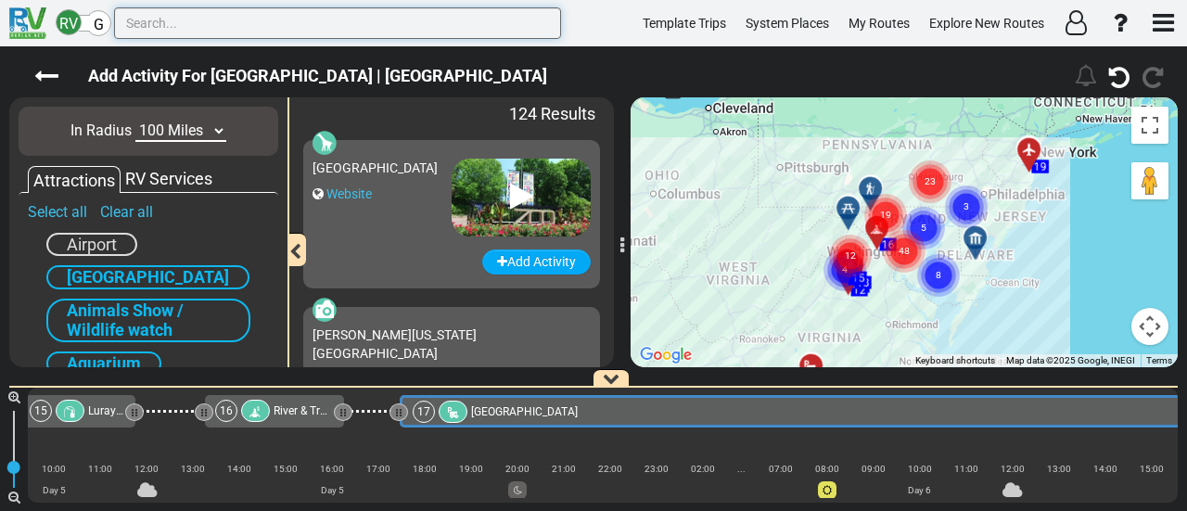
click at [262, 16] on input "text" at bounding box center [337, 23] width 447 height 32
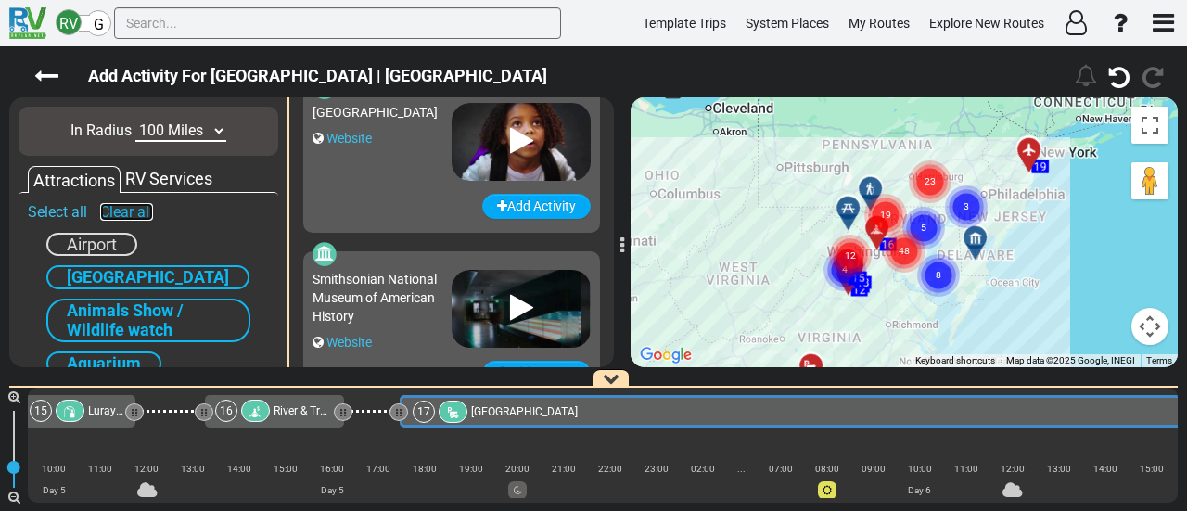
click at [132, 216] on link "Clear all" at bounding box center [126, 212] width 53 height 18
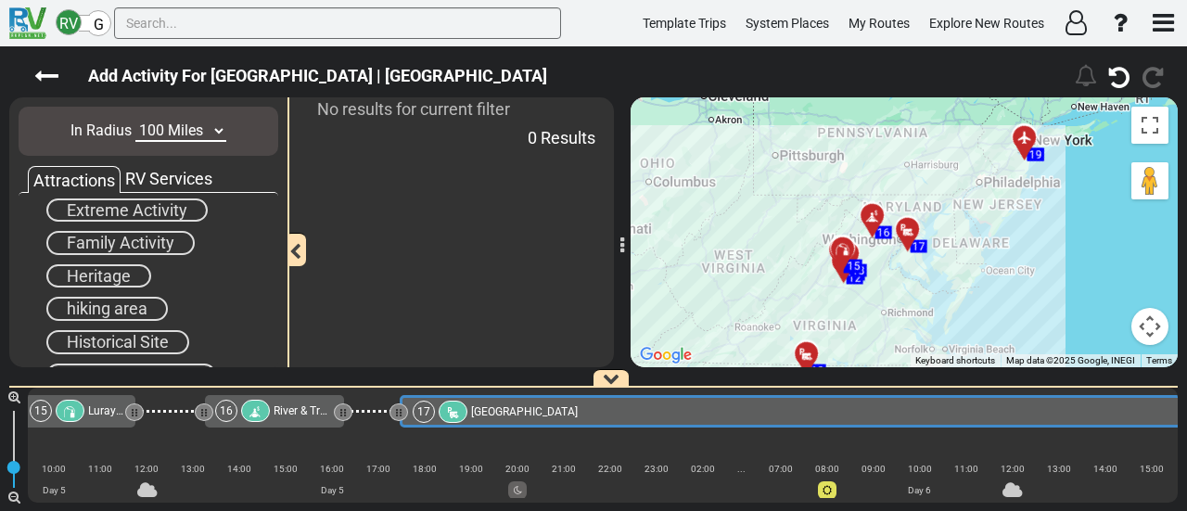
click at [118, 279] on span "Heritage" at bounding box center [99, 275] width 64 height 19
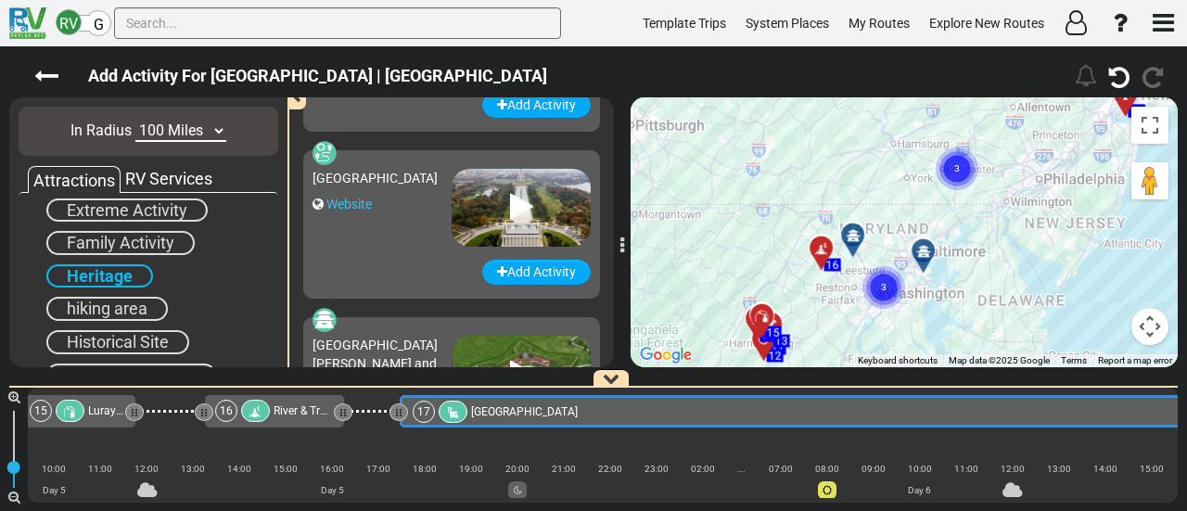
scroll to position [185, 0]
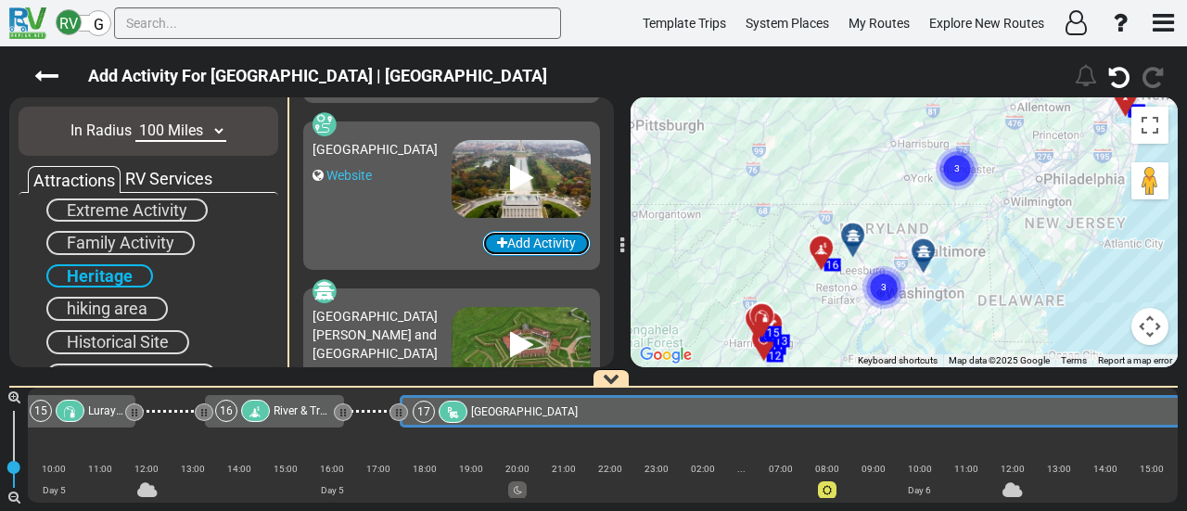
click at [531, 243] on button "Add Activity" at bounding box center [536, 243] width 108 height 25
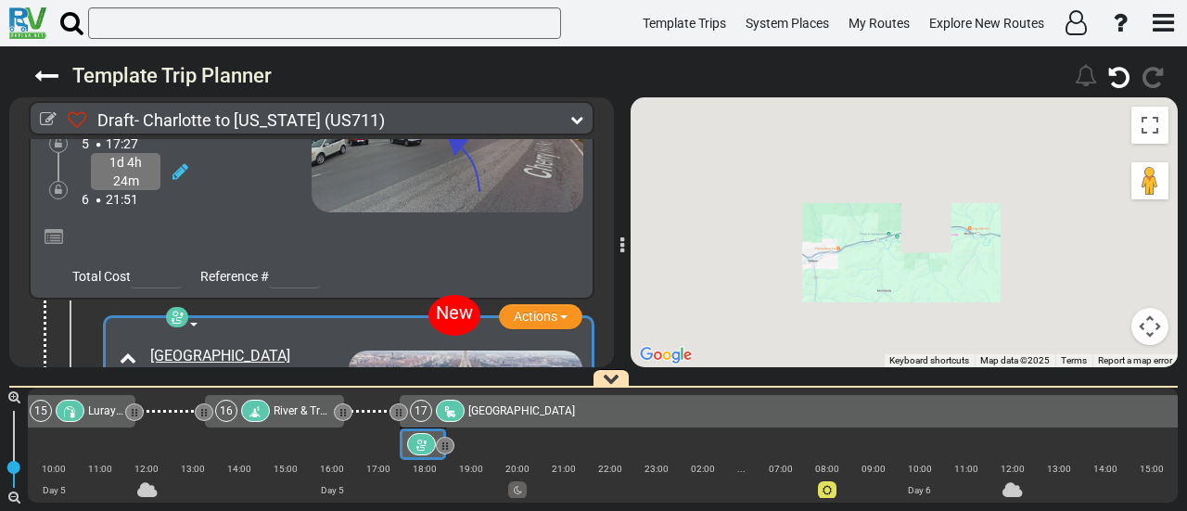
scroll to position [5792, 0]
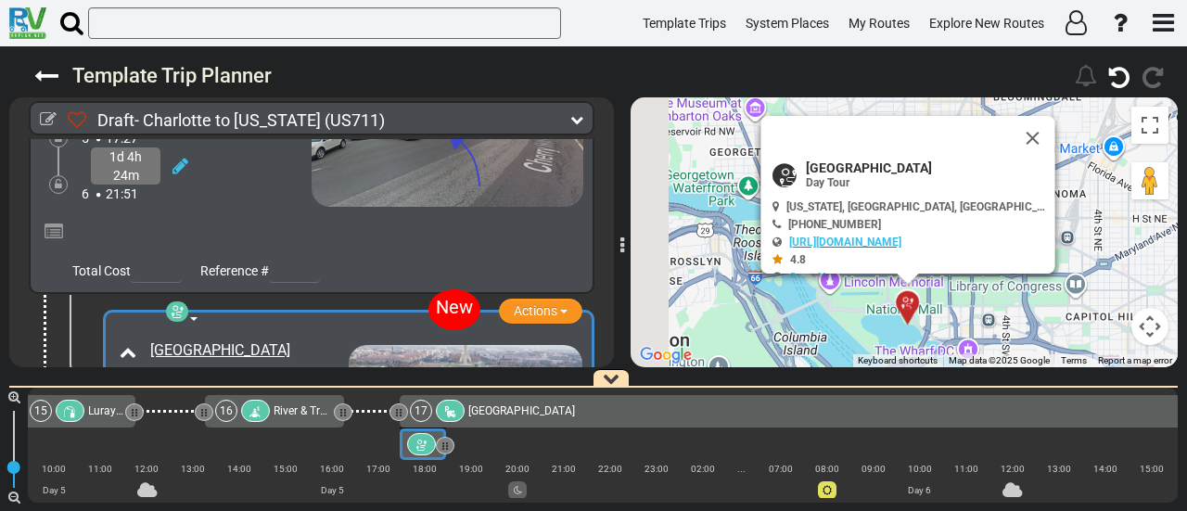
click at [456, 403] on div at bounding box center [450, 411] width 29 height 22
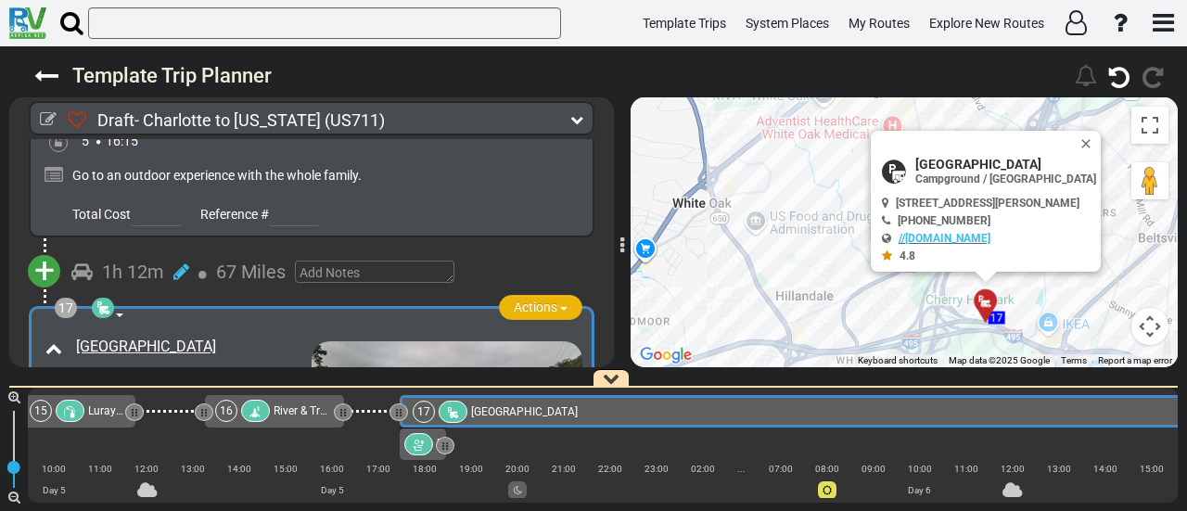
scroll to position [5505, 0]
click at [530, 297] on button "Actions" at bounding box center [540, 309] width 83 height 25
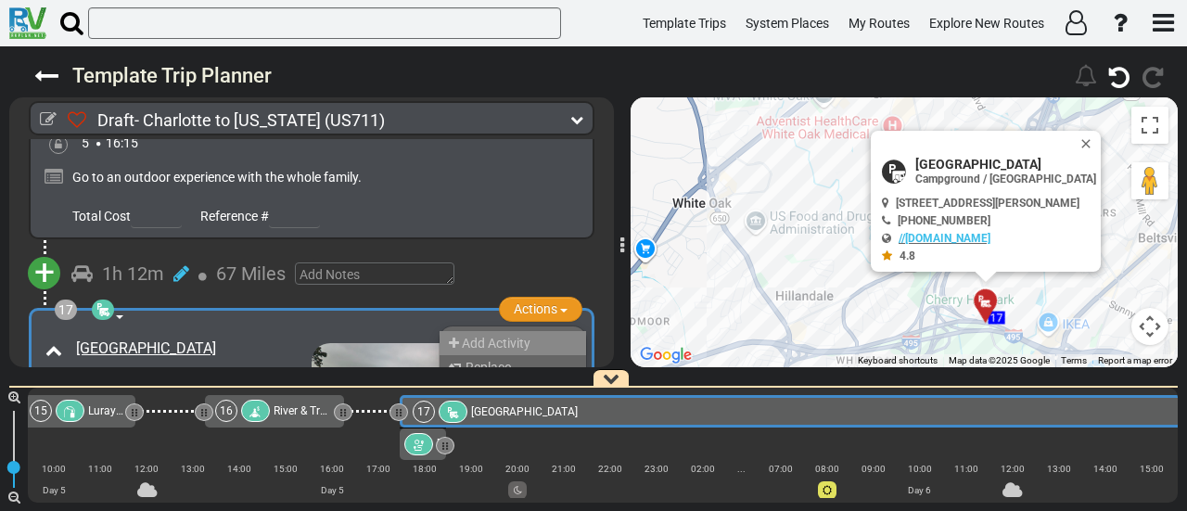
click at [523, 336] on span "Add Activity" at bounding box center [496, 343] width 69 height 15
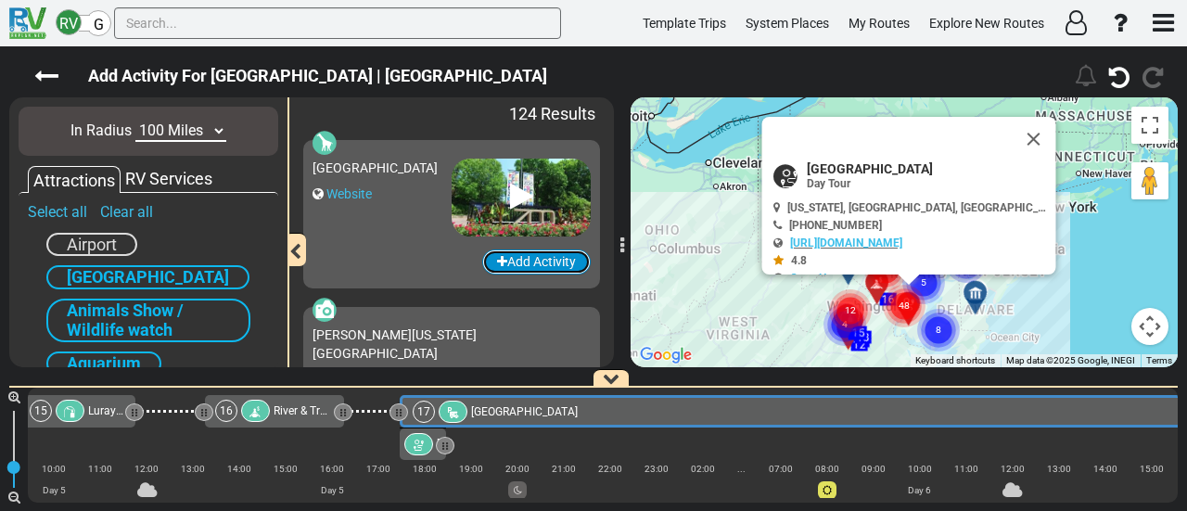
click at [506, 261] on button "Add Activity" at bounding box center [536, 261] width 108 height 25
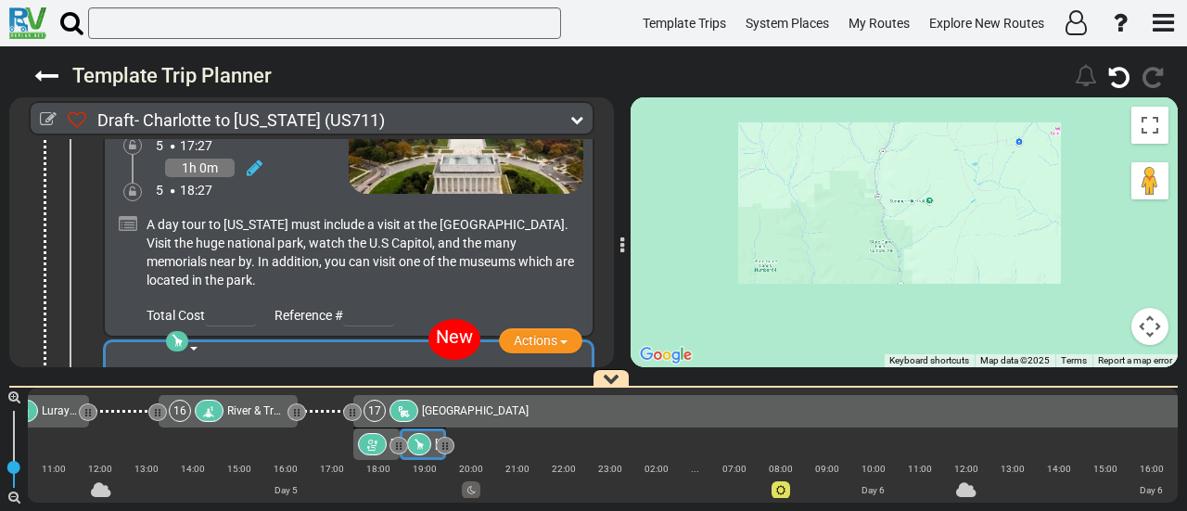
scroll to position [6104, 0]
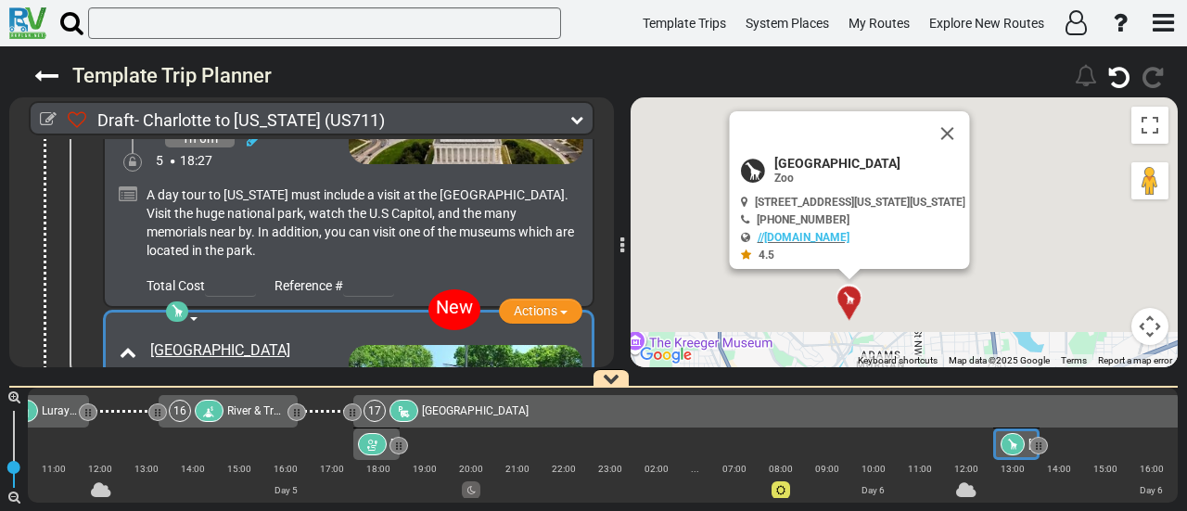
drag, startPoint x: 432, startPoint y: 445, endPoint x: 1036, endPoint y: 445, distance: 604.5
click at [1024, 445] on div at bounding box center [1012, 444] width 24 height 22
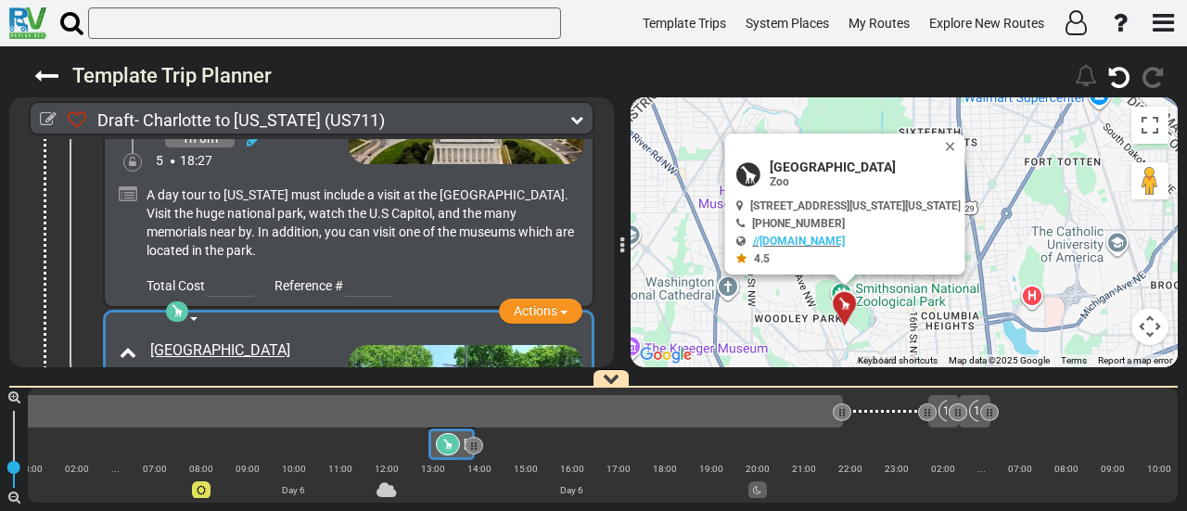
scroll to position [0, 4252]
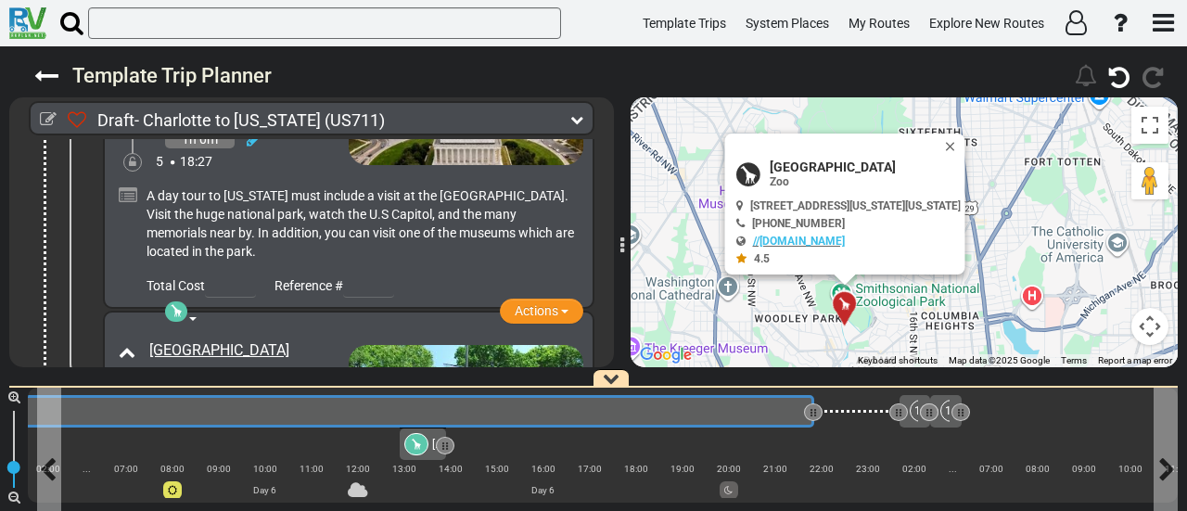
click at [326, 420] on div "17 Cherry Hill Park" at bounding box center [278, 412] width 1041 height 22
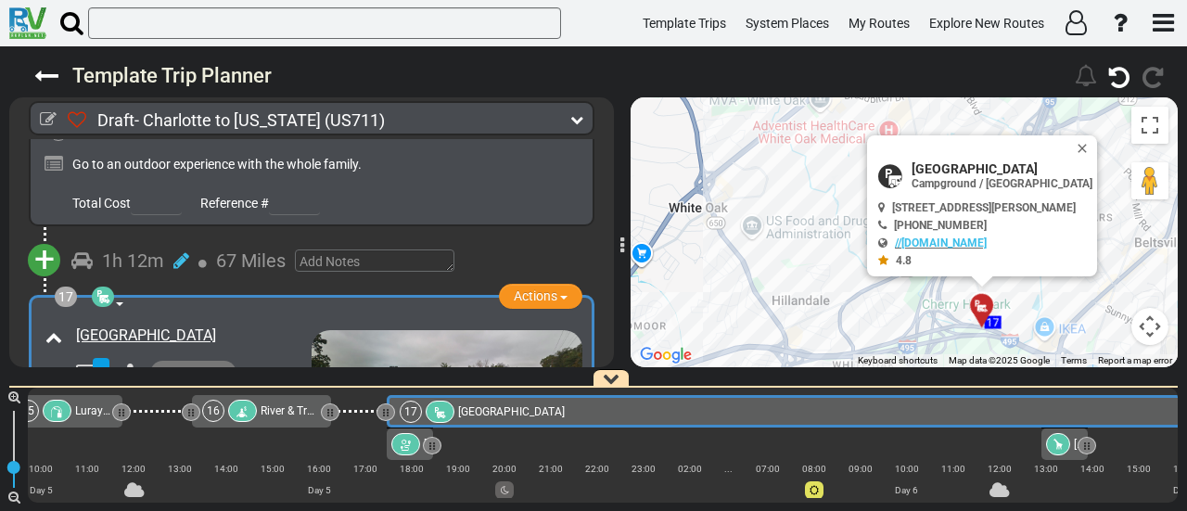
scroll to position [0, 3597]
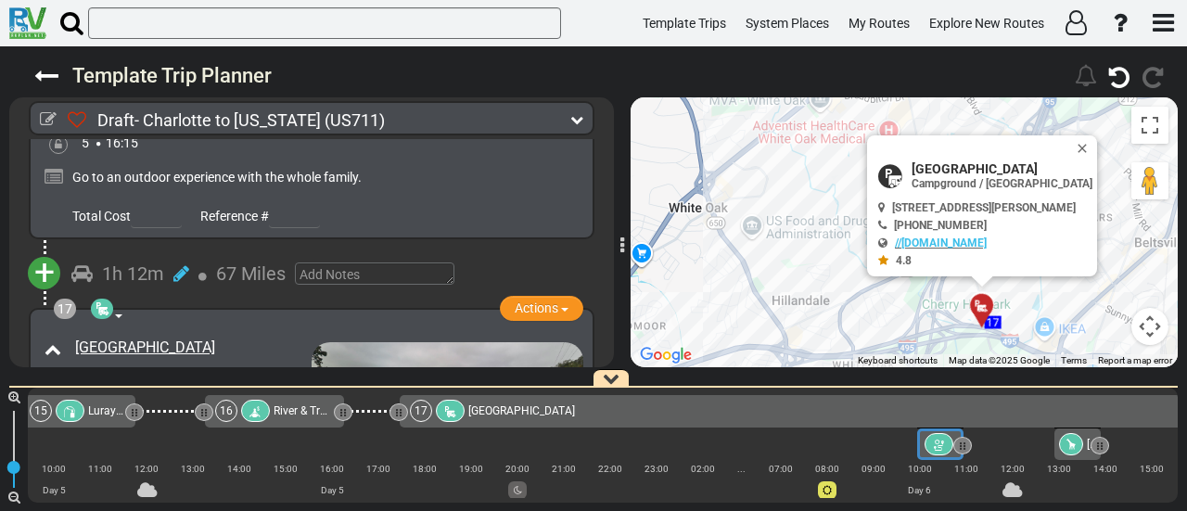
drag, startPoint x: 422, startPoint y: 444, endPoint x: 940, endPoint y: 470, distance: 518.9
click at [940, 470] on div "1 Charlotte Douglas International Airport" at bounding box center [603, 445] width 1150 height 115
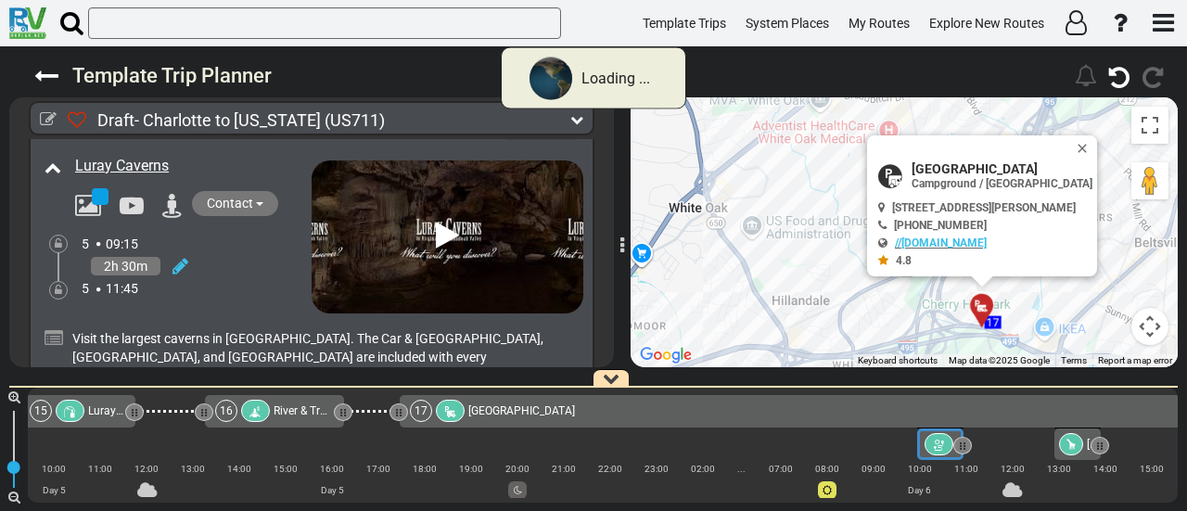
scroll to position [5584, 0]
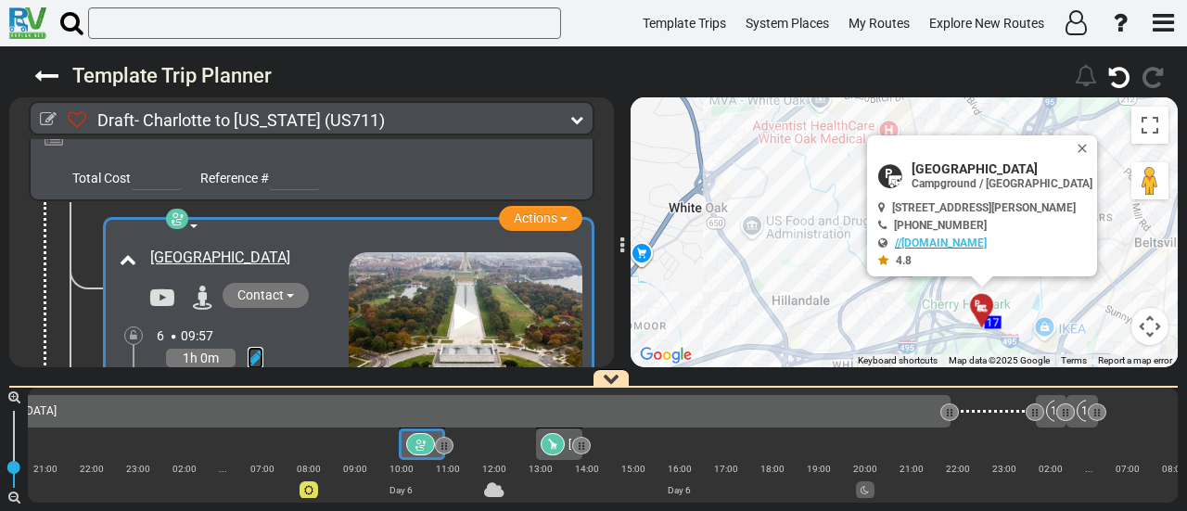
click at [258, 349] on icon at bounding box center [256, 358] width 16 height 19
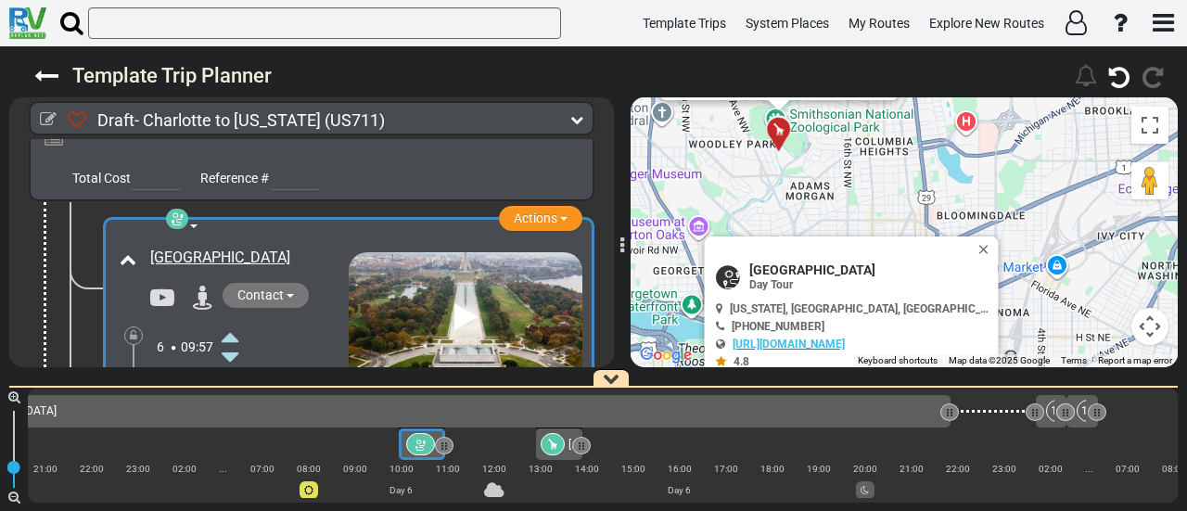
click at [235, 322] on icon at bounding box center [230, 337] width 17 height 30
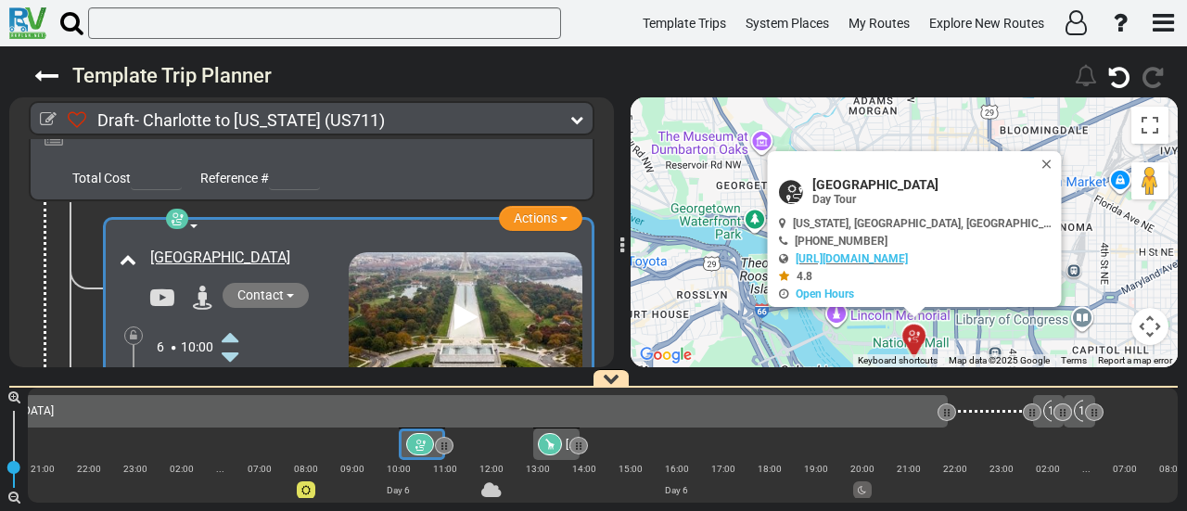
click at [234, 403] on icon at bounding box center [230, 418] width 17 height 30
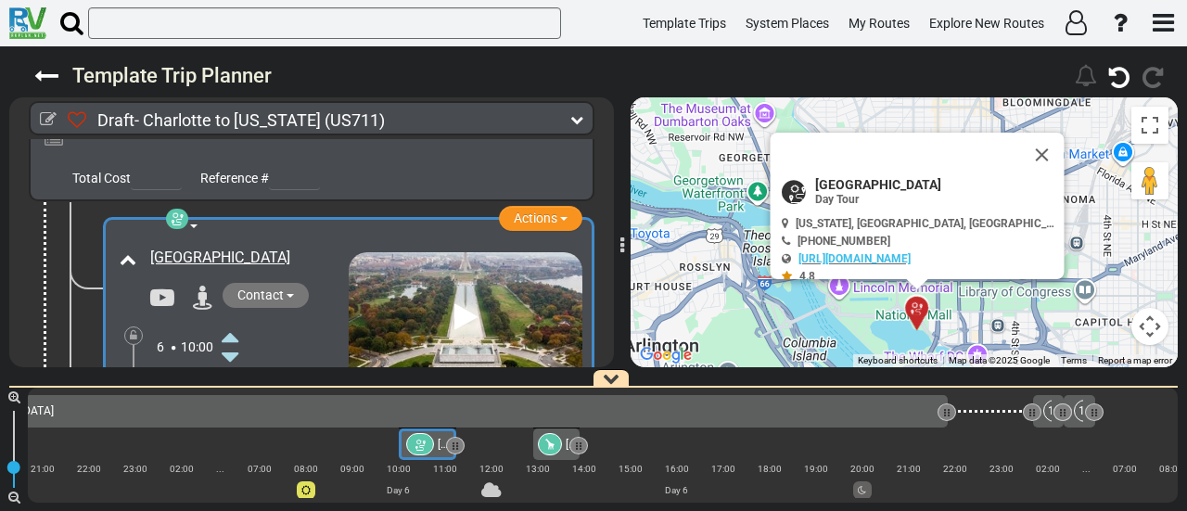
click at [234, 403] on icon at bounding box center [230, 418] width 17 height 30
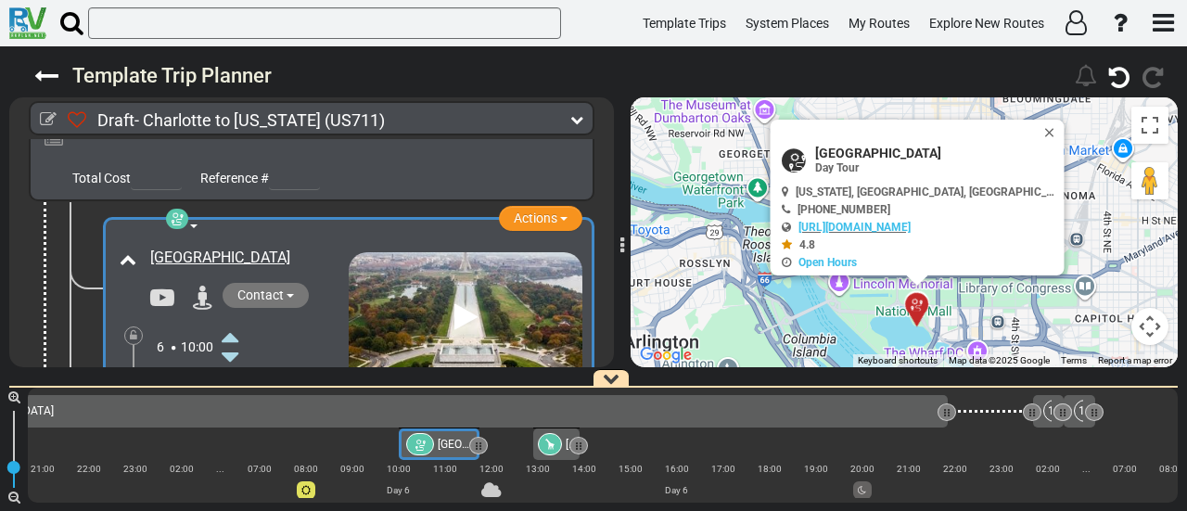
click at [234, 403] on icon at bounding box center [230, 418] width 17 height 30
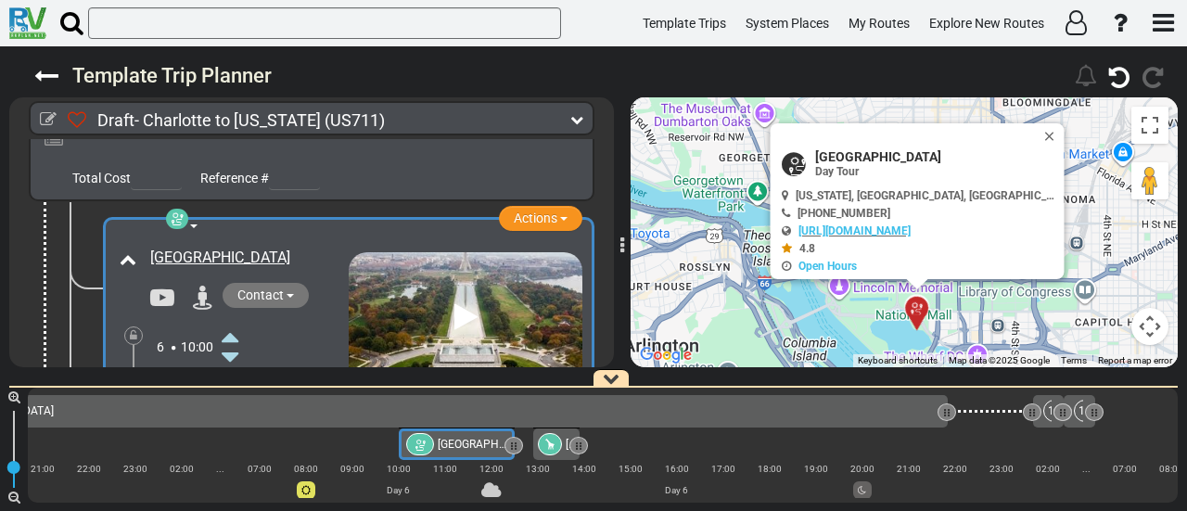
click at [556, 446] on div at bounding box center [550, 444] width 24 height 22
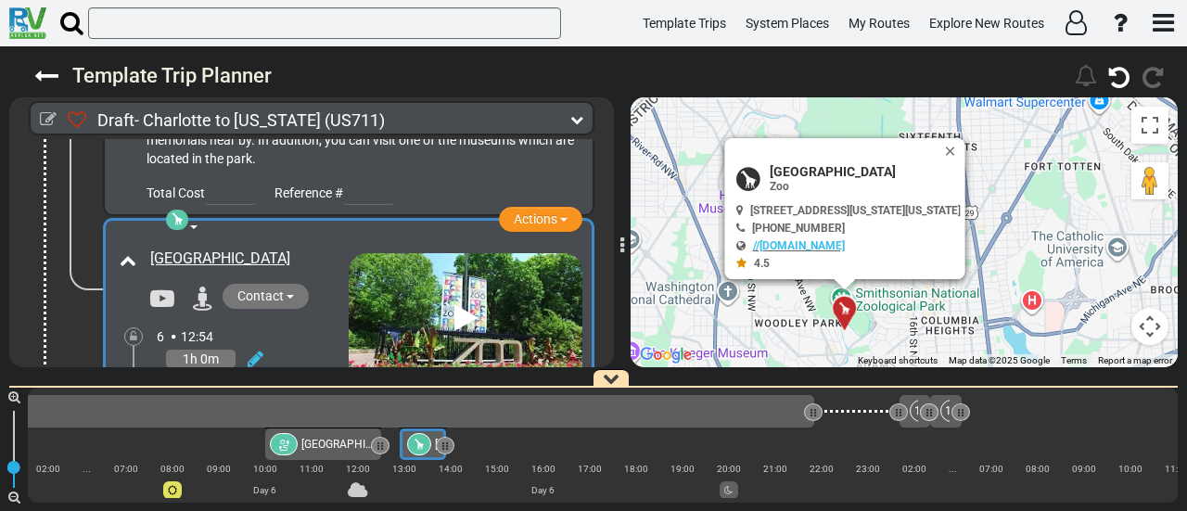
click at [349, 444] on span "[GEOGRAPHIC_DATA]" at bounding box center [354, 444] width 107 height 13
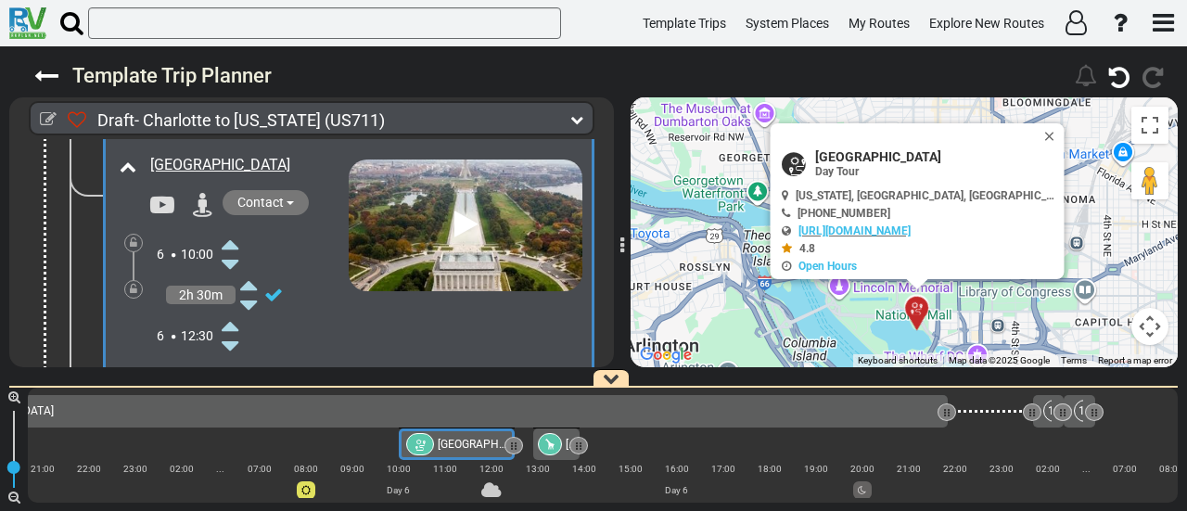
click at [233, 311] on icon at bounding box center [230, 326] width 17 height 30
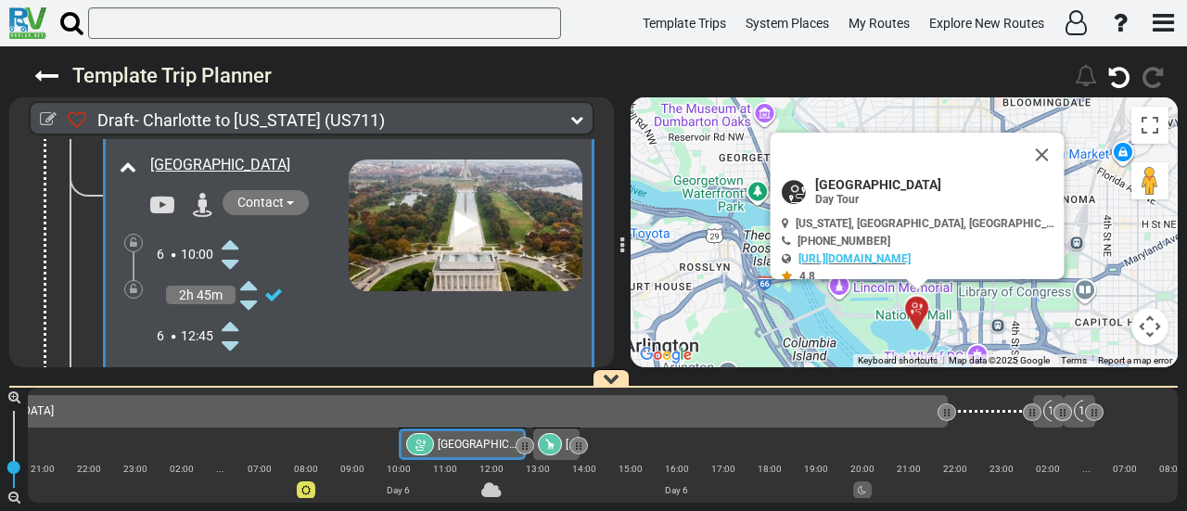
click at [233, 311] on icon at bounding box center [230, 326] width 17 height 30
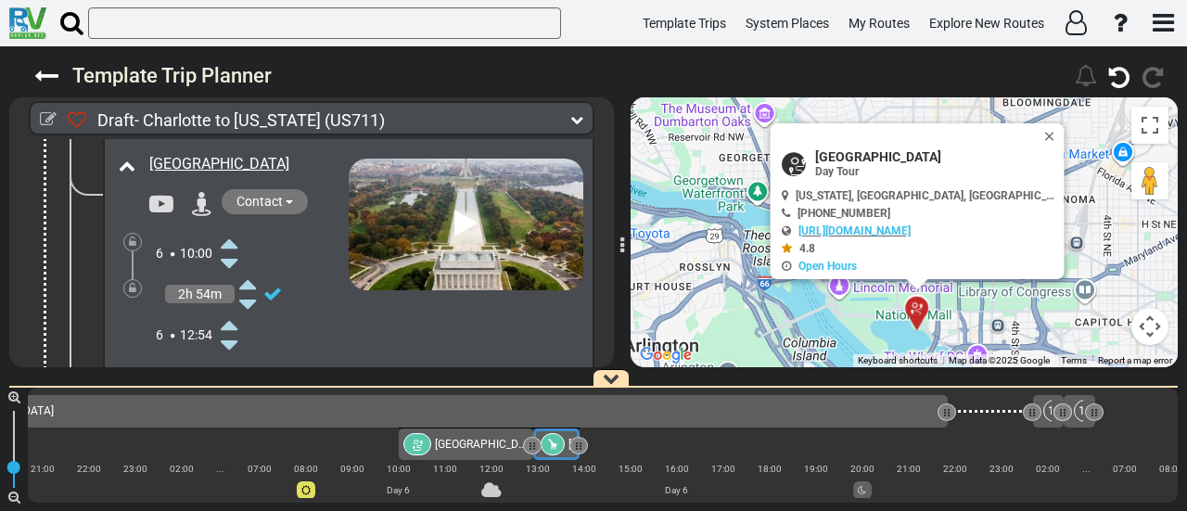
click at [564, 443] on div at bounding box center [554, 444] width 28 height 22
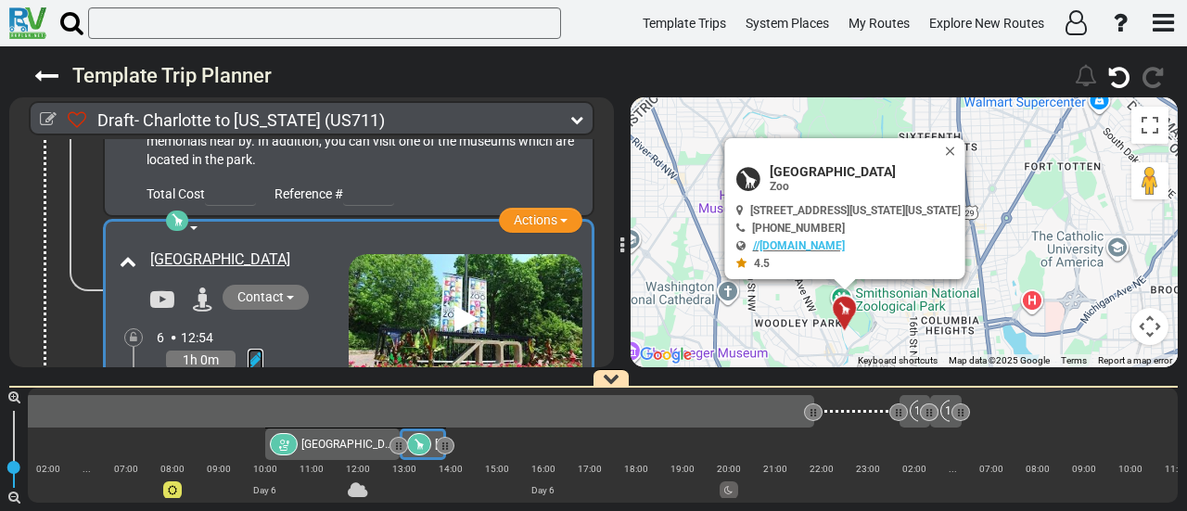
click at [255, 350] on icon at bounding box center [256, 359] width 16 height 19
click at [234, 324] on icon at bounding box center [230, 339] width 17 height 30
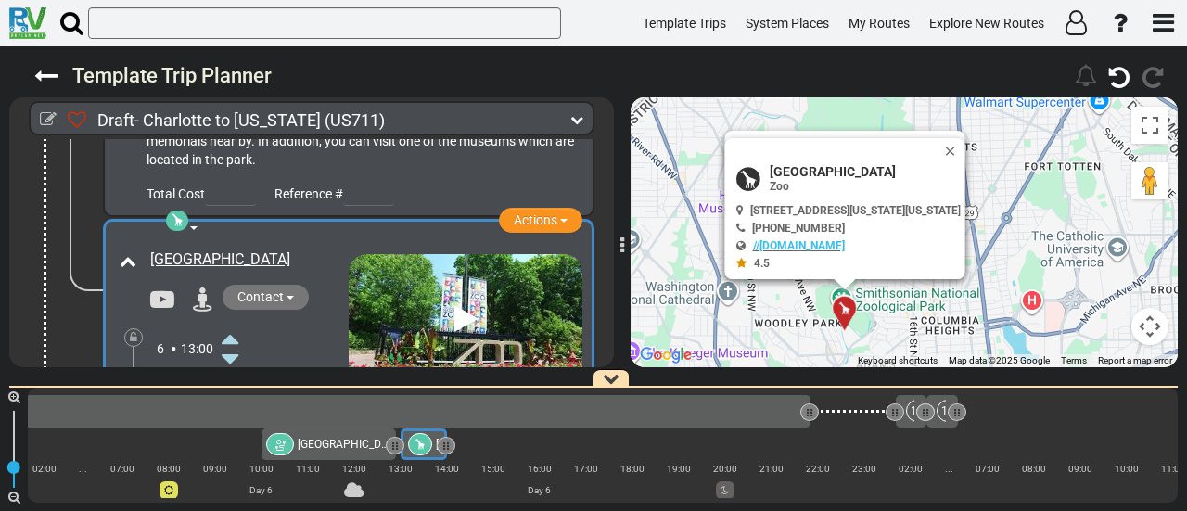
click at [234, 324] on icon at bounding box center [230, 339] width 17 height 30
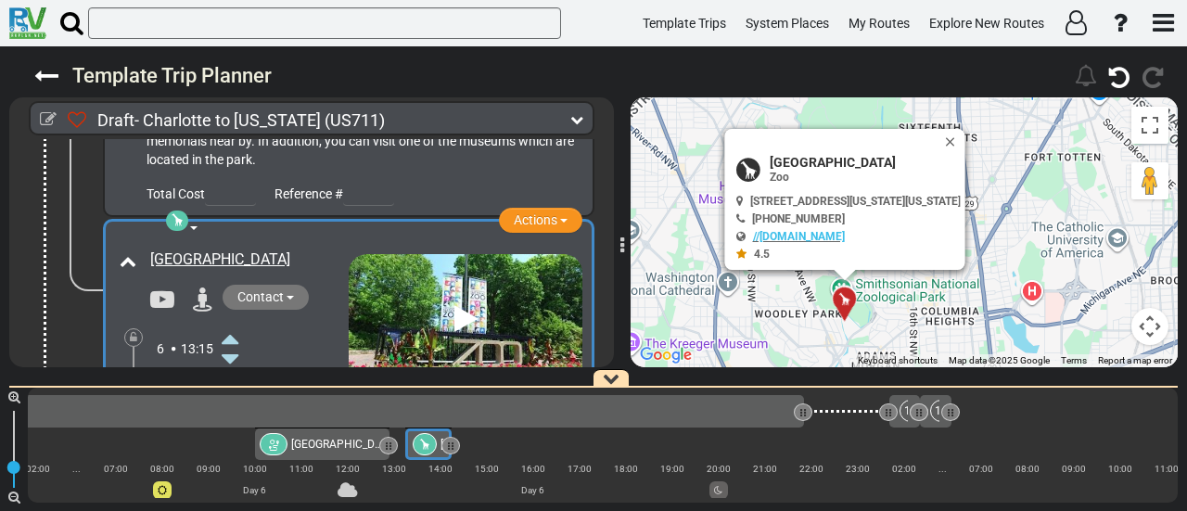
click at [234, 324] on icon at bounding box center [230, 339] width 17 height 30
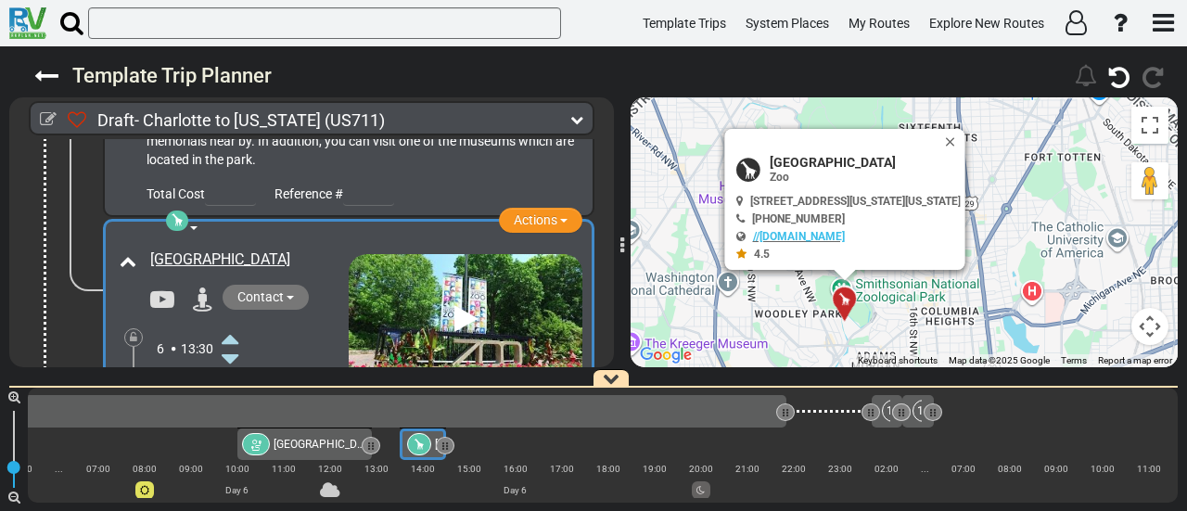
click at [347, 442] on div "[GEOGRAPHIC_DATA]" at bounding box center [304, 444] width 125 height 22
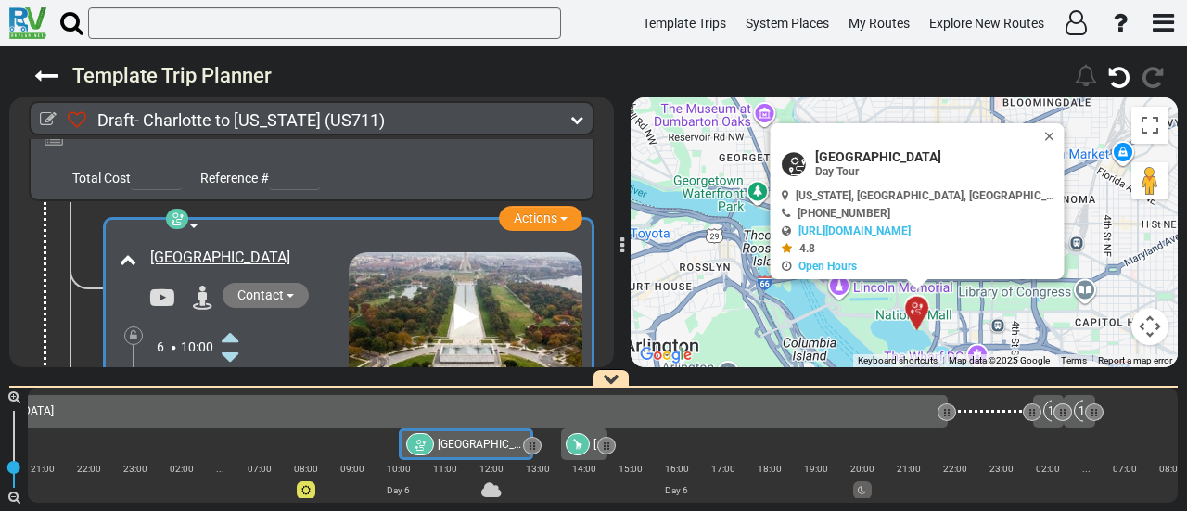
click at [229, 403] on icon at bounding box center [230, 418] width 17 height 30
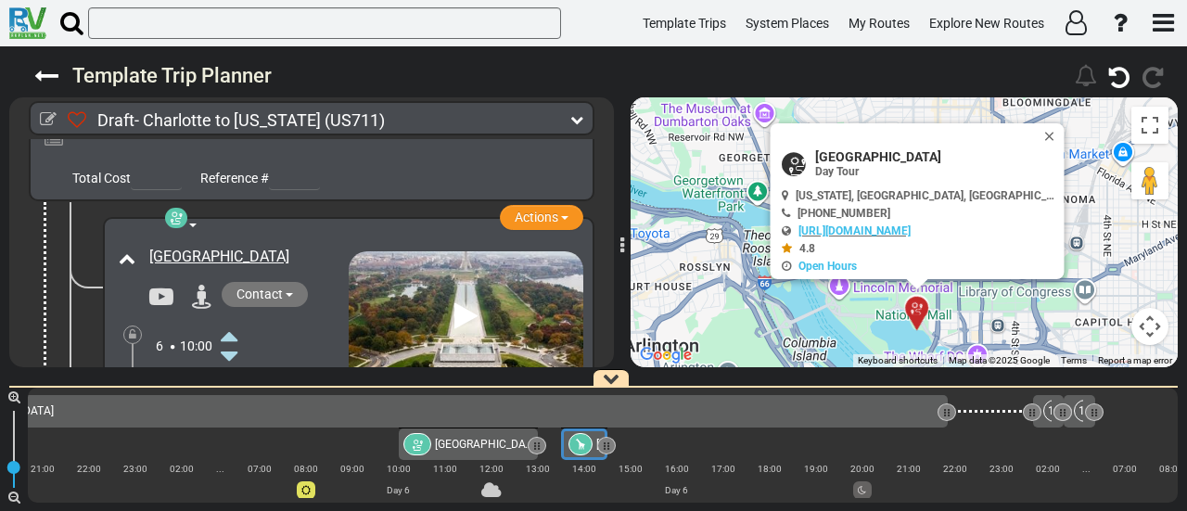
click at [586, 443] on div at bounding box center [580, 444] width 24 height 22
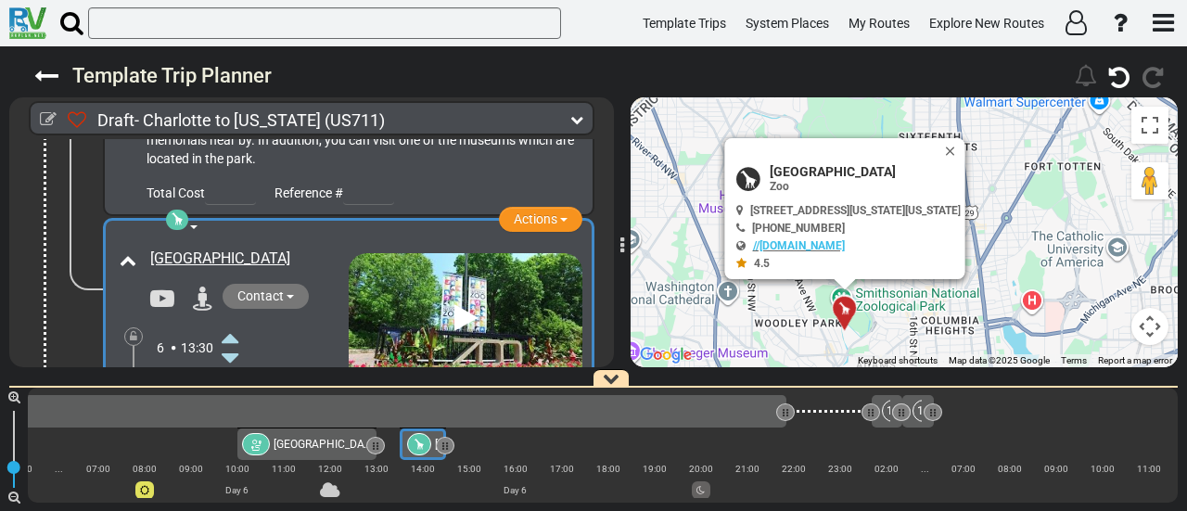
click at [229, 404] on icon at bounding box center [230, 419] width 17 height 30
click at [230, 404] on icon at bounding box center [230, 419] width 17 height 30
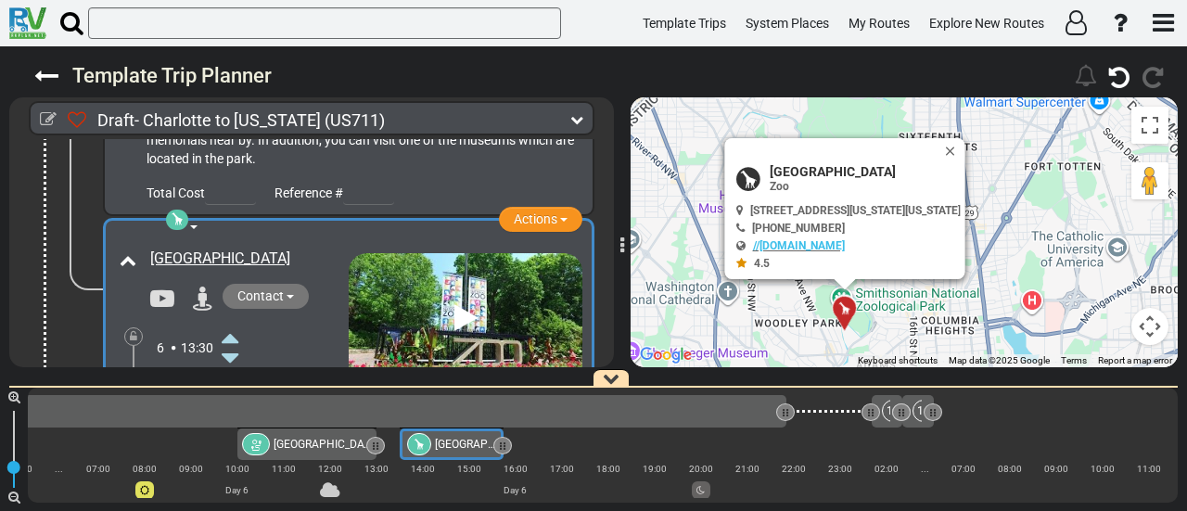
click at [230, 404] on icon at bounding box center [230, 419] width 17 height 30
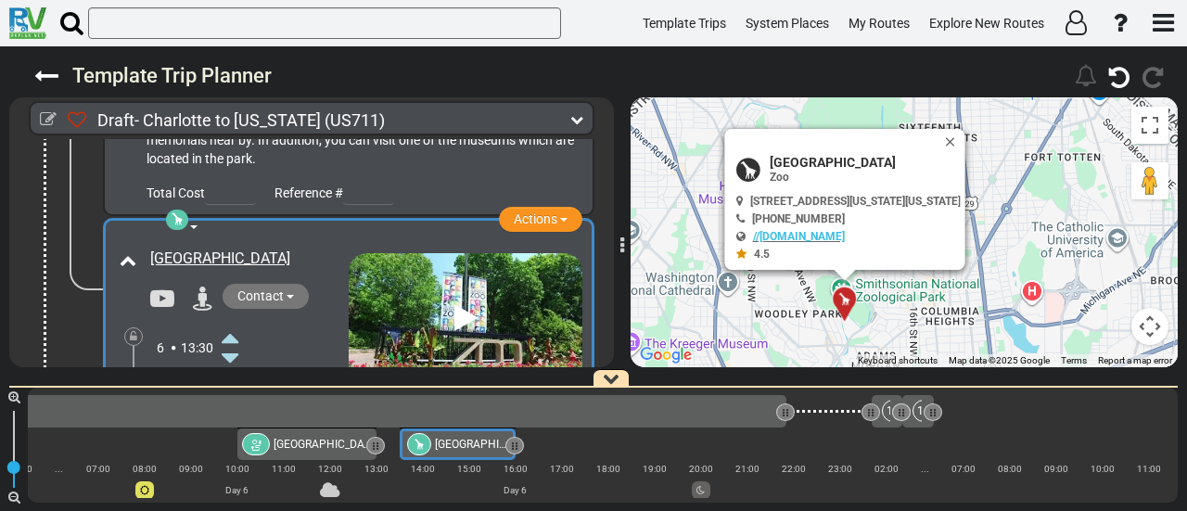
click at [230, 404] on icon at bounding box center [230, 419] width 17 height 30
click at [881, 155] on span "[GEOGRAPHIC_DATA]" at bounding box center [864, 162] width 191 height 15
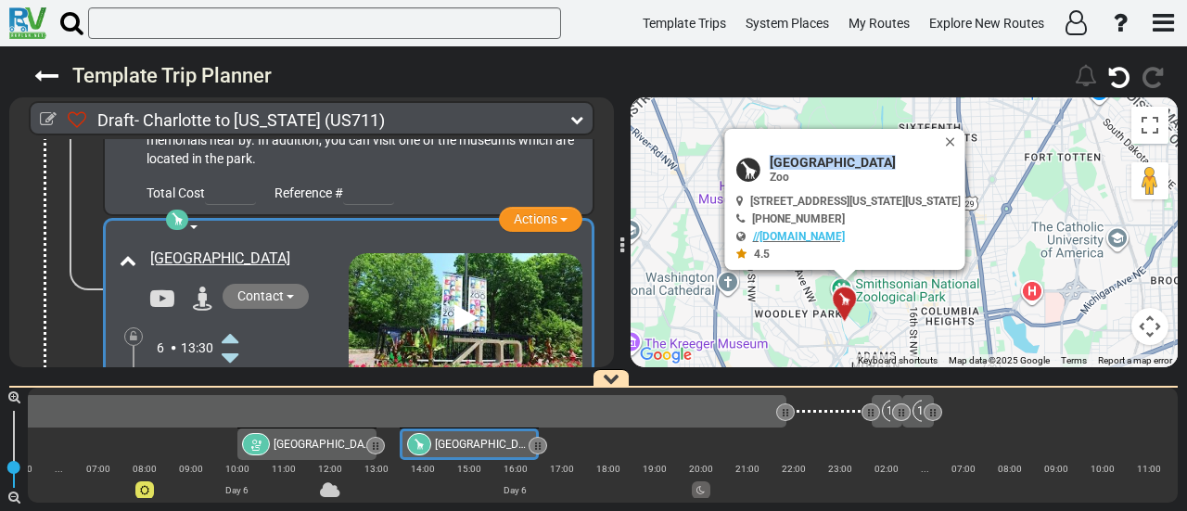
copy div "[GEOGRAPHIC_DATA]"
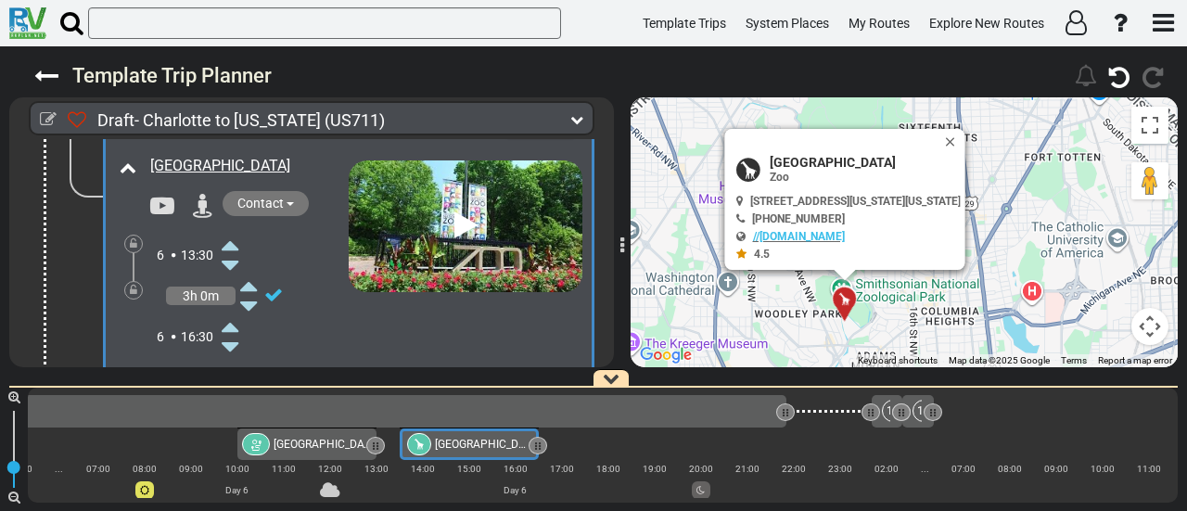
click at [234, 332] on icon at bounding box center [230, 347] width 17 height 30
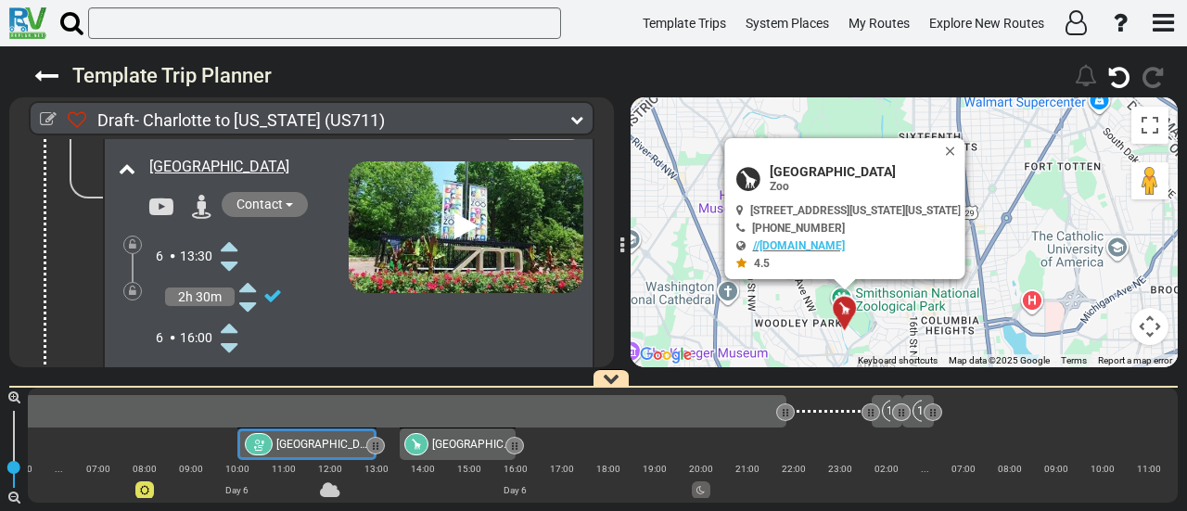
click at [326, 443] on span "[GEOGRAPHIC_DATA]" at bounding box center [329, 444] width 107 height 13
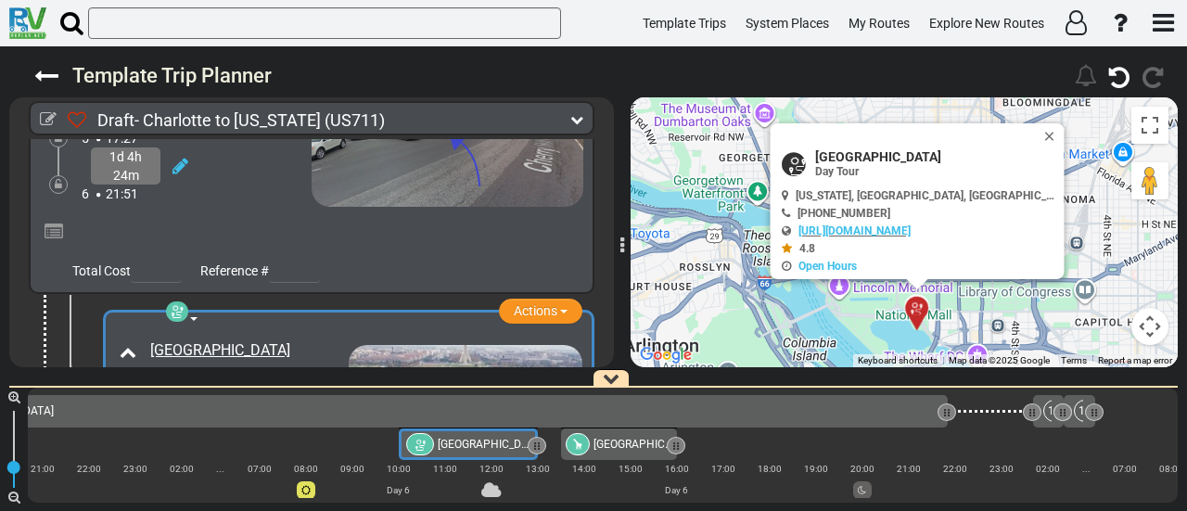
click at [862, 151] on span "[GEOGRAPHIC_DATA]" at bounding box center [935, 156] width 241 height 15
copy div "[GEOGRAPHIC_DATA]"
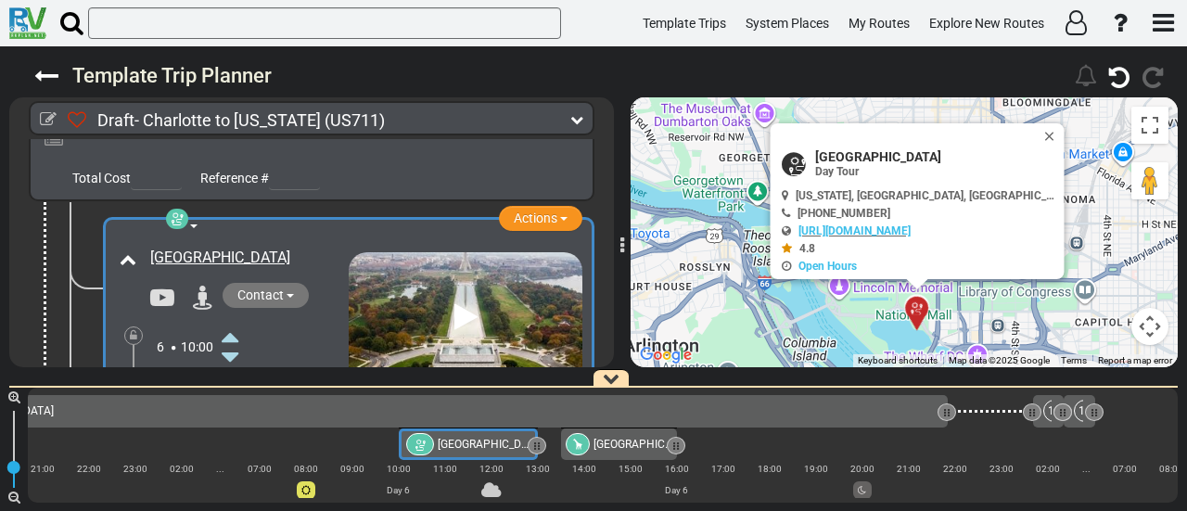
click at [234, 342] on icon at bounding box center [230, 357] width 17 height 30
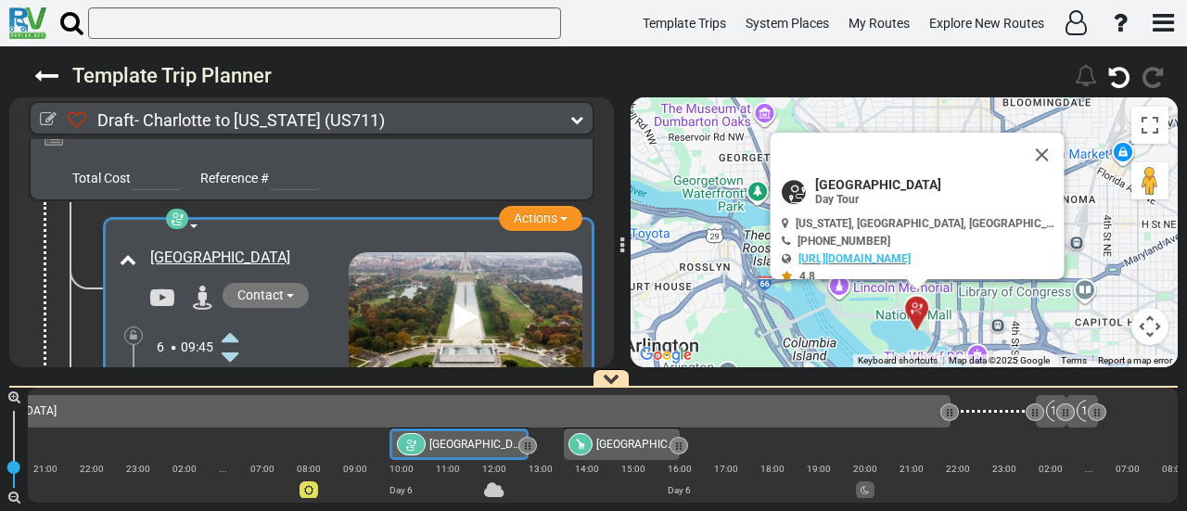
click at [234, 342] on icon at bounding box center [230, 357] width 17 height 30
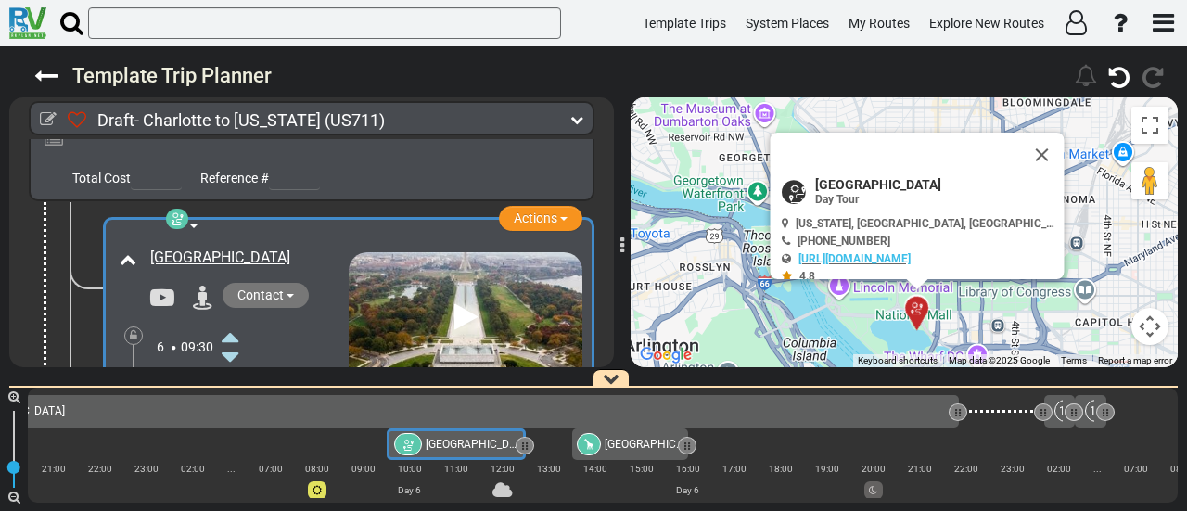
click at [234, 342] on icon at bounding box center [230, 357] width 17 height 30
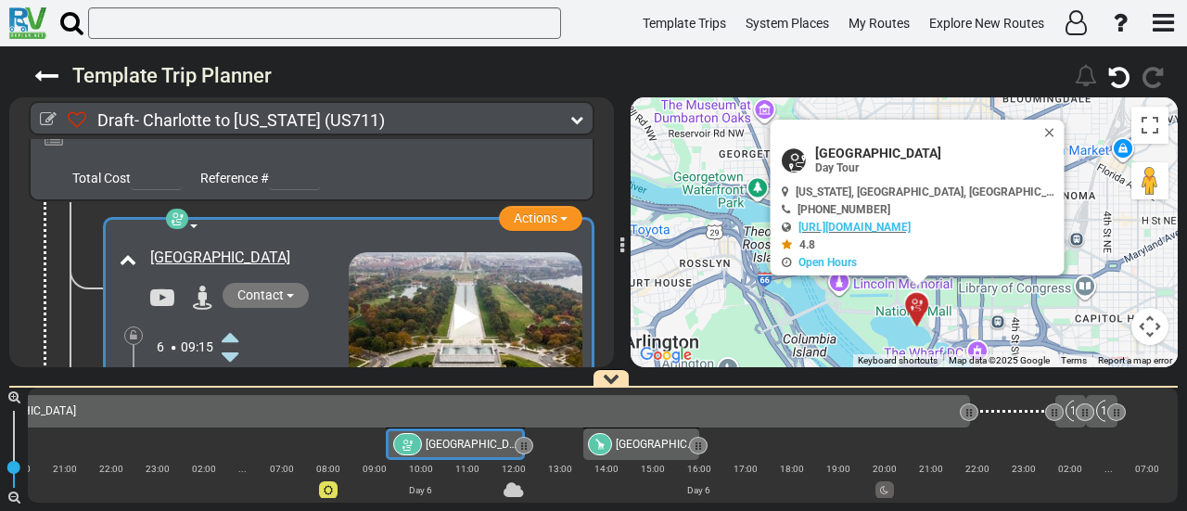
click at [234, 342] on icon at bounding box center [230, 357] width 17 height 30
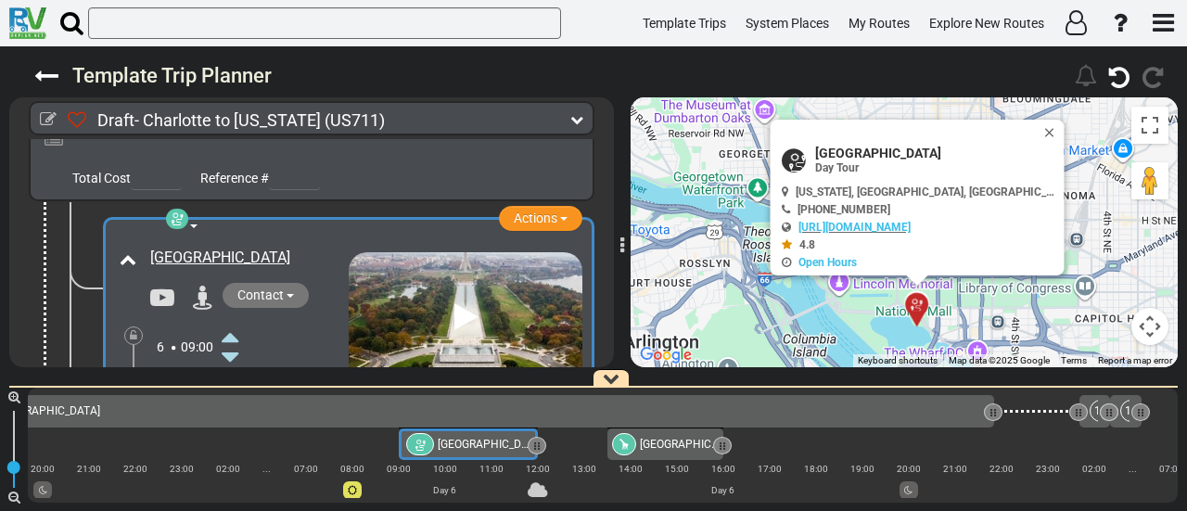
click at [648, 444] on span "[GEOGRAPHIC_DATA]" at bounding box center [693, 444] width 107 height 13
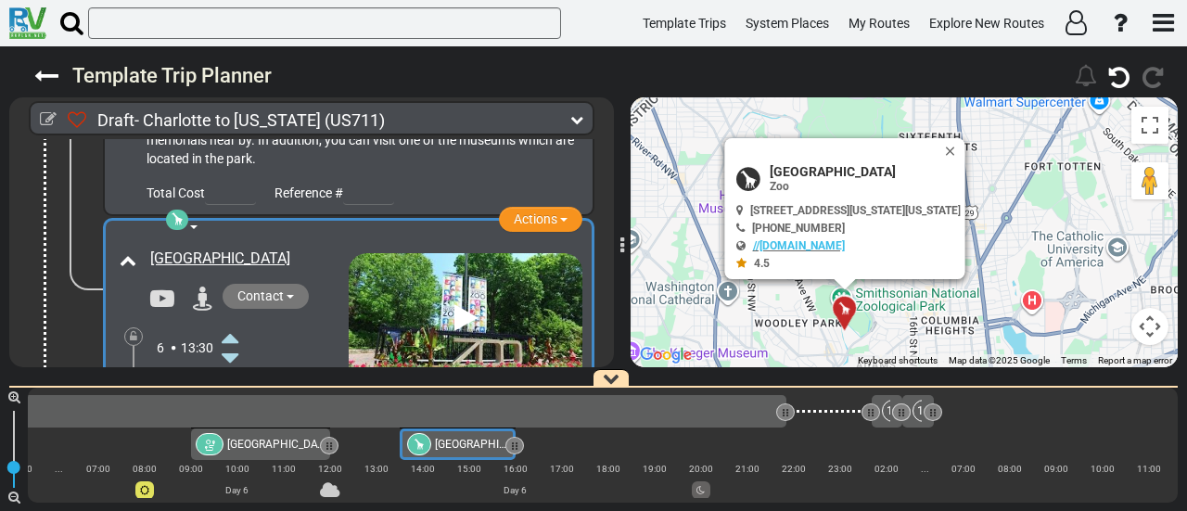
click at [231, 343] on icon at bounding box center [230, 358] width 17 height 30
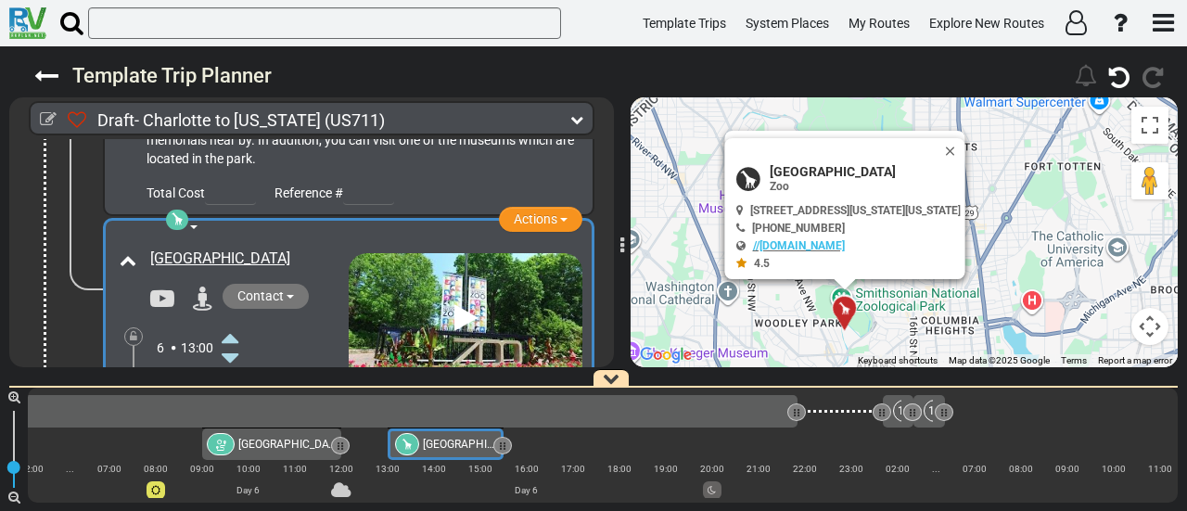
click at [231, 343] on icon at bounding box center [230, 358] width 17 height 30
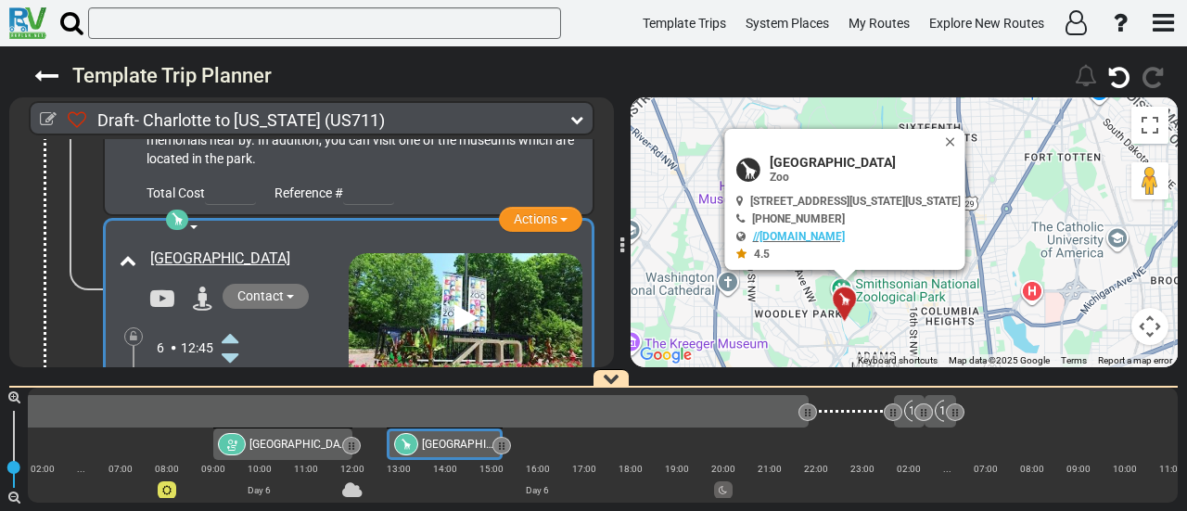
click at [231, 343] on icon at bounding box center [230, 358] width 17 height 30
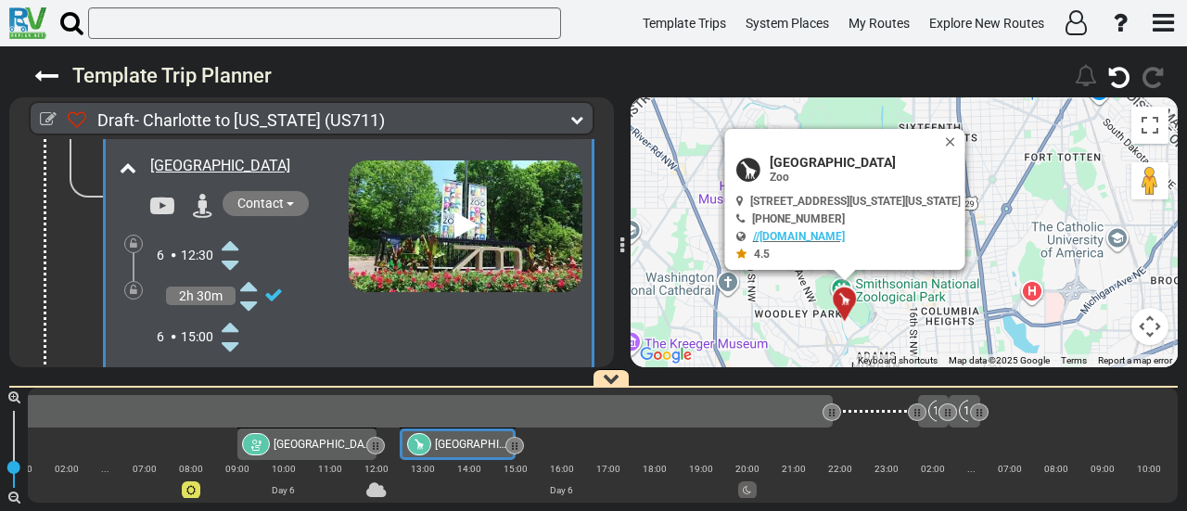
click at [232, 312] on icon at bounding box center [230, 327] width 17 height 30
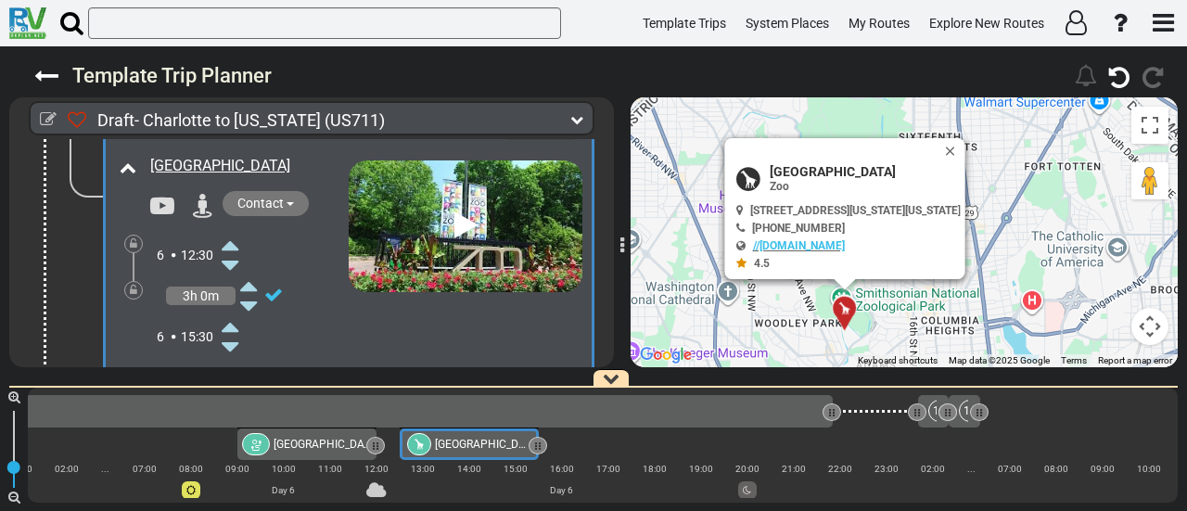
click at [232, 312] on icon at bounding box center [230, 327] width 17 height 30
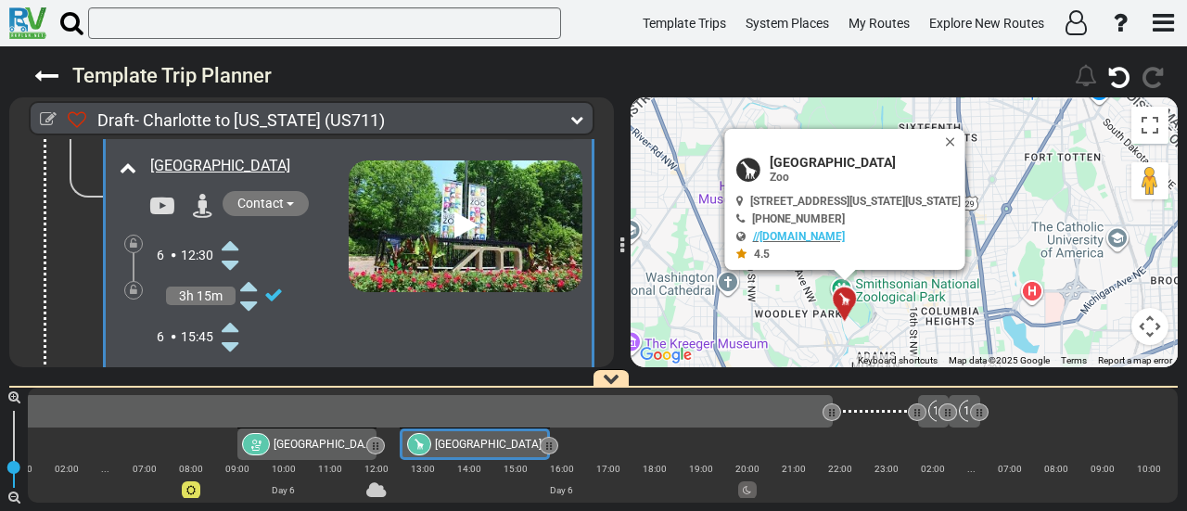
click at [232, 312] on icon at bounding box center [230, 327] width 17 height 30
click at [674, 413] on div "17 Cherry Hill Park" at bounding box center [297, 411] width 1047 height 22
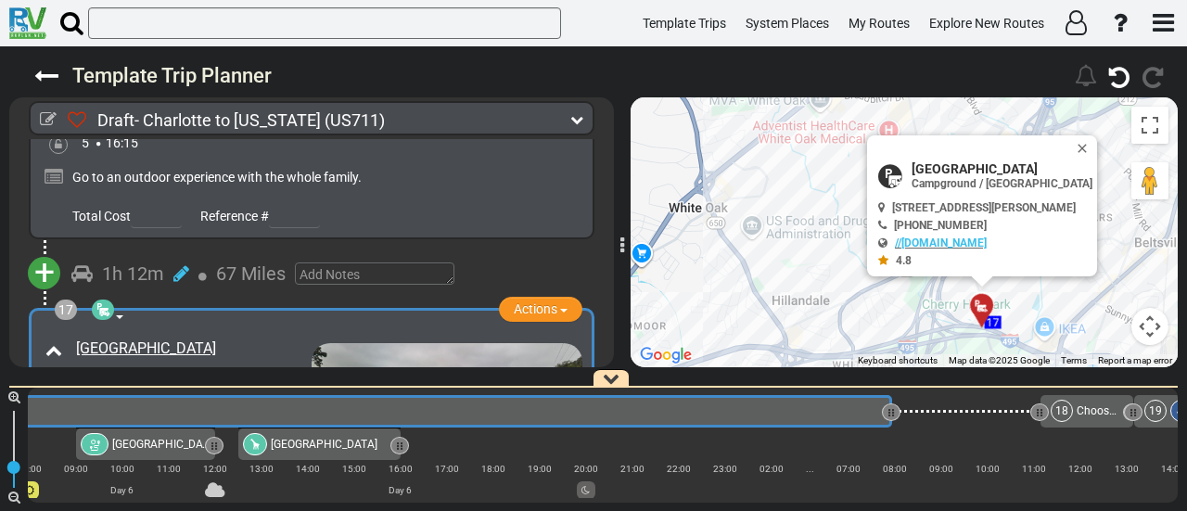
drag, startPoint x: 668, startPoint y: 413, endPoint x: 889, endPoint y: 422, distance: 221.8
click at [889, 422] on div "17 Cherry Hill Park" at bounding box center [247, 411] width 1291 height 32
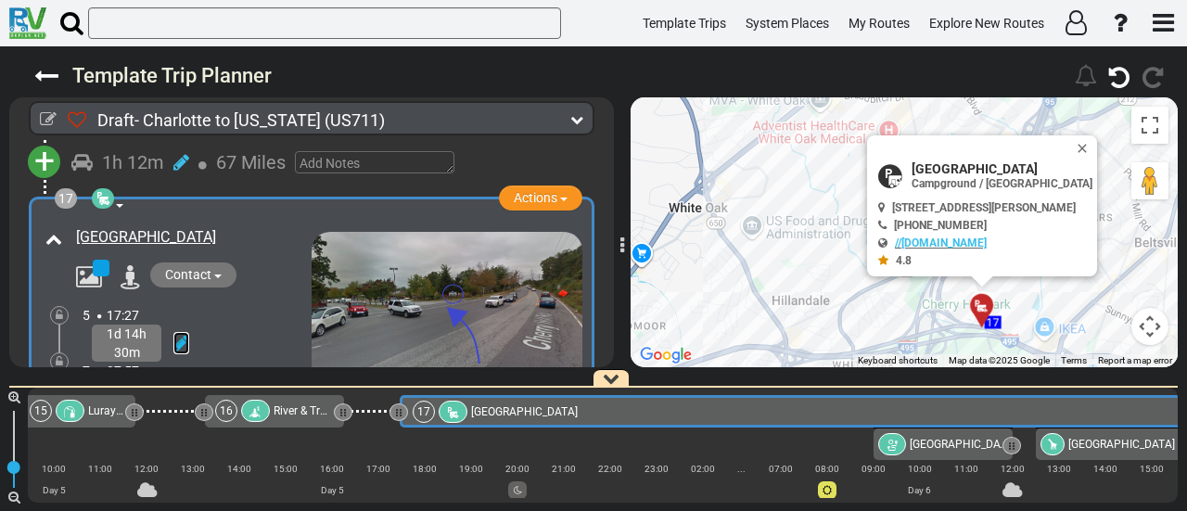
click at [180, 334] on icon at bounding box center [181, 343] width 16 height 19
click at [159, 383] on icon at bounding box center [155, 398] width 17 height 30
click at [56, 356] on icon at bounding box center [59, 361] width 7 height 11
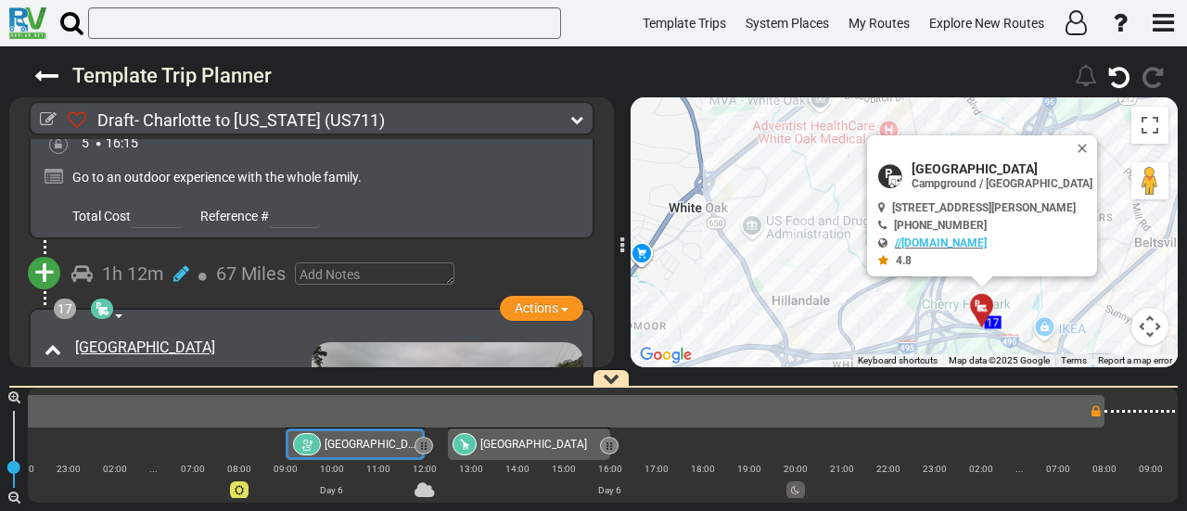
click at [356, 440] on span "[GEOGRAPHIC_DATA]" at bounding box center [377, 444] width 107 height 13
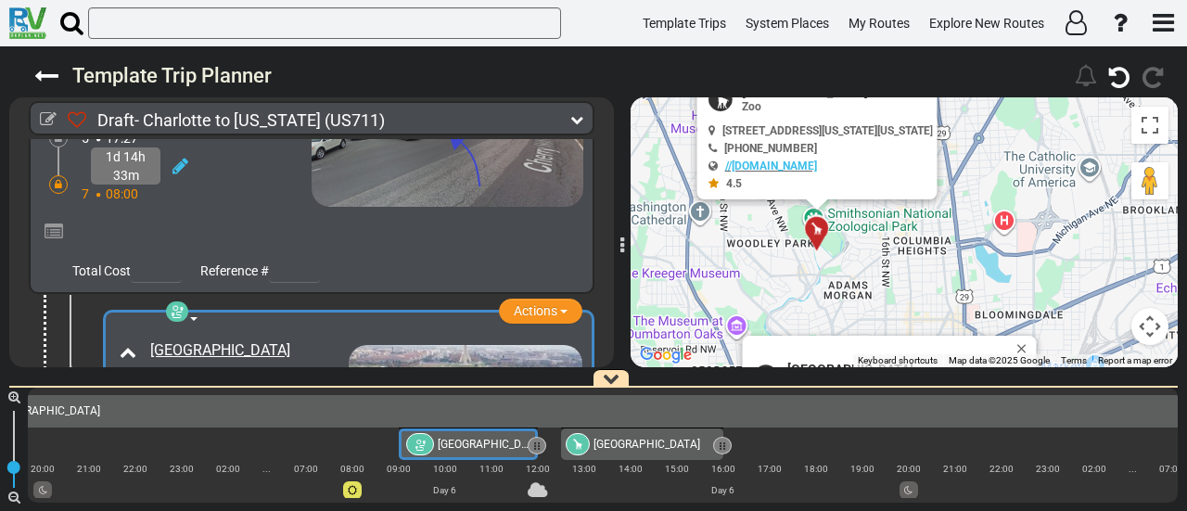
click at [173, 304] on icon at bounding box center [177, 311] width 19 height 15
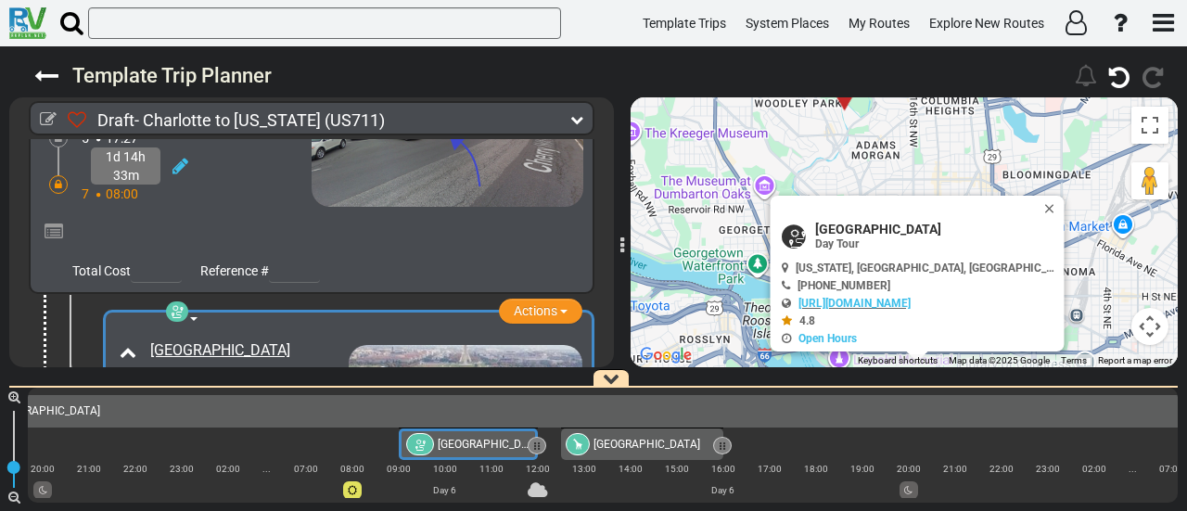
click at [179, 304] on icon at bounding box center [177, 311] width 19 height 15
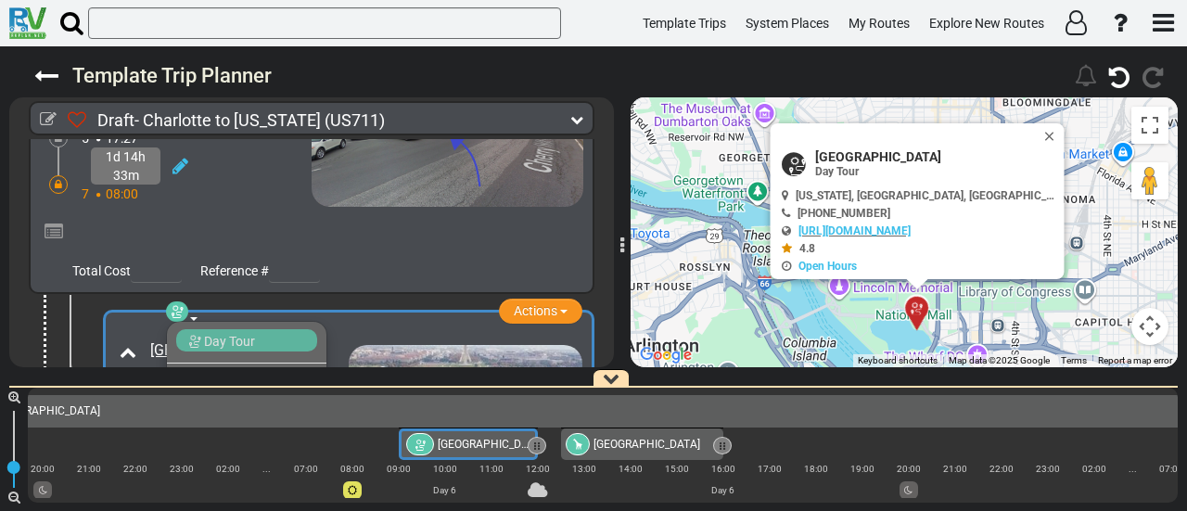
click at [224, 379] on span "Heritage" at bounding box center [231, 386] width 49 height 15
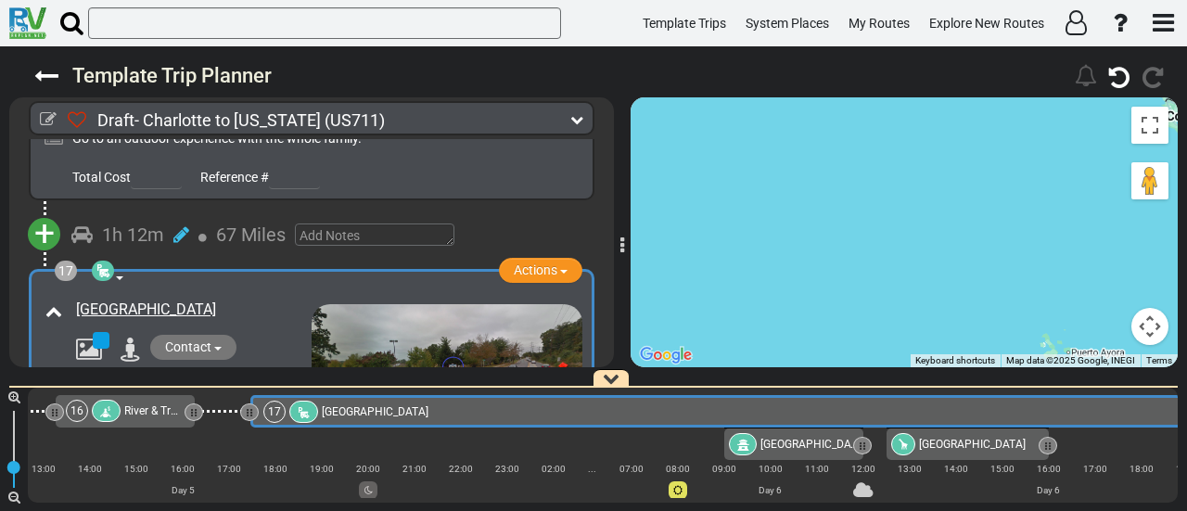
scroll to position [0, 3597]
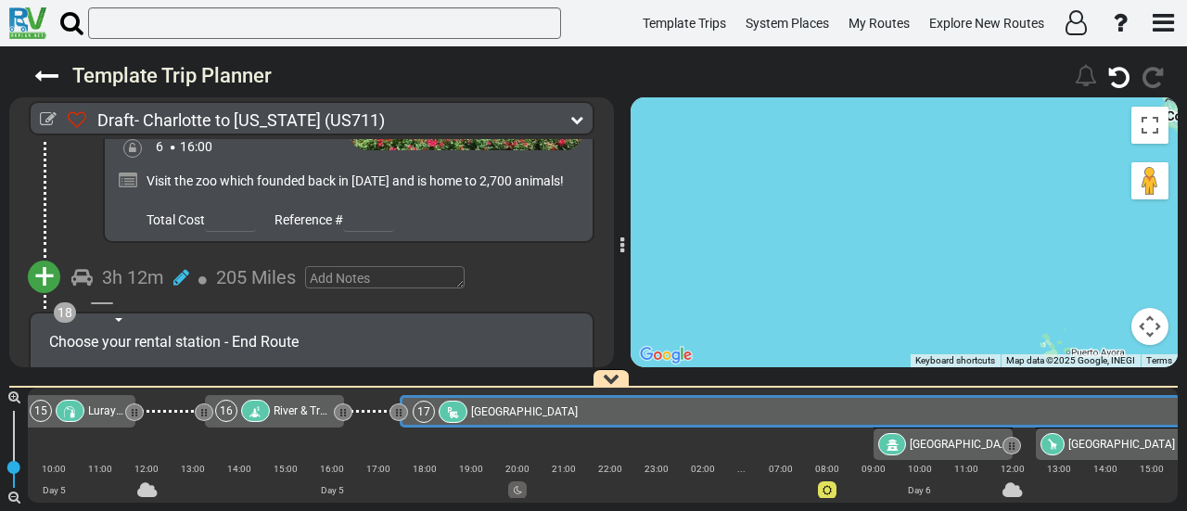
click at [40, 255] on span "+" at bounding box center [44, 276] width 20 height 43
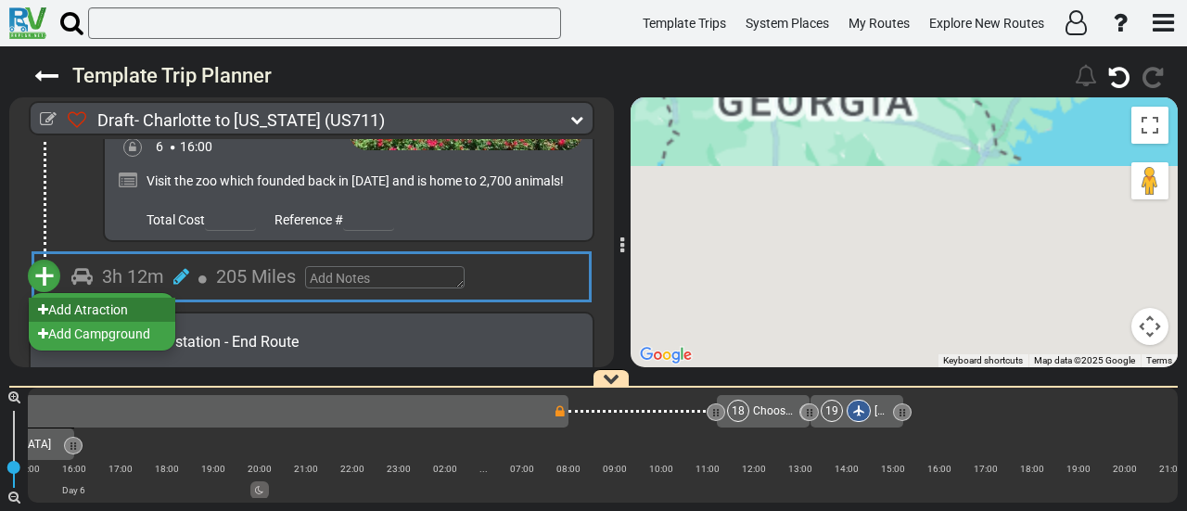
scroll to position [0, 4784]
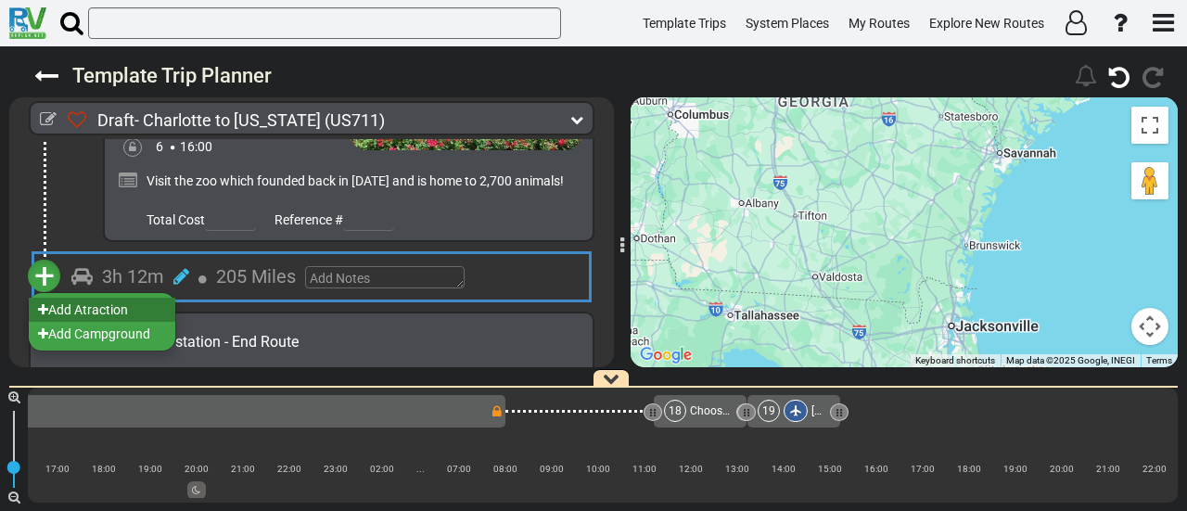
click at [96, 298] on li "Add Atraction" at bounding box center [102, 310] width 146 height 24
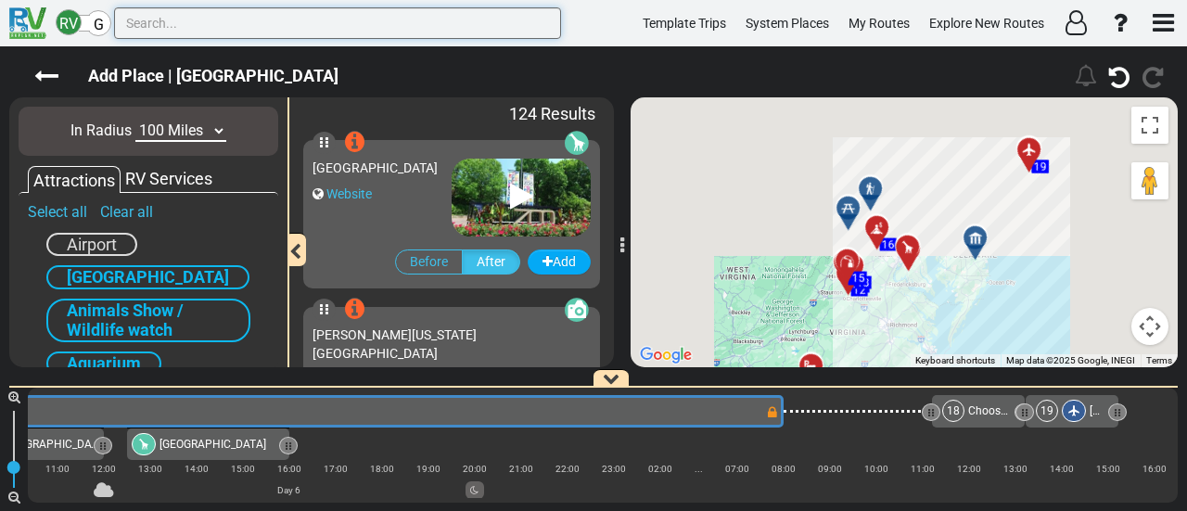
click at [225, 27] on input "text" at bounding box center [337, 23] width 447 height 32
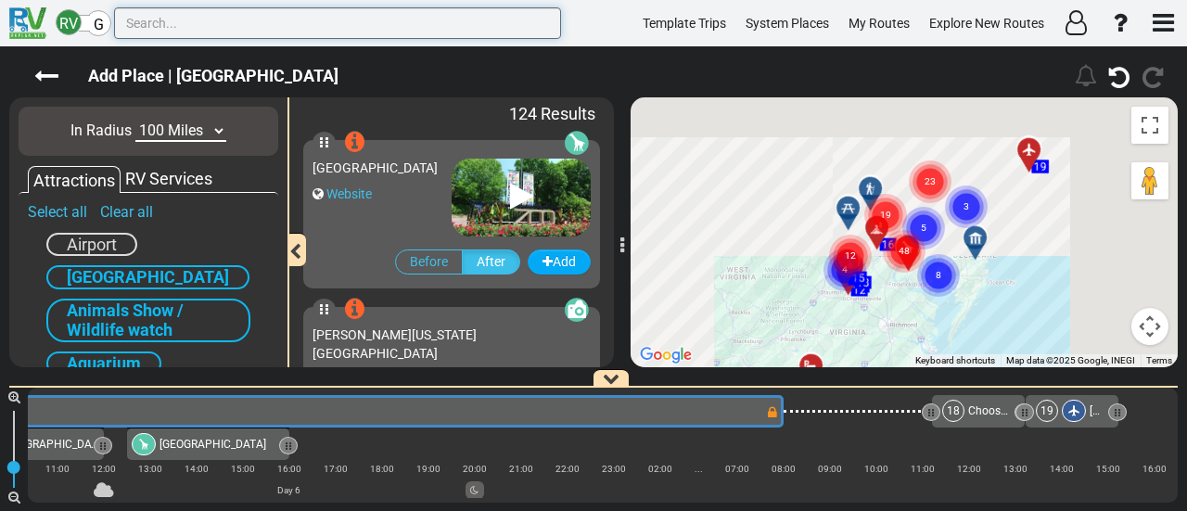
scroll to position [0, 3597]
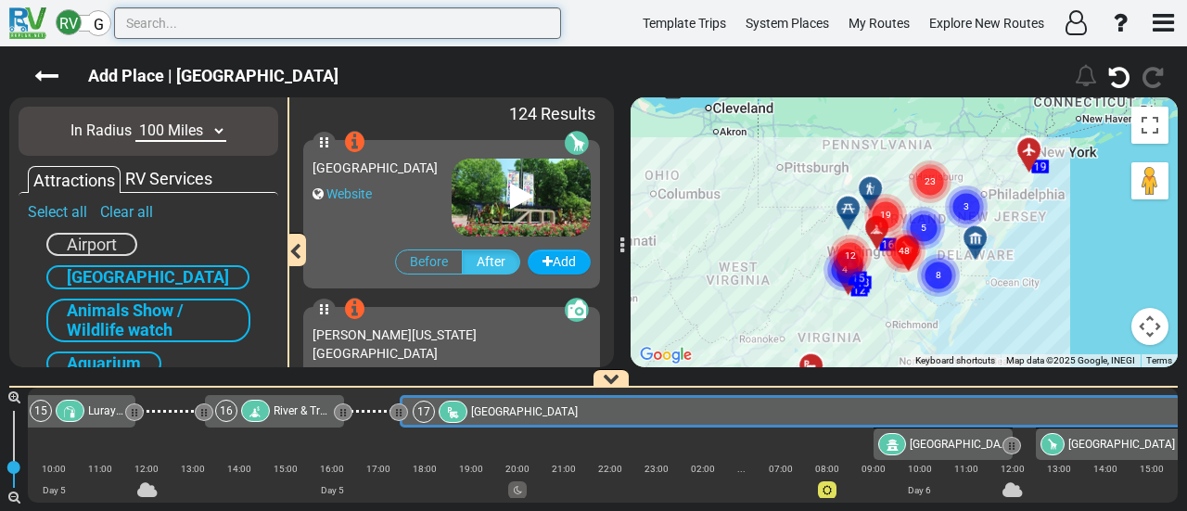
paste input "Independence Hall"
type input "Independence Hall"
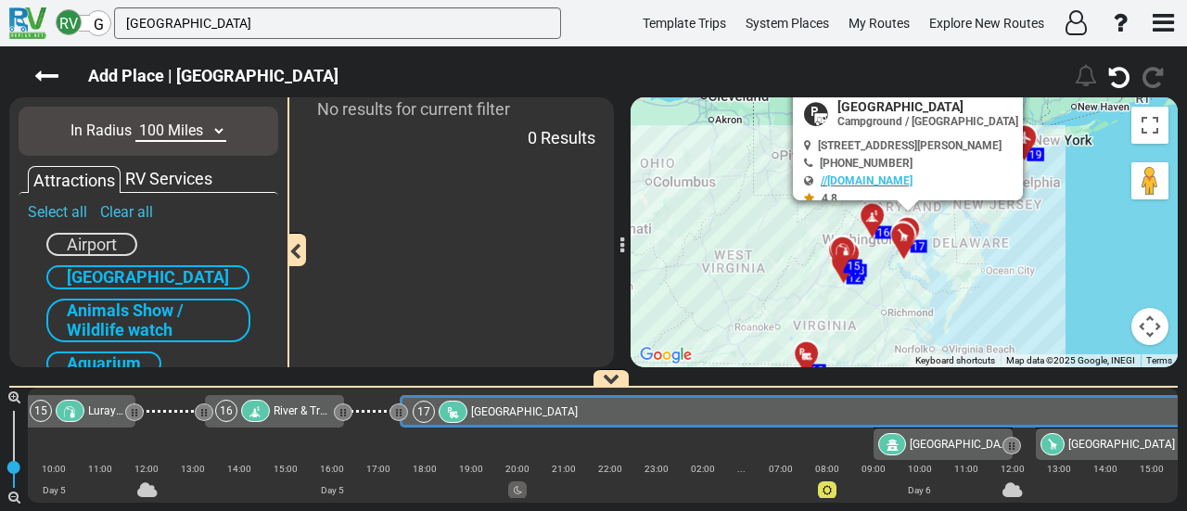
click at [168, 125] on select "10 Miles 50 Miles 100 Miles 250 Miles 500 Miles 1000 Miles" at bounding box center [180, 131] width 91 height 21
click at [135, 121] on select "10 Miles 50 Miles 100 Miles 250 Miles 500 Miles 1000 Miles" at bounding box center [180, 131] width 91 height 21
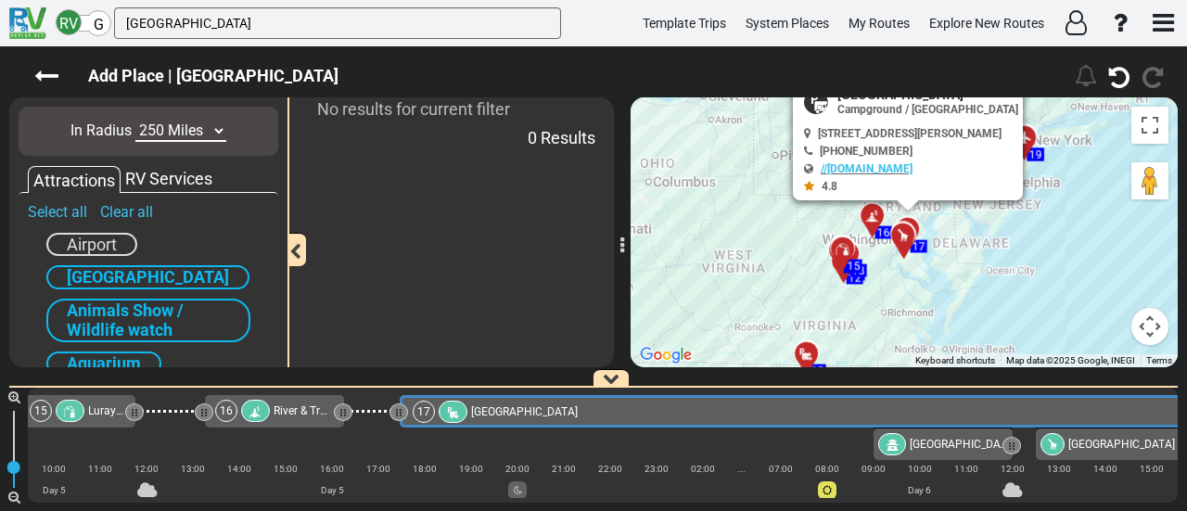
click at [187, 134] on select "10 Miles 50 Miles 100 Miles 250 Miles 500 Miles 1000 Miles" at bounding box center [180, 131] width 91 height 21
click at [135, 121] on select "10 Miles 50 Miles 100 Miles 250 Miles 500 Miles 1000 Miles" at bounding box center [180, 131] width 91 height 21
click at [198, 127] on select "10 Miles 50 Miles 100 Miles 250 Miles 500 Miles 1000 Miles" at bounding box center [180, 131] width 91 height 21
click at [135, 121] on select "10 Miles 50 Miles 100 Miles 250 Miles 500 Miles 1000 Miles" at bounding box center [180, 131] width 91 height 21
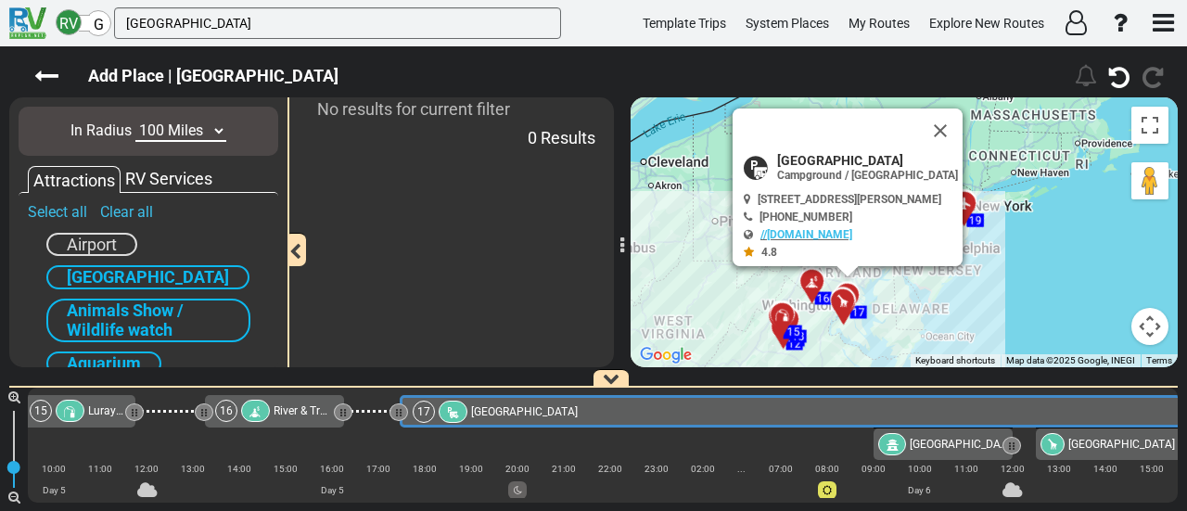
drag, startPoint x: 1031, startPoint y: 324, endPoint x: 1020, endPoint y: 334, distance: 14.5
click at [1020, 334] on div "To activate drag with keyboard, press Alt + Enter. Once in keyboard drag state,…" at bounding box center [903, 232] width 547 height 270
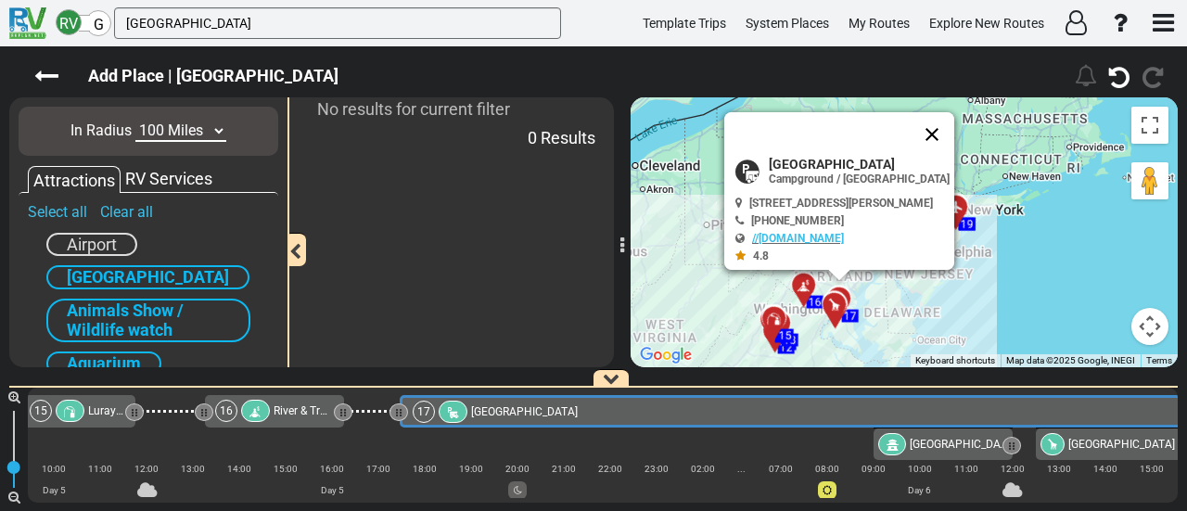
click at [954, 127] on button "Close" at bounding box center [931, 134] width 45 height 45
click at [954, 133] on button "Close" at bounding box center [931, 134] width 45 height 45
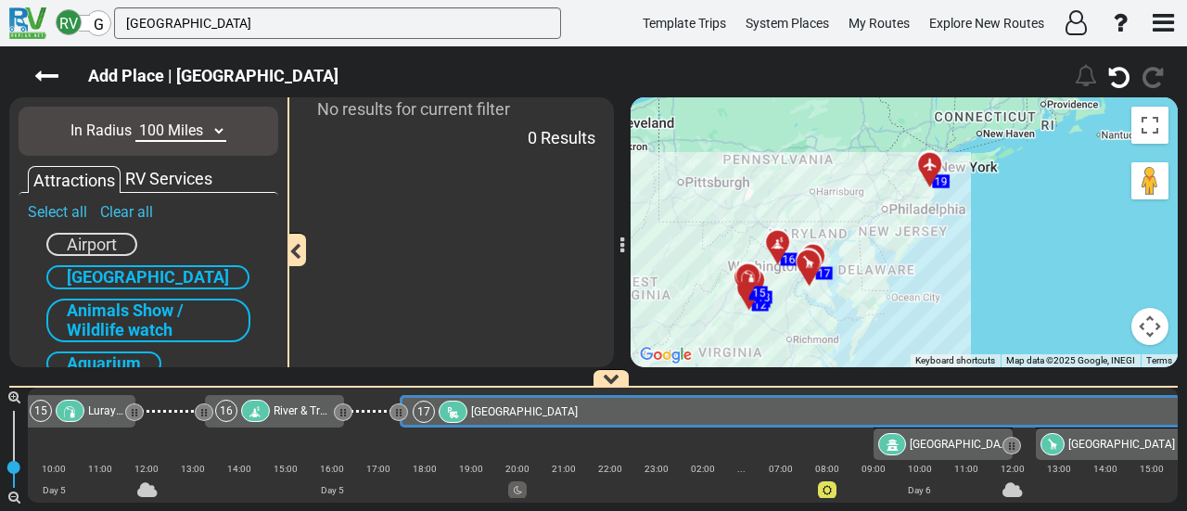
drag, startPoint x: 1017, startPoint y: 283, endPoint x: 981, endPoint y: 225, distance: 67.9
click at [985, 228] on div "To activate drag with keyboard, press Alt + Enter. Once in keyboard drag state,…" at bounding box center [903, 232] width 547 height 270
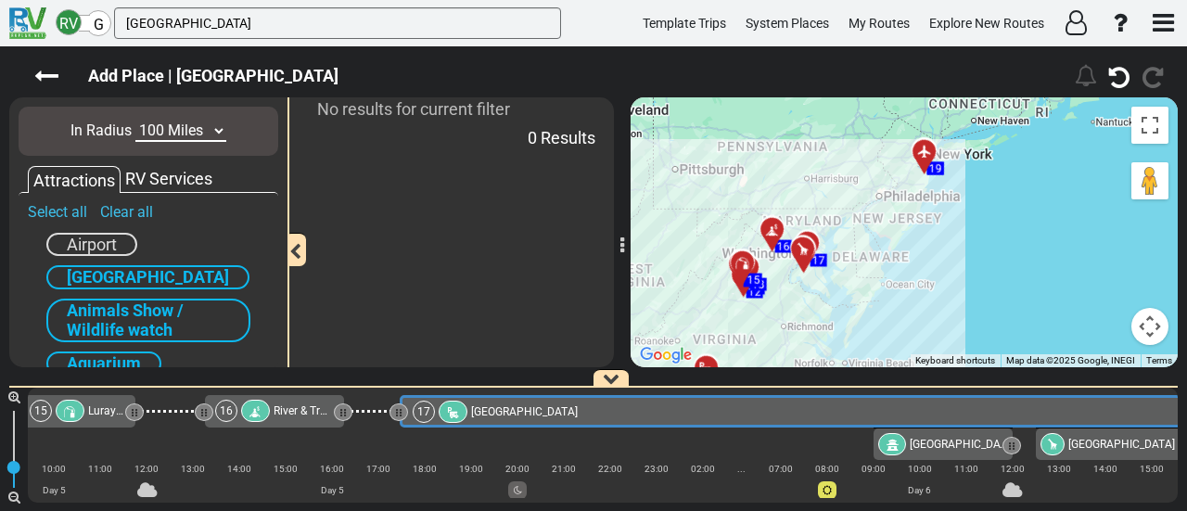
click at [217, 139] on select "10 Miles 50 Miles 100 Miles 250 Miles 500 Miles 1000 Miles" at bounding box center [180, 131] width 91 height 21
select select "number:250"
click at [135, 121] on select "10 Miles 50 Miles 100 Miles 250 Miles 500 Miles 1000 Miles" at bounding box center [180, 131] width 91 height 21
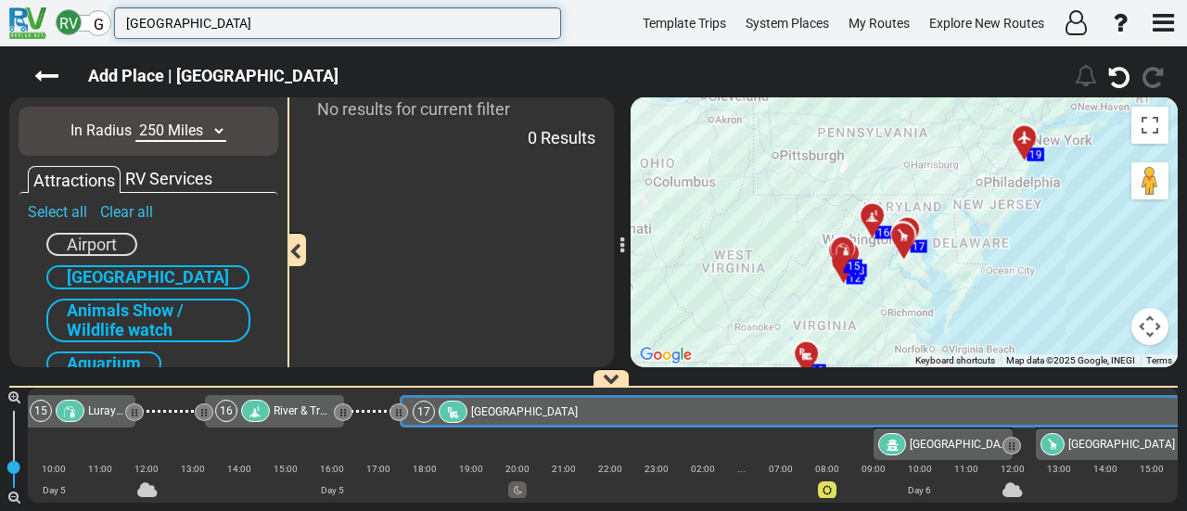
drag, startPoint x: 210, startPoint y: 25, endPoint x: 299, endPoint y: 31, distance: 88.2
click at [299, 31] on input "Independence Hall" at bounding box center [337, 23] width 447 height 32
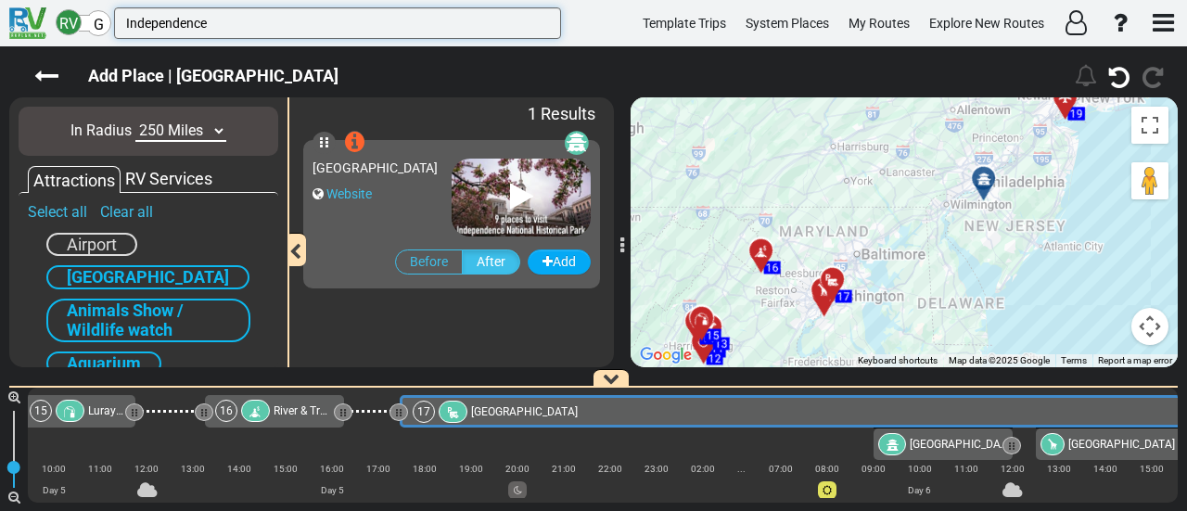
type input "Independence"
click at [382, 175] on span "[GEOGRAPHIC_DATA]" at bounding box center [374, 167] width 125 height 15
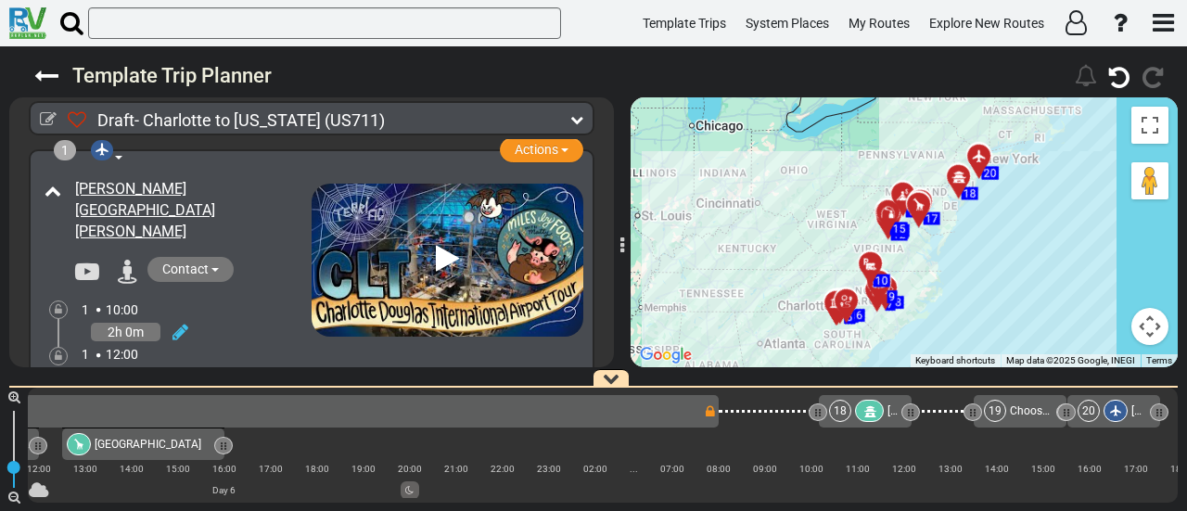
scroll to position [0, 4784]
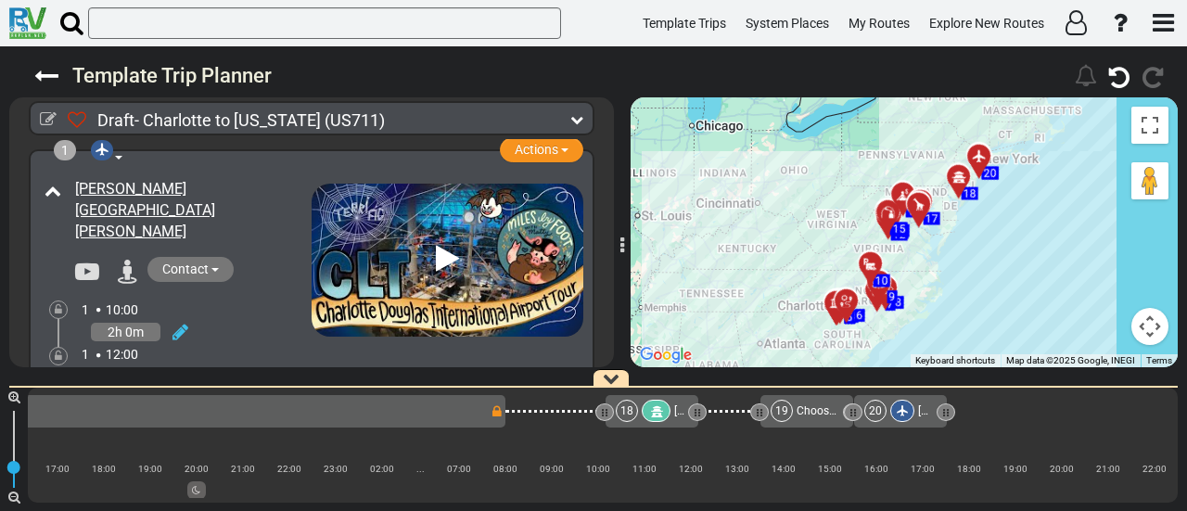
click at [638, 416] on div "18" at bounding box center [645, 411] width 58 height 22
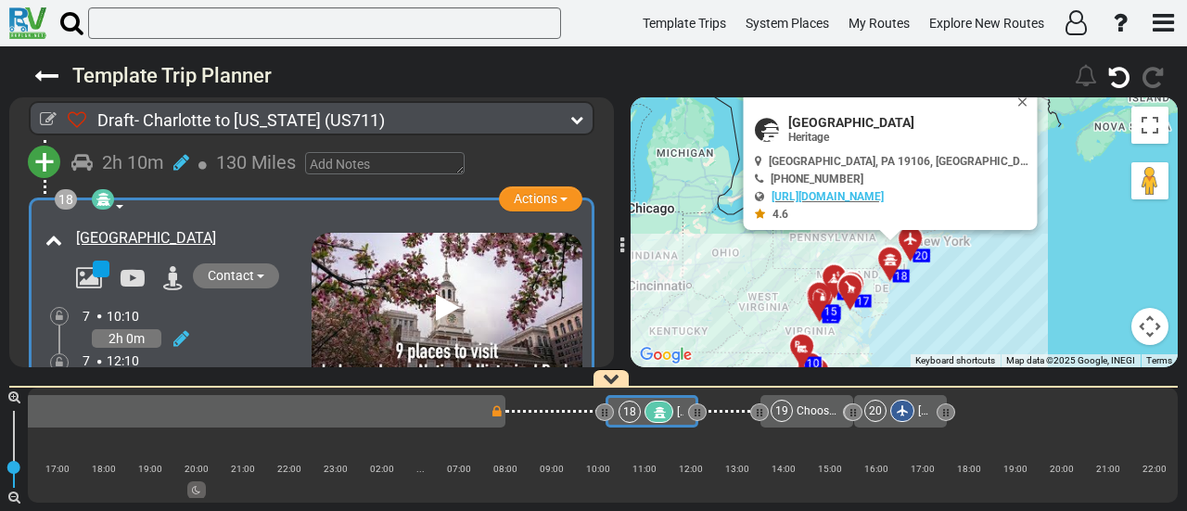
scroll to position [6452, 0]
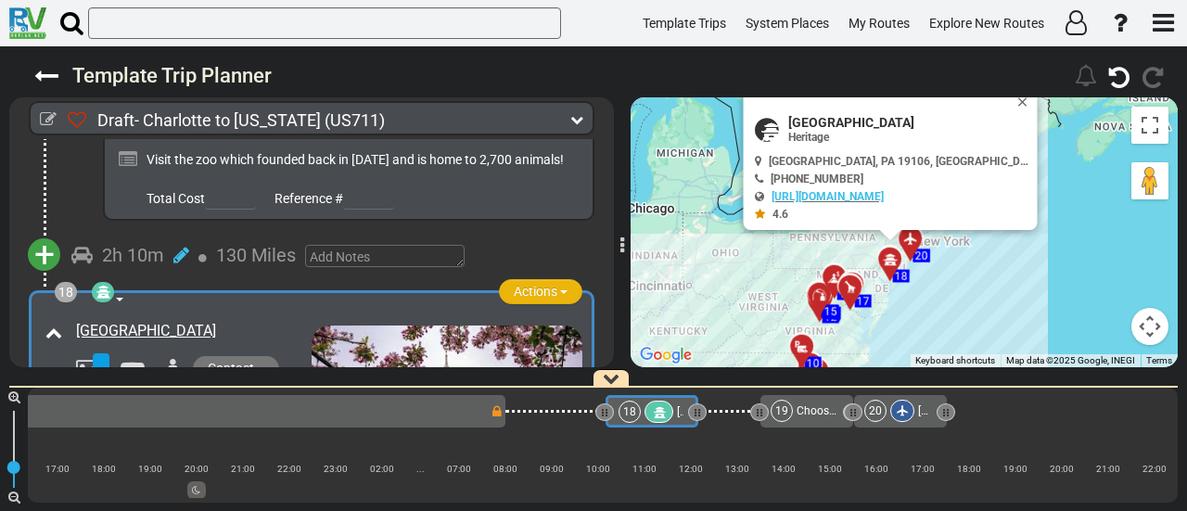
click at [529, 284] on span "Actions" at bounding box center [536, 291] width 44 height 15
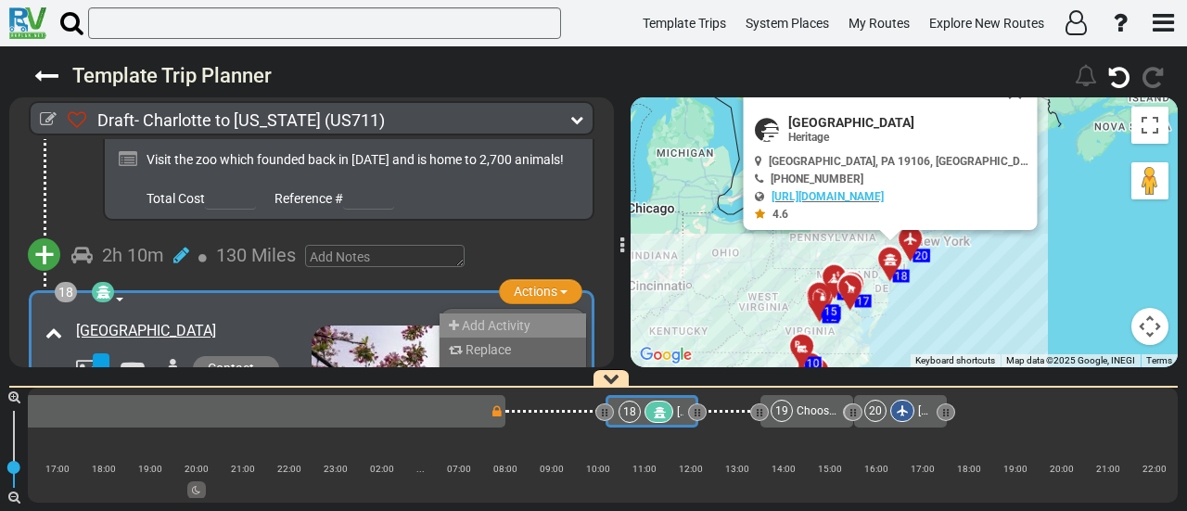
click at [510, 318] on span "Add Activity" at bounding box center [496, 325] width 69 height 15
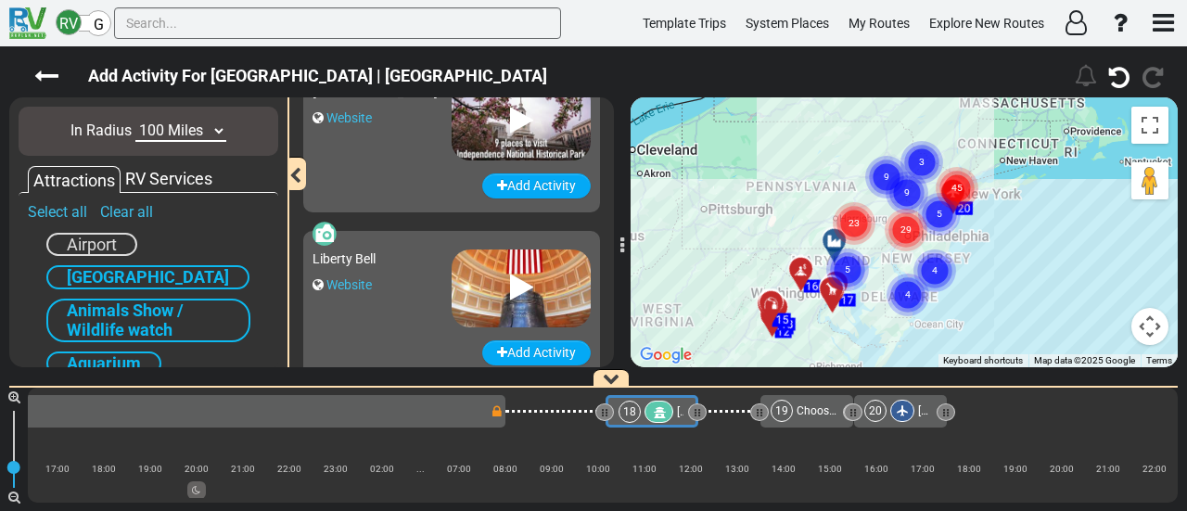
scroll to position [93, 0]
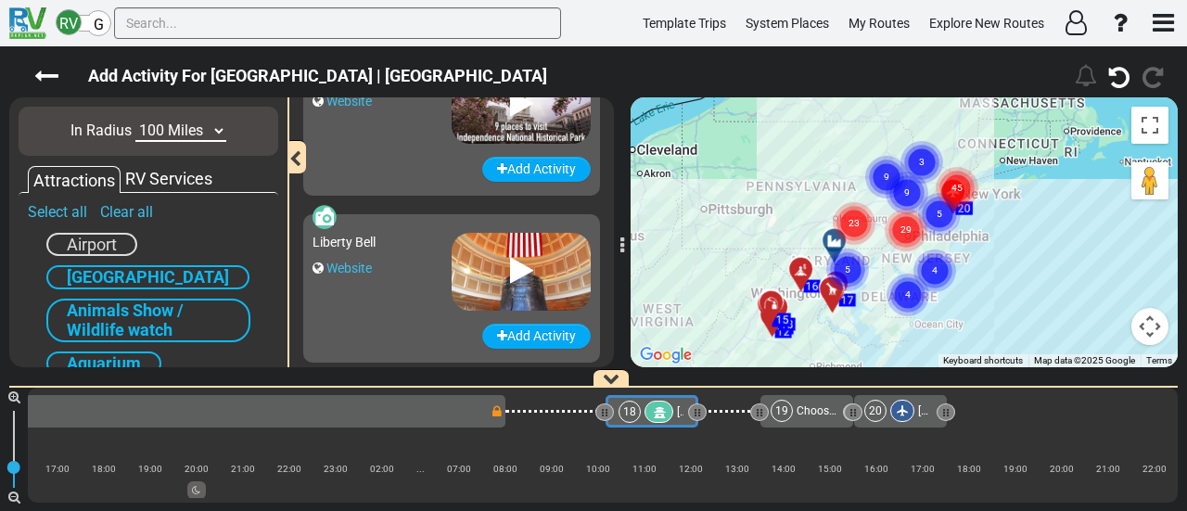
click at [507, 322] on div "Liberty Bell Website" at bounding box center [451, 273] width 278 height 100
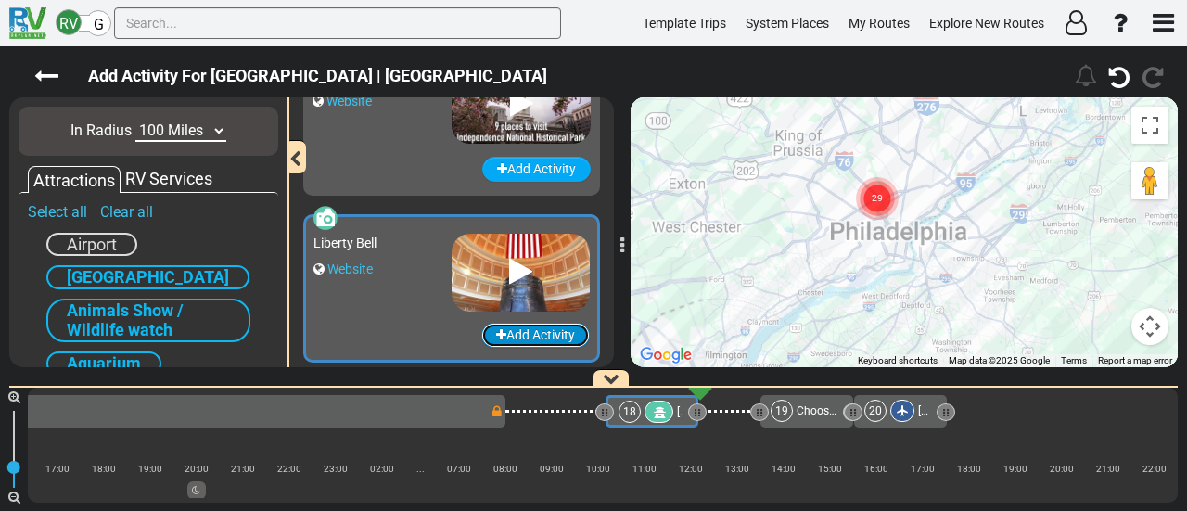
click at [534, 329] on button "Add Activity" at bounding box center [535, 335] width 108 height 25
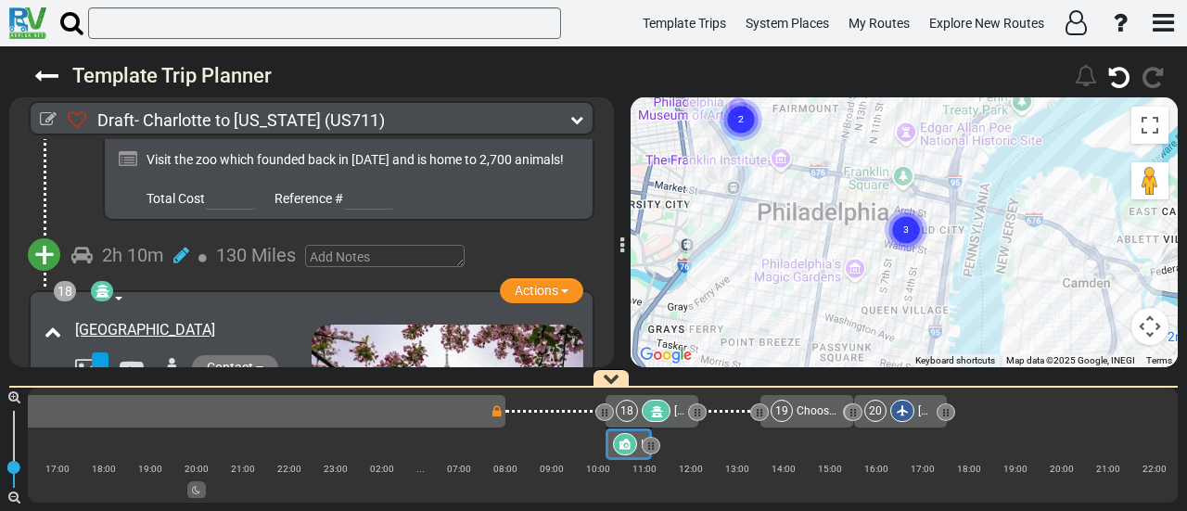
scroll to position [6779, 0]
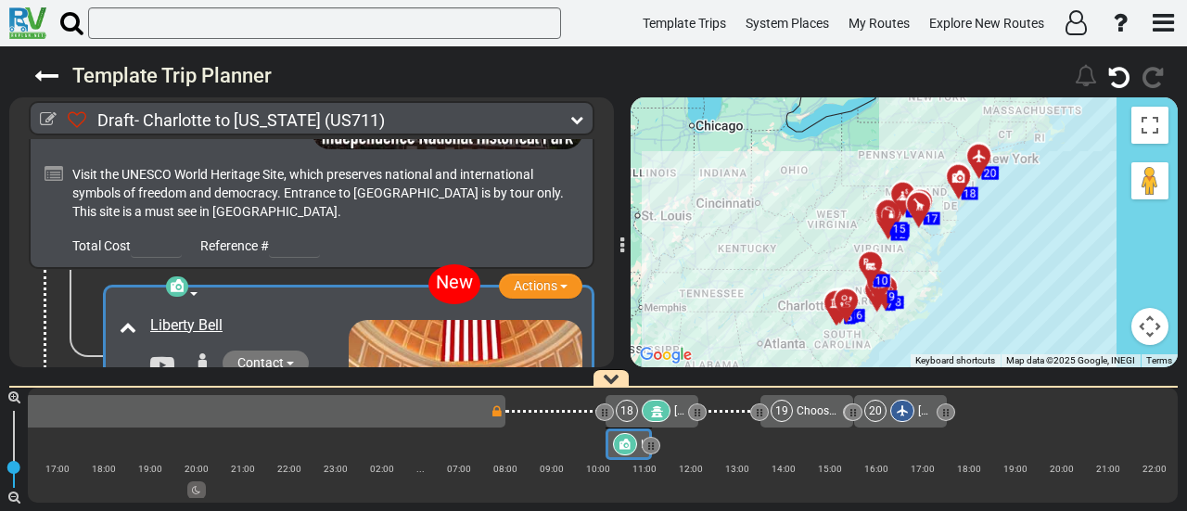
click at [640, 410] on div "18" at bounding box center [645, 411] width 58 height 22
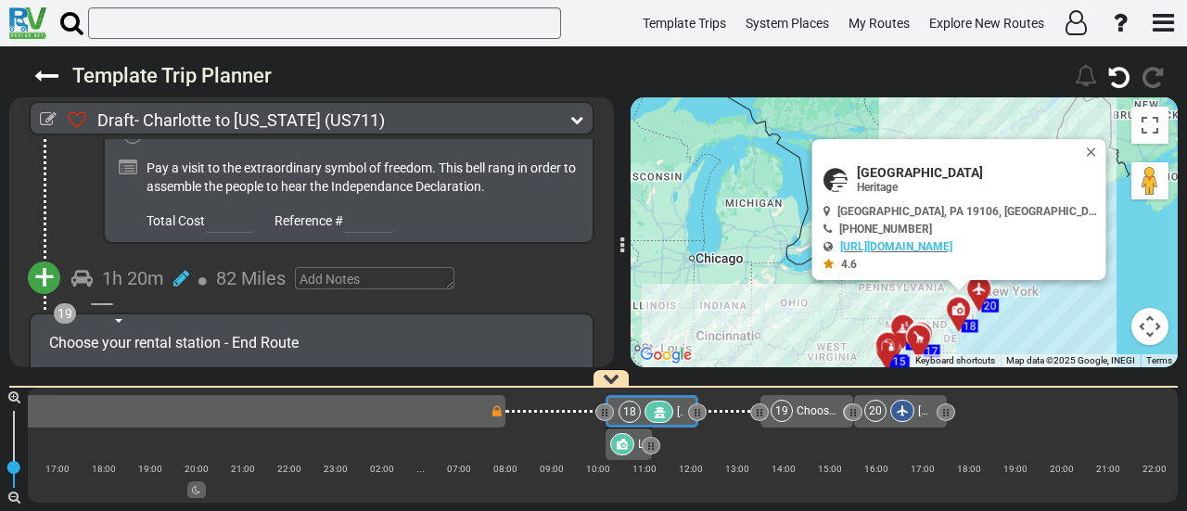
scroll to position [7101, 0]
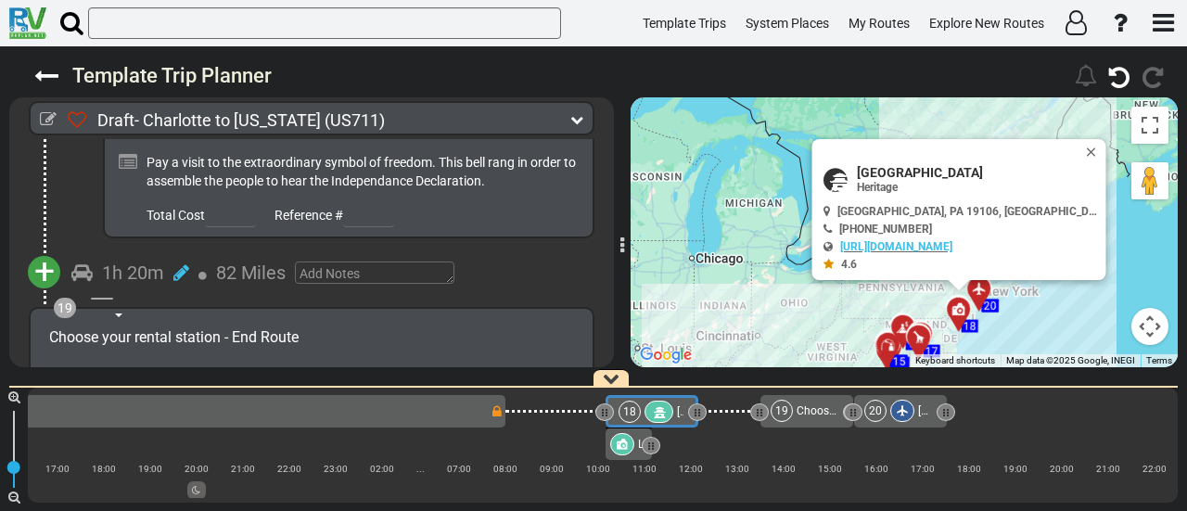
click at [45, 250] on span "+" at bounding box center [44, 271] width 20 height 43
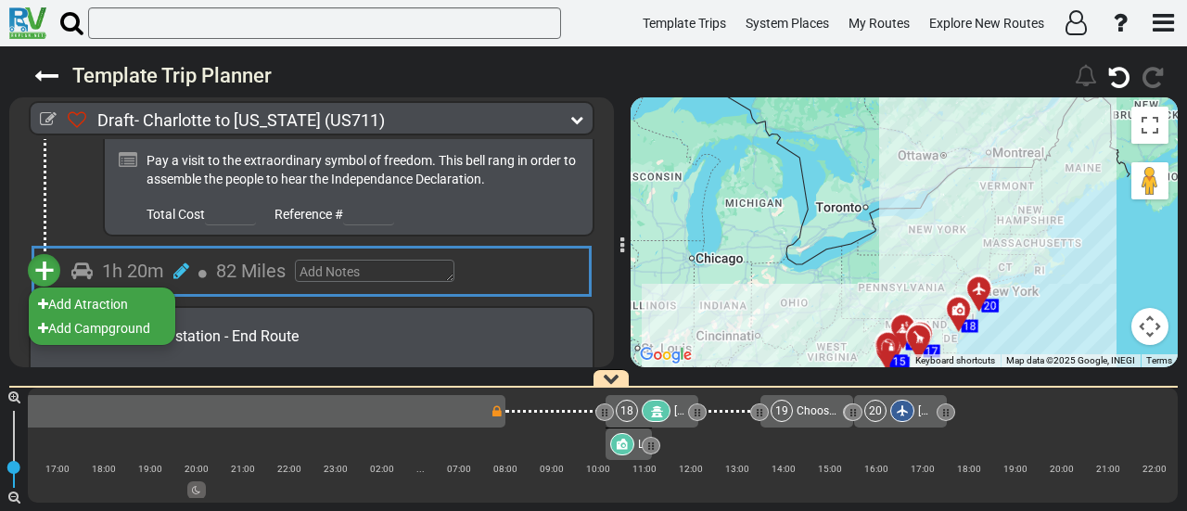
scroll to position [7100, 0]
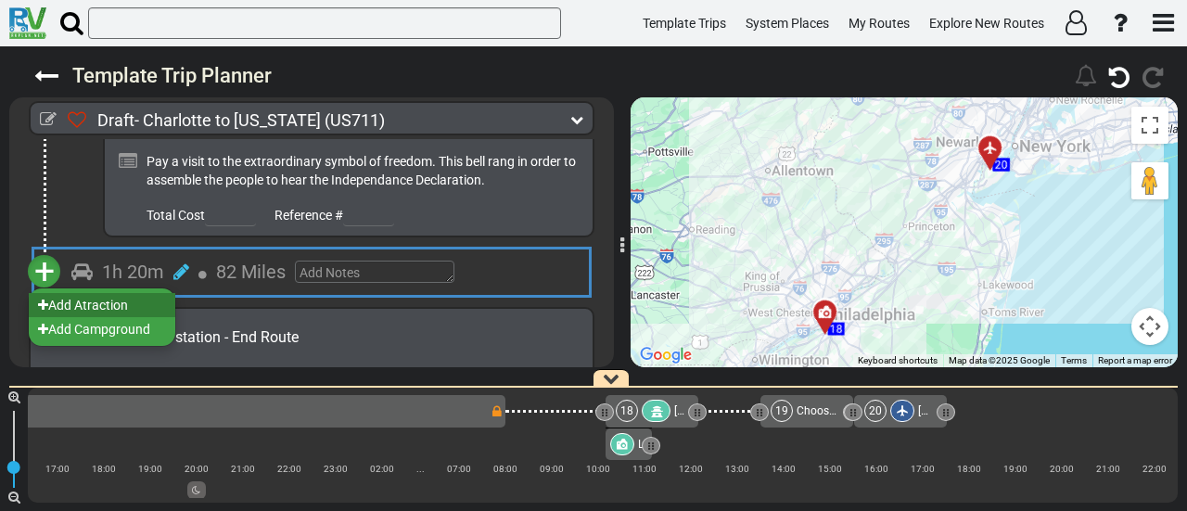
click at [84, 293] on li "Add Atraction" at bounding box center [102, 305] width 146 height 24
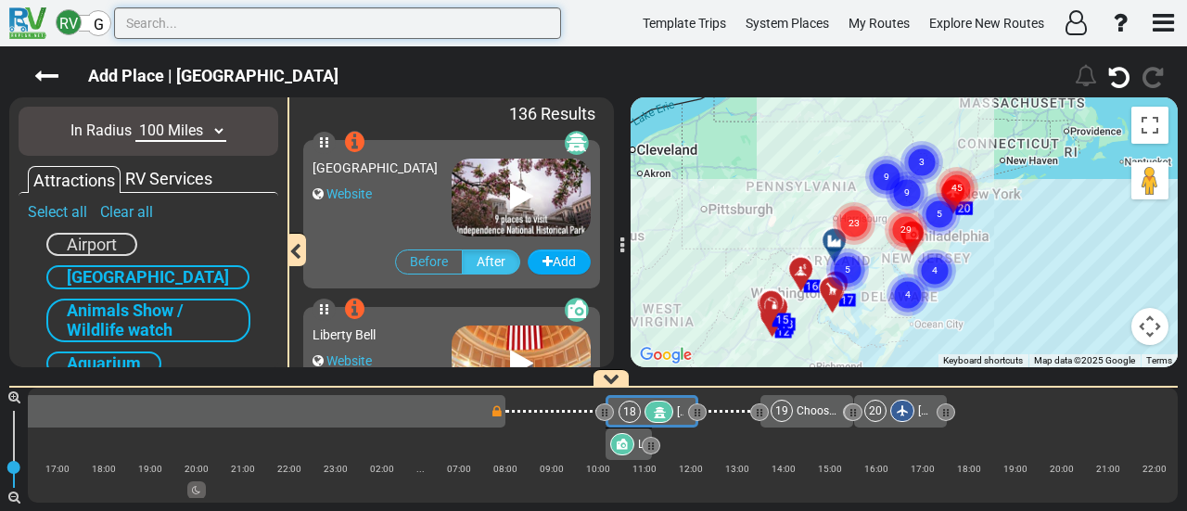
click at [252, 18] on input "text" at bounding box center [337, 23] width 447 height 32
paste input "Reading Terminal Market"
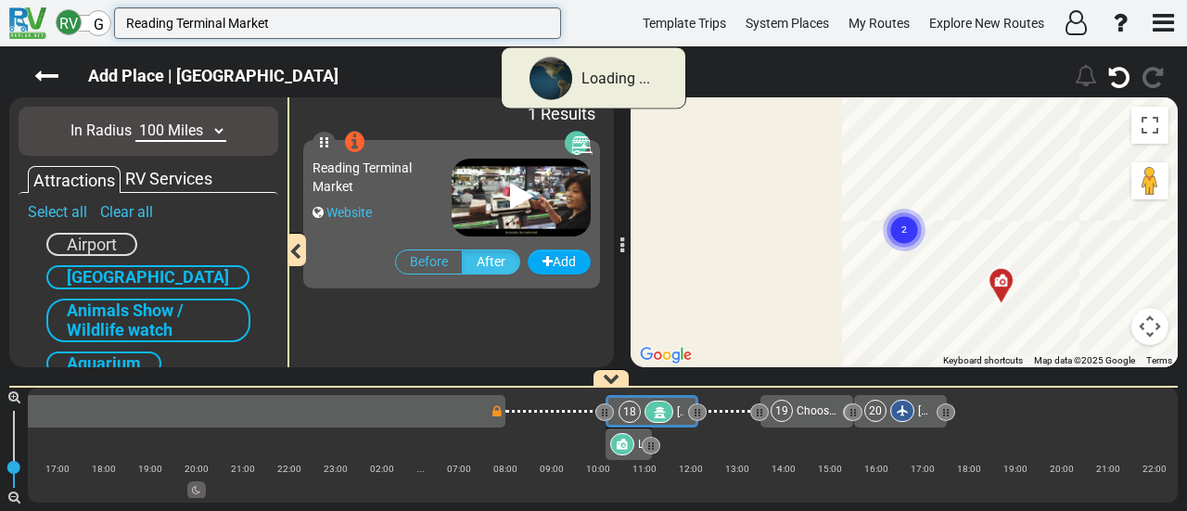
type input "Reading Terminal Market"
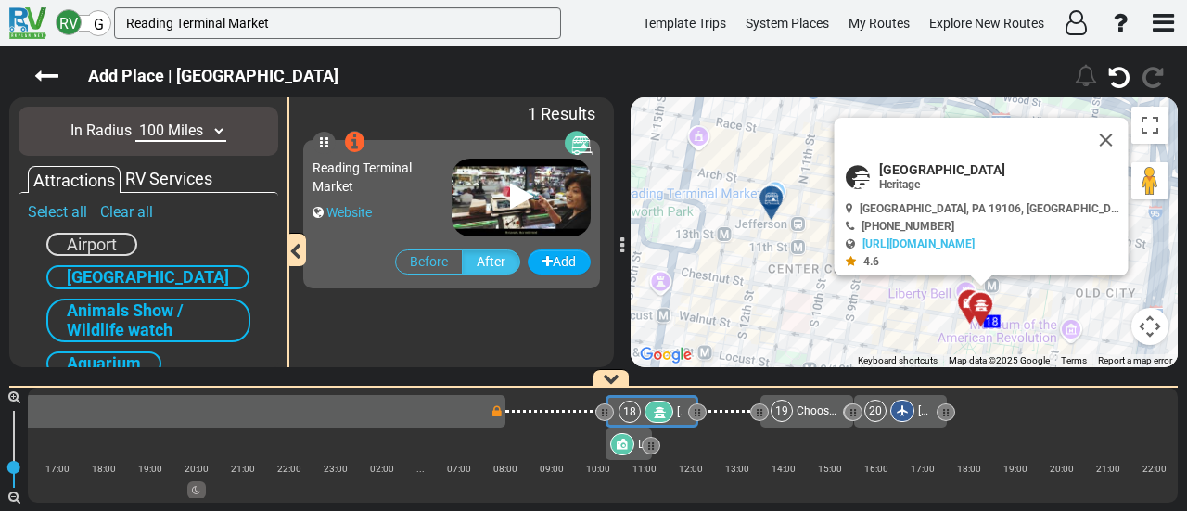
click at [380, 177] on div "Reading Terminal Market" at bounding box center [381, 177] width 139 height 37
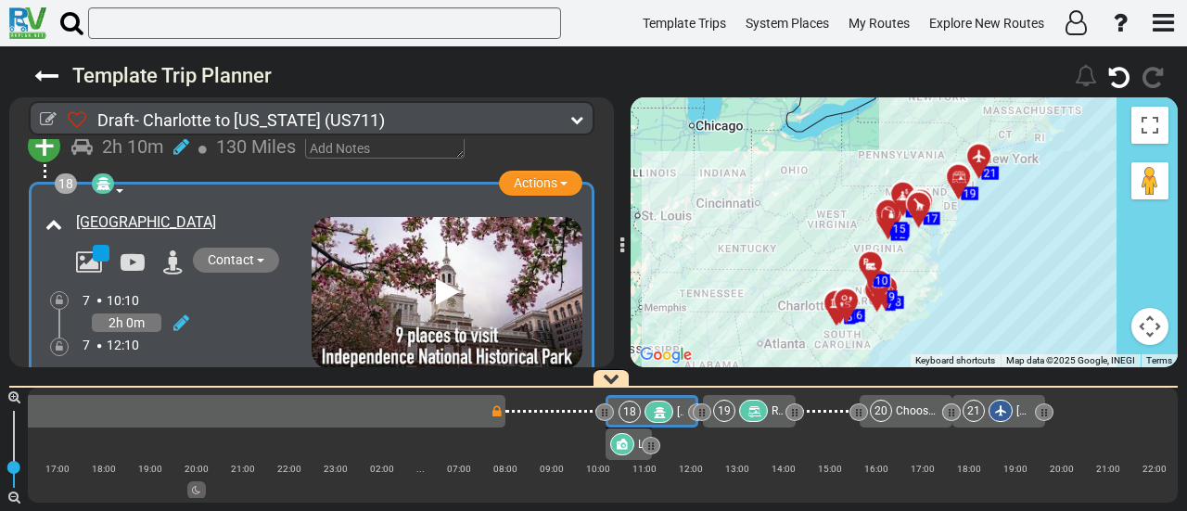
scroll to position [6452, 0]
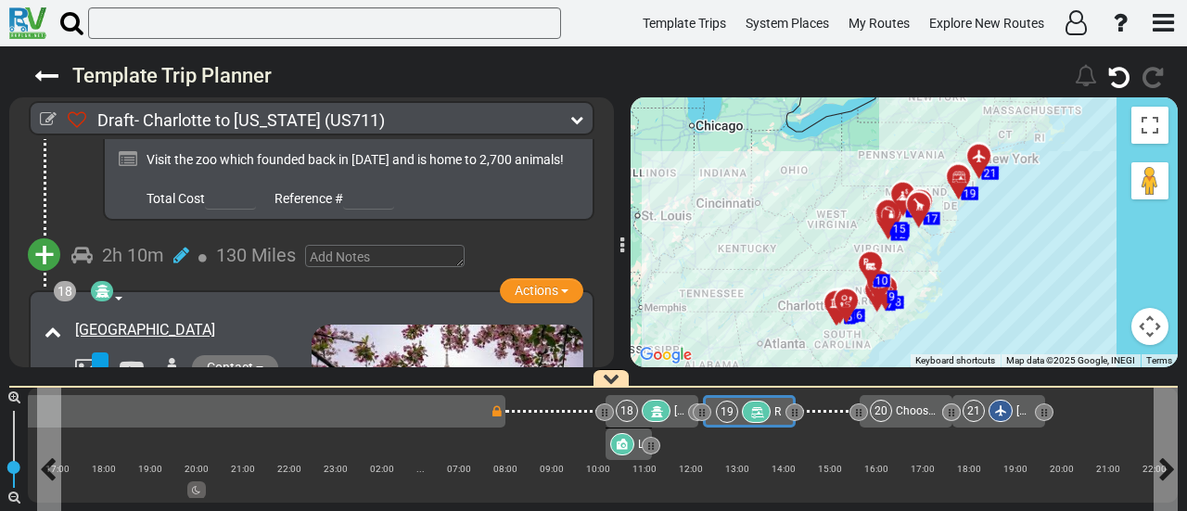
click at [742, 412] on div at bounding box center [756, 412] width 29 height 22
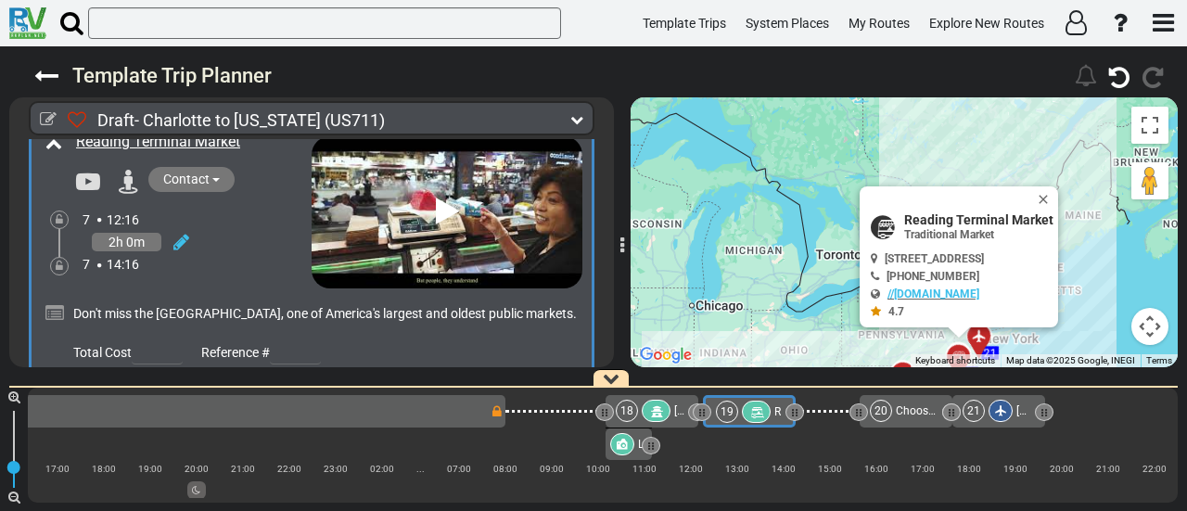
scroll to position [7398, 0]
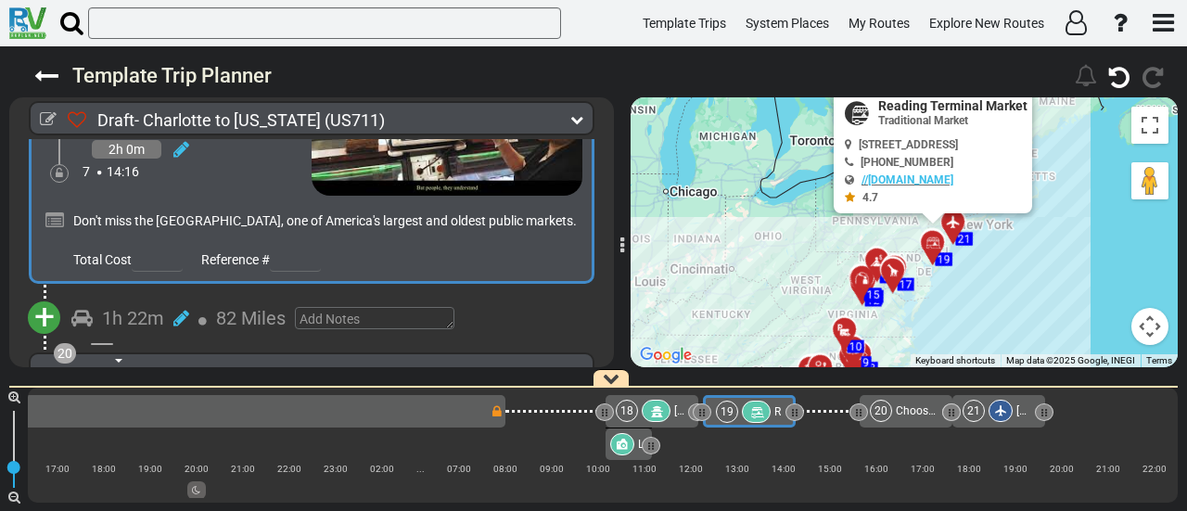
drag, startPoint x: 746, startPoint y: 320, endPoint x: 718, endPoint y: 203, distance: 120.1
click at [718, 203] on div "To activate drag with keyboard, press Alt + Enter. Once in keyboard drag state,…" at bounding box center [903, 232] width 547 height 270
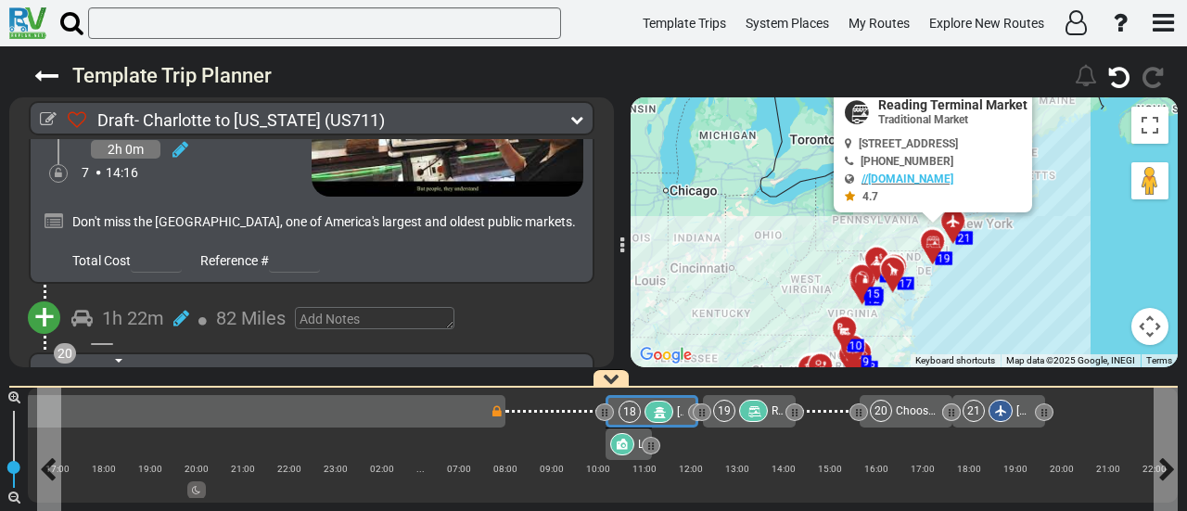
click at [663, 406] on icon at bounding box center [659, 412] width 16 height 13
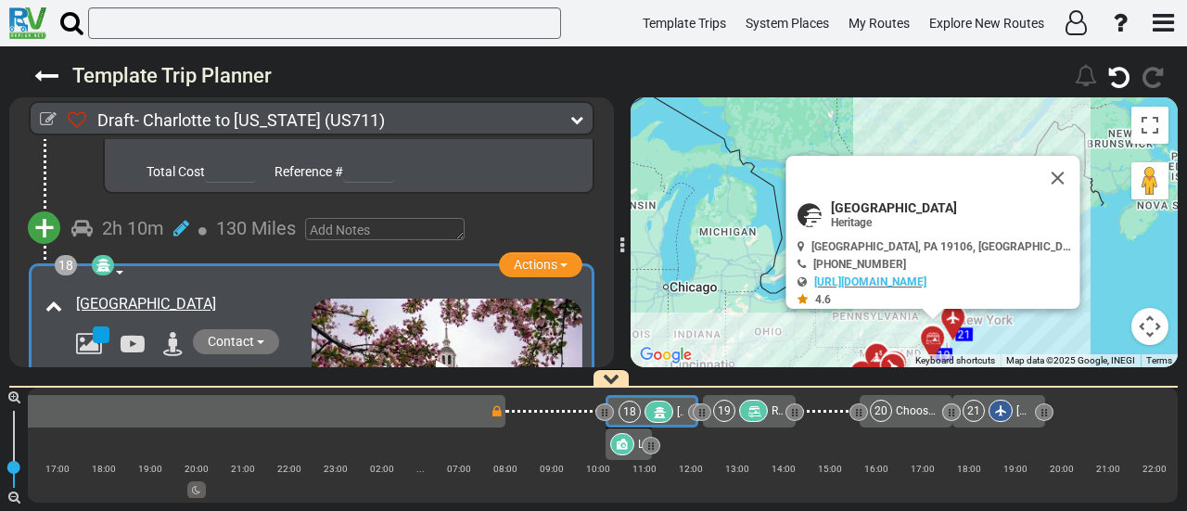
scroll to position [6452, 0]
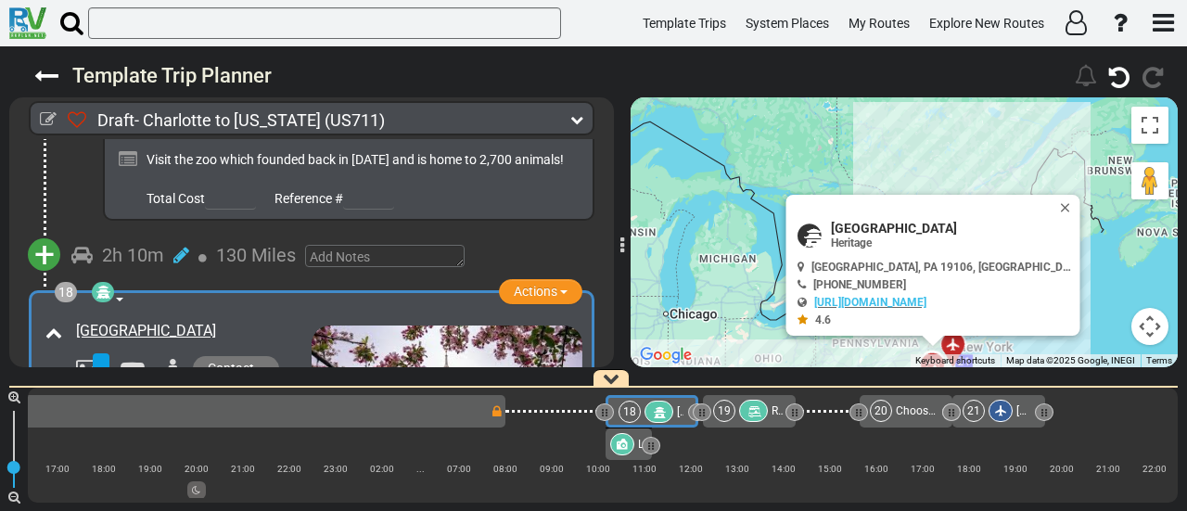
click at [735, 404] on div "19" at bounding box center [742, 411] width 58 height 22
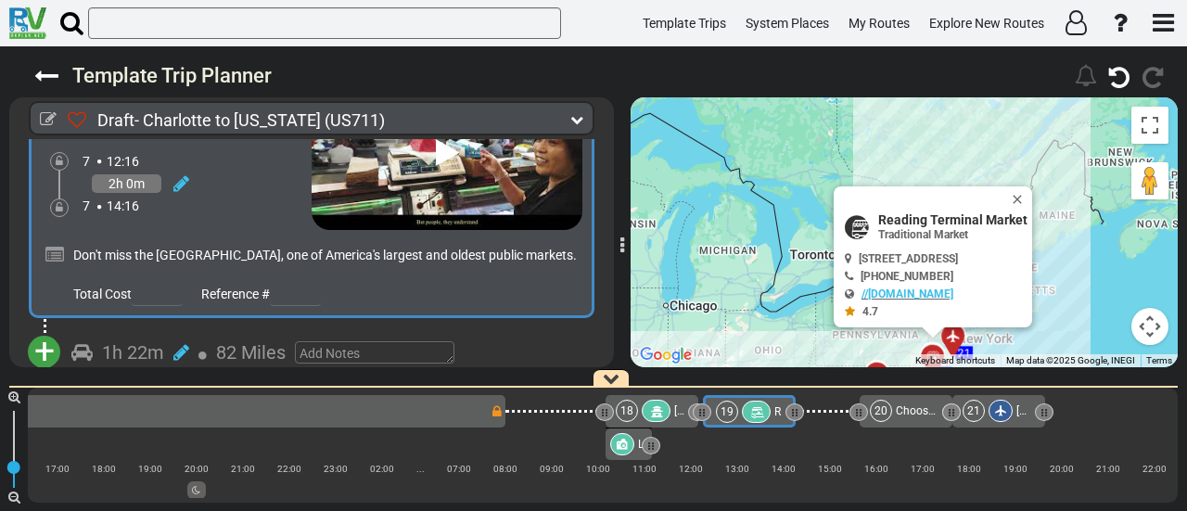
scroll to position [7393, 0]
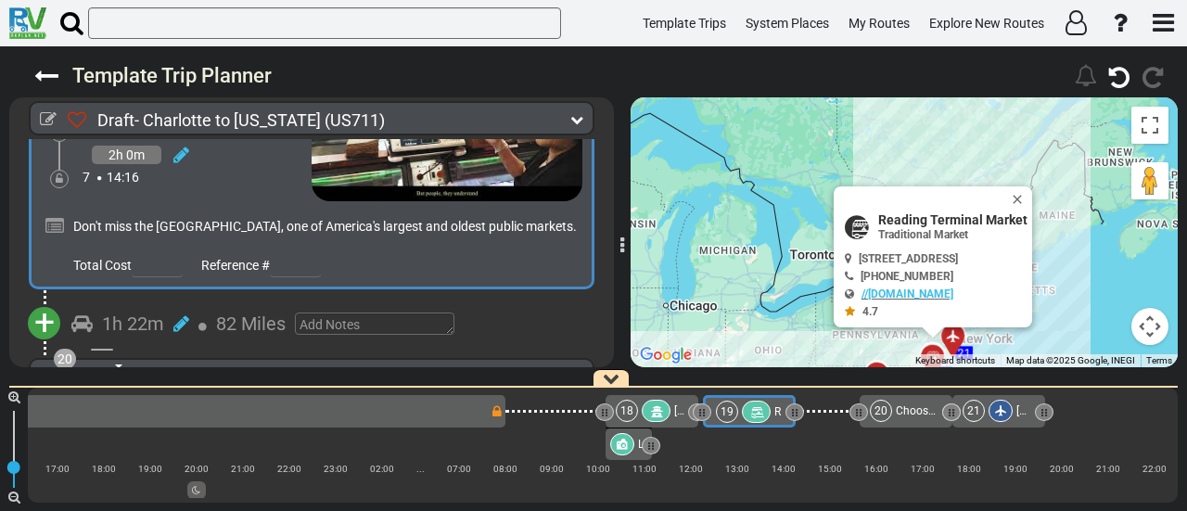
click at [45, 301] on span "+" at bounding box center [44, 322] width 20 height 43
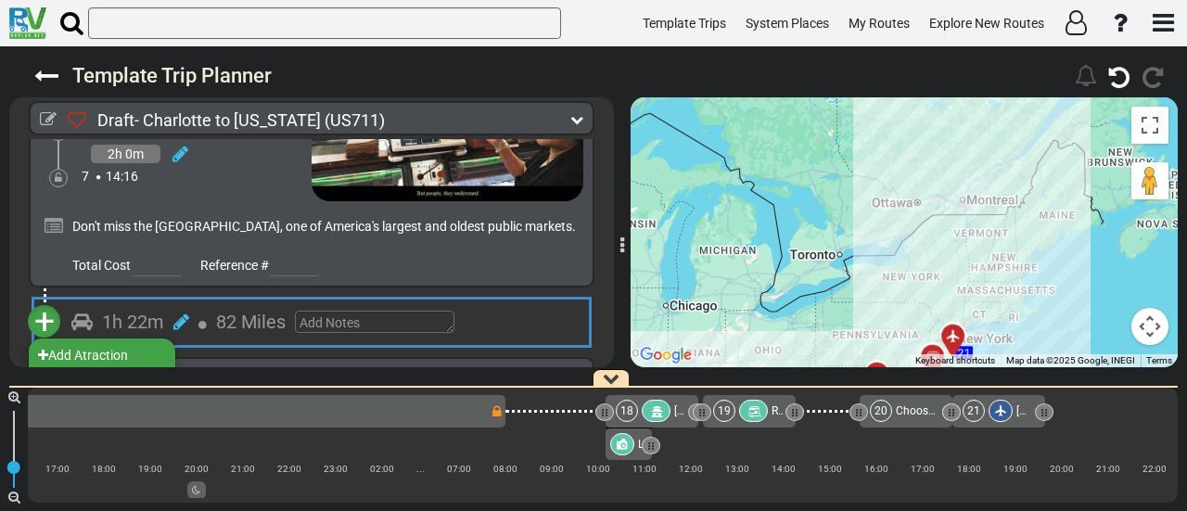
scroll to position [7392, 0]
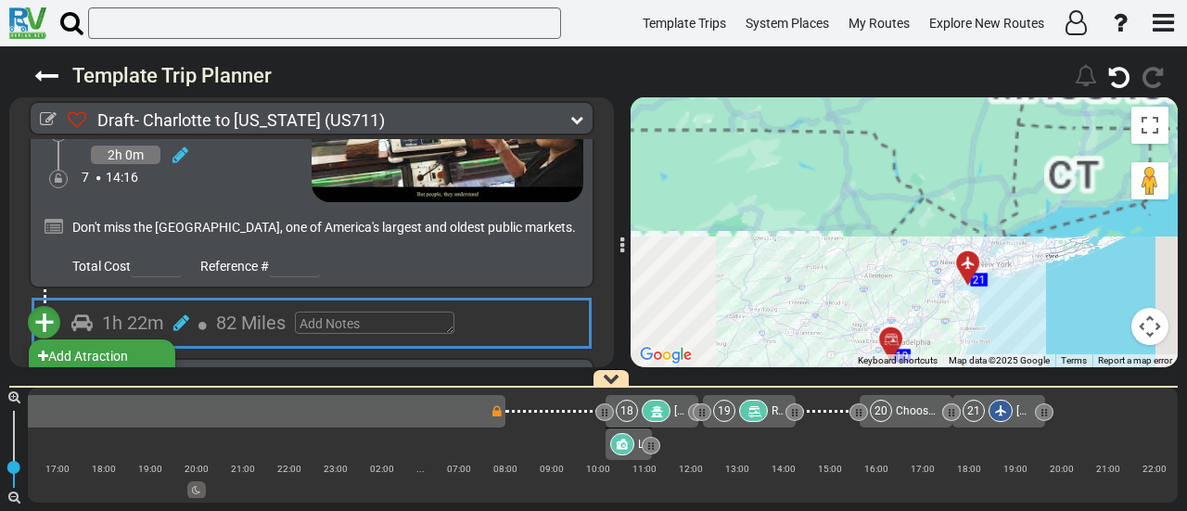
click at [151, 368] on li "Add Campground" at bounding box center [102, 380] width 146 height 24
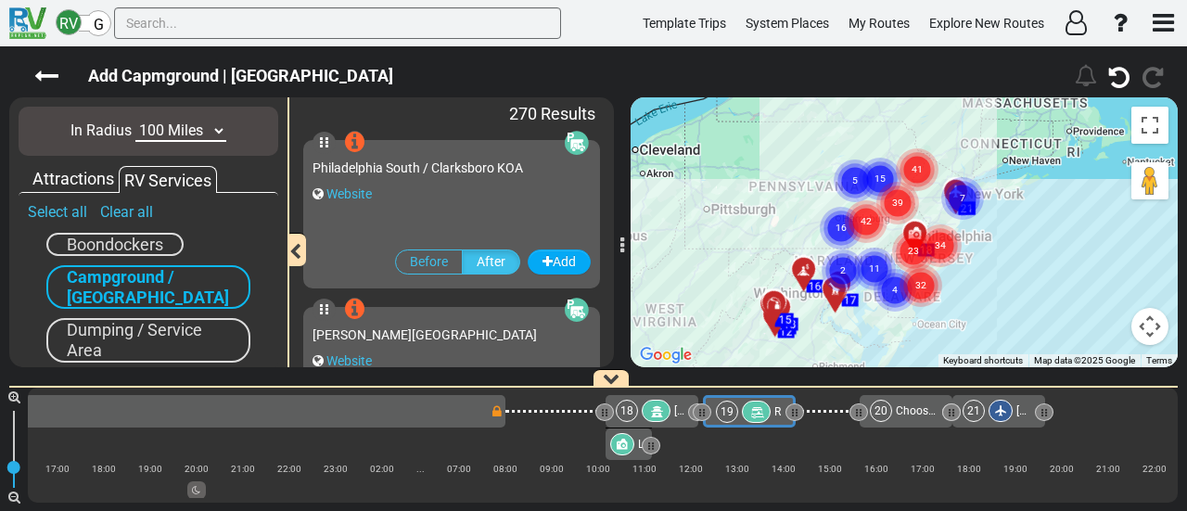
click at [169, 129] on select "10 Miles 50 Miles 100 Miles 250 Miles 500 Miles 1000 Miles" at bounding box center [180, 131] width 91 height 21
click at [135, 121] on select "10 Miles 50 Miles 100 Miles 250 Miles 500 Miles 1000 Miles" at bounding box center [180, 131] width 91 height 21
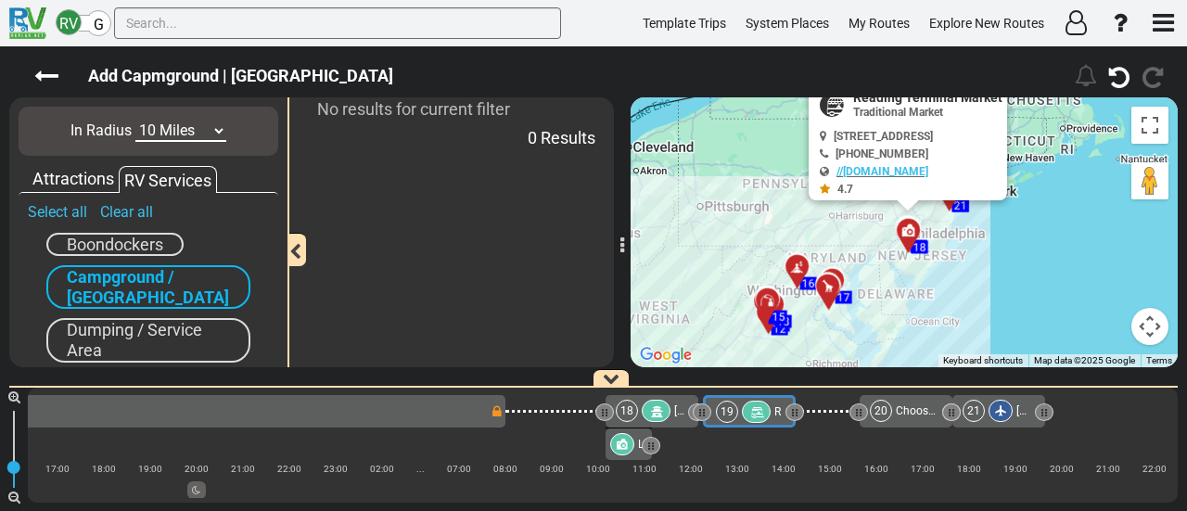
click at [160, 129] on select "10 Miles 50 Miles 100 Miles 250 Miles 500 Miles 1000 Miles" at bounding box center [180, 131] width 91 height 21
select select "number:50"
click at [135, 121] on select "10 Miles 50 Miles 100 Miles 250 Miles 500 Miles 1000 Miles" at bounding box center [180, 131] width 91 height 21
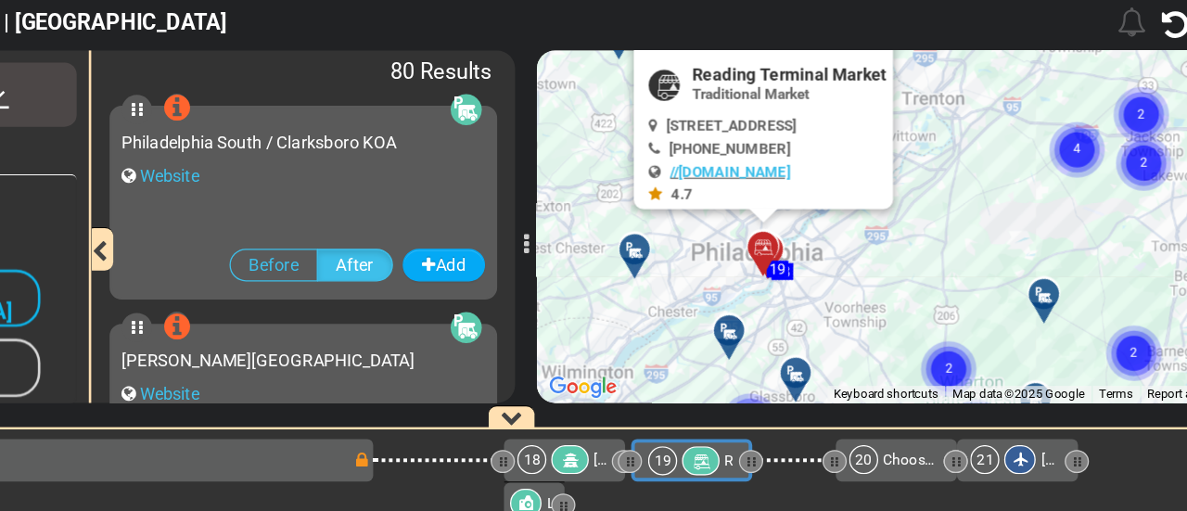
drag, startPoint x: 894, startPoint y: 314, endPoint x: 936, endPoint y: 255, distance: 73.1
click at [936, 255] on div "To activate drag with keyboard, press Alt + Enter. Once in keyboard drag state,…" at bounding box center [903, 232] width 547 height 270
click at [866, 379] on div "60 1" at bounding box center [593, 443] width 1187 height 134
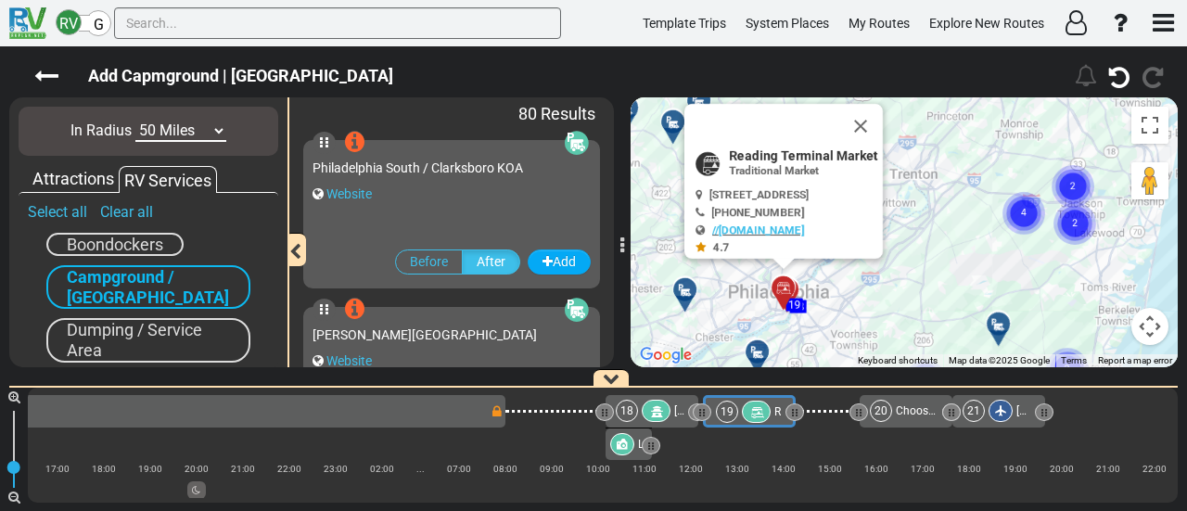
drag, startPoint x: 891, startPoint y: 294, endPoint x: 871, endPoint y: 333, distance: 44.0
click at [871, 335] on div "To activate drag with keyboard, press Alt + Enter. Once in keyboard drag state,…" at bounding box center [903, 232] width 547 height 270
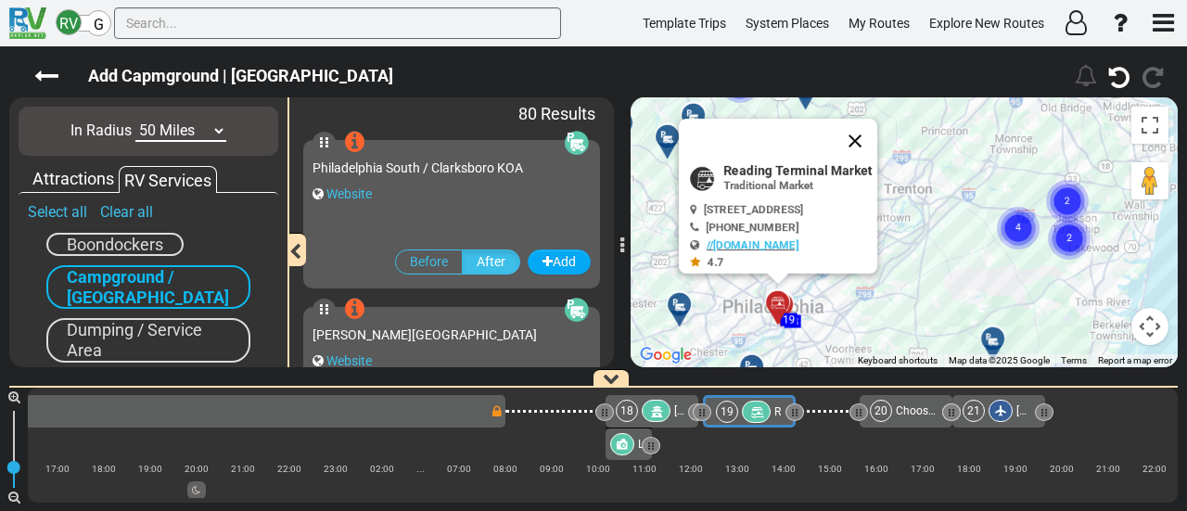
click at [877, 131] on button "Close" at bounding box center [855, 141] width 45 height 45
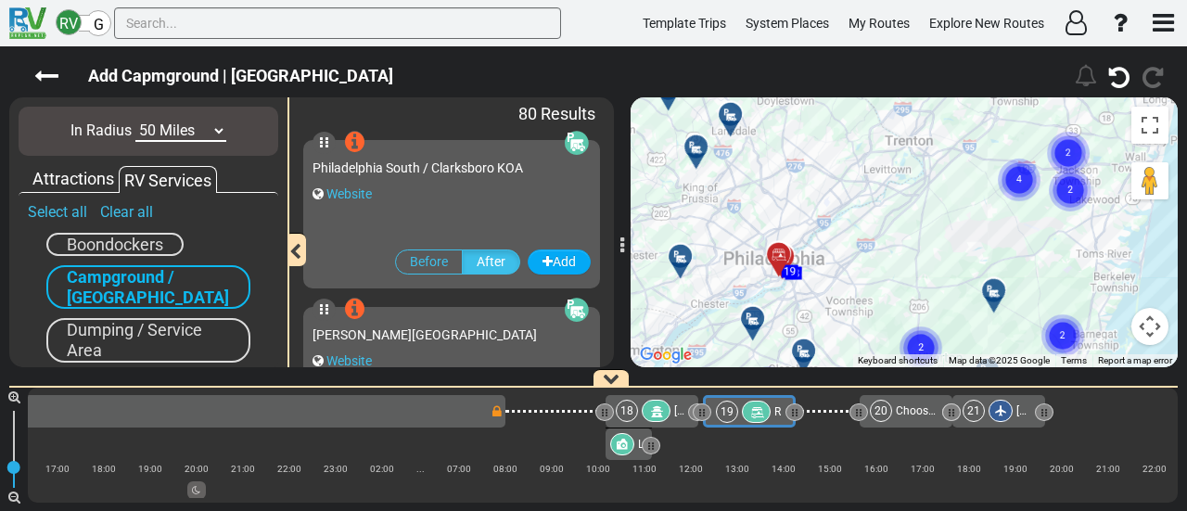
drag, startPoint x: 907, startPoint y: 179, endPoint x: 908, endPoint y: 129, distance: 50.1
click at [908, 129] on div "To activate drag with keyboard, press Alt + Enter. Once in keyboard drag state,…" at bounding box center [903, 232] width 547 height 270
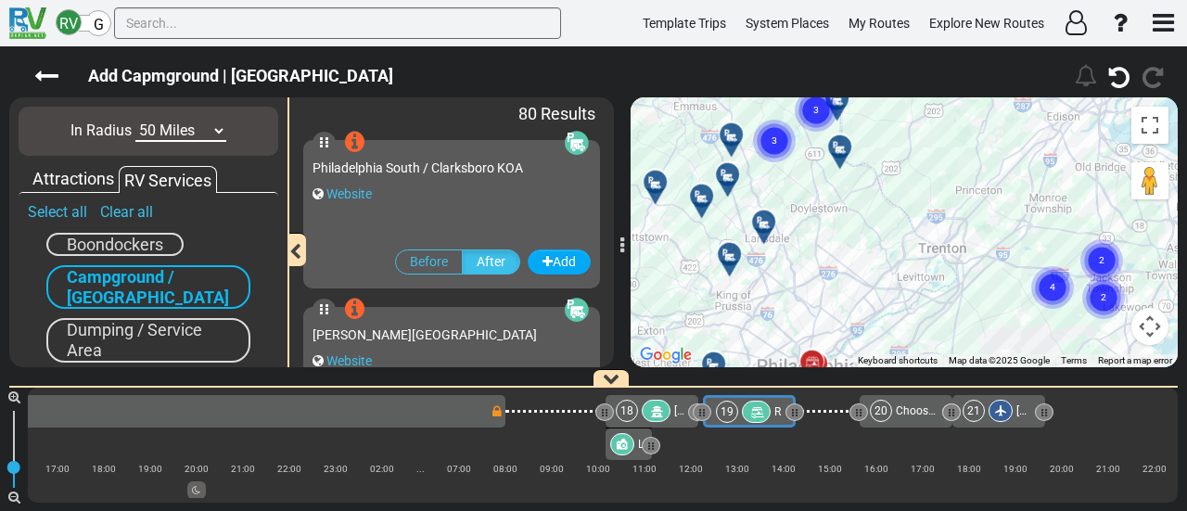
drag, startPoint x: 899, startPoint y: 129, endPoint x: 933, endPoint y: 244, distance: 119.7
click at [933, 244] on div "To activate drag with keyboard, press Alt + Enter. Once in keyboard drag state,…" at bounding box center [903, 232] width 547 height 270
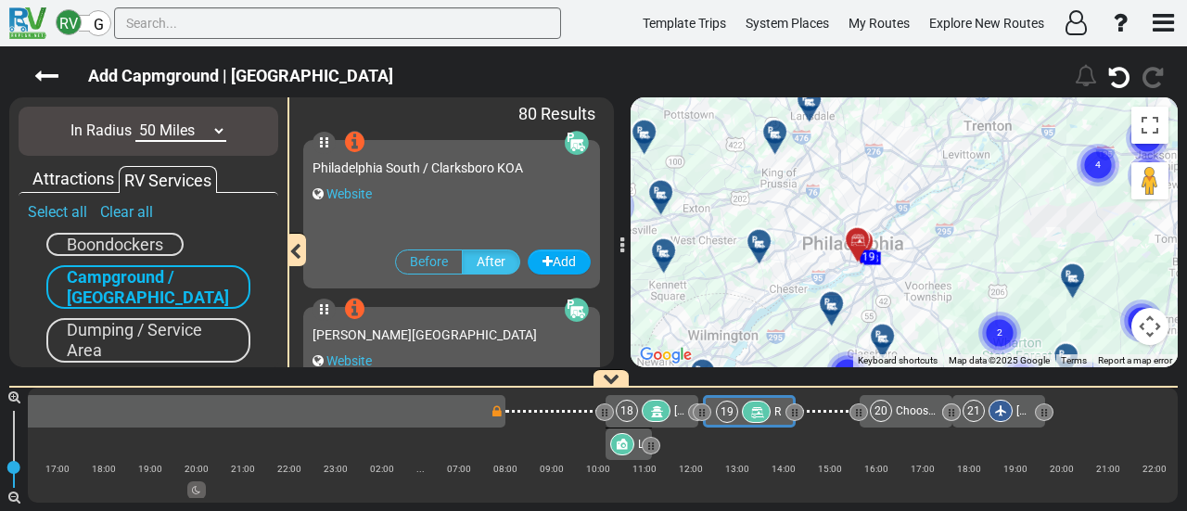
drag, startPoint x: 909, startPoint y: 245, endPoint x: 953, endPoint y: 131, distance: 122.4
click at [953, 131] on div "To activate drag with keyboard, press Alt + Enter. Once in keyboard drag state,…" at bounding box center [903, 232] width 547 height 270
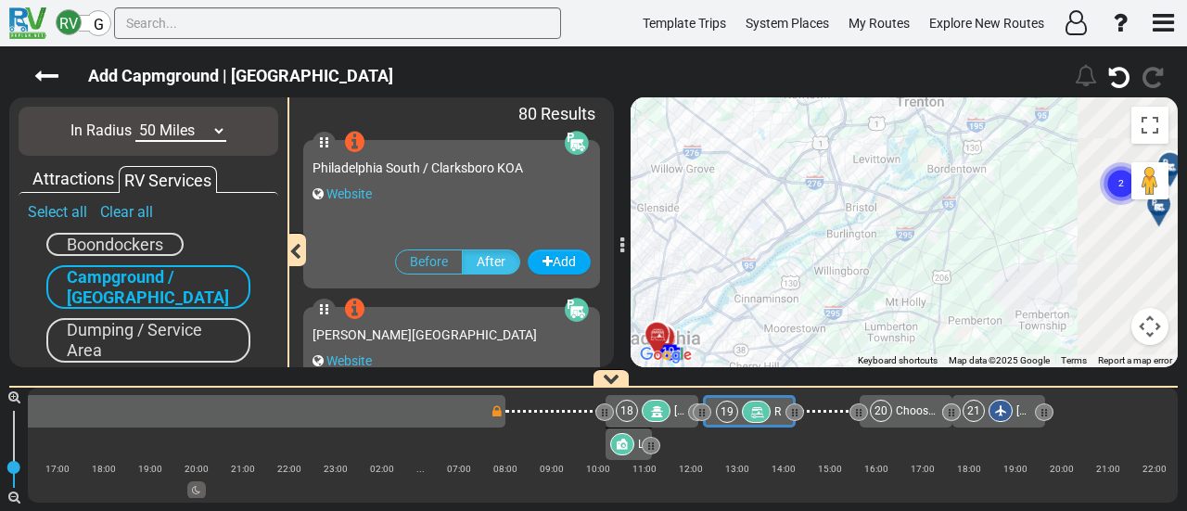
drag, startPoint x: 1006, startPoint y: 273, endPoint x: 769, endPoint y: 301, distance: 238.0
click at [789, 295] on div "To activate drag with keyboard, press Alt + Enter. Once in keyboard drag state,…" at bounding box center [903, 232] width 547 height 270
click at [769, 301] on div "To activate drag with keyboard, press Alt + Enter. Once in keyboard drag state,…" at bounding box center [903, 232] width 547 height 270
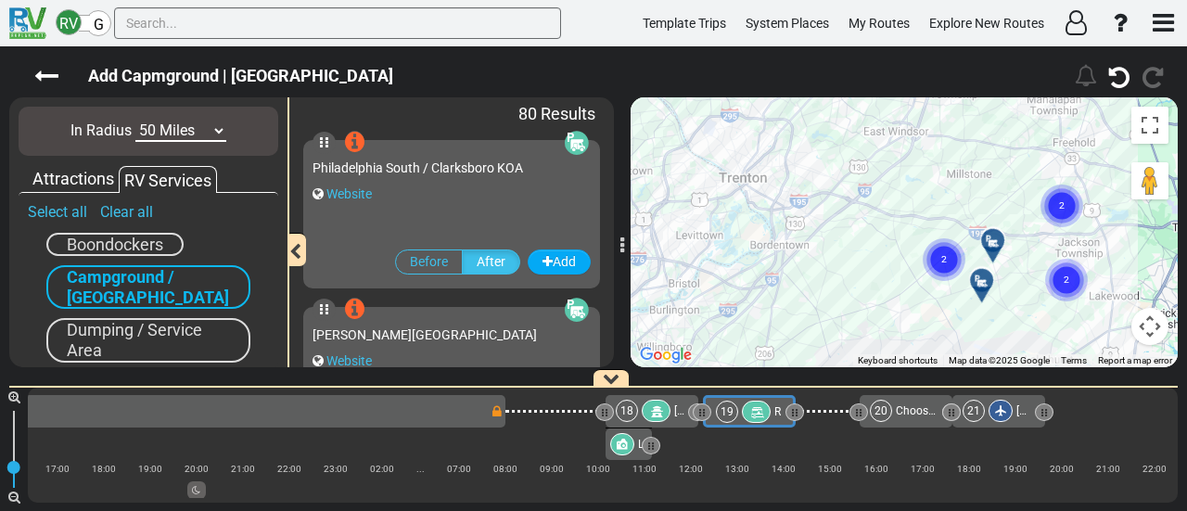
drag, startPoint x: 946, startPoint y: 240, endPoint x: 896, endPoint y: 295, distance: 74.2
click at [896, 295] on div "To activate drag with keyboard, press Alt + Enter. Once in keyboard drag state,…" at bounding box center [903, 232] width 547 height 270
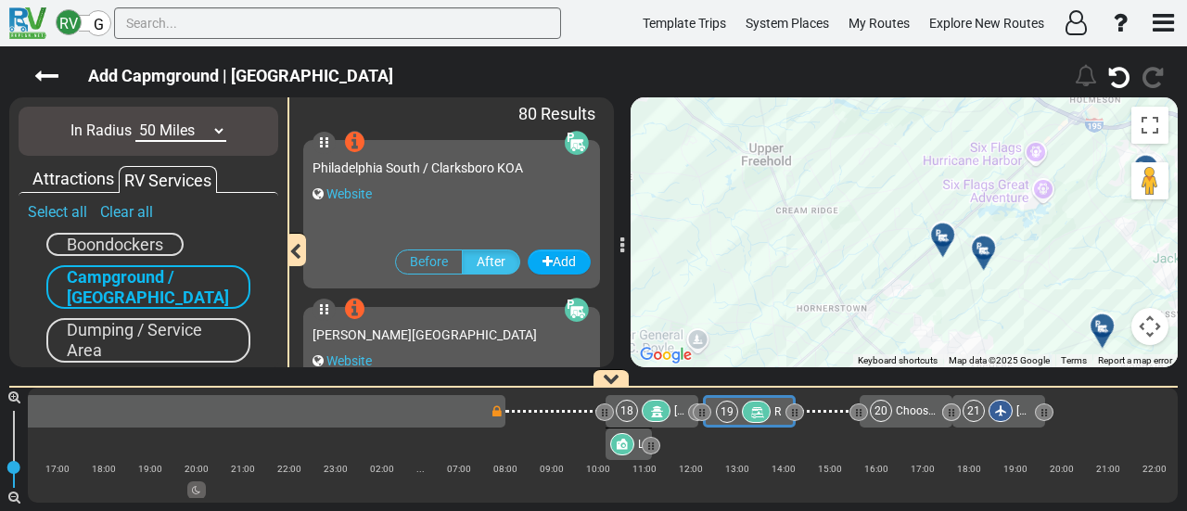
click at [946, 236] on div at bounding box center [949, 242] width 31 height 29
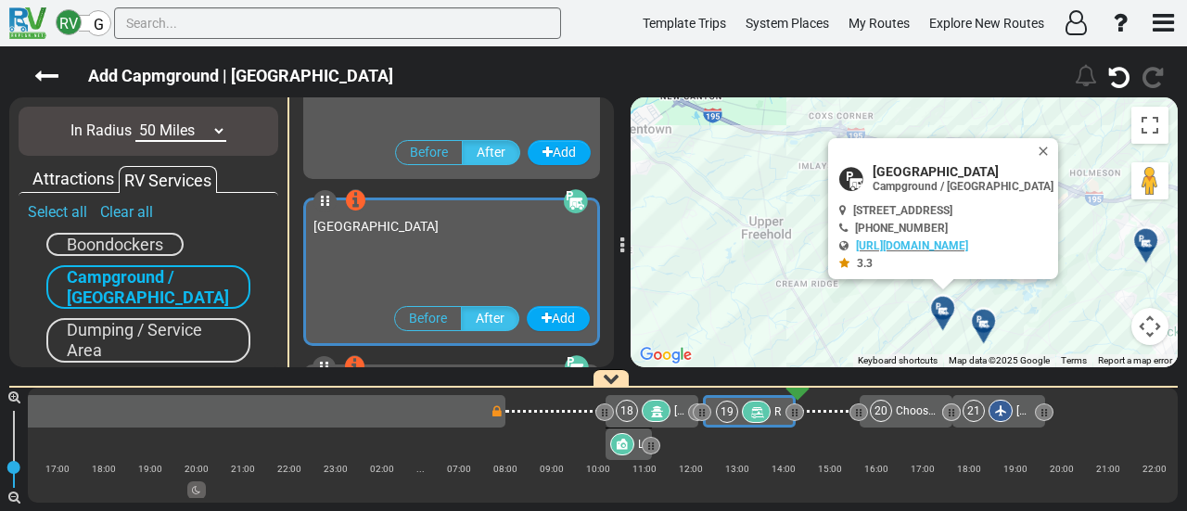
scroll to position [5336, 0]
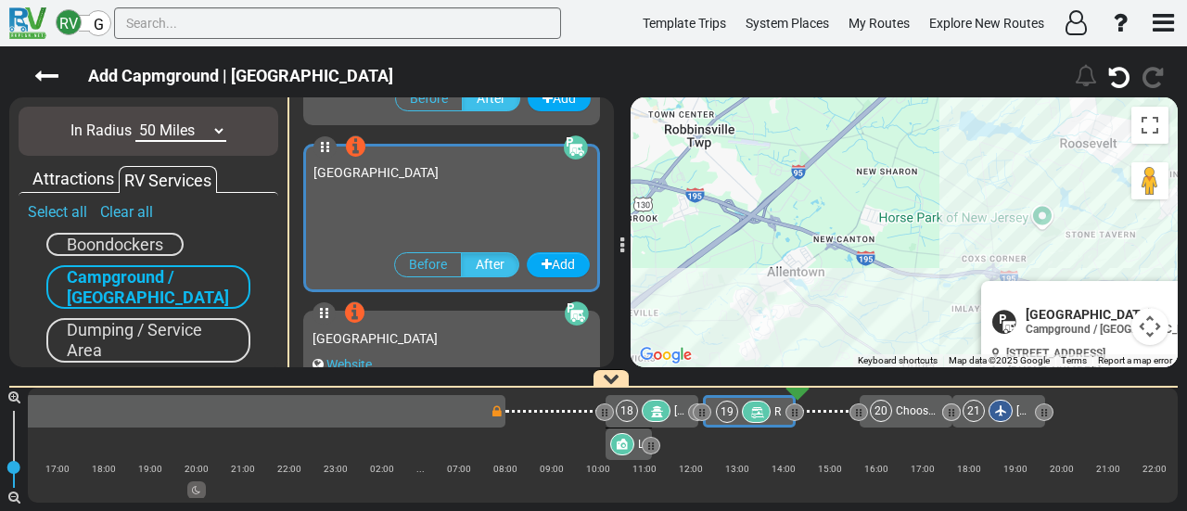
drag, startPoint x: 747, startPoint y: 247, endPoint x: 636, endPoint y: 296, distance: 121.6
click at [820, 350] on div "To activate drag with keyboard, press Alt + Enter. Once in keyboard drag state,…" at bounding box center [903, 232] width 547 height 270
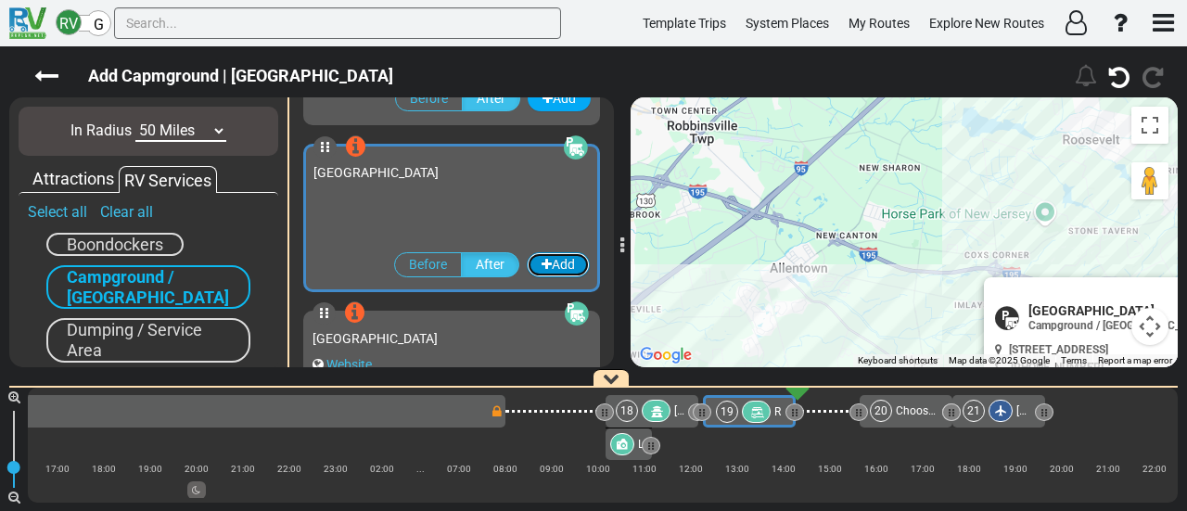
click at [568, 261] on button "Add" at bounding box center [558, 264] width 63 height 25
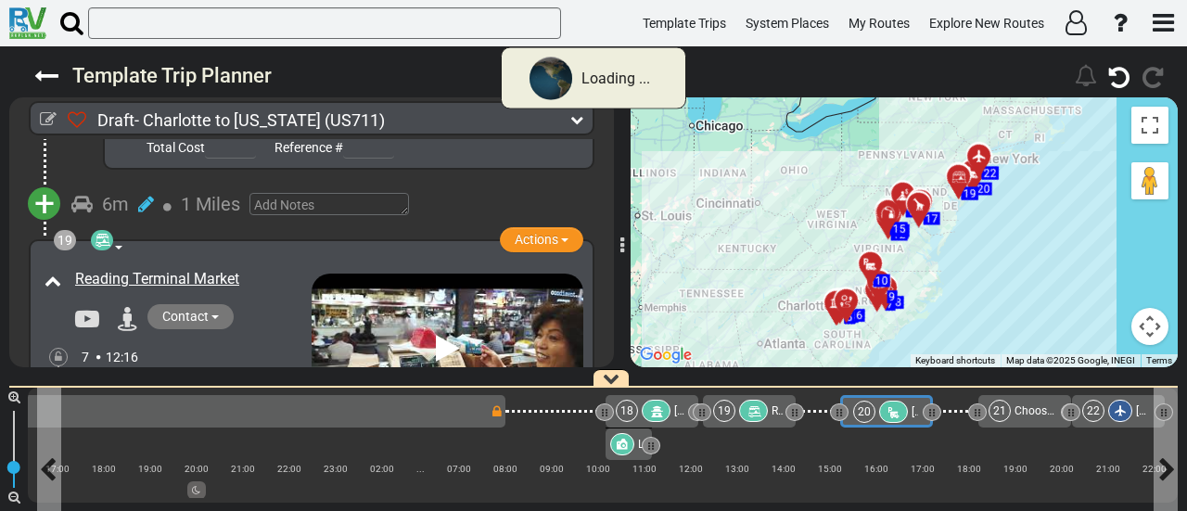
scroll to position [7322, 0]
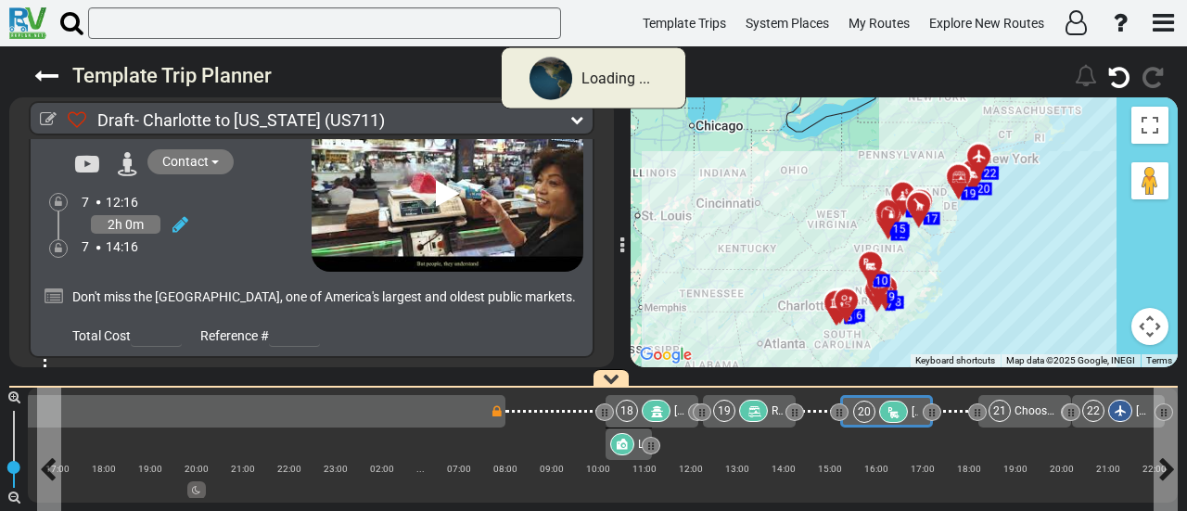
click at [878, 415] on div "20" at bounding box center [882, 412] width 58 height 22
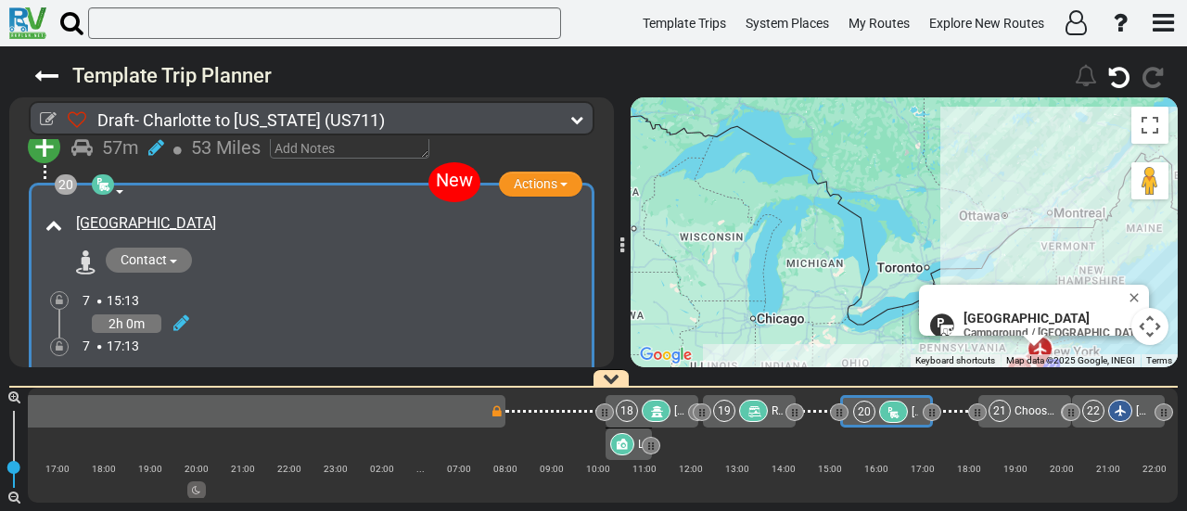
click at [644, 416] on div "18" at bounding box center [645, 411] width 58 height 22
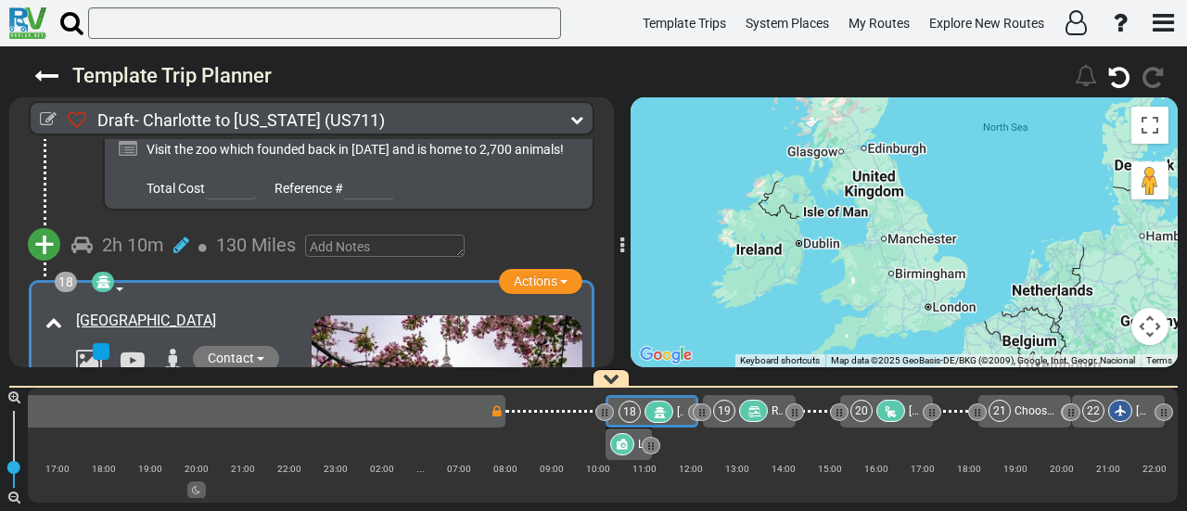
scroll to position [6452, 0]
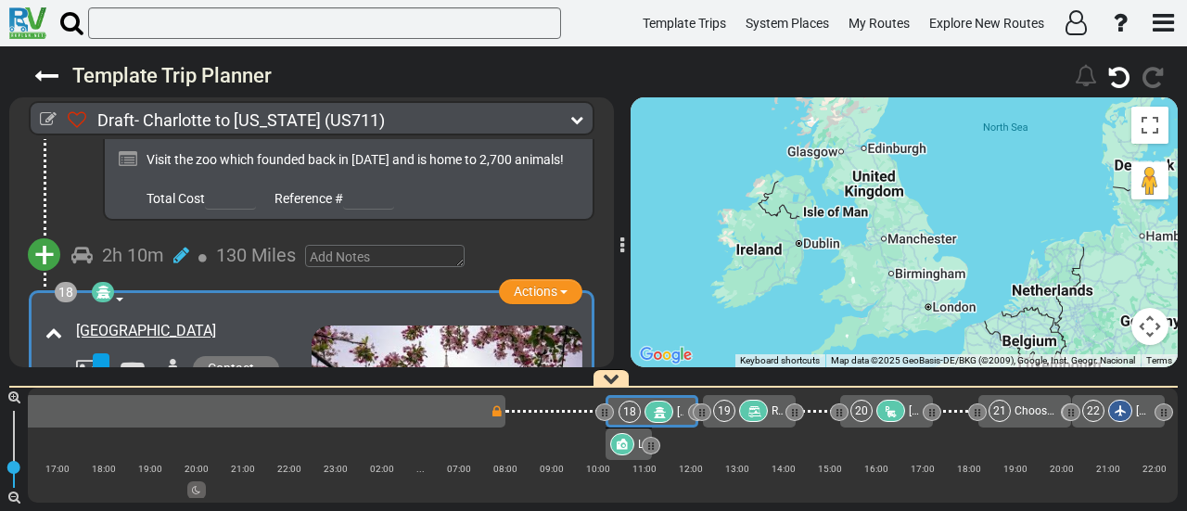
click at [875, 414] on div "20" at bounding box center [879, 411] width 58 height 22
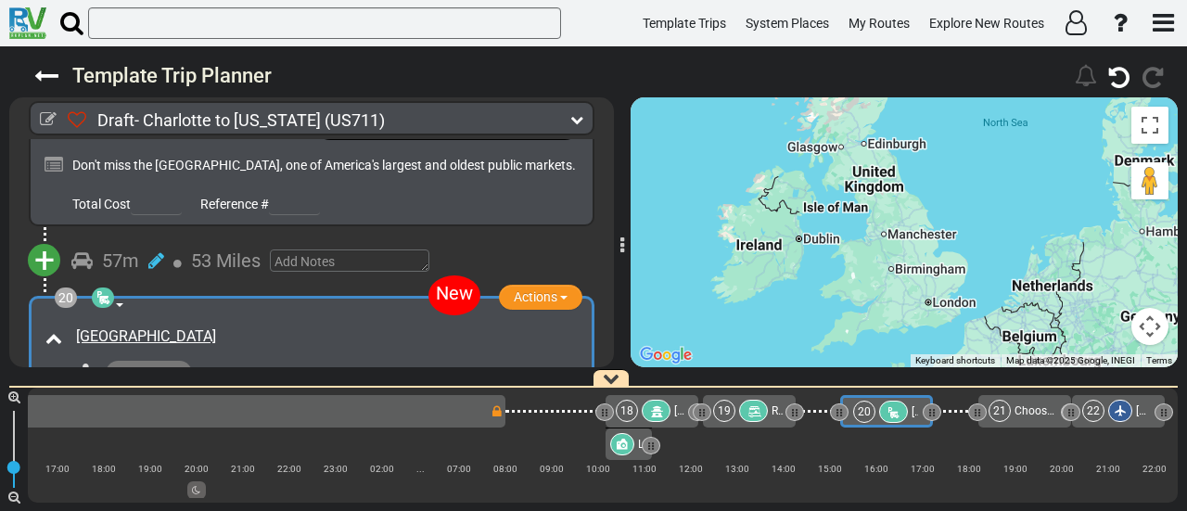
scroll to position [7474, 0]
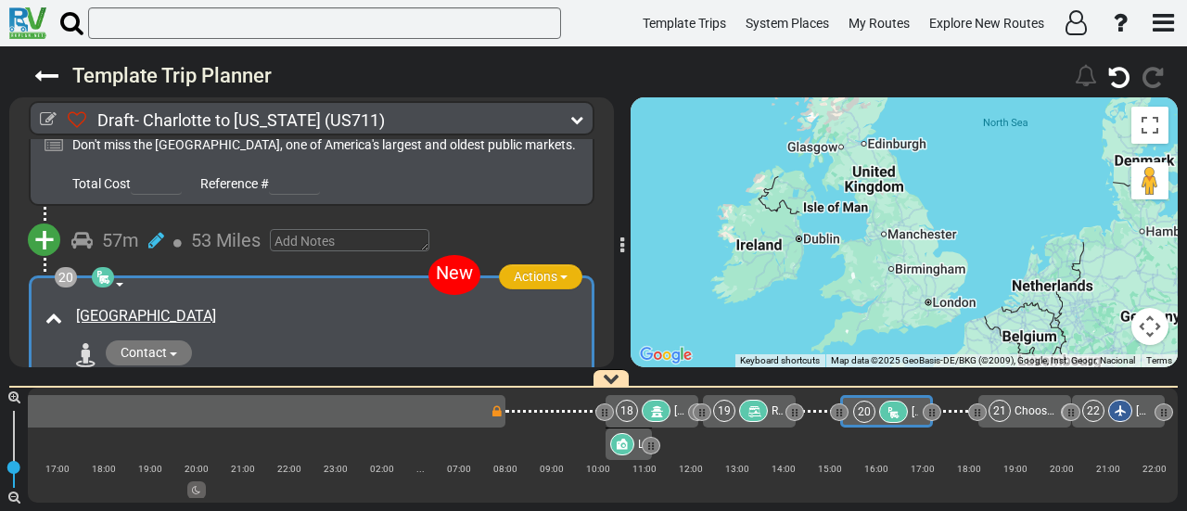
click at [515, 264] on button "Actions" at bounding box center [540, 276] width 83 height 25
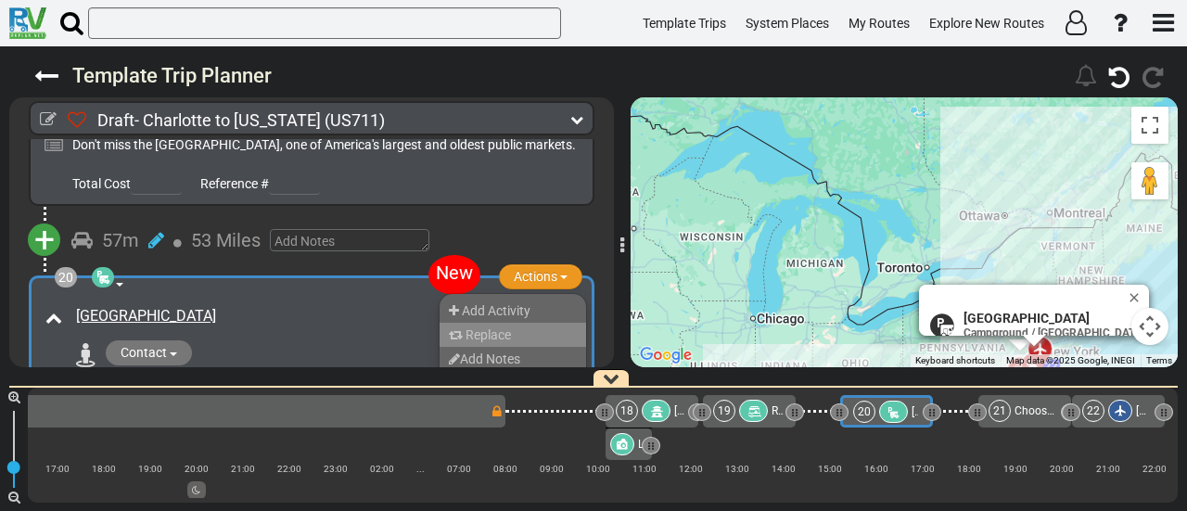
click at [502, 327] on span "Replace" at bounding box center [487, 334] width 45 height 15
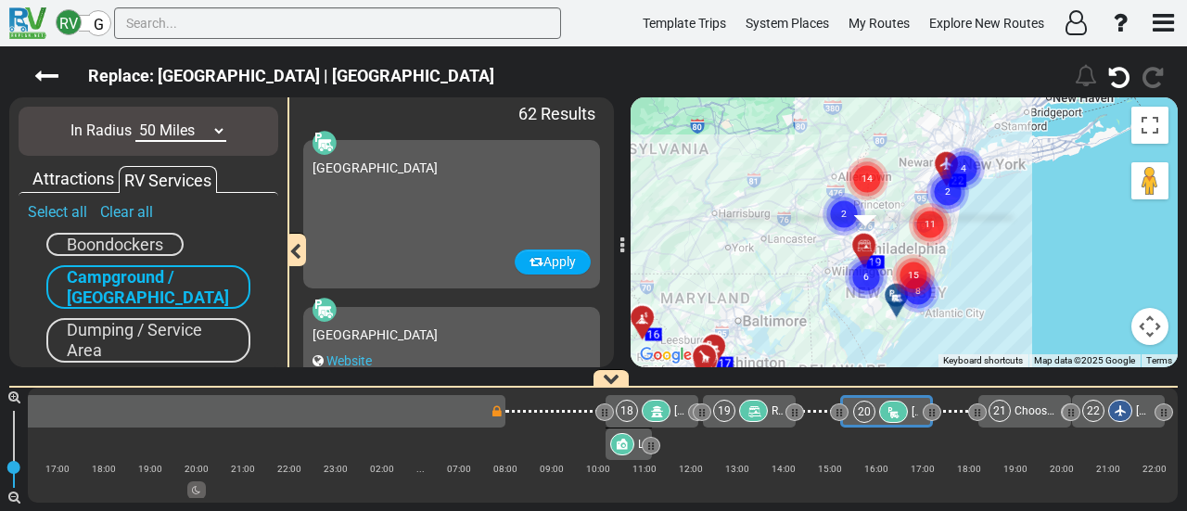
drag, startPoint x: 946, startPoint y: 264, endPoint x: 935, endPoint y: 282, distance: 20.8
click at [938, 279] on div "To activate drag with keyboard, press Alt + Enter. Once in keyboard drag state,…" at bounding box center [903, 232] width 547 height 270
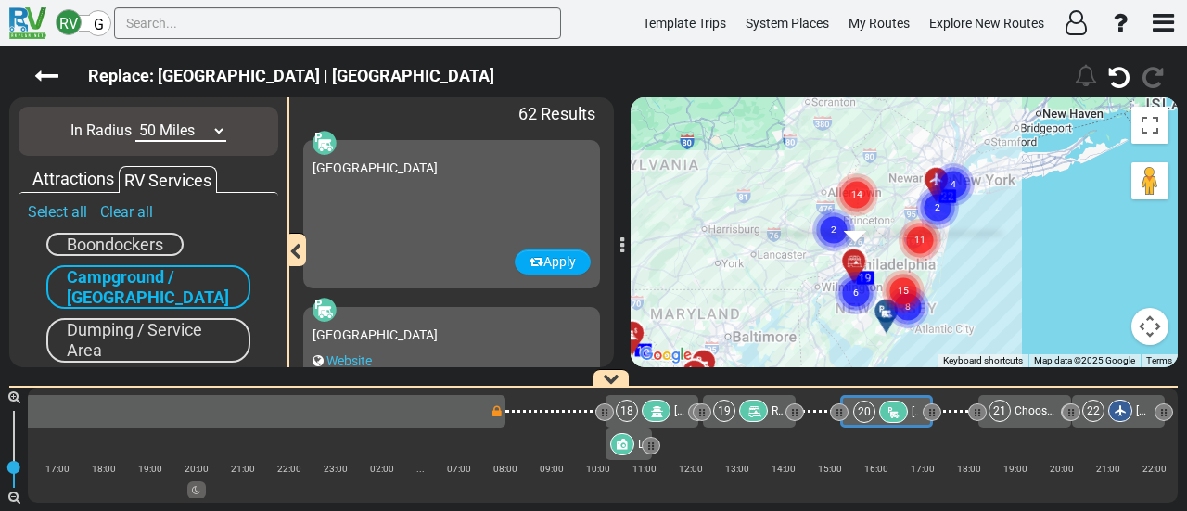
click at [934, 282] on div "To activate drag with keyboard, press Alt + Enter. Once in keyboard drag state,…" at bounding box center [903, 232] width 547 height 270
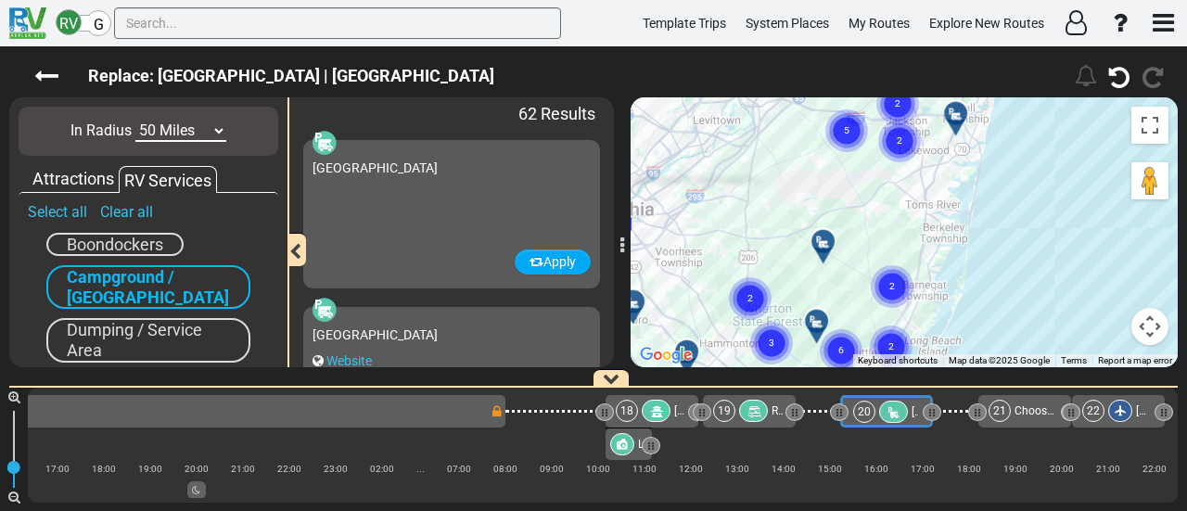
click at [1003, 276] on div "To activate drag with keyboard, press Alt + Enter. Once in keyboard drag state,…" at bounding box center [903, 232] width 547 height 270
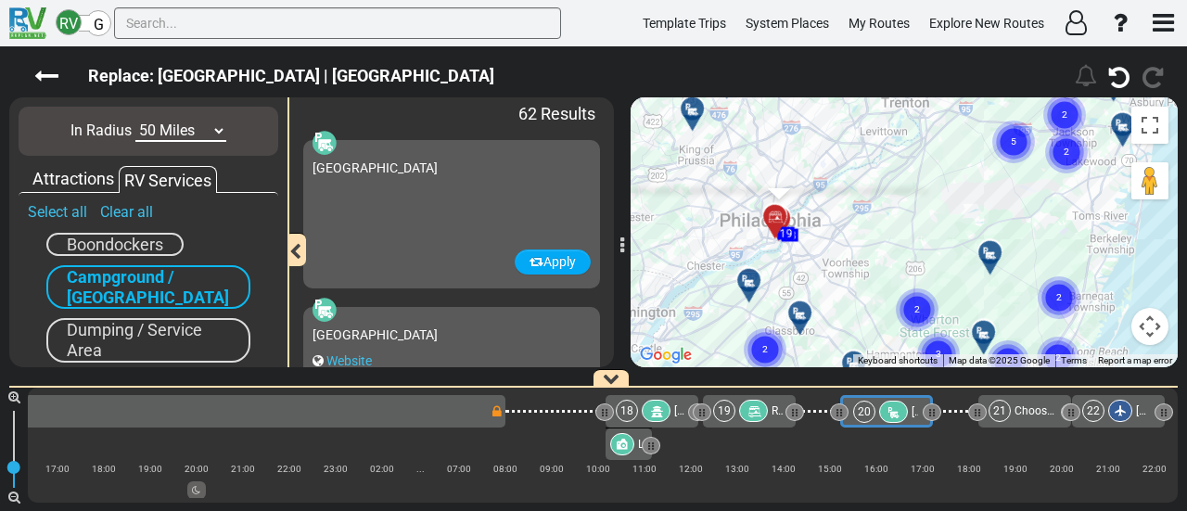
drag, startPoint x: 1025, startPoint y: 276, endPoint x: 1053, endPoint y: 278, distance: 27.9
click at [1053, 278] on icon "2" at bounding box center [1059, 297] width 46 height 46
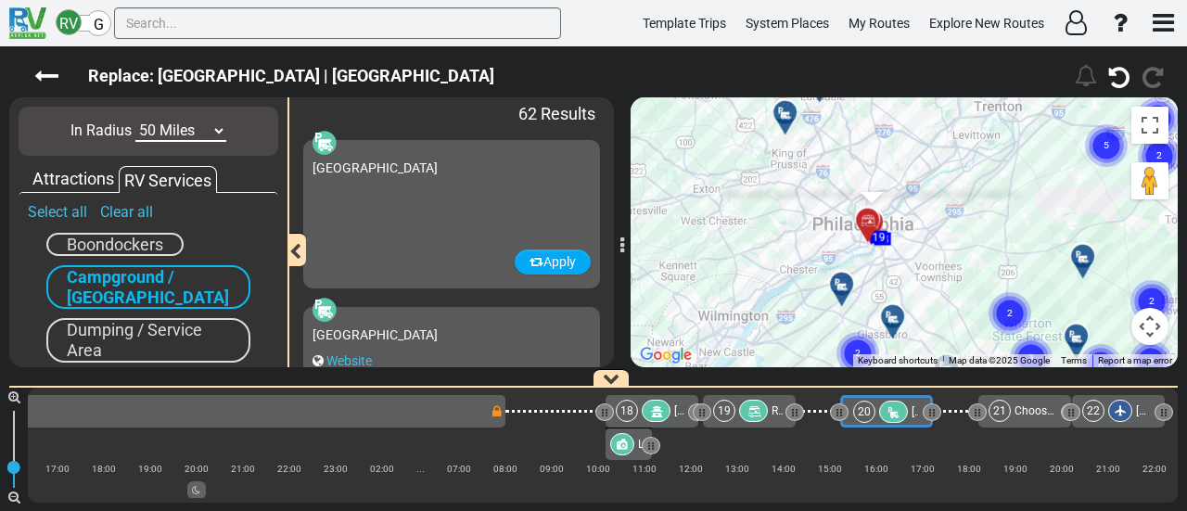
click at [957, 267] on div "To activate drag with keyboard, press Alt + Enter. Once in keyboard drag state,…" at bounding box center [903, 232] width 547 height 270
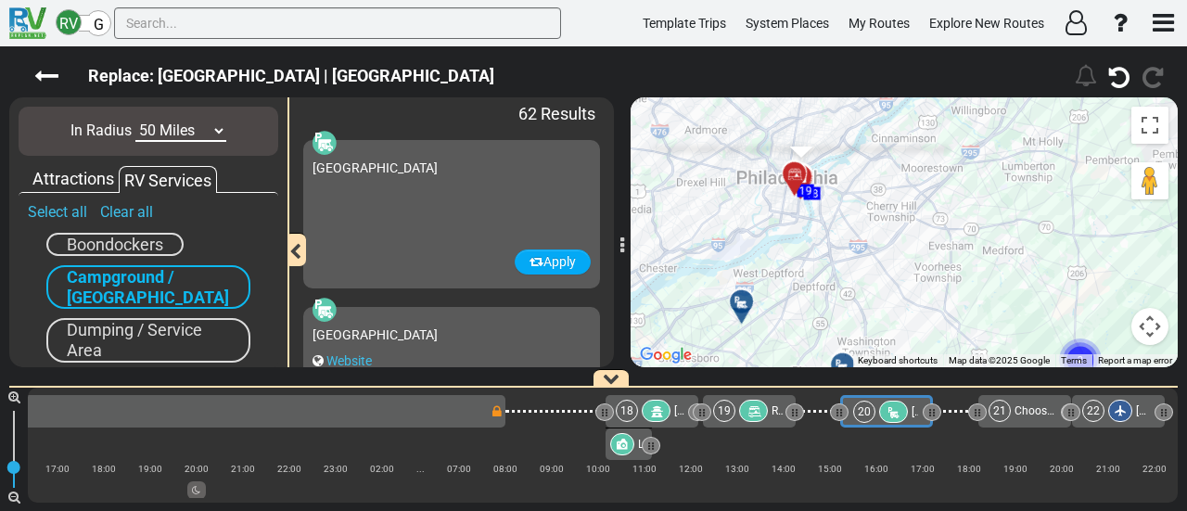
click at [838, 340] on div "To activate drag with keyboard, press Alt + Enter. Once in keyboard drag state,…" at bounding box center [903, 232] width 547 height 270
click at [836, 347] on div "To activate drag with keyboard, press Alt + Enter. Once in keyboard drag state,…" at bounding box center [903, 232] width 547 height 270
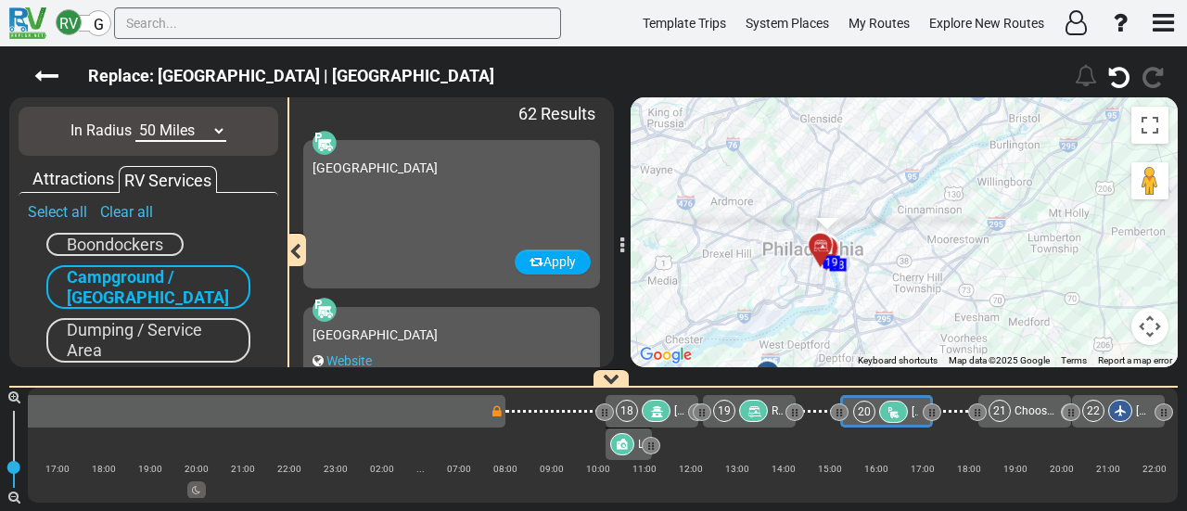
drag, startPoint x: 973, startPoint y: 295, endPoint x: 1011, endPoint y: 350, distance: 67.1
click at [1011, 350] on div "To activate drag with keyboard, press Alt + Enter. Once in keyboard drag state,…" at bounding box center [903, 232] width 547 height 270
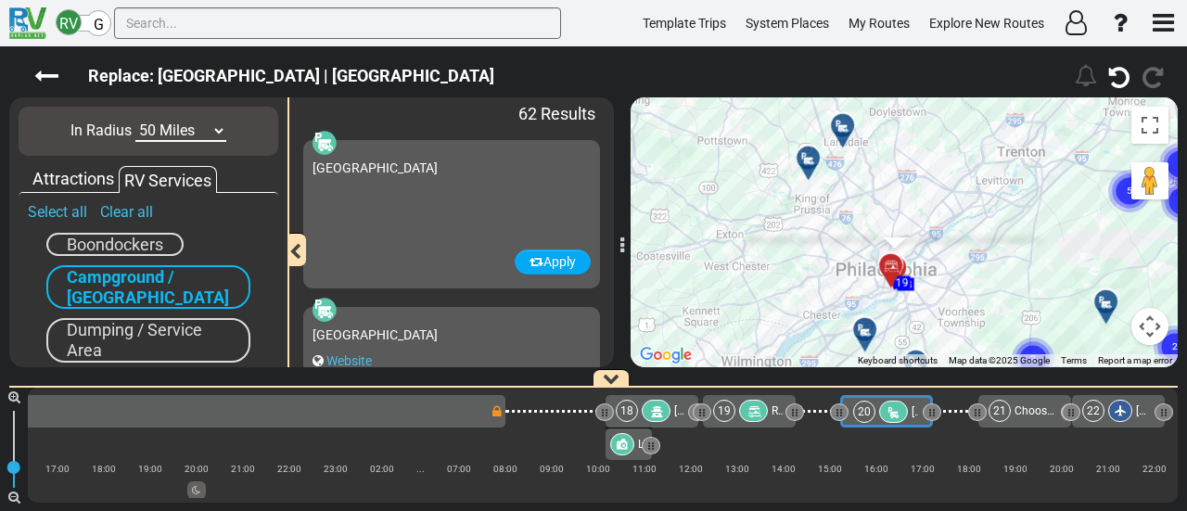
drag, startPoint x: 871, startPoint y: 202, endPoint x: 868, endPoint y: 148, distance: 53.9
click at [871, 184] on div "To activate drag with keyboard, press Alt + Enter. Once in keyboard drag state,…" at bounding box center [903, 232] width 547 height 270
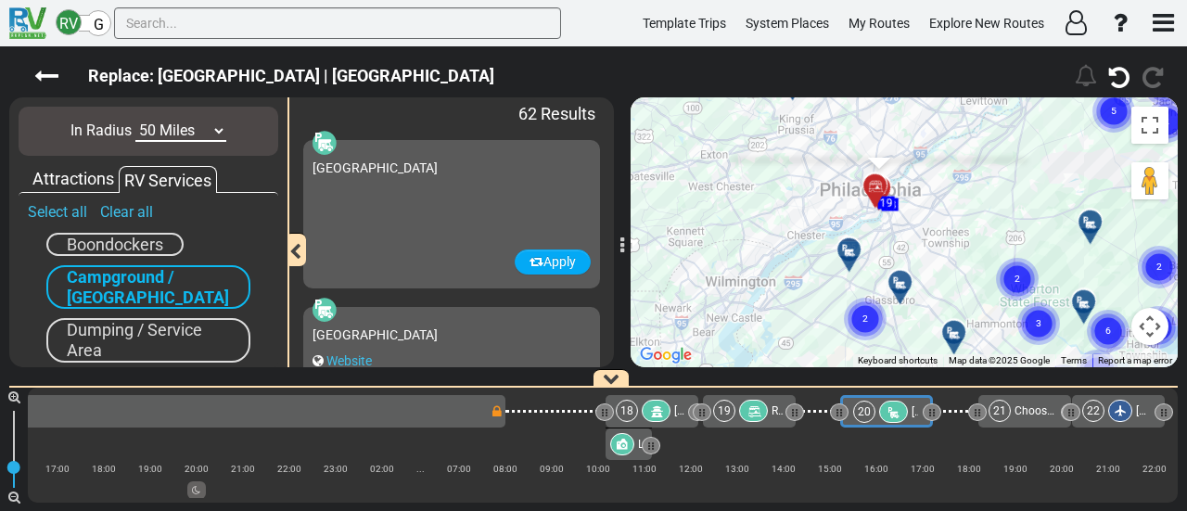
drag, startPoint x: 868, startPoint y: 148, endPoint x: 836, endPoint y: 184, distance: 48.0
click at [853, 107] on div "To activate drag with keyboard, press Alt + Enter. Once in keyboard drag state,…" at bounding box center [903, 232] width 547 height 270
click at [837, 183] on div "To activate drag with keyboard, press Alt + Enter. Once in keyboard drag state,…" at bounding box center [903, 232] width 547 height 270
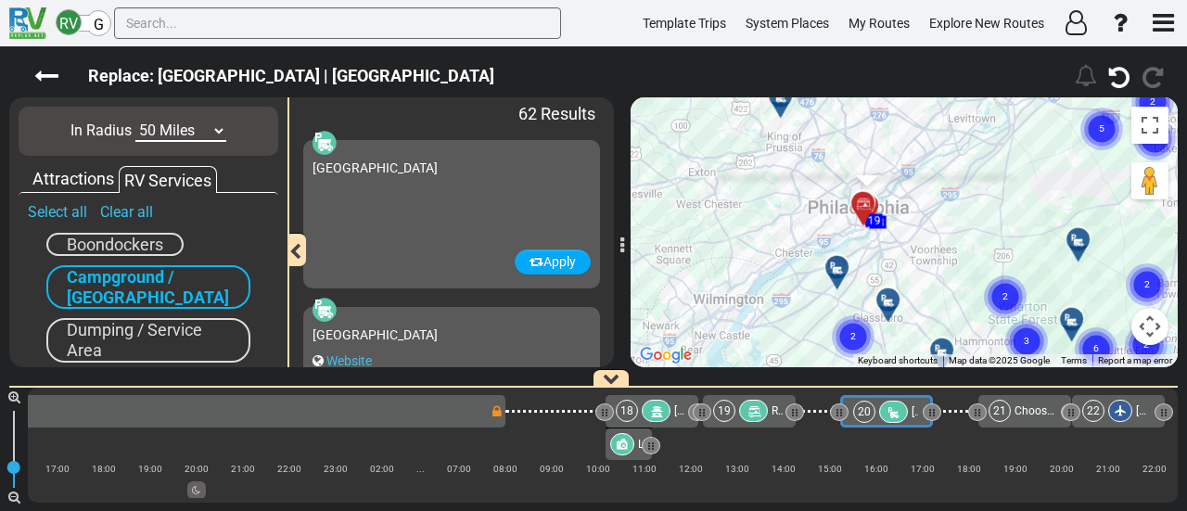
drag, startPoint x: 836, startPoint y: 184, endPoint x: 835, endPoint y: 140, distance: 44.5
click at [835, 140] on div "To activate drag with keyboard, press Alt + Enter. Once in keyboard drag state,…" at bounding box center [903, 232] width 547 height 270
click at [845, 264] on div at bounding box center [843, 275] width 31 height 29
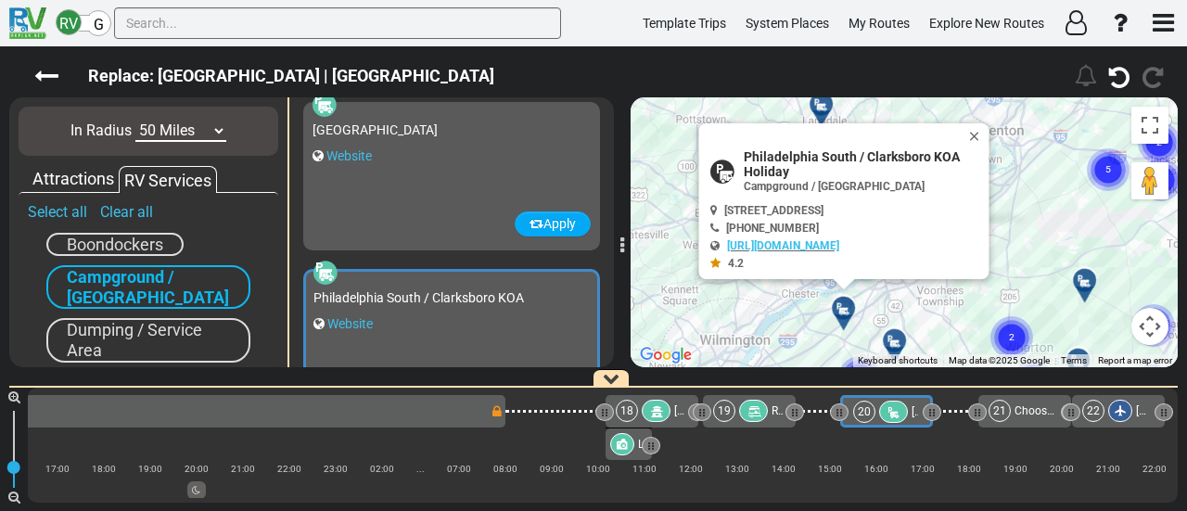
scroll to position [8340, 0]
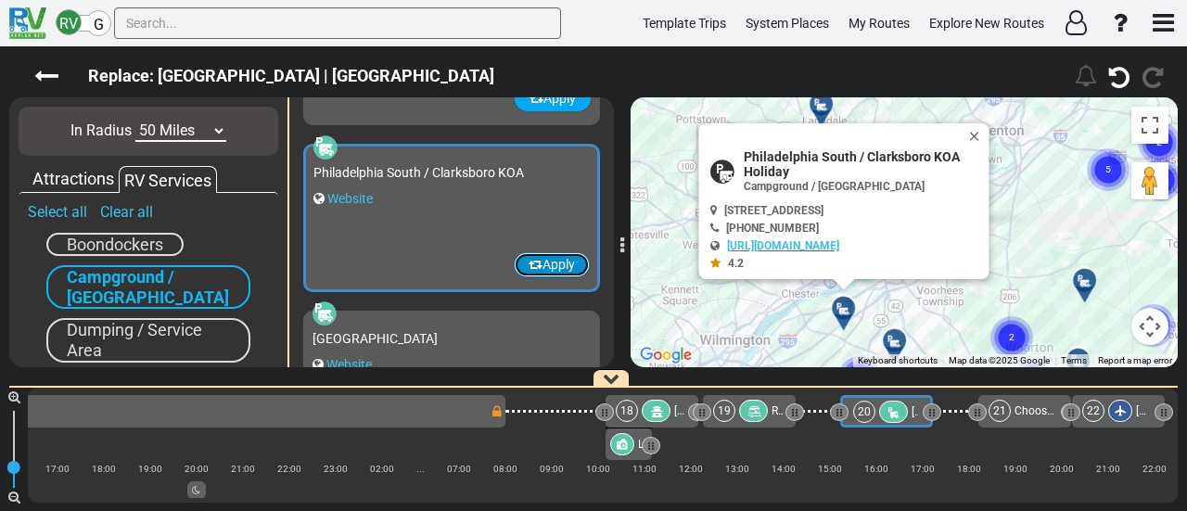
click at [544, 260] on button "Apply" at bounding box center [552, 264] width 76 height 25
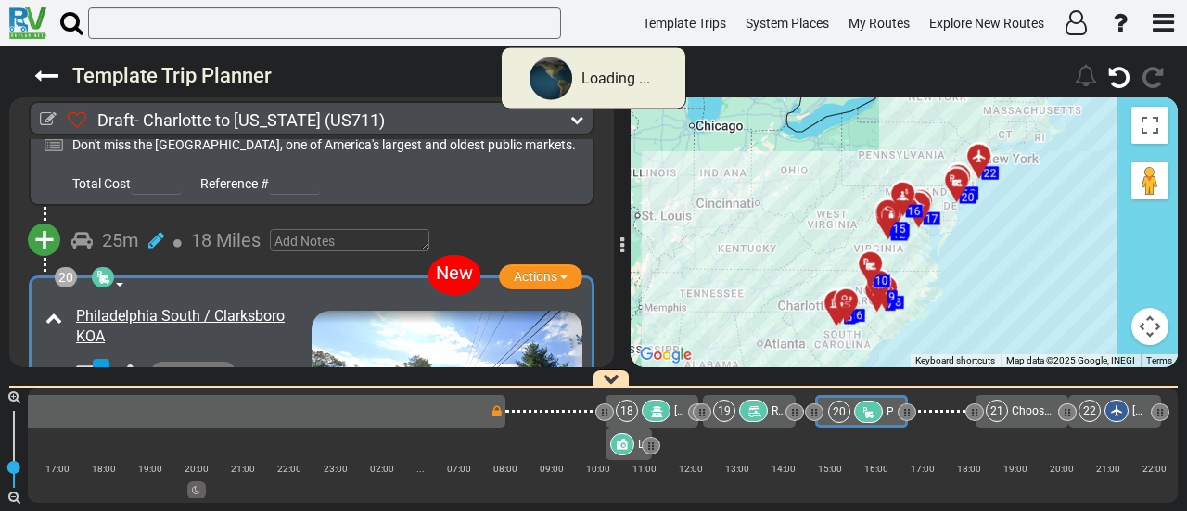
click at [860, 411] on icon at bounding box center [868, 412] width 16 height 13
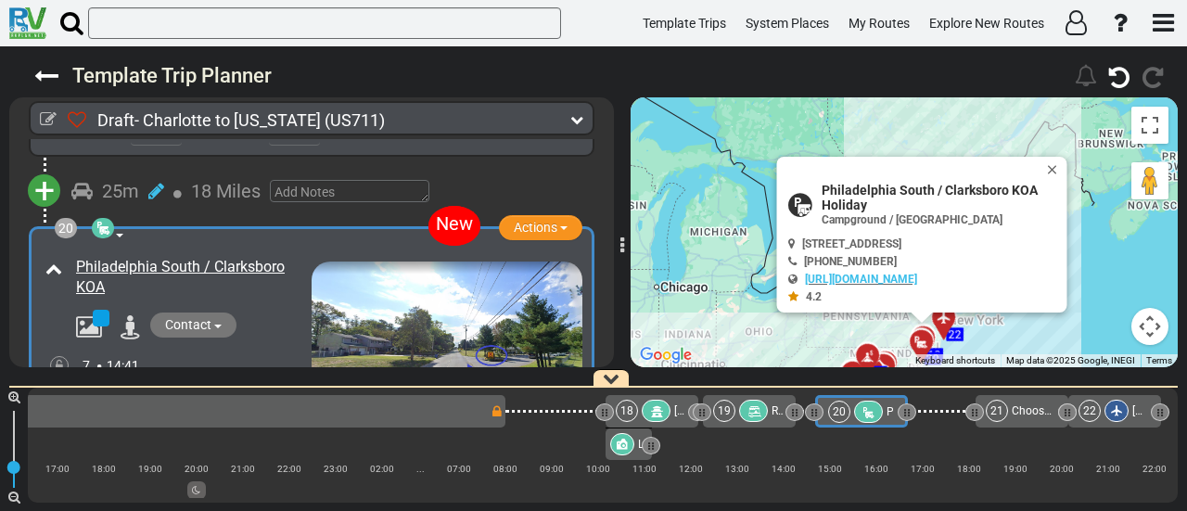
scroll to position [7566, 0]
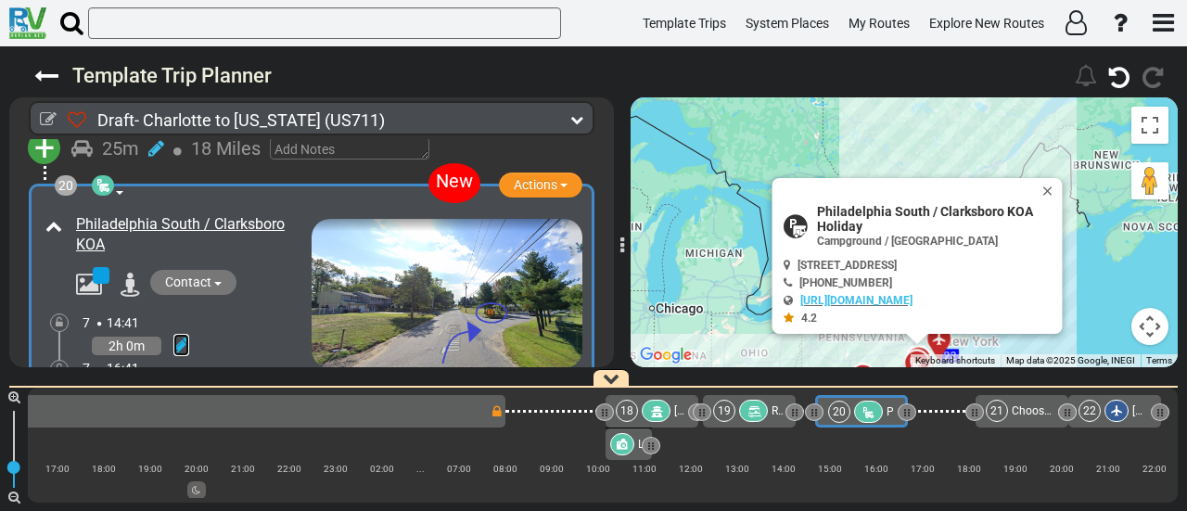
click at [178, 336] on icon at bounding box center [181, 345] width 16 height 19
click at [154, 309] on icon at bounding box center [155, 324] width 17 height 30
click at [656, 411] on icon at bounding box center [656, 411] width 16 height 13
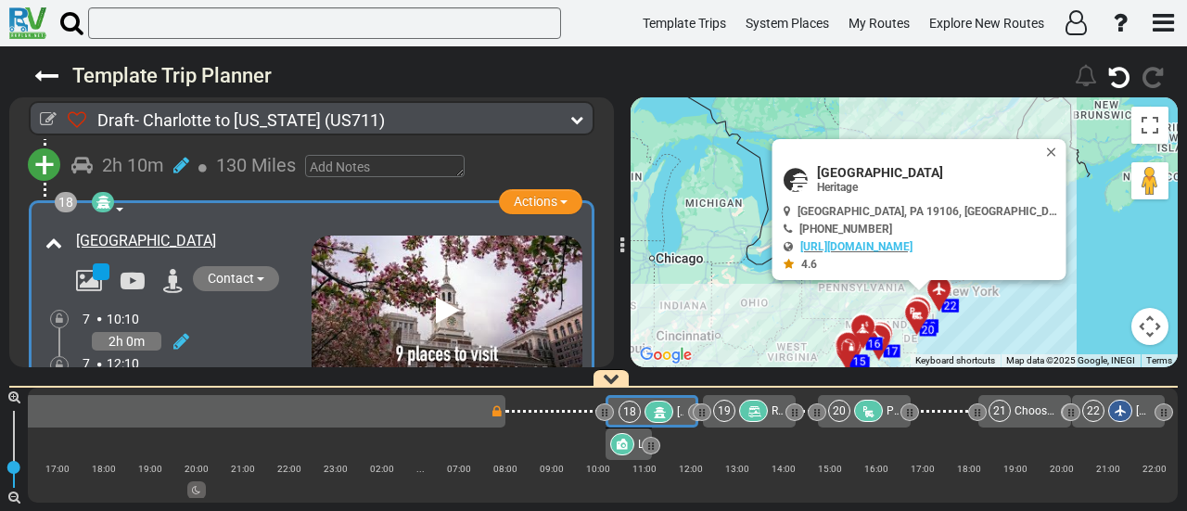
scroll to position [6544, 0]
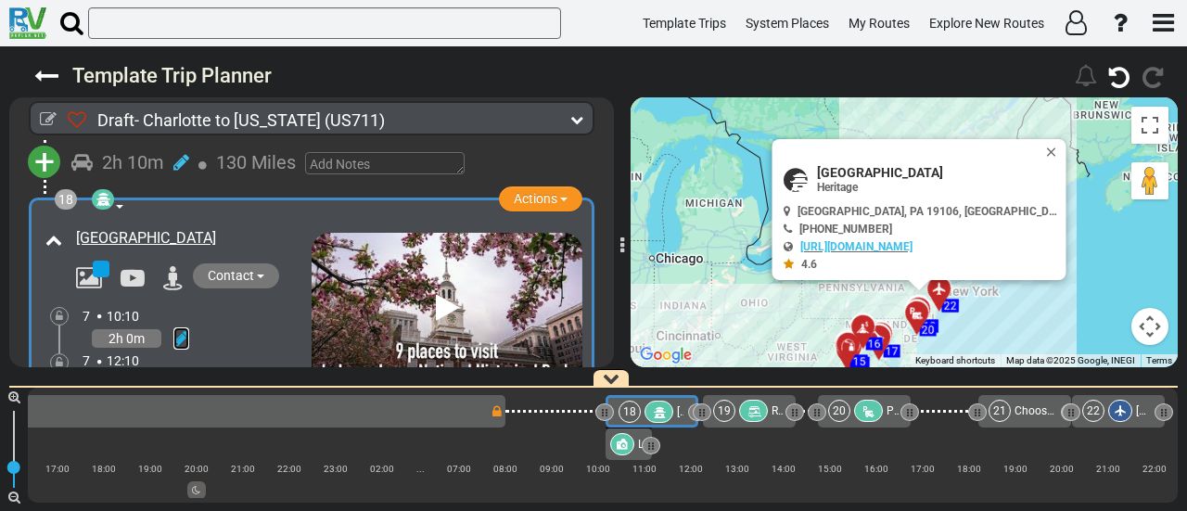
click at [179, 329] on icon at bounding box center [181, 338] width 16 height 19
click at [155, 302] on icon at bounding box center [155, 317] width 17 height 30
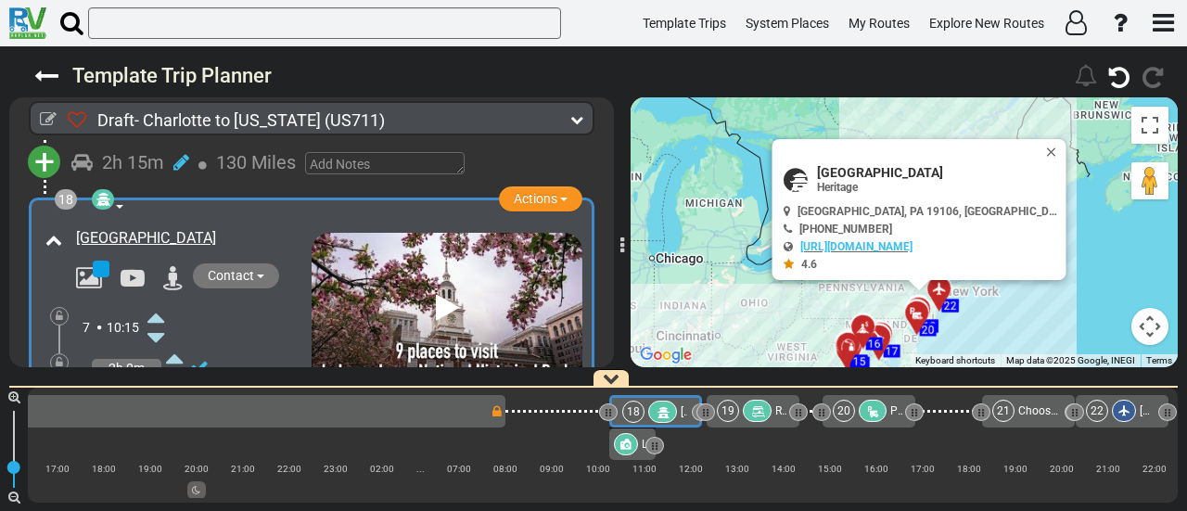
click at [160, 384] on icon at bounding box center [155, 399] width 17 height 30
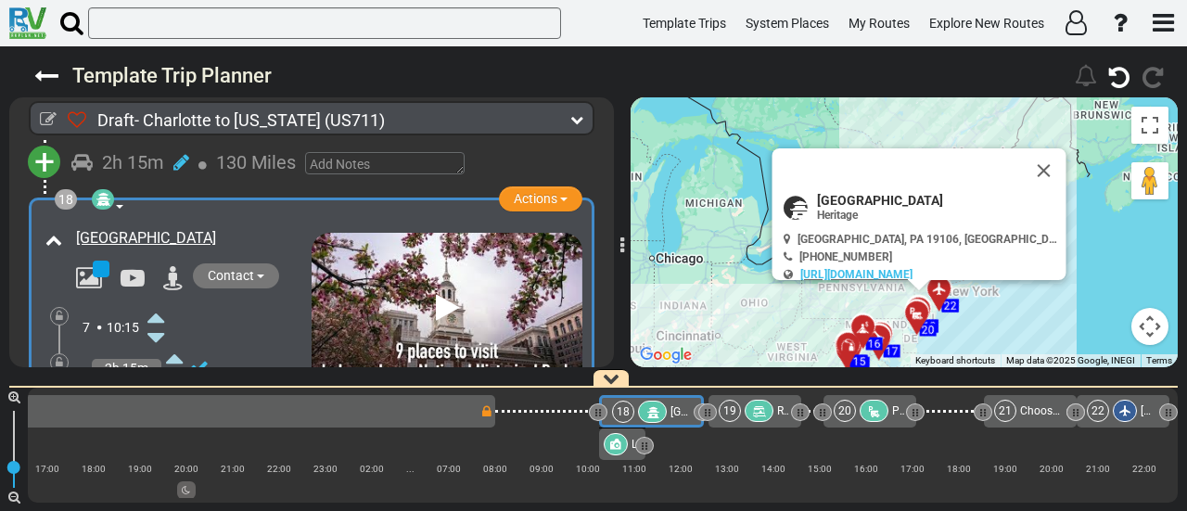
click at [160, 384] on icon at bounding box center [155, 399] width 17 height 30
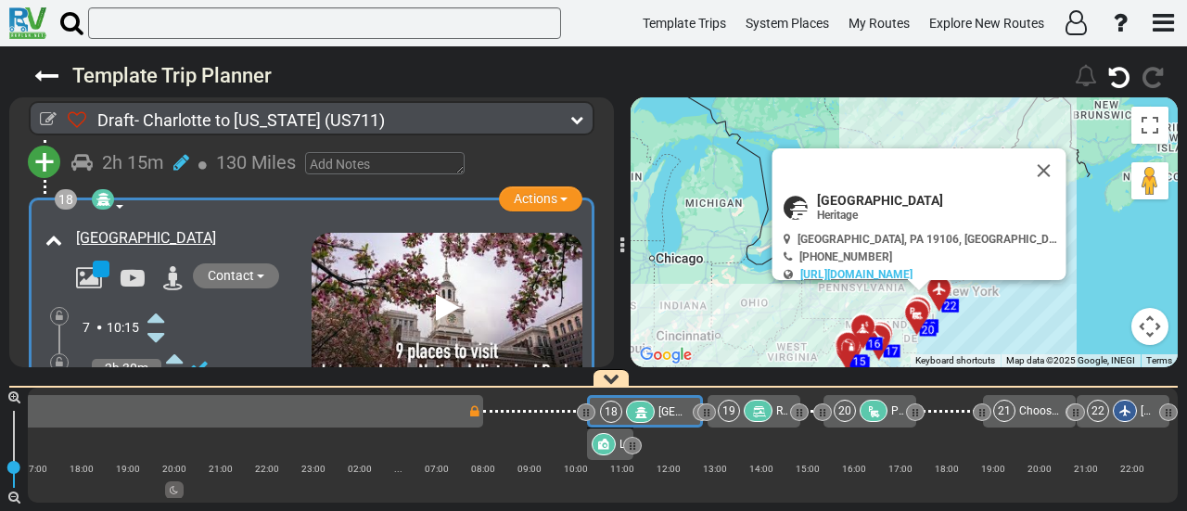
click at [160, 384] on icon at bounding box center [155, 399] width 17 height 30
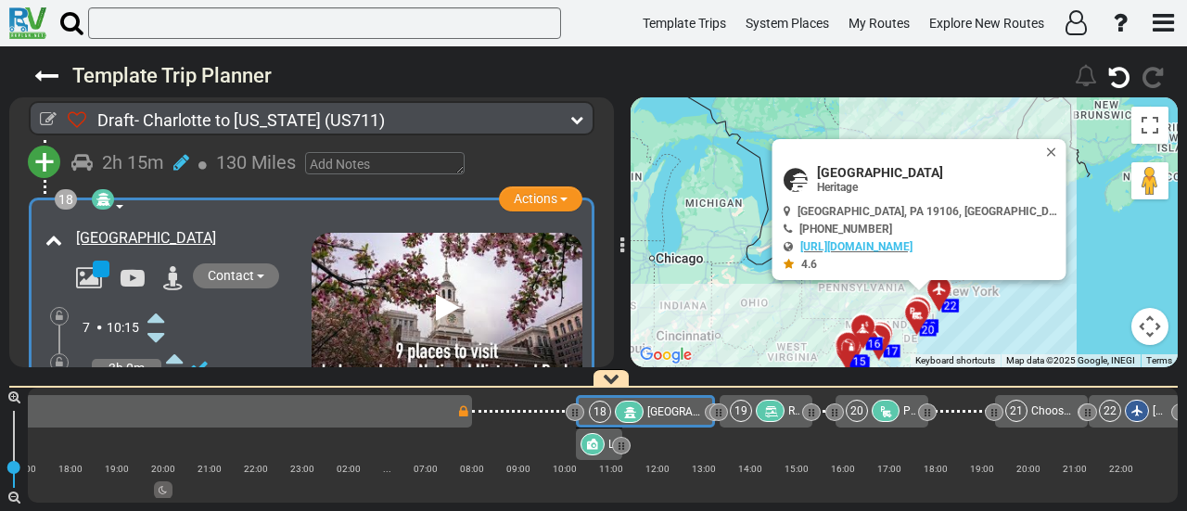
scroll to position [0, 4829]
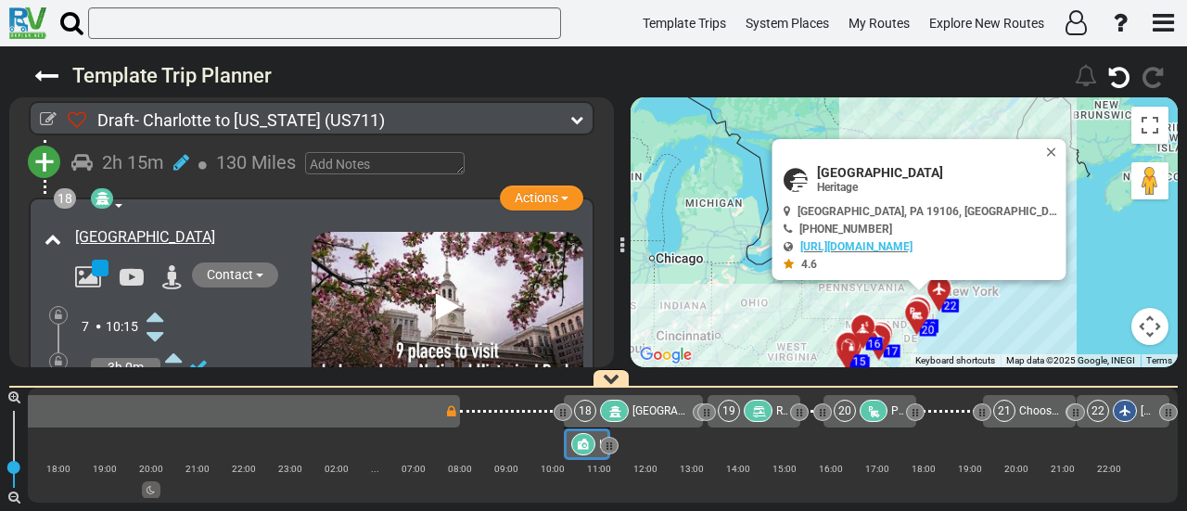
click at [588, 444] on div at bounding box center [583, 444] width 24 height 22
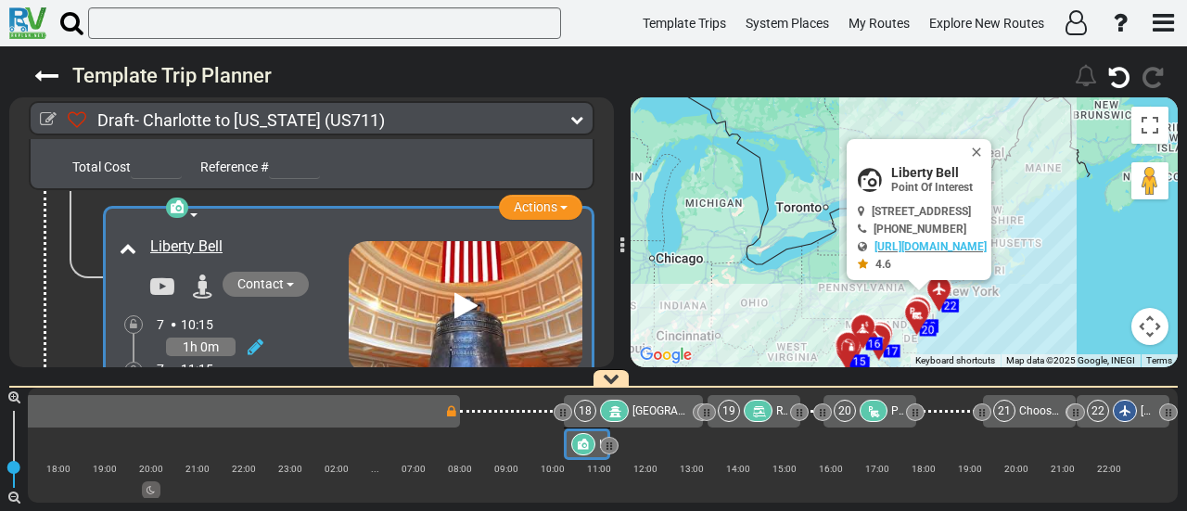
scroll to position [6931, 0]
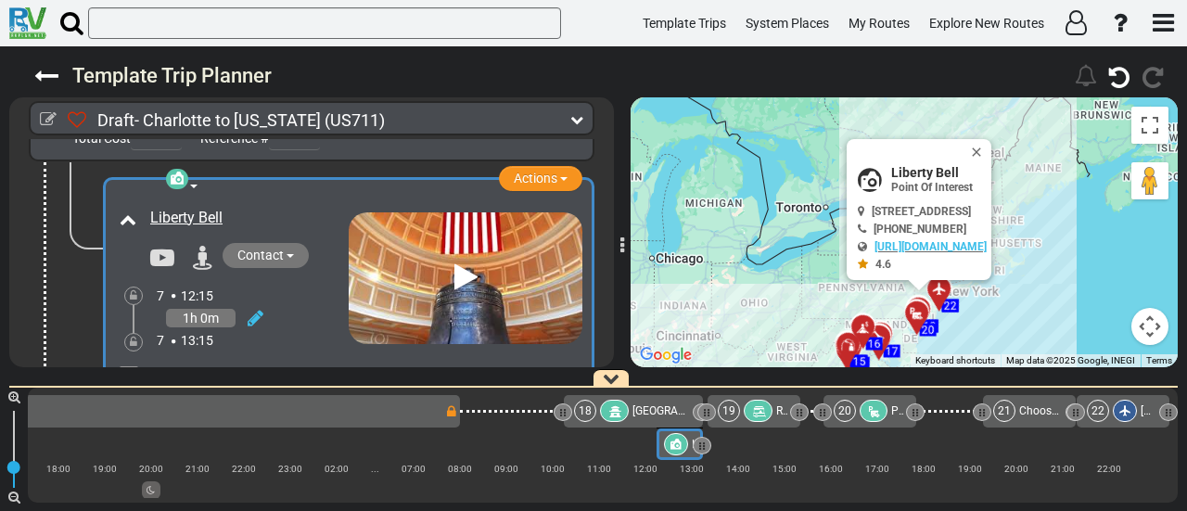
drag, startPoint x: 582, startPoint y: 440, endPoint x: 744, endPoint y: 454, distance: 161.9
click at [744, 454] on div "1 Charlotte Douglas International Airport" at bounding box center [603, 445] width 1150 height 115
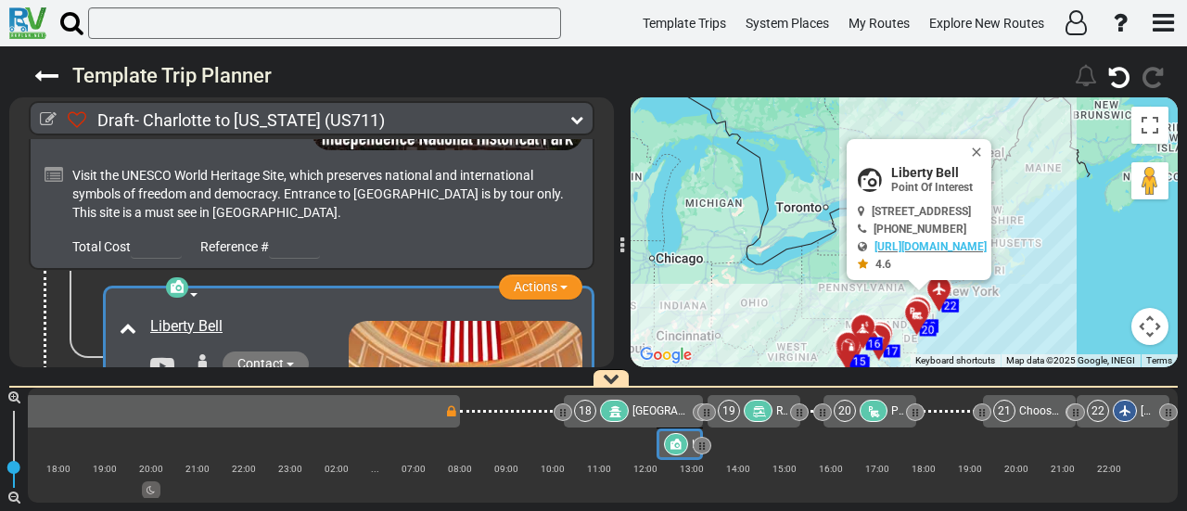
click at [745, 406] on div "19" at bounding box center [747, 411] width 58 height 22
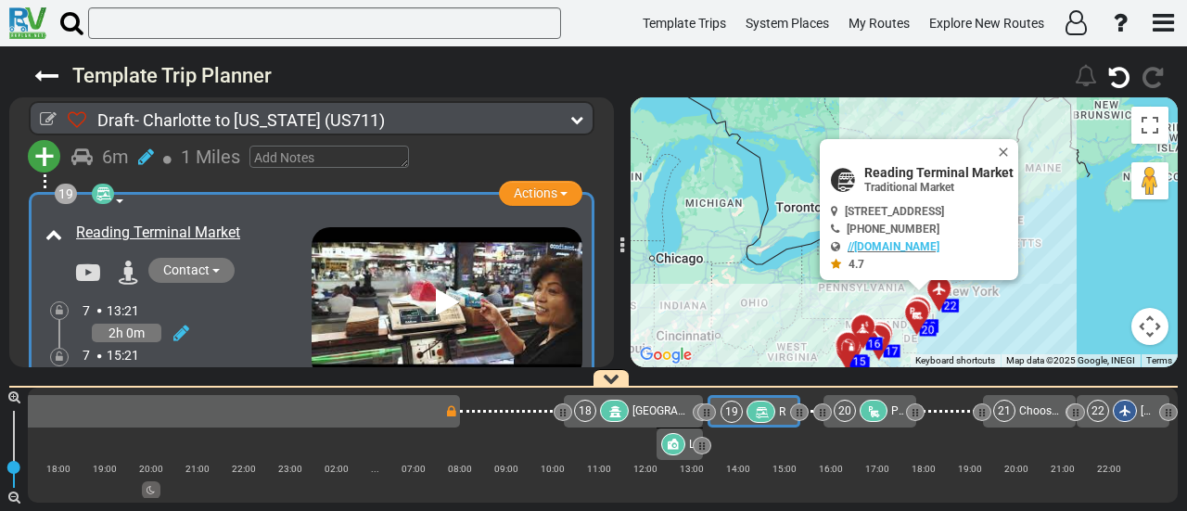
scroll to position [7213, 0]
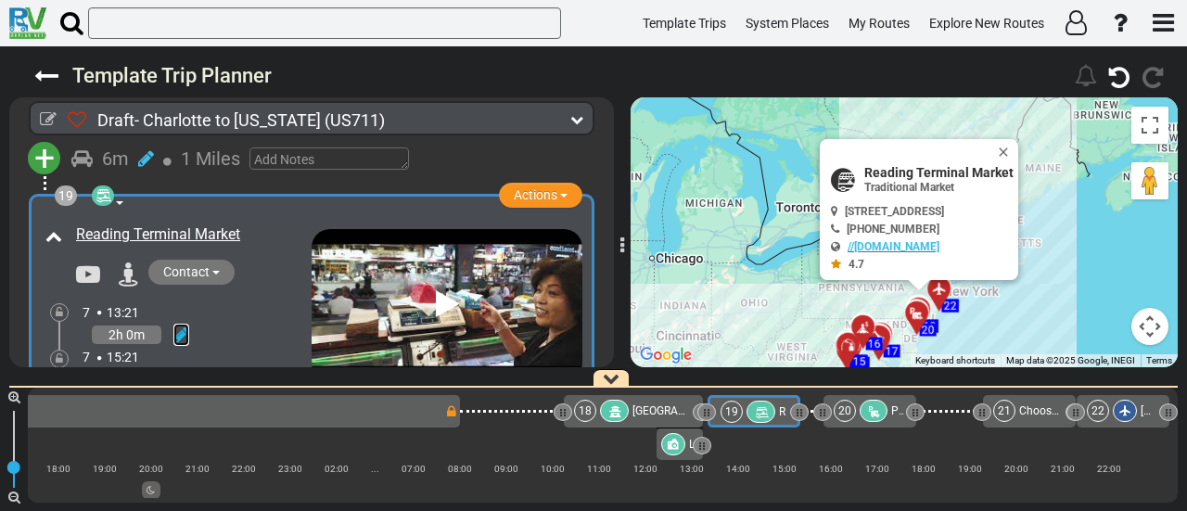
click at [180, 325] on icon at bounding box center [181, 334] width 16 height 19
click at [161, 299] on icon at bounding box center [155, 314] width 17 height 30
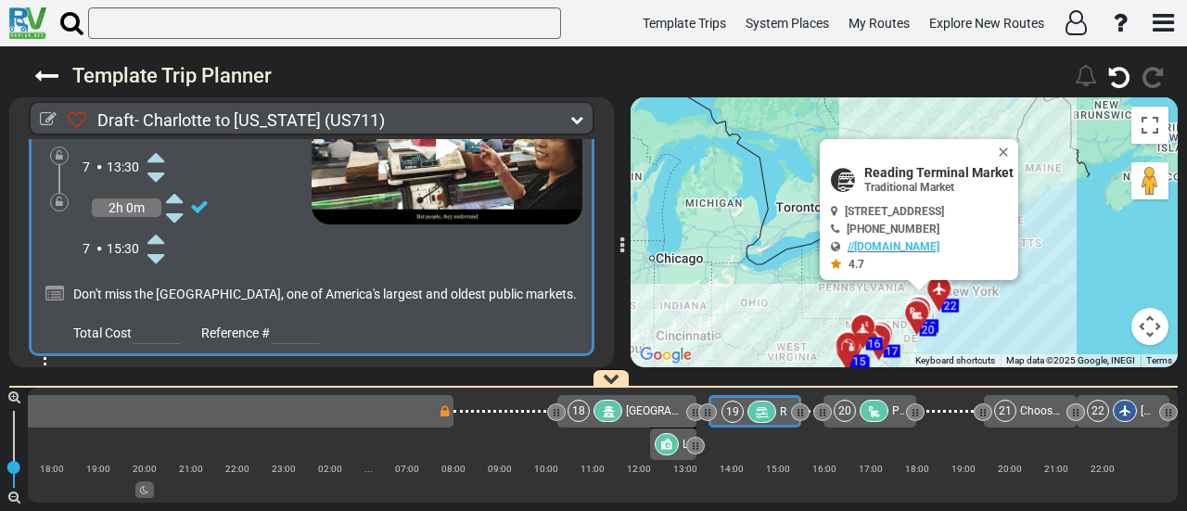
scroll to position [7398, 0]
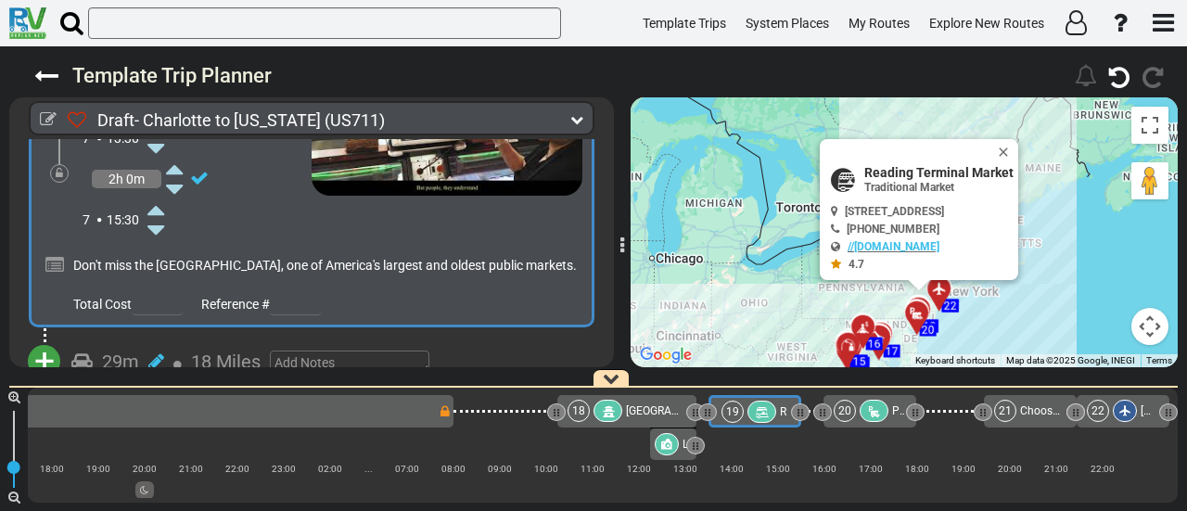
click at [45, 340] on span "+" at bounding box center [44, 361] width 20 height 43
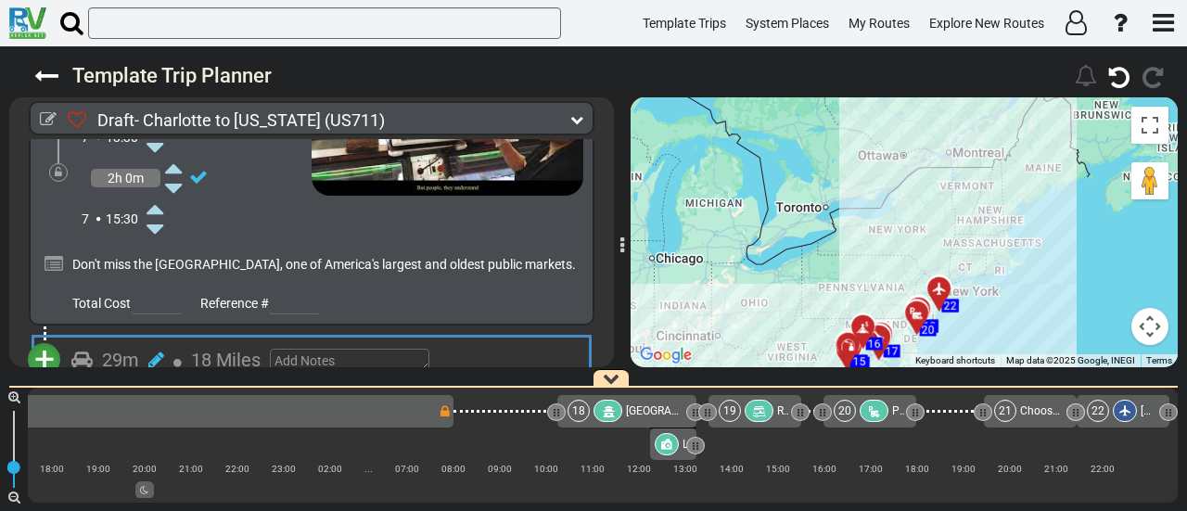
scroll to position [7397, 0]
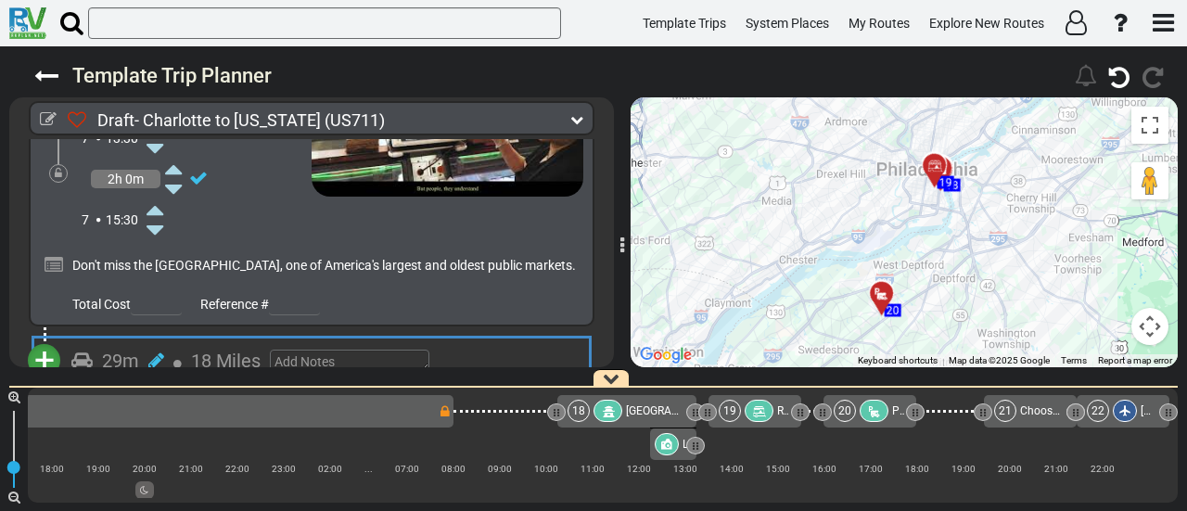
drag, startPoint x: 1009, startPoint y: 305, endPoint x: 966, endPoint y: 335, distance: 52.0
click at [975, 331] on div "To activate drag with keyboard, press Alt + Enter. Once in keyboard drag state,…" at bounding box center [903, 232] width 547 height 270
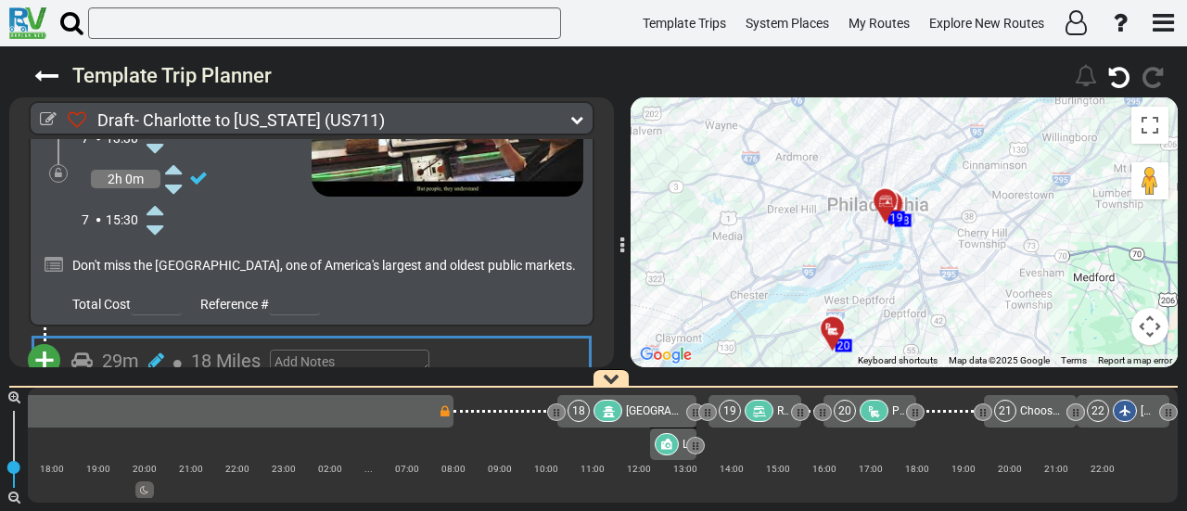
click at [959, 337] on div "To activate drag with keyboard, press Alt + Enter. Once in keyboard drag state,…" at bounding box center [903, 232] width 547 height 270
click at [942, 190] on div "To activate drag with keyboard, press Alt + Enter. Once in keyboard drag state,…" at bounding box center [903, 232] width 547 height 270
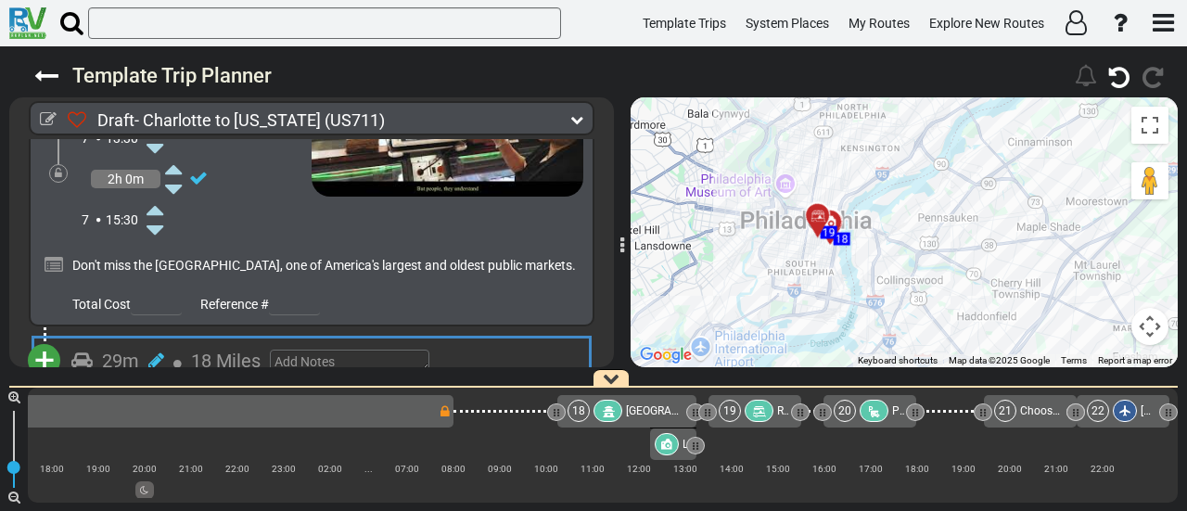
click at [927, 215] on div "To activate drag with keyboard, press Alt + Enter. Once in keyboard drag state,…" at bounding box center [903, 232] width 547 height 270
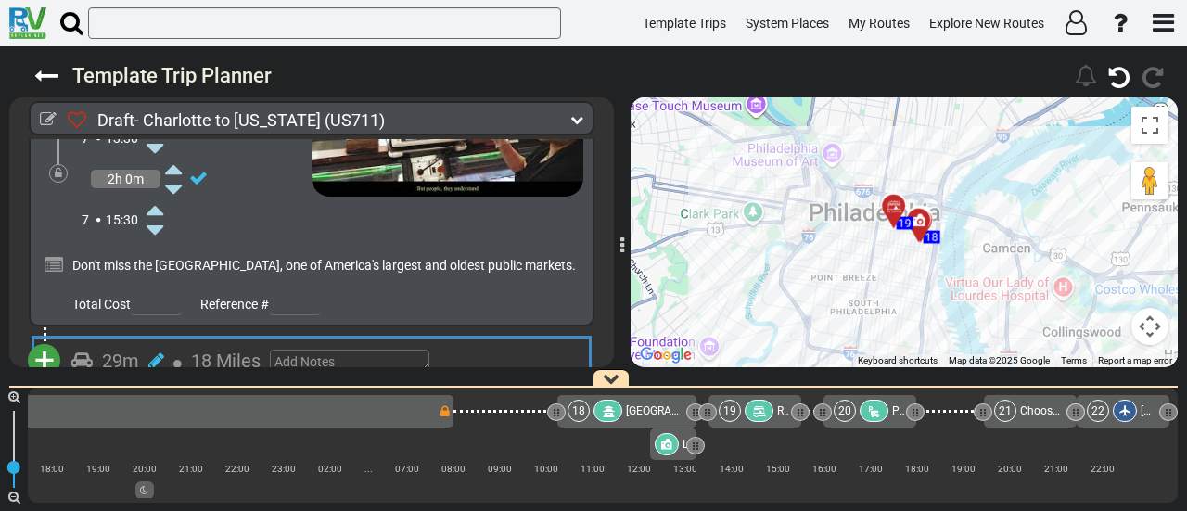
drag, startPoint x: 871, startPoint y: 196, endPoint x: 1062, endPoint y: 182, distance: 191.5
click at [1062, 182] on div "To activate drag with keyboard, press Alt + Enter. Once in keyboard drag state,…" at bounding box center [903, 232] width 547 height 270
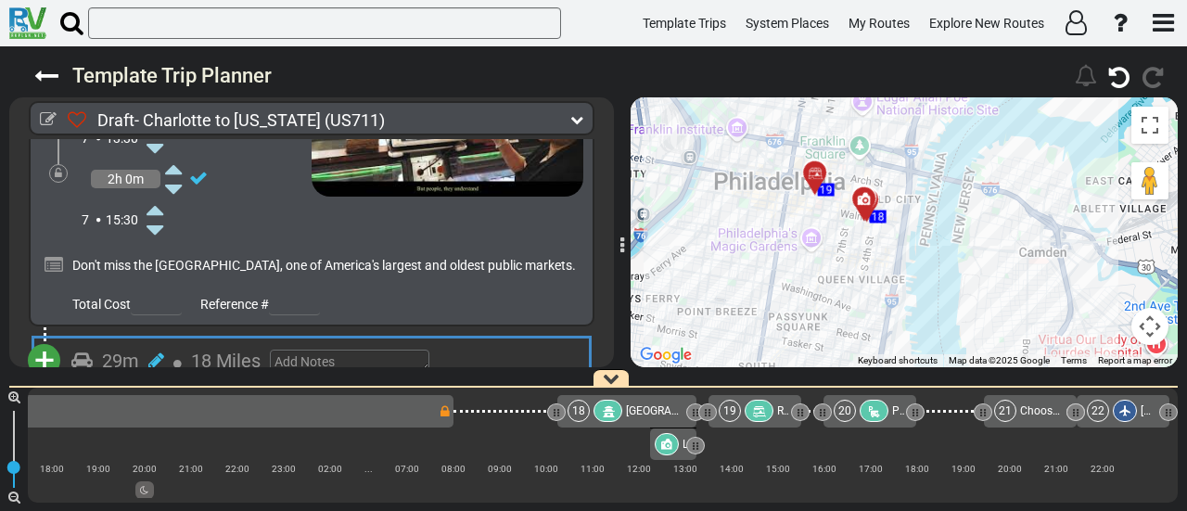
drag, startPoint x: 992, startPoint y: 259, endPoint x: 1033, endPoint y: 287, distance: 49.9
click at [1033, 287] on div "To activate drag with keyboard, press Alt + Enter. Once in keyboard drag state,…" at bounding box center [903, 232] width 547 height 270
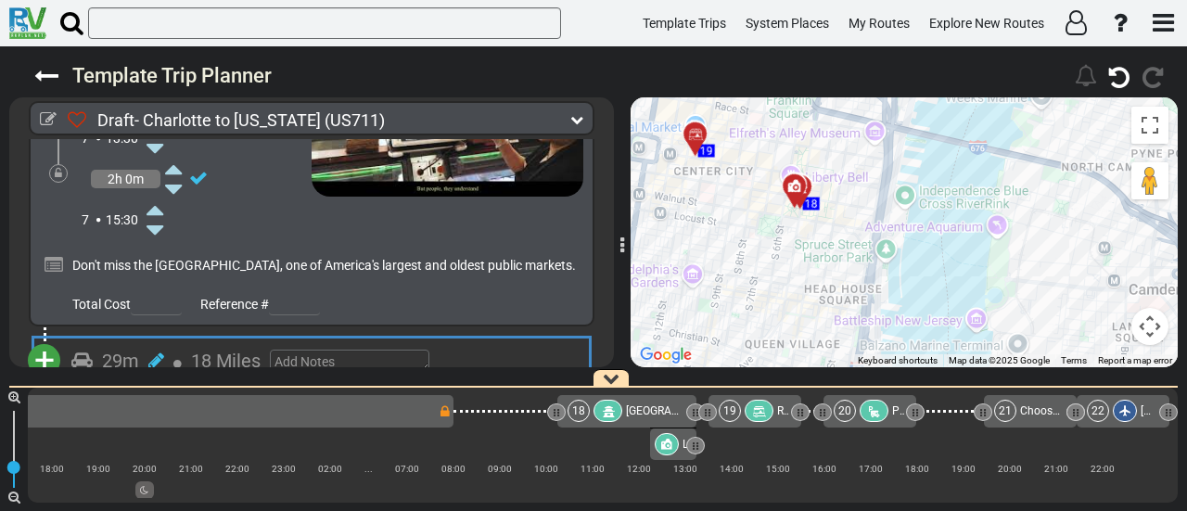
click at [768, 403] on div at bounding box center [758, 411] width 29 height 22
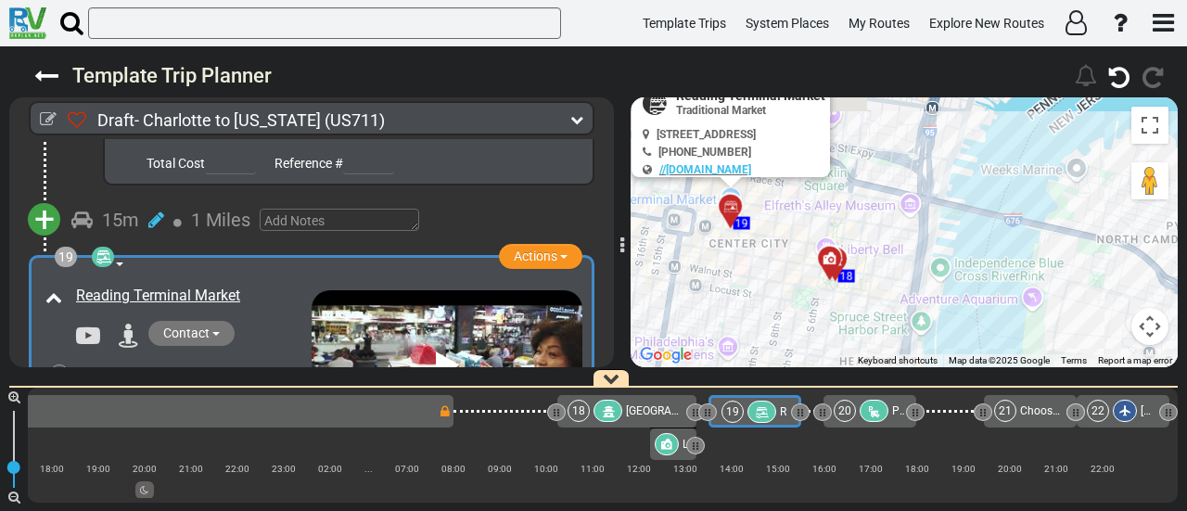
scroll to position [7120, 0]
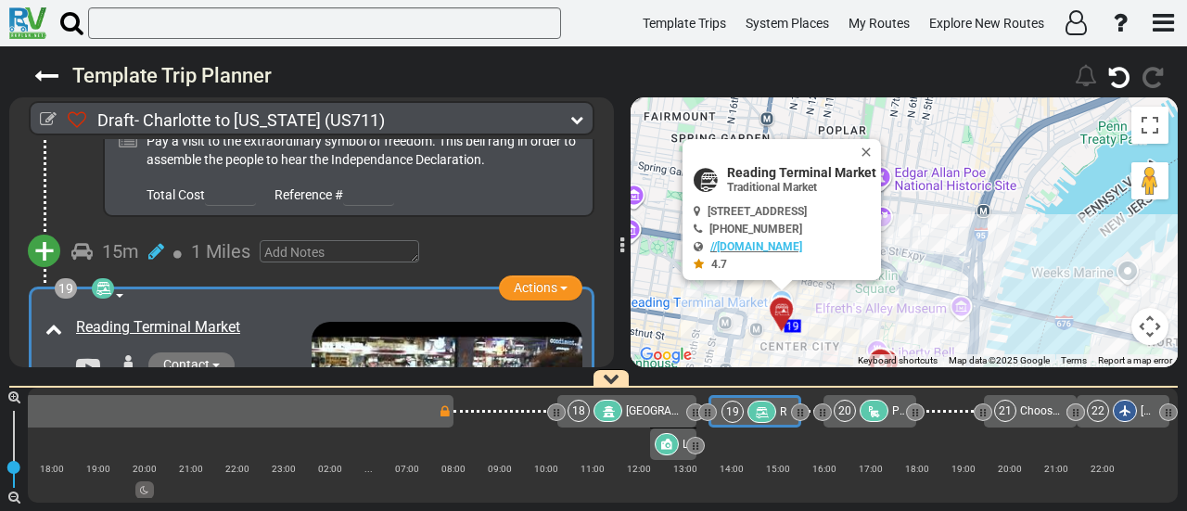
click at [803, 172] on span "Reading Terminal Market" at bounding box center [801, 172] width 149 height 15
copy div "Reading Terminal Market"
click at [643, 405] on span "[GEOGRAPHIC_DATA]" at bounding box center [679, 410] width 107 height 13
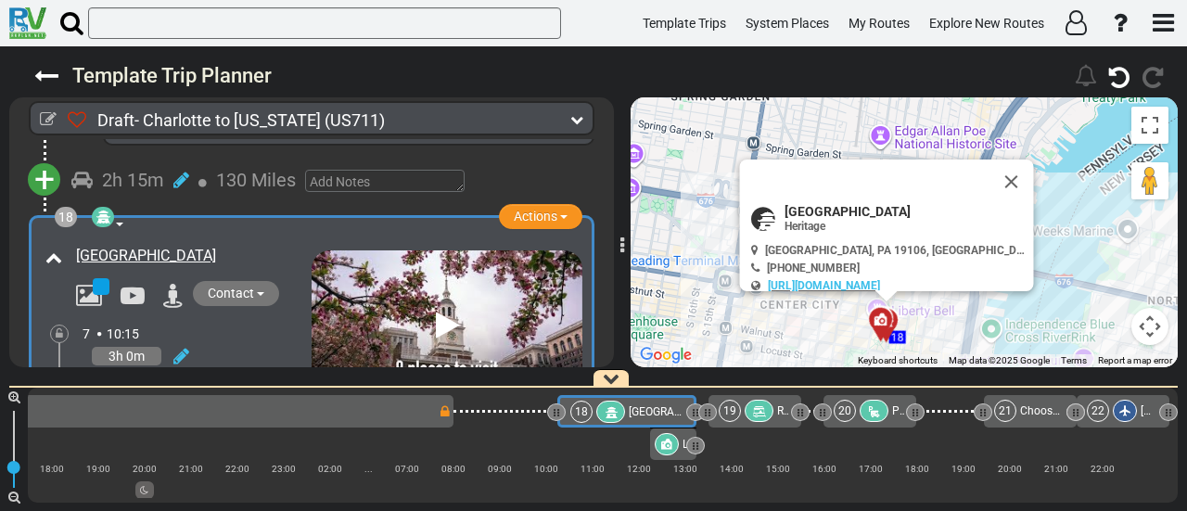
scroll to position [6452, 0]
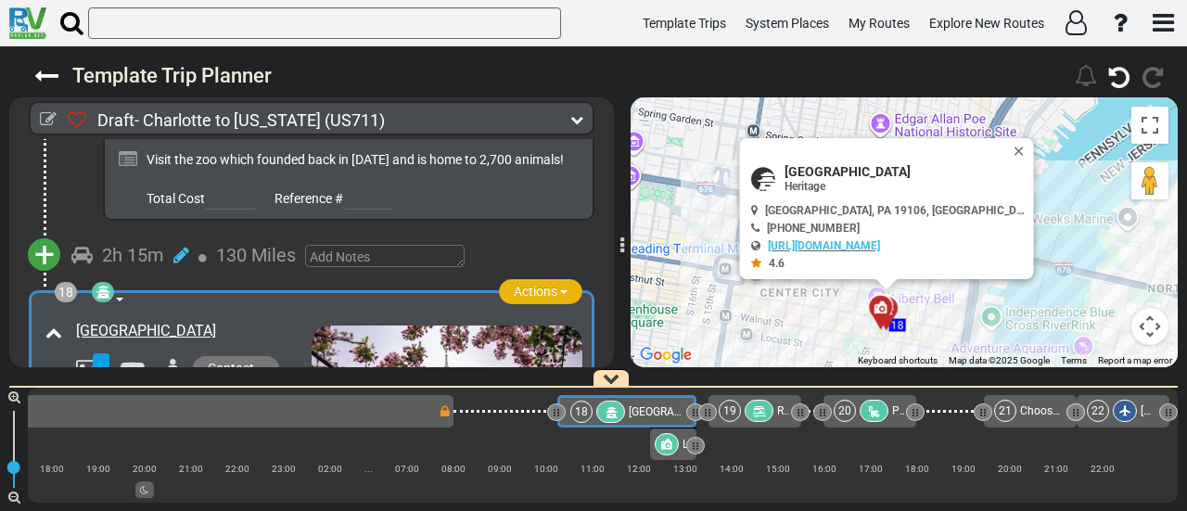
click at [533, 284] on span "Actions" at bounding box center [536, 291] width 44 height 15
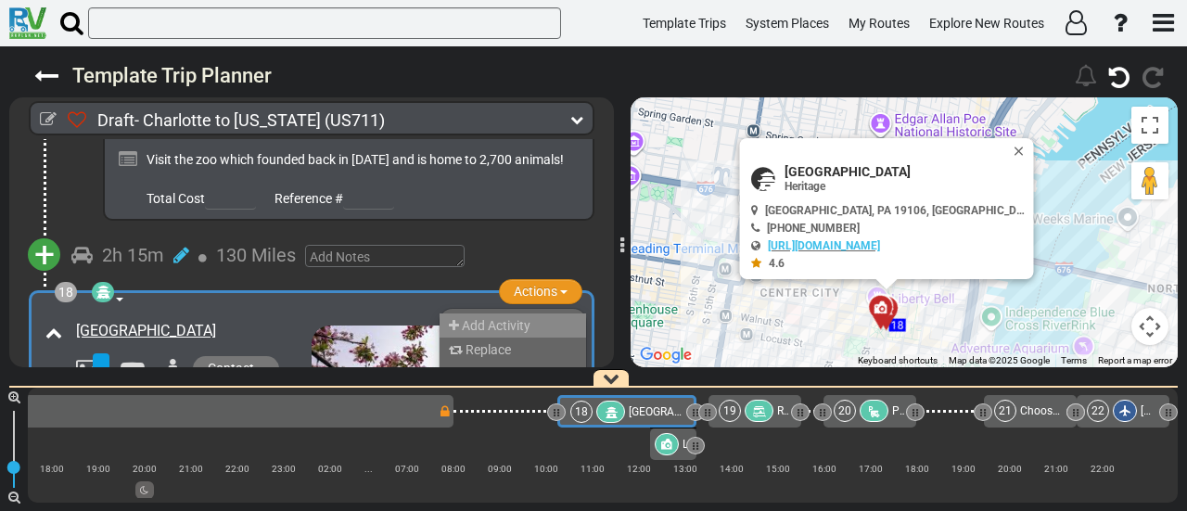
click at [536, 313] on li "Add Activity" at bounding box center [512, 325] width 146 height 24
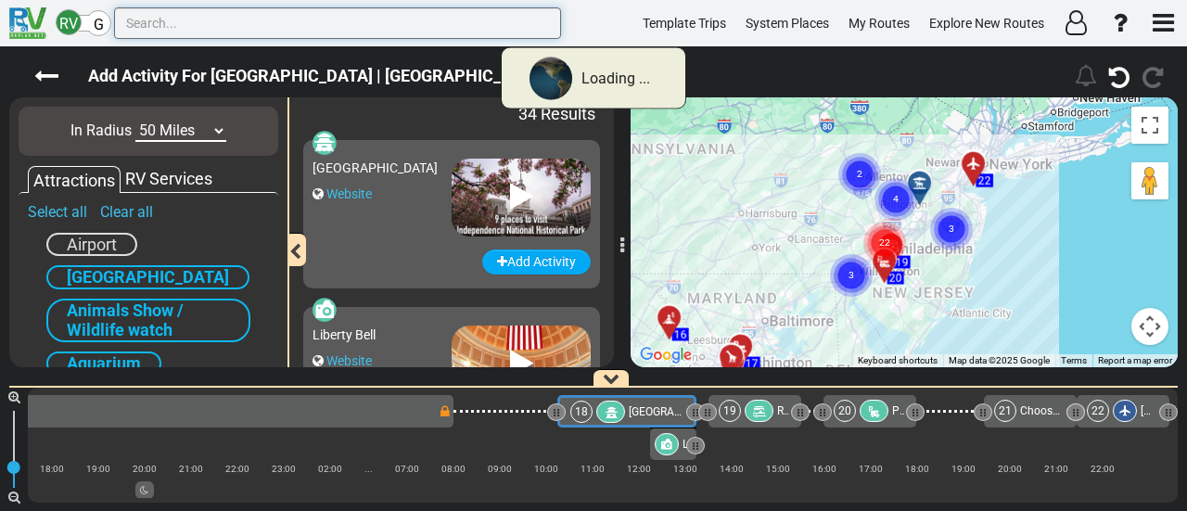
click at [415, 23] on input "text" at bounding box center [337, 23] width 447 height 32
paste input "Reading Terminal Market"
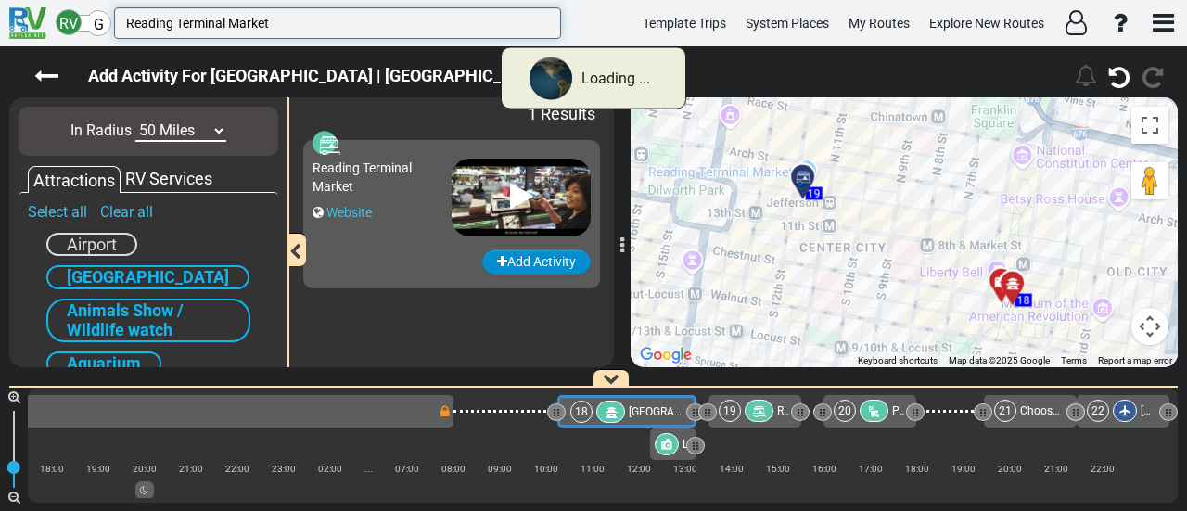
type input "Reading Terminal Market"
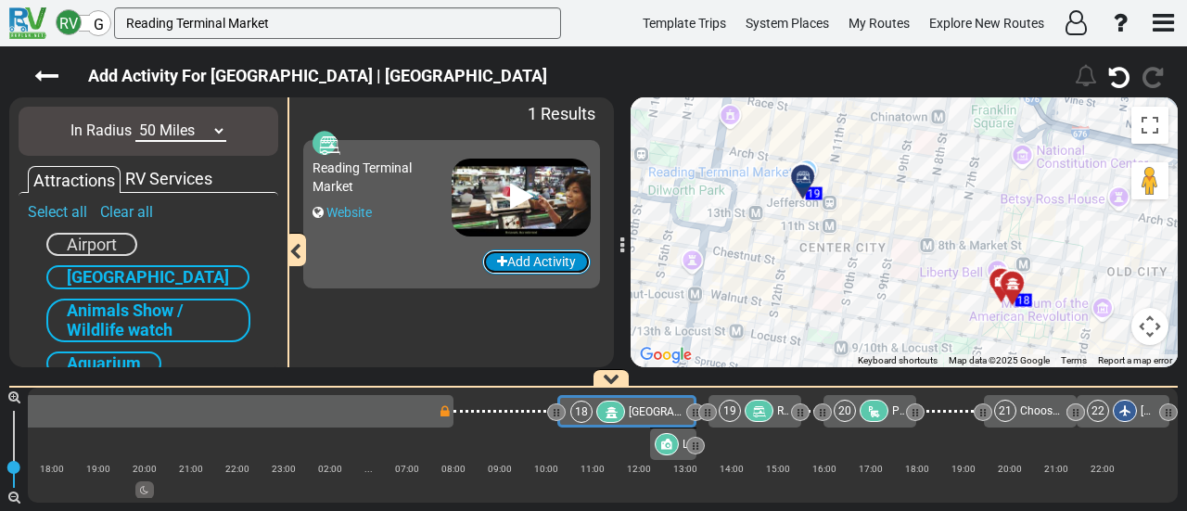
click at [506, 261] on button "Add Activity" at bounding box center [536, 261] width 108 height 25
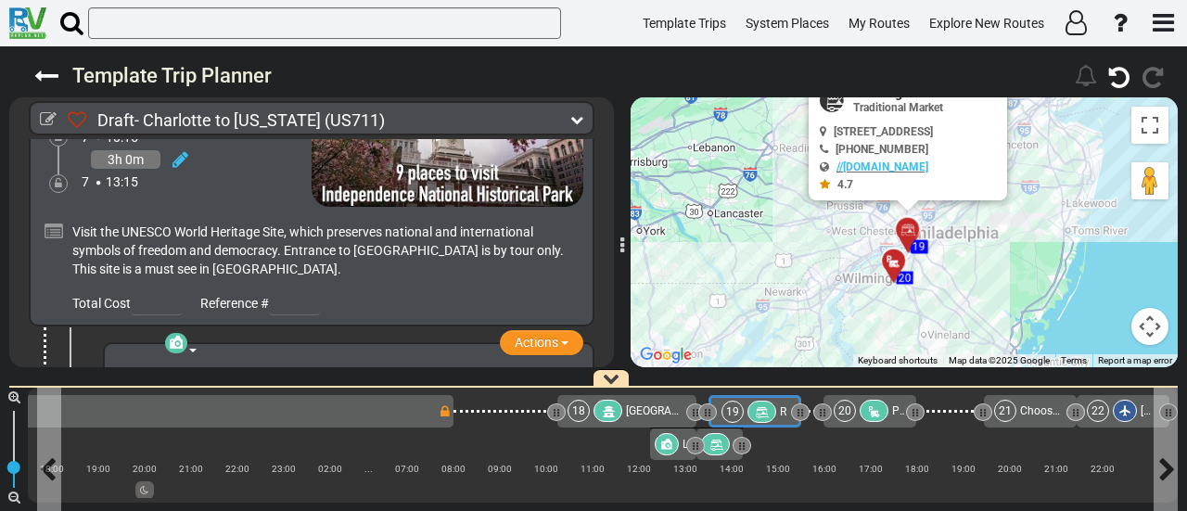
click at [771, 414] on div "19 Reading Terminal Market" at bounding box center [753, 412] width 65 height 22
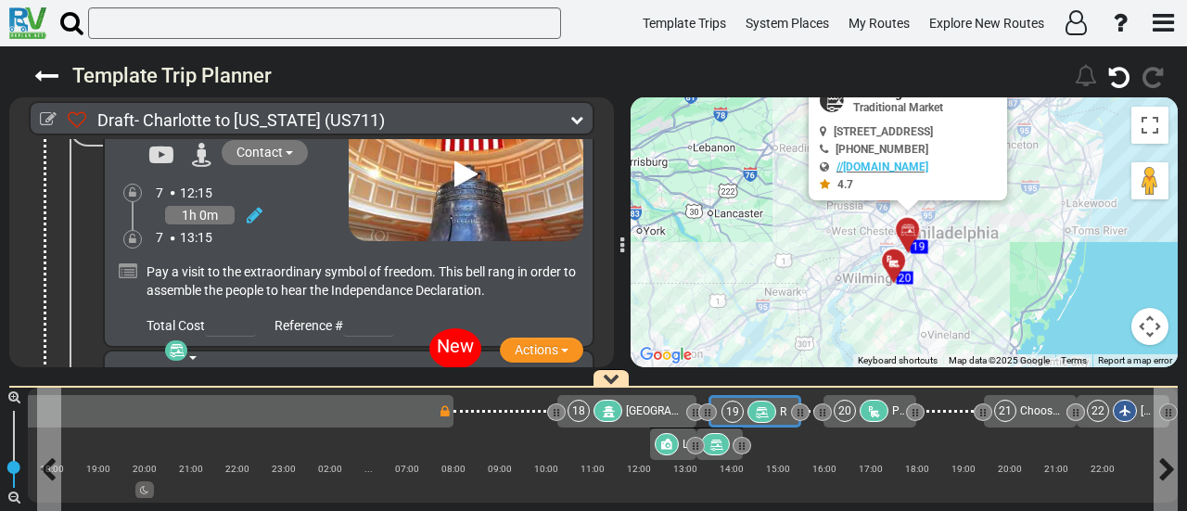
scroll to position [0, 4836]
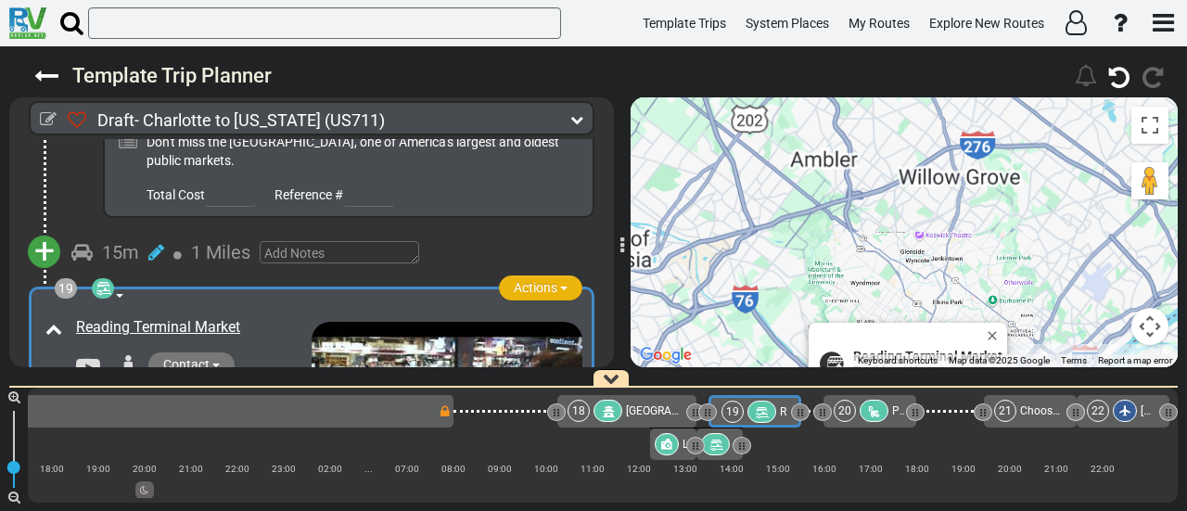
click at [504, 275] on button "Actions" at bounding box center [540, 287] width 83 height 25
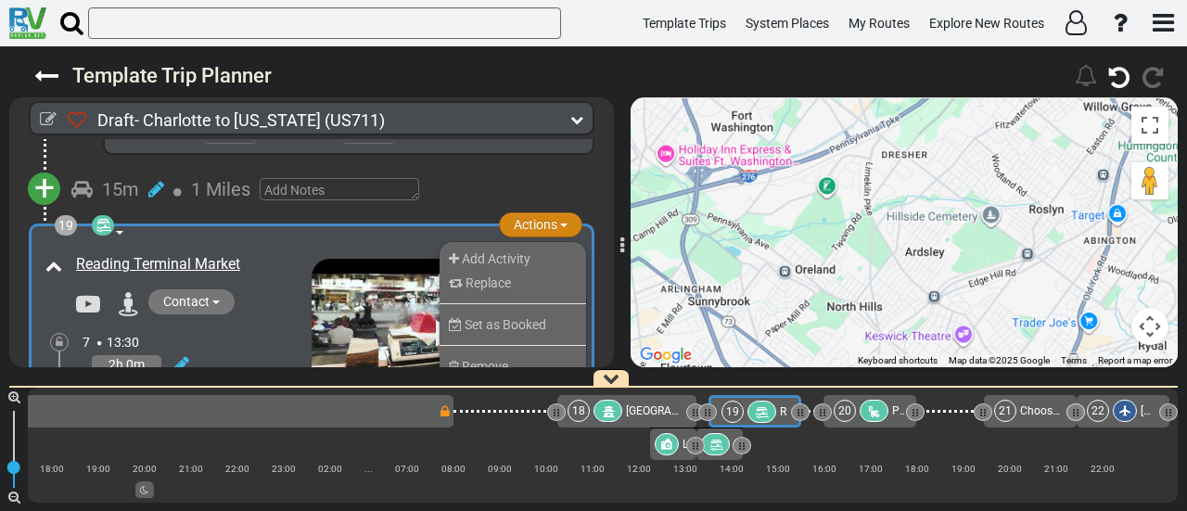
scroll to position [7487, 0]
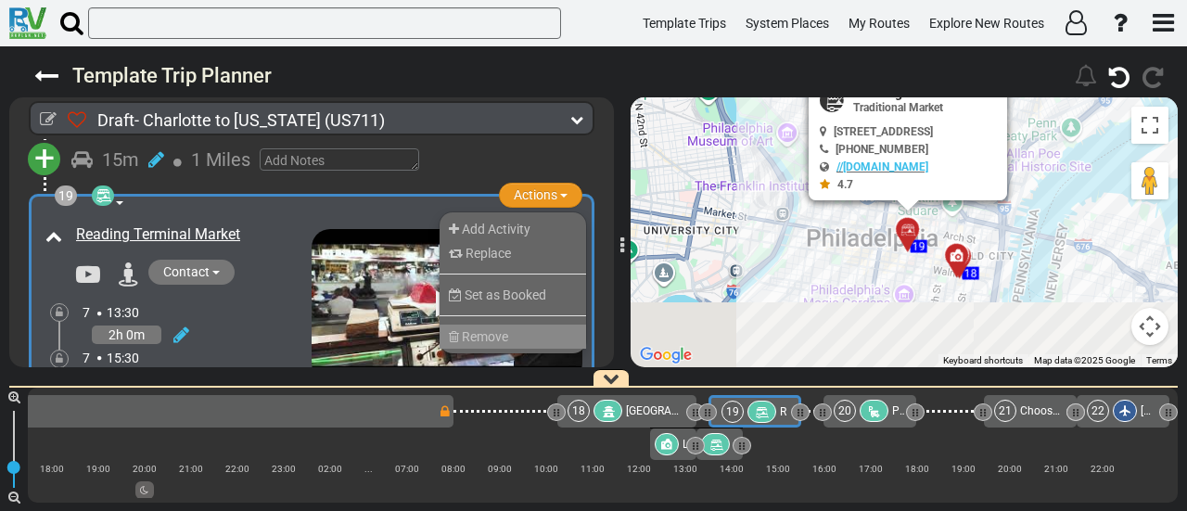
click at [495, 329] on span "Remove" at bounding box center [485, 336] width 46 height 15
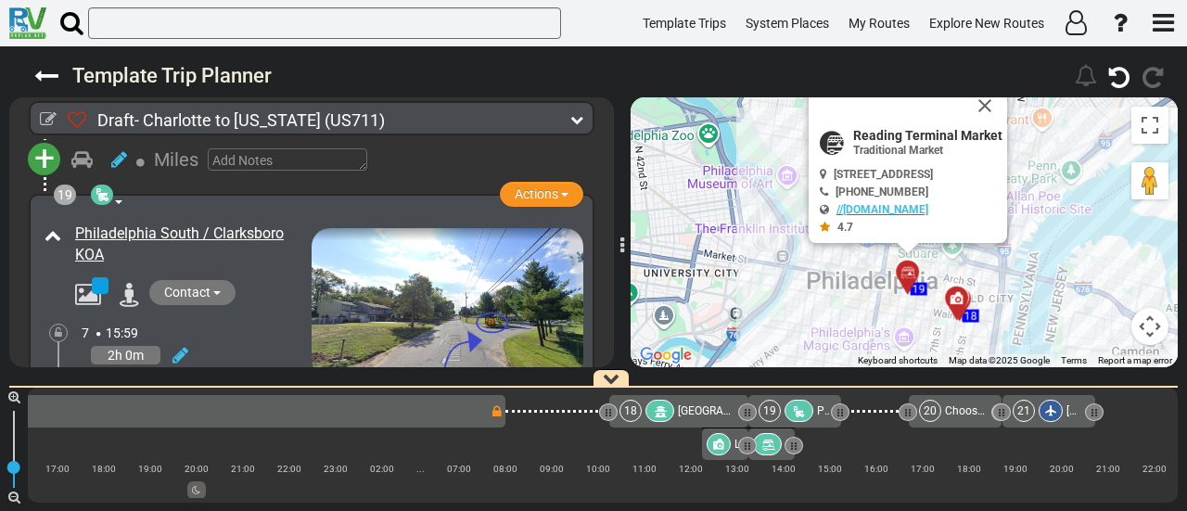
scroll to position [0, 4784]
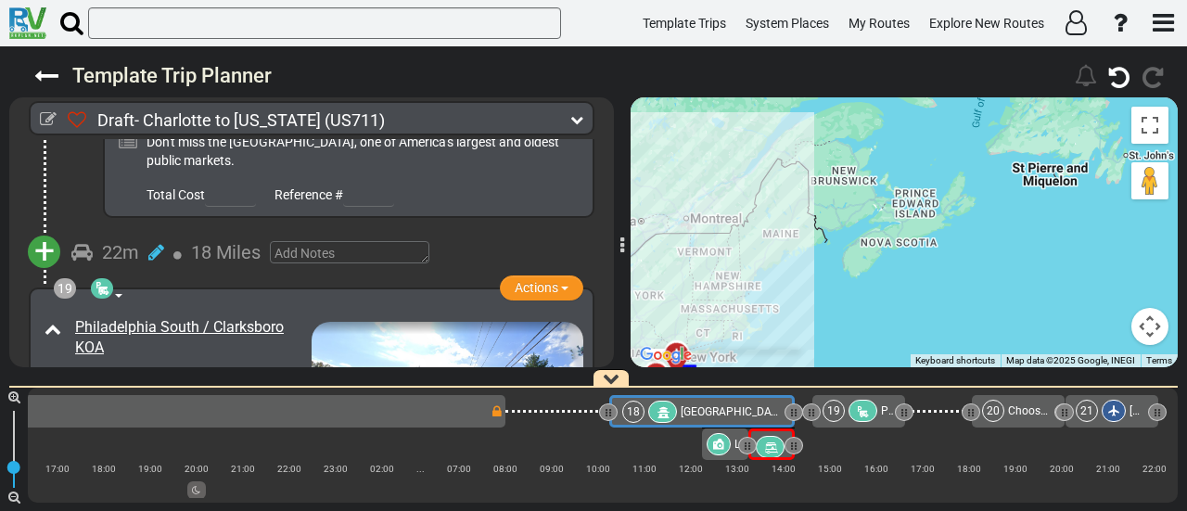
drag, startPoint x: 753, startPoint y: 409, endPoint x: 792, endPoint y: 403, distance: 39.3
click at [792, 404] on div at bounding box center [794, 413] width 6 height 18
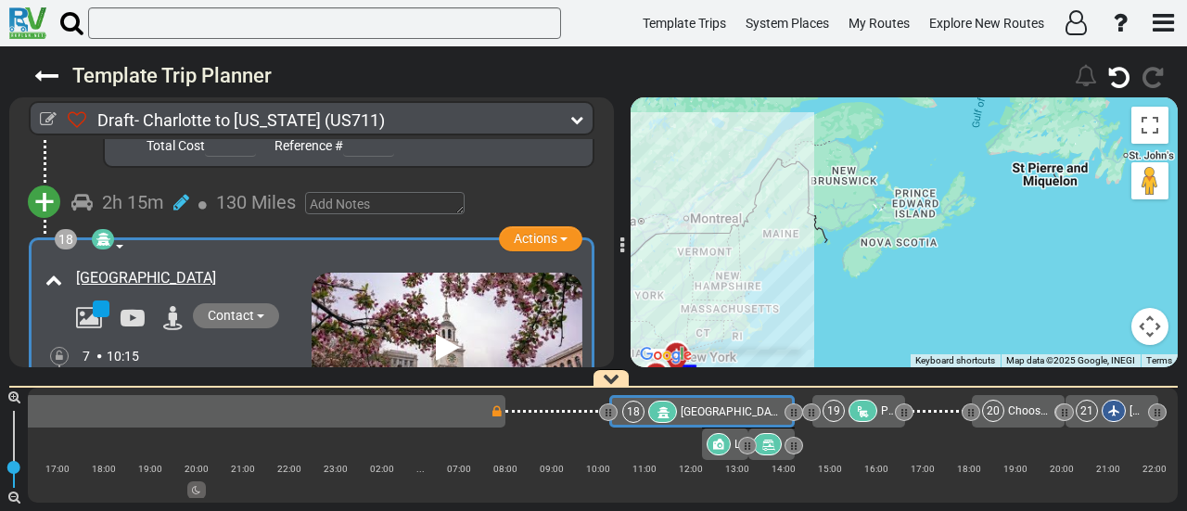
scroll to position [6544, 0]
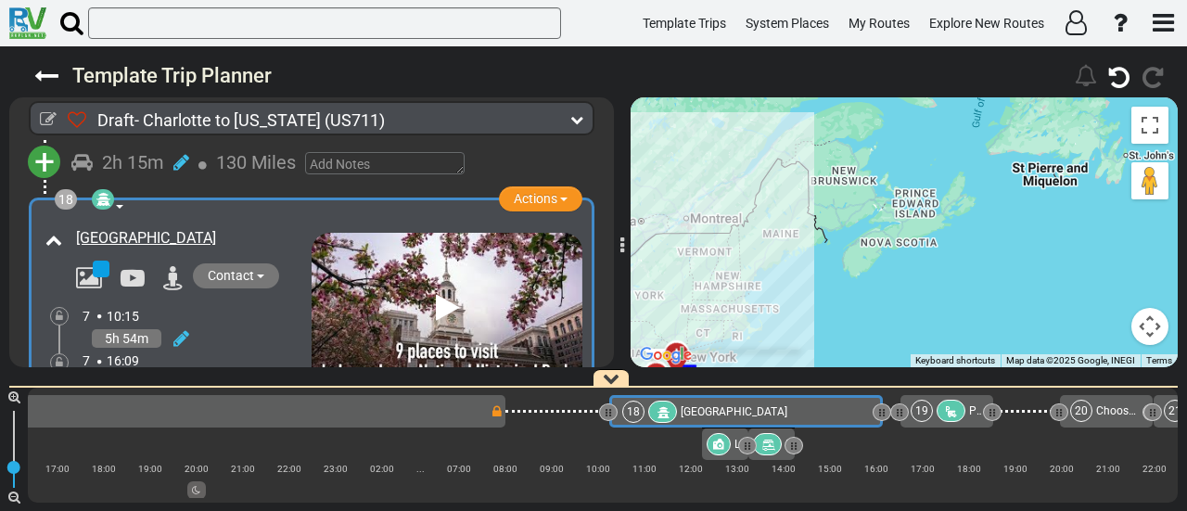
drag, startPoint x: 789, startPoint y: 407, endPoint x: 877, endPoint y: 403, distance: 88.2
click at [877, 403] on div "18 Independence National Historical Park" at bounding box center [745, 411] width 273 height 32
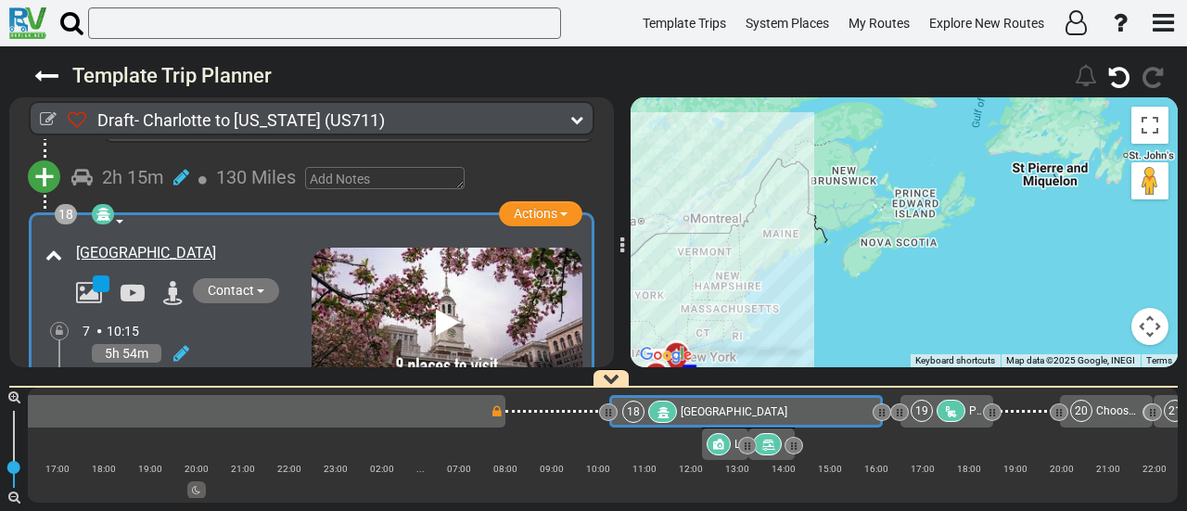
scroll to position [0, 4861]
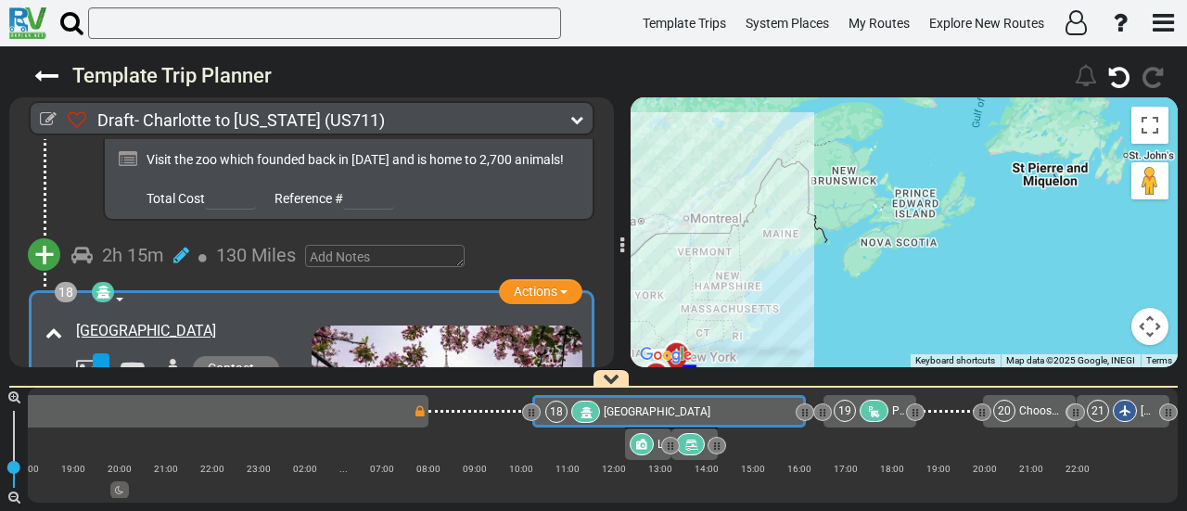
click at [690, 448] on icon at bounding box center [690, 445] width 16 height 13
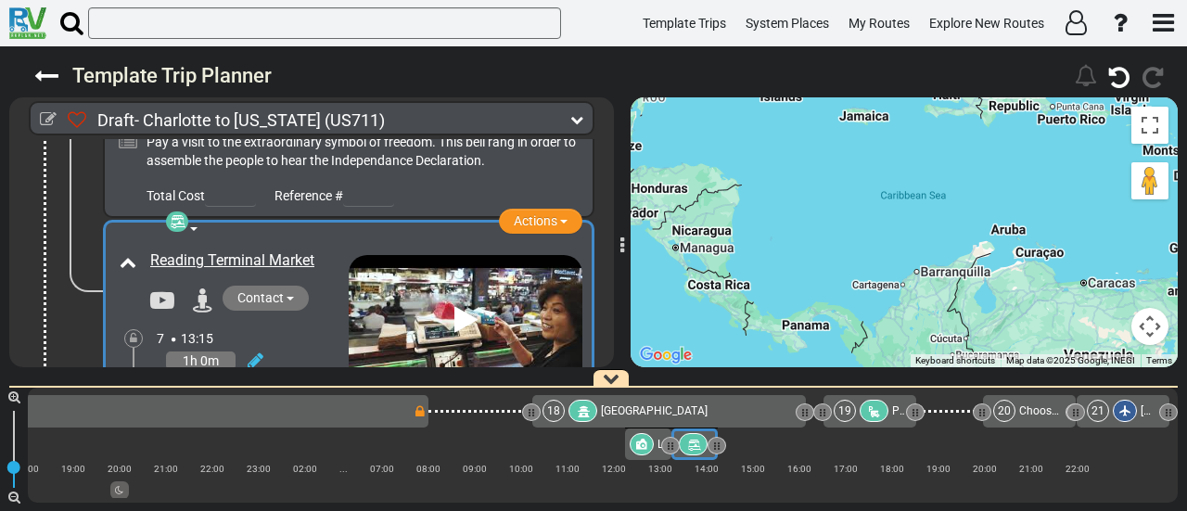
scroll to position [7146, 0]
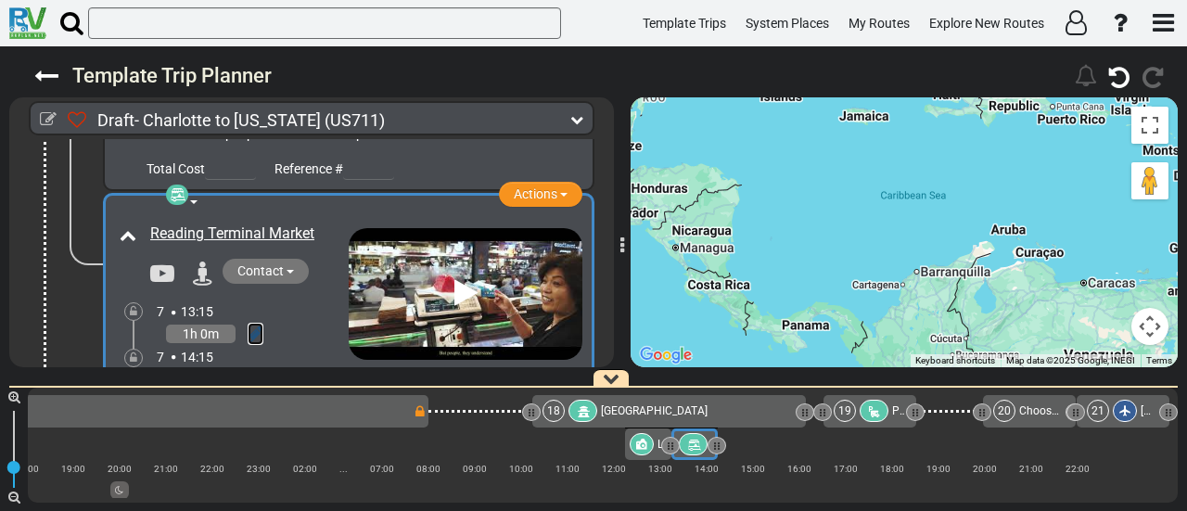
click at [260, 324] on icon at bounding box center [256, 333] width 16 height 19
click at [232, 379] on icon at bounding box center [230, 394] width 17 height 30
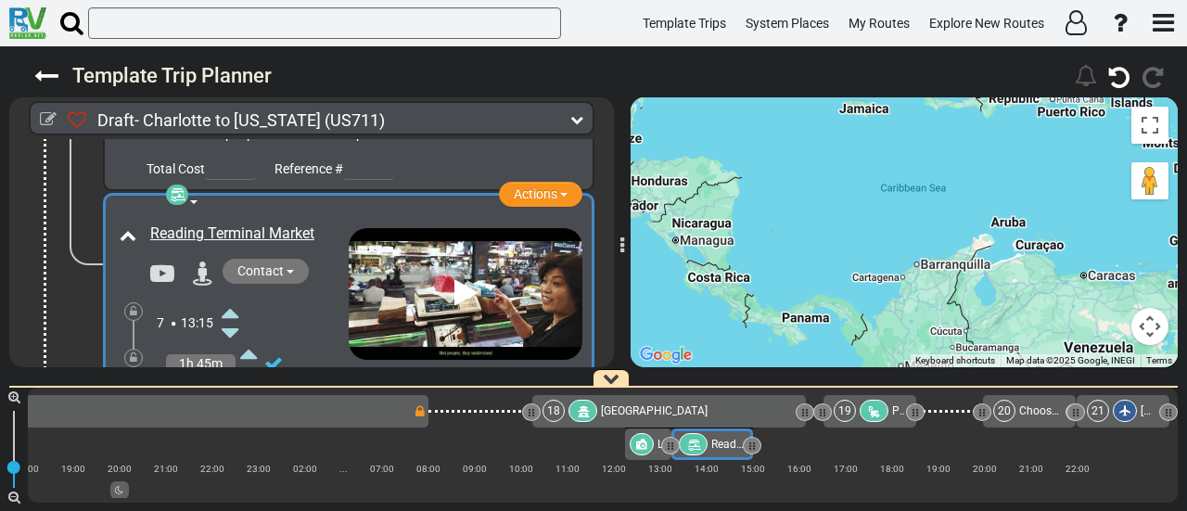
click at [232, 379] on icon at bounding box center [230, 394] width 17 height 30
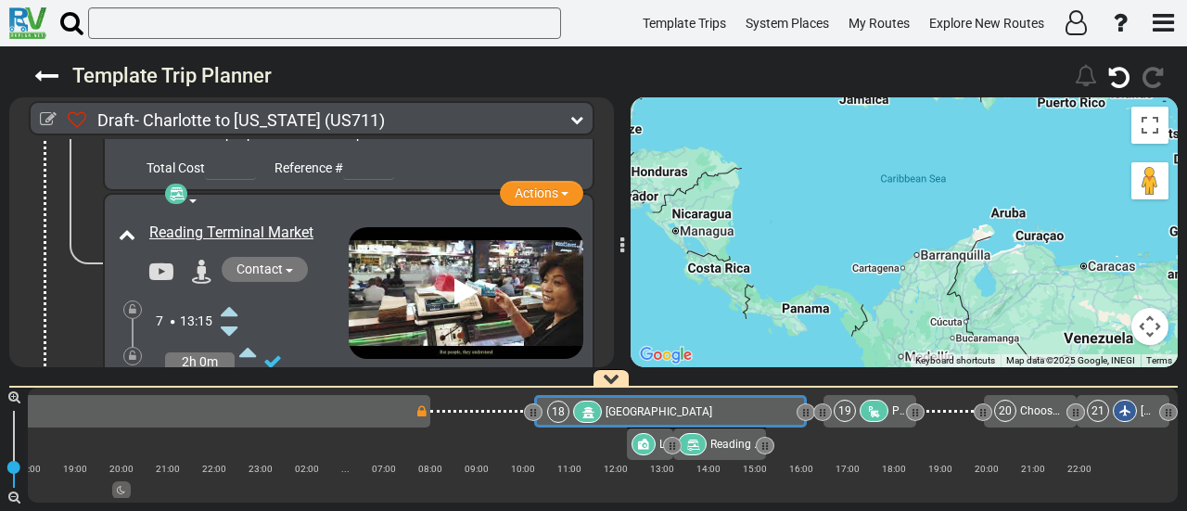
scroll to position [0, 4819]
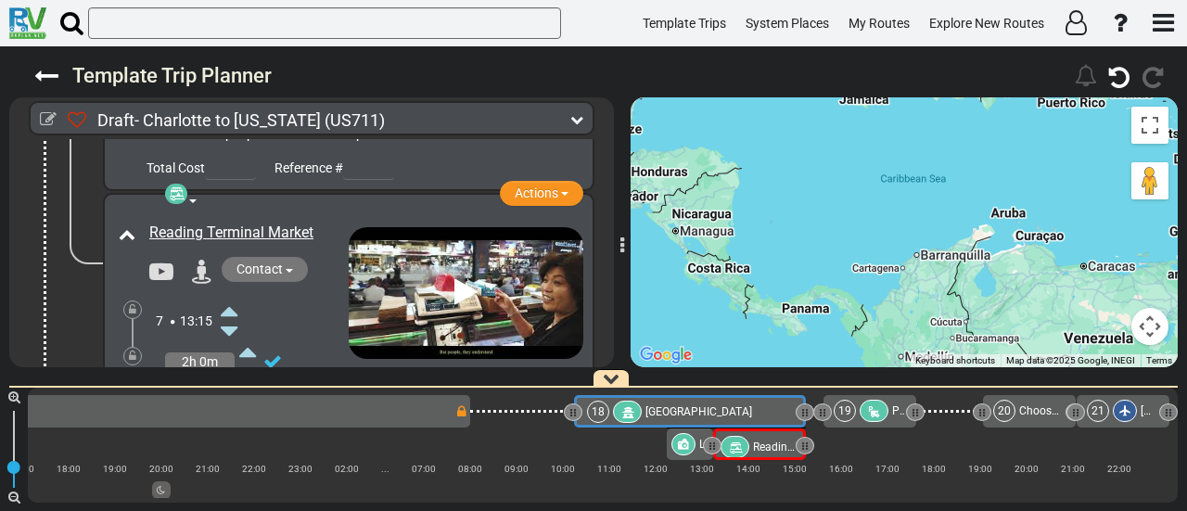
drag, startPoint x: 800, startPoint y: 411, endPoint x: 728, endPoint y: 411, distance: 72.3
click at [729, 411] on div "18 Independence National Historical Park" at bounding box center [690, 411] width 232 height 32
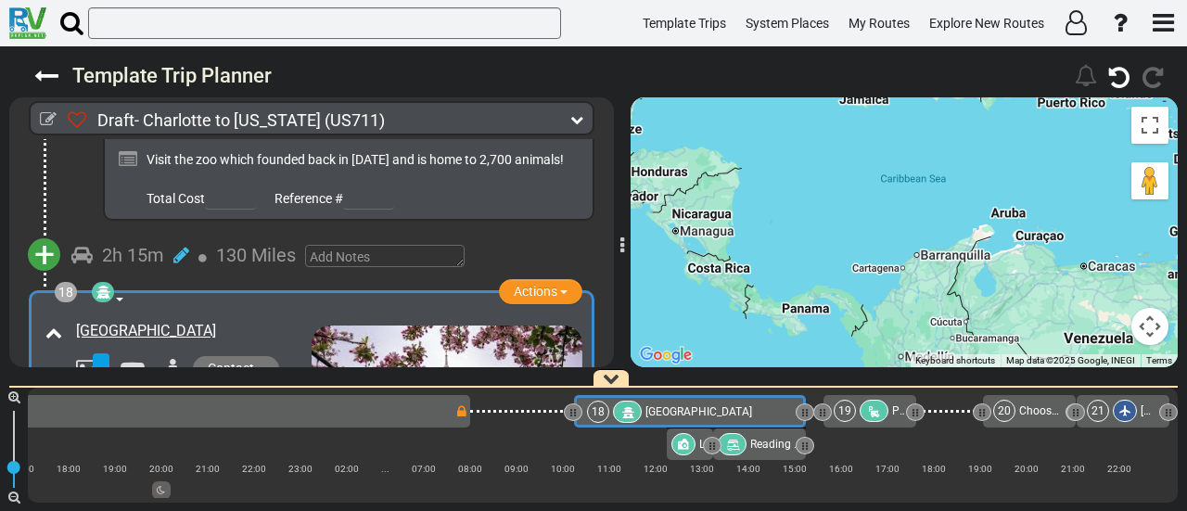
click at [866, 412] on div at bounding box center [873, 411] width 29 height 22
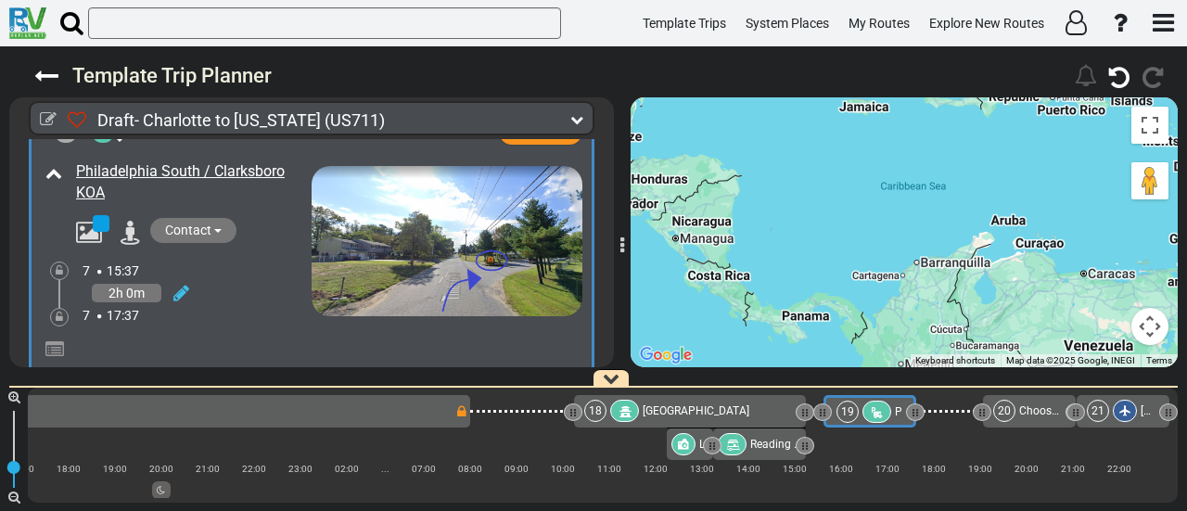
scroll to position [7580, 0]
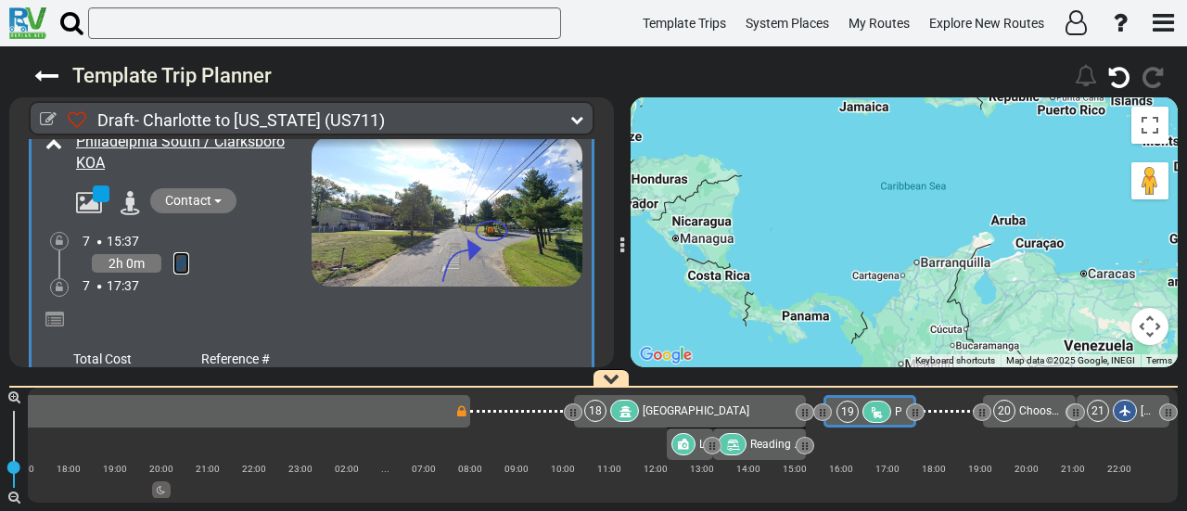
drag, startPoint x: 183, startPoint y: 179, endPoint x: 148, endPoint y: 168, distance: 36.1
click at [183, 254] on icon at bounding box center [181, 263] width 16 height 19
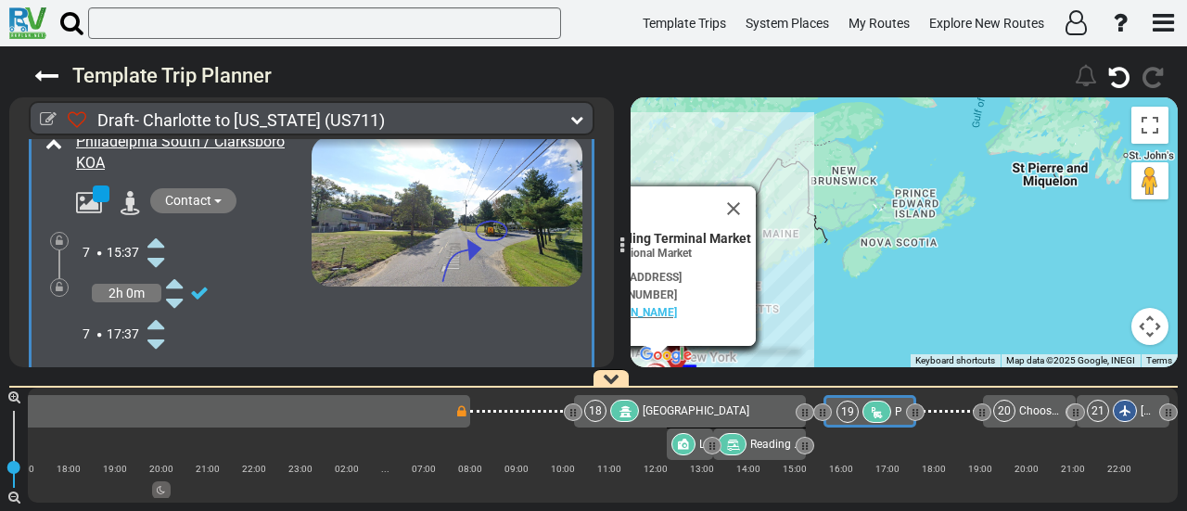
click at [157, 227] on icon at bounding box center [155, 242] width 17 height 30
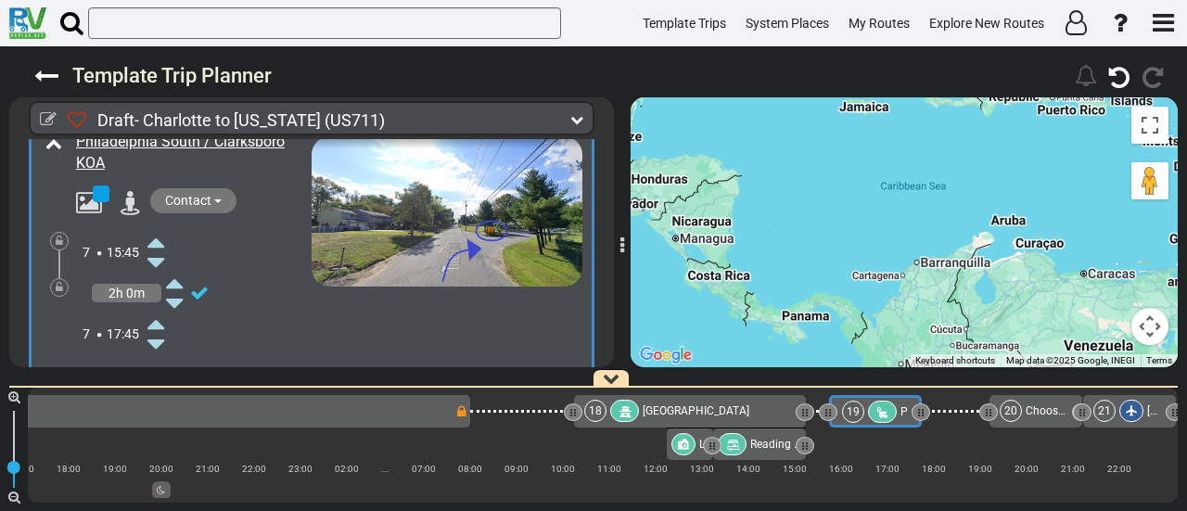
scroll to position [0, 4825]
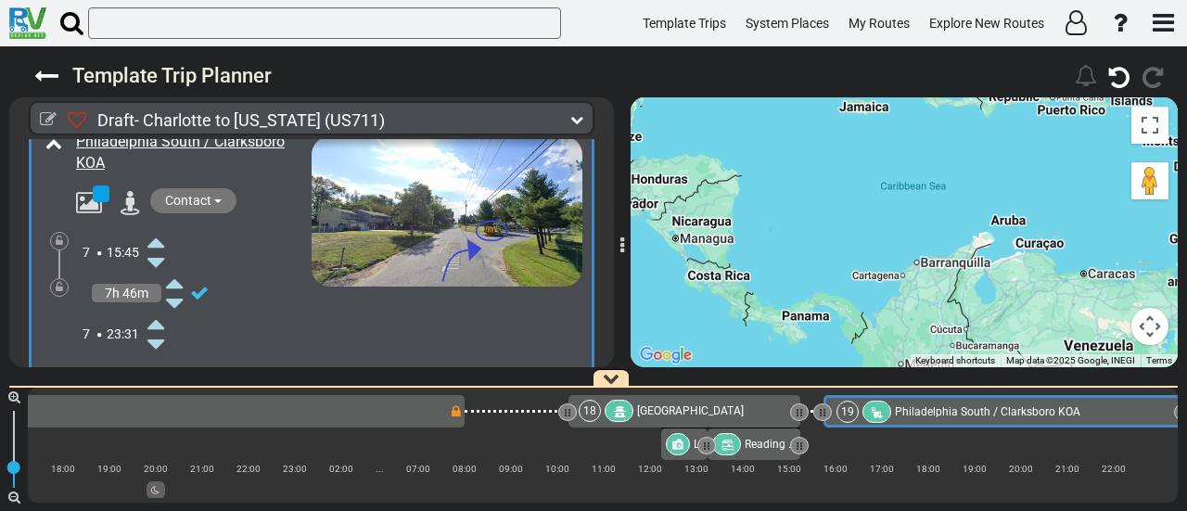
drag, startPoint x: 918, startPoint y: 413, endPoint x: 1153, endPoint y: 479, distance: 244.8
click at [1186, 474] on div "60 1" at bounding box center [593, 443] width 1187 height 134
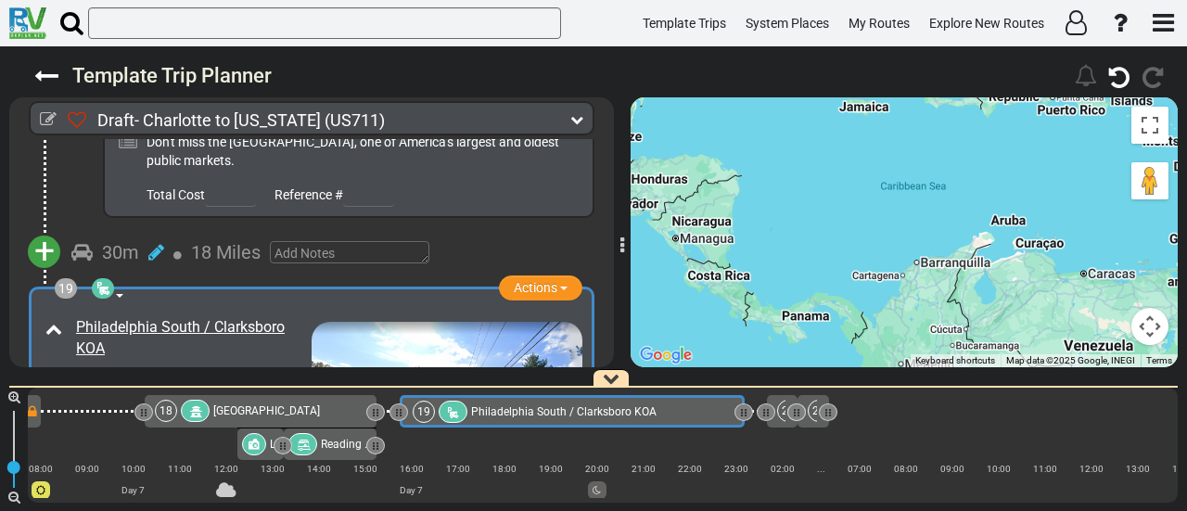
scroll to position [0, 5249]
drag, startPoint x: 739, startPoint y: 407, endPoint x: 823, endPoint y: 416, distance: 84.9
click at [745, 412] on div at bounding box center [743, 413] width 6 height 18
click at [752, 413] on div at bounding box center [742, 412] width 19 height 18
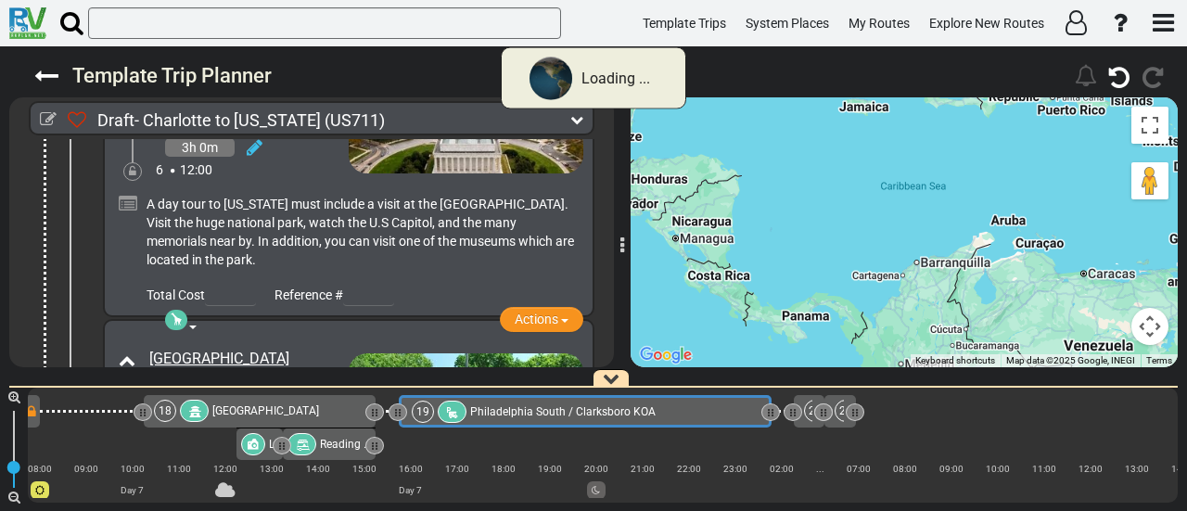
scroll to position [7395, 0]
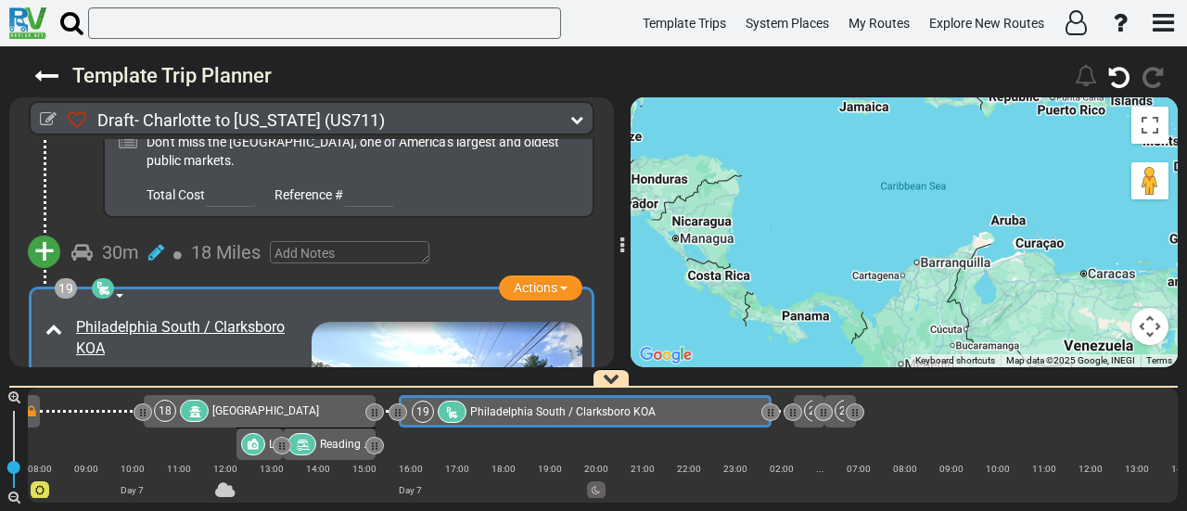
click at [687, 412] on div "19 Philadelphia South / Clarksboro KOA" at bounding box center [584, 412] width 344 height 22
drag, startPoint x: 766, startPoint y: 408, endPoint x: 803, endPoint y: 413, distance: 37.5
click at [769, 409] on icon at bounding box center [769, 412] width 2 height 9
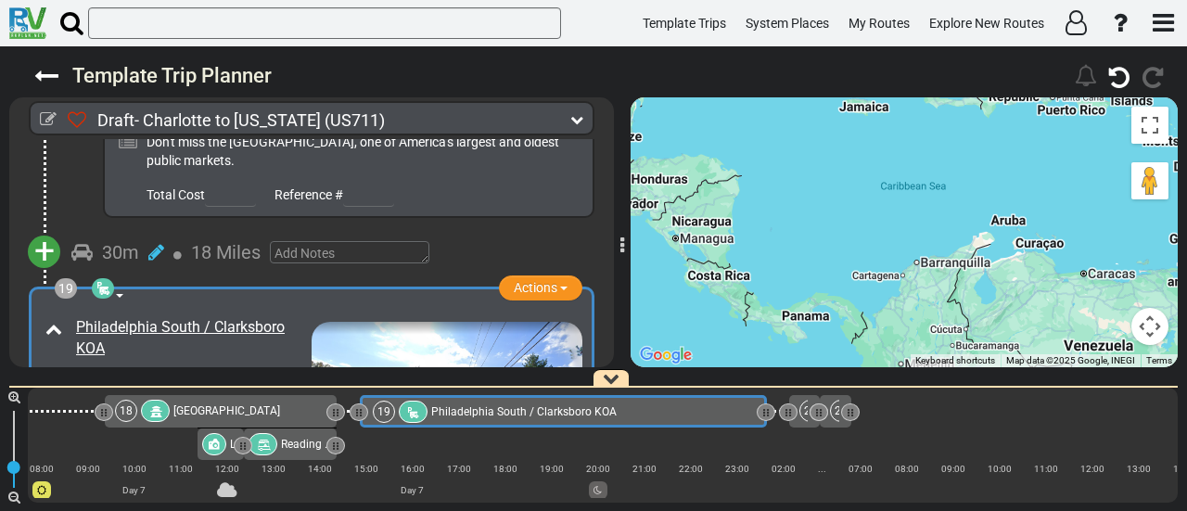
drag, startPoint x: 803, startPoint y: 413, endPoint x: 902, endPoint y: 418, distance: 99.3
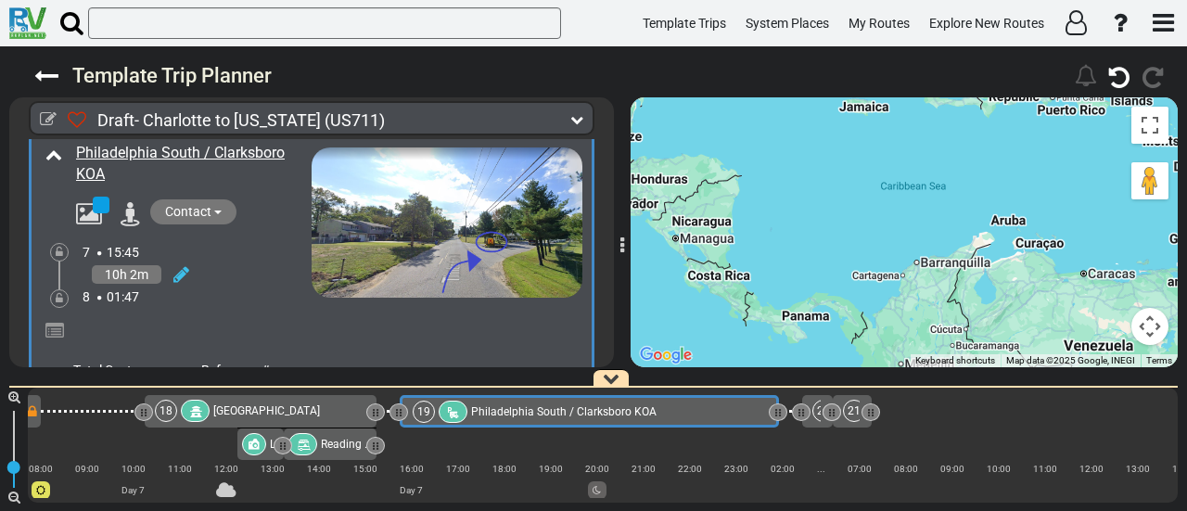
scroll to position [0, 5249]
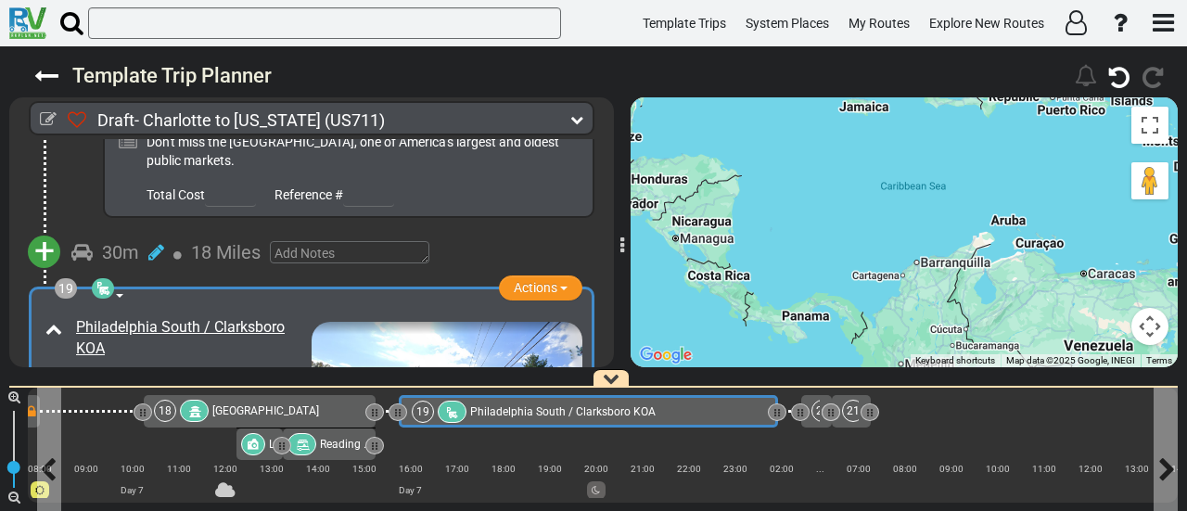
click at [490, 411] on span "Philadelphia South / Clarksboro KOA" at bounding box center [562, 411] width 185 height 13
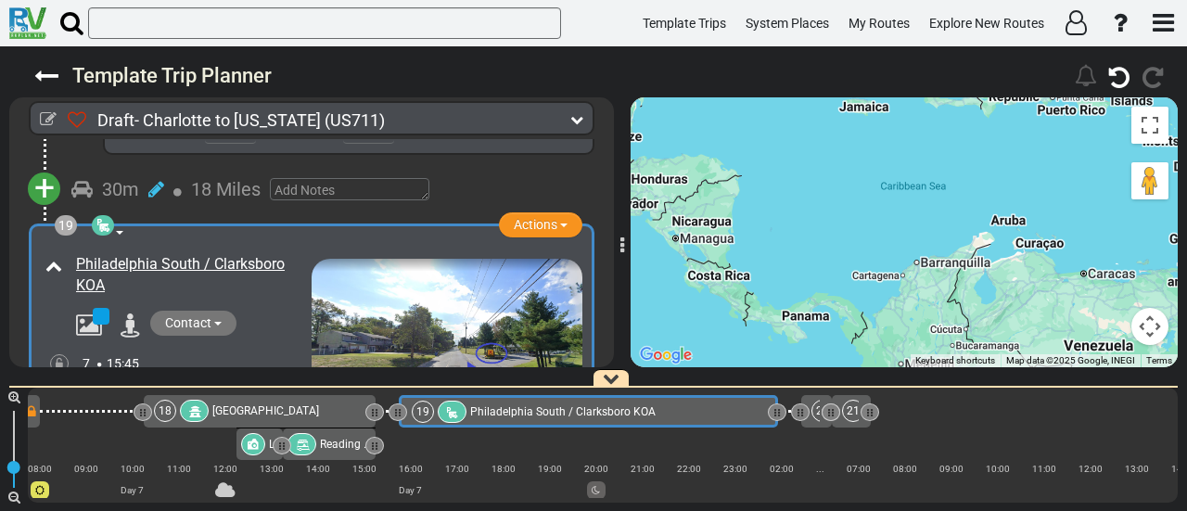
scroll to position [0, 0]
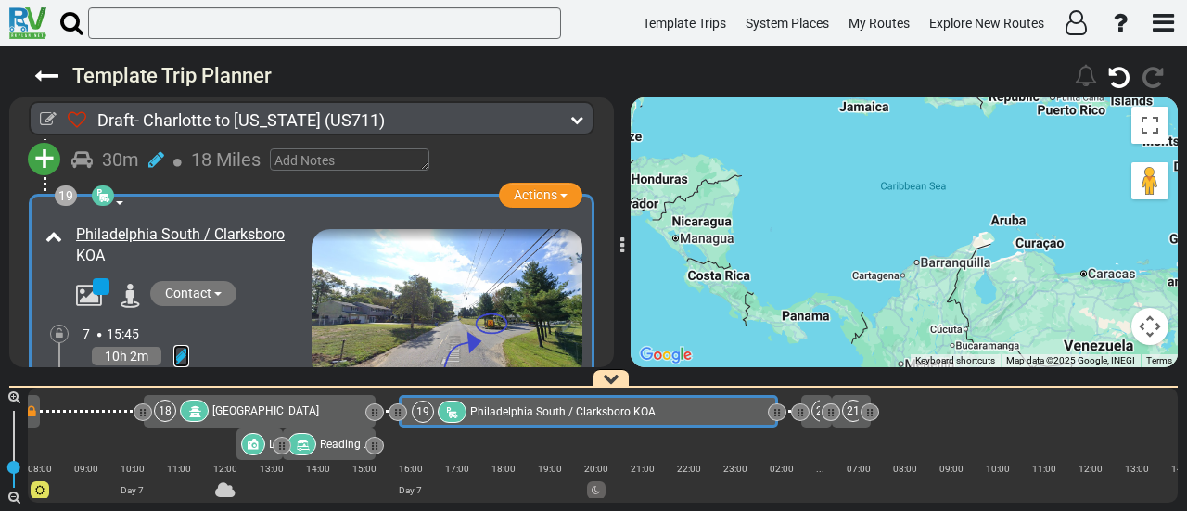
click at [176, 347] on icon at bounding box center [181, 356] width 16 height 19
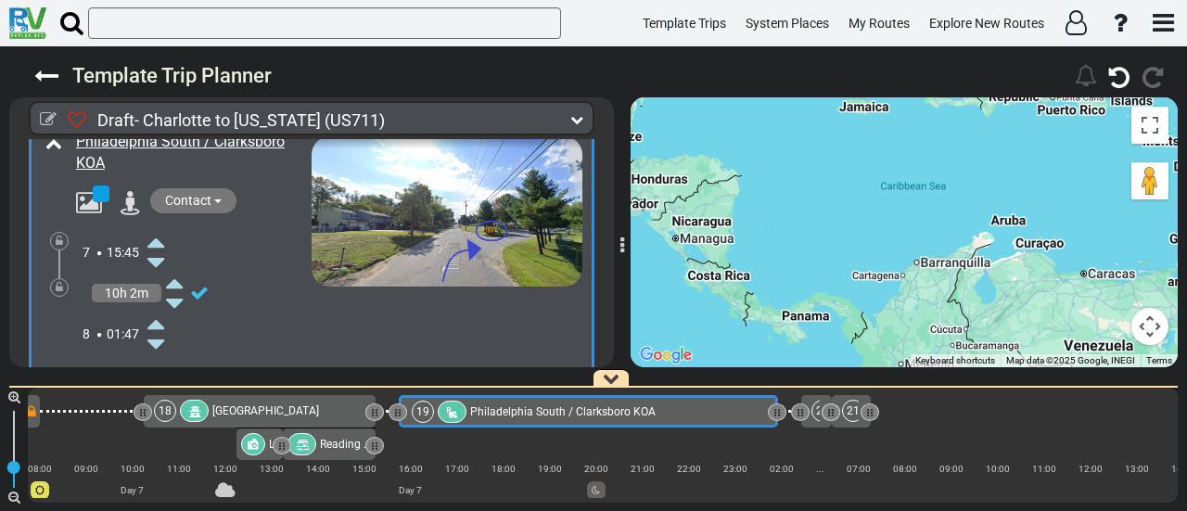
click at [157, 309] on icon at bounding box center [155, 324] width 17 height 30
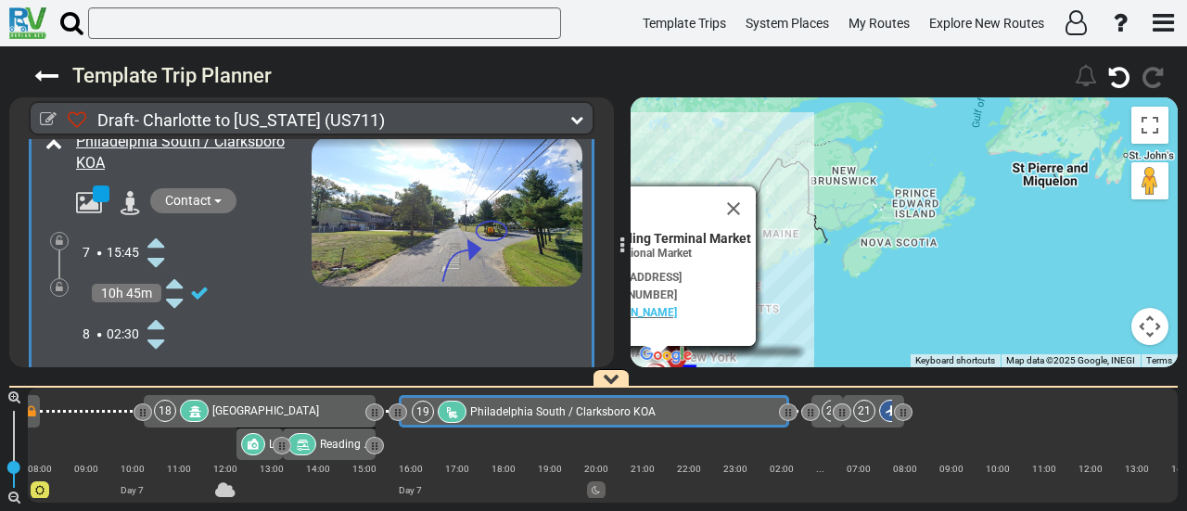
click at [159, 309] on icon at bounding box center [155, 324] width 17 height 30
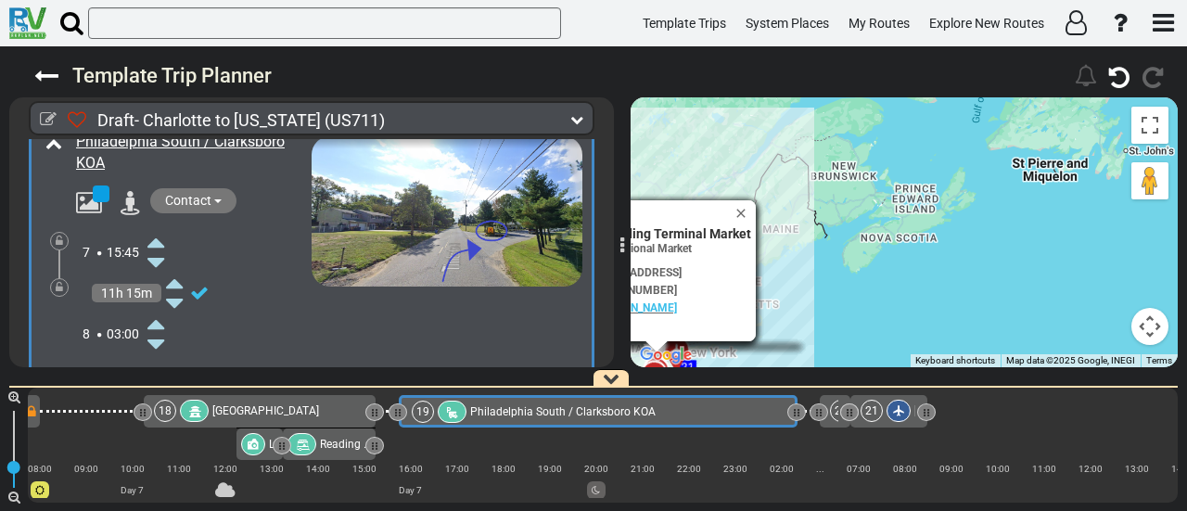
click at [159, 309] on icon at bounding box center [155, 324] width 17 height 30
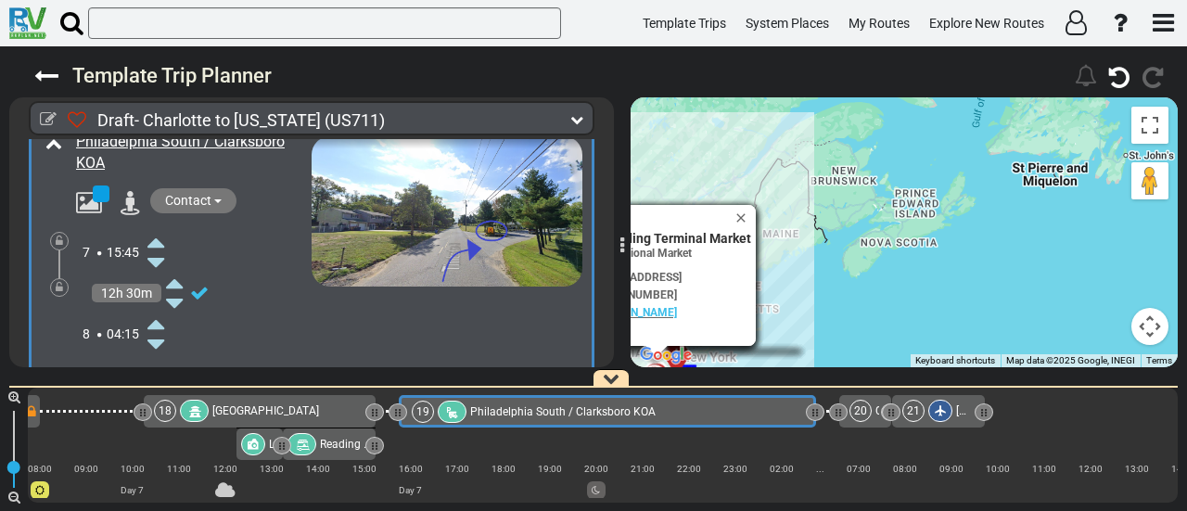
click at [159, 309] on icon at bounding box center [155, 324] width 17 height 30
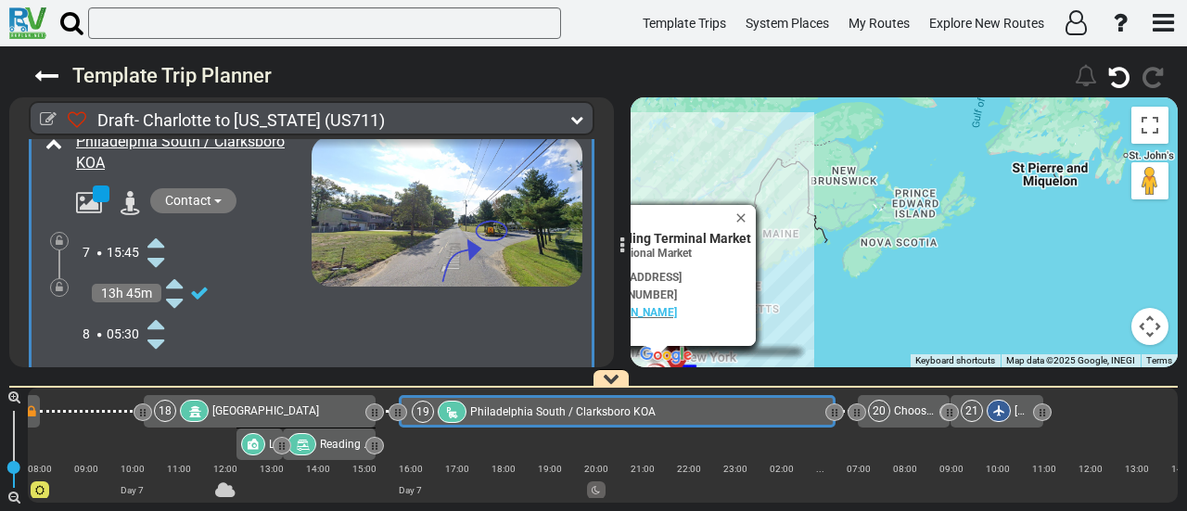
click at [159, 309] on icon at bounding box center [155, 324] width 17 height 30
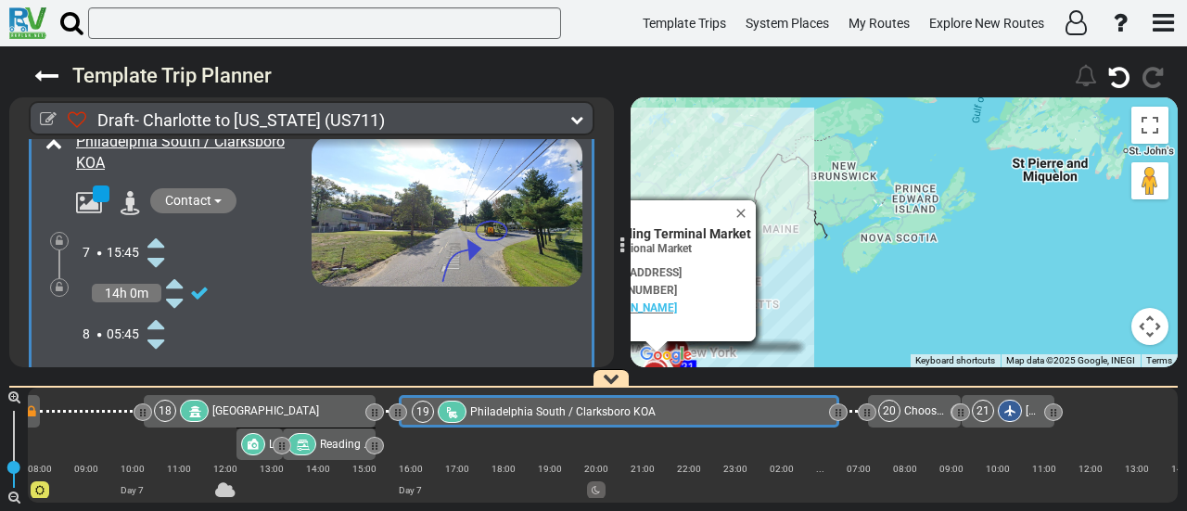
click at [159, 309] on icon at bounding box center [155, 324] width 17 height 30
click at [158, 309] on icon at bounding box center [155, 324] width 17 height 30
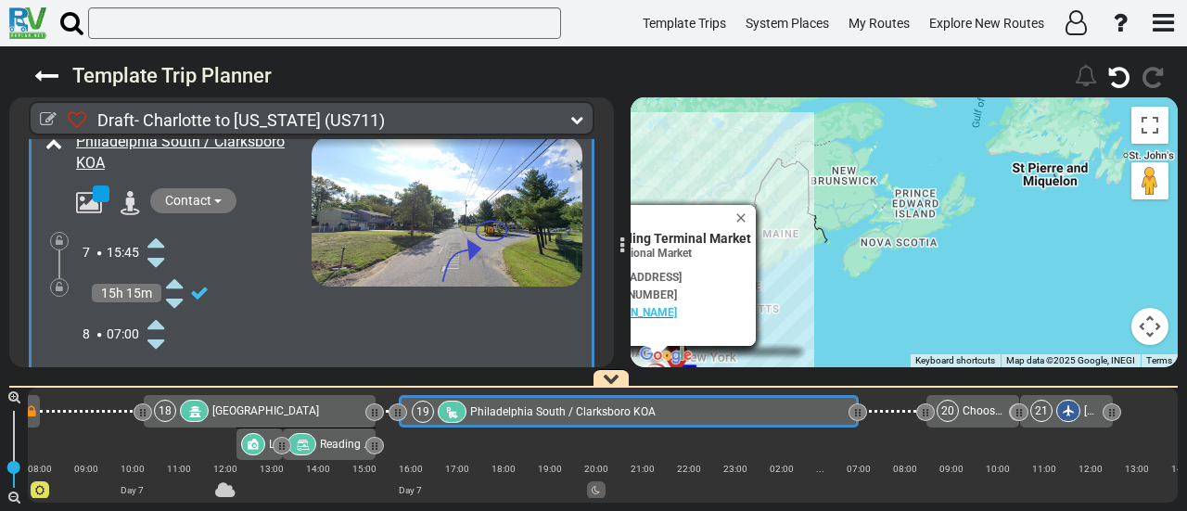
click at [158, 309] on icon at bounding box center [155, 324] width 17 height 30
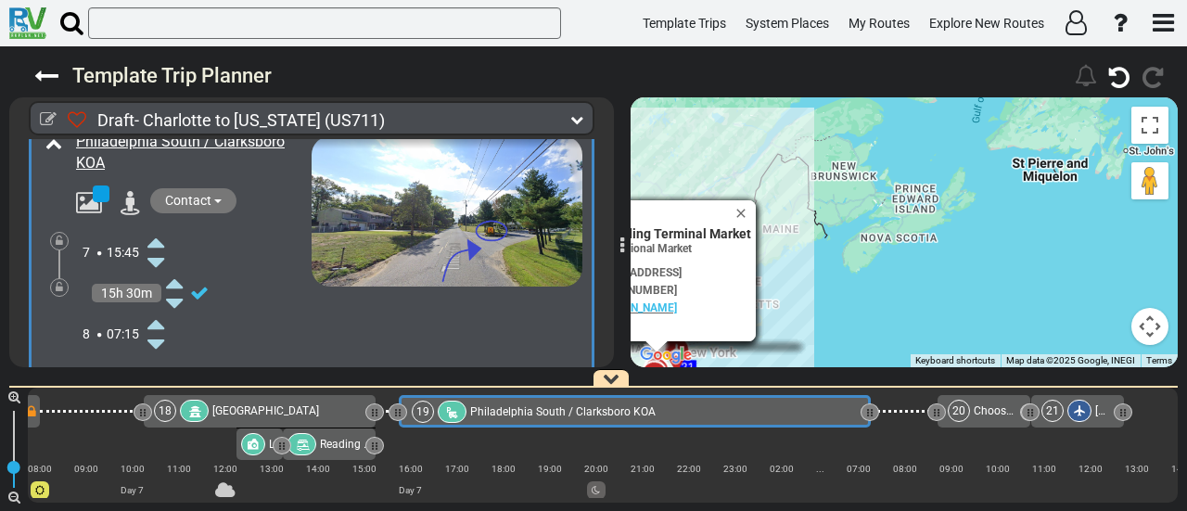
click at [158, 309] on icon at bounding box center [155, 324] width 17 height 30
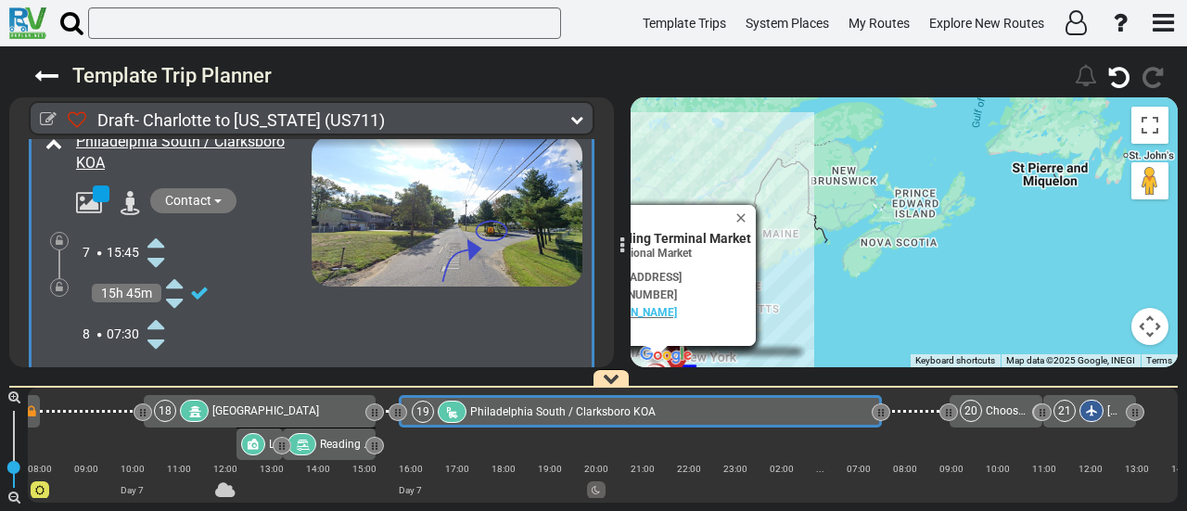
click at [158, 309] on icon at bounding box center [155, 324] width 17 height 30
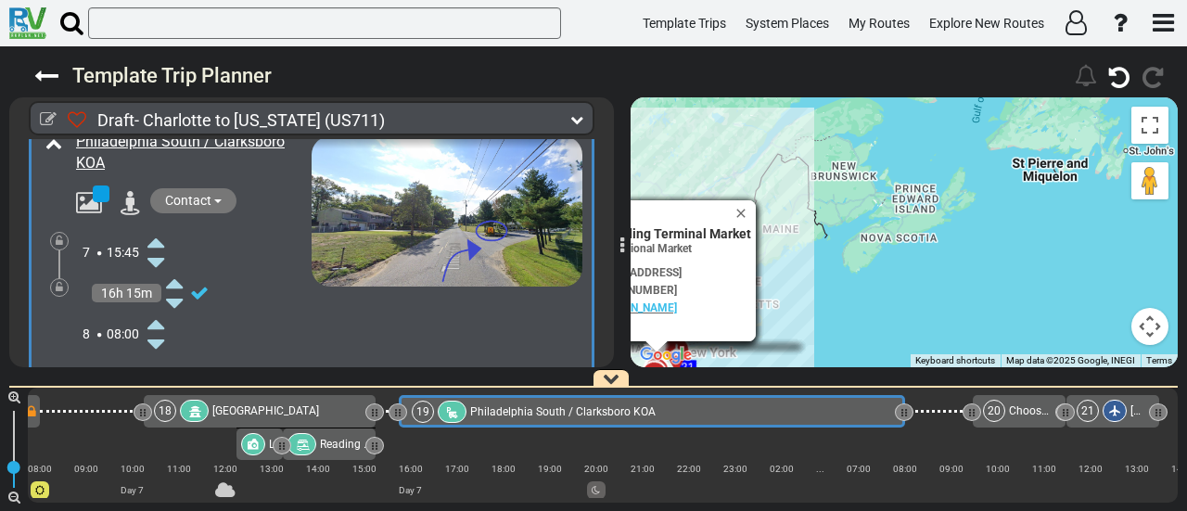
click at [56, 282] on icon at bounding box center [59, 287] width 7 height 11
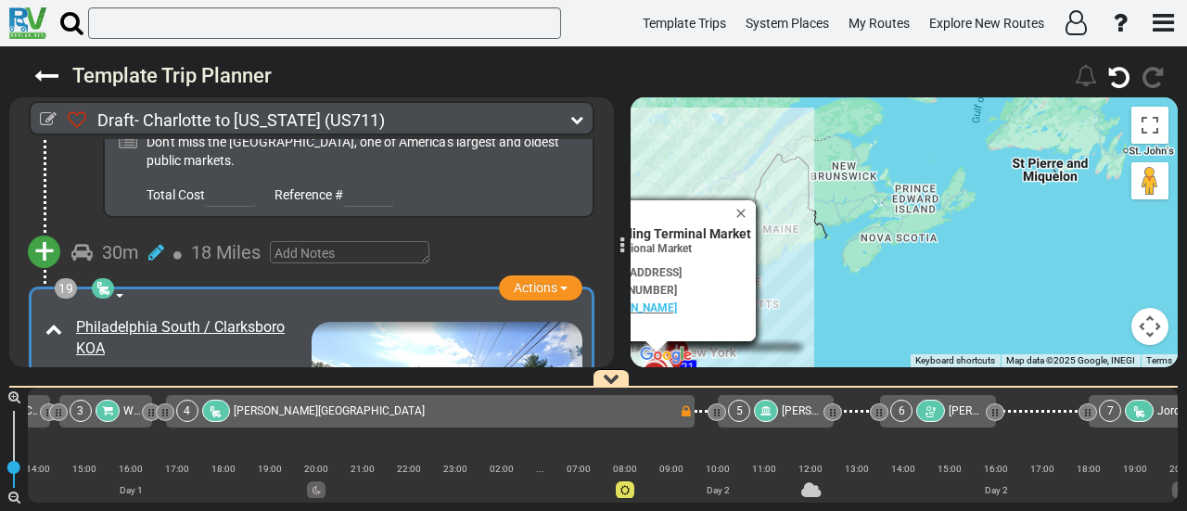
scroll to position [0, 401]
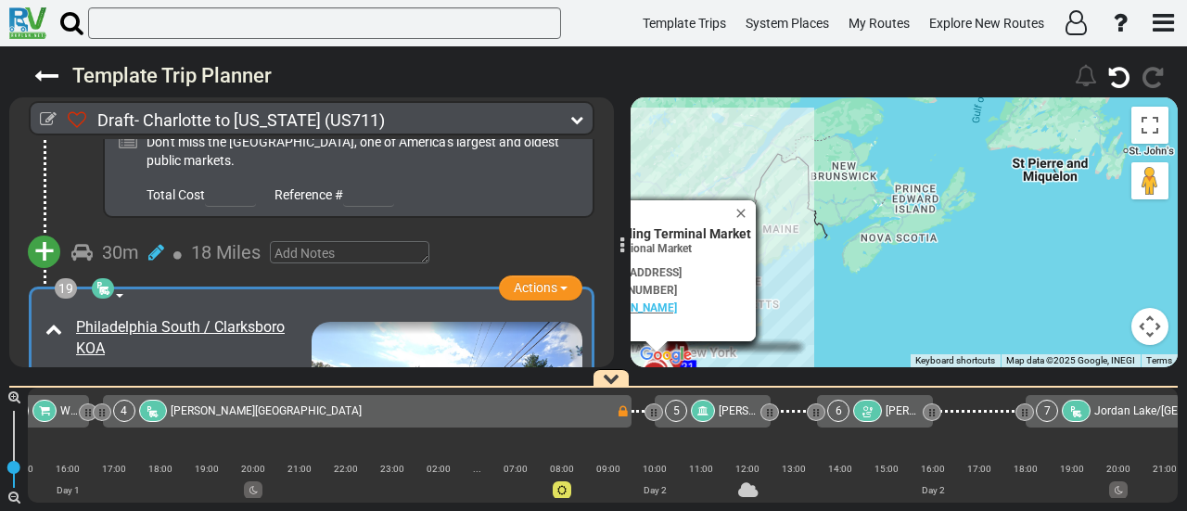
click at [226, 489] on div "Day 1" at bounding box center [67, 490] width 324 height 18
click at [718, 413] on div "5 Sullenberger Aviation Museum" at bounding box center [712, 411] width 94 height 22
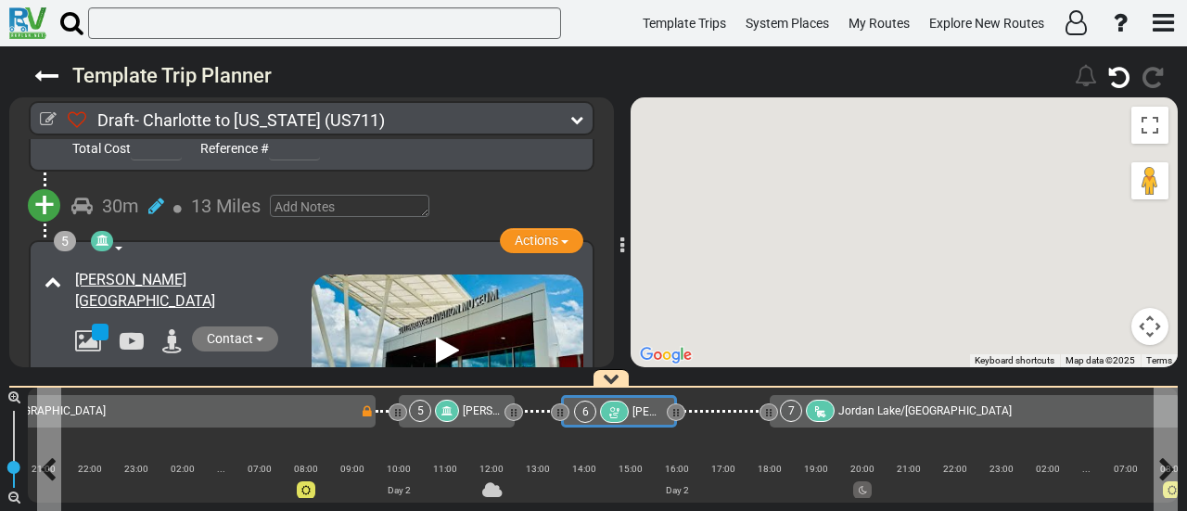
click at [629, 410] on div "6 Reed Gold Mine" at bounding box center [618, 412] width 88 height 22
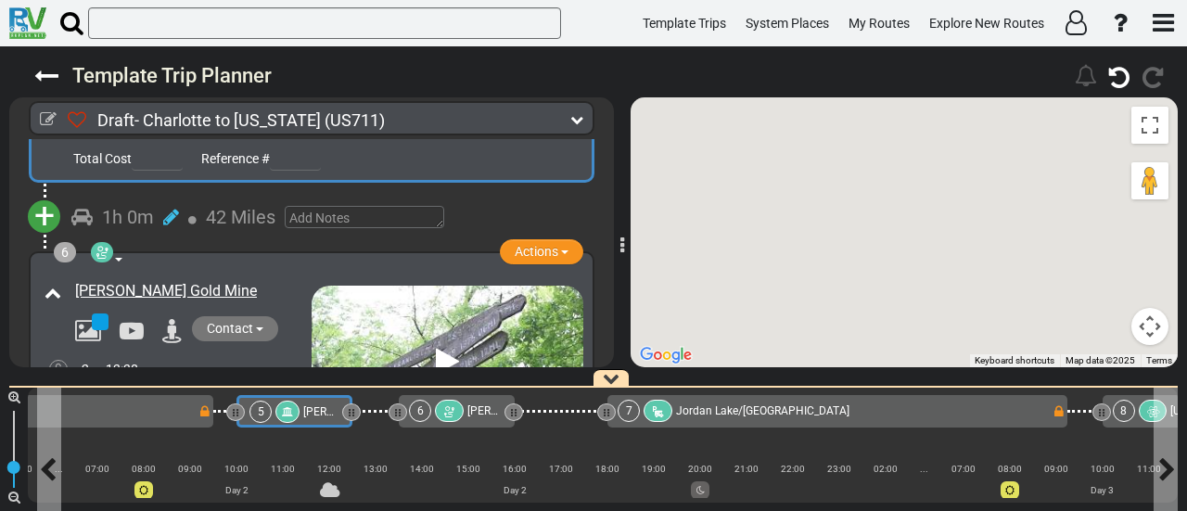
click at [317, 408] on span "[PERSON_NAME][GEOGRAPHIC_DATA]" at bounding box center [398, 411] width 191 height 13
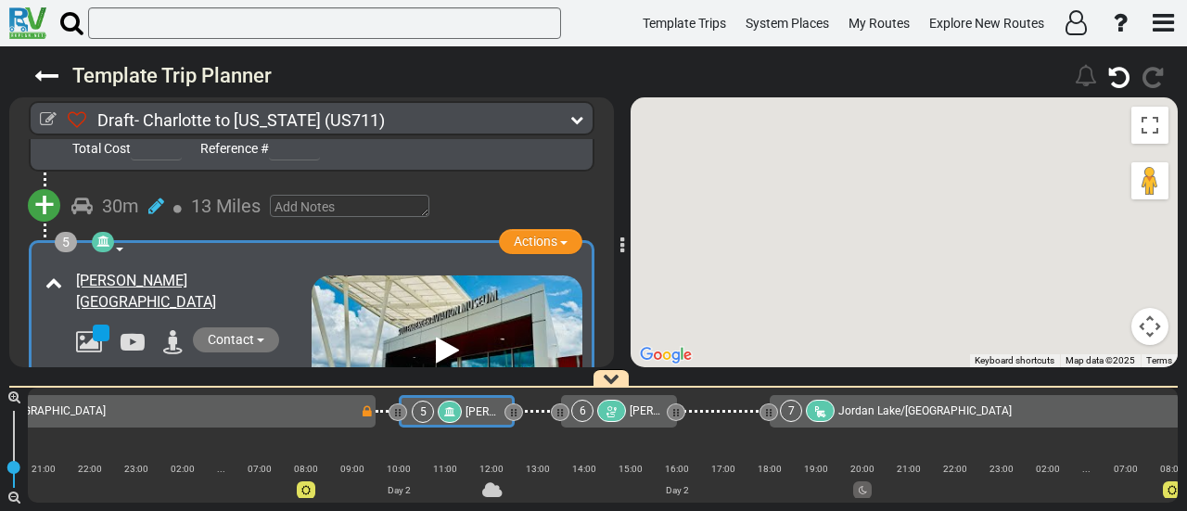
click at [878, 411] on span "Jordan Lake/[GEOGRAPHIC_DATA]" at bounding box center [924, 410] width 173 height 13
